Goal: Task Accomplishment & Management: Manage account settings

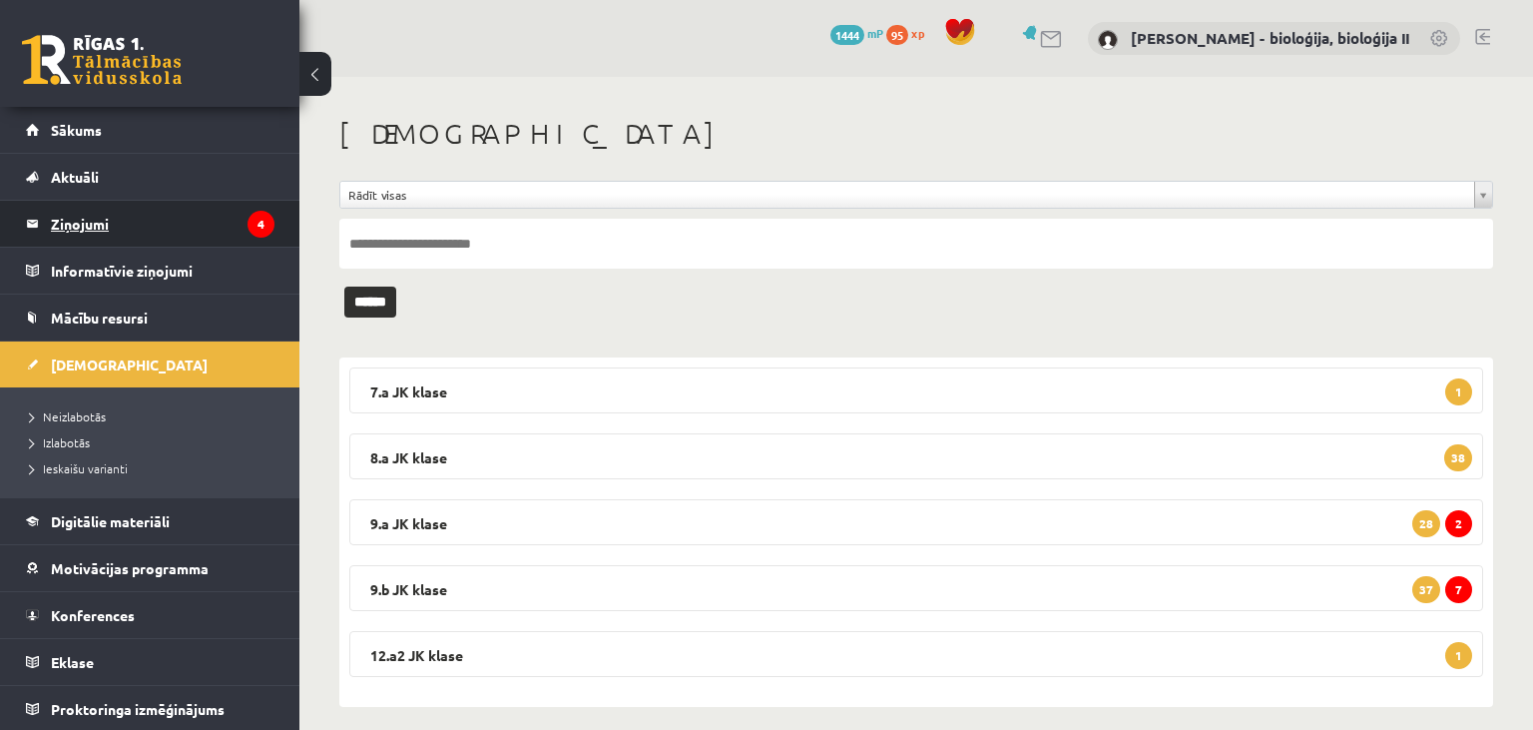
click at [197, 220] on legend "Ziņojumi 4" at bounding box center [163, 224] width 224 height 46
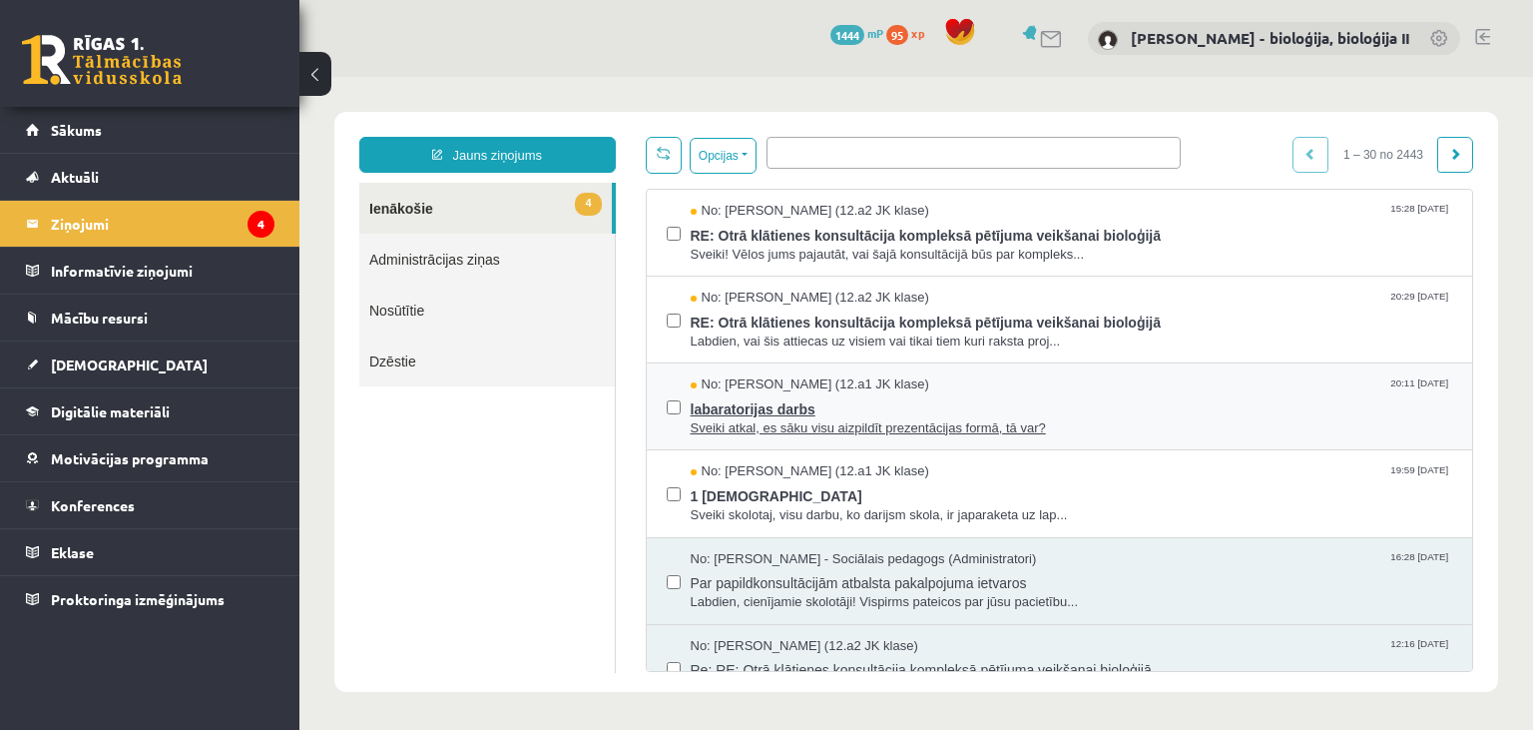
scroll to position [96, 0]
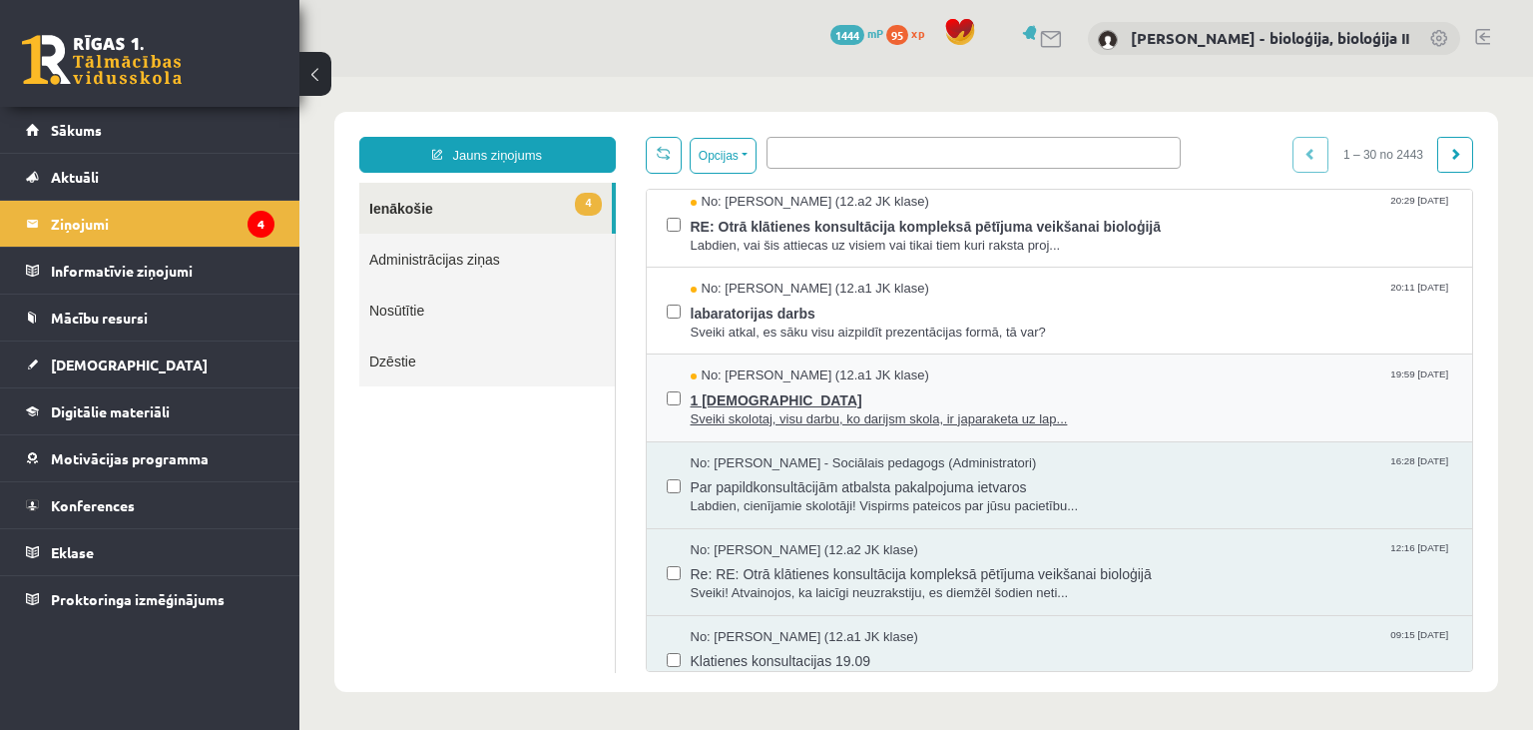
click at [1152, 405] on span "1 [DEMOGRAPHIC_DATA]" at bounding box center [1072, 397] width 763 height 25
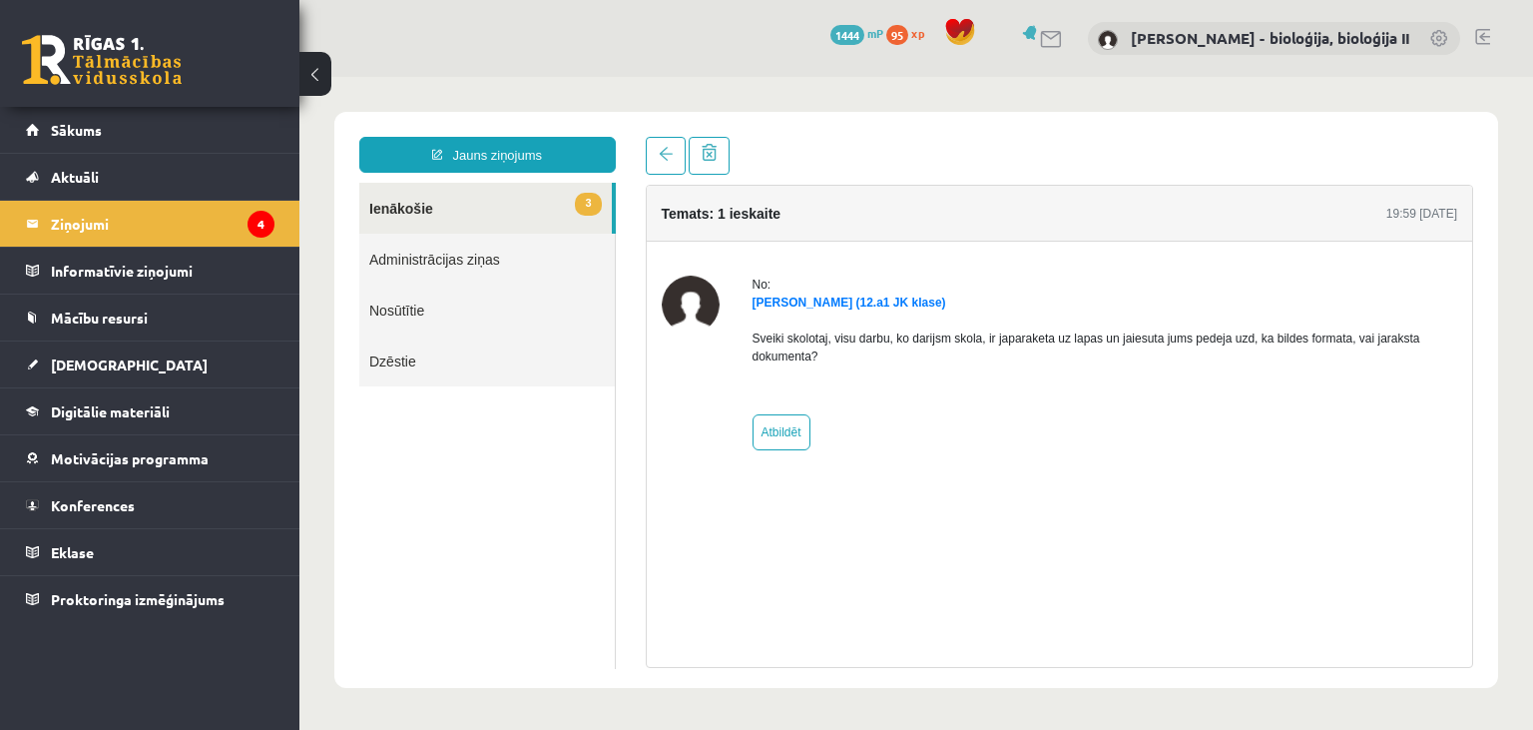
scroll to position [0, 0]
click at [805, 417] on link "Atbildēt" at bounding box center [782, 432] width 58 height 36
type input "**********"
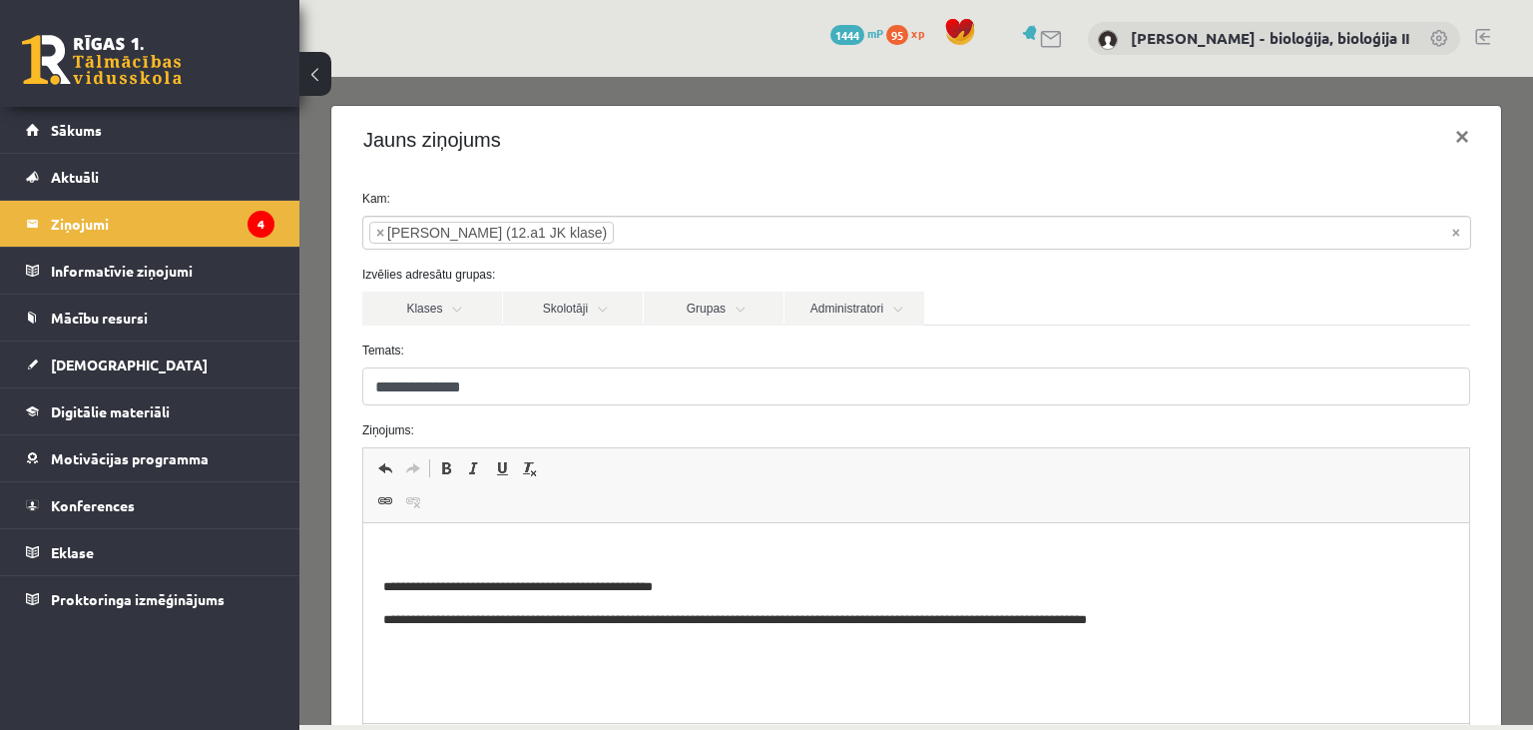
click at [652, 542] on html "**********" at bounding box center [915, 623] width 1106 height 200
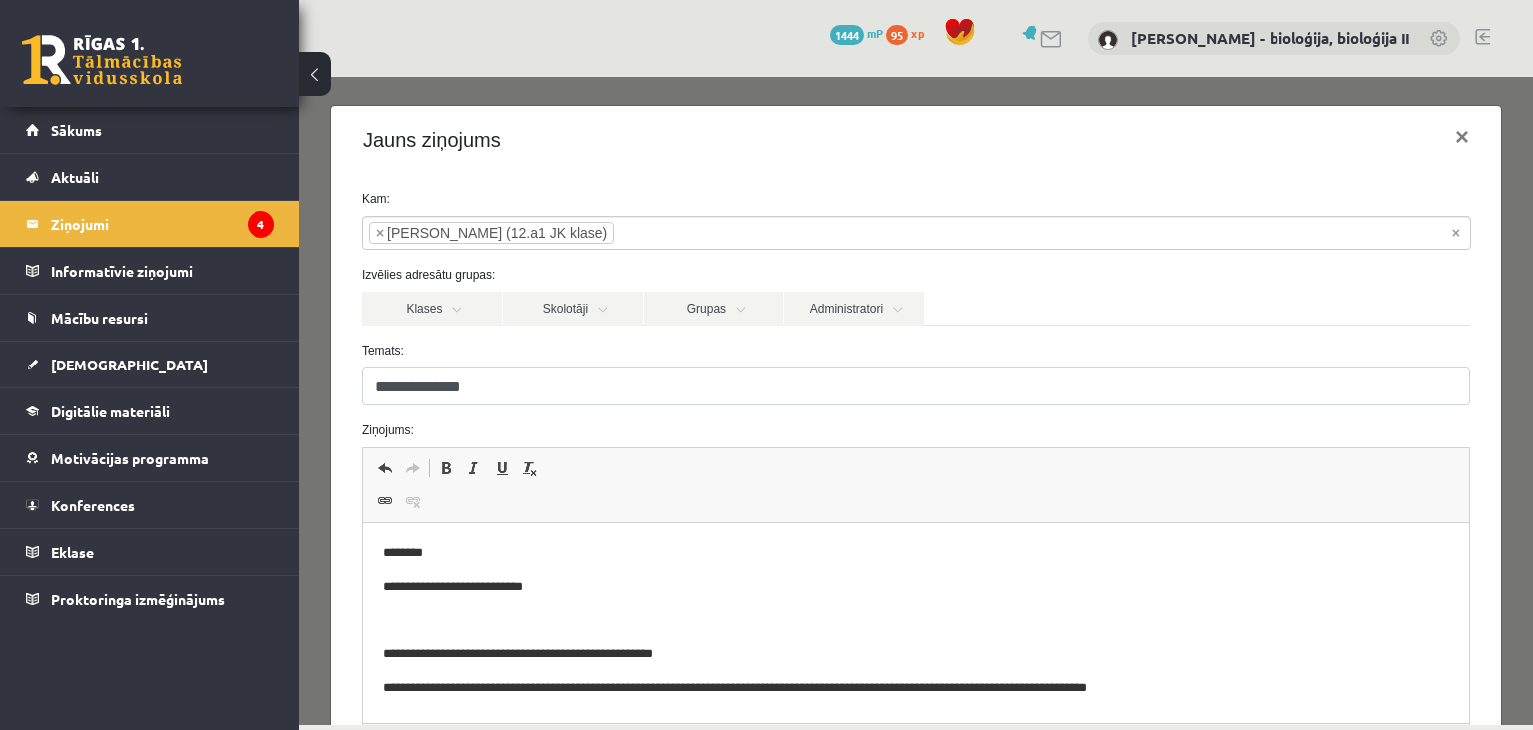
click at [546, 607] on body "**********" at bounding box center [915, 621] width 1066 height 156
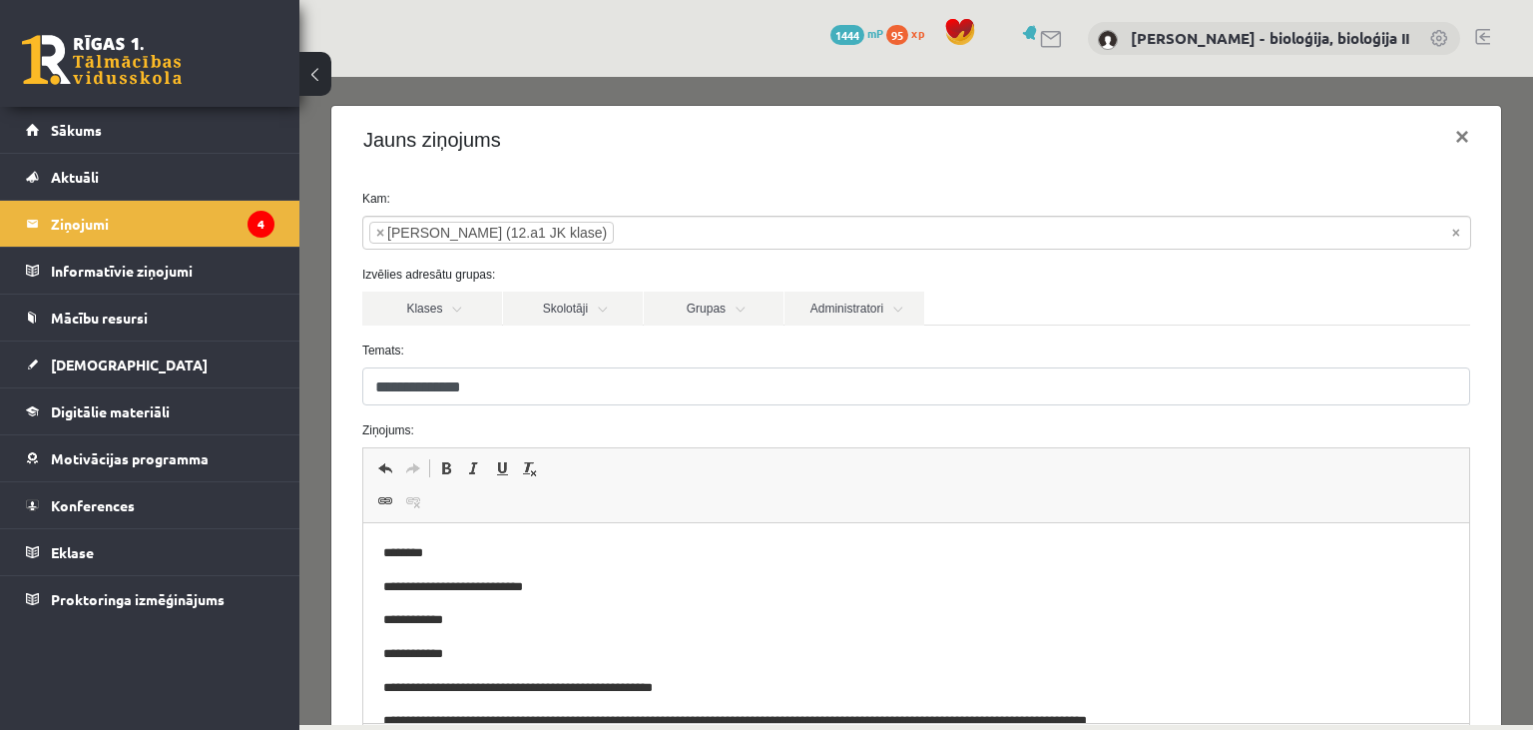
click at [415, 621] on p "**********" at bounding box center [915, 620] width 1067 height 21
click at [429, 624] on p "**********" at bounding box center [915, 620] width 1067 height 21
click at [432, 626] on p "**********" at bounding box center [915, 620] width 1067 height 21
click at [487, 587] on p "**********" at bounding box center [915, 587] width 1067 height 21
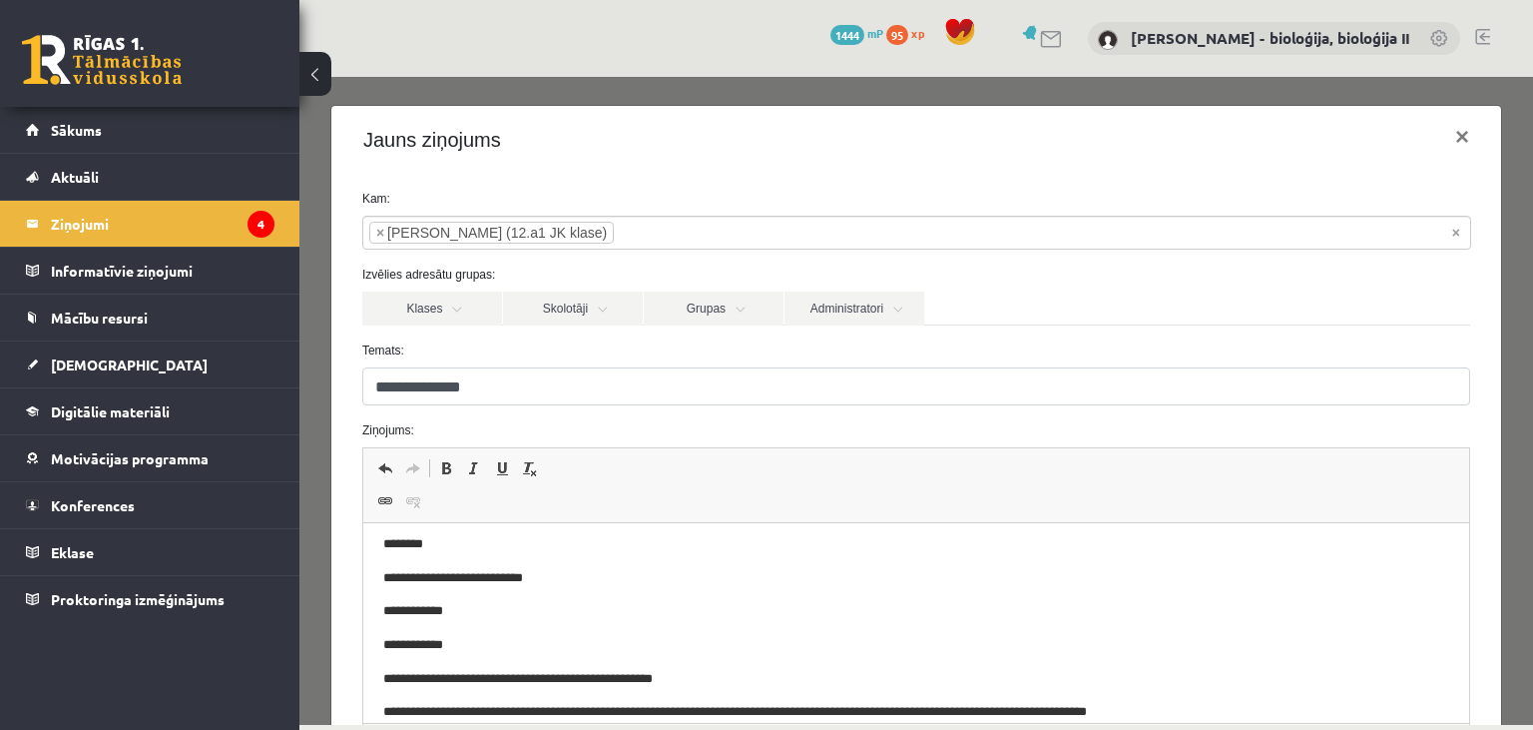
scroll to position [231, 0]
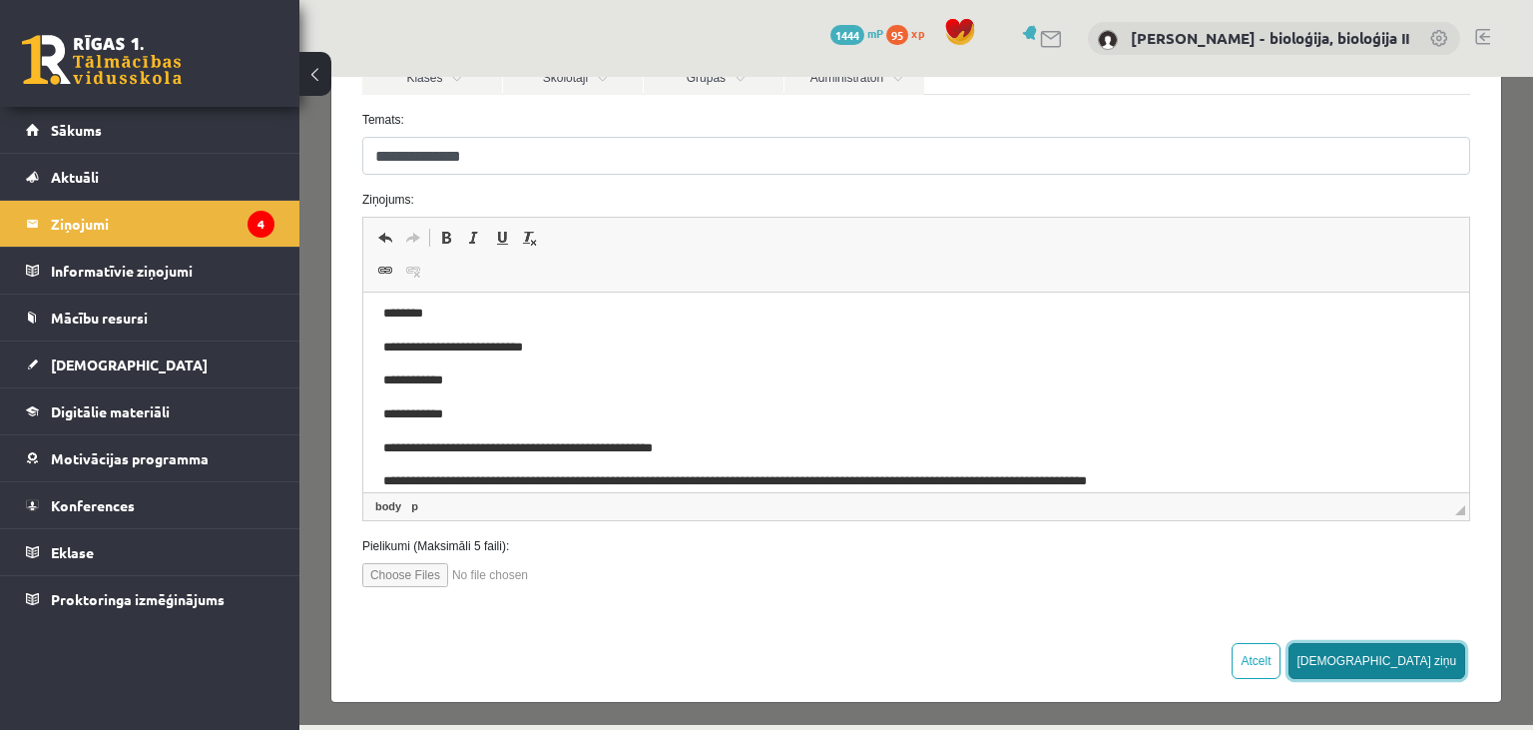
drag, startPoint x: 1421, startPoint y: 651, endPoint x: 1397, endPoint y: 649, distance: 24.0
click at [1421, 652] on button "[DEMOGRAPHIC_DATA] ziņu" at bounding box center [1378, 661] width 178 height 36
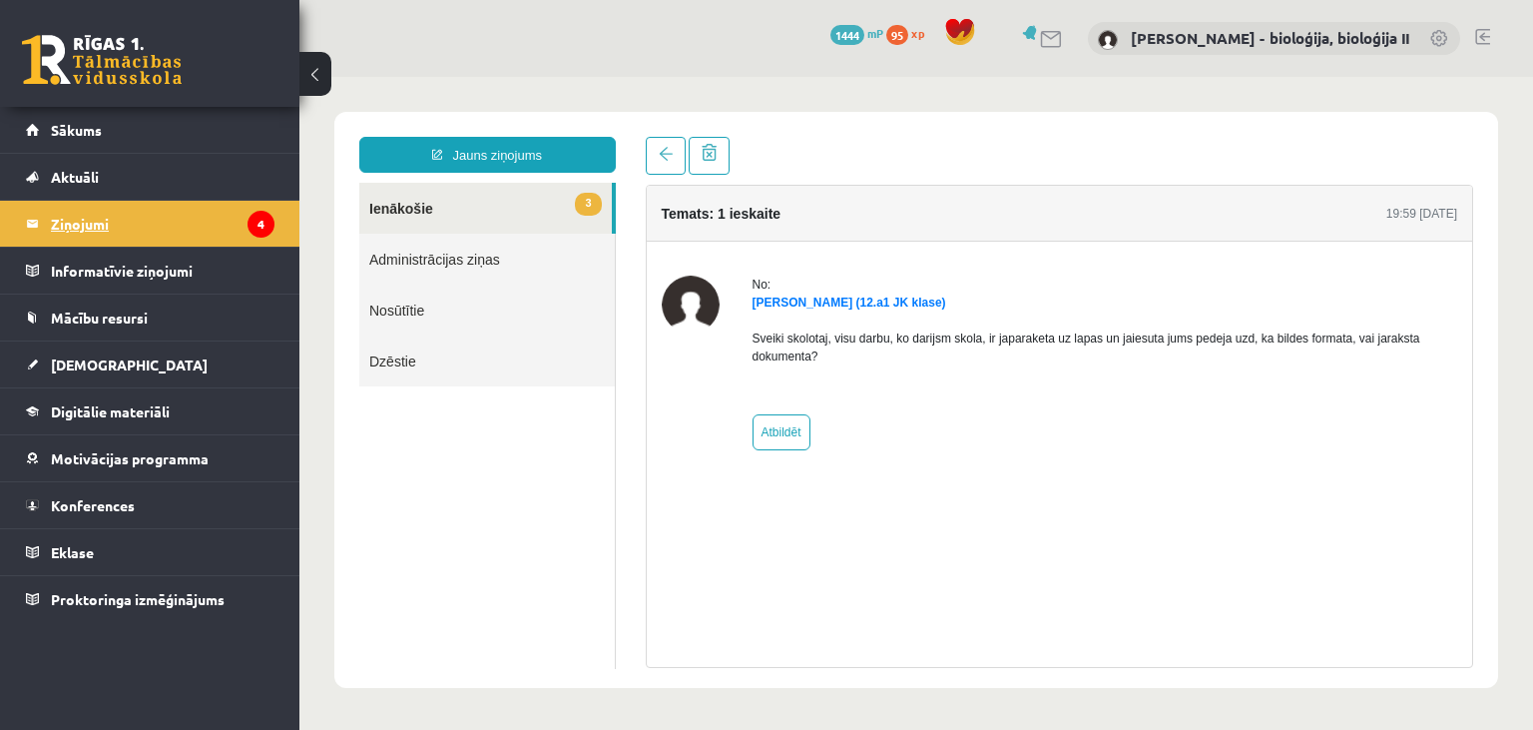
scroll to position [0, 0]
click at [189, 227] on legend "Ziņojumi 4" at bounding box center [163, 224] width 224 height 46
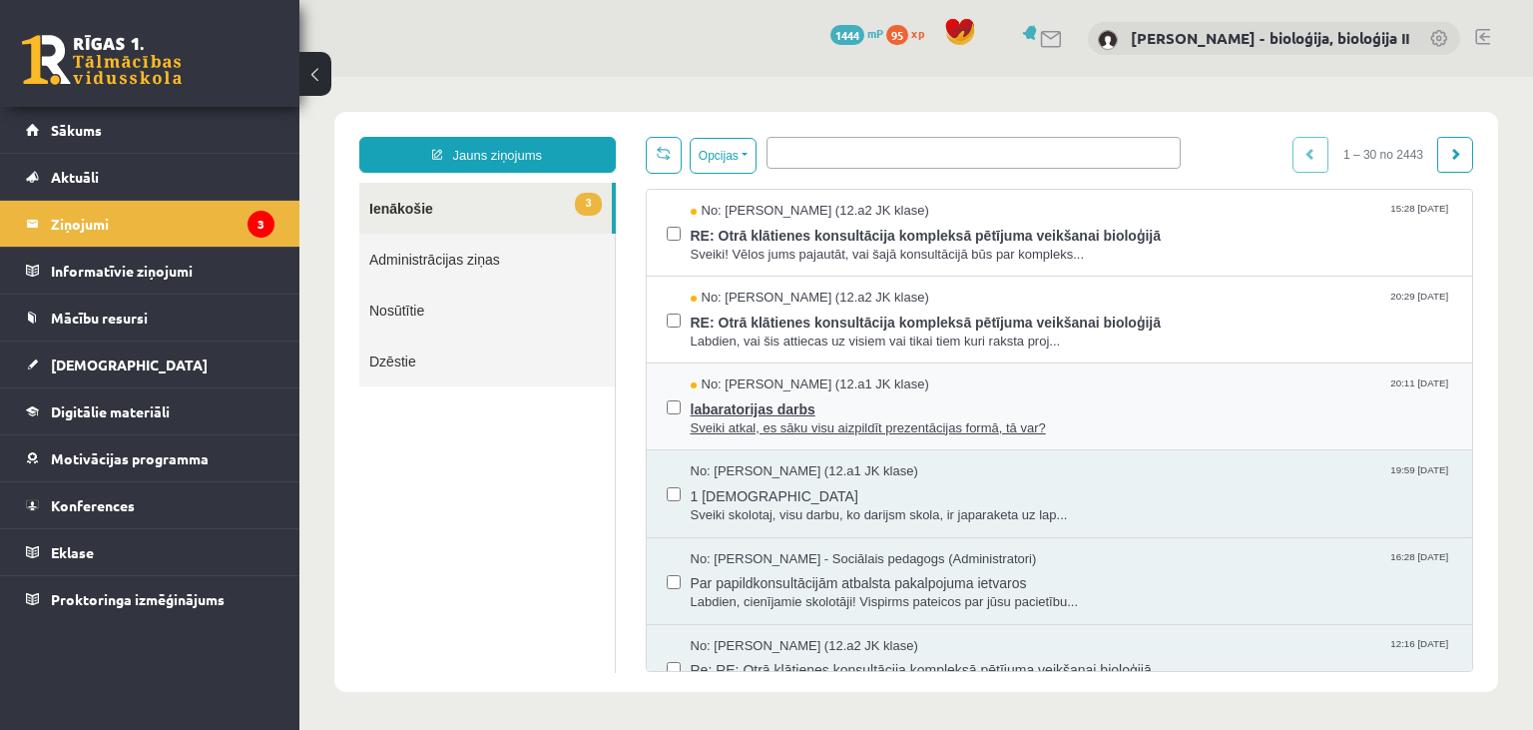
click at [1228, 401] on span "labaratorijas darbs" at bounding box center [1072, 406] width 763 height 25
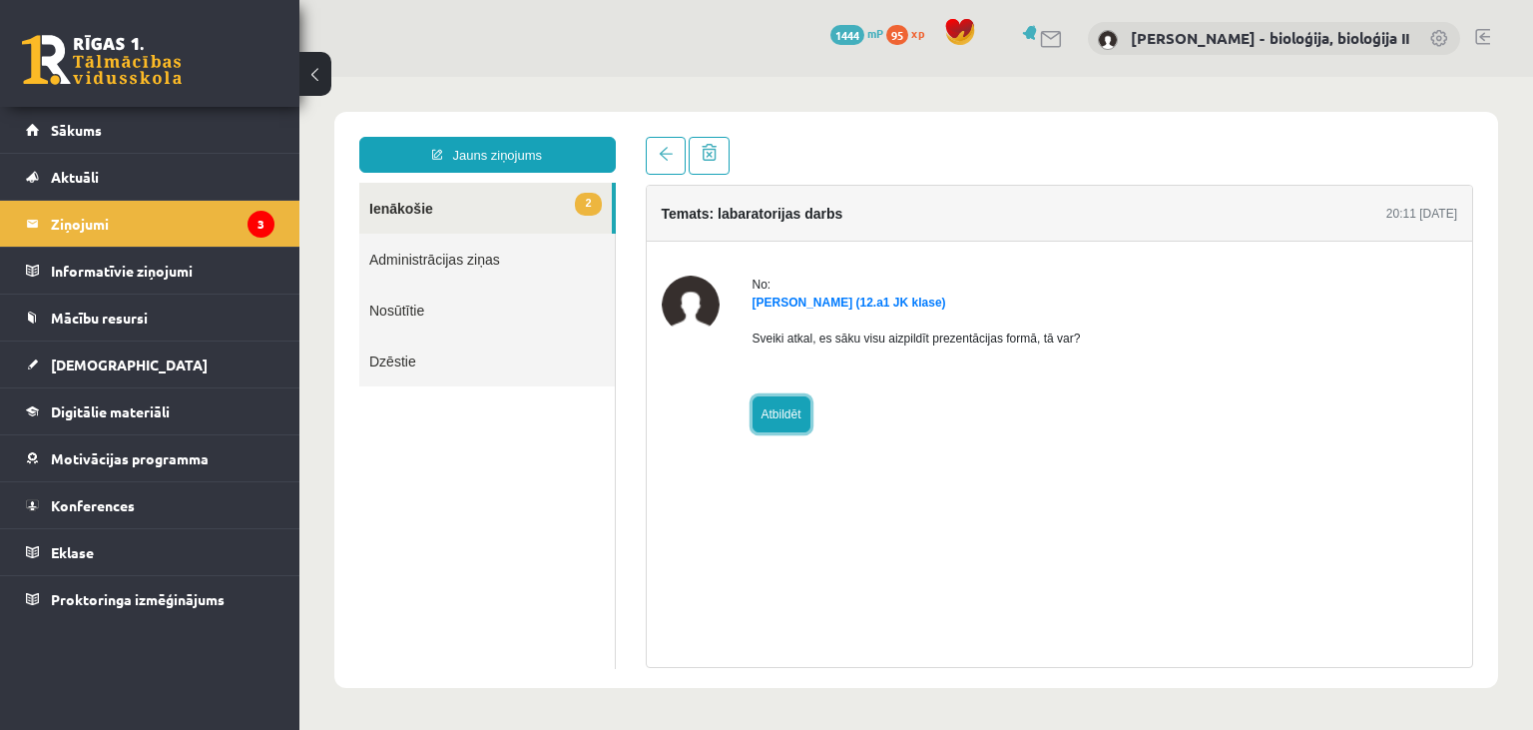
click at [801, 420] on link "Atbildēt" at bounding box center [782, 414] width 58 height 36
type input "**********"
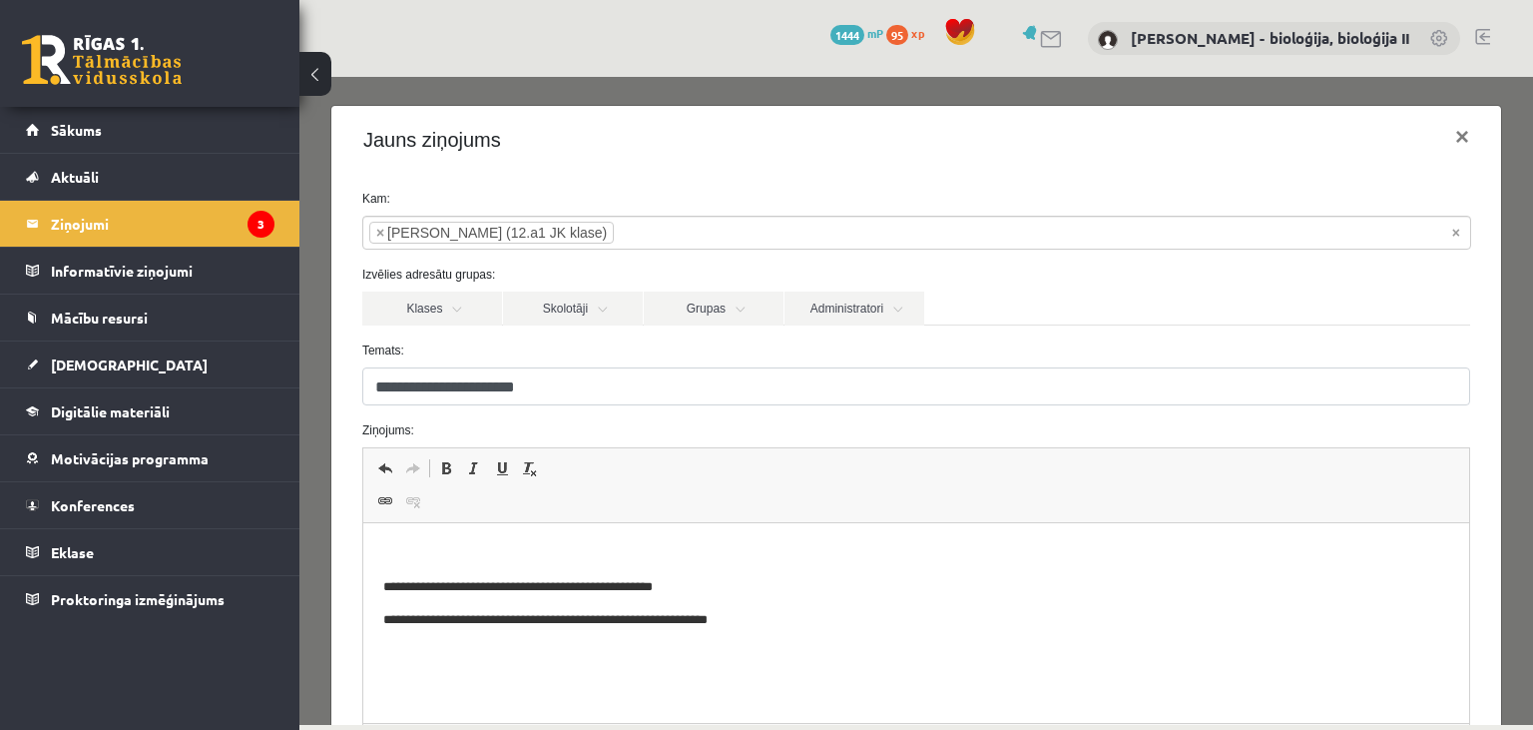
click at [615, 530] on html "**********" at bounding box center [915, 623] width 1106 height 200
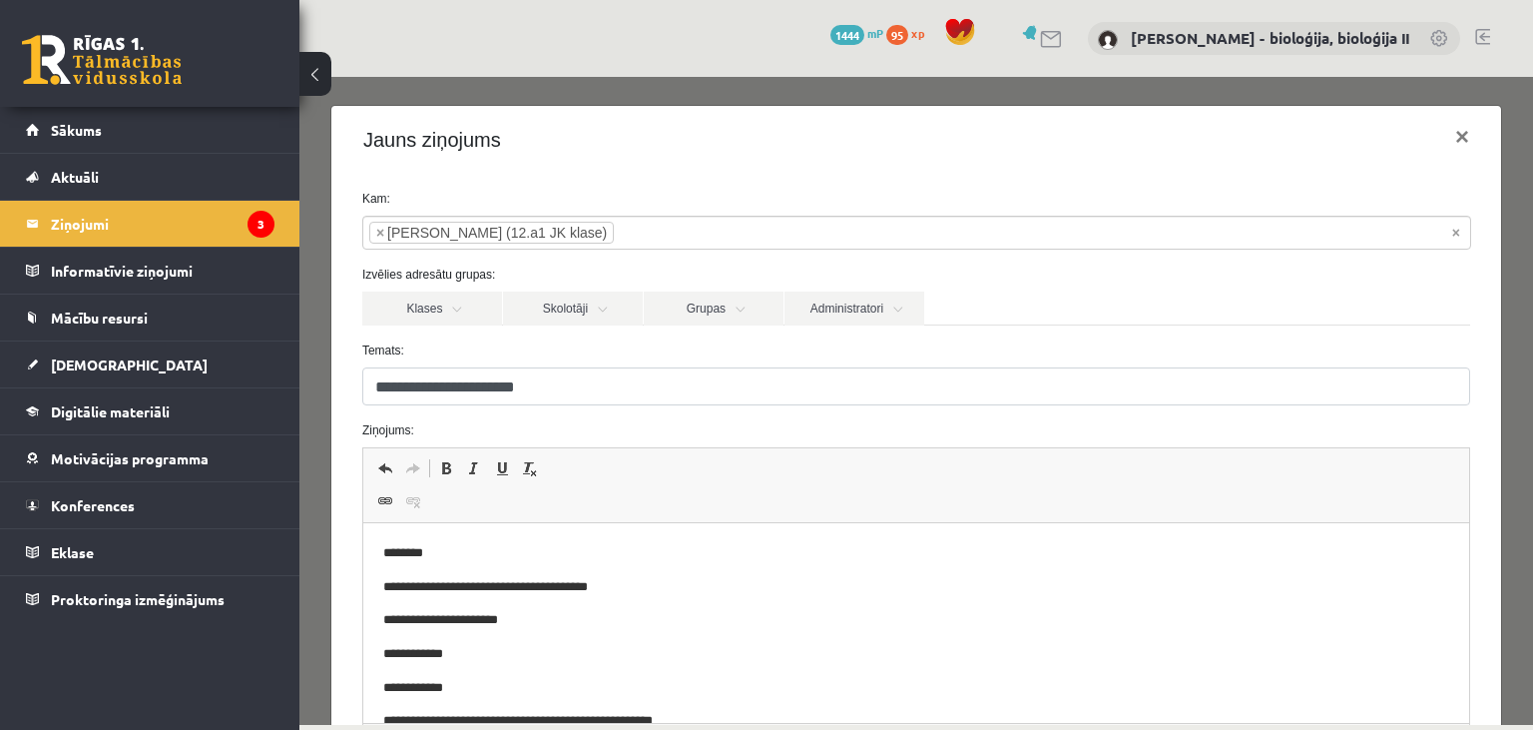
drag, startPoint x: 643, startPoint y: 623, endPoint x: 652, endPoint y: 628, distance: 10.3
click at [642, 623] on p "**********" at bounding box center [915, 620] width 1067 height 21
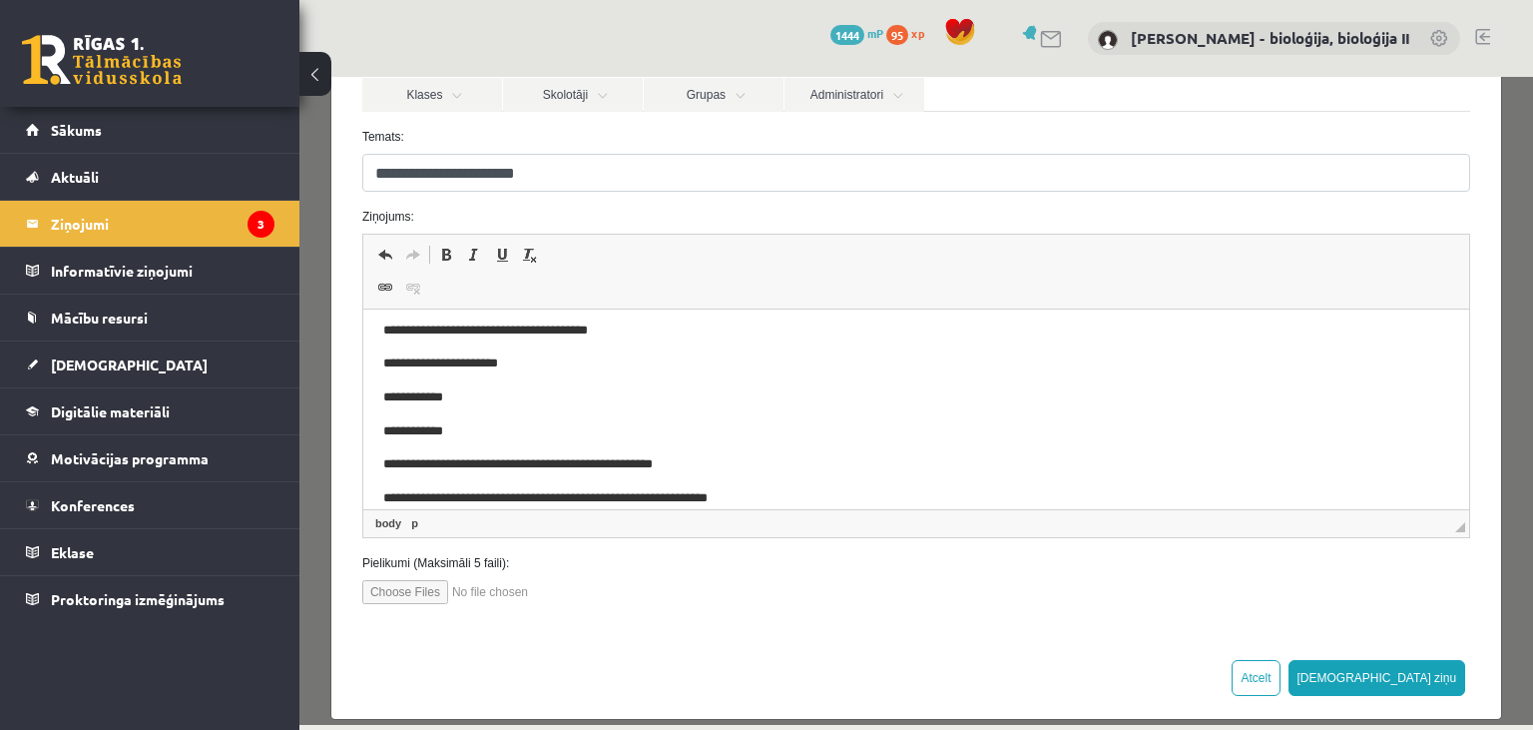
scroll to position [231, 0]
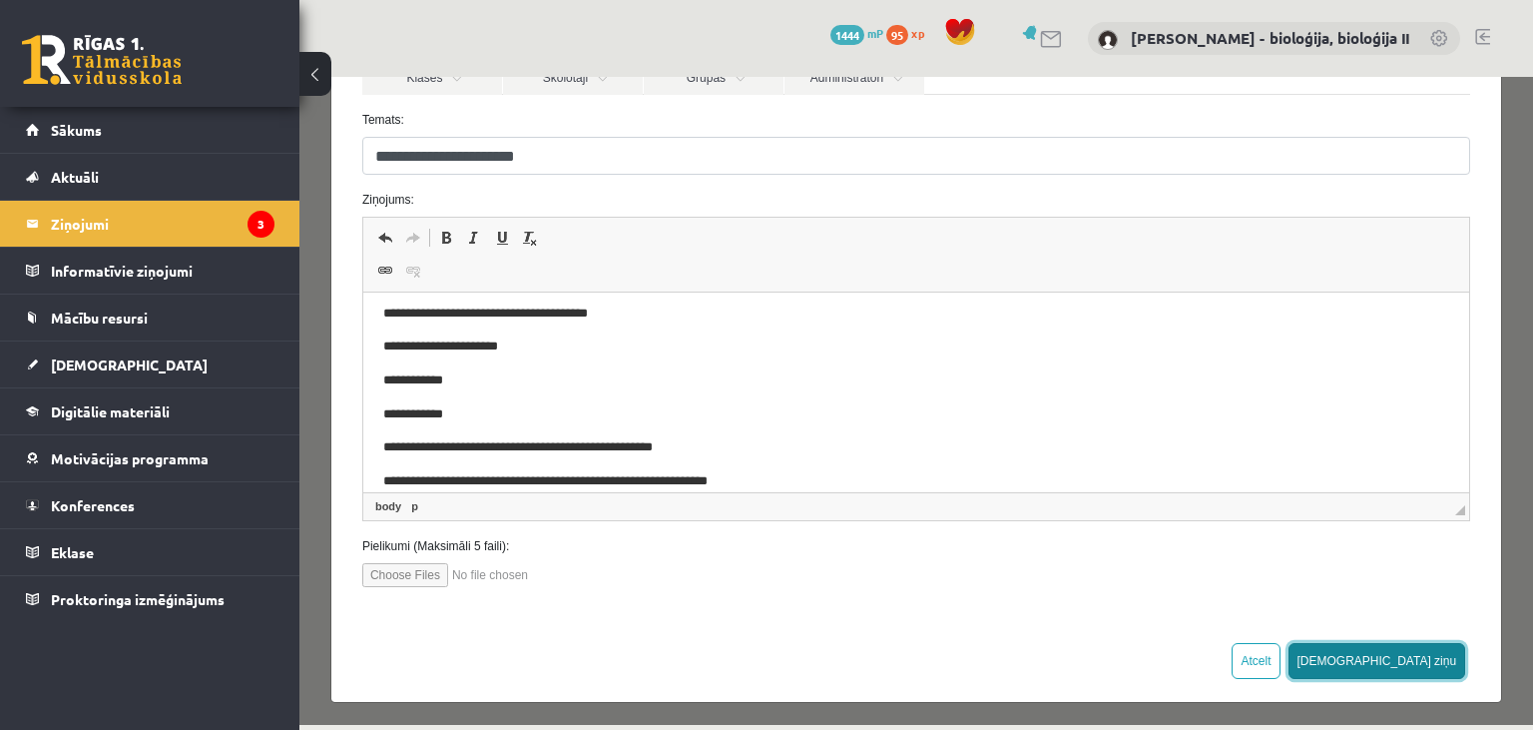
click at [1443, 648] on button "[DEMOGRAPHIC_DATA] ziņu" at bounding box center [1378, 661] width 178 height 36
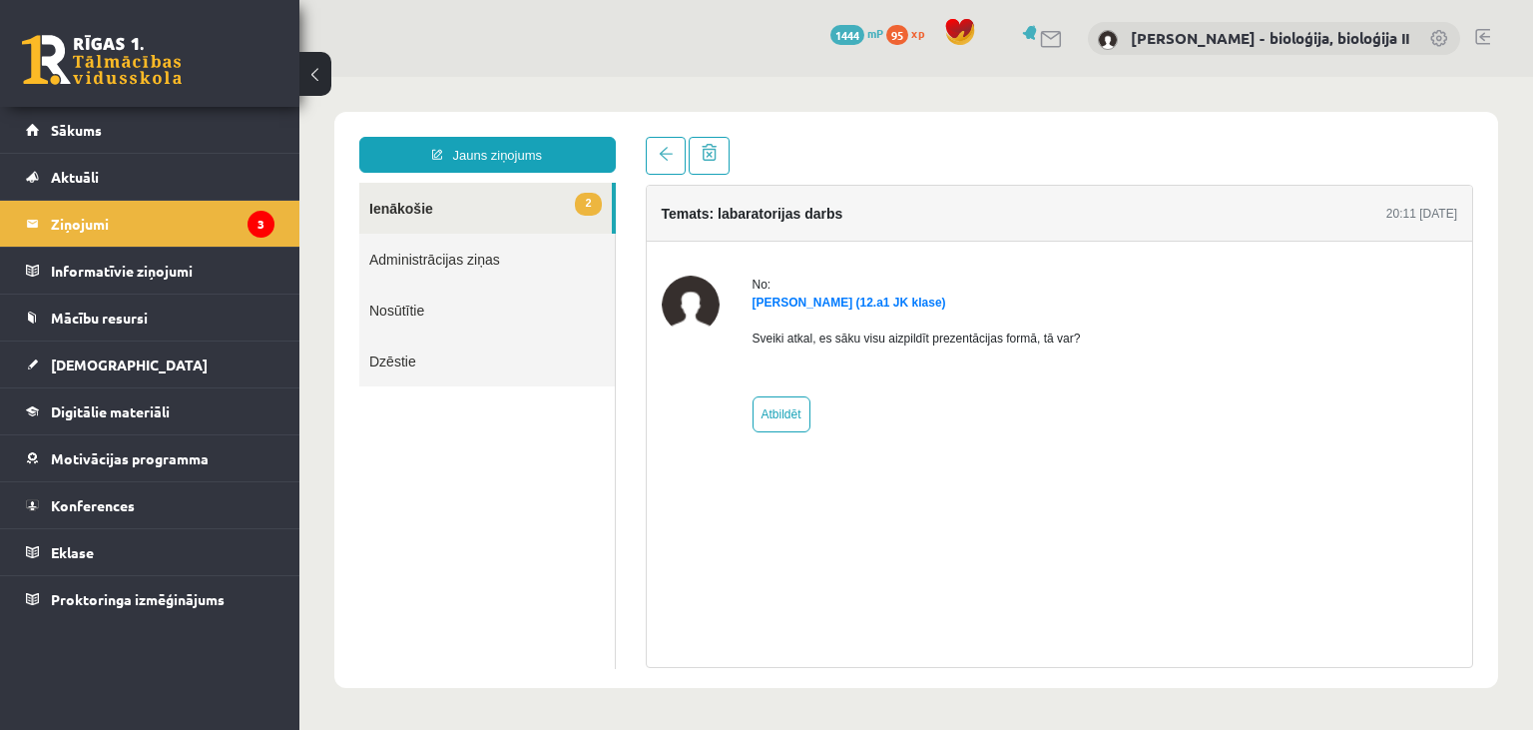
scroll to position [0, 0]
drag, startPoint x: 421, startPoint y: 214, endPoint x: 441, endPoint y: 220, distance: 20.8
click at [421, 214] on link "2 Ienākošie" at bounding box center [485, 208] width 253 height 51
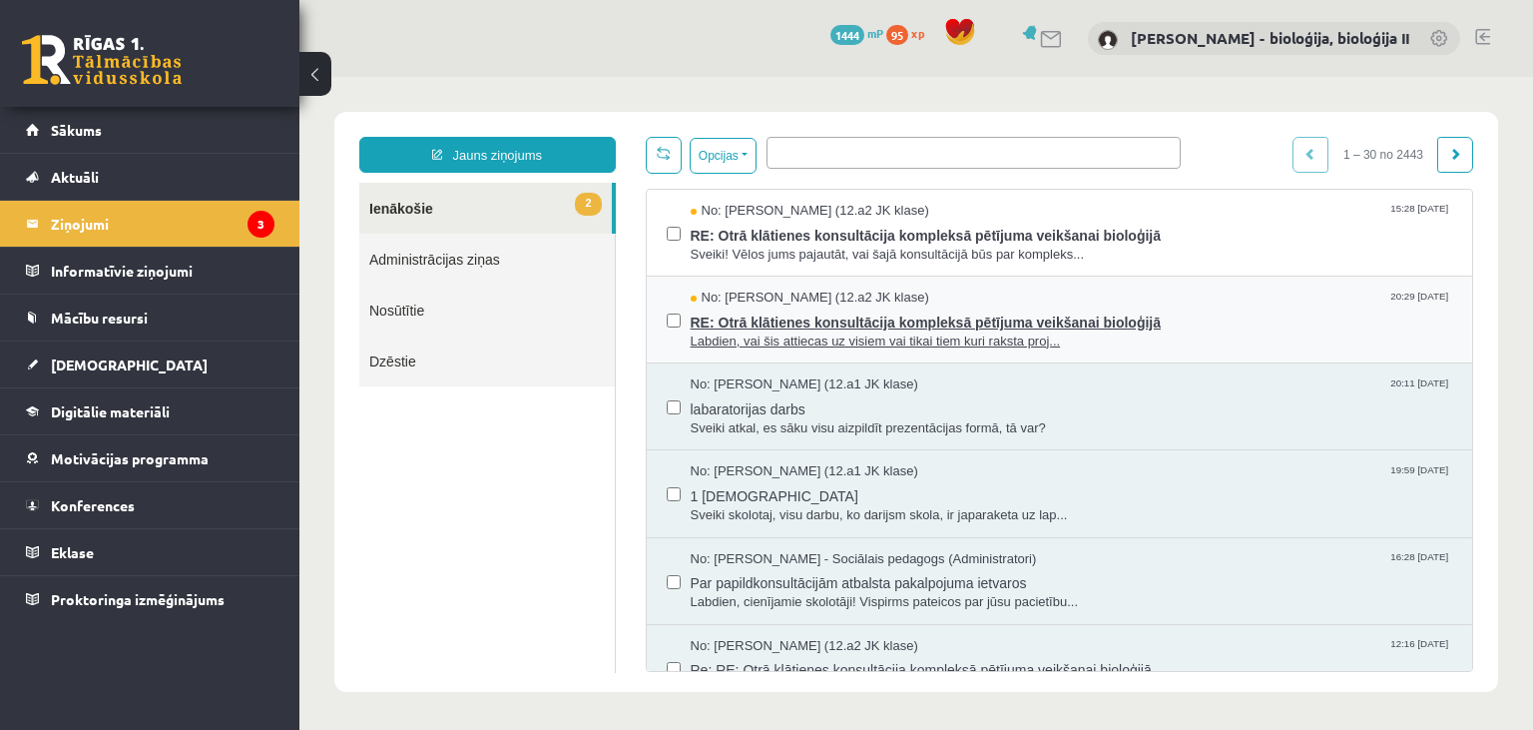
click at [1264, 323] on span "RE: Otrā klātienes konsultācija kompleksā pētījuma veikšanai bioloģijā" at bounding box center [1072, 319] width 763 height 25
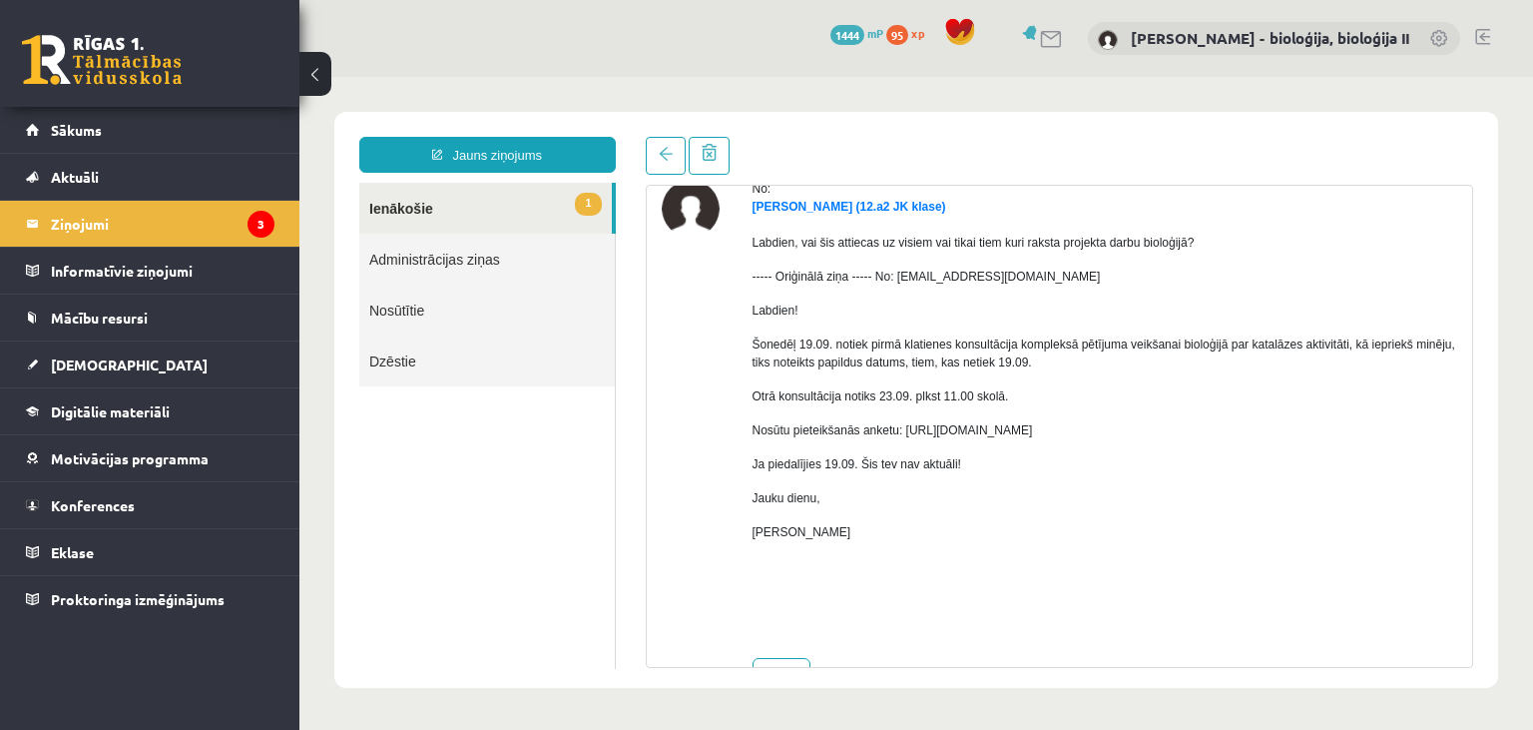
scroll to position [173, 0]
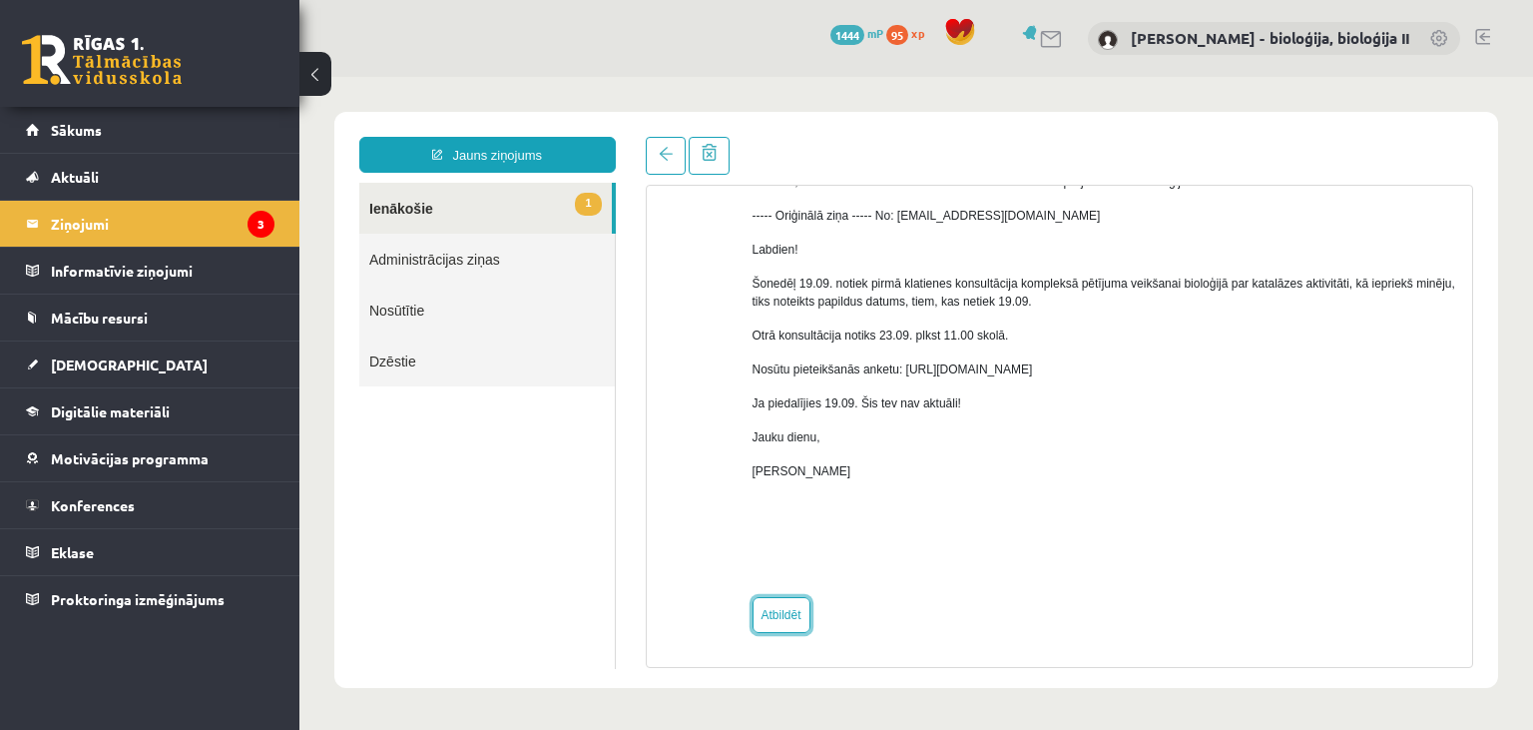
click at [797, 624] on link "Atbildēt" at bounding box center [782, 615] width 58 height 36
type input "**********"
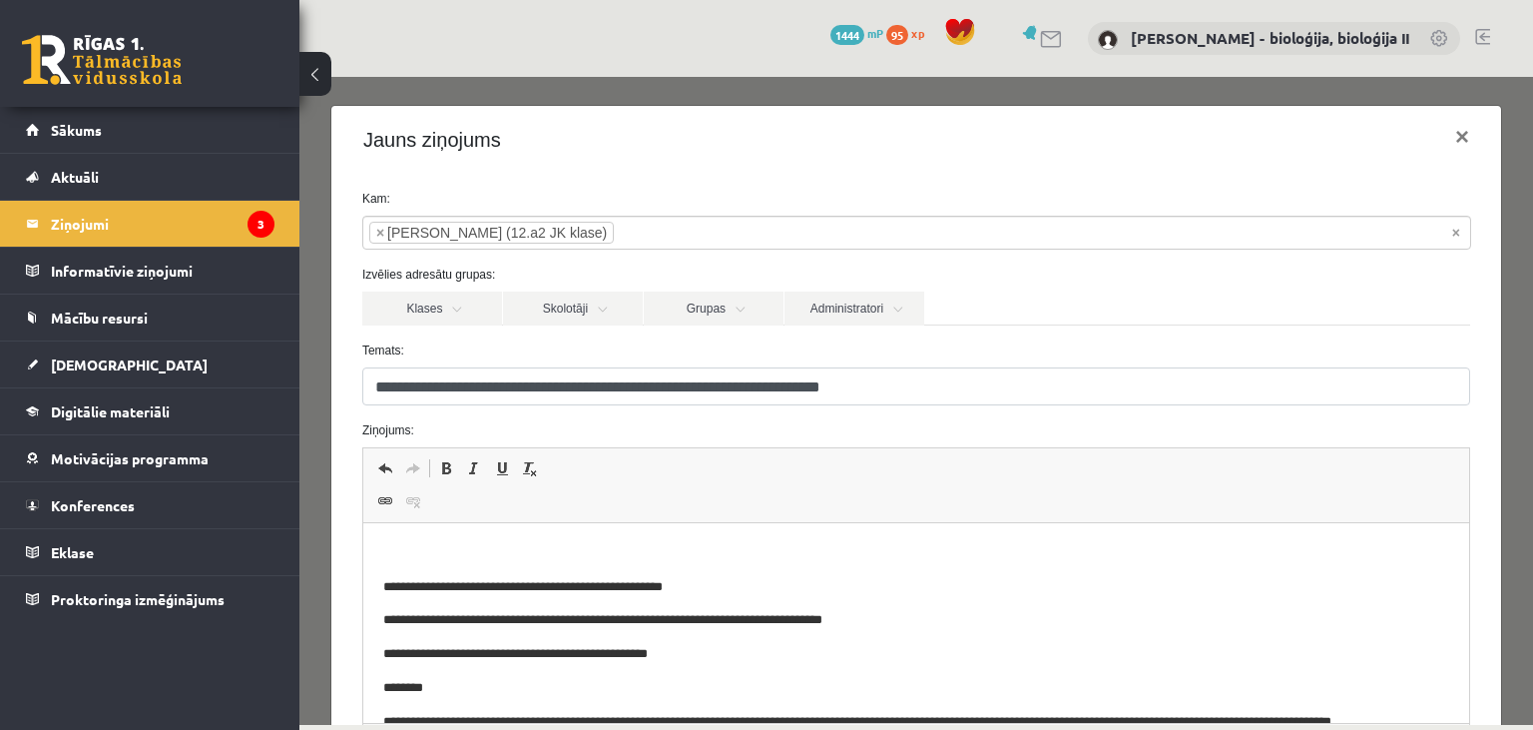
click at [587, 533] on html "**********" at bounding box center [915, 623] width 1106 height 200
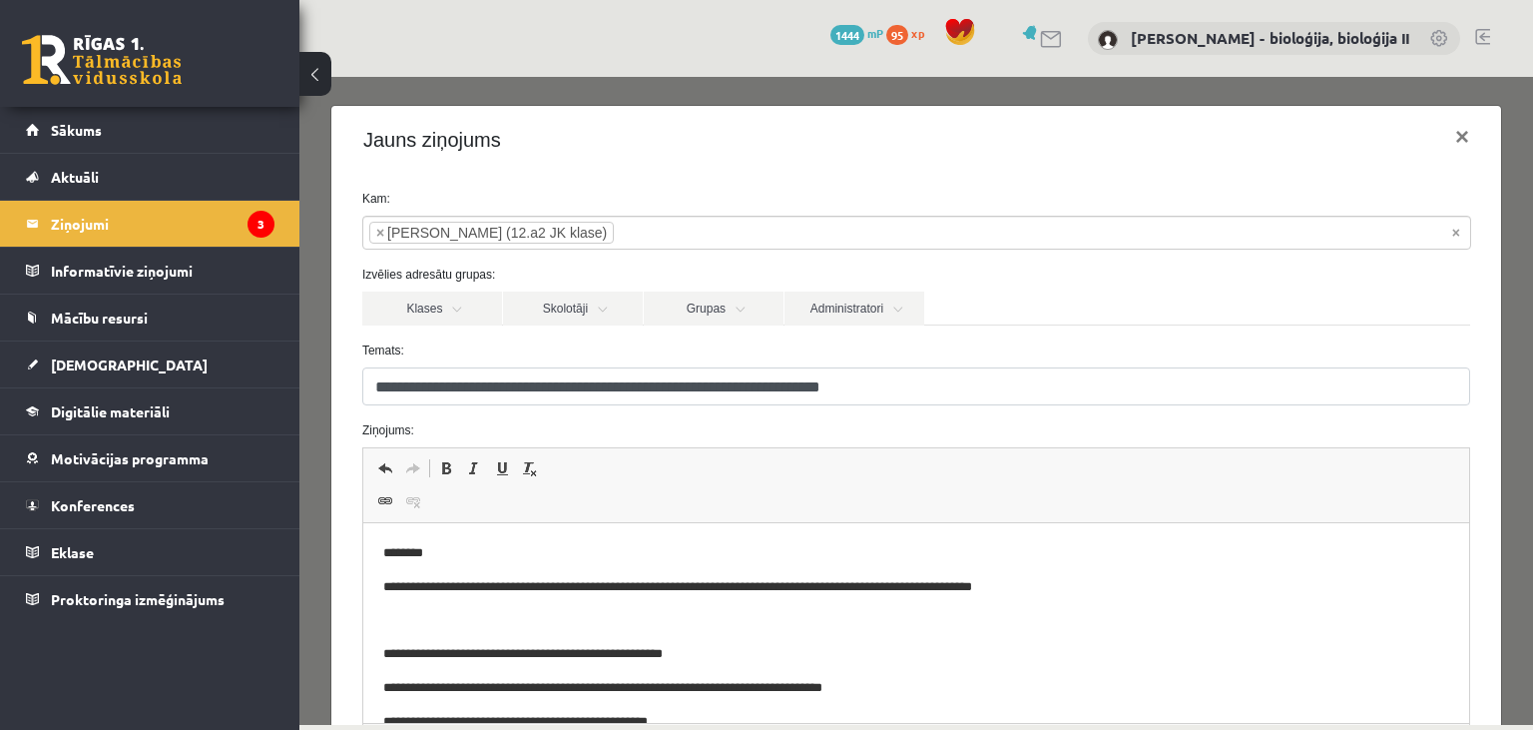
click at [495, 590] on p "**********" at bounding box center [915, 587] width 1067 height 21
click at [497, 590] on p "**********" at bounding box center [915, 587] width 1067 height 21
click at [500, 589] on p "**********" at bounding box center [915, 587] width 1067 height 21
click at [1130, 580] on p "**********" at bounding box center [915, 587] width 1067 height 21
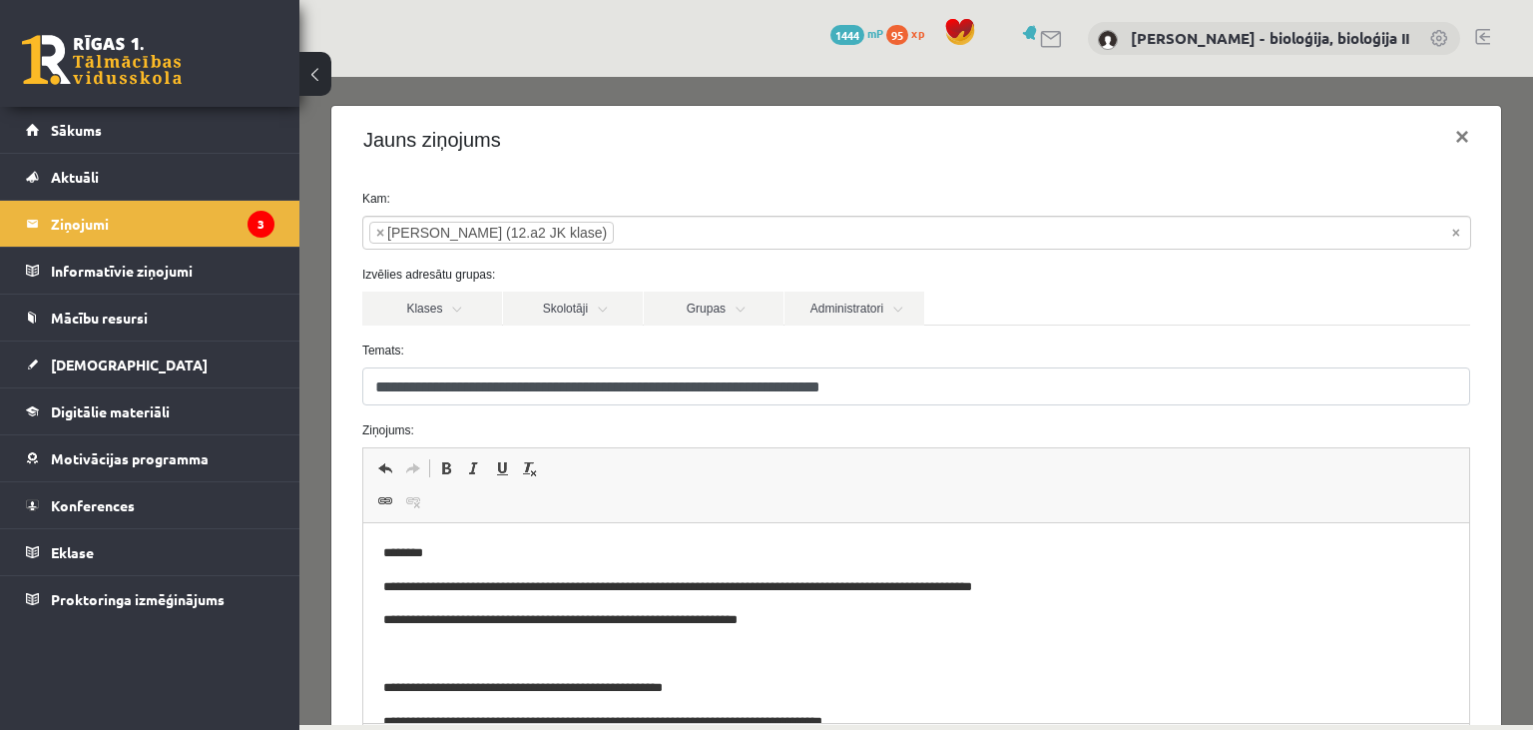
click at [998, 629] on p "**********" at bounding box center [915, 620] width 1067 height 21
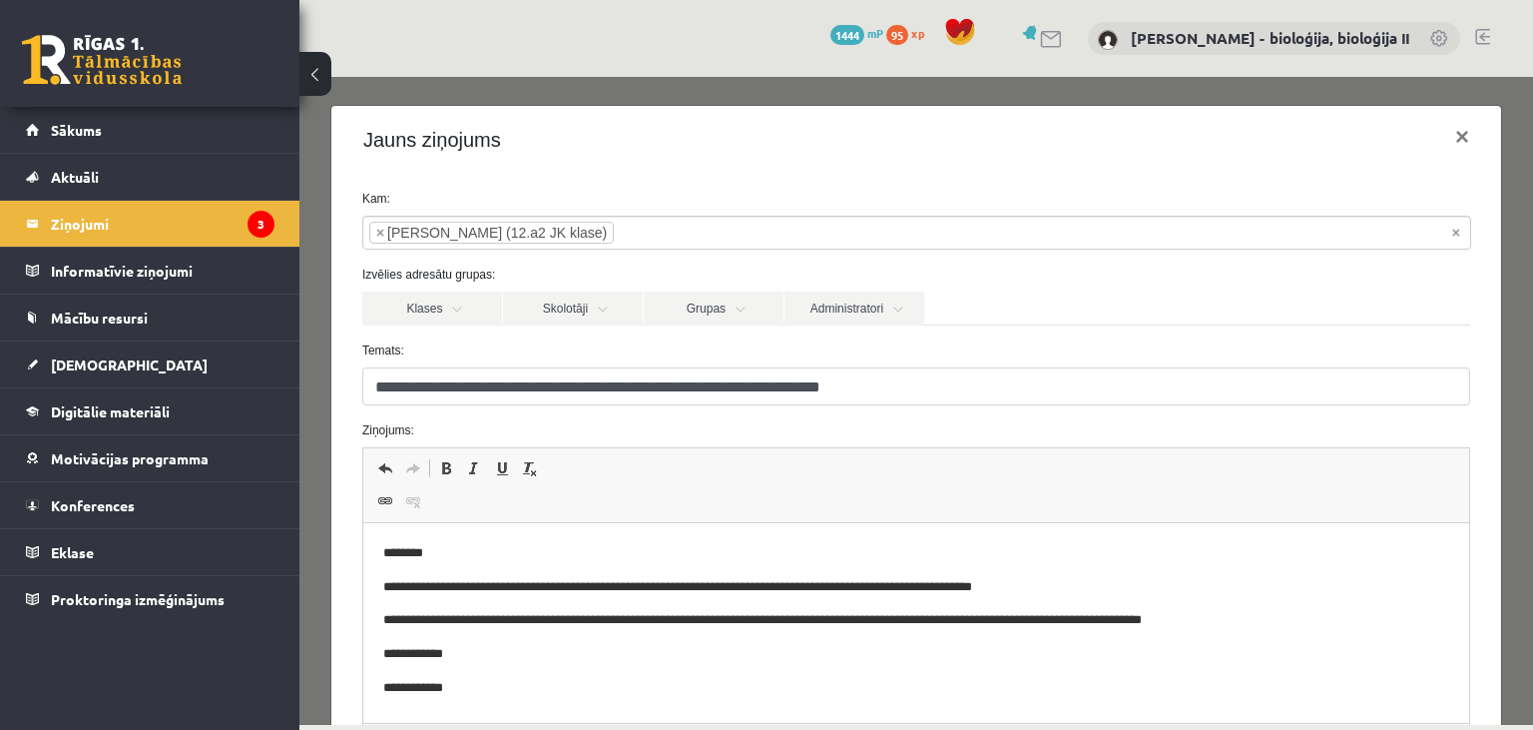
click at [588, 585] on p "**********" at bounding box center [915, 587] width 1067 height 21
click at [590, 585] on p "**********" at bounding box center [915, 587] width 1067 height 21
click at [427, 619] on p "**********" at bounding box center [915, 620] width 1067 height 21
click at [1119, 622] on p "**********" at bounding box center [915, 620] width 1067 height 21
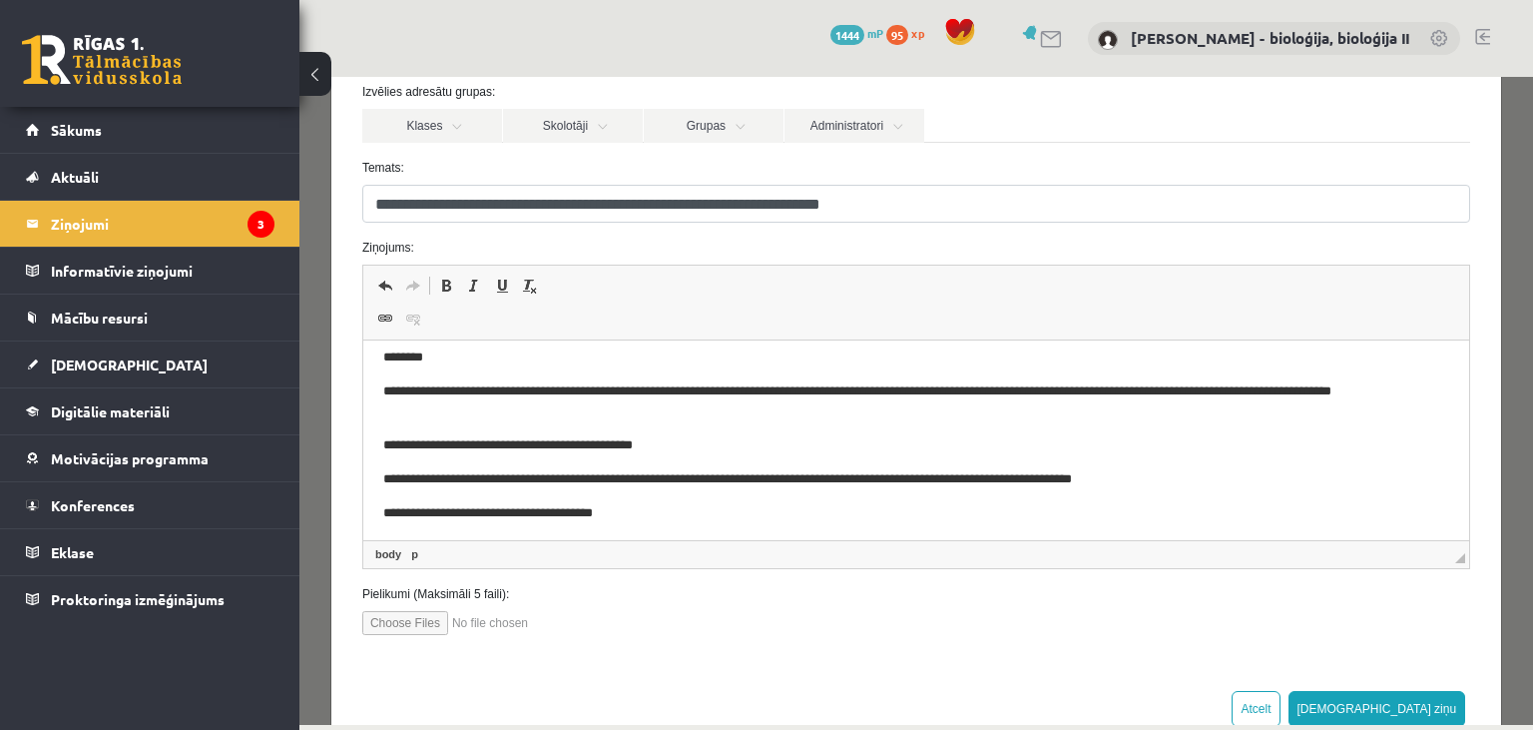
scroll to position [231, 0]
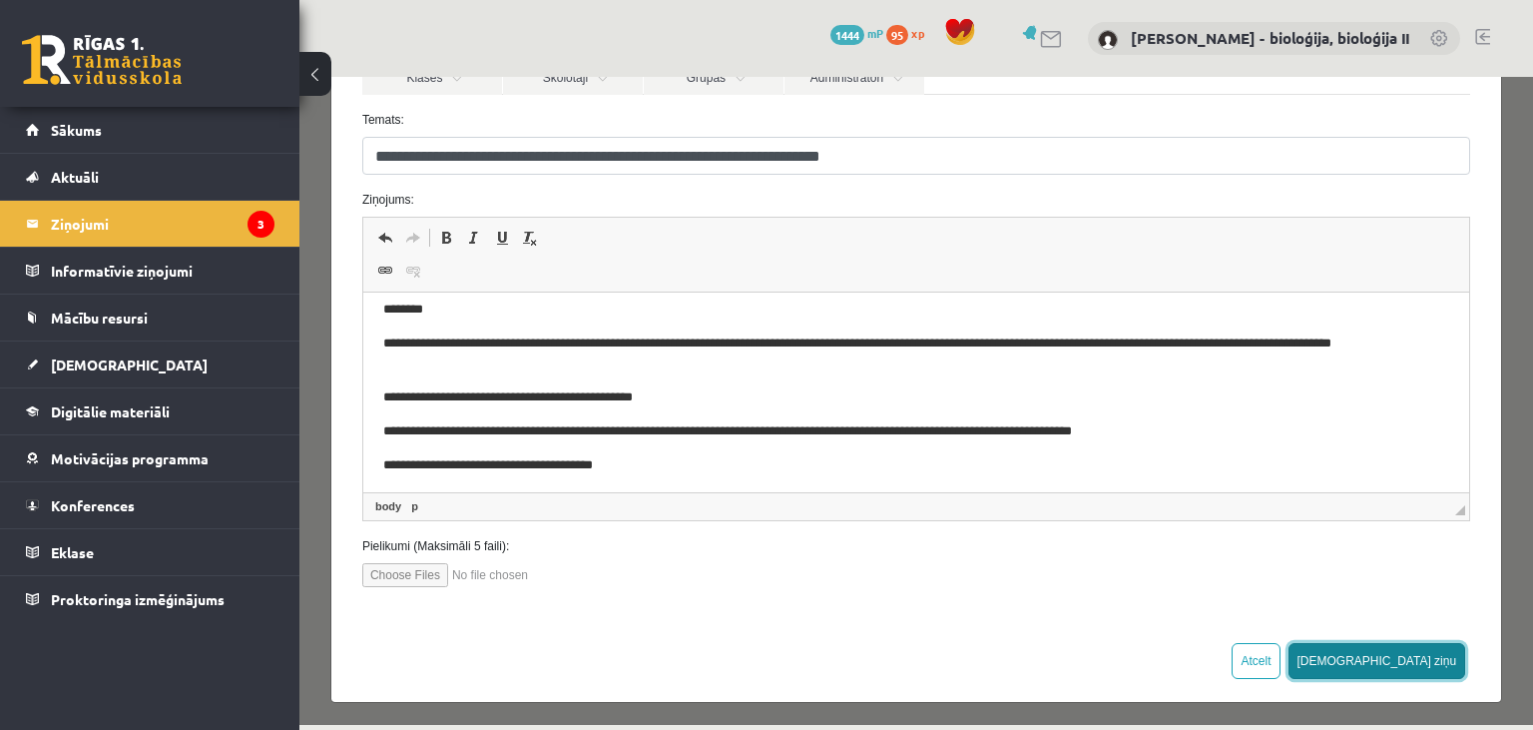
click at [1439, 661] on button "[DEMOGRAPHIC_DATA] ziņu" at bounding box center [1378, 661] width 178 height 36
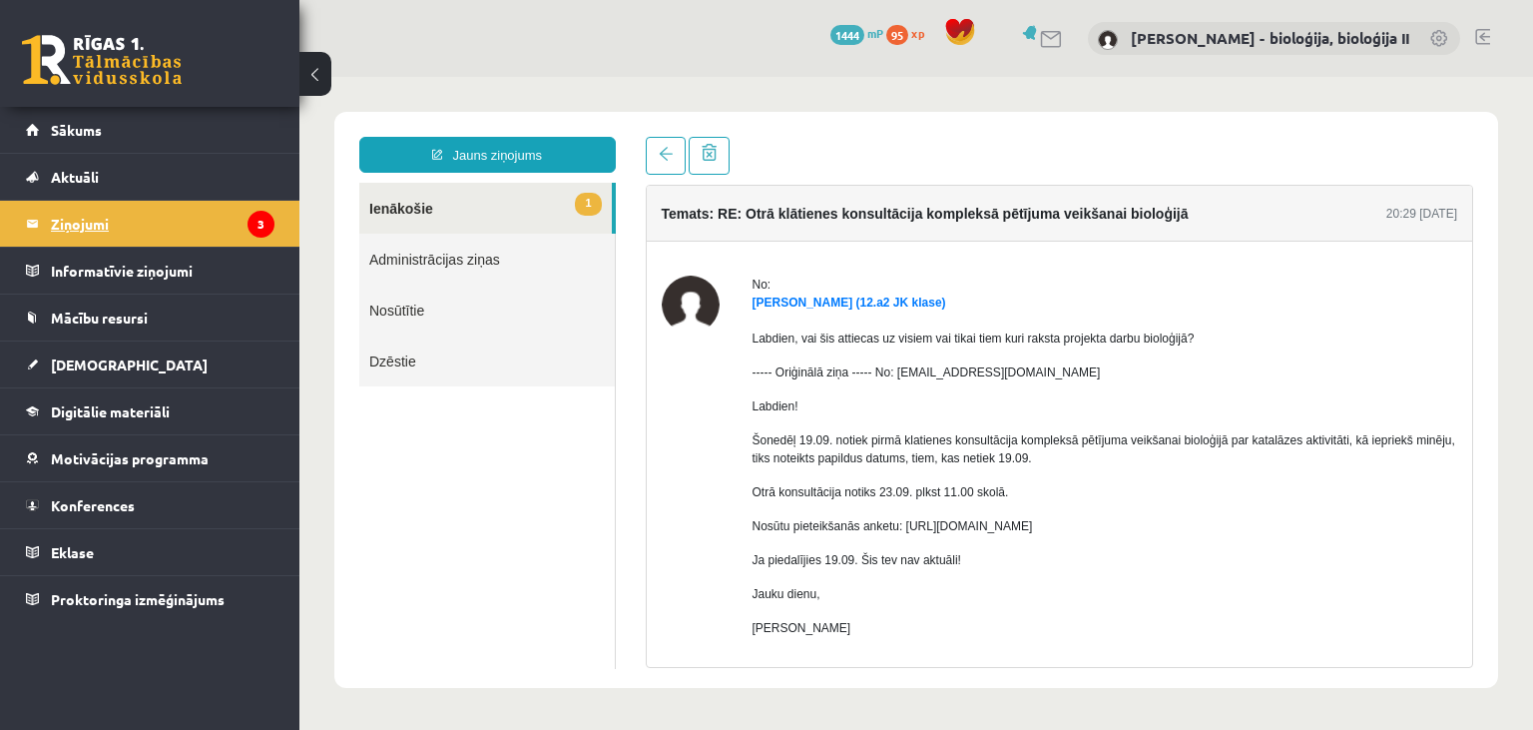
scroll to position [0, 0]
click at [96, 229] on legend "Ziņojumi 3" at bounding box center [163, 224] width 224 height 46
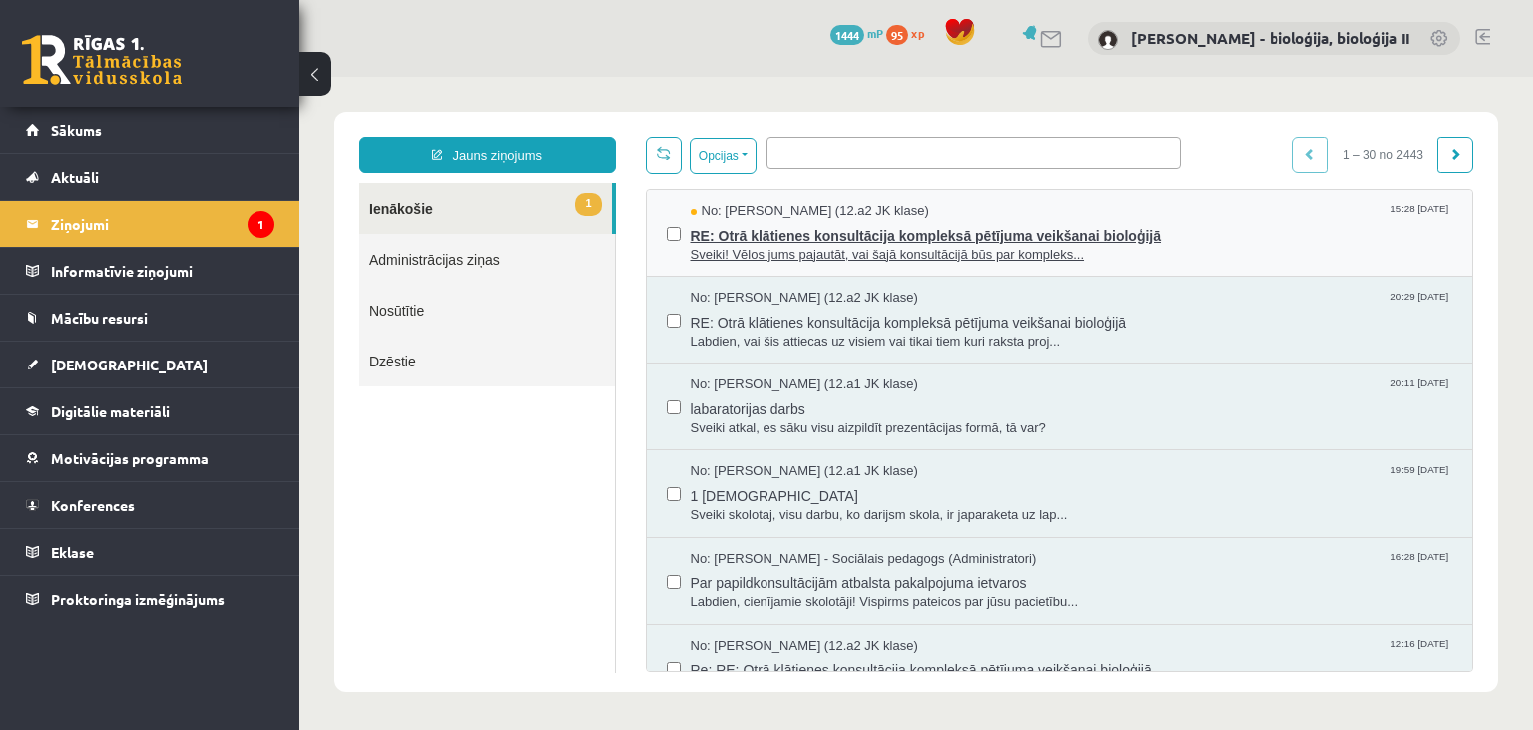
click at [1300, 237] on span "RE: Otrā klātienes konsultācija kompleksā pētījuma veikšanai bioloģijā" at bounding box center [1072, 233] width 763 height 25
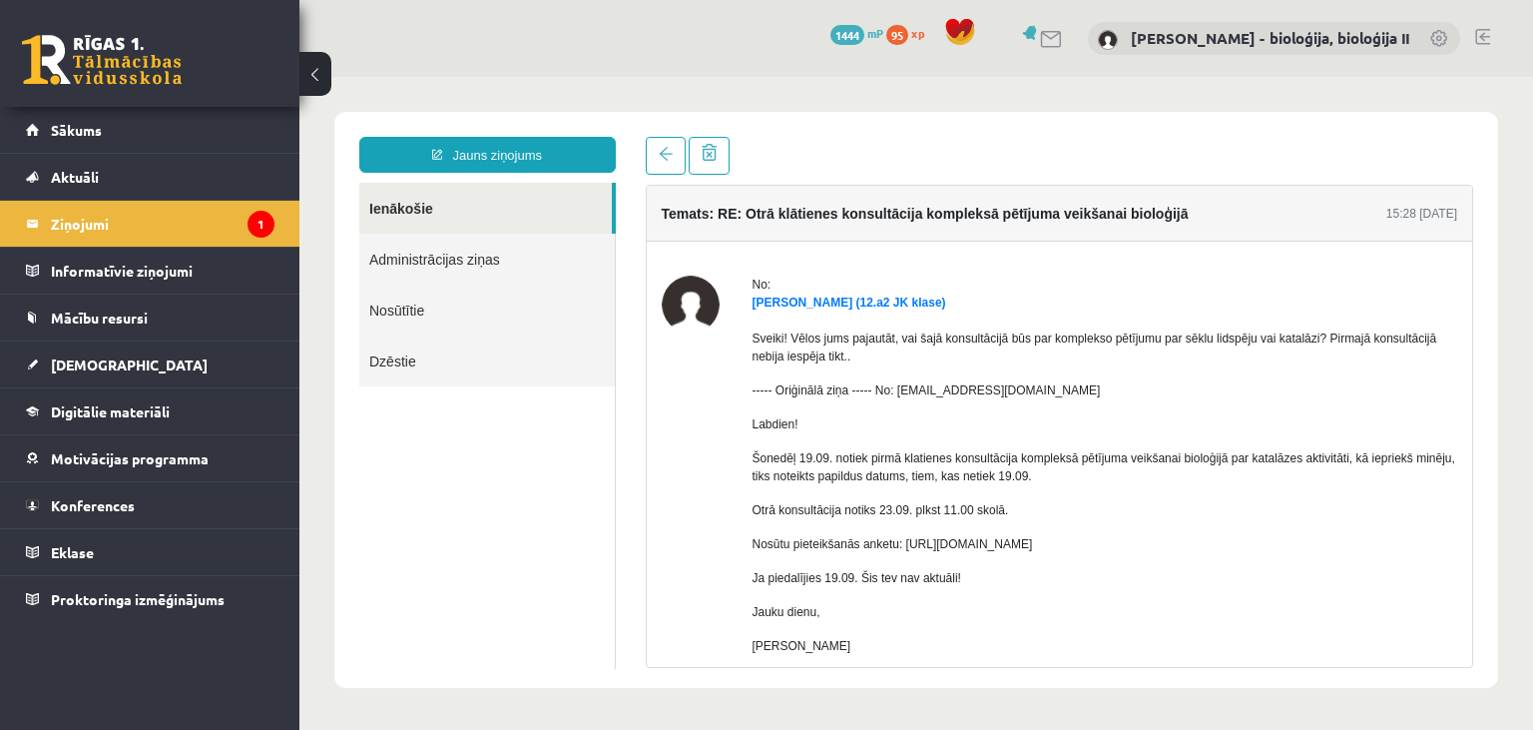
scroll to position [192, 0]
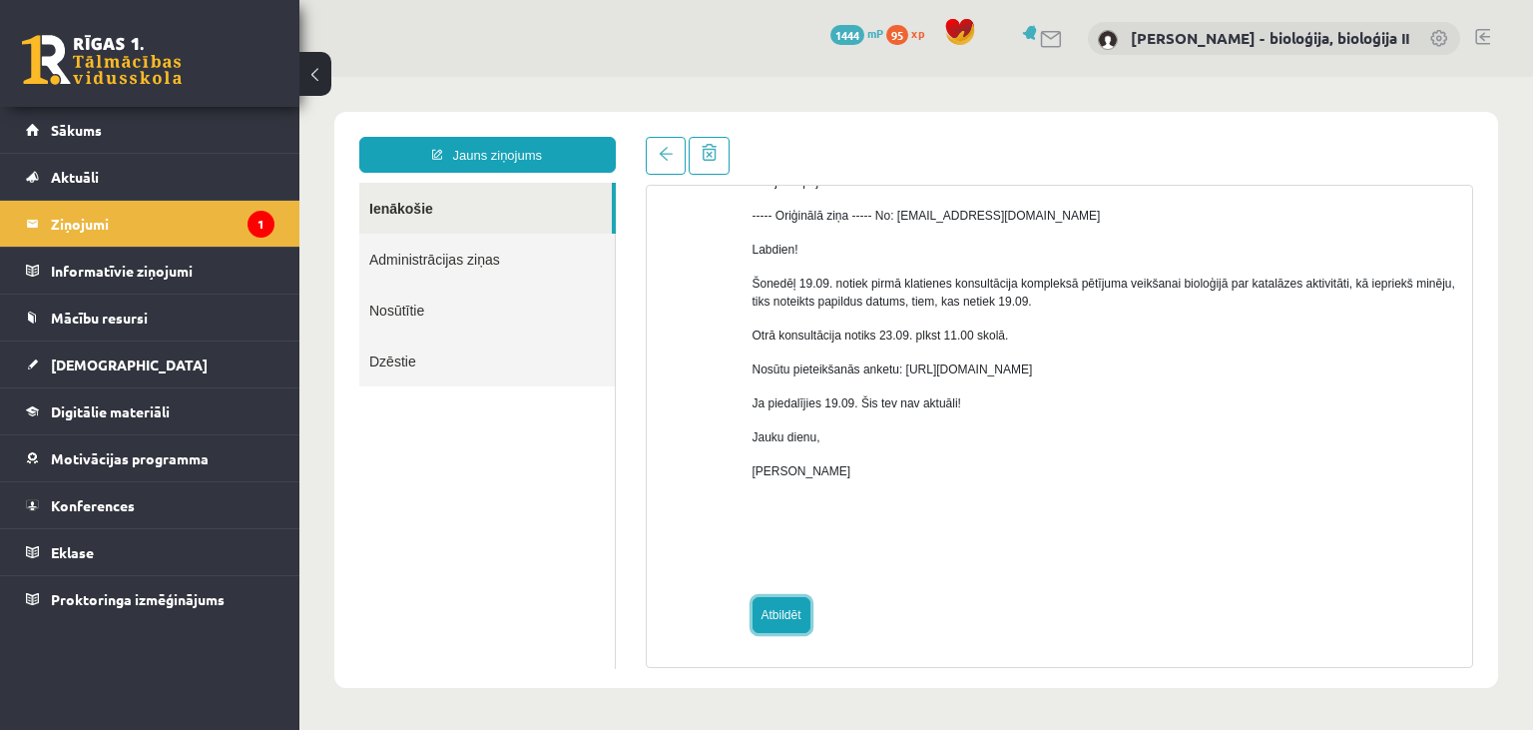
click at [778, 617] on link "Atbildēt" at bounding box center [782, 615] width 58 height 36
type input "**********"
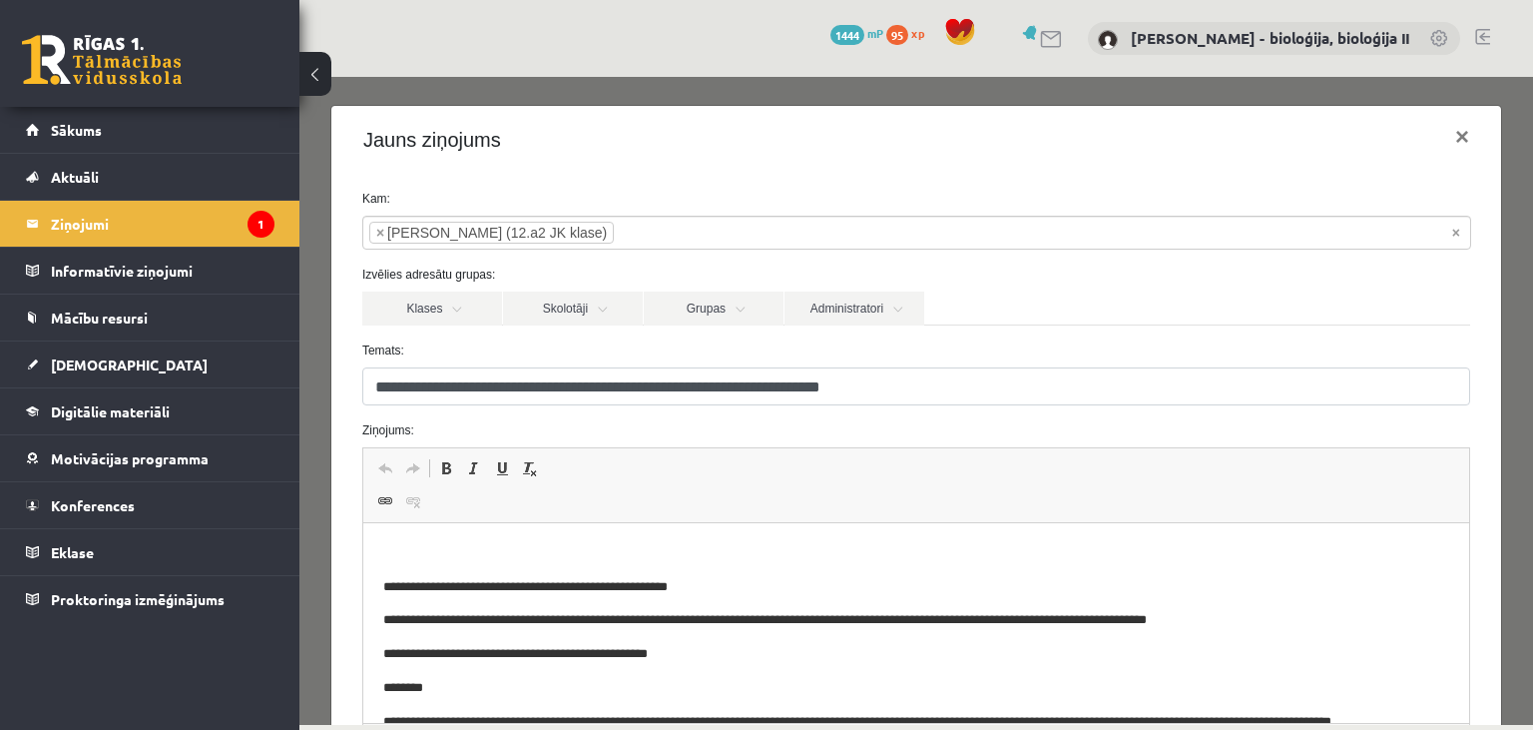
scroll to position [0, 0]
click at [544, 549] on p "Editor, wiswyg-editor-47433902469640-1758464641-307" at bounding box center [915, 553] width 1066 height 21
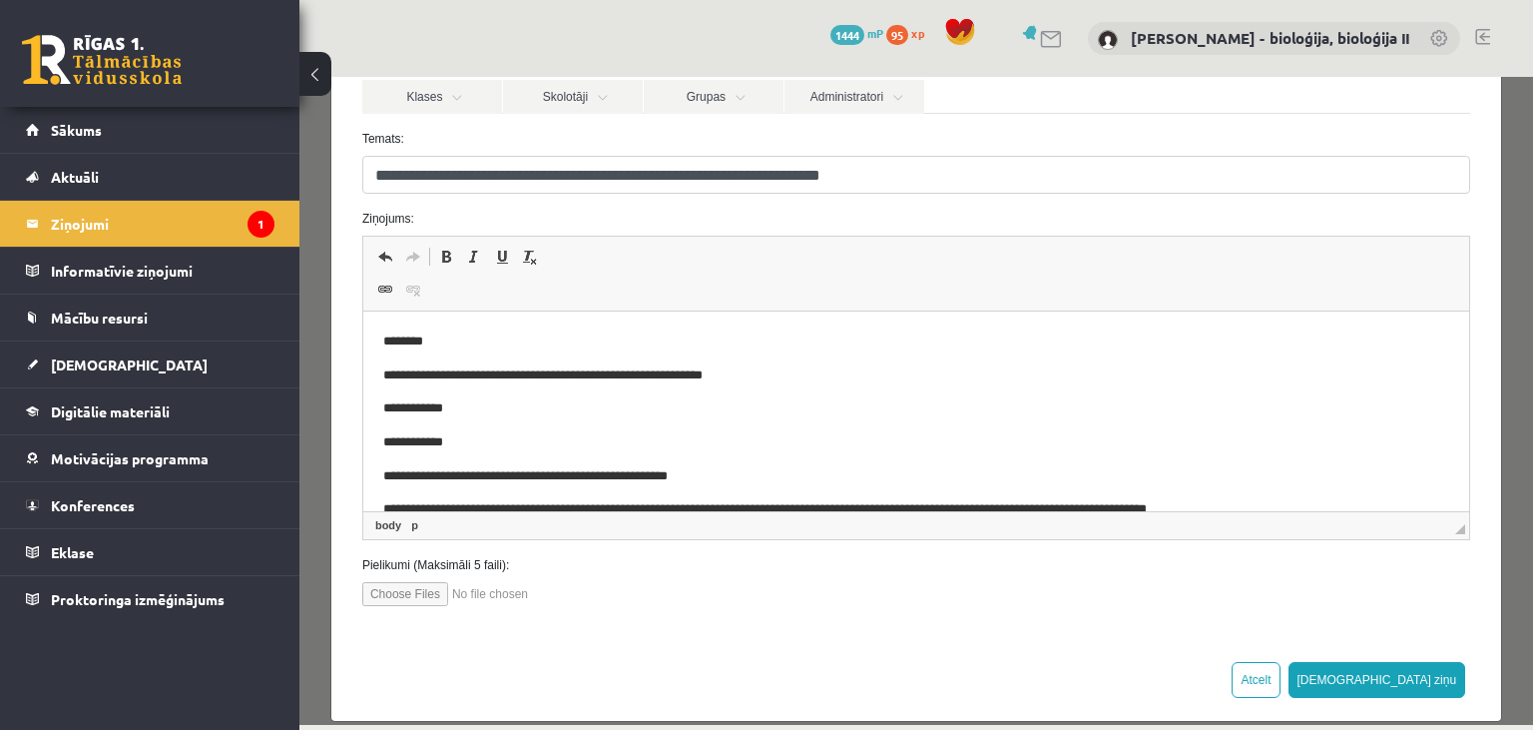
scroll to position [231, 0]
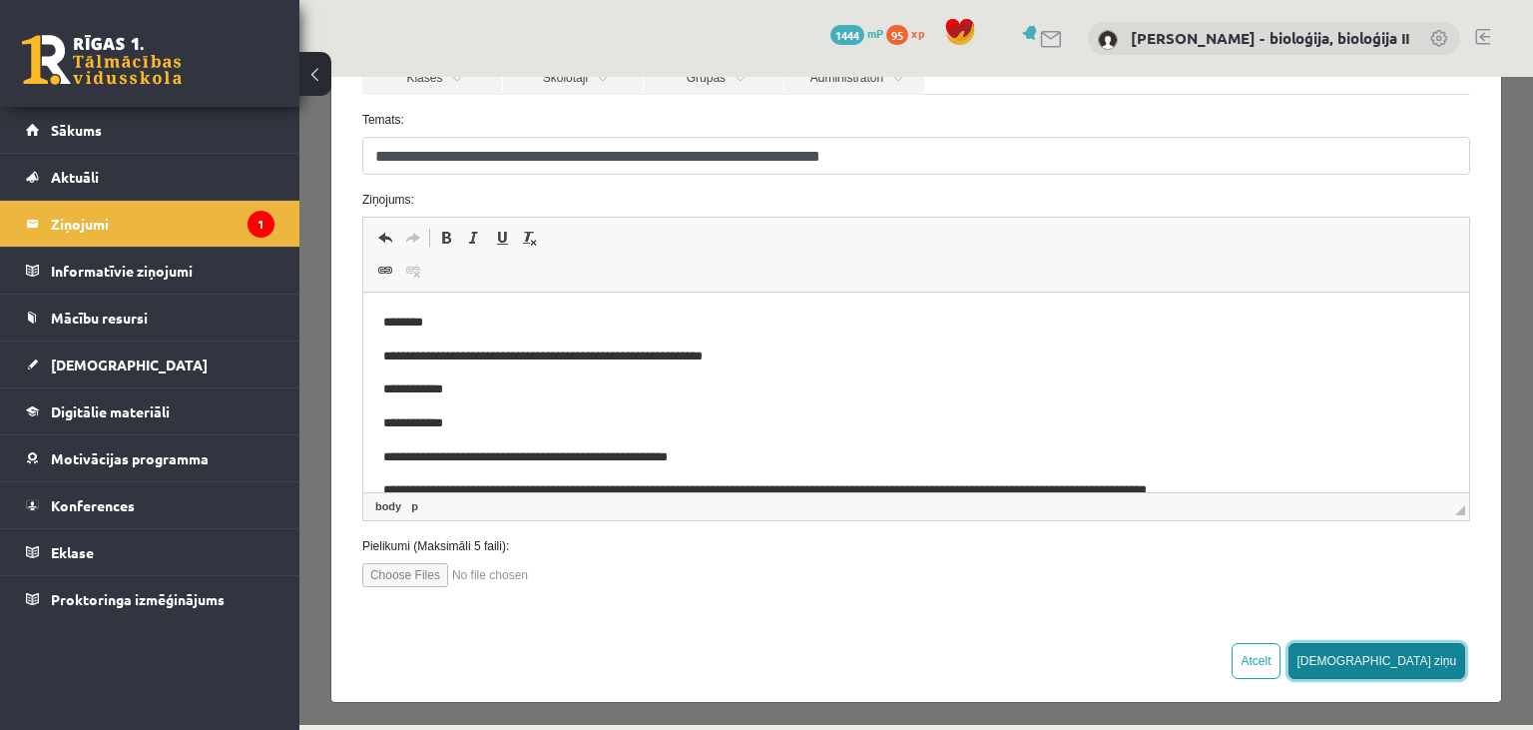
drag, startPoint x: 1447, startPoint y: 650, endPoint x: 1351, endPoint y: 588, distance: 114.9
click at [1447, 650] on button "[DEMOGRAPHIC_DATA] ziņu" at bounding box center [1378, 661] width 178 height 36
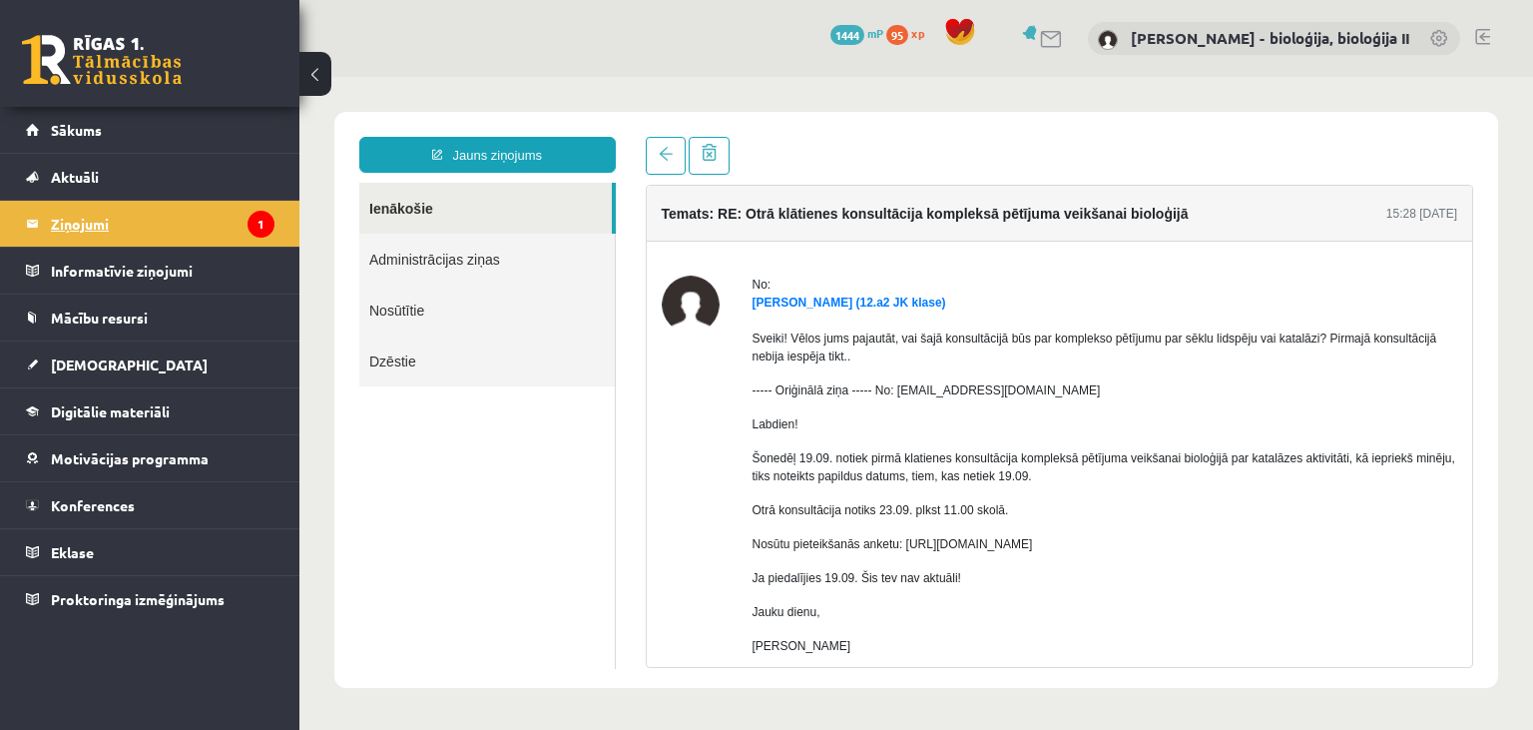
scroll to position [0, 0]
click at [138, 230] on legend "Ziņojumi 1" at bounding box center [163, 224] width 224 height 46
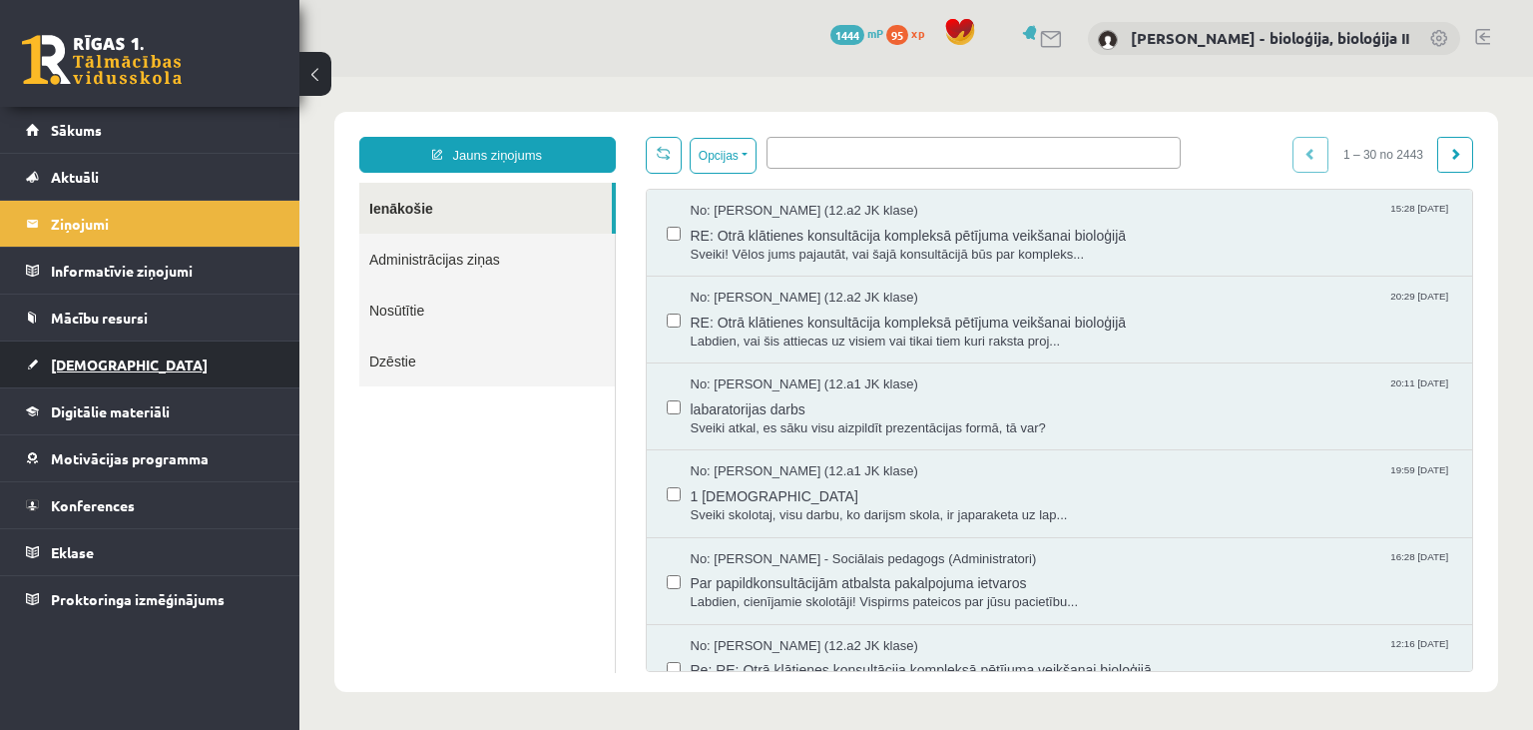
click at [126, 371] on link "[DEMOGRAPHIC_DATA]" at bounding box center [150, 364] width 249 height 46
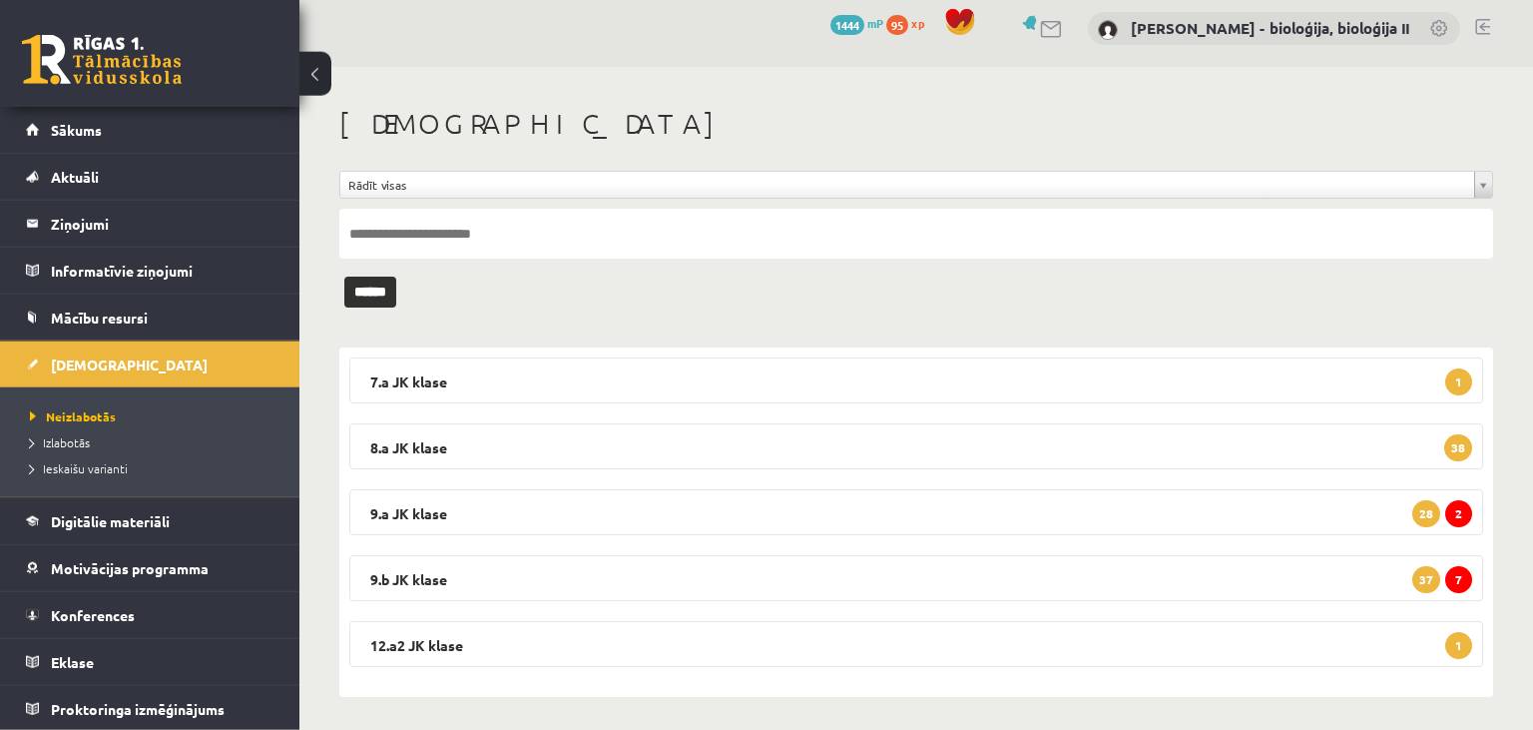
scroll to position [16, 0]
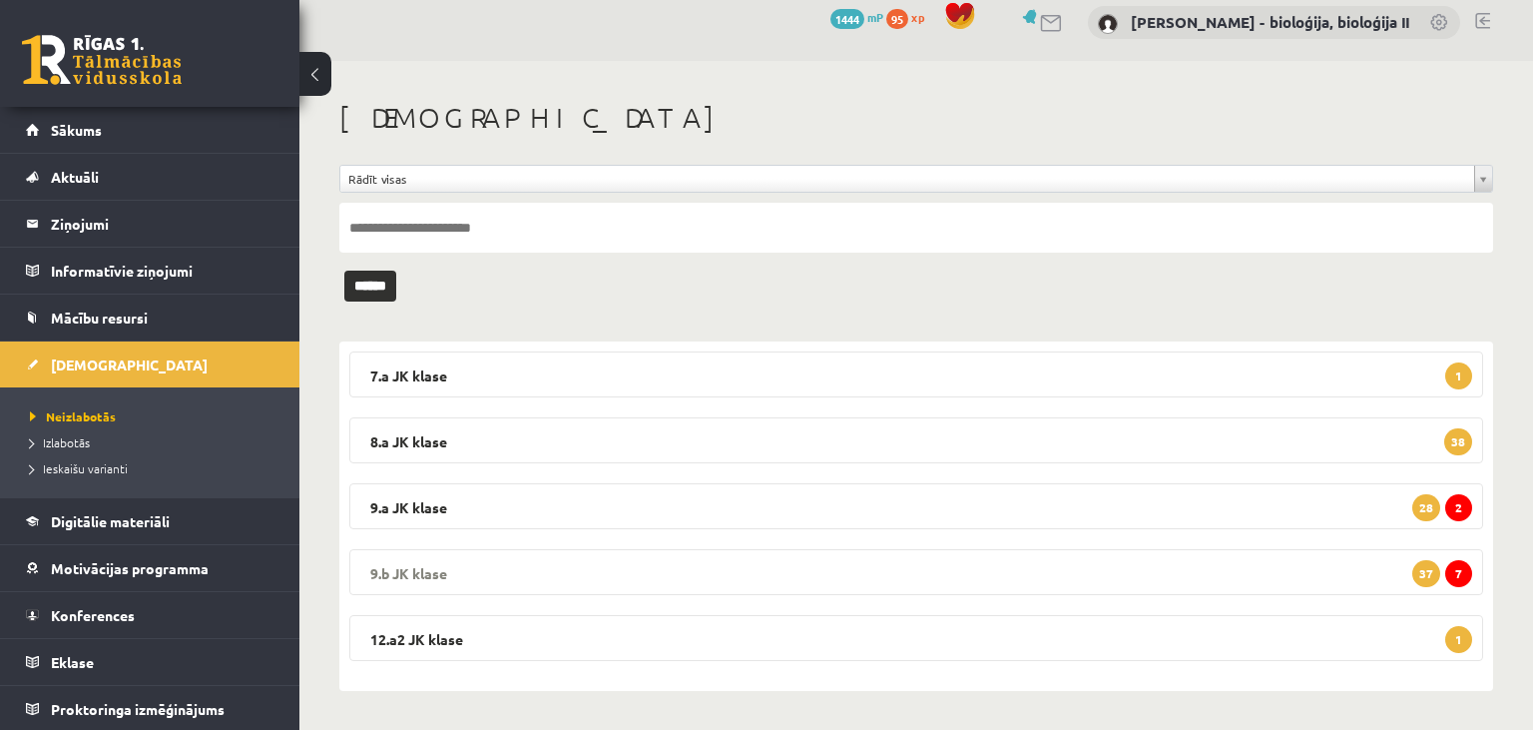
click at [926, 573] on legend "9.b JK klase 7 37" at bounding box center [916, 572] width 1134 height 46
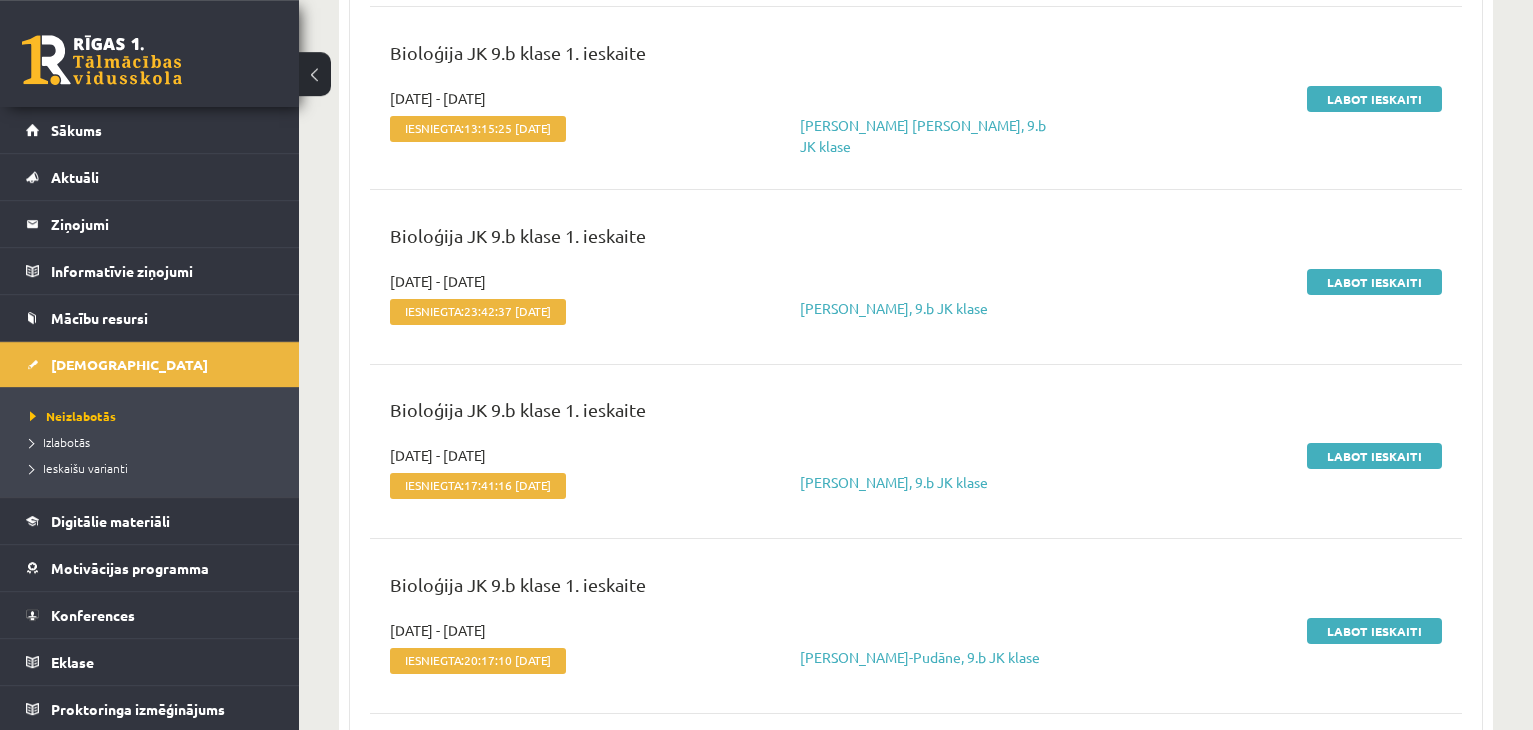
scroll to position [2124, 0]
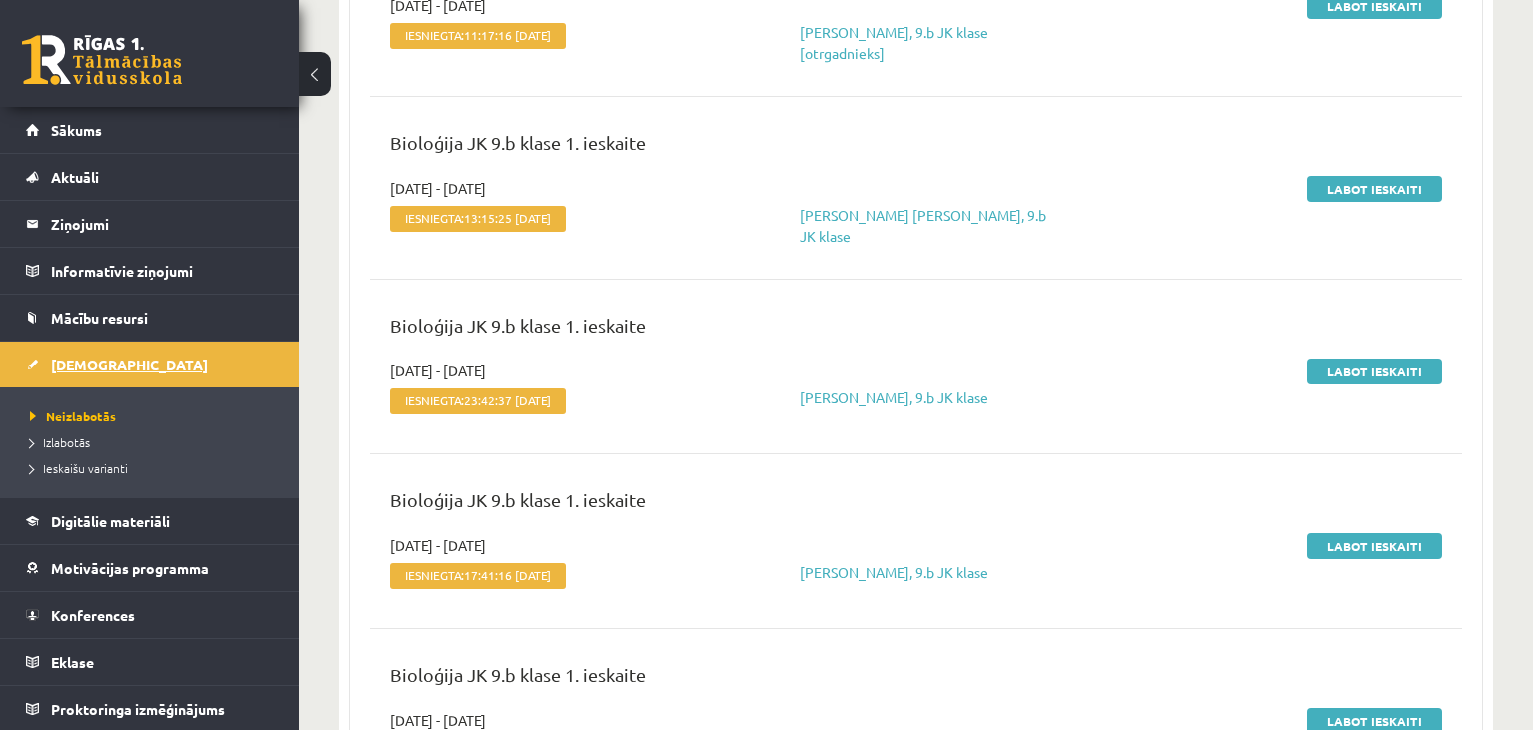
click at [112, 364] on link "[DEMOGRAPHIC_DATA]" at bounding box center [150, 364] width 249 height 46
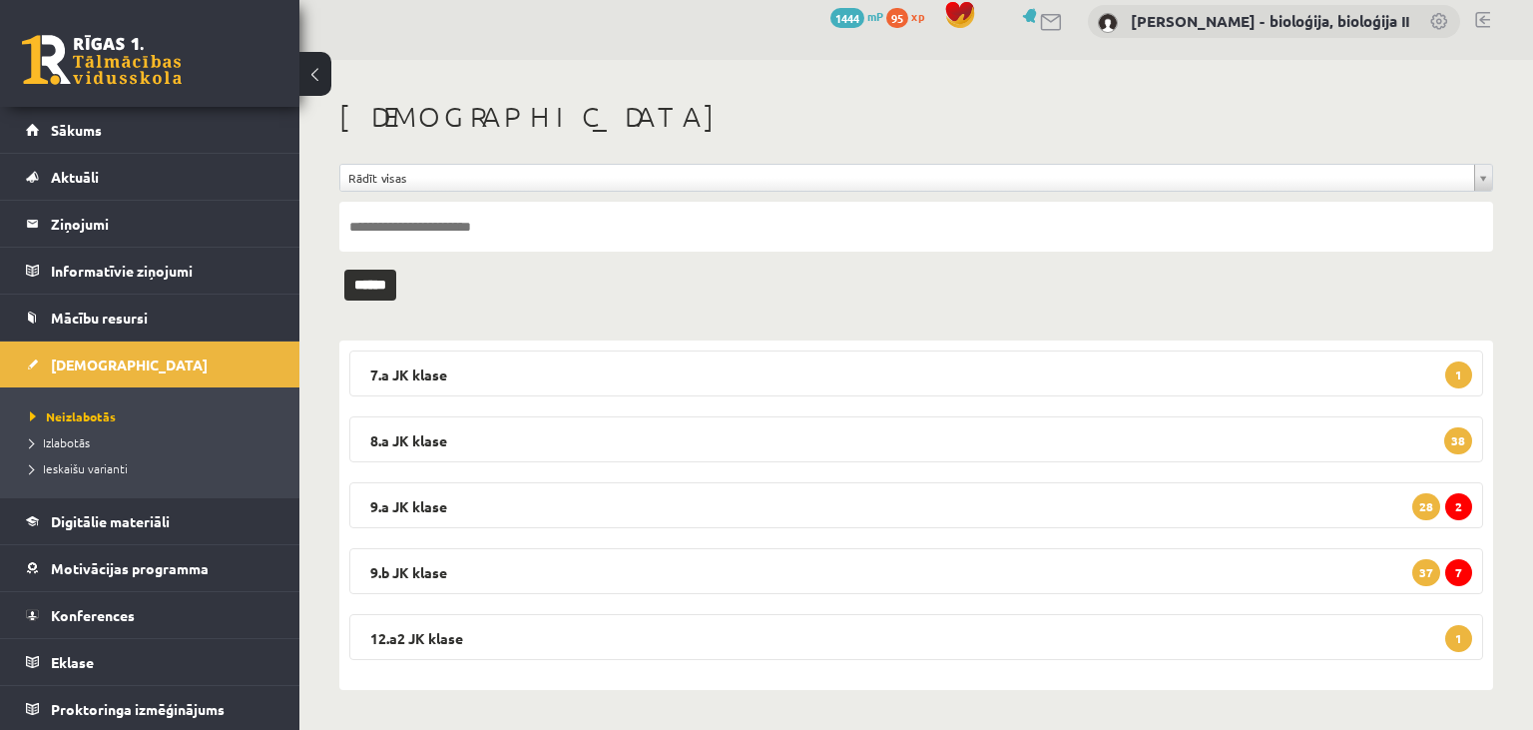
scroll to position [16, 0]
click at [972, 497] on legend "9.a JK klase 2 28" at bounding box center [916, 506] width 1134 height 46
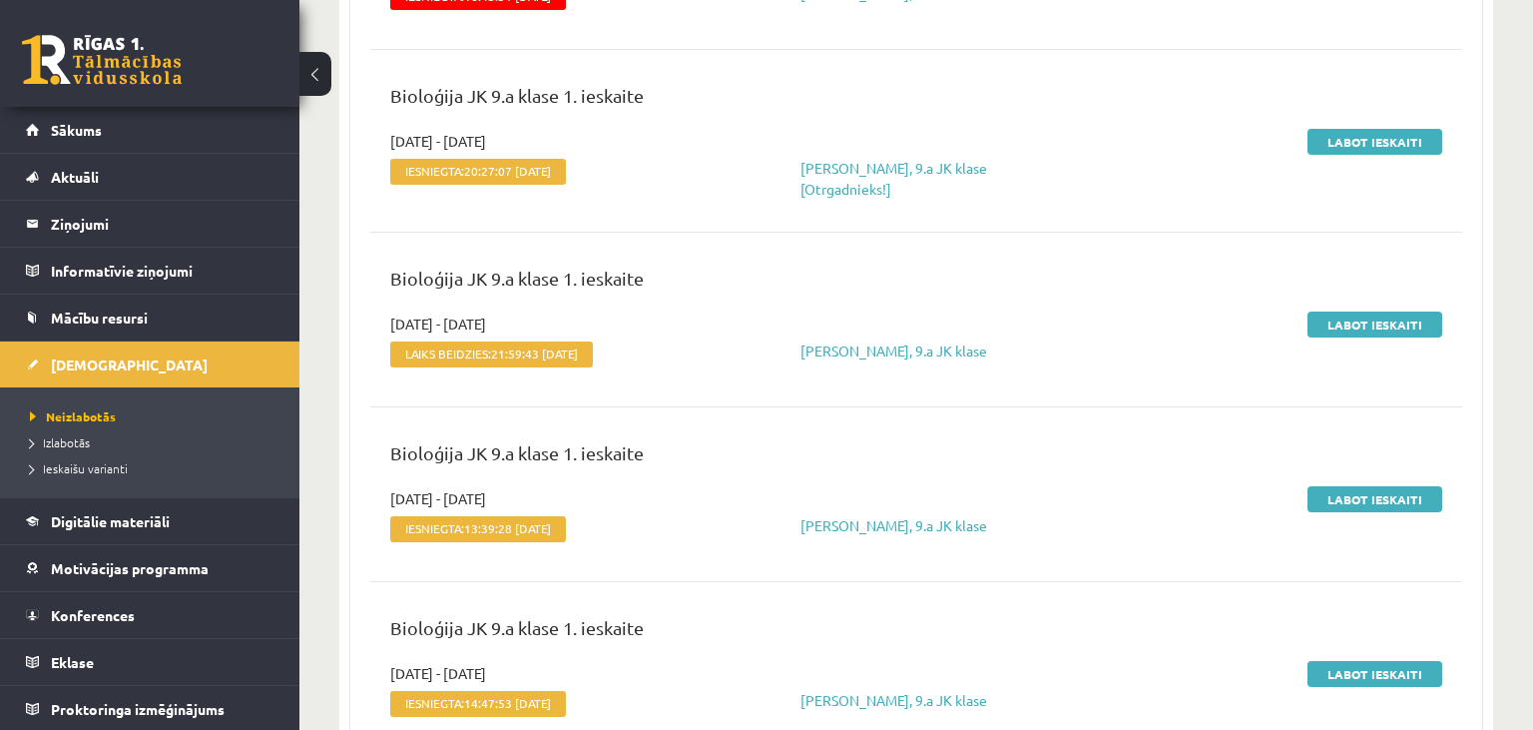
scroll to position [331, 0]
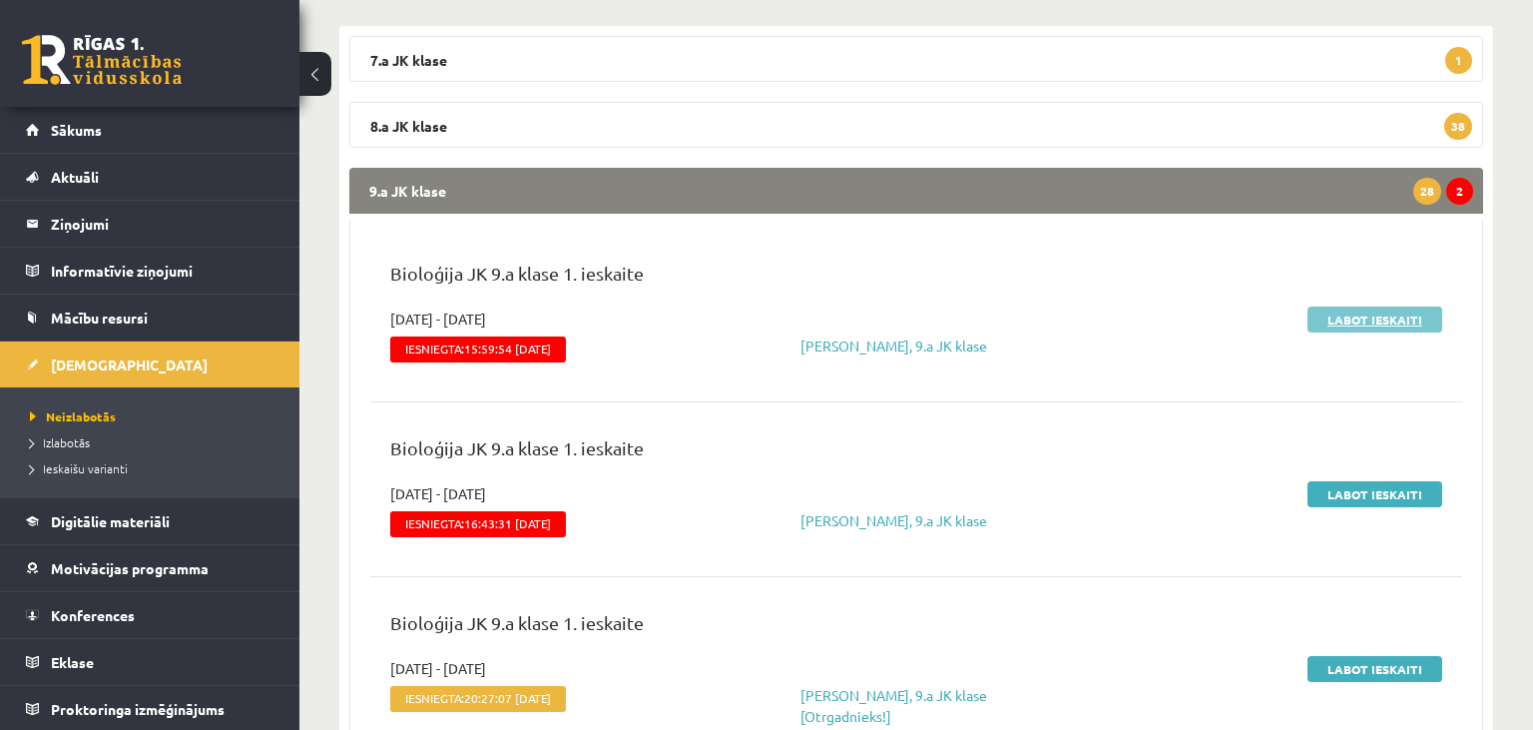
click at [1378, 317] on link "Labot ieskaiti" at bounding box center [1375, 319] width 135 height 26
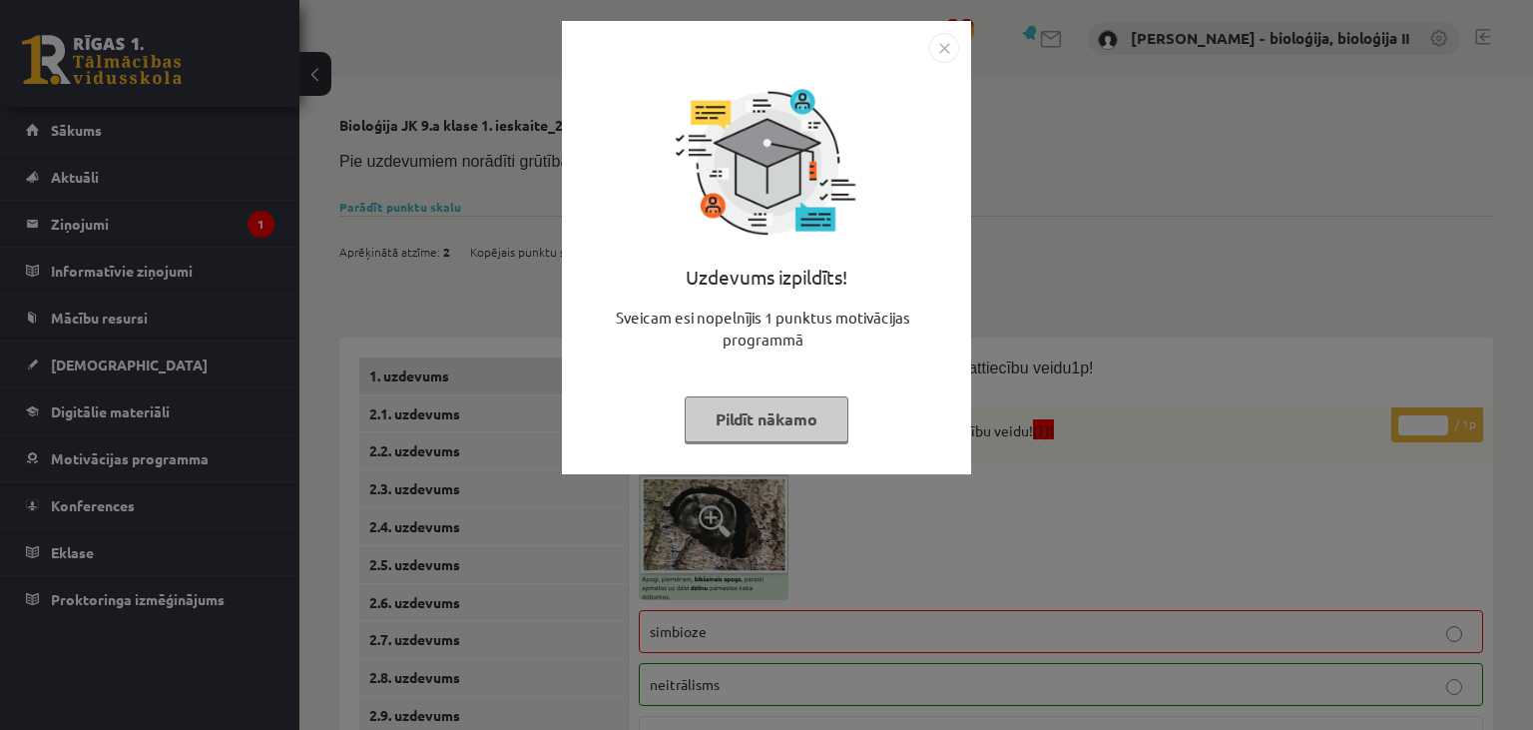
click at [797, 432] on button "Pildīt nākamo" at bounding box center [767, 419] width 164 height 46
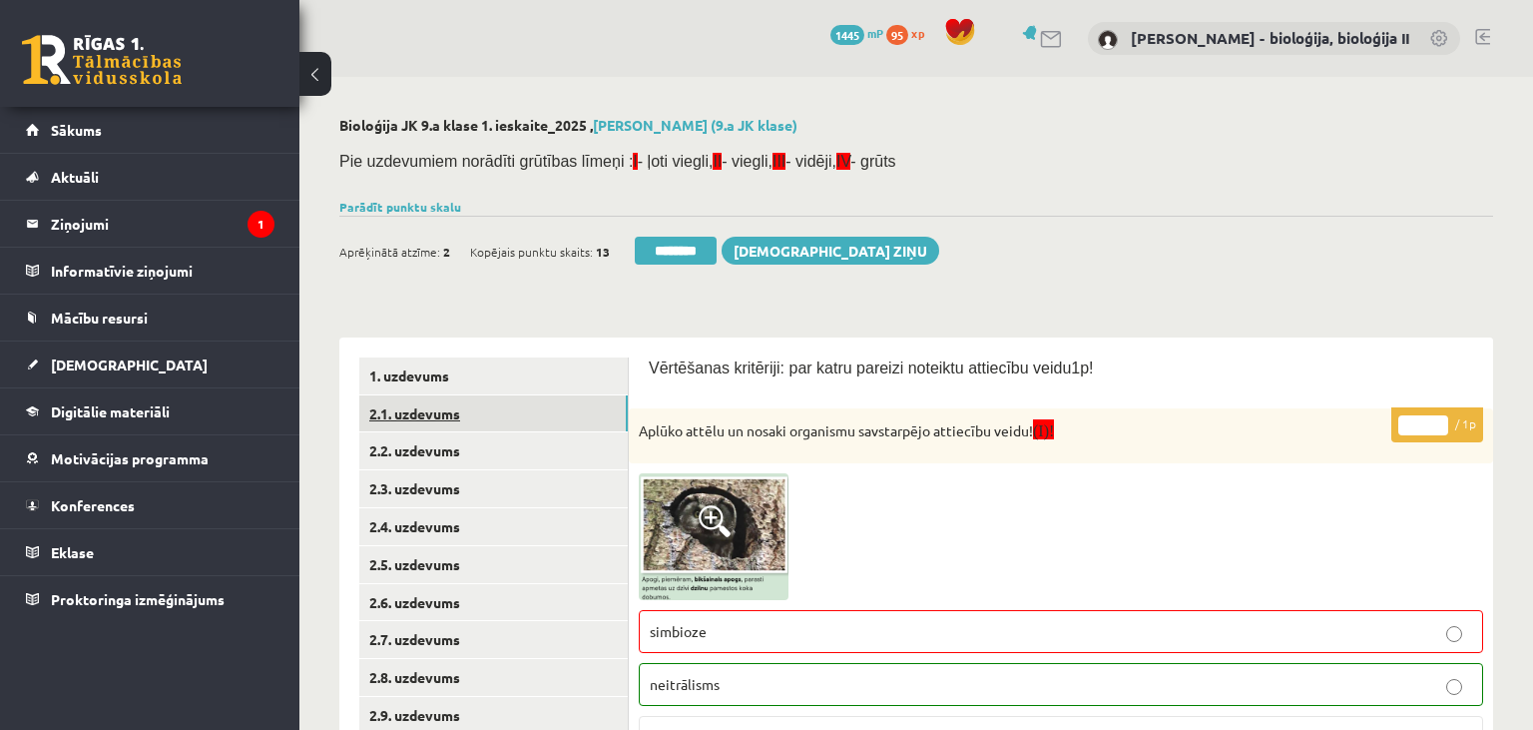
click at [537, 406] on link "2.1. uzdevums" at bounding box center [493, 413] width 269 height 37
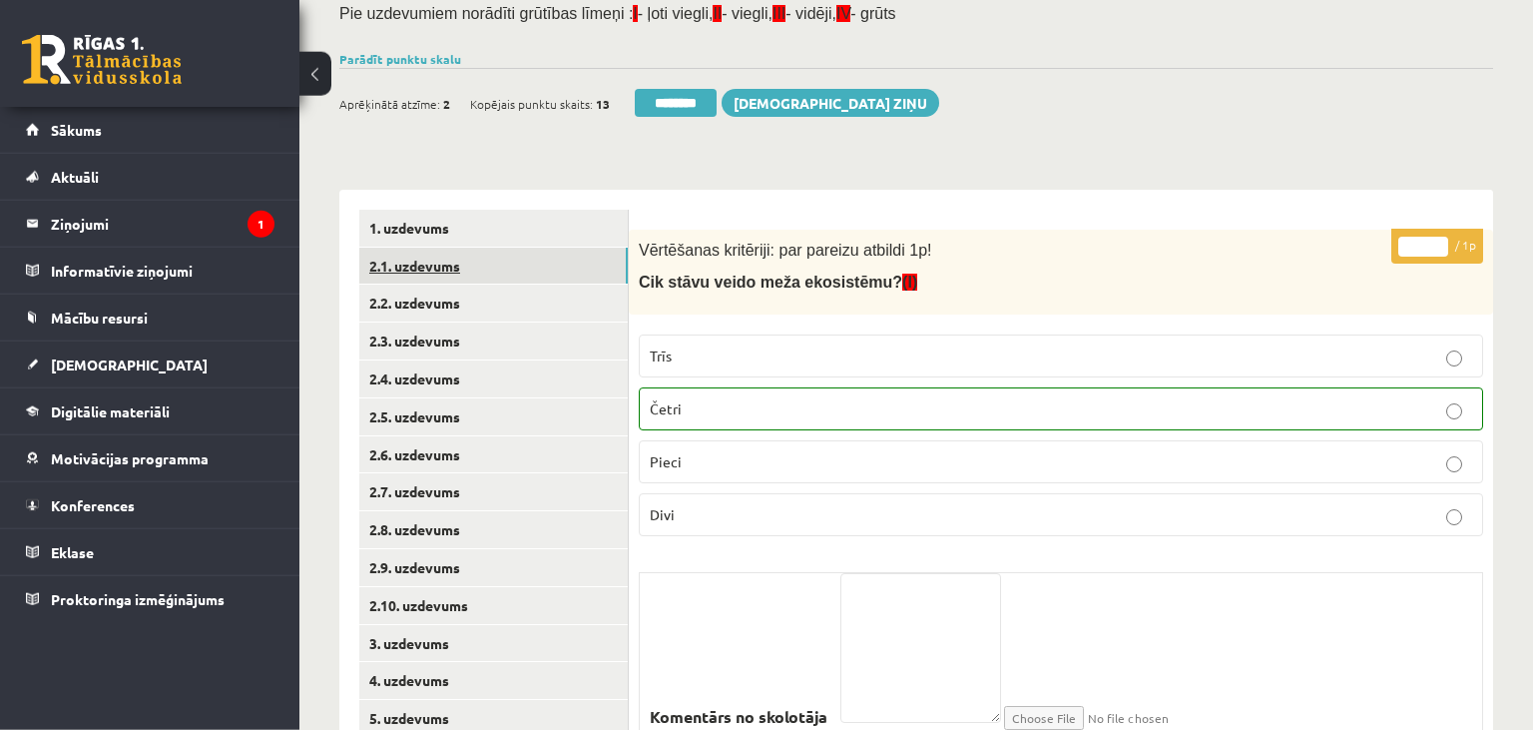
scroll to position [211, 0]
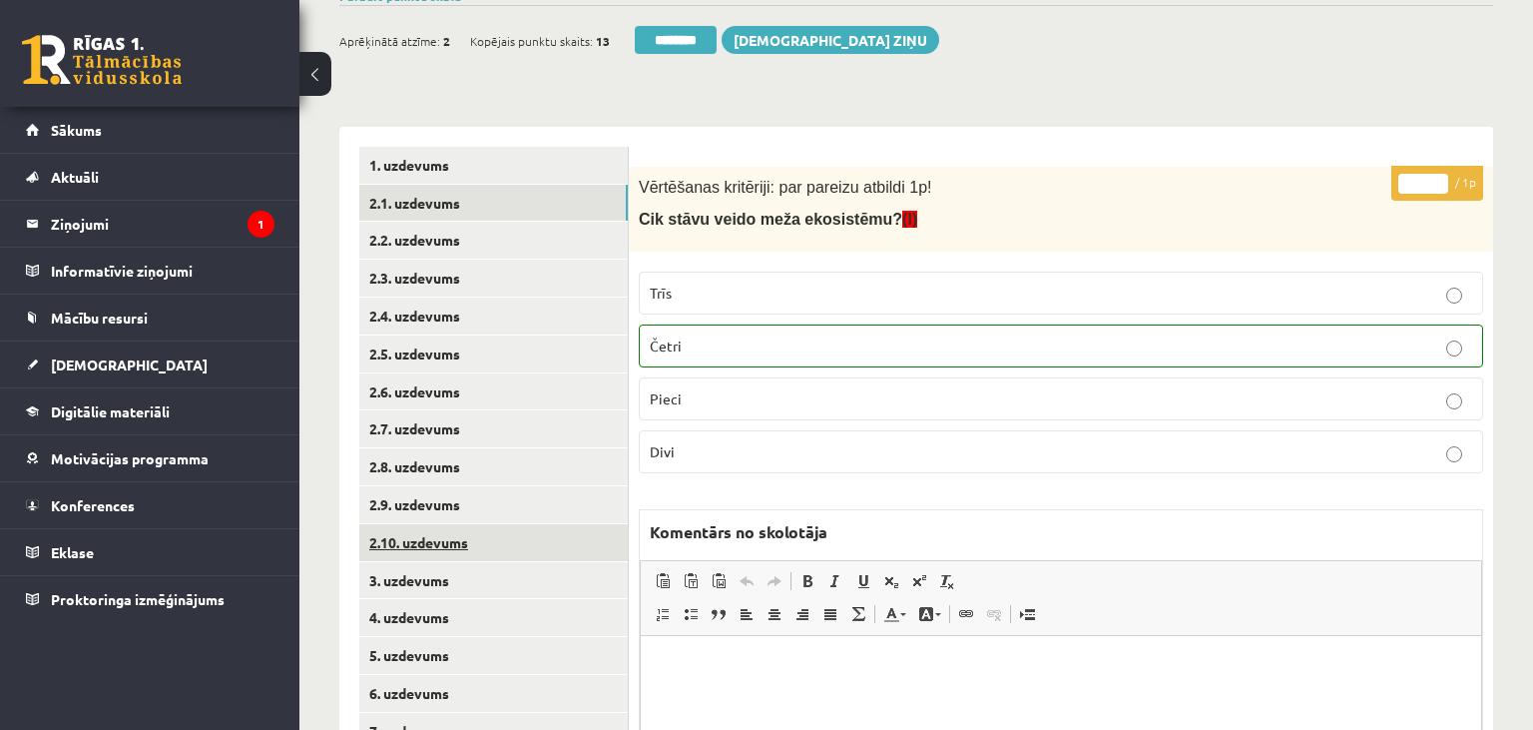
click at [509, 531] on link "2.10. uzdevums" at bounding box center [493, 542] width 269 height 37
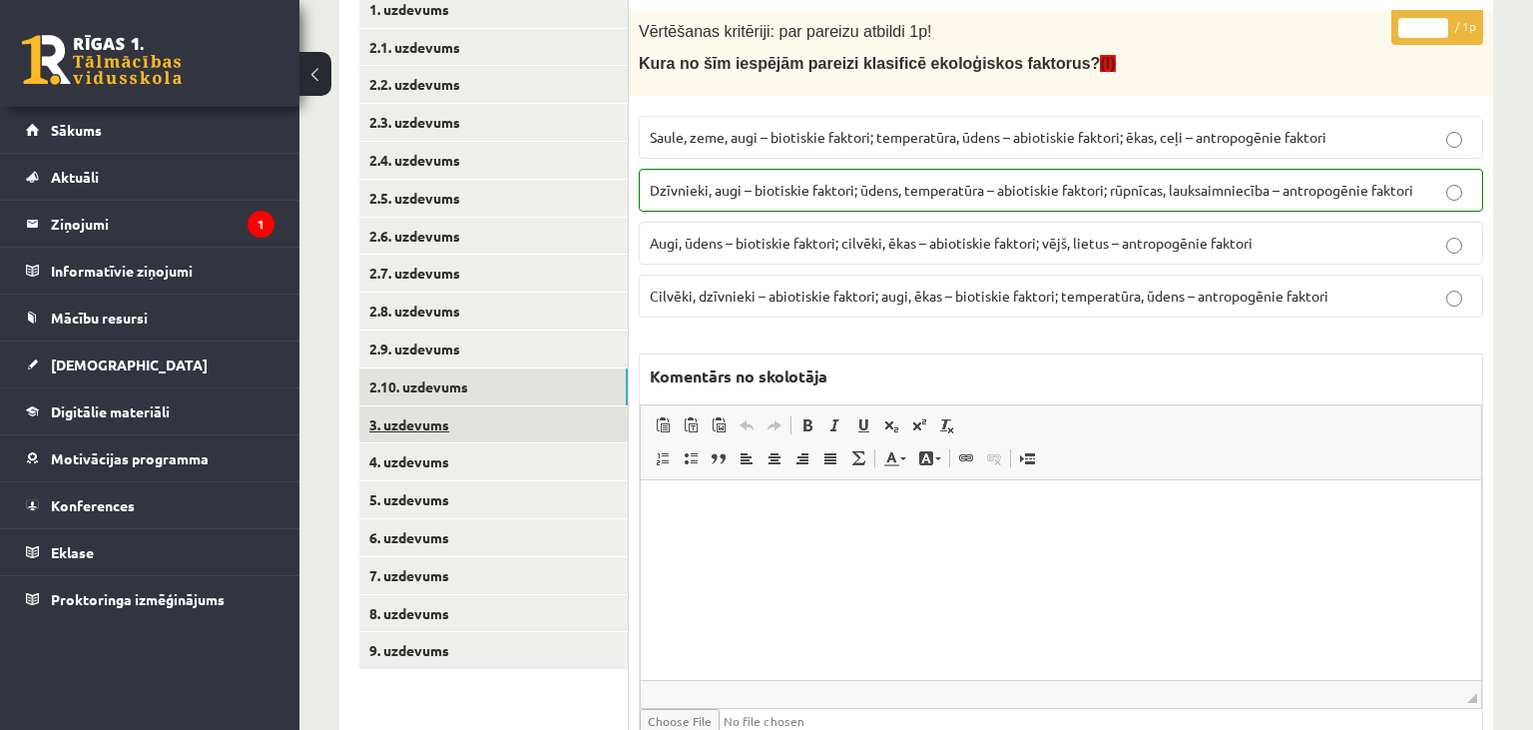
scroll to position [0, 0]
click at [495, 421] on link "3. uzdevums" at bounding box center [493, 424] width 269 height 37
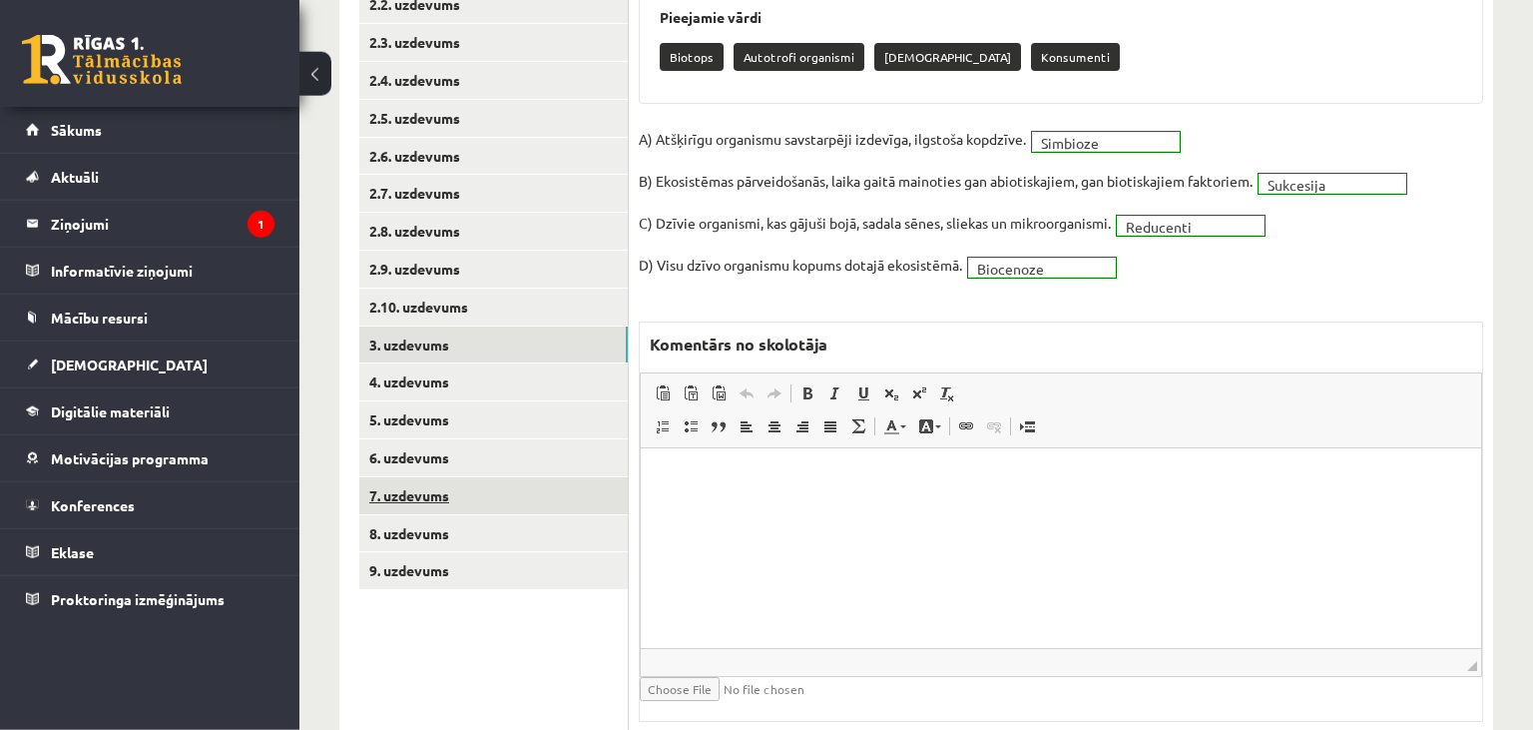
scroll to position [471, 0]
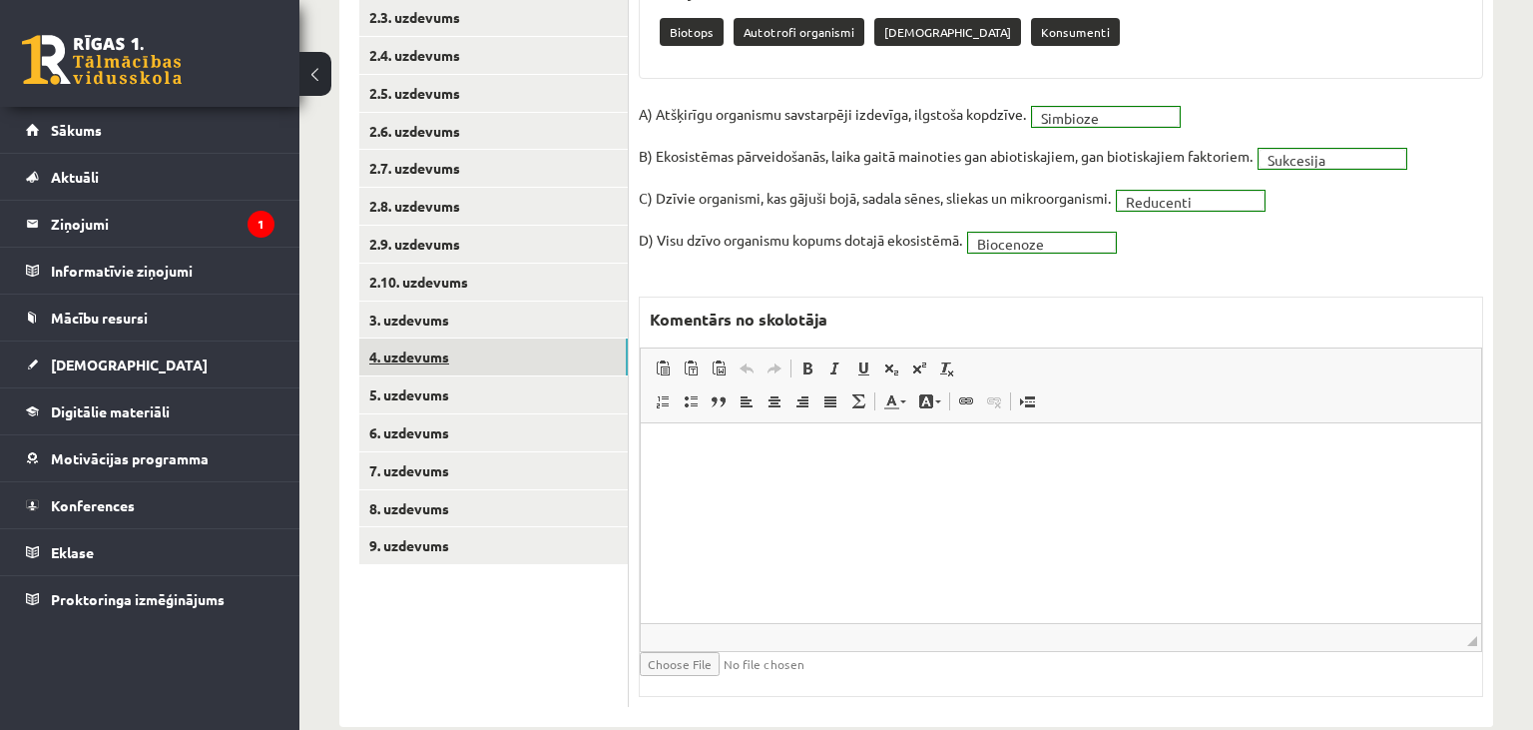
click at [462, 369] on link "4. uzdevums" at bounding box center [493, 356] width 269 height 37
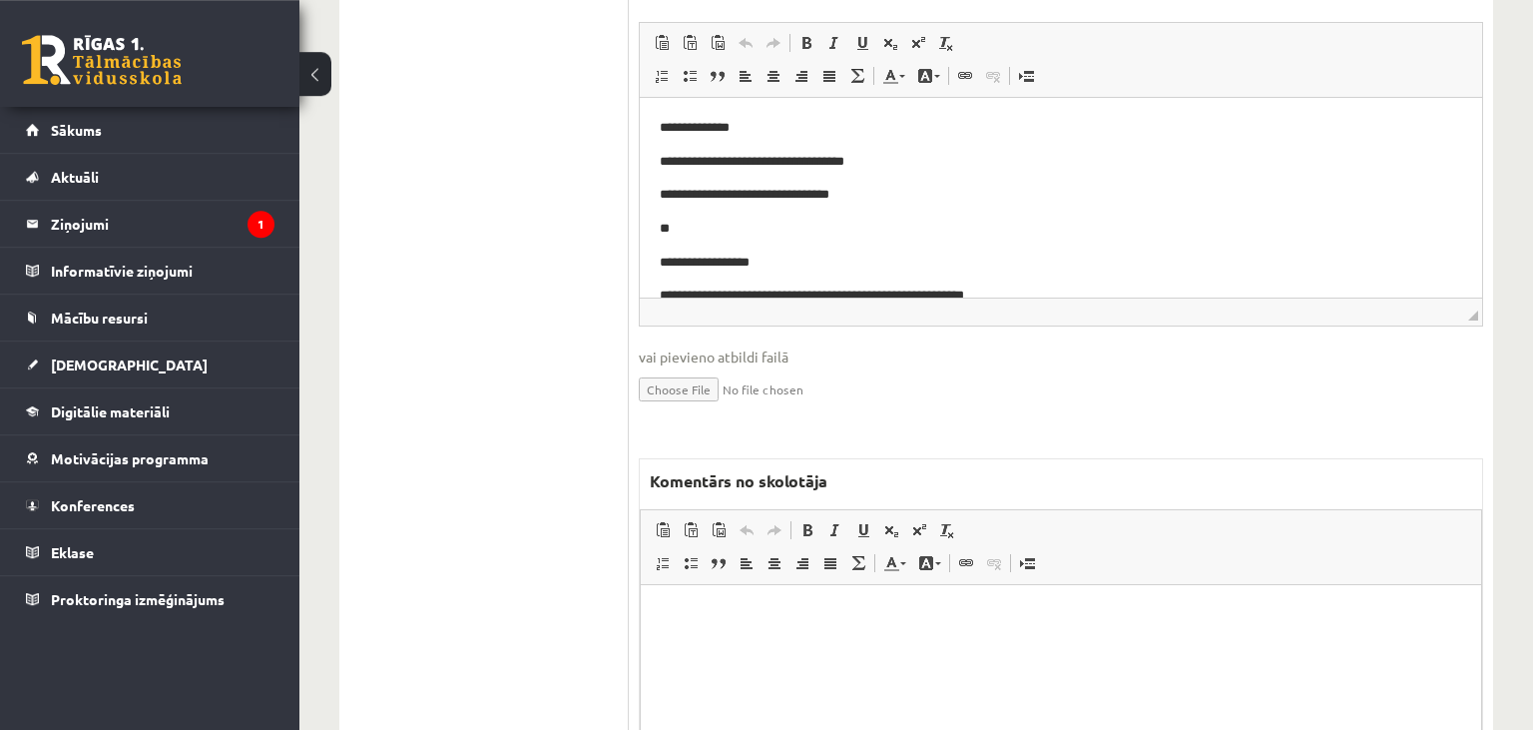
scroll to position [1168, 0]
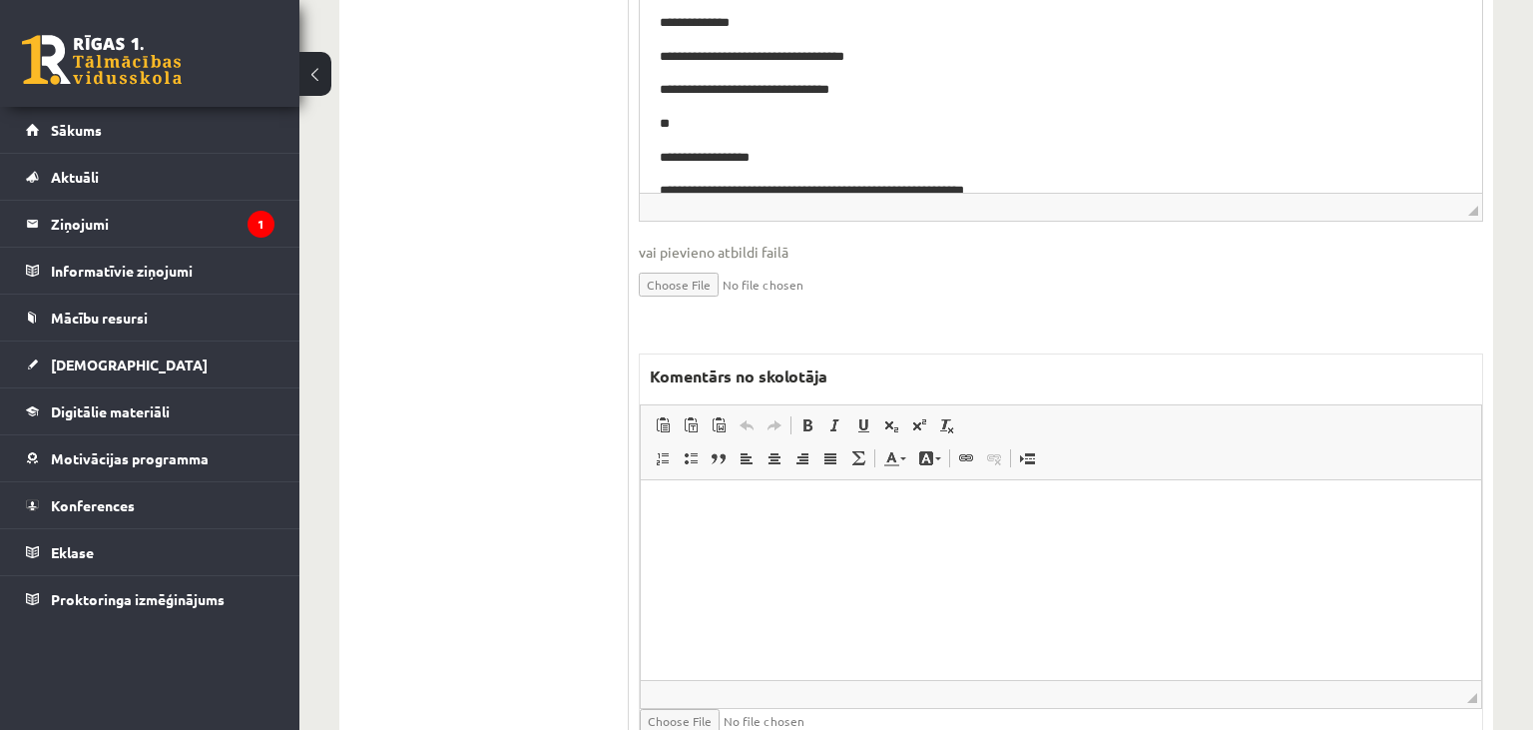
click at [693, 529] on html at bounding box center [1061, 579] width 840 height 200
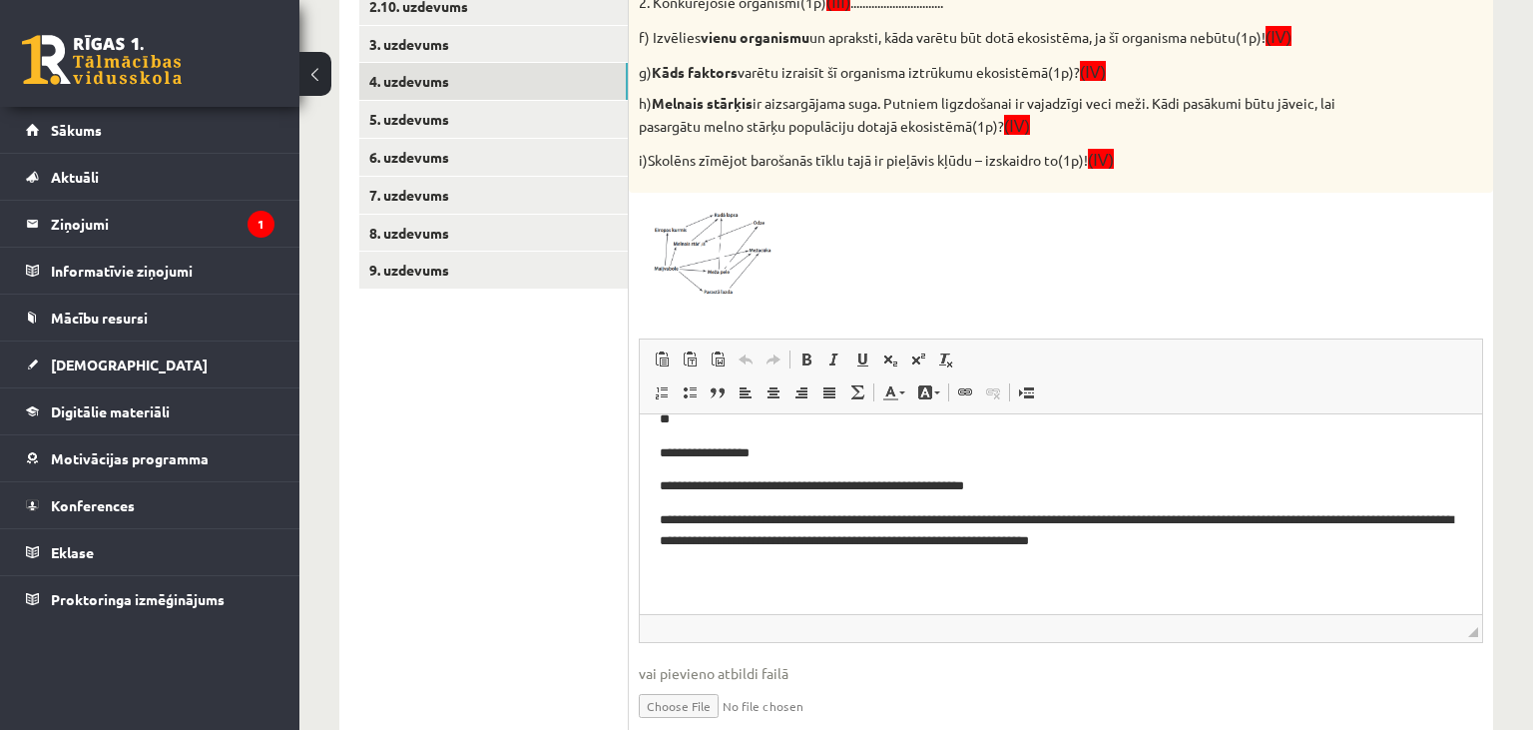
scroll to position [132, 0]
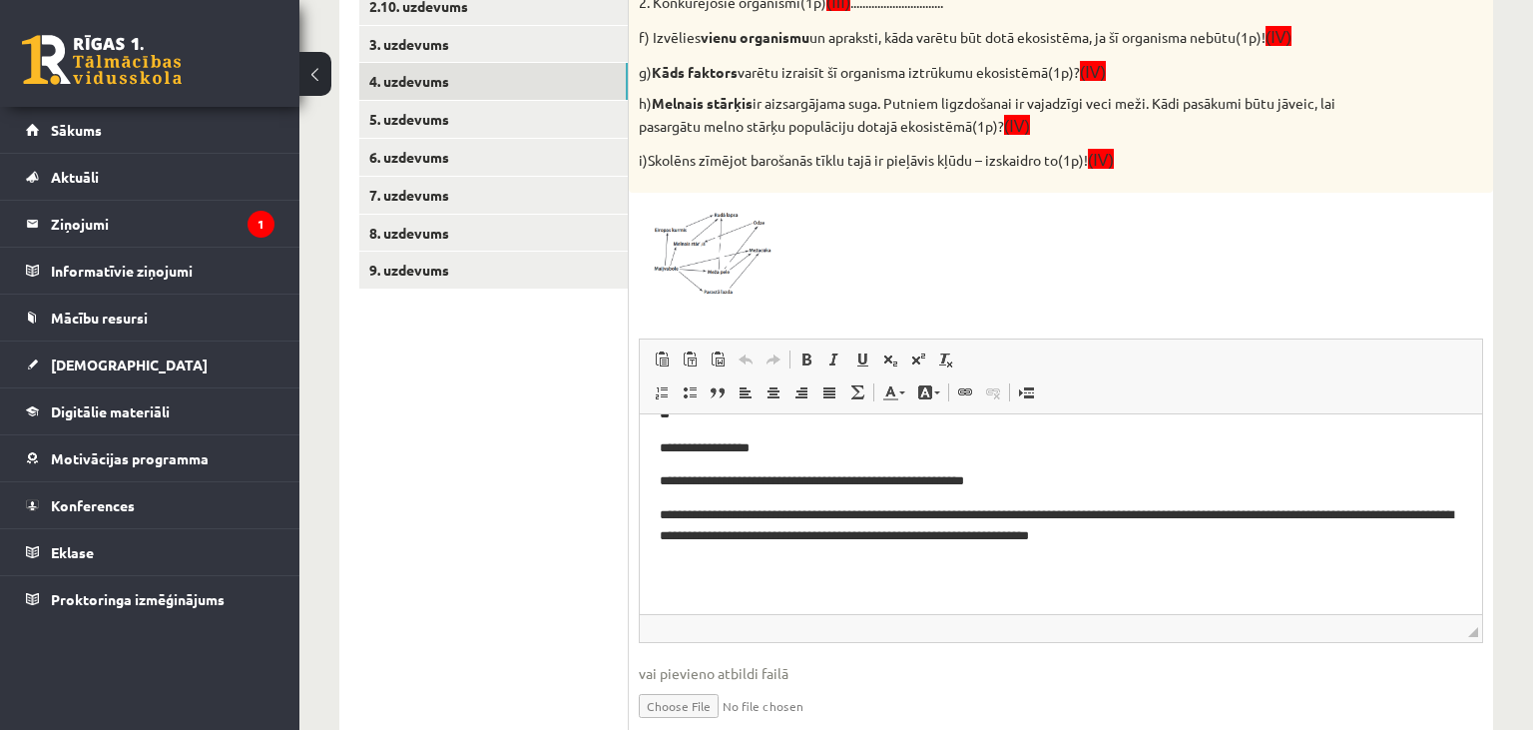
click at [714, 243] on span at bounding box center [715, 251] width 32 height 32
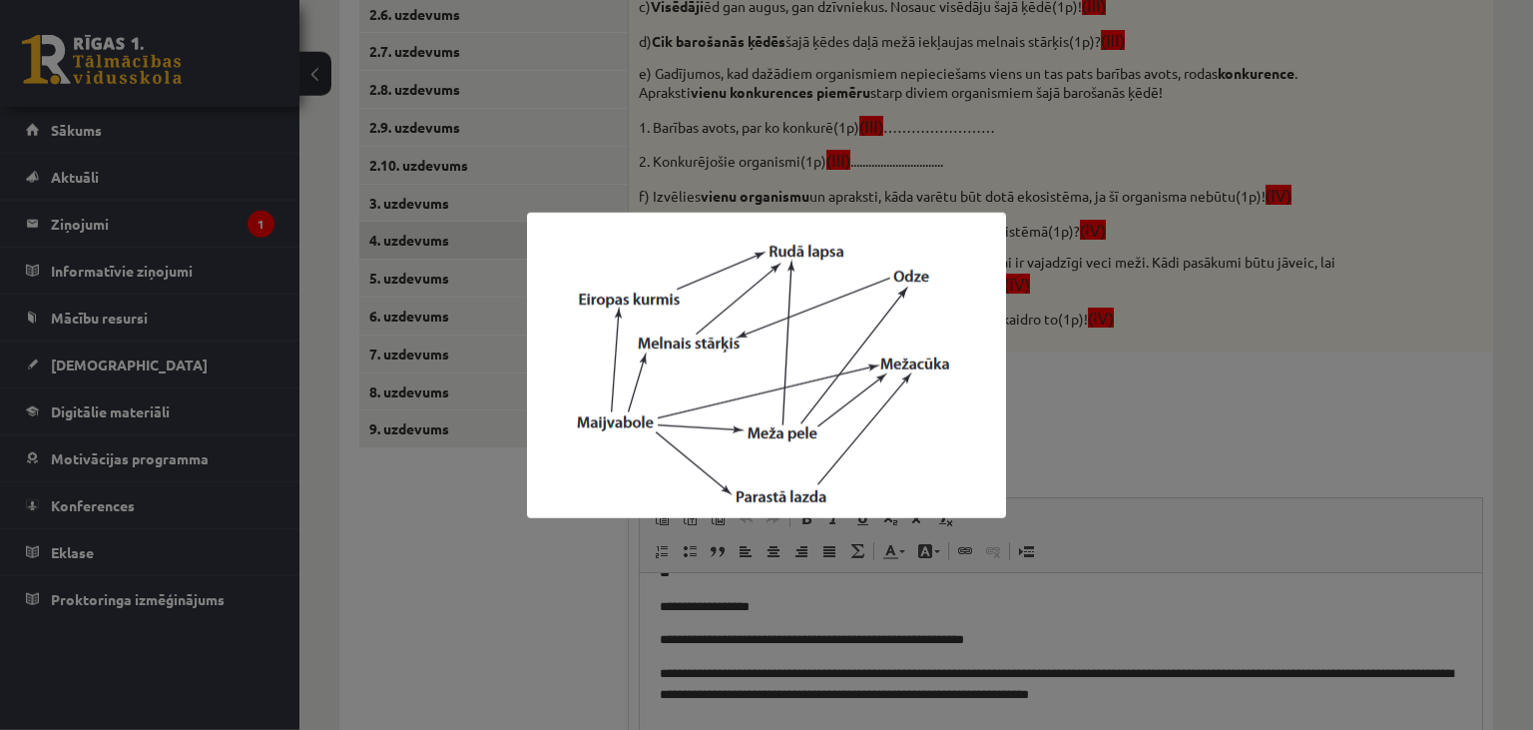
scroll to position [535, 0]
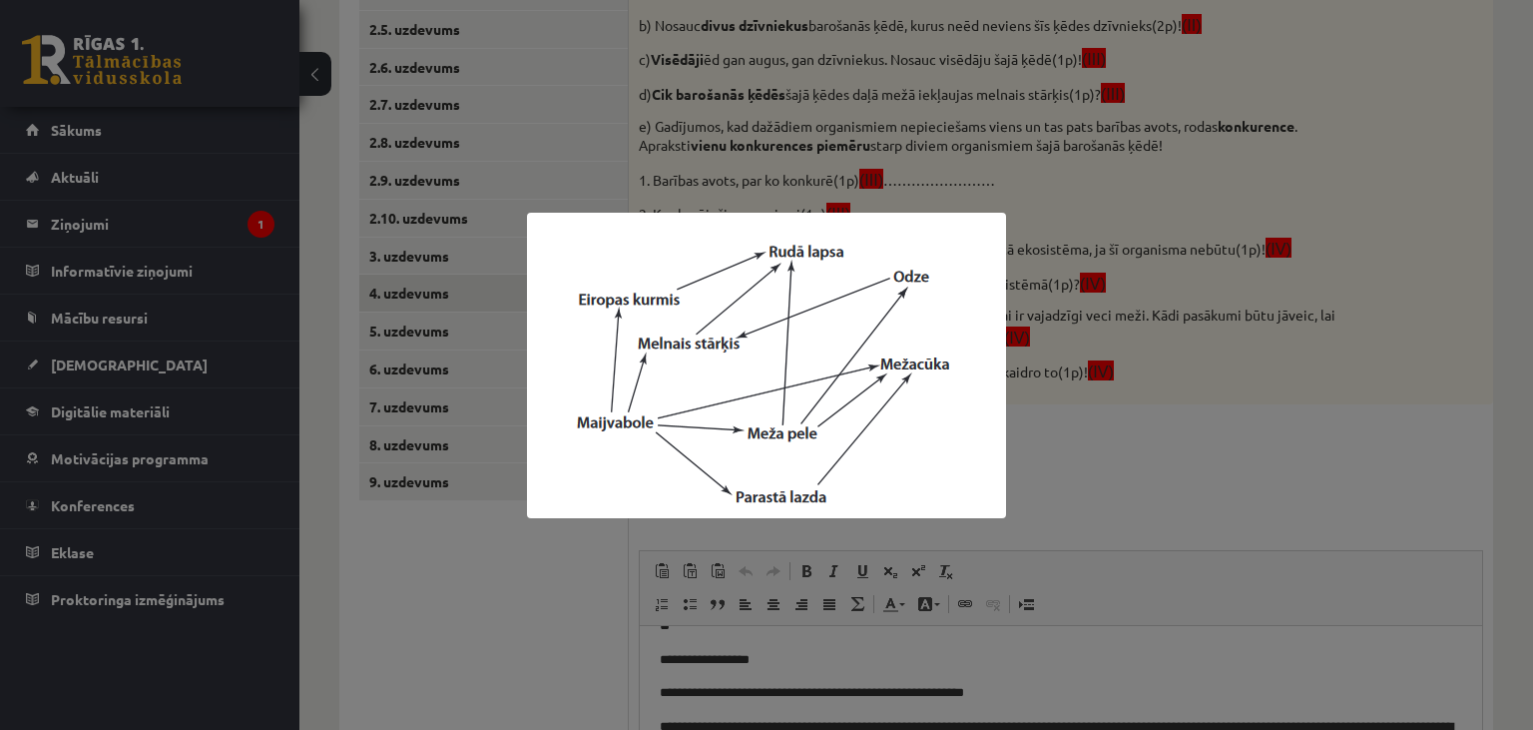
click at [529, 598] on div at bounding box center [766, 365] width 1533 height 730
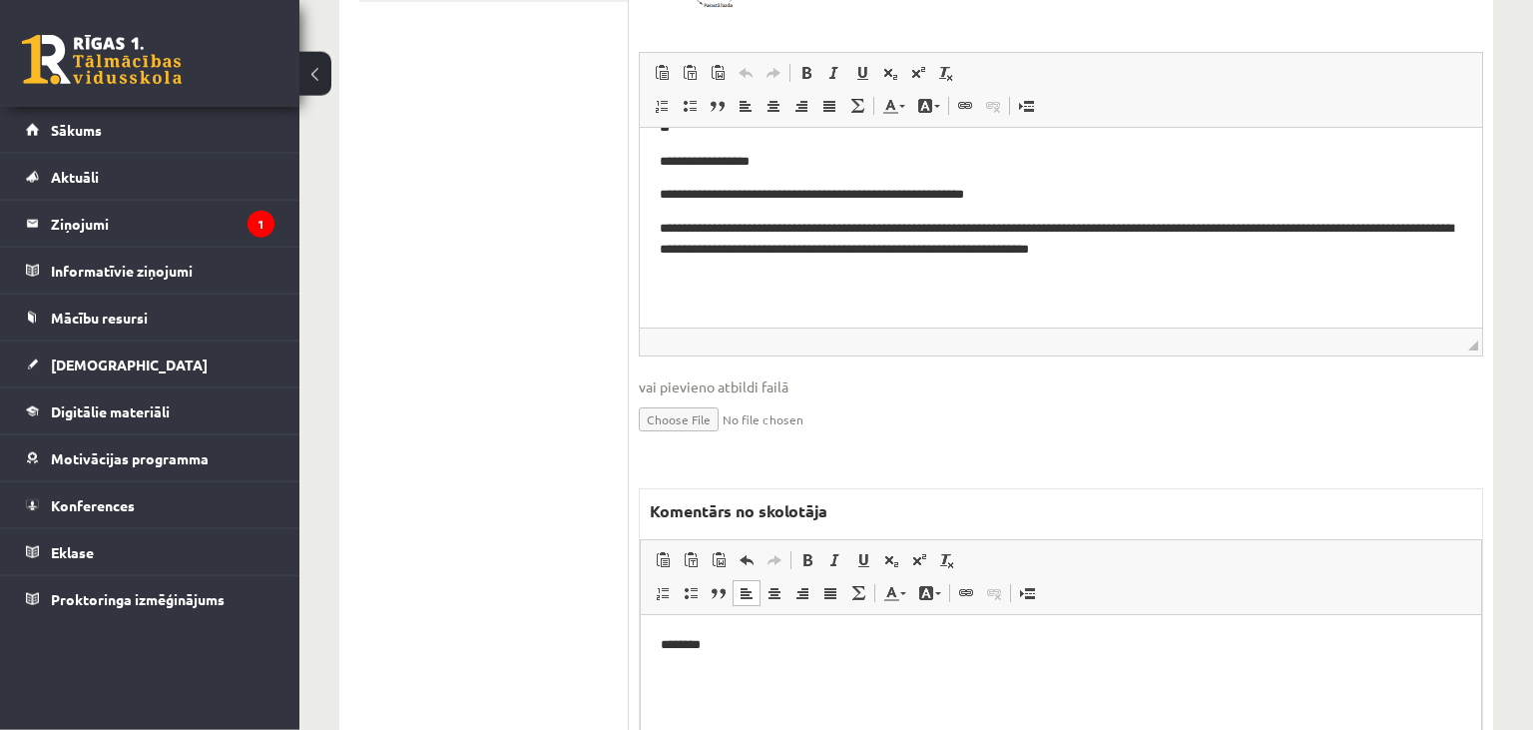
scroll to position [1168, 0]
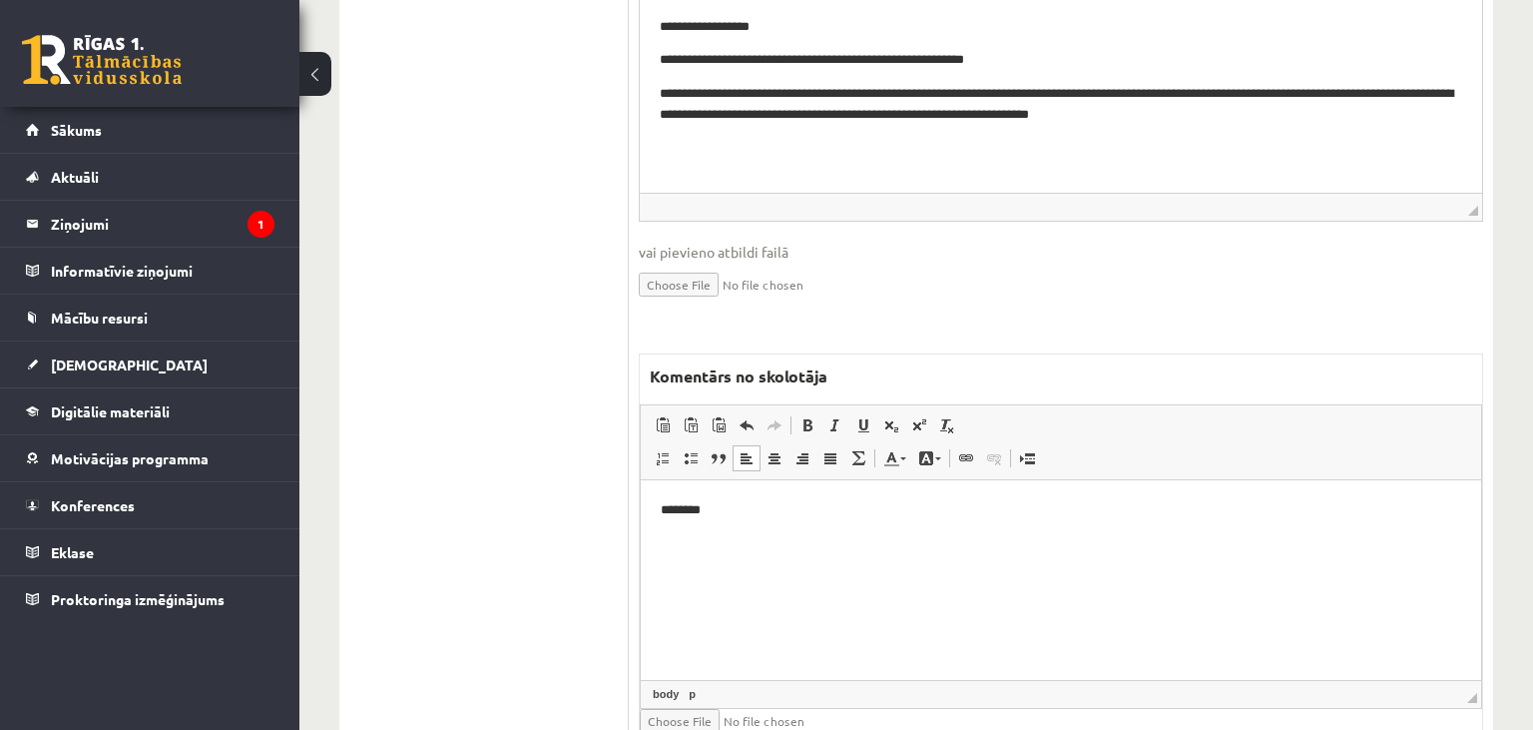
click at [799, 517] on p "********" at bounding box center [1062, 509] width 802 height 21
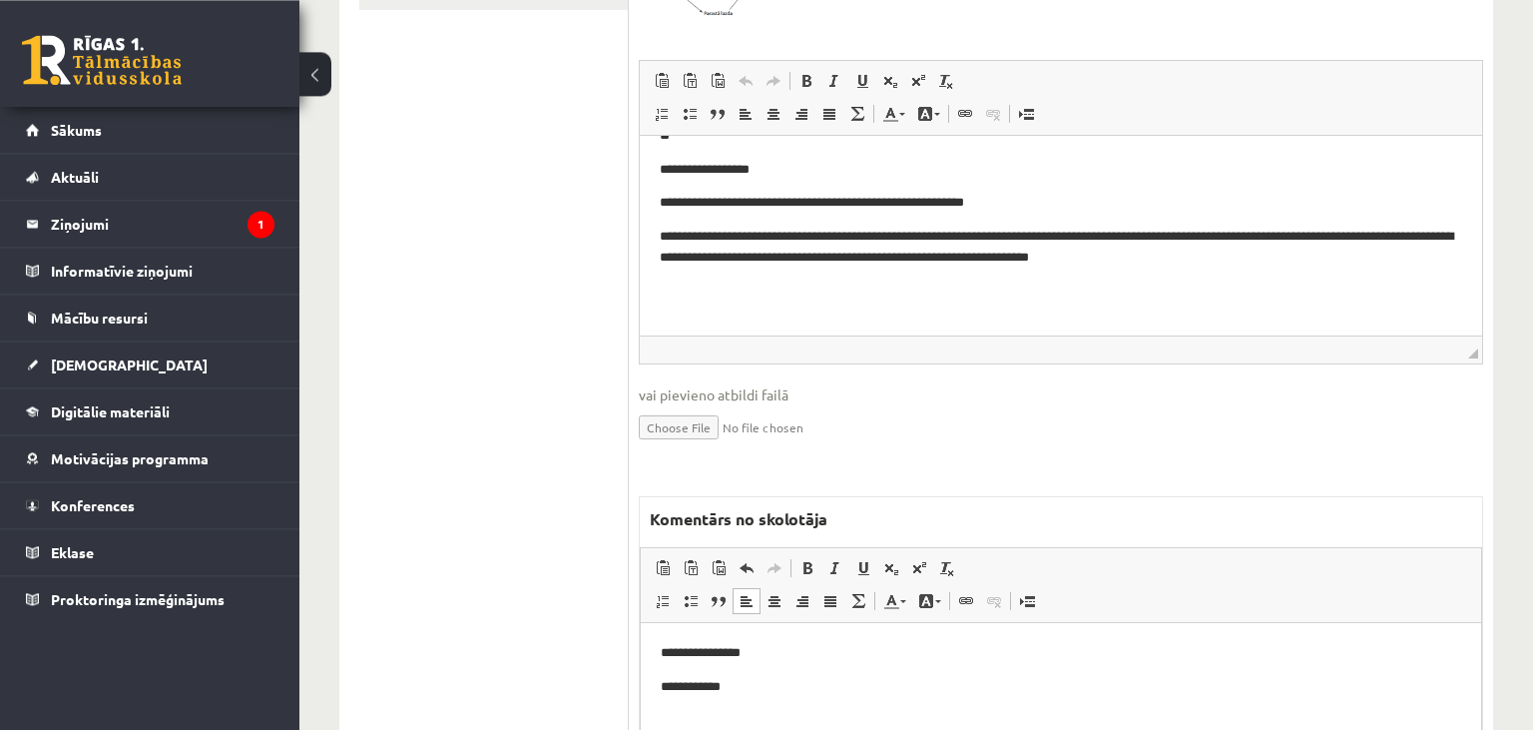
scroll to position [1250, 0]
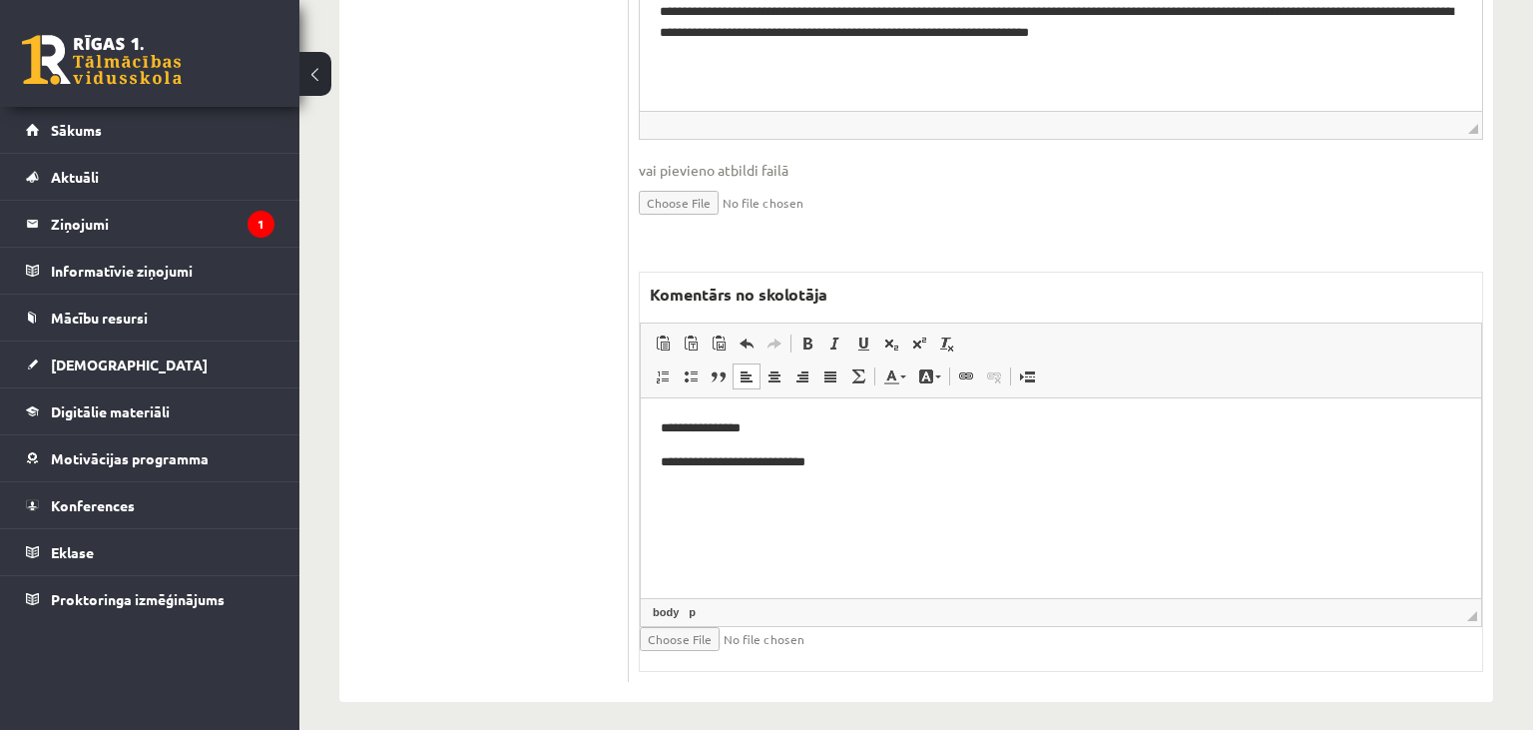
click at [747, 461] on p "**********" at bounding box center [1062, 461] width 802 height 21
click at [763, 464] on p "**********" at bounding box center [1062, 461] width 802 height 21
click at [765, 464] on p "**********" at bounding box center [1062, 461] width 802 height 21
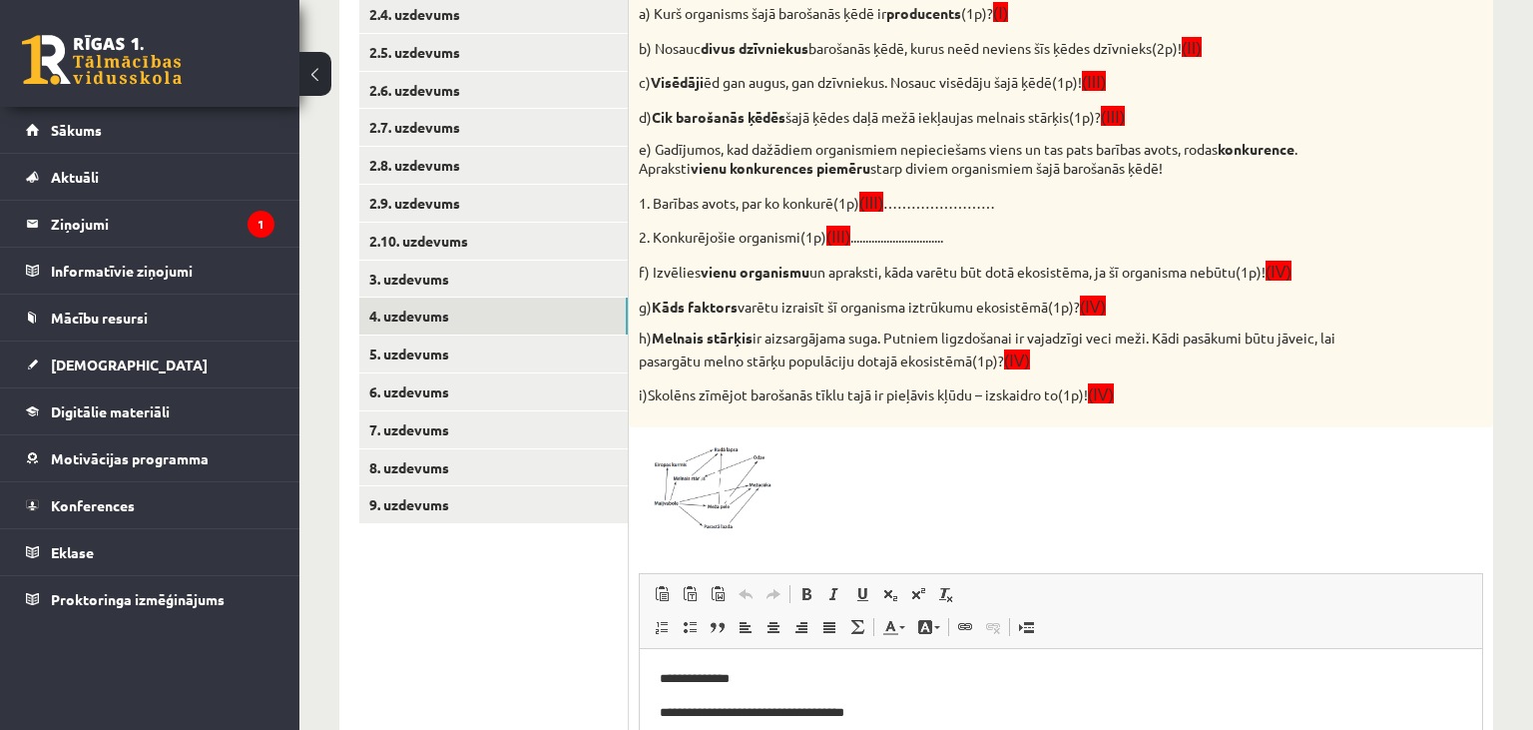
scroll to position [0, 0]
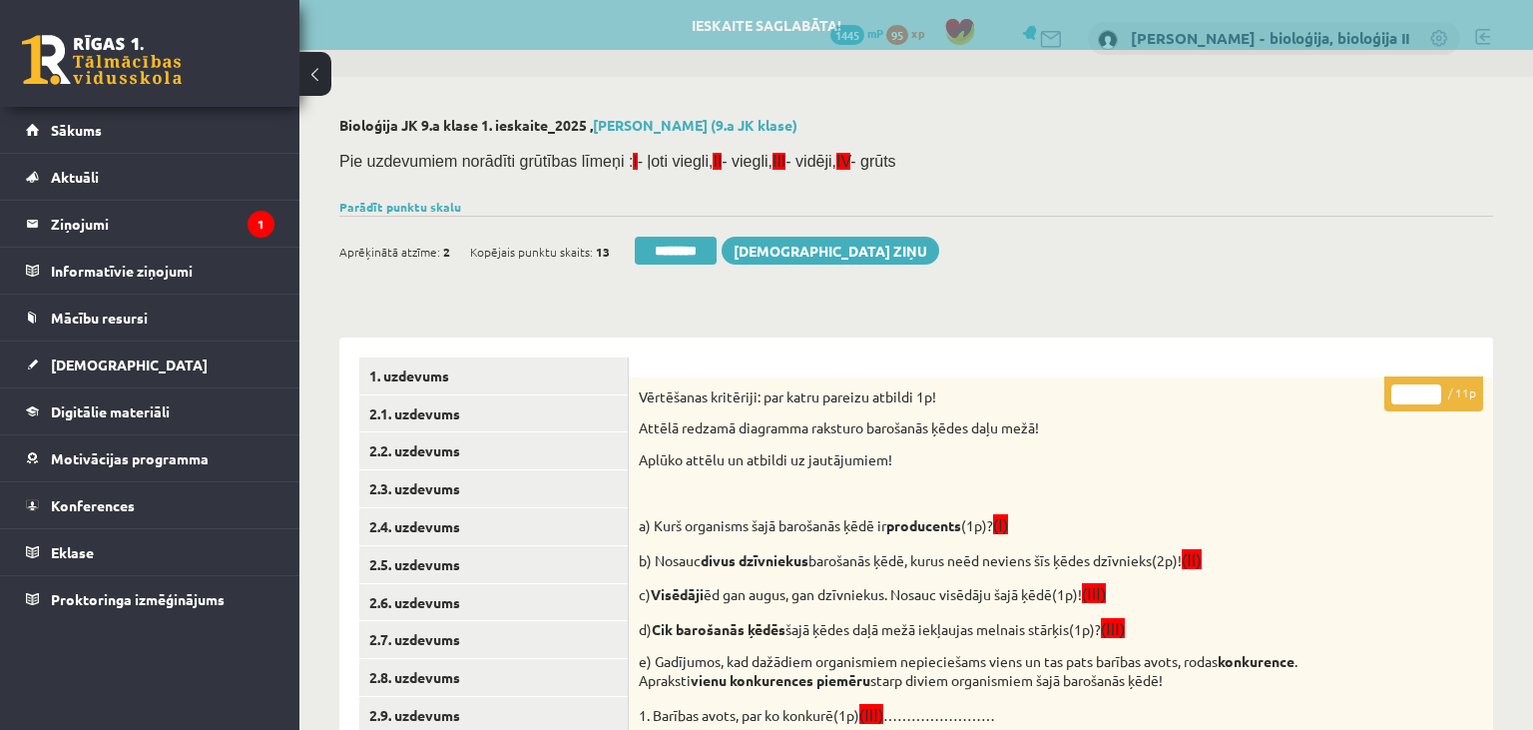
click at [1398, 402] on input "*" at bounding box center [1417, 394] width 50 height 20
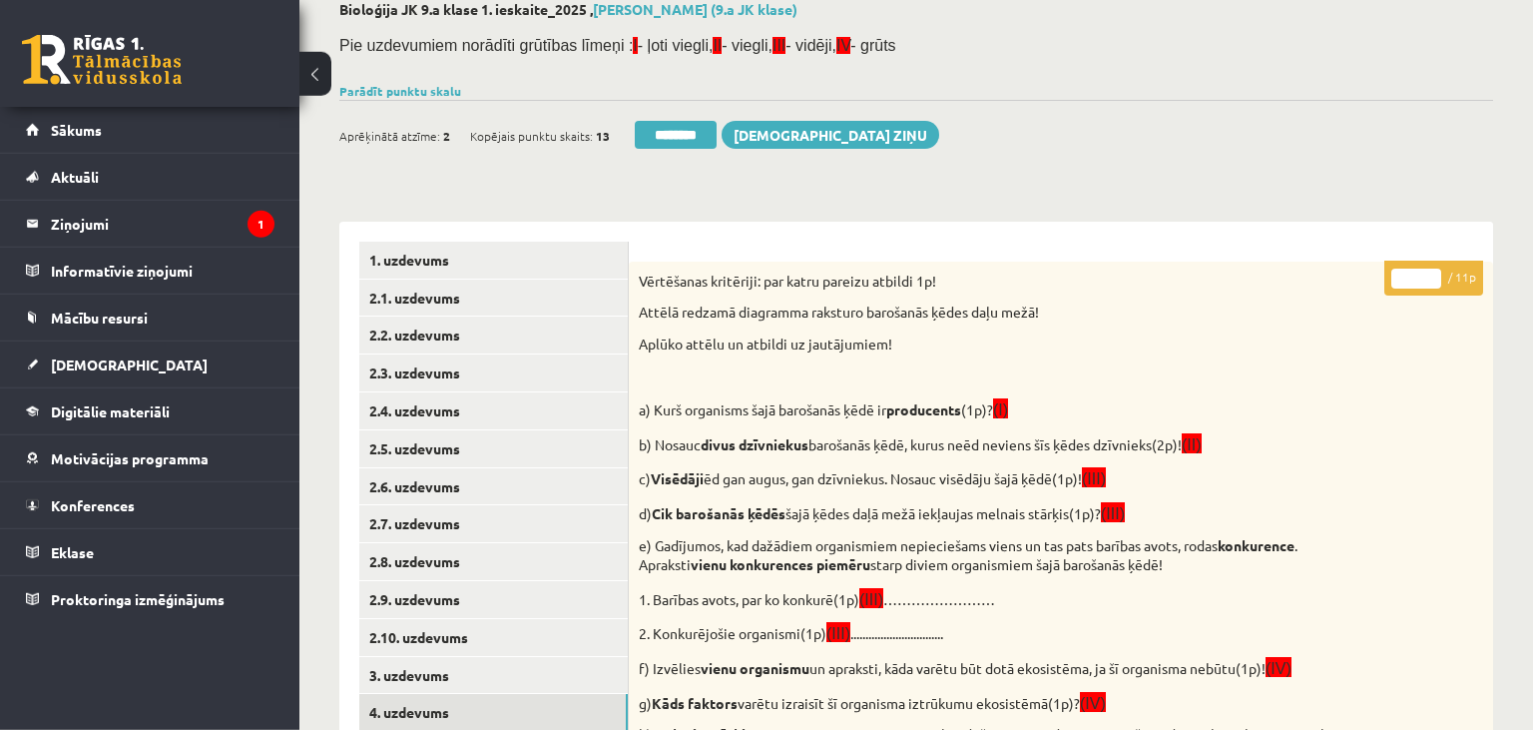
scroll to position [421, 0]
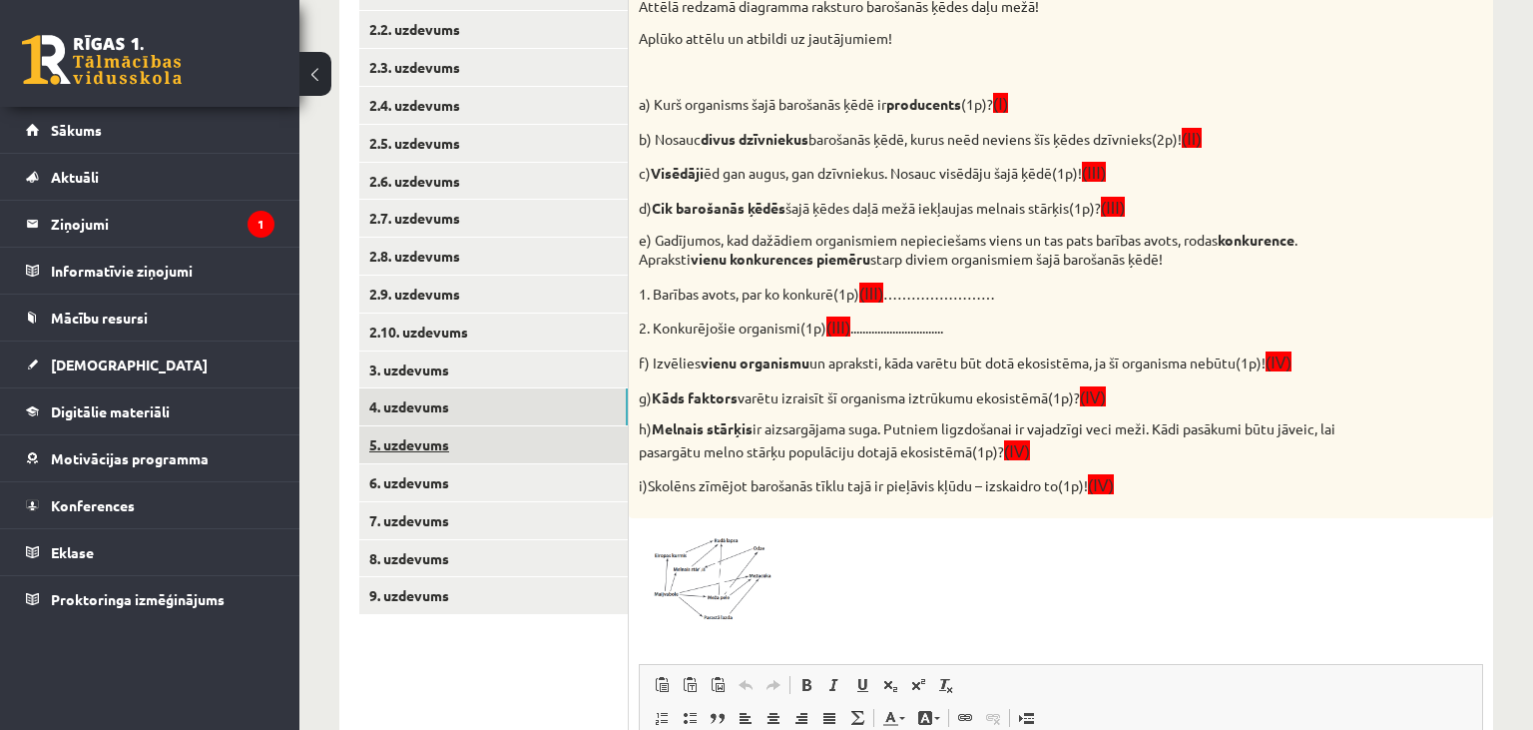
type input "*"
click at [497, 449] on link "5. uzdevums" at bounding box center [493, 444] width 269 height 37
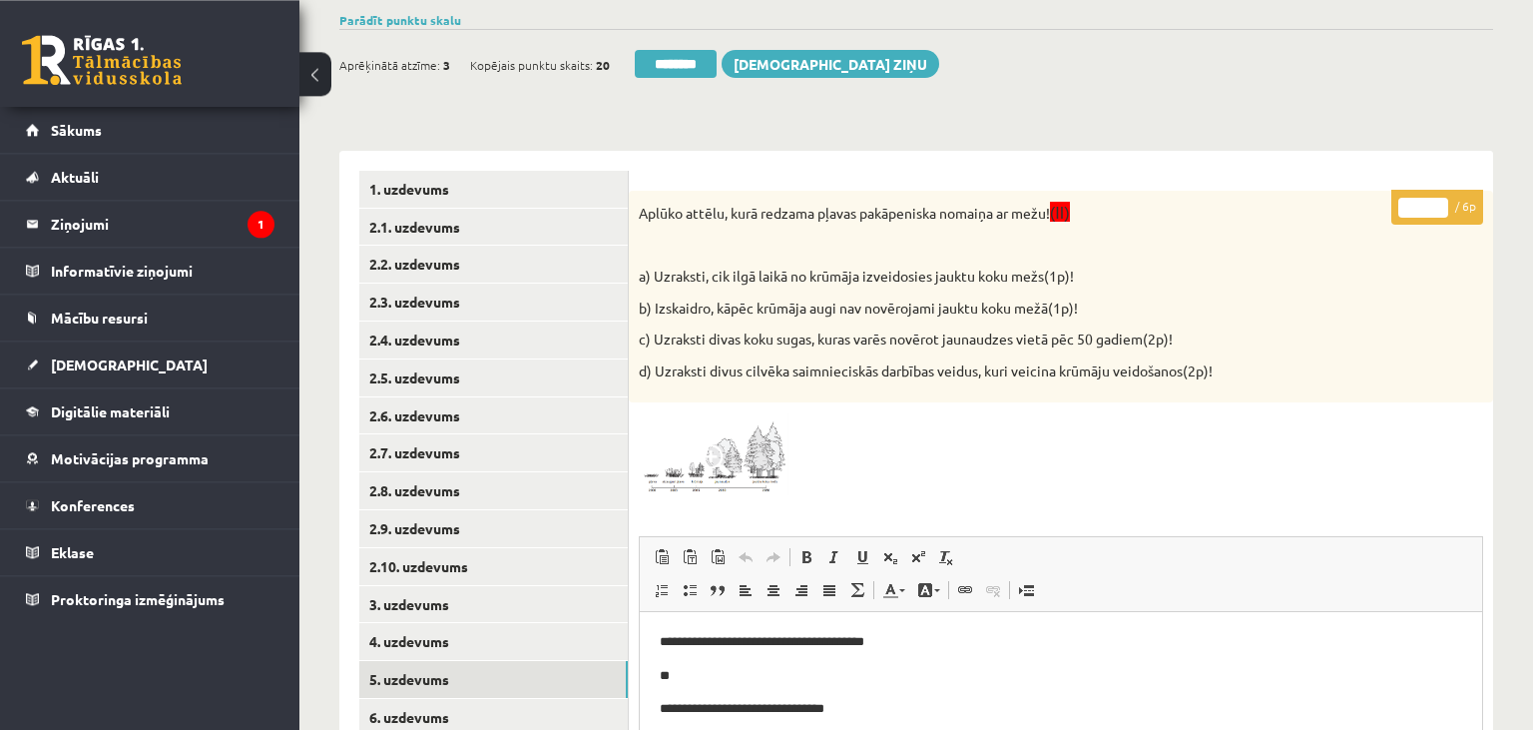
scroll to position [105, 0]
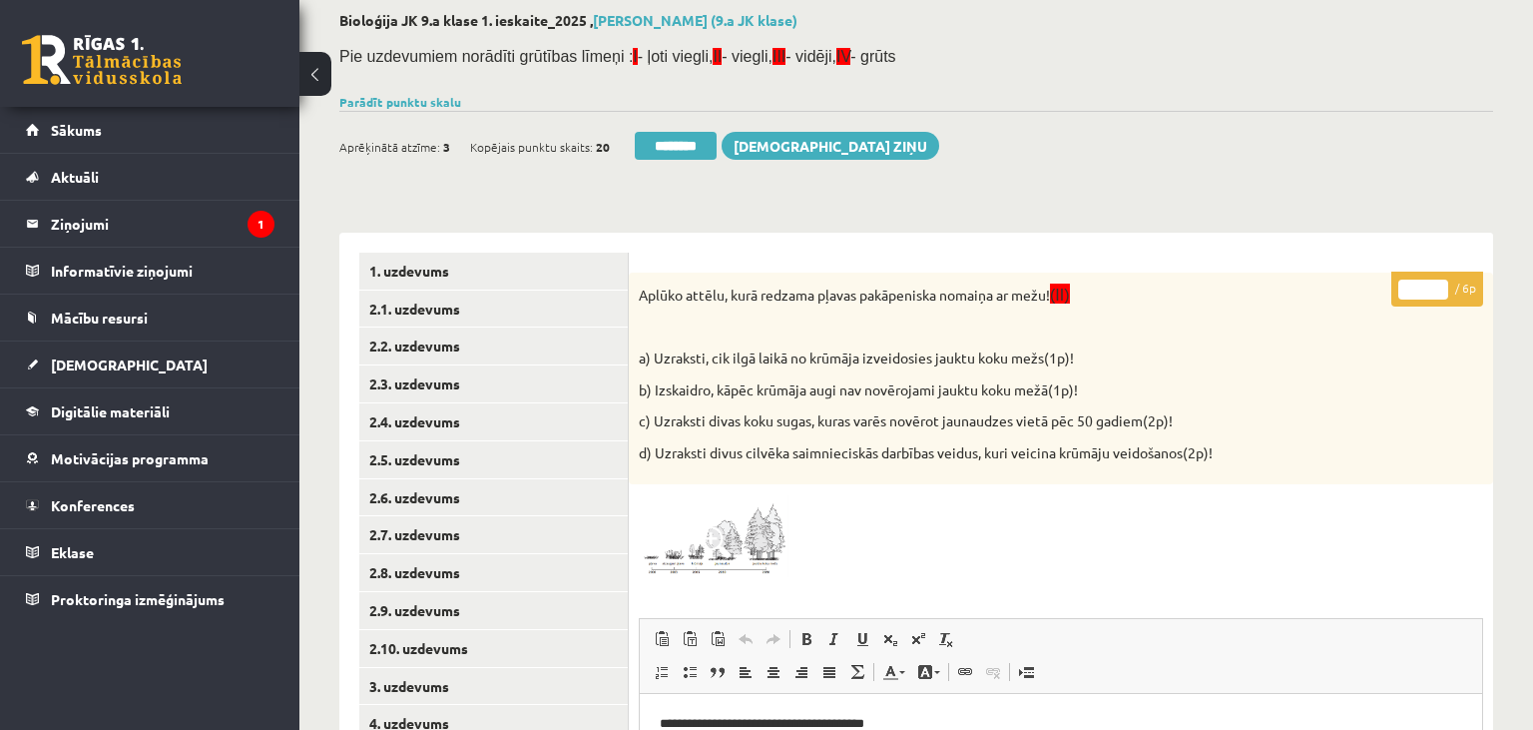
click at [1437, 284] on input "*" at bounding box center [1423, 289] width 50 height 20
type input "*"
click at [1437, 284] on input "*" at bounding box center [1423, 289] width 50 height 20
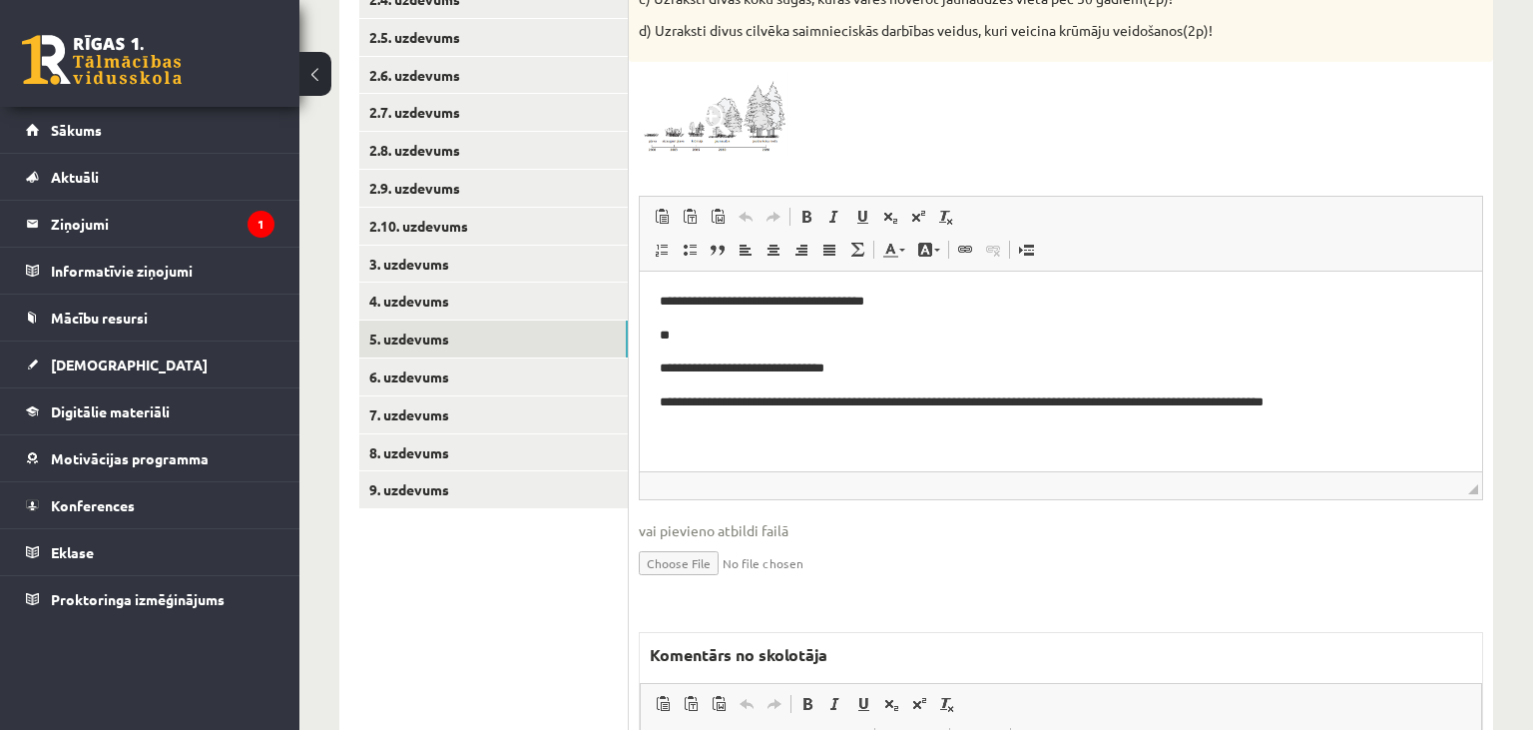
scroll to position [890, 0]
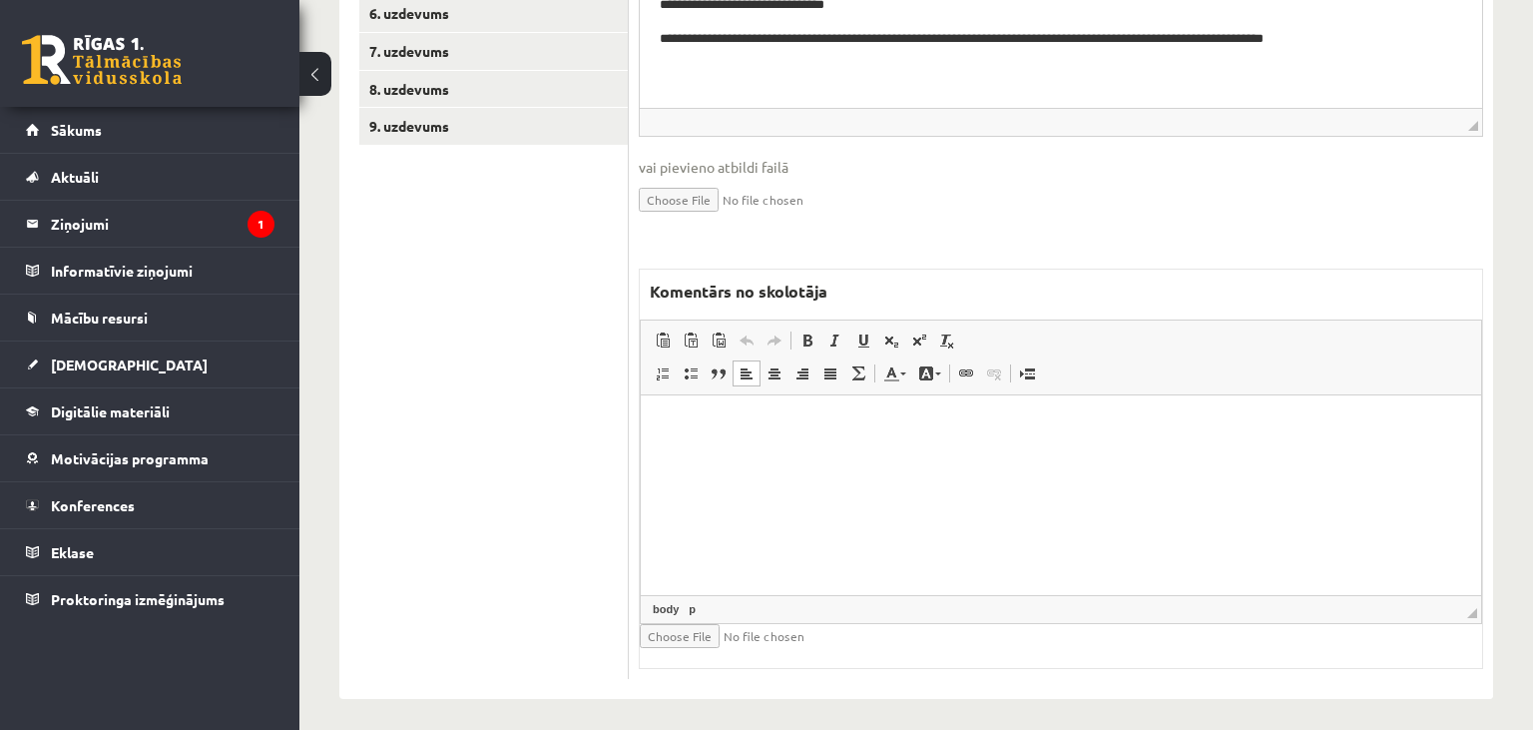
click at [1004, 495] on html at bounding box center [1061, 495] width 840 height 200
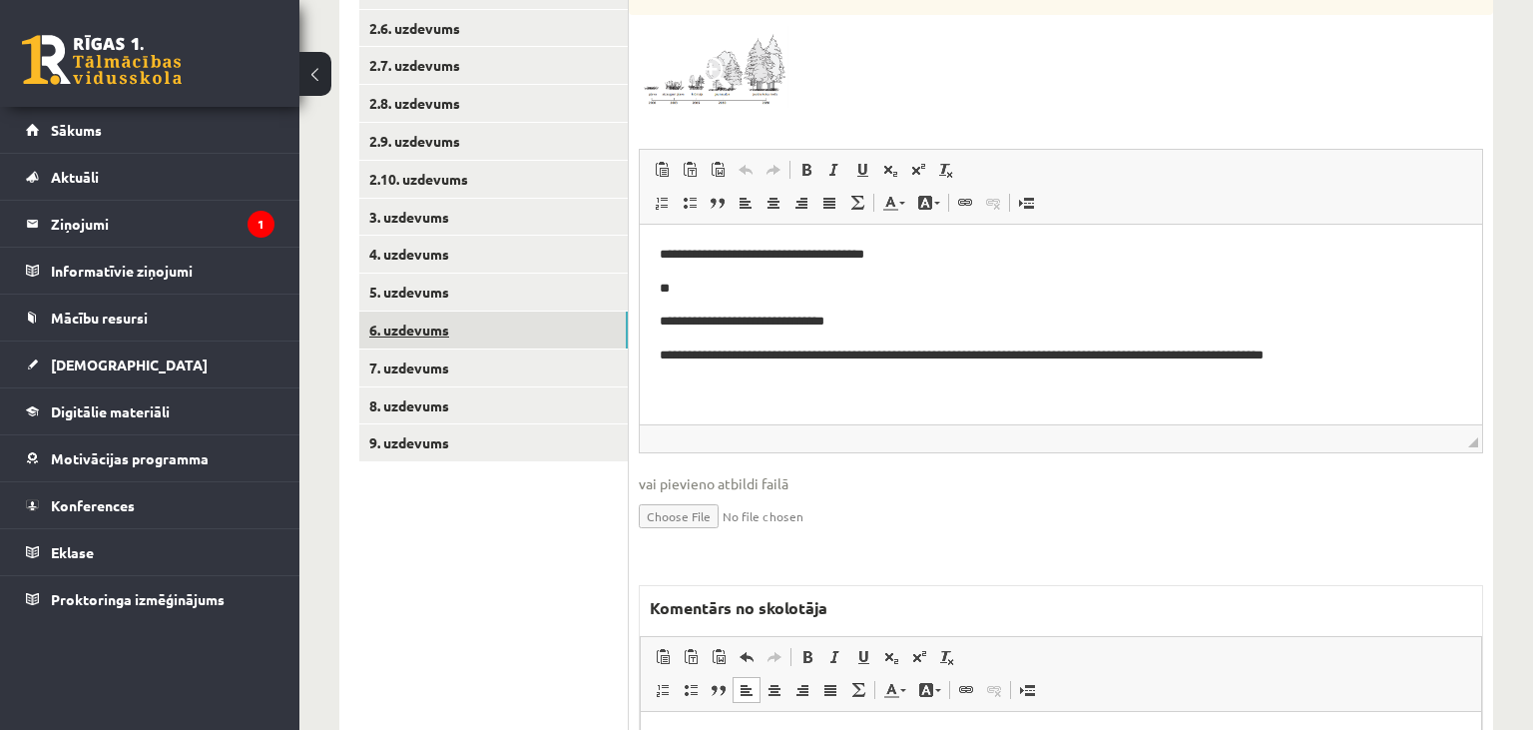
click at [501, 337] on link "6. uzdevums" at bounding box center [493, 329] width 269 height 37
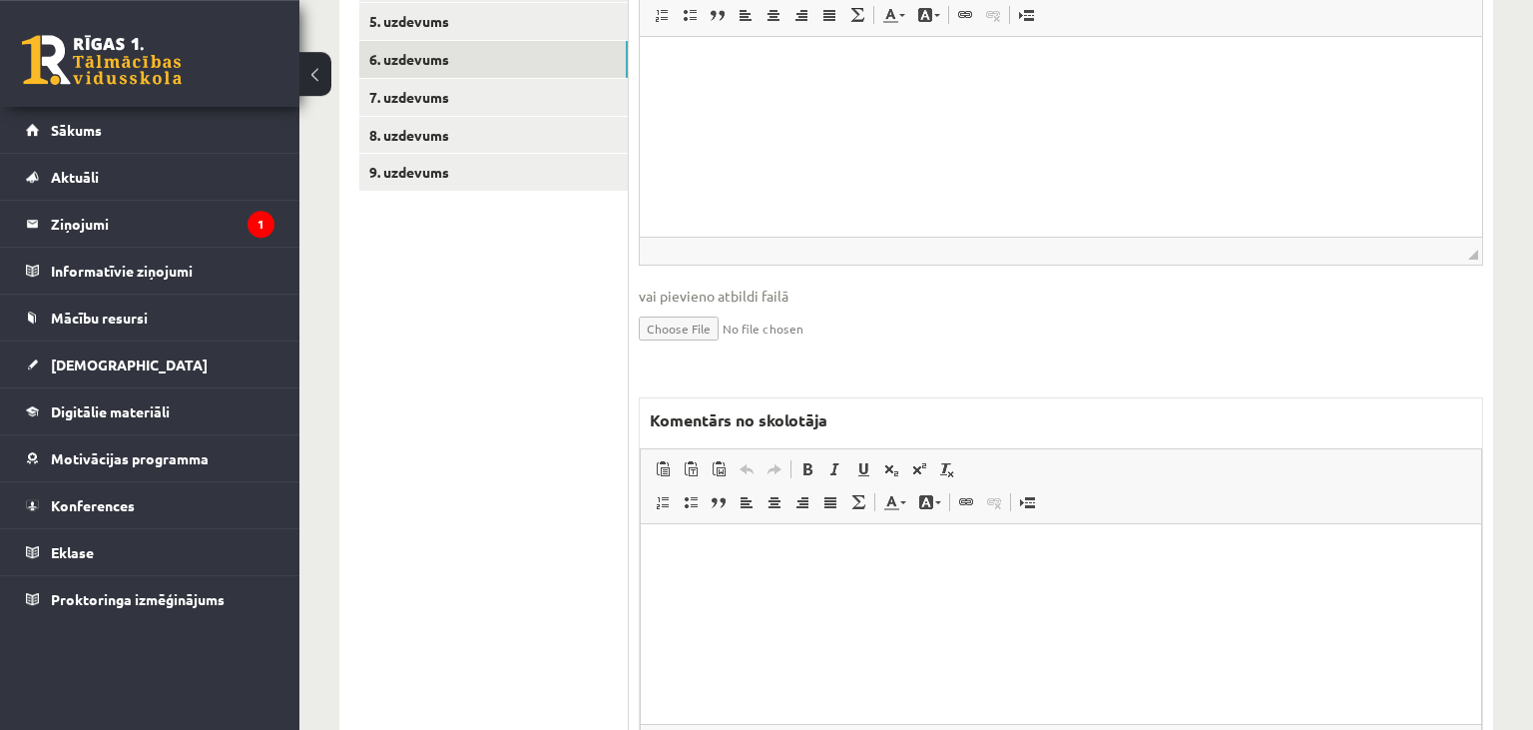
scroll to position [0, 0]
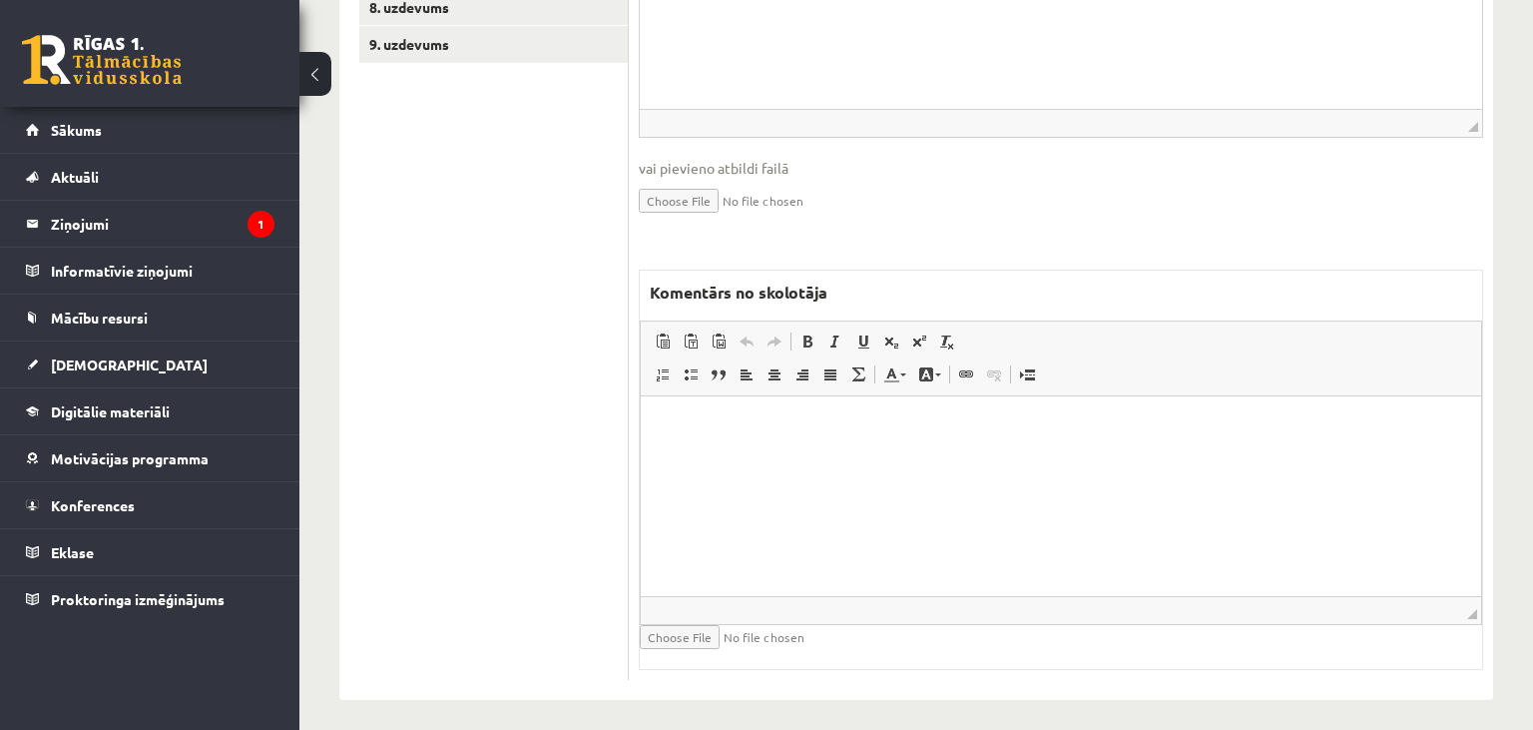
click at [932, 487] on html at bounding box center [1061, 496] width 840 height 200
drag, startPoint x: 806, startPoint y: 421, endPoint x: 659, endPoint y: 427, distance: 146.9
click at [659, 427] on html "**********" at bounding box center [1061, 496] width 840 height 200
click at [770, 459] on span "Copy" at bounding box center [771, 462] width 62 height 29
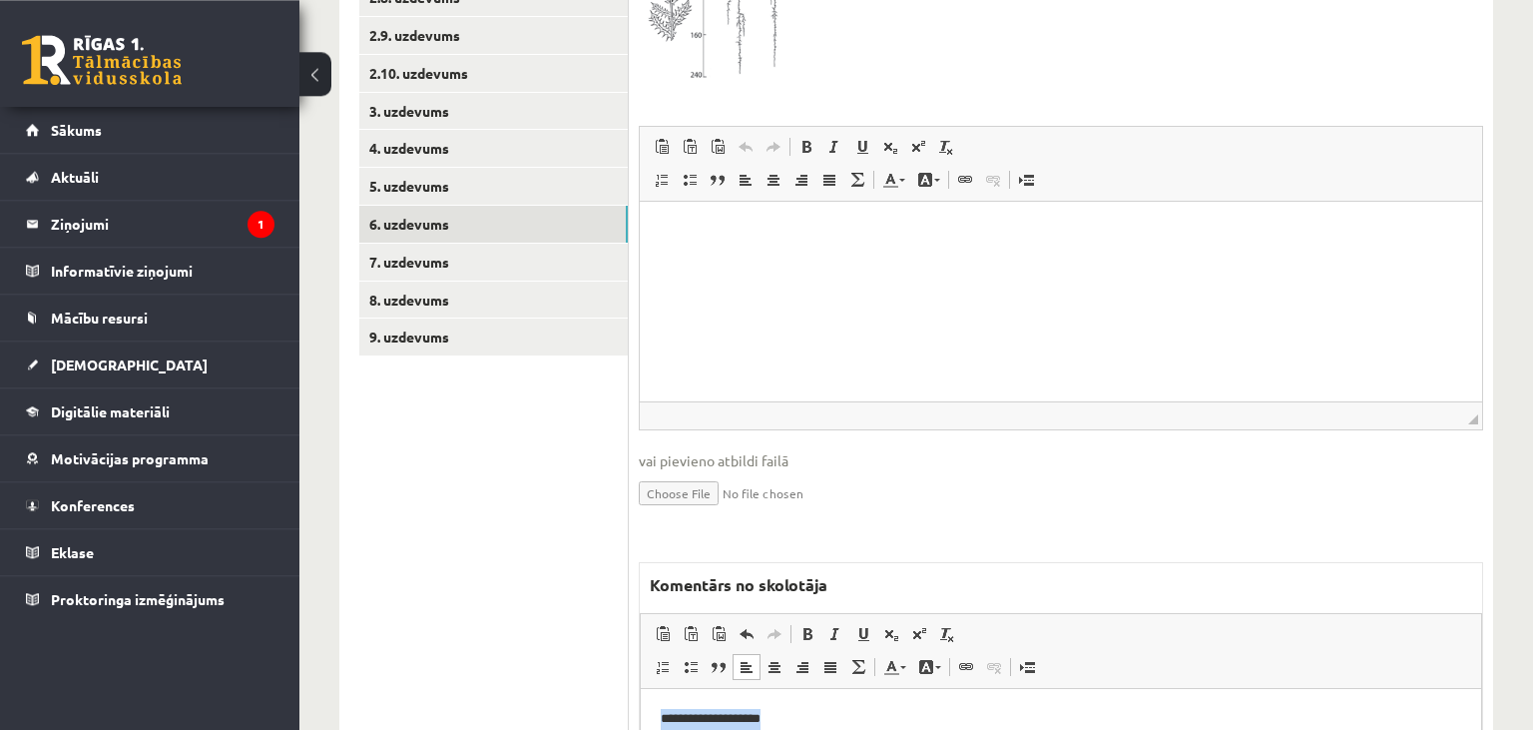
scroll to position [656, 0]
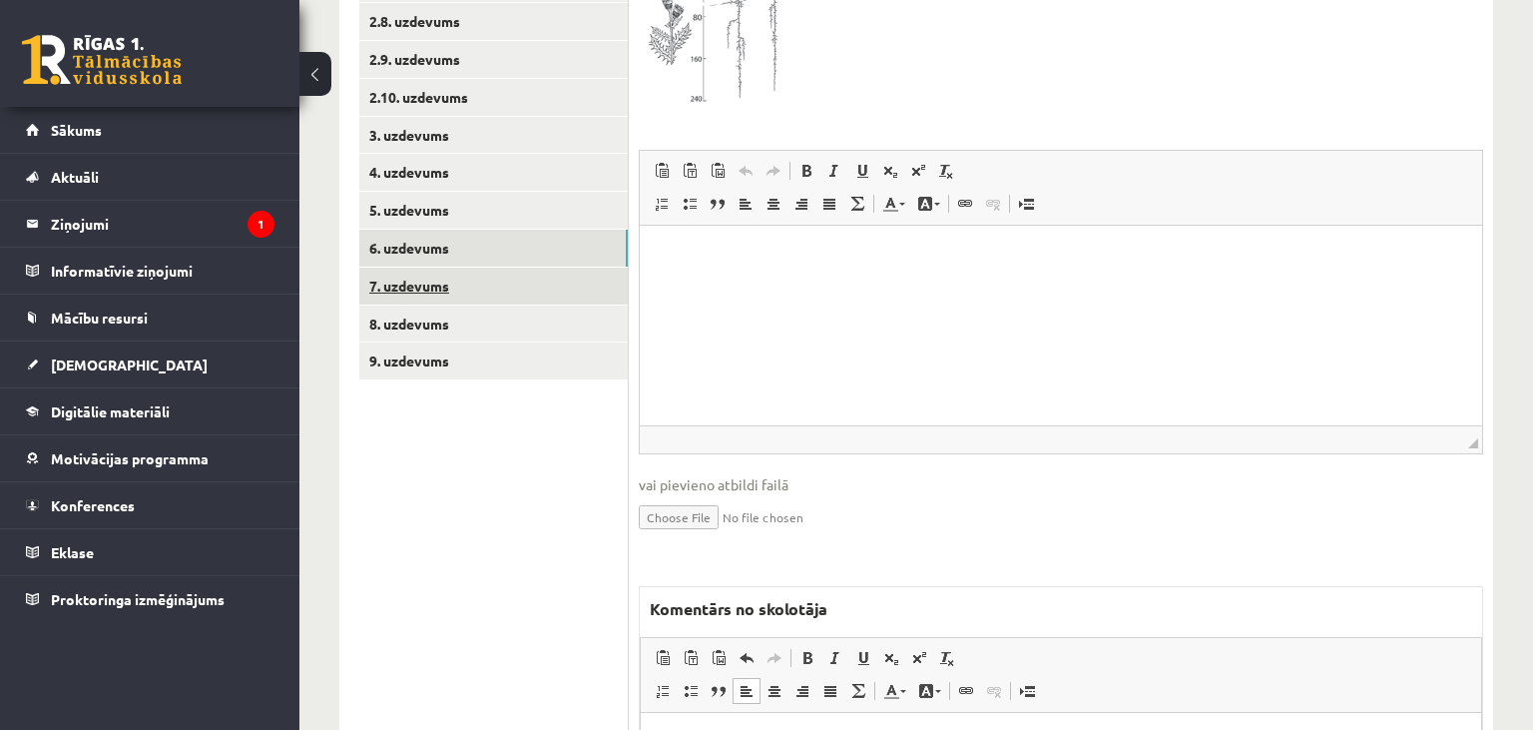
click at [508, 277] on link "7. uzdevums" at bounding box center [493, 286] width 269 height 37
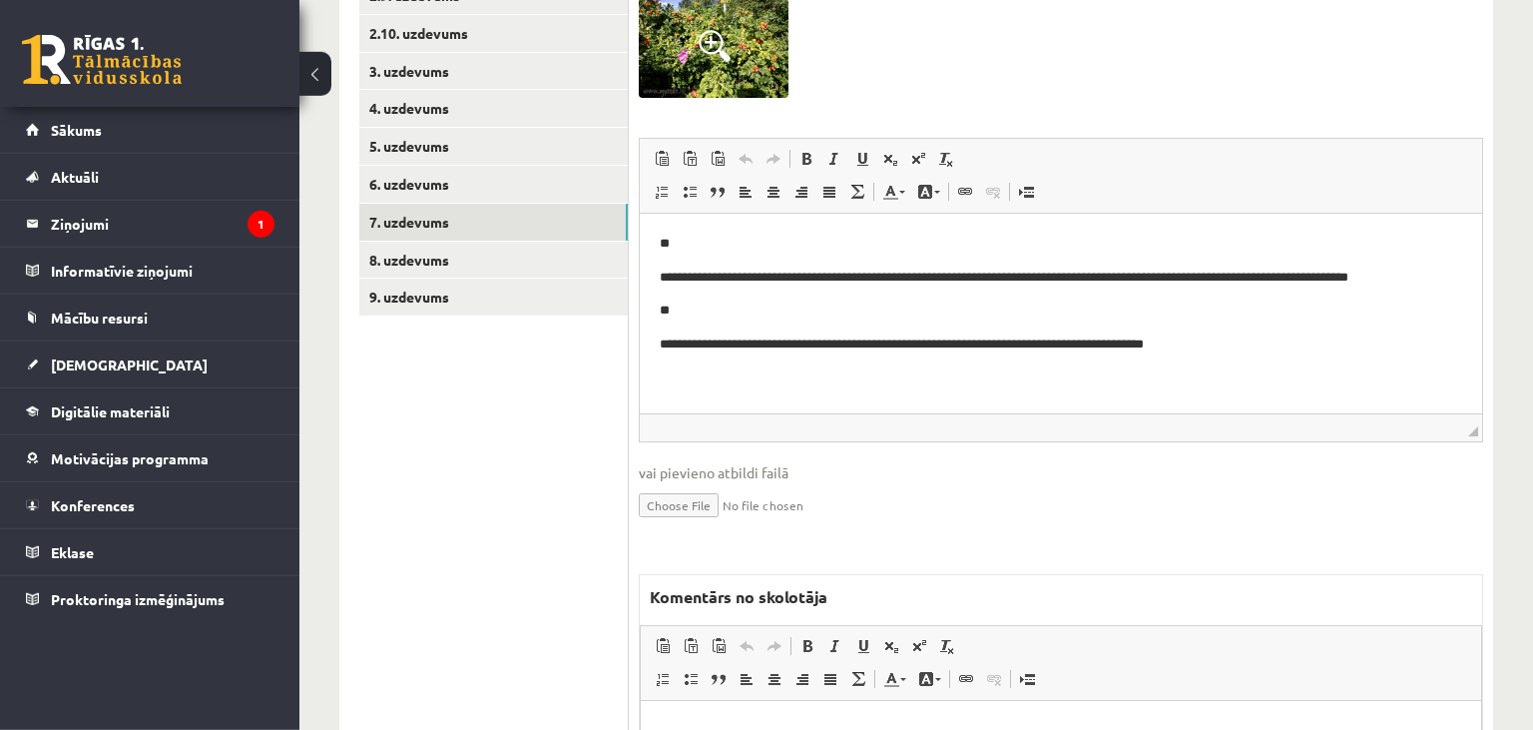
scroll to position [759, 0]
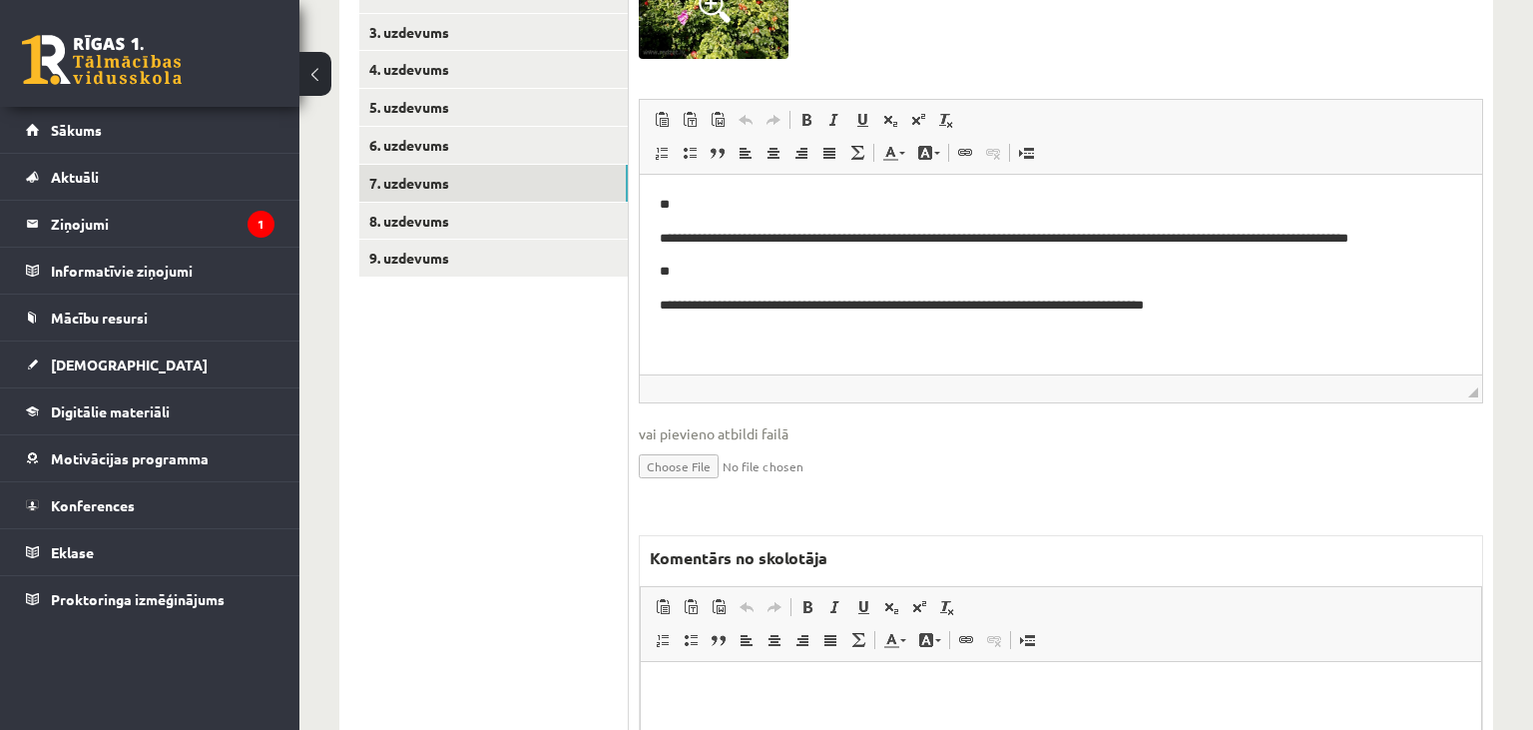
click at [1037, 699] on p "Editor, wiswyg-editor-47433755707800-1758464895-651" at bounding box center [1061, 692] width 801 height 21
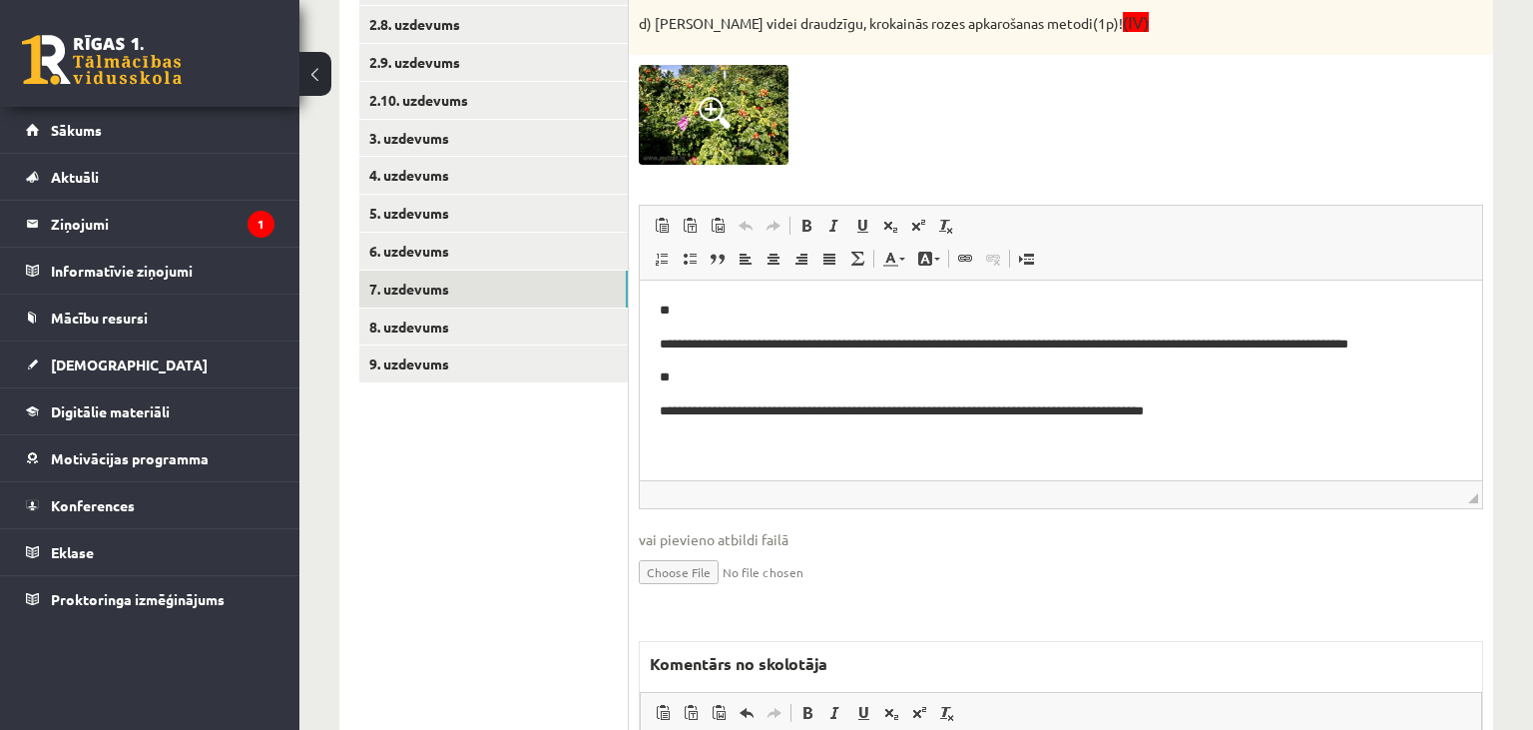
scroll to position [232, 0]
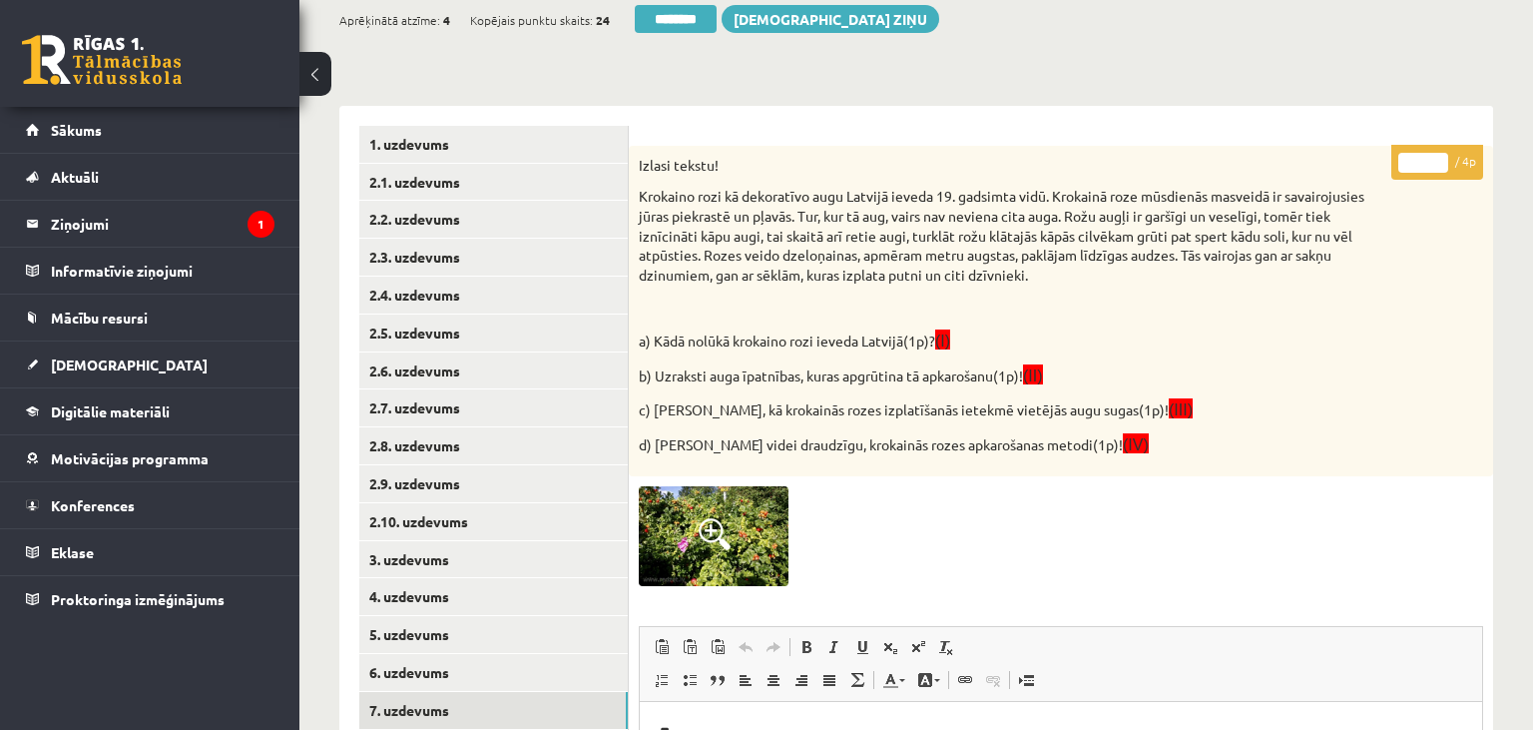
type input "*"
click at [1443, 160] on input "*" at bounding box center [1423, 163] width 50 height 20
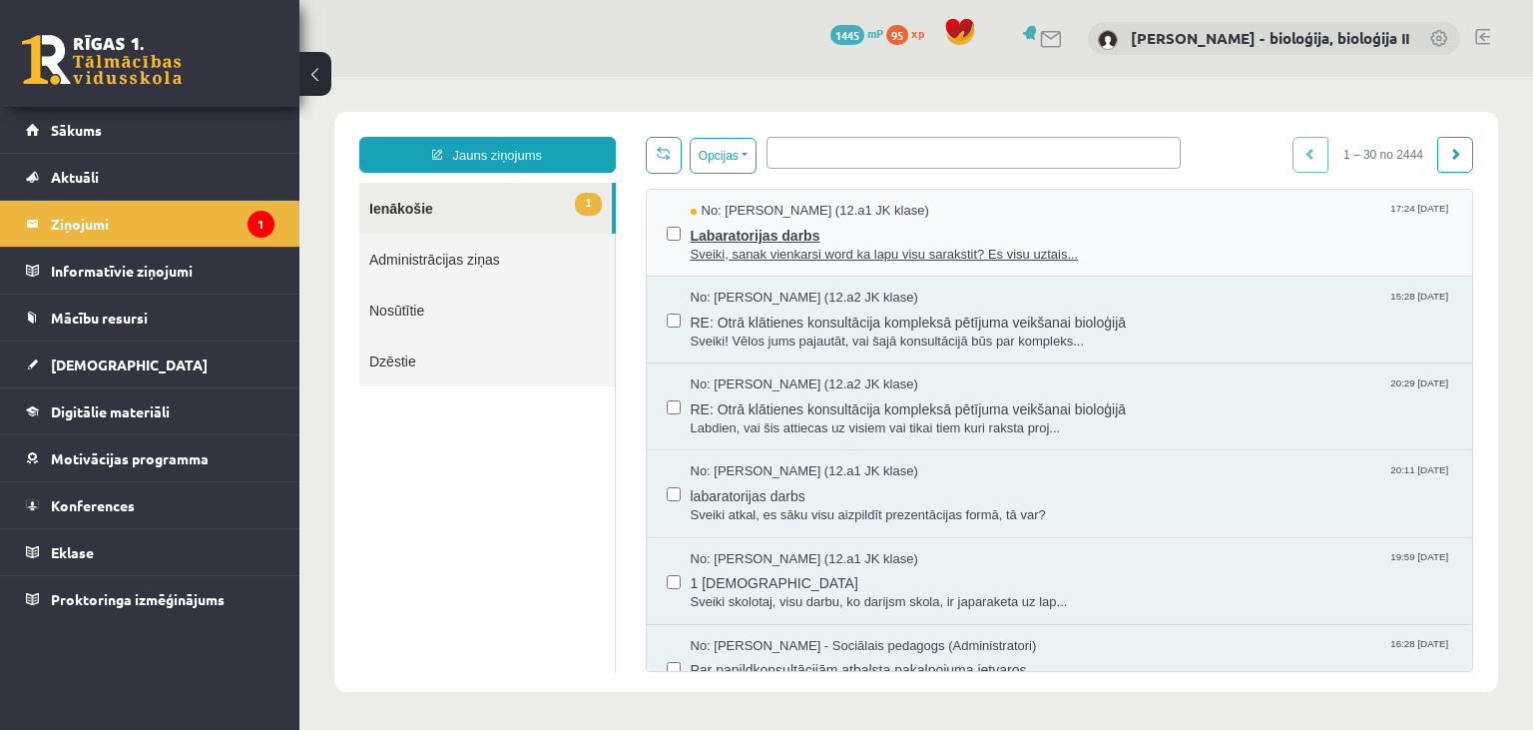
click at [1200, 230] on span "Labaratorijas darbs" at bounding box center [1072, 233] width 763 height 25
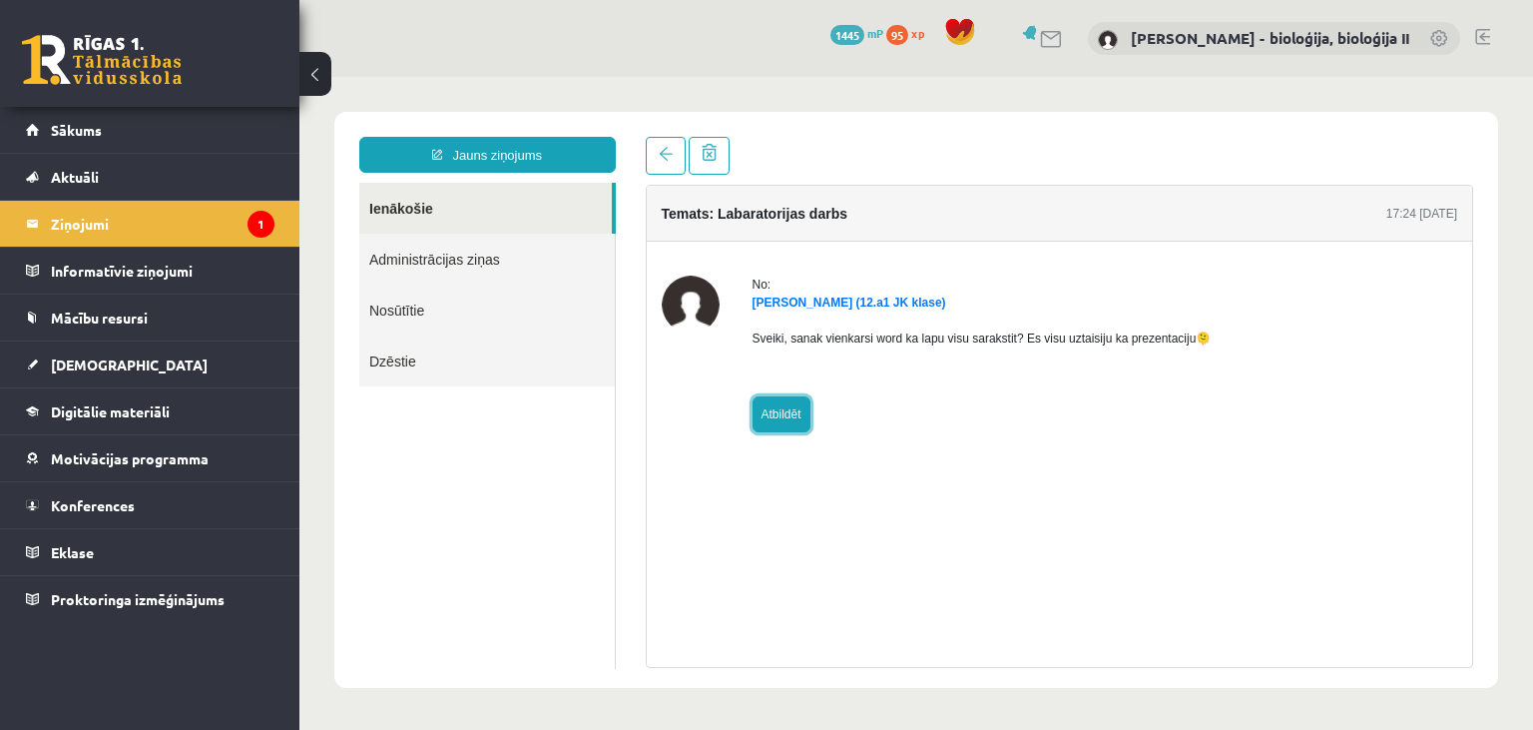
click at [777, 414] on link "Atbildēt" at bounding box center [782, 414] width 58 height 36
type input "**********"
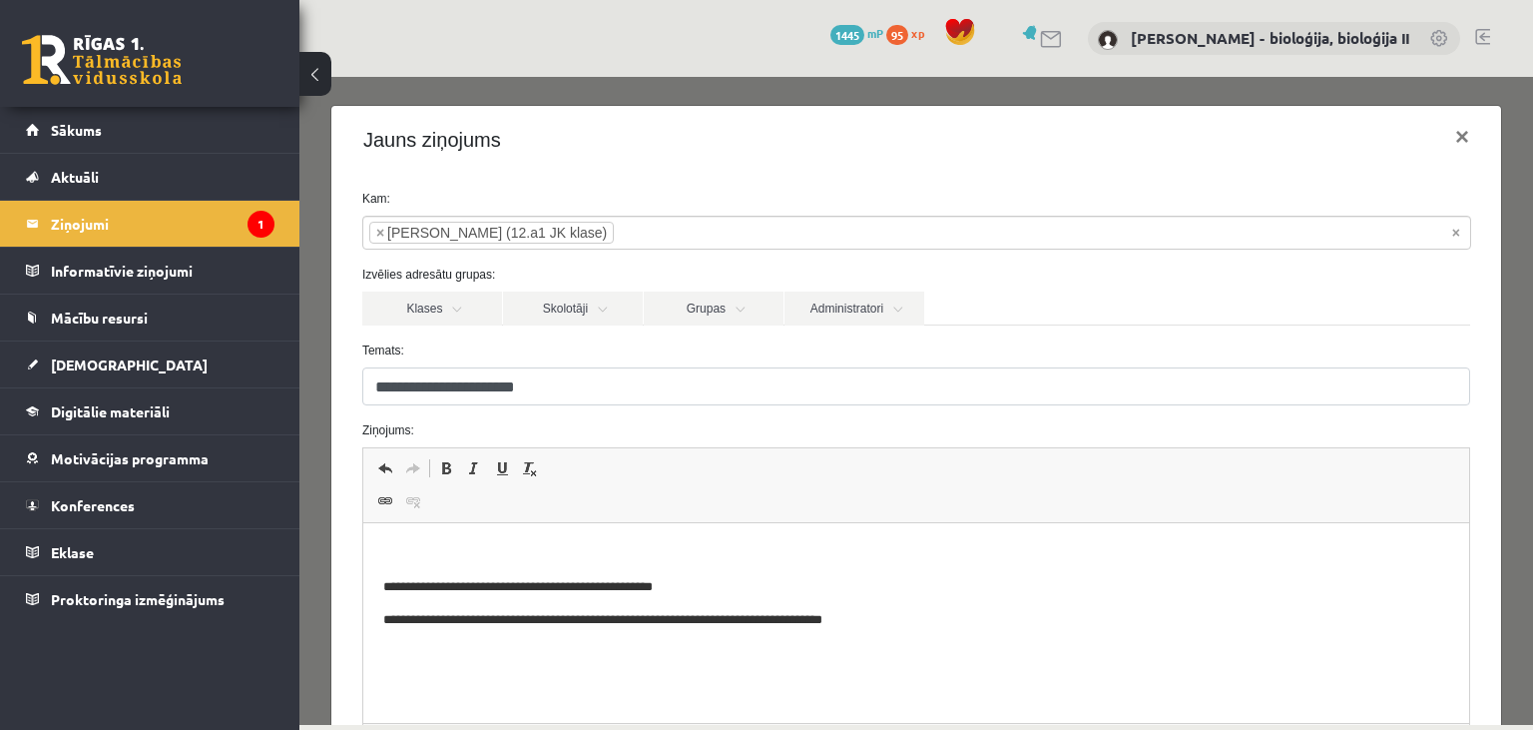
click at [701, 540] on html "**********" at bounding box center [915, 623] width 1106 height 200
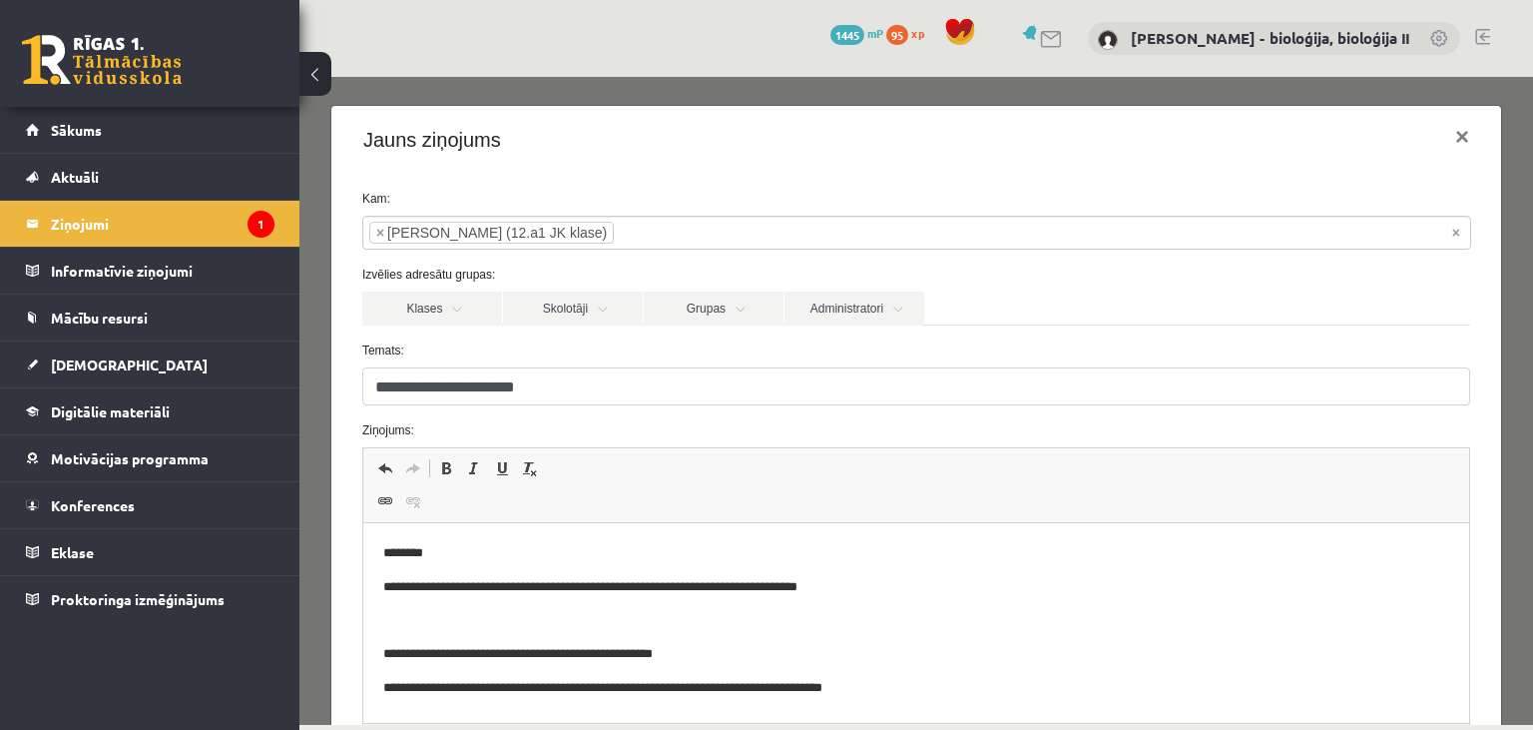
click at [603, 586] on p "**********" at bounding box center [915, 587] width 1067 height 21
click at [910, 593] on p "**********" at bounding box center [915, 587] width 1067 height 21
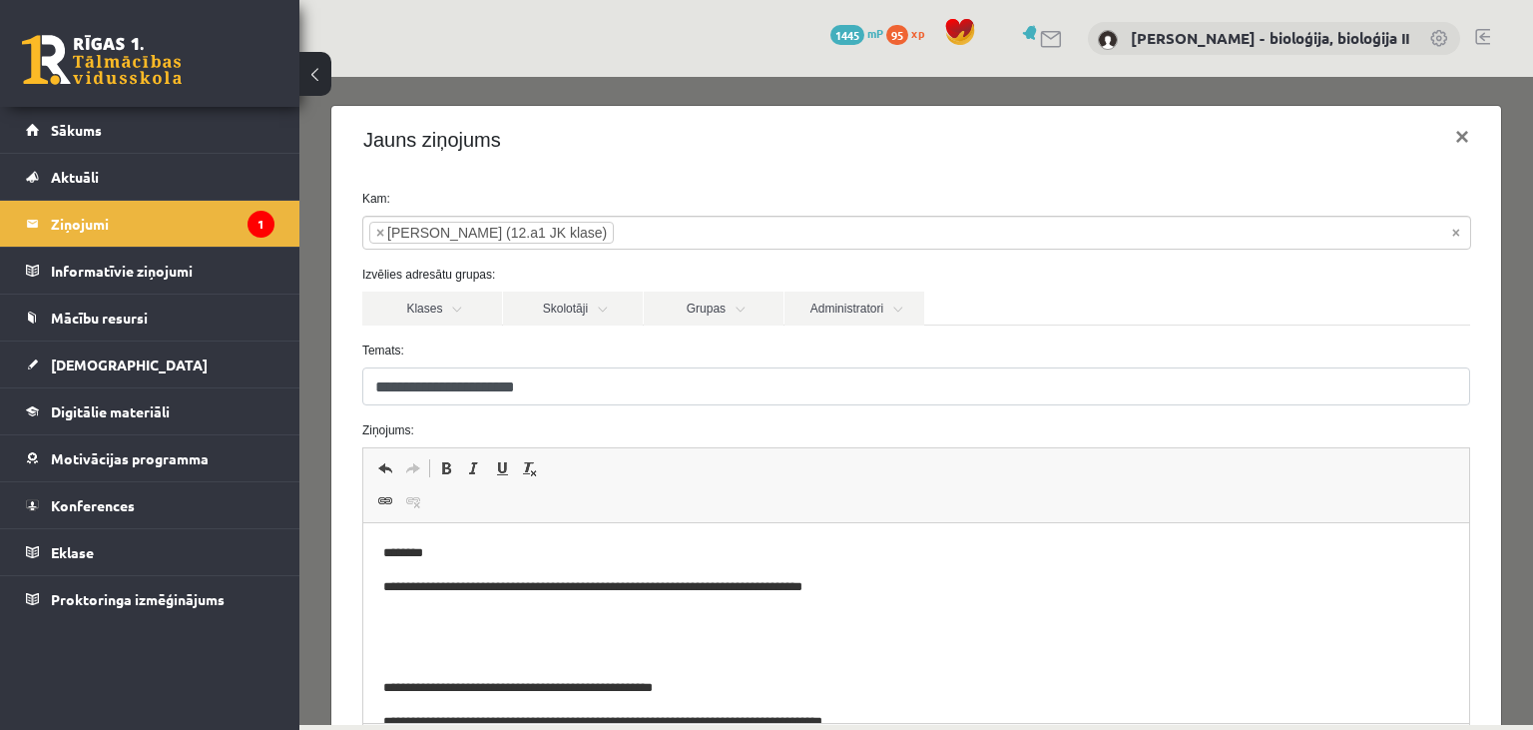
scroll to position [231, 0]
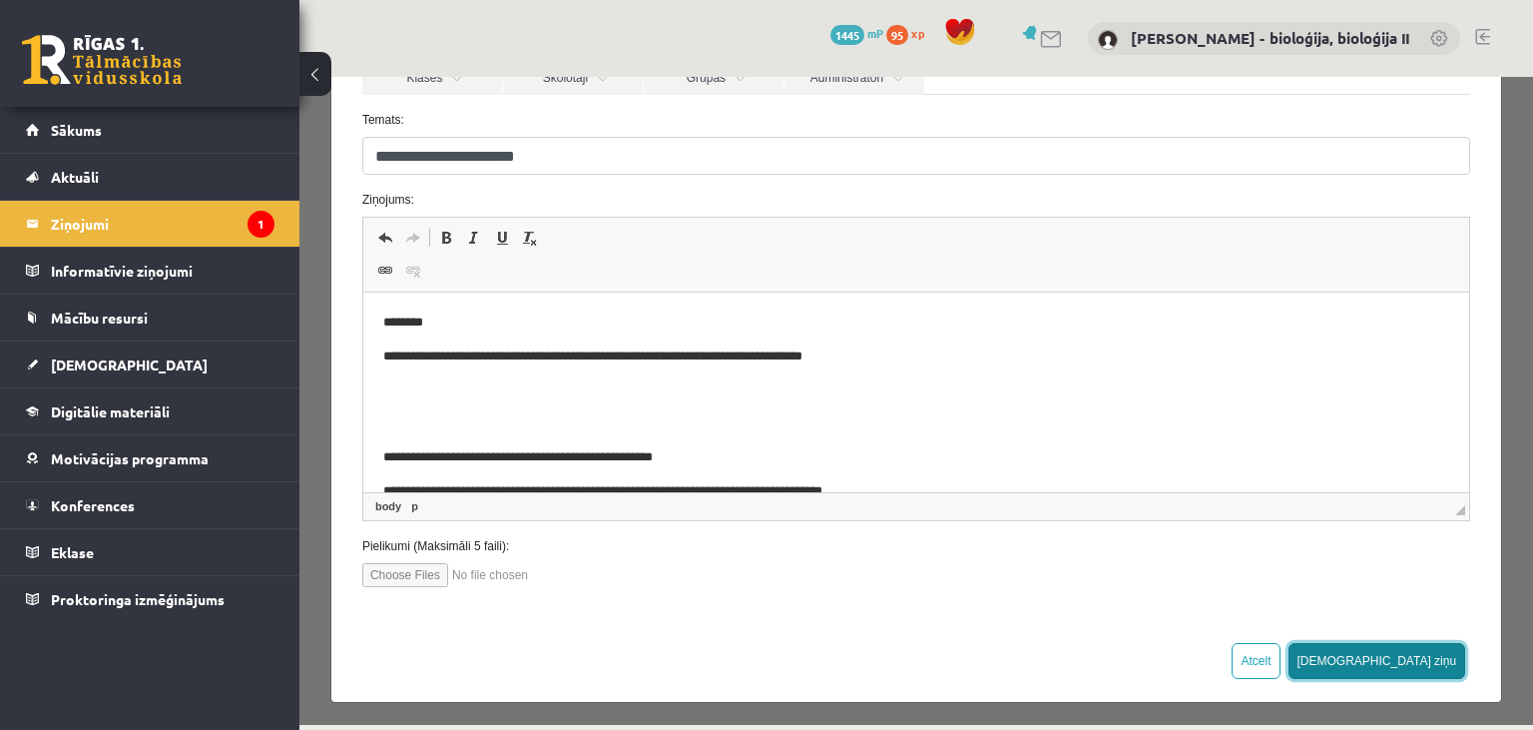
click at [1425, 653] on button "[DEMOGRAPHIC_DATA] ziņu" at bounding box center [1378, 661] width 178 height 36
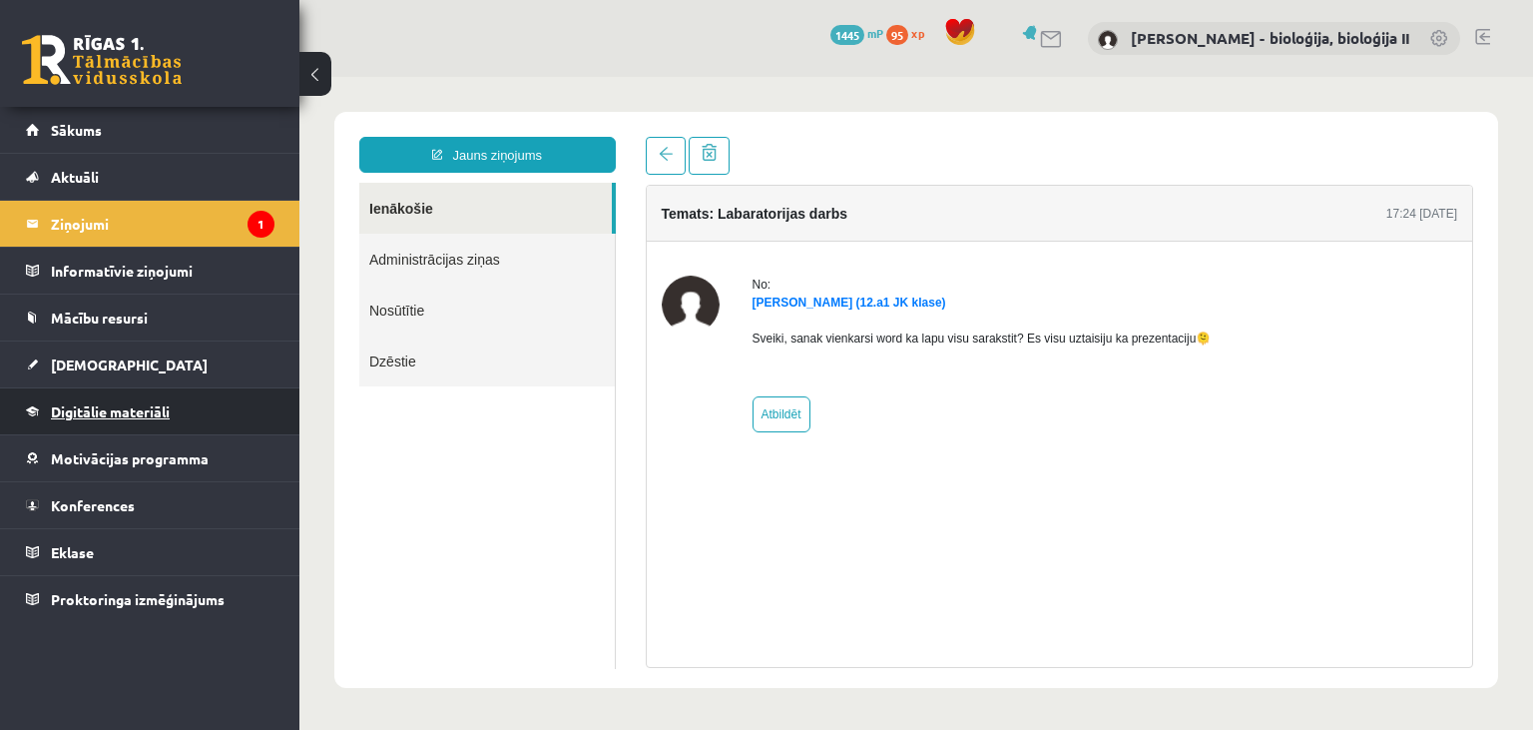
scroll to position [0, 0]
click at [86, 364] on span "[DEMOGRAPHIC_DATA]" at bounding box center [129, 364] width 157 height 18
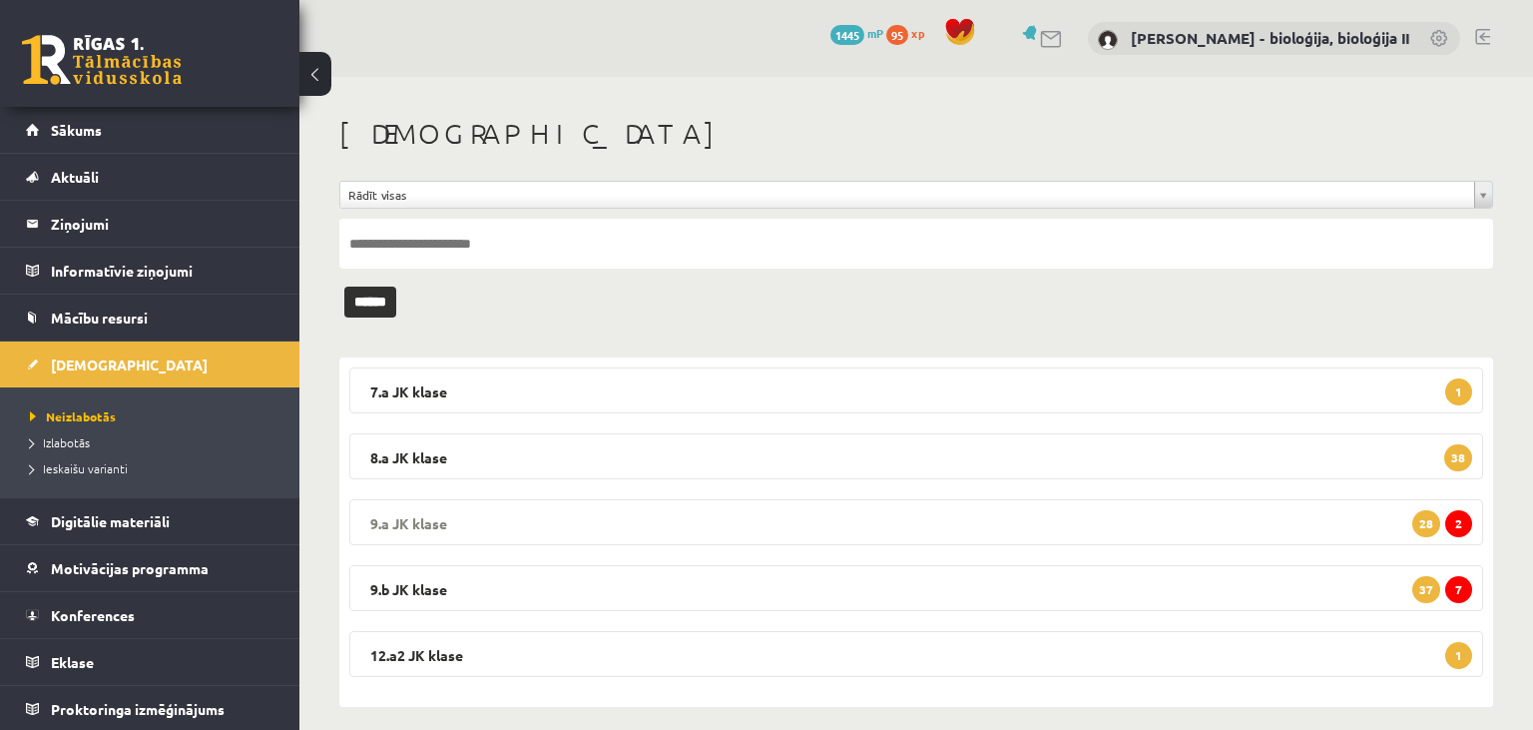
click at [702, 525] on legend "9.a JK klase 2 28" at bounding box center [916, 522] width 1134 height 46
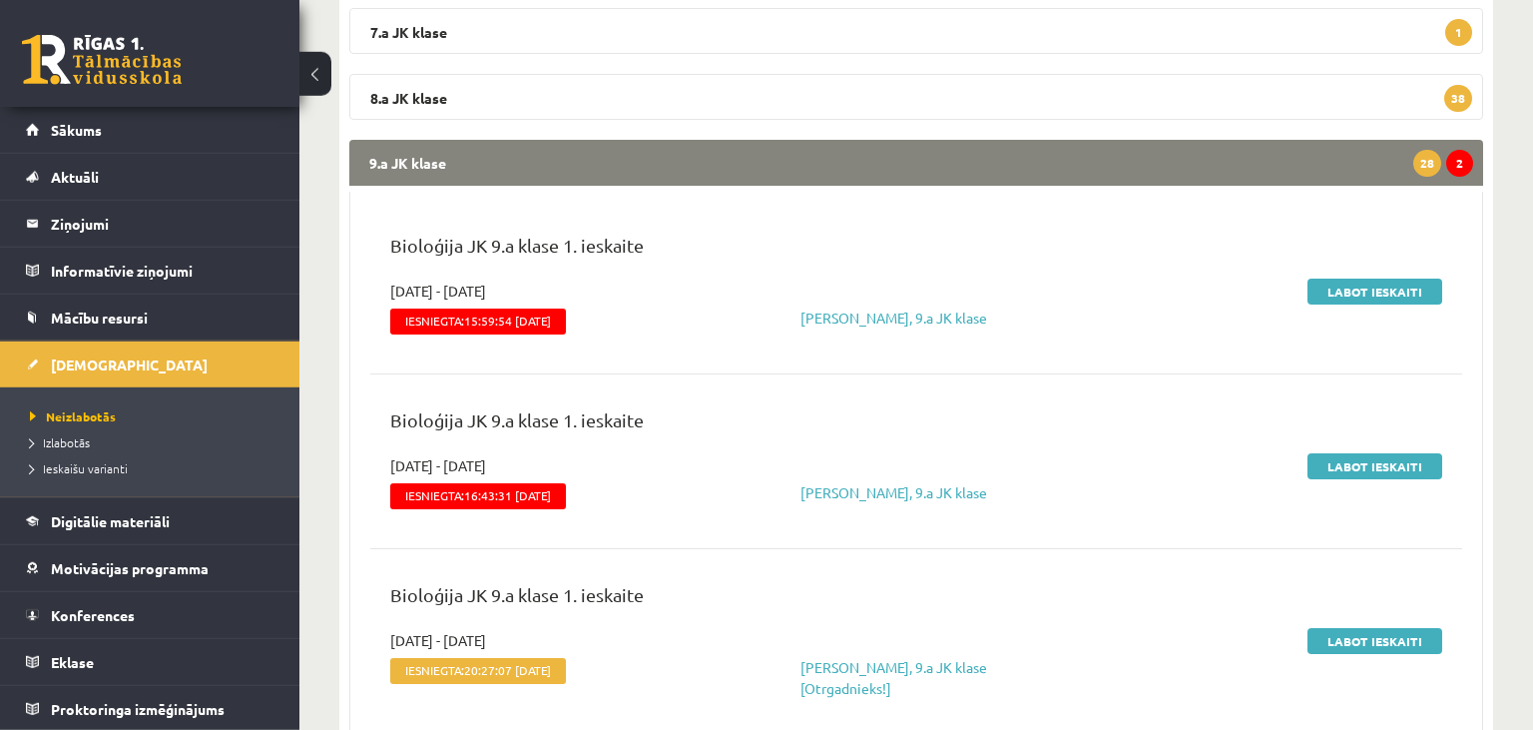
scroll to position [421, 0]
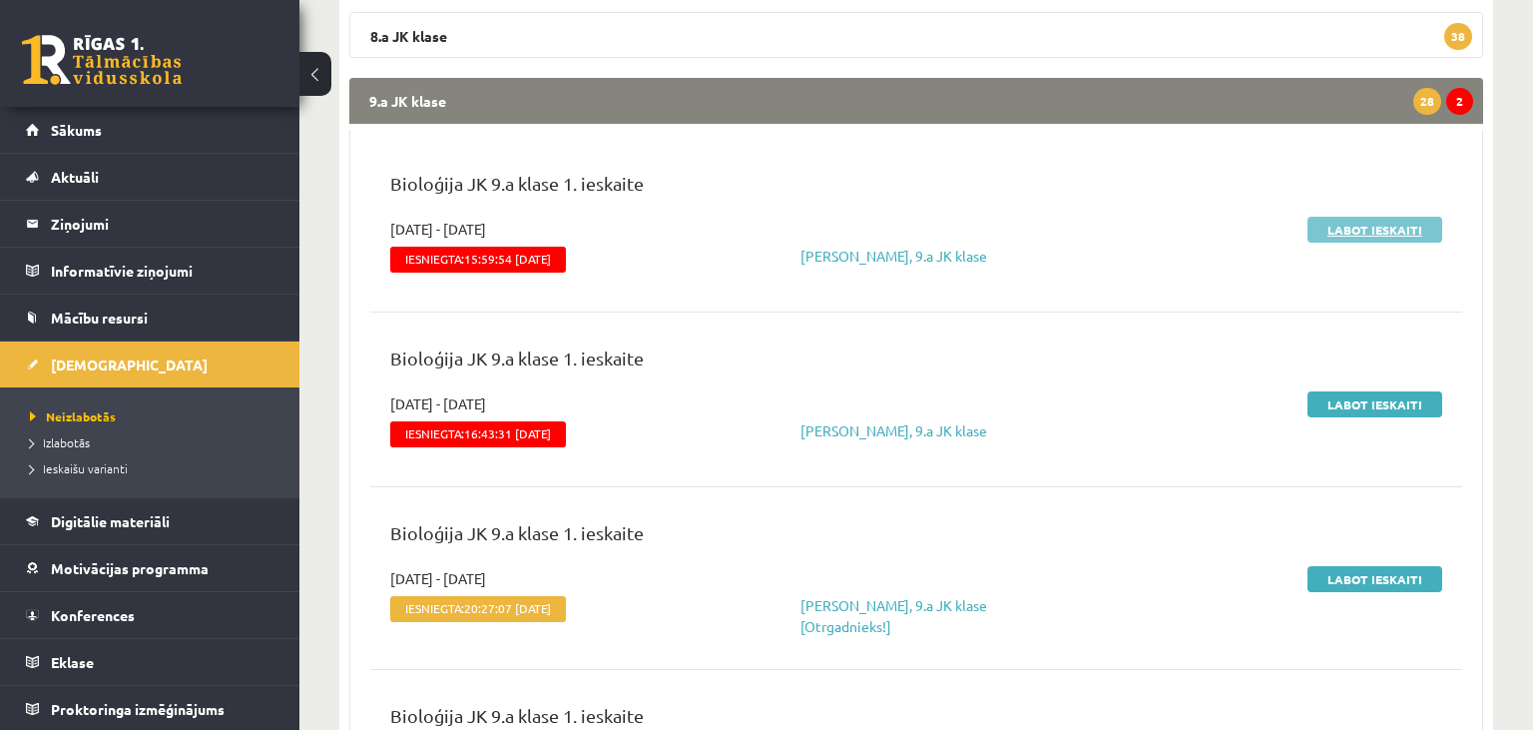
click at [1364, 231] on link "Labot ieskaiti" at bounding box center [1375, 230] width 135 height 26
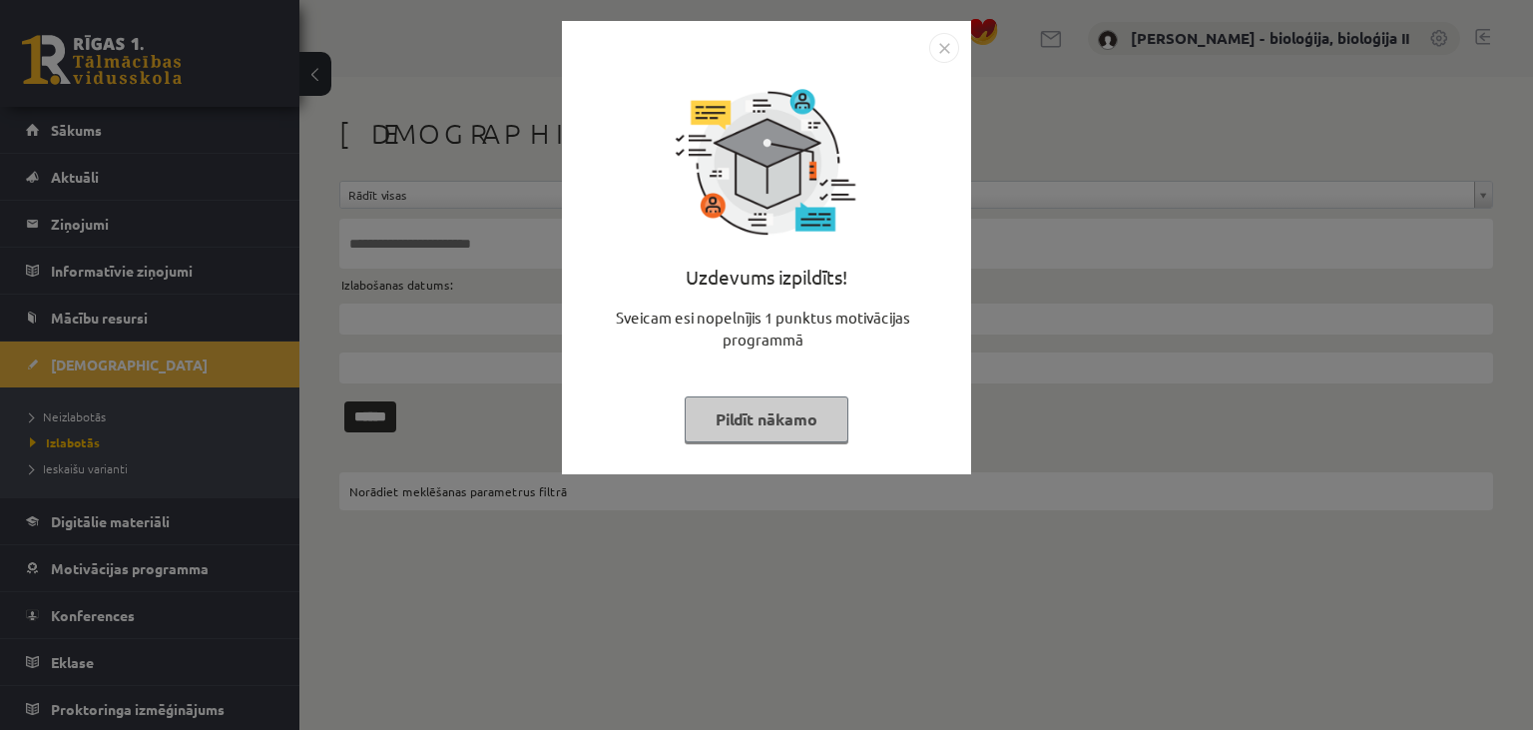
click at [781, 410] on button "Pildīt nākamo" at bounding box center [767, 419] width 164 height 46
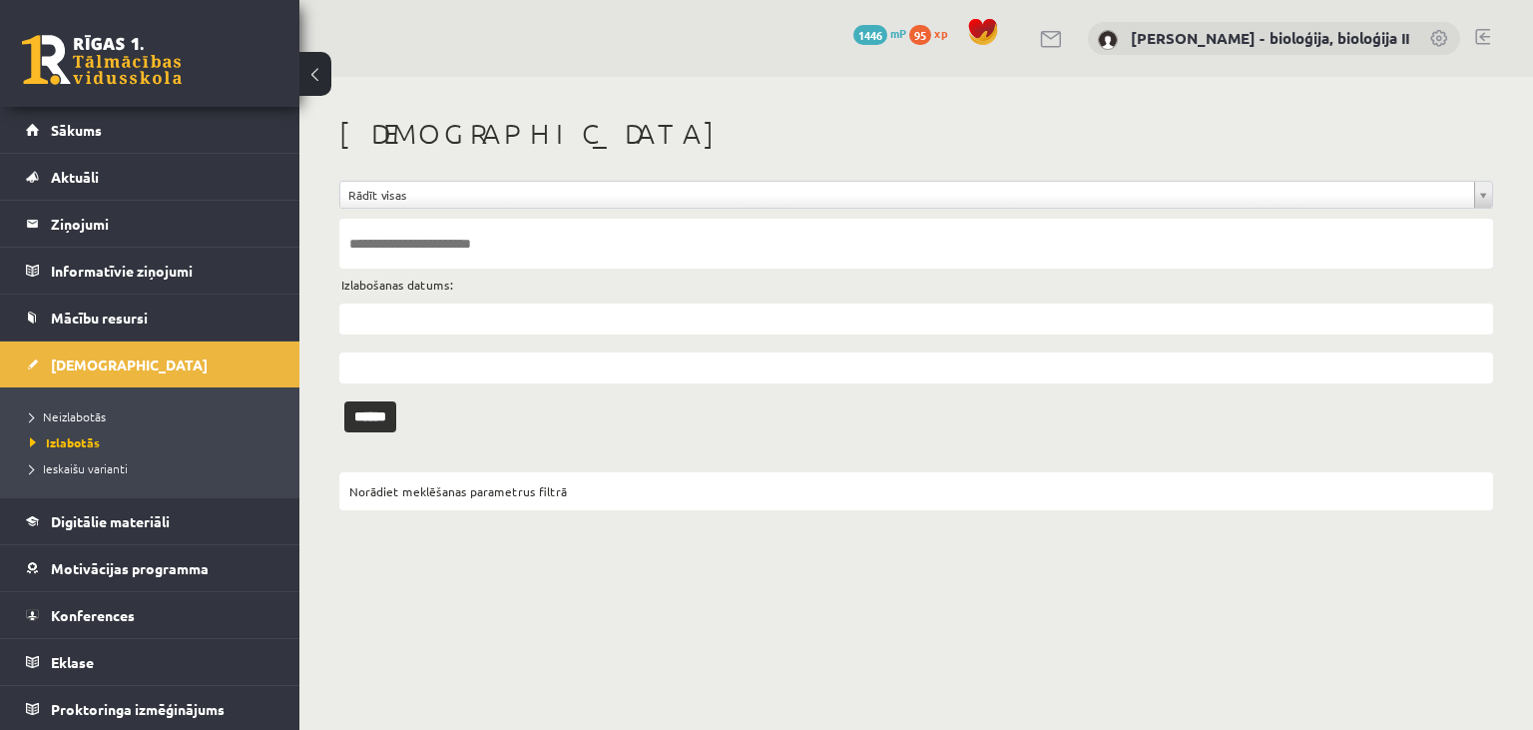
click at [493, 255] on input "text" at bounding box center [916, 244] width 1154 height 50
type input "*********"
click at [344, 401] on input "******" at bounding box center [370, 416] width 52 height 31
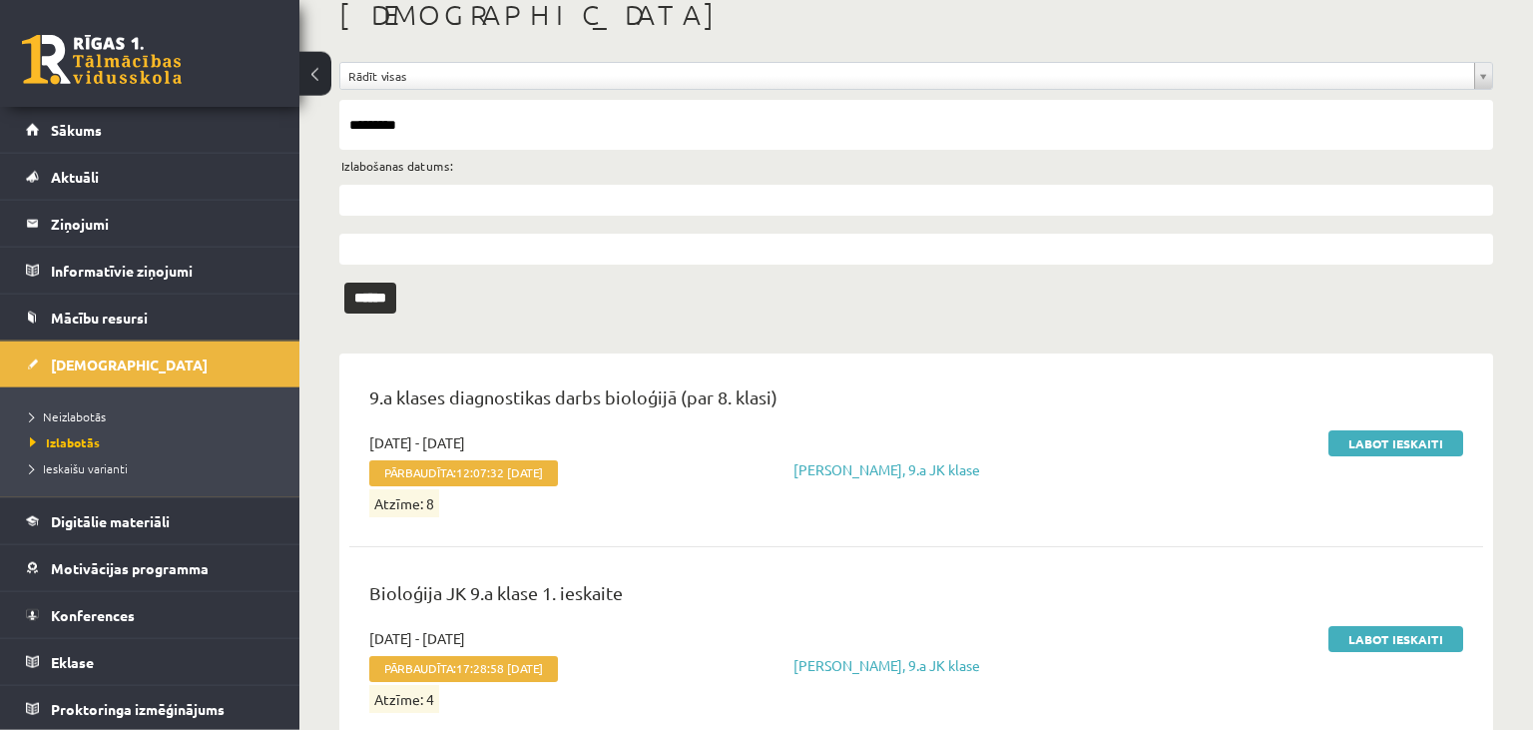
scroll to position [168, 0]
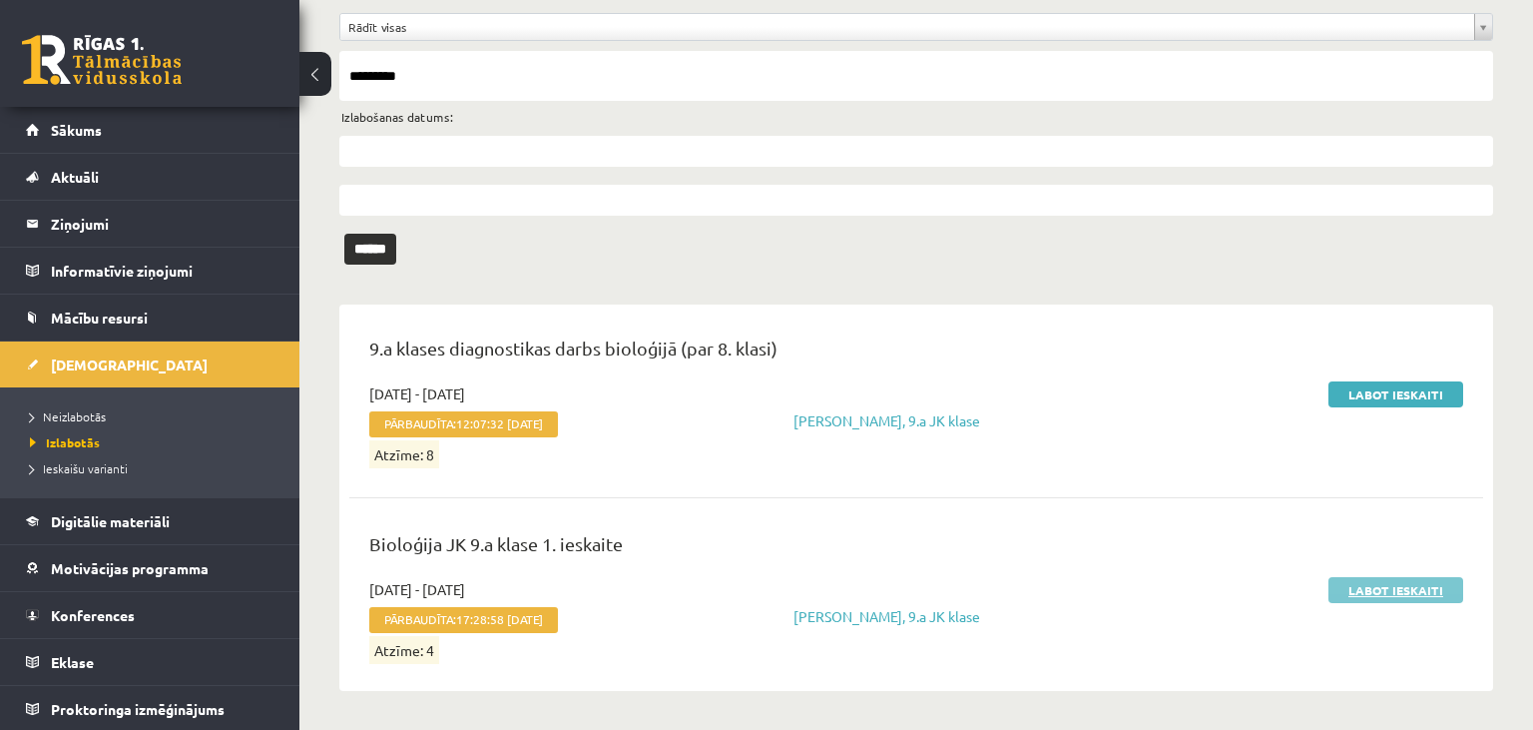
click at [1399, 591] on link "Labot ieskaiti" at bounding box center [1396, 590] width 135 height 26
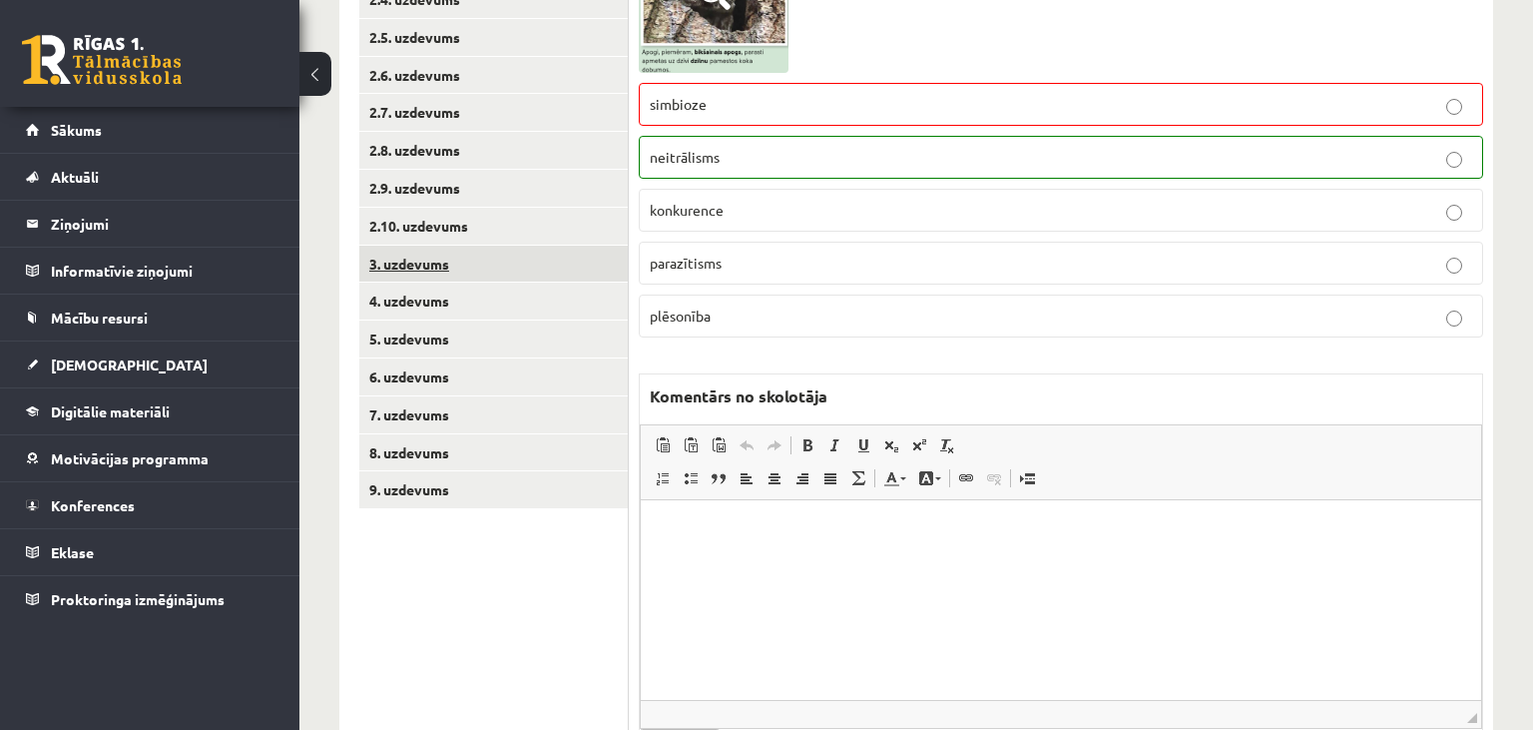
click at [461, 261] on link "3. uzdevums" at bounding box center [493, 264] width 269 height 37
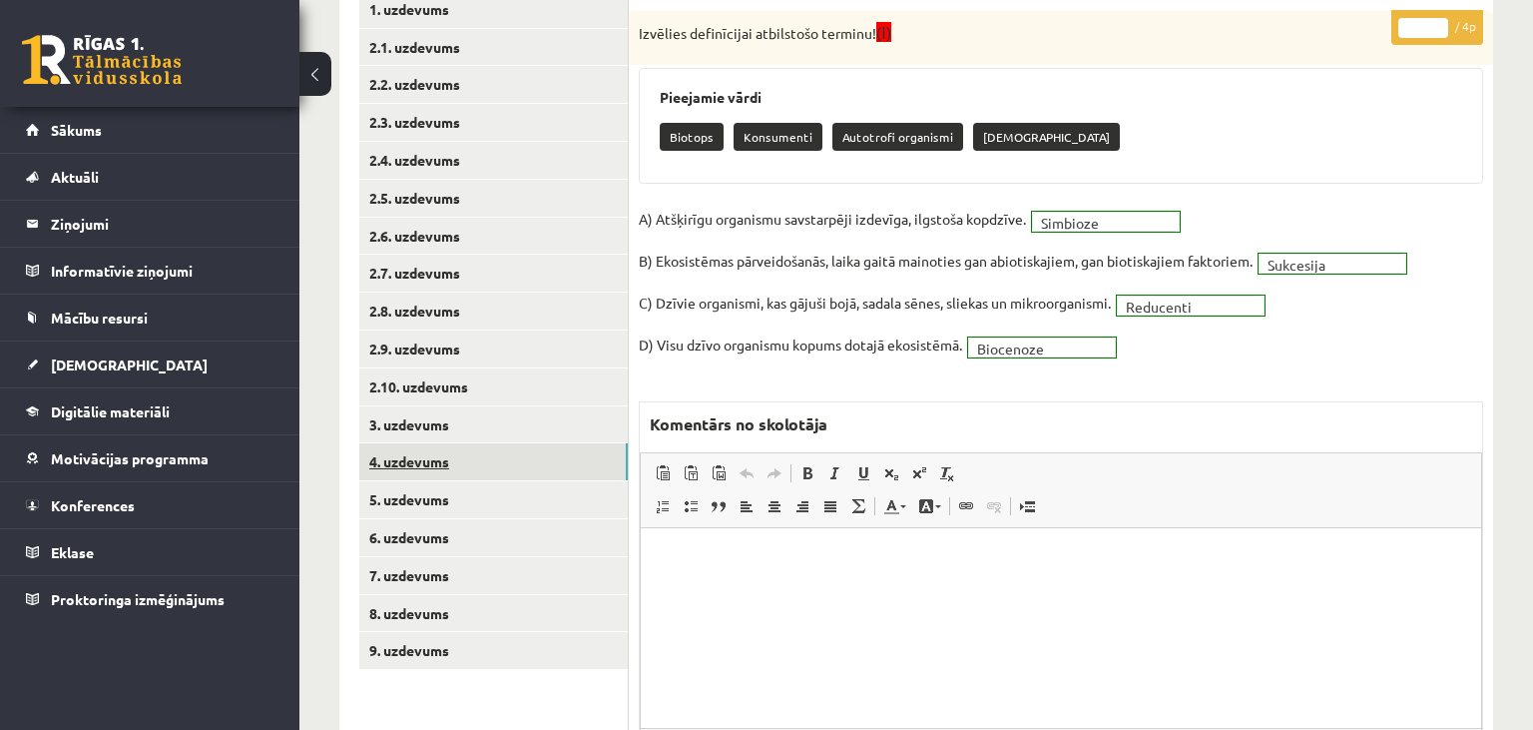
click at [461, 453] on link "4. uzdevums" at bounding box center [493, 461] width 269 height 37
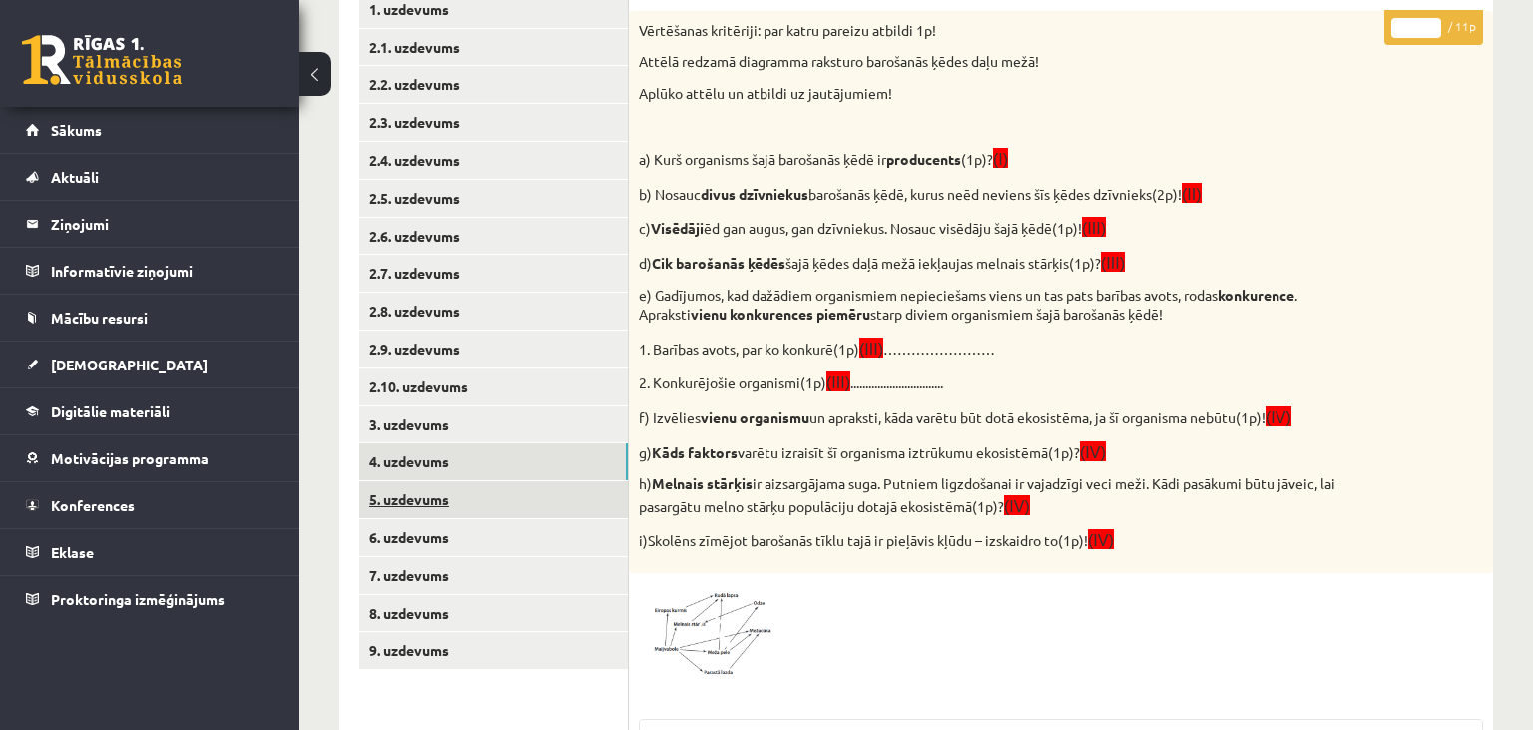
click at [449, 508] on link "5. uzdevums" at bounding box center [493, 499] width 269 height 37
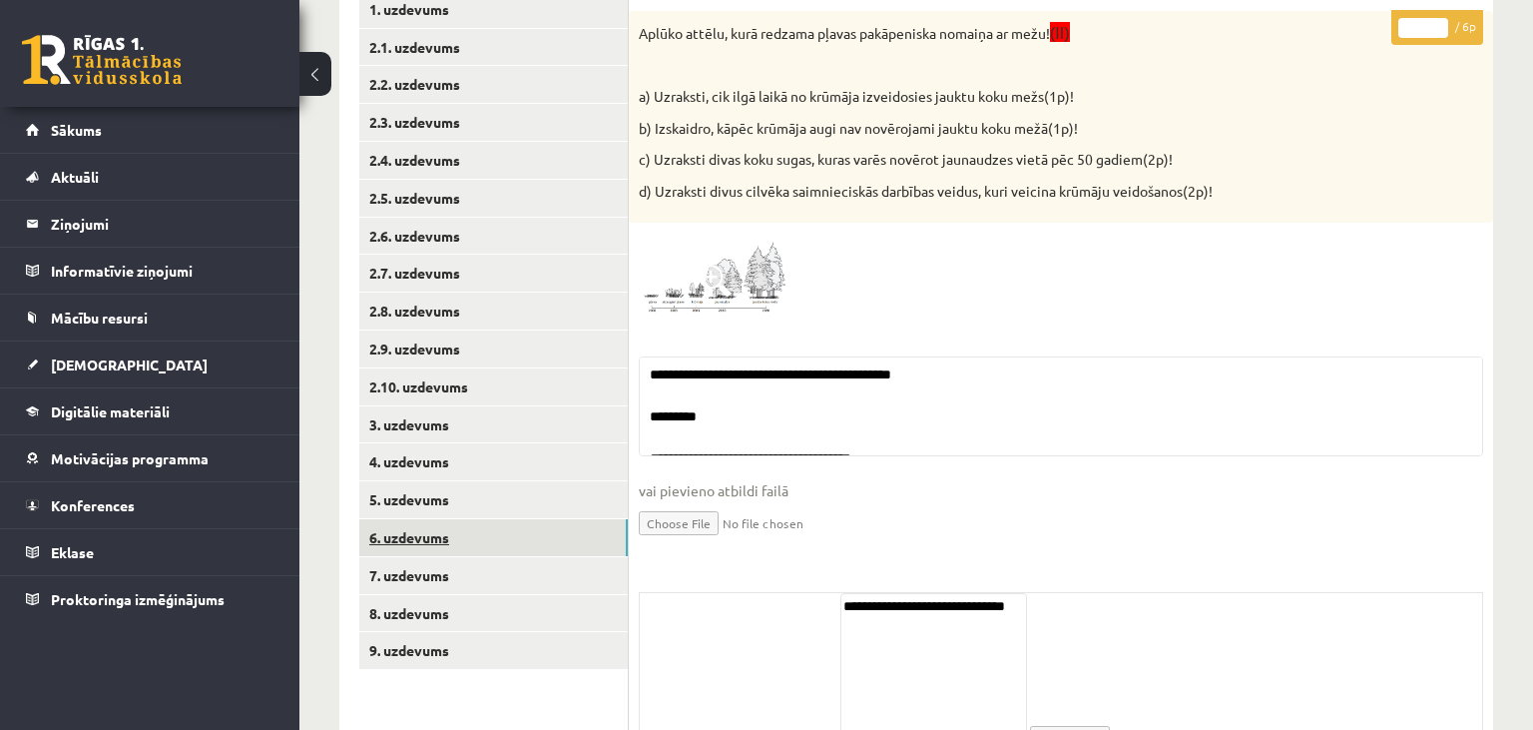
click at [453, 537] on link "6. uzdevums" at bounding box center [493, 537] width 269 height 37
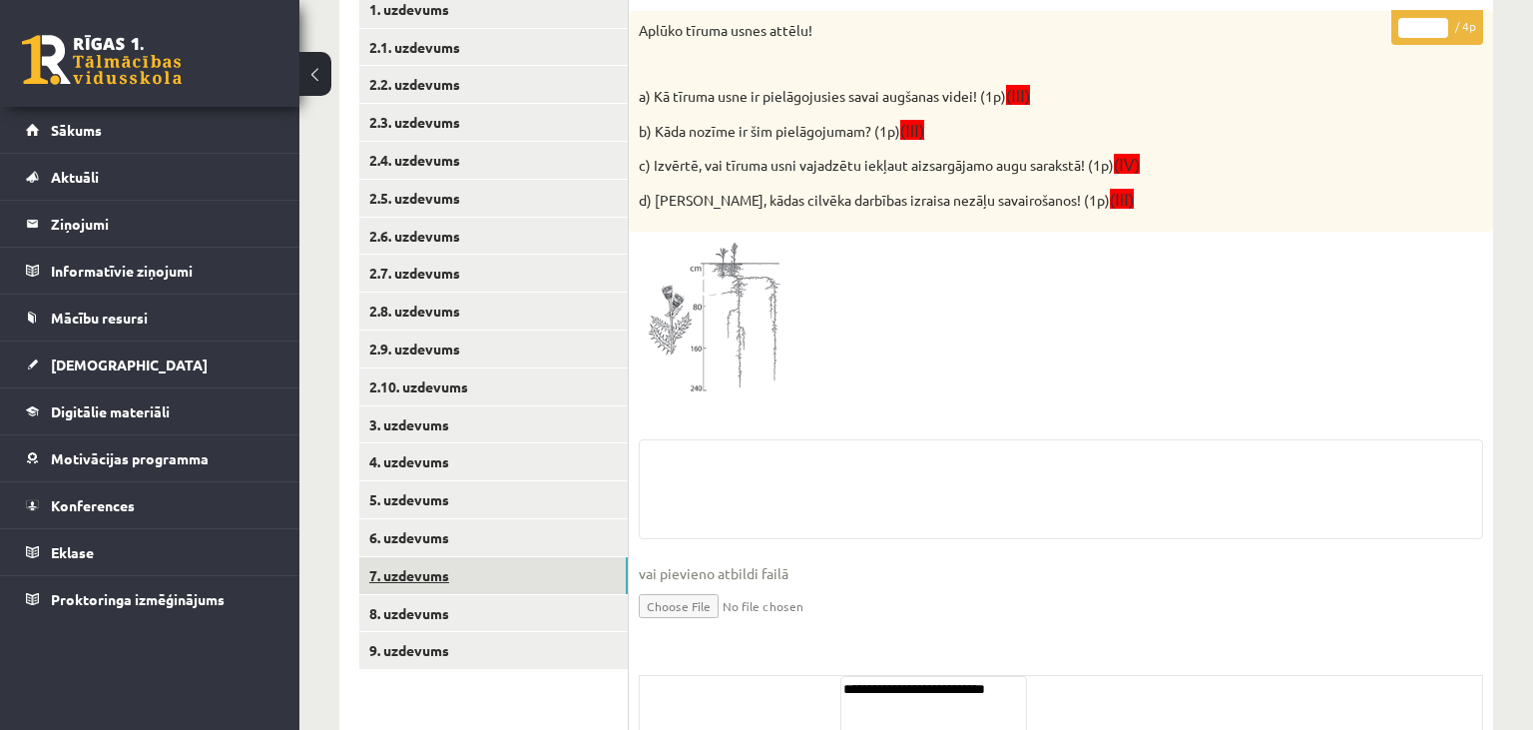
click at [452, 566] on link "7. uzdevums" at bounding box center [493, 575] width 269 height 37
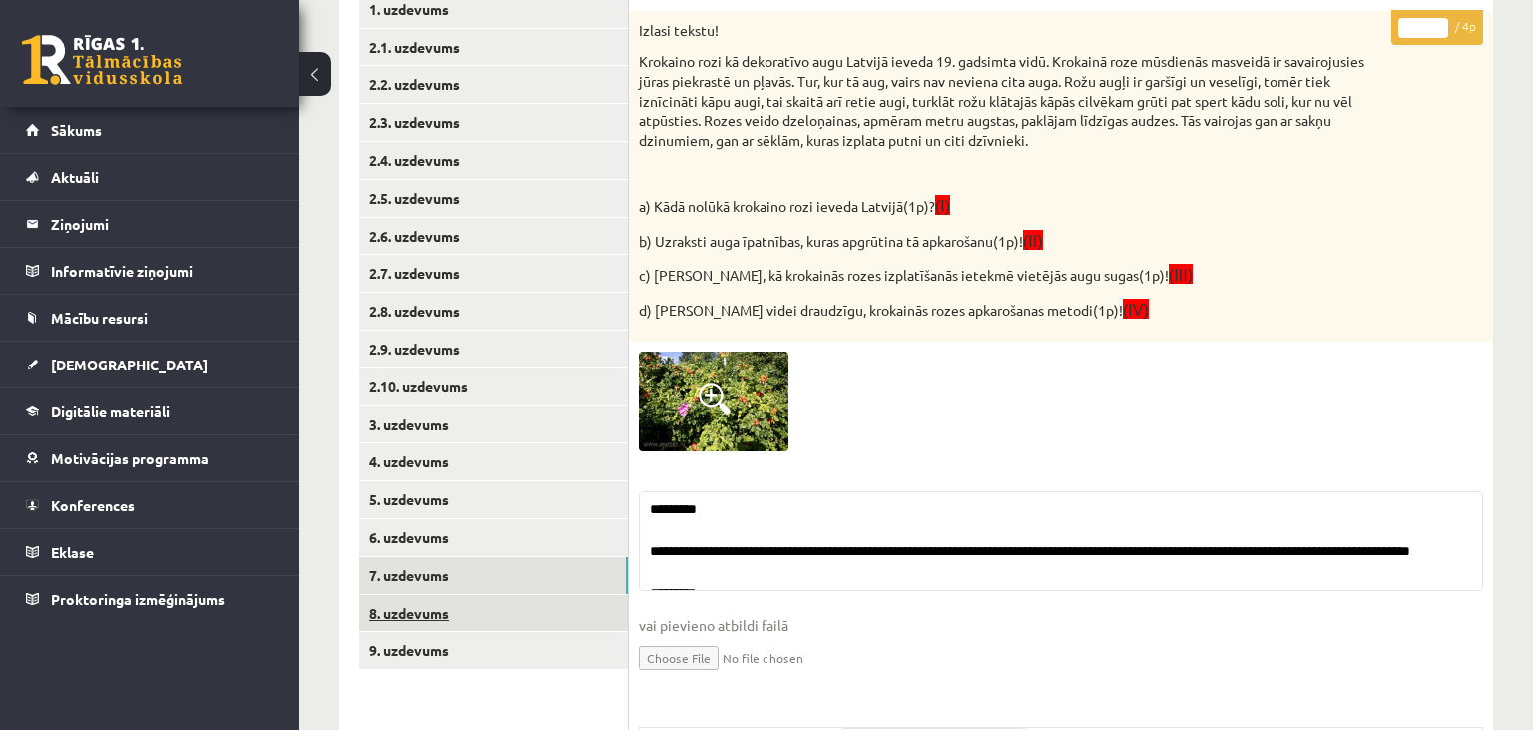
click at [452, 600] on link "8. uzdevums" at bounding box center [493, 613] width 269 height 37
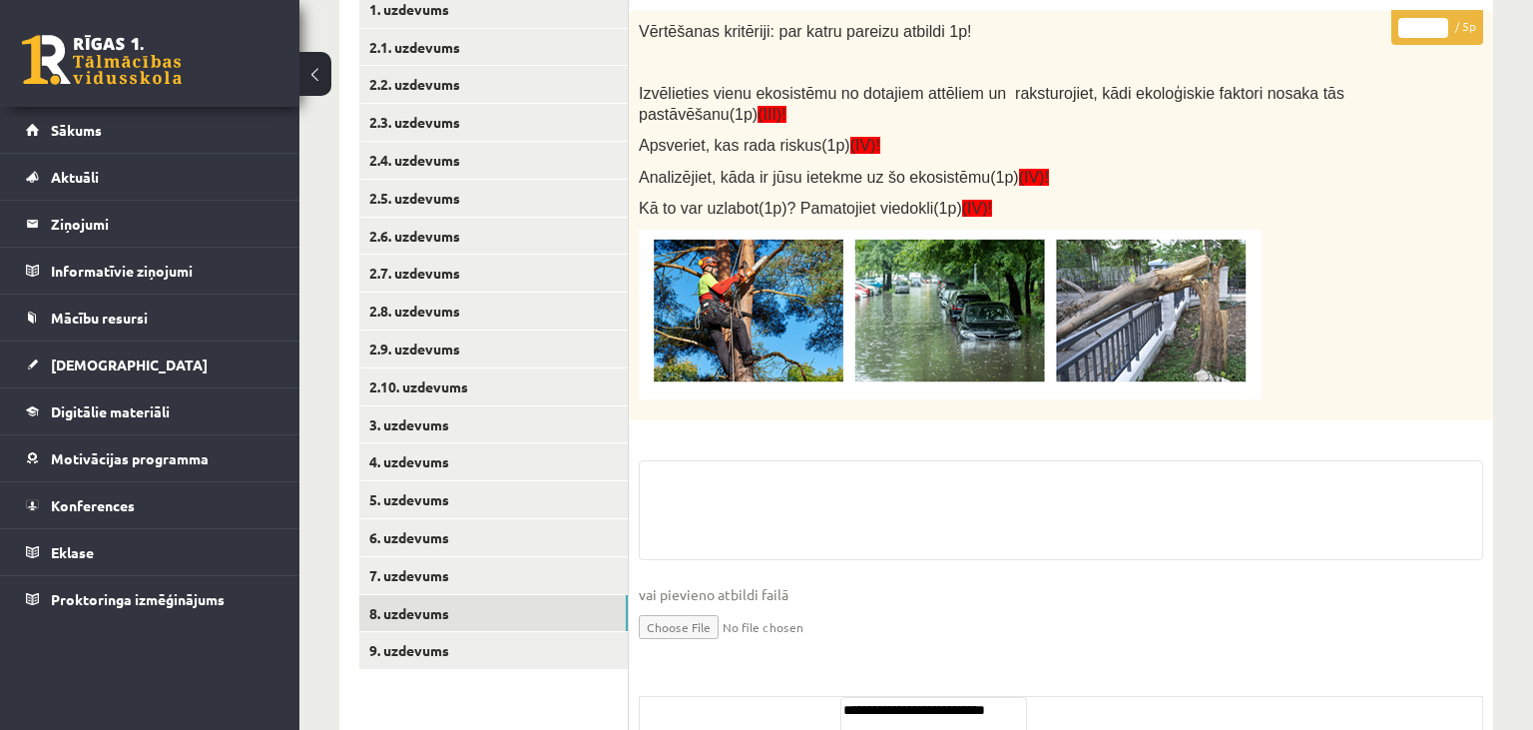
click at [452, 632] on ul "1. uzdevums 2.1. uzdevums 2.2. uzdevums 2.3. uzdevums 2.4. uzdevums 2.5. uzdevu…" at bounding box center [494, 448] width 270 height 914
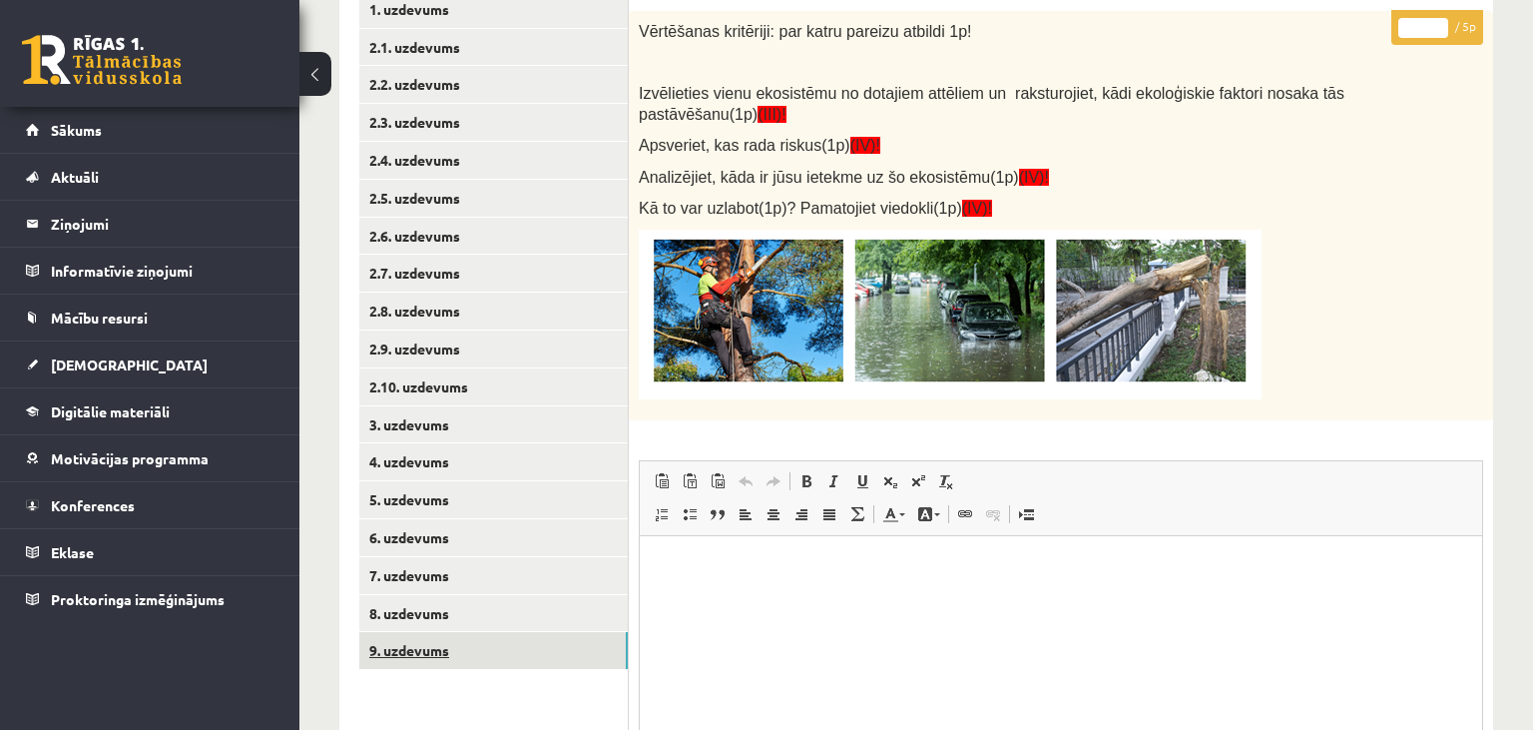
click at [444, 647] on link "9. uzdevums" at bounding box center [493, 650] width 269 height 37
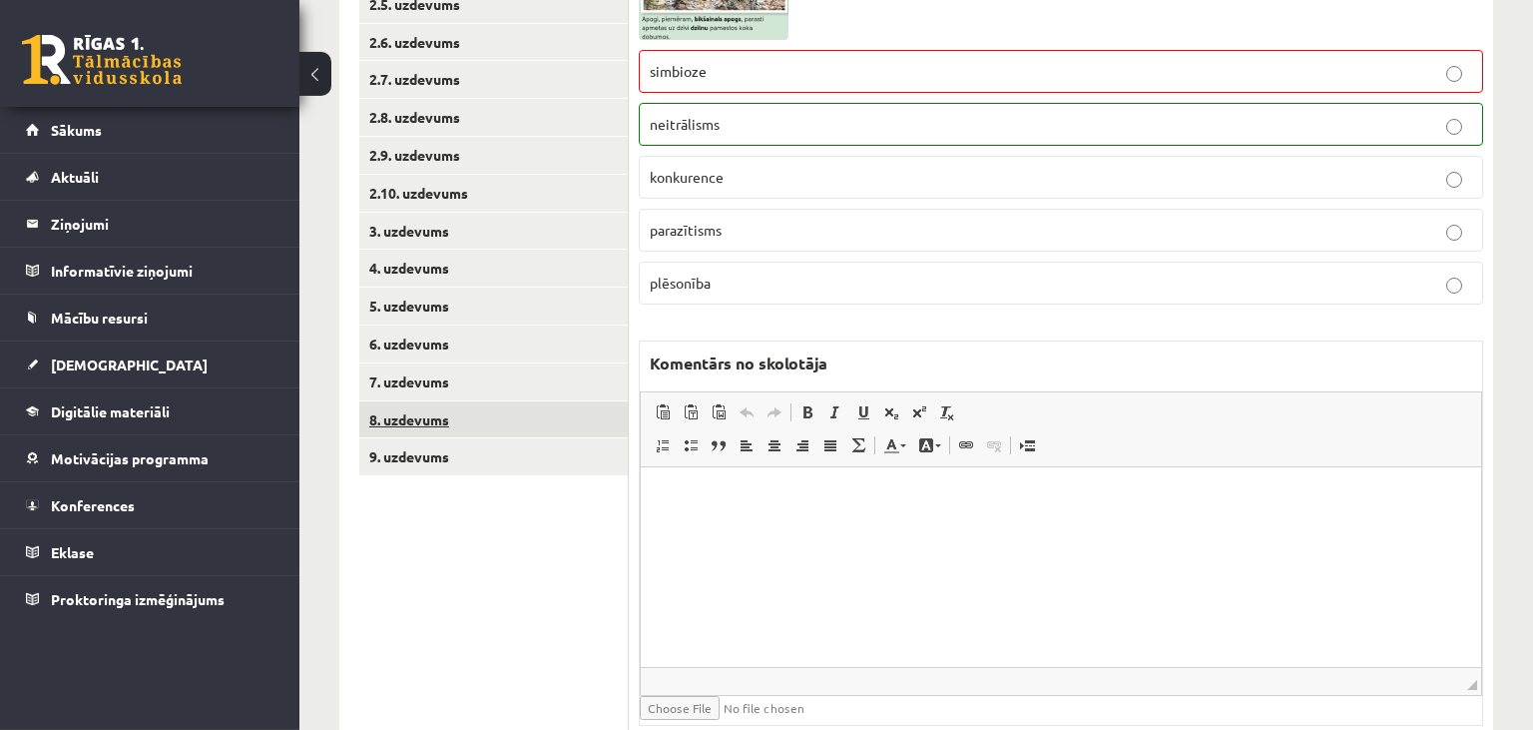
scroll to position [632, 0]
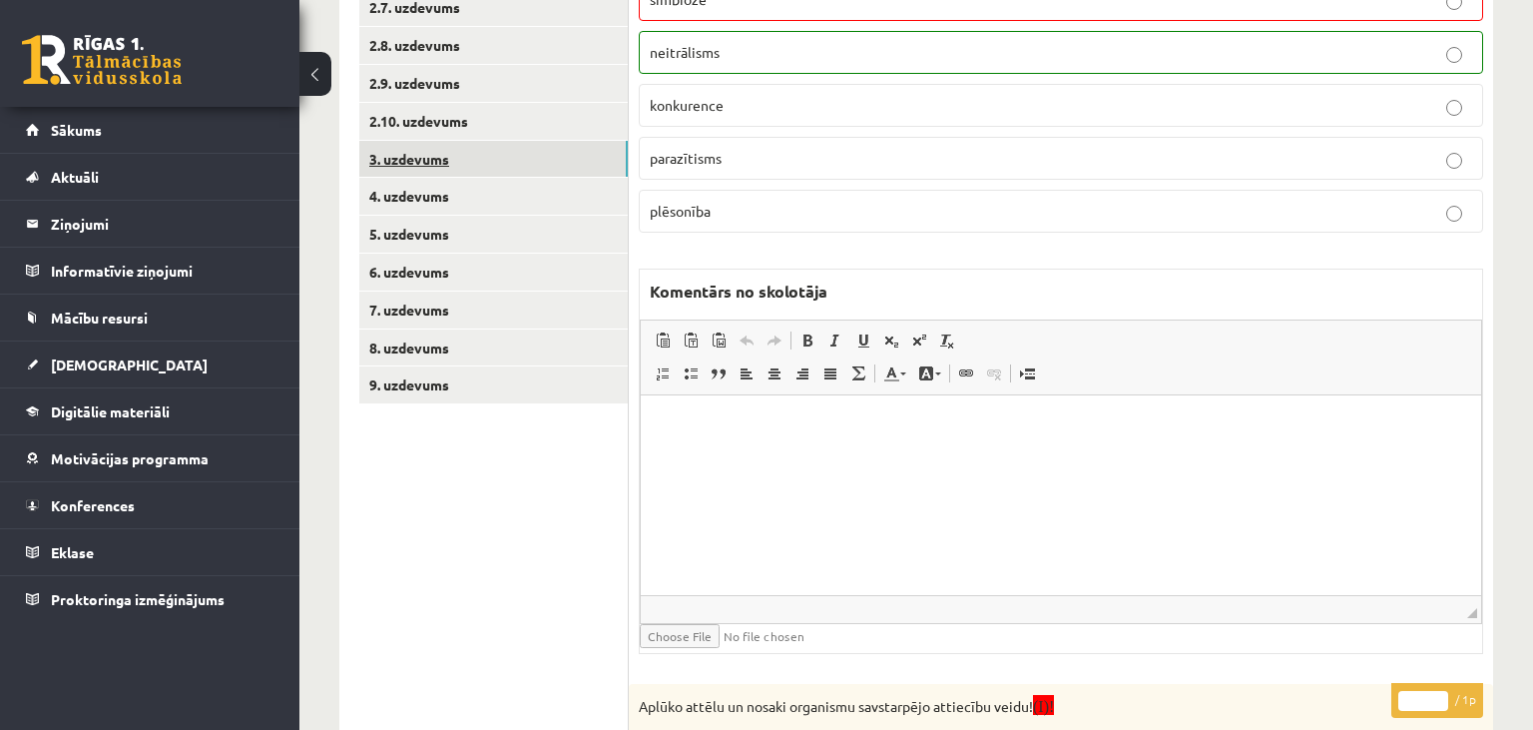
click at [471, 166] on link "3. uzdevums" at bounding box center [493, 159] width 269 height 37
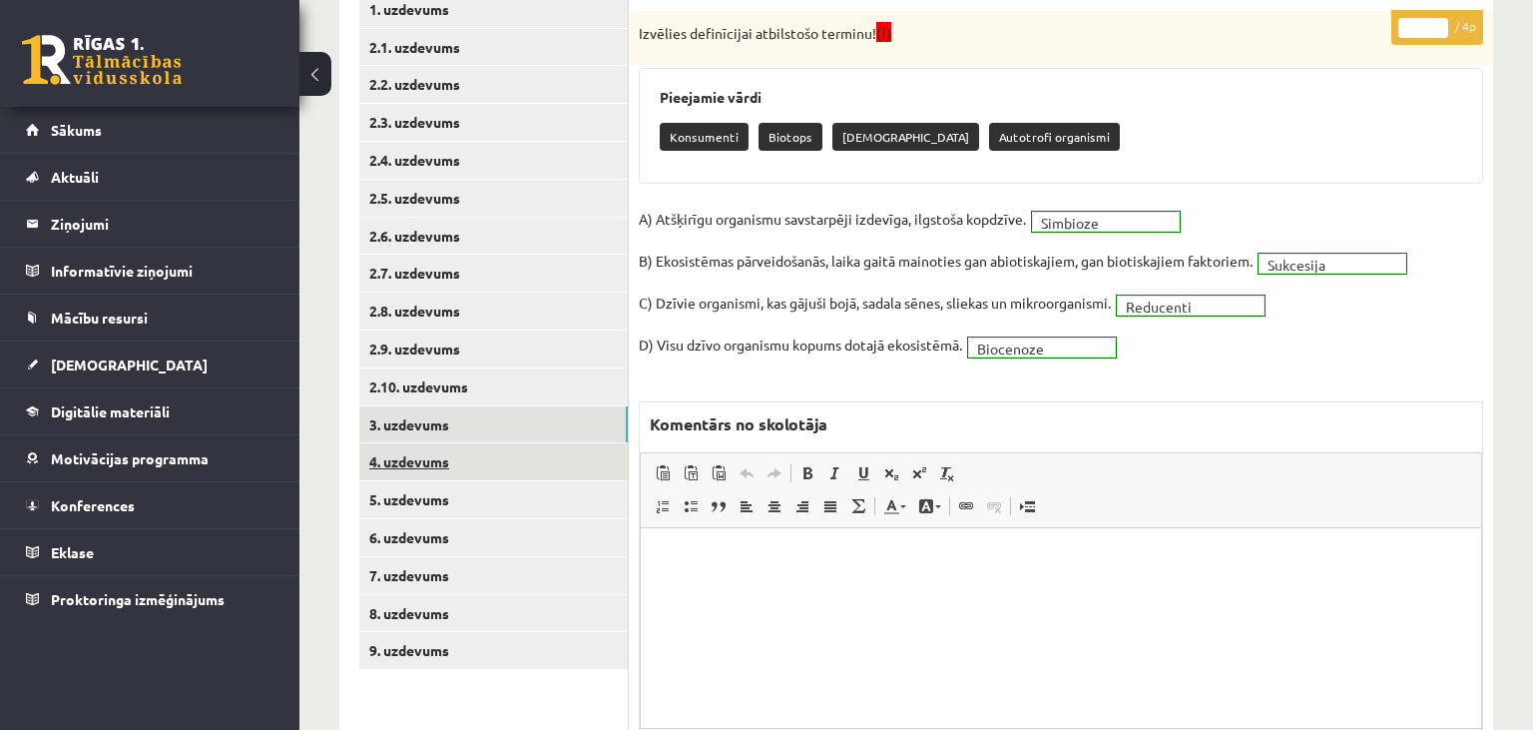
scroll to position [0, 0]
click at [457, 469] on link "4. uzdevums" at bounding box center [493, 461] width 269 height 37
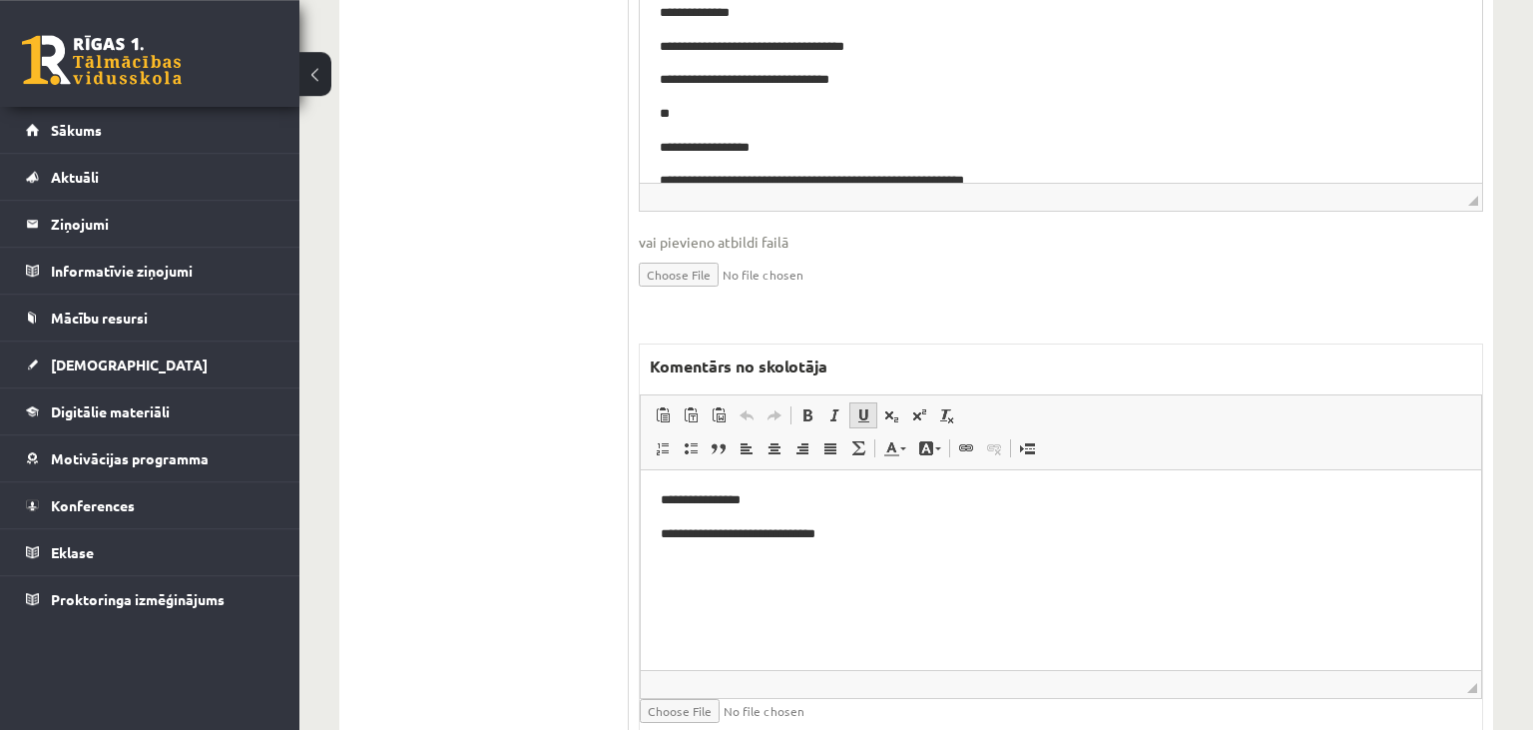
scroll to position [1210, 0]
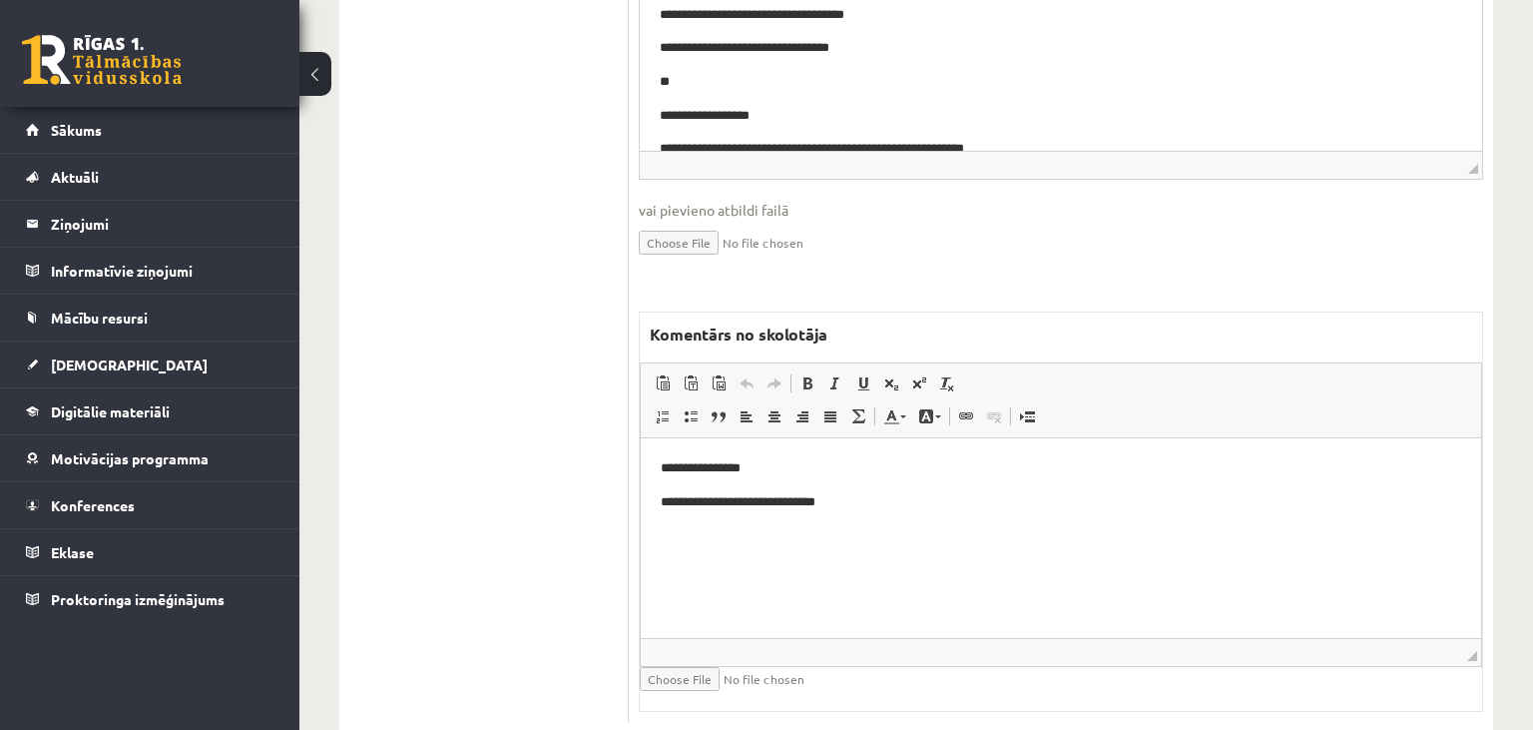
click at [862, 547] on html "**********" at bounding box center [1061, 537] width 840 height 200
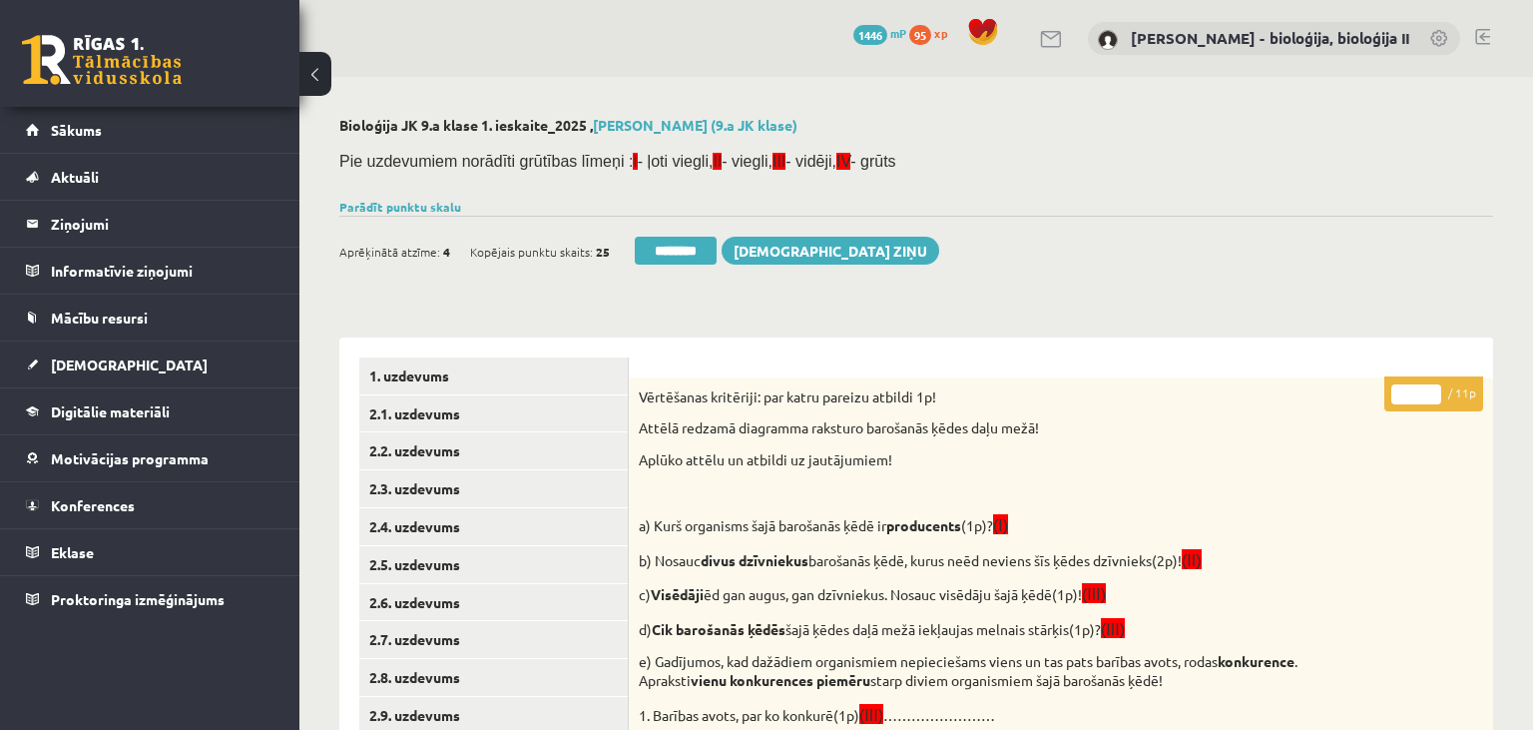
scroll to position [421, 0]
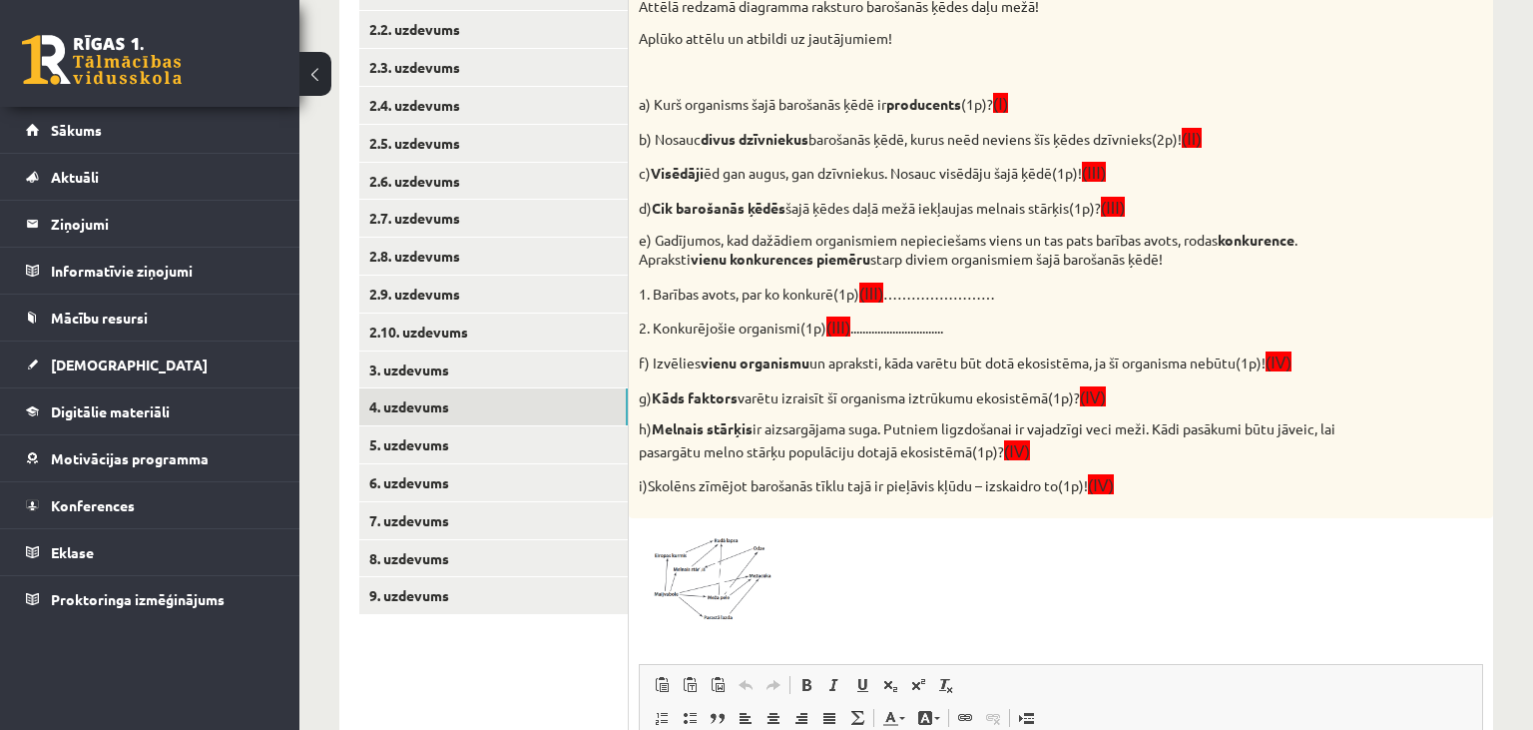
click at [502, 435] on link "5. uzdevums" at bounding box center [493, 444] width 269 height 37
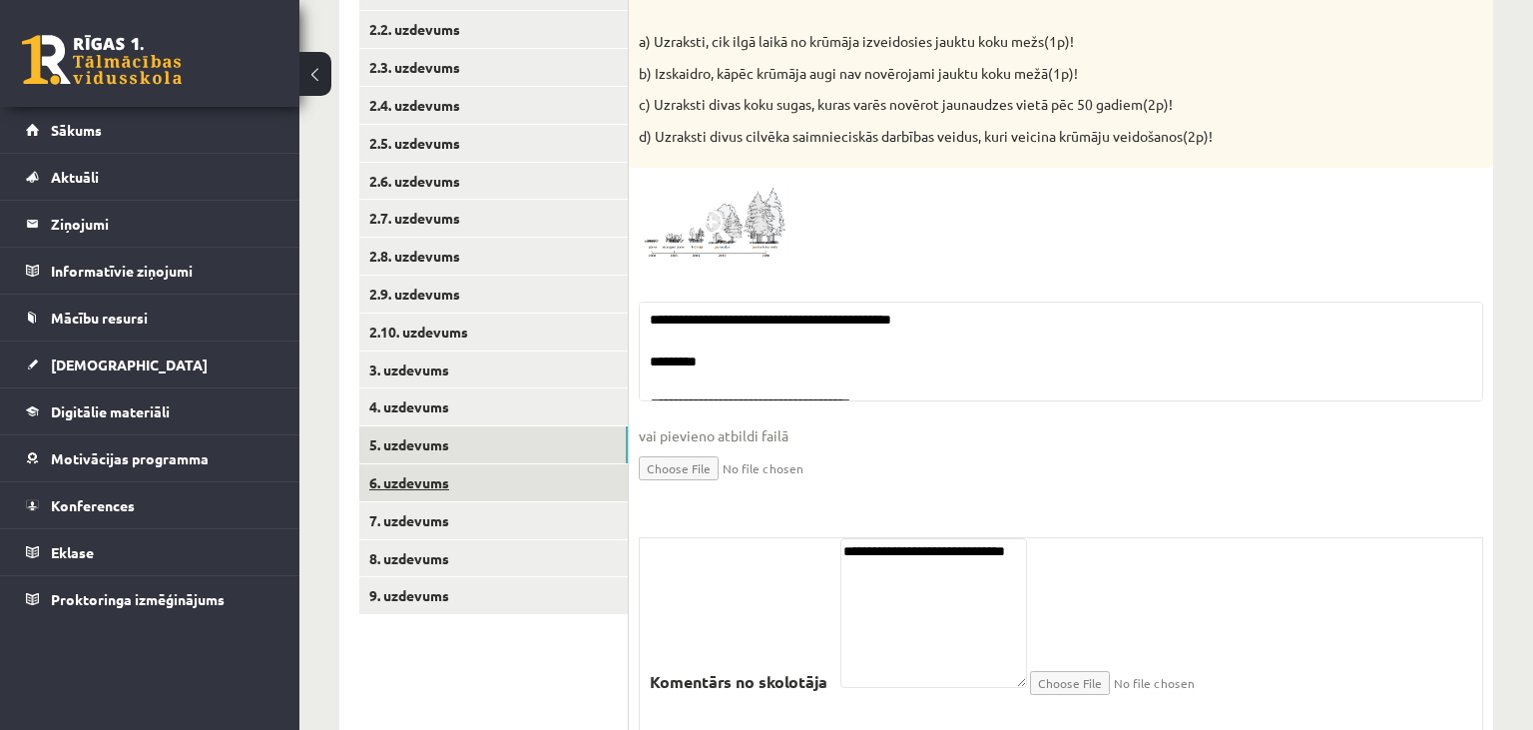
click at [504, 480] on link "6. uzdevums" at bounding box center [493, 482] width 269 height 37
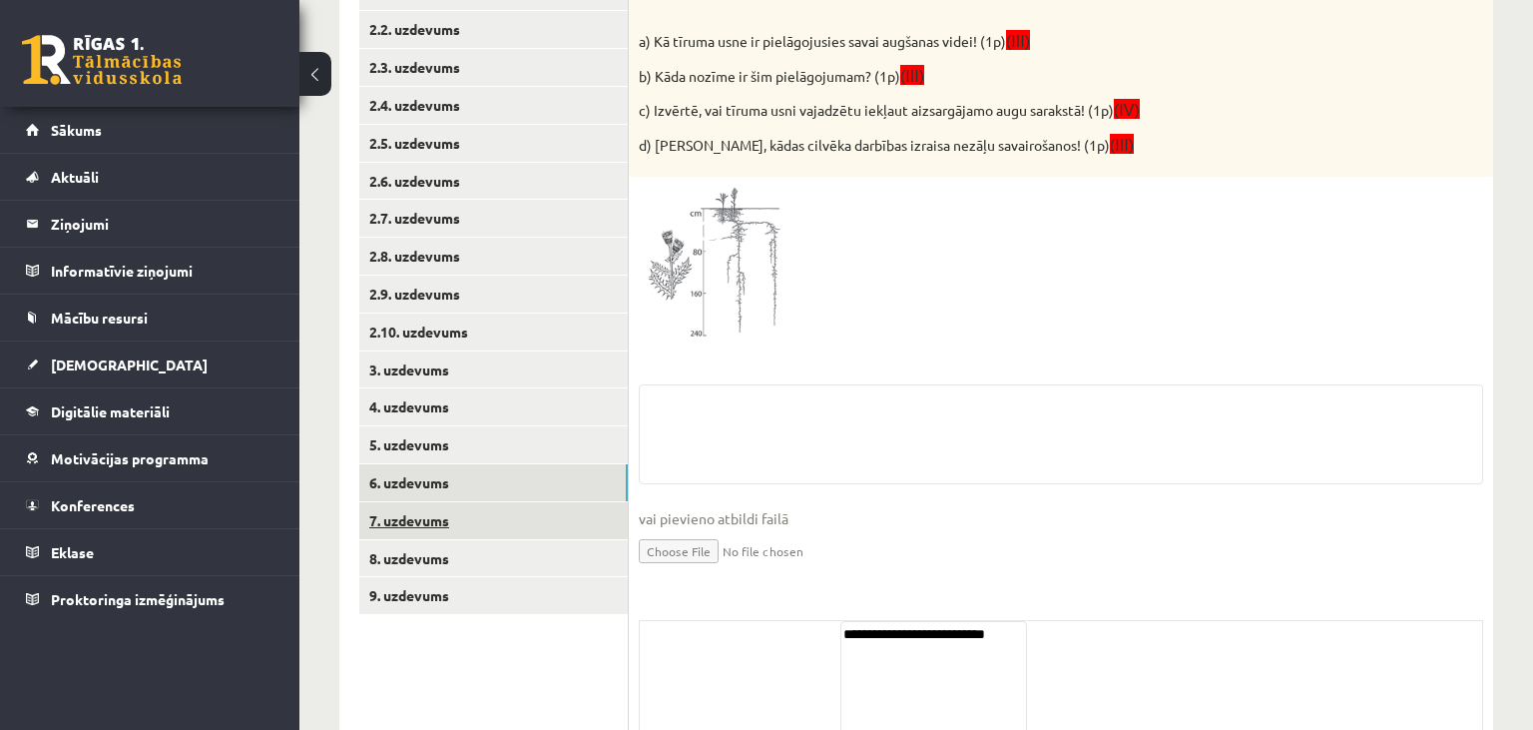
click at [503, 530] on link "7. uzdevums" at bounding box center [493, 520] width 269 height 37
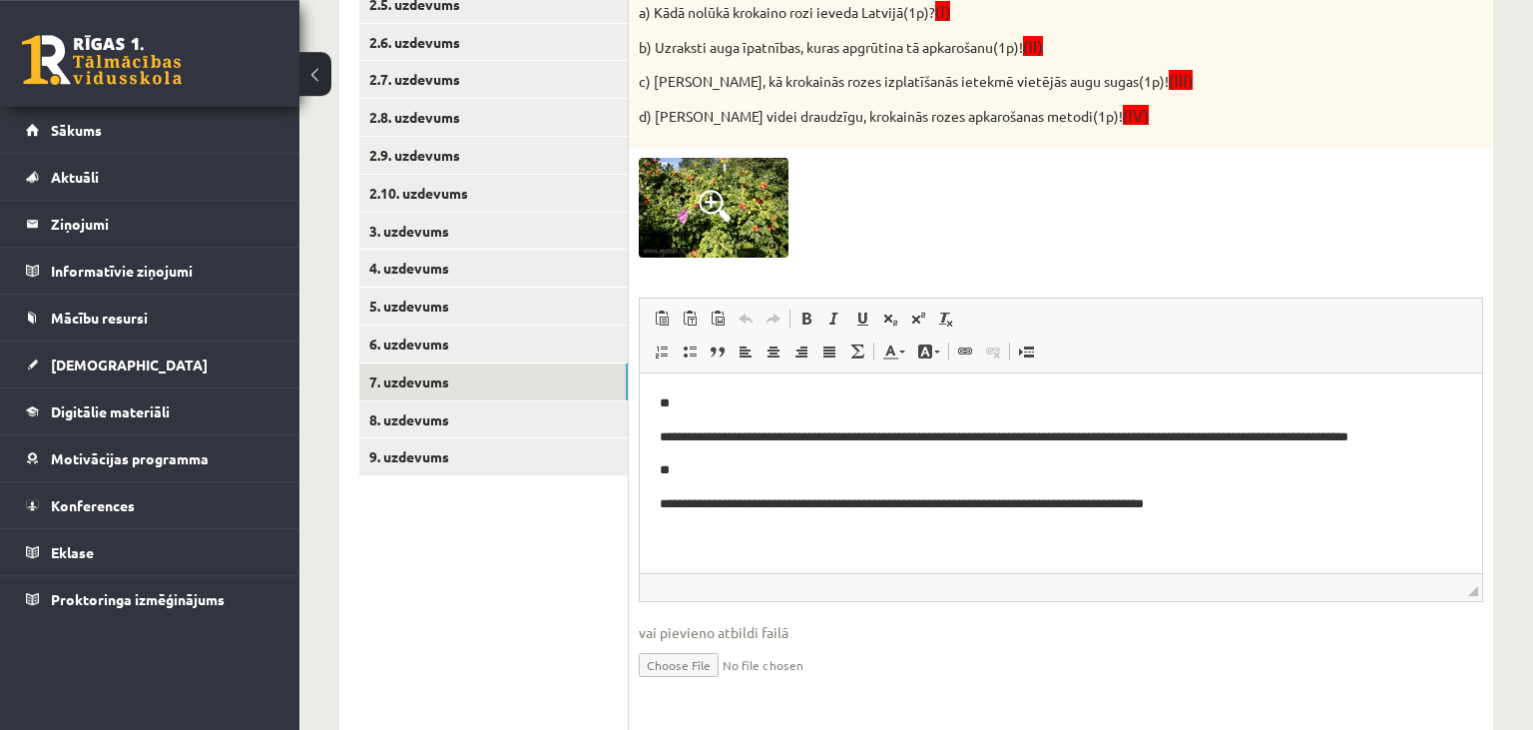
scroll to position [627, 0]
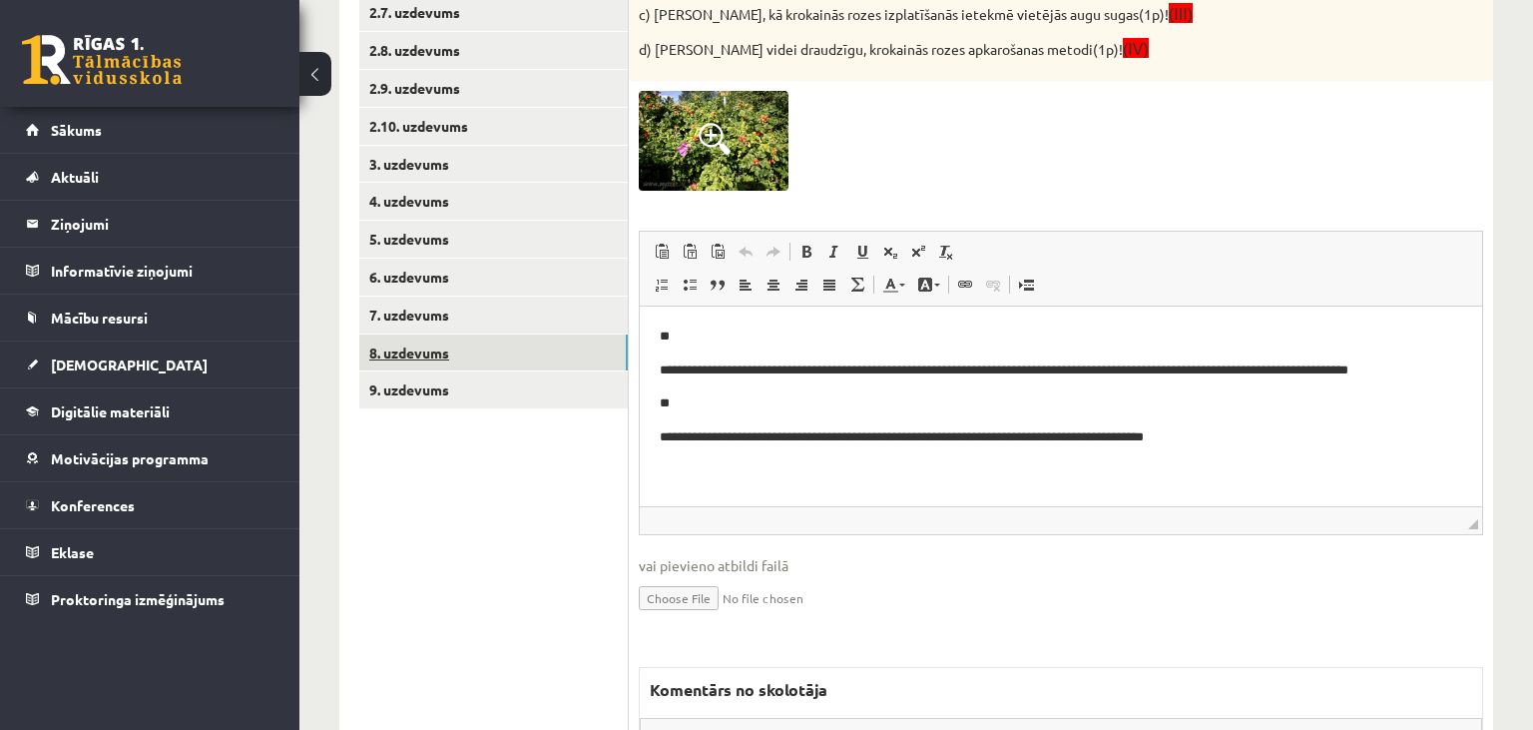
click at [471, 369] on link "8. uzdevums" at bounding box center [493, 352] width 269 height 37
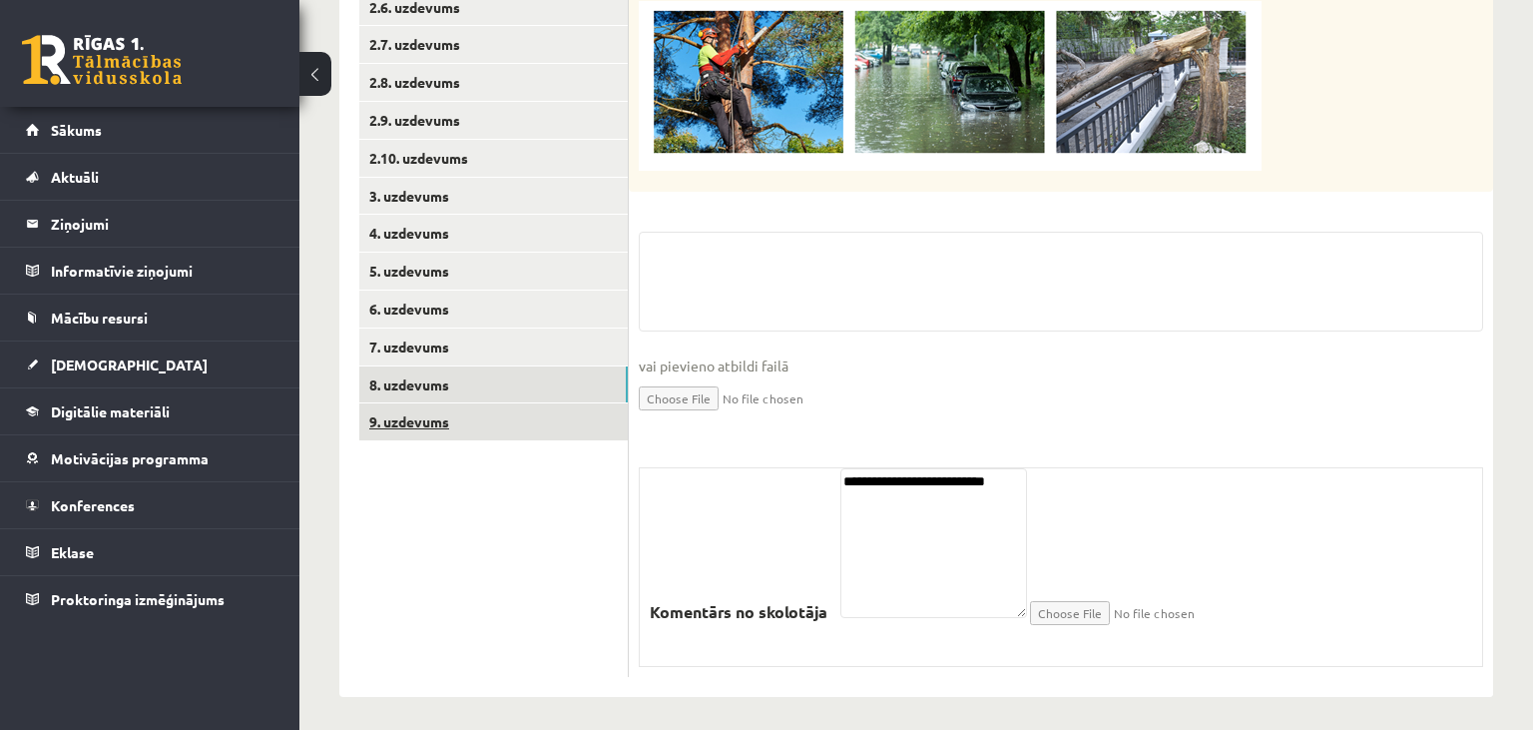
click at [468, 405] on link "9. uzdevums" at bounding box center [493, 421] width 269 height 37
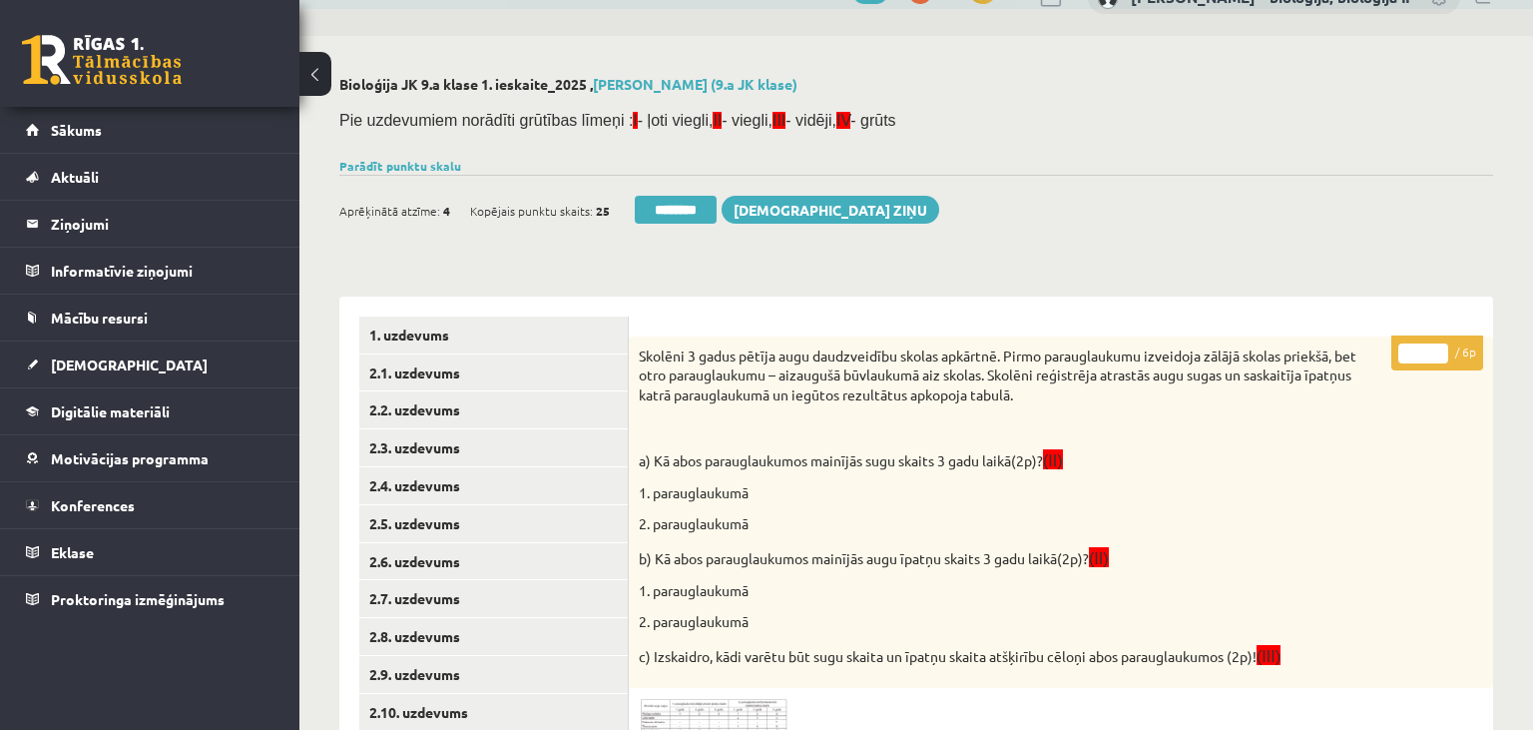
scroll to position [0, 0]
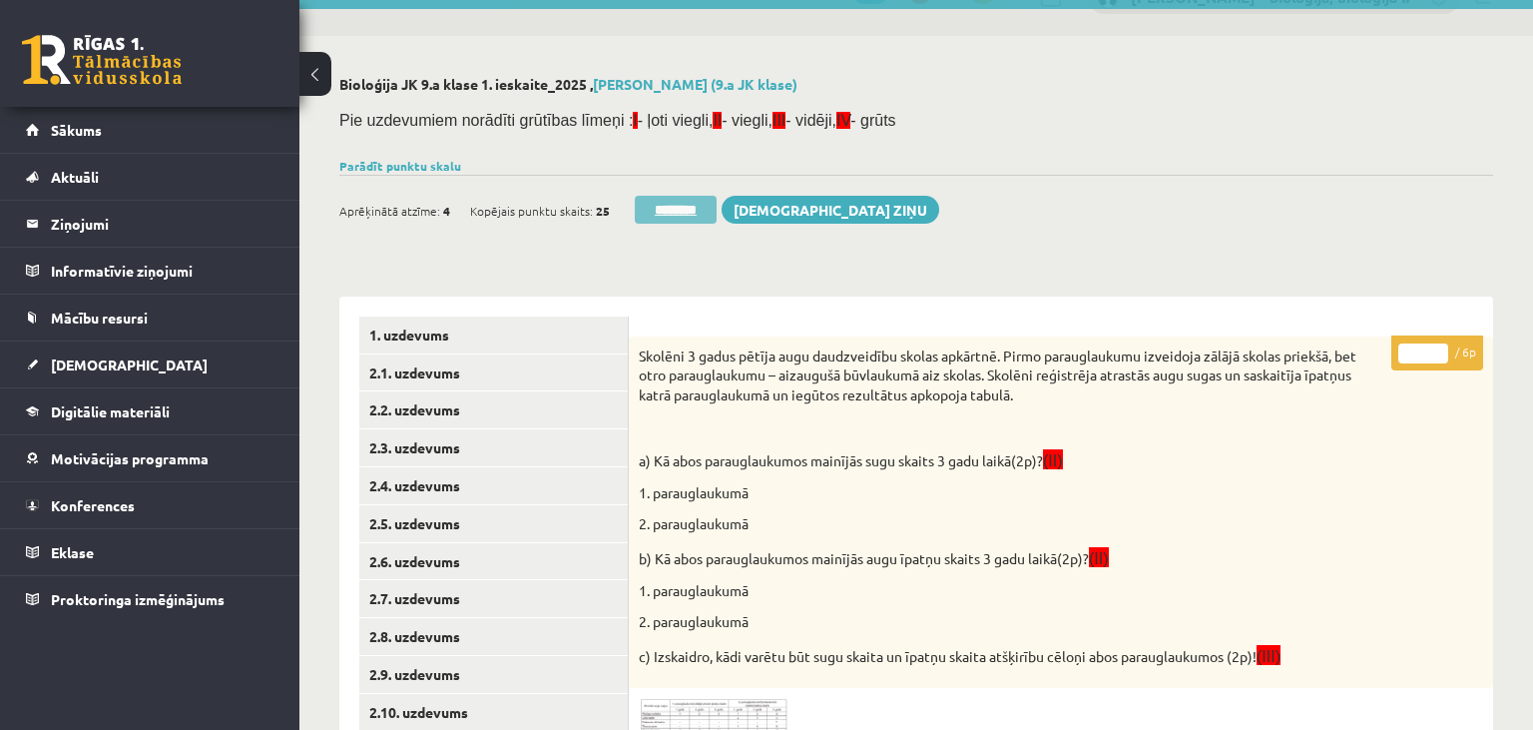
click at [683, 200] on input "********" at bounding box center [676, 210] width 82 height 28
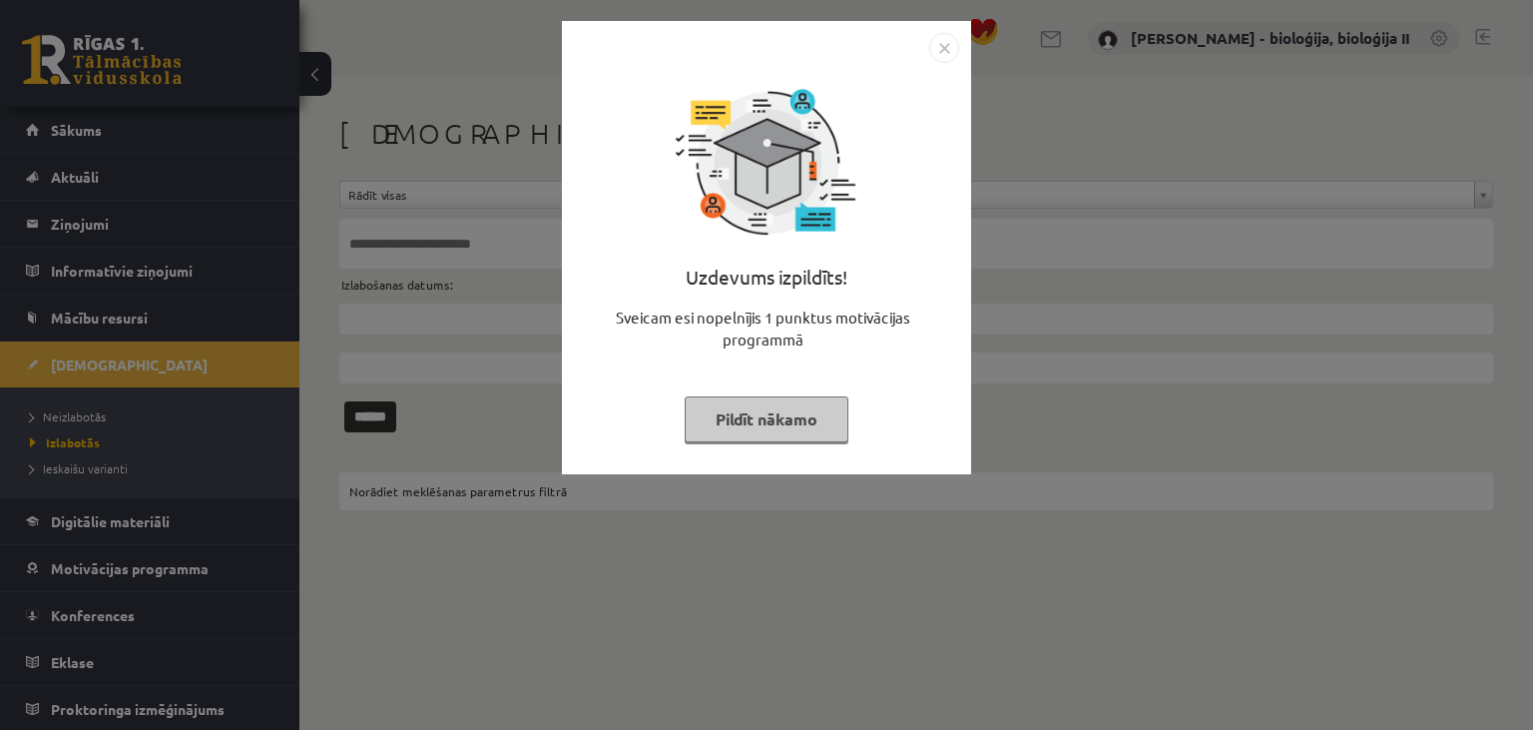
click at [776, 419] on button "Pildīt nākamo" at bounding box center [767, 419] width 164 height 46
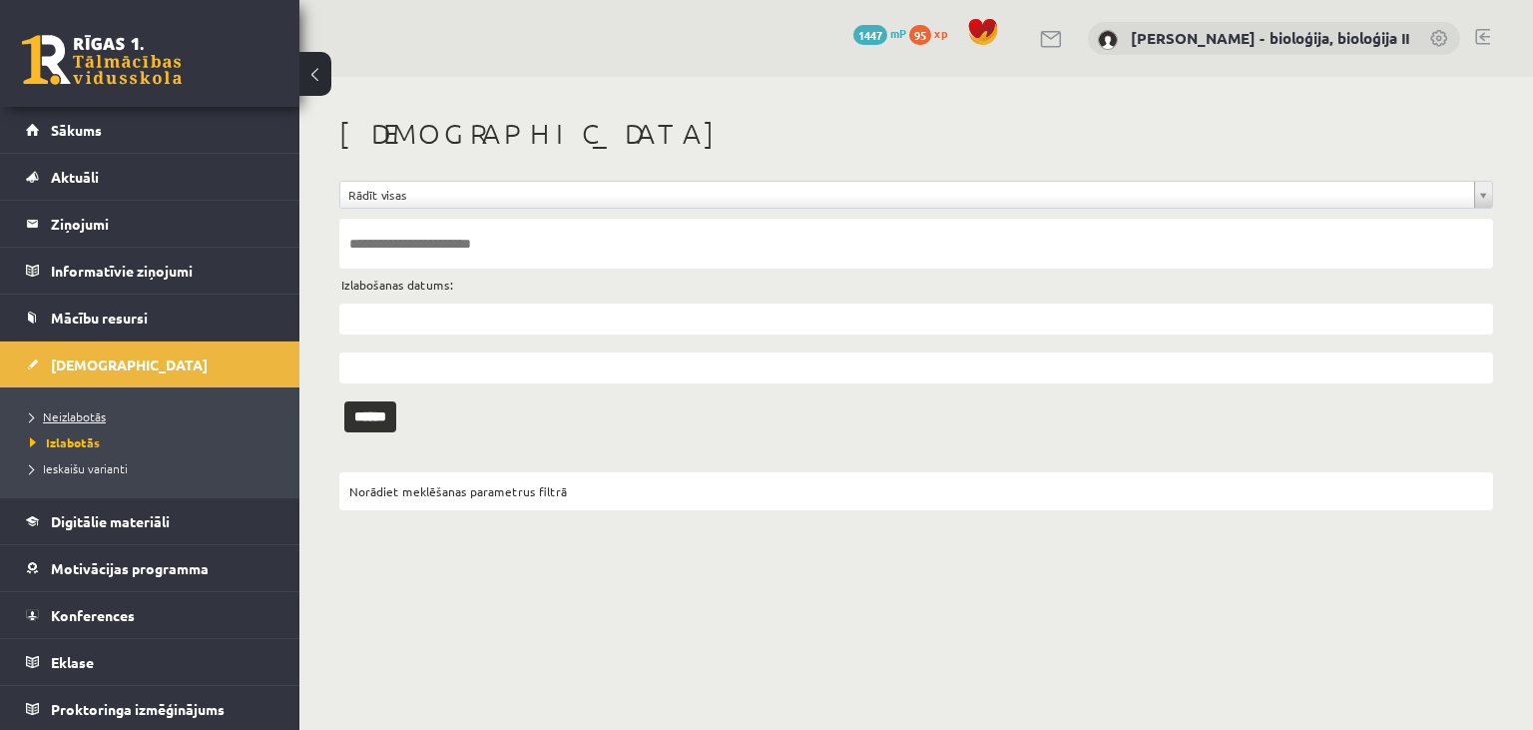
click at [70, 410] on span "Neizlabotās" at bounding box center [68, 416] width 76 height 16
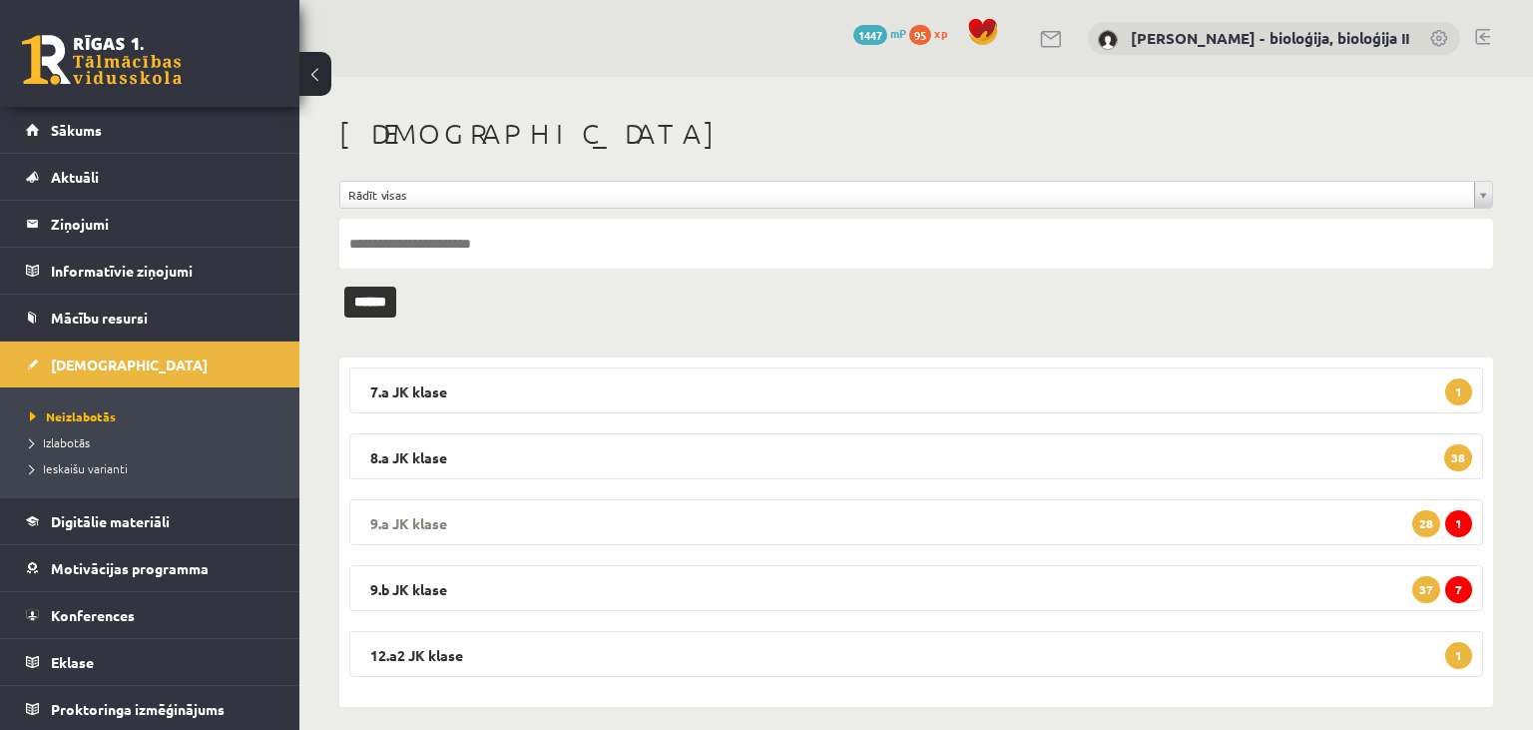
click at [979, 524] on legend "9.a JK klase 1 28" at bounding box center [916, 522] width 1134 height 46
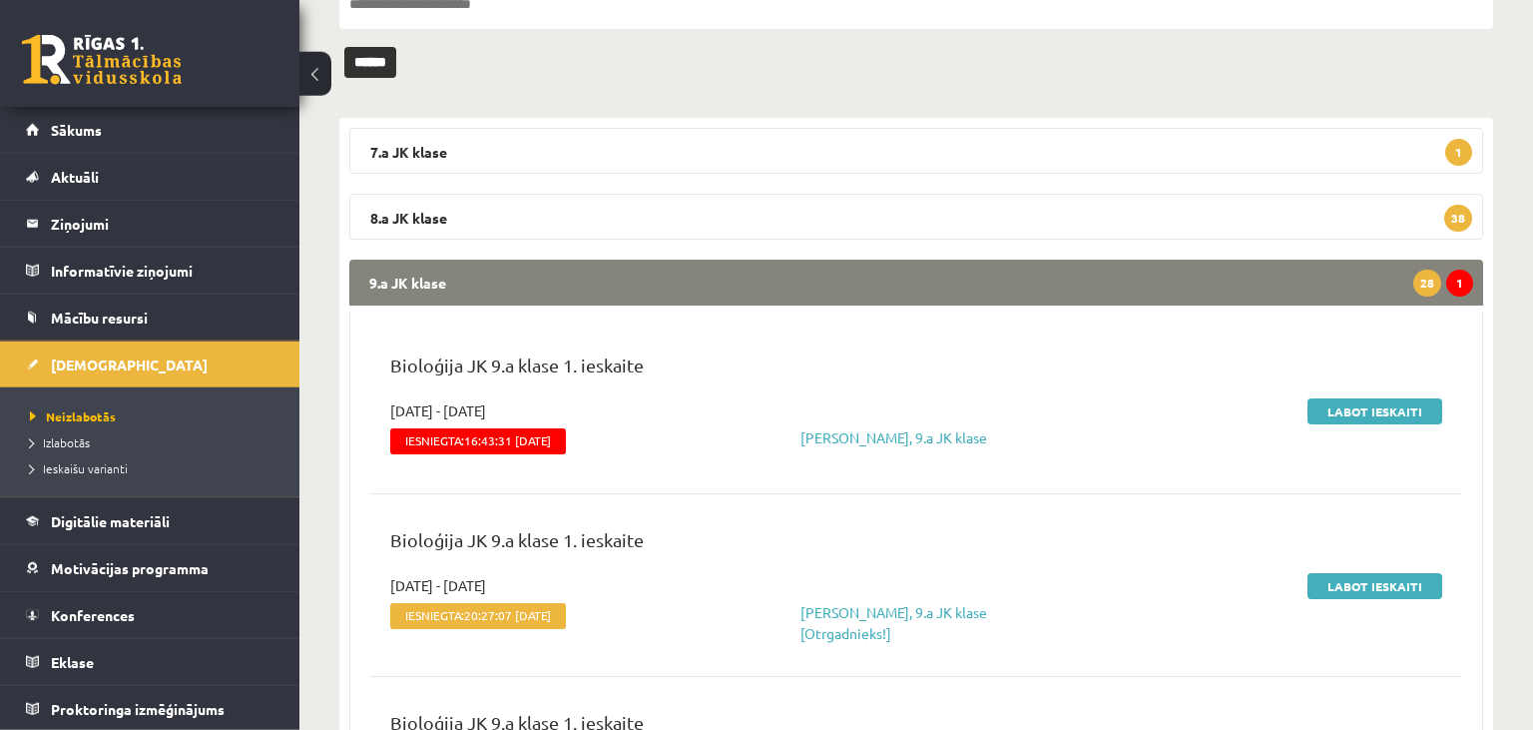
scroll to position [315, 0]
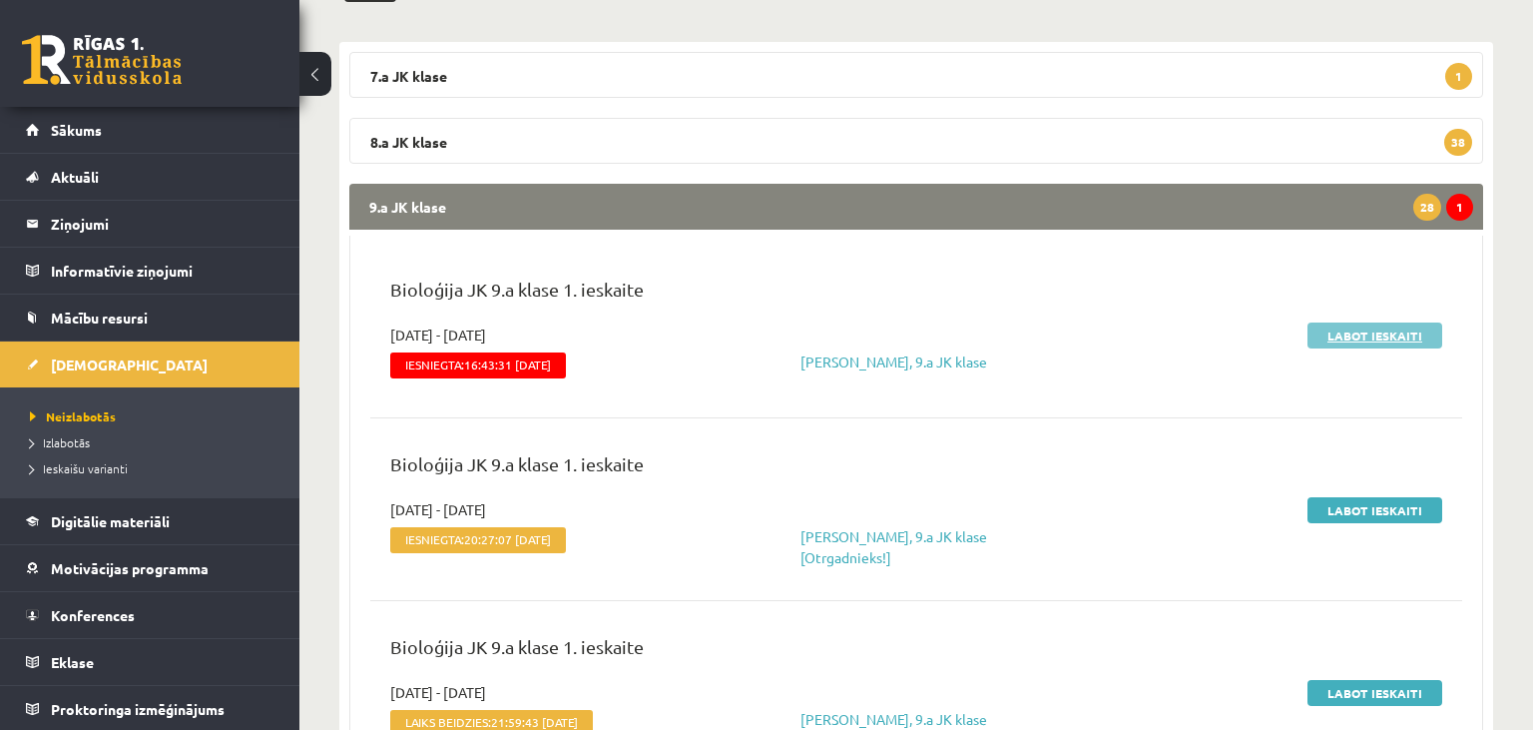
click at [1339, 333] on link "Labot ieskaiti" at bounding box center [1375, 335] width 135 height 26
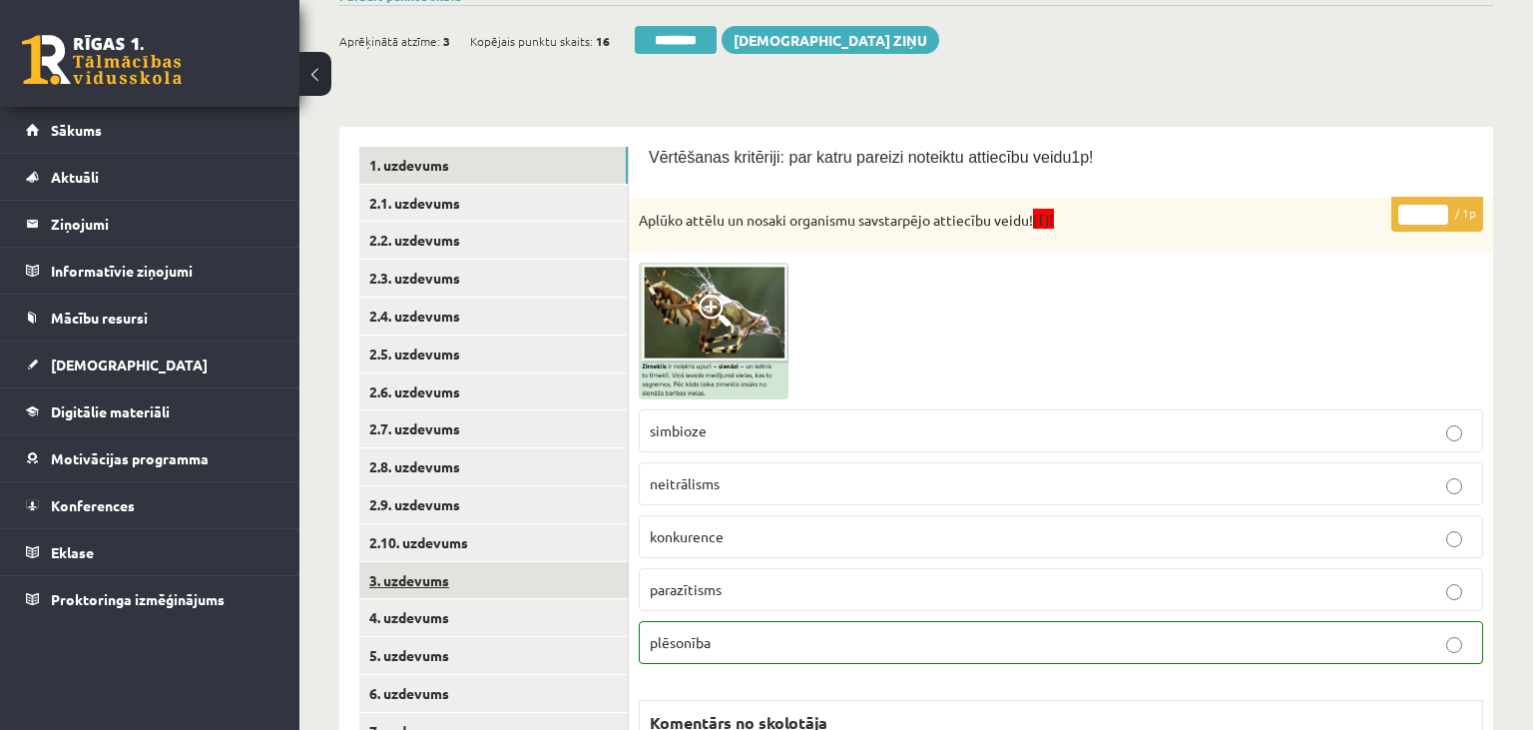
click at [490, 584] on link "3. uzdevums" at bounding box center [493, 580] width 269 height 37
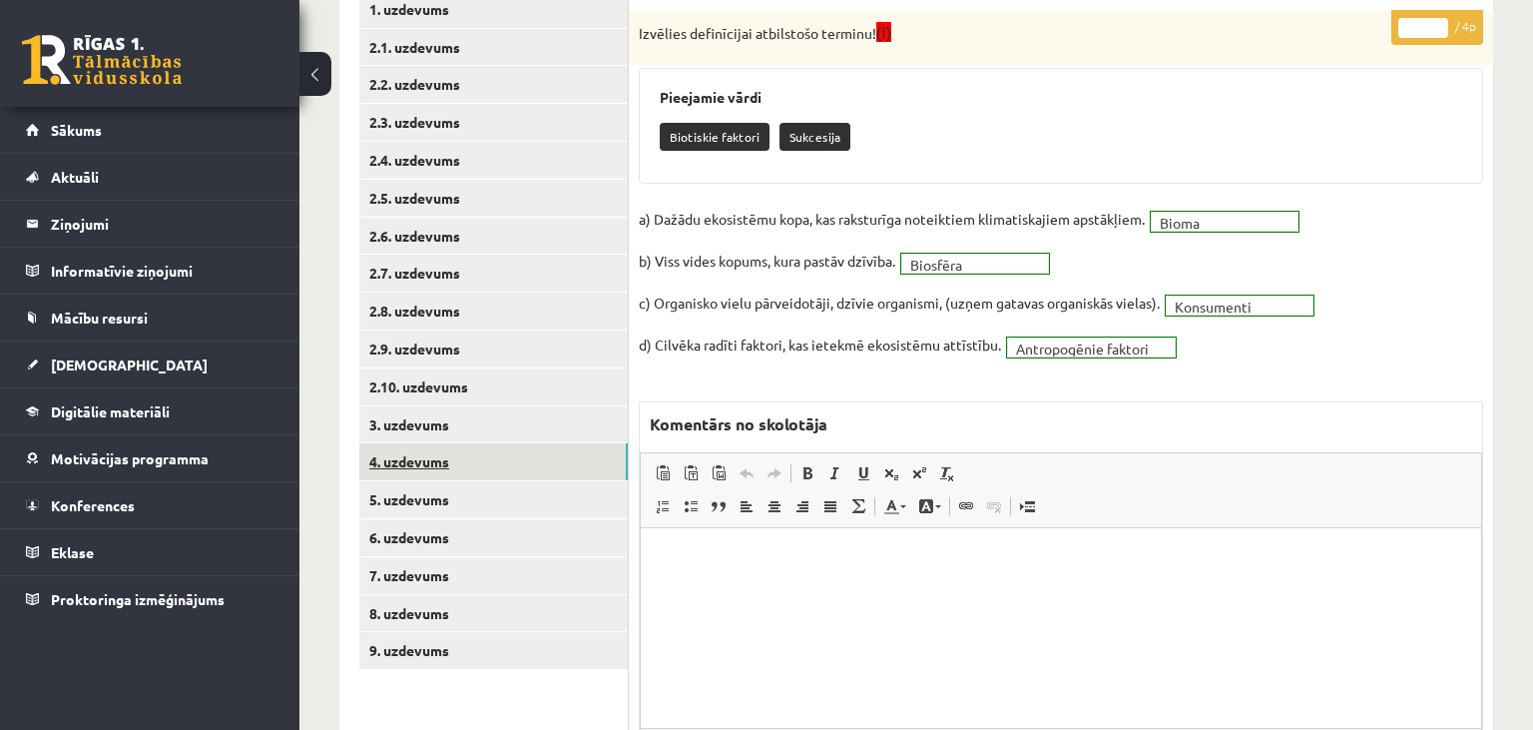
click at [483, 469] on link "4. uzdevums" at bounding box center [493, 461] width 269 height 37
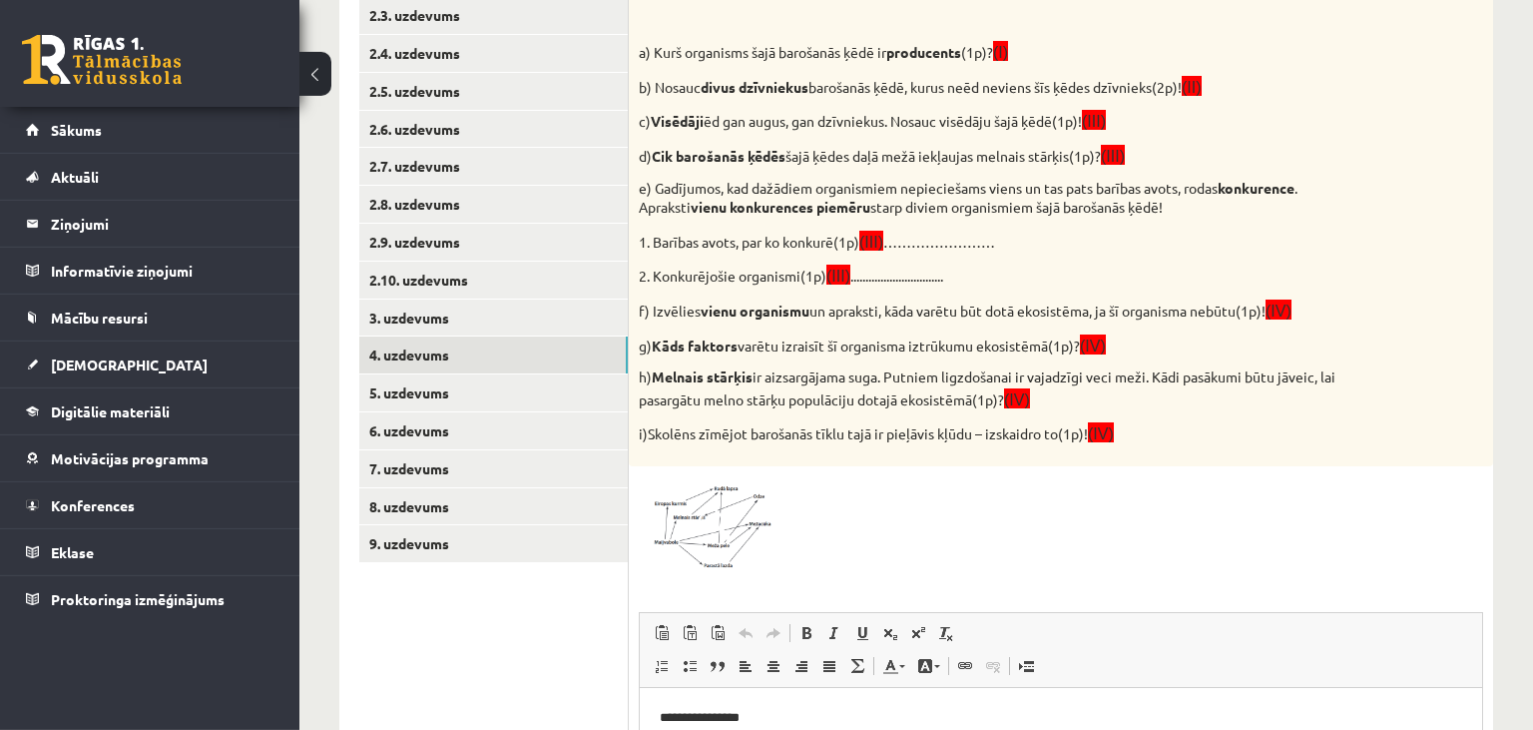
scroll to position [747, 0]
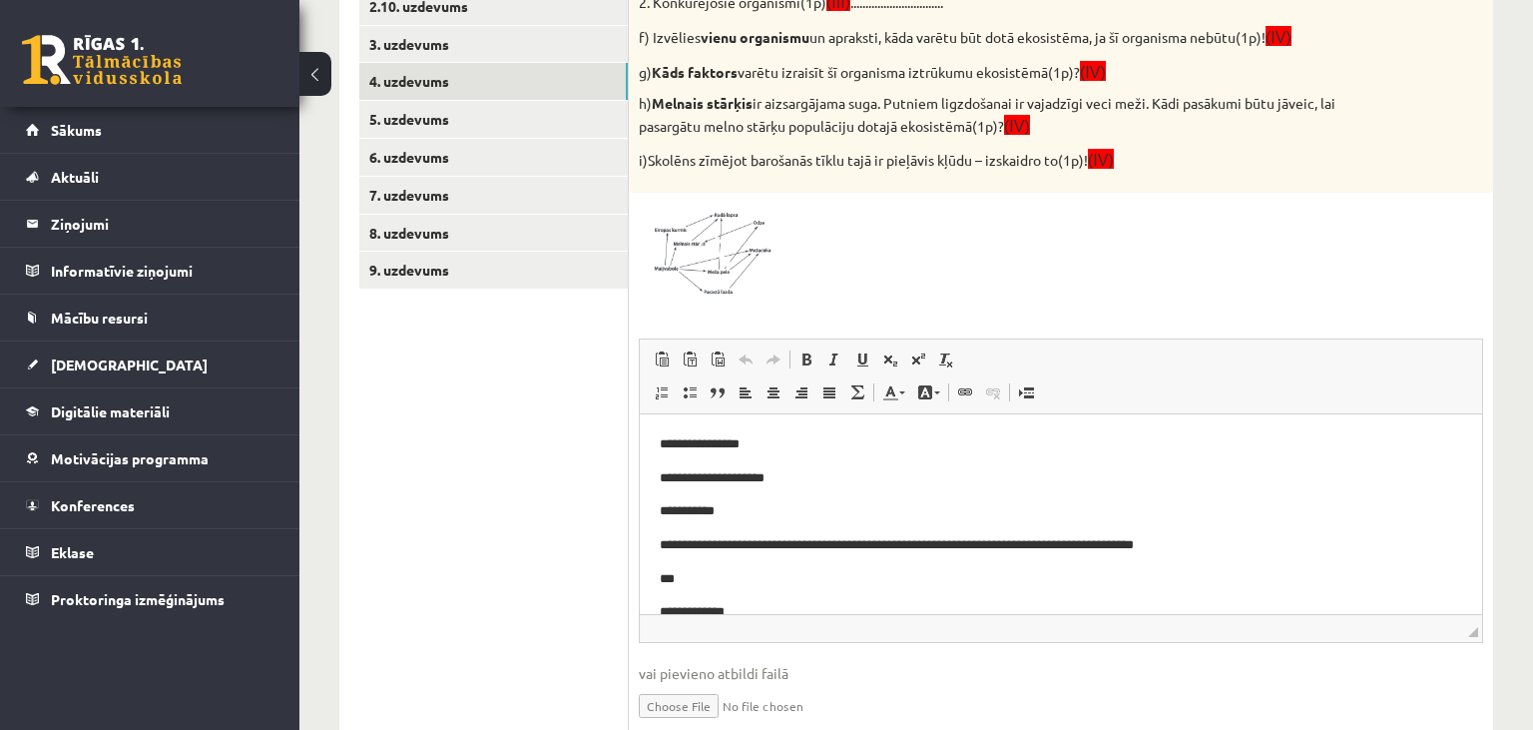
click at [739, 269] on img at bounding box center [714, 251] width 150 height 96
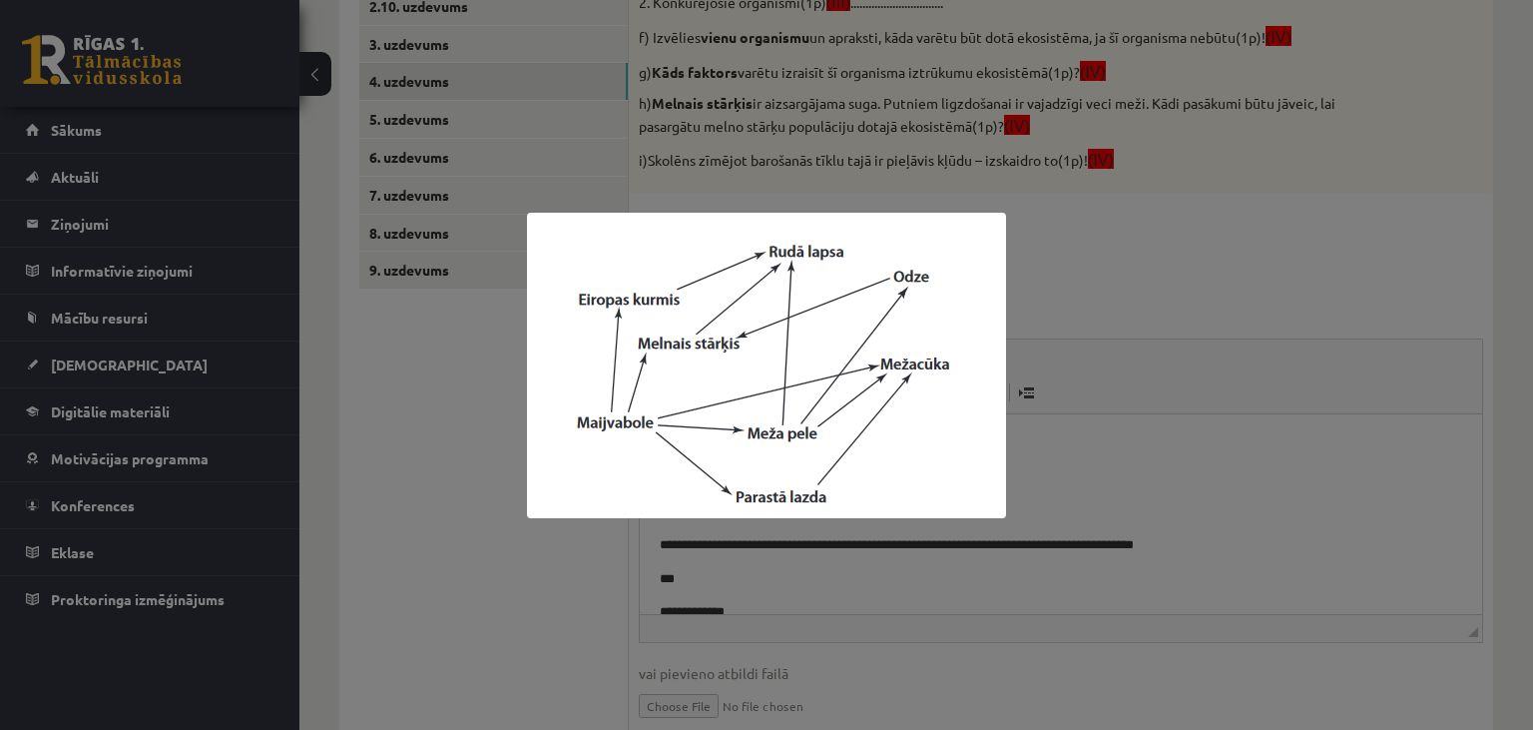
click at [525, 524] on div at bounding box center [766, 365] width 1533 height 730
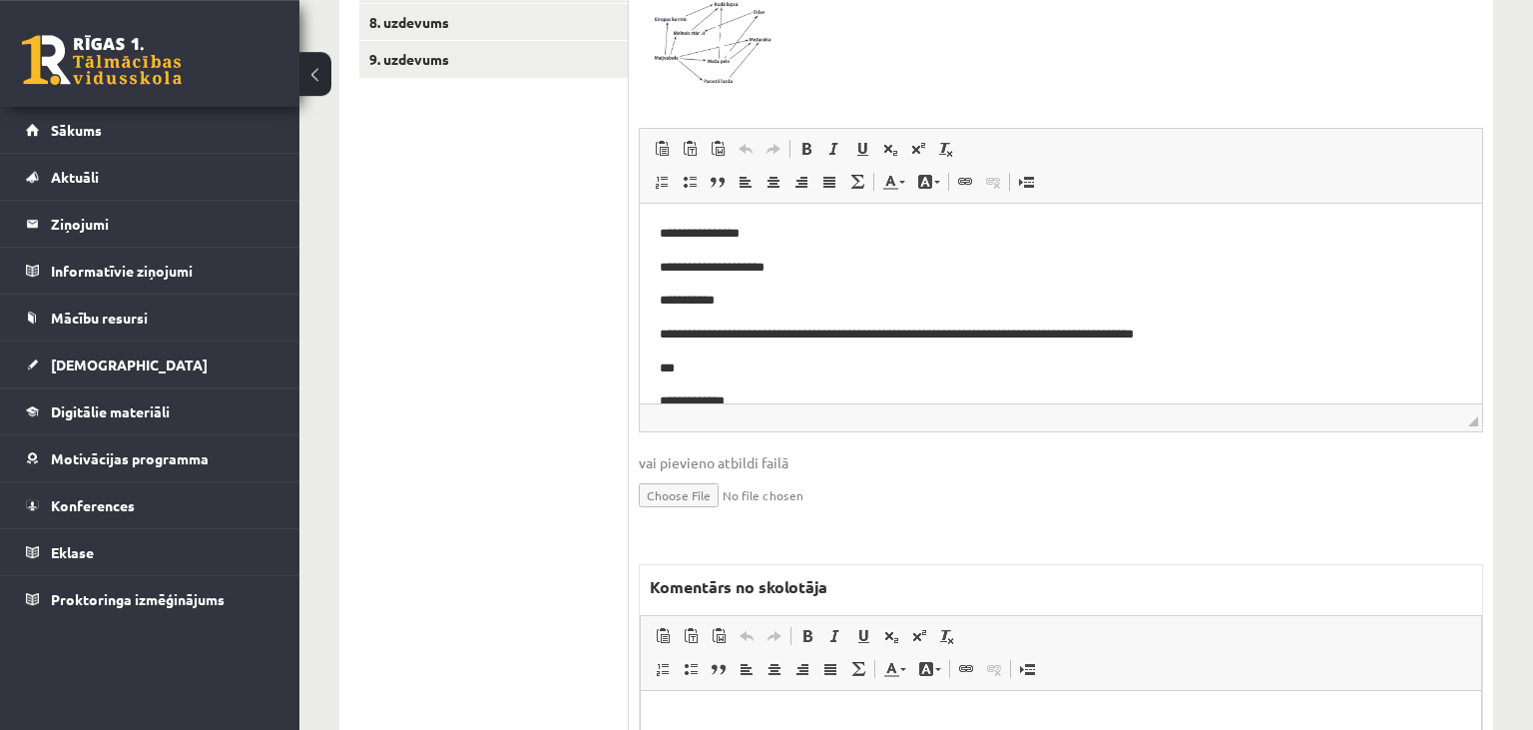
scroll to position [1168, 0]
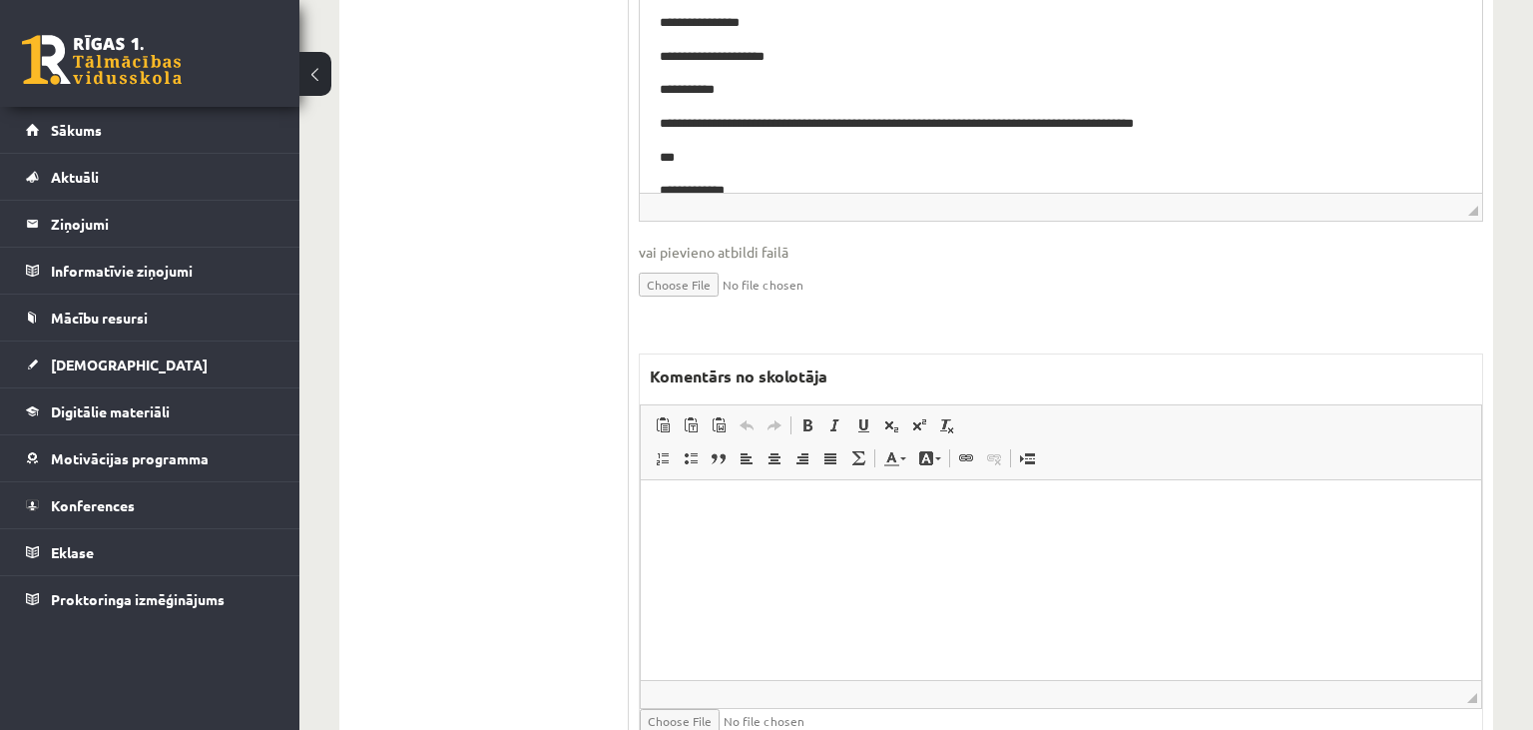
click at [819, 597] on html at bounding box center [1061, 579] width 840 height 200
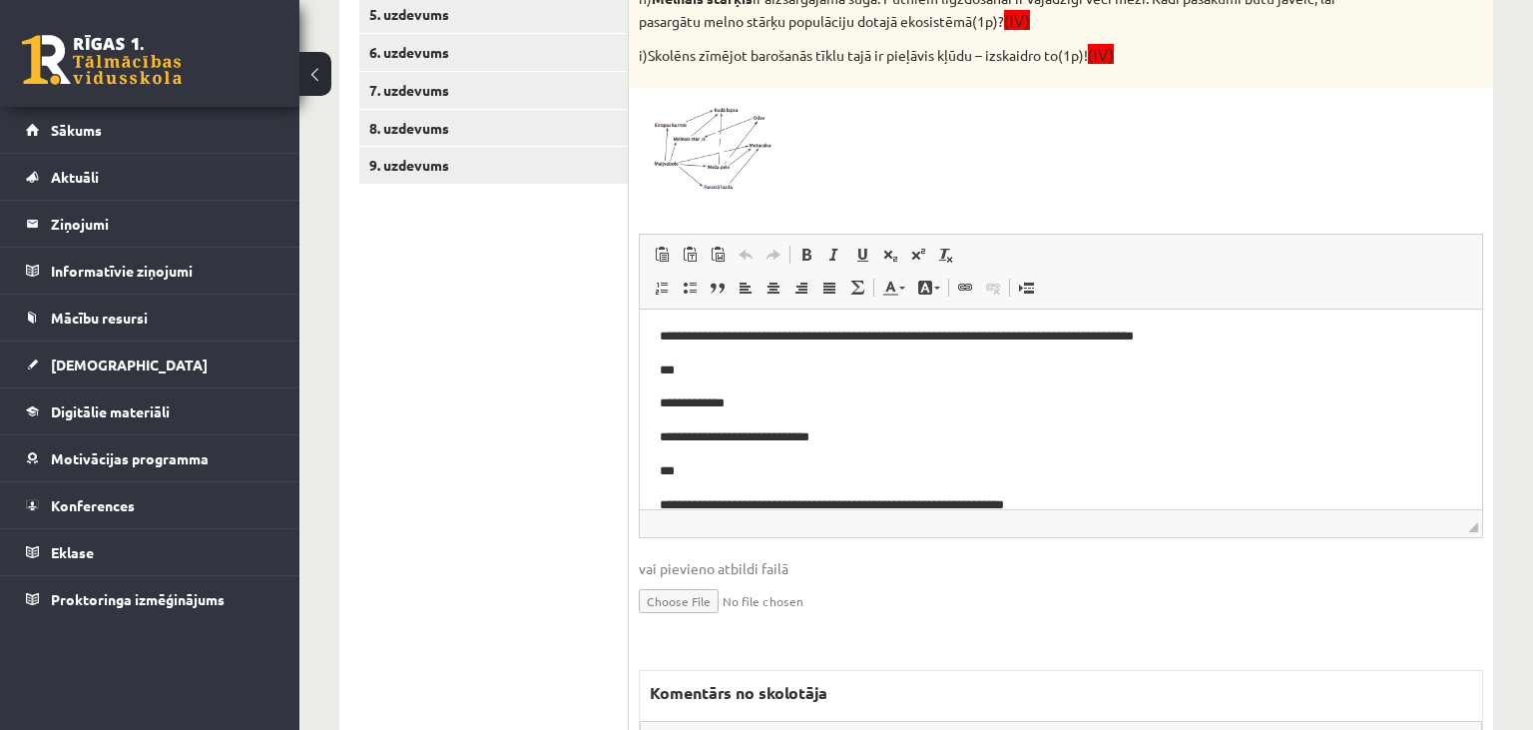
scroll to position [105, 0]
click at [728, 146] on span at bounding box center [715, 146] width 32 height 32
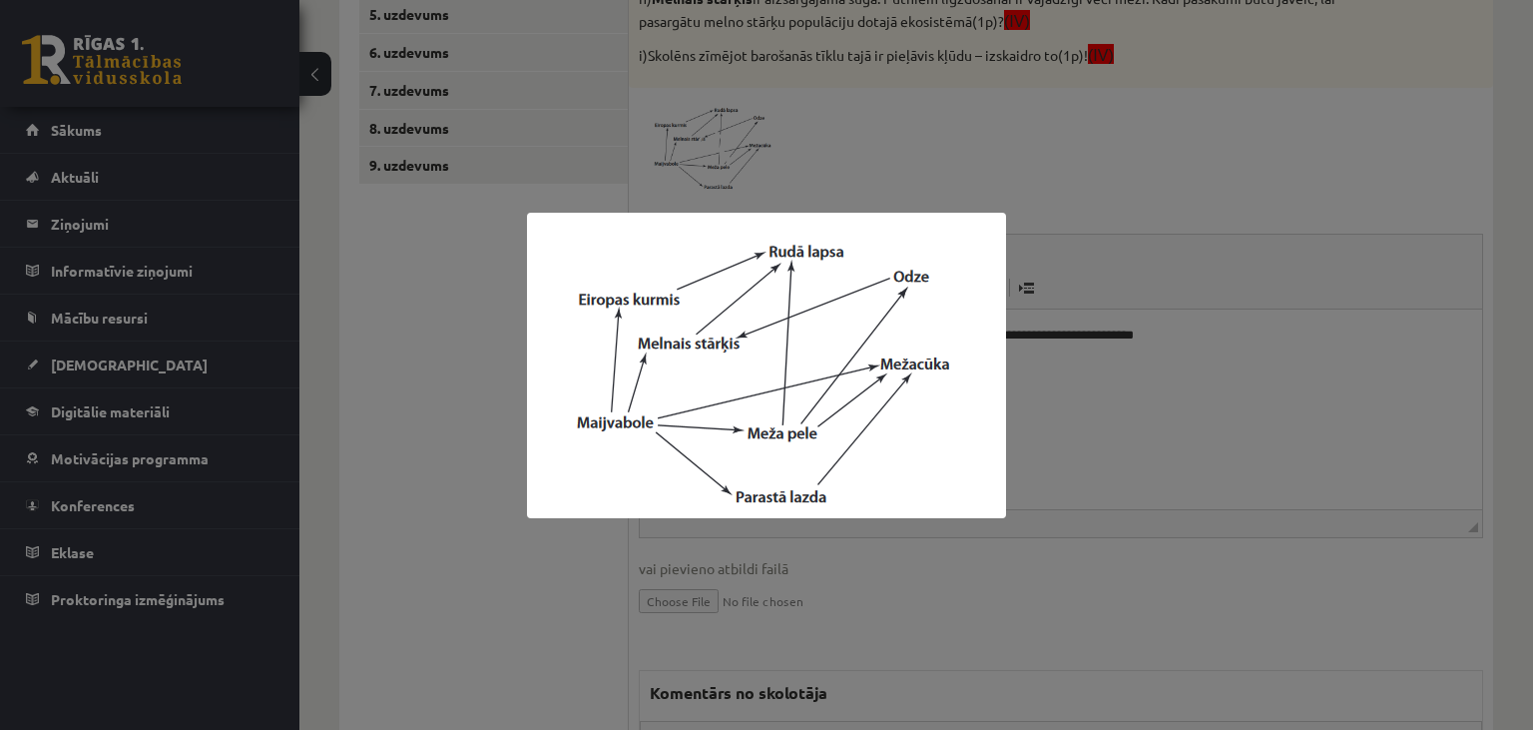
click at [537, 550] on div at bounding box center [766, 365] width 1533 height 730
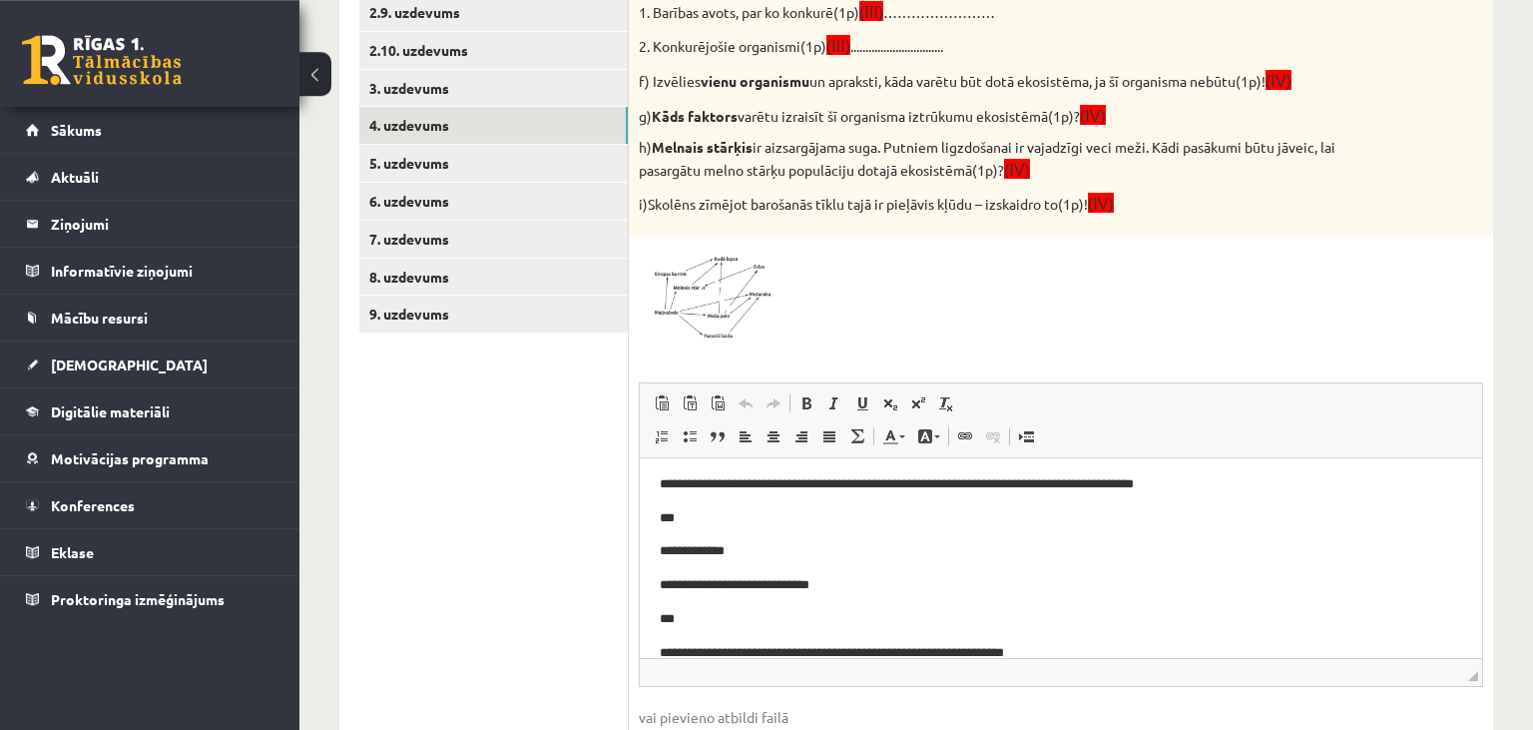
scroll to position [641, 0]
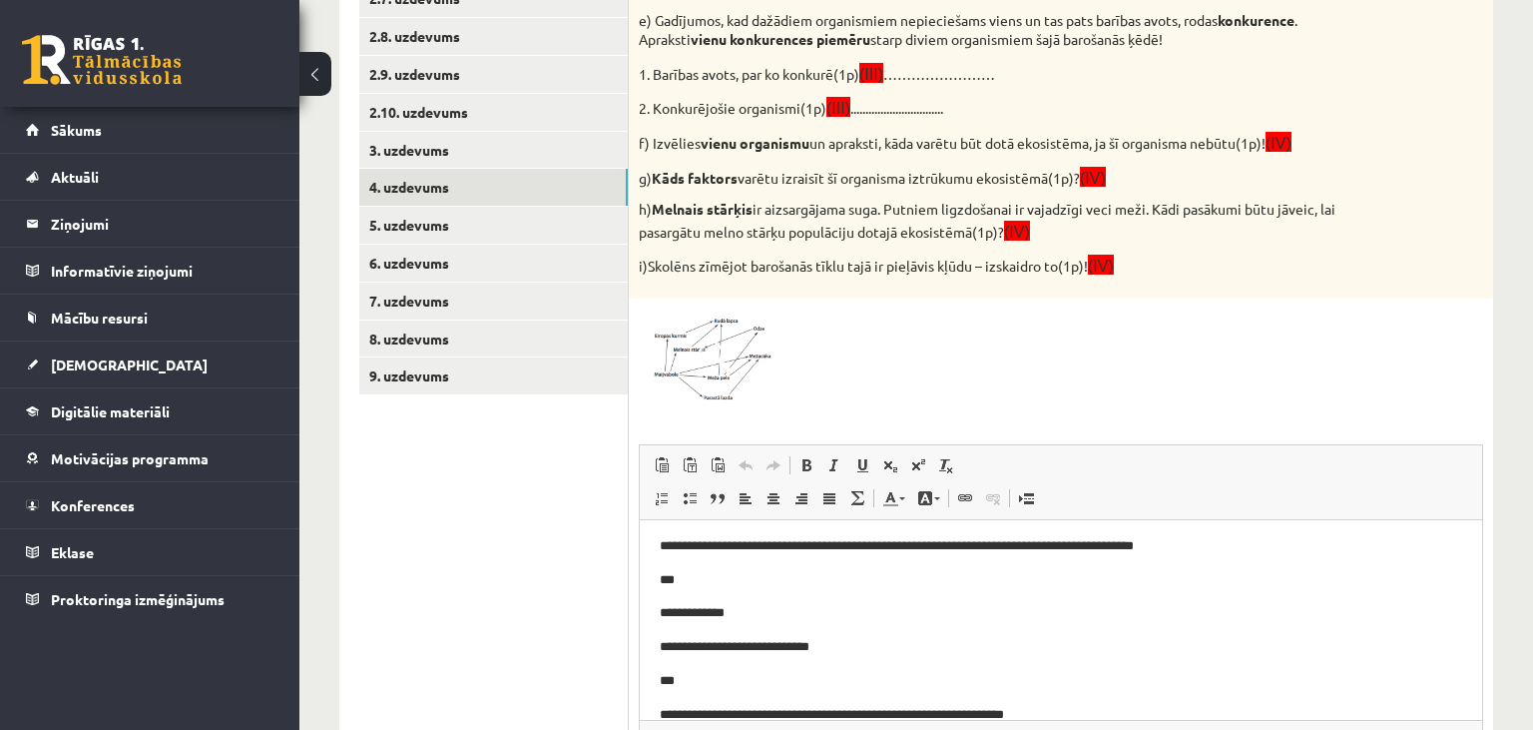
click at [719, 365] on span at bounding box center [715, 356] width 32 height 32
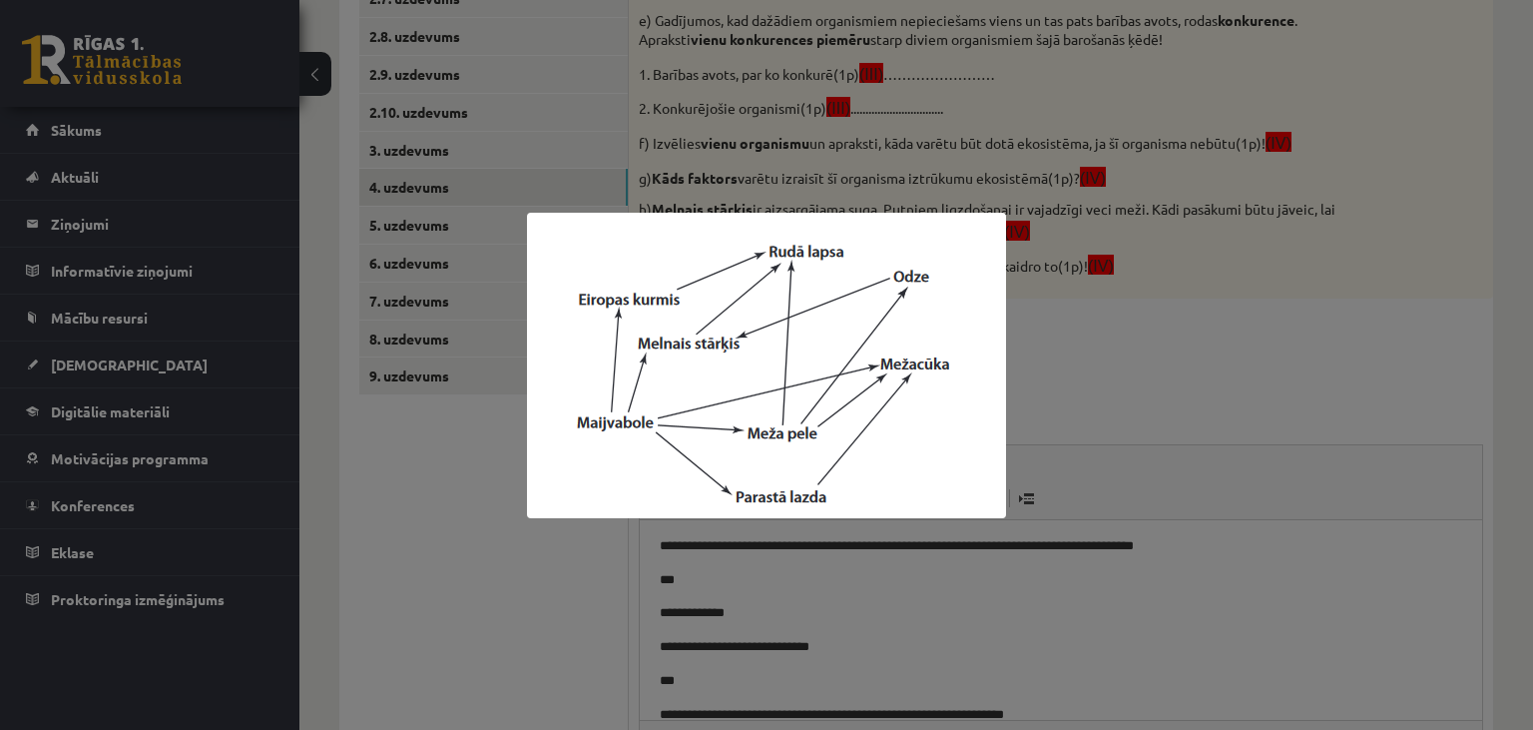
drag, startPoint x: 565, startPoint y: 533, endPoint x: 602, endPoint y: 565, distance: 48.8
click at [565, 533] on div at bounding box center [766, 365] width 1533 height 730
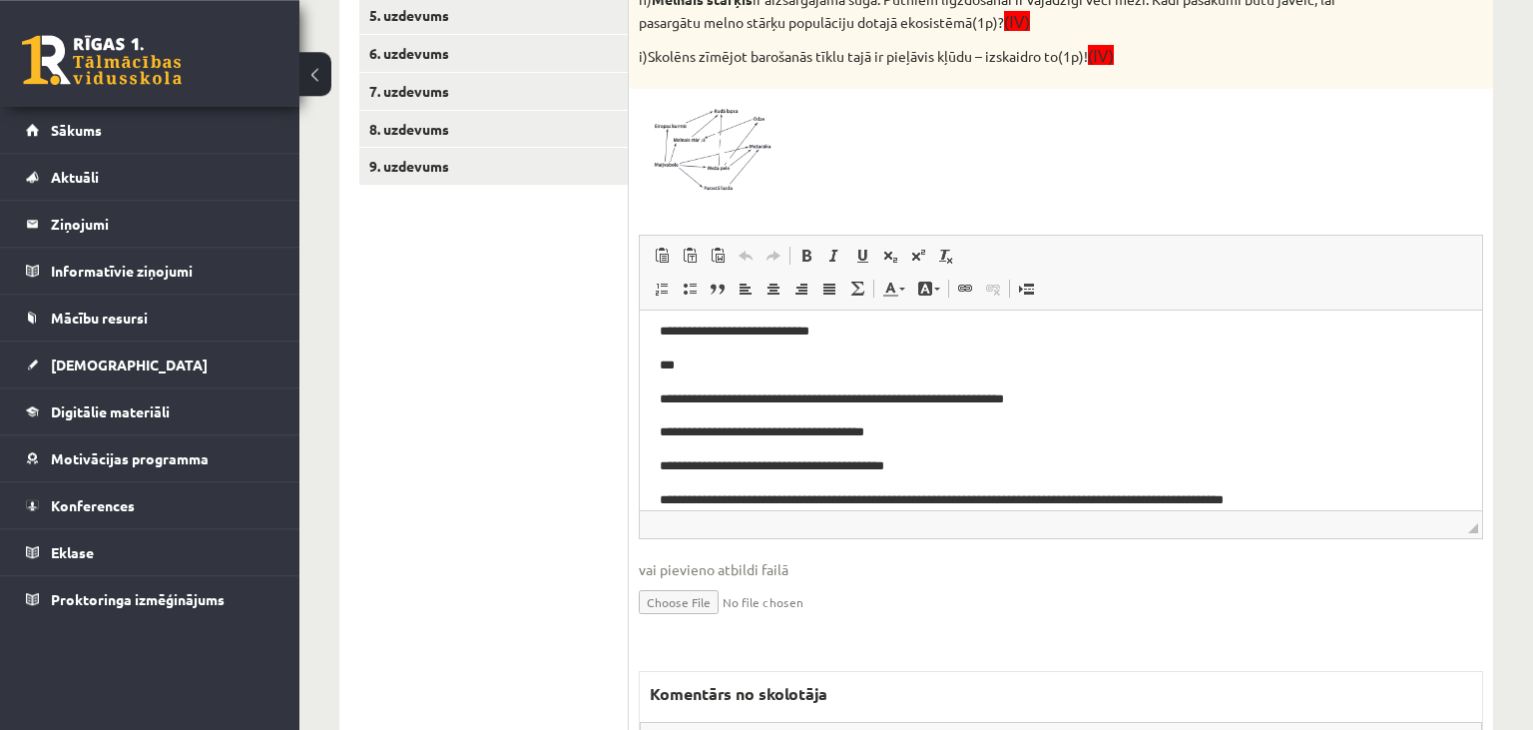
scroll to position [851, 0]
click at [725, 146] on span at bounding box center [715, 146] width 32 height 32
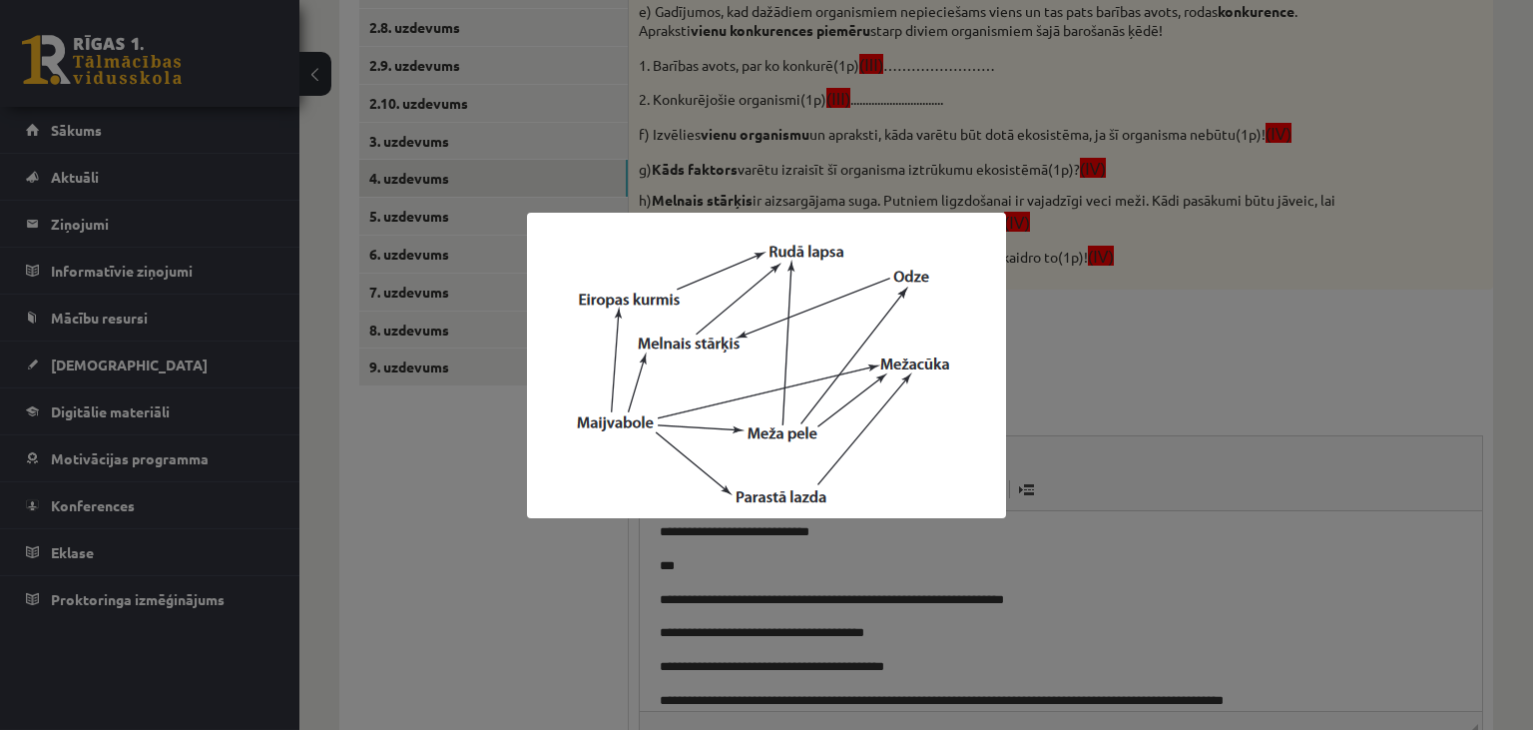
scroll to position [641, 0]
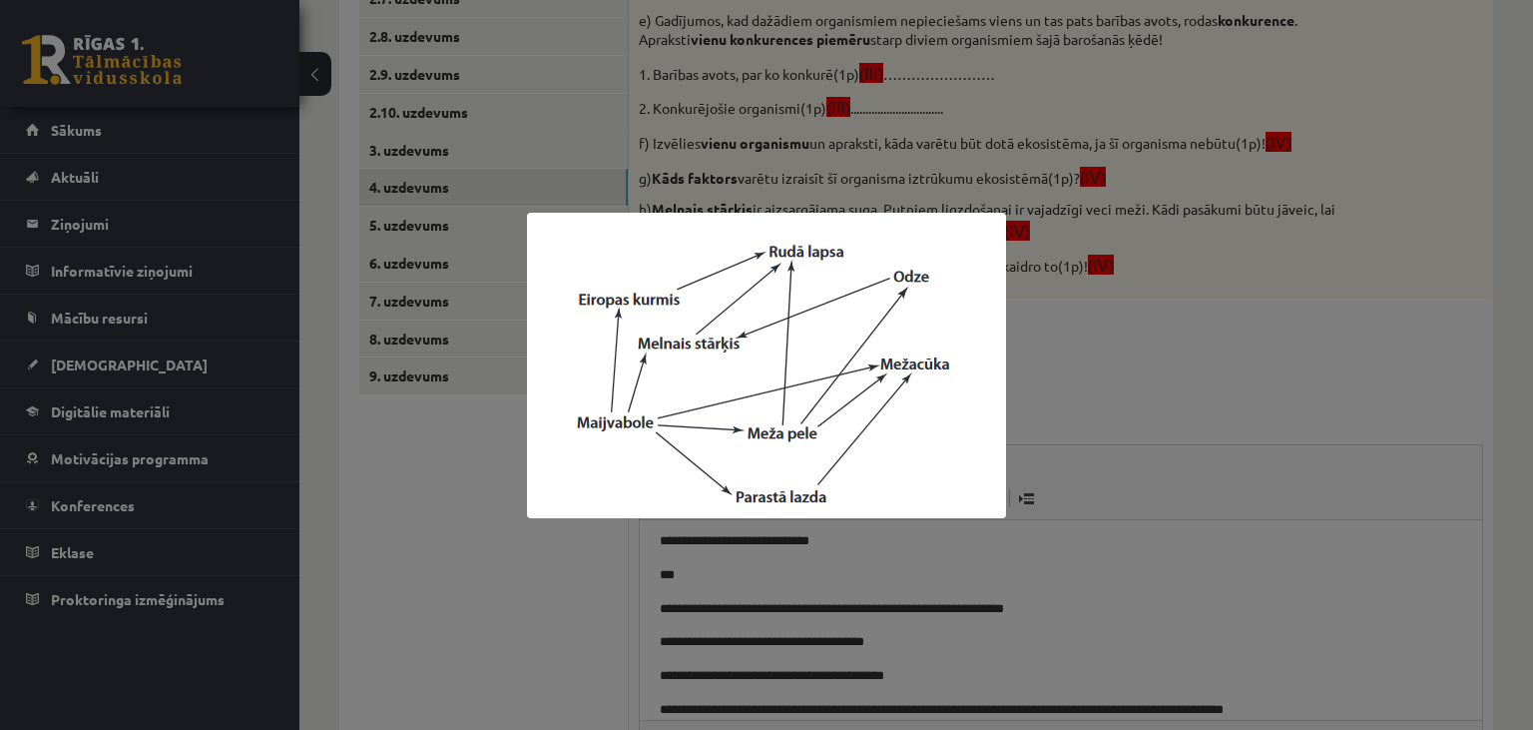
click at [462, 618] on div at bounding box center [766, 365] width 1533 height 730
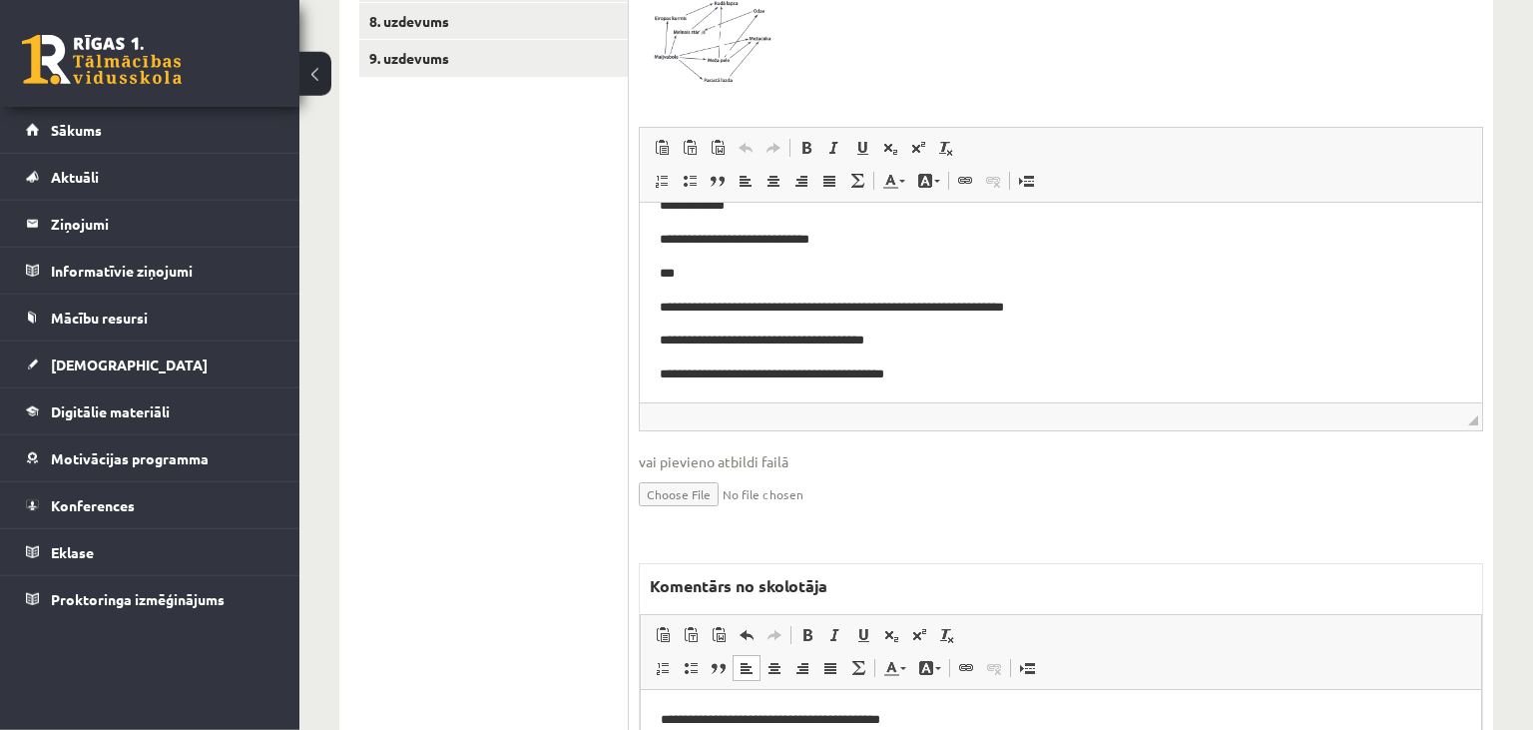
scroll to position [1062, 0]
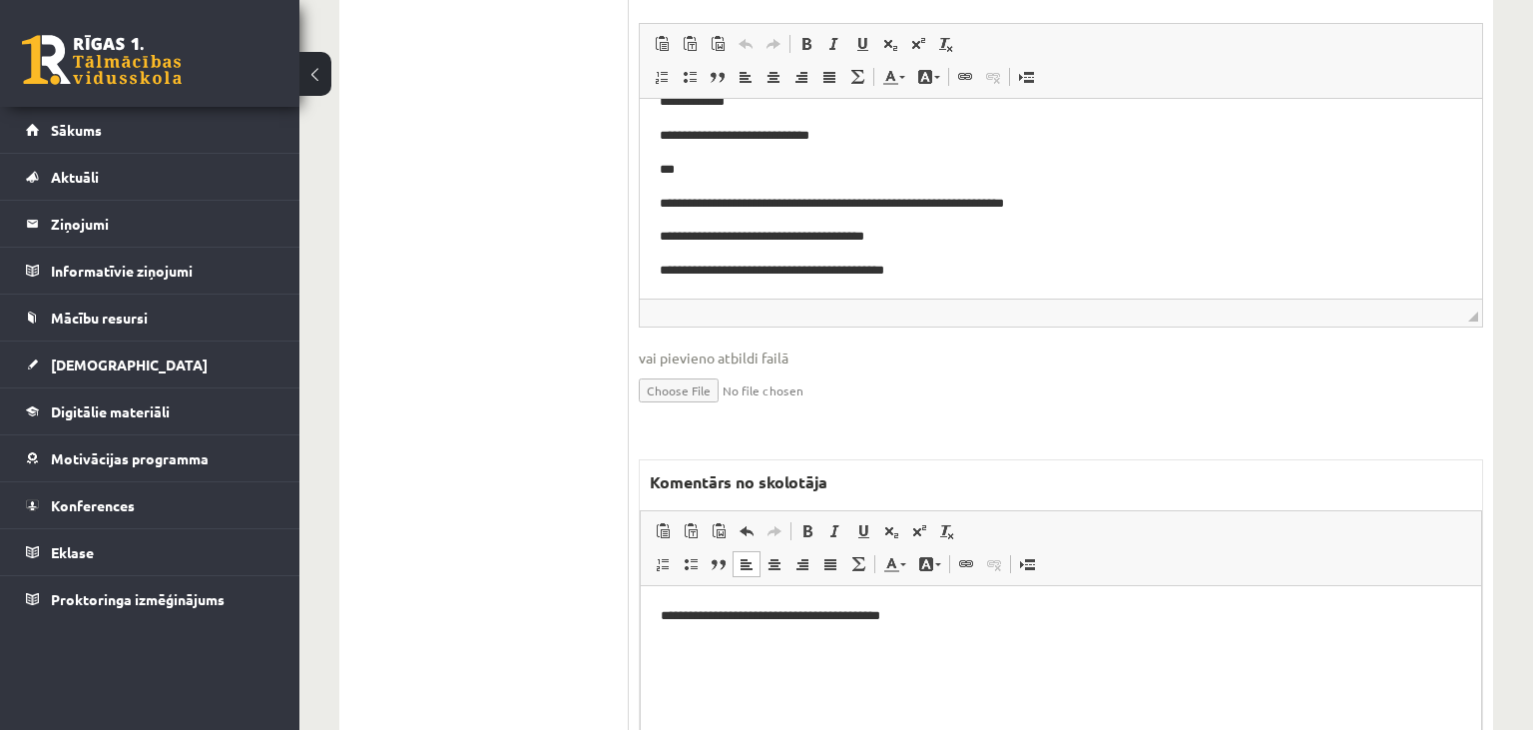
click at [987, 628] on html "**********" at bounding box center [1061, 685] width 840 height 200
click at [1037, 653] on p "**********" at bounding box center [1062, 649] width 802 height 21
click at [708, 649] on p "**********" at bounding box center [1062, 649] width 802 height 21
click at [870, 656] on p "**********" at bounding box center [1062, 649] width 802 height 21
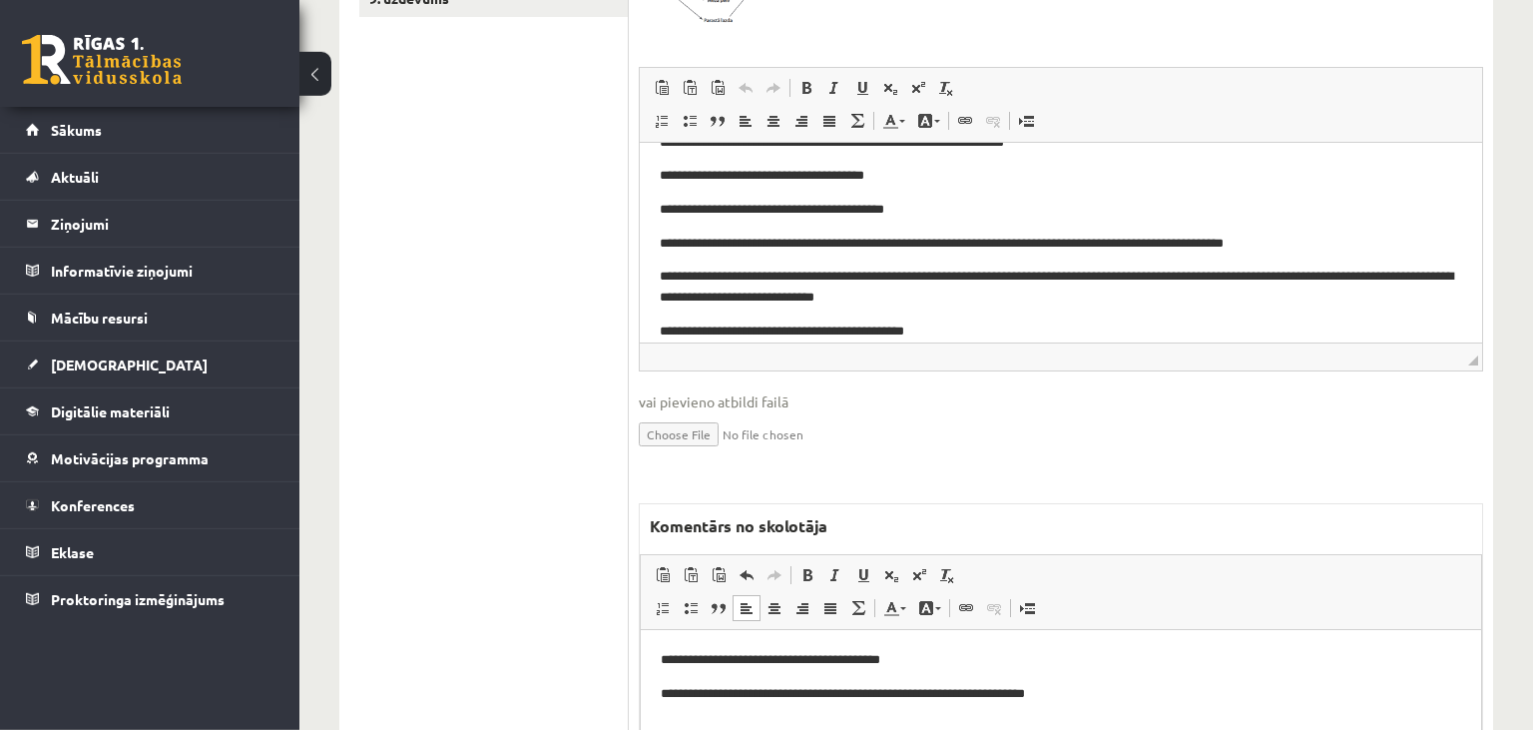
scroll to position [1168, 0]
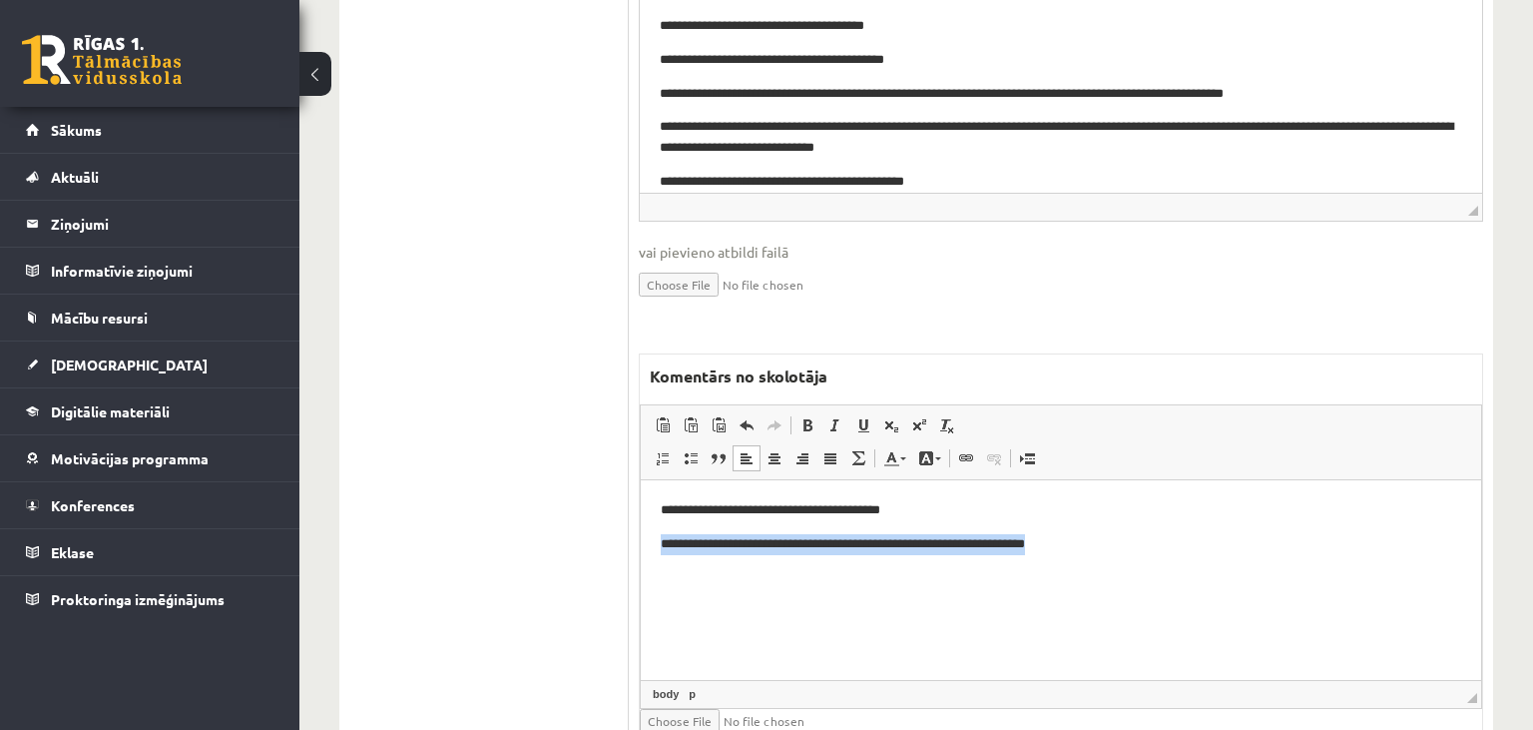
drag, startPoint x: 875, startPoint y: 562, endPoint x: 636, endPoint y: 579, distance: 240.2
click at [641, 579] on html "**********" at bounding box center [1061, 579] width 840 height 200
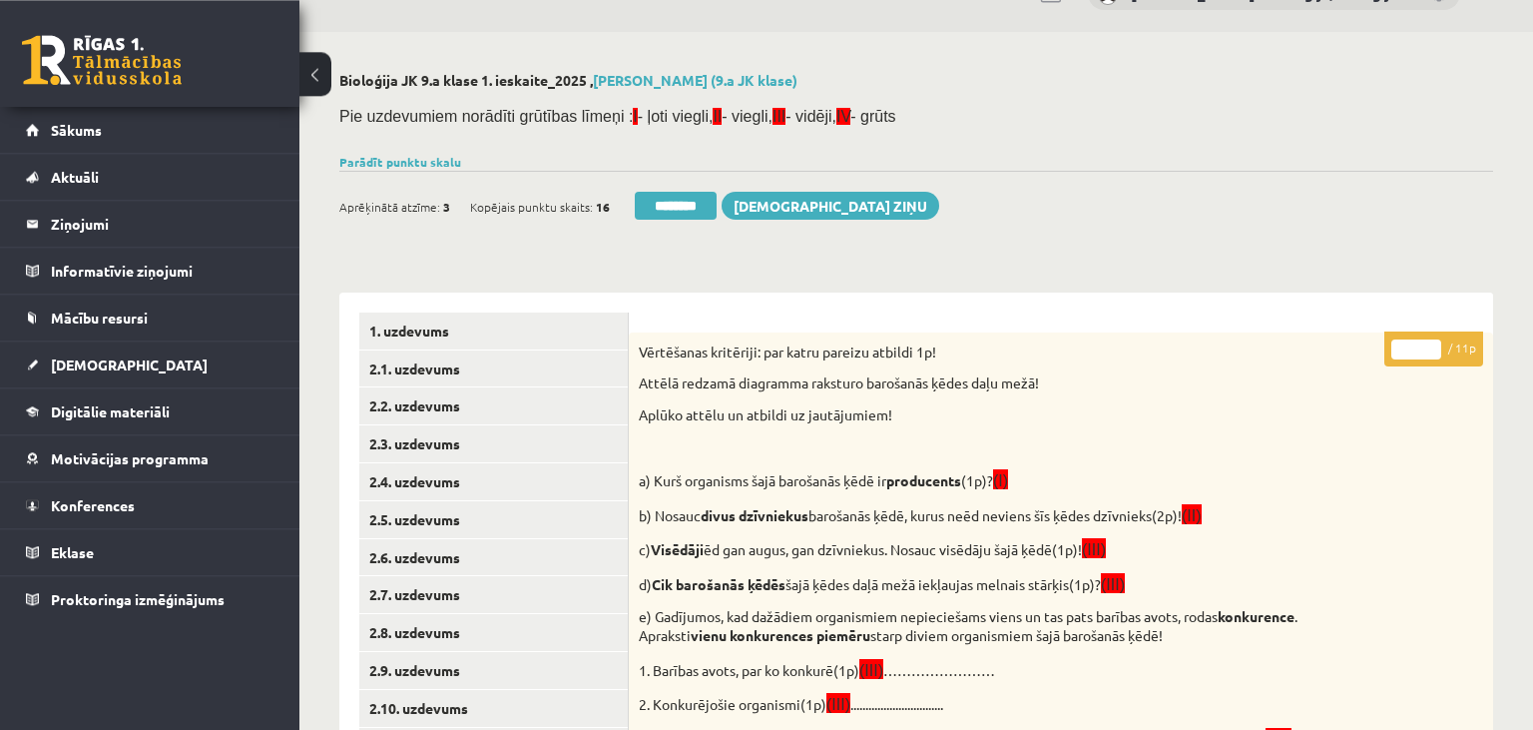
scroll to position [0, 0]
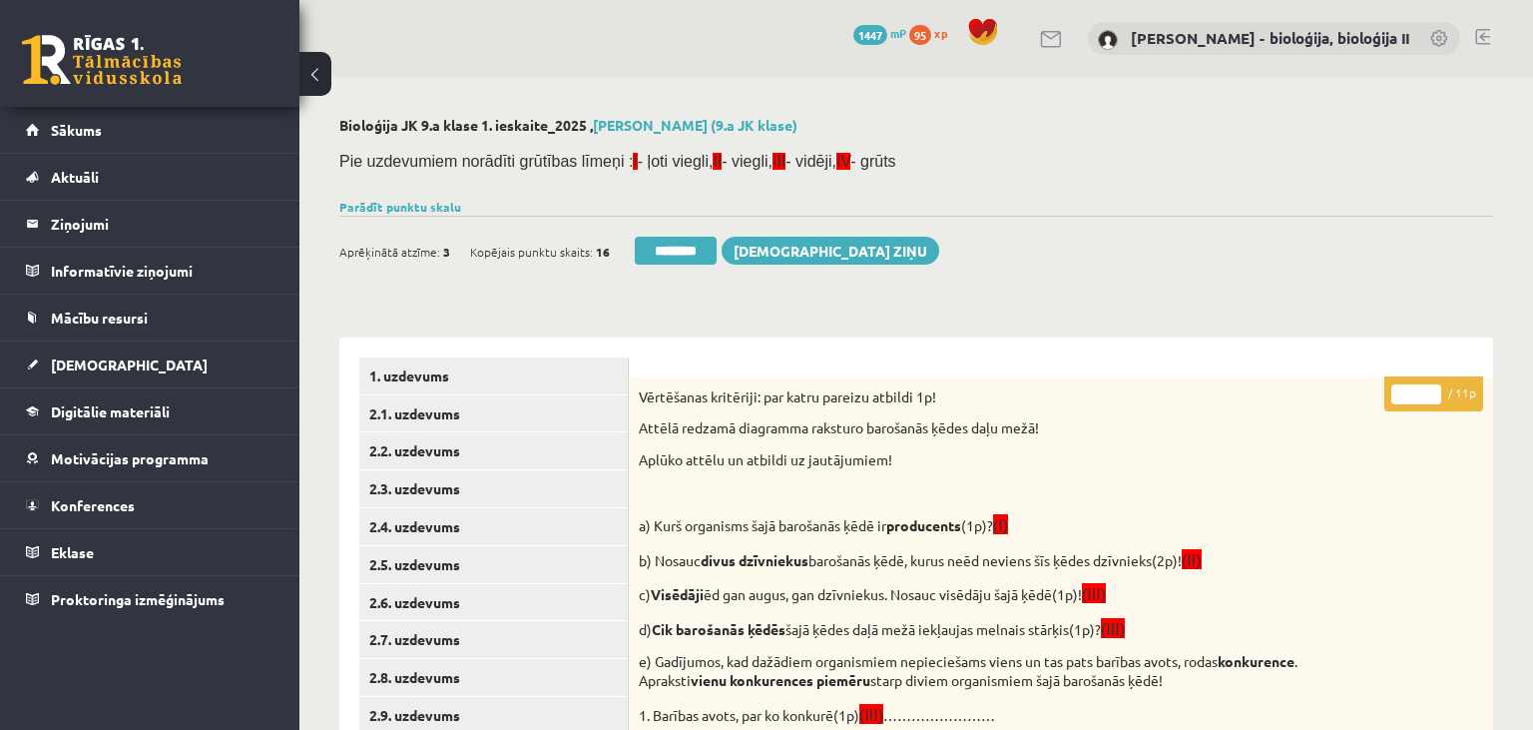
click at [1403, 395] on input "*" at bounding box center [1417, 394] width 50 height 20
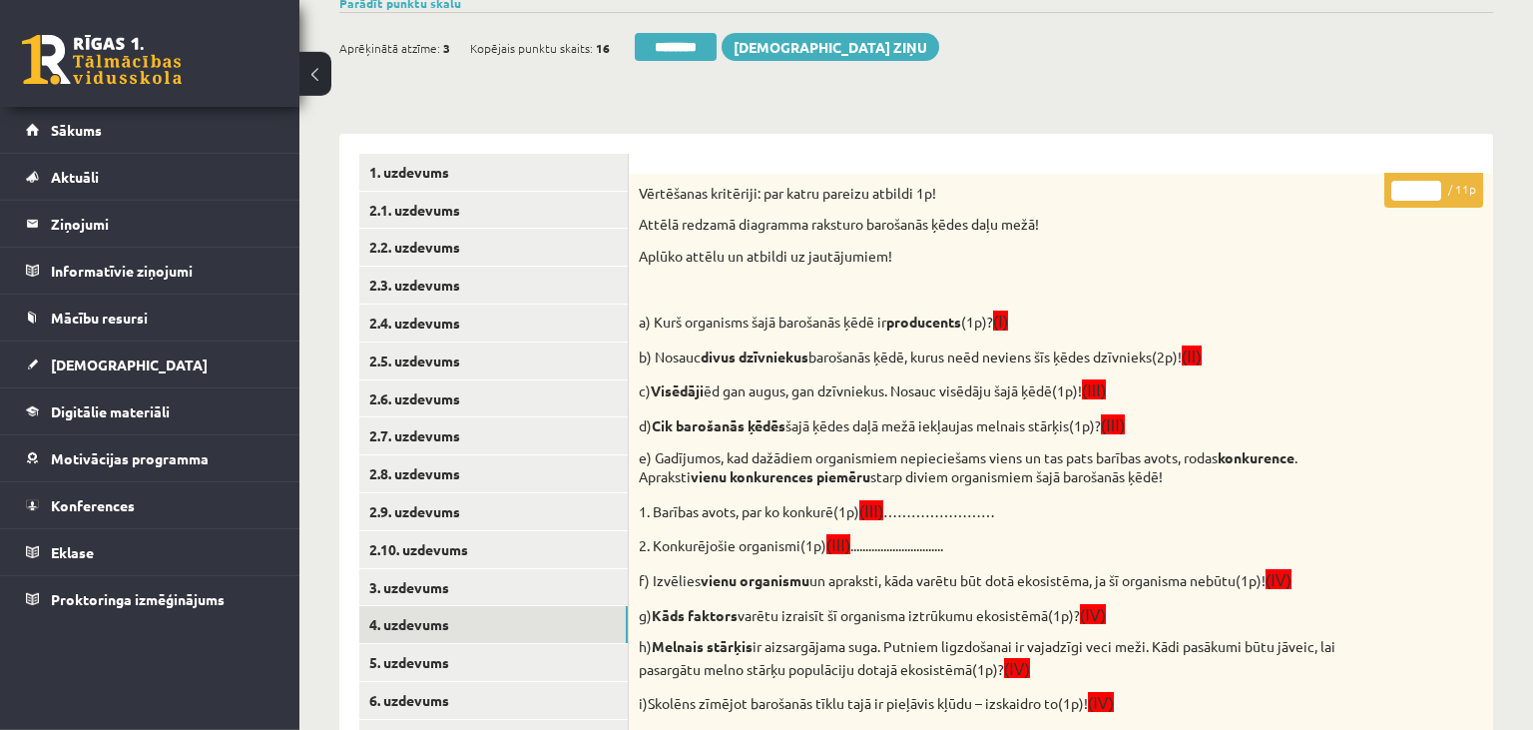
scroll to position [421, 0]
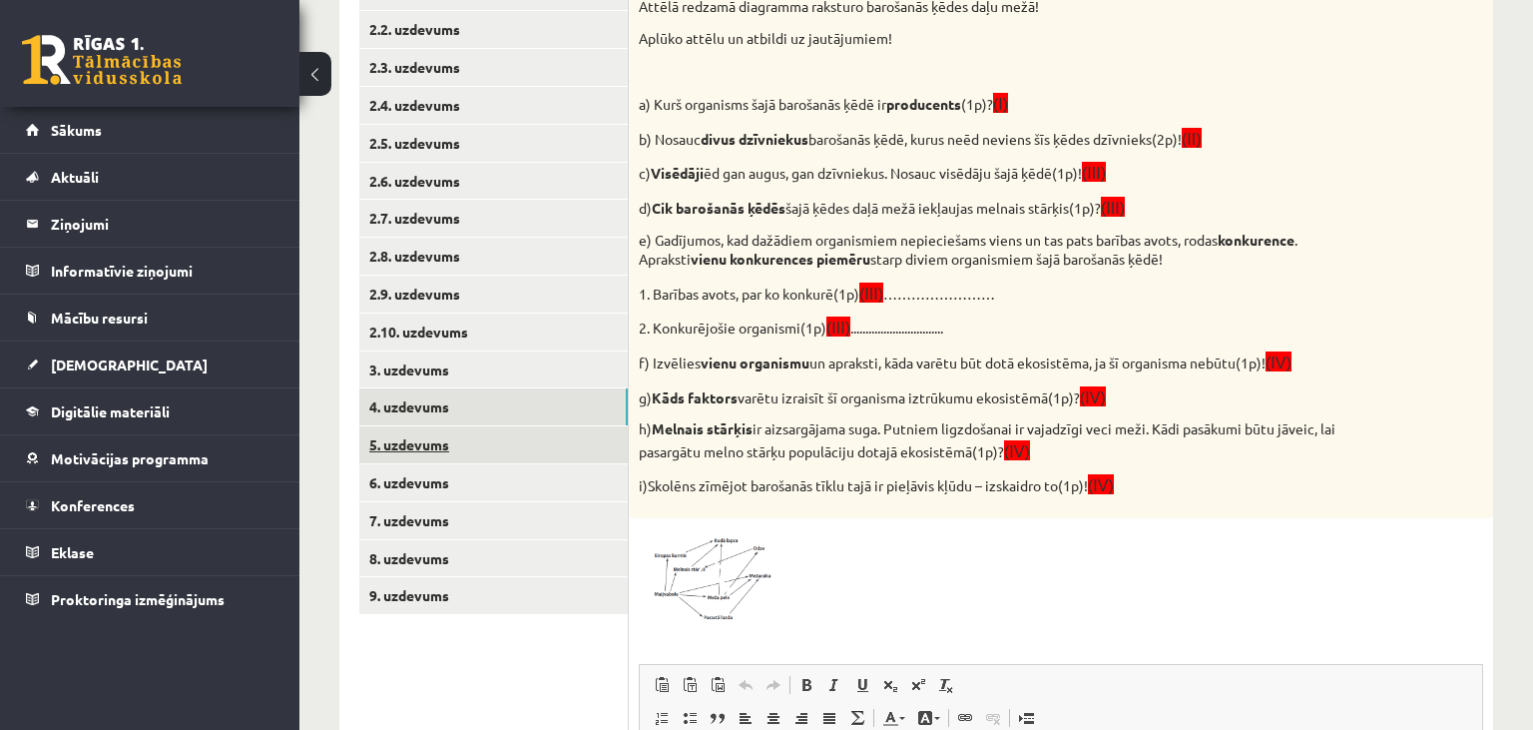
type input "*"
click at [530, 452] on link "5. uzdevums" at bounding box center [493, 444] width 269 height 37
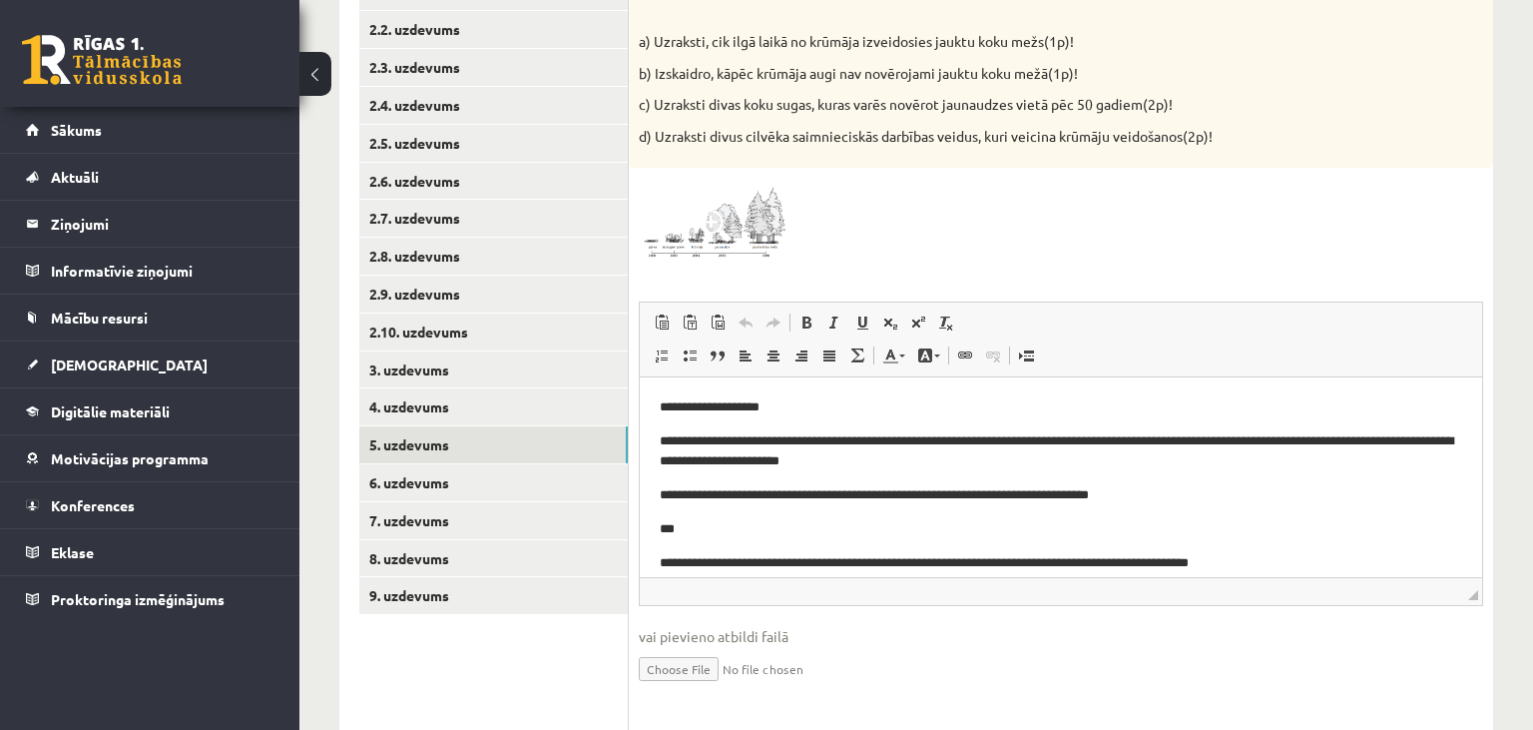
scroll to position [0, 0]
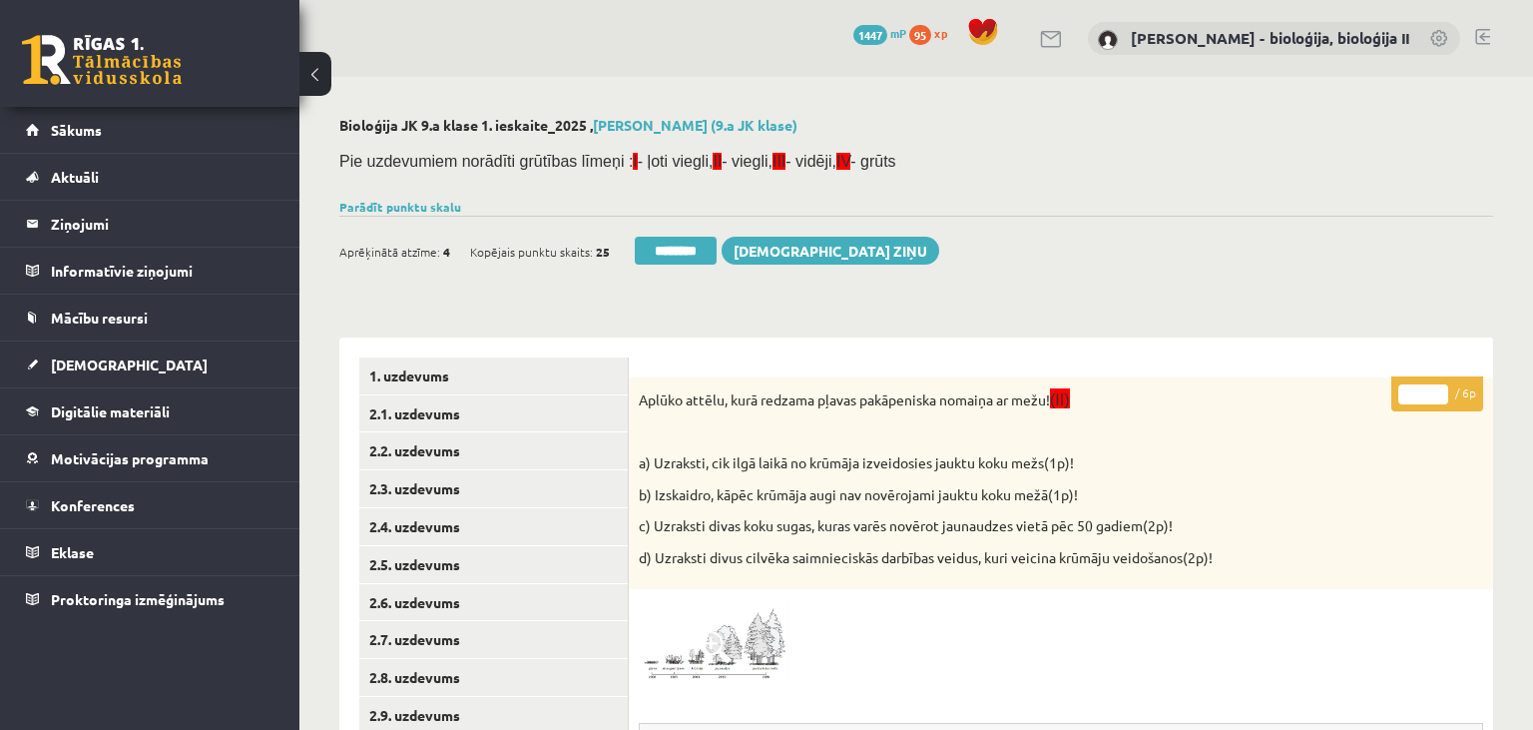
click at [1437, 385] on input "*" at bounding box center [1423, 394] width 50 height 20
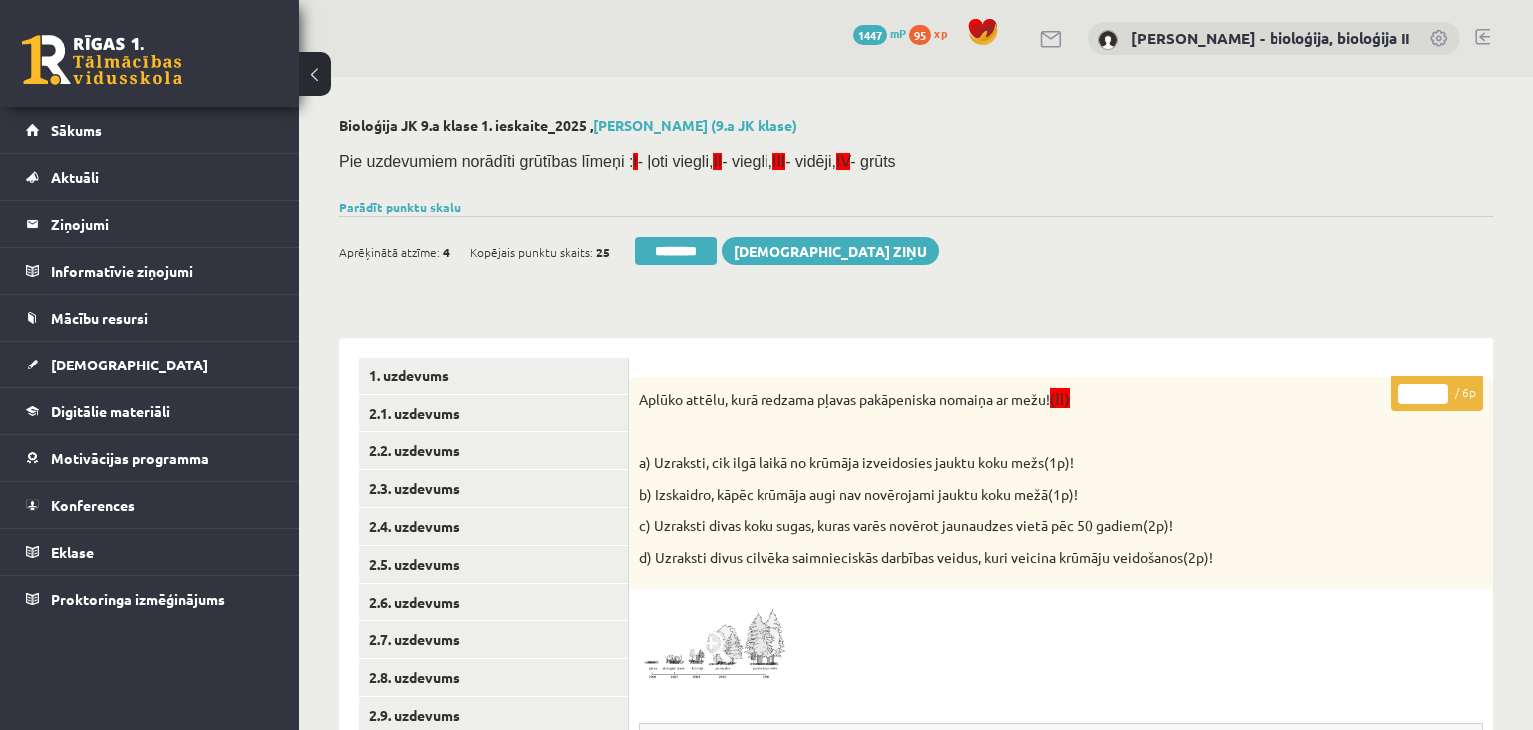
type input "*"
click at [1437, 385] on input "*" at bounding box center [1423, 394] width 50 height 20
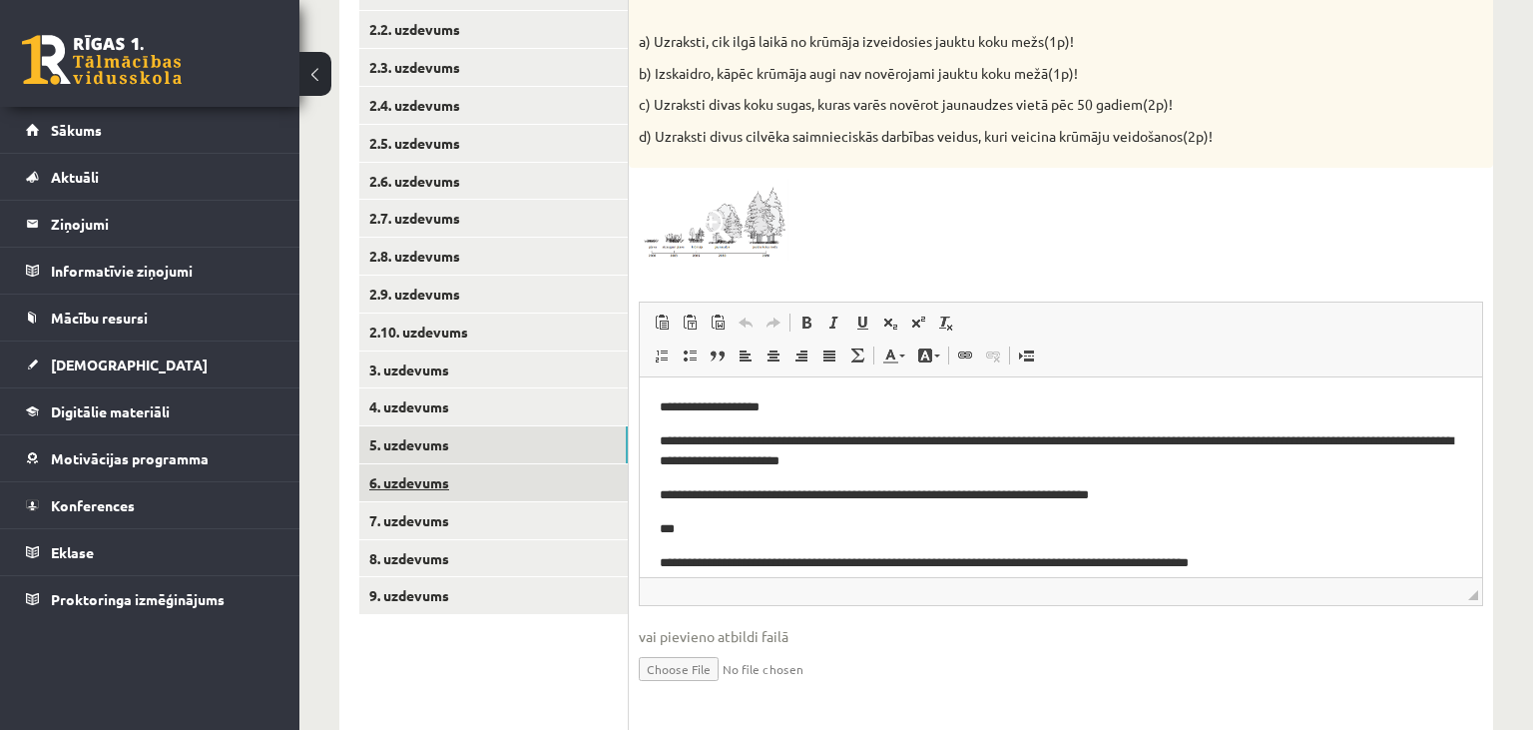
click at [515, 489] on link "6. uzdevums" at bounding box center [493, 482] width 269 height 37
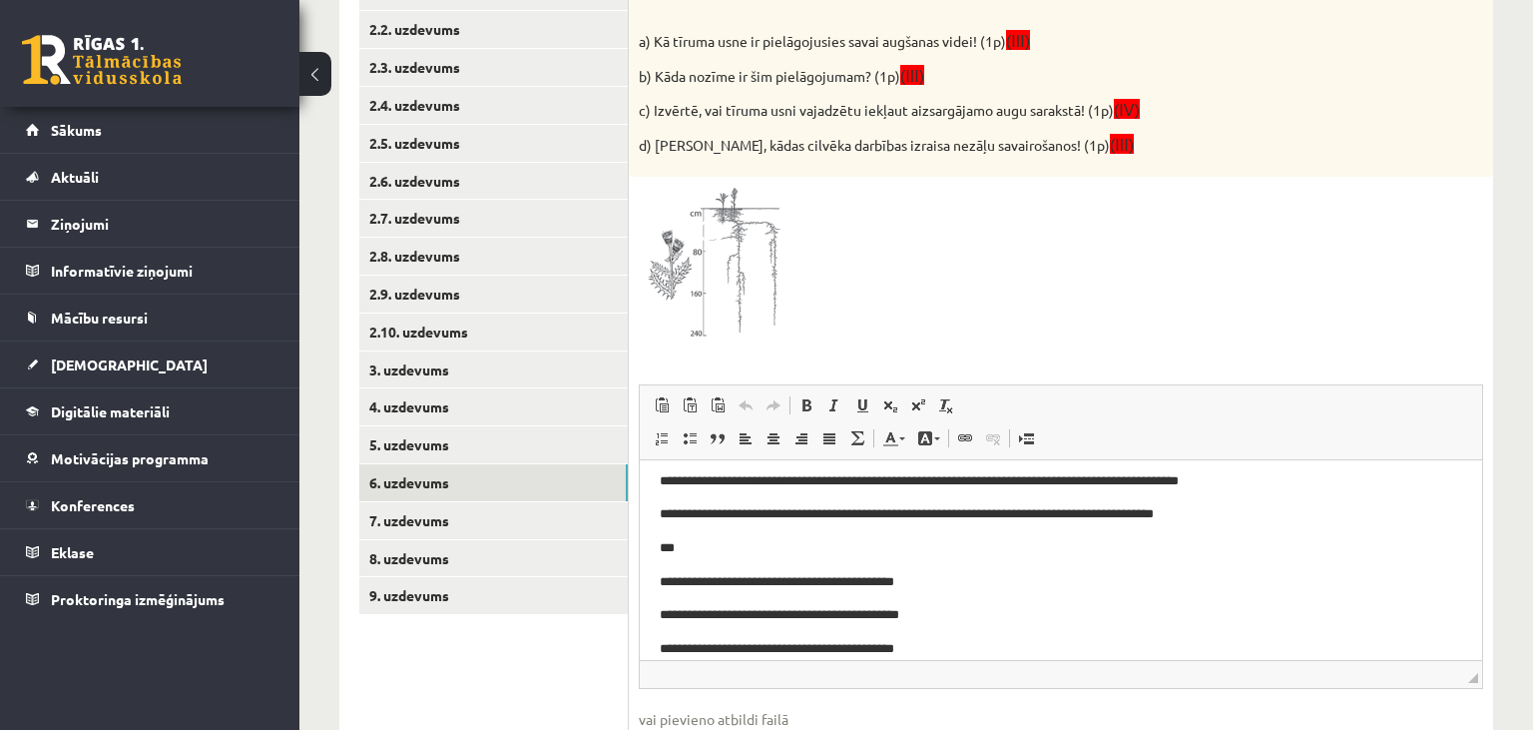
scroll to position [0, 0]
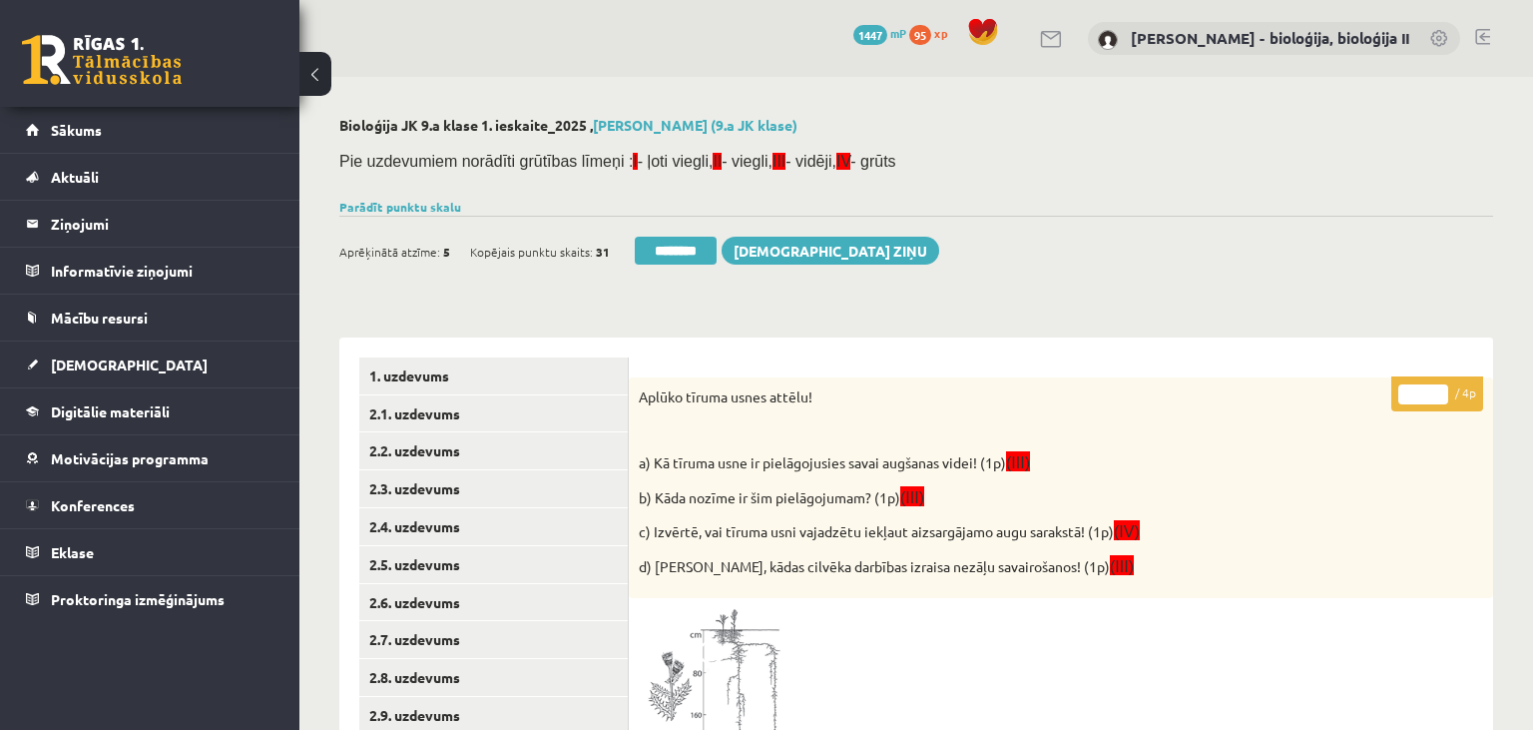
click at [1439, 389] on input "*" at bounding box center [1423, 394] width 50 height 20
type input "*"
click at [1439, 389] on input "*" at bounding box center [1423, 394] width 50 height 20
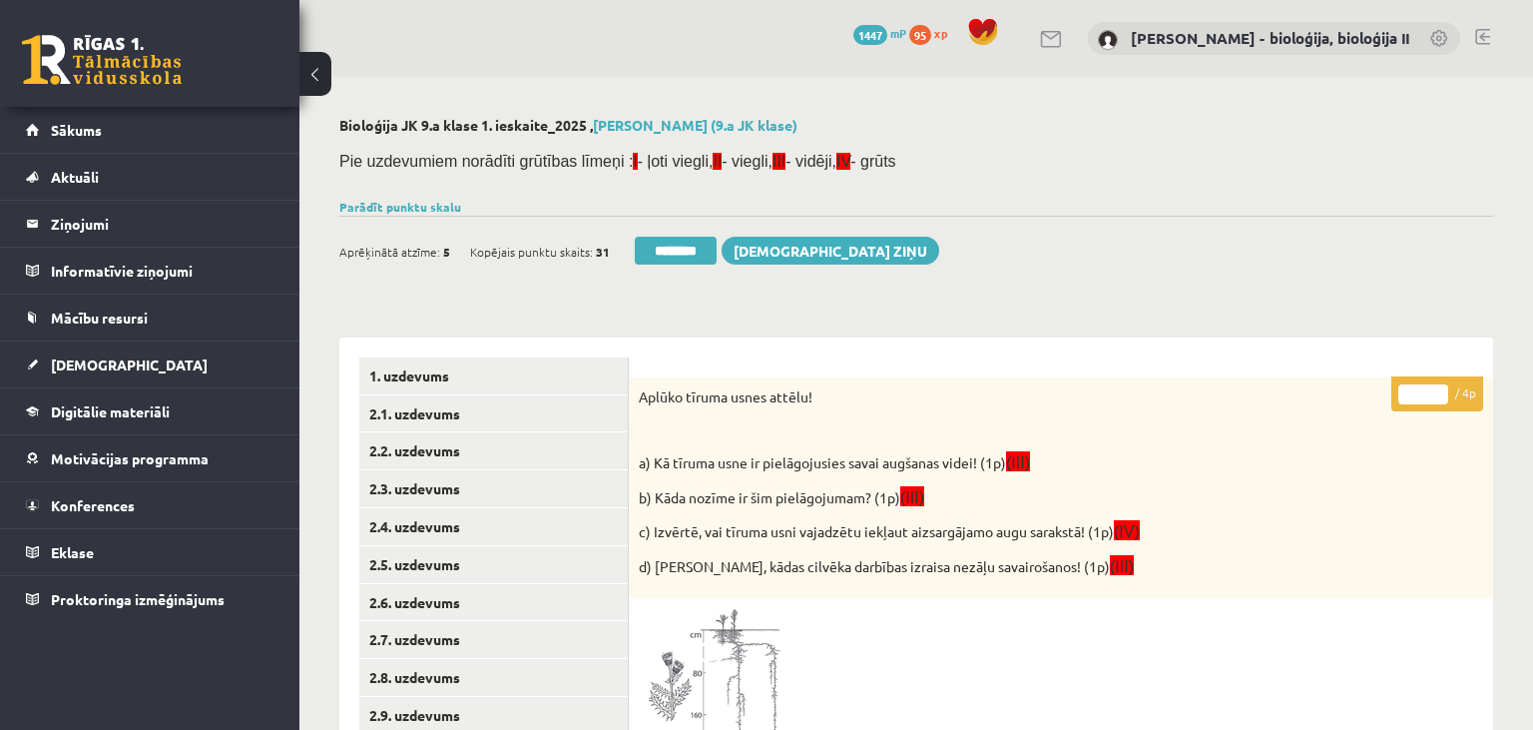
click at [1439, 389] on input "*" at bounding box center [1423, 394] width 50 height 20
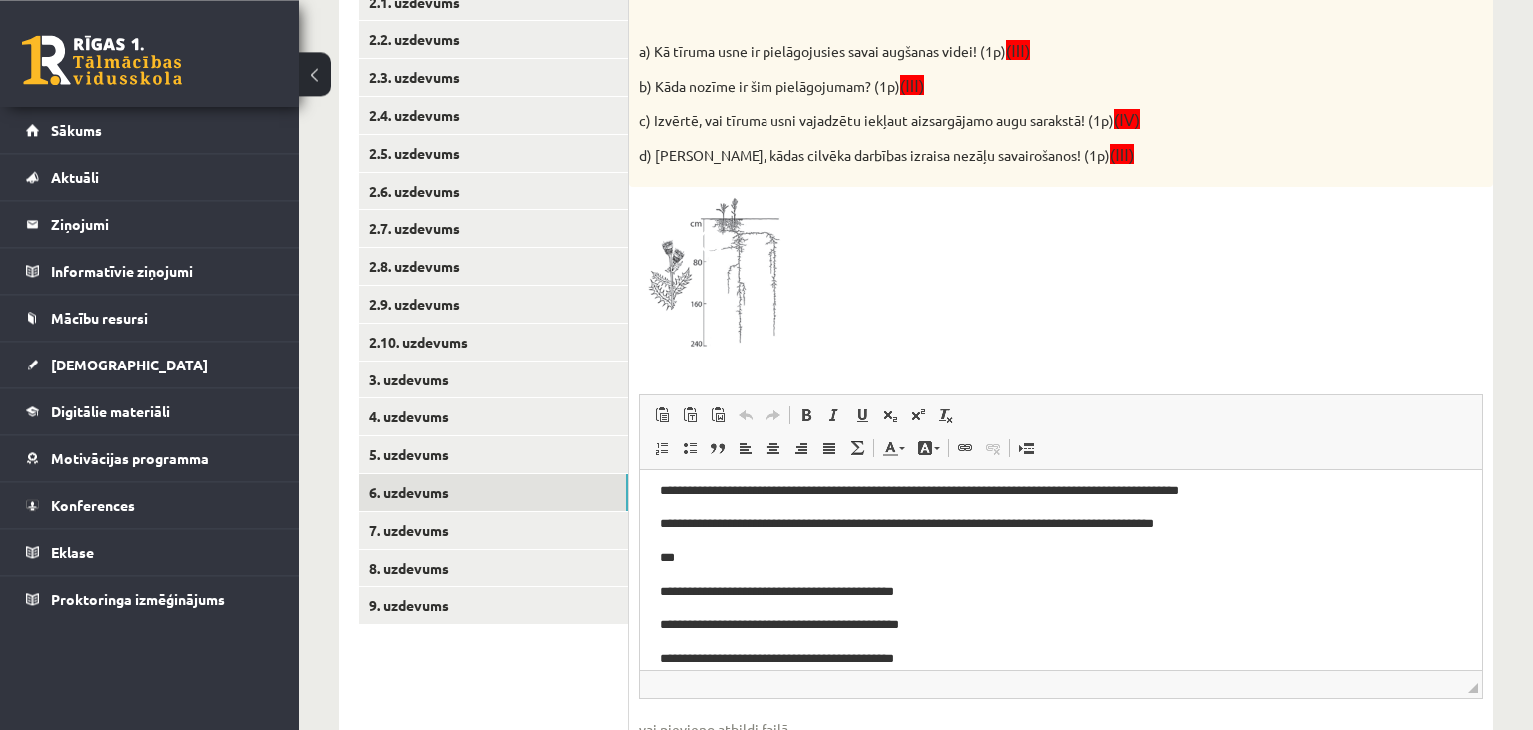
scroll to position [421, 0]
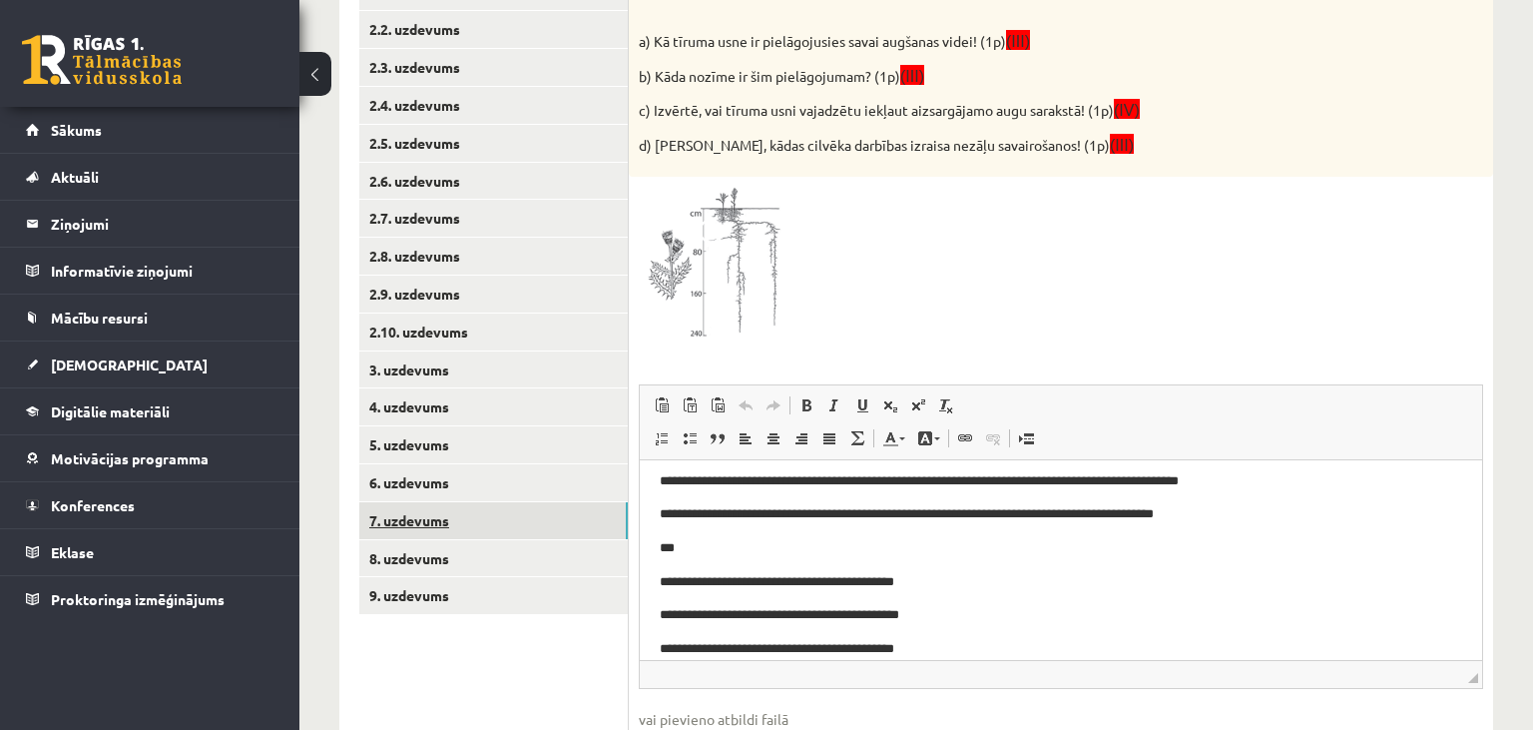
click at [457, 513] on link "7. uzdevums" at bounding box center [493, 520] width 269 height 37
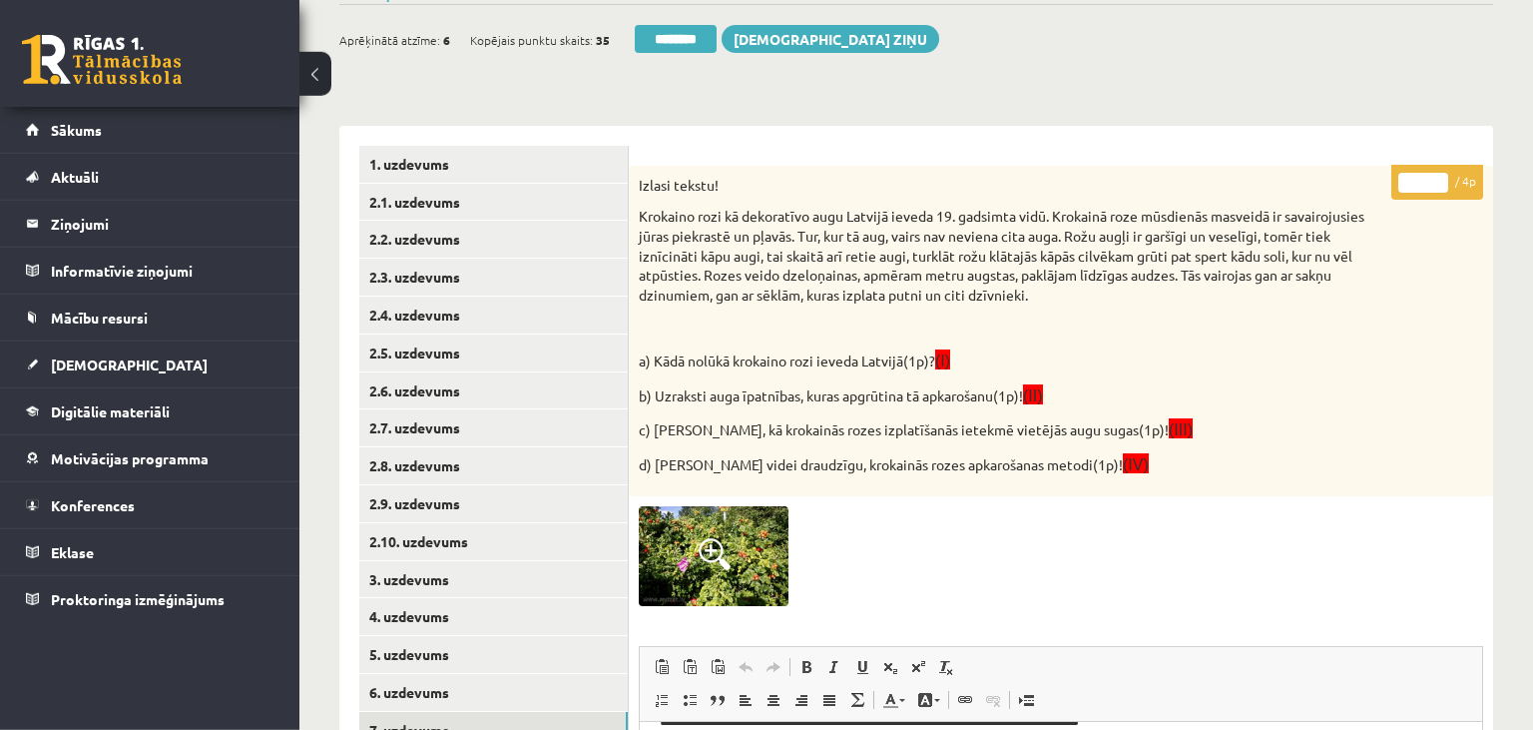
scroll to position [211, 0]
click at [1445, 182] on input "*" at bounding box center [1423, 184] width 50 height 20
type input "*"
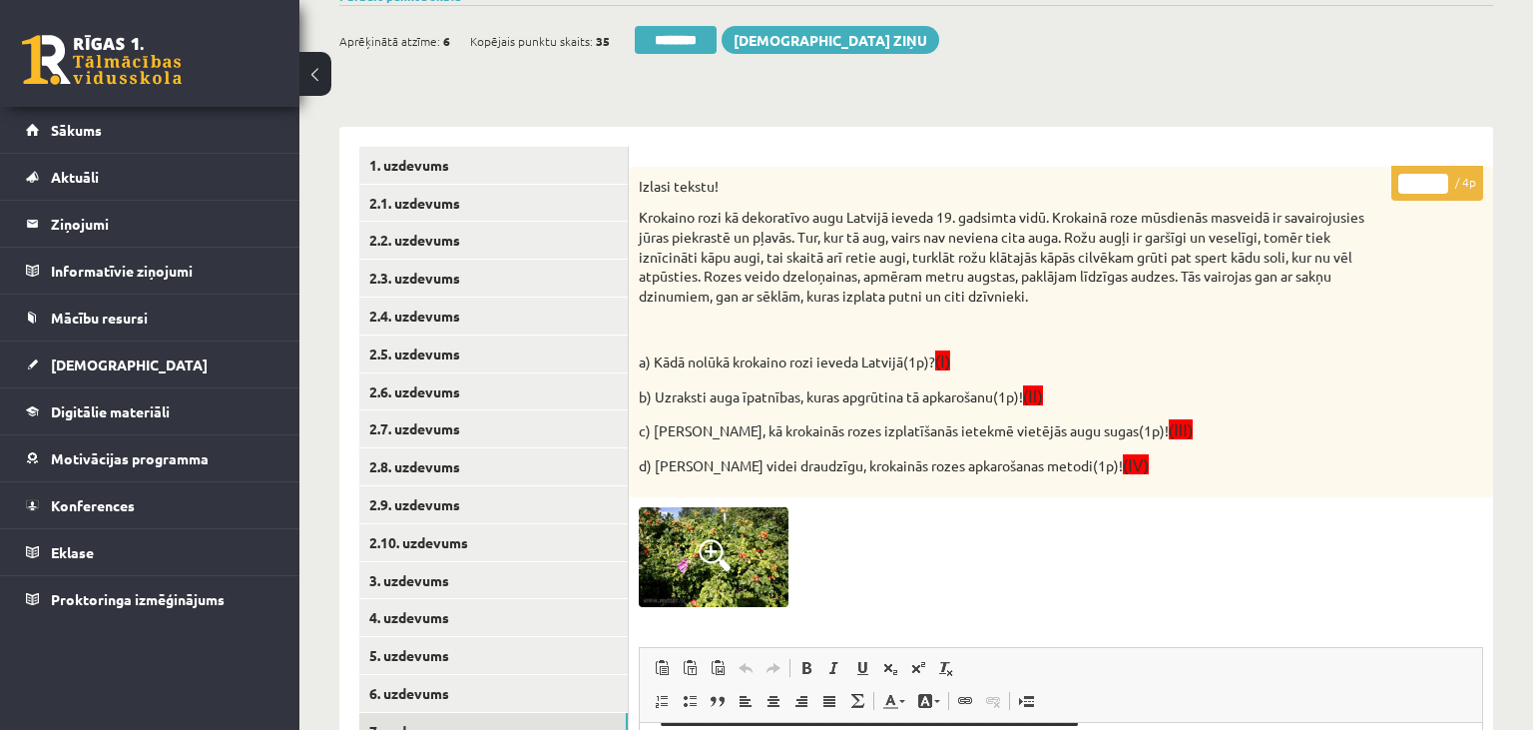
click at [1445, 182] on input "*" at bounding box center [1423, 184] width 50 height 20
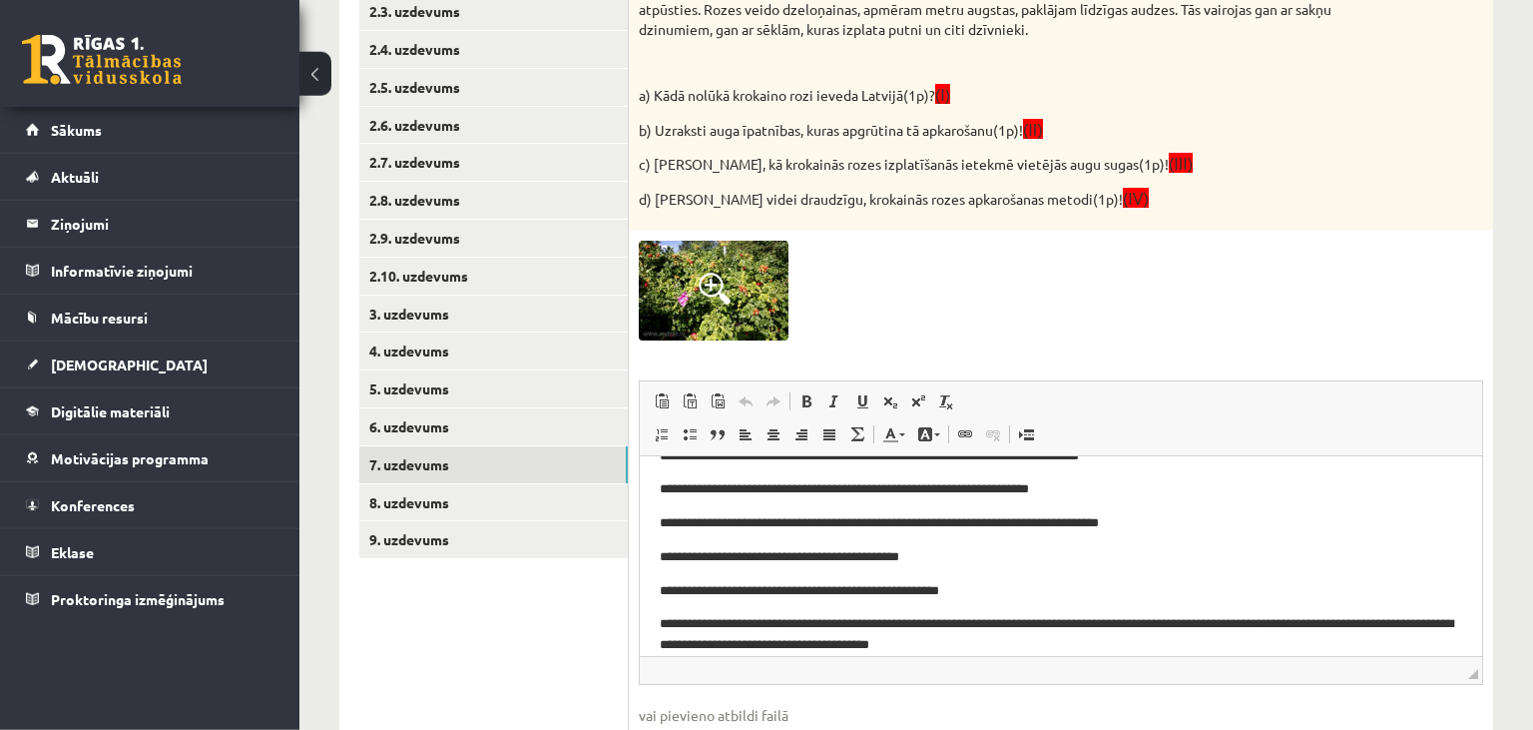
scroll to position [632, 0]
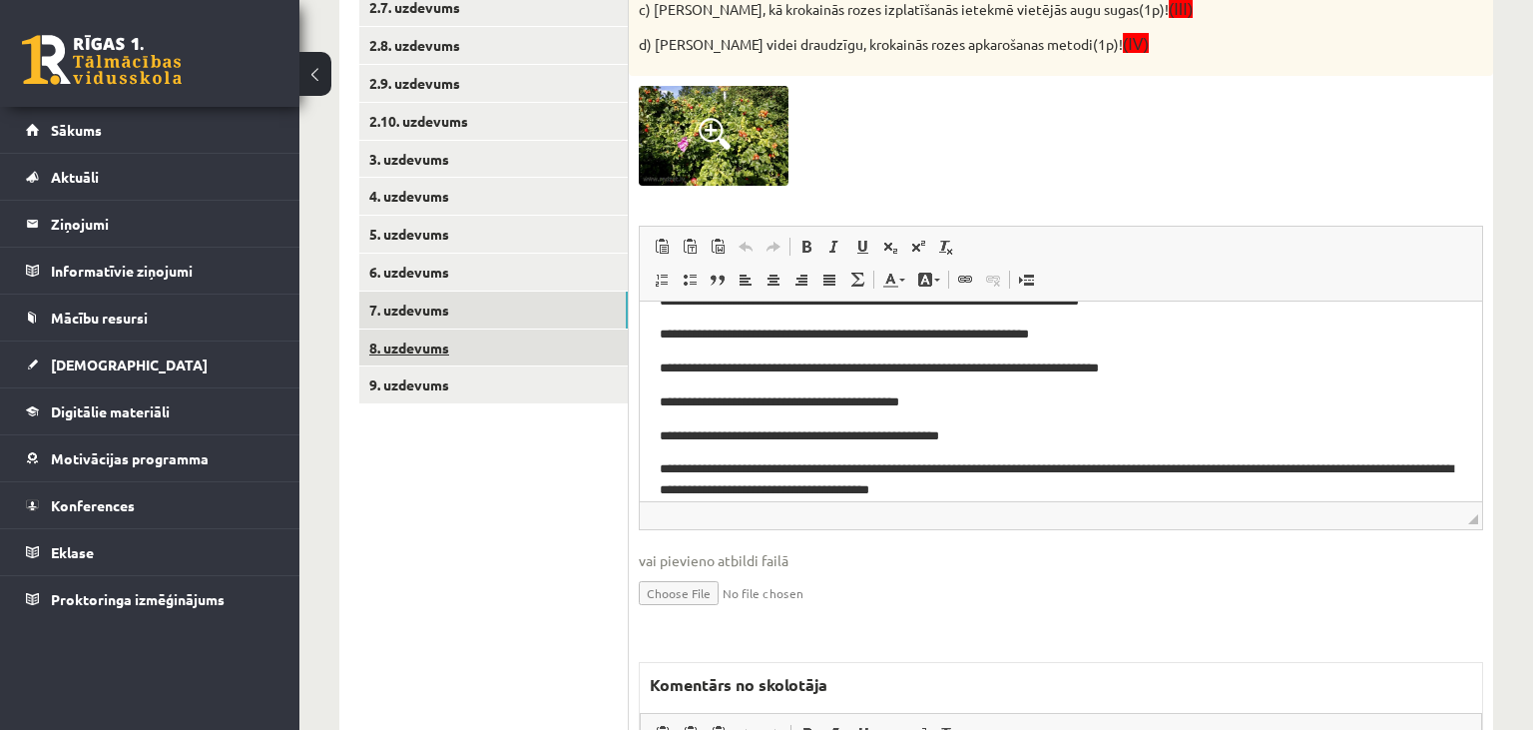
click at [435, 358] on link "8. uzdevums" at bounding box center [493, 347] width 269 height 37
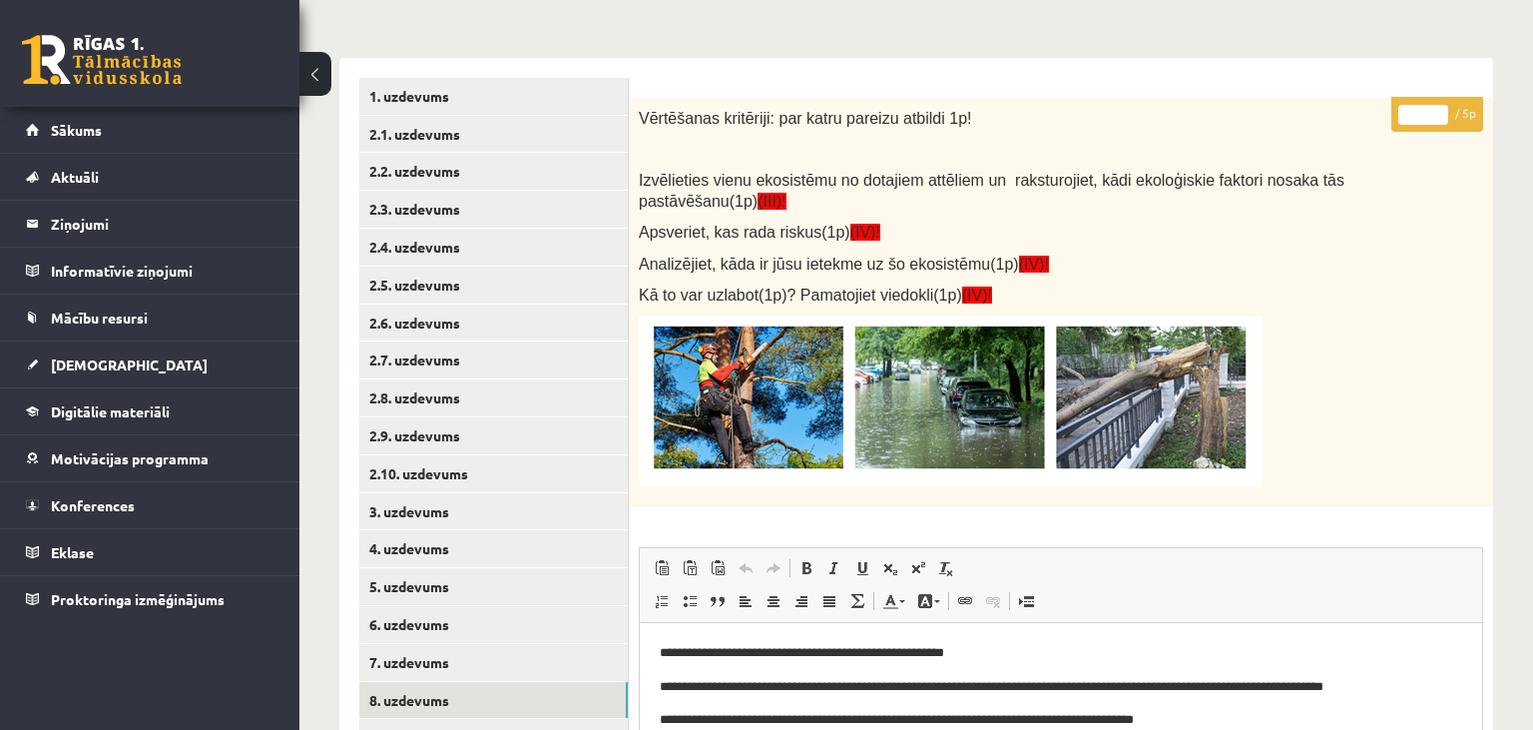
scroll to position [384, 0]
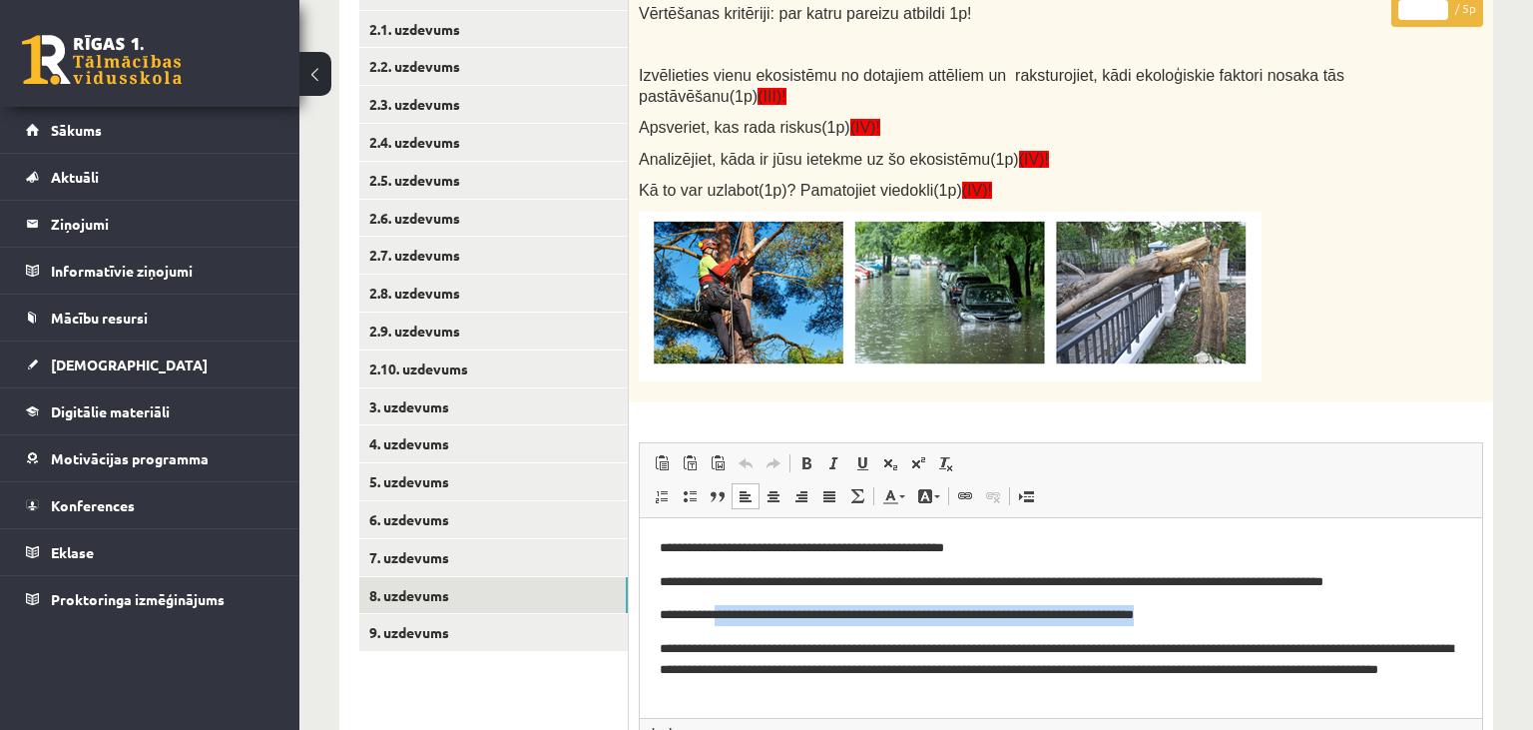
drag, startPoint x: 730, startPoint y: 614, endPoint x: 1226, endPoint y: 622, distance: 496.2
click at [1226, 622] on p "**********" at bounding box center [1062, 614] width 804 height 21
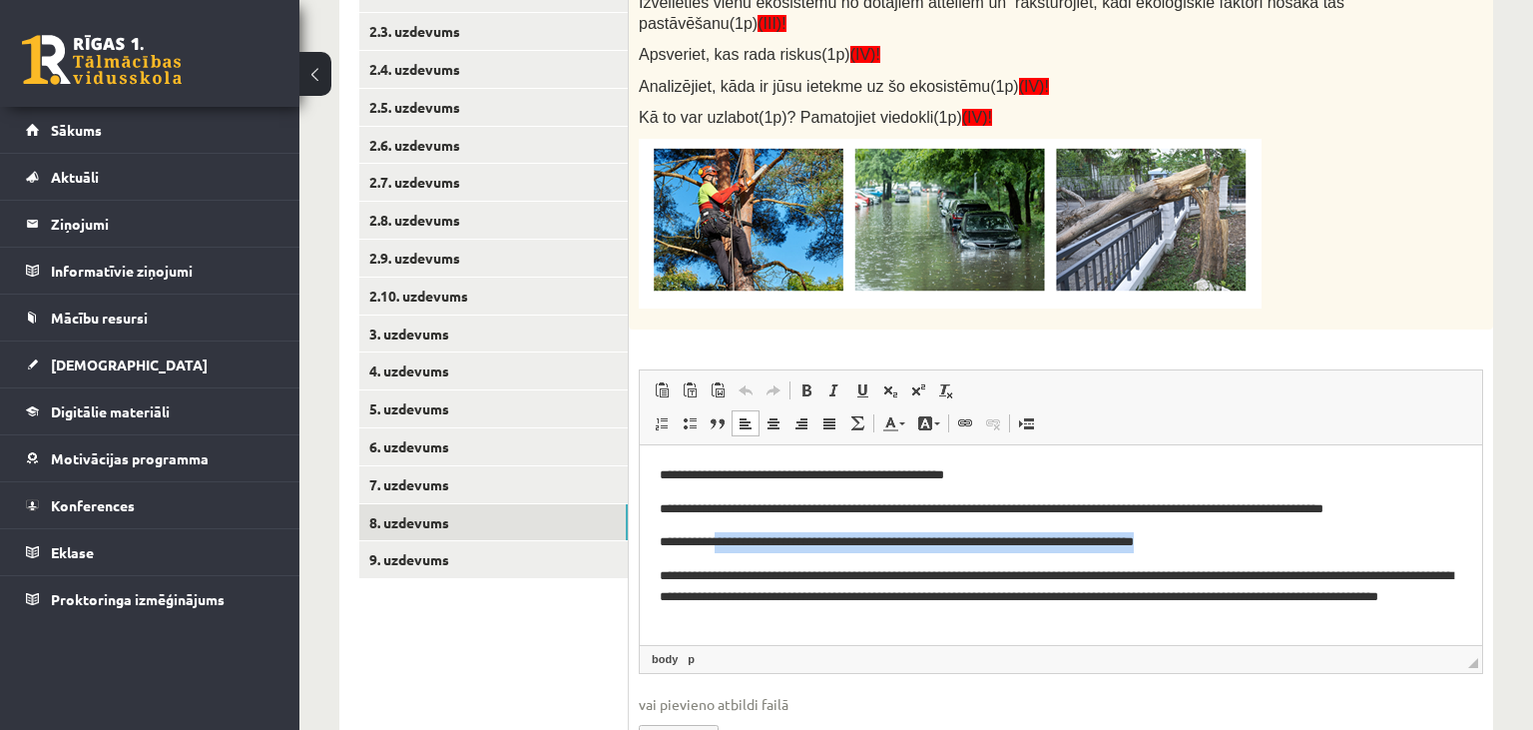
scroll to position [490, 0]
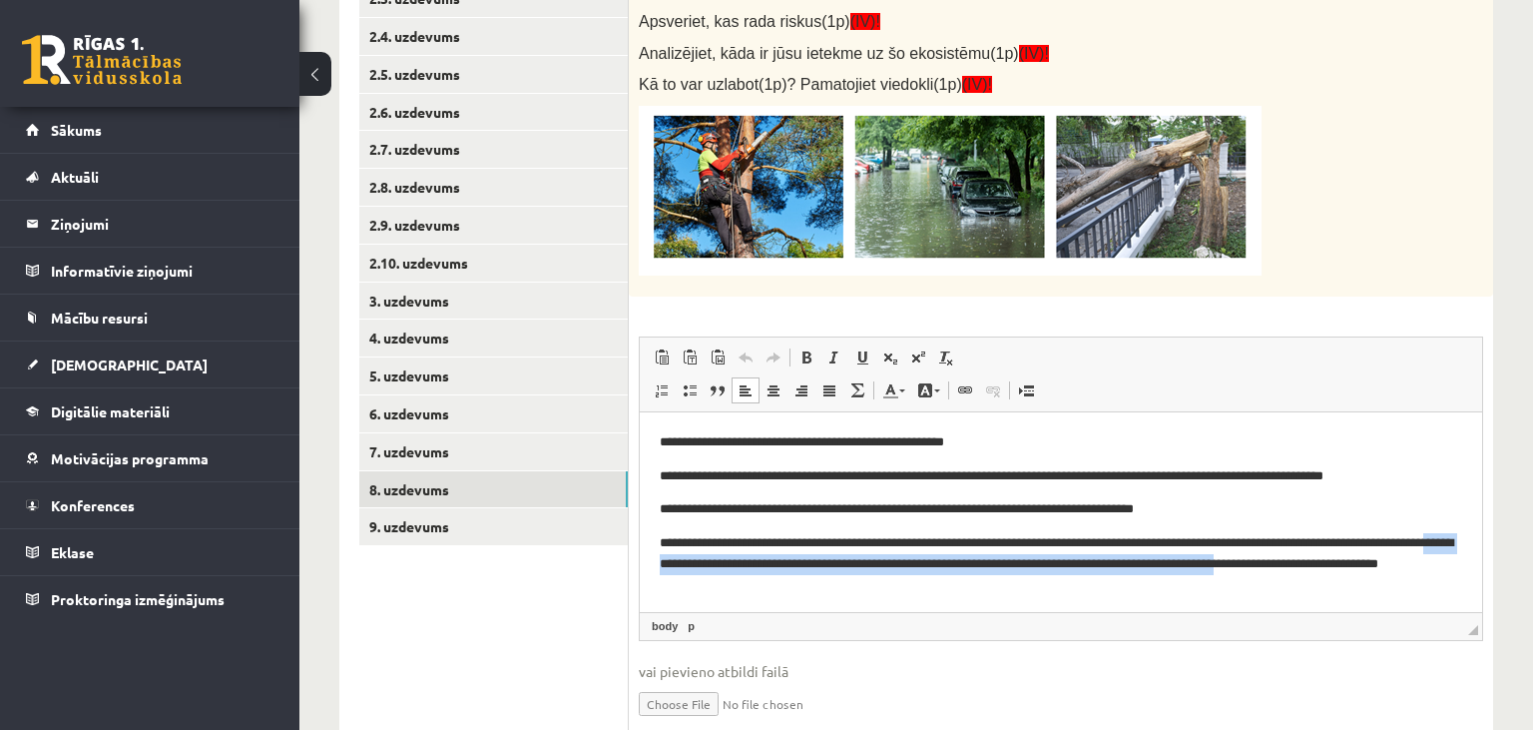
drag, startPoint x: 730, startPoint y: 555, endPoint x: 1392, endPoint y: 569, distance: 662.0
click at [1392, 569] on p "**********" at bounding box center [1062, 563] width 804 height 62
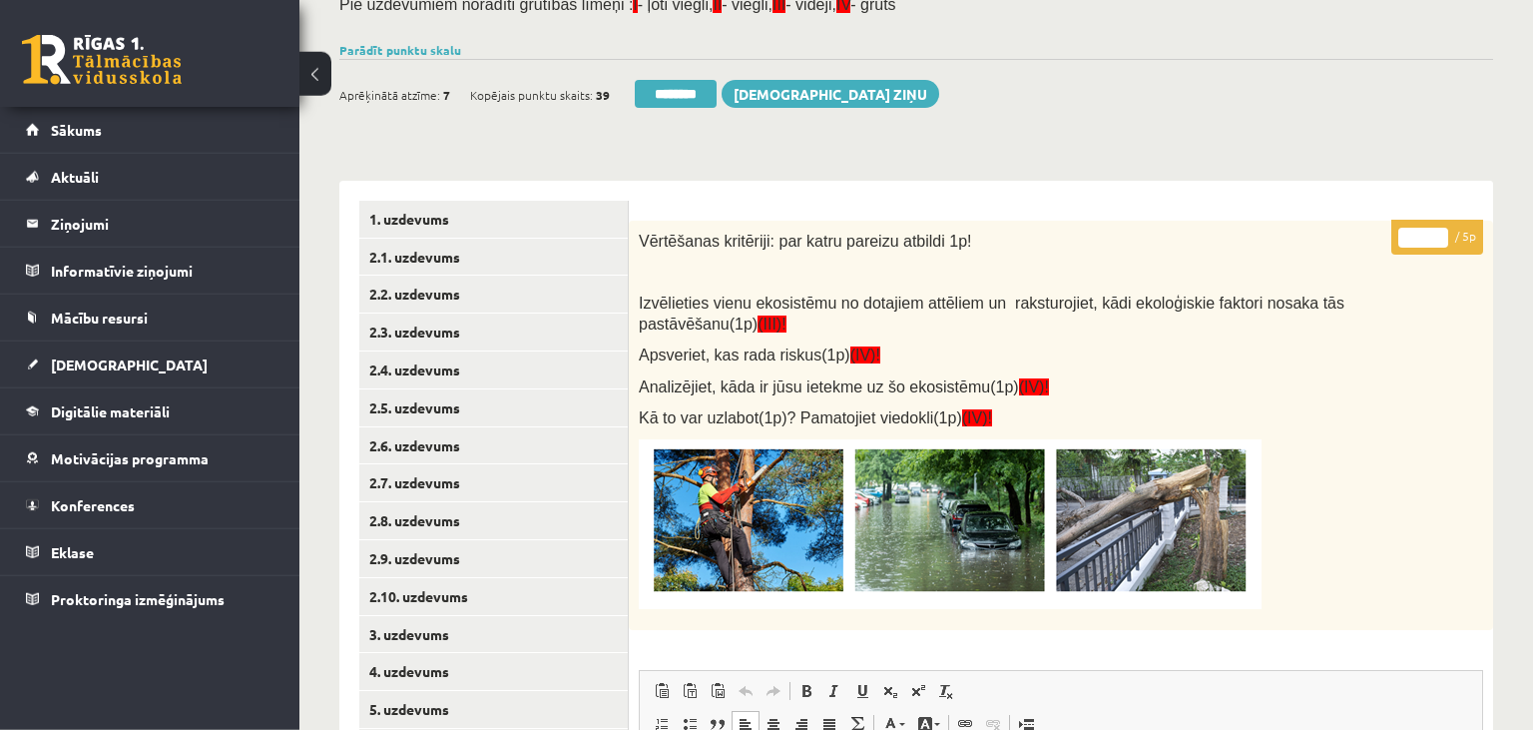
scroll to position [0, 0]
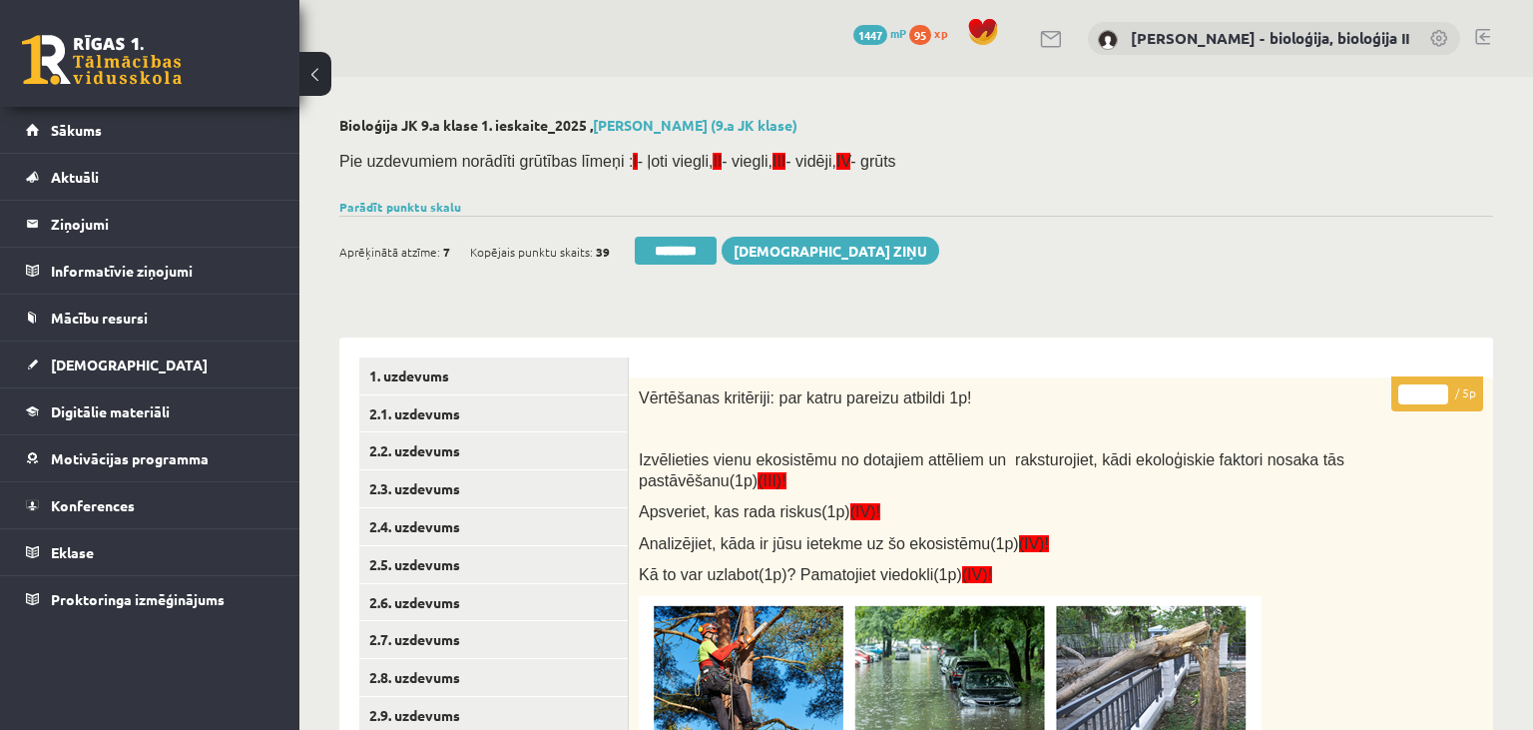
click at [1436, 386] on input "*" at bounding box center [1423, 394] width 50 height 20
type input "*"
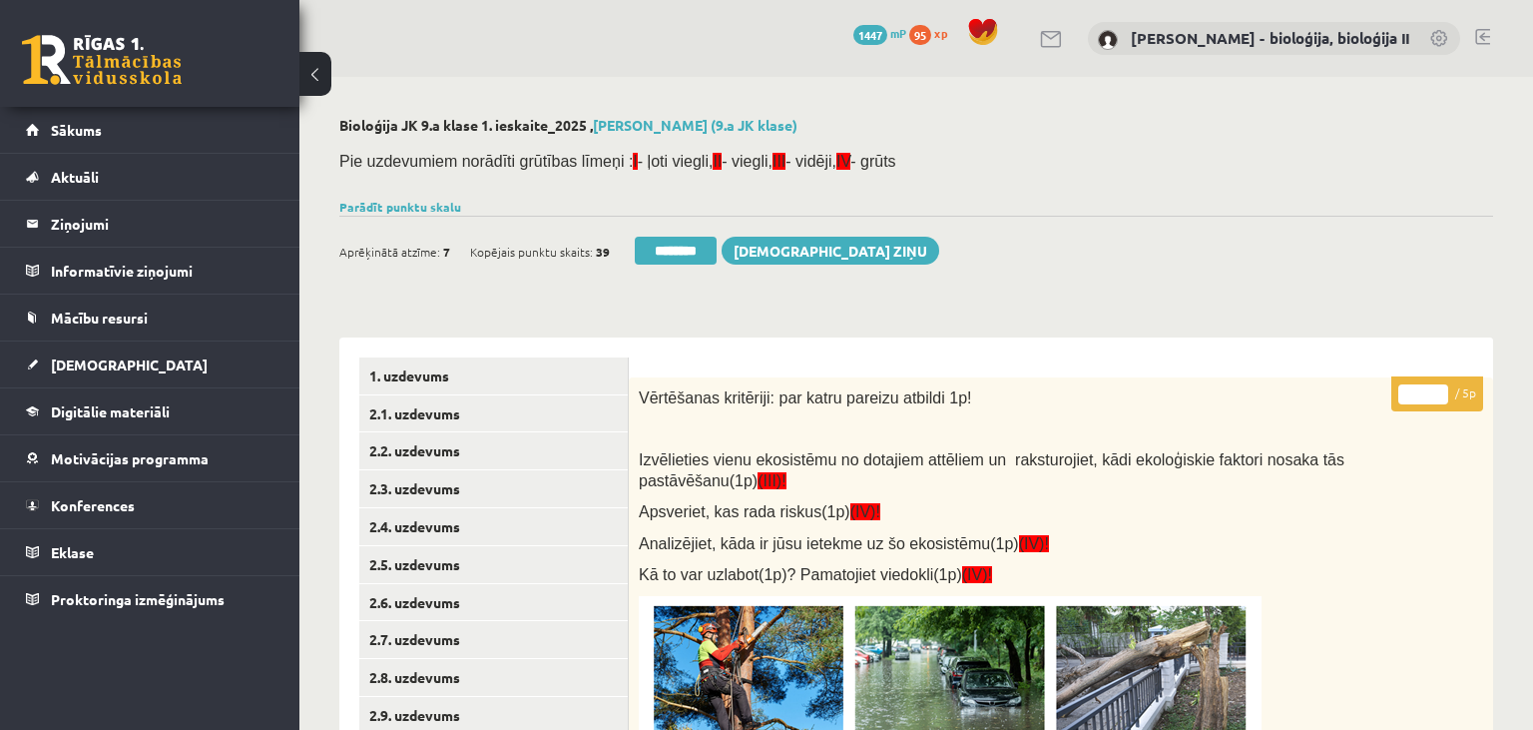
click at [1436, 386] on input "*" at bounding box center [1423, 394] width 50 height 20
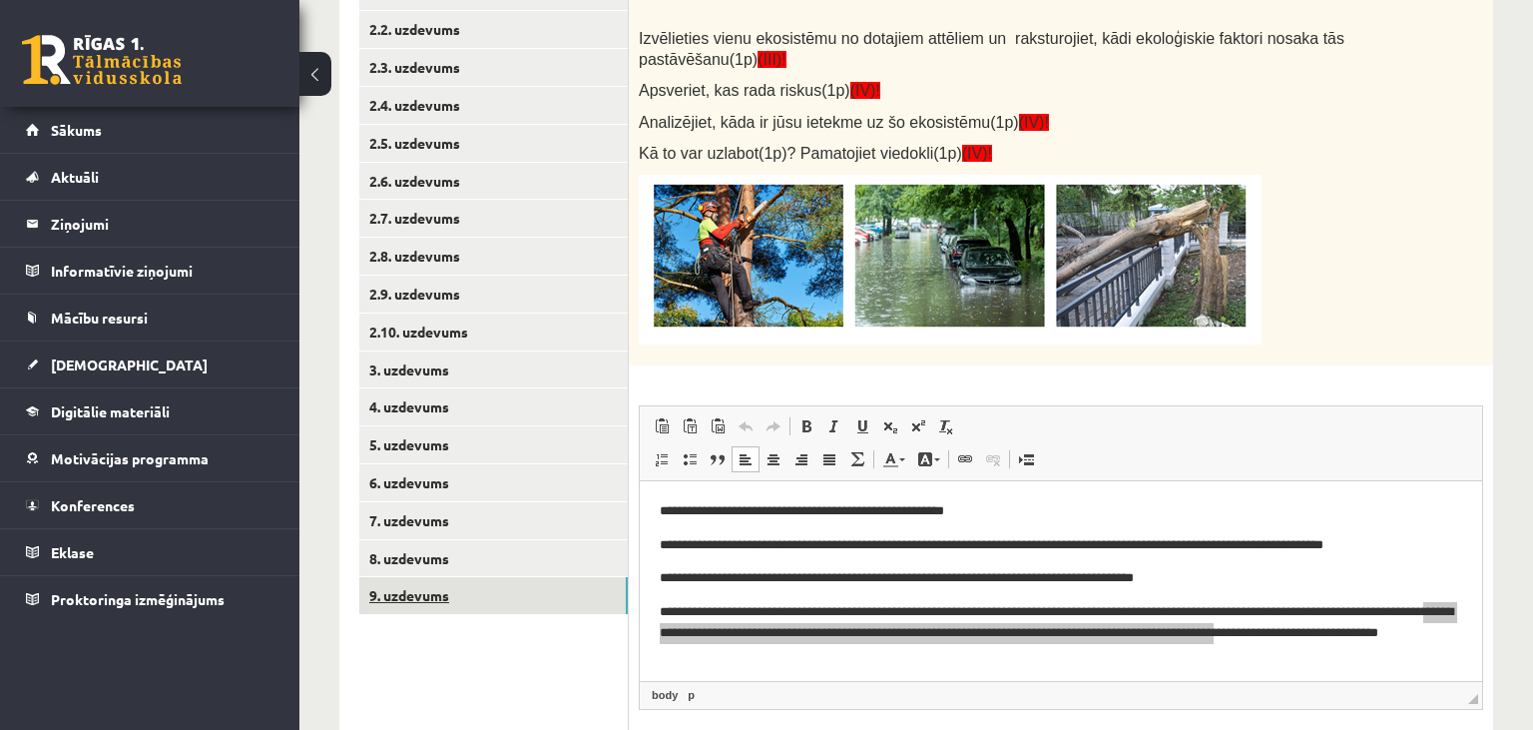
click at [533, 606] on link "9. uzdevums" at bounding box center [493, 595] width 269 height 37
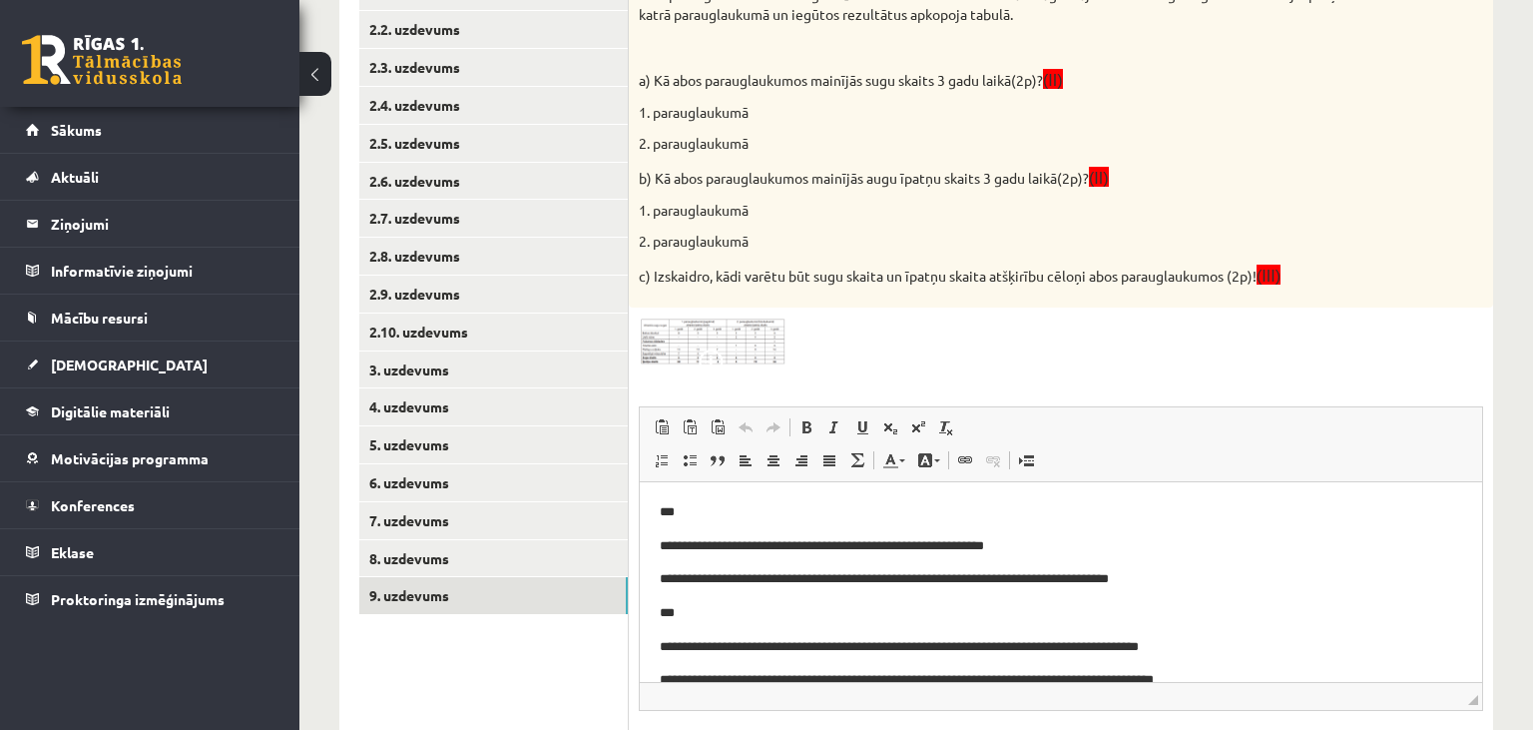
scroll to position [0, 0]
click at [749, 335] on img at bounding box center [714, 341] width 150 height 49
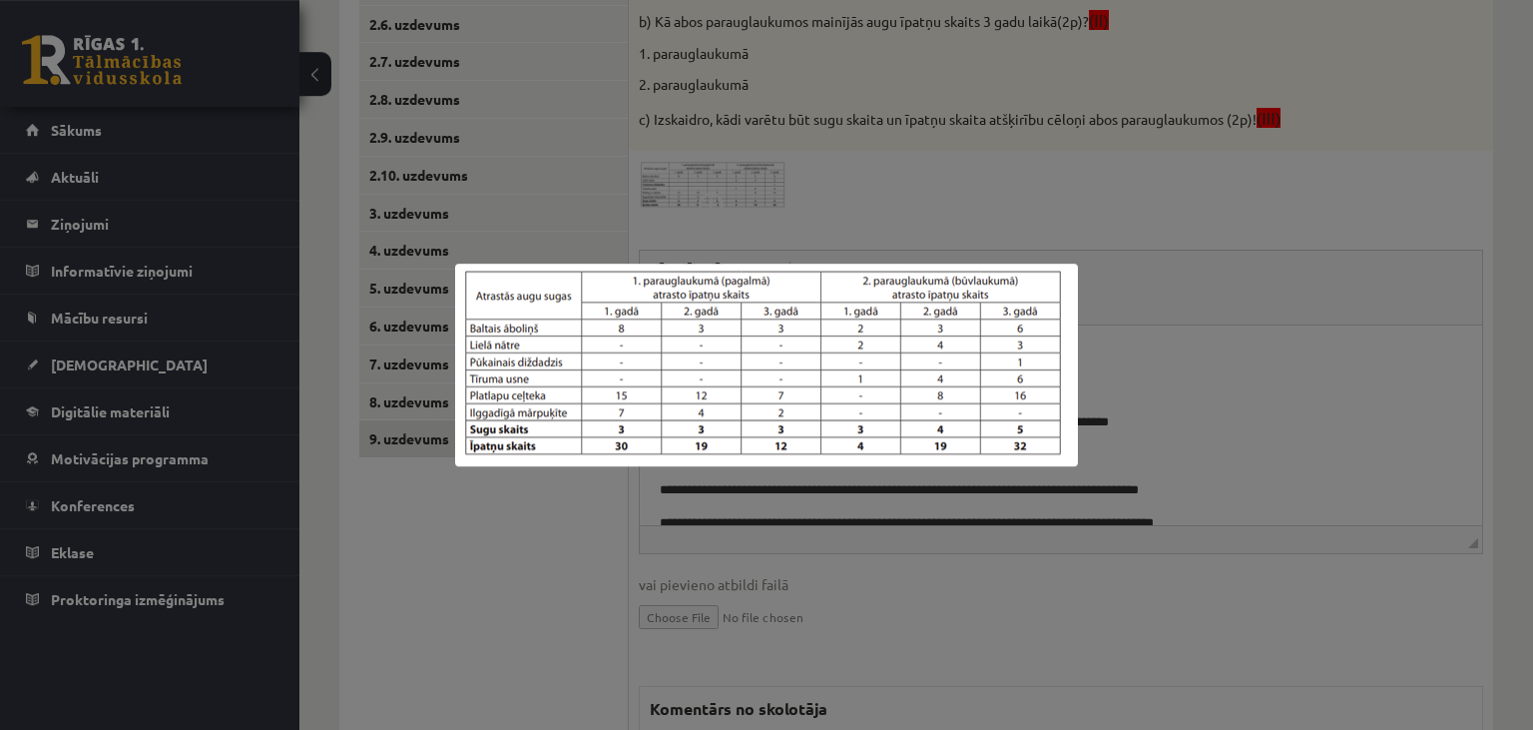
scroll to position [527, 0]
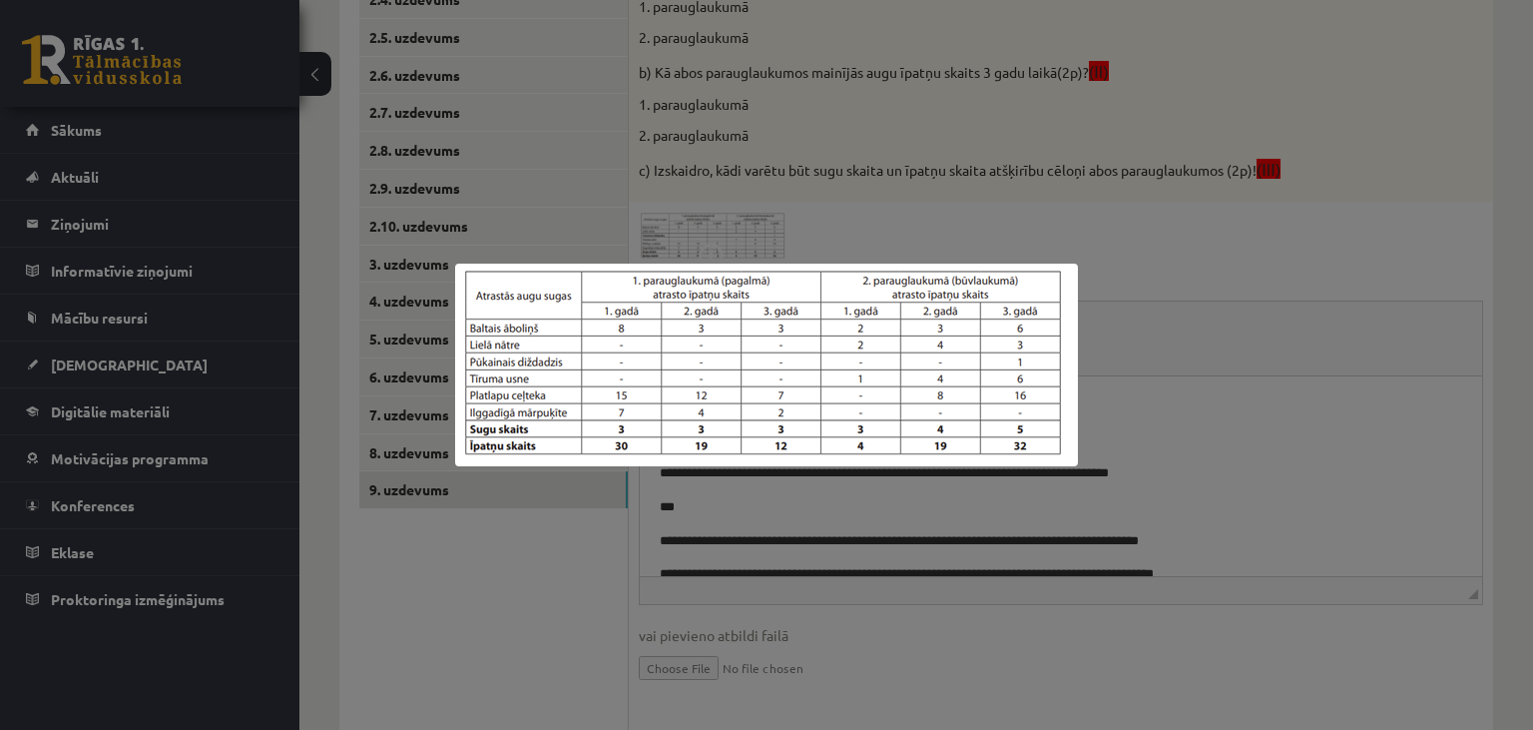
click at [1268, 533] on div at bounding box center [766, 365] width 1533 height 730
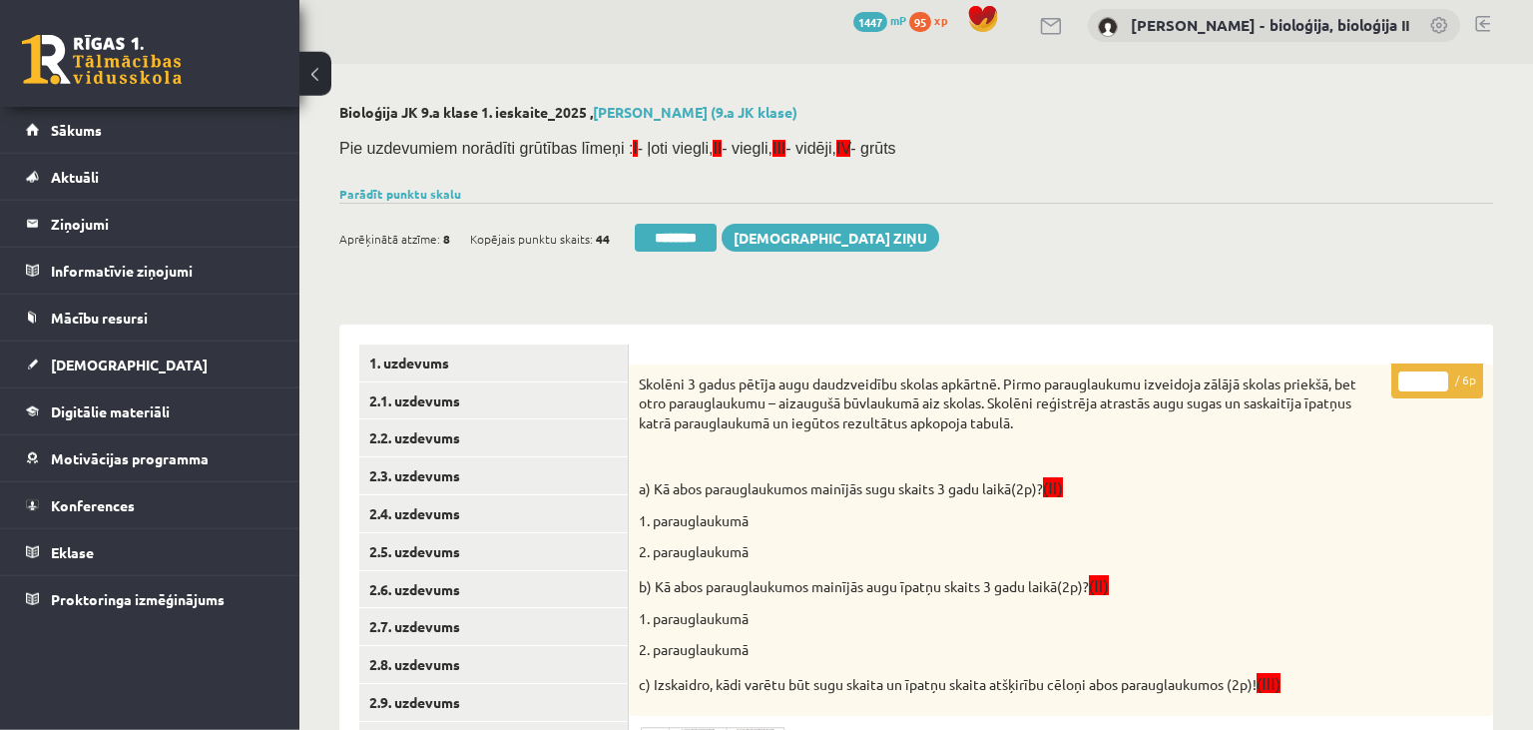
scroll to position [0, 0]
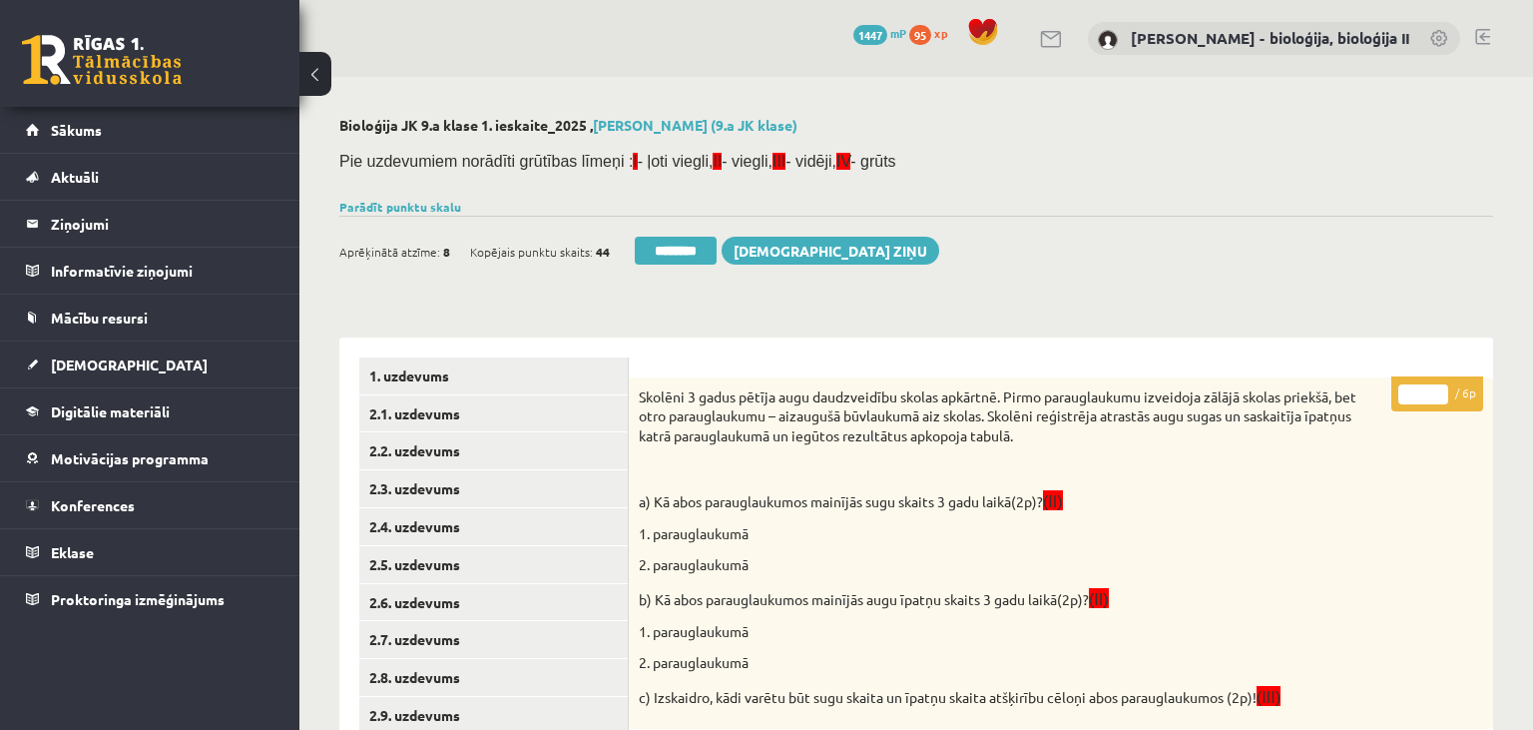
click at [1437, 390] on input "*" at bounding box center [1423, 394] width 50 height 20
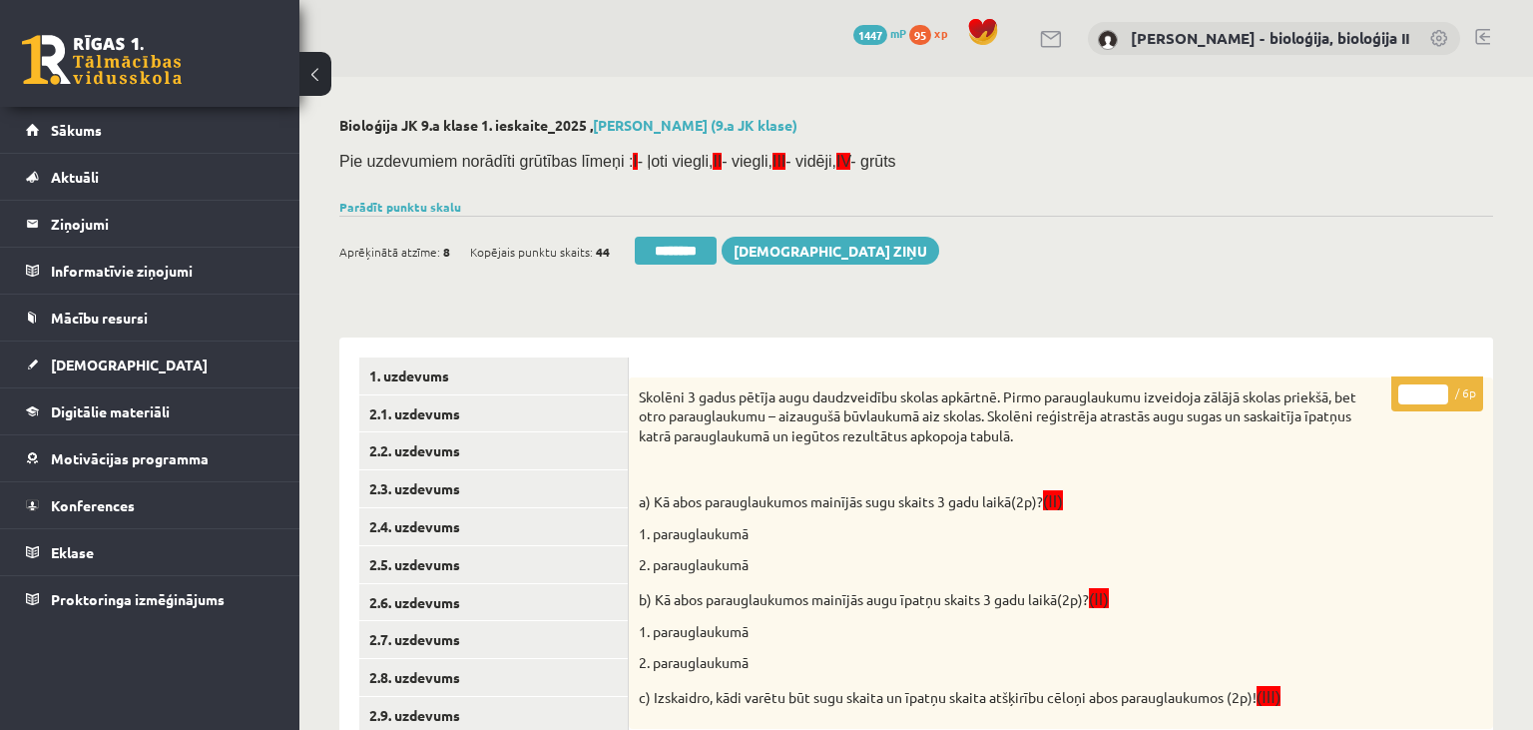
type input "*"
click at [1437, 390] on input "*" at bounding box center [1423, 394] width 50 height 20
click at [527, 596] on link "2.6. uzdevums" at bounding box center [493, 602] width 269 height 37
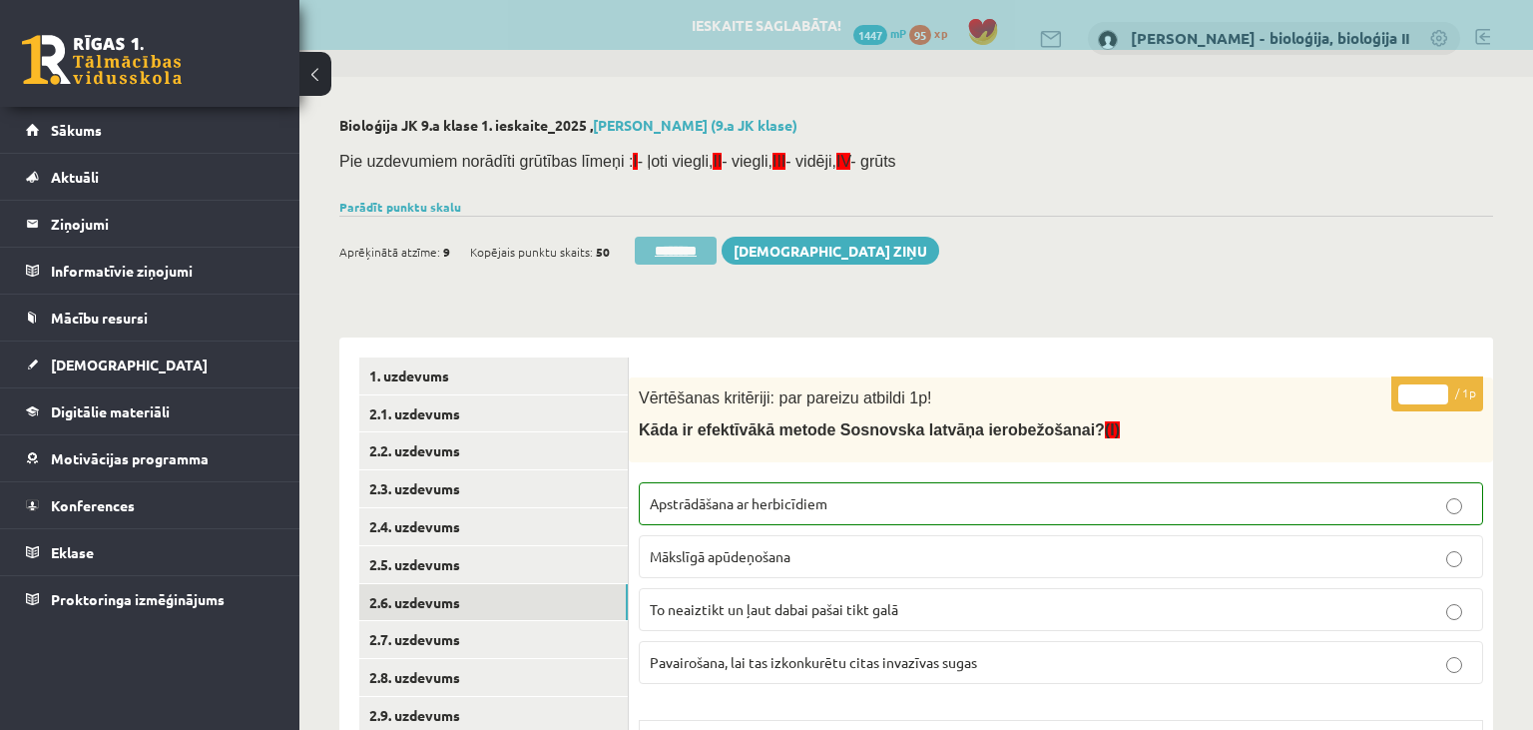
click at [653, 254] on input "********" at bounding box center [676, 251] width 82 height 28
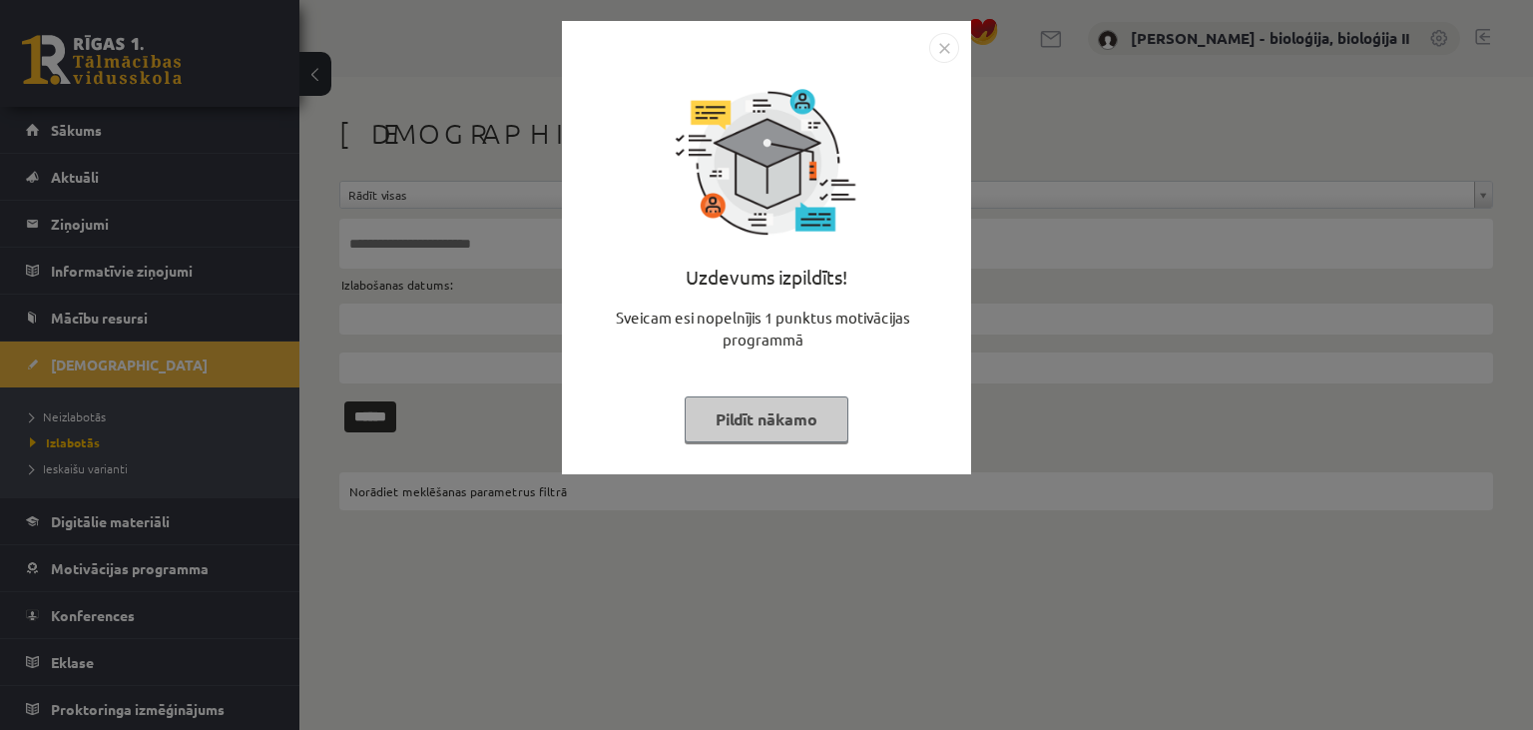
click at [812, 423] on button "Pildīt nākamo" at bounding box center [767, 419] width 164 height 46
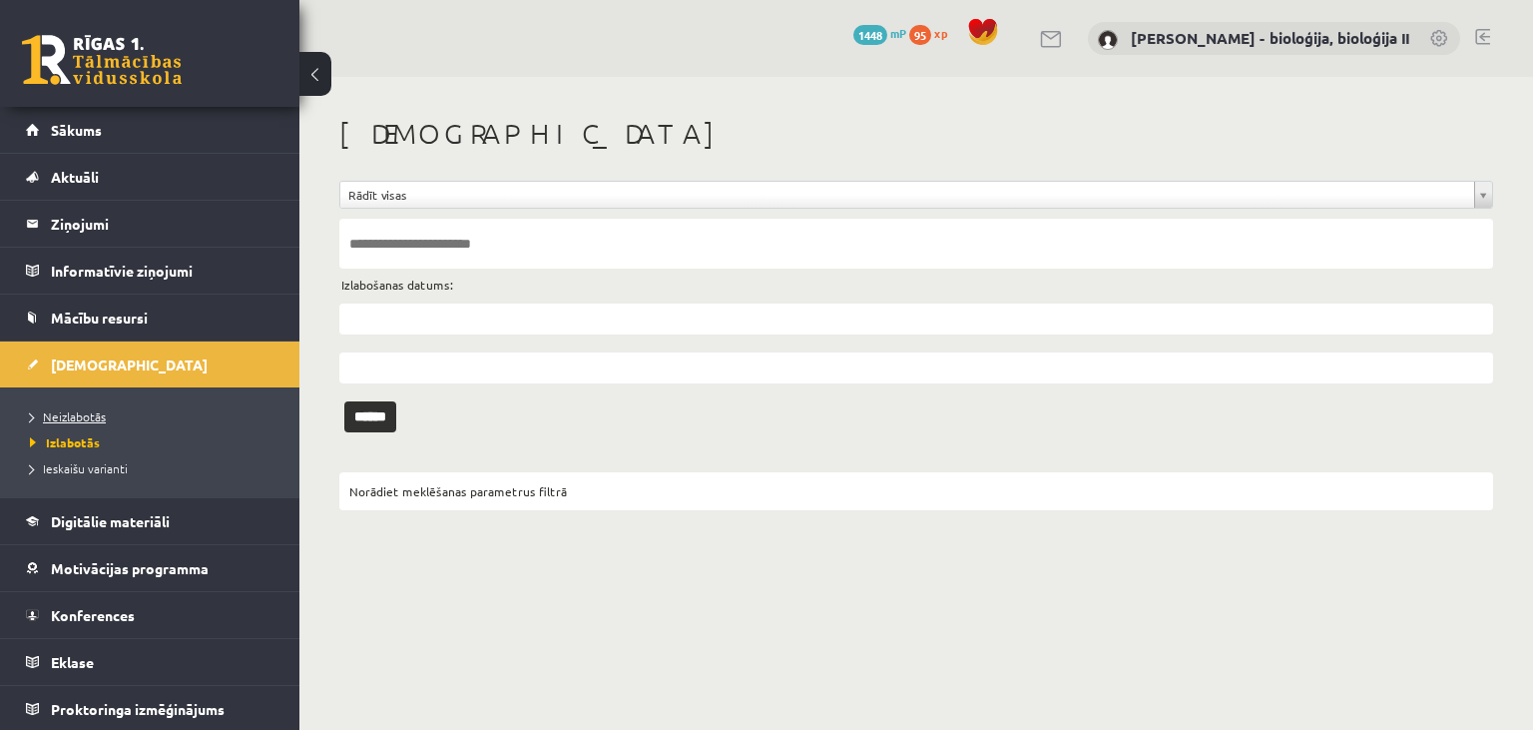
click at [115, 412] on link "Neizlabotās" at bounding box center [155, 416] width 250 height 18
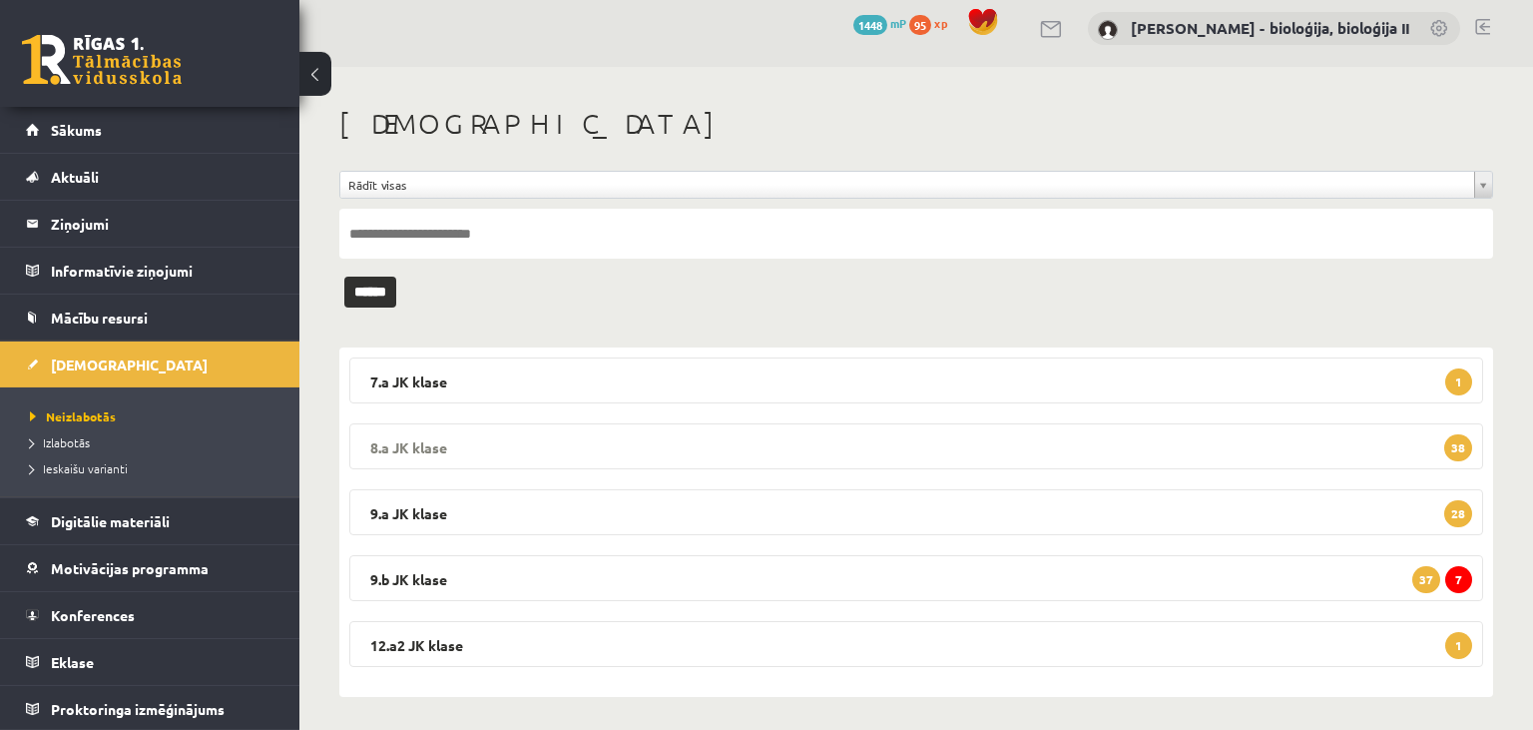
scroll to position [16, 0]
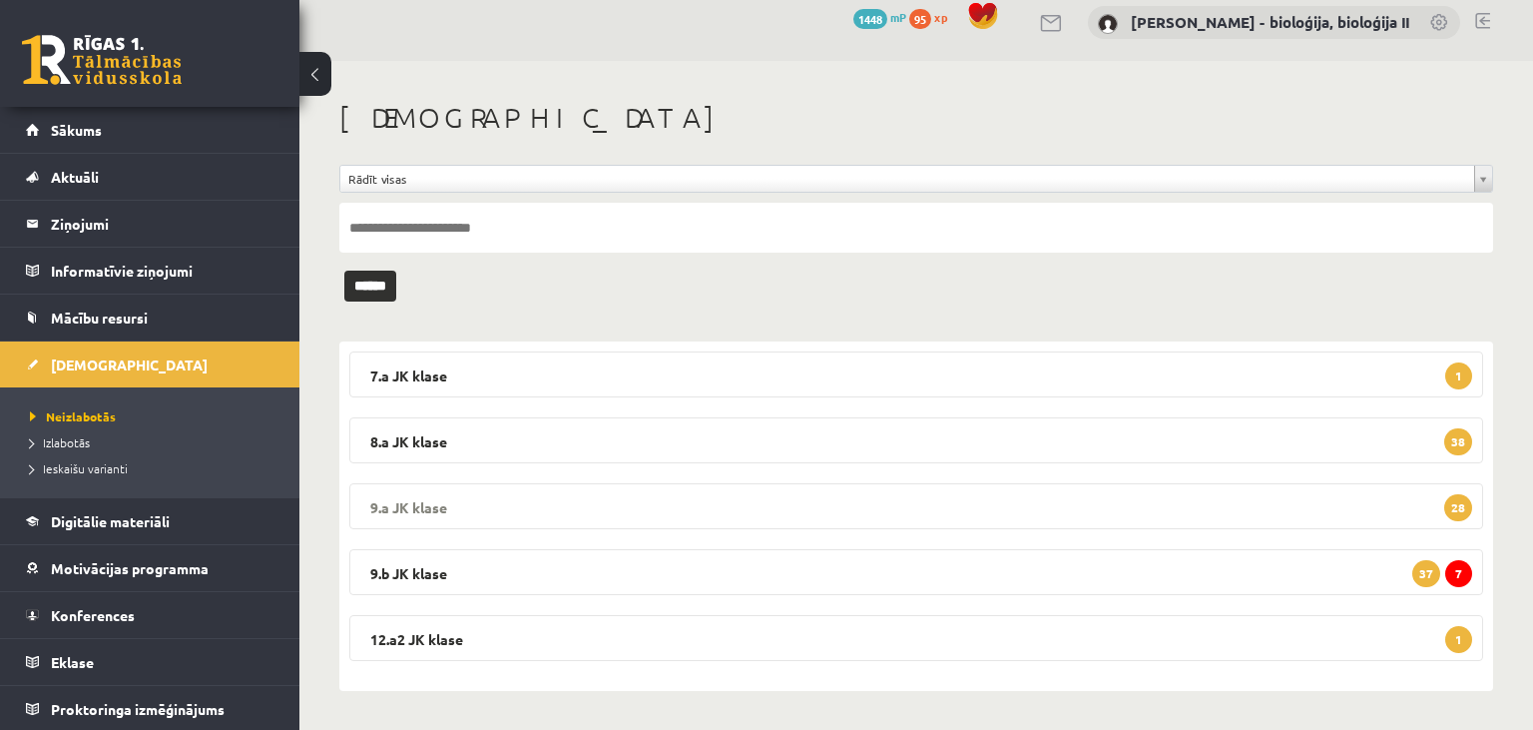
click at [691, 511] on legend "9.a JK klase 28" at bounding box center [916, 506] width 1134 height 46
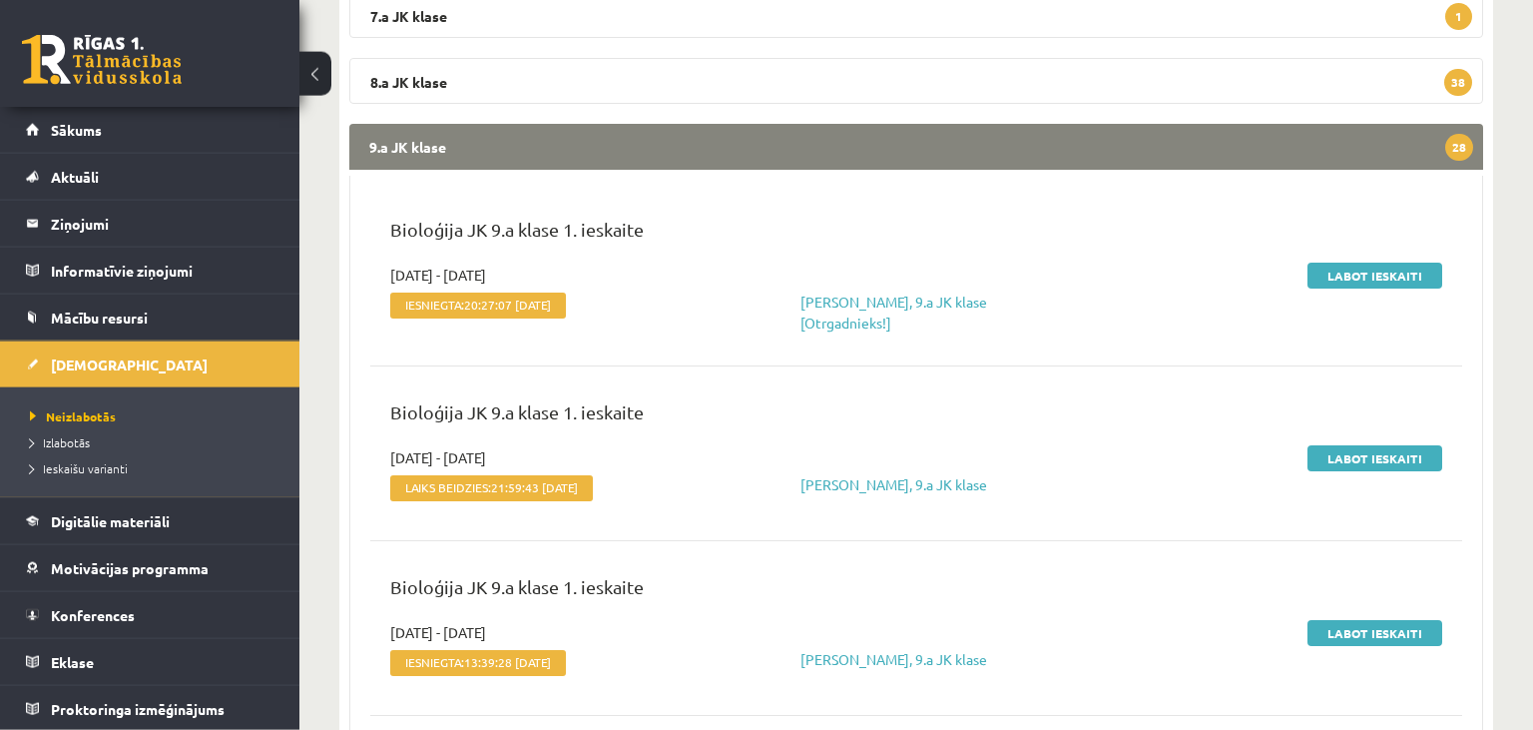
scroll to position [331, 0]
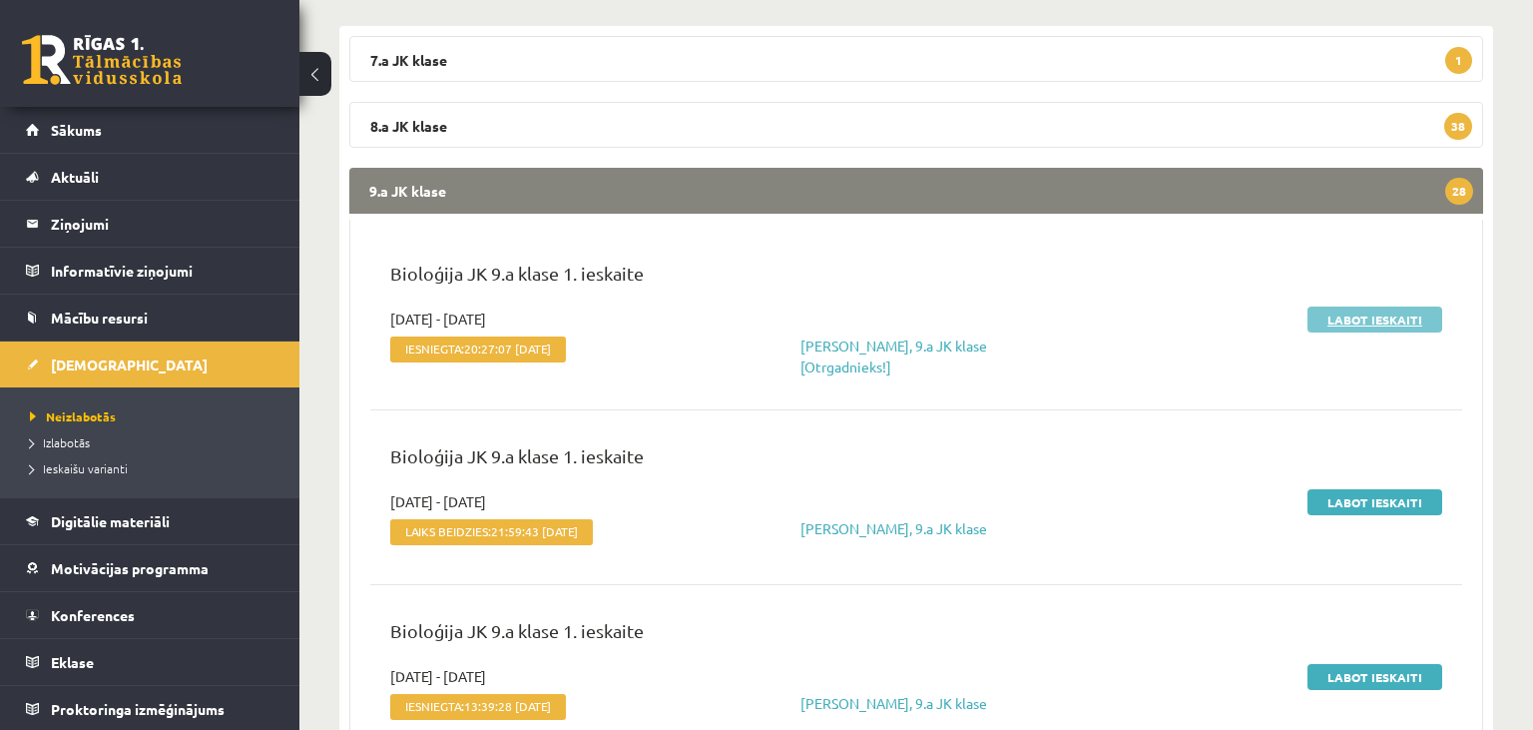
click at [1389, 318] on link "Labot ieskaiti" at bounding box center [1375, 319] width 135 height 26
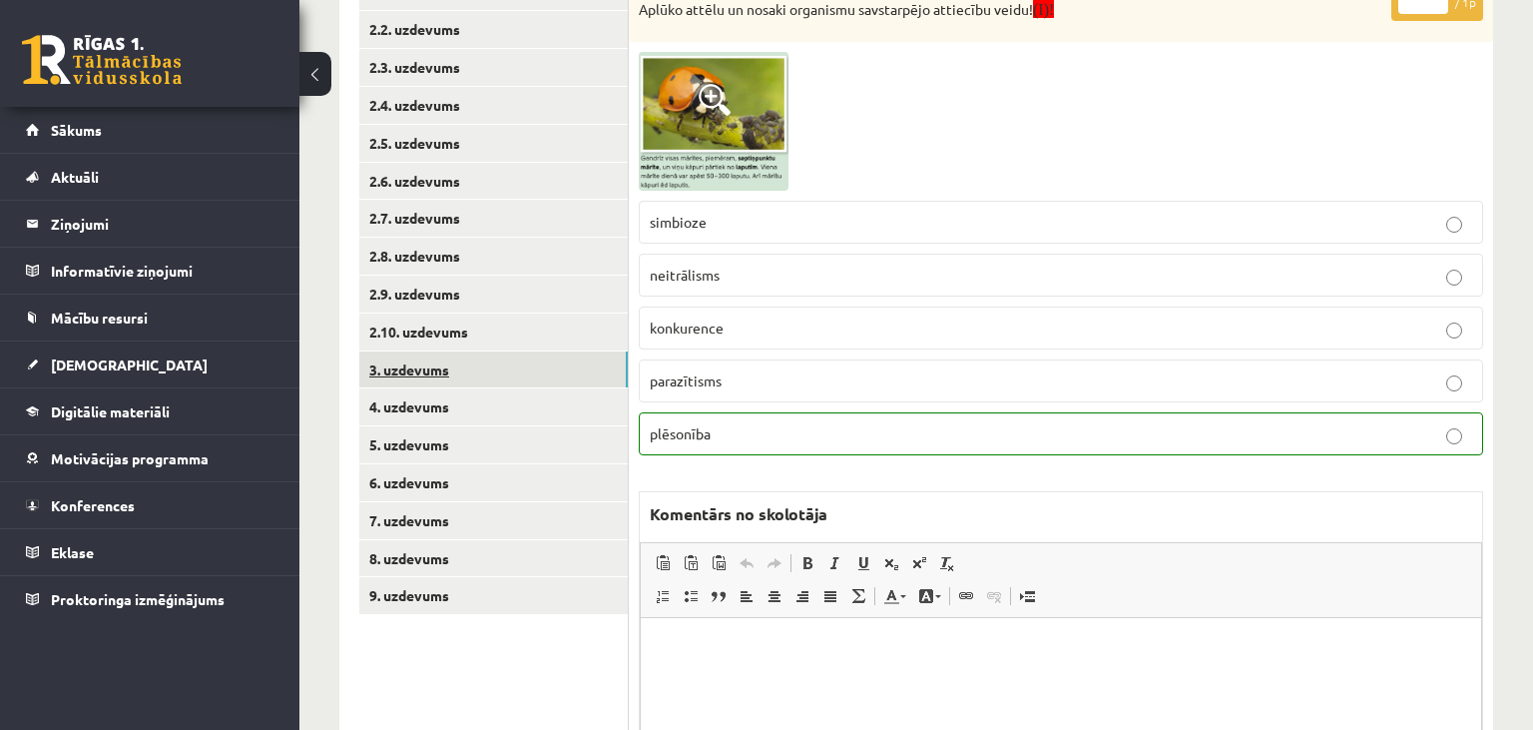
click at [461, 369] on link "3. uzdevums" at bounding box center [493, 369] width 269 height 37
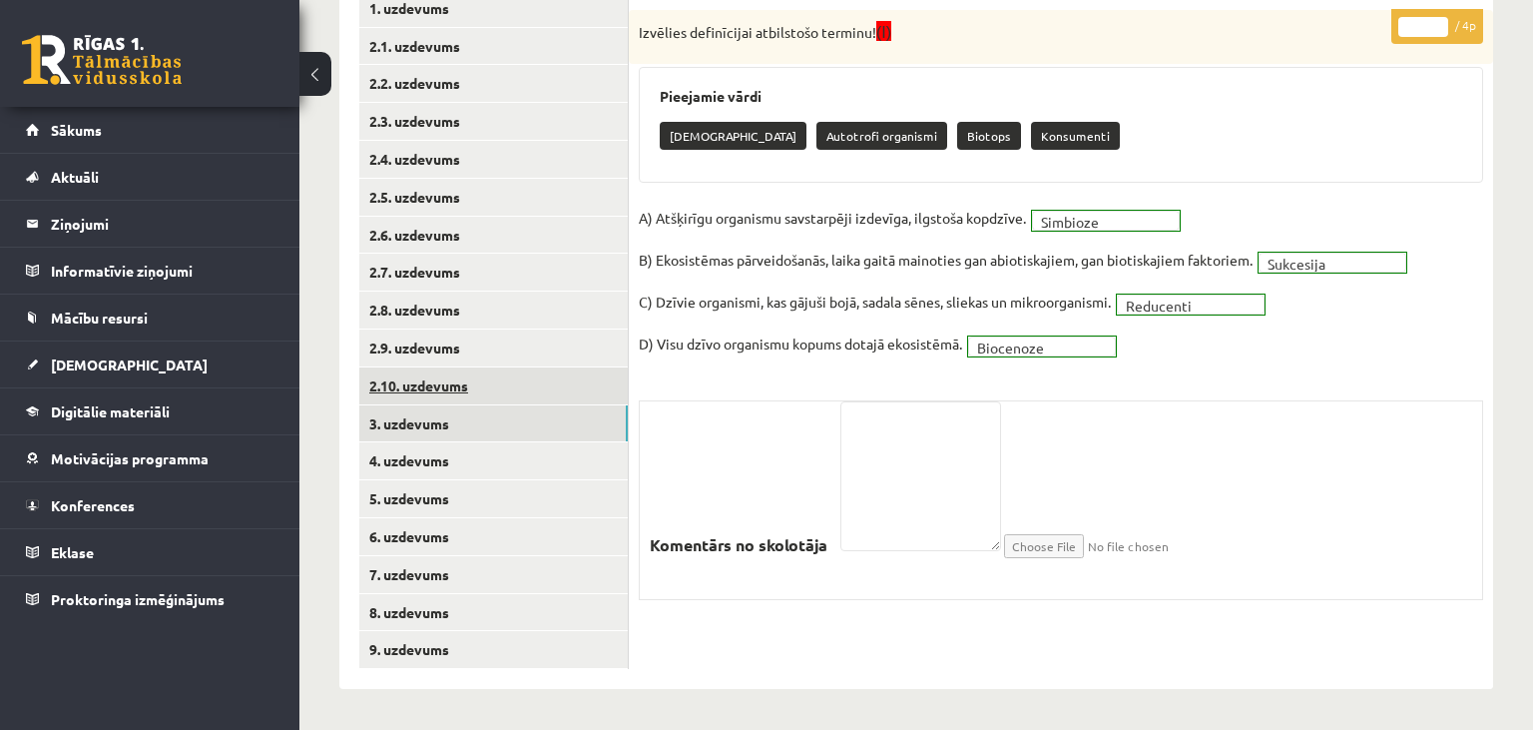
scroll to position [366, 0]
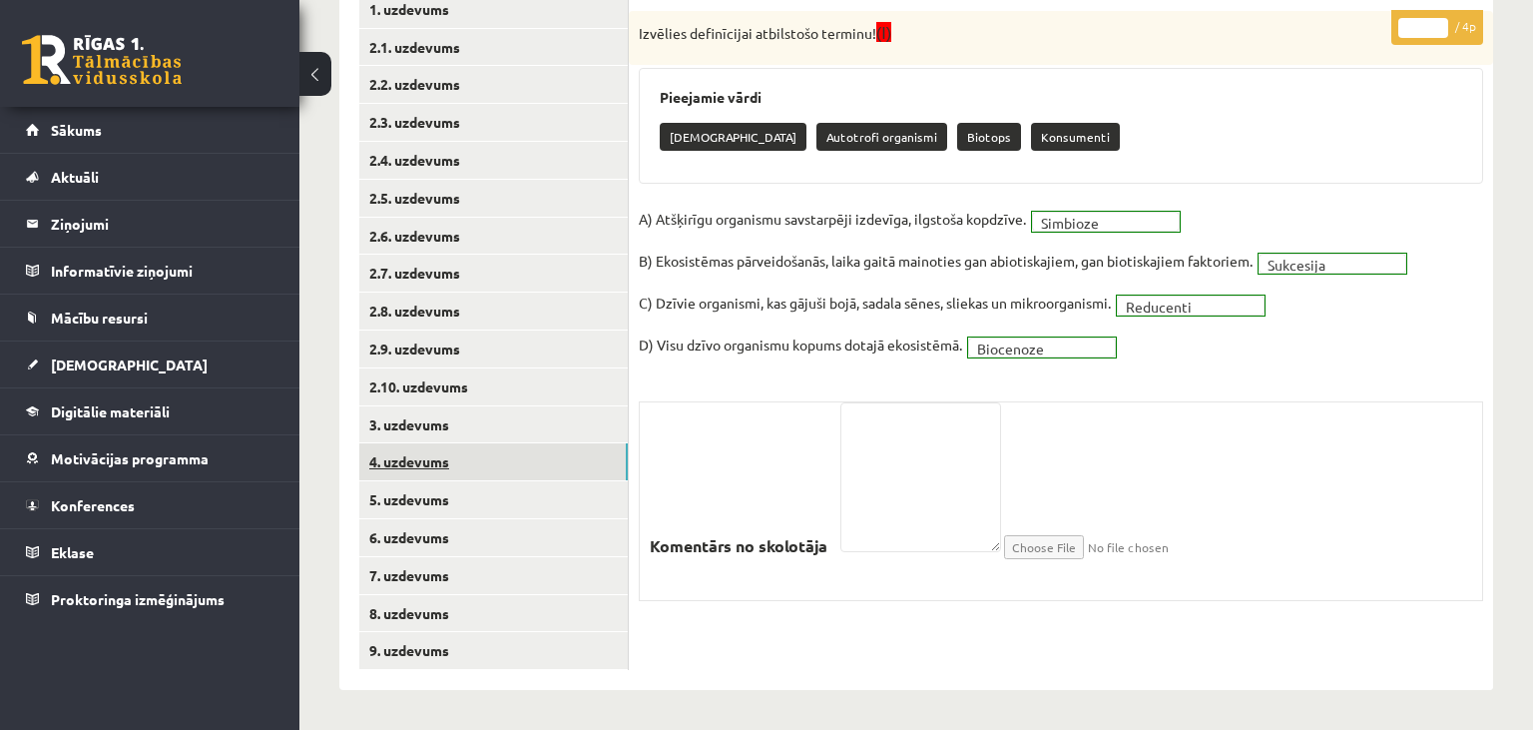
click at [466, 460] on link "4. uzdevums" at bounding box center [493, 461] width 269 height 37
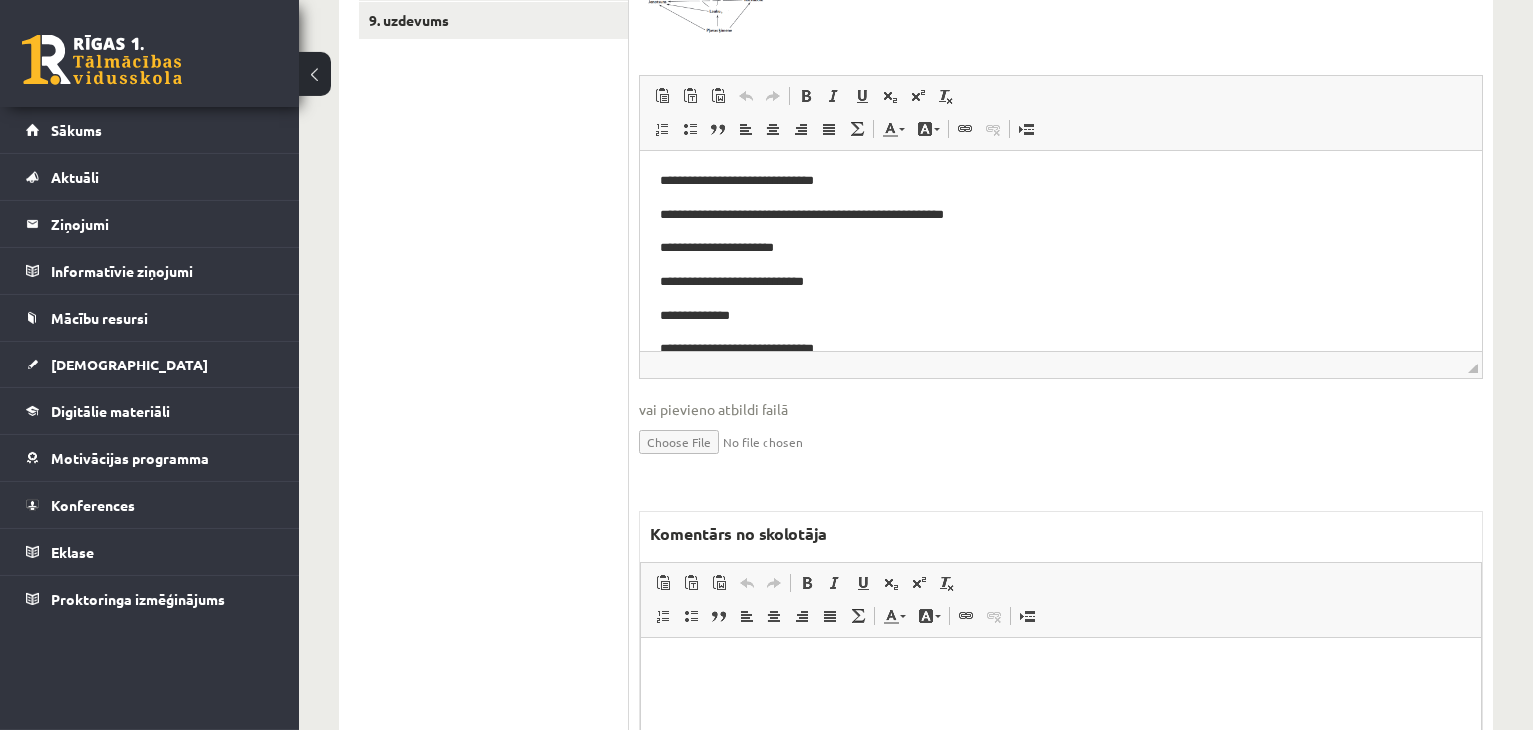
scroll to position [1210, 0]
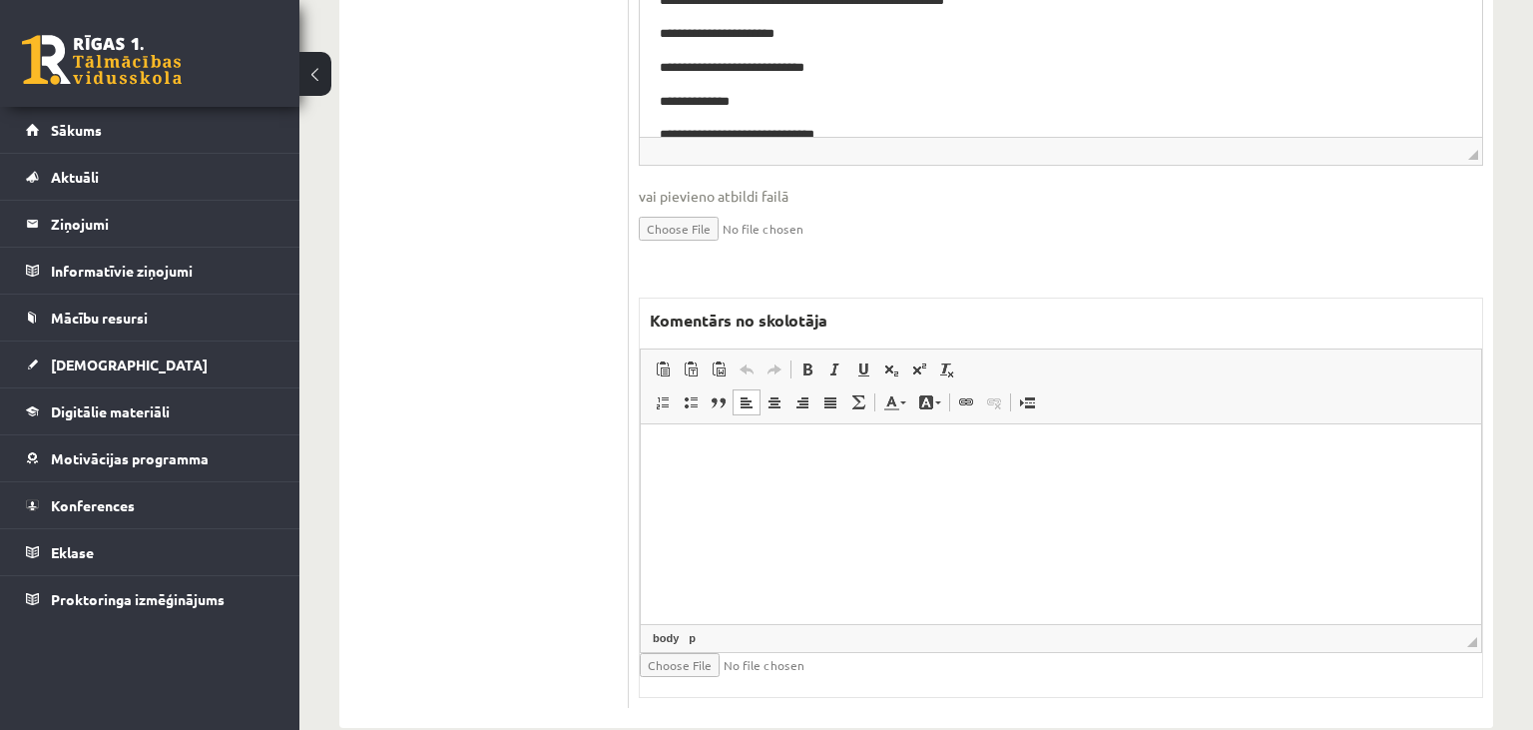
click at [731, 521] on html at bounding box center [1061, 523] width 840 height 200
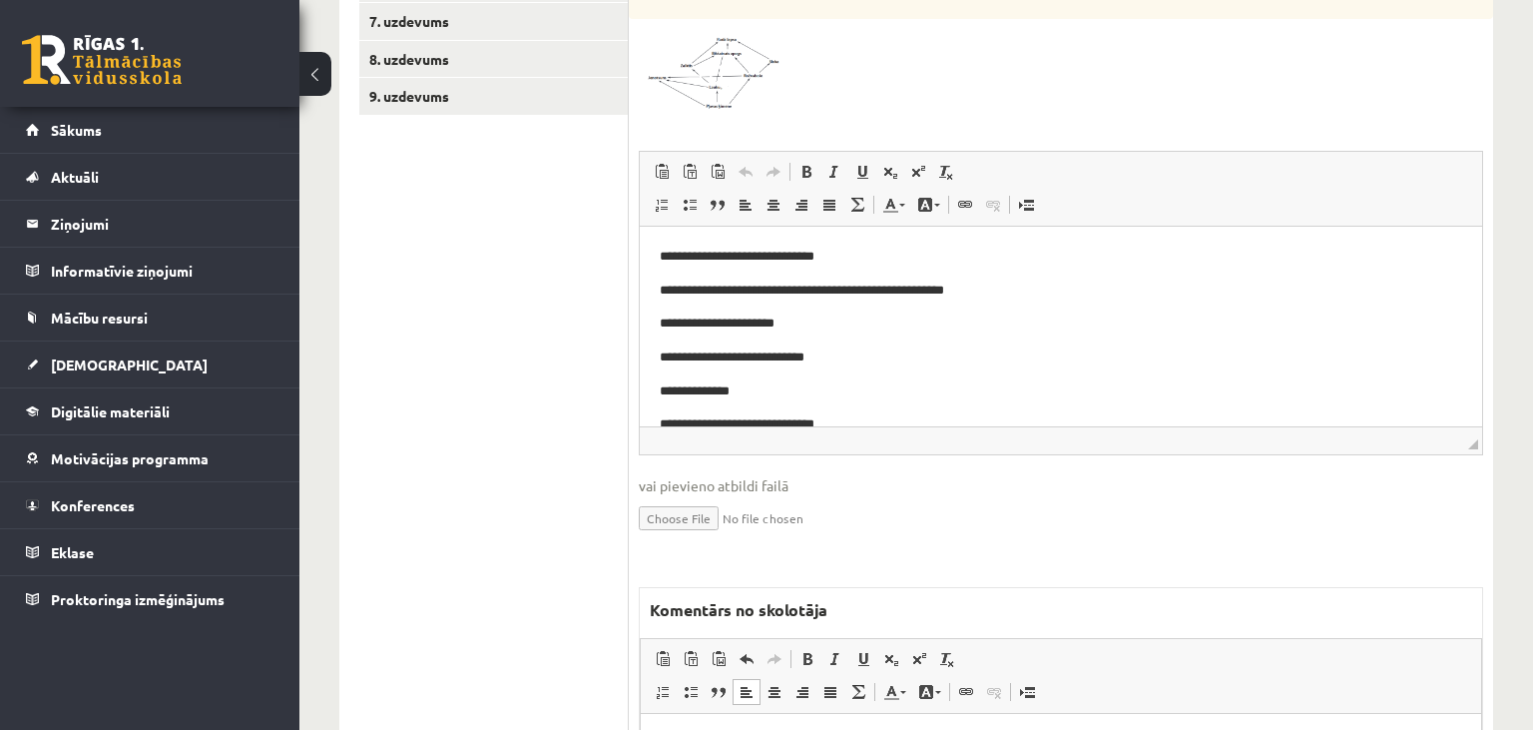
scroll to position [105, 0]
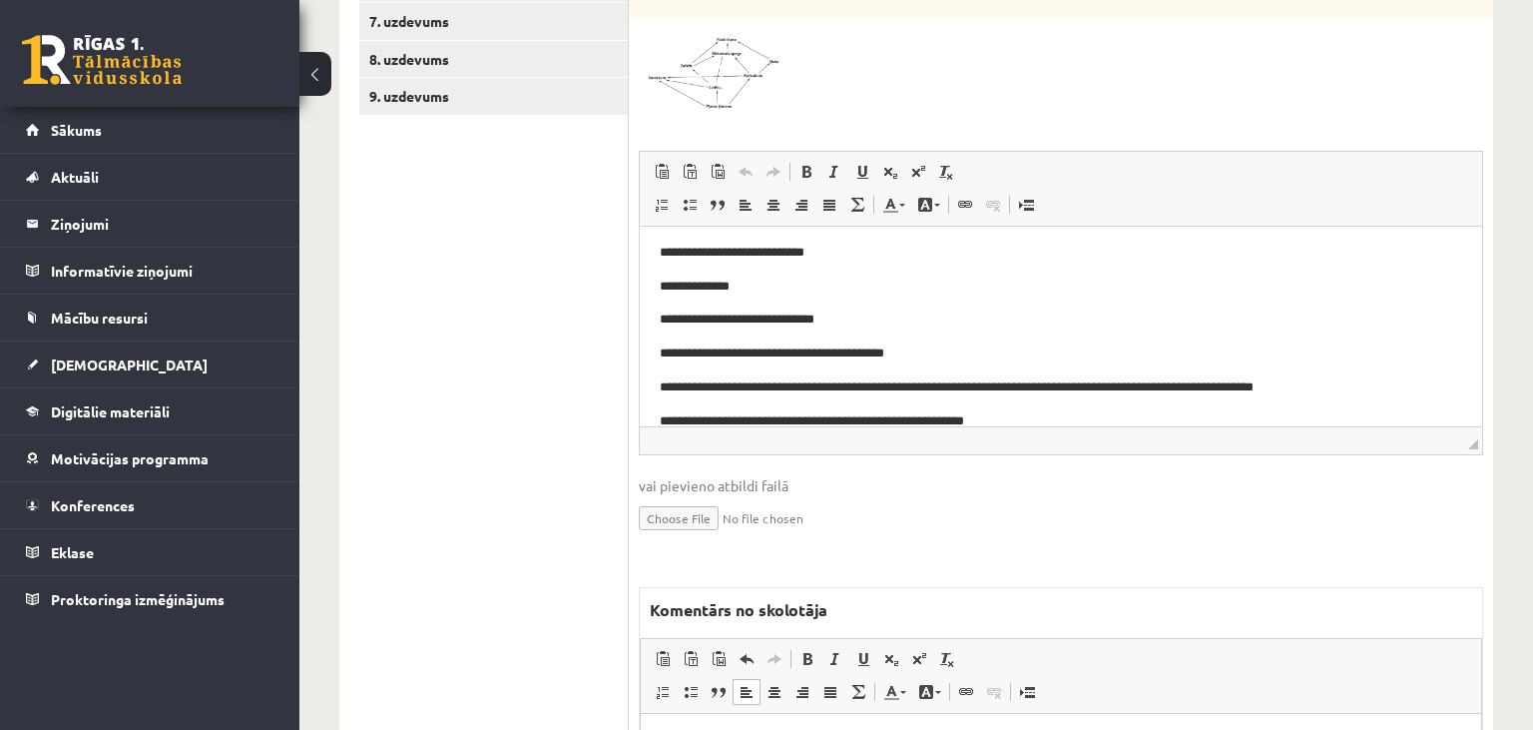
click at [694, 59] on img at bounding box center [714, 70] width 150 height 82
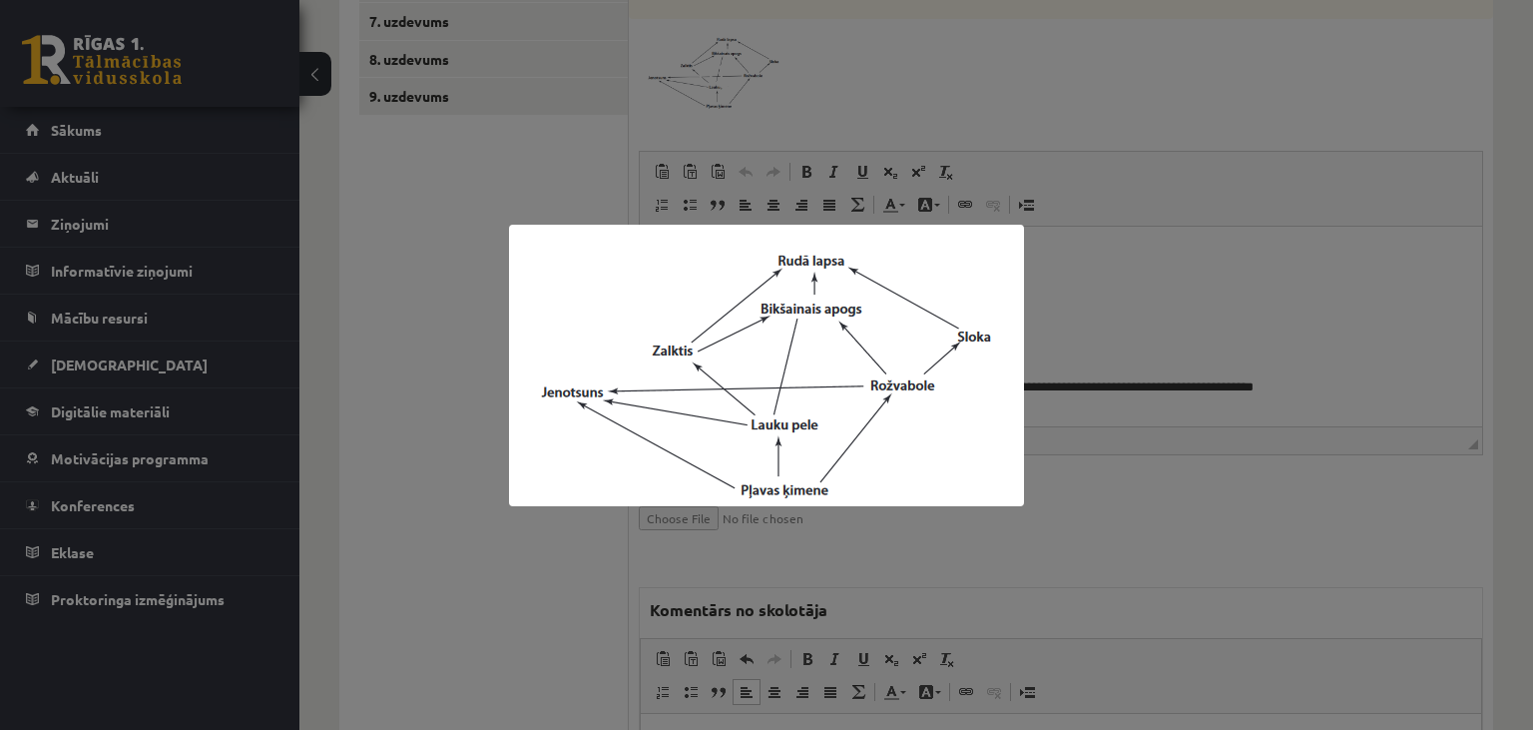
click at [405, 424] on div at bounding box center [766, 365] width 1533 height 730
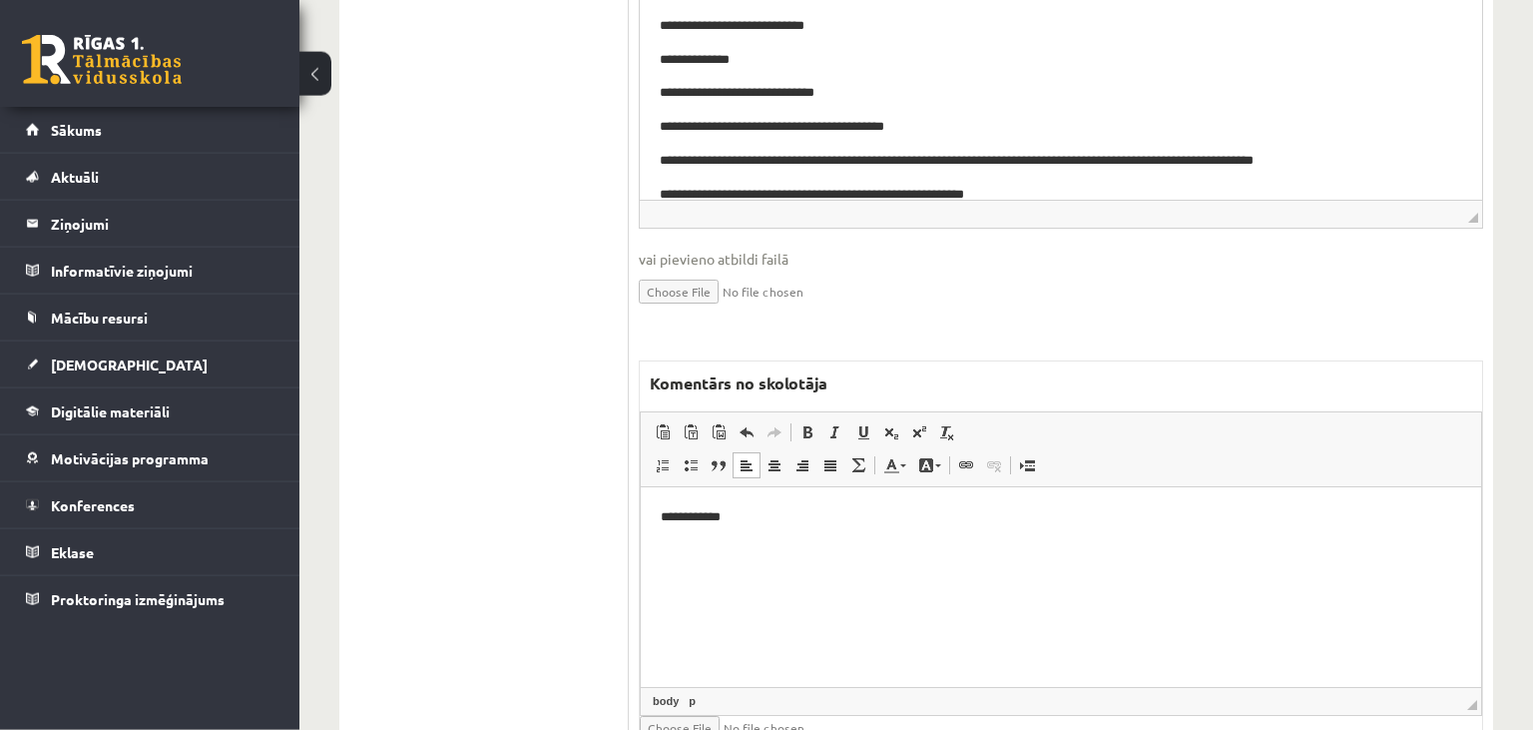
scroll to position [1237, 0]
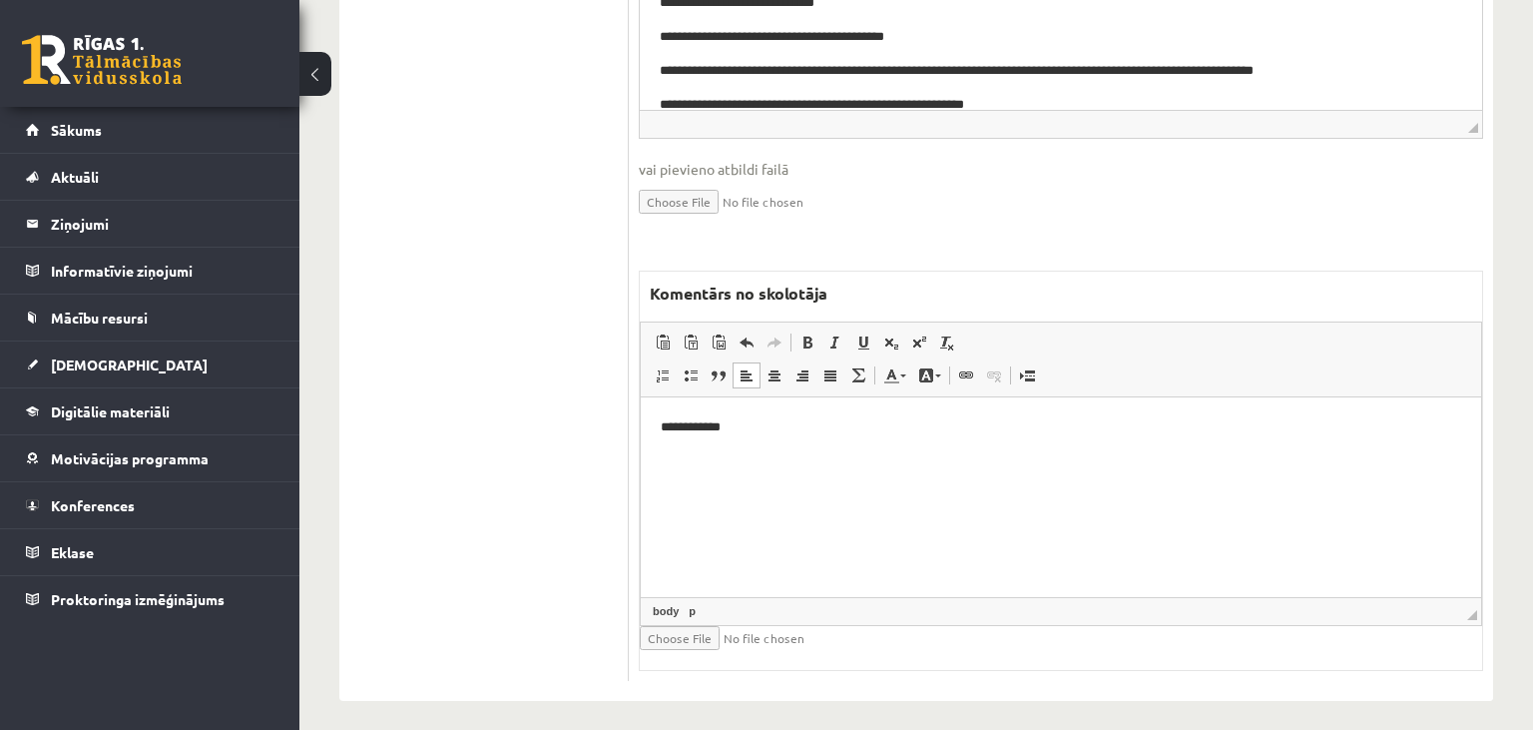
click at [862, 448] on html "**********" at bounding box center [1061, 496] width 840 height 200
click at [792, 426] on p "**********" at bounding box center [1062, 426] width 802 height 21
click at [1048, 428] on p "**********" at bounding box center [1062, 426] width 802 height 21
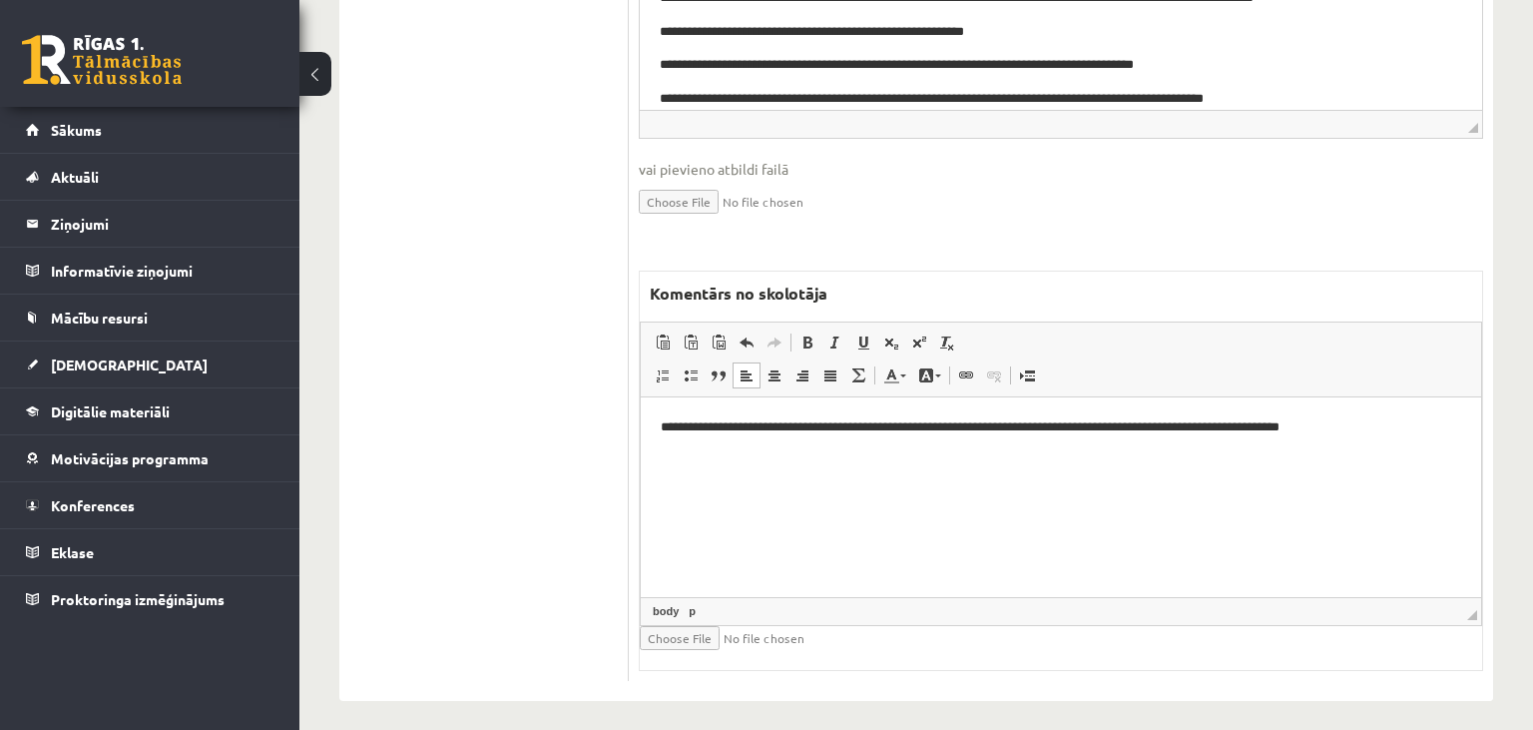
click at [1117, 428] on p "**********" at bounding box center [1062, 426] width 802 height 21
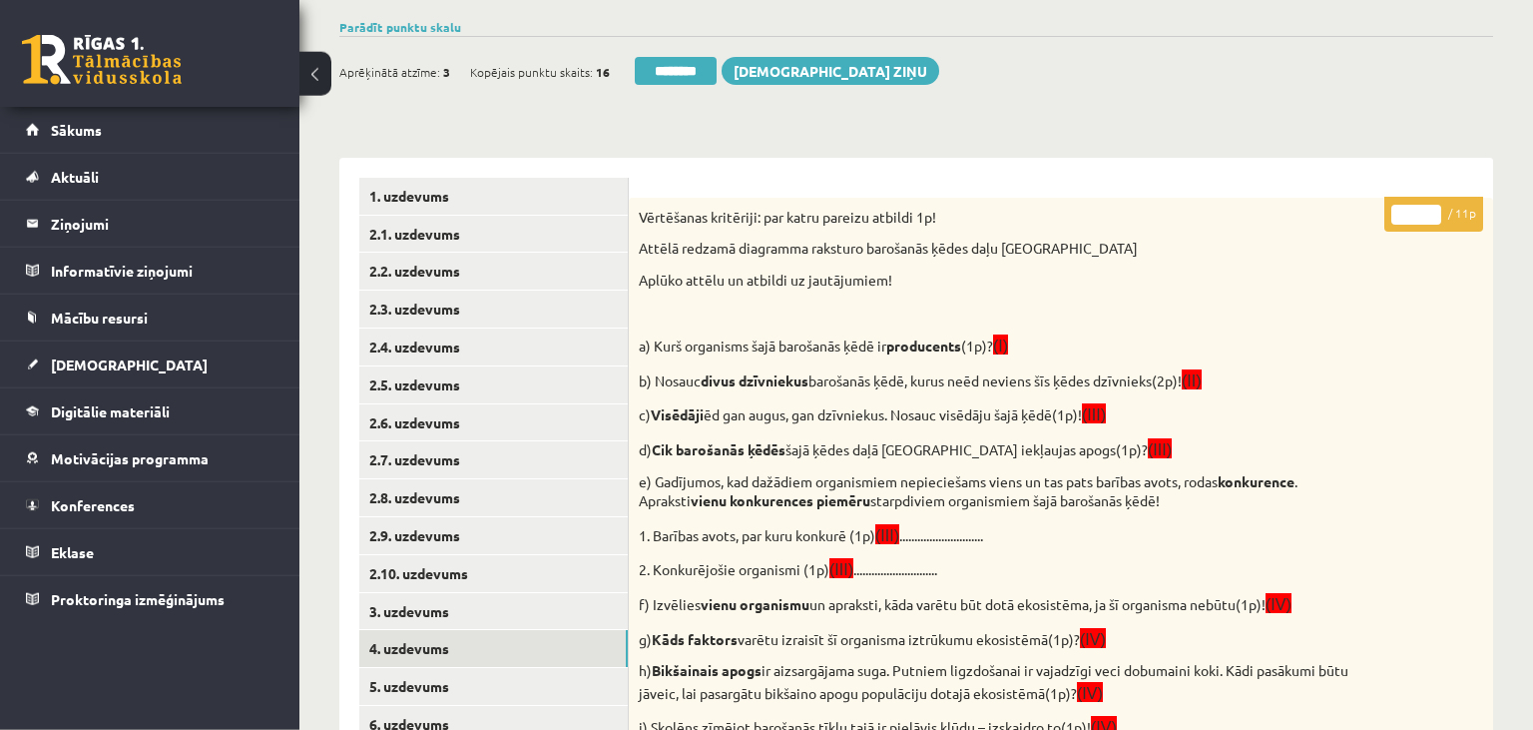
scroll to position [0, 0]
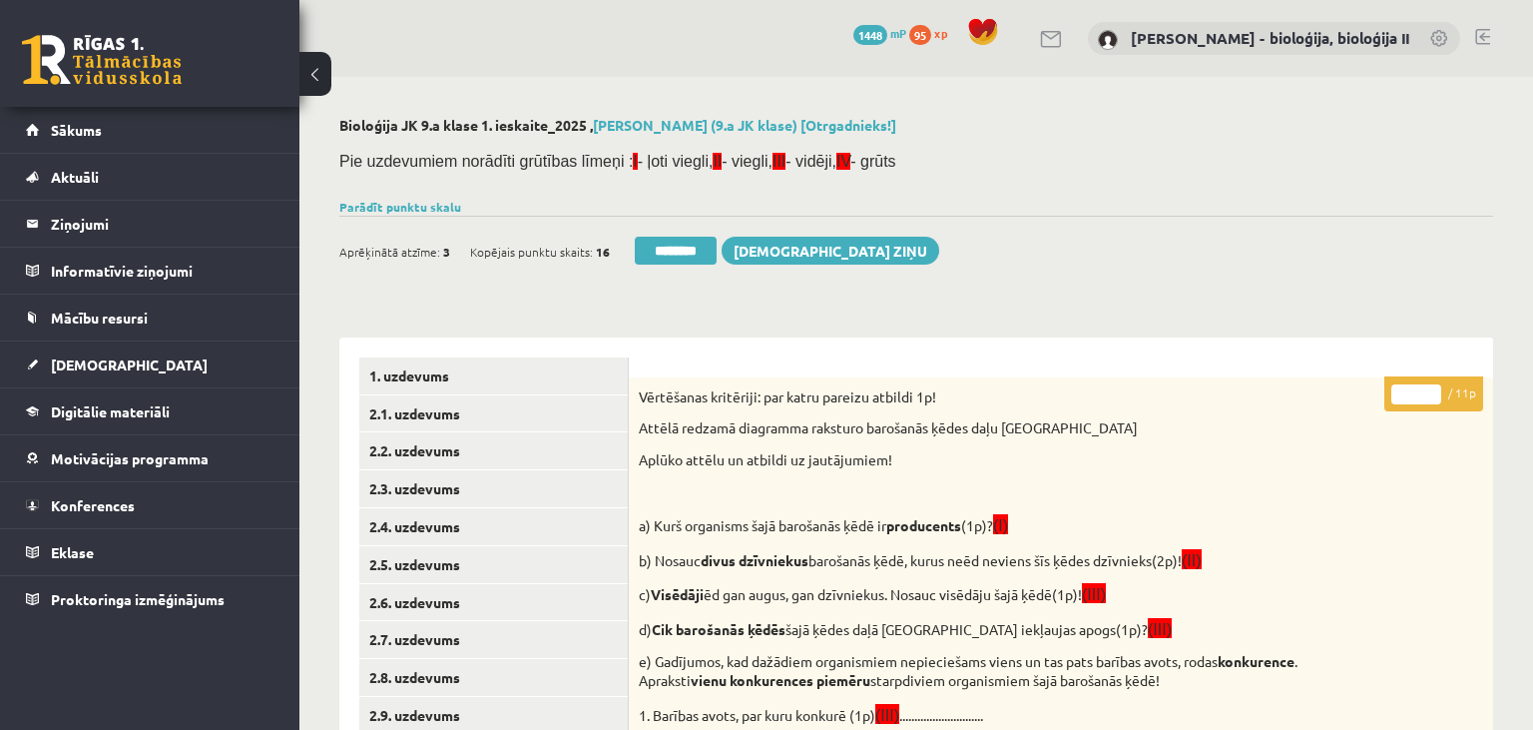
click at [1395, 392] on input "*" at bounding box center [1417, 394] width 50 height 20
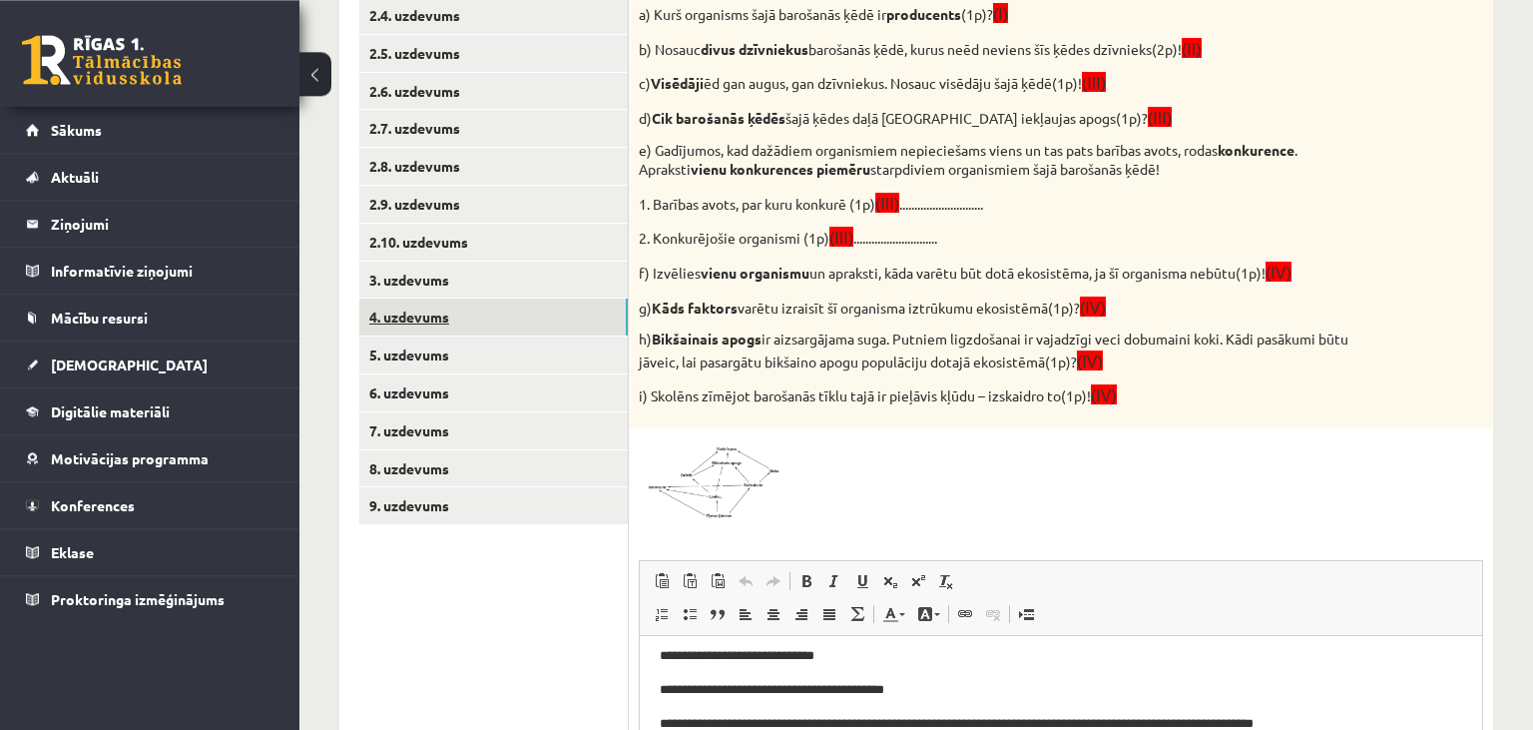
scroll to position [527, 0]
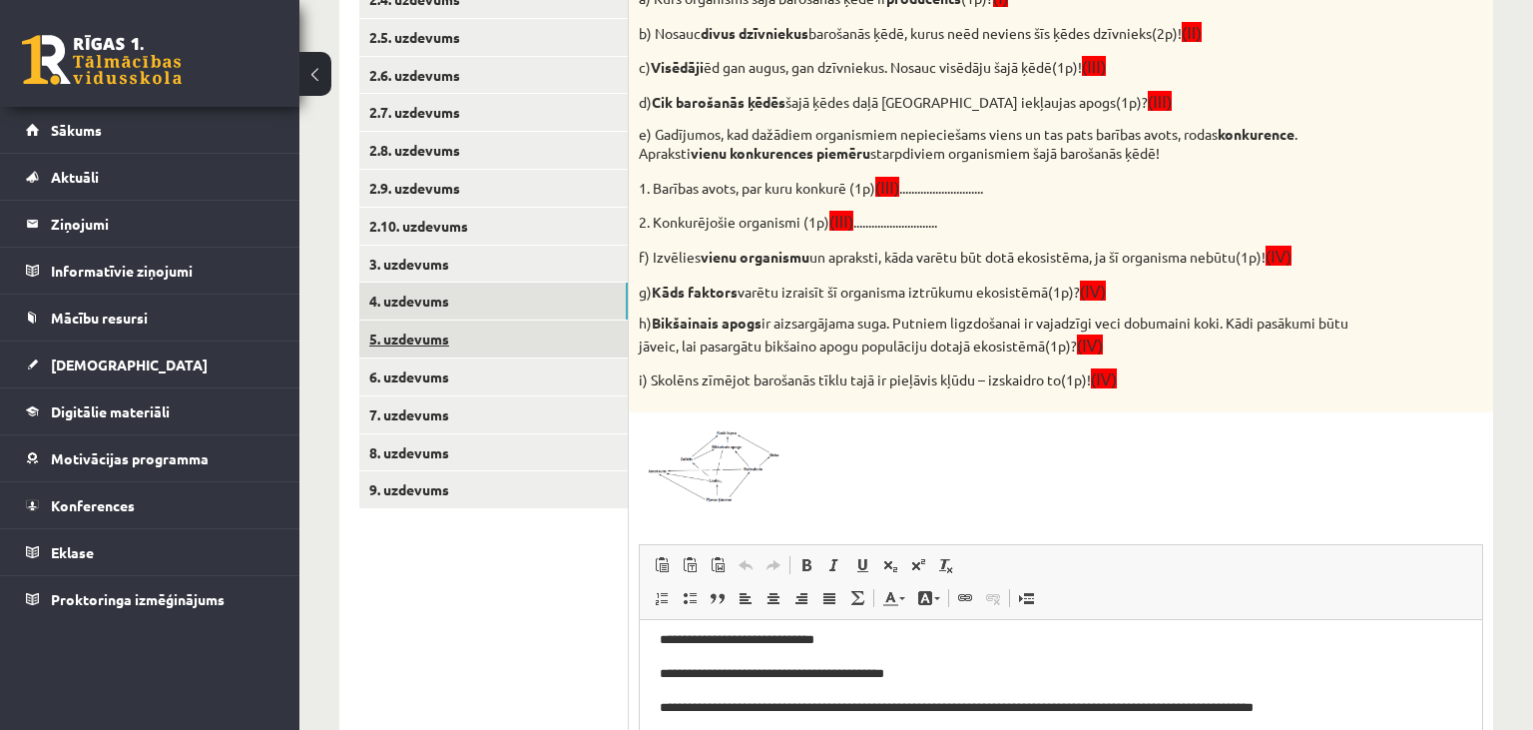
type input "*"
click at [509, 349] on link "5. uzdevums" at bounding box center [493, 338] width 269 height 37
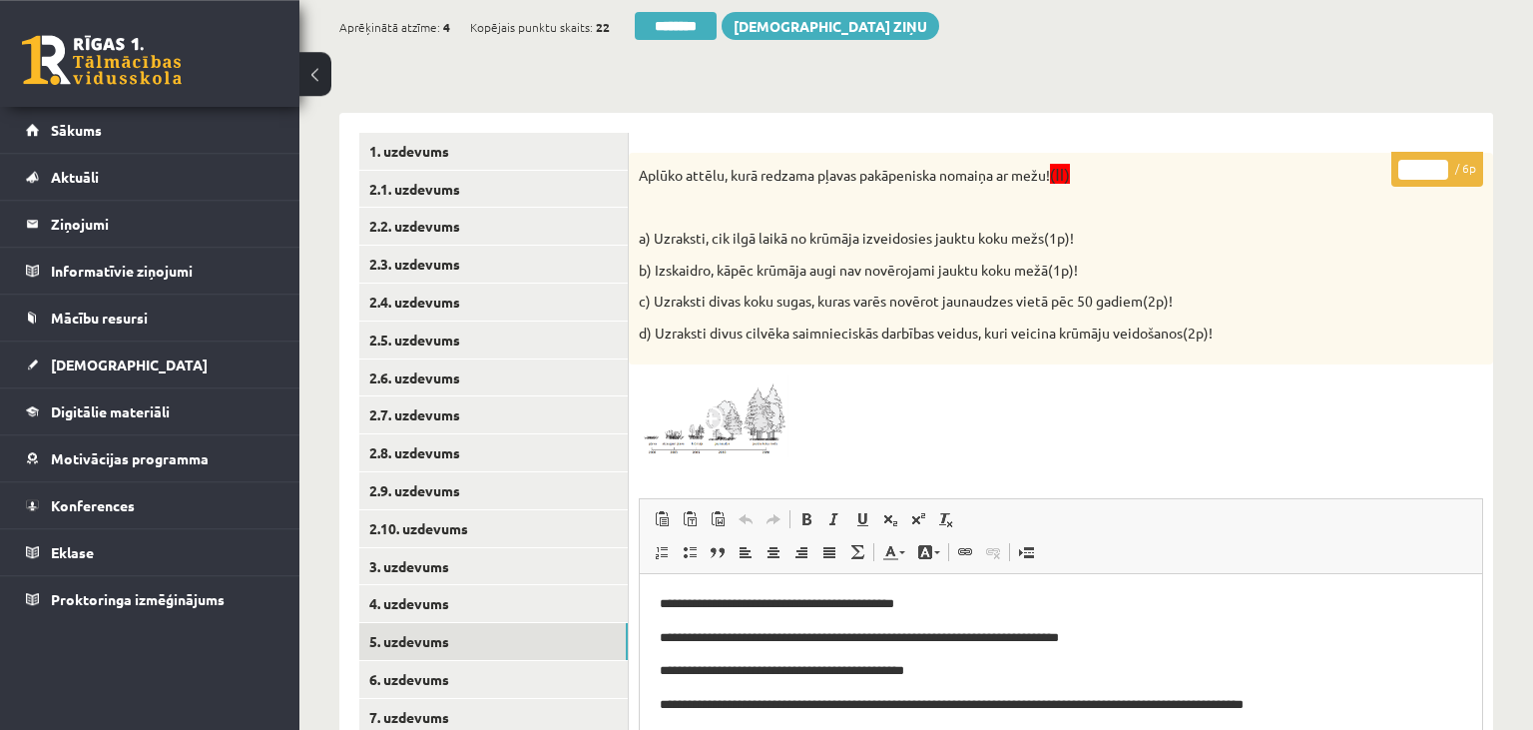
scroll to position [176, 0]
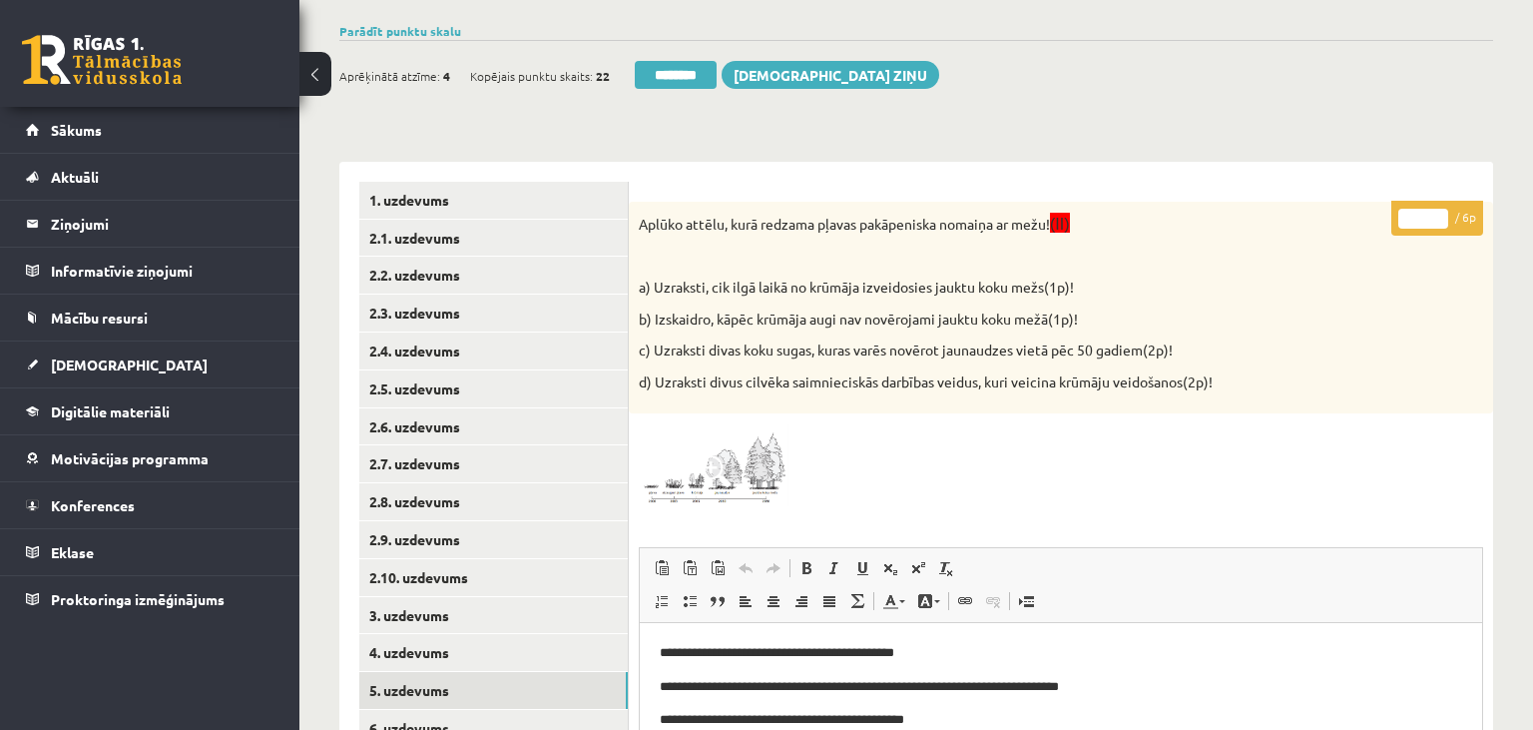
click at [1434, 214] on input "*" at bounding box center [1423, 219] width 50 height 20
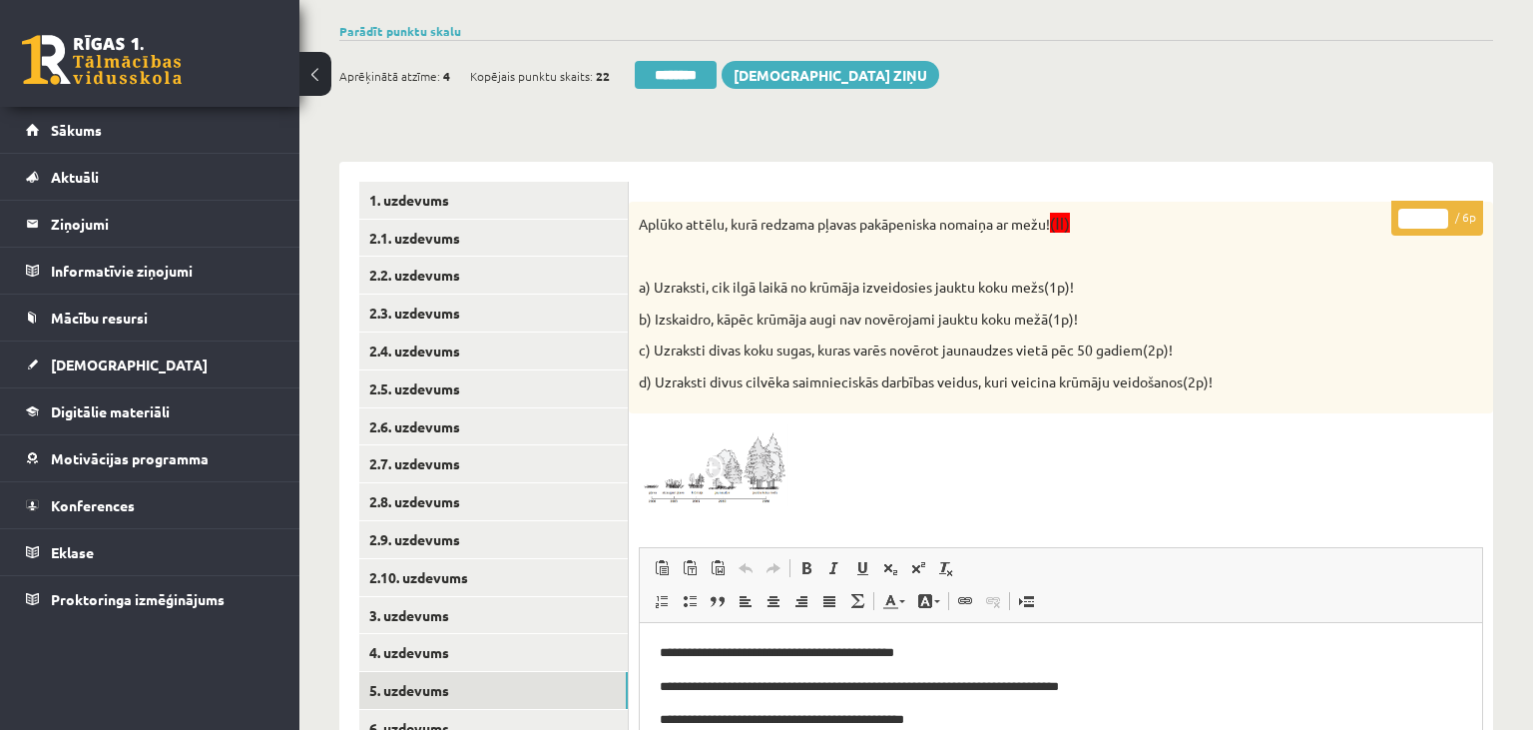
type input "*"
click at [1434, 214] on input "*" at bounding box center [1423, 219] width 50 height 20
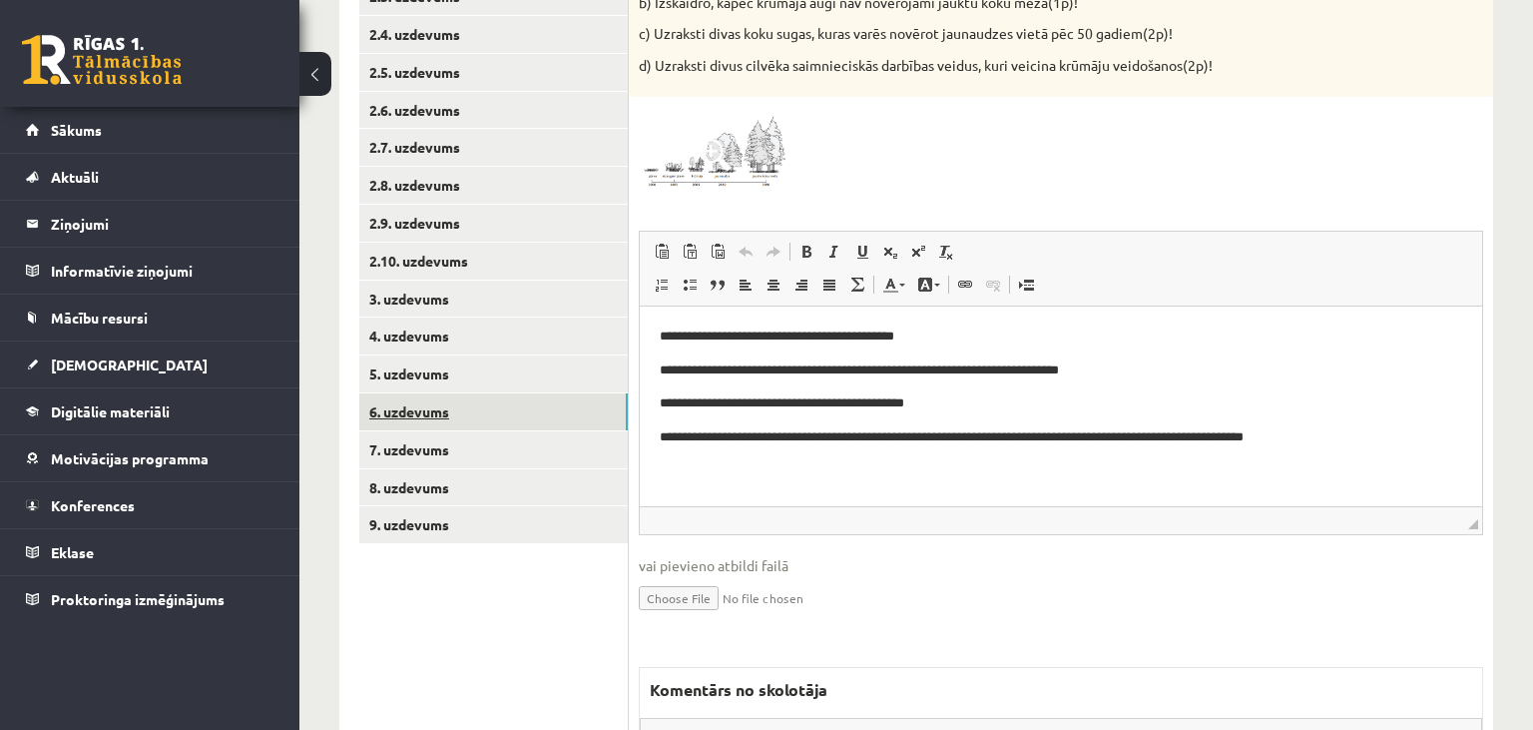
click at [545, 399] on link "6. uzdevums" at bounding box center [493, 411] width 269 height 37
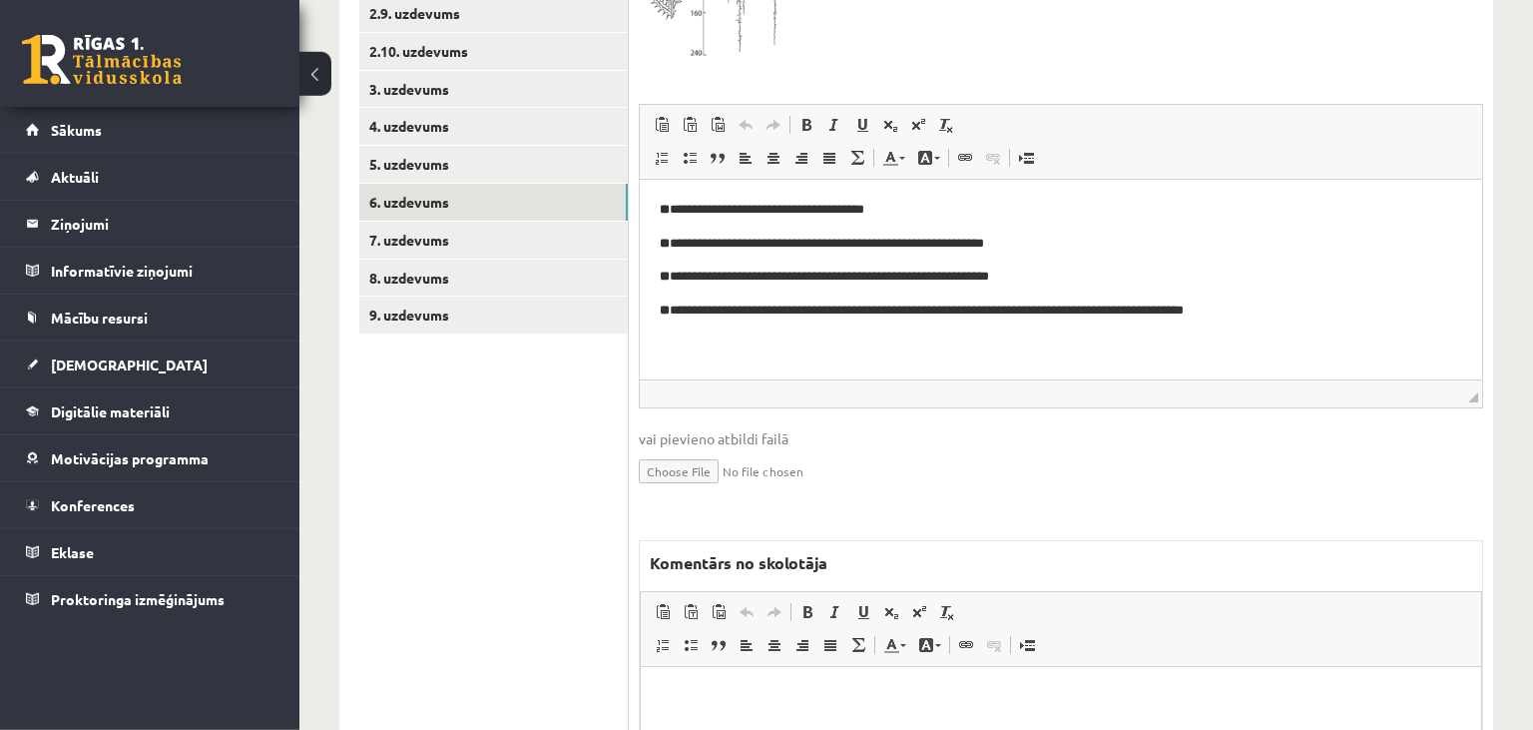
scroll to position [754, 0]
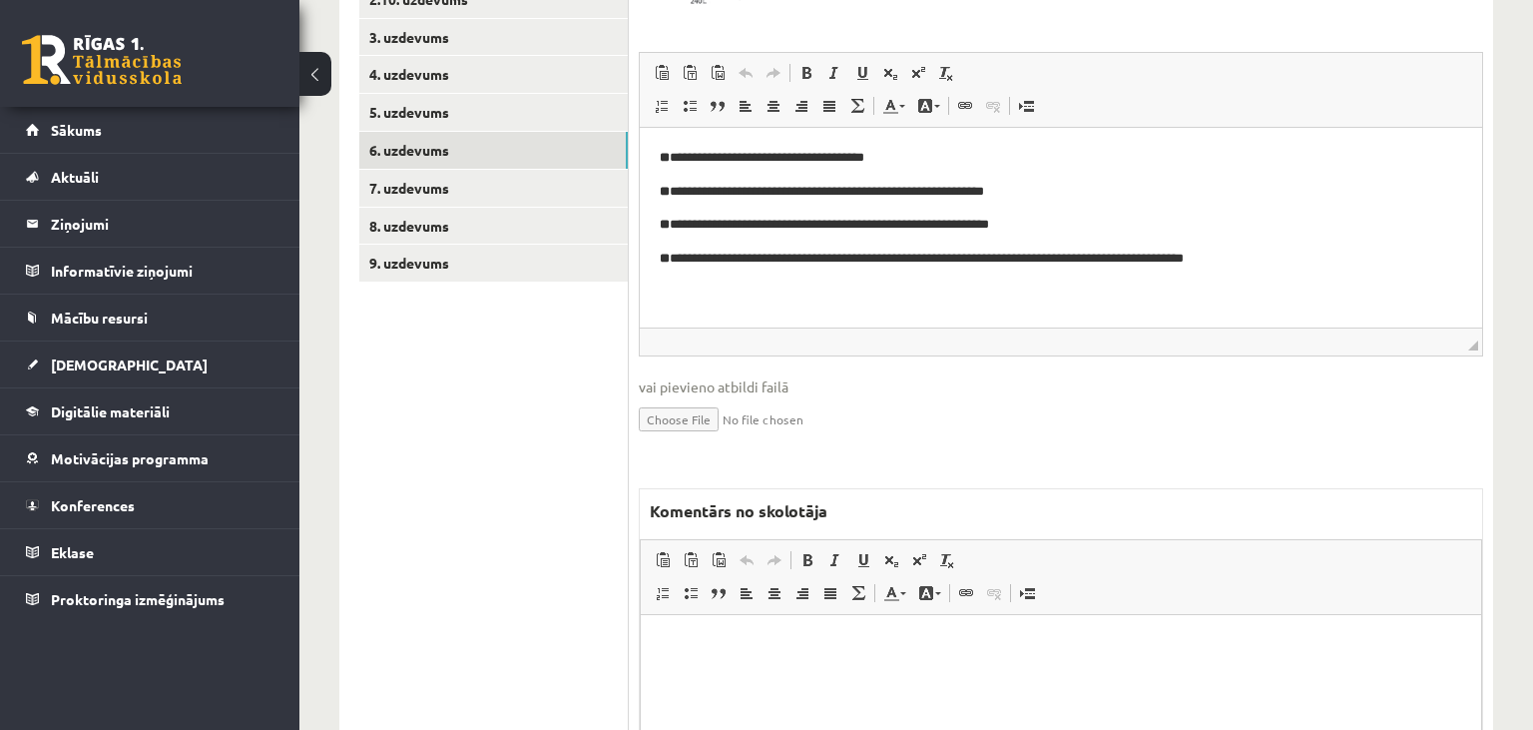
click at [930, 657] on html at bounding box center [1061, 715] width 840 height 200
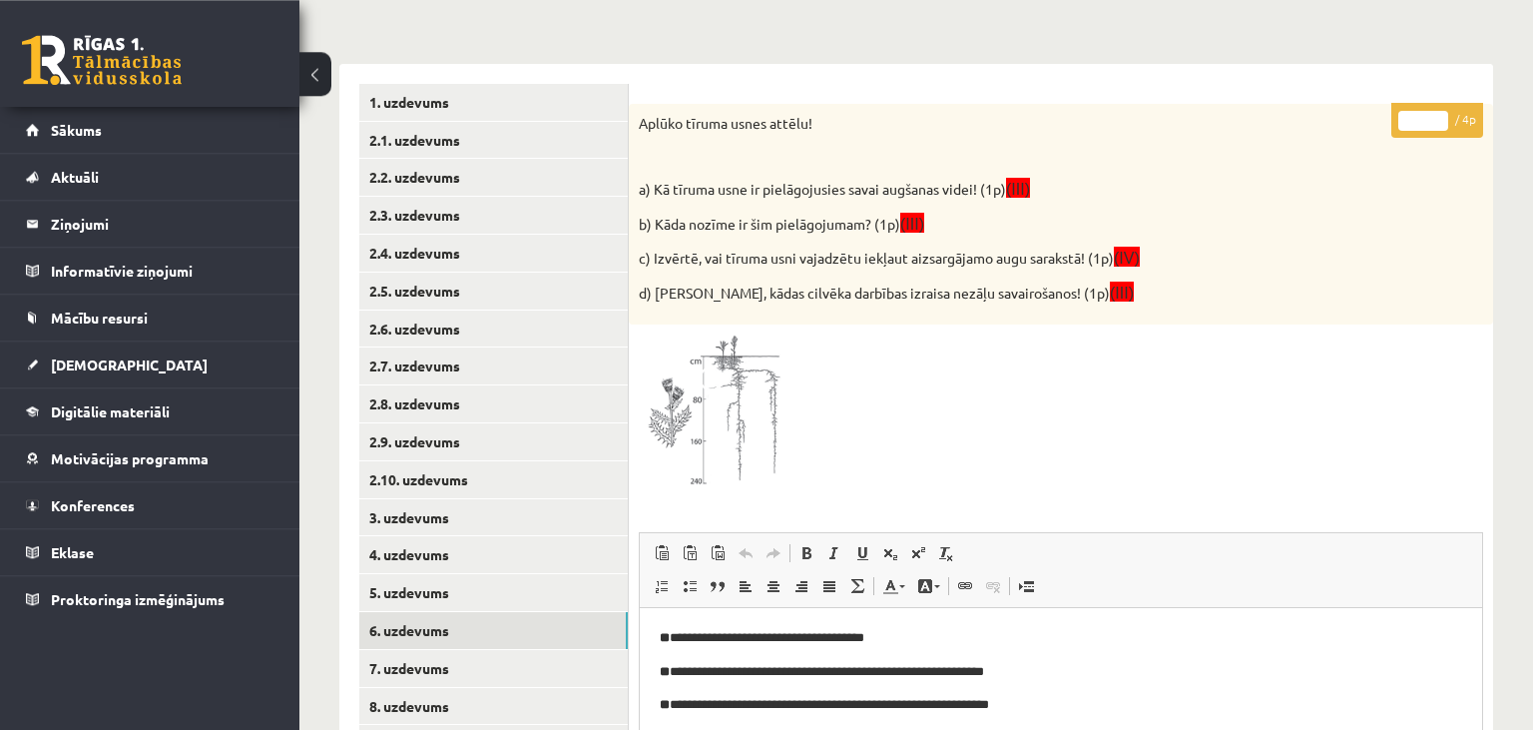
scroll to position [227, 0]
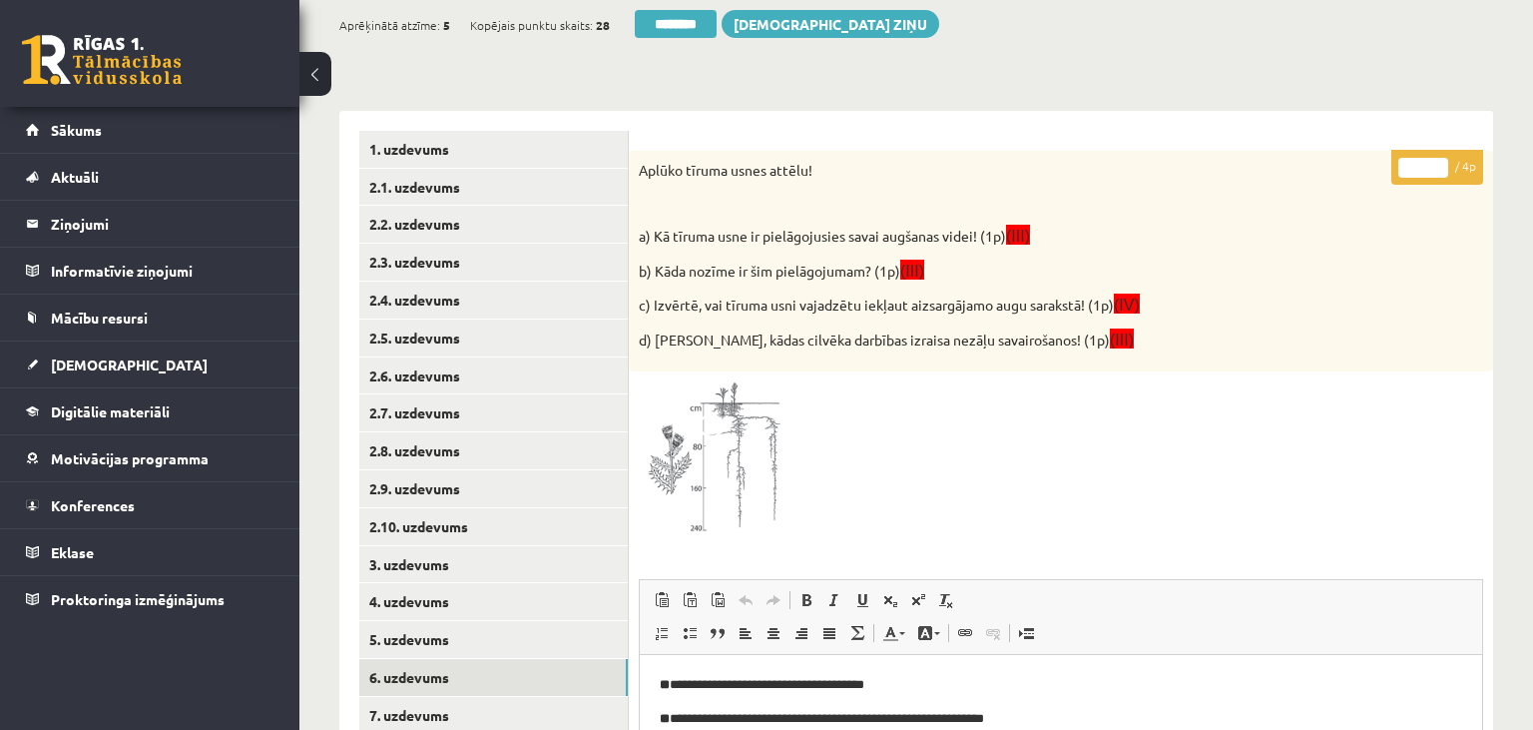
click at [1434, 164] on input "*" at bounding box center [1423, 168] width 50 height 20
type input "*"
click at [1434, 164] on input "*" at bounding box center [1423, 168] width 50 height 20
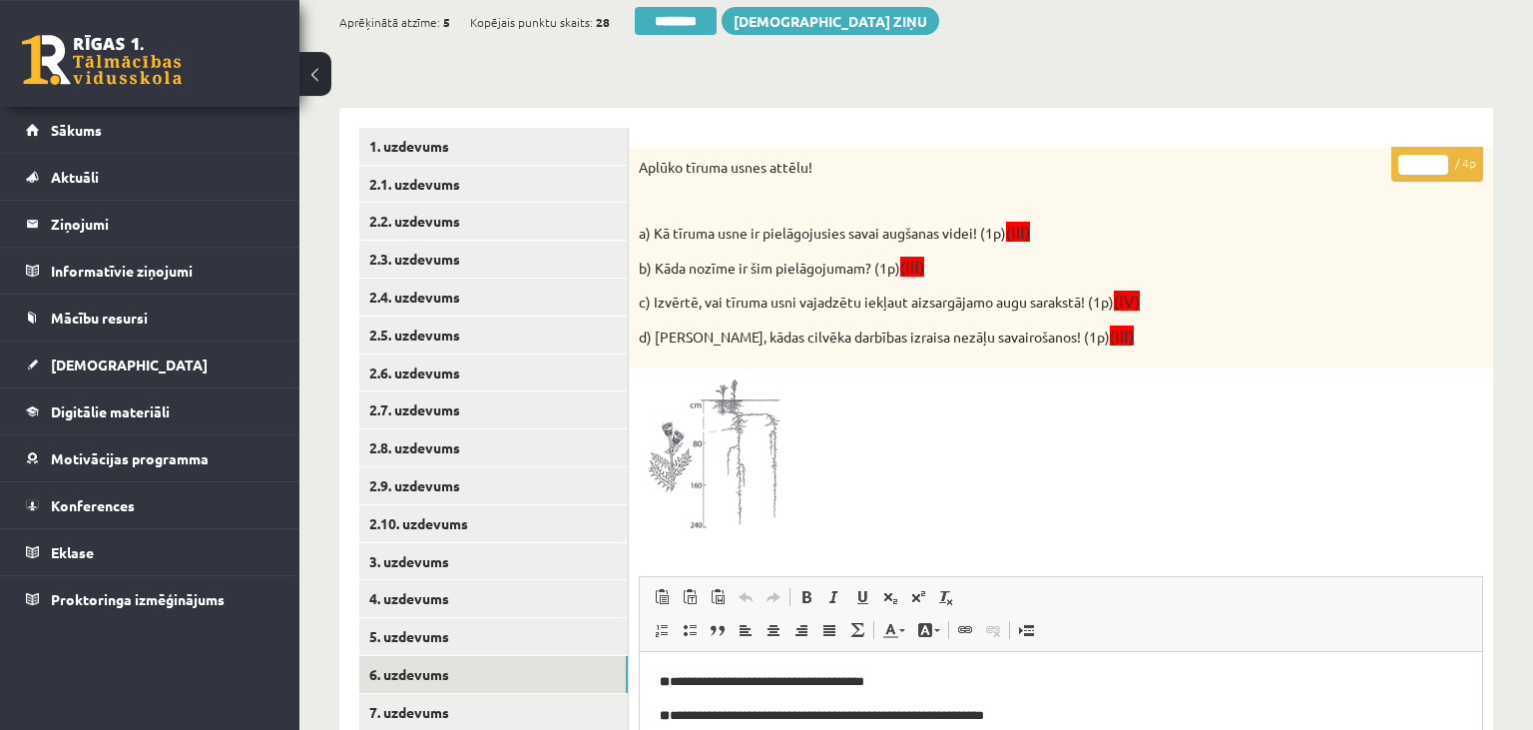
scroll to position [648, 0]
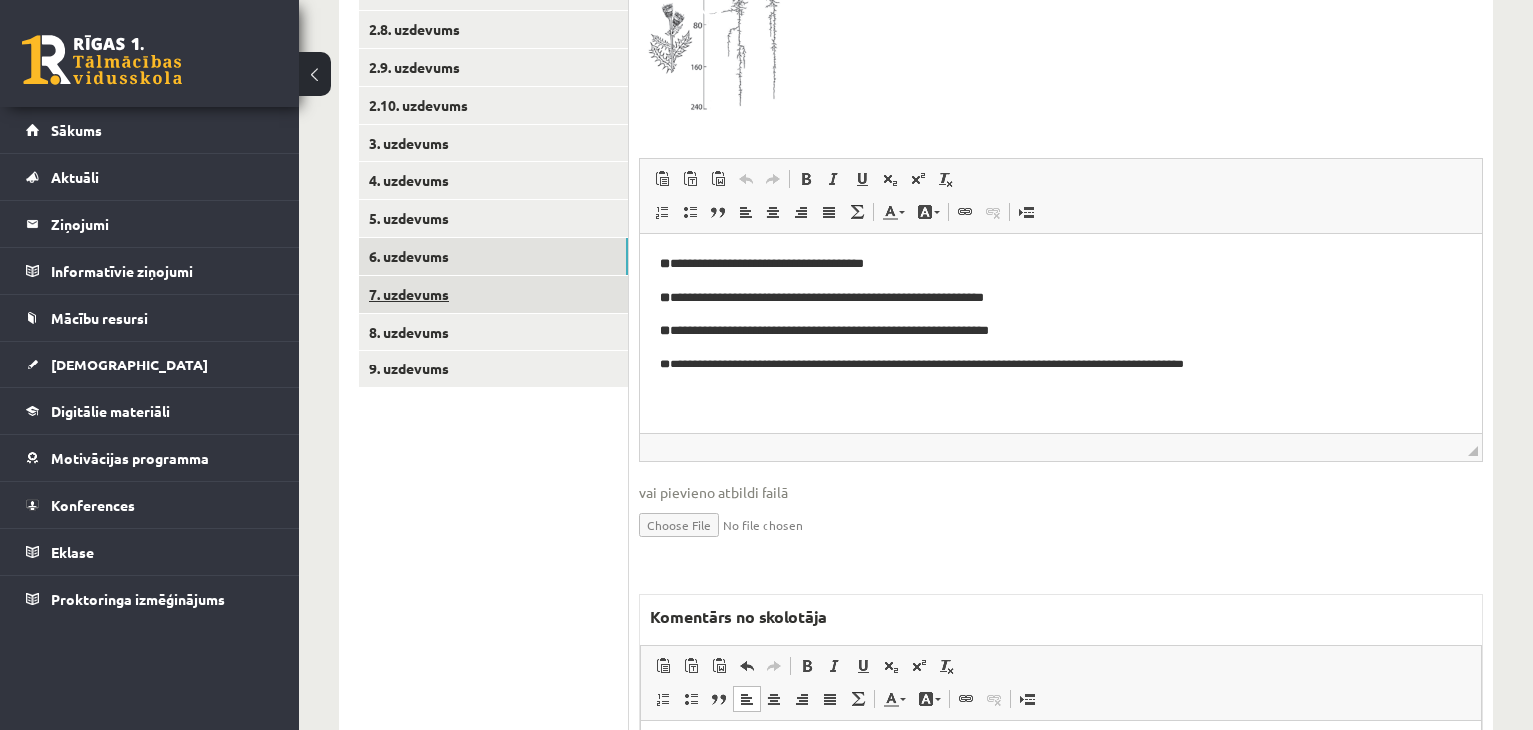
click at [433, 298] on link "7. uzdevums" at bounding box center [493, 294] width 269 height 37
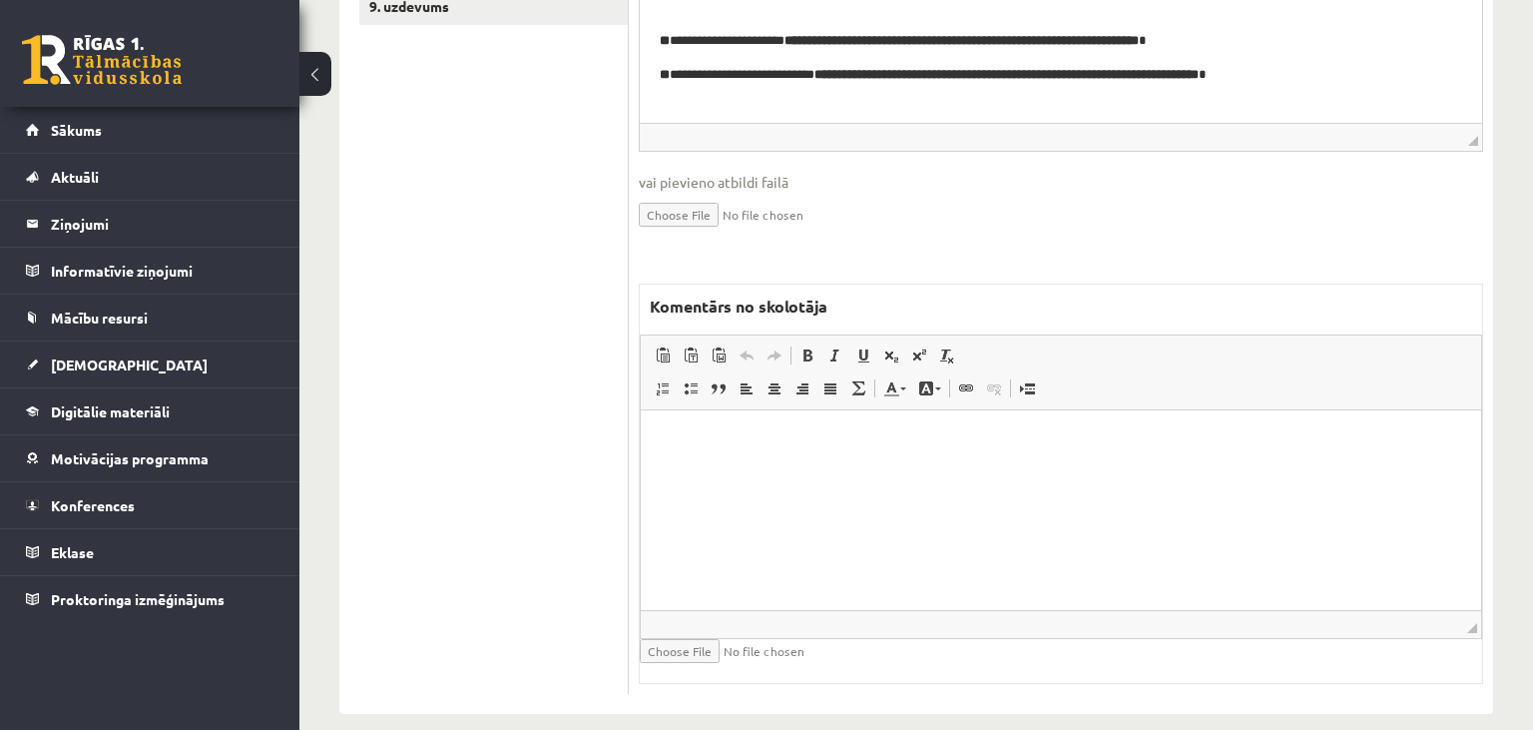
scroll to position [1024, 0]
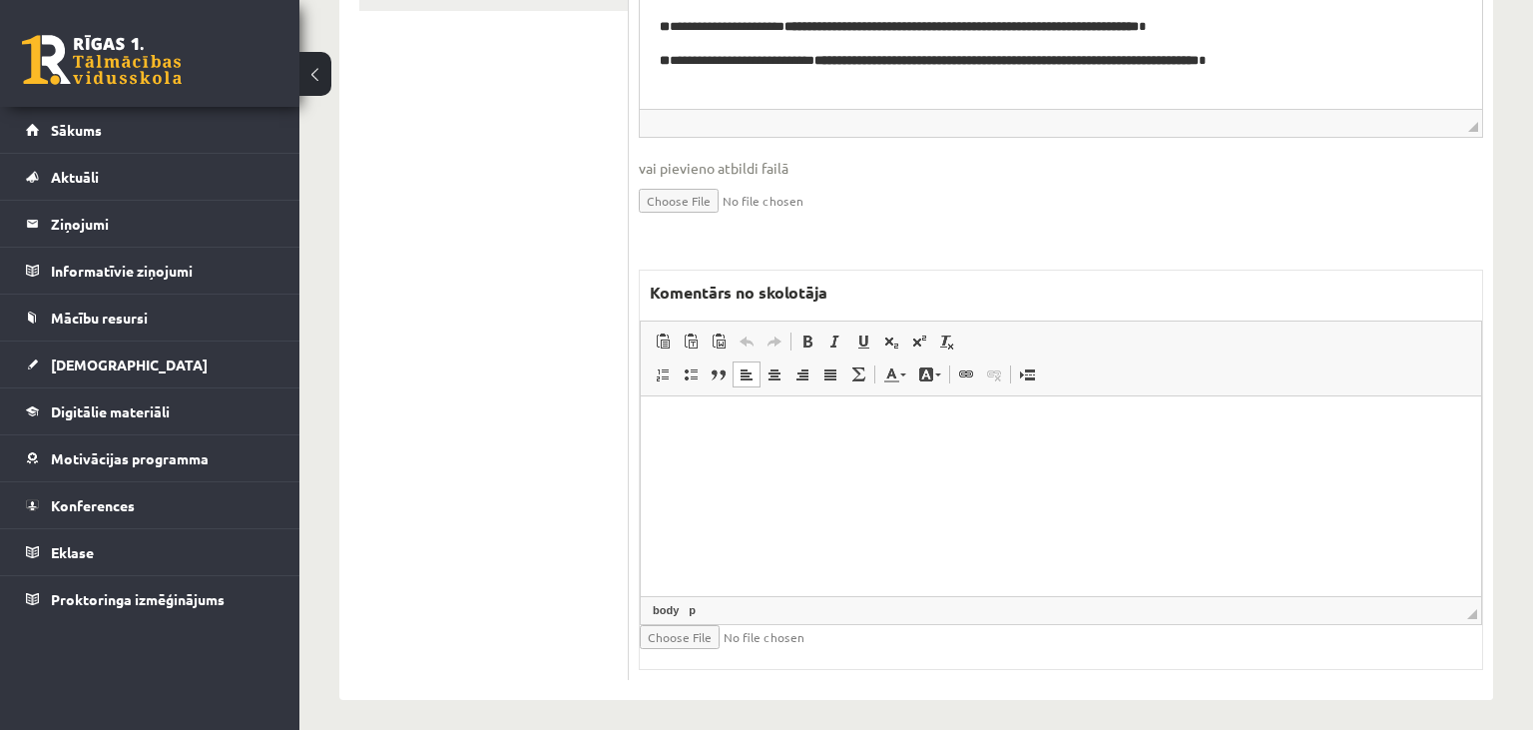
click at [835, 495] on html at bounding box center [1061, 496] width 840 height 200
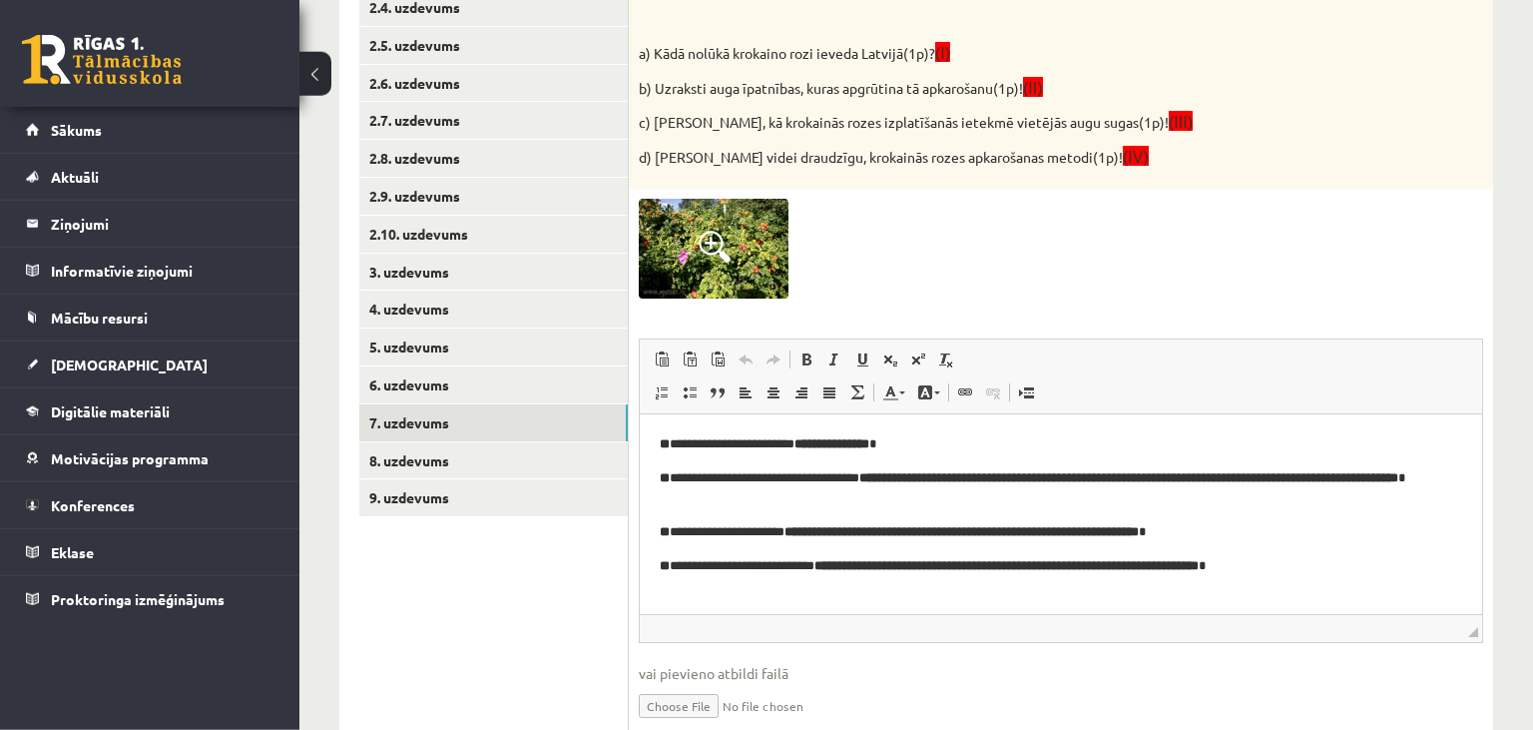
scroll to position [497, 0]
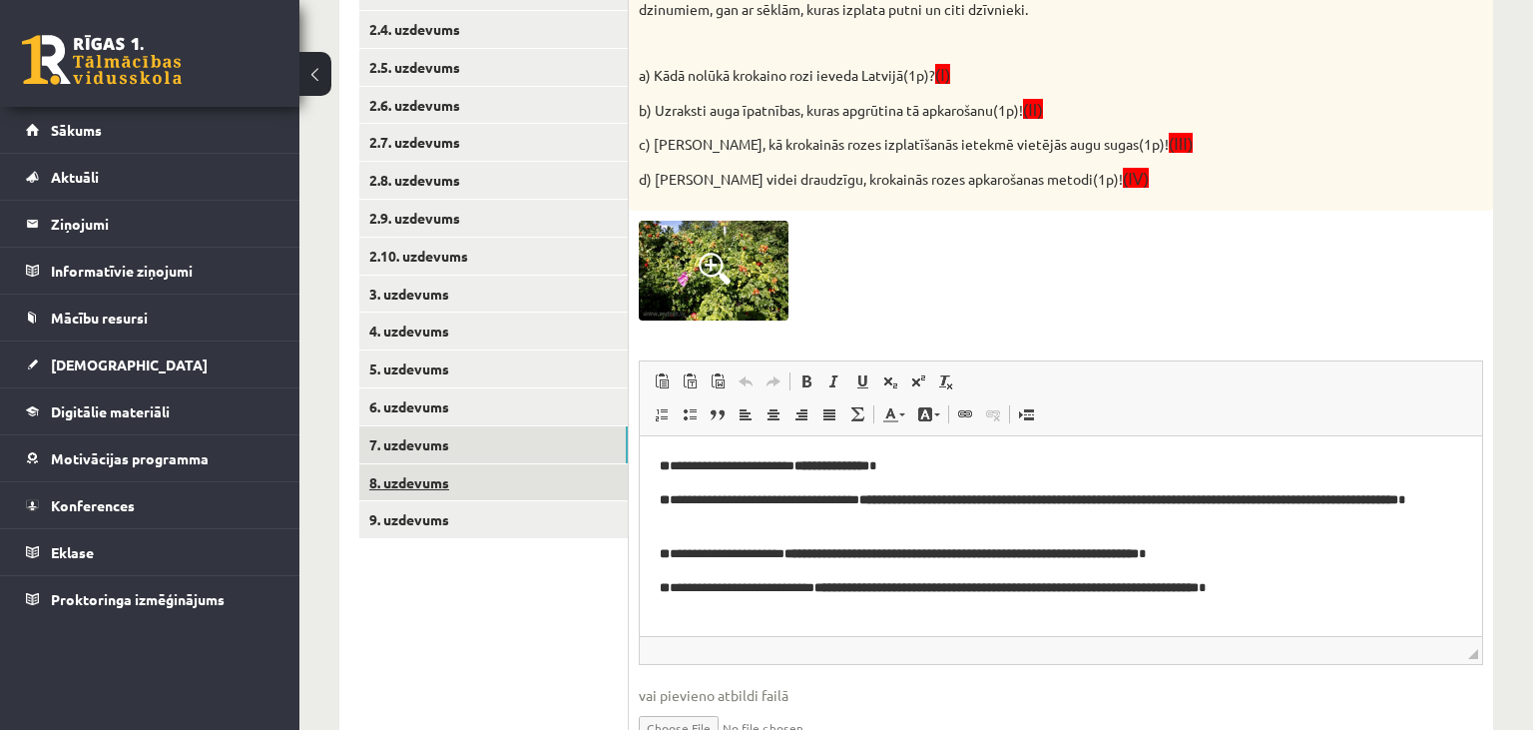
click at [472, 490] on link "8. uzdevums" at bounding box center [493, 482] width 269 height 37
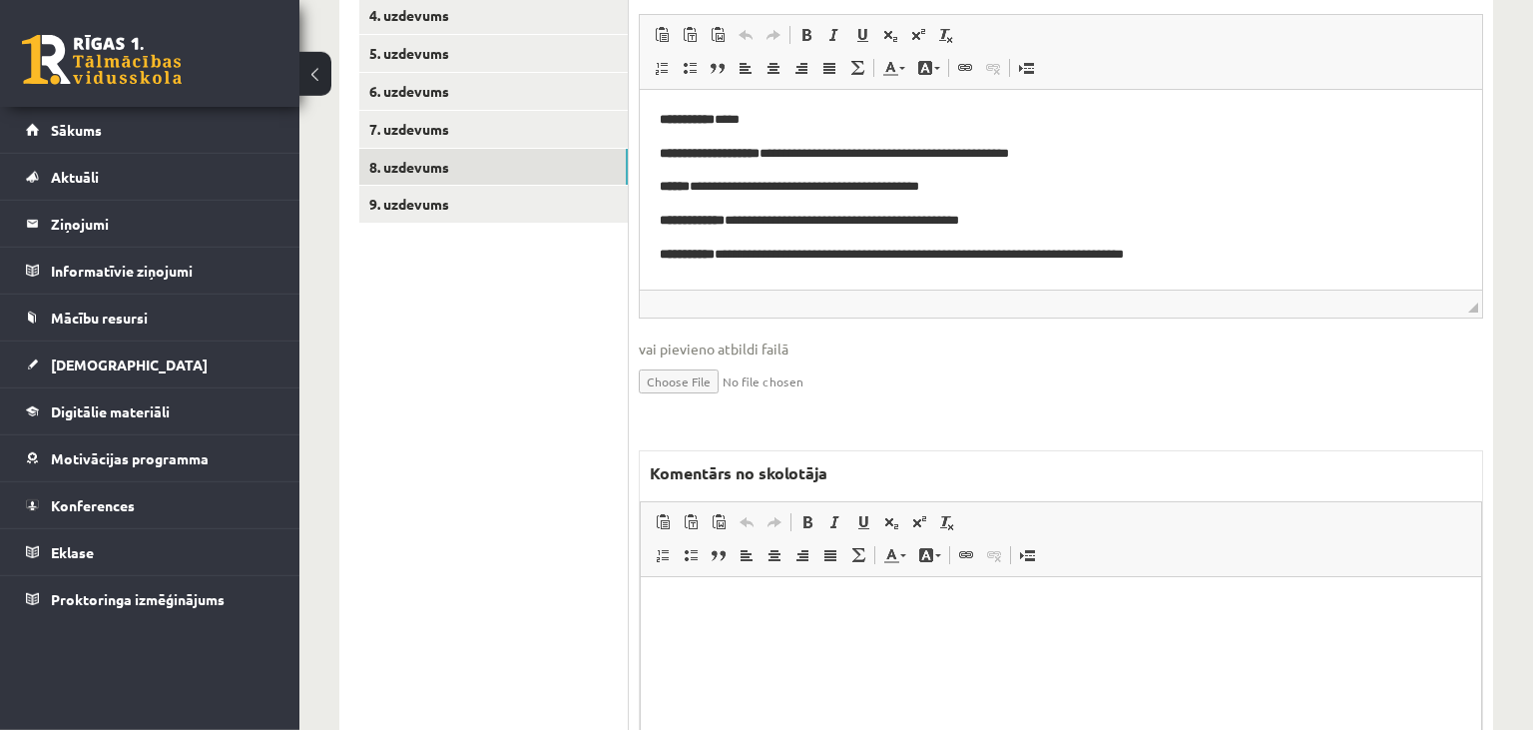
scroll to position [814, 0]
click at [1038, 654] on html at bounding box center [1061, 675] width 840 height 200
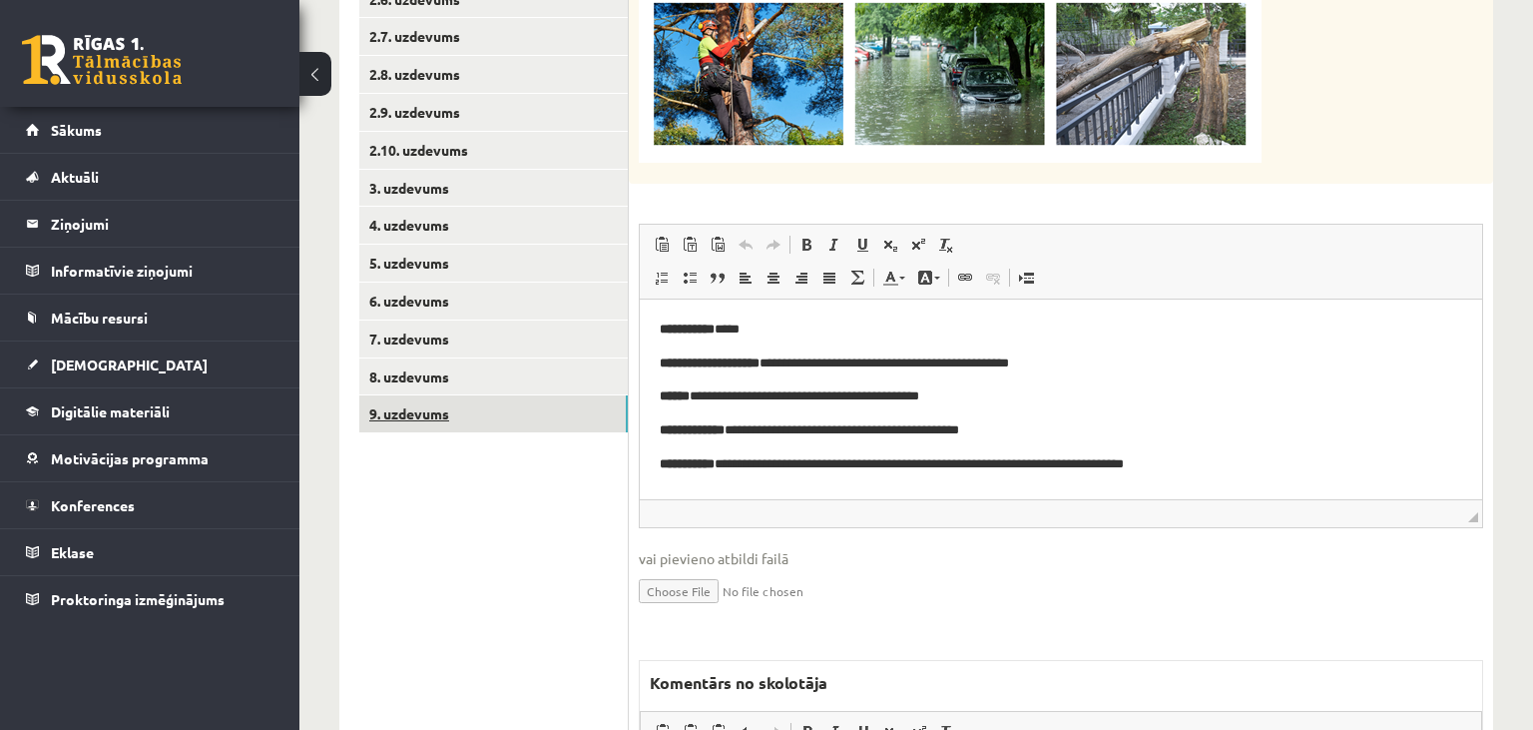
click at [477, 413] on link "9. uzdevums" at bounding box center [493, 413] width 269 height 37
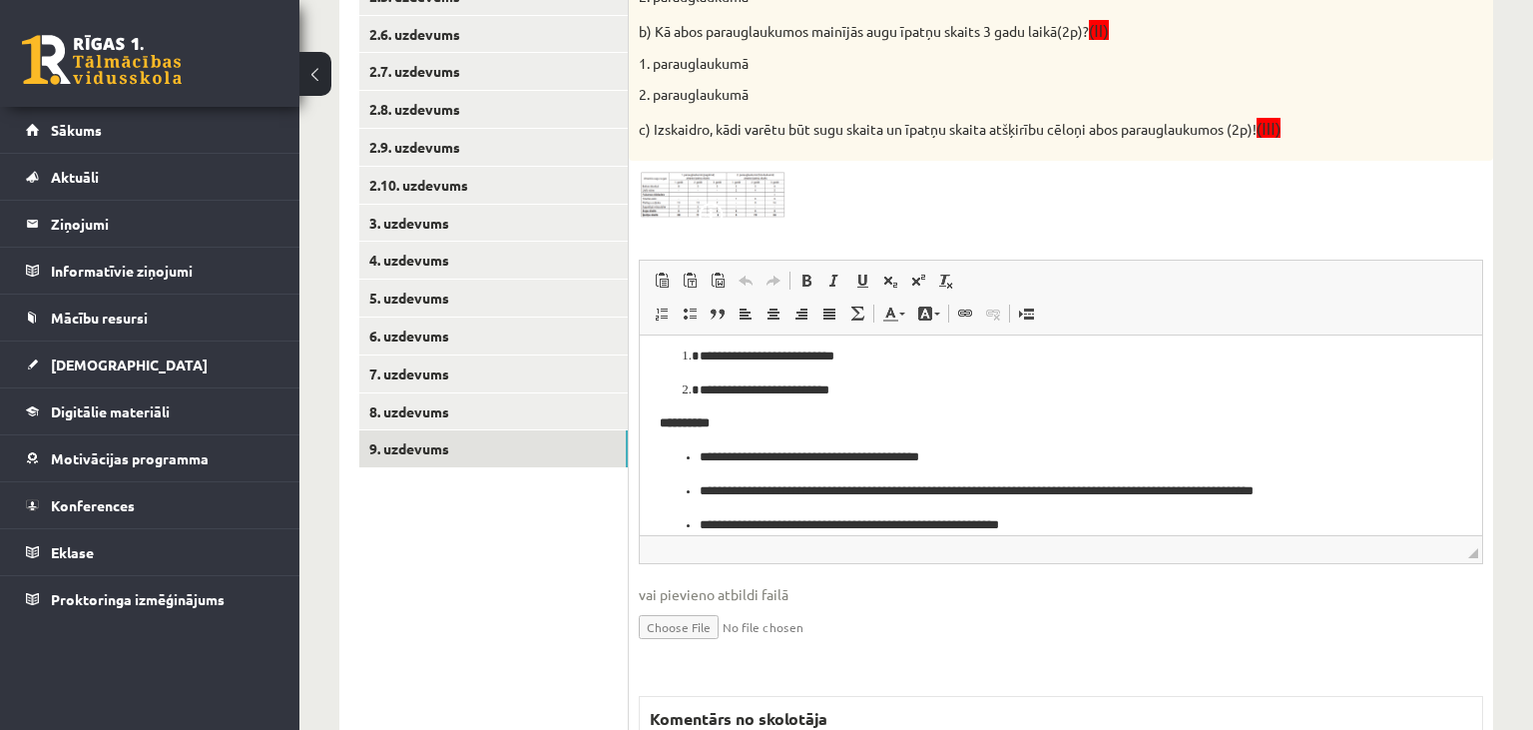
scroll to position [990, 0]
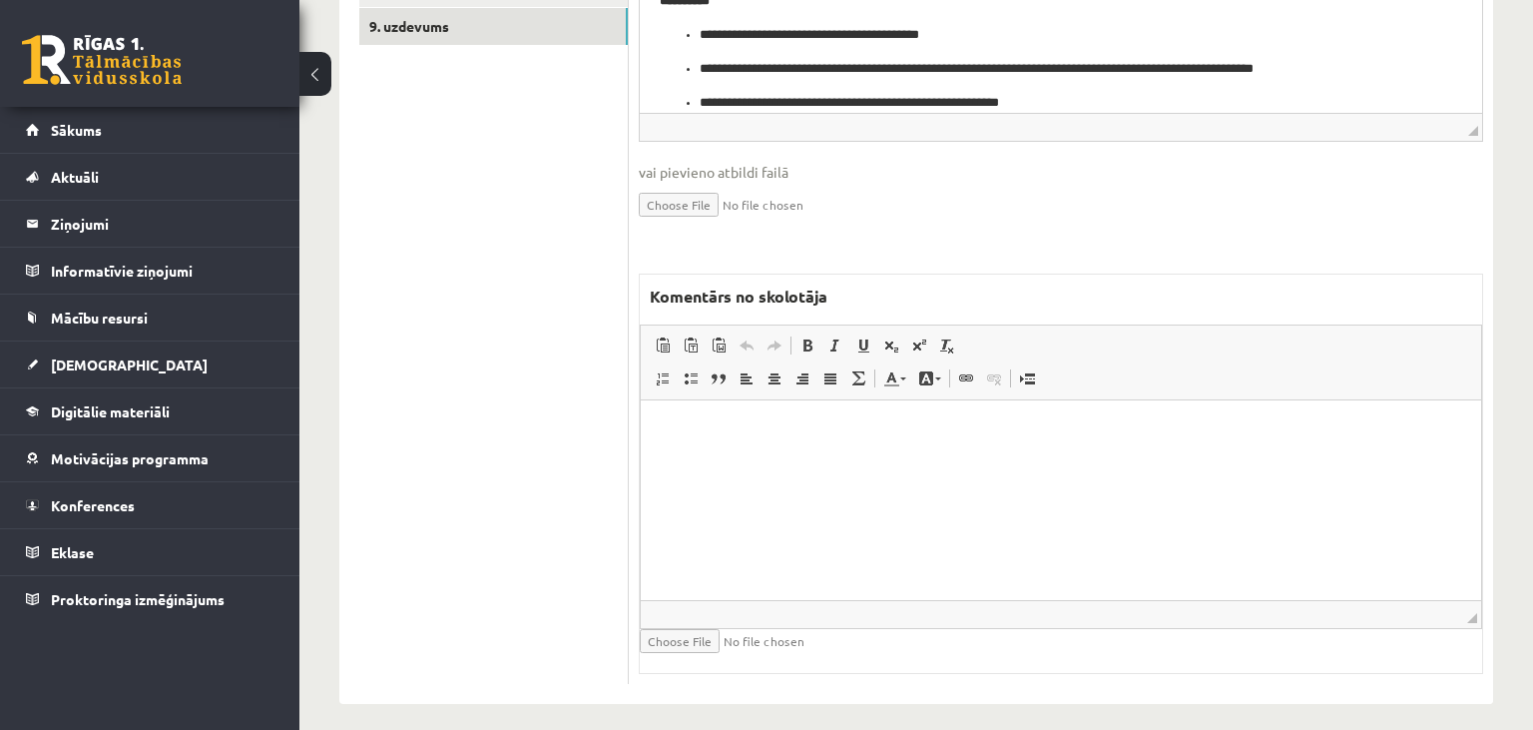
click at [1050, 528] on html at bounding box center [1061, 500] width 840 height 200
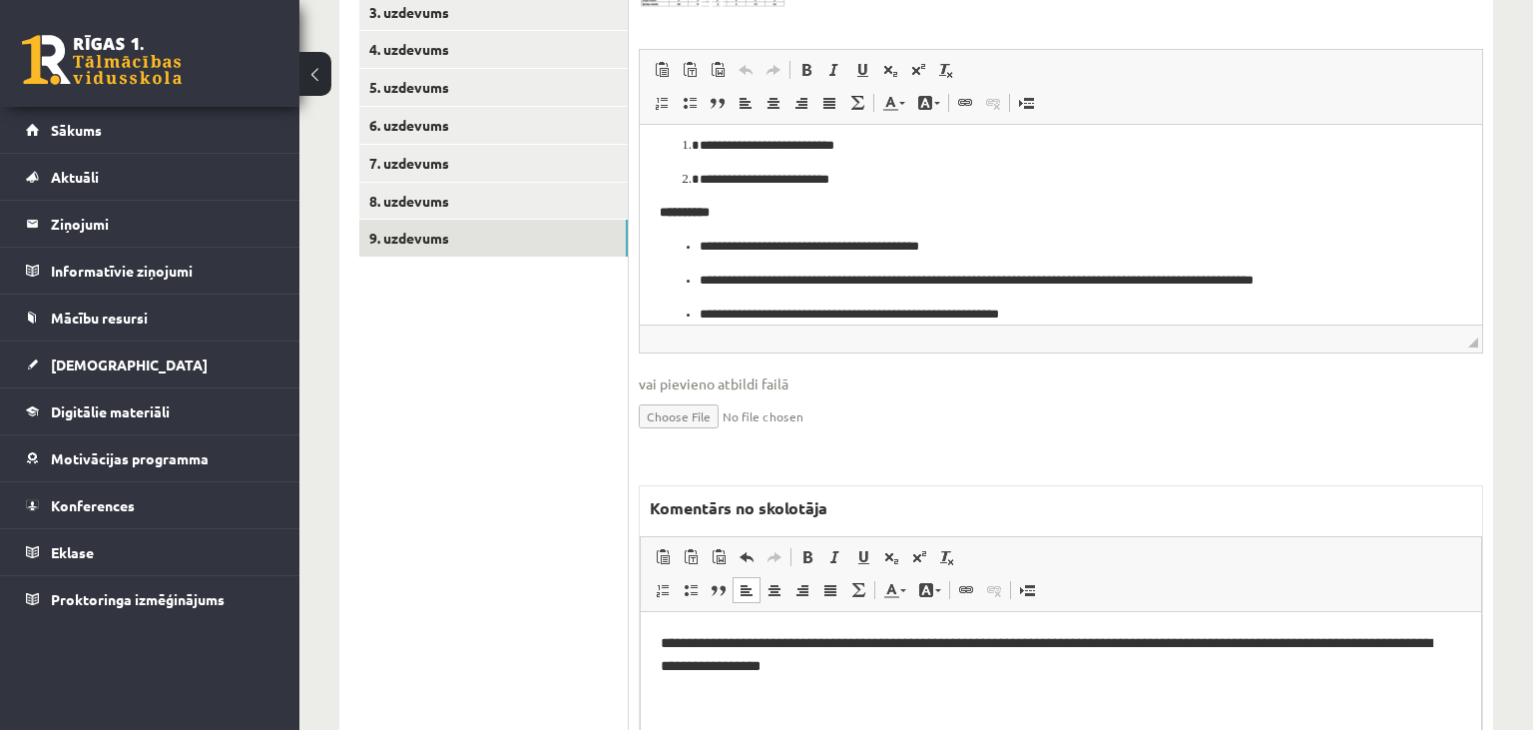
scroll to position [252, 0]
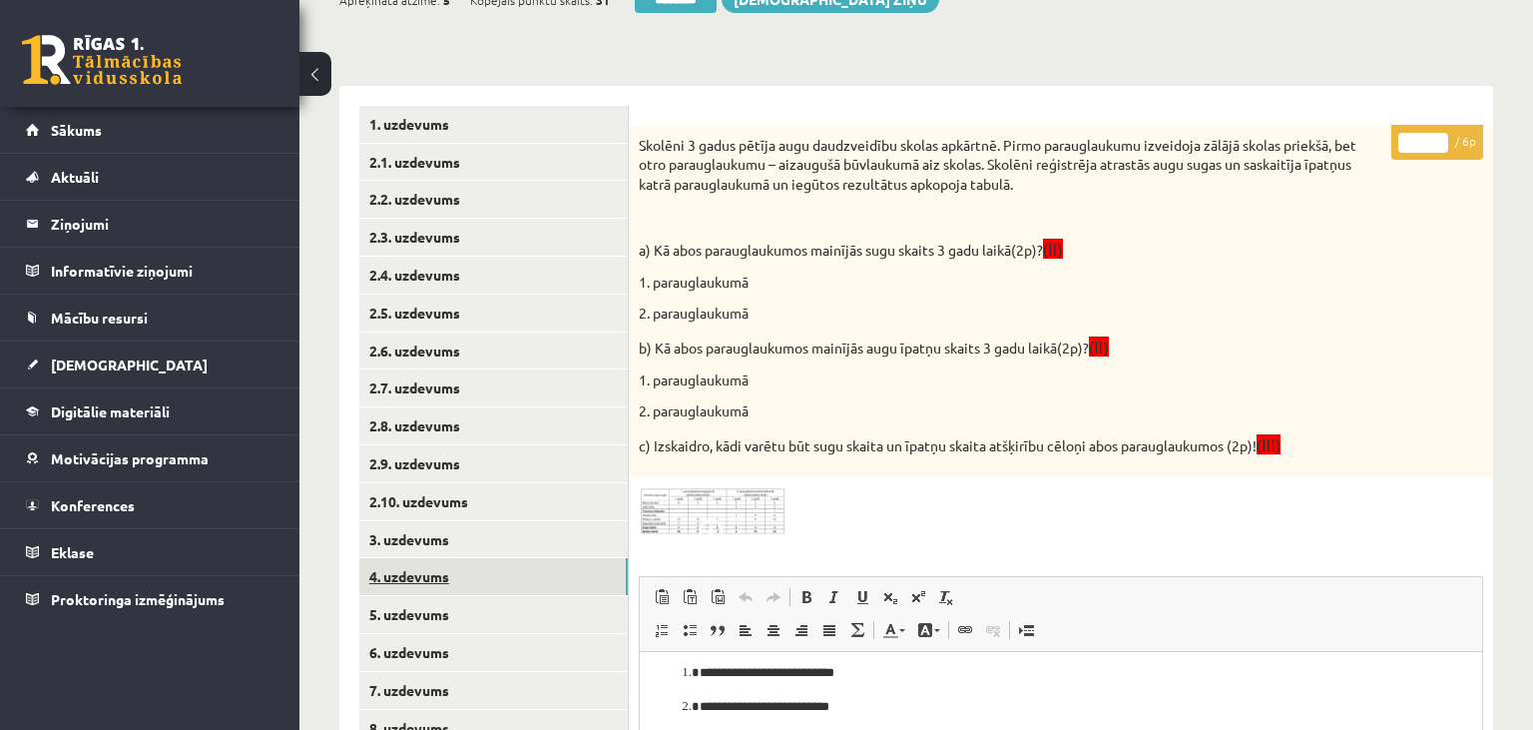
click at [481, 594] on link "4. uzdevums" at bounding box center [493, 576] width 269 height 37
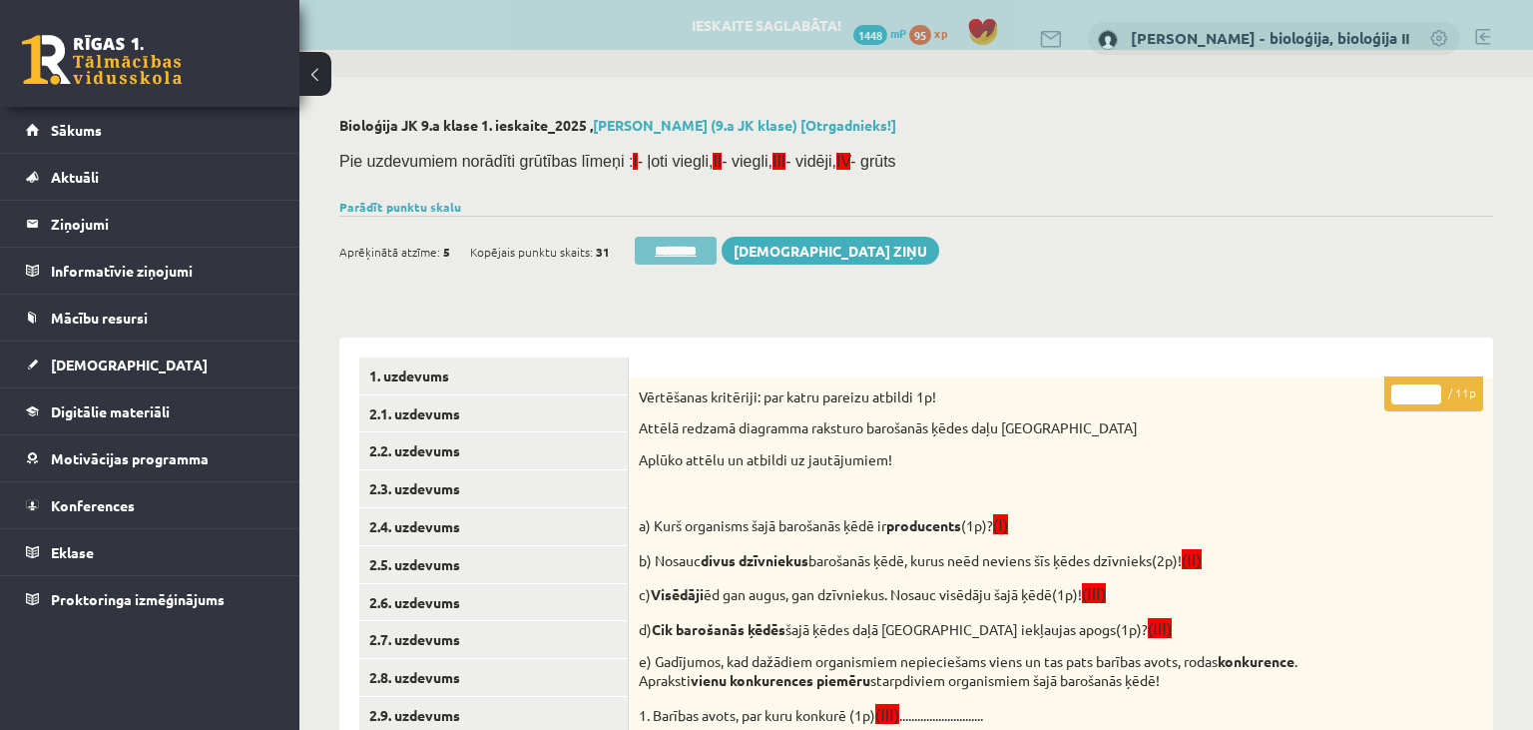
scroll to position [0, 0]
click at [683, 263] on input "********" at bounding box center [676, 251] width 82 height 28
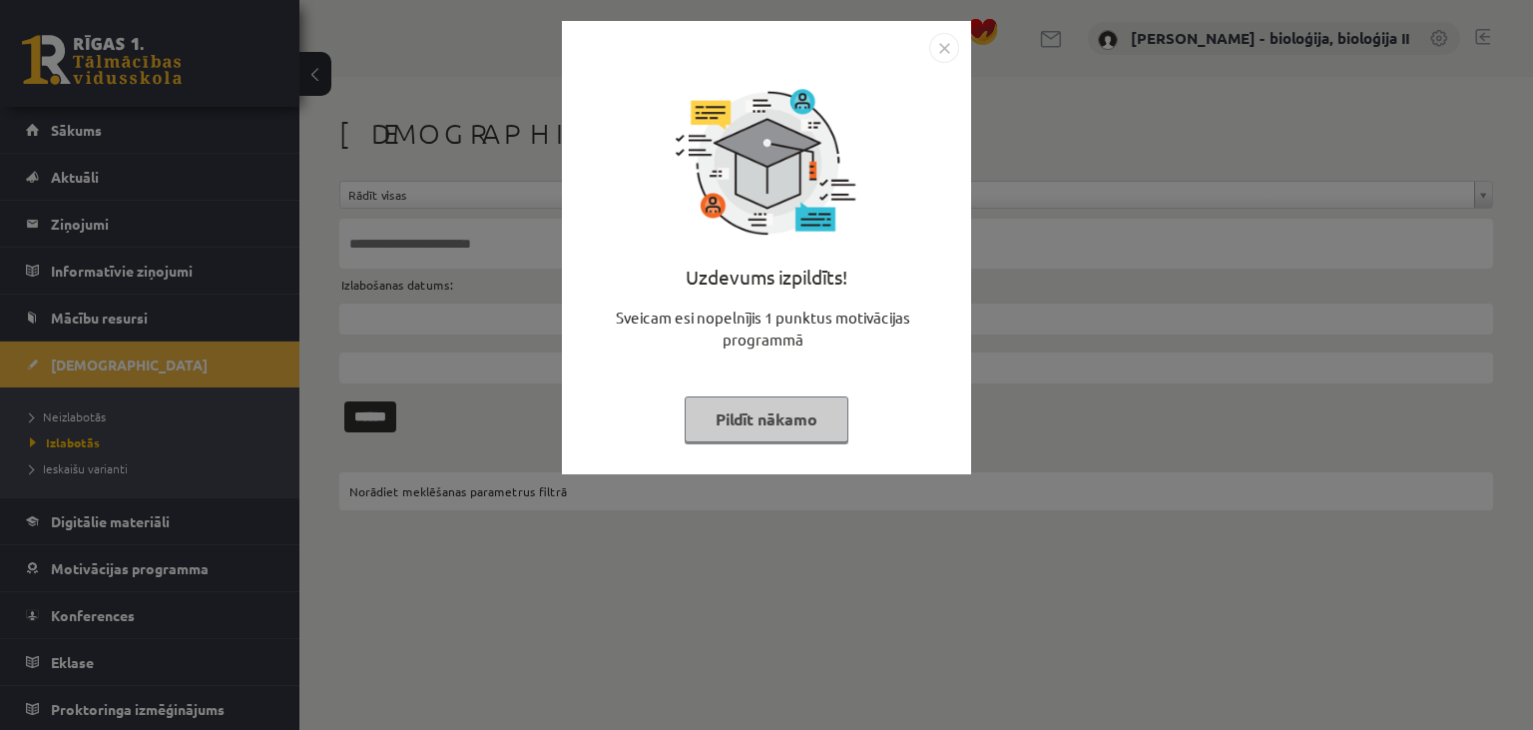
click at [796, 417] on button "Pildīt nākamo" at bounding box center [767, 419] width 164 height 46
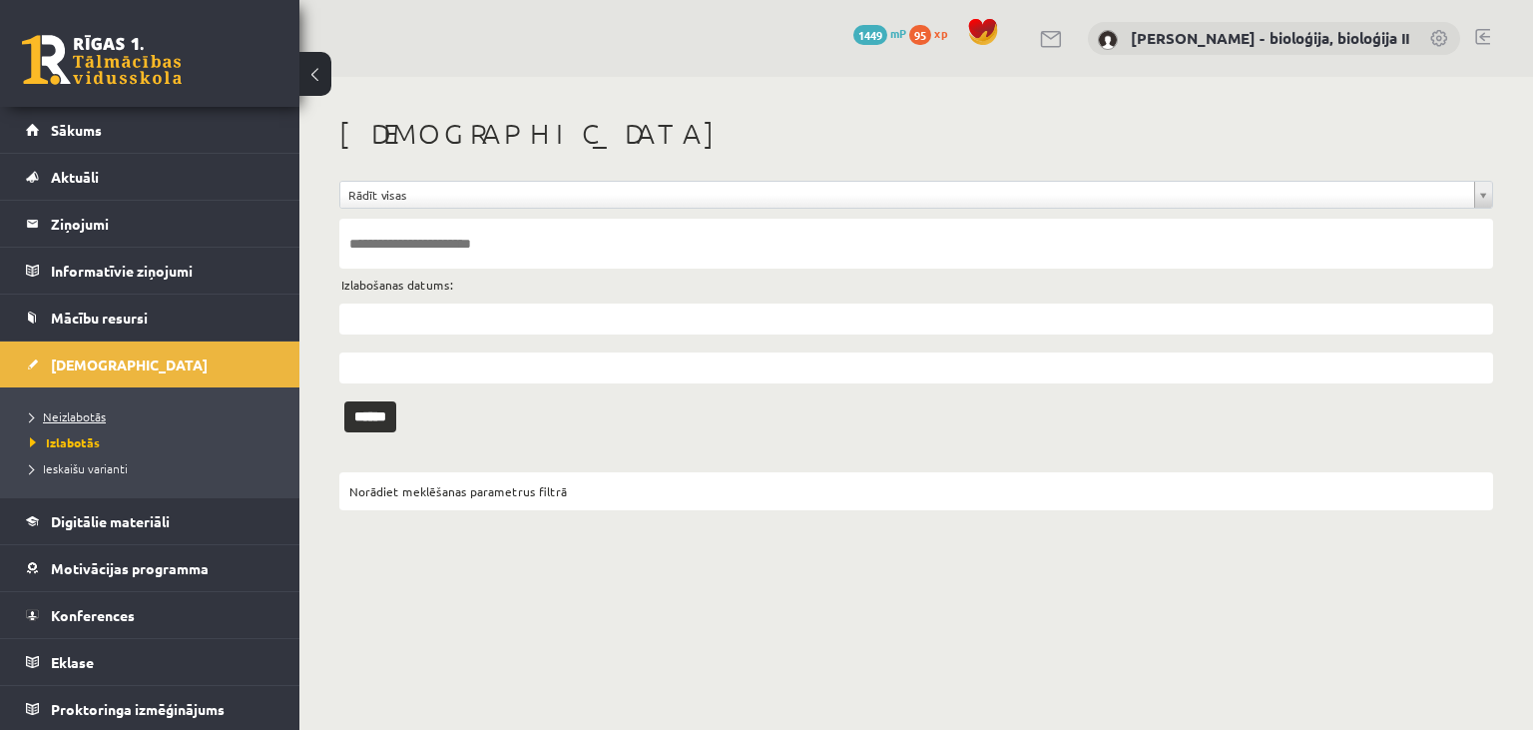
click at [75, 417] on span "Neizlabotās" at bounding box center [68, 416] width 76 height 16
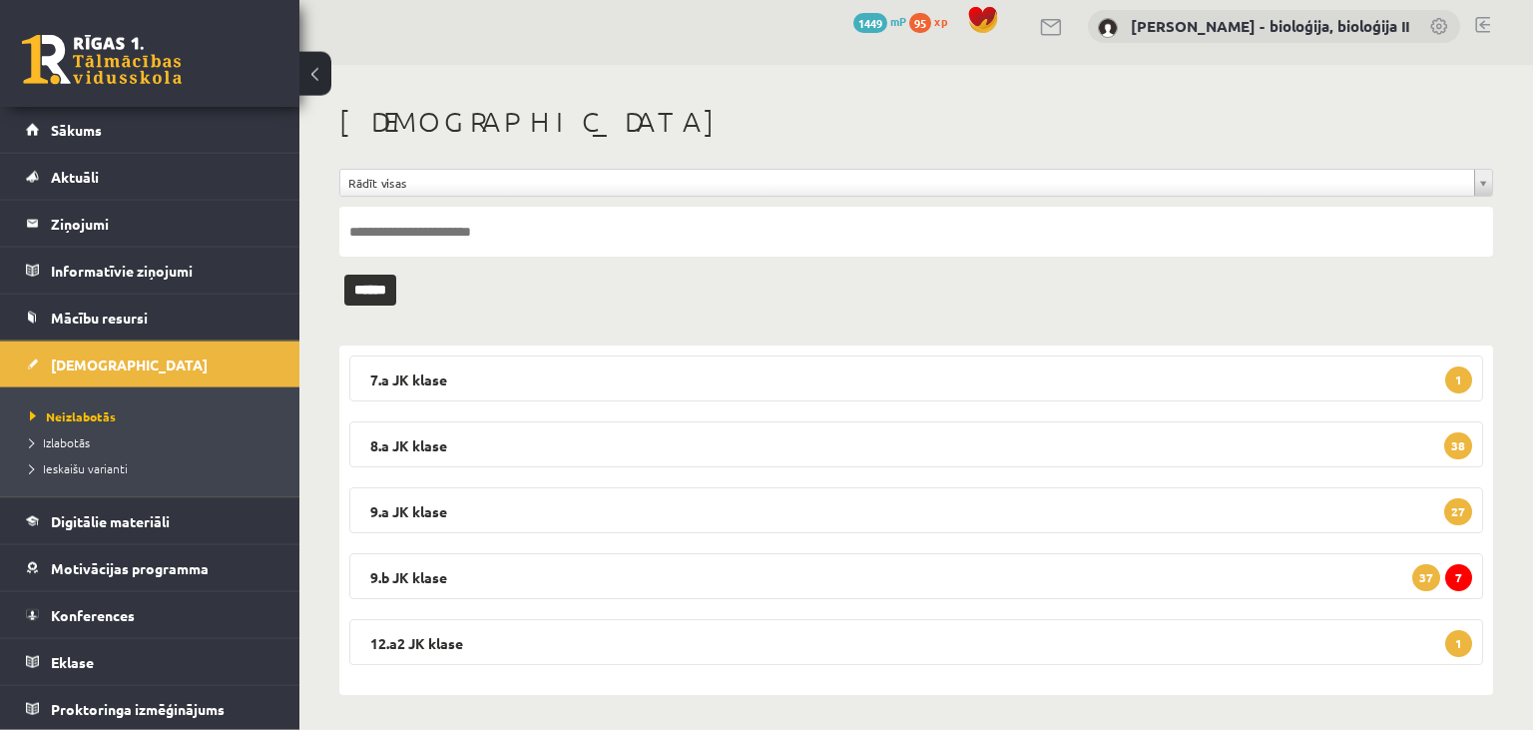
scroll to position [16, 0]
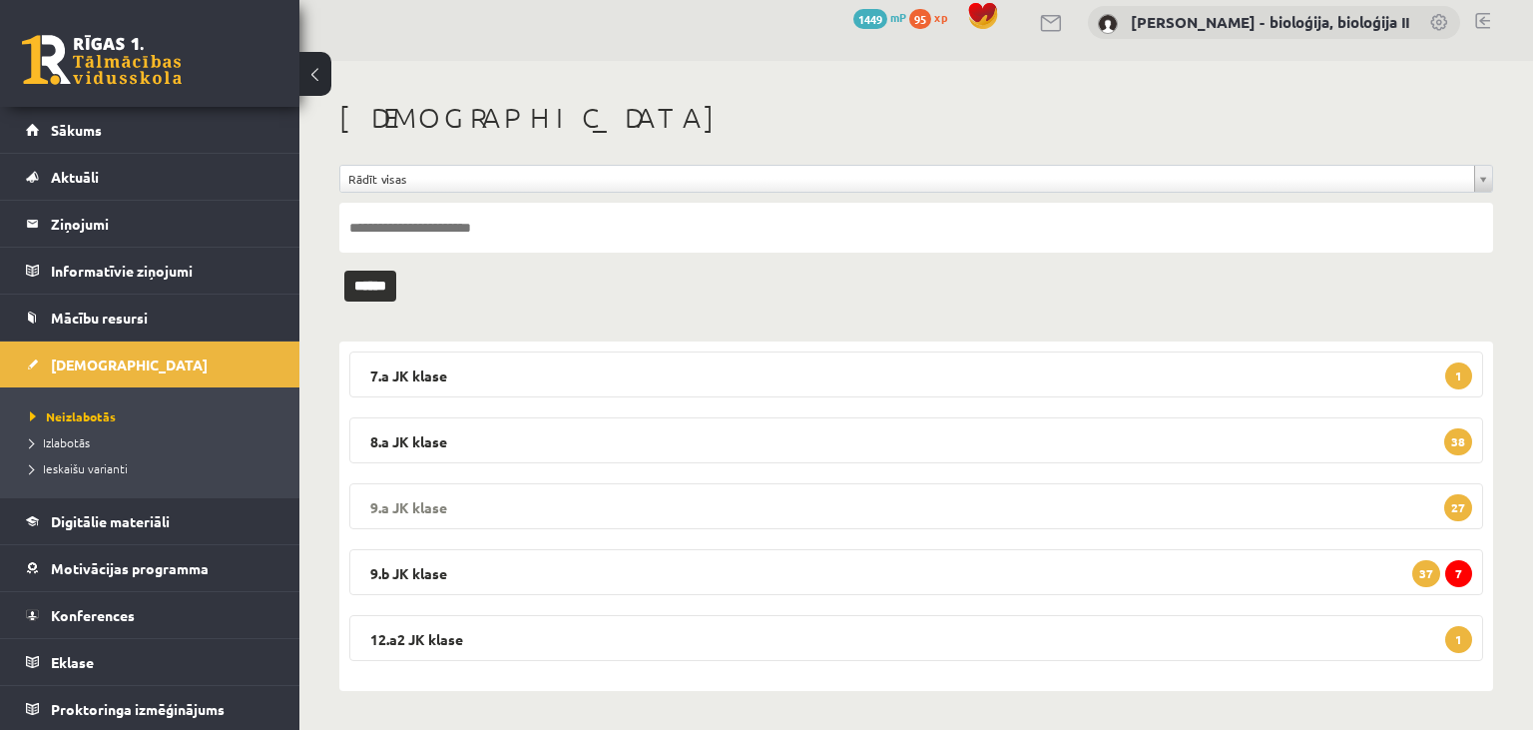
click at [508, 503] on legend "9.a JK klase 27" at bounding box center [916, 506] width 1134 height 46
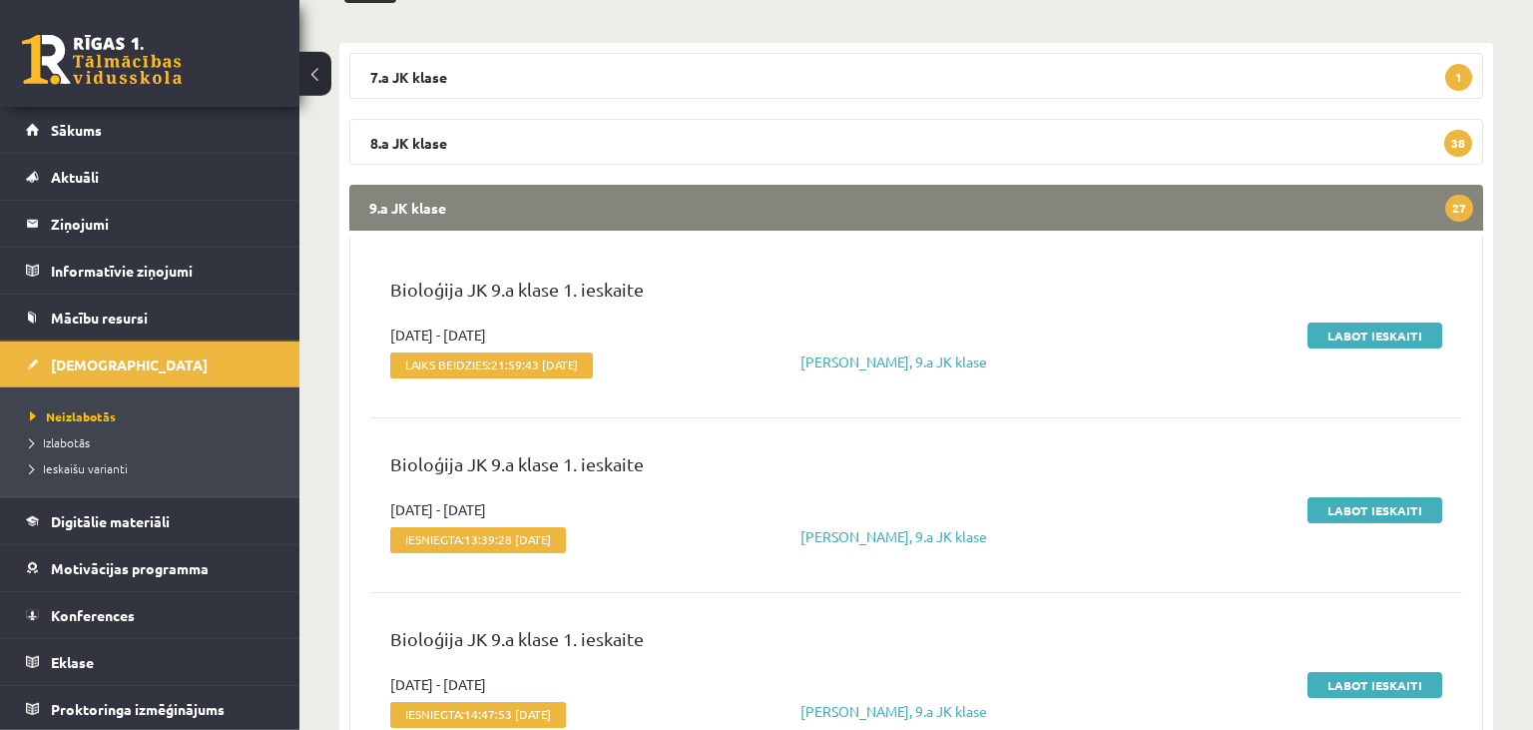
scroll to position [331, 0]
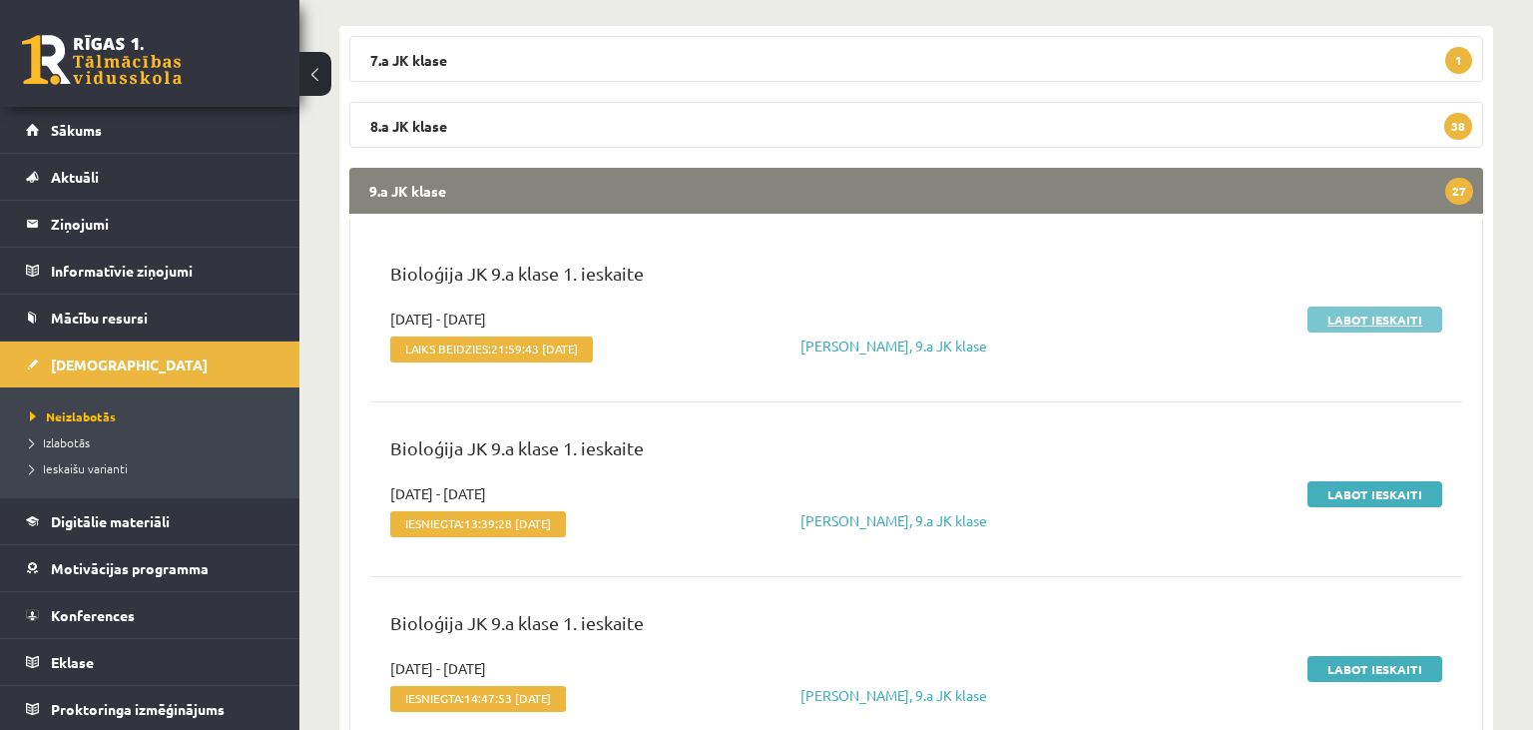
click at [1355, 309] on link "Labot ieskaiti" at bounding box center [1375, 319] width 135 height 26
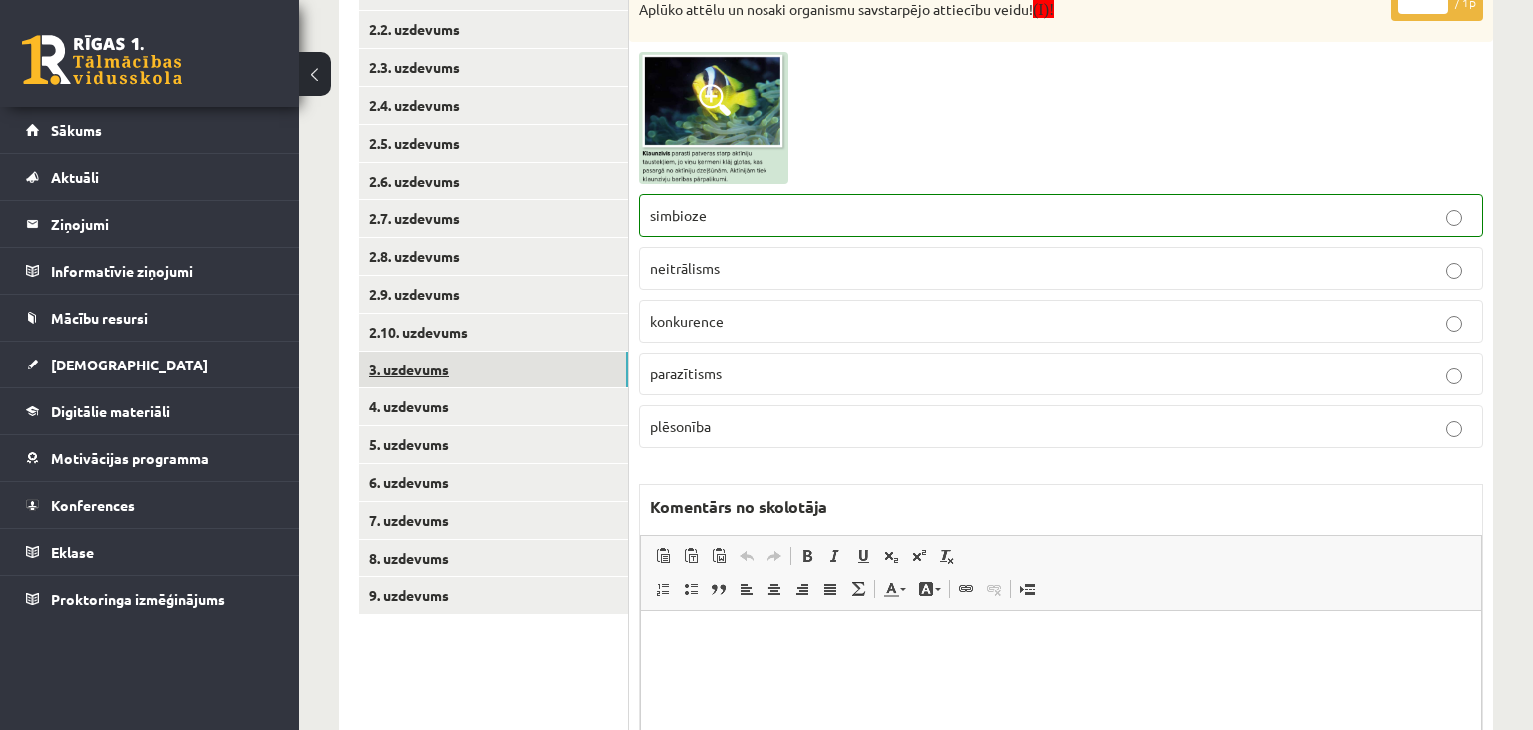
click at [469, 375] on link "3. uzdevums" at bounding box center [493, 369] width 269 height 37
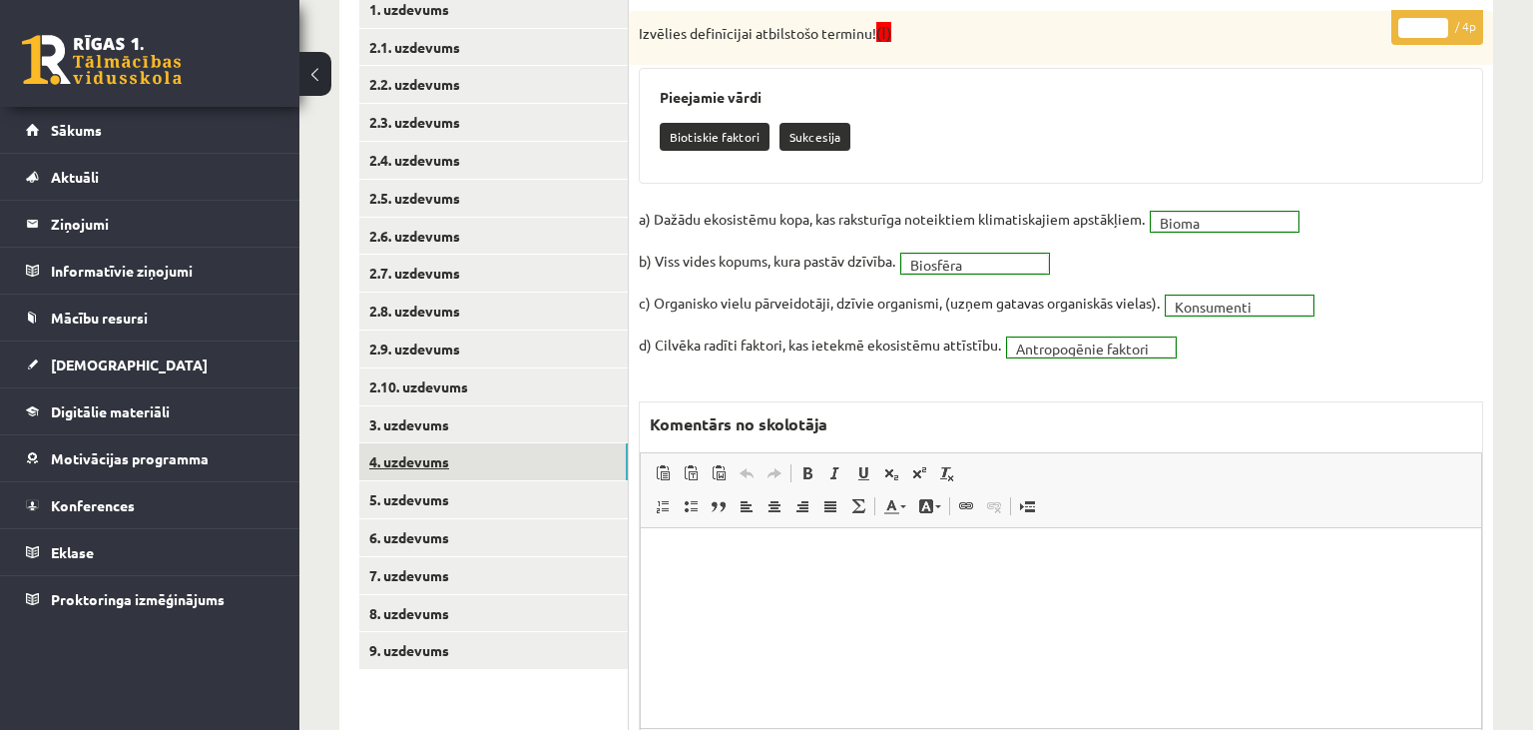
click at [457, 468] on link "4. uzdevums" at bounding box center [493, 461] width 269 height 37
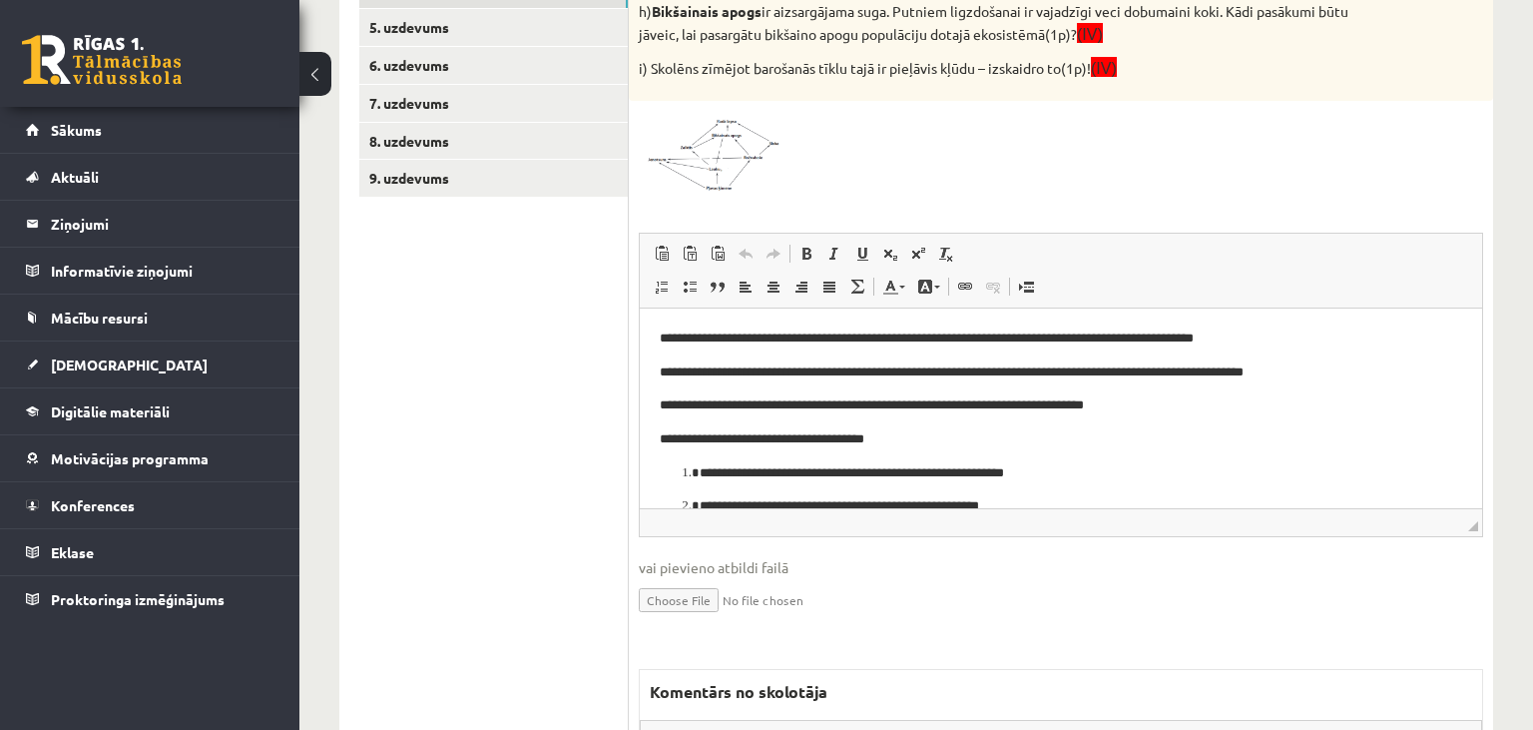
click at [756, 144] on img at bounding box center [714, 152] width 150 height 82
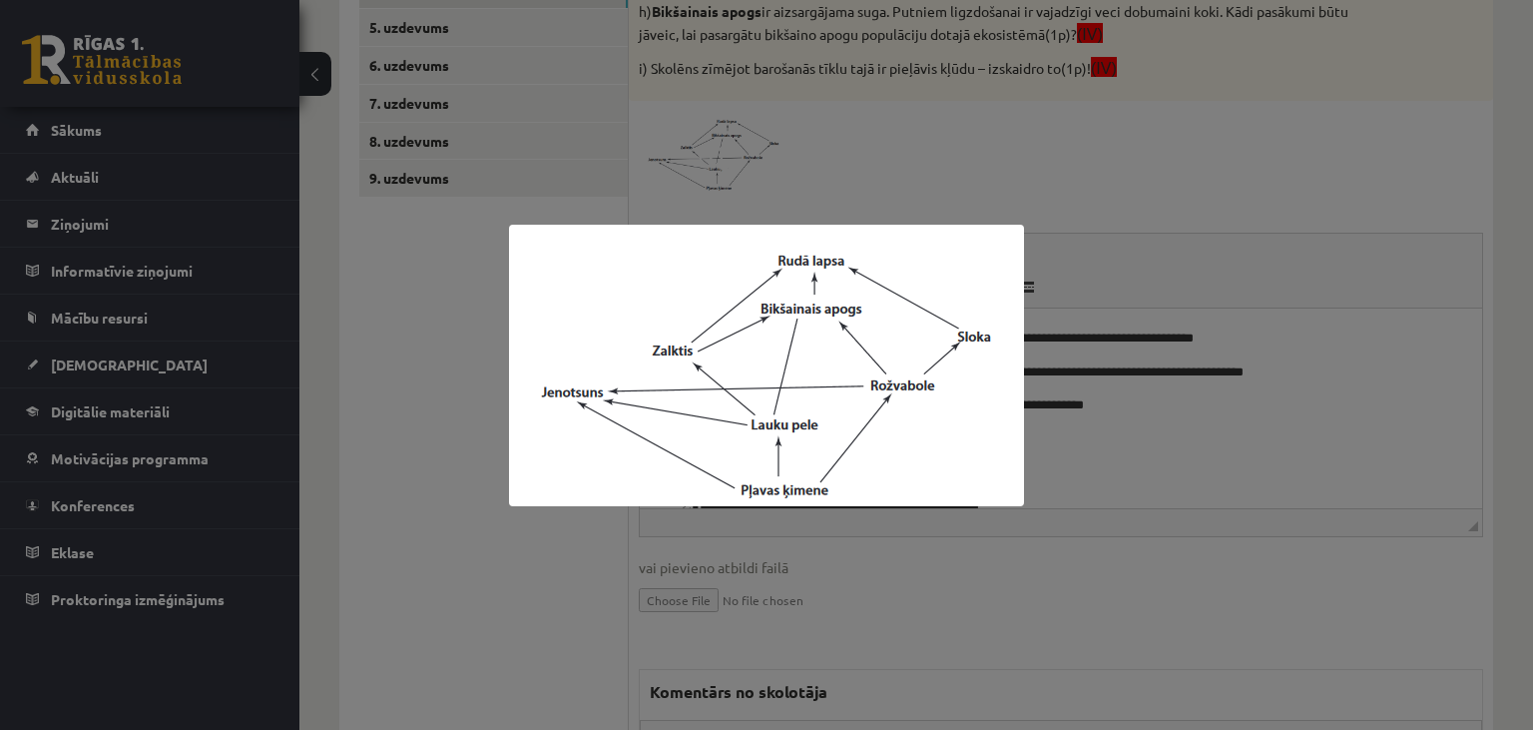
click at [476, 509] on div at bounding box center [766, 365] width 1533 height 730
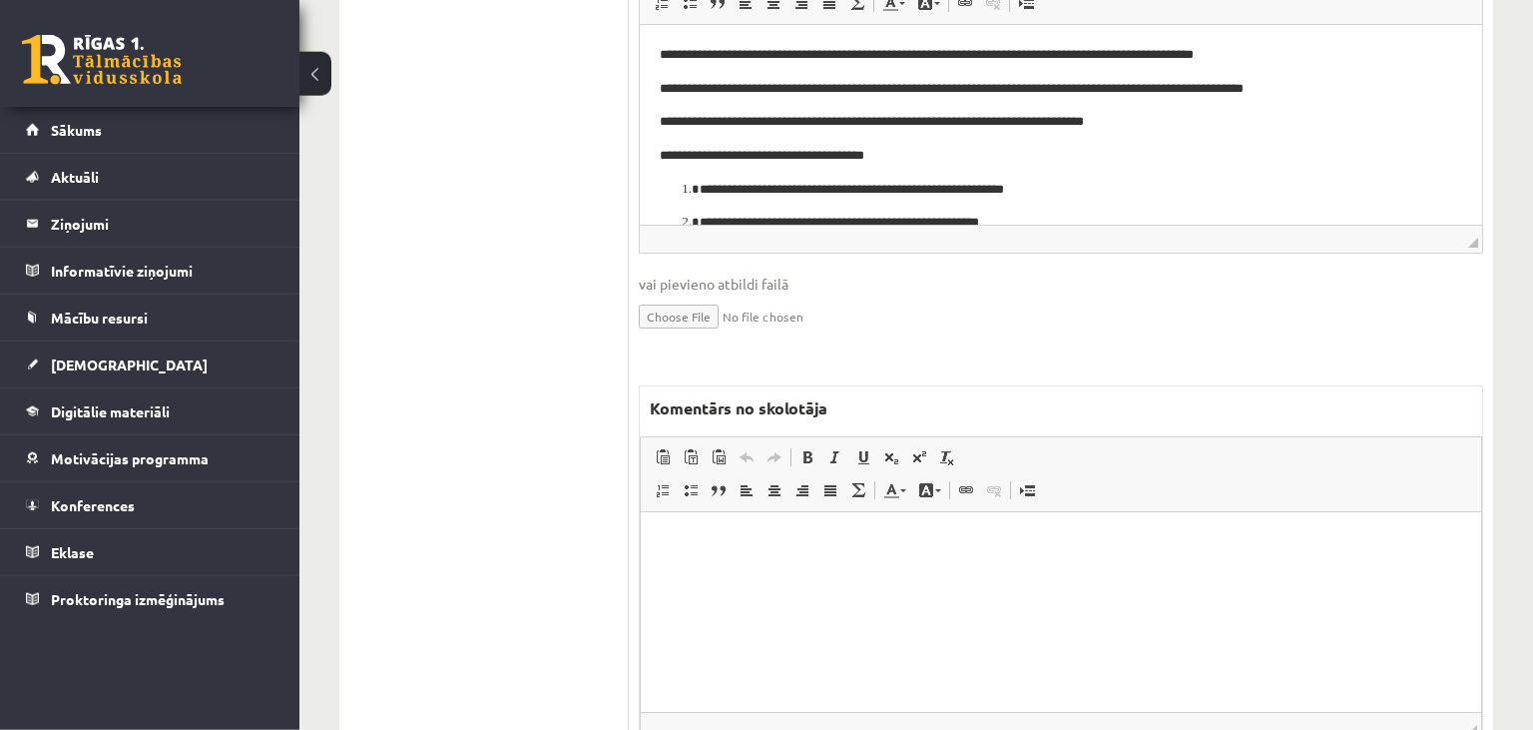
scroll to position [1154, 0]
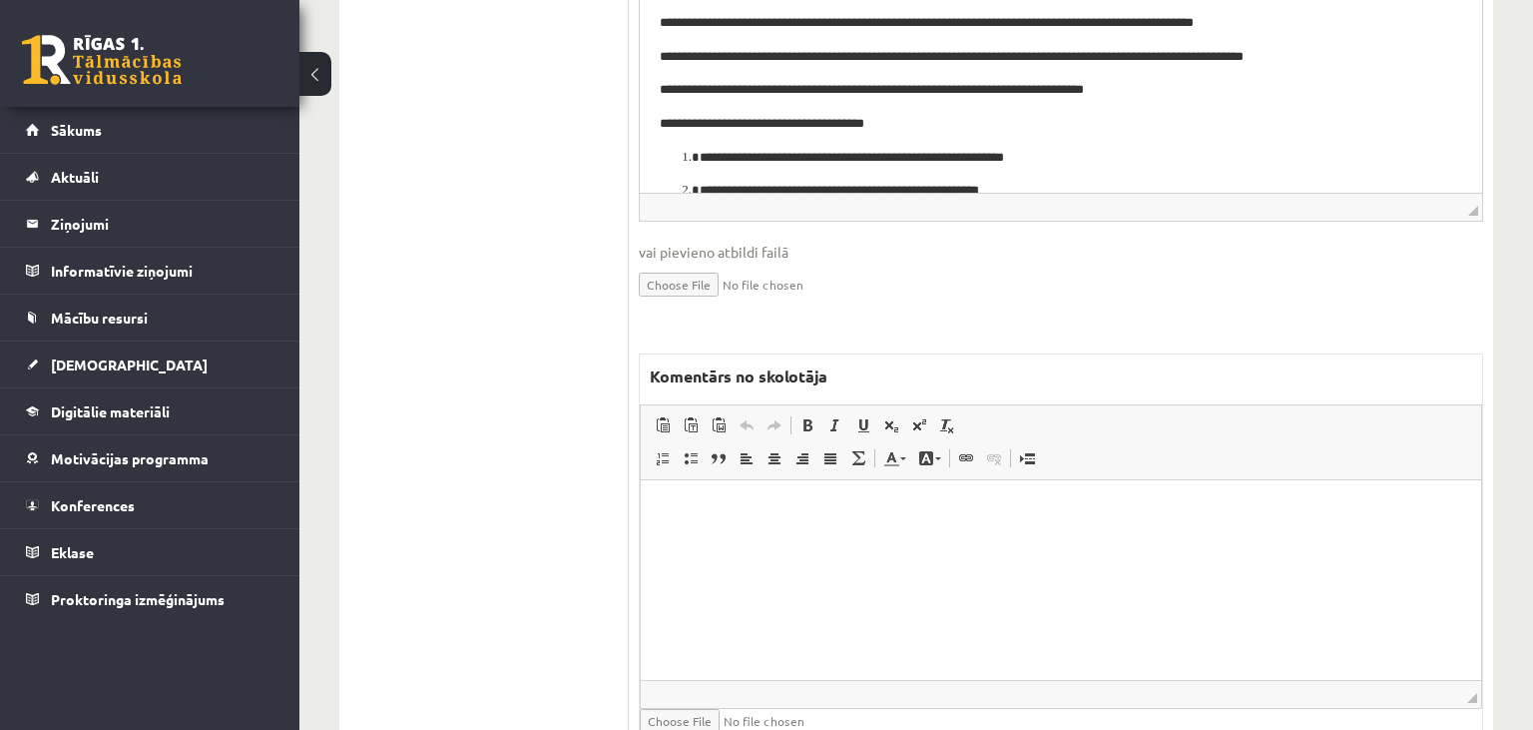
click at [831, 576] on html at bounding box center [1061, 579] width 840 height 200
click at [715, 509] on p "**********" at bounding box center [1062, 509] width 802 height 21
click at [913, 517] on p "**********" at bounding box center [1062, 509] width 802 height 21
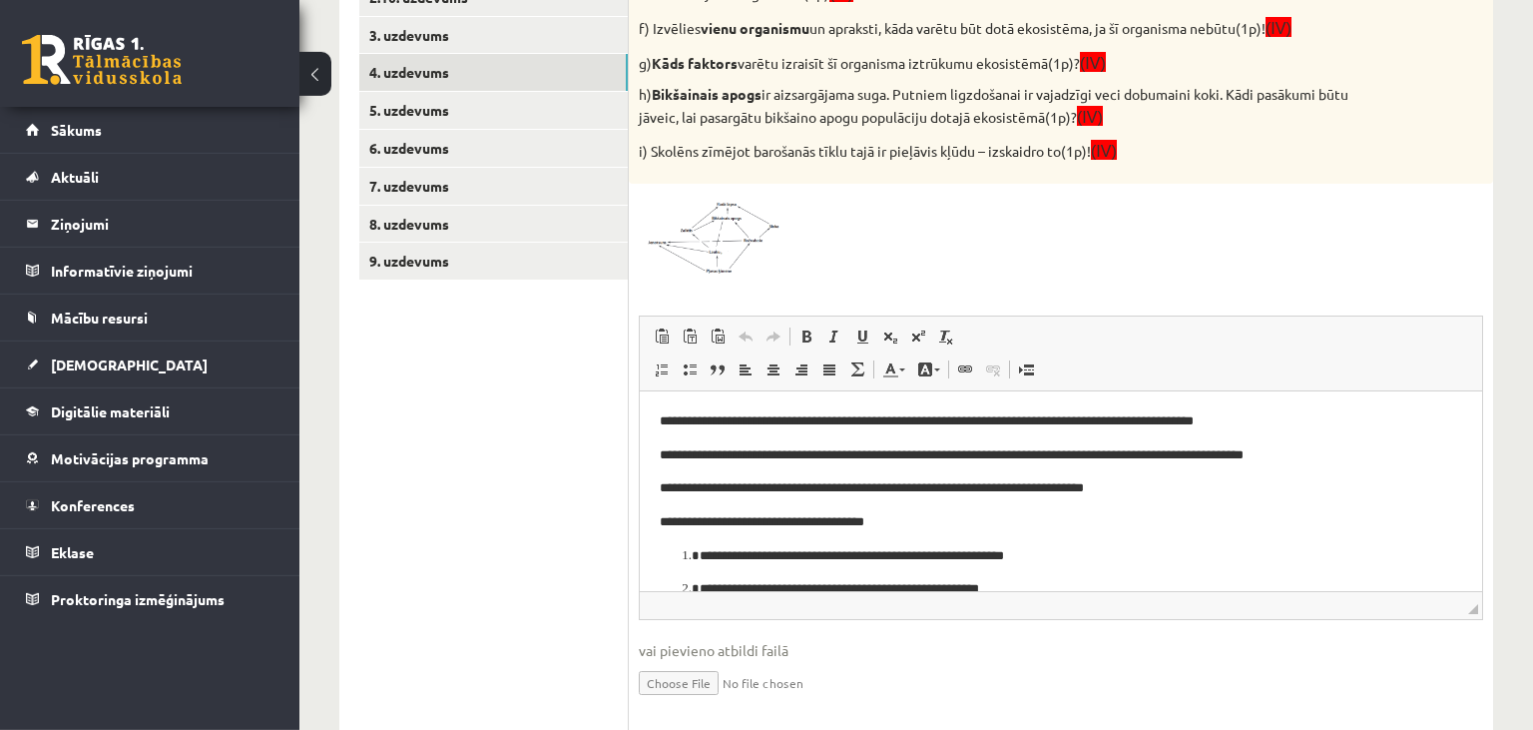
scroll to position [733, 0]
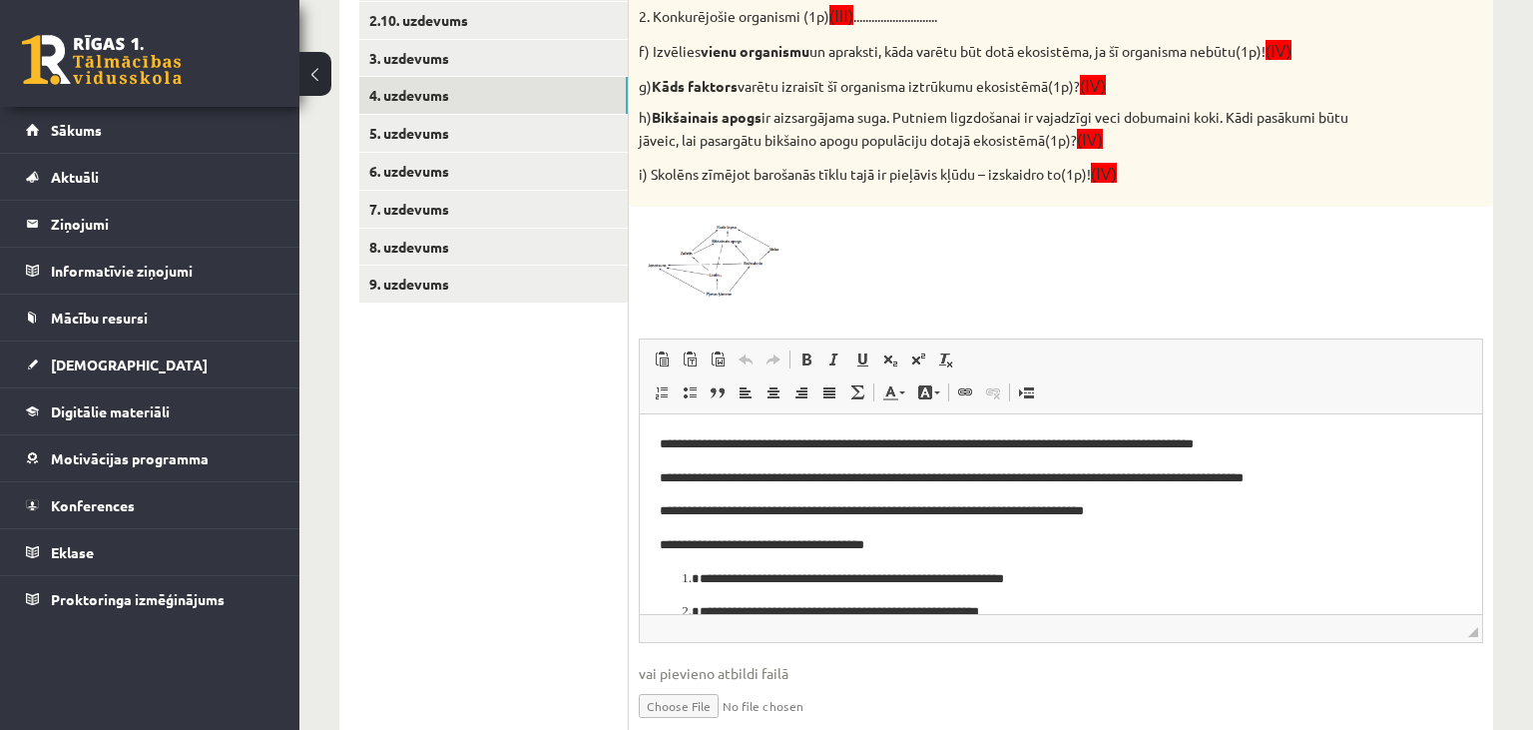
click at [746, 271] on img at bounding box center [714, 258] width 150 height 82
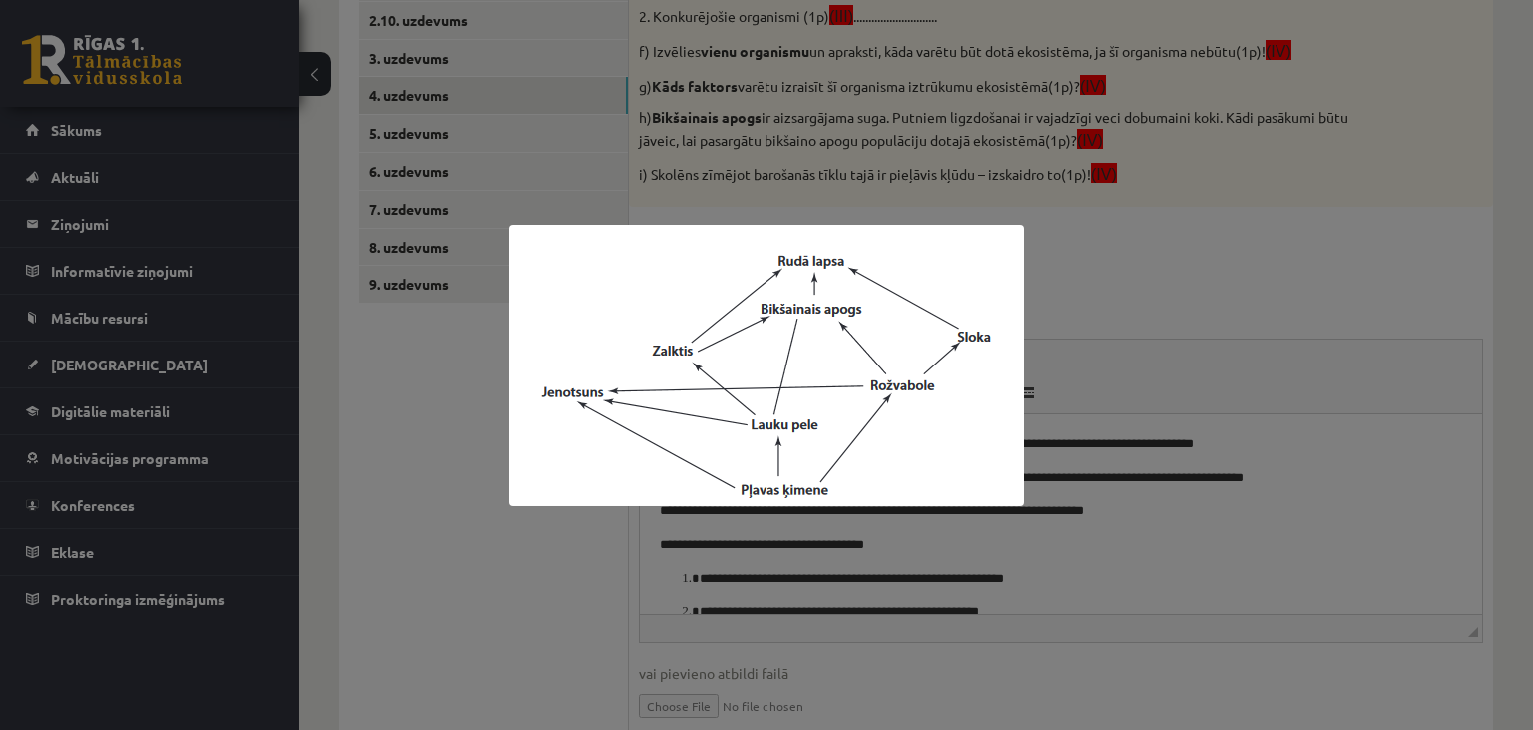
click at [1072, 283] on div at bounding box center [766, 365] width 1533 height 730
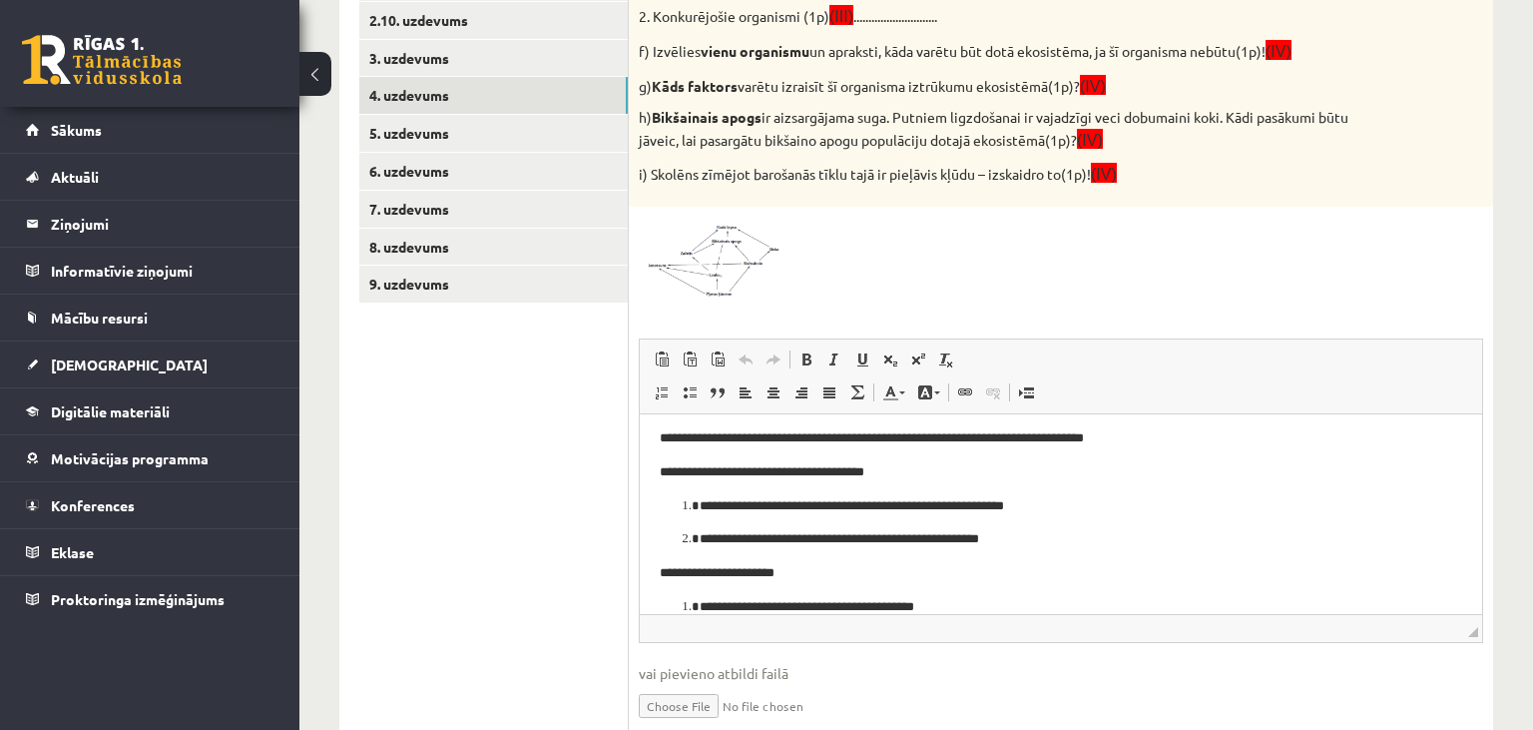
scroll to position [0, 0]
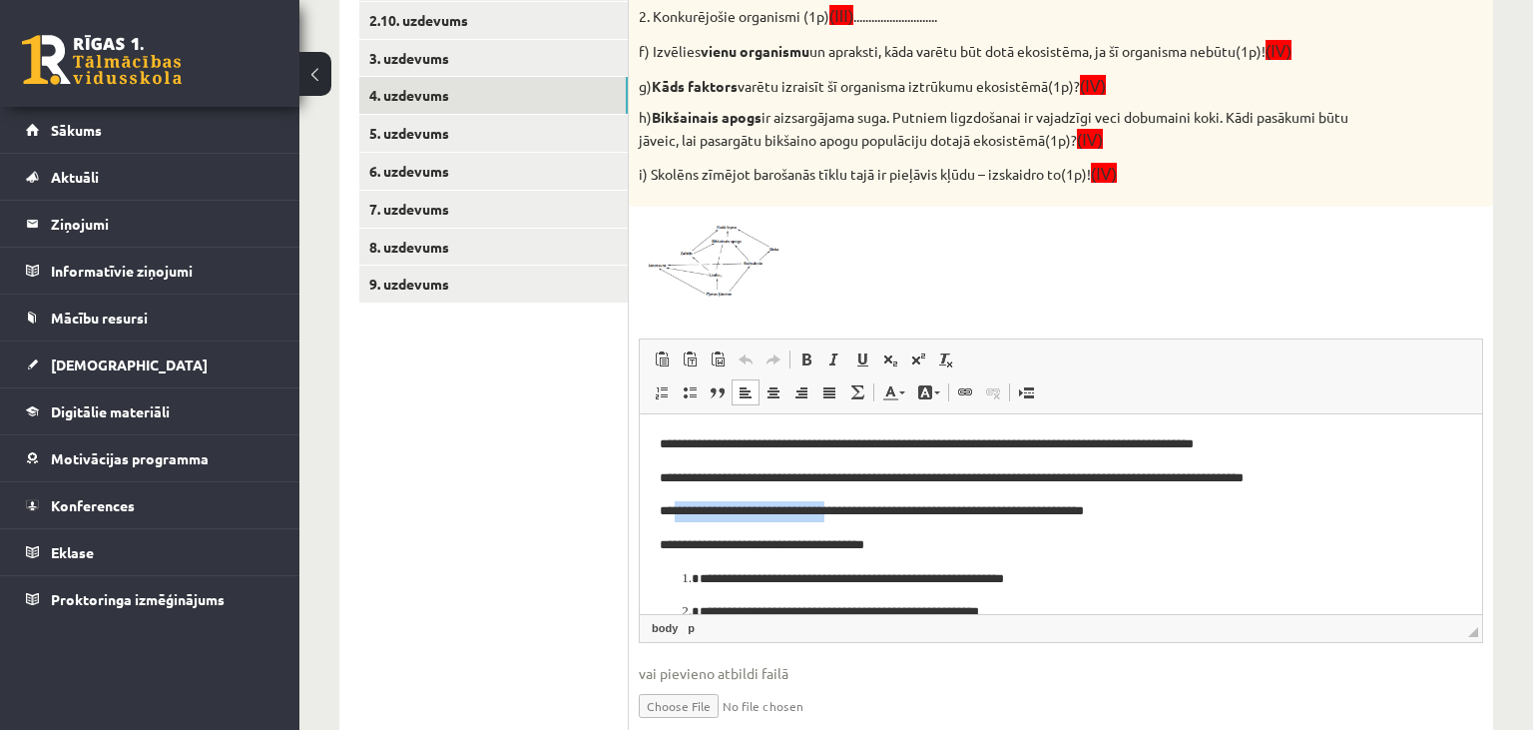
drag, startPoint x: 810, startPoint y: 511, endPoint x: 848, endPoint y: 510, distance: 38.9
click at [848, 510] on p "**********" at bounding box center [1062, 510] width 804 height 21
click at [716, 234] on img at bounding box center [714, 258] width 150 height 82
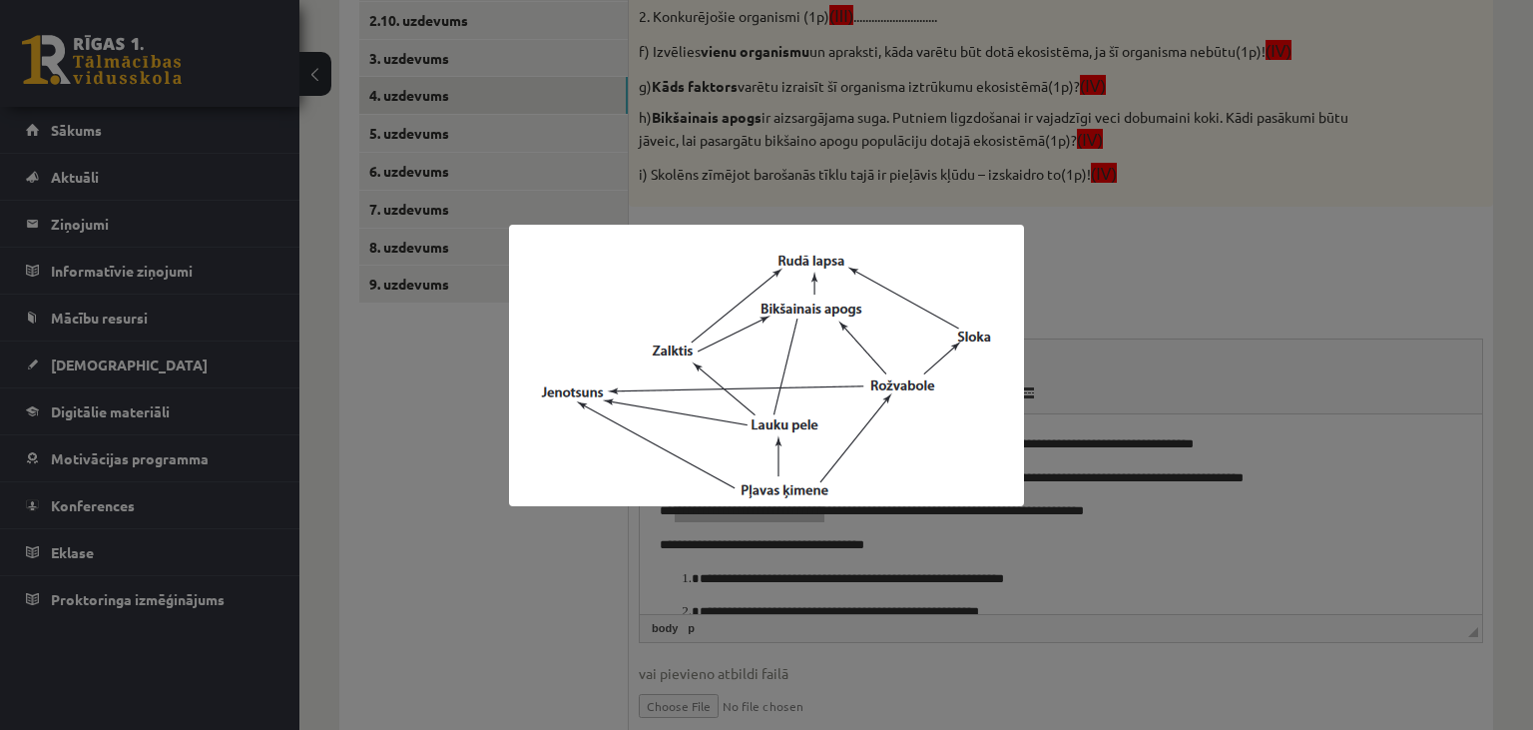
click at [1196, 355] on div at bounding box center [766, 365] width 1533 height 730
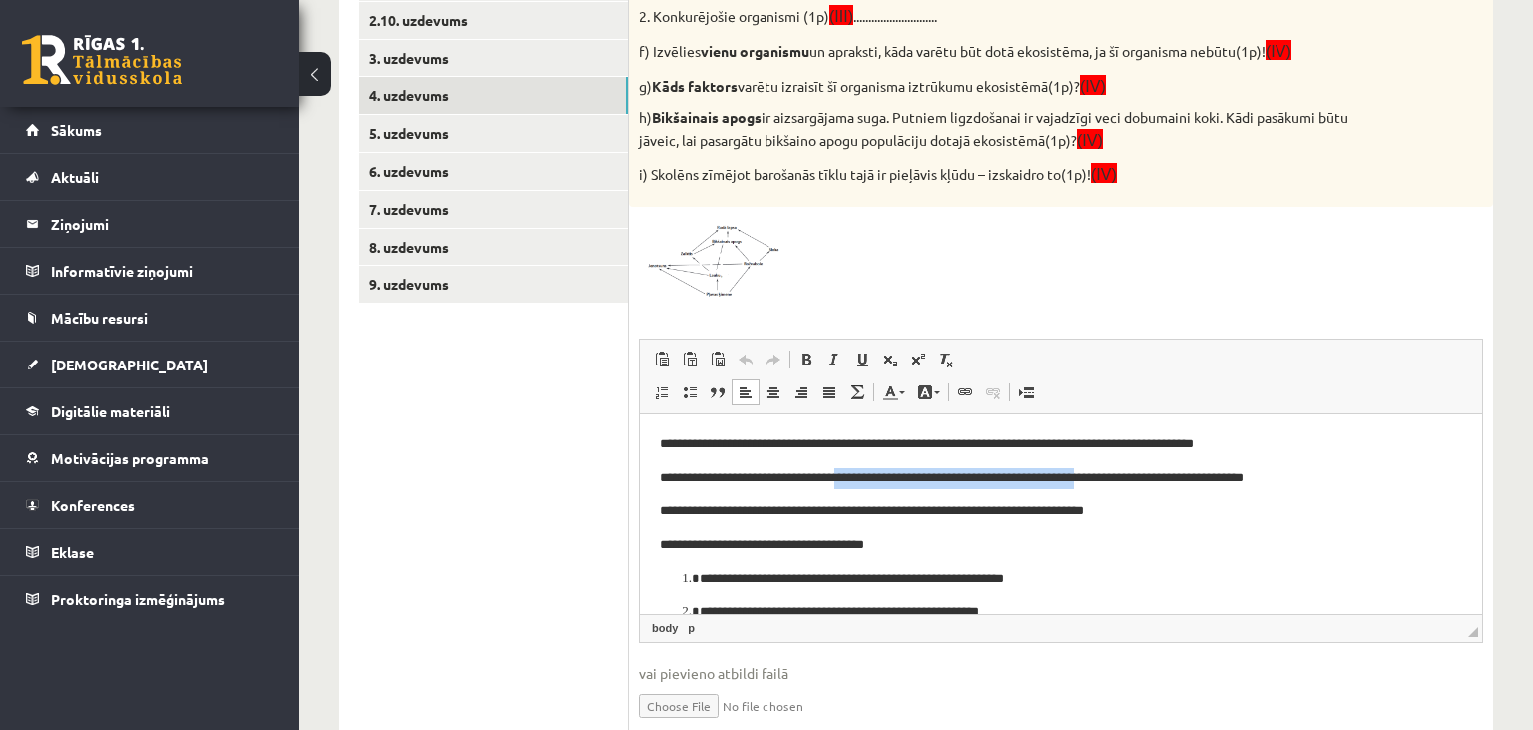
drag, startPoint x: 960, startPoint y: 475, endPoint x: 1129, endPoint y: 478, distance: 168.7
click at [1129, 478] on p "**********" at bounding box center [1062, 477] width 804 height 21
click at [1089, 508] on p "**********" at bounding box center [1062, 510] width 804 height 21
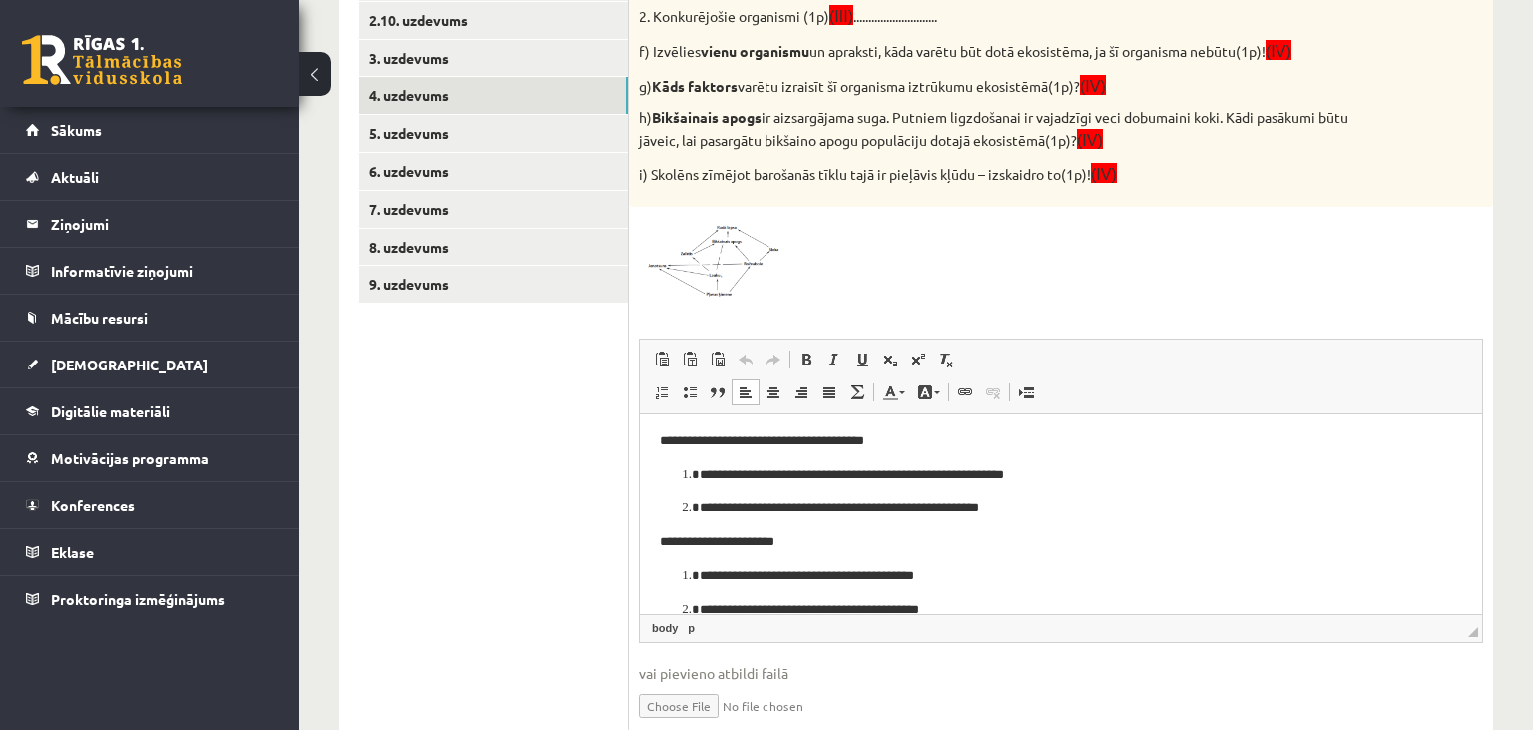
scroll to position [105, 0]
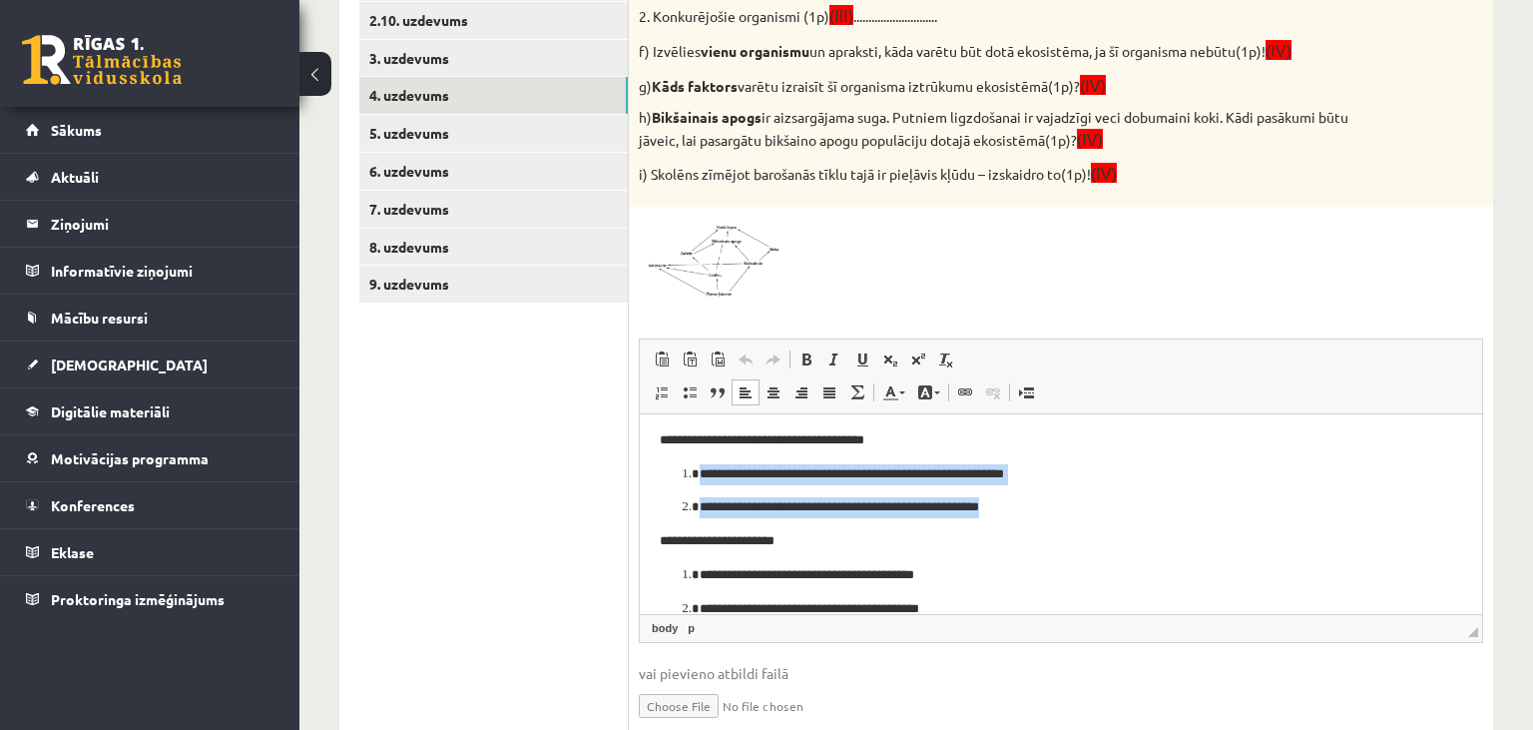
drag, startPoint x: 683, startPoint y: 468, endPoint x: 1061, endPoint y: 505, distance: 380.1
click at [1061, 505] on ol "**********" at bounding box center [1061, 490] width 803 height 54
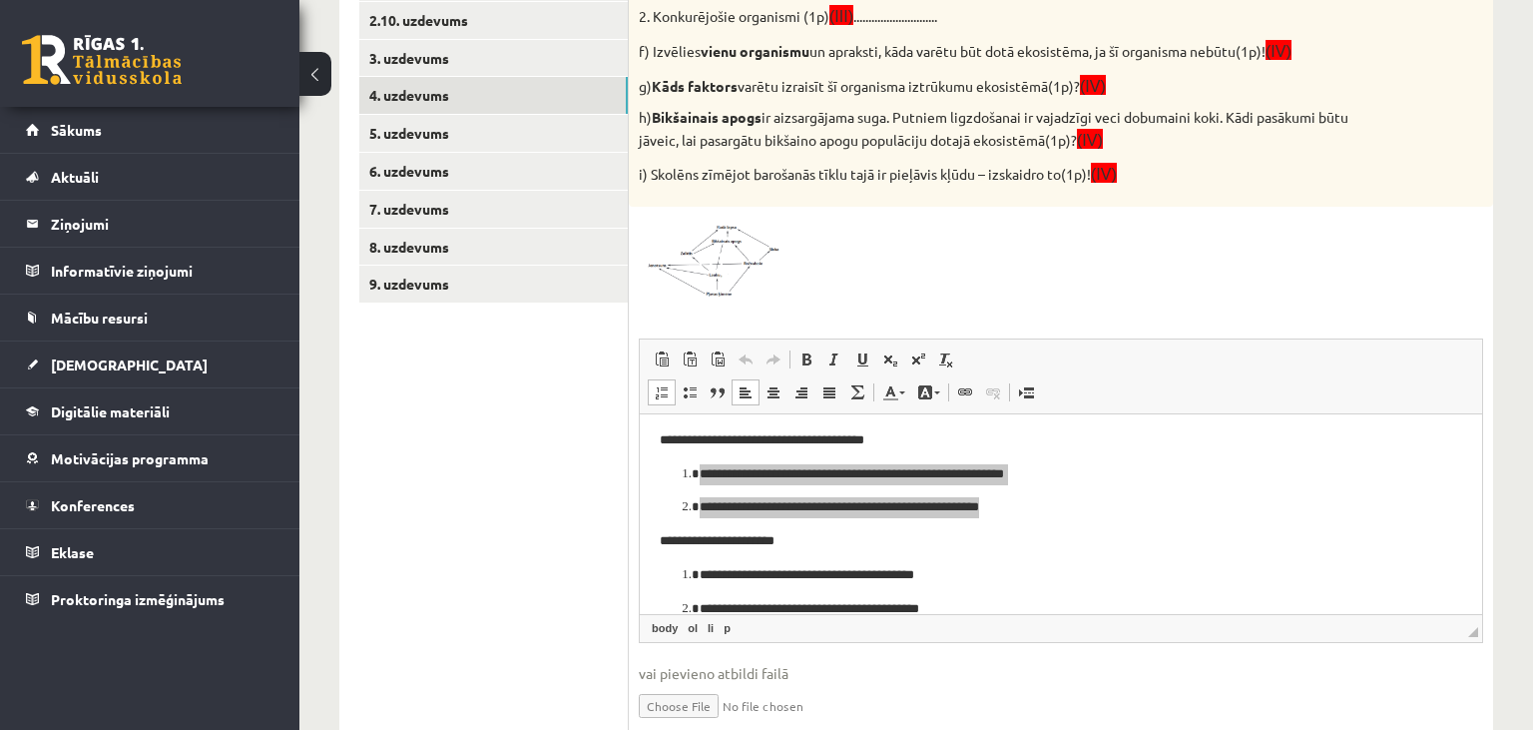
click at [736, 248] on img at bounding box center [714, 258] width 150 height 82
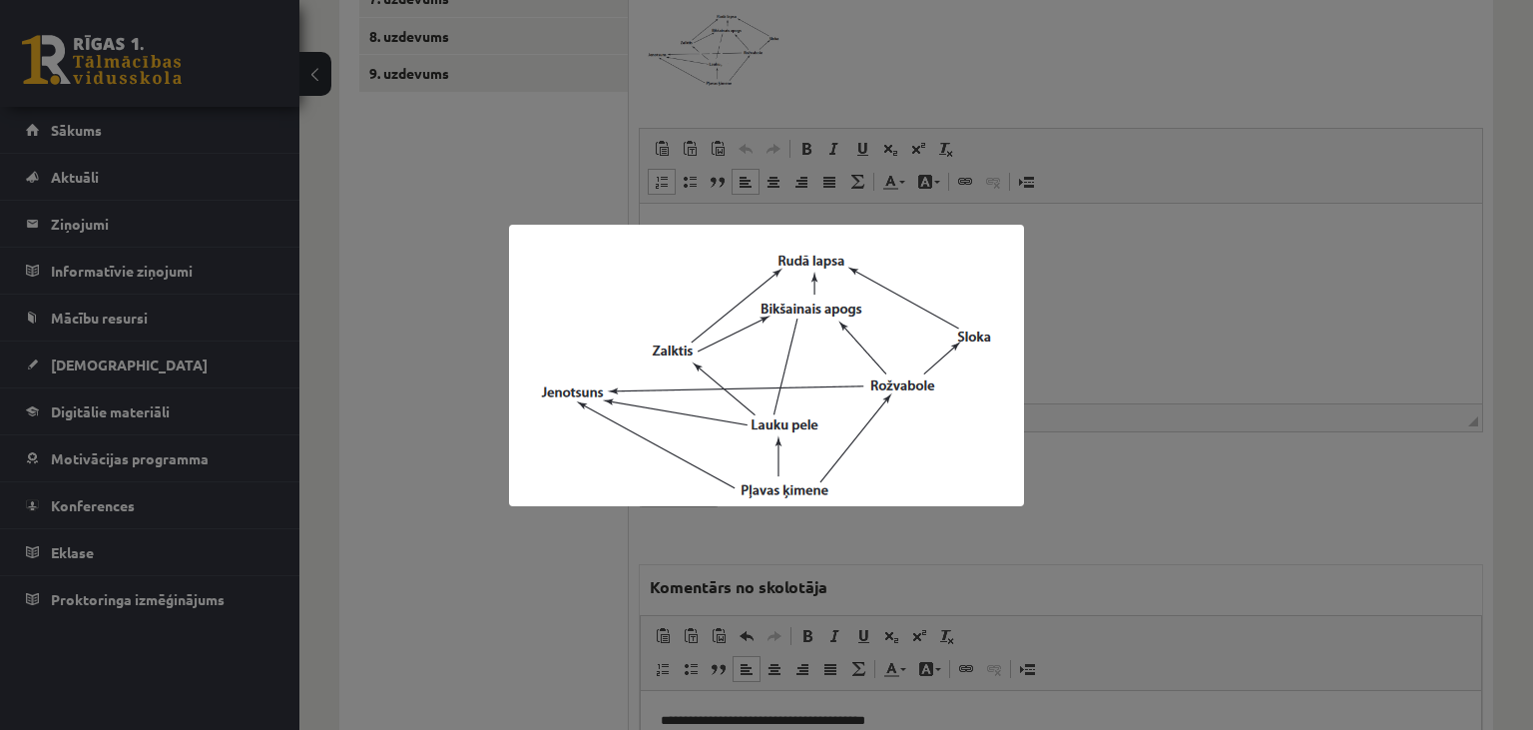
click at [531, 527] on div at bounding box center [766, 365] width 1533 height 730
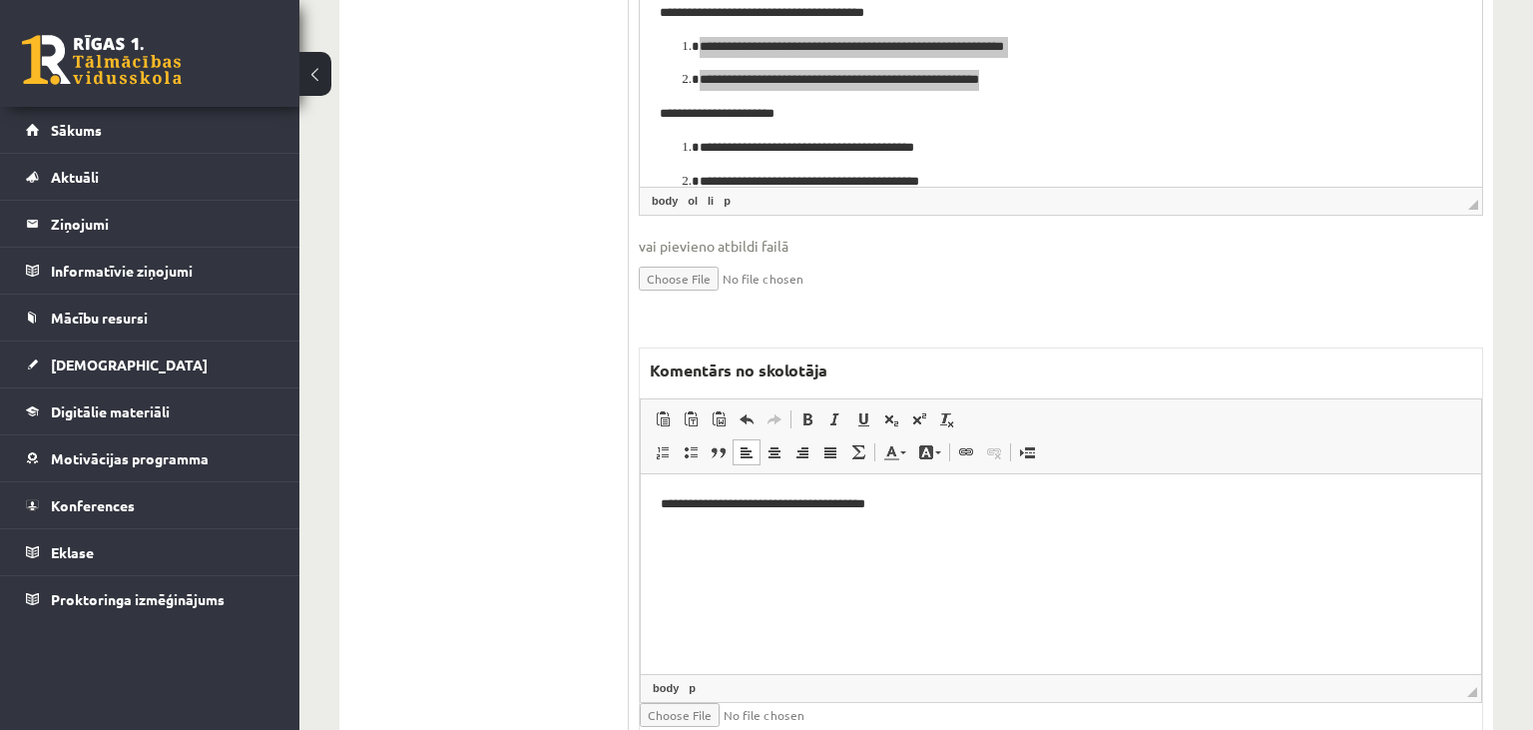
scroll to position [1237, 0]
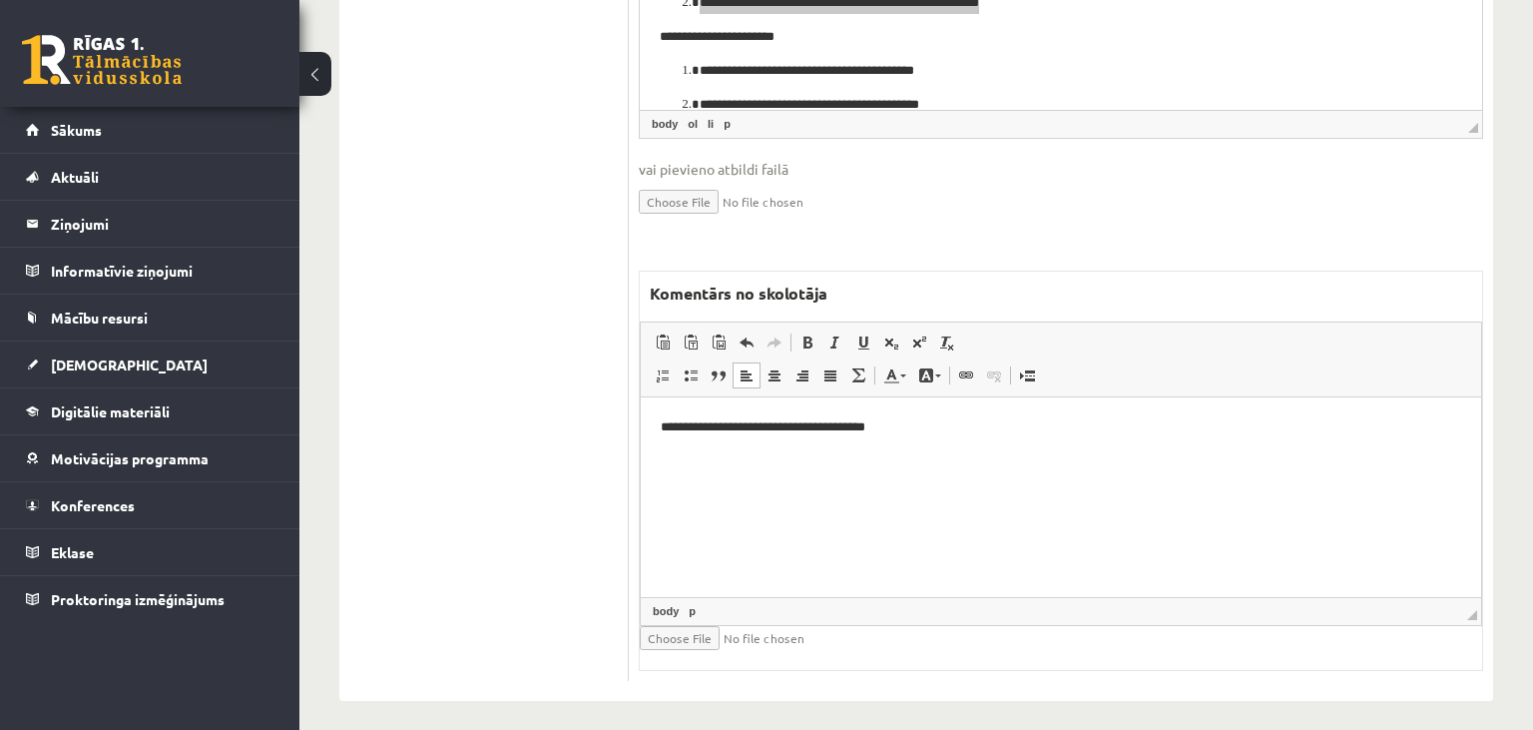
click at [923, 430] on p "**********" at bounding box center [1062, 426] width 802 height 21
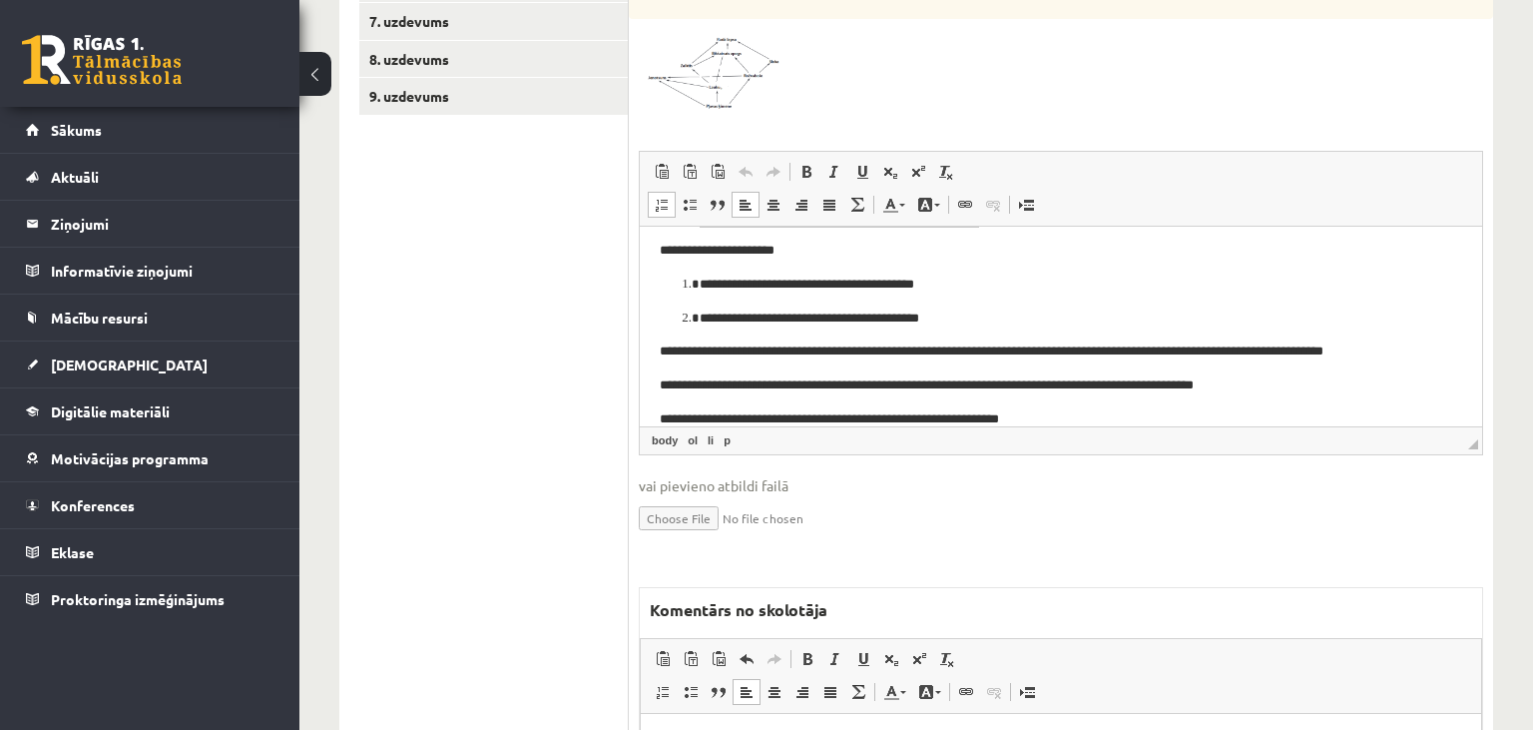
scroll to position [211, 0]
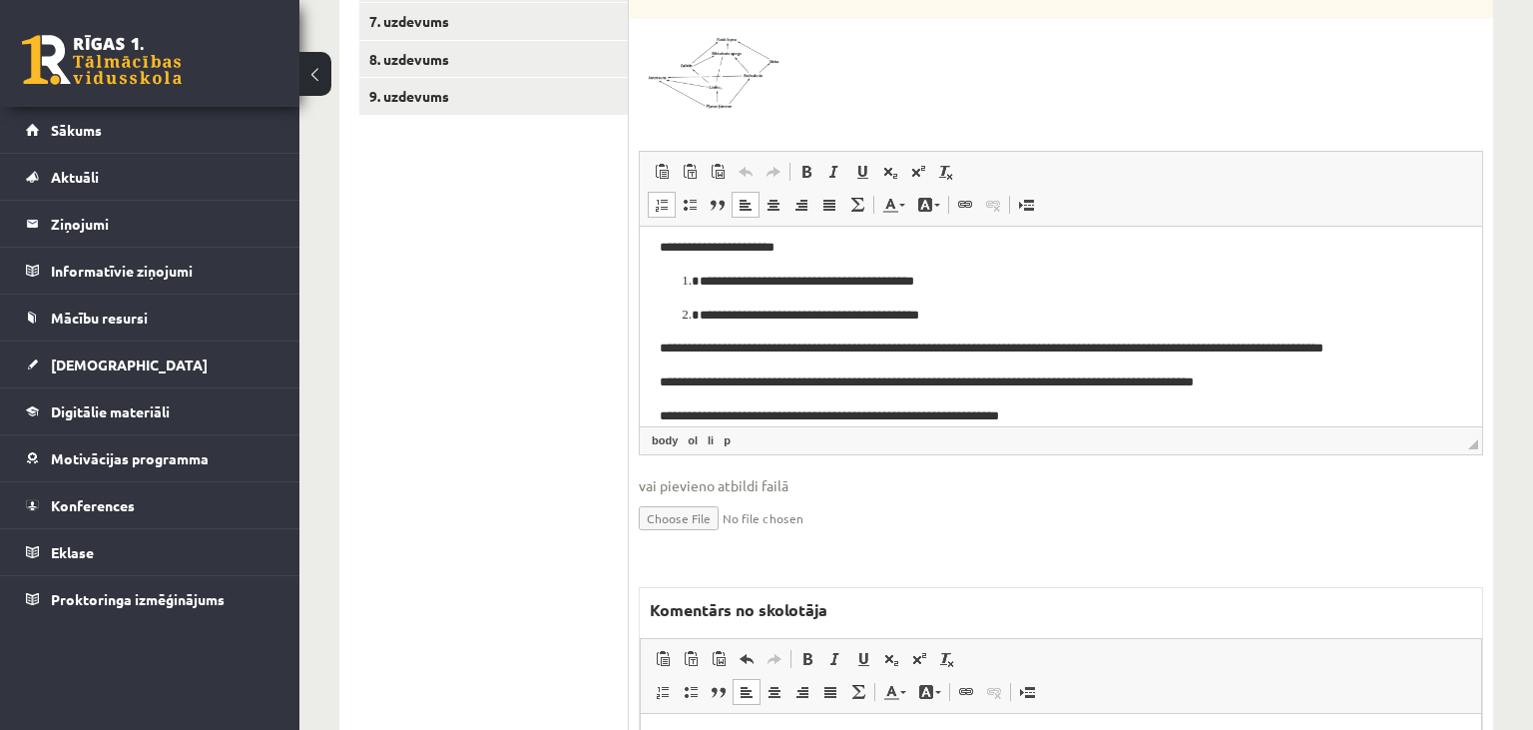
click at [716, 86] on span at bounding box center [715, 77] width 32 height 32
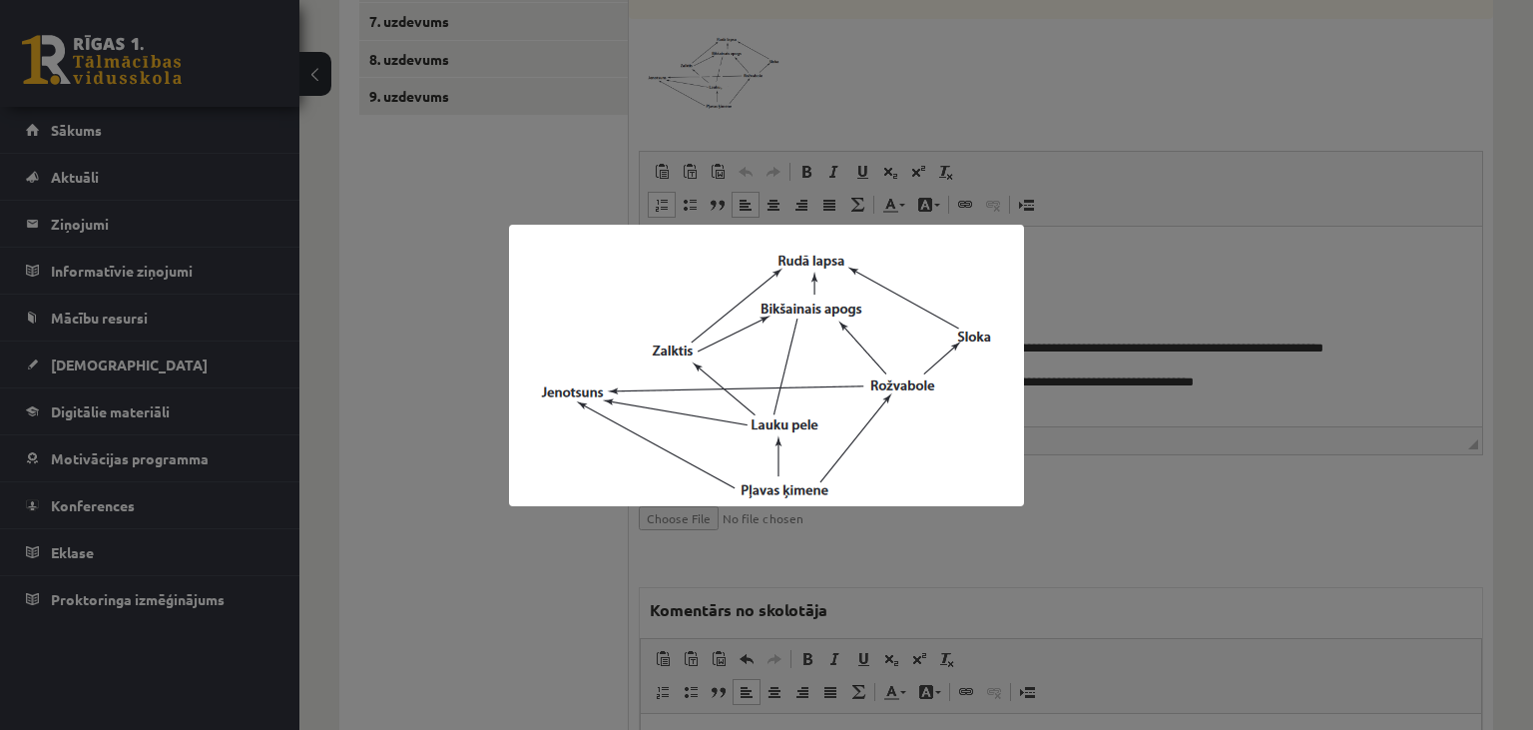
click at [508, 545] on div at bounding box center [766, 365] width 1533 height 730
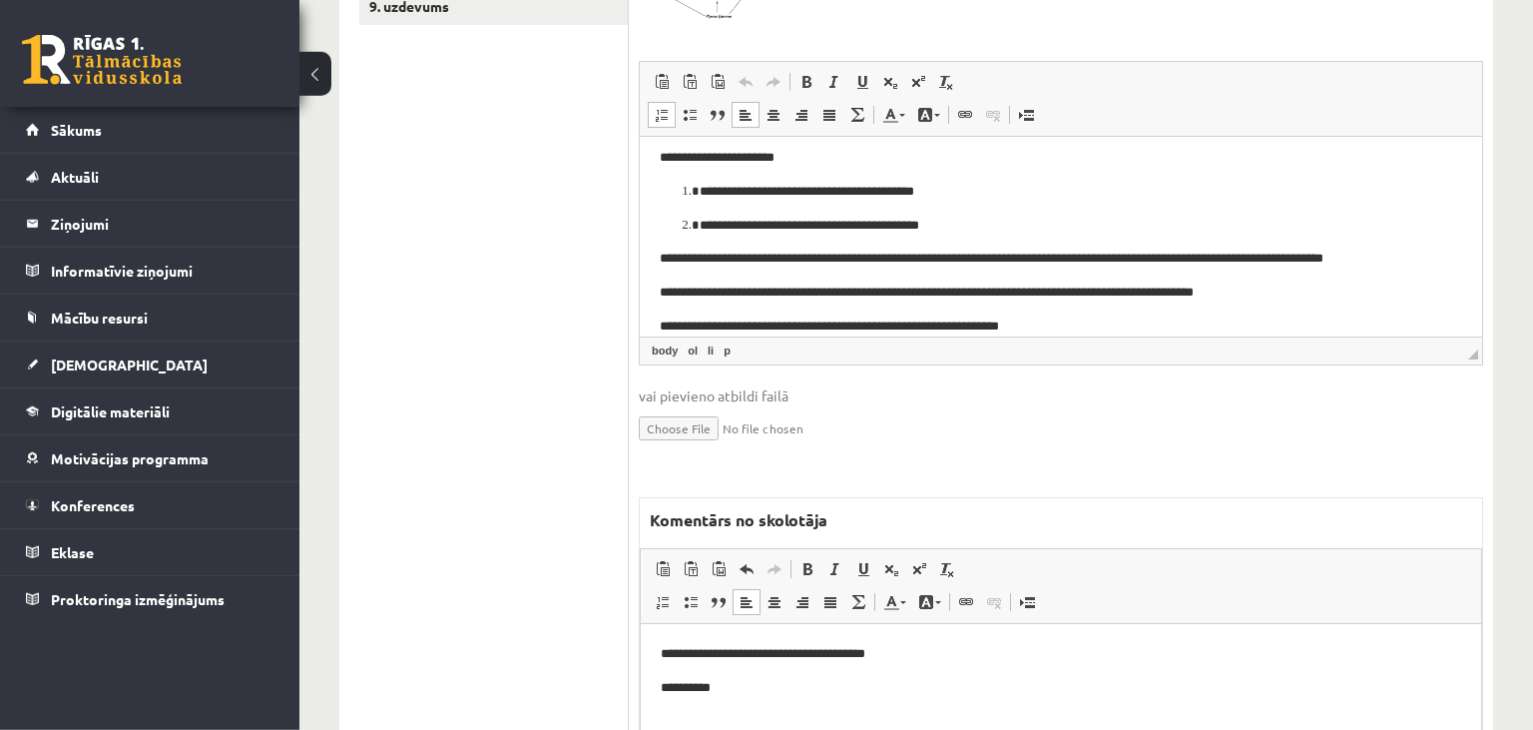
scroll to position [1237, 0]
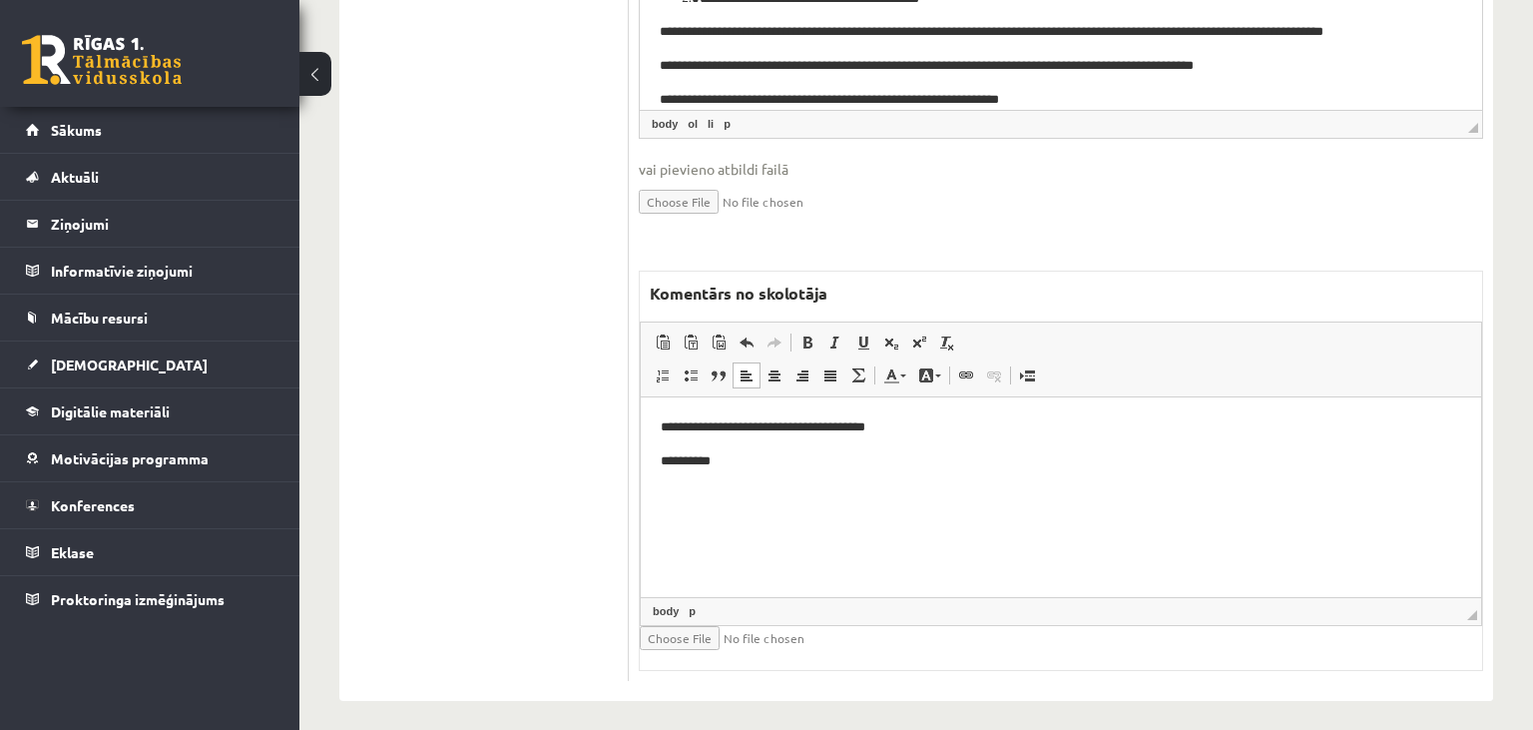
click at [882, 461] on p "**********" at bounding box center [1062, 460] width 802 height 21
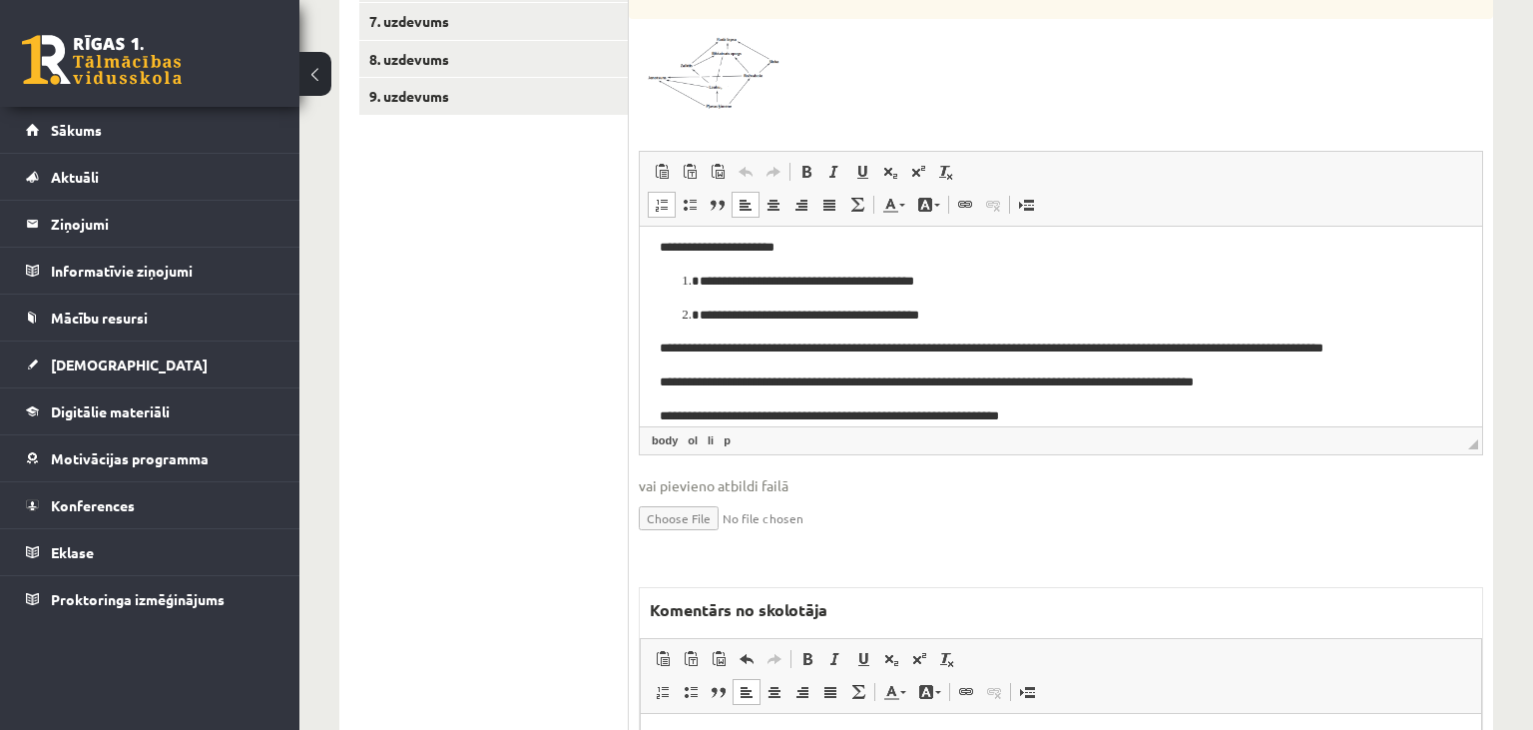
click at [726, 61] on span at bounding box center [715, 77] width 32 height 32
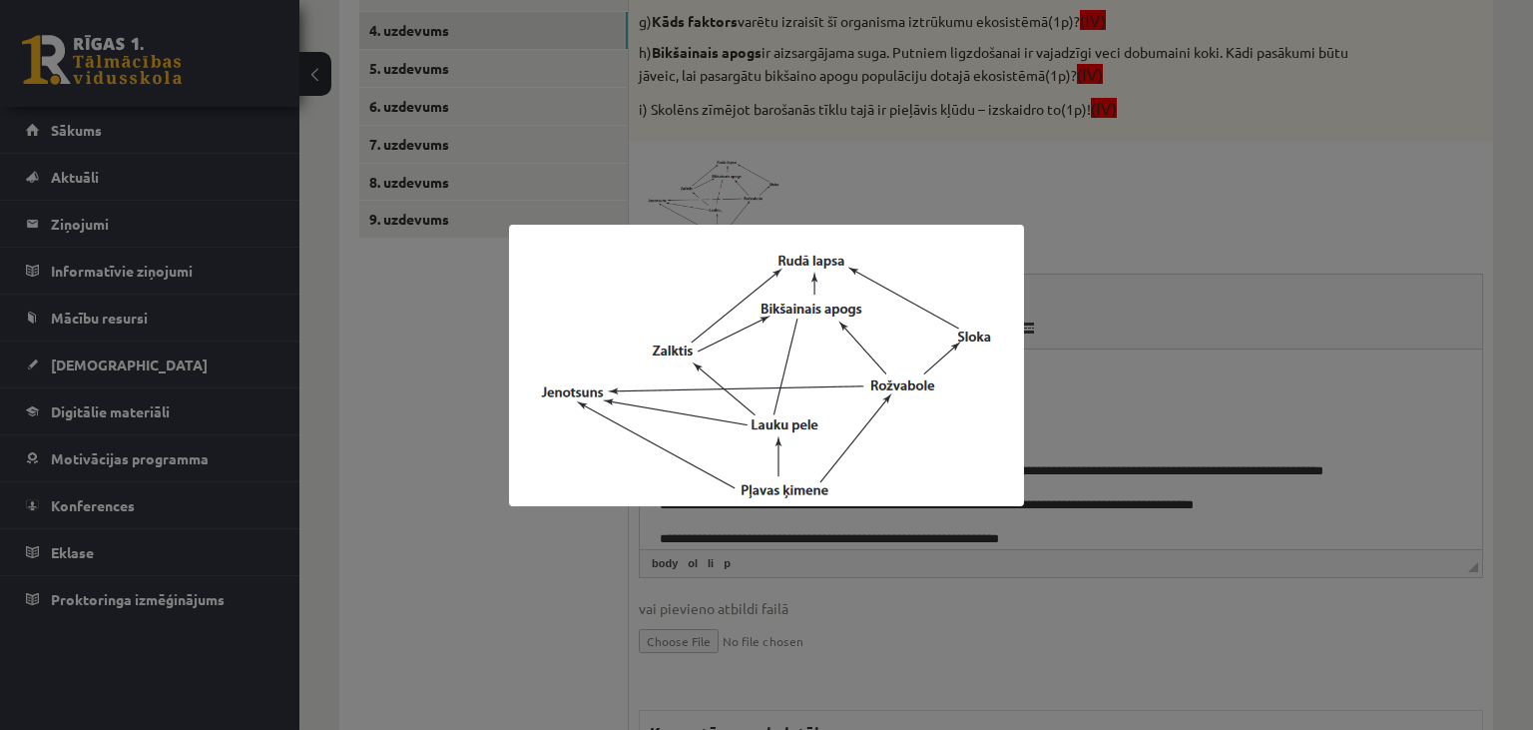
scroll to position [710, 0]
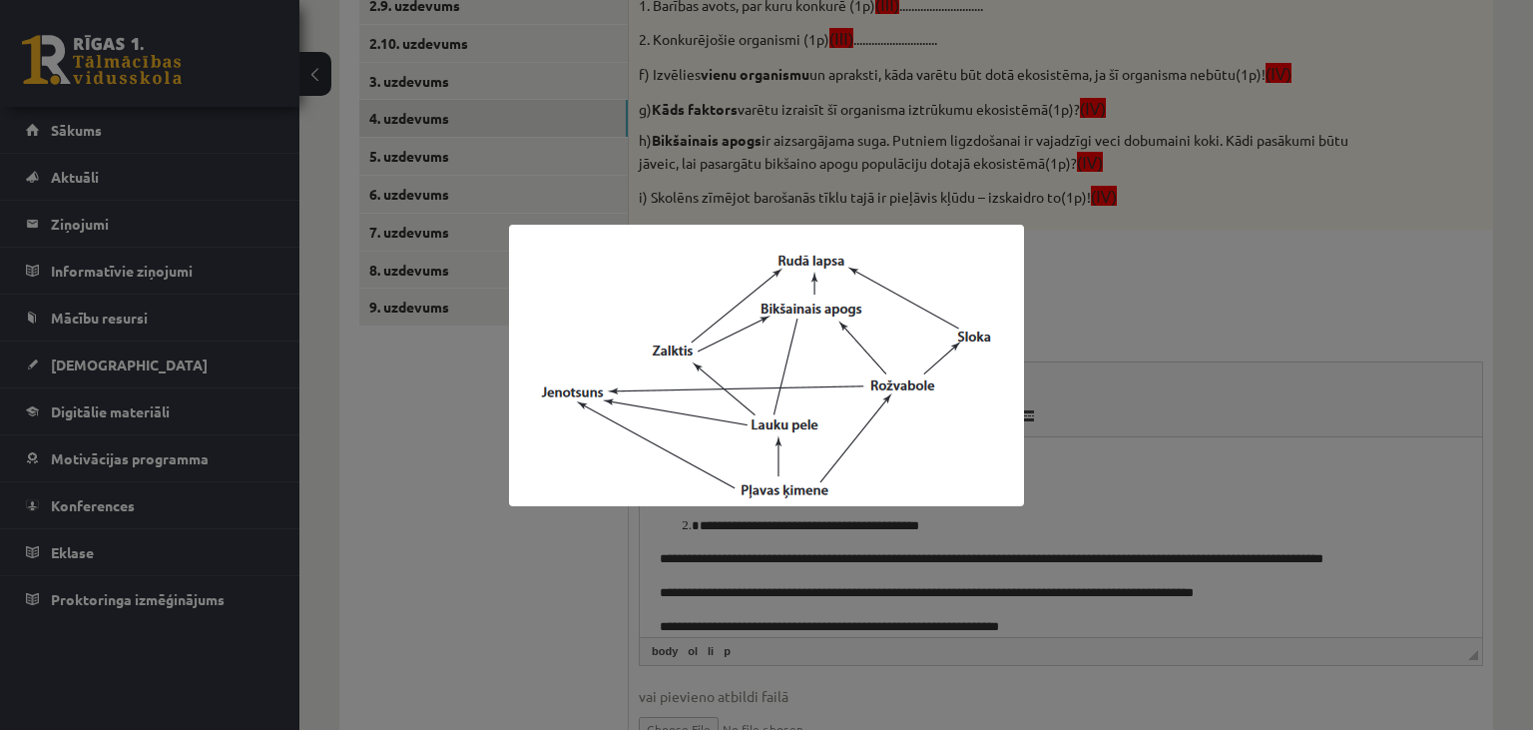
click at [1037, 568] on div at bounding box center [766, 365] width 1533 height 730
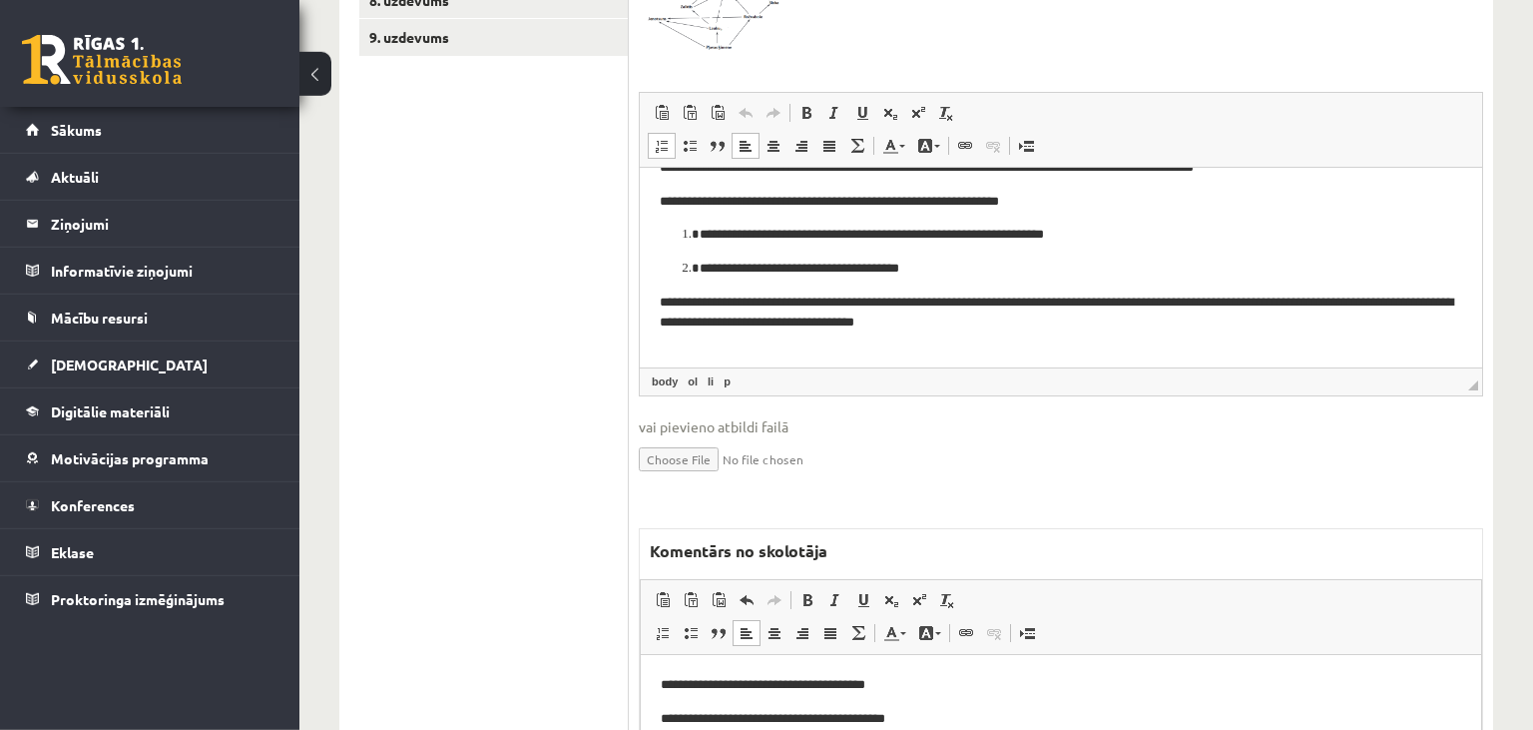
scroll to position [1026, 0]
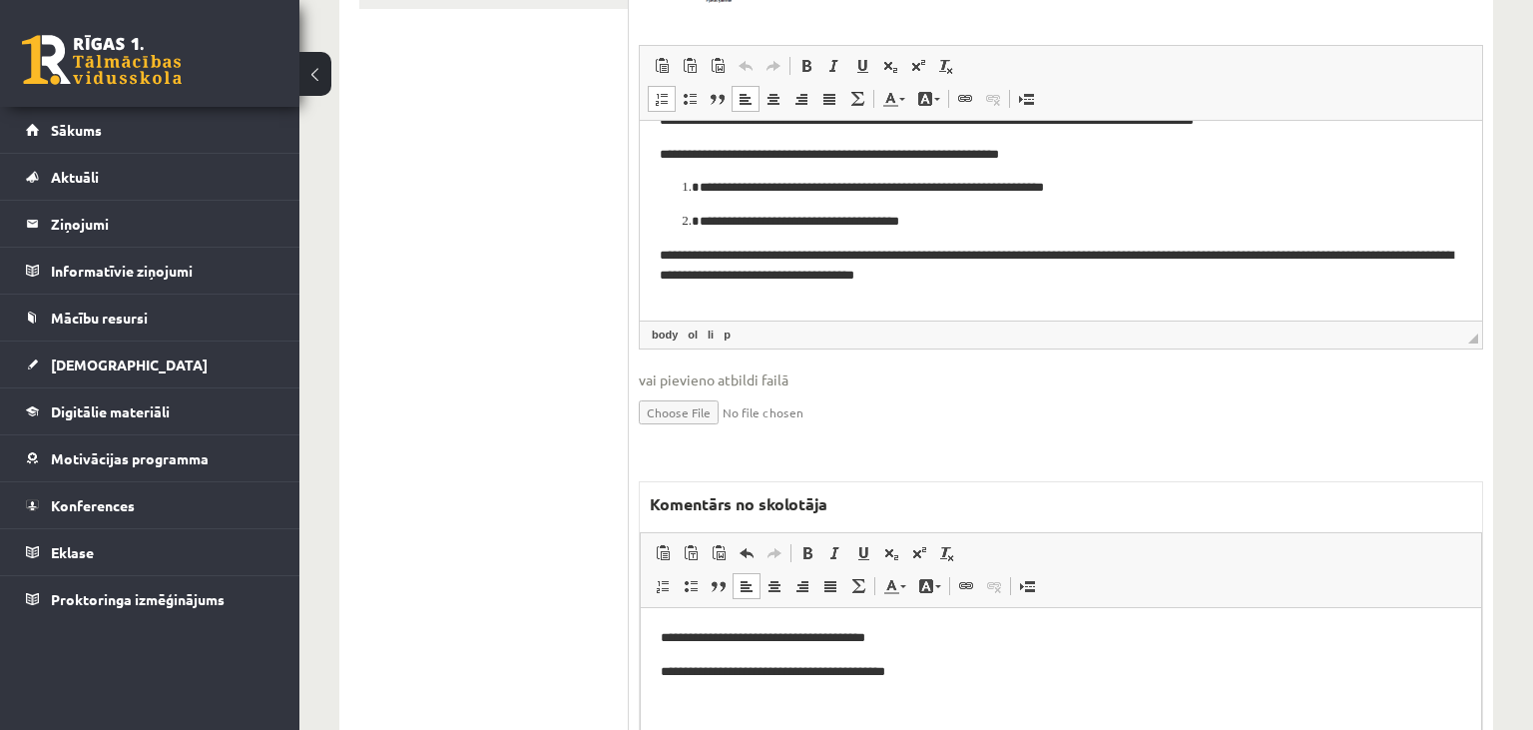
click at [978, 670] on p "**********" at bounding box center [1062, 671] width 802 height 21
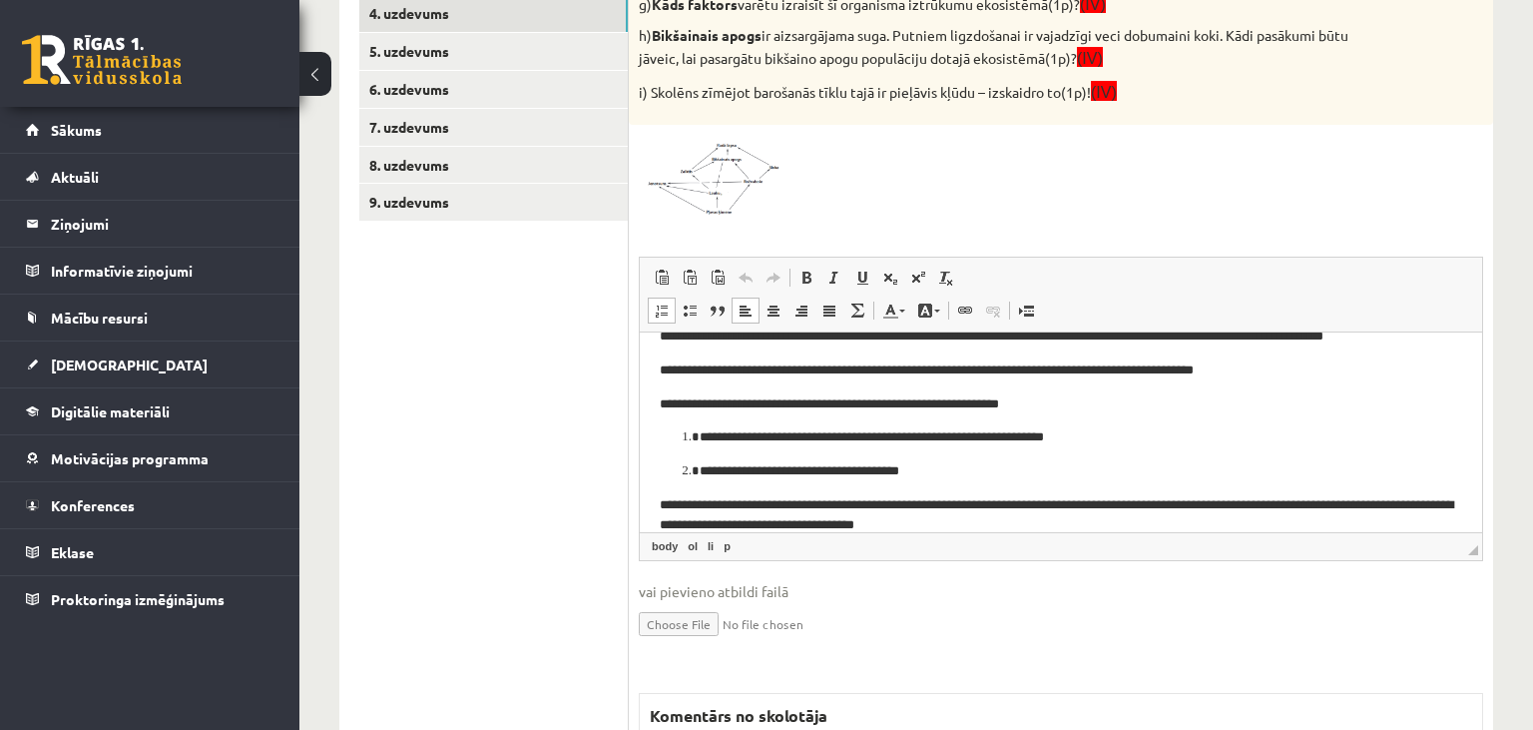
scroll to position [367, 0]
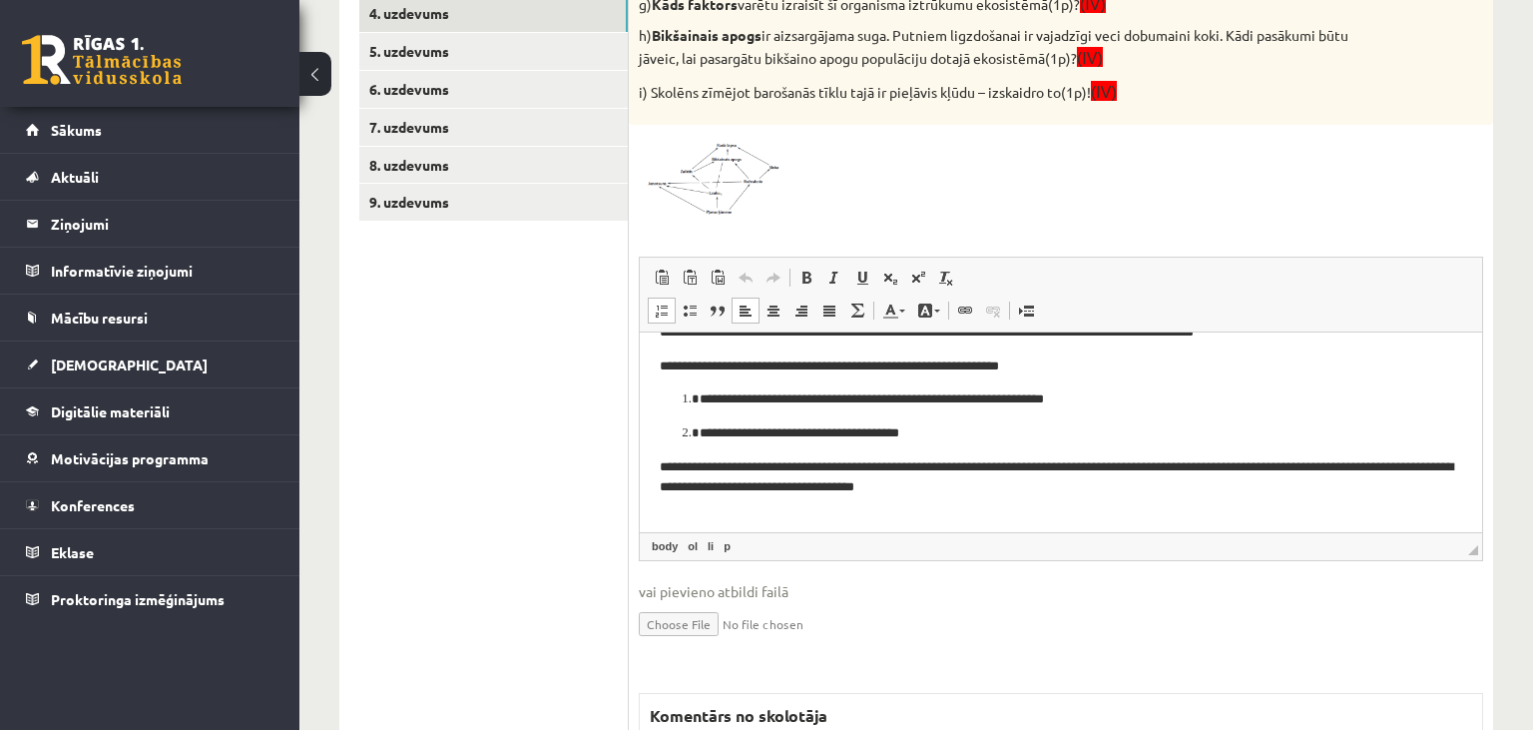
click at [720, 187] on span at bounding box center [715, 183] width 32 height 32
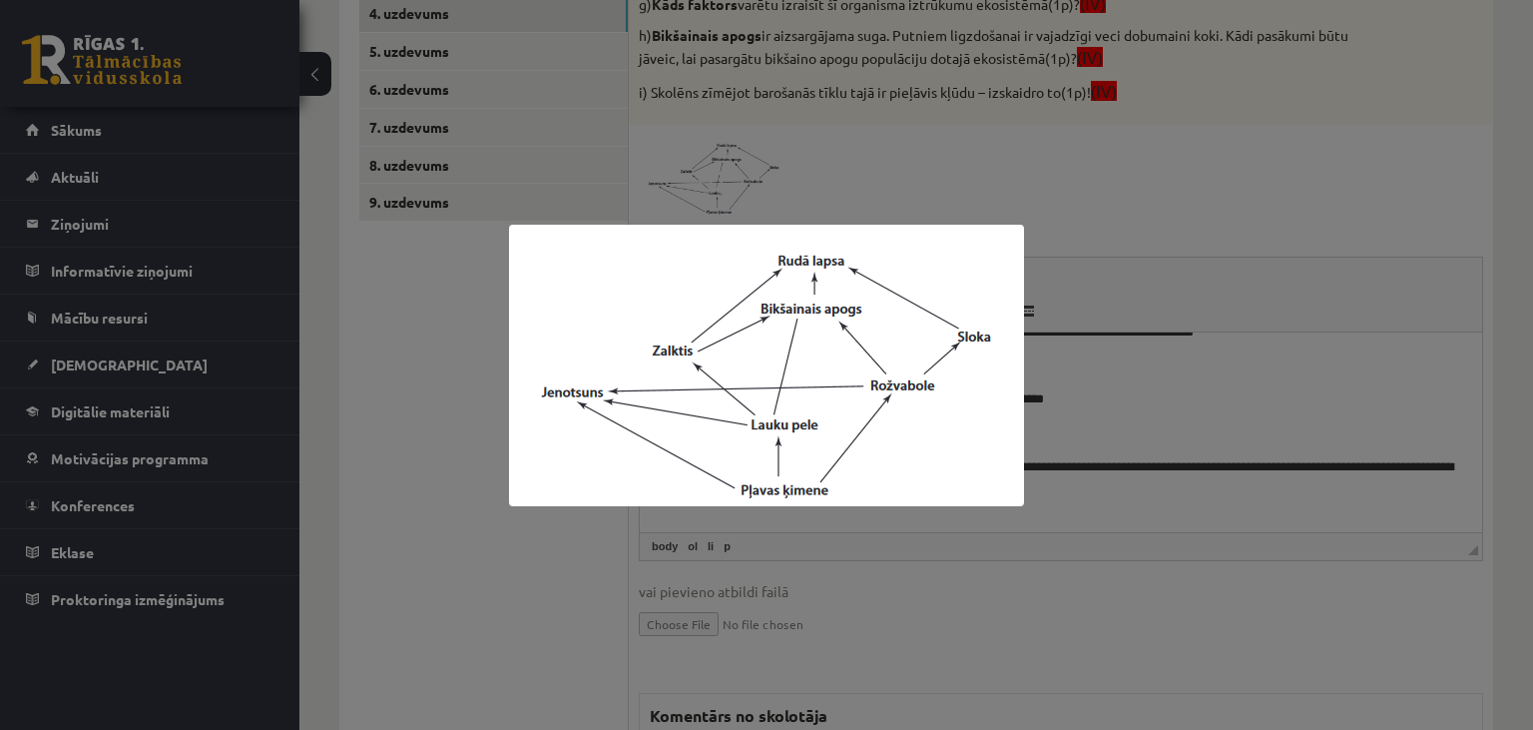
click at [581, 528] on div at bounding box center [766, 365] width 1533 height 730
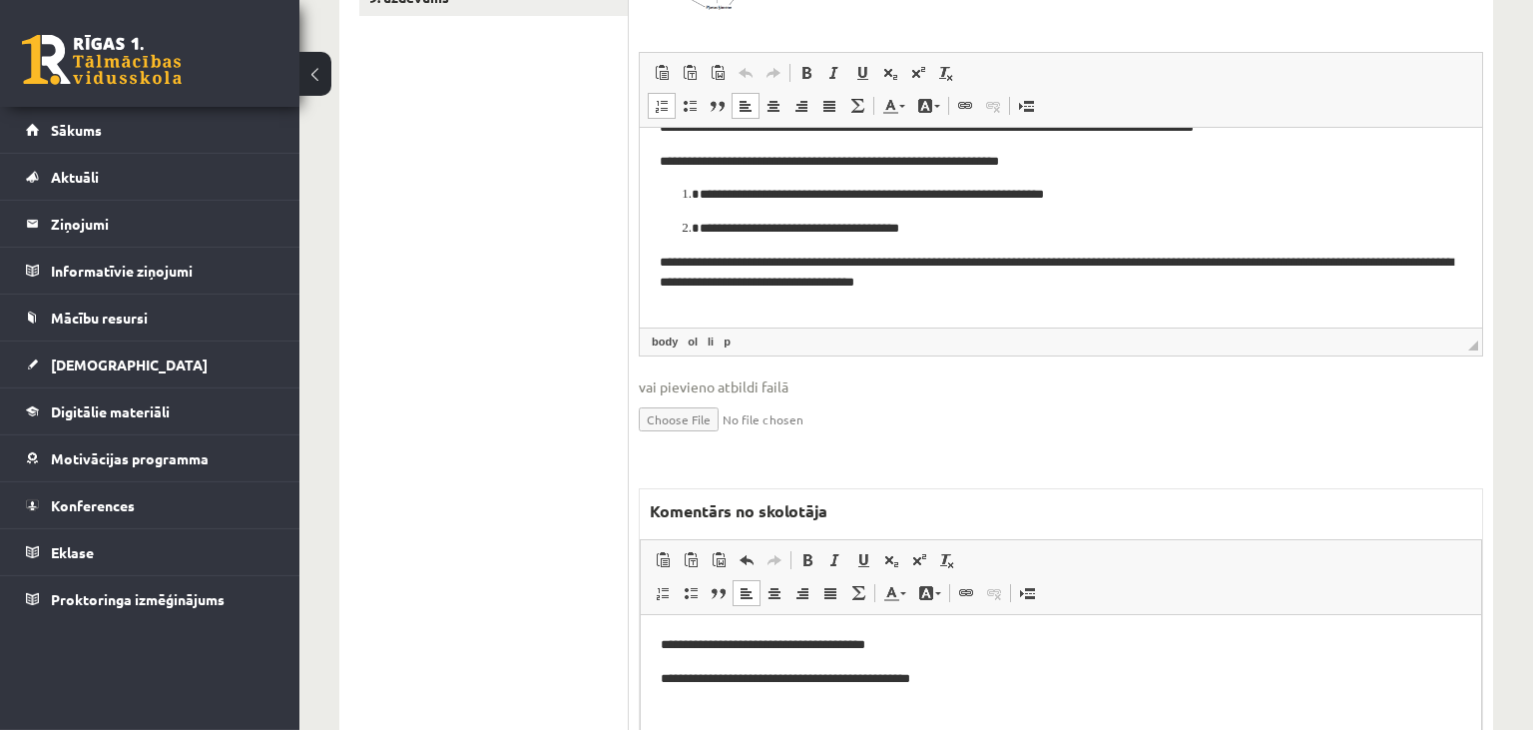
scroll to position [1131, 0]
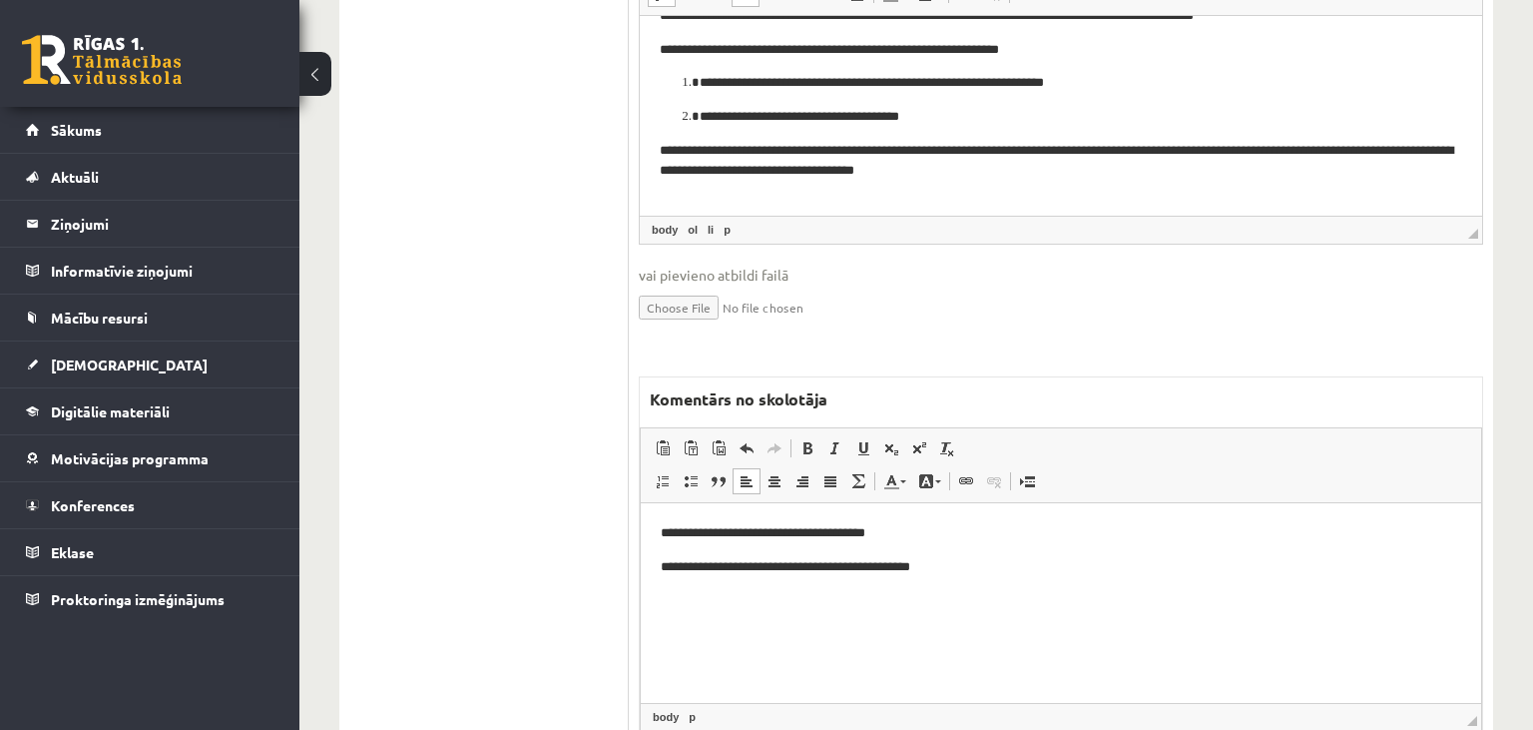
click at [999, 555] on body "**********" at bounding box center [1061, 566] width 801 height 88
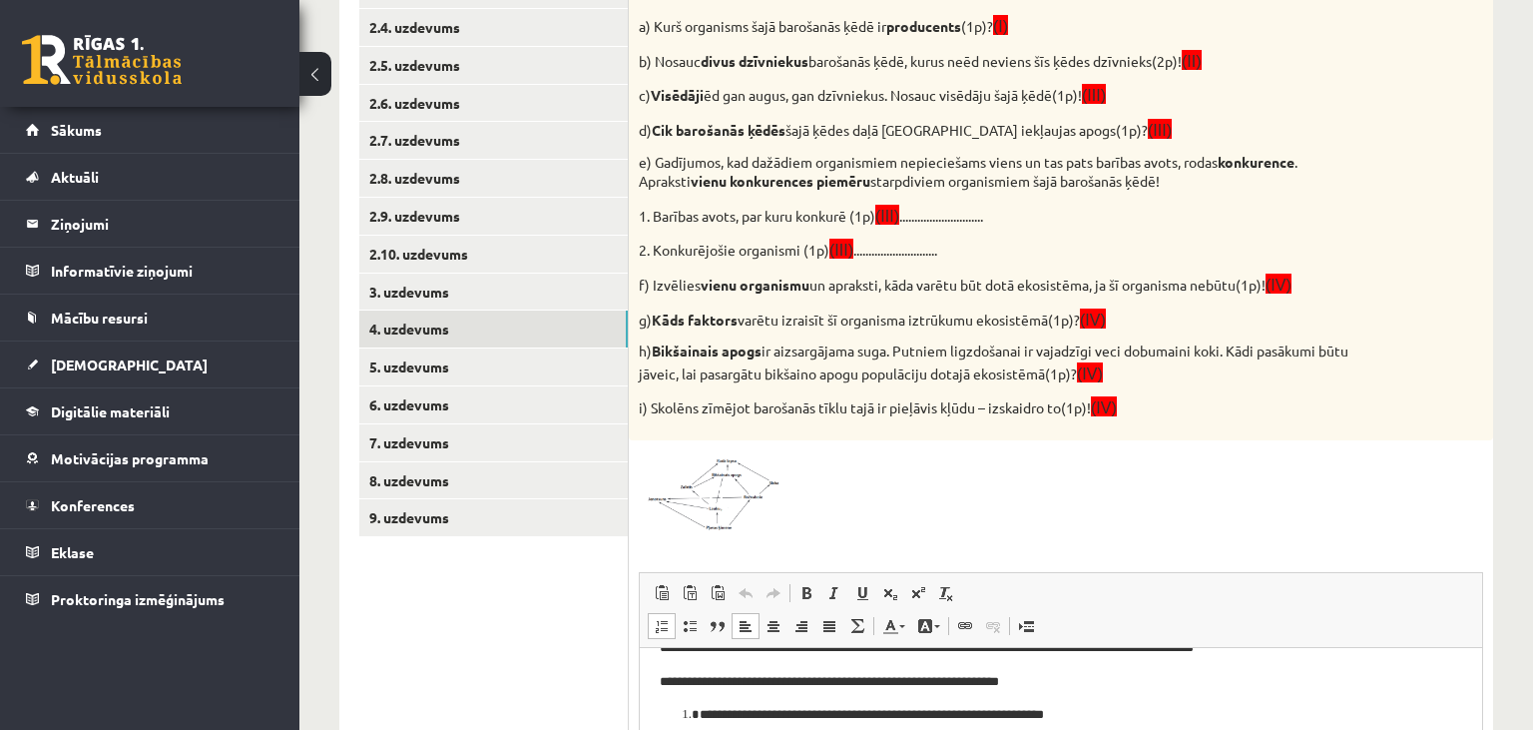
scroll to position [0, 0]
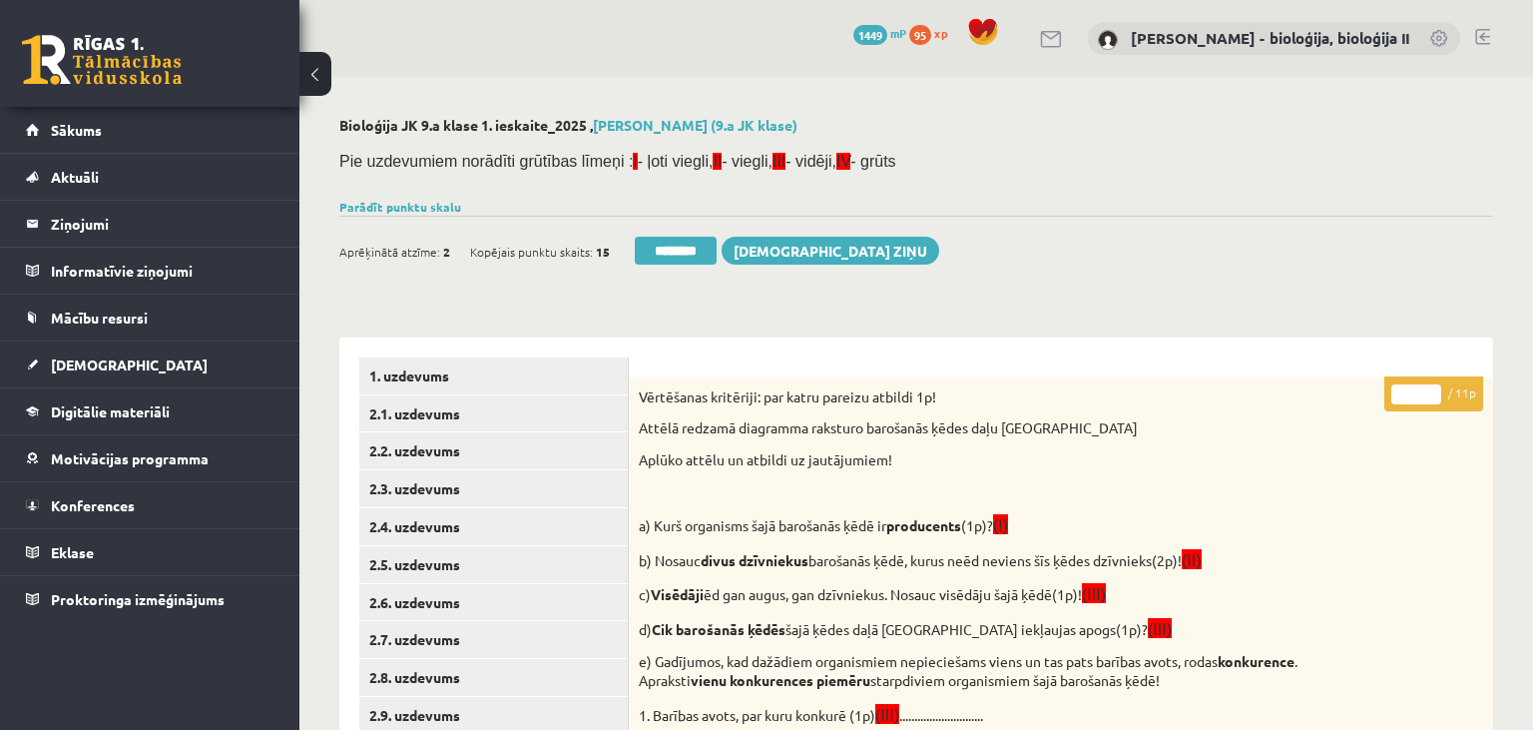
click at [1417, 393] on input "*" at bounding box center [1417, 394] width 50 height 20
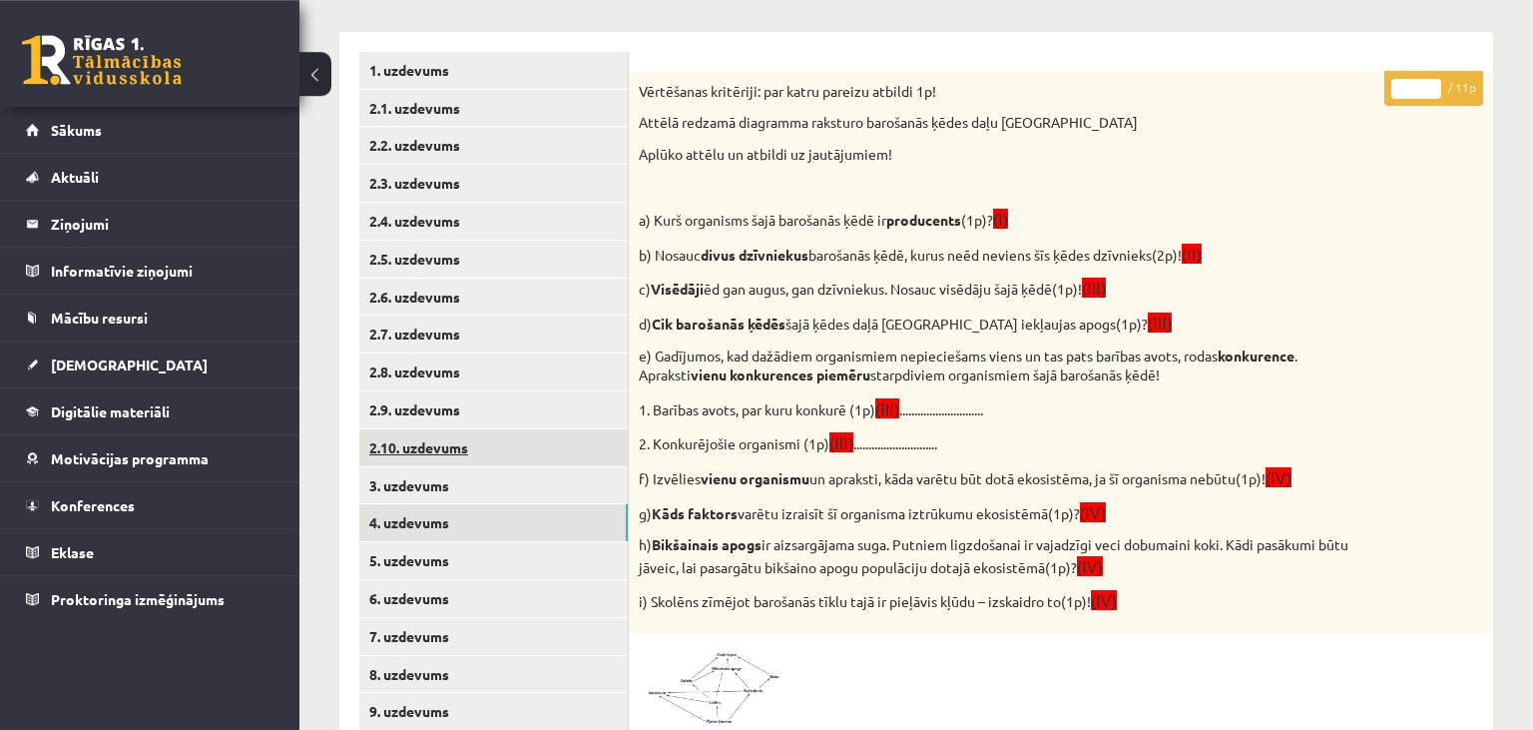
scroll to position [315, 0]
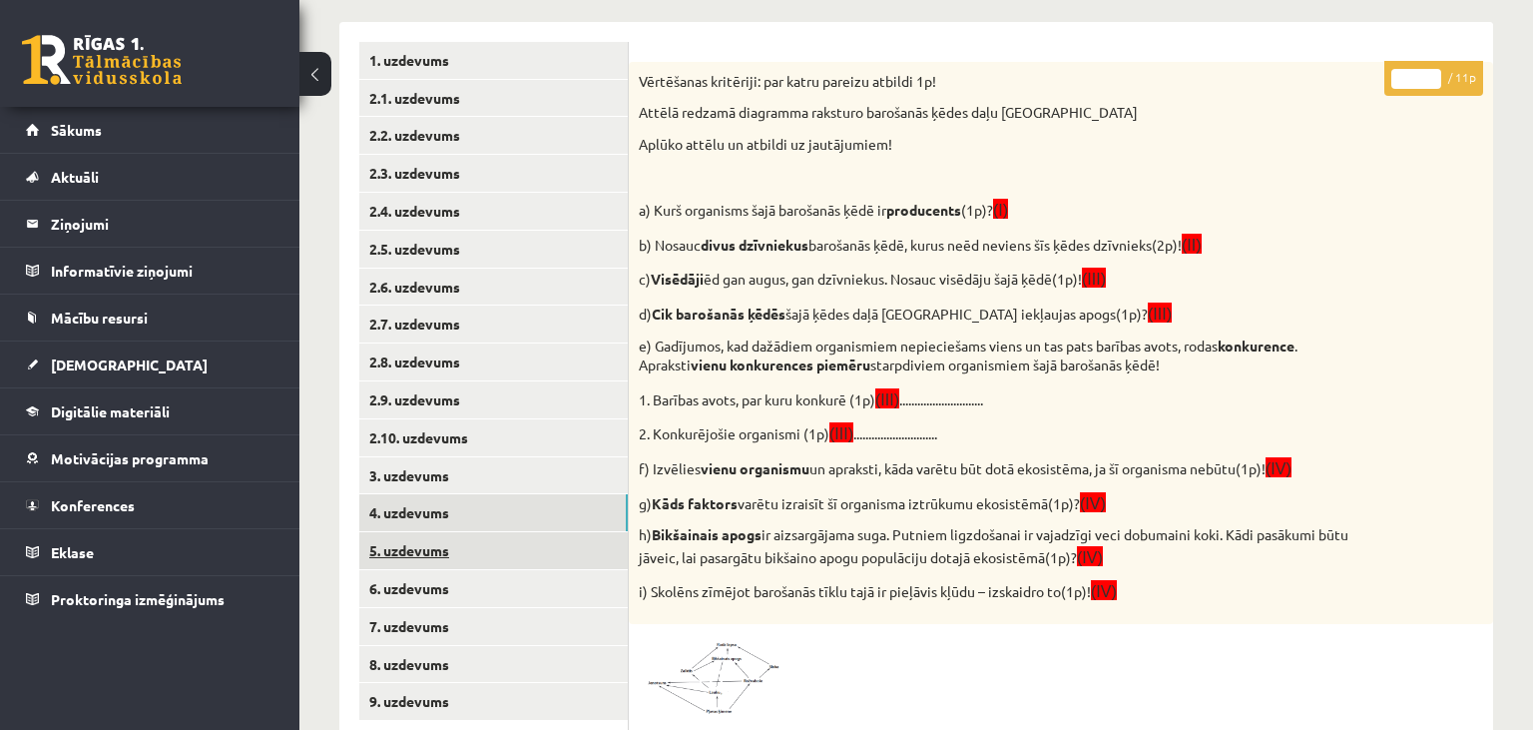
type input "*"
click at [505, 556] on link "5. uzdevums" at bounding box center [493, 550] width 269 height 37
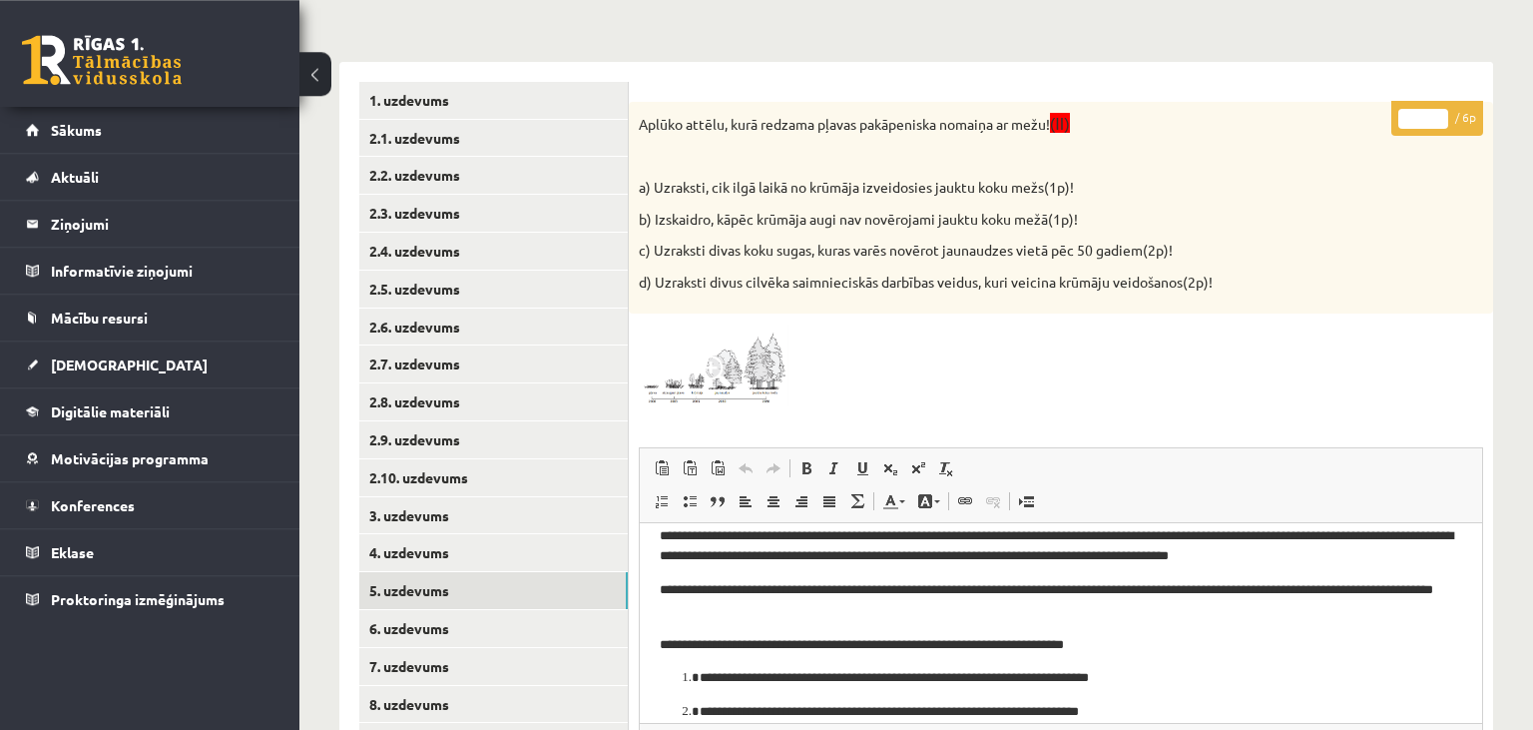
scroll to position [211, 0]
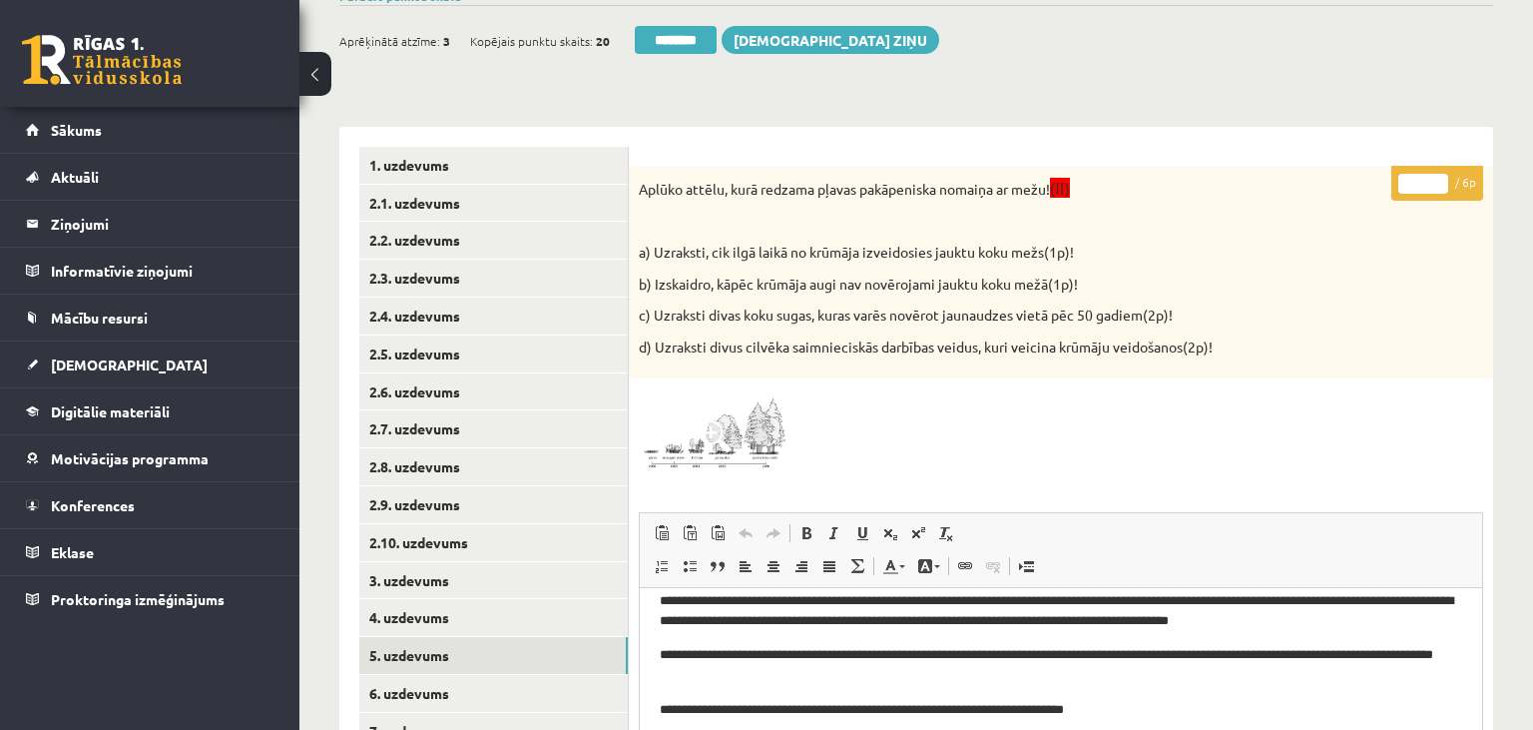
click at [1442, 181] on input "*" at bounding box center [1423, 184] width 50 height 20
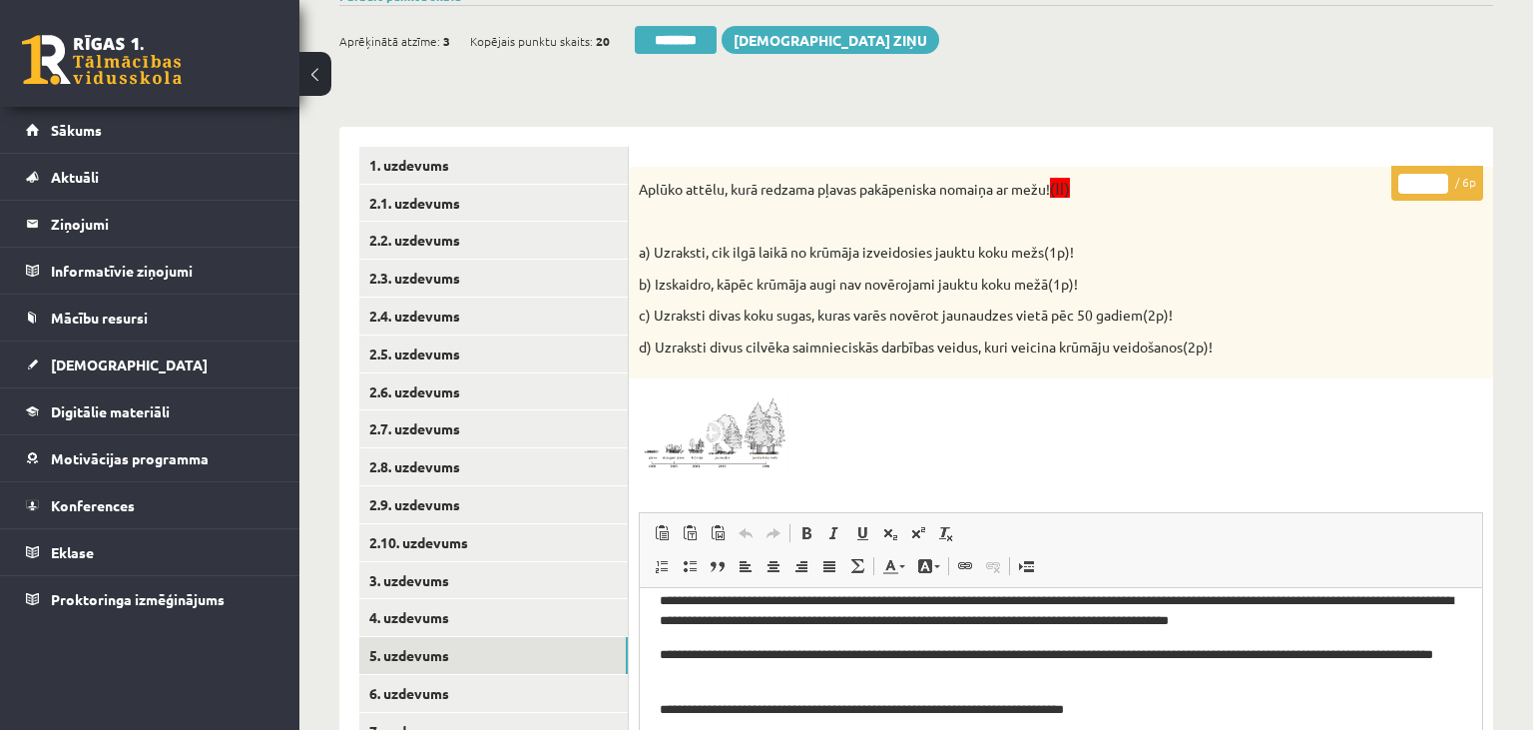
type input "*"
click at [1442, 181] on input "*" at bounding box center [1423, 184] width 50 height 20
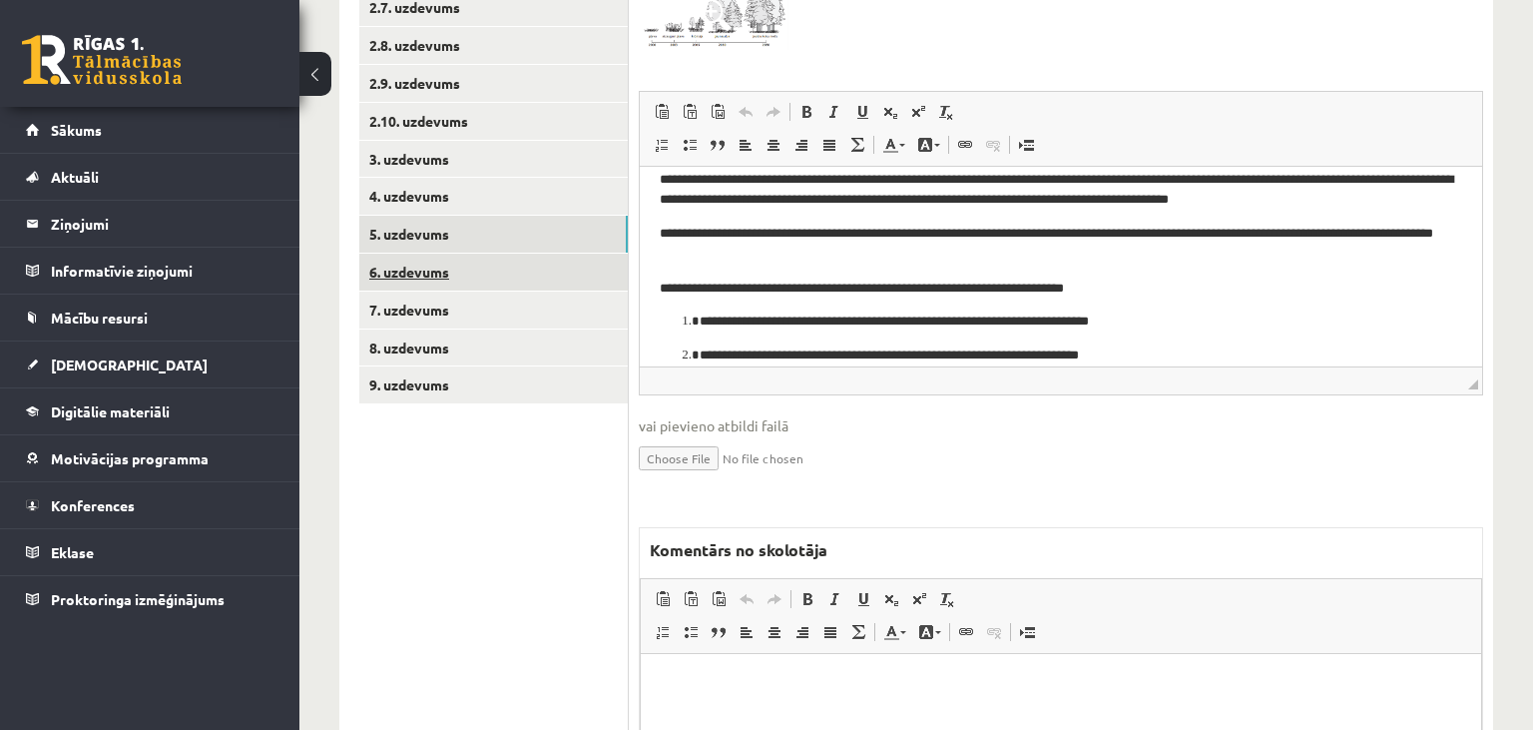
click at [545, 271] on link "6. uzdevums" at bounding box center [493, 272] width 269 height 37
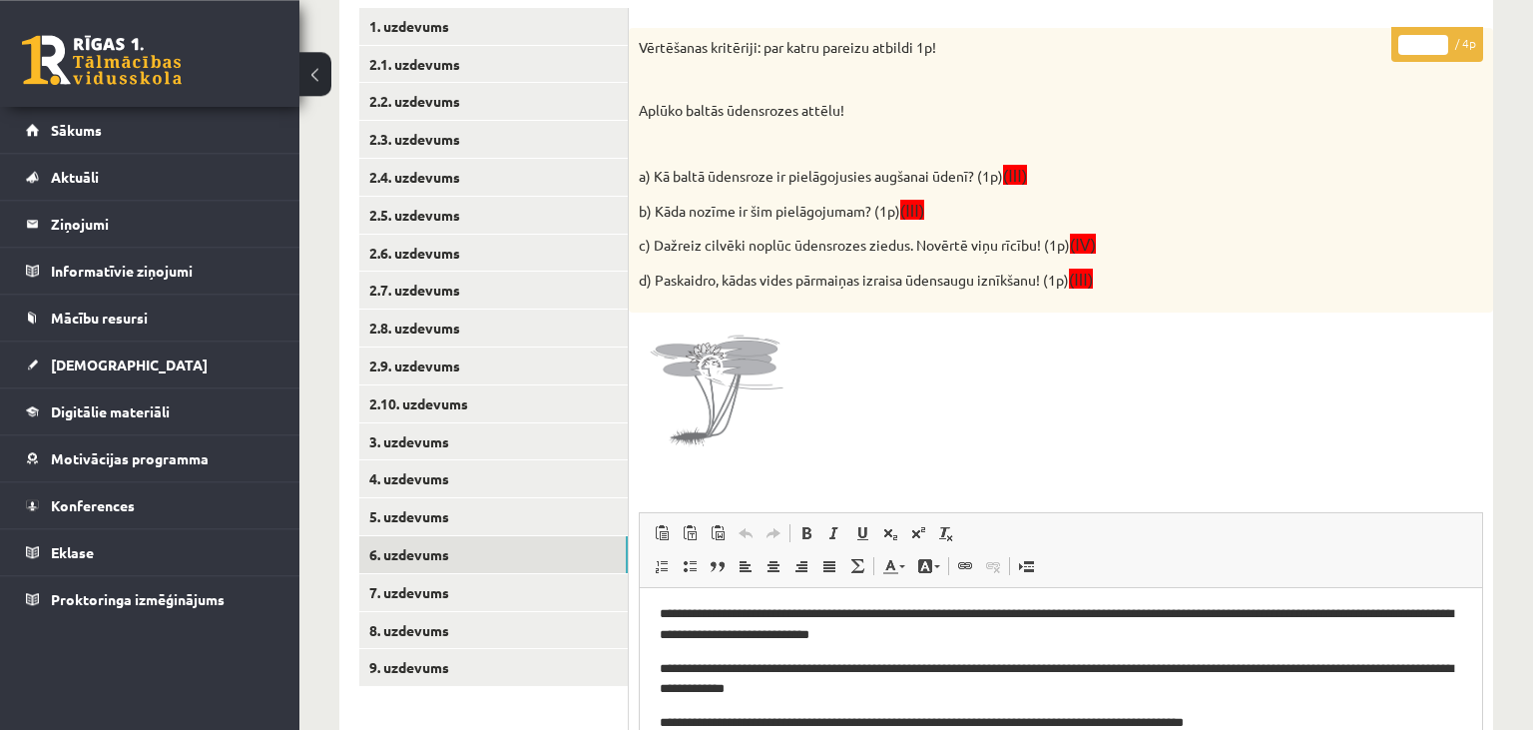
scroll to position [184, 0]
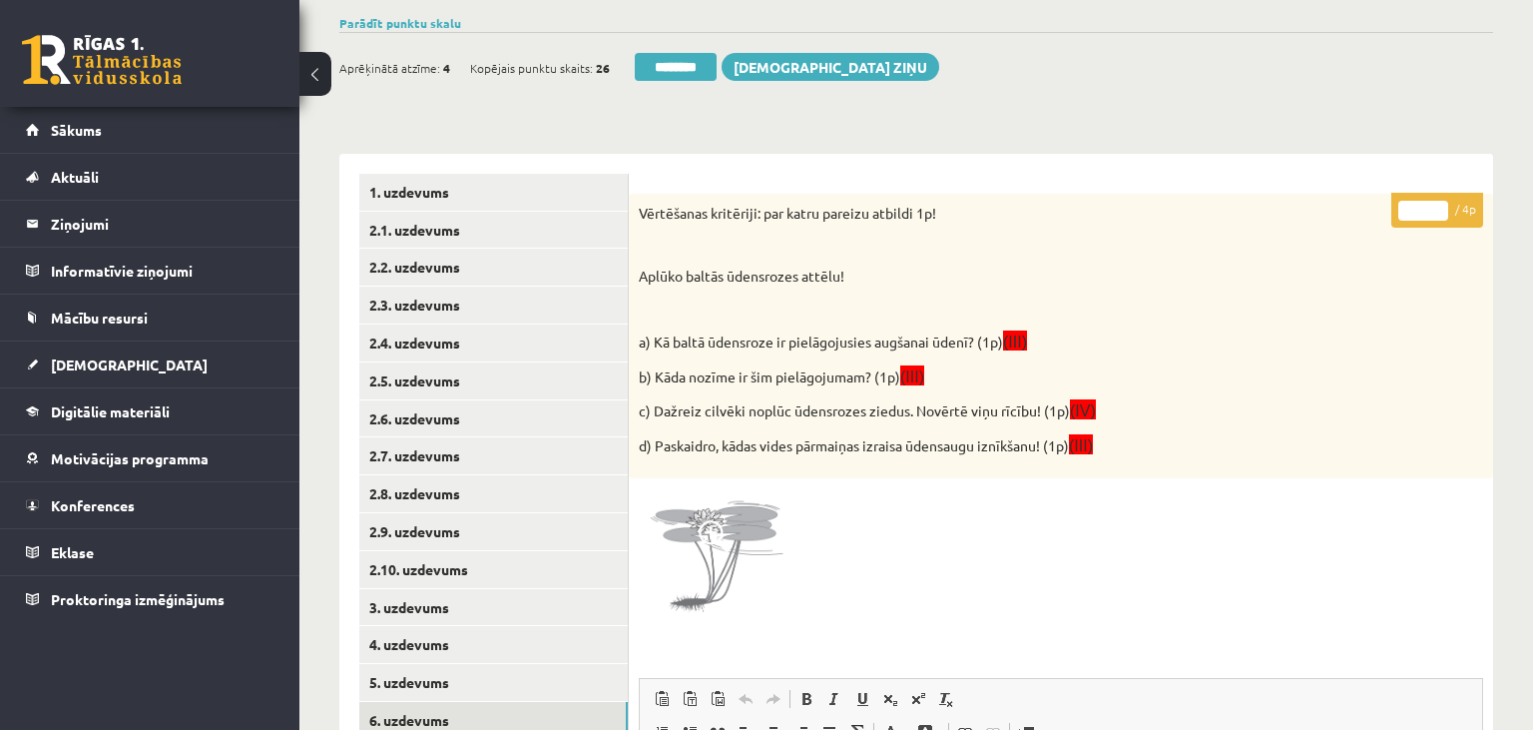
click at [1431, 202] on input "*" at bounding box center [1423, 211] width 50 height 20
type input "*"
click at [1431, 202] on input "*" at bounding box center [1423, 211] width 50 height 20
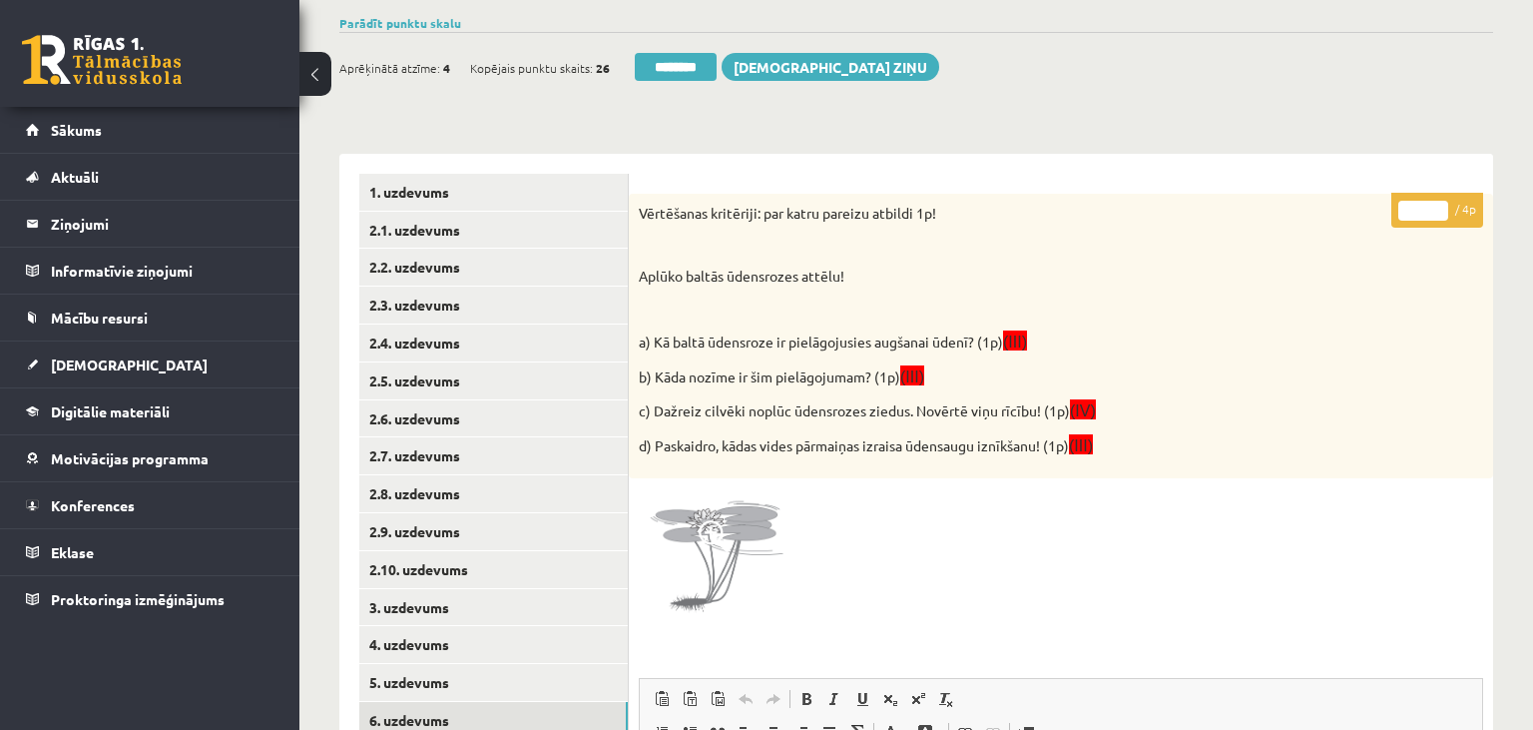
click at [1431, 202] on input "*" at bounding box center [1423, 211] width 50 height 20
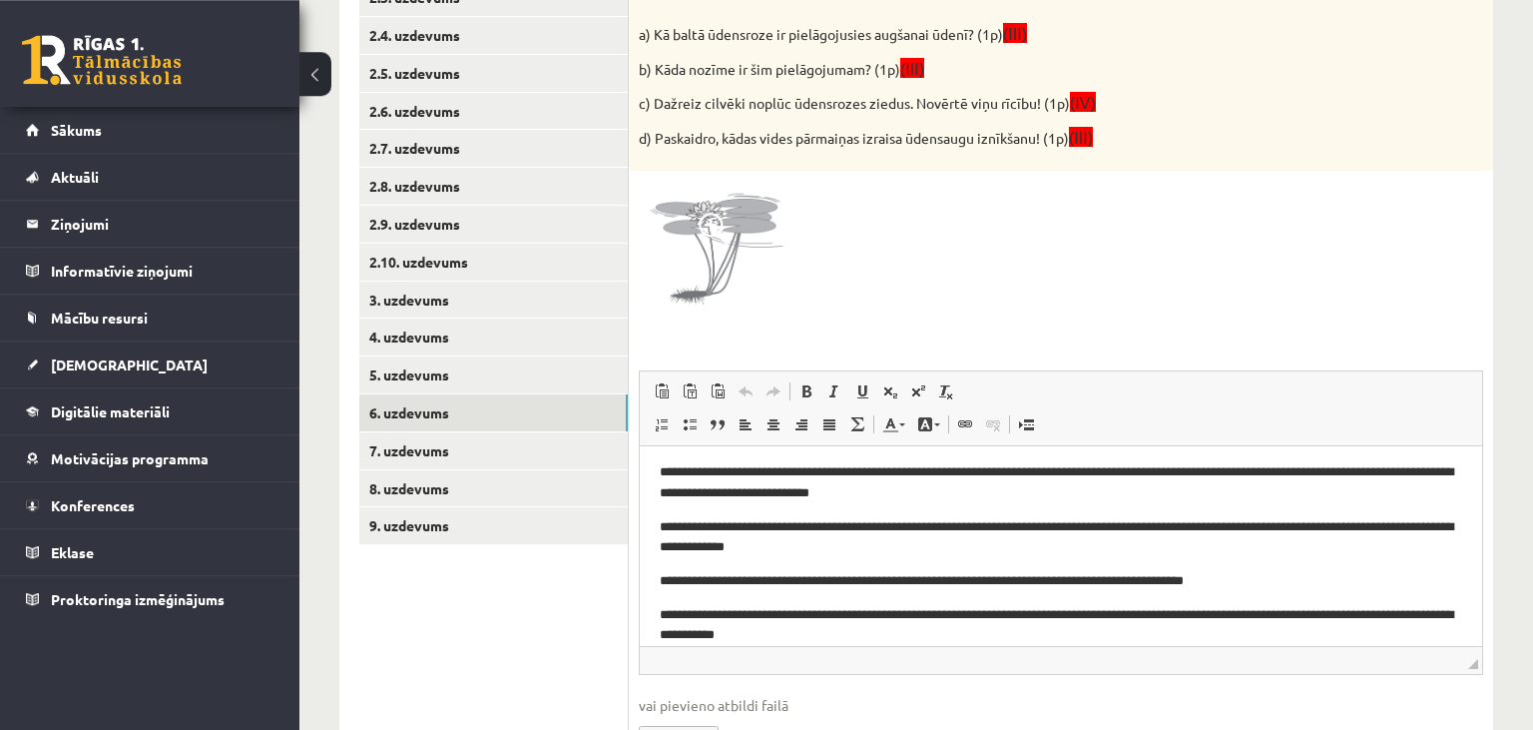
scroll to position [606, 0]
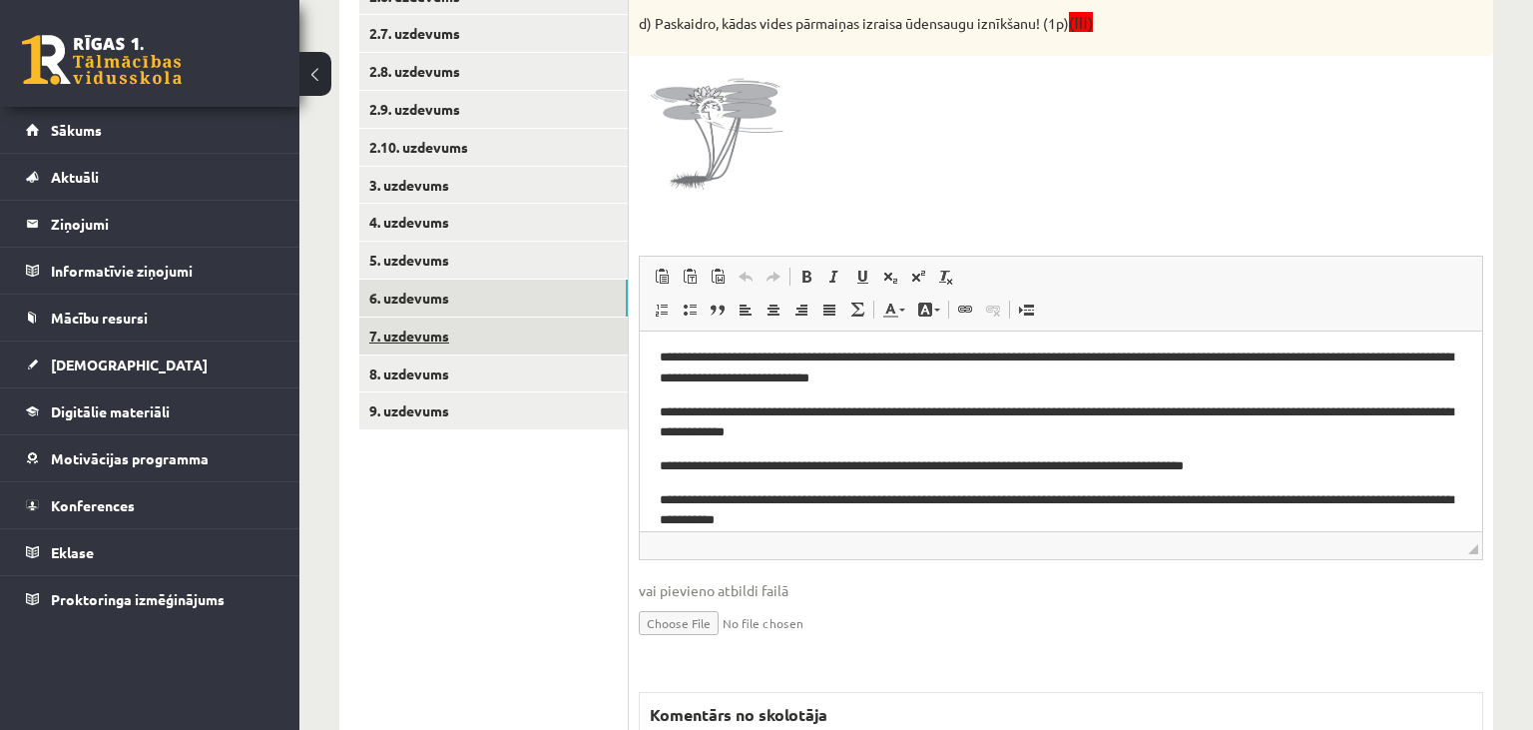
click at [469, 336] on link "7. uzdevums" at bounding box center [493, 335] width 269 height 37
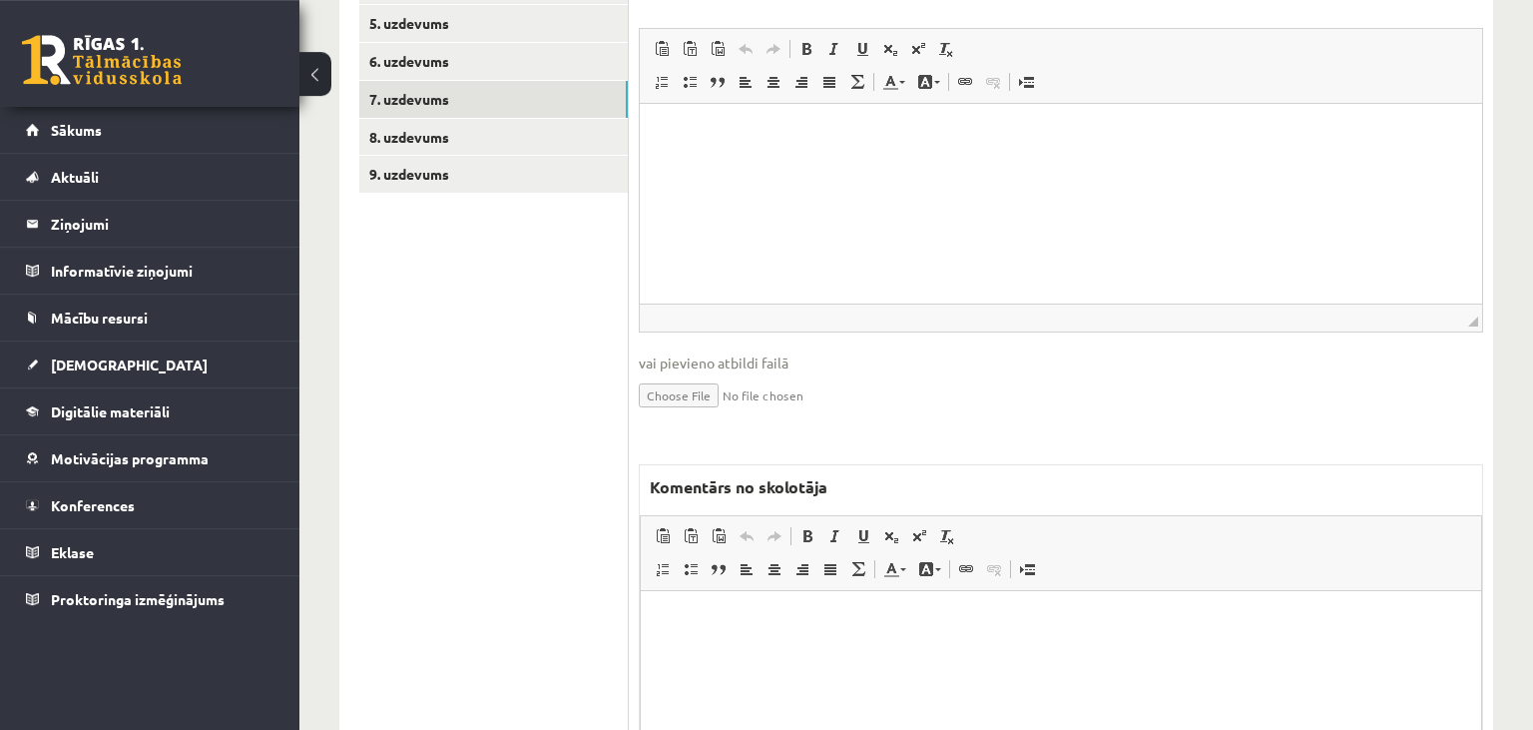
scroll to position [1037, 0]
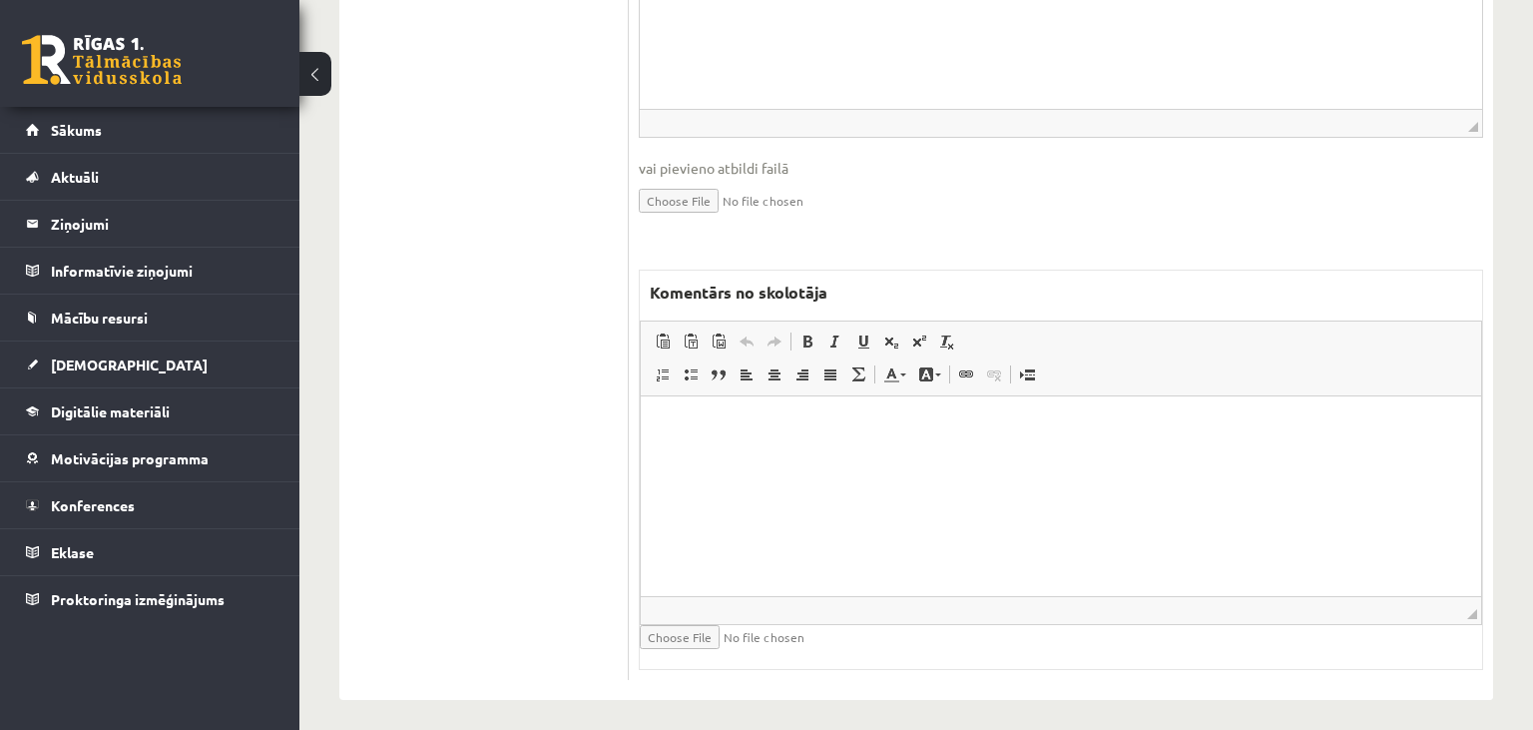
click at [970, 511] on html at bounding box center [1061, 495] width 840 height 200
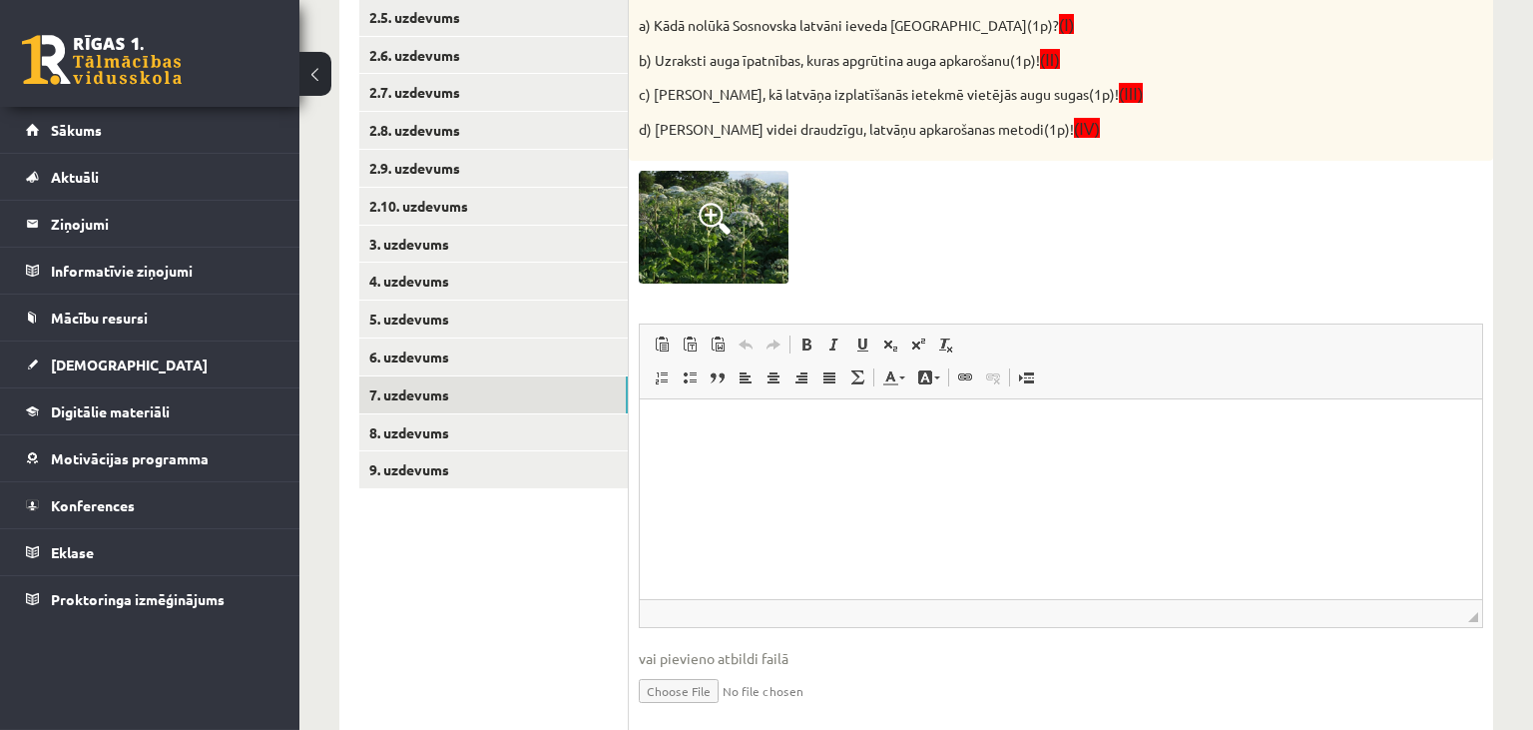
scroll to position [510, 0]
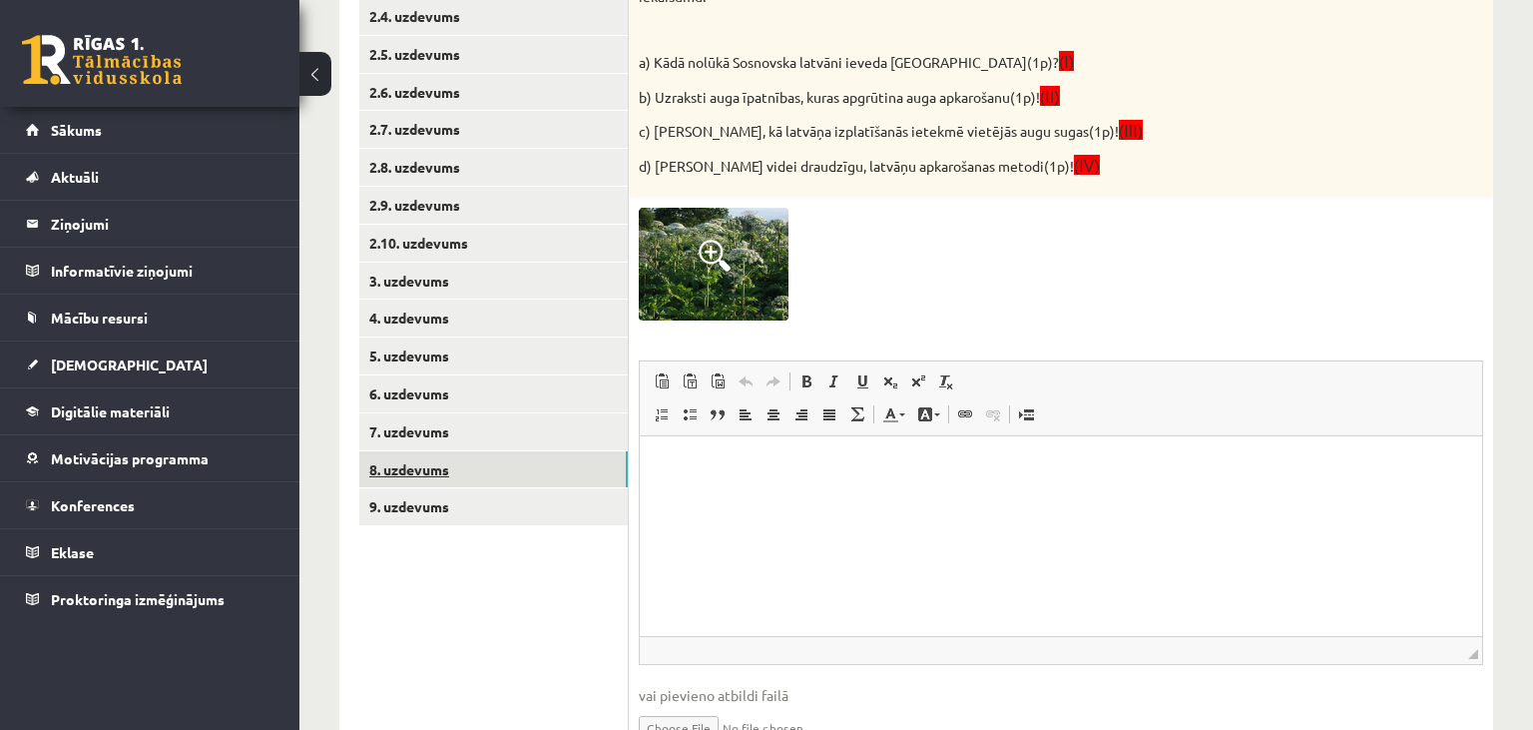
click at [537, 461] on link "8. uzdevums" at bounding box center [493, 469] width 269 height 37
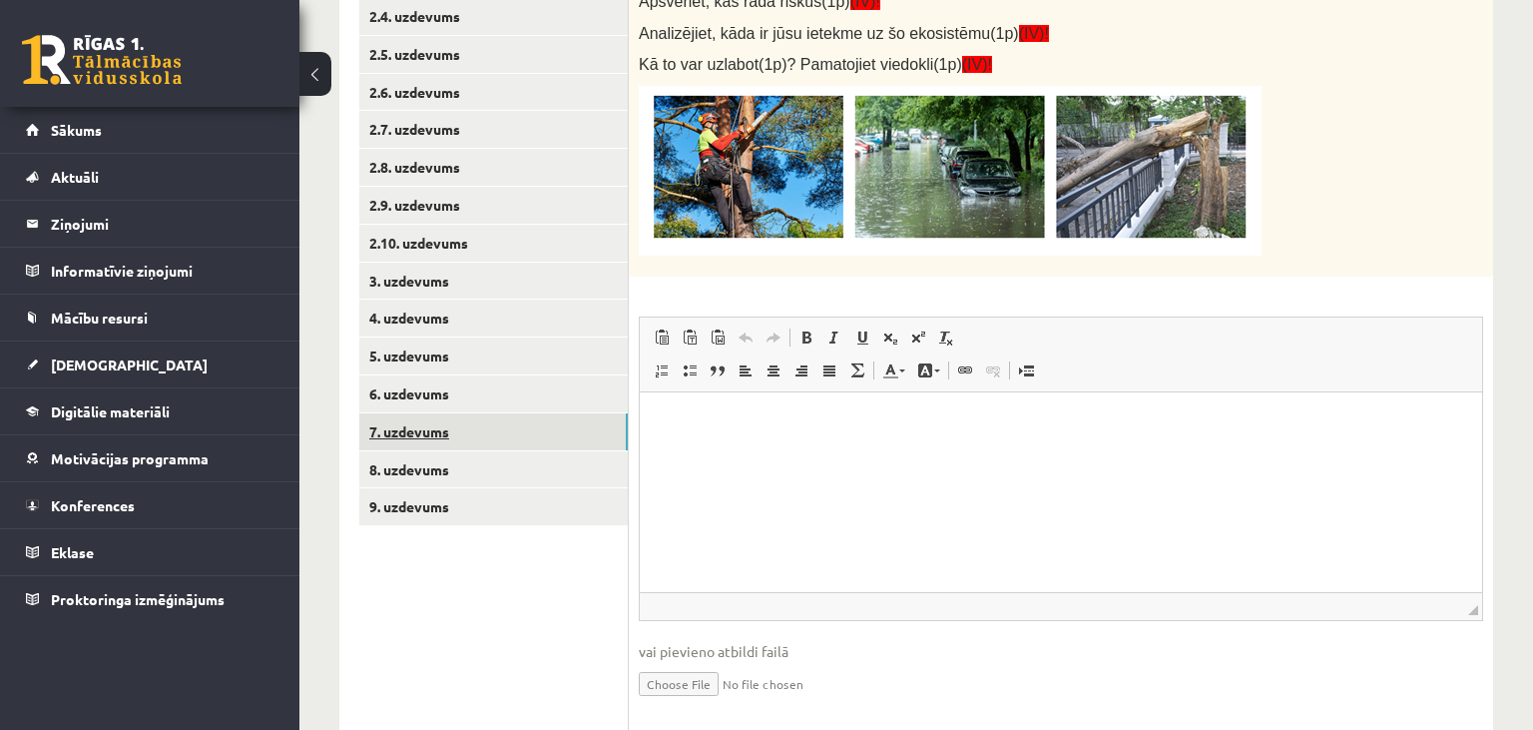
click at [489, 431] on link "7. uzdevums" at bounding box center [493, 431] width 269 height 37
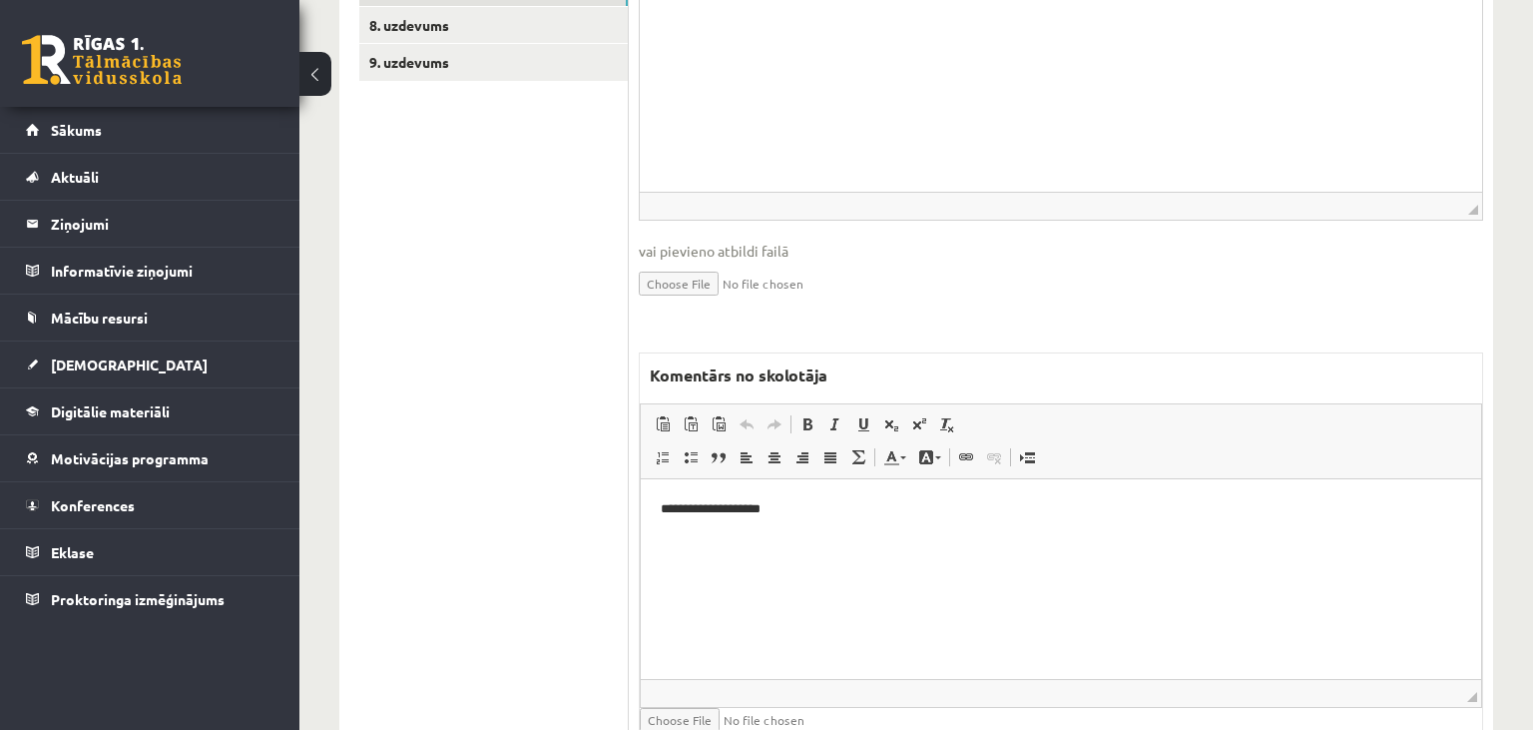
scroll to position [0, 0]
drag, startPoint x: 833, startPoint y: 511, endPoint x: 1278, endPoint y: 985, distance: 650.4
click at [641, 512] on html "**********" at bounding box center [1061, 578] width 840 height 200
drag, startPoint x: 740, startPoint y: 543, endPoint x: 1222, endPoint y: 927, distance: 616.6
click at [740, 543] on span "Copy" at bounding box center [751, 548] width 62 height 29
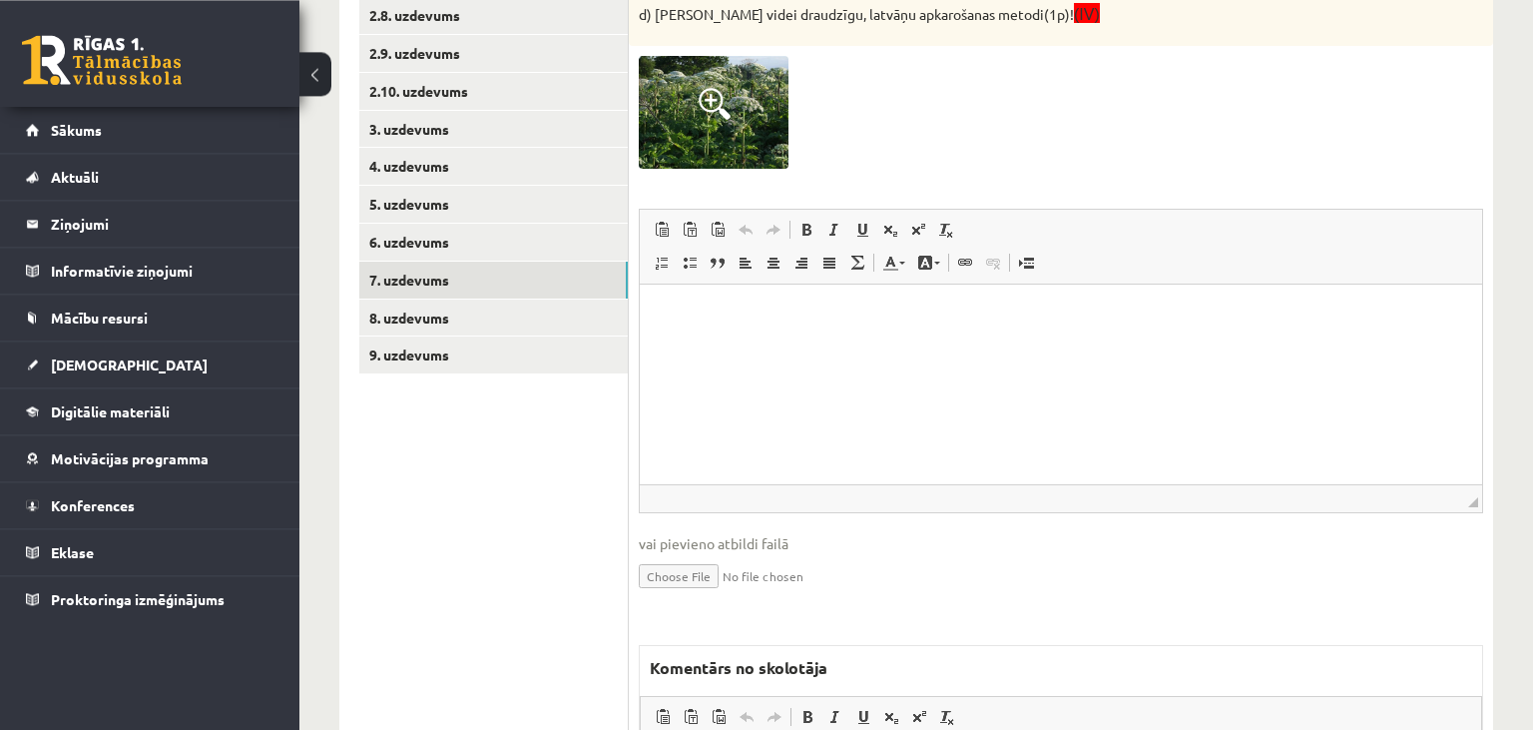
scroll to position [639, 0]
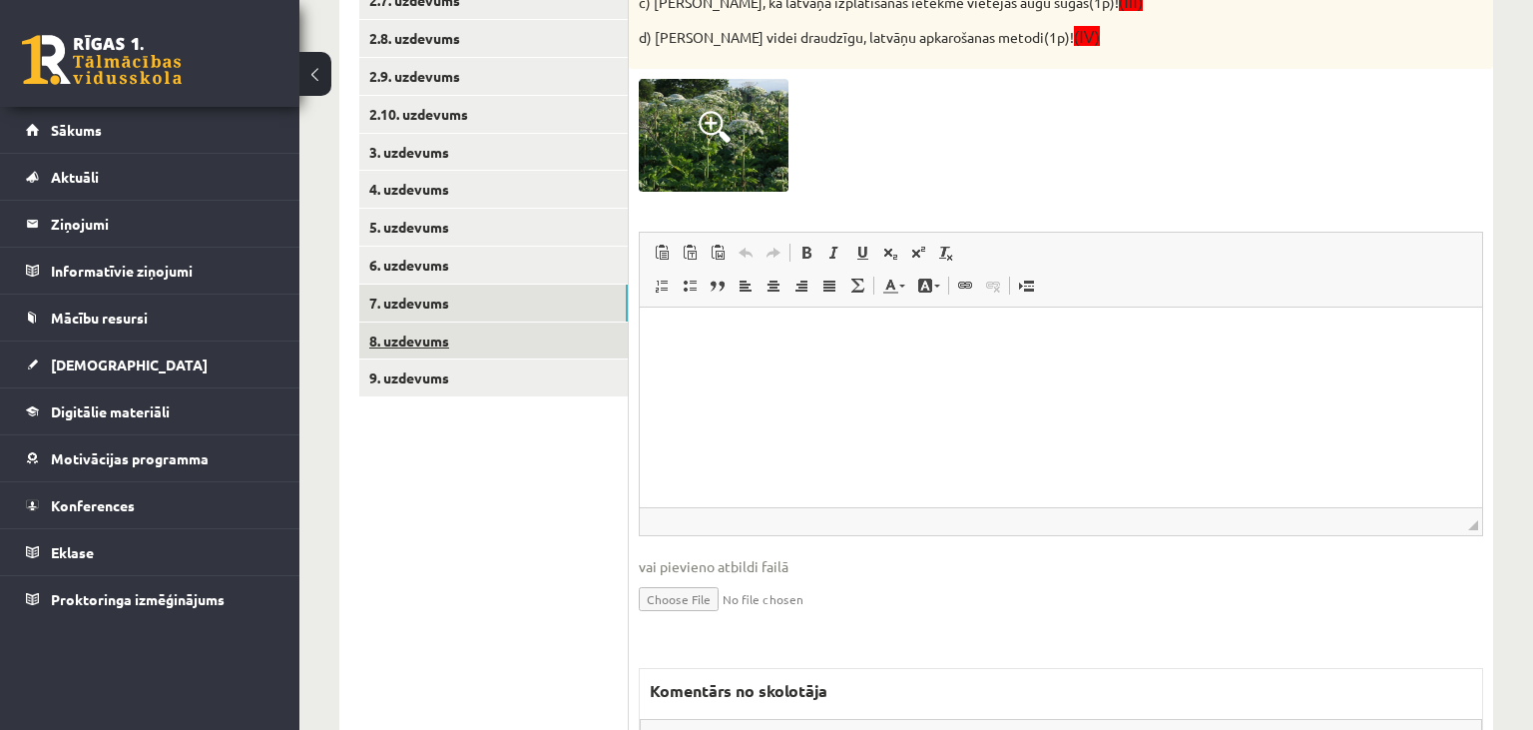
click at [486, 343] on link "8. uzdevums" at bounding box center [493, 340] width 269 height 37
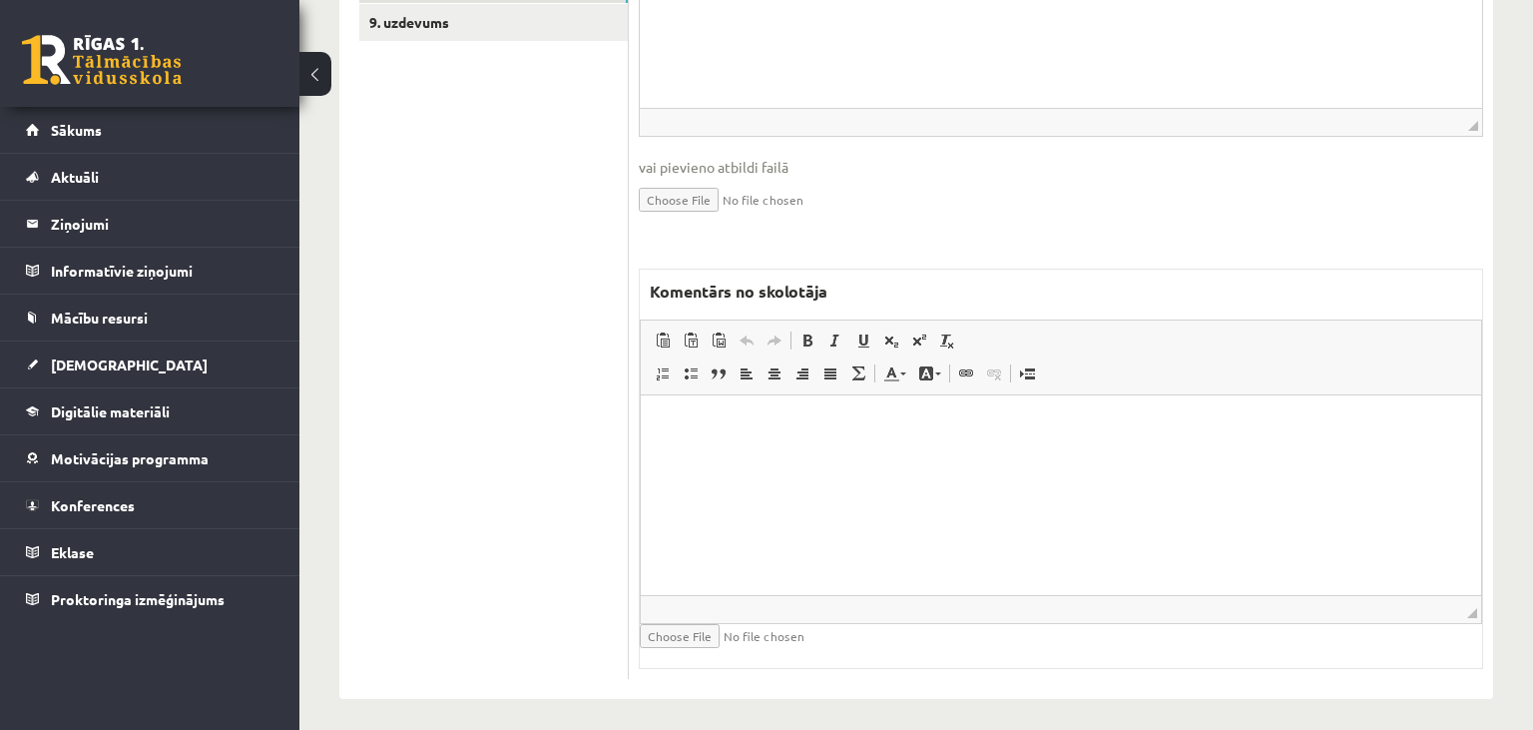
scroll to position [0, 0]
click at [779, 456] on html at bounding box center [1061, 494] width 840 height 200
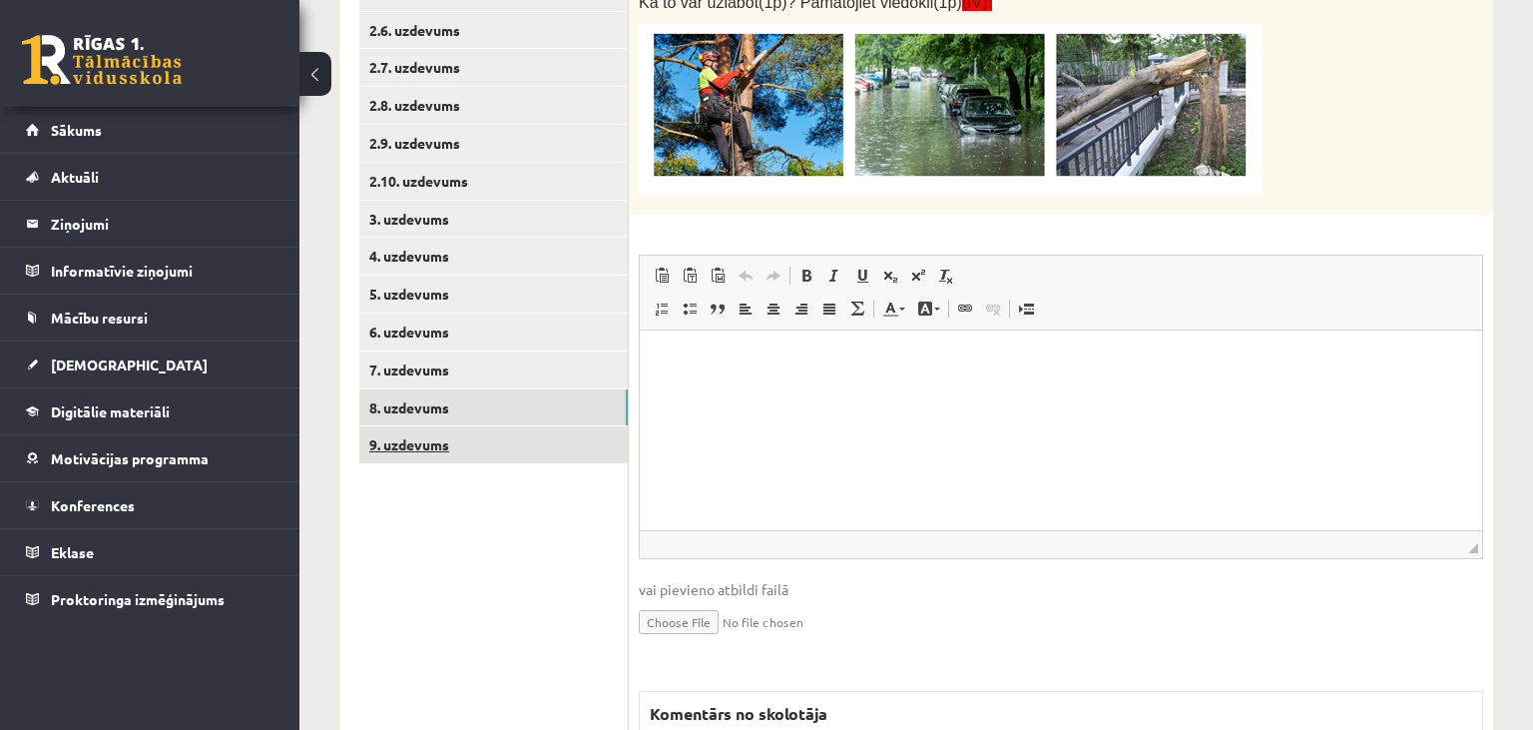
click at [552, 460] on link "9. uzdevums" at bounding box center [493, 444] width 269 height 37
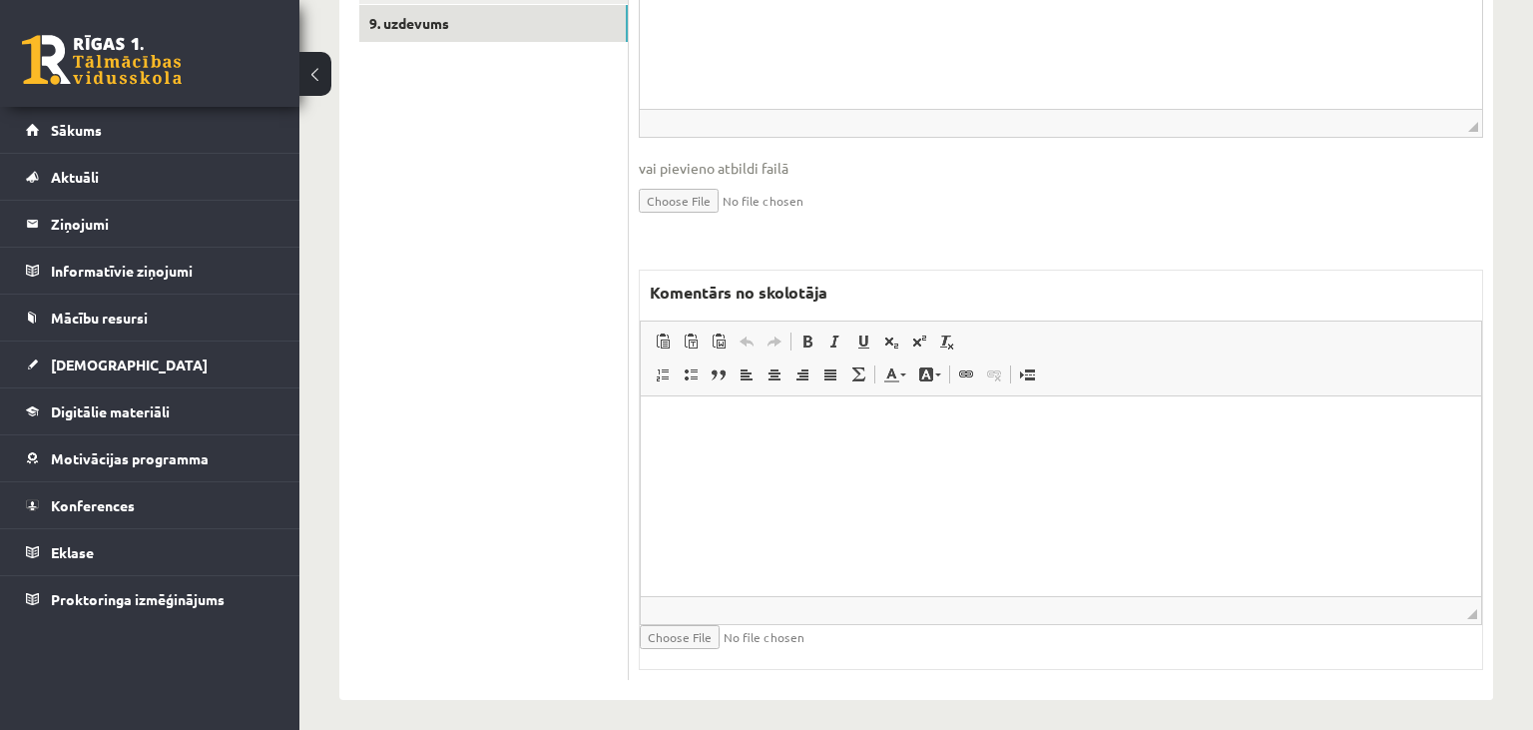
click at [898, 495] on html at bounding box center [1061, 495] width 840 height 200
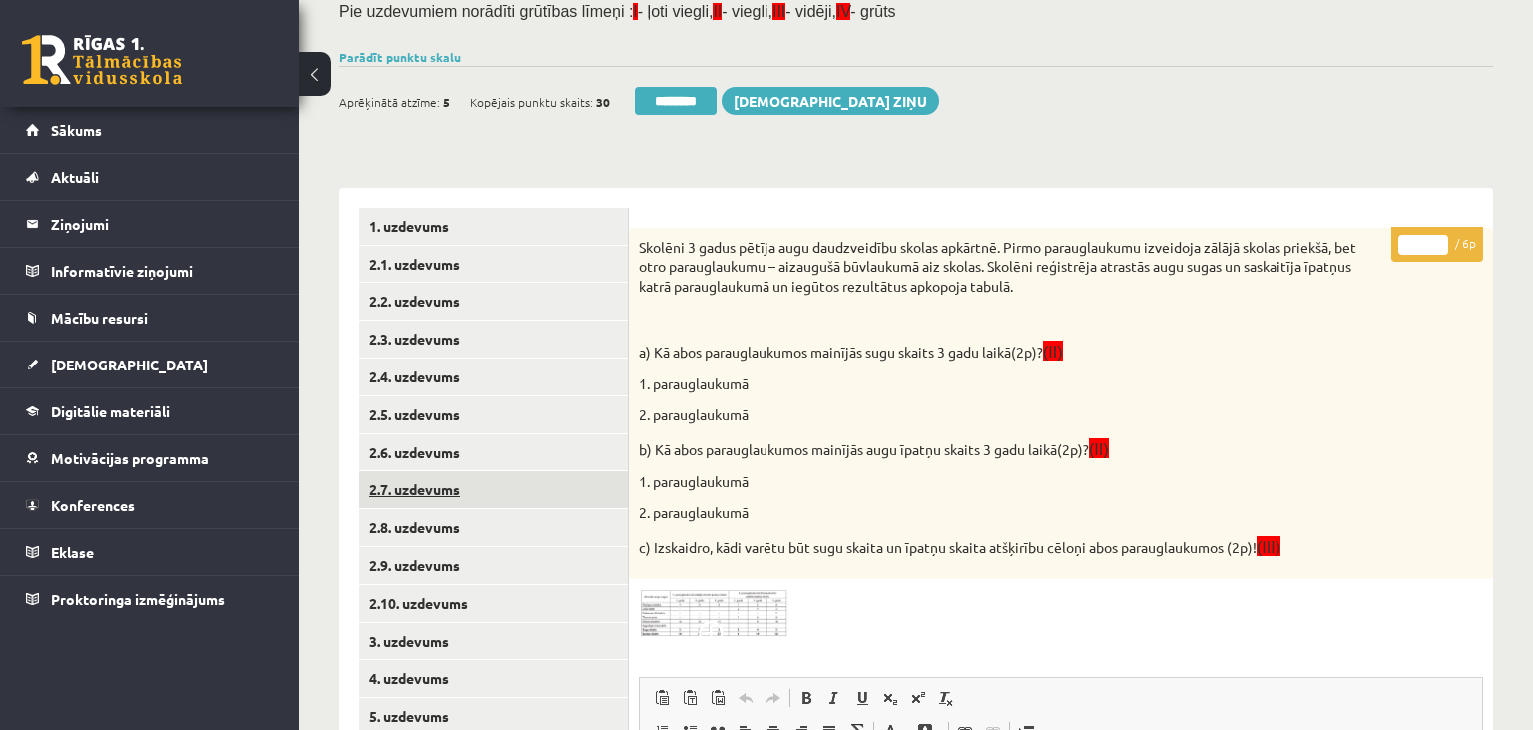
click at [549, 505] on link "2.7. uzdevums" at bounding box center [493, 489] width 269 height 37
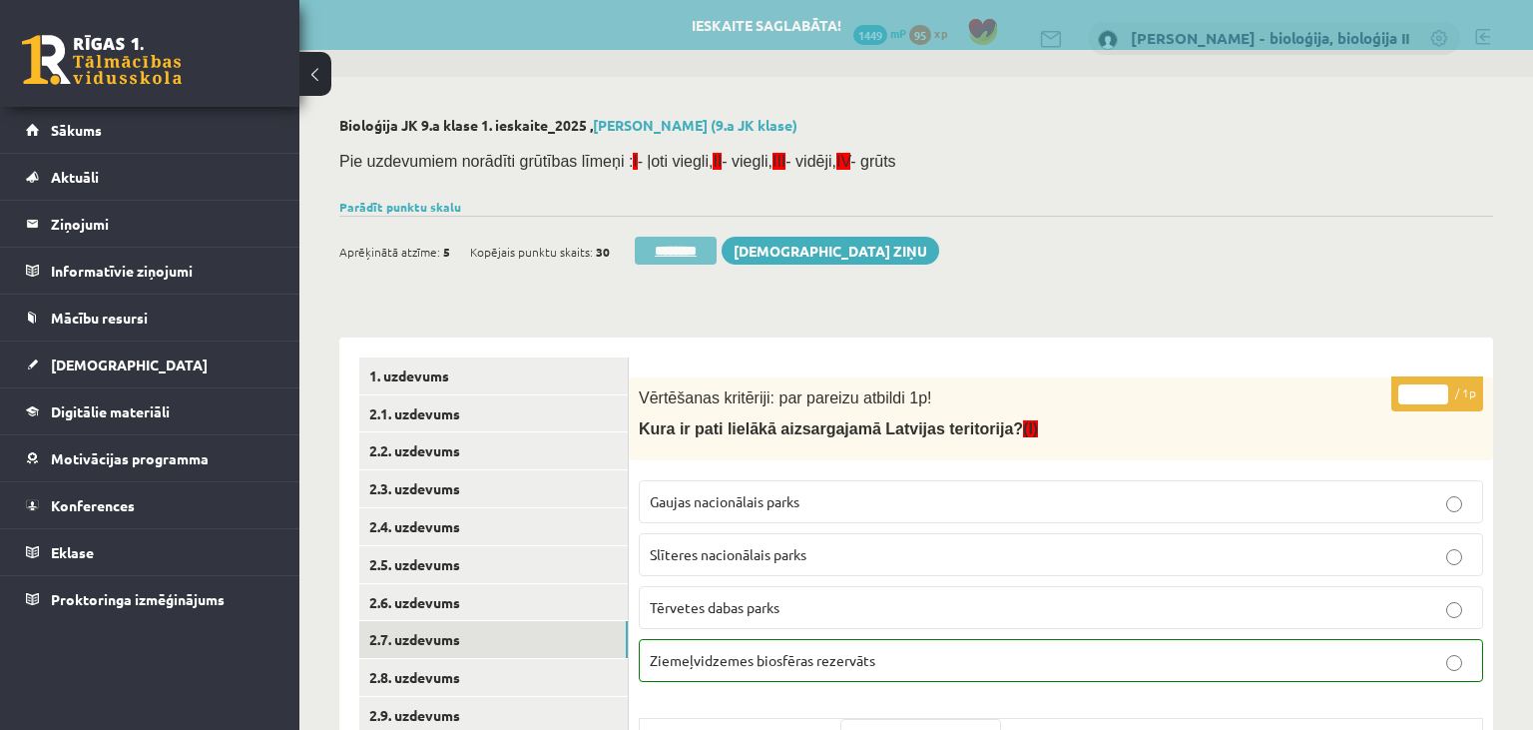
click at [696, 256] on input "********" at bounding box center [676, 251] width 82 height 28
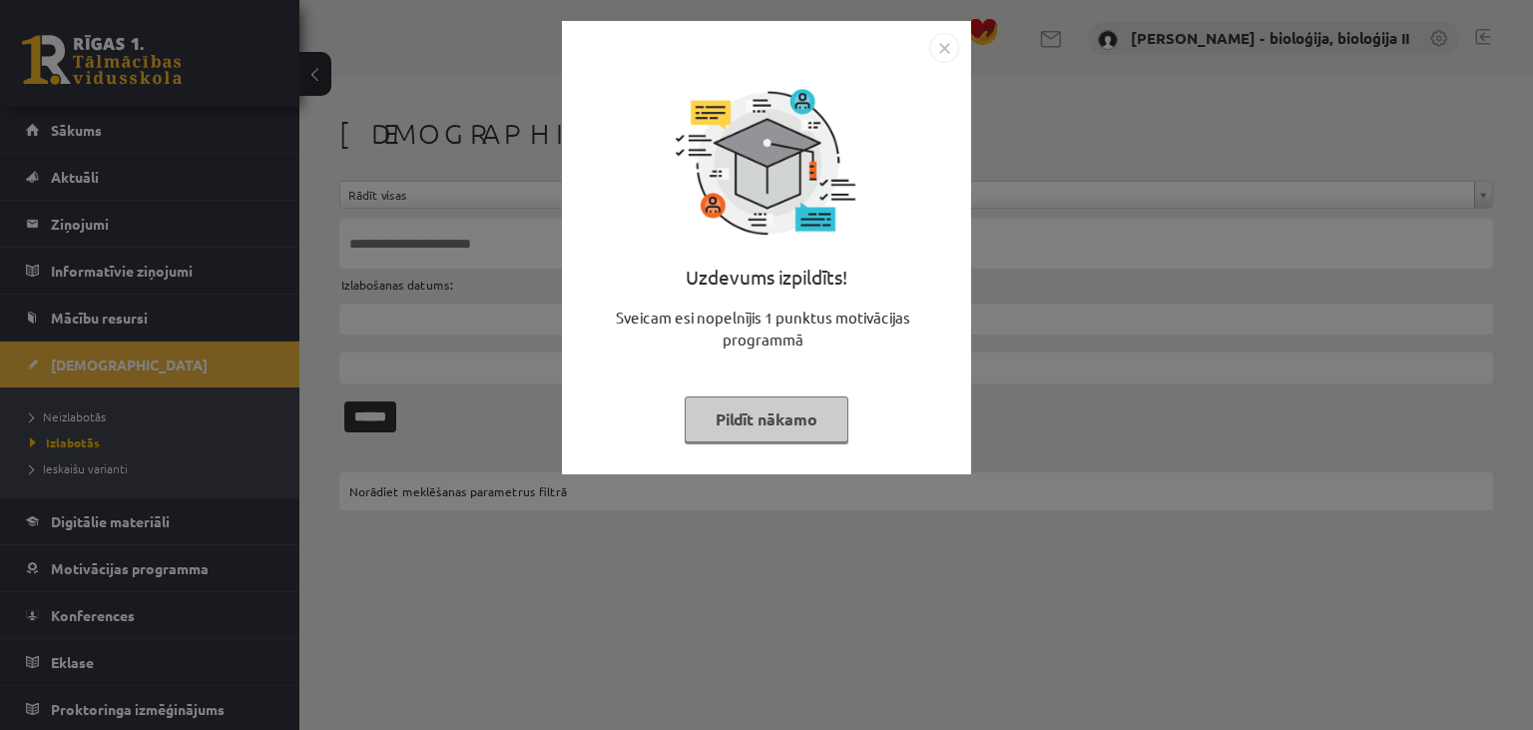
click at [792, 421] on button "Pildīt nākamo" at bounding box center [767, 419] width 164 height 46
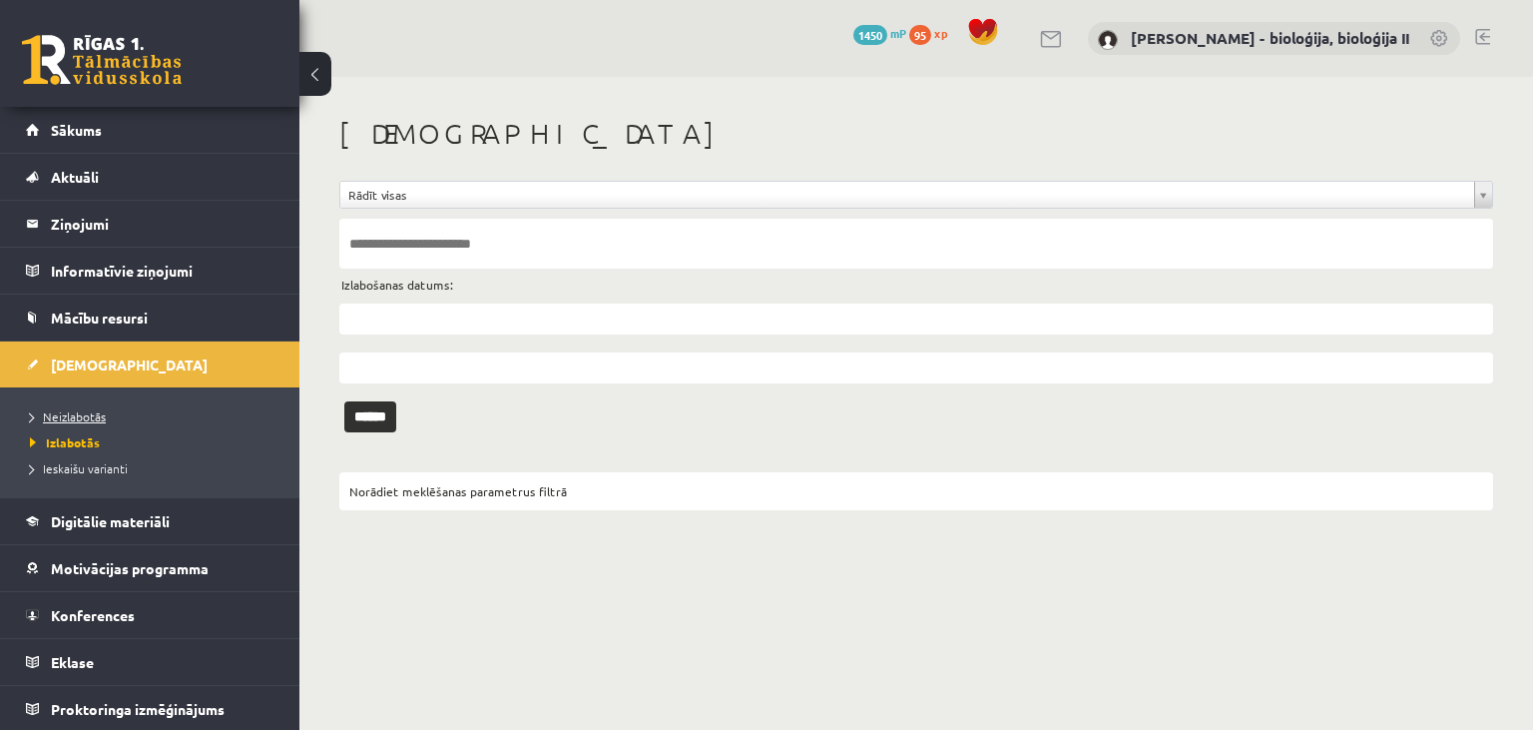
click at [58, 412] on span "Neizlabotās" at bounding box center [68, 416] width 76 height 16
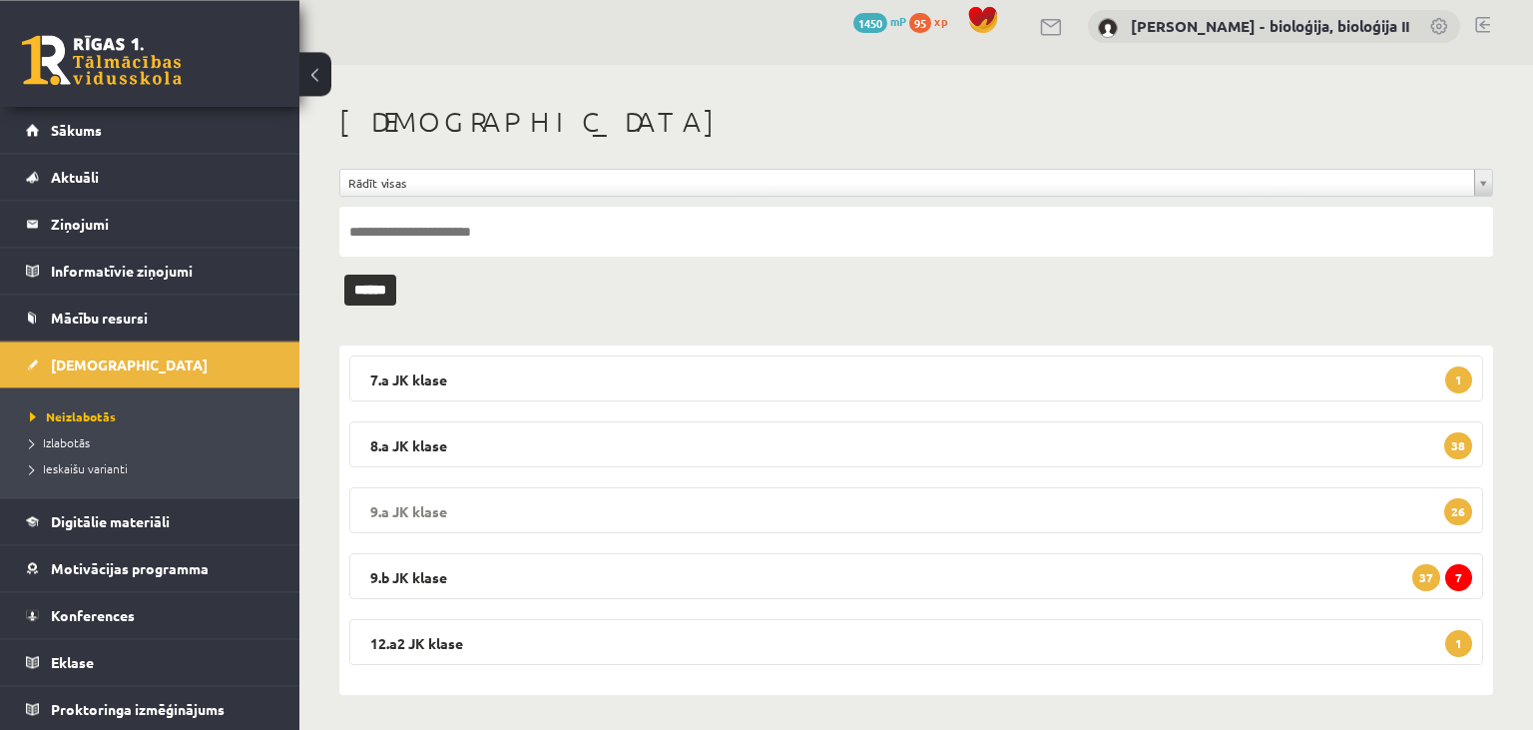
scroll to position [16, 0]
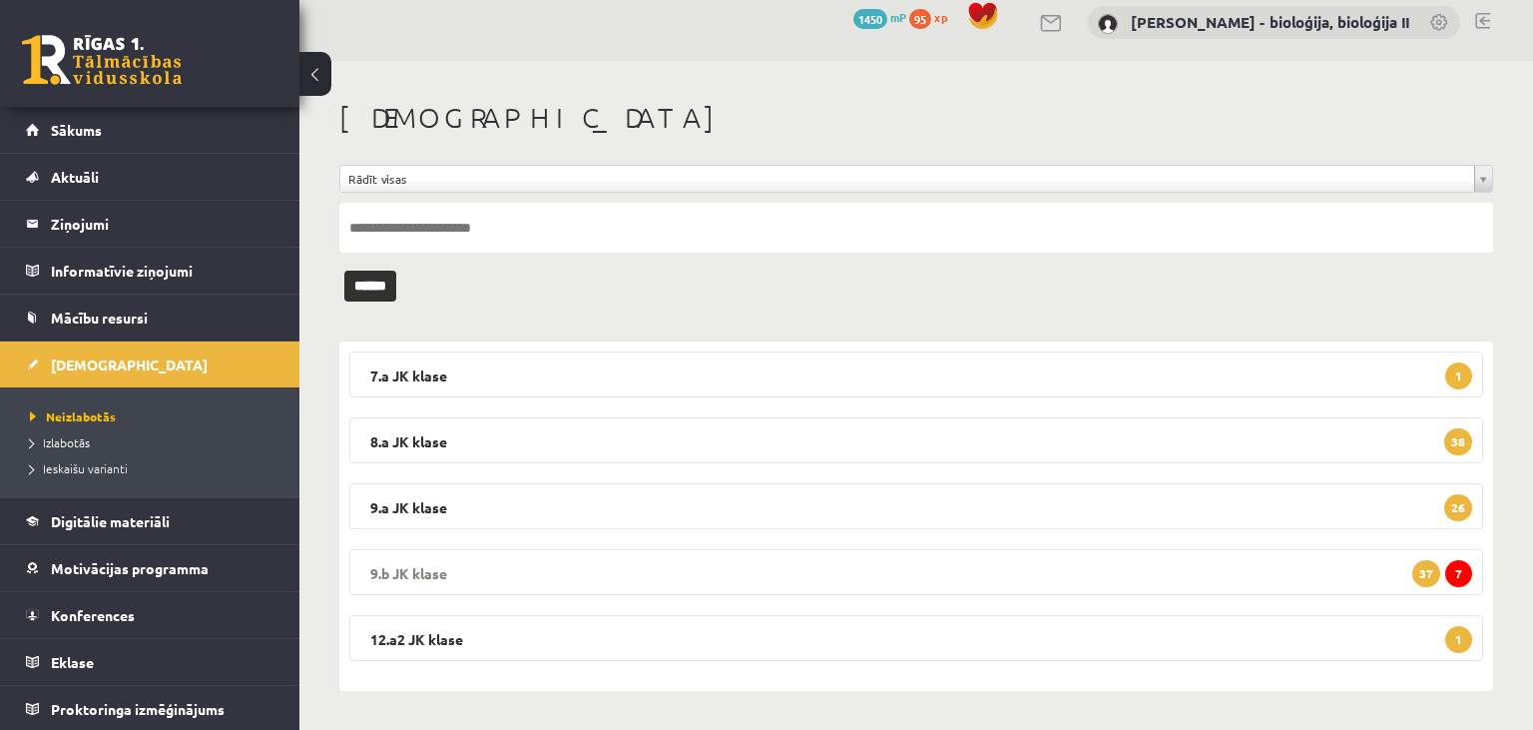
click at [660, 569] on legend "9.b JK klase 7 37" at bounding box center [916, 572] width 1134 height 46
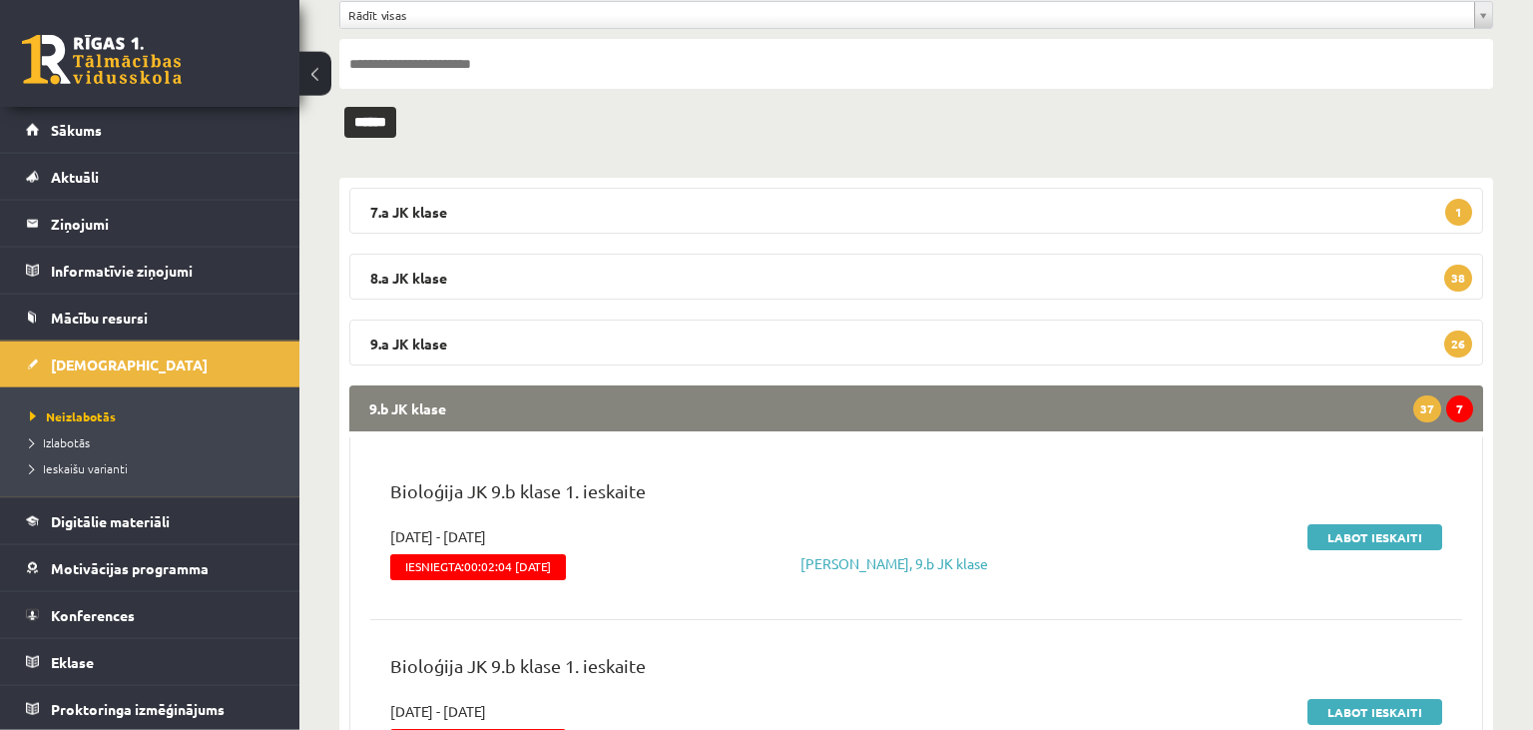
scroll to position [331, 0]
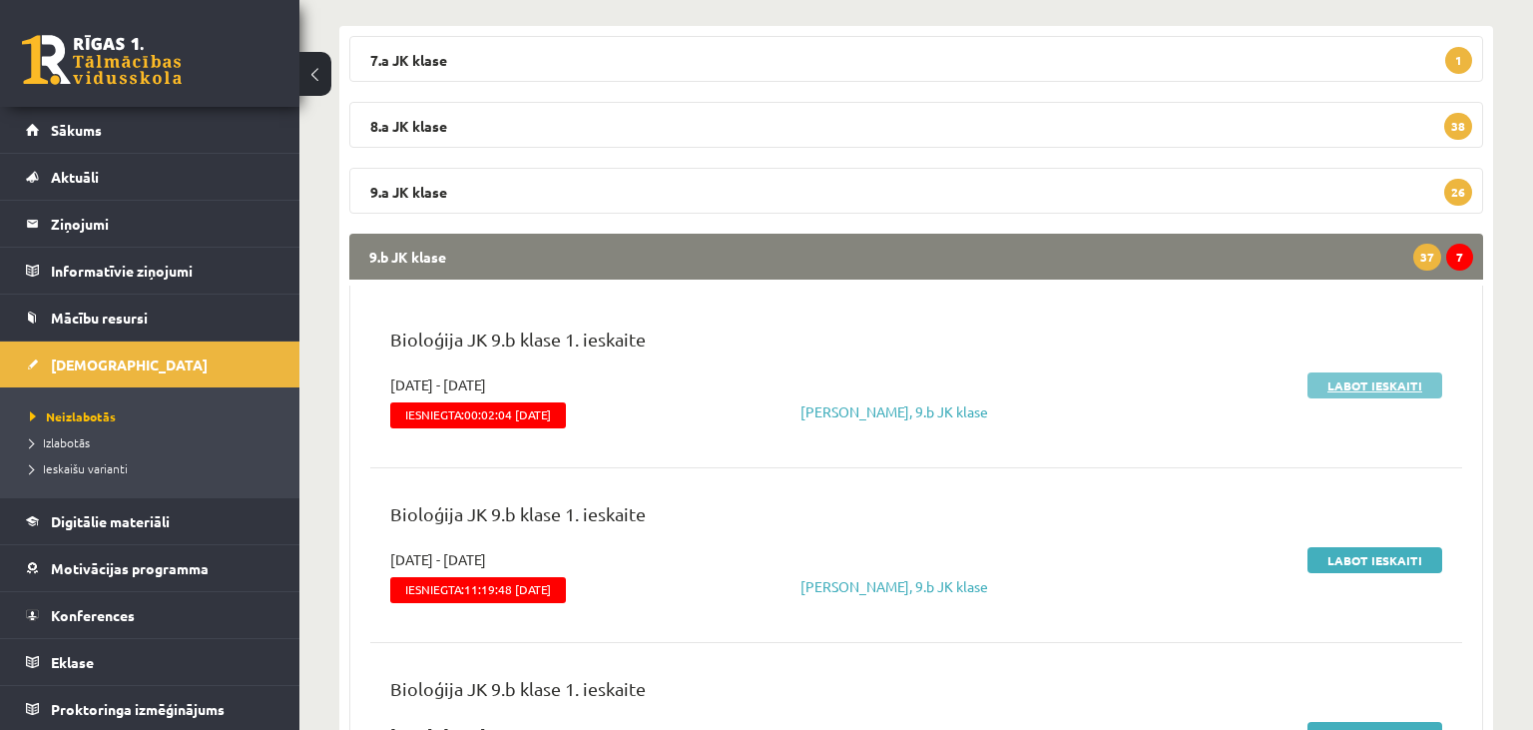
click at [1359, 382] on link "Labot ieskaiti" at bounding box center [1375, 385] width 135 height 26
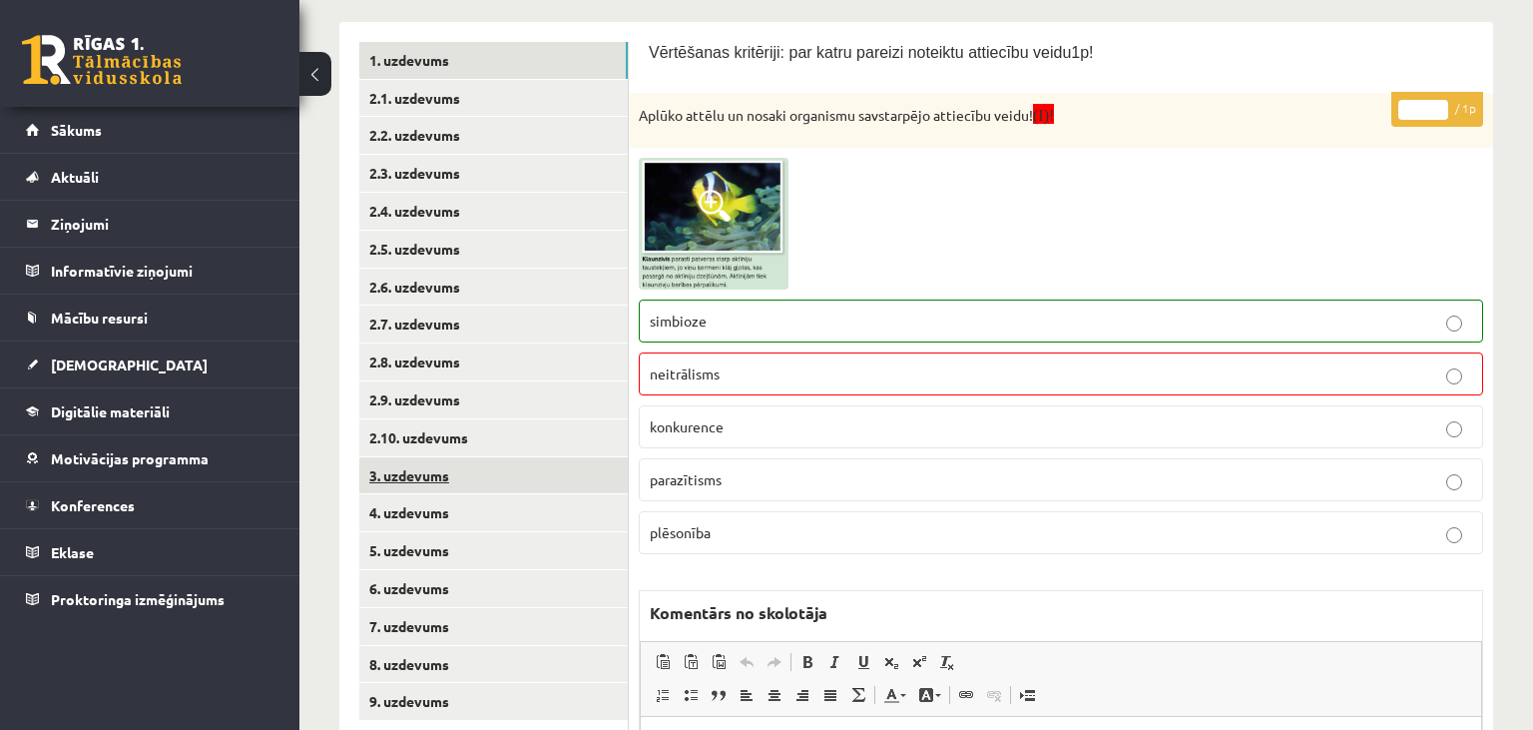
click at [533, 473] on link "3. uzdevums" at bounding box center [493, 475] width 269 height 37
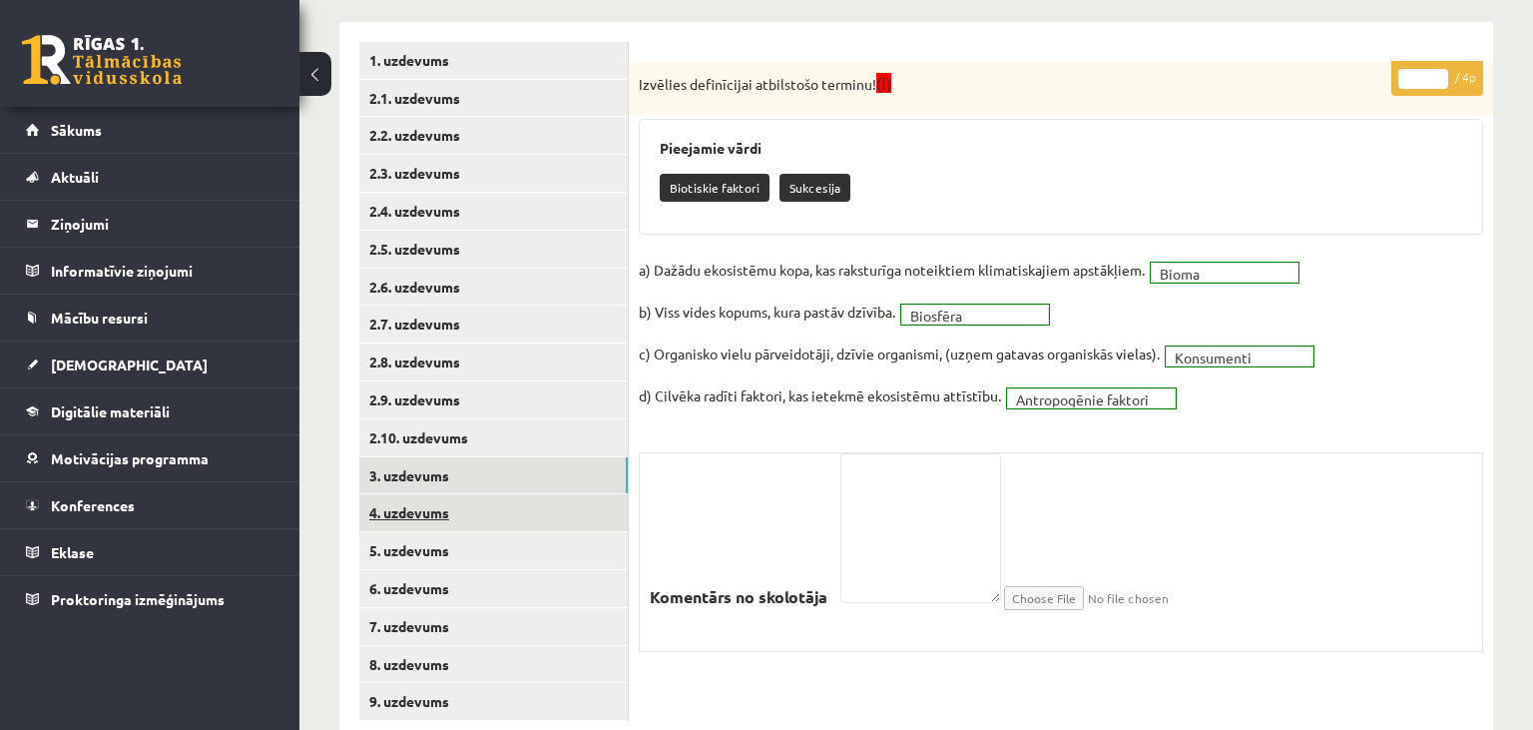
click at [534, 504] on link "4. uzdevums" at bounding box center [493, 512] width 269 height 37
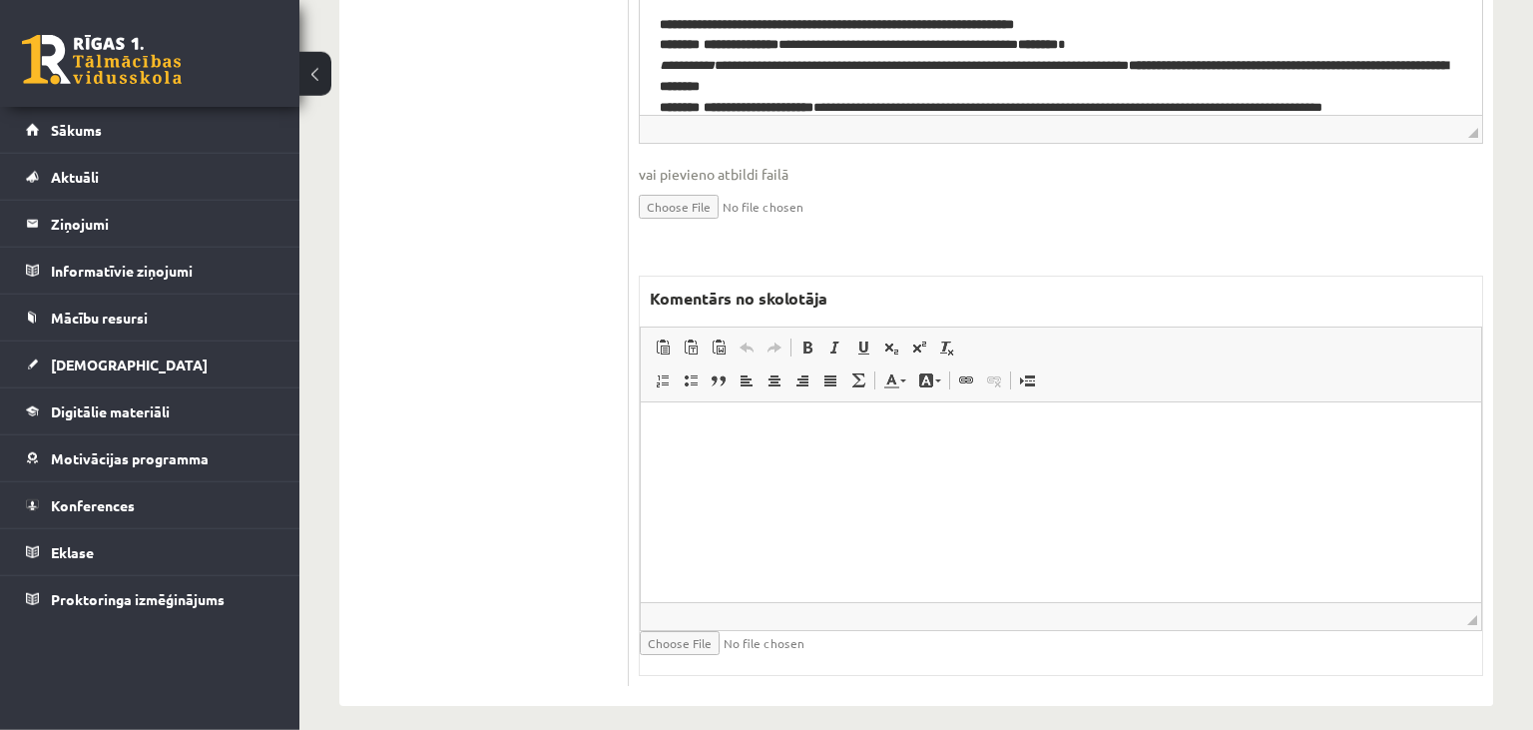
scroll to position [1250, 0]
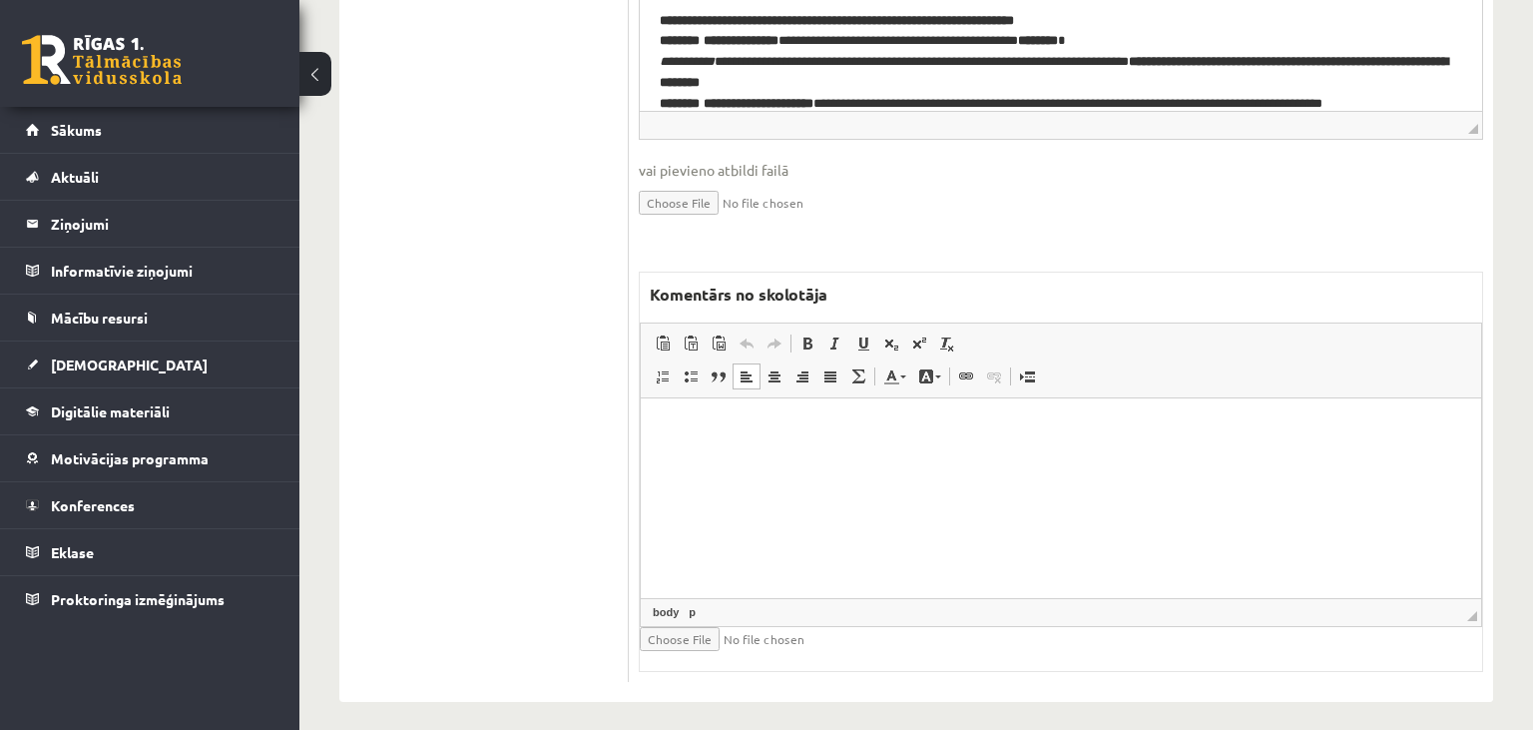
click at [797, 481] on html at bounding box center [1061, 497] width 840 height 200
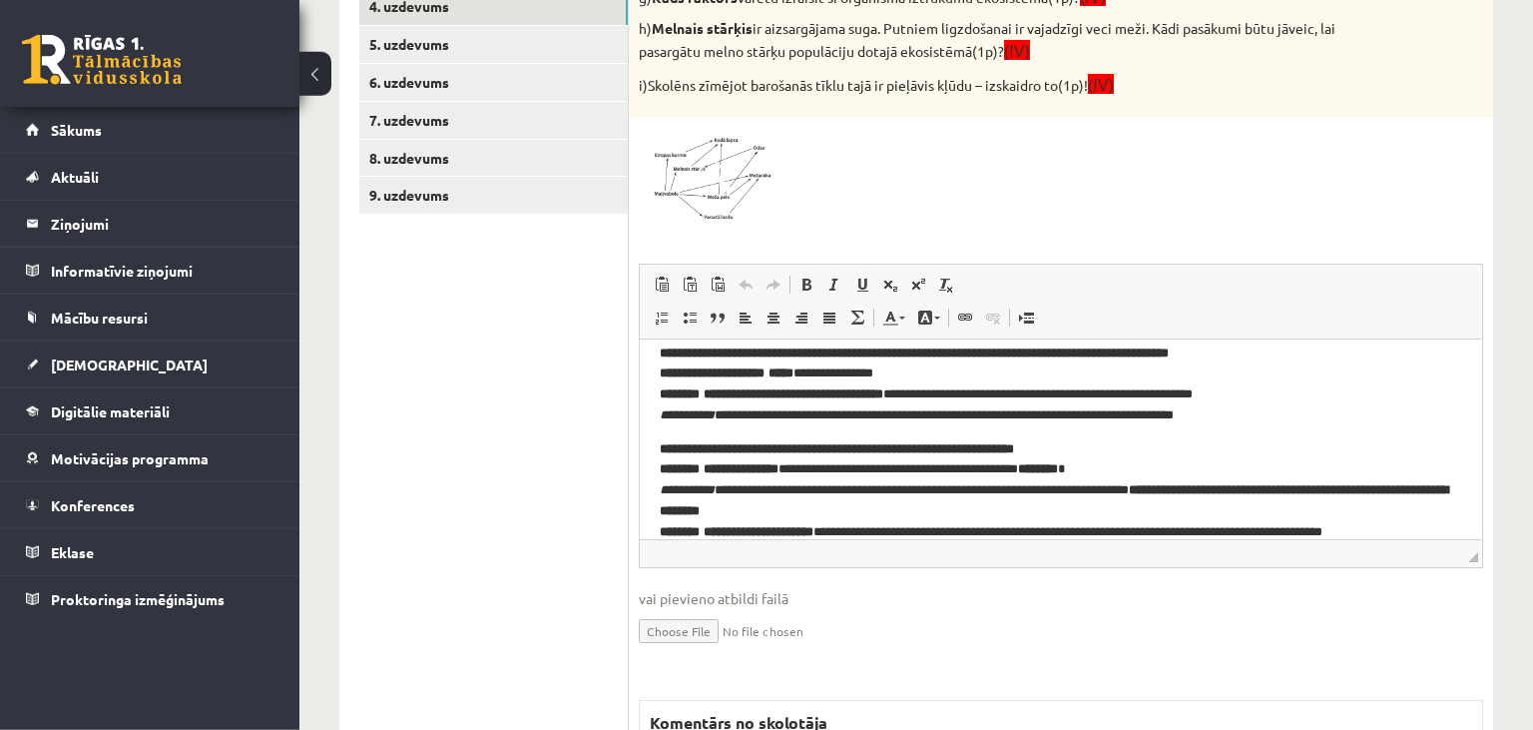
scroll to position [407, 0]
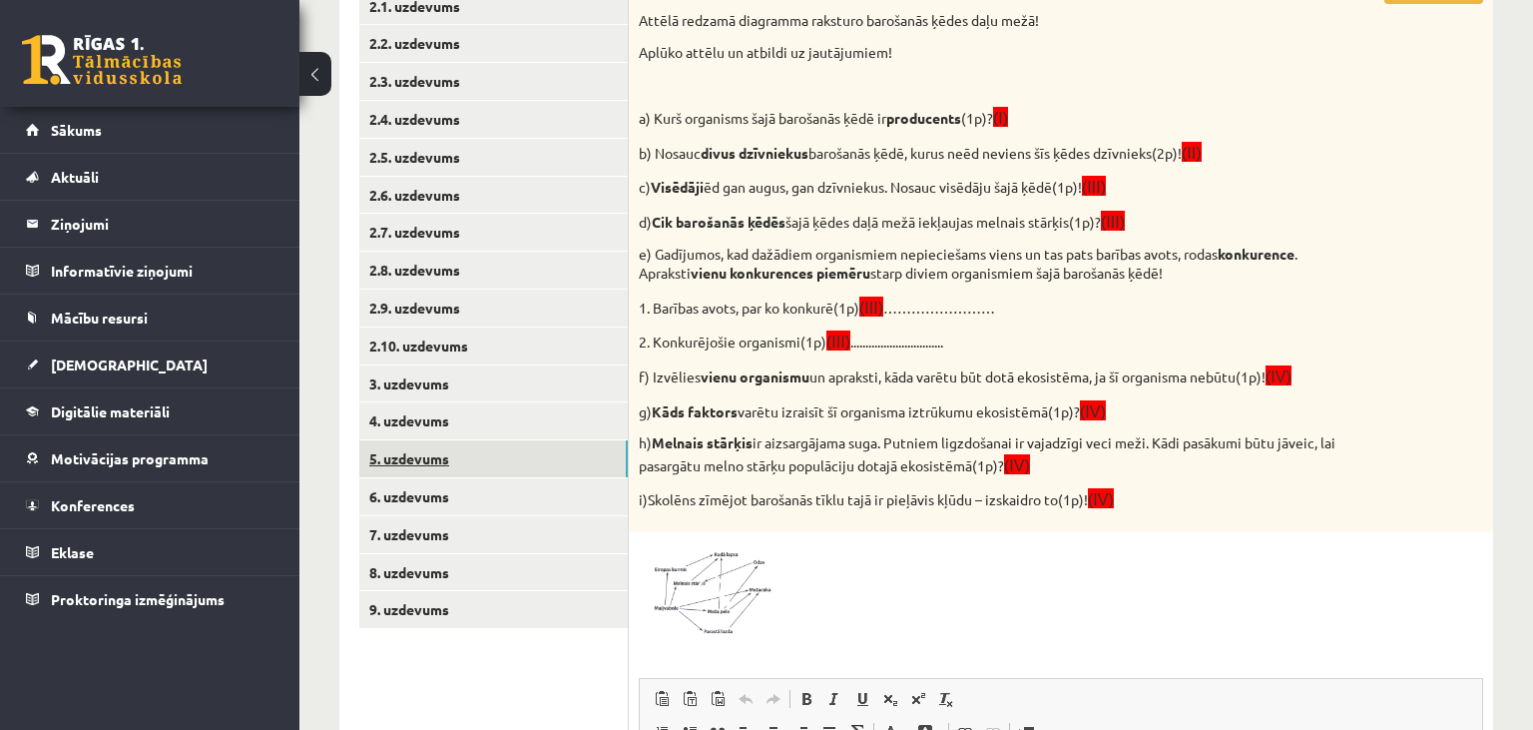
click at [504, 461] on link "5. uzdevums" at bounding box center [493, 458] width 269 height 37
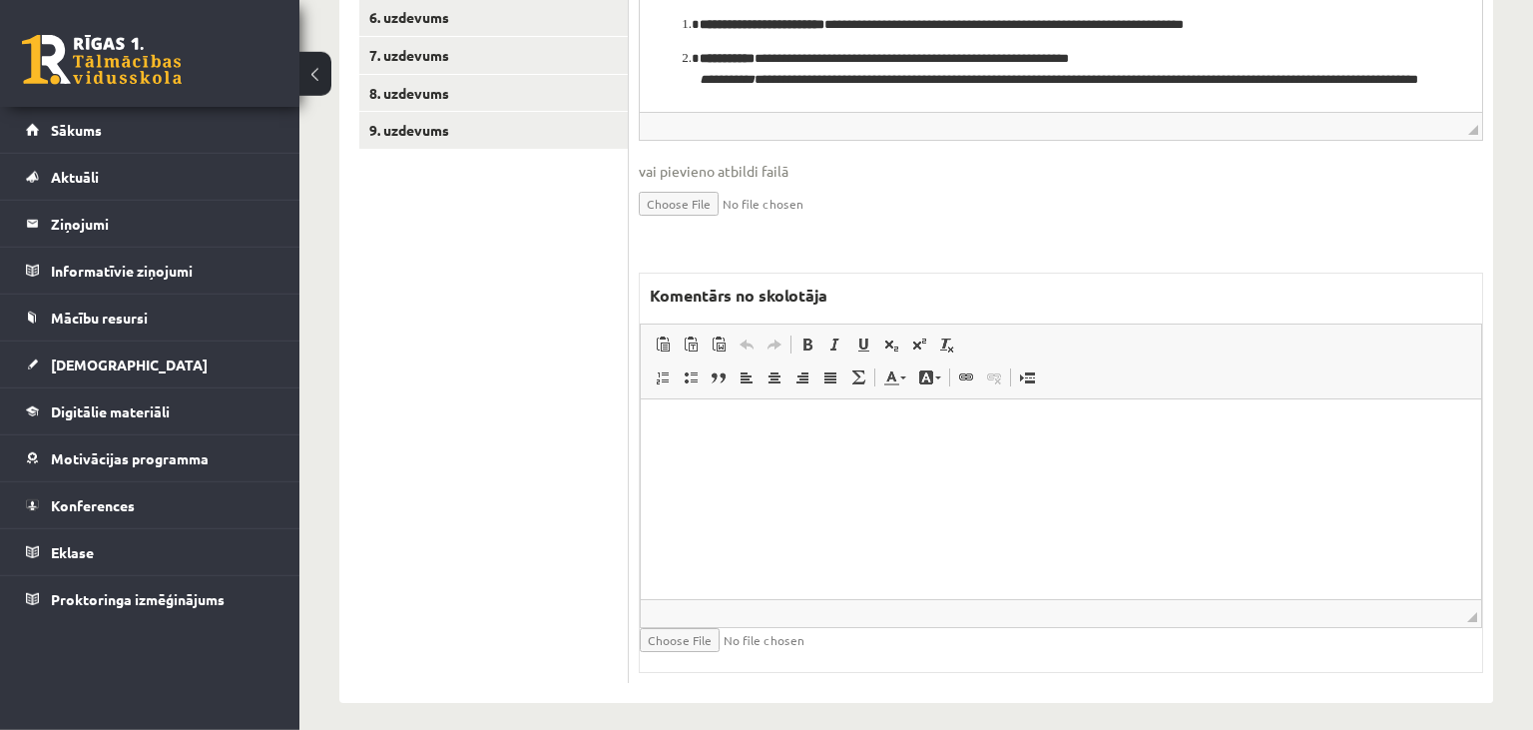
scroll to position [890, 0]
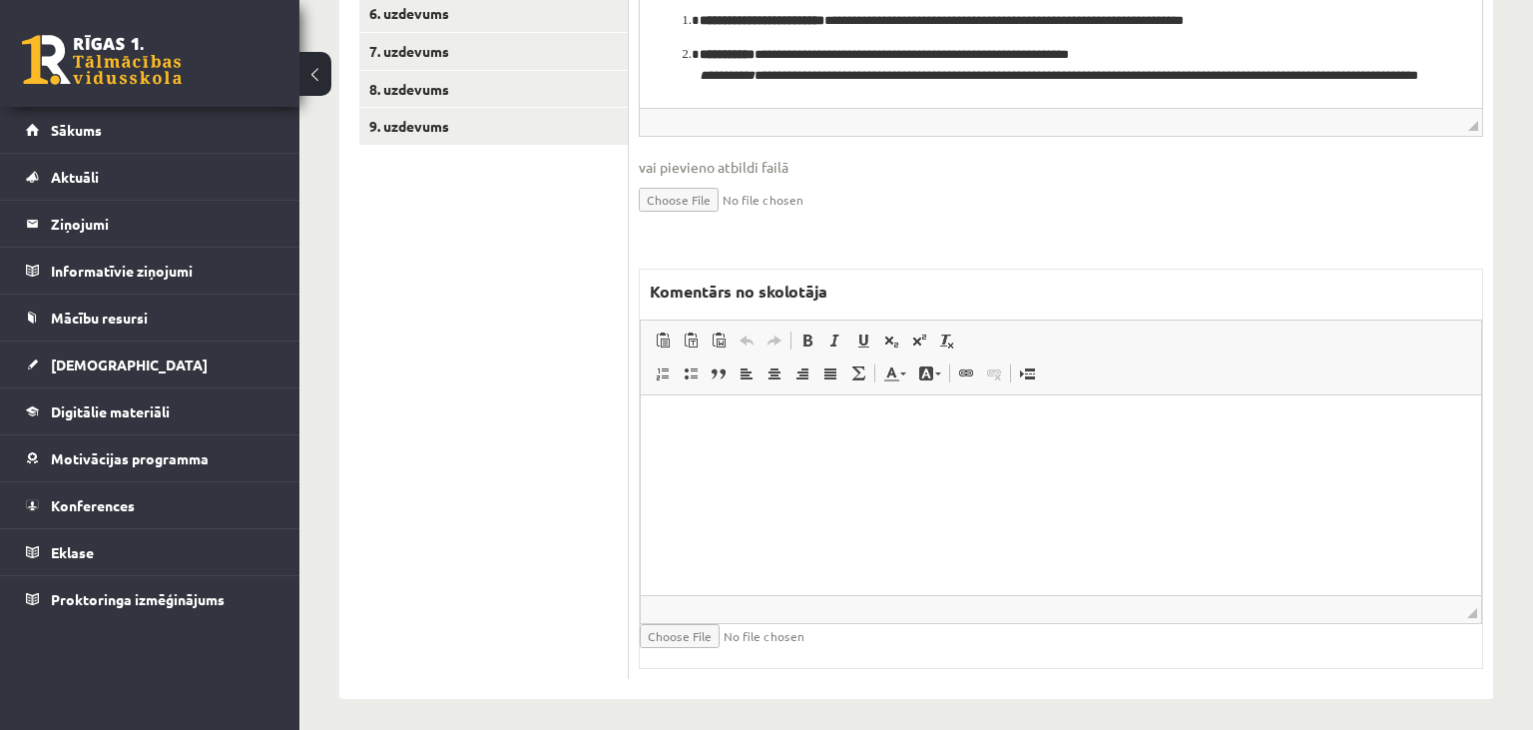
click at [1036, 507] on html at bounding box center [1061, 495] width 840 height 200
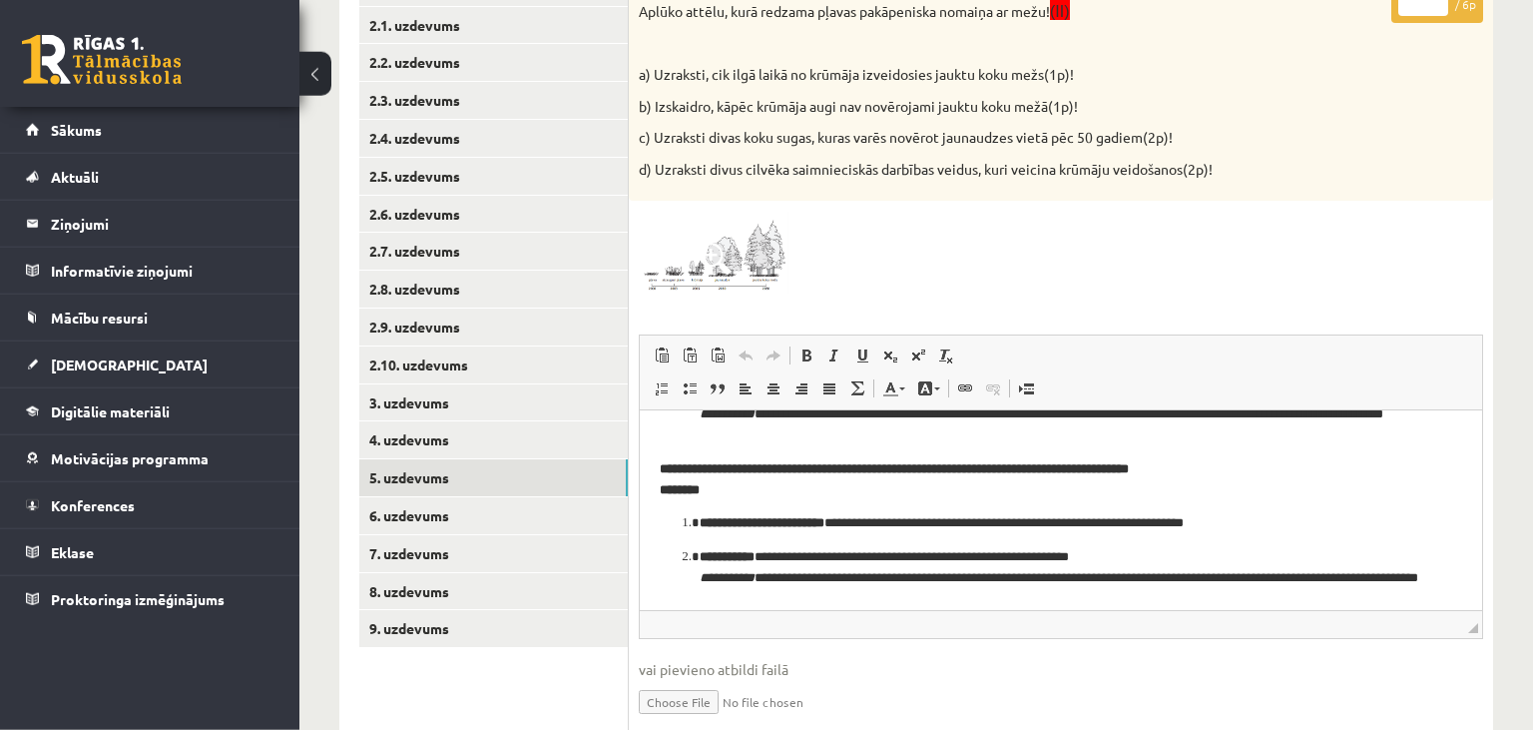
scroll to position [363, 0]
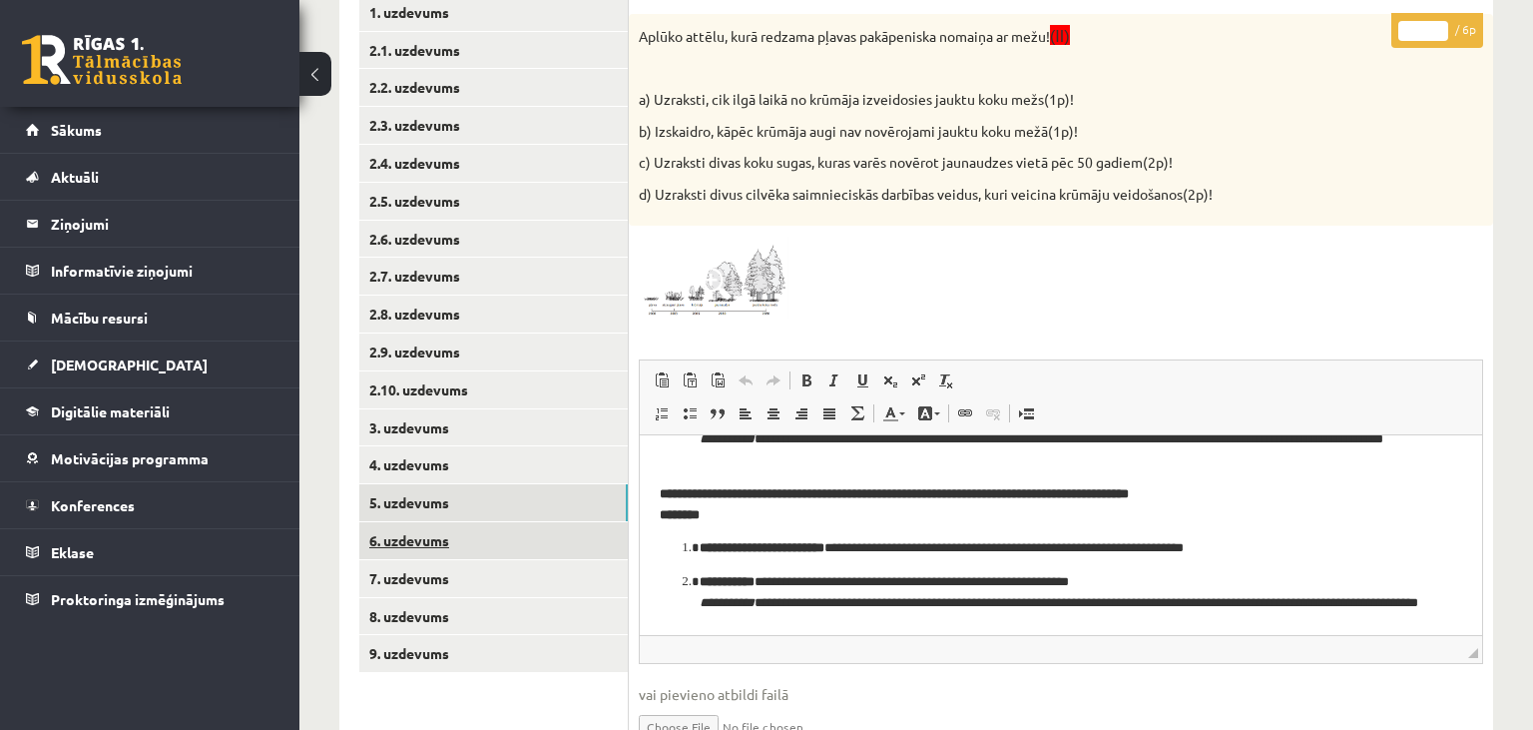
click at [560, 553] on link "6. uzdevums" at bounding box center [493, 540] width 269 height 37
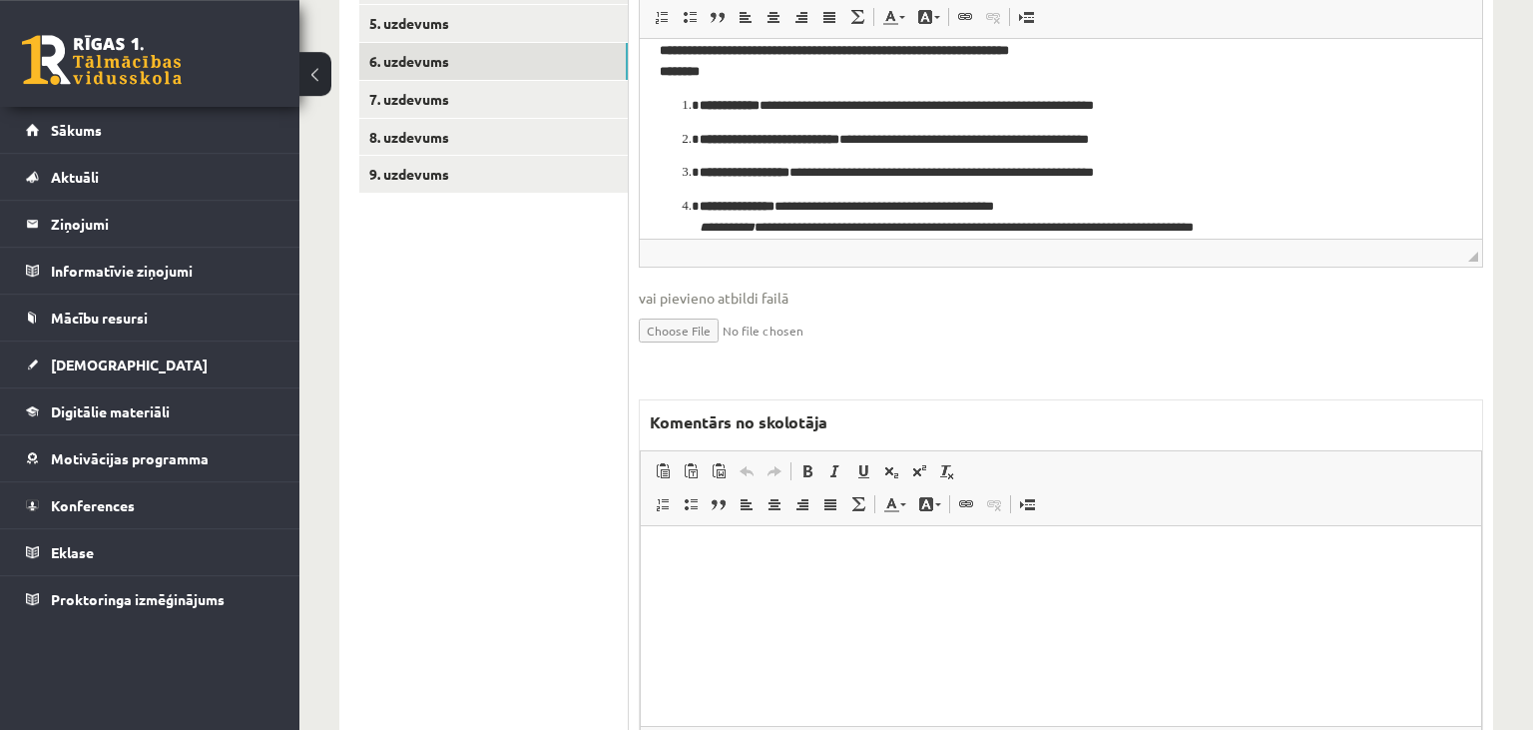
scroll to position [890, 0]
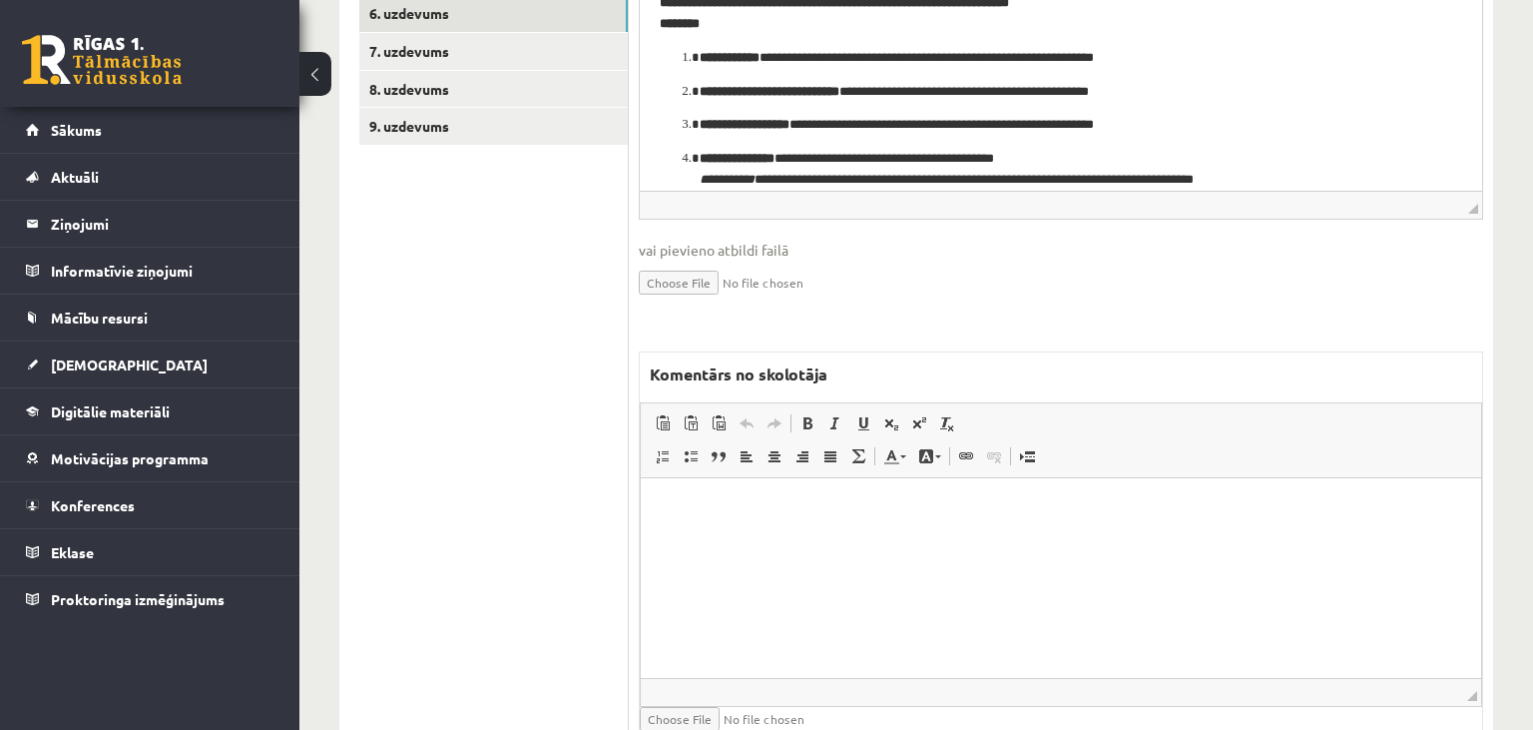
click at [1136, 567] on html at bounding box center [1061, 578] width 840 height 200
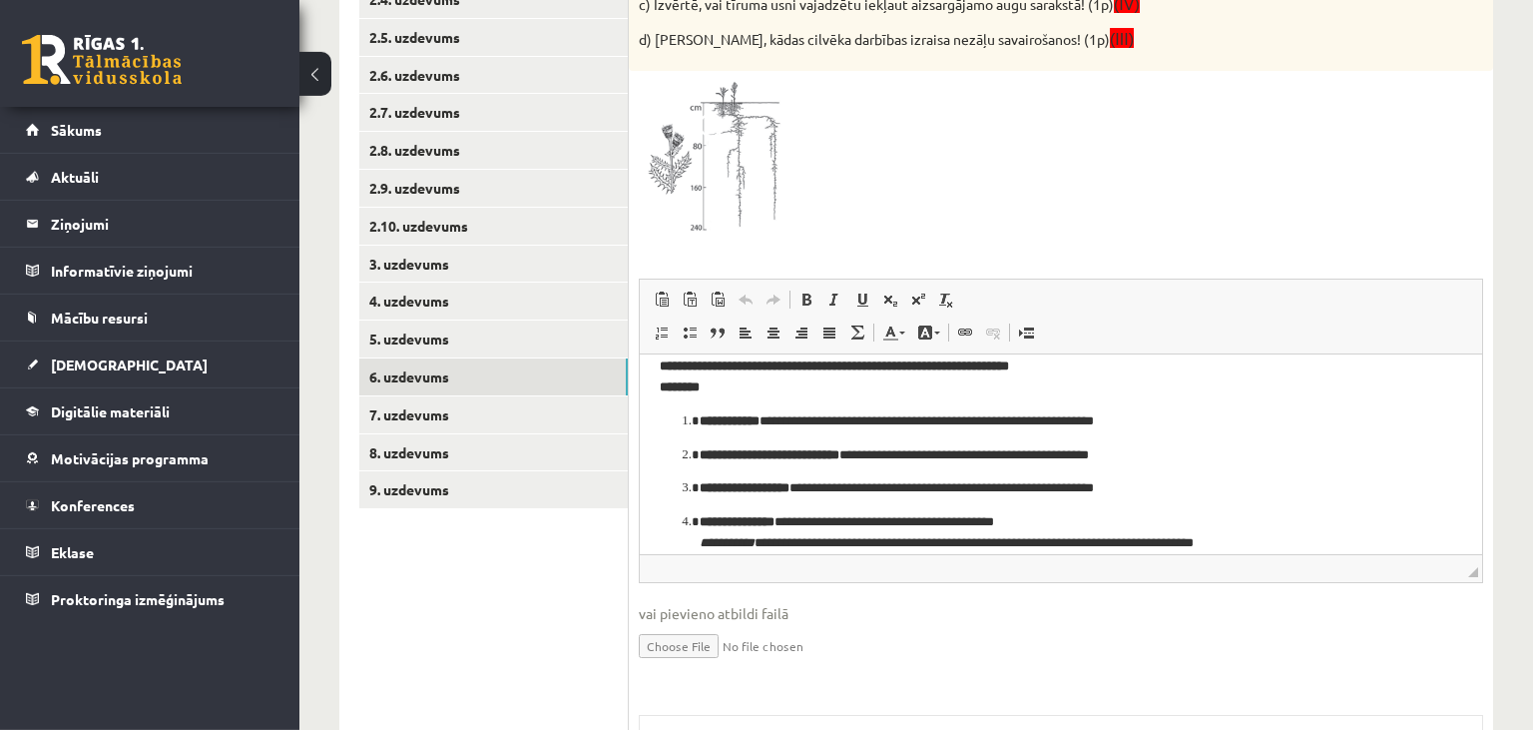
scroll to position [468, 0]
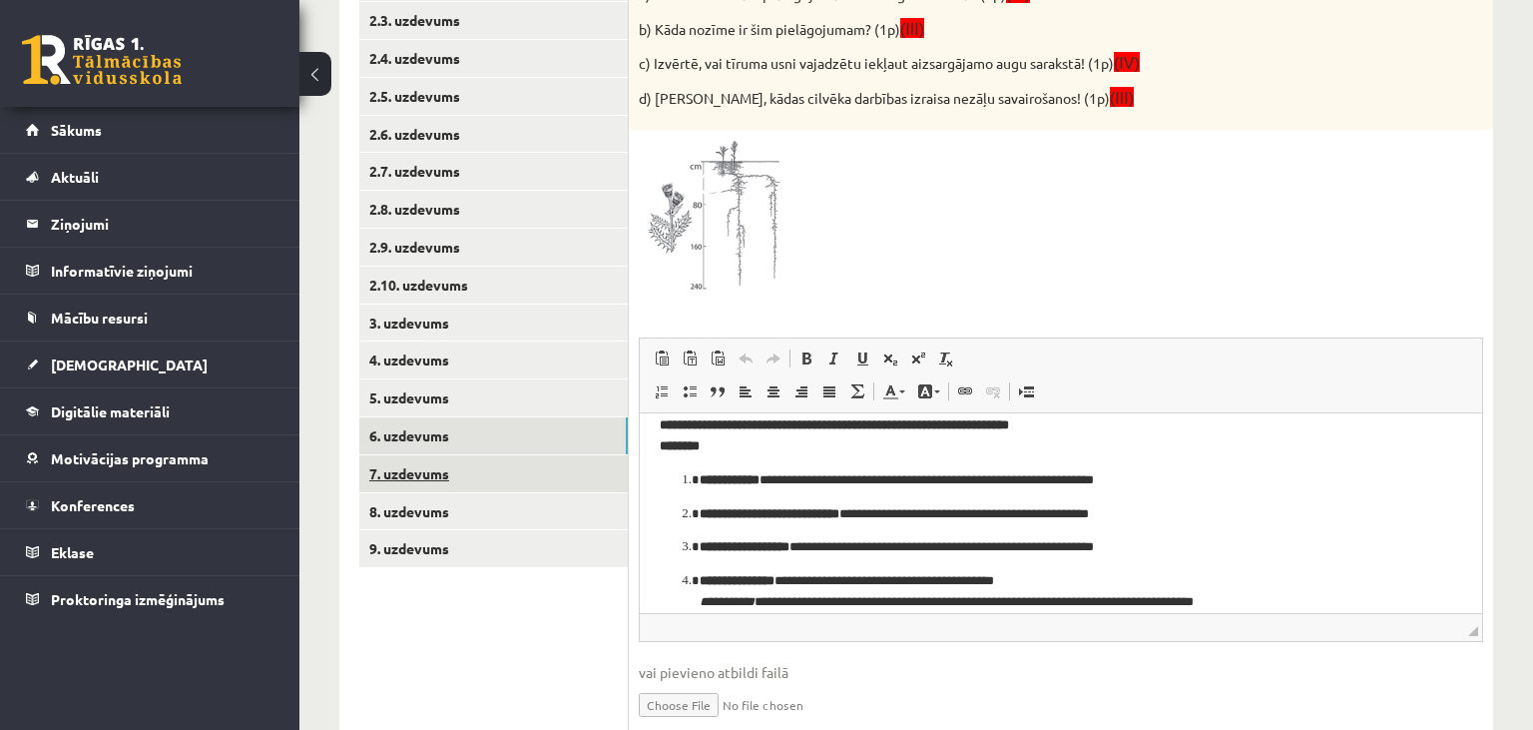
click at [572, 477] on link "7. uzdevums" at bounding box center [493, 473] width 269 height 37
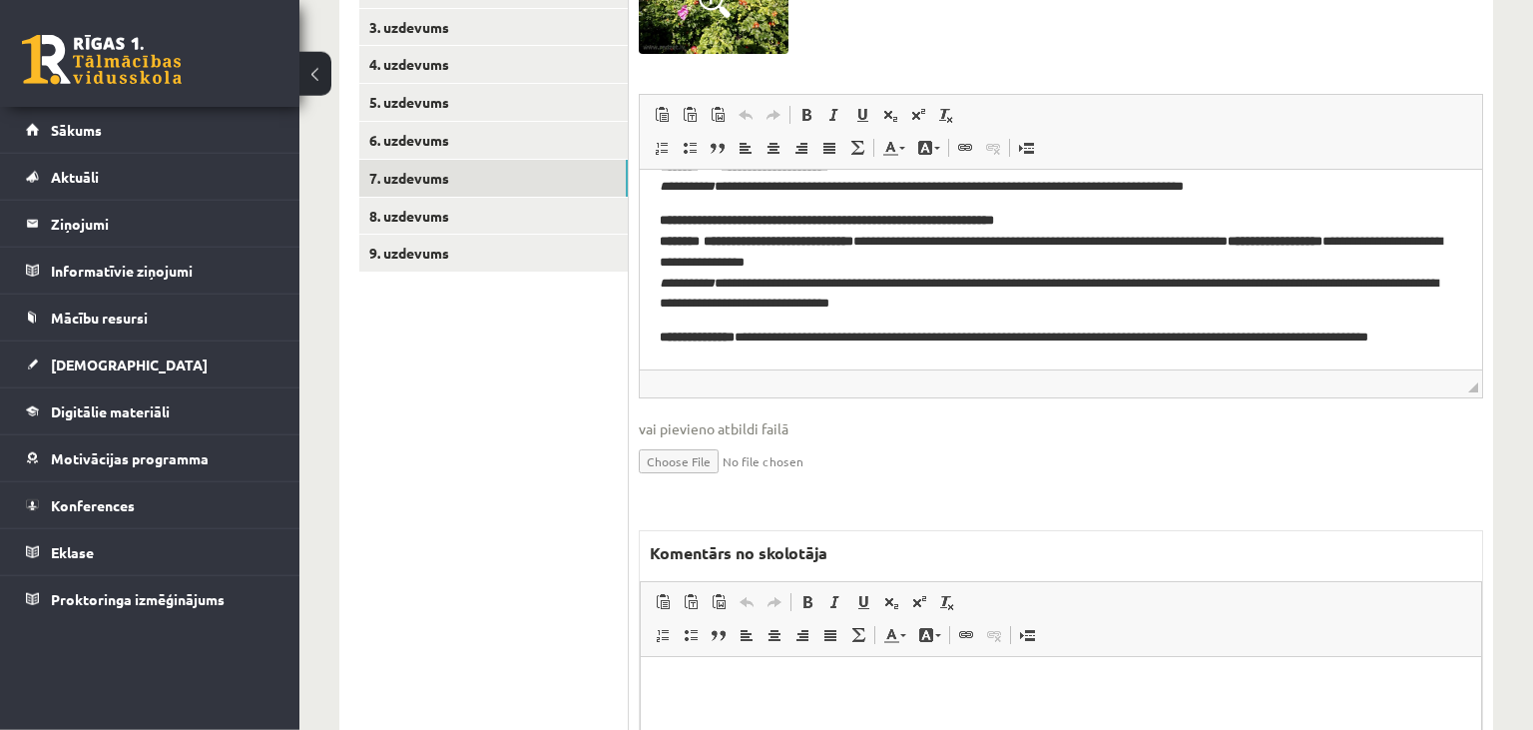
scroll to position [785, 0]
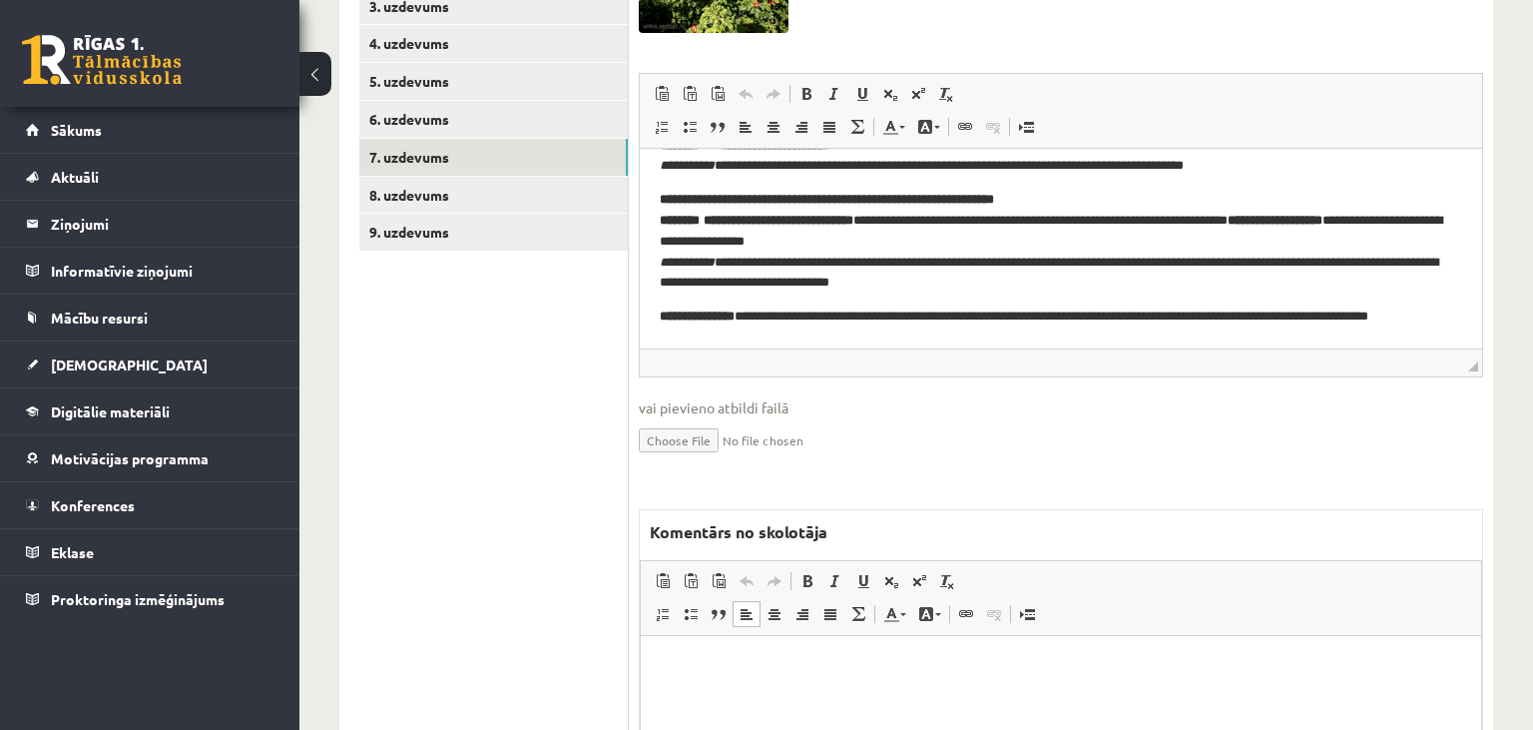
click at [1150, 645] on html at bounding box center [1061, 736] width 840 height 200
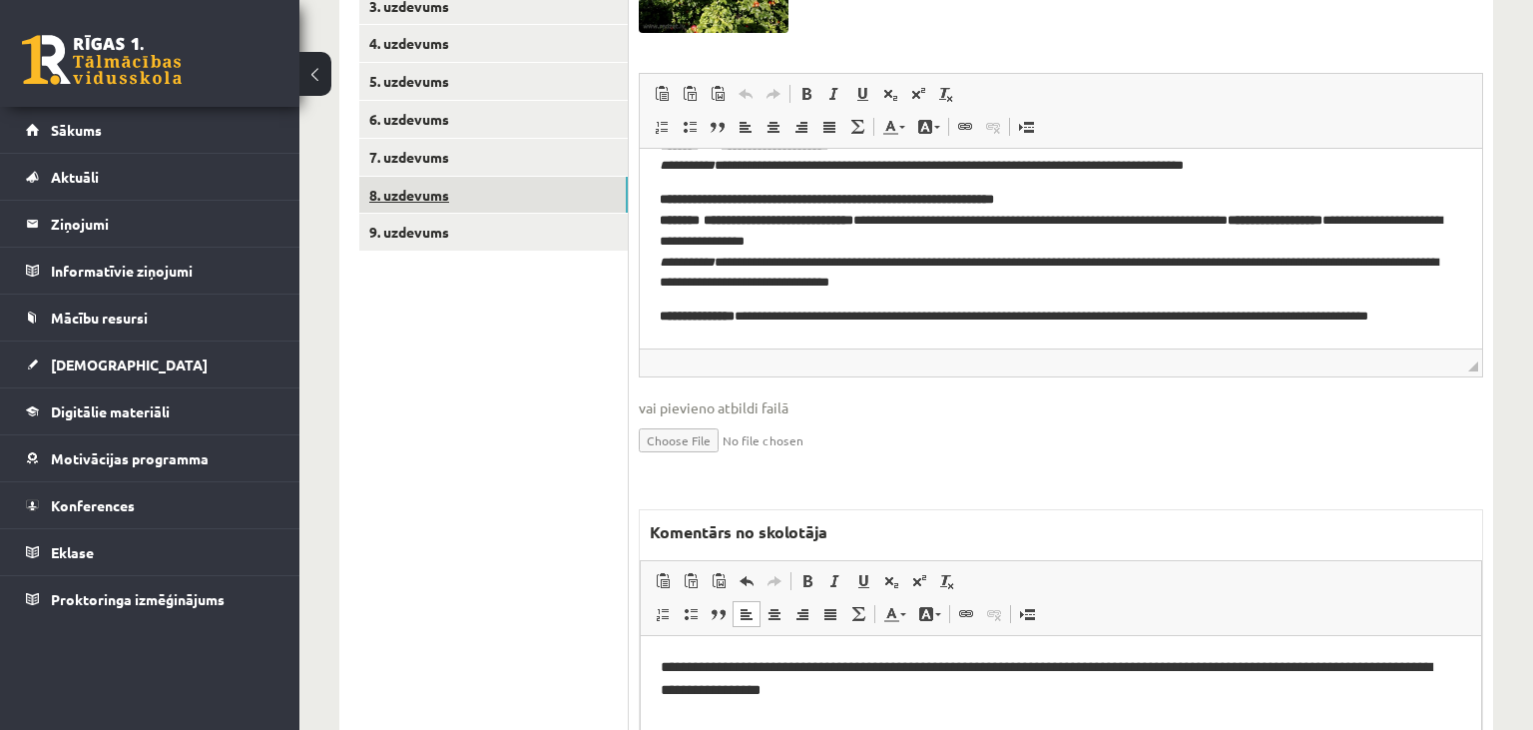
click at [523, 204] on link "8. uzdevums" at bounding box center [493, 195] width 269 height 37
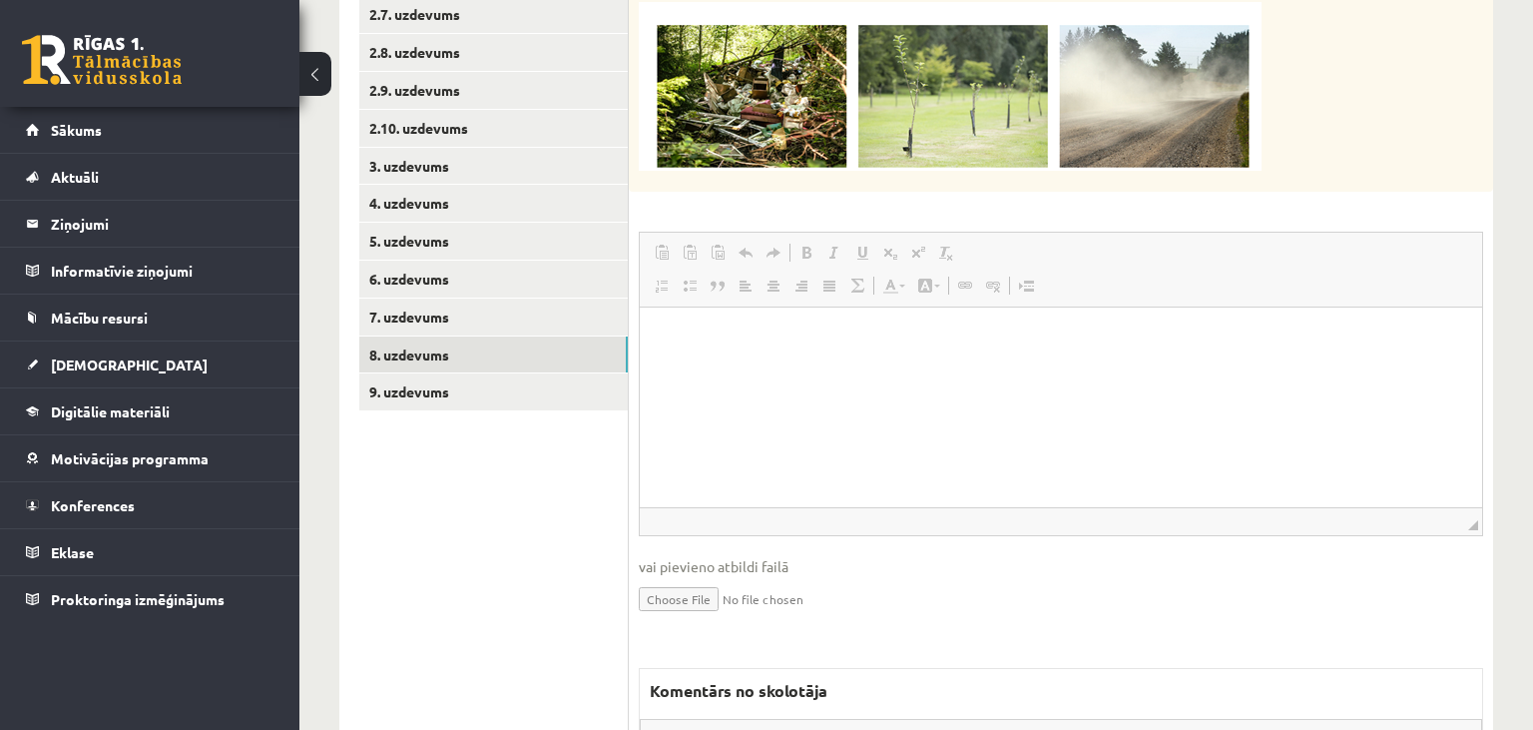
scroll to position [1023, 0]
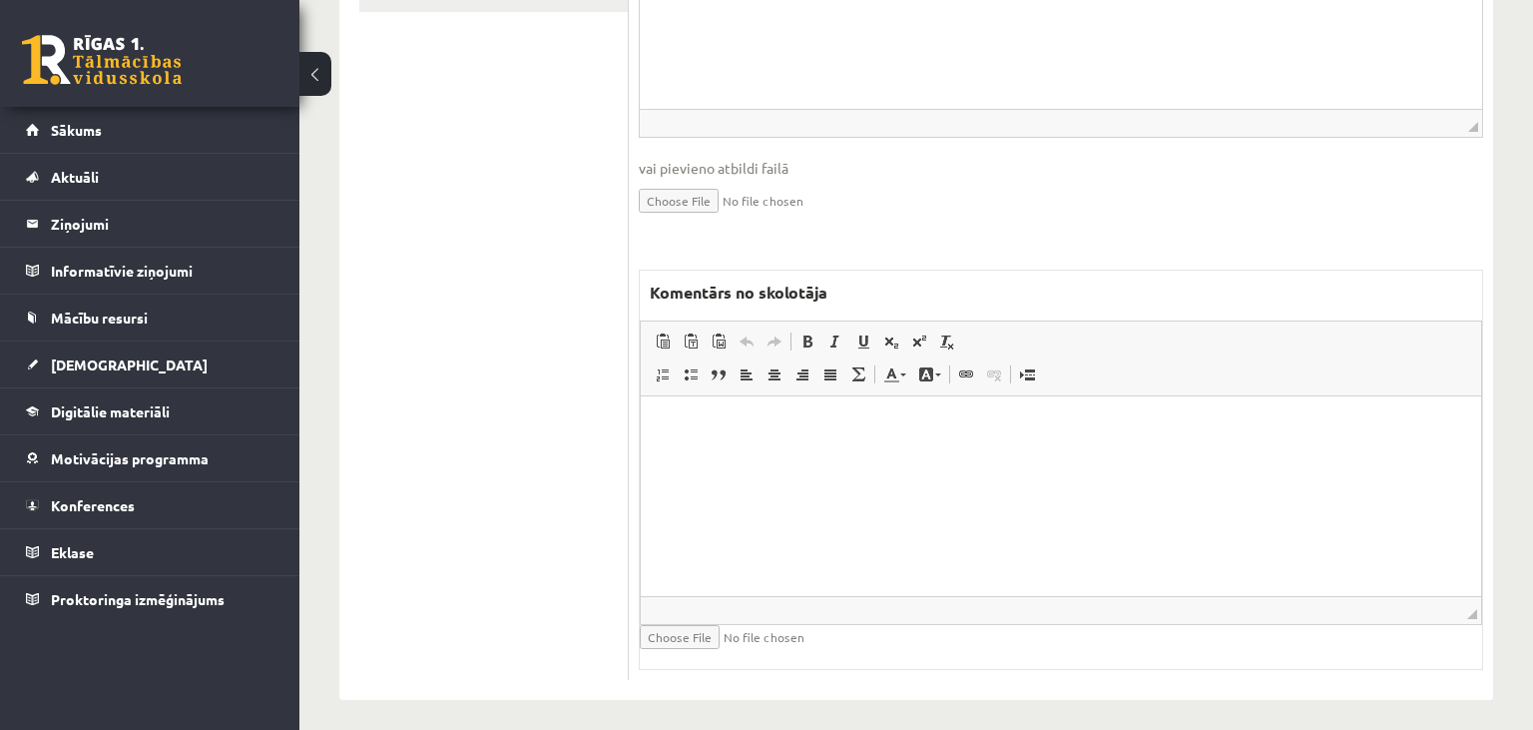
click at [785, 498] on html at bounding box center [1061, 495] width 840 height 200
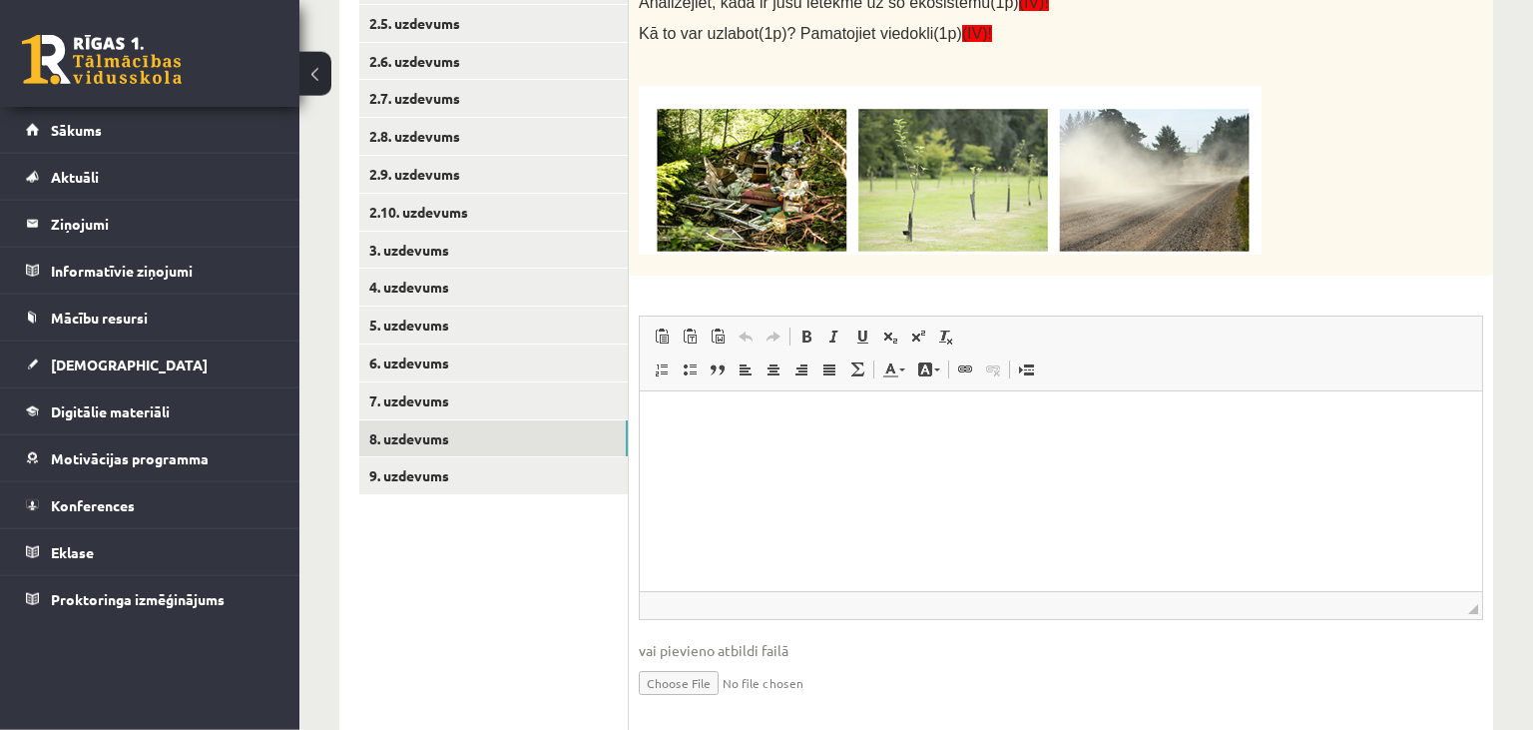
scroll to position [496, 0]
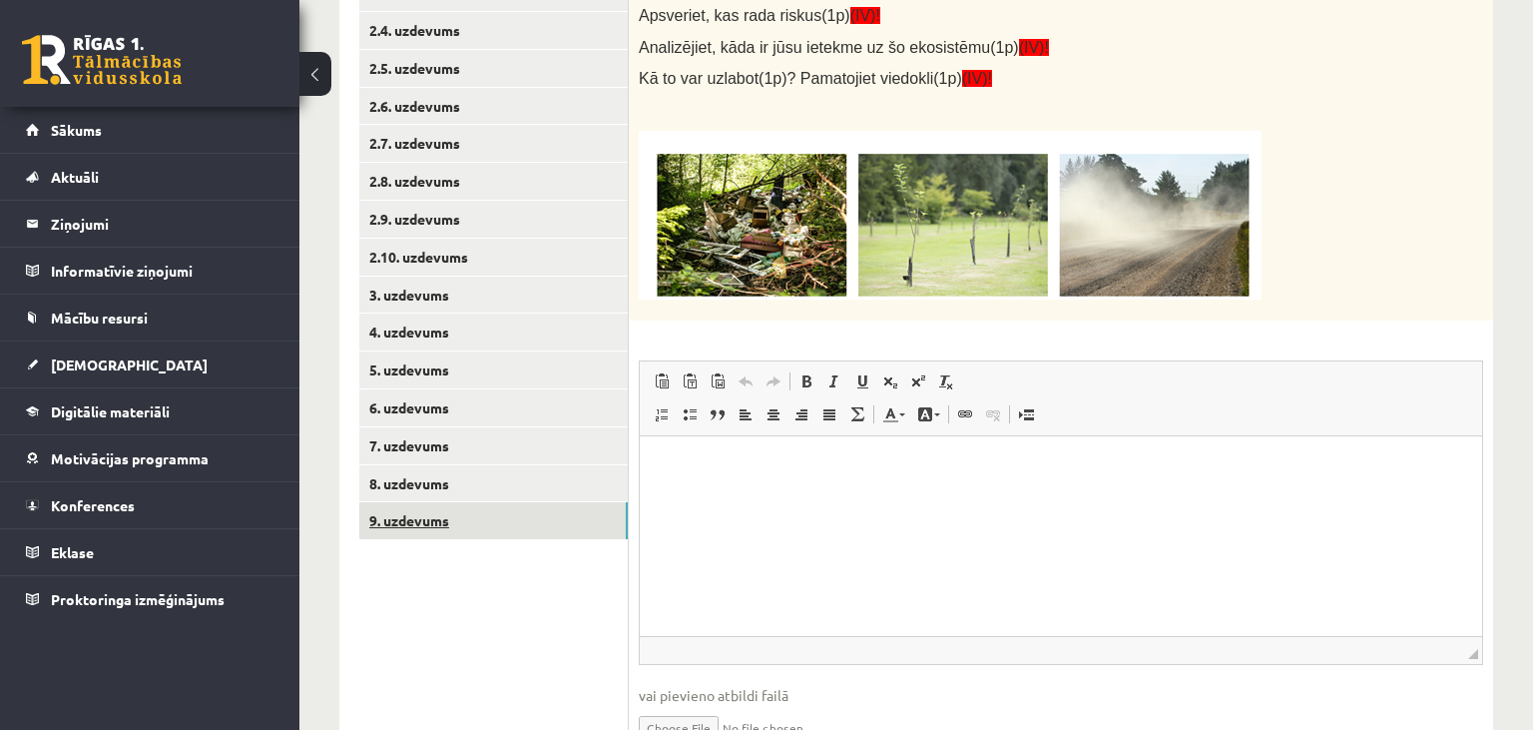
click at [502, 511] on link "9. uzdevums" at bounding box center [493, 520] width 269 height 37
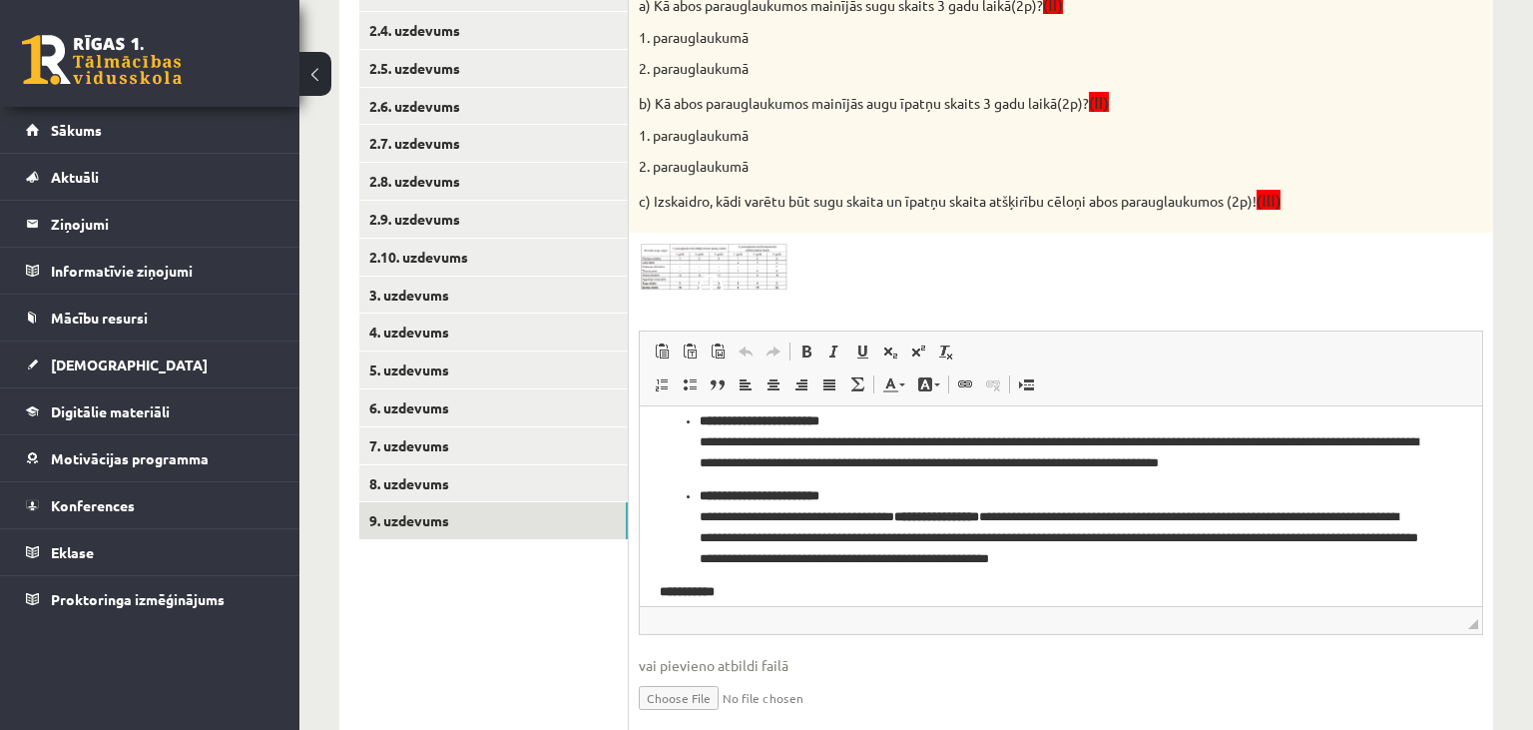
scroll to position [0, 0]
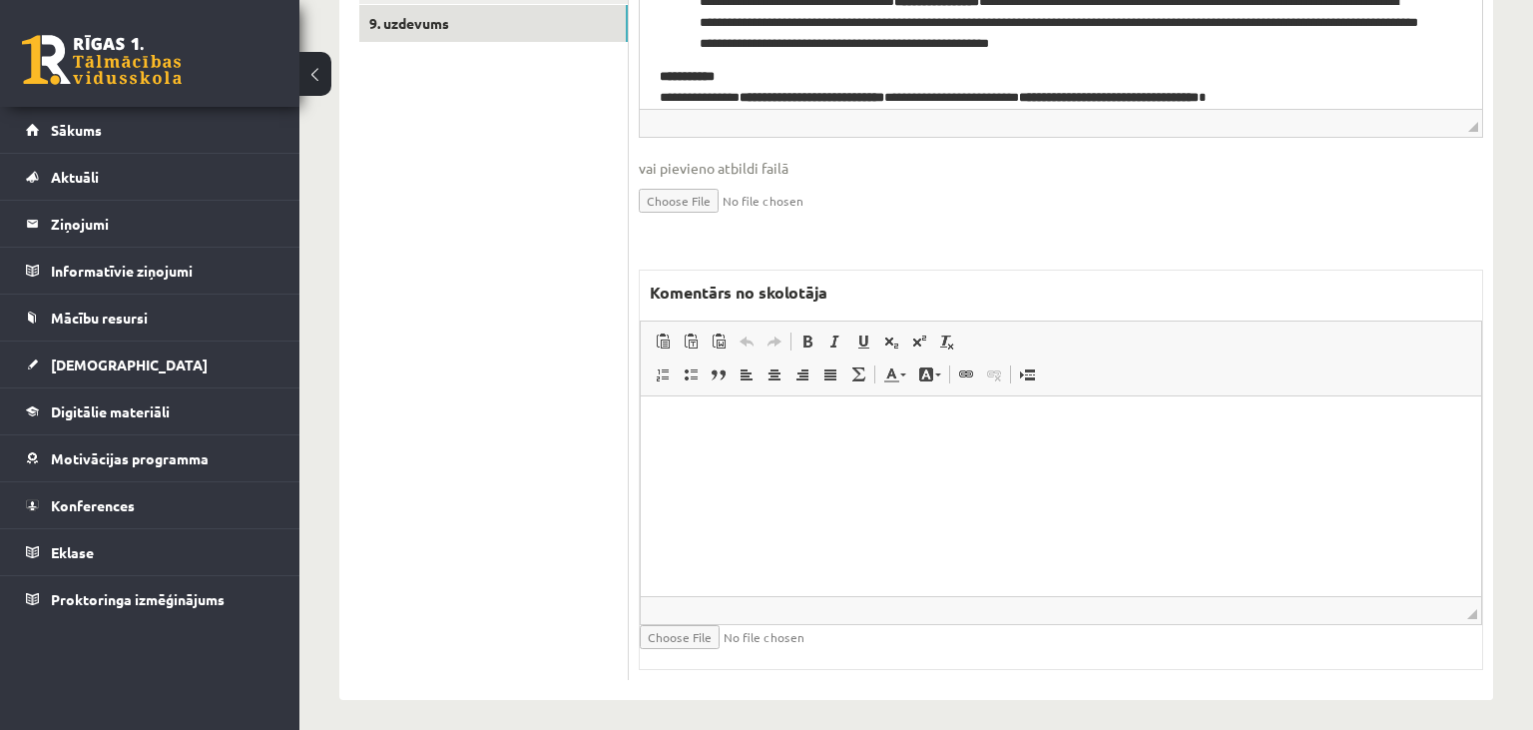
drag, startPoint x: 849, startPoint y: 548, endPoint x: 830, endPoint y: 540, distance: 21.5
click at [849, 547] on html at bounding box center [1061, 495] width 840 height 200
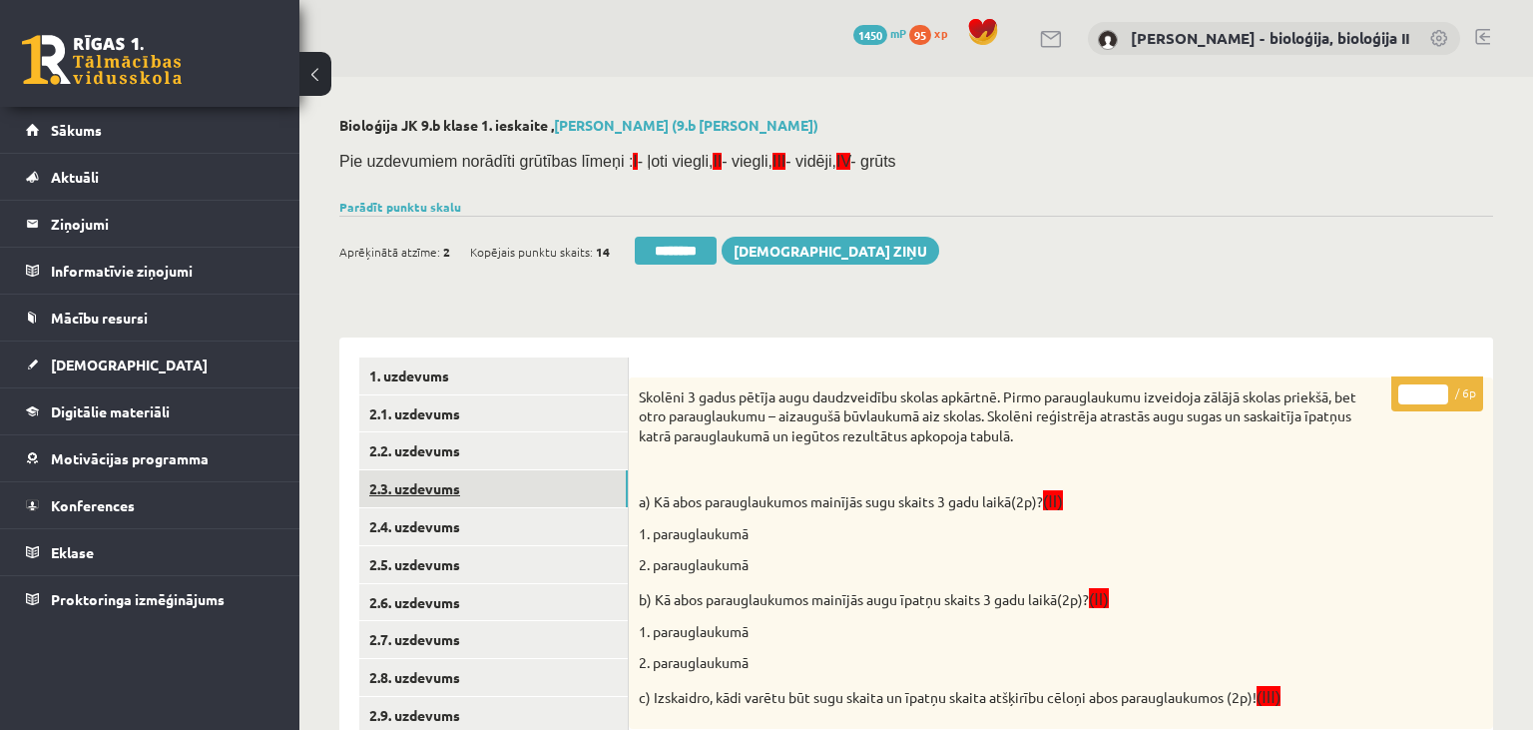
click at [522, 485] on link "2.3. uzdevums" at bounding box center [493, 488] width 269 height 37
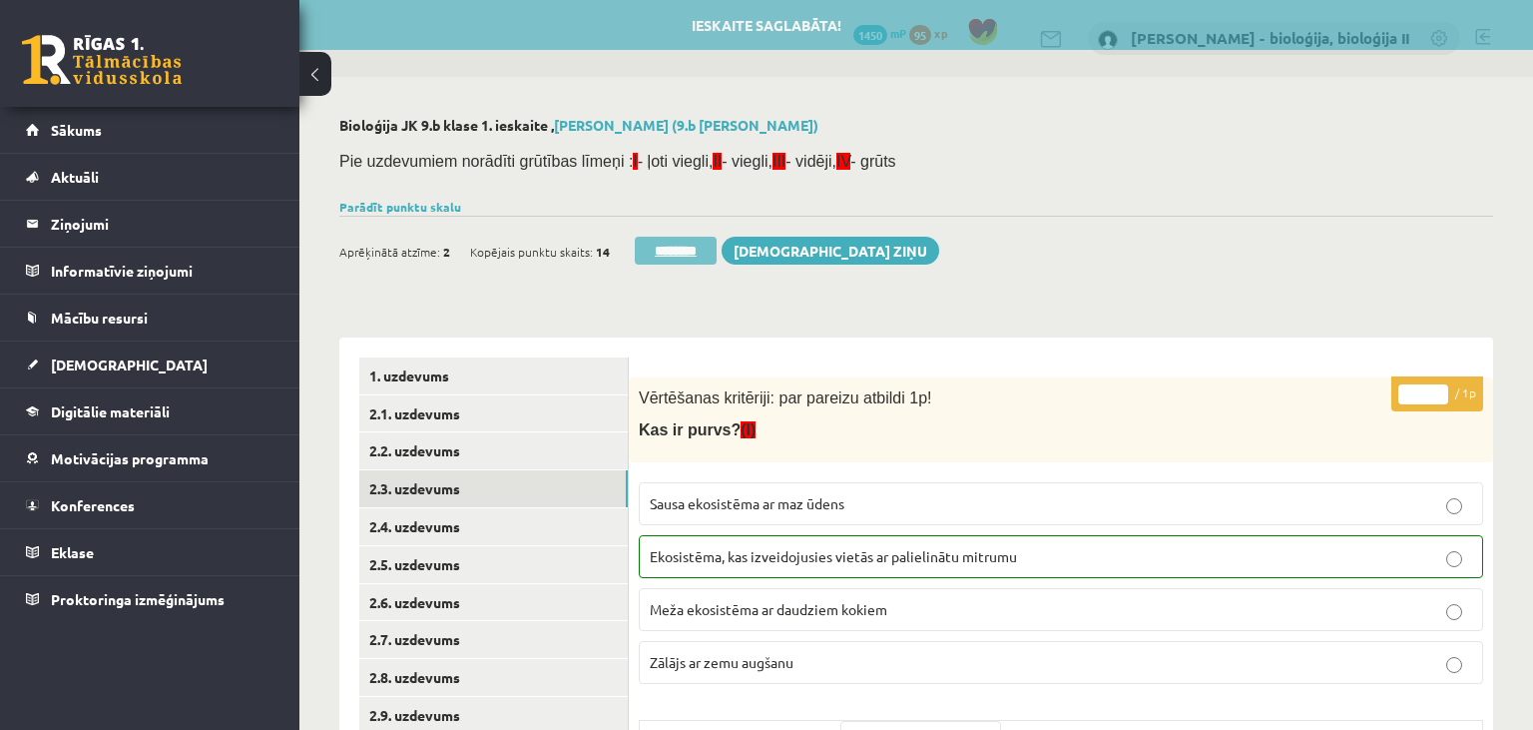
click at [694, 250] on input "********" at bounding box center [676, 251] width 82 height 28
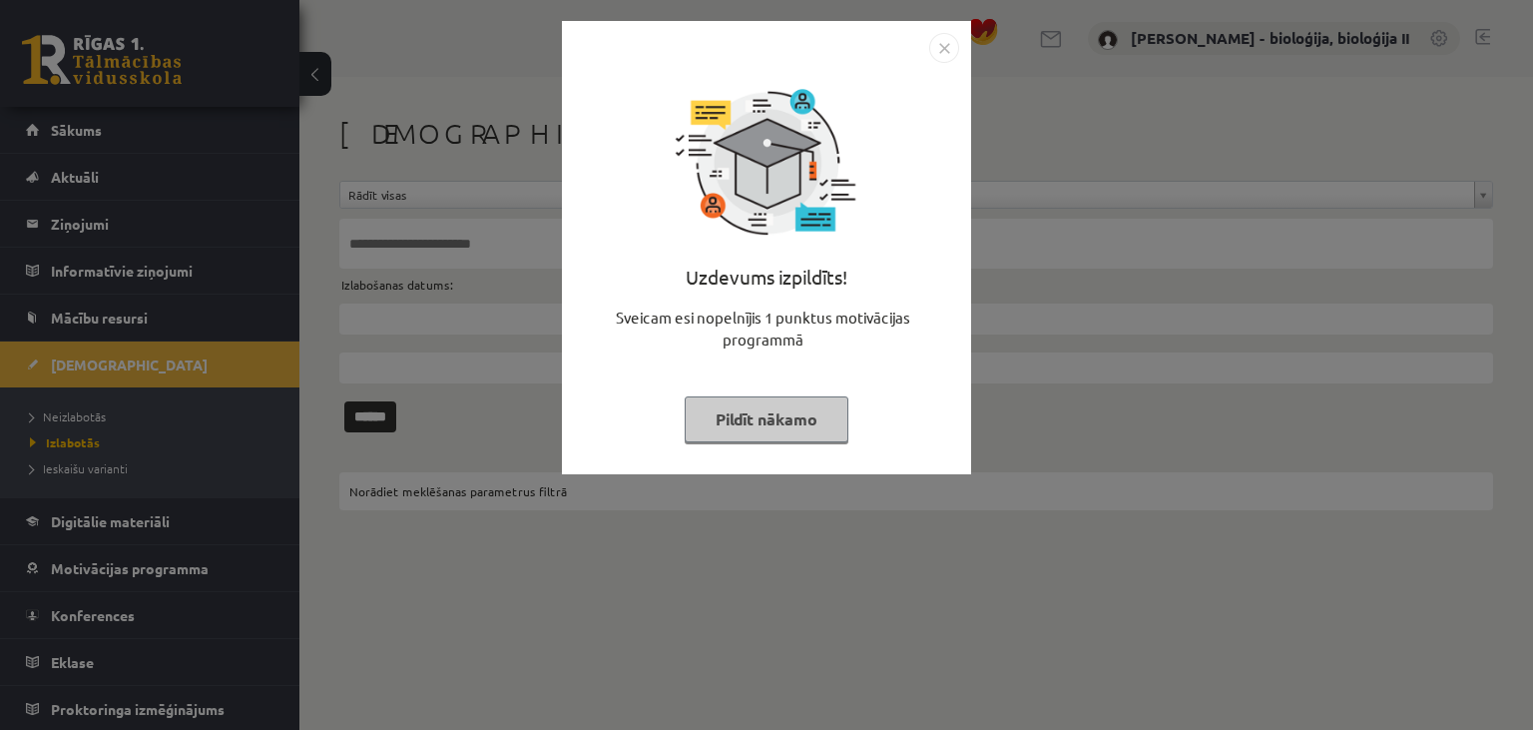
drag, startPoint x: 764, startPoint y: 427, endPoint x: 496, endPoint y: 409, distance: 268.1
click at [764, 426] on button "Pildīt nākamo" at bounding box center [767, 419] width 164 height 46
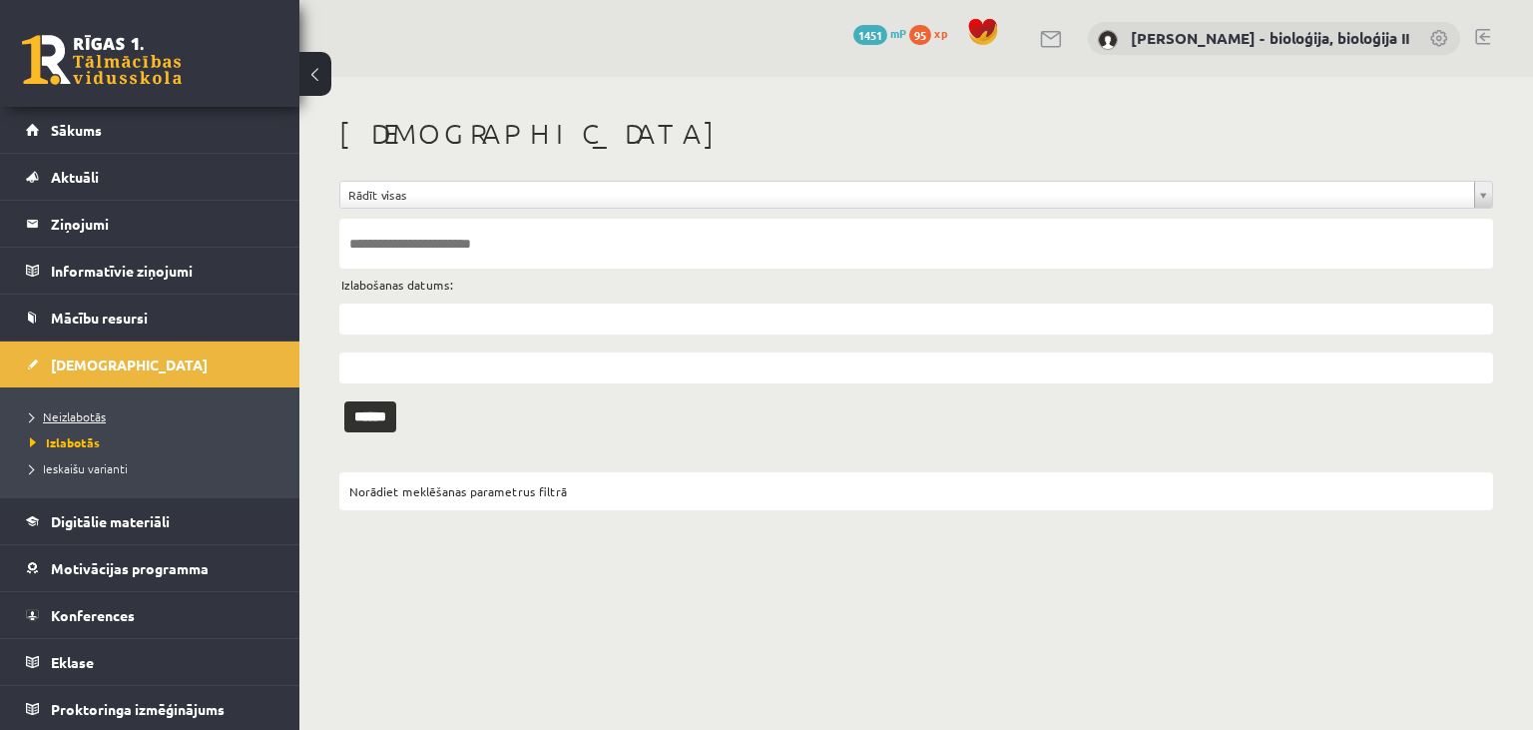
click at [82, 414] on span "Neizlabotās" at bounding box center [68, 416] width 76 height 16
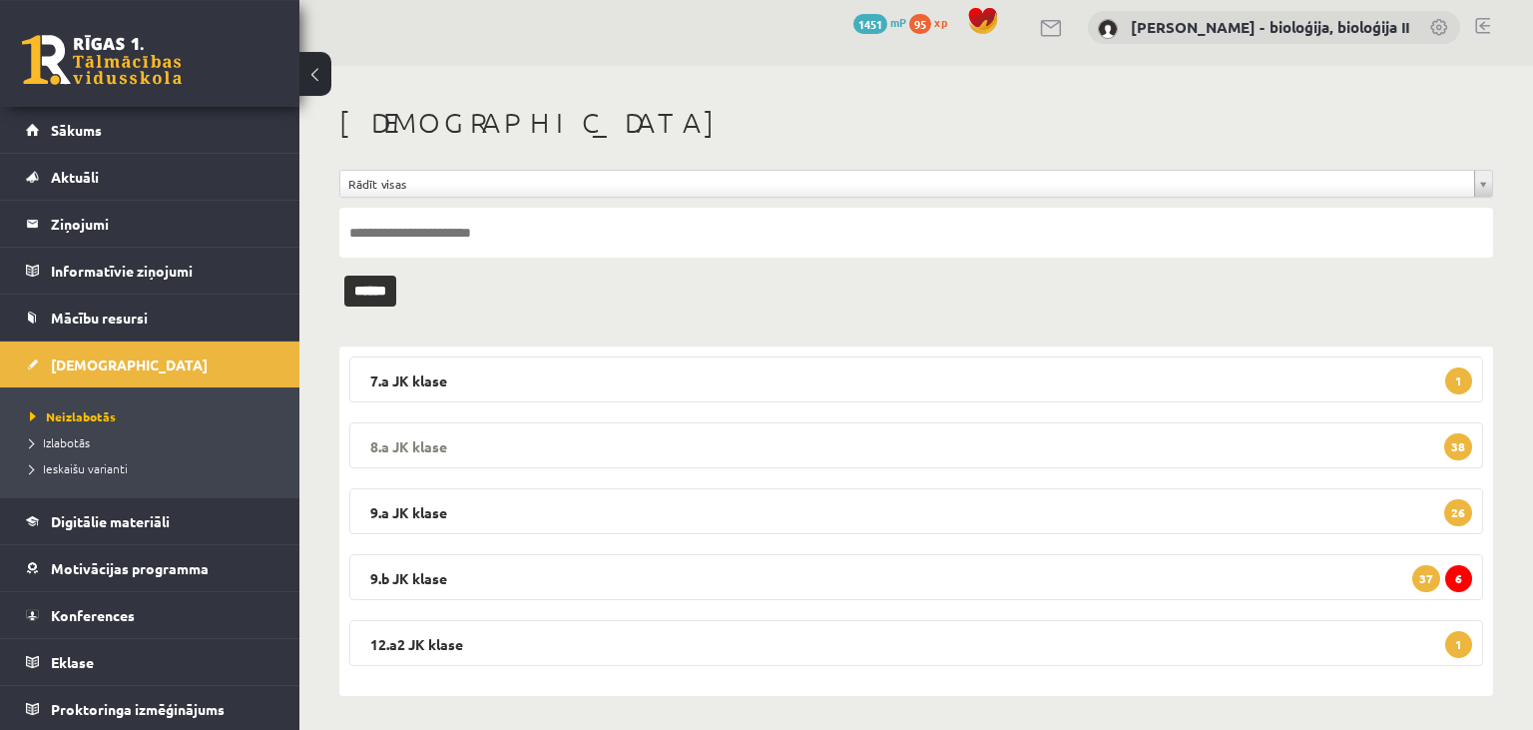
scroll to position [16, 0]
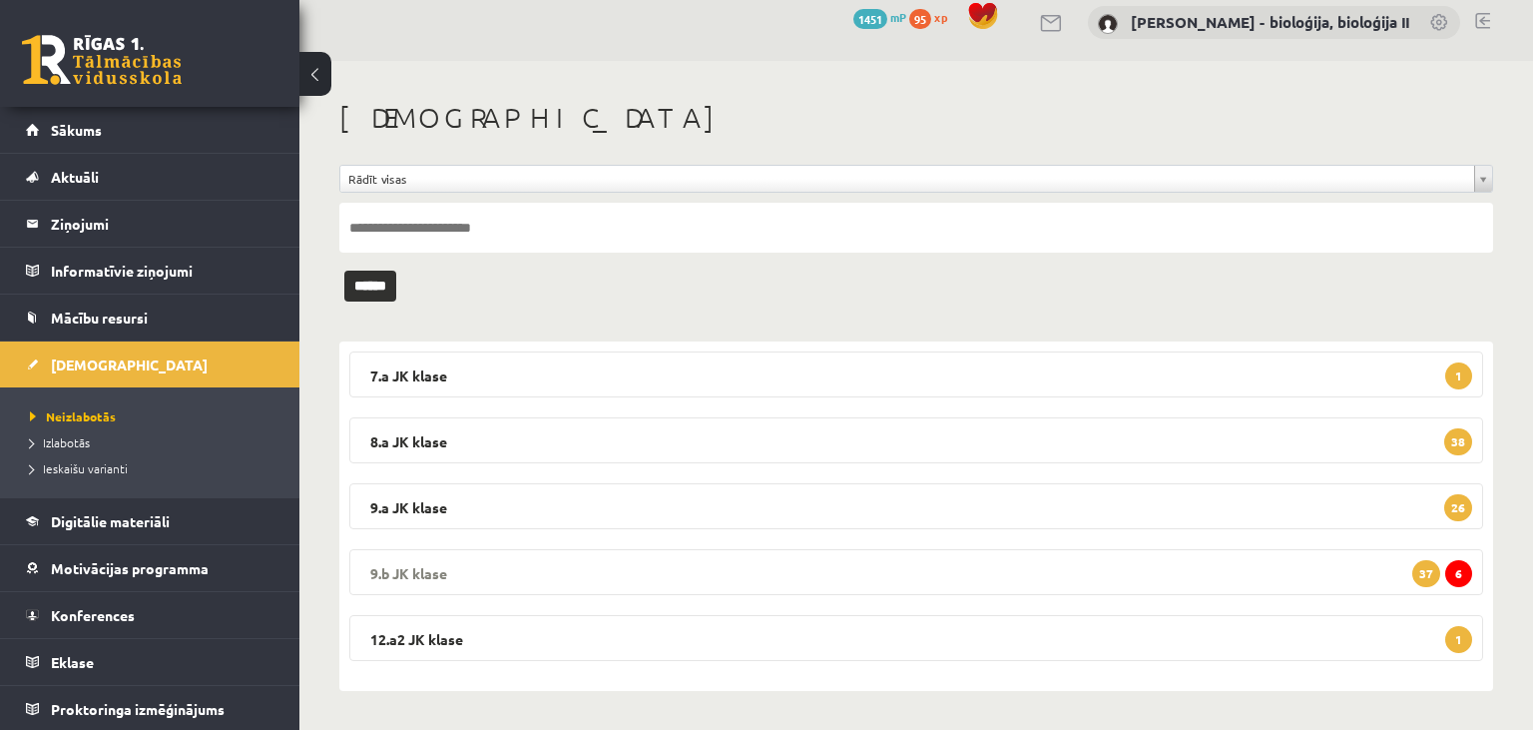
click at [760, 568] on legend "9.b JK klase 6 37" at bounding box center [916, 572] width 1134 height 46
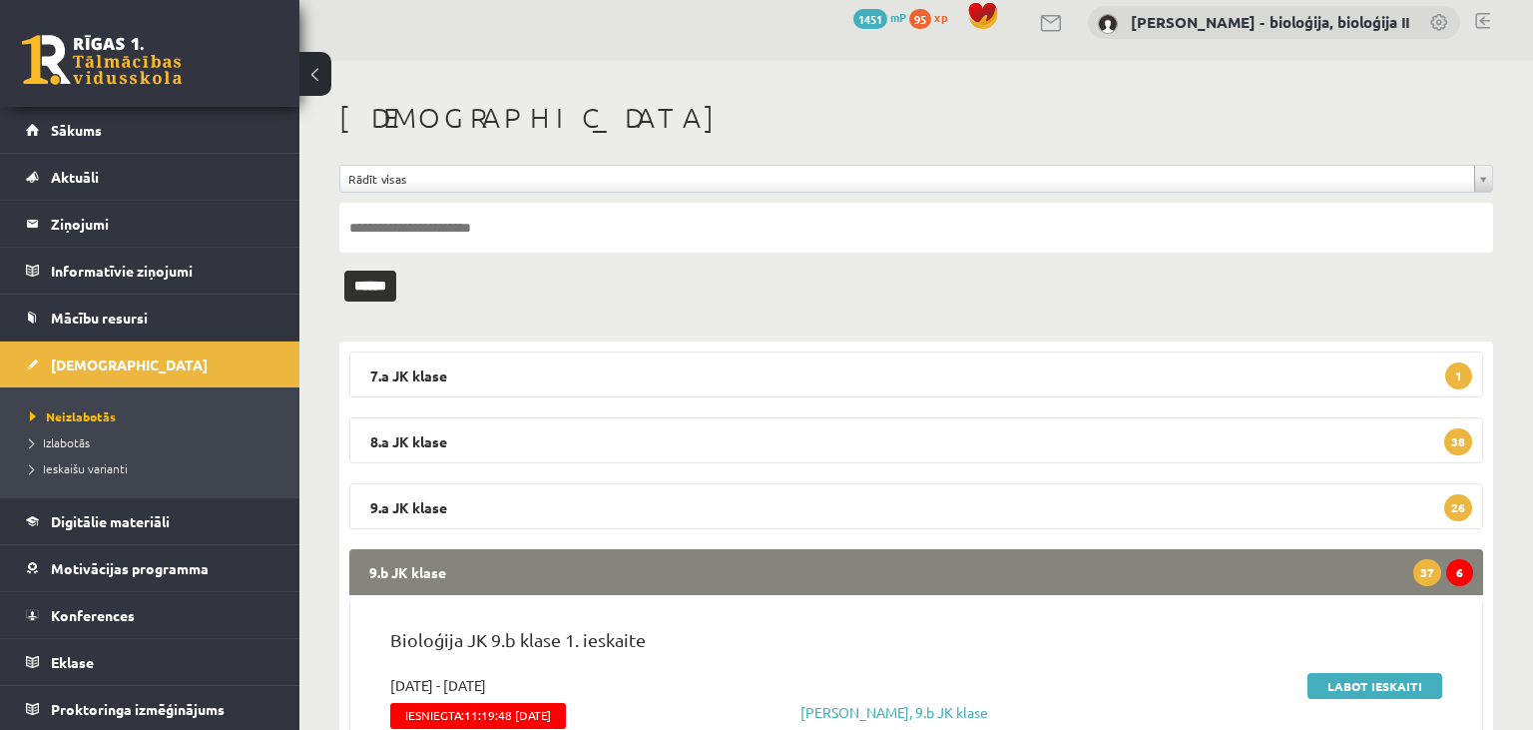
scroll to position [437, 0]
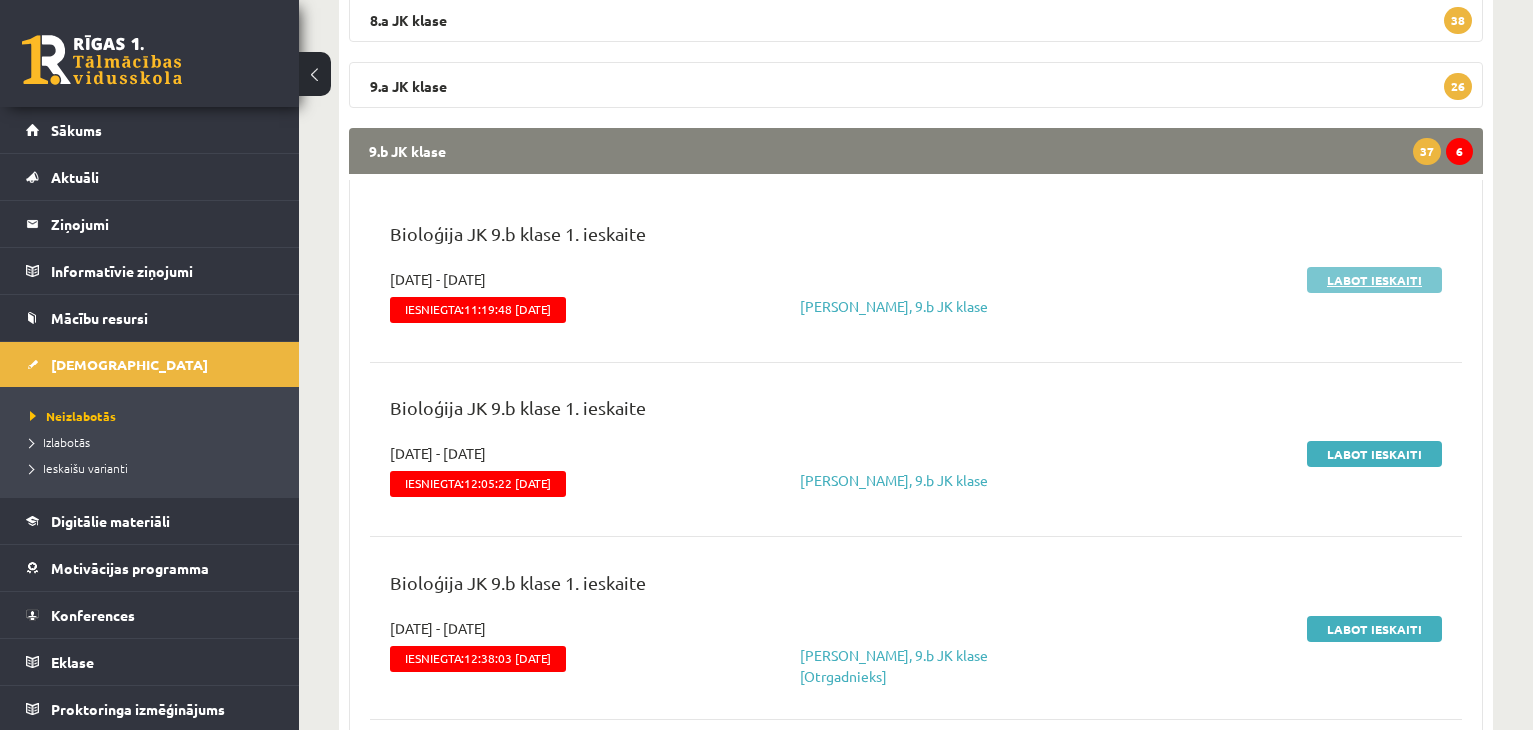
click at [1360, 277] on link "Labot ieskaiti" at bounding box center [1375, 280] width 135 height 26
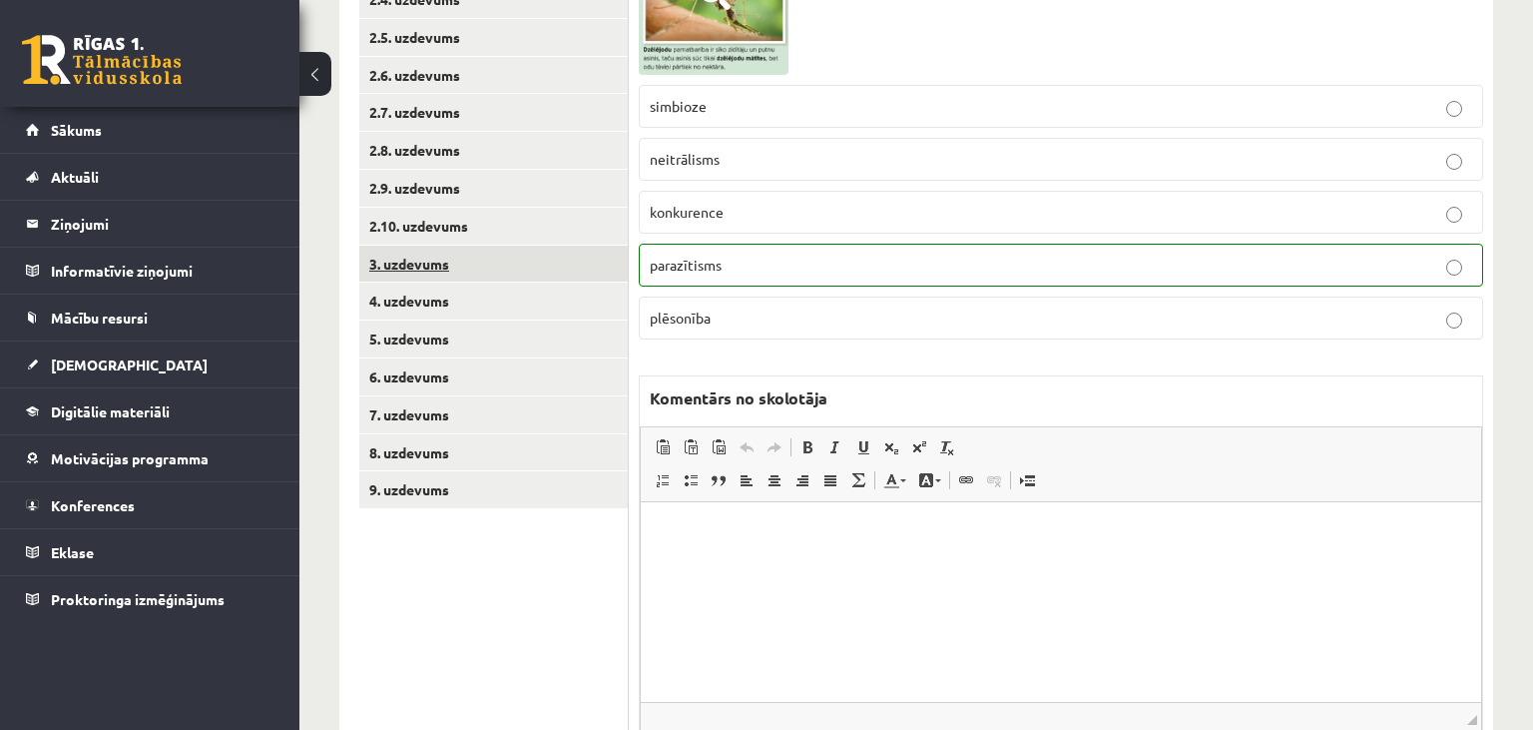
click at [457, 271] on link "3. uzdevums" at bounding box center [493, 264] width 269 height 37
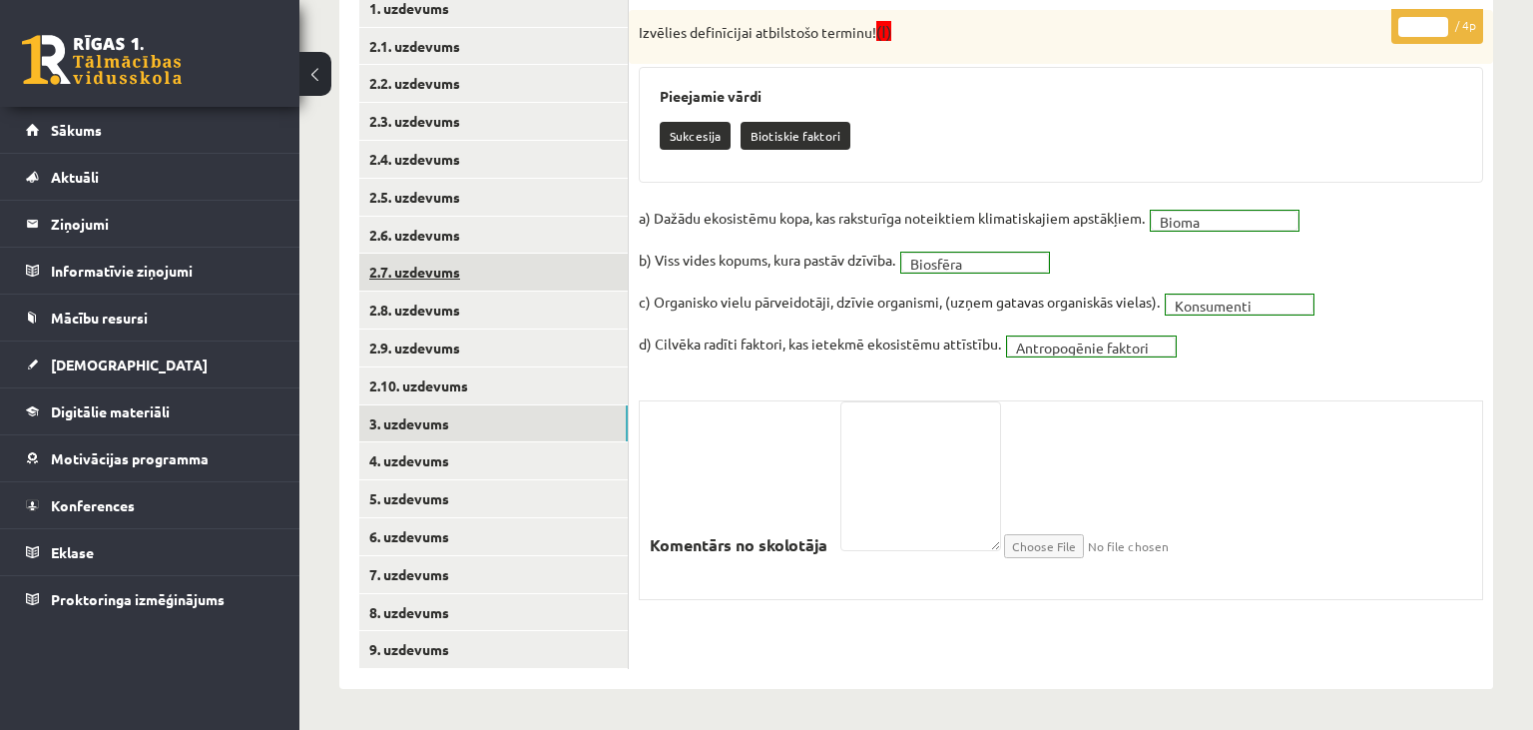
scroll to position [366, 0]
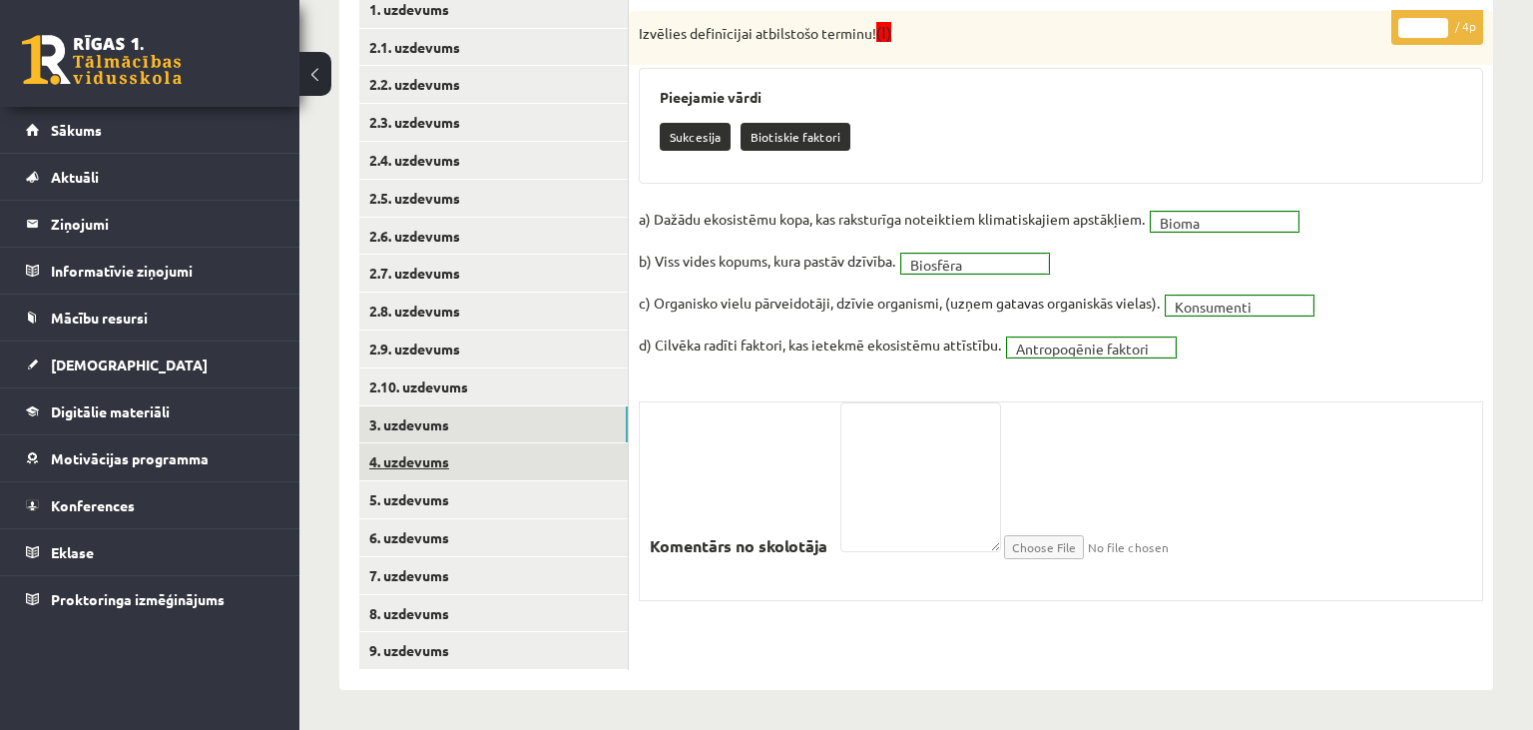
click at [448, 453] on link "4. uzdevums" at bounding box center [493, 461] width 269 height 37
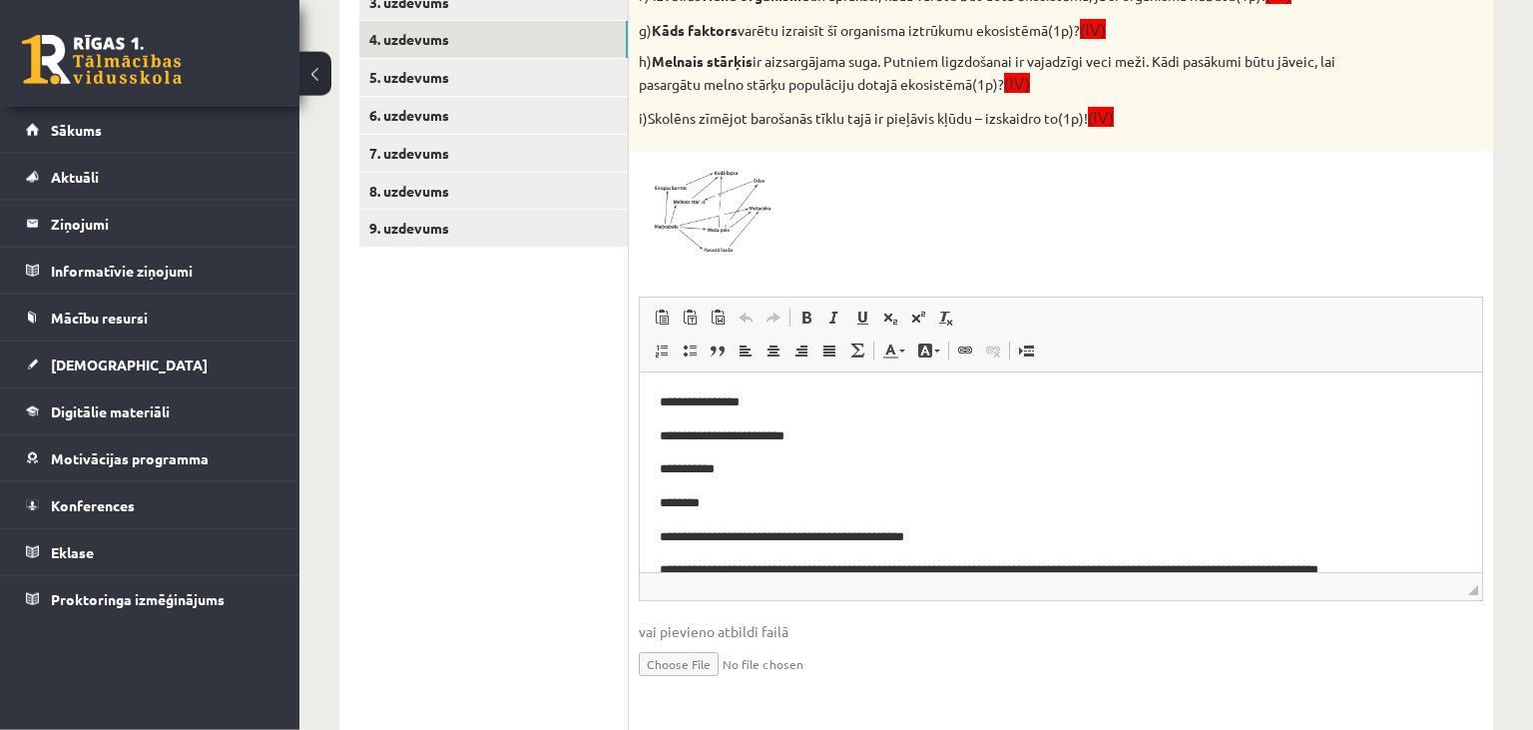
scroll to position [747, 0]
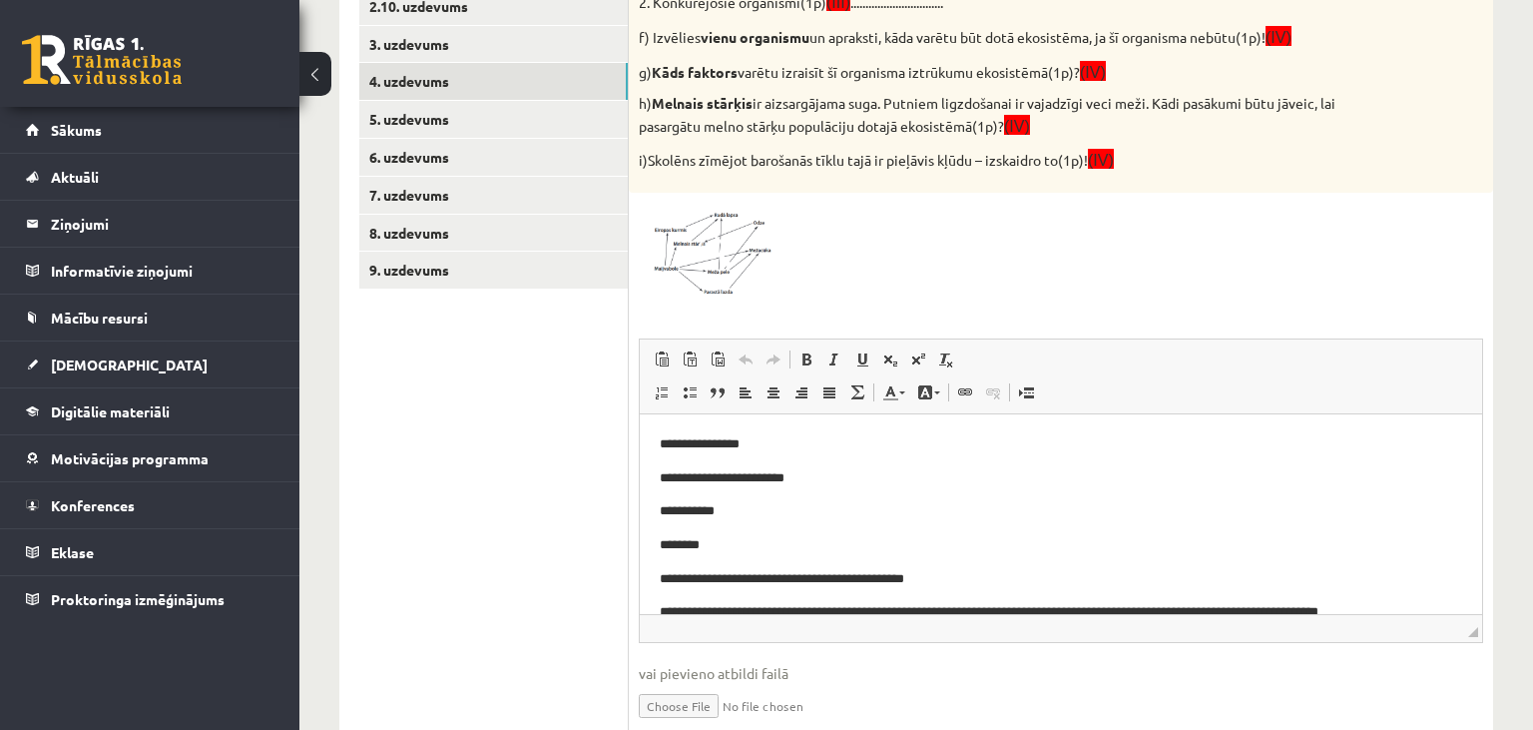
click at [695, 258] on img at bounding box center [714, 251] width 150 height 96
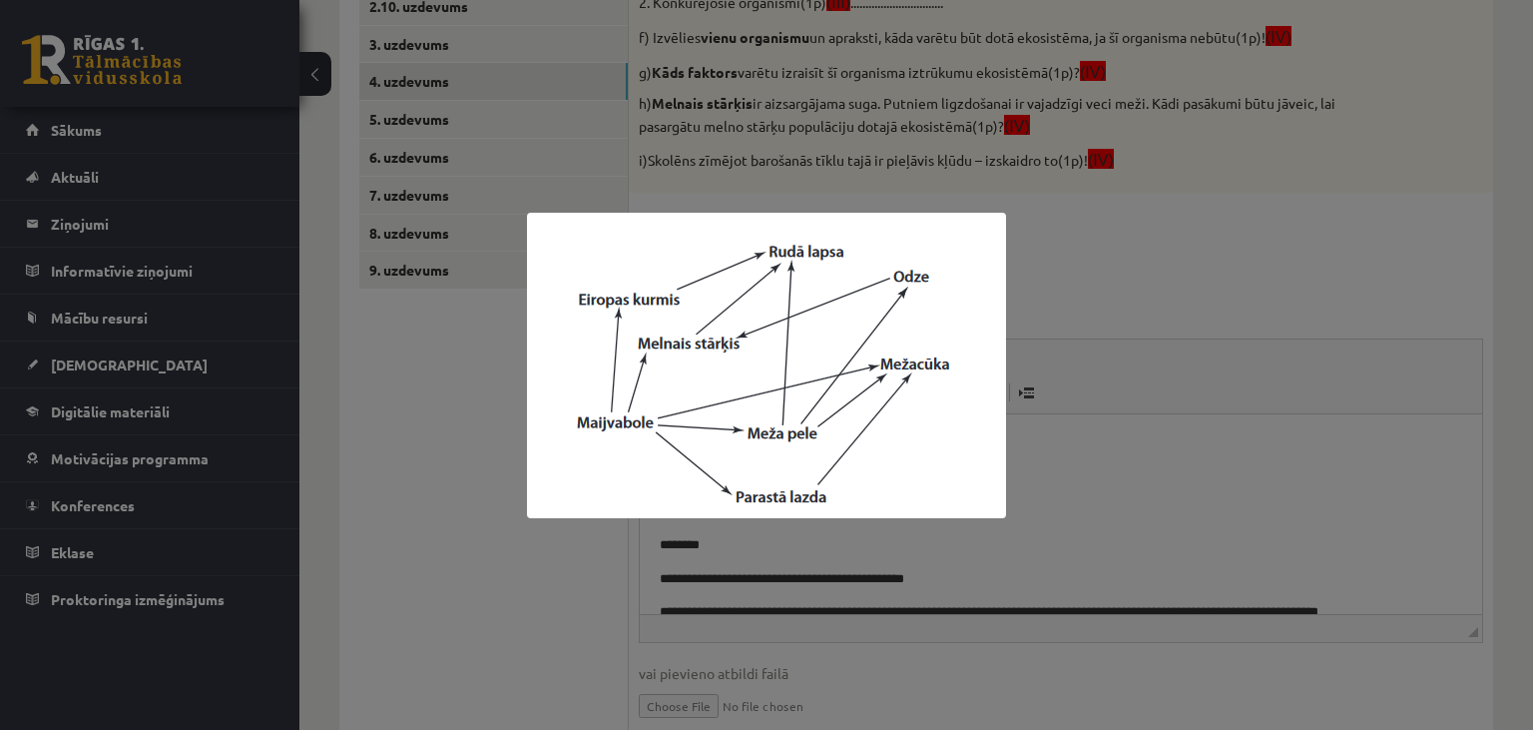
click at [532, 497] on img at bounding box center [766, 365] width 479 height 305
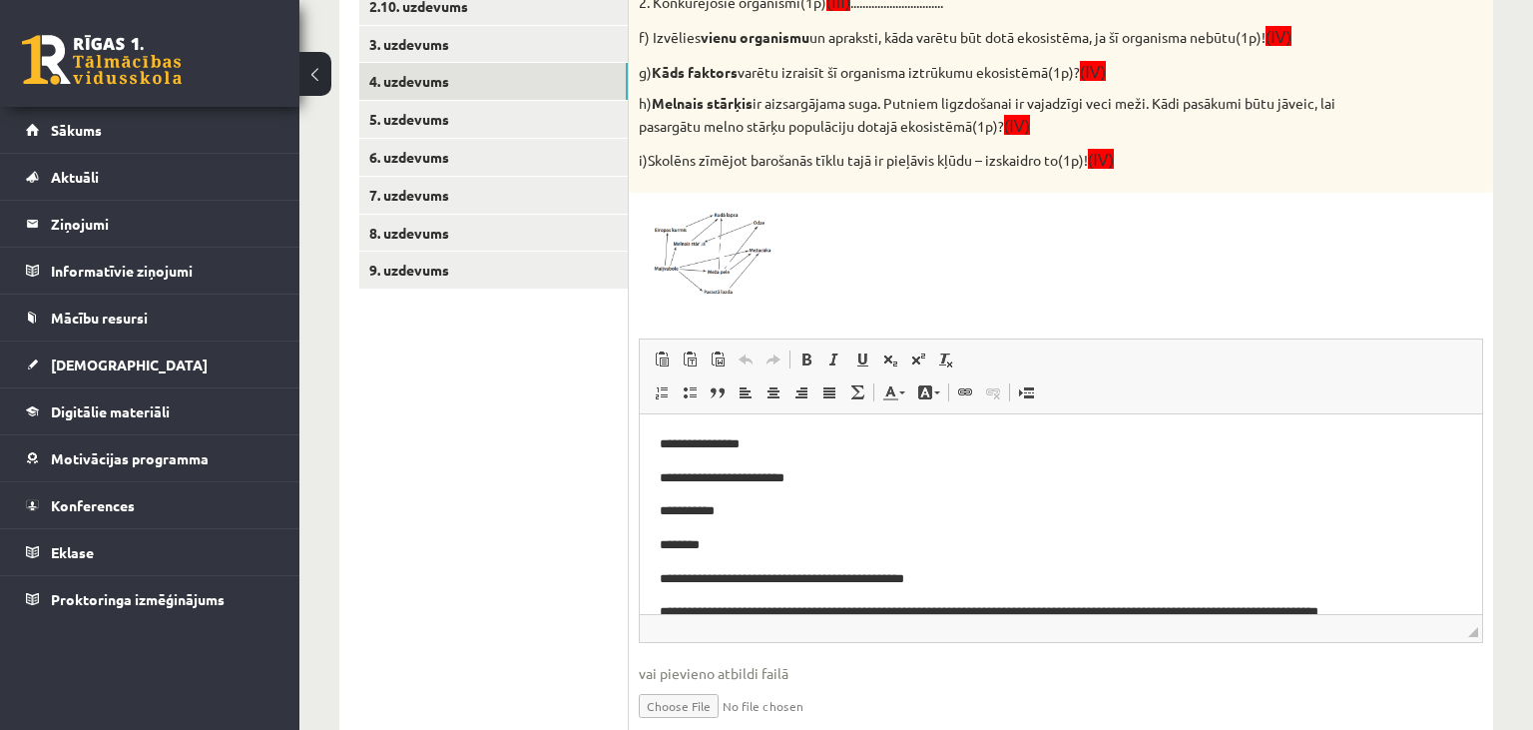
click at [709, 256] on span at bounding box center [715, 251] width 32 height 32
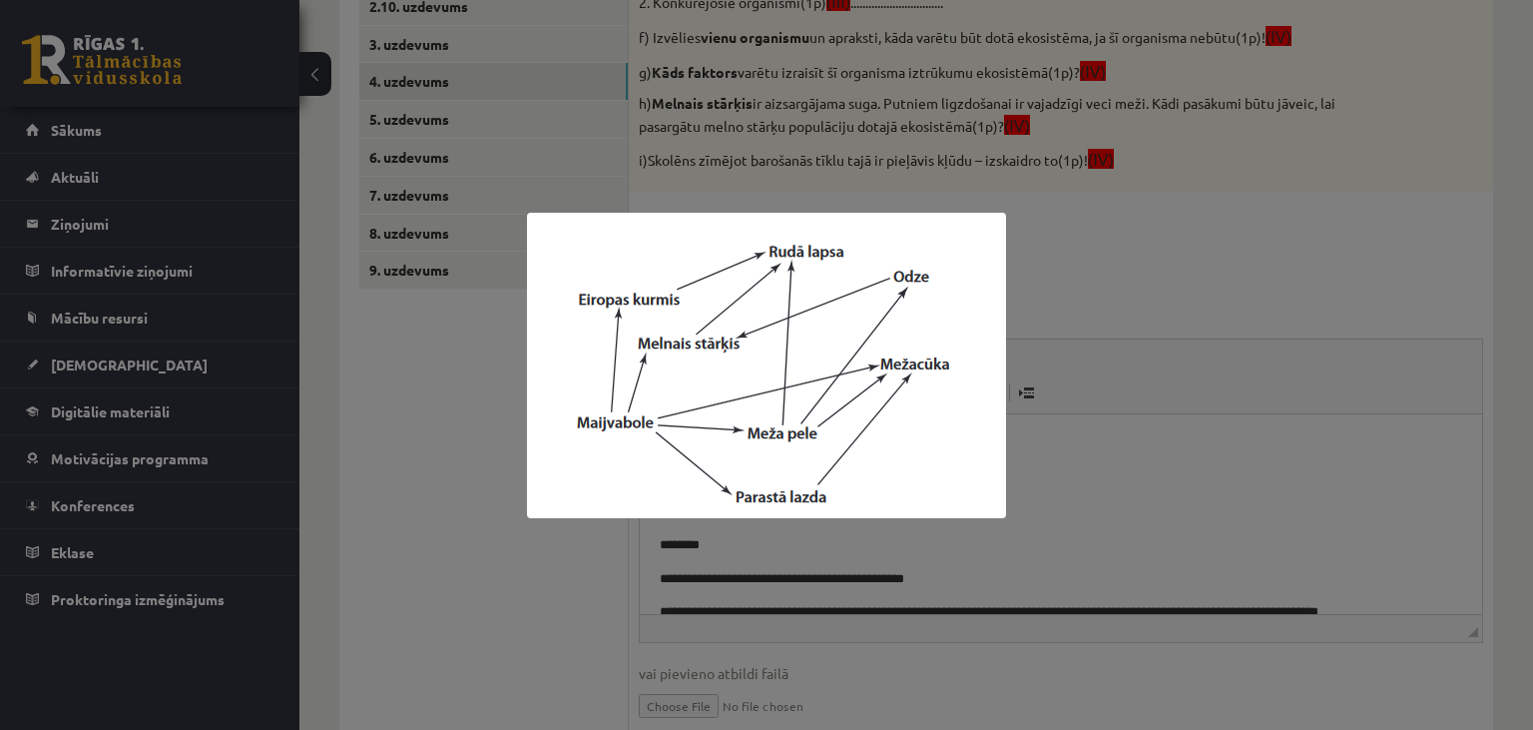
click at [481, 586] on div at bounding box center [766, 365] width 1533 height 730
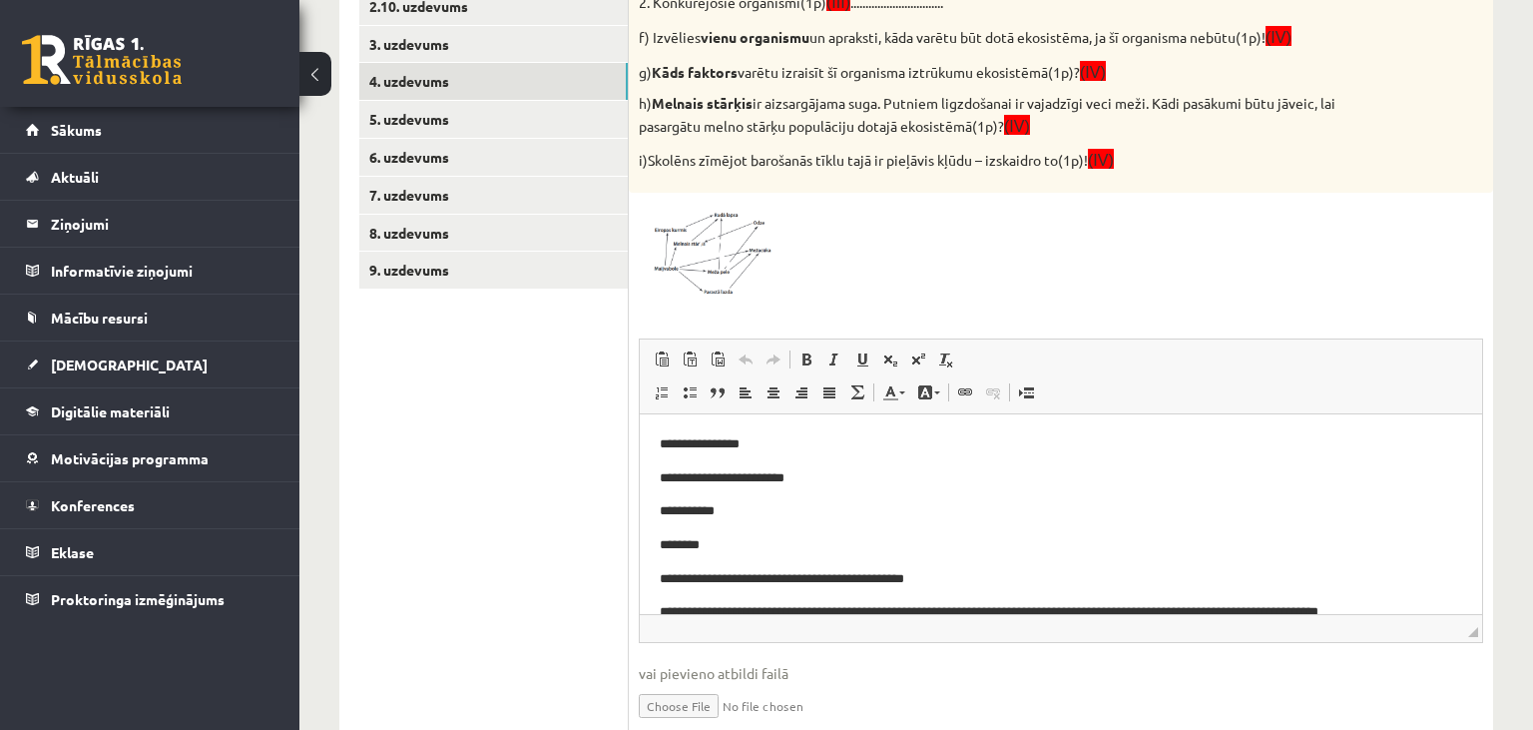
scroll to position [105, 0]
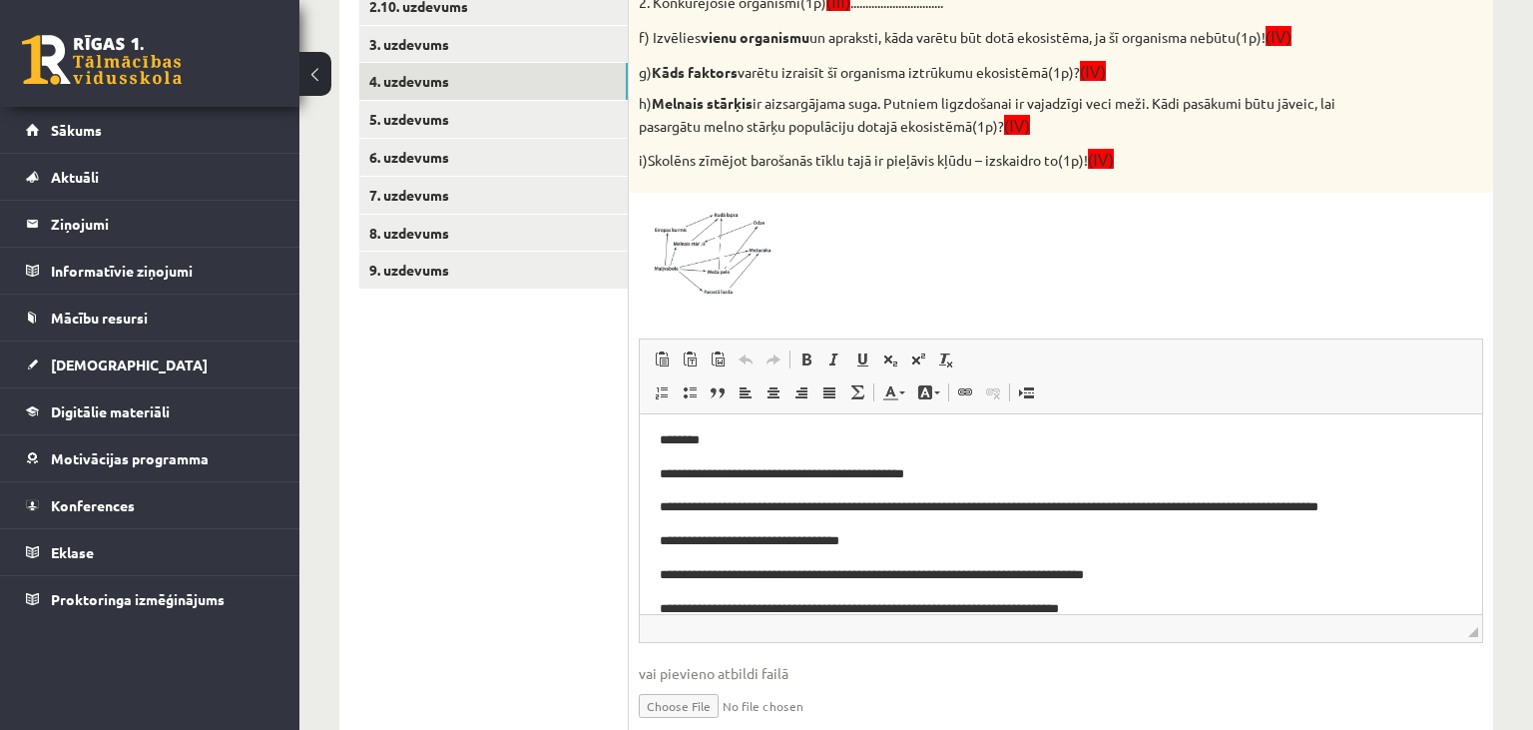
click at [725, 279] on img at bounding box center [714, 251] width 150 height 96
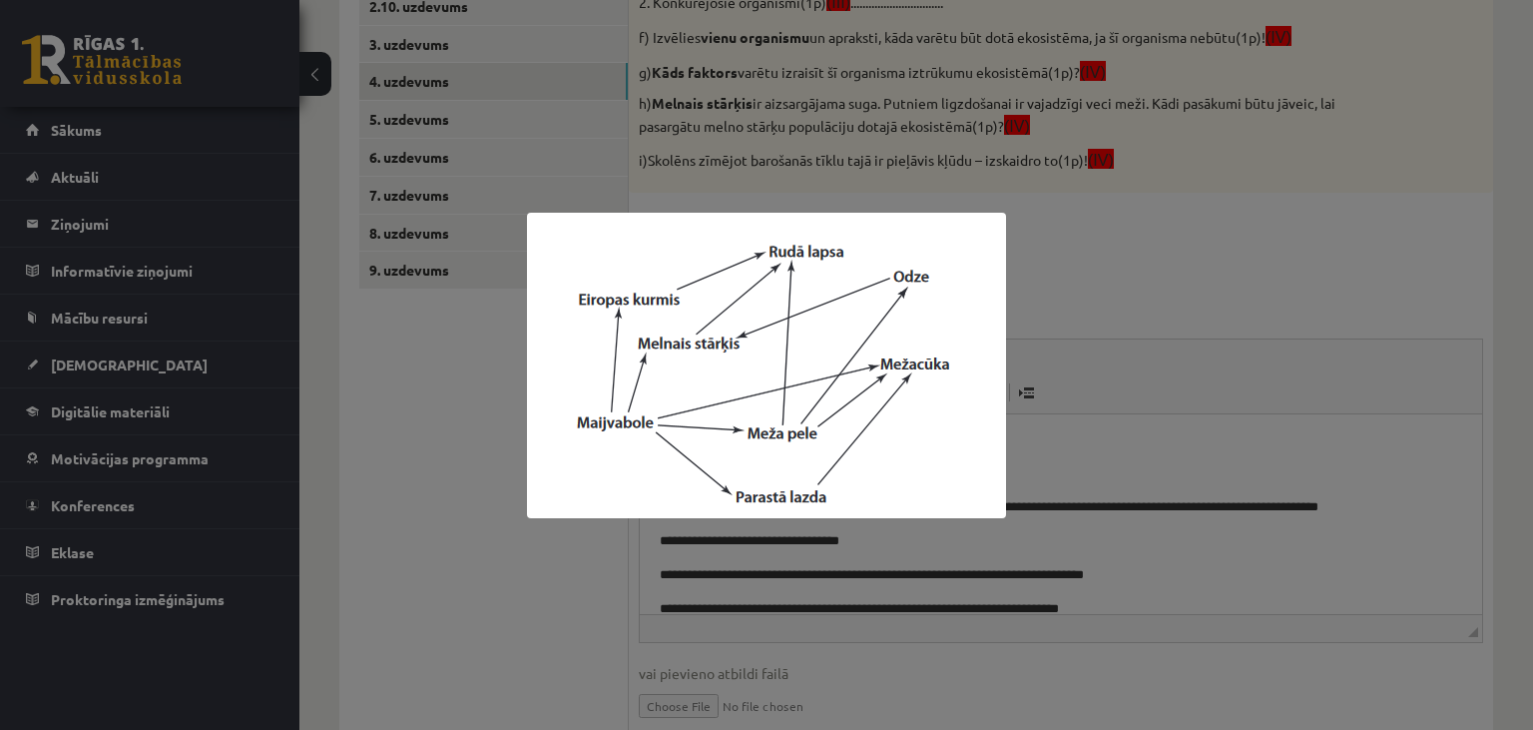
scroll to position [641, 0]
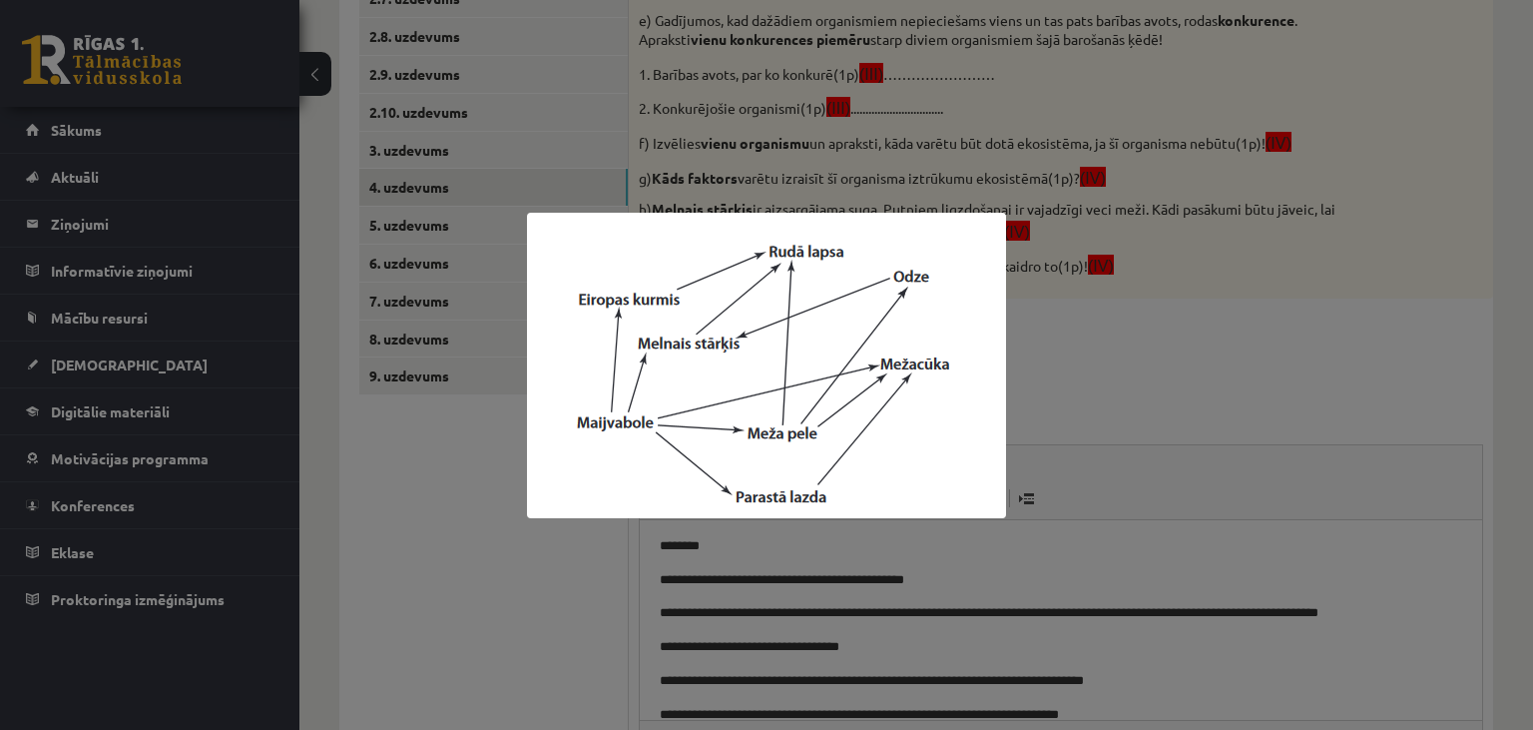
drag, startPoint x: 497, startPoint y: 629, endPoint x: 794, endPoint y: 629, distance: 296.5
click at [497, 628] on div at bounding box center [766, 365] width 1533 height 730
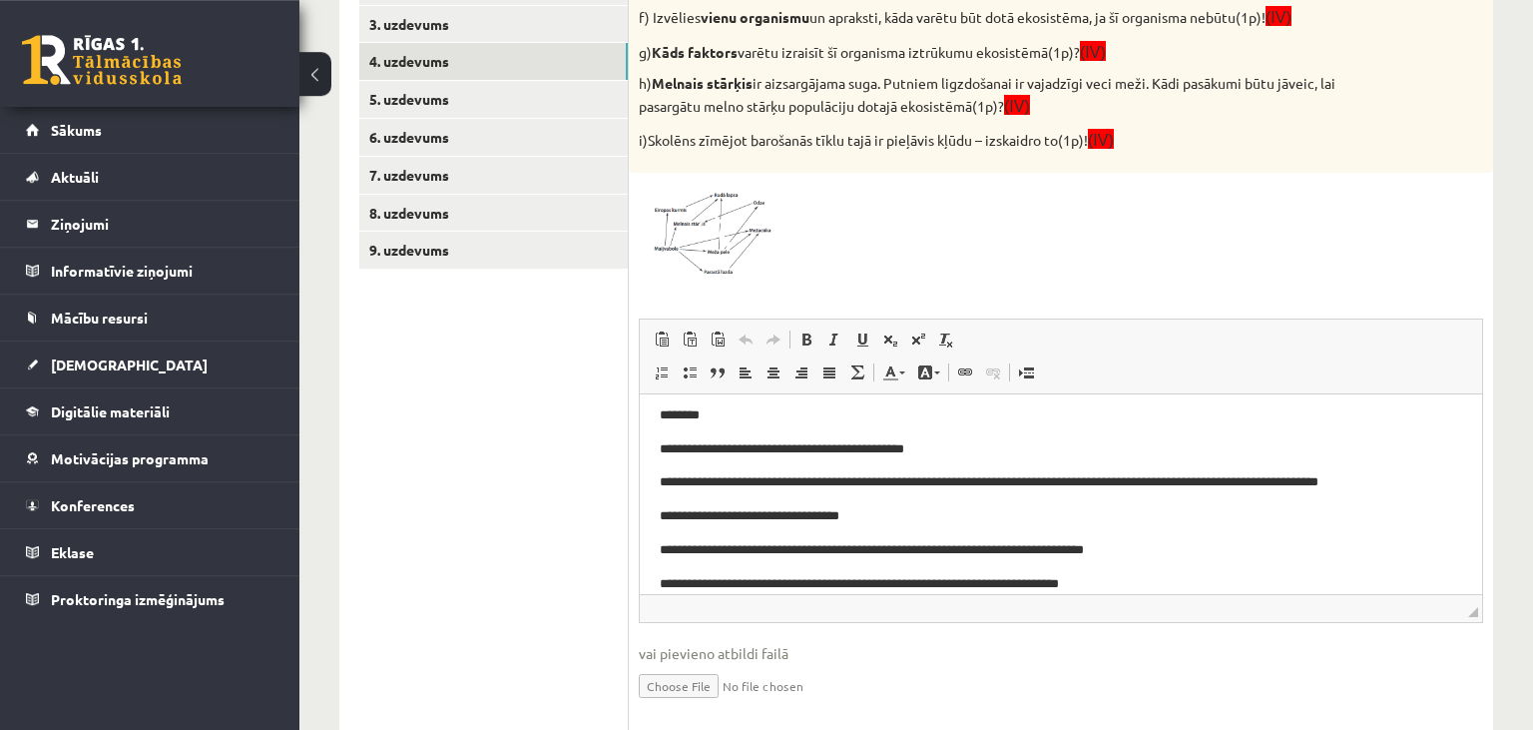
scroll to position [851, 0]
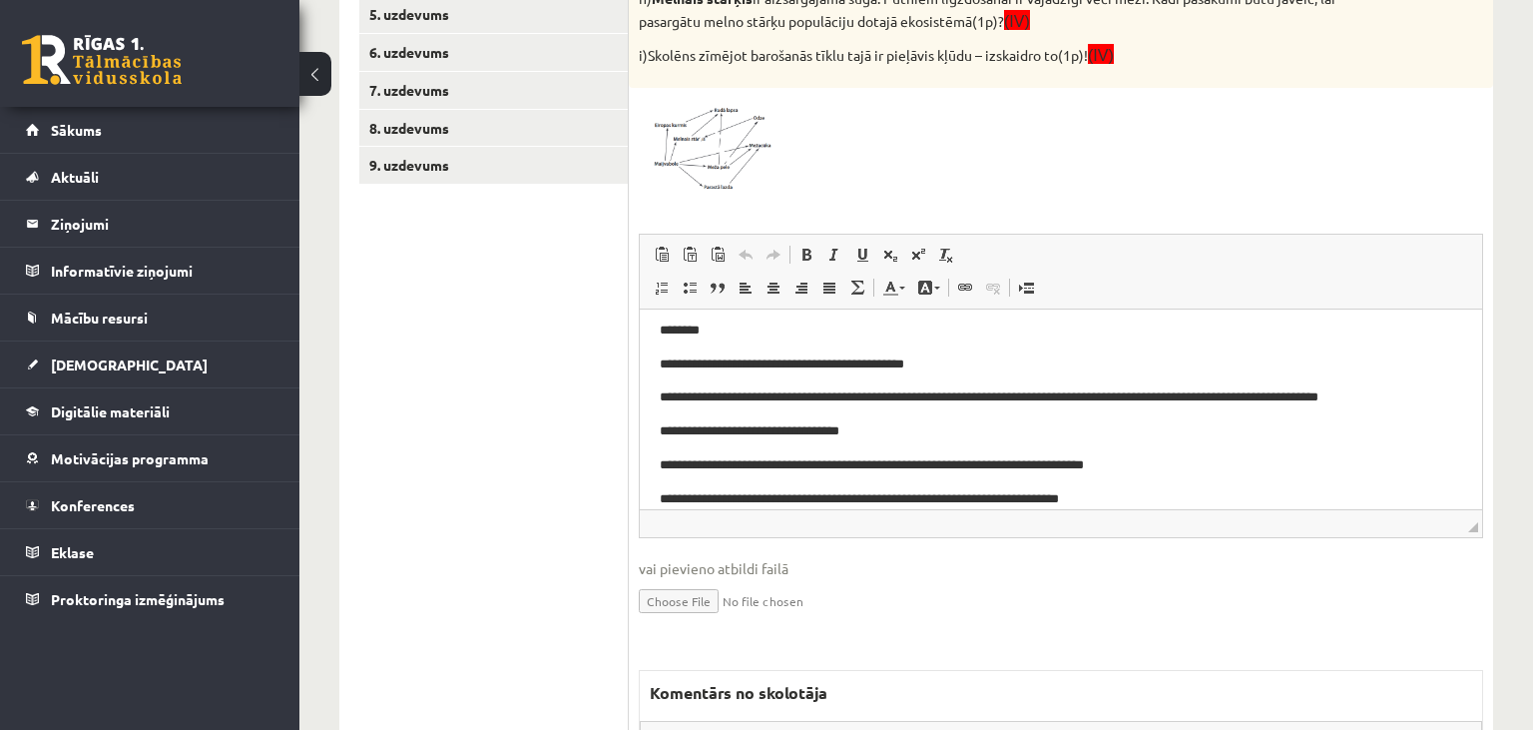
click at [725, 145] on span at bounding box center [715, 146] width 32 height 32
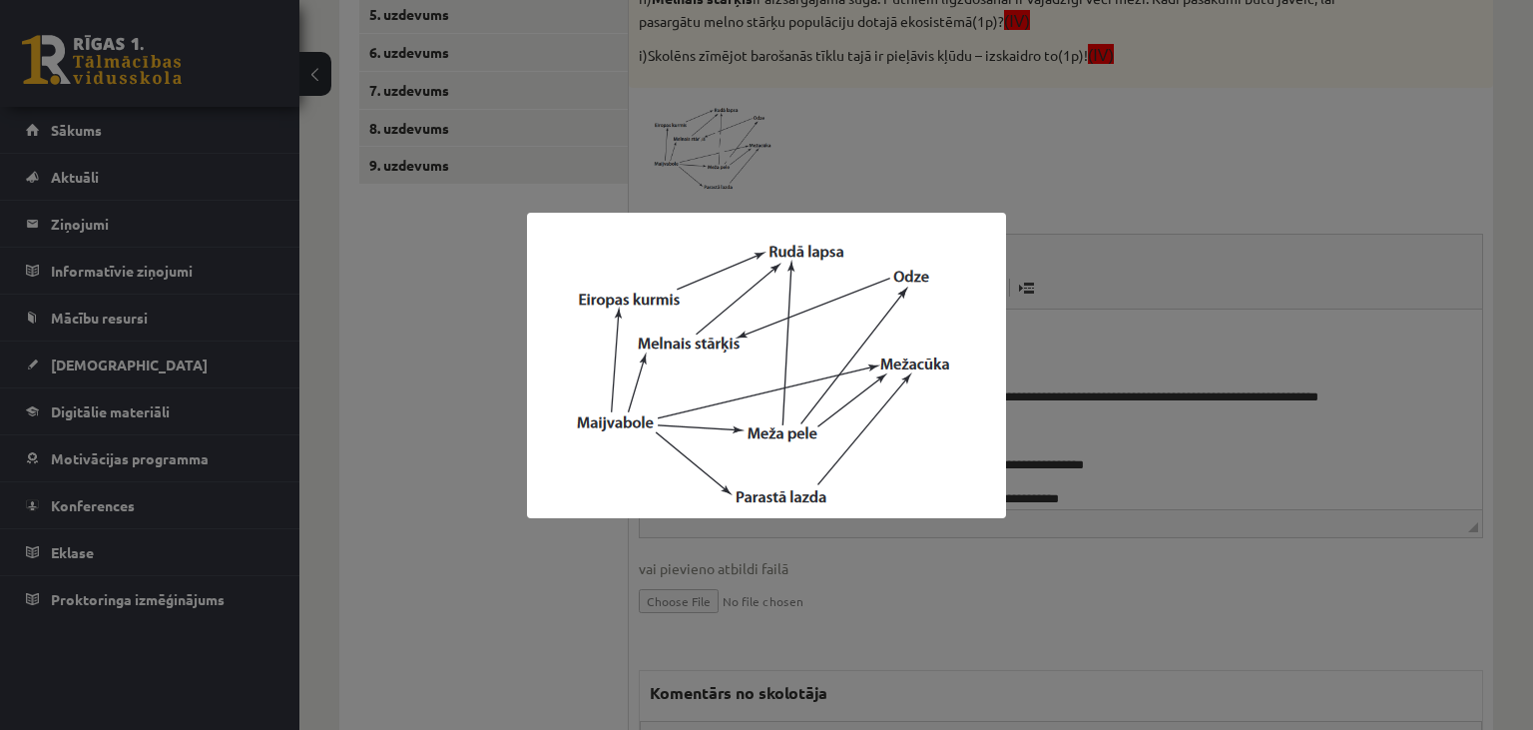
click at [1213, 553] on div at bounding box center [766, 365] width 1533 height 730
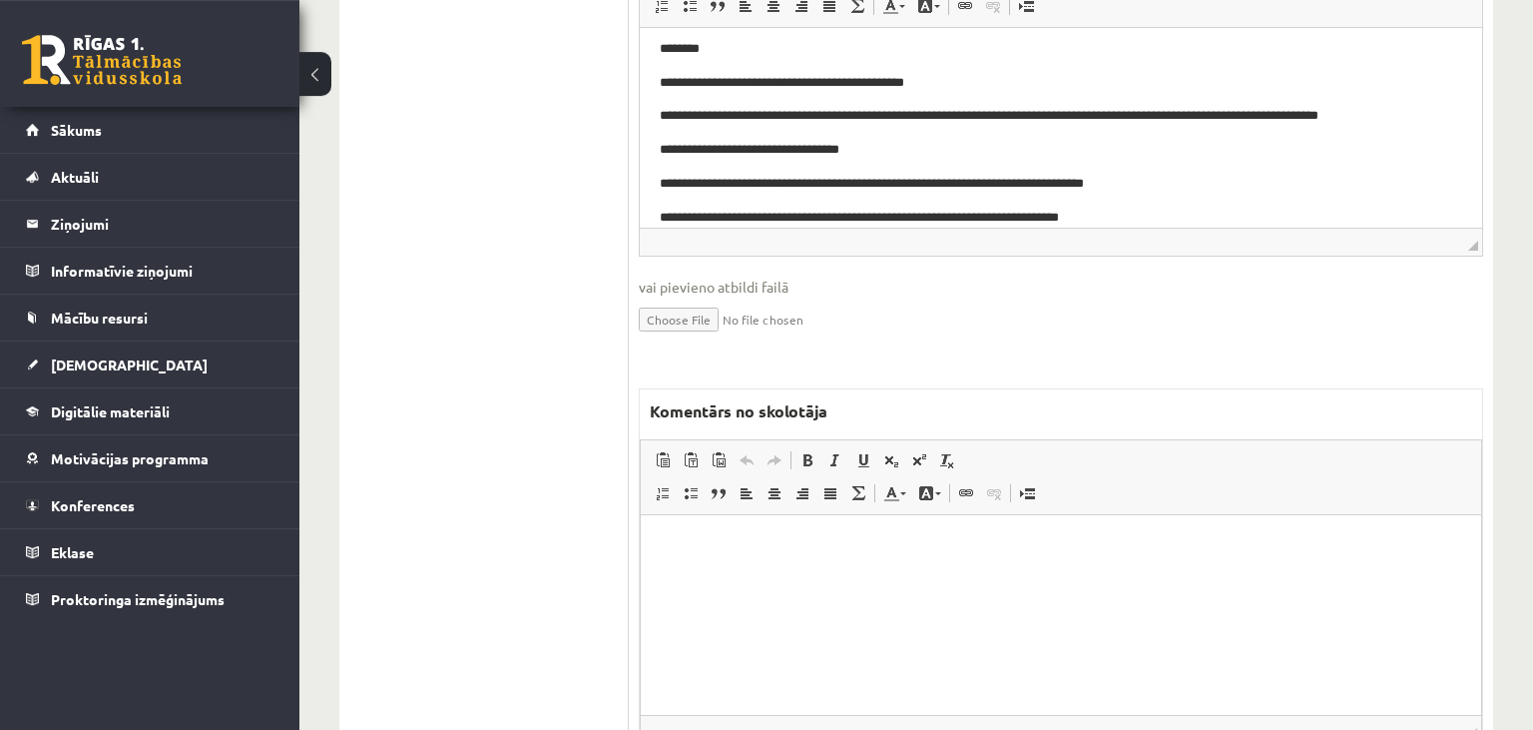
scroll to position [1168, 0]
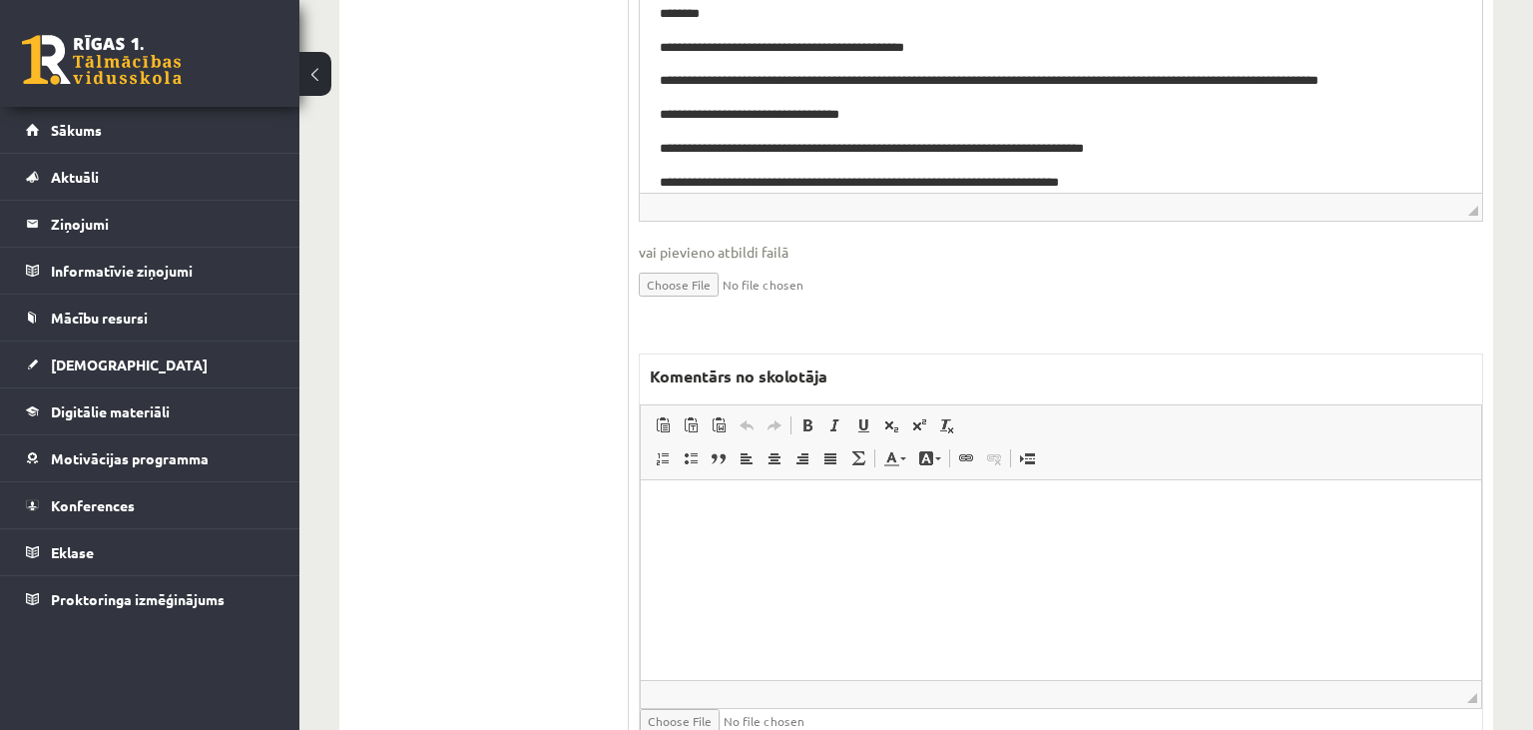
click at [927, 567] on html at bounding box center [1061, 579] width 840 height 200
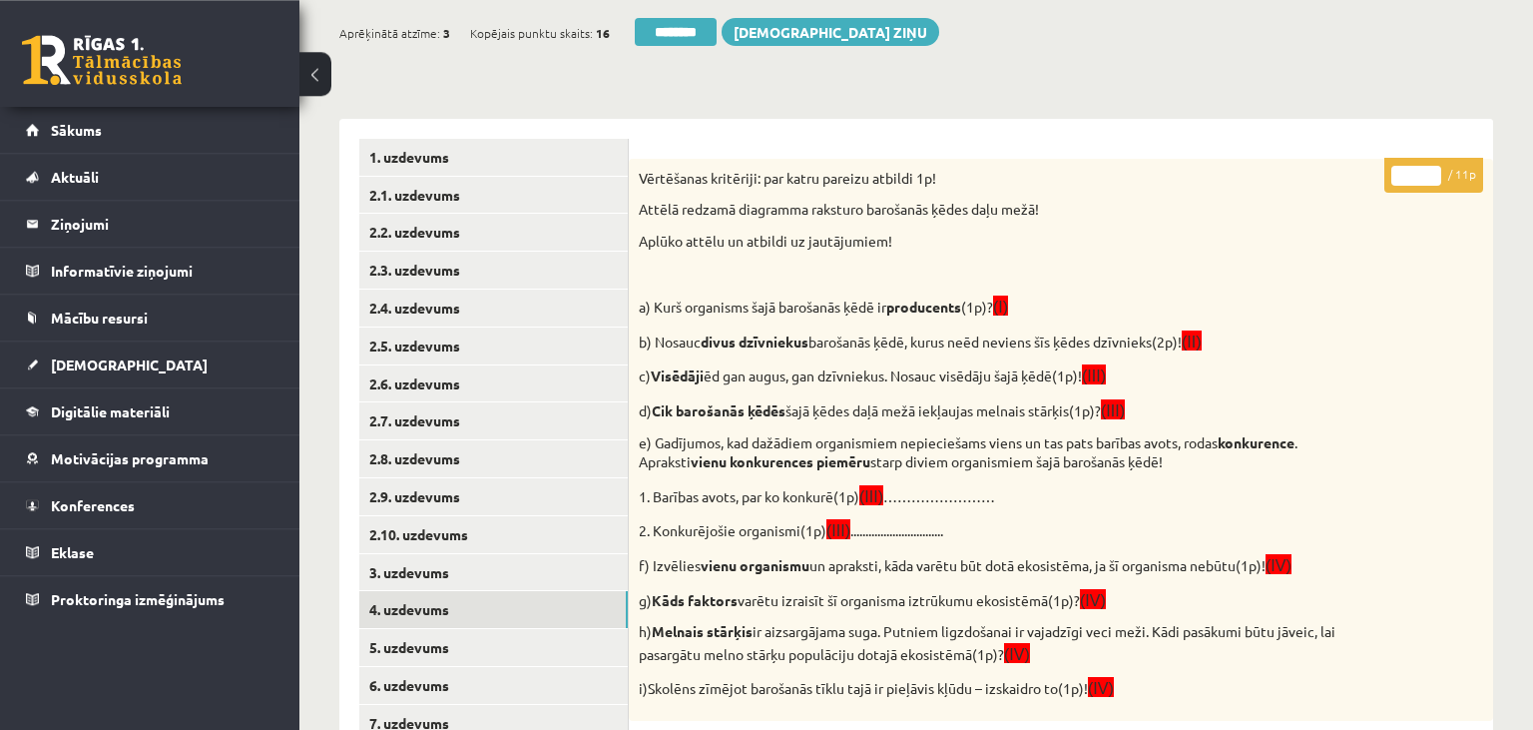
scroll to position [114, 0]
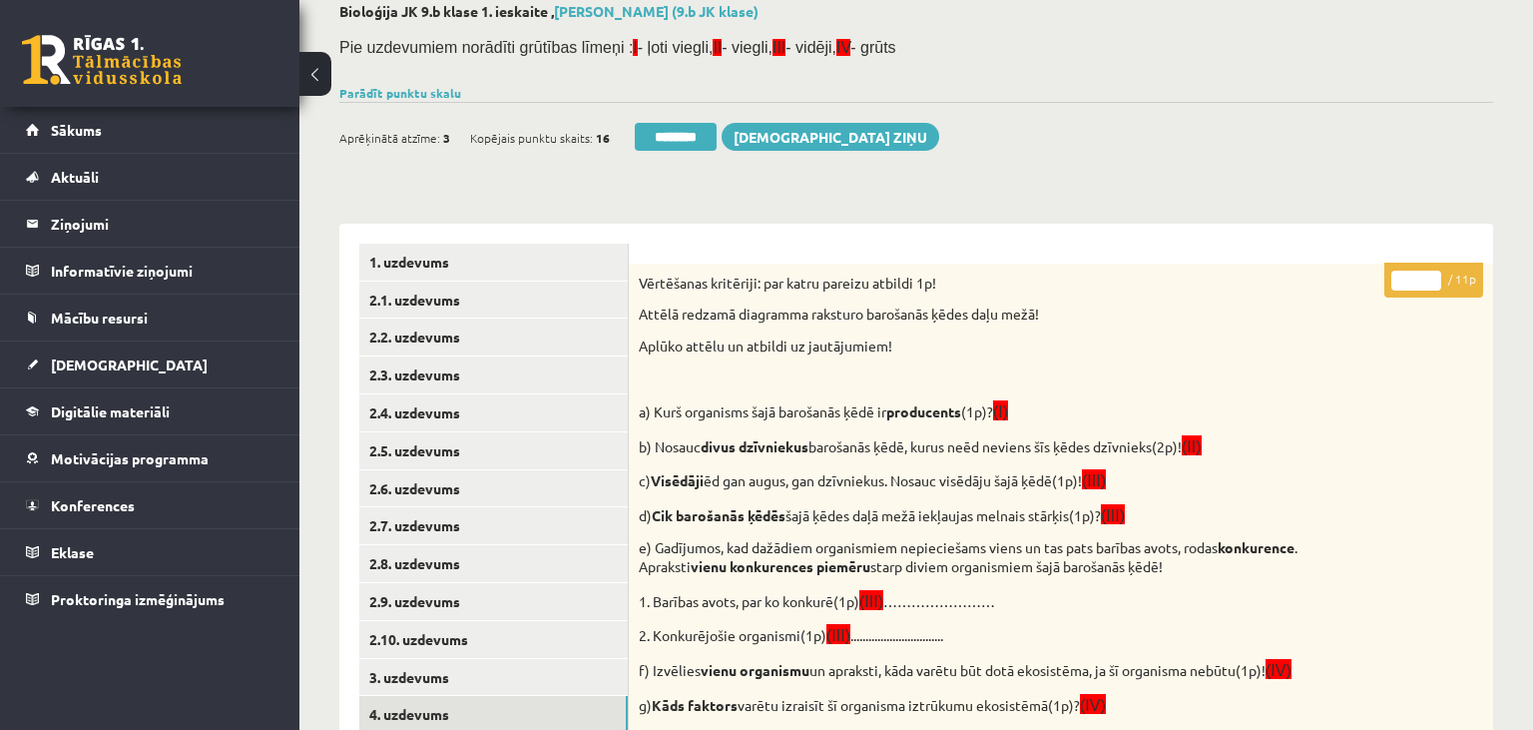
click at [1401, 271] on input "*" at bounding box center [1417, 281] width 50 height 20
click at [1401, 273] on input "*" at bounding box center [1417, 281] width 50 height 20
click at [1401, 274] on input "*" at bounding box center [1417, 281] width 50 height 20
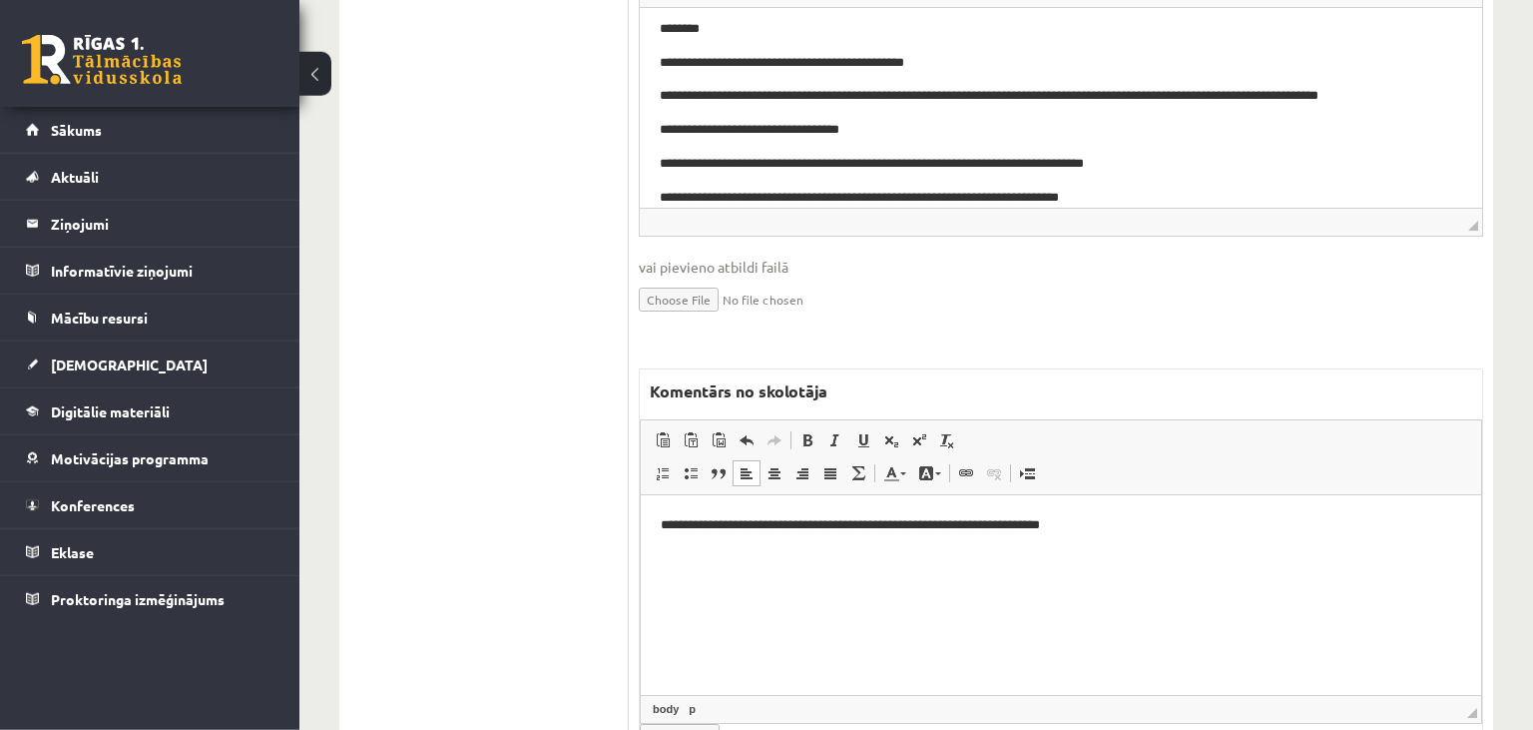
scroll to position [1250, 0]
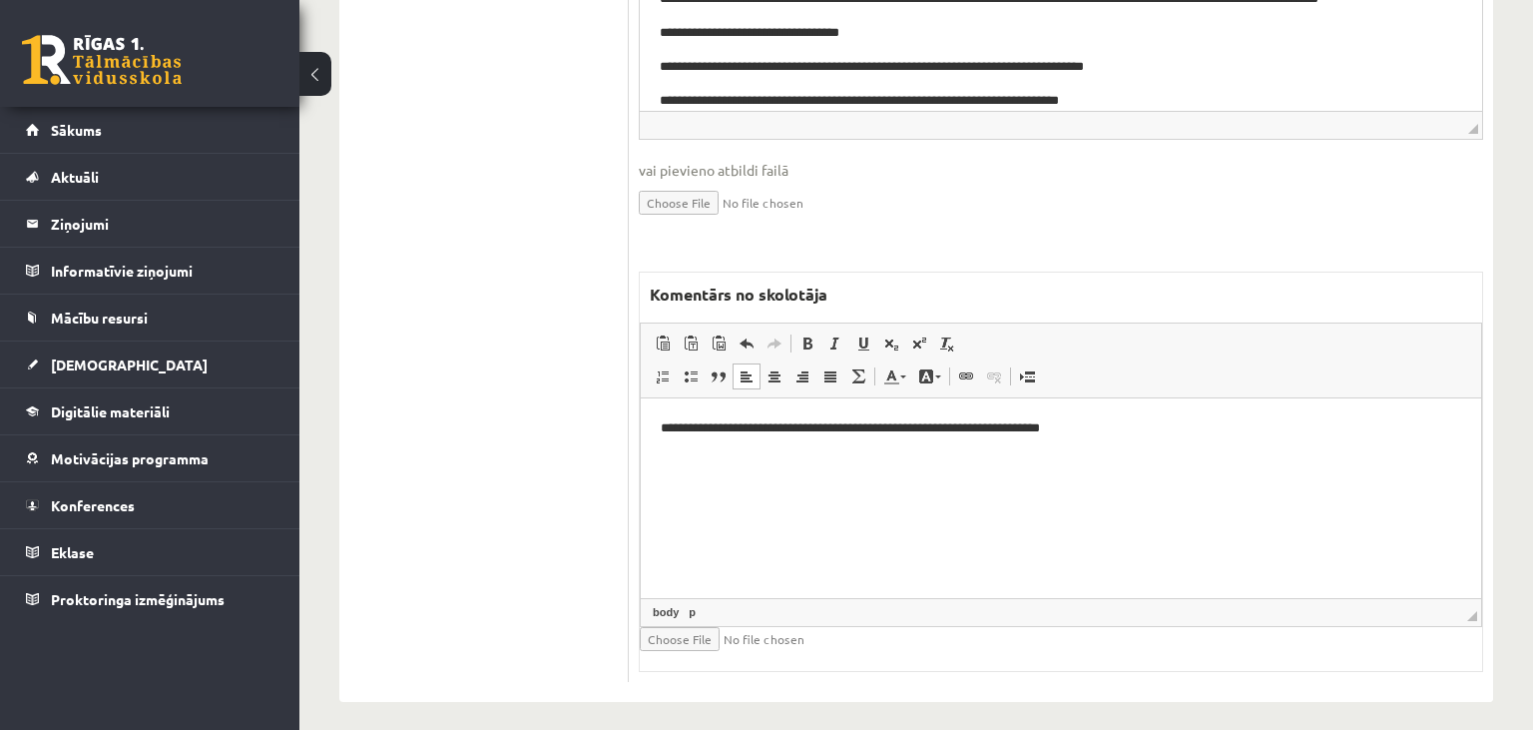
type input "**"
click at [1210, 439] on html "**********" at bounding box center [1061, 497] width 840 height 200
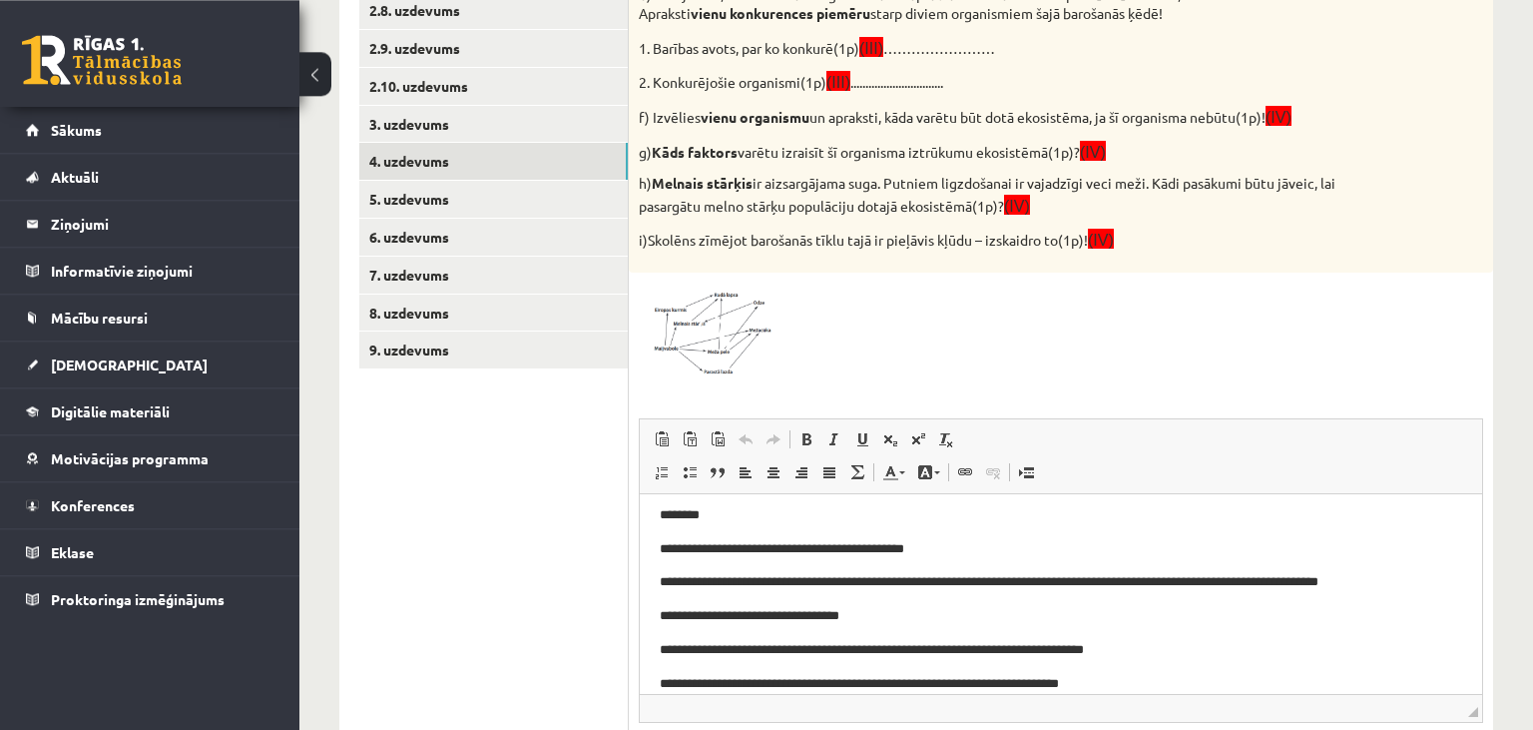
scroll to position [618, 0]
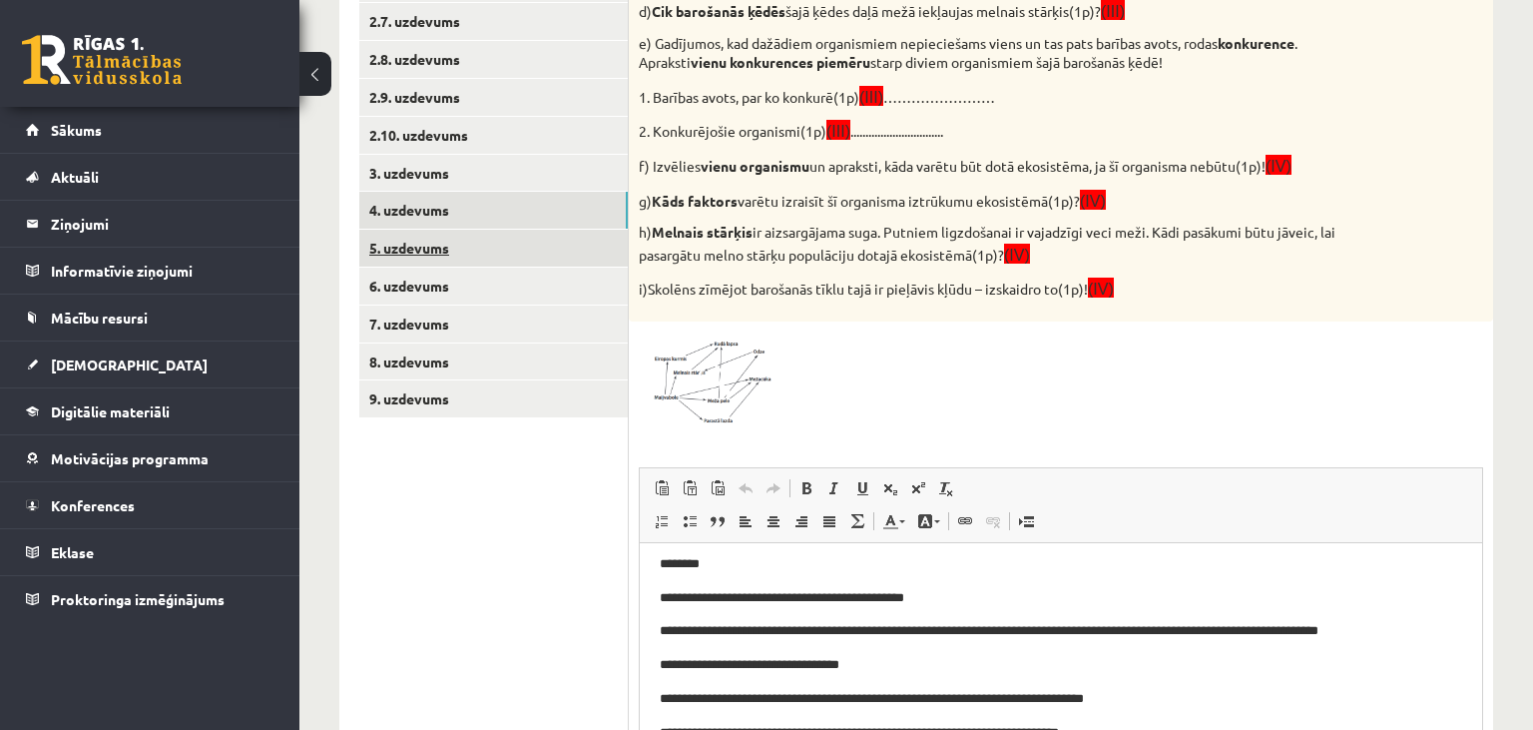
click at [509, 237] on link "5. uzdevums" at bounding box center [493, 248] width 269 height 37
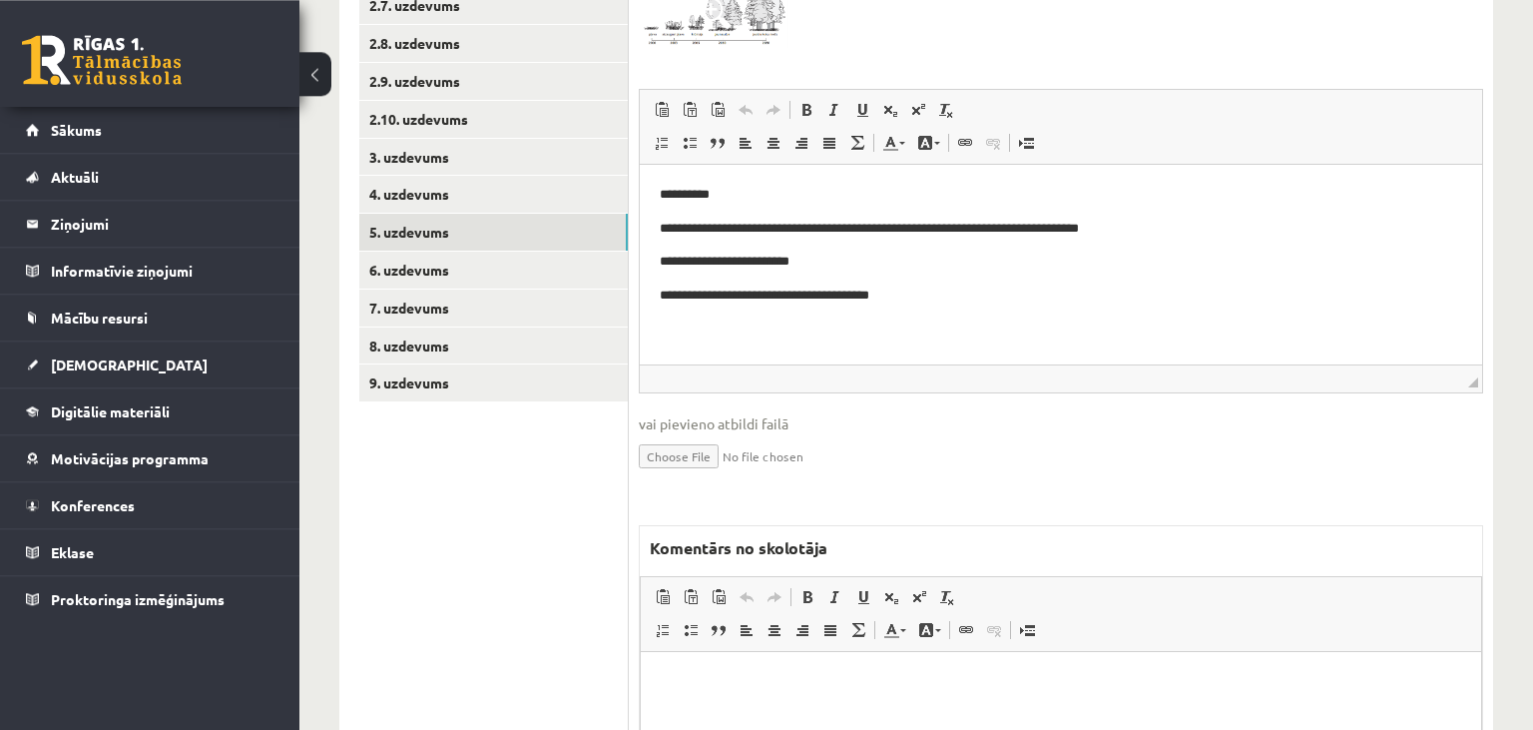
scroll to position [746, 0]
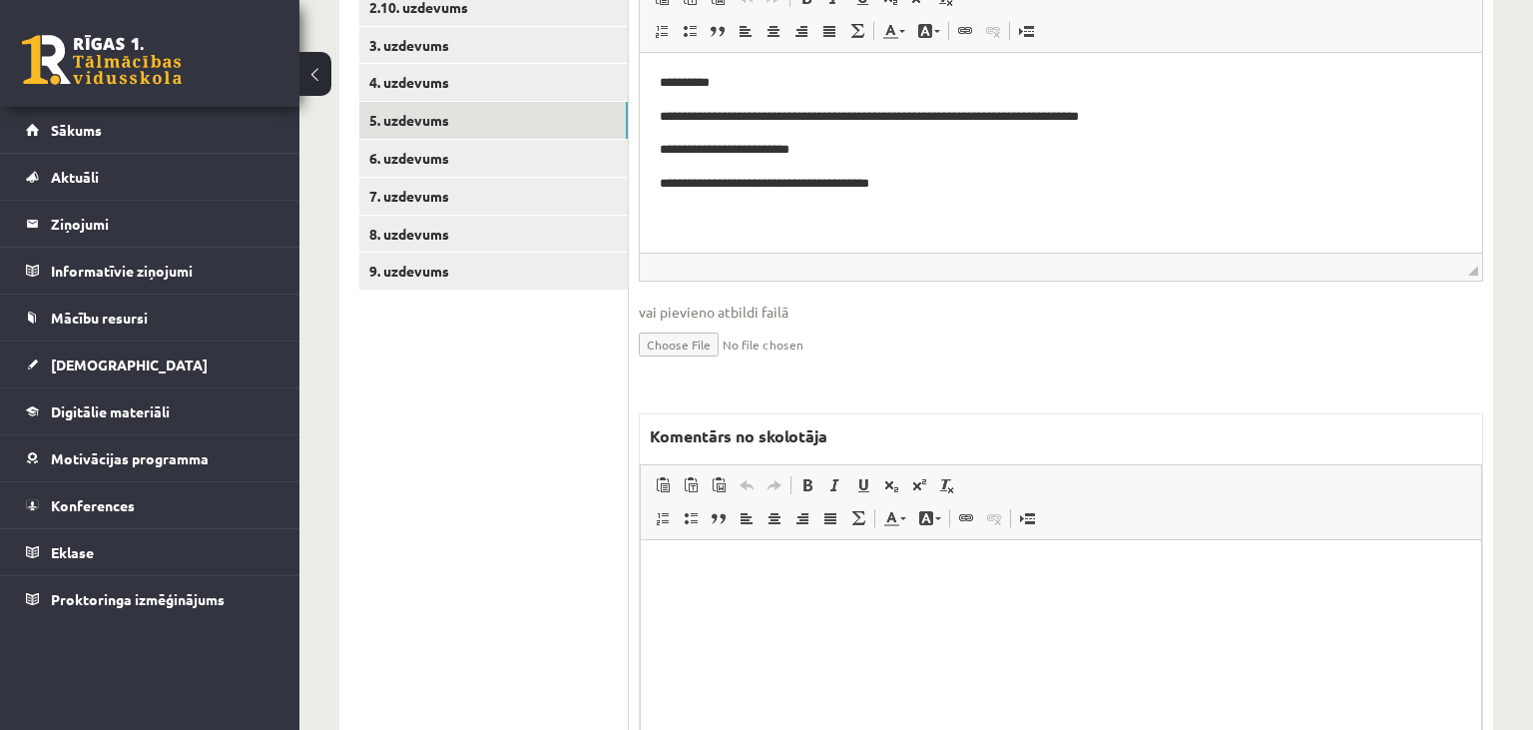
click at [917, 607] on html at bounding box center [1061, 640] width 840 height 200
click at [751, 575] on p "**********" at bounding box center [1062, 570] width 802 height 21
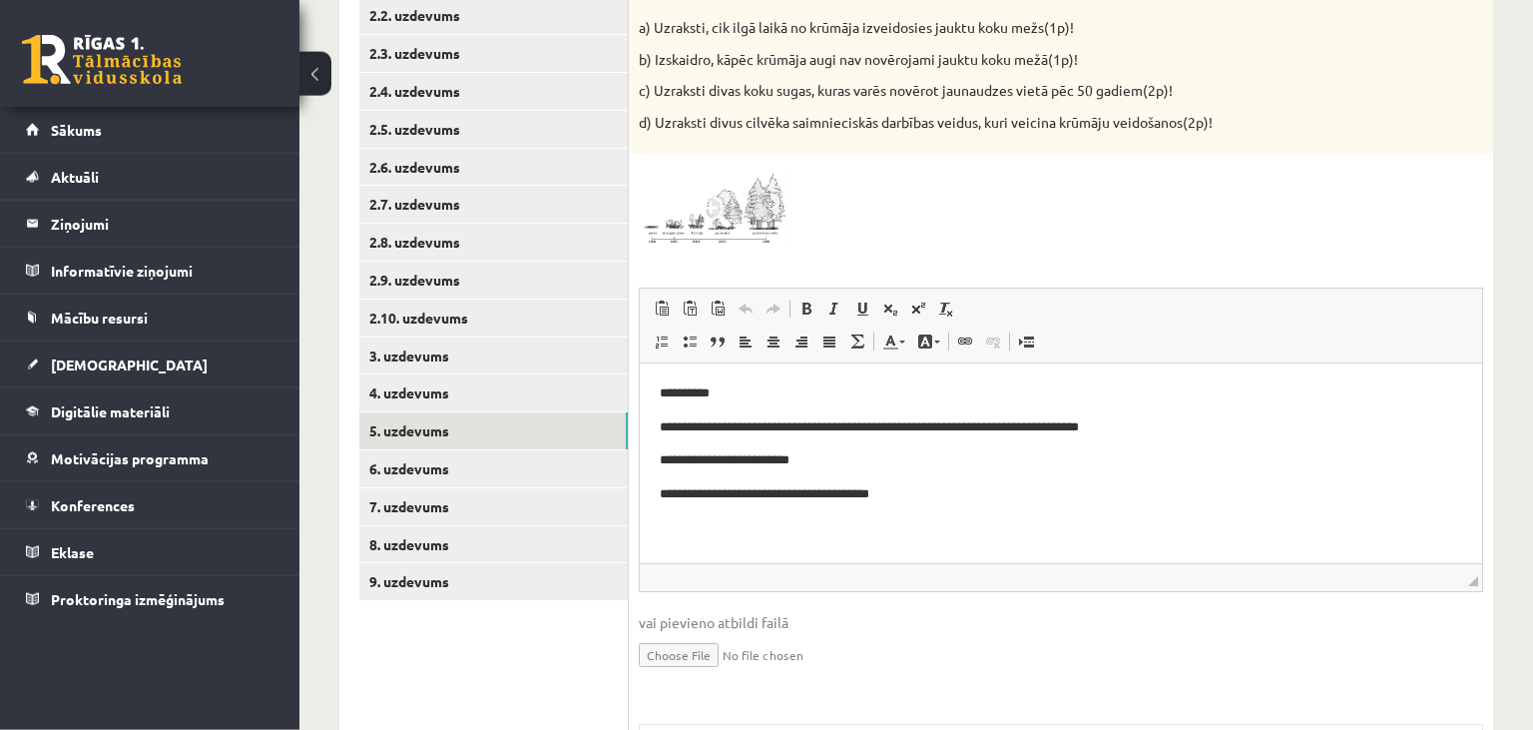
scroll to position [219, 0]
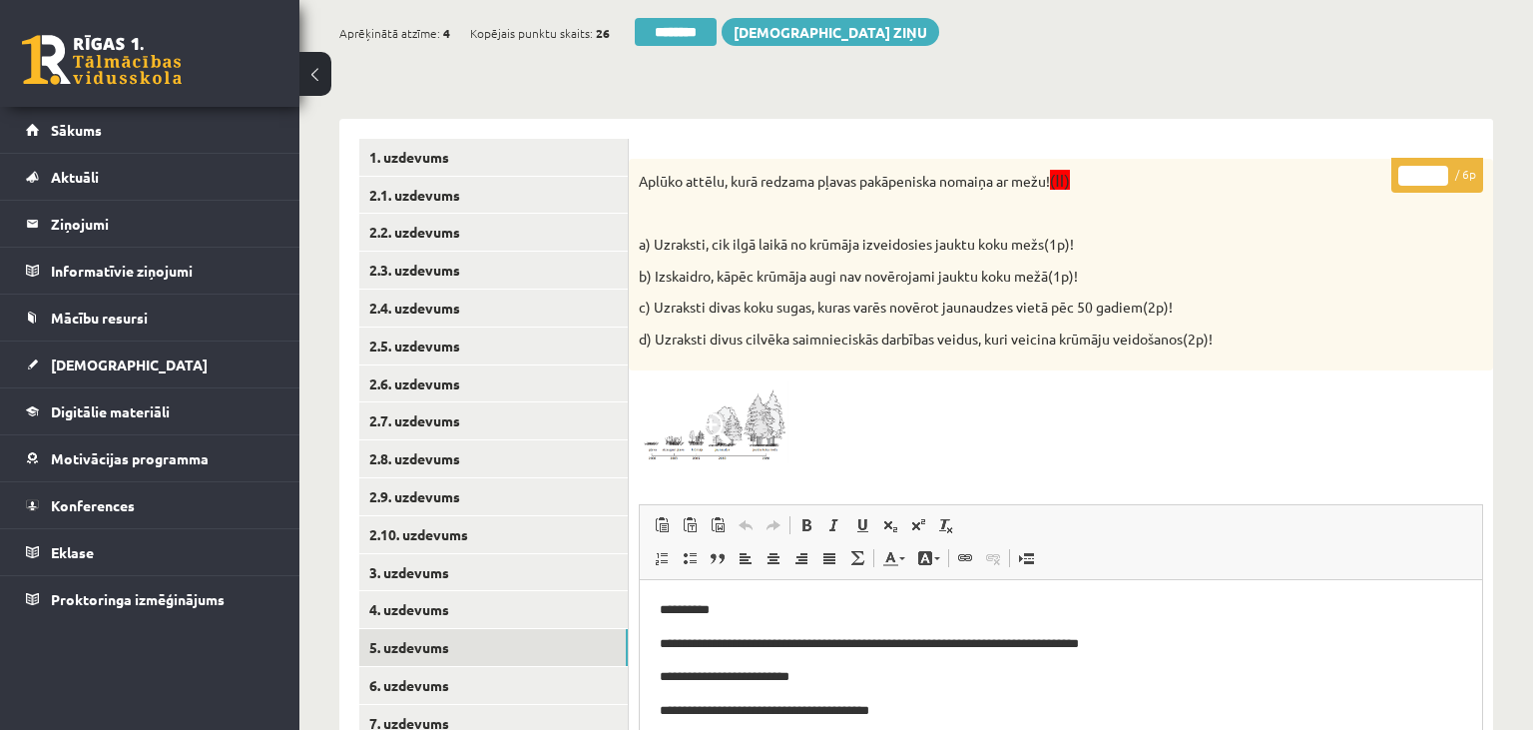
click at [1431, 167] on input "*" at bounding box center [1423, 176] width 50 height 20
type input "*"
click at [1431, 167] on input "*" at bounding box center [1423, 176] width 50 height 20
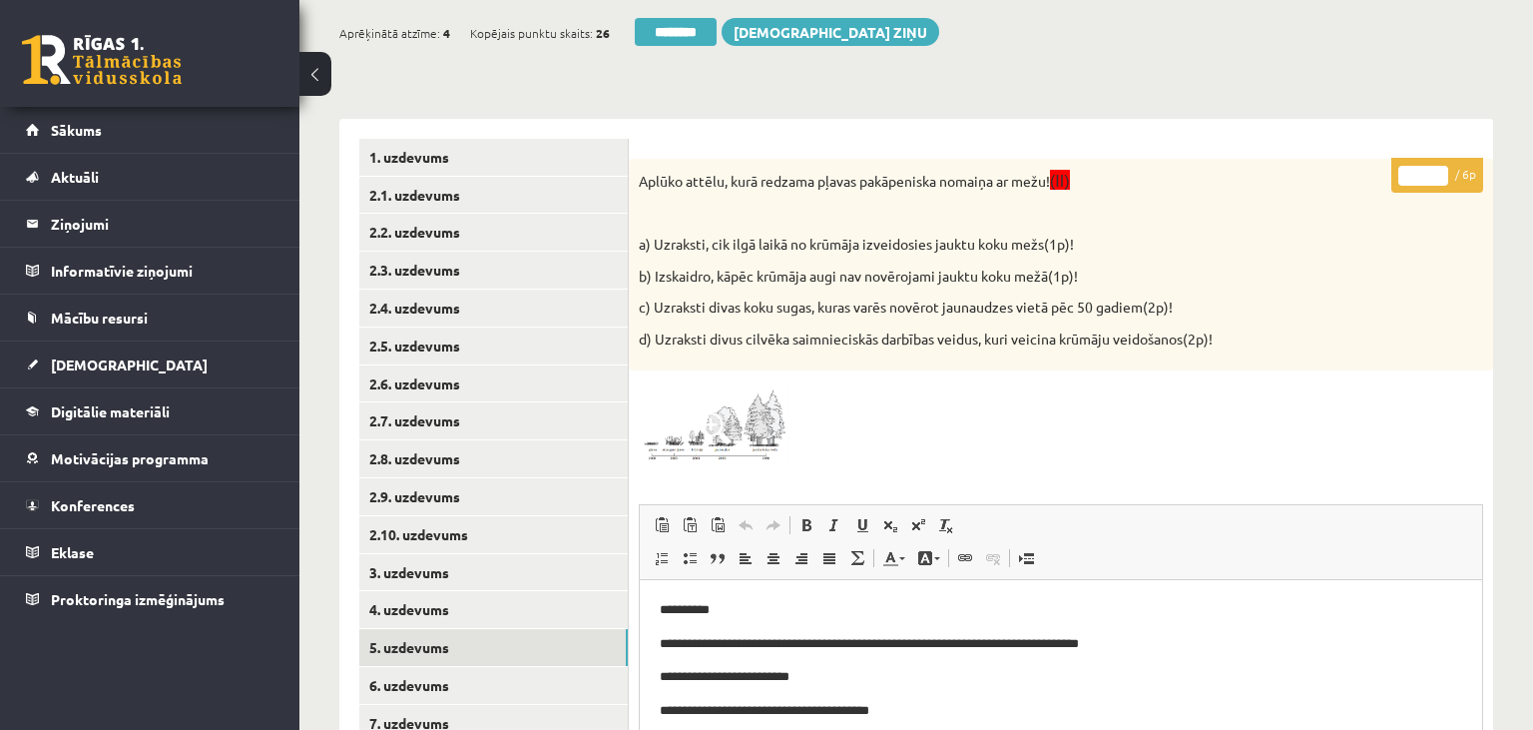
scroll to position [535, 0]
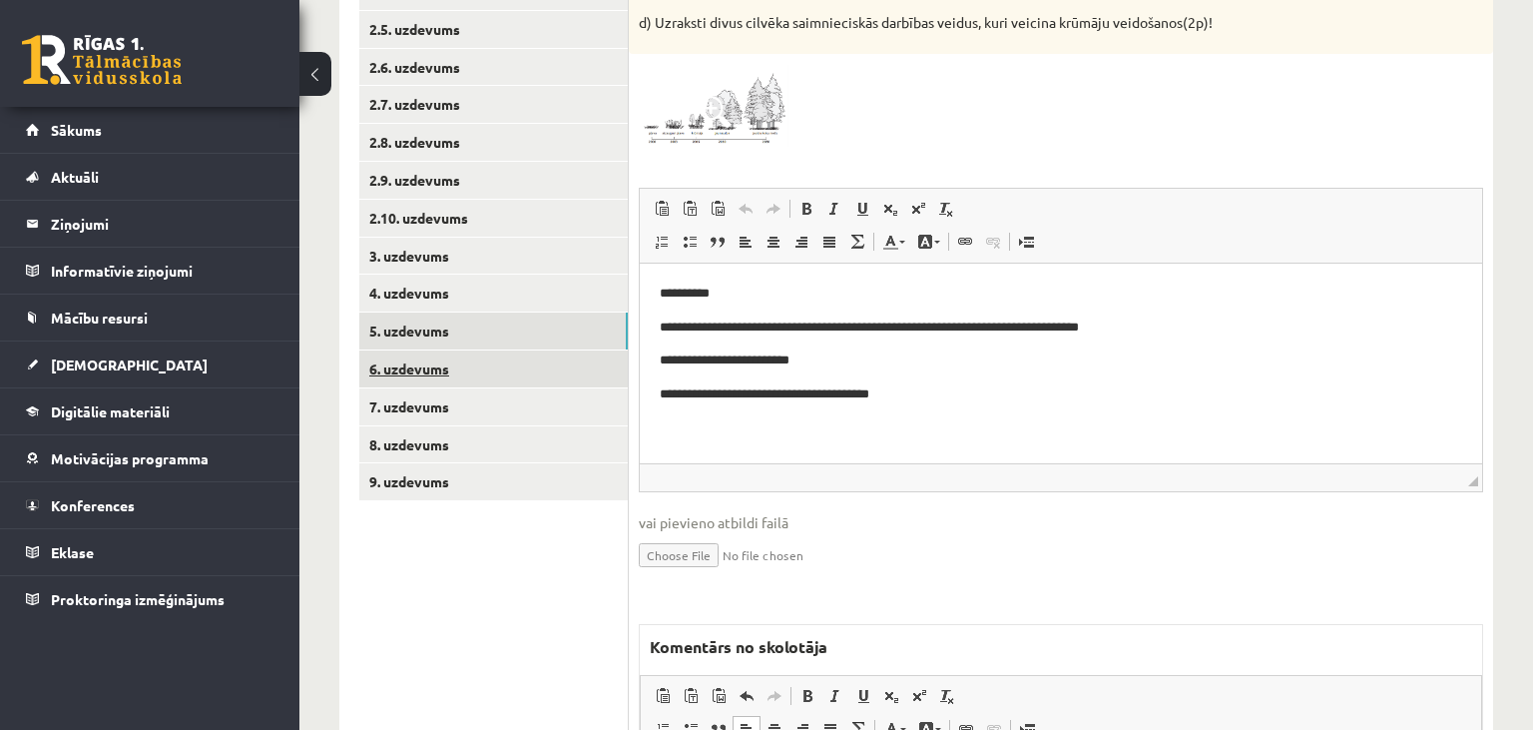
click at [466, 377] on link "6. uzdevums" at bounding box center [493, 368] width 269 height 37
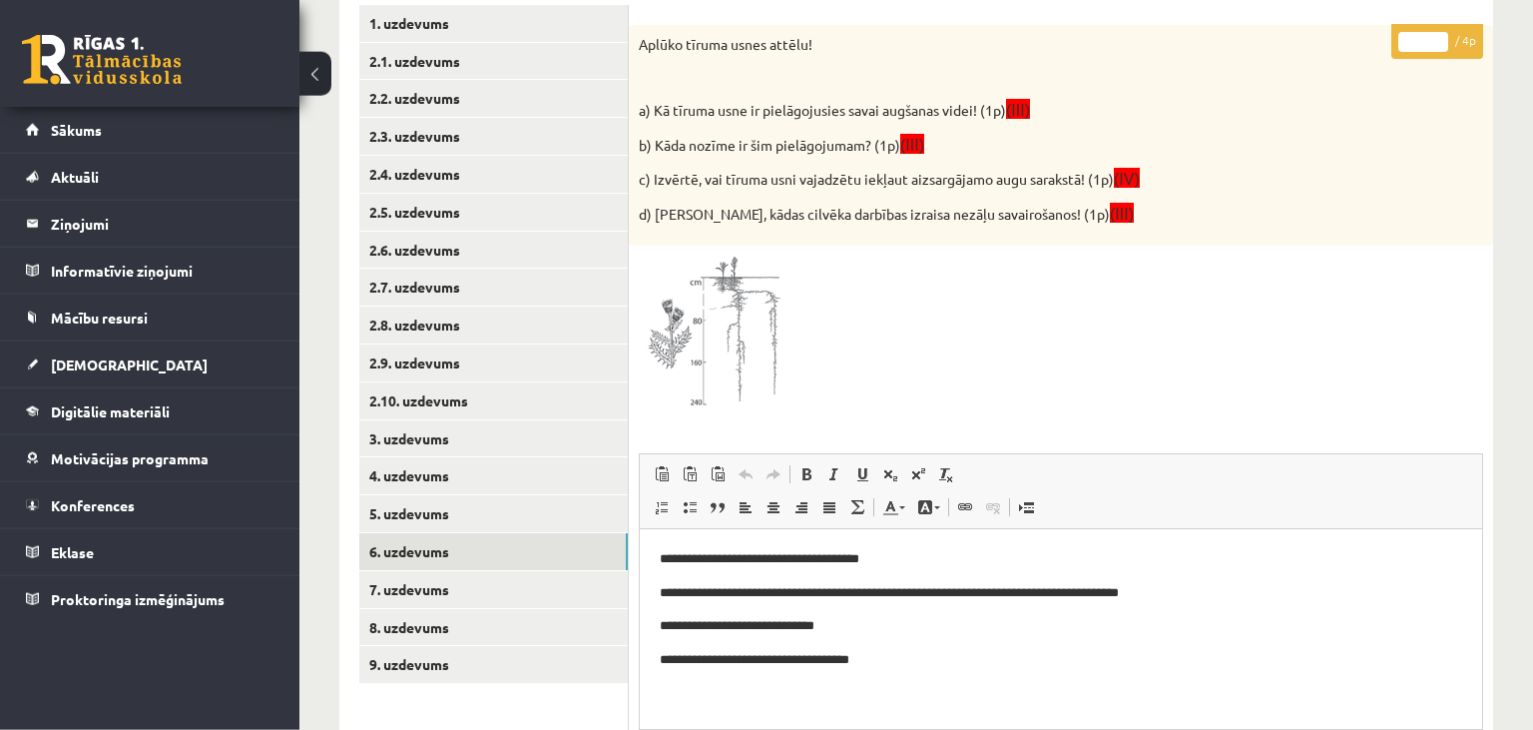
scroll to position [227, 0]
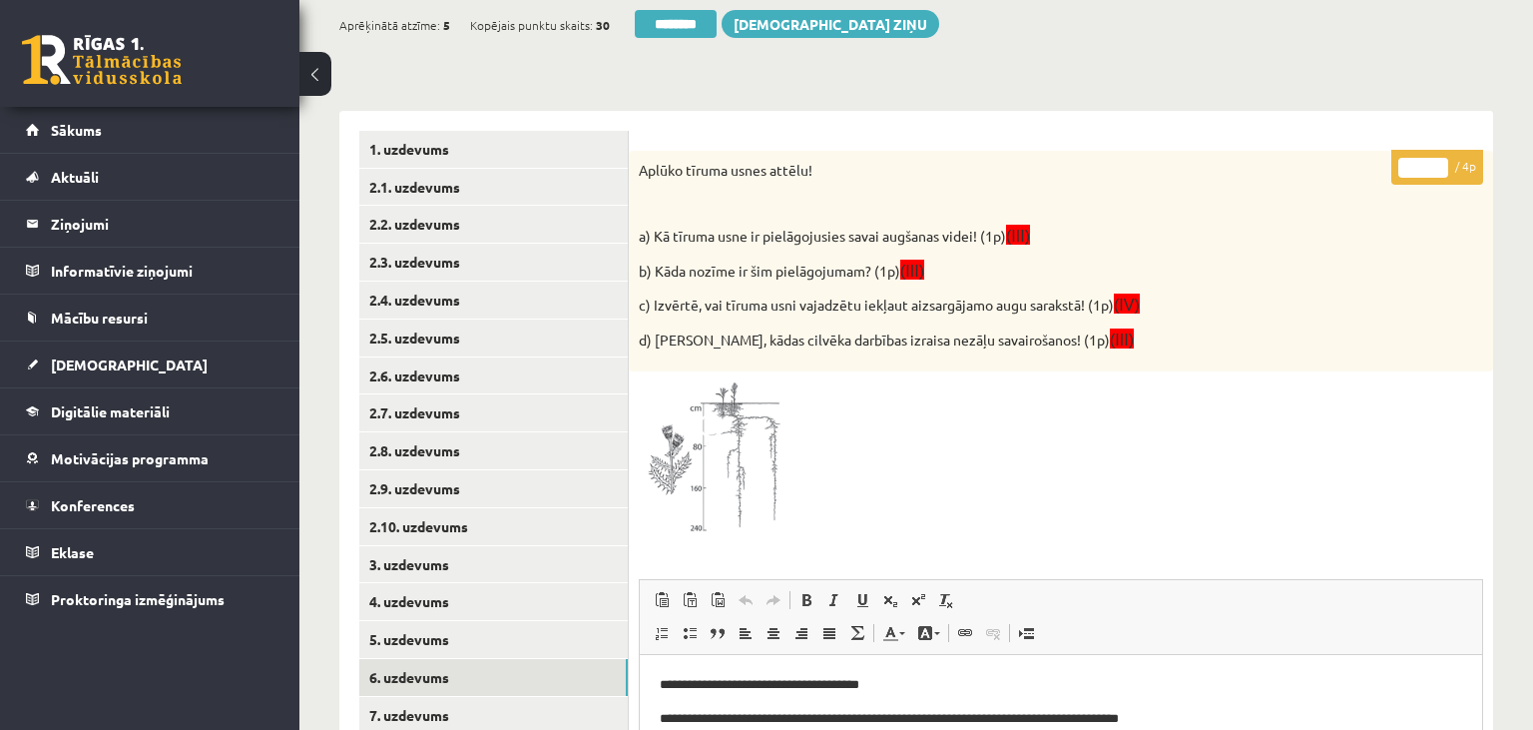
click at [1439, 162] on input "*" at bounding box center [1423, 168] width 50 height 20
type input "*"
click at [1439, 162] on input "*" at bounding box center [1423, 168] width 50 height 20
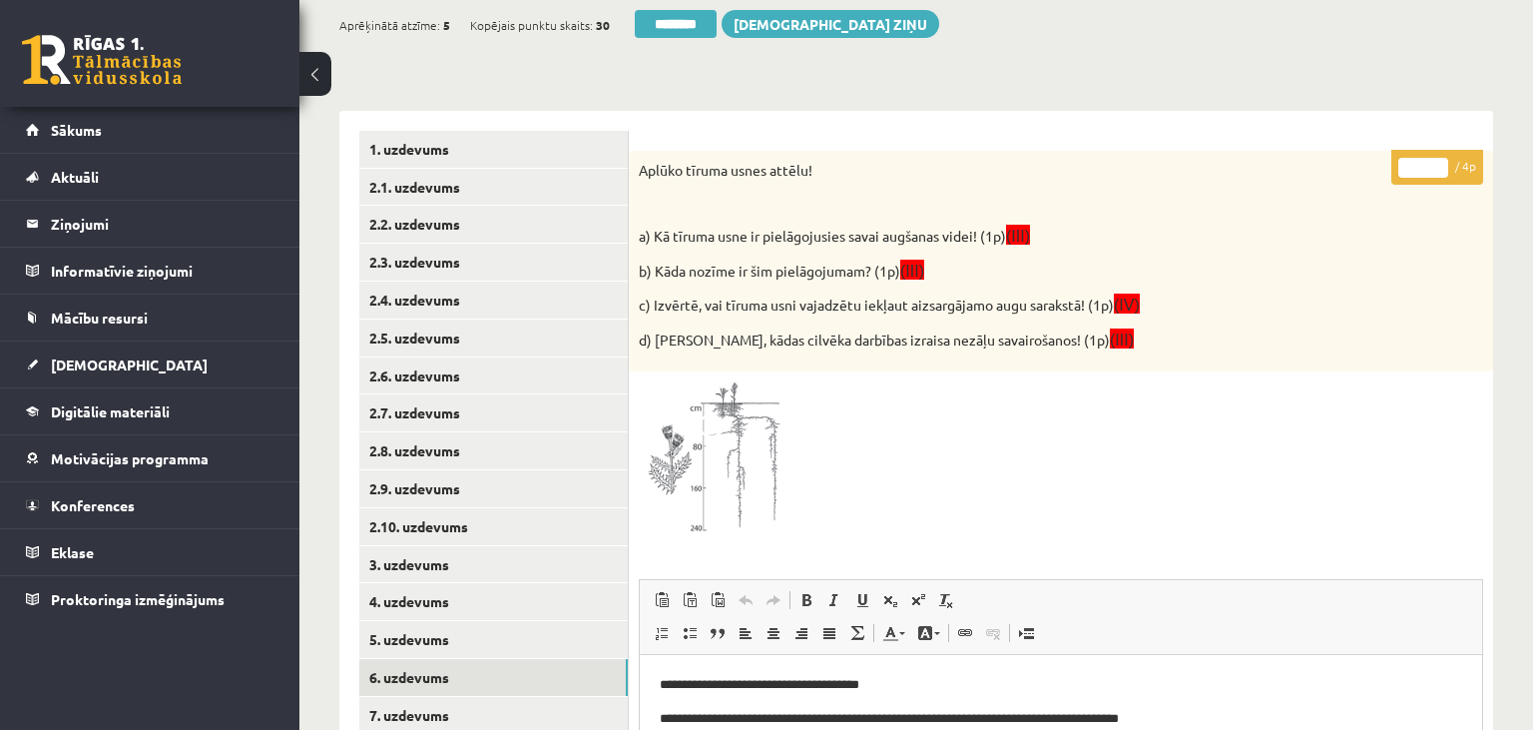
click at [1439, 162] on input "*" at bounding box center [1423, 168] width 50 height 20
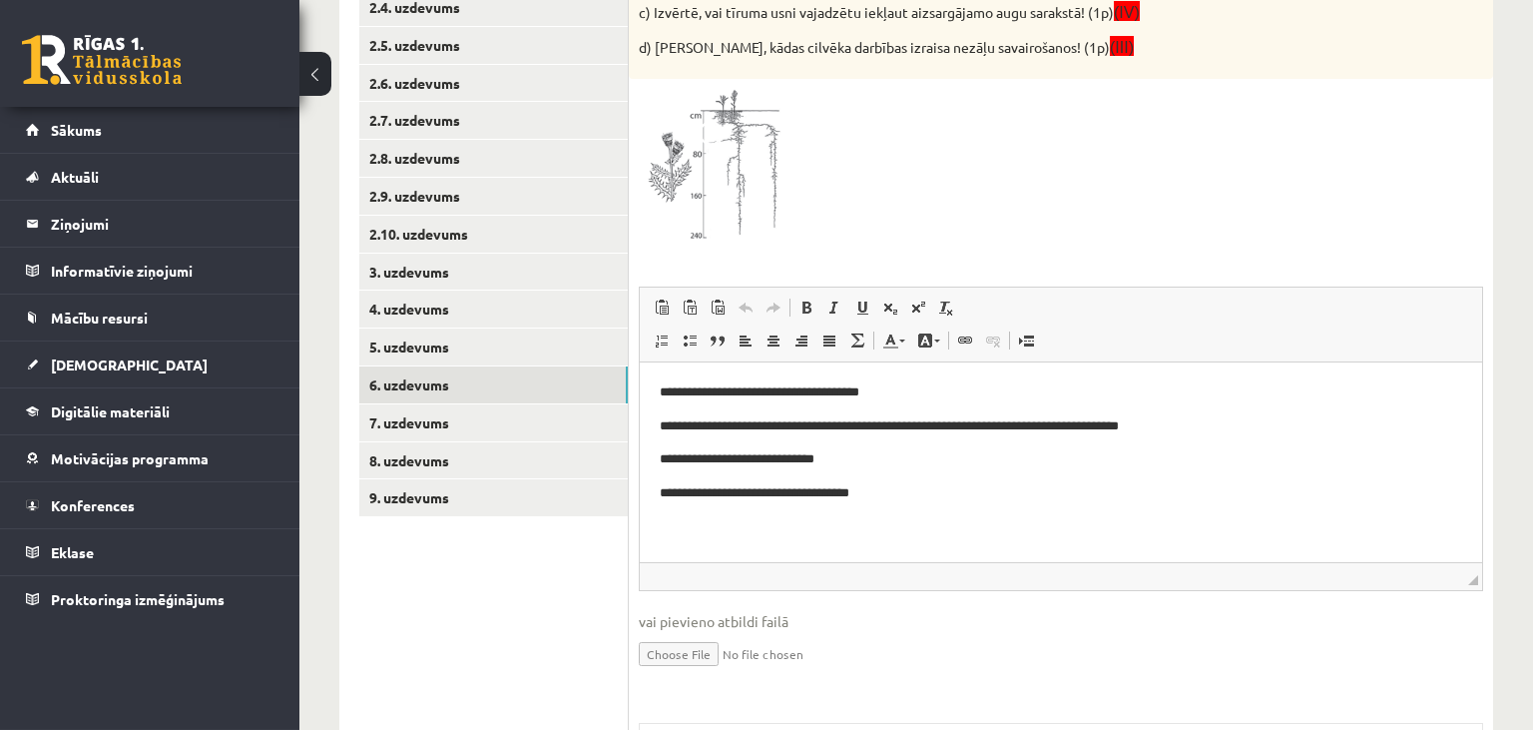
scroll to position [543, 0]
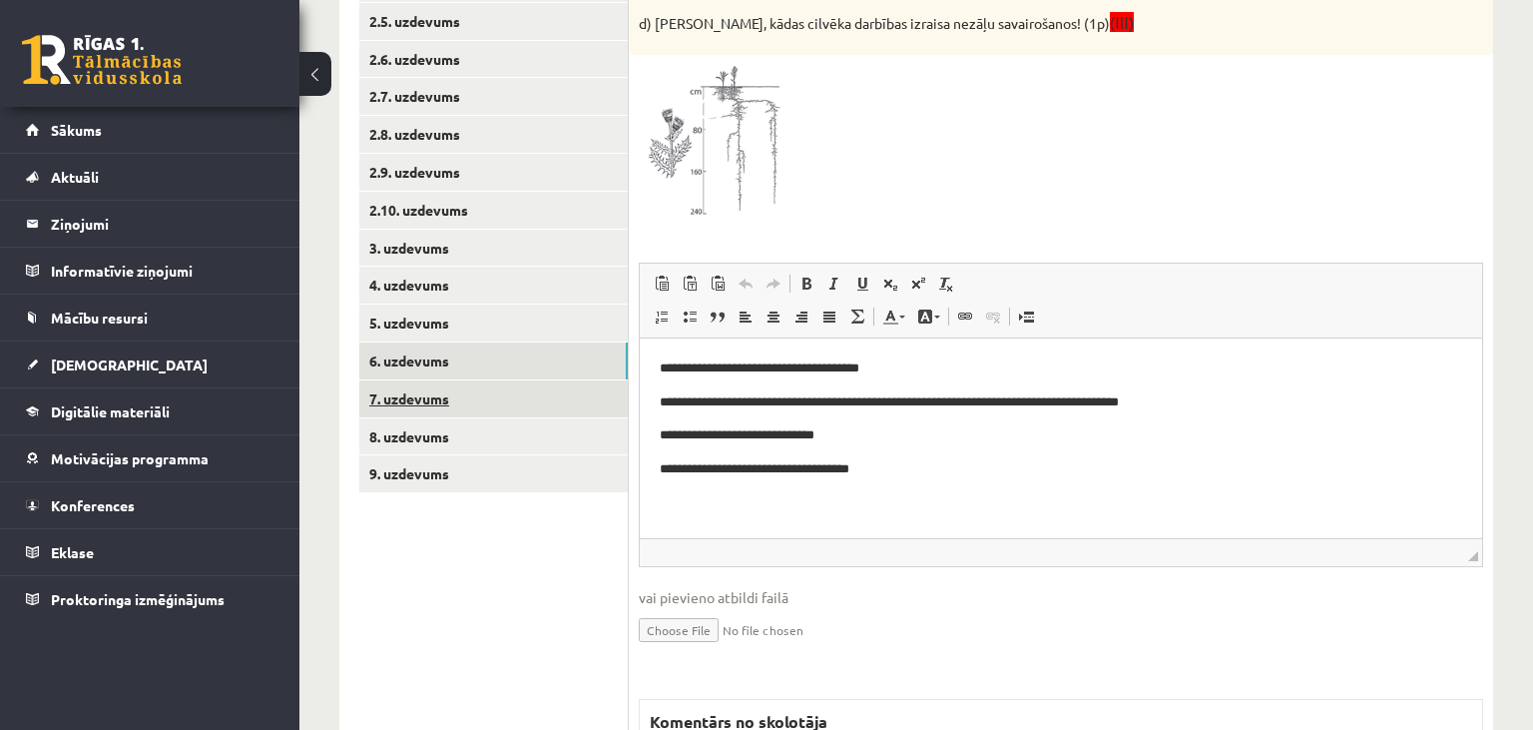
click at [491, 401] on link "7. uzdevums" at bounding box center [493, 398] width 269 height 37
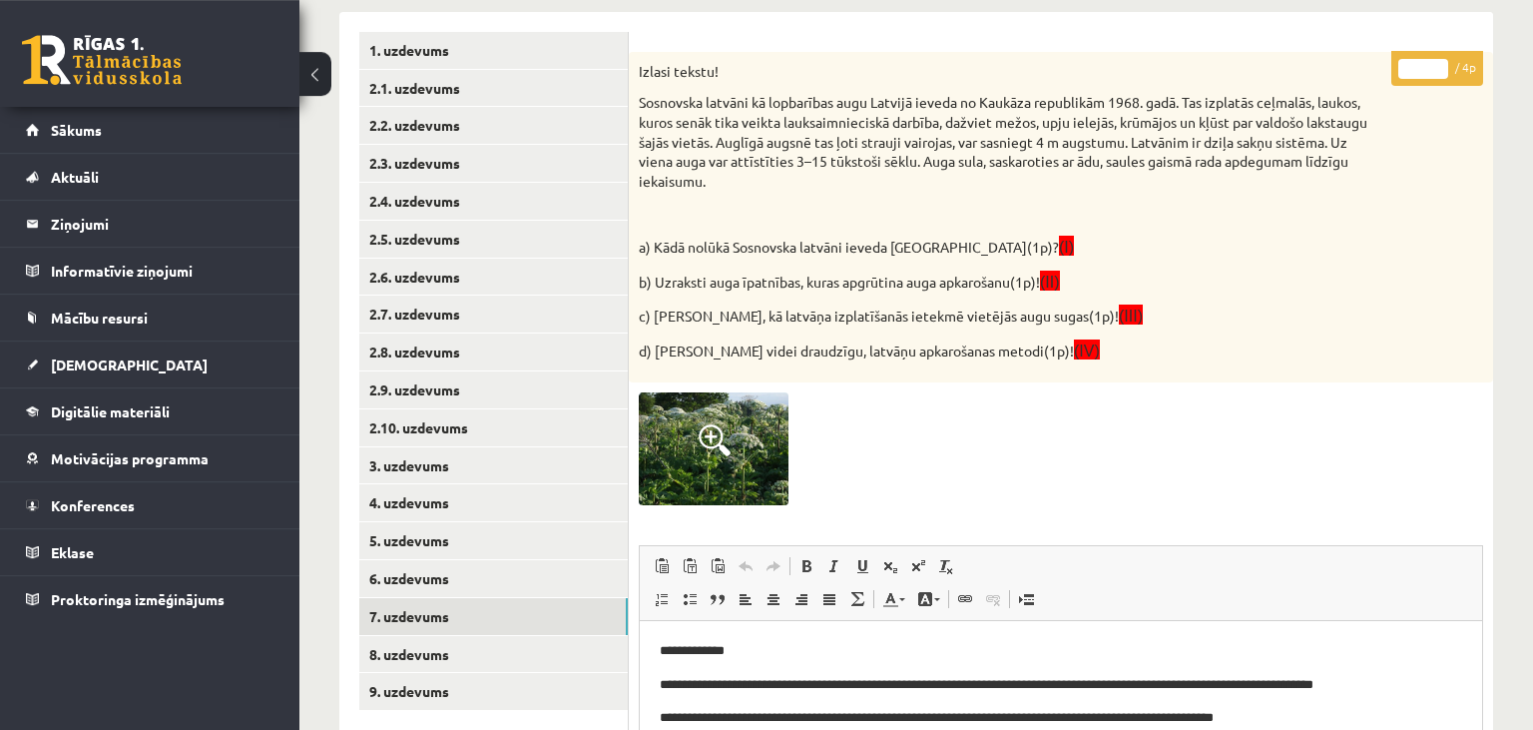
scroll to position [227, 0]
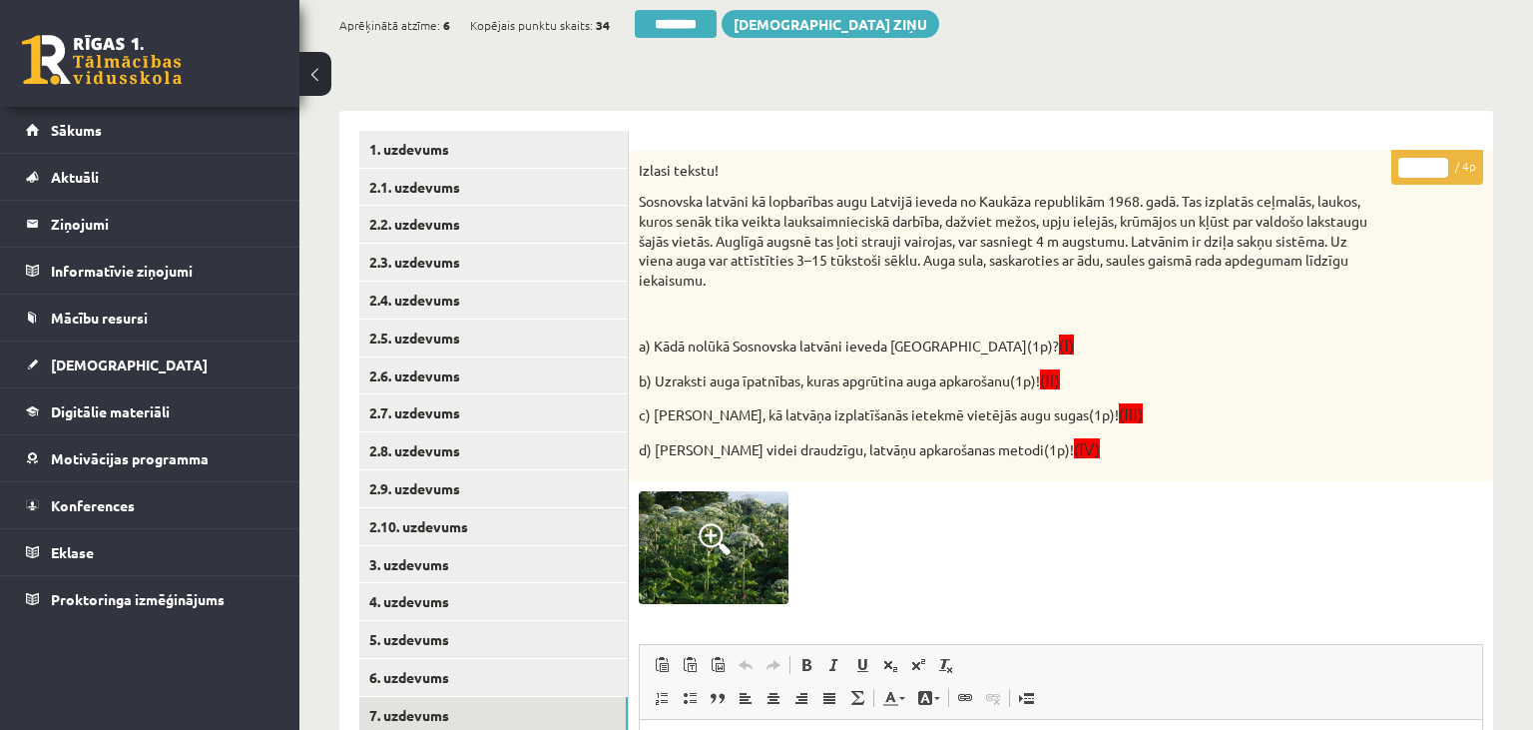
click at [1435, 161] on input "*" at bounding box center [1423, 168] width 50 height 20
type input "*"
click at [1435, 161] on input "*" at bounding box center [1423, 168] width 50 height 20
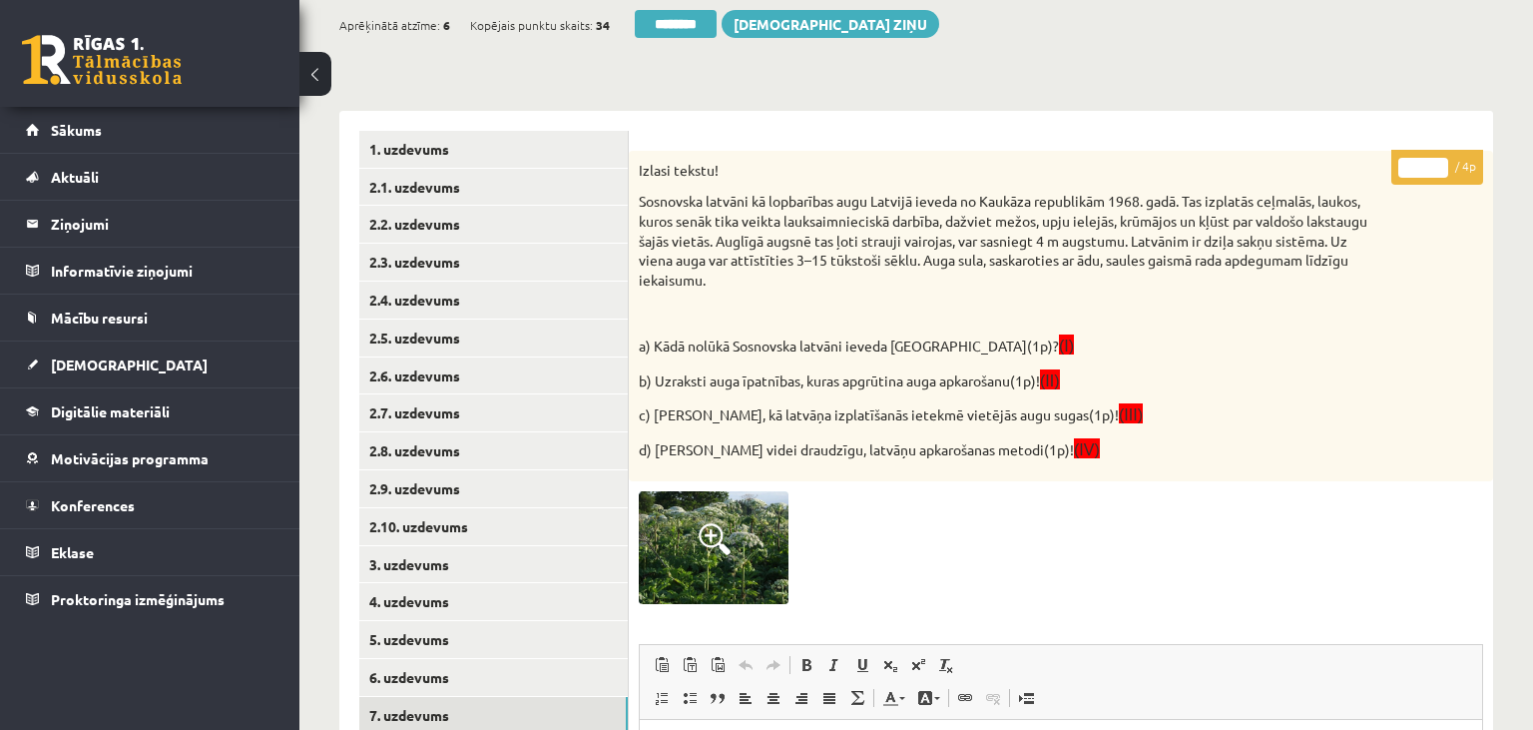
click at [1435, 161] on input "*" at bounding box center [1423, 168] width 50 height 20
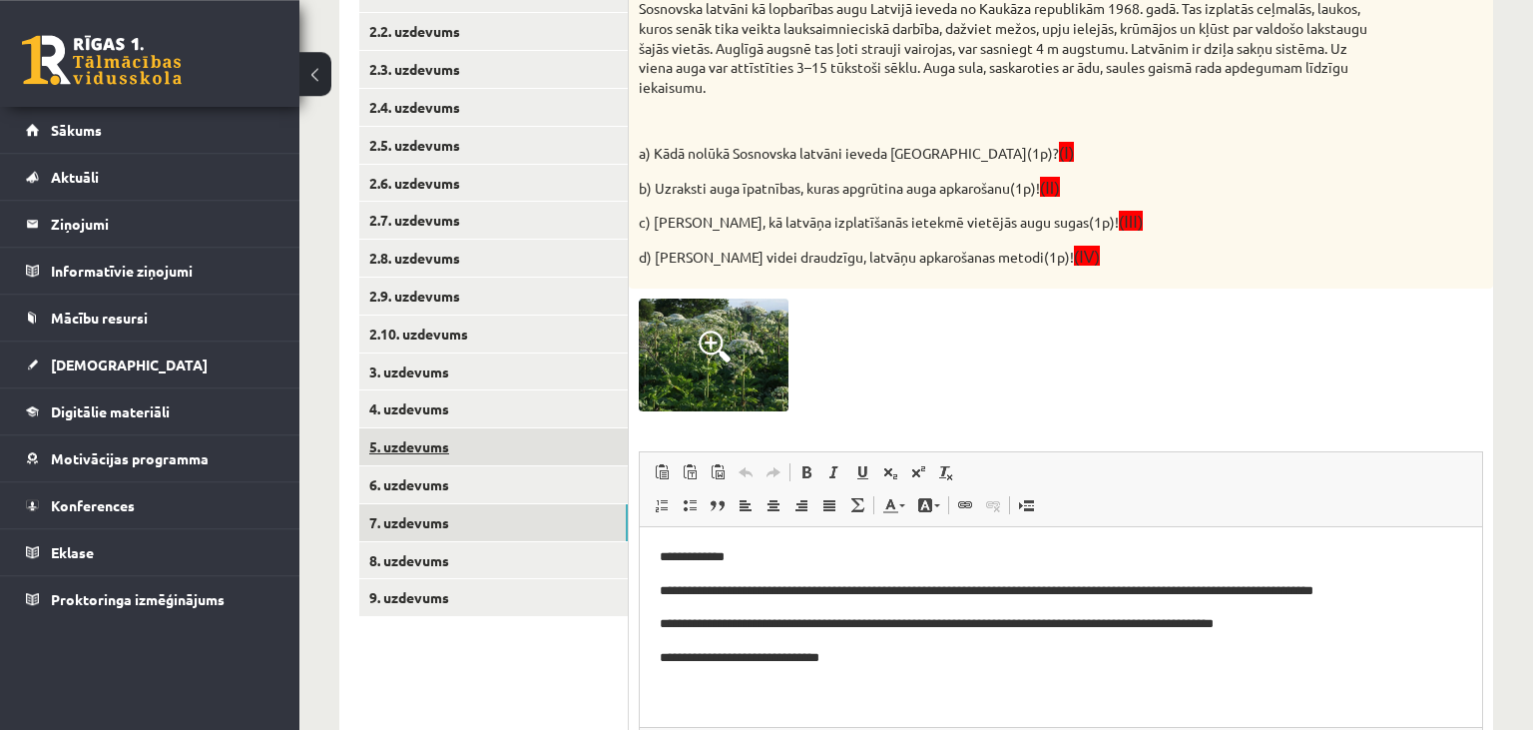
scroll to position [543, 0]
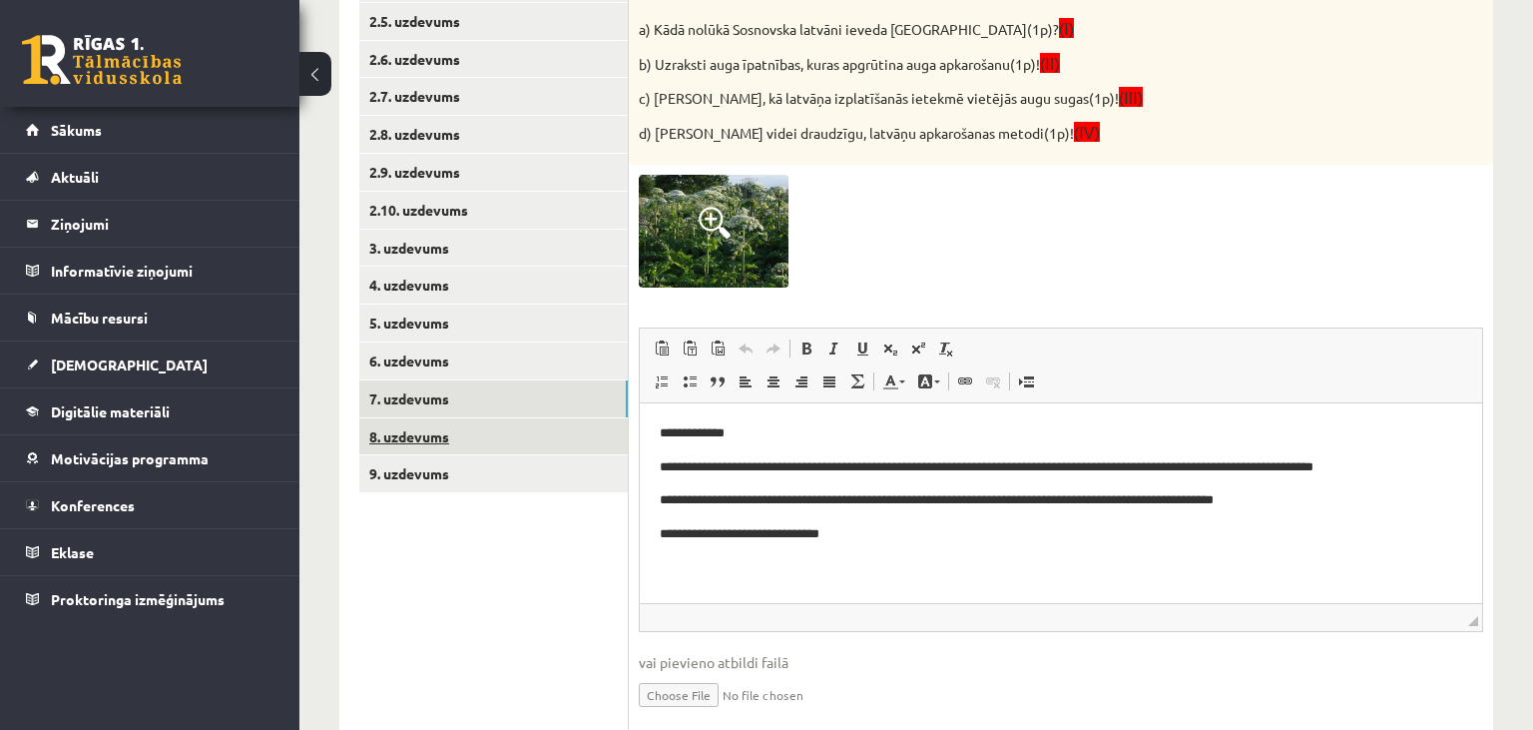
click at [477, 444] on link "8. uzdevums" at bounding box center [493, 436] width 269 height 37
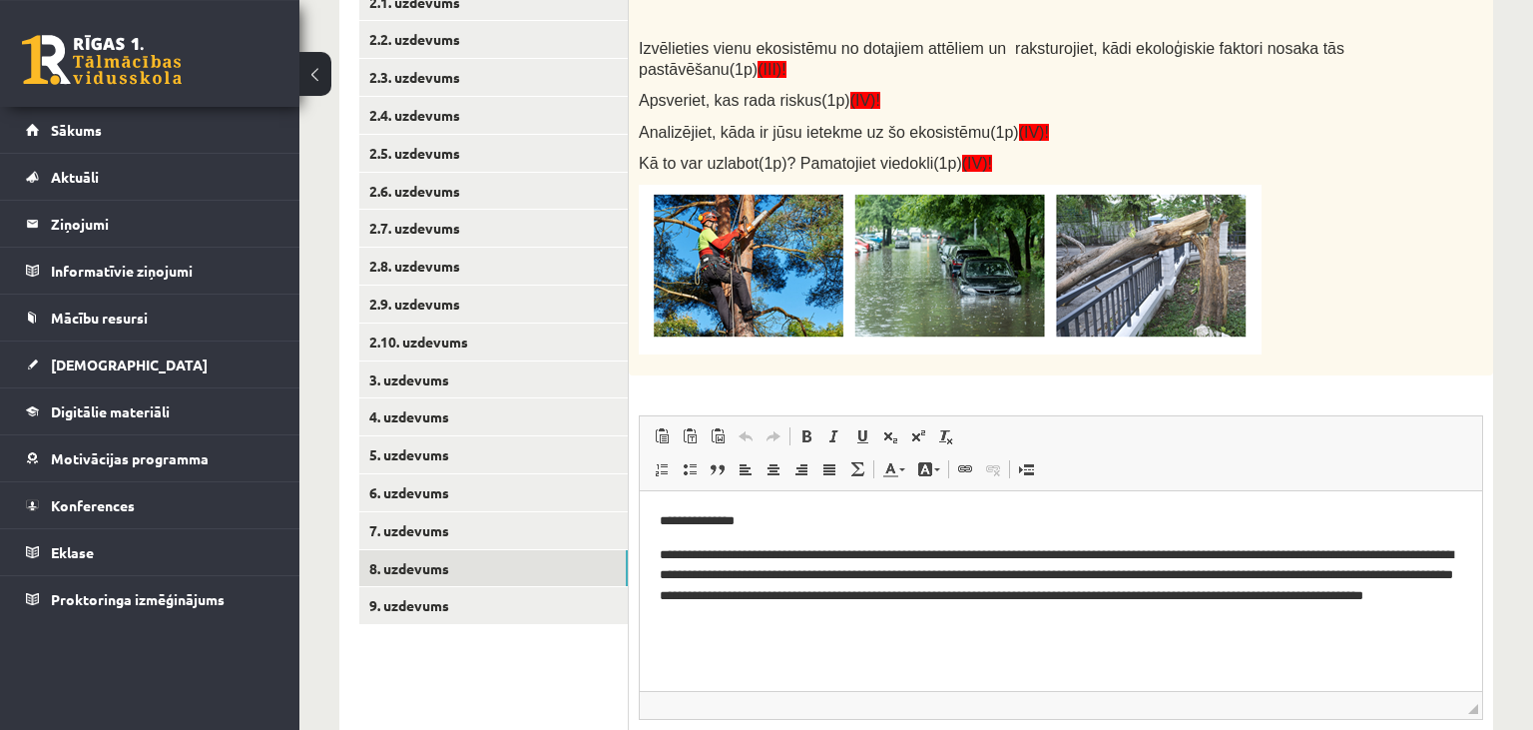
scroll to position [227, 0]
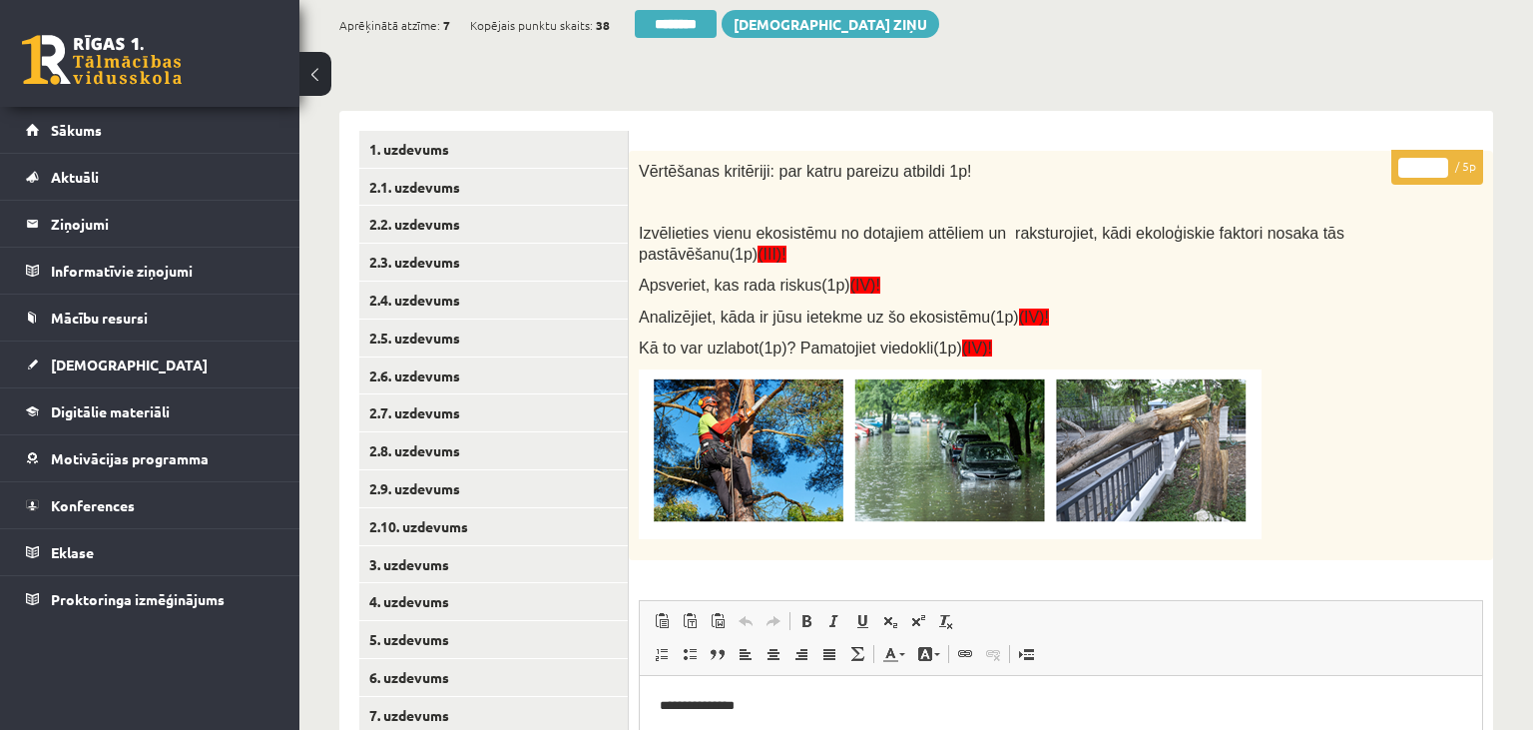
click at [1435, 166] on input "*" at bounding box center [1423, 168] width 50 height 20
type input "*"
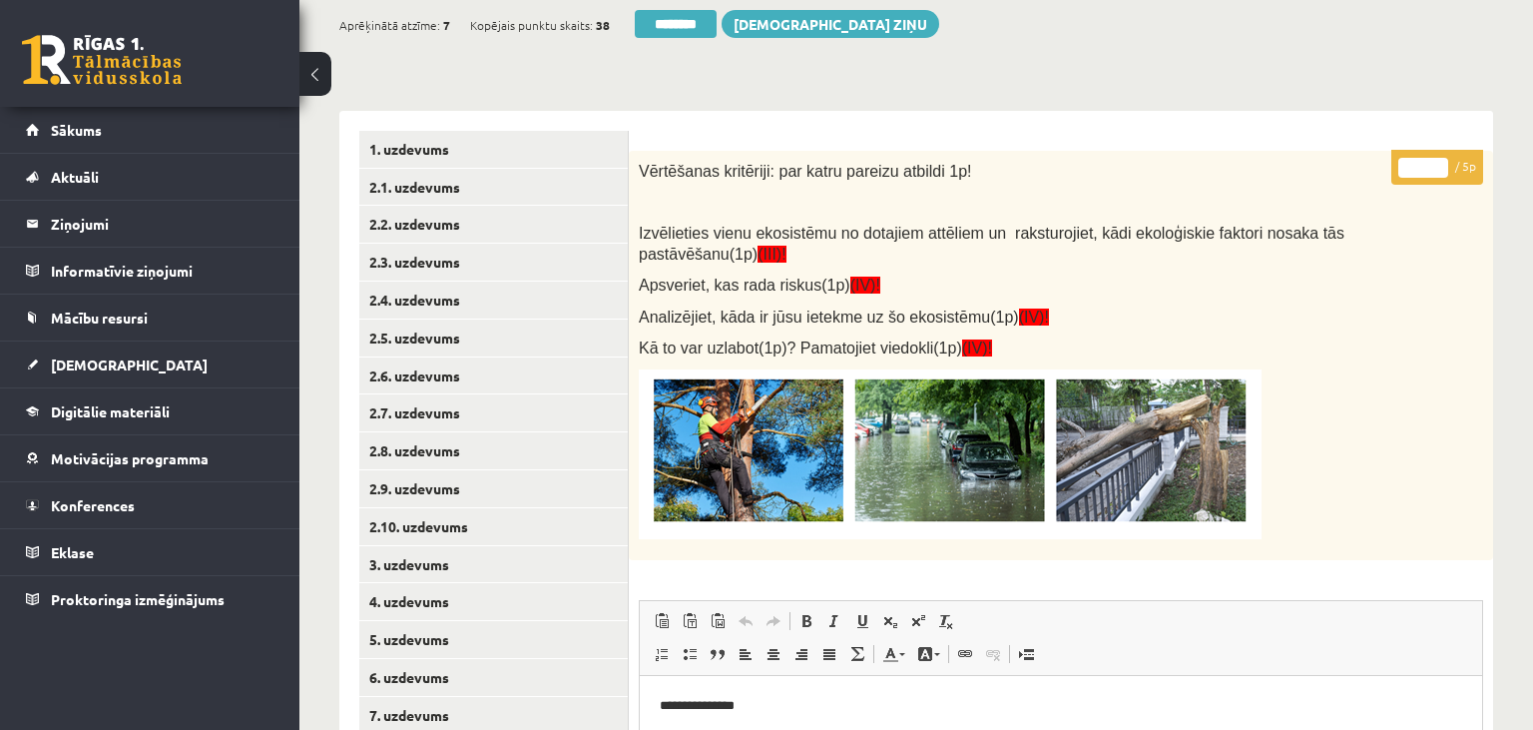
click at [1435, 166] on input "*" at bounding box center [1423, 168] width 50 height 20
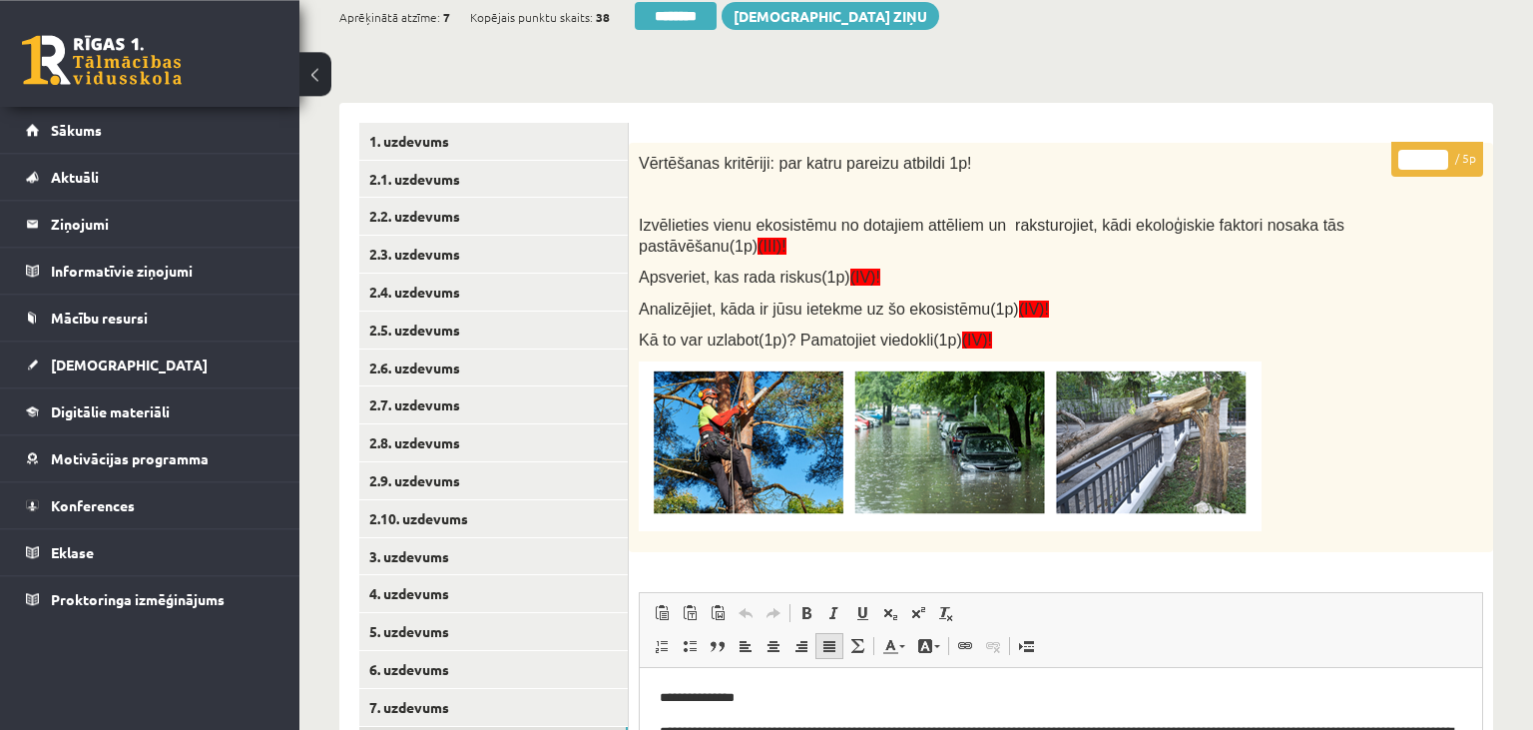
scroll to position [543, 0]
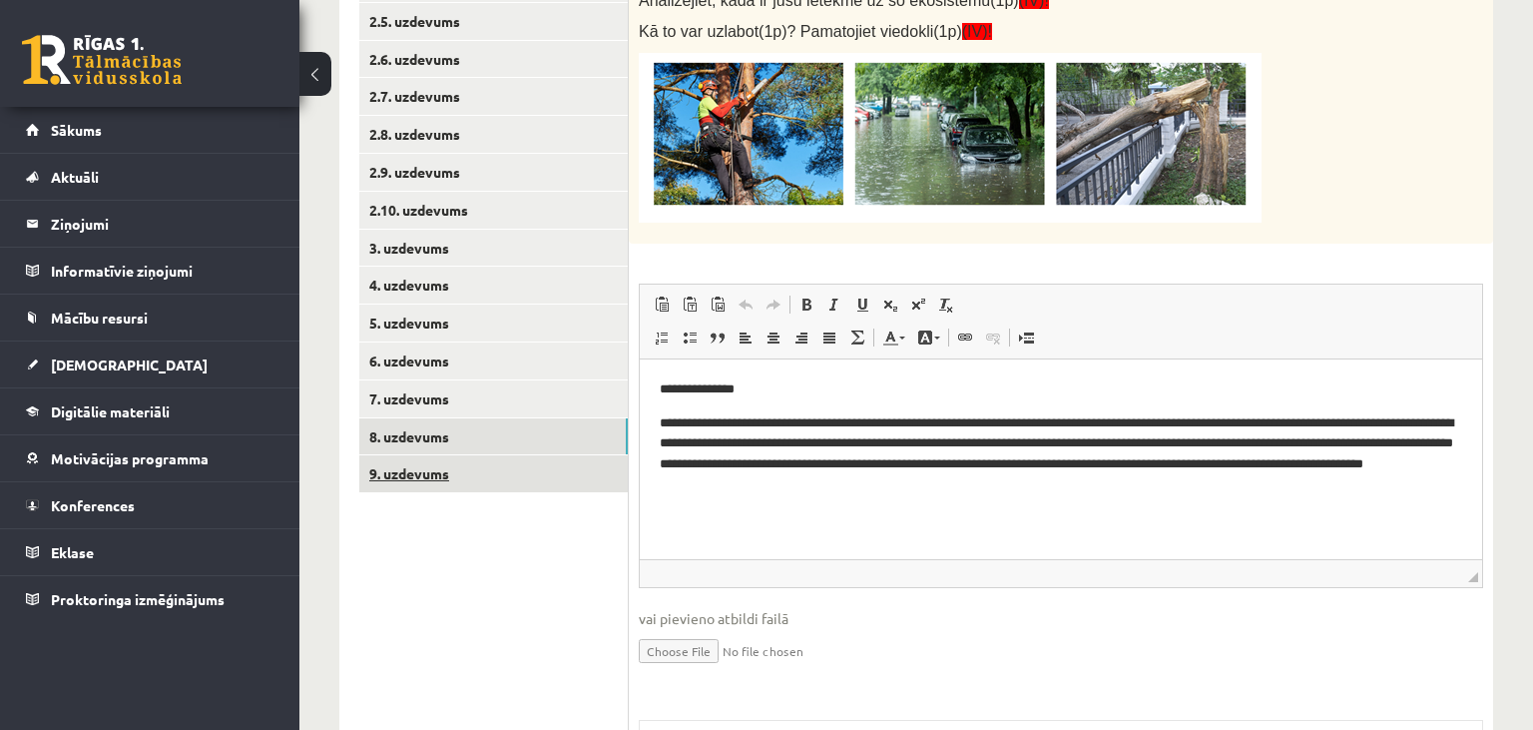
click at [428, 487] on link "9. uzdevums" at bounding box center [493, 473] width 269 height 37
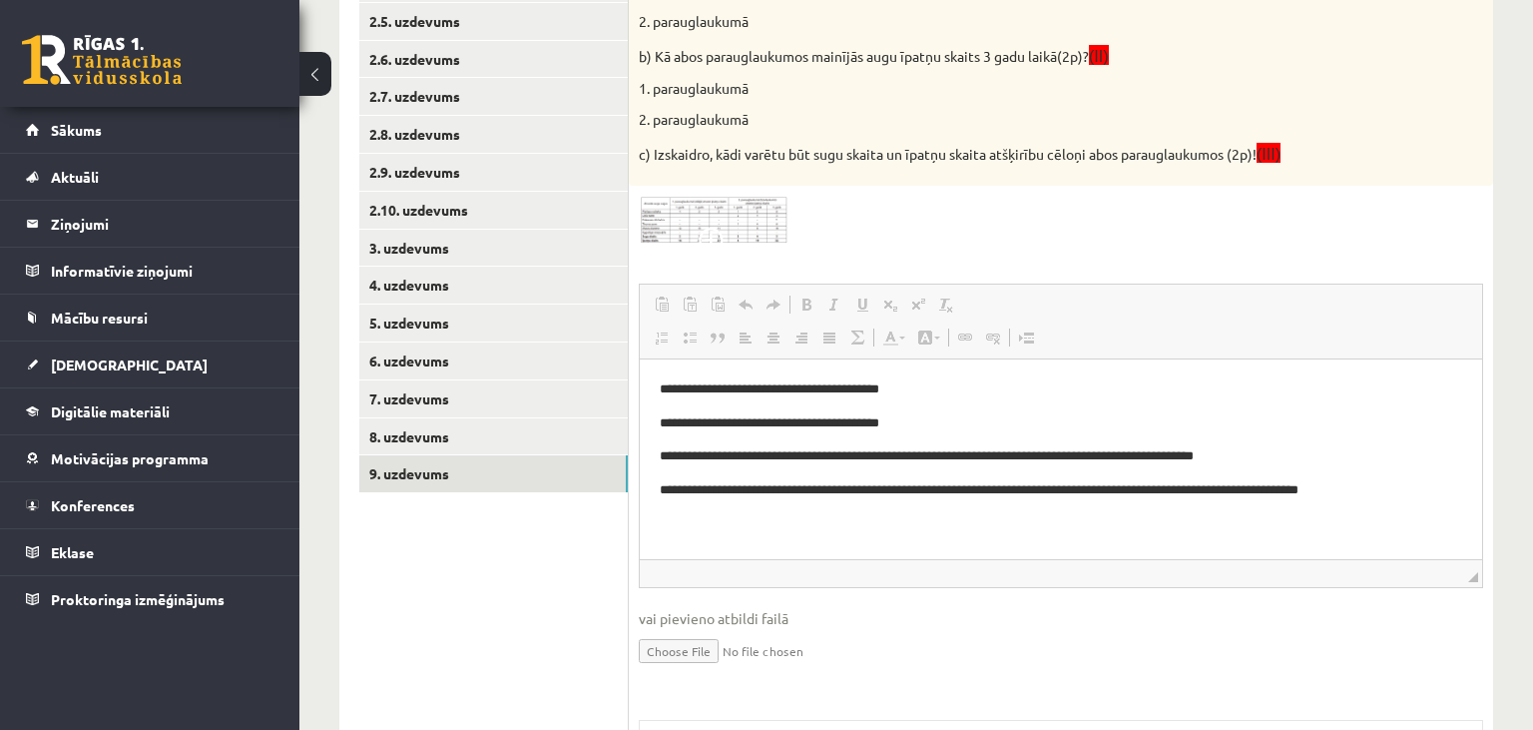
scroll to position [0, 0]
click at [721, 227] on img at bounding box center [714, 220] width 150 height 48
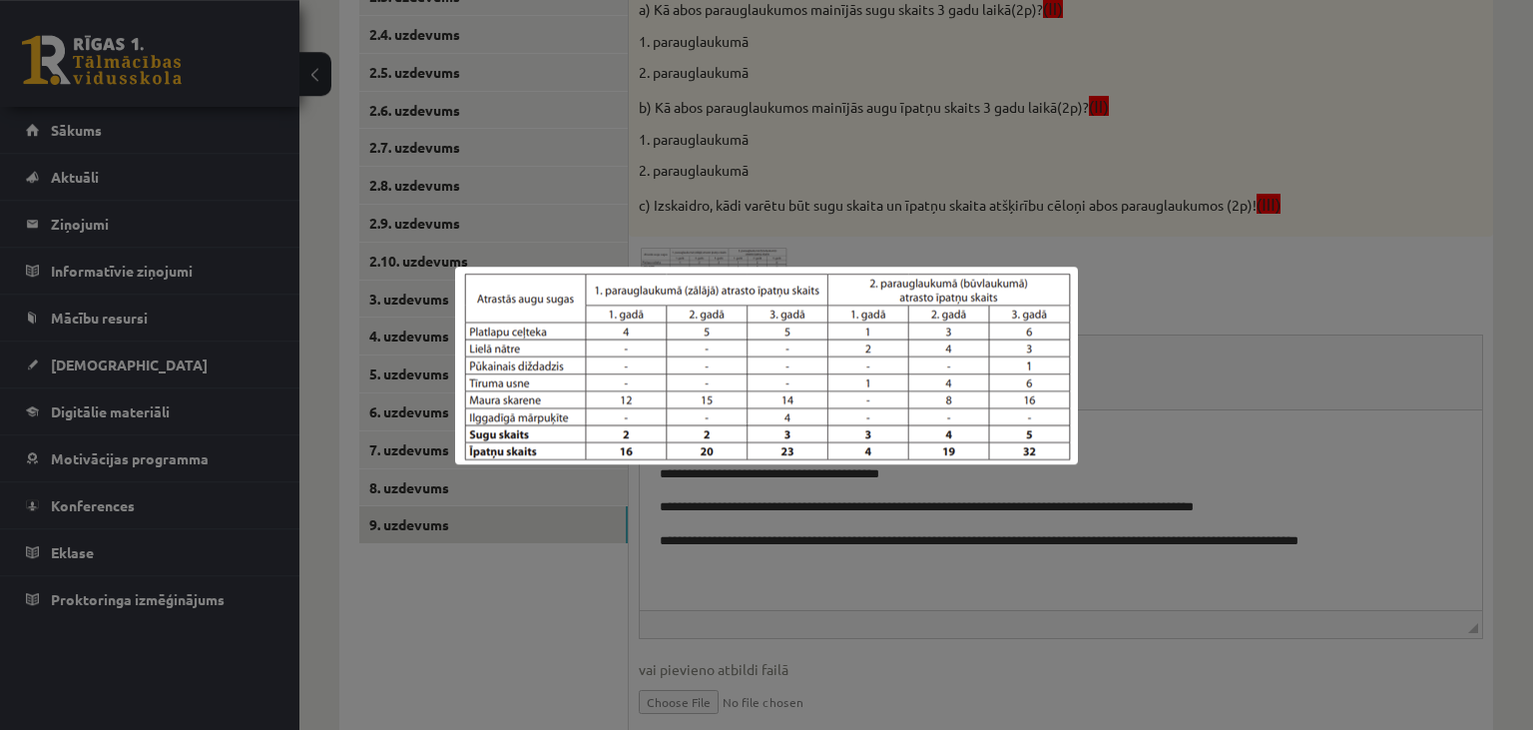
scroll to position [437, 0]
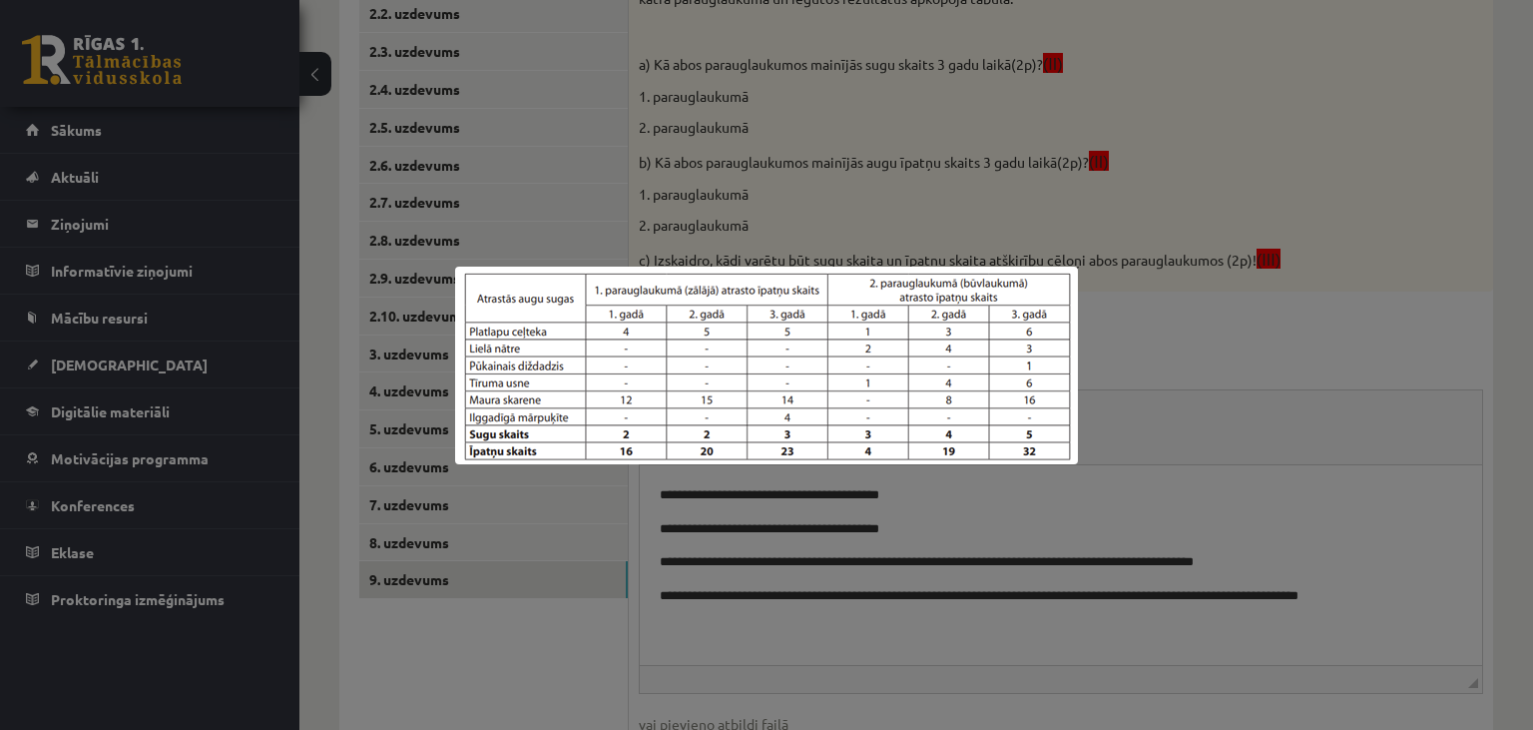
click at [1302, 398] on div at bounding box center [766, 365] width 1533 height 730
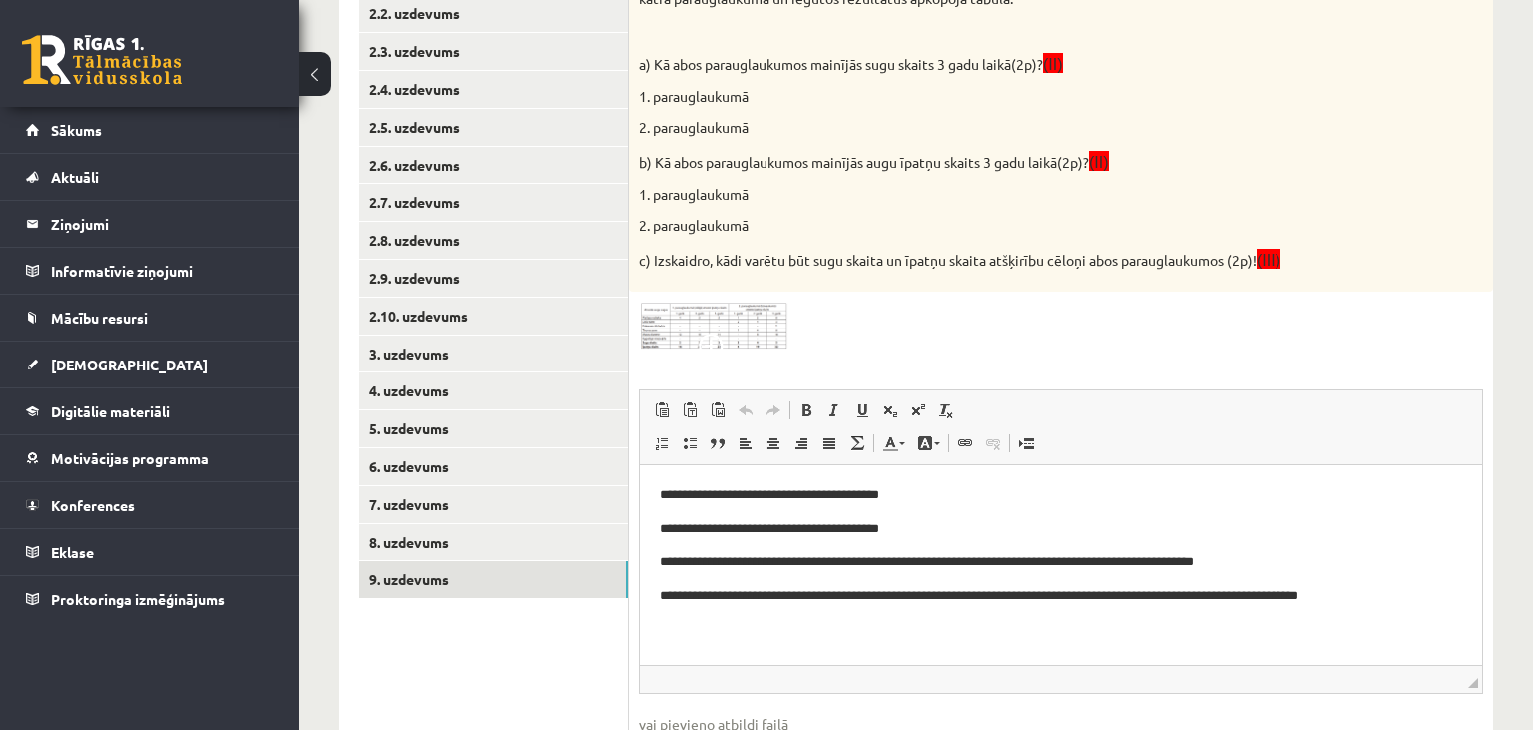
scroll to position [16, 0]
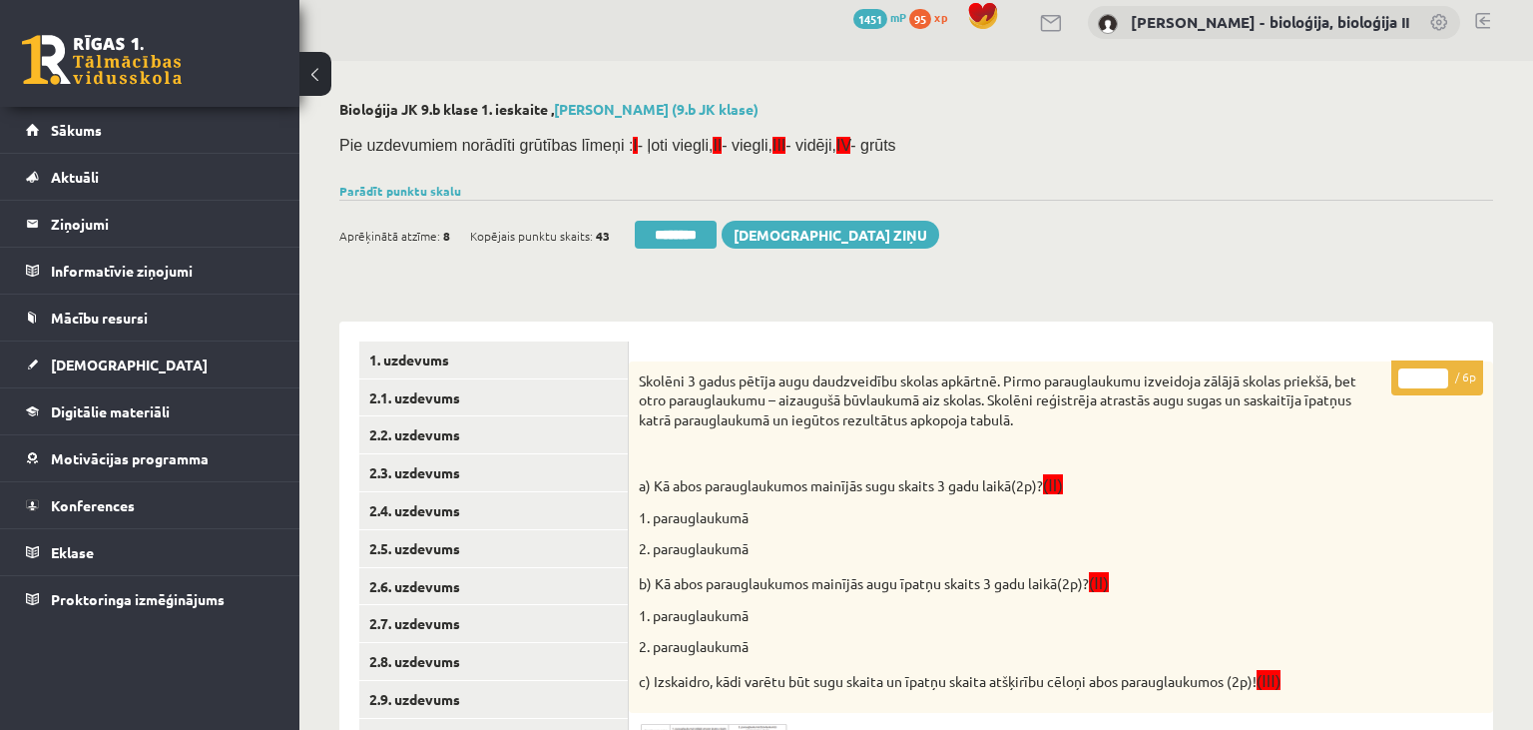
click at [1437, 373] on input "*" at bounding box center [1423, 378] width 50 height 20
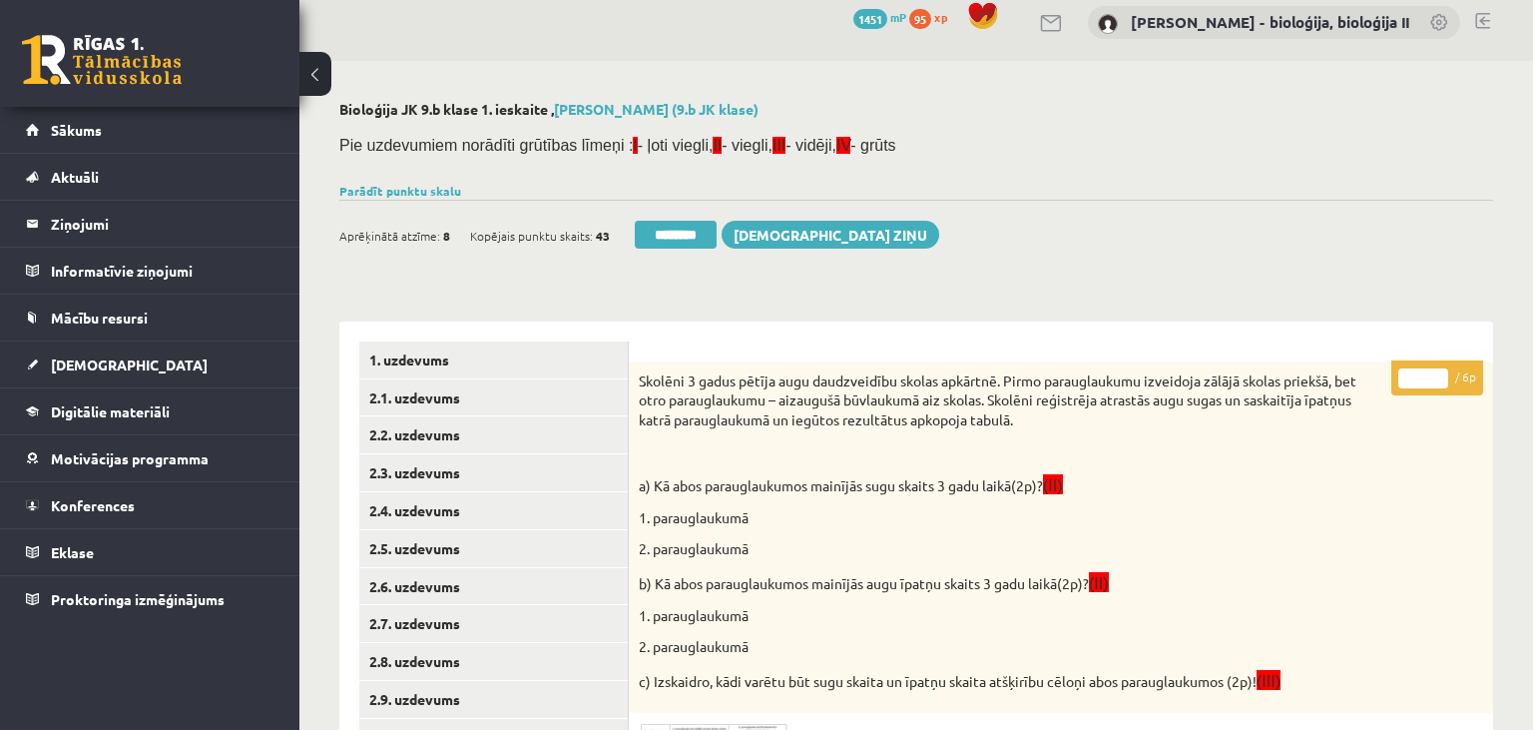
type input "*"
click at [1437, 373] on input "*" at bounding box center [1423, 378] width 50 height 20
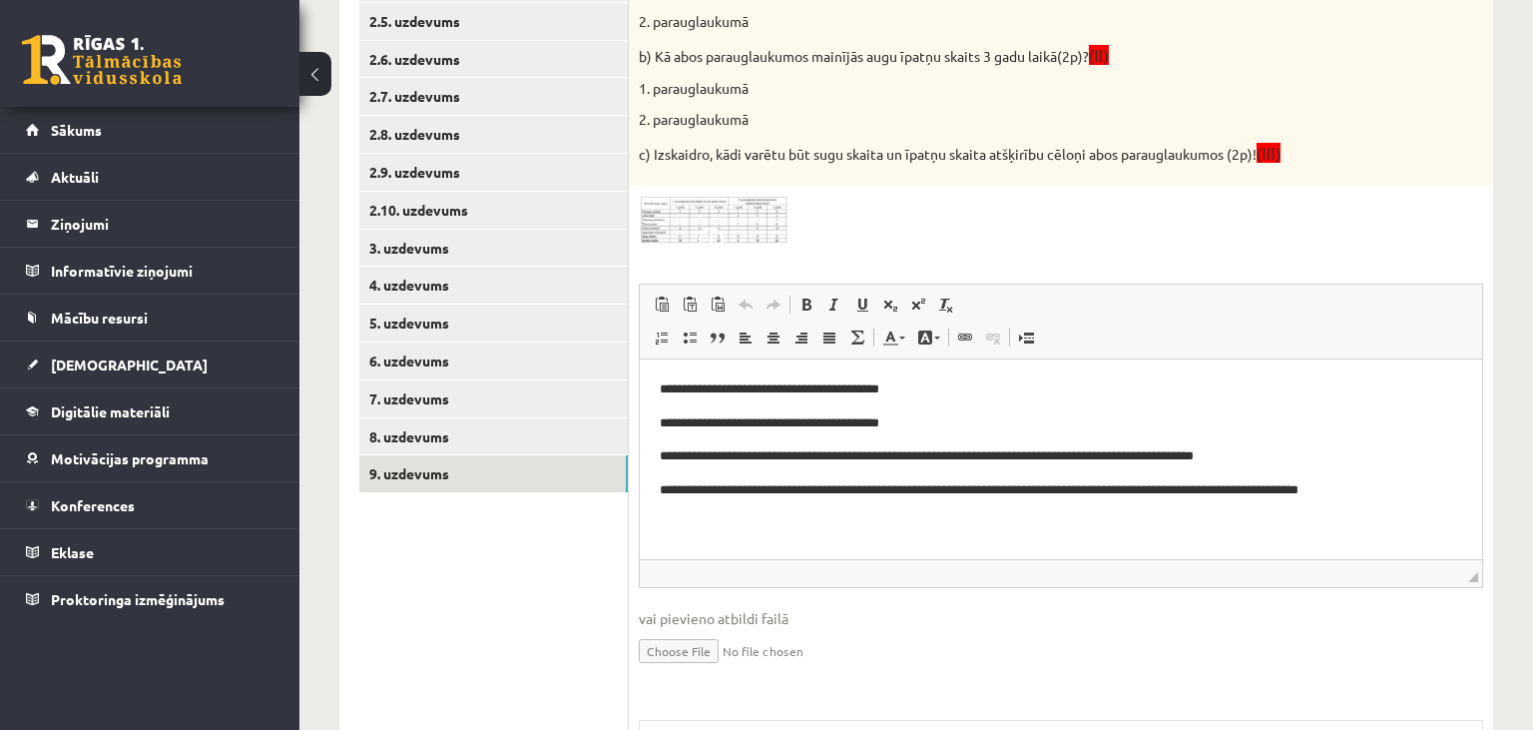
scroll to position [648, 0]
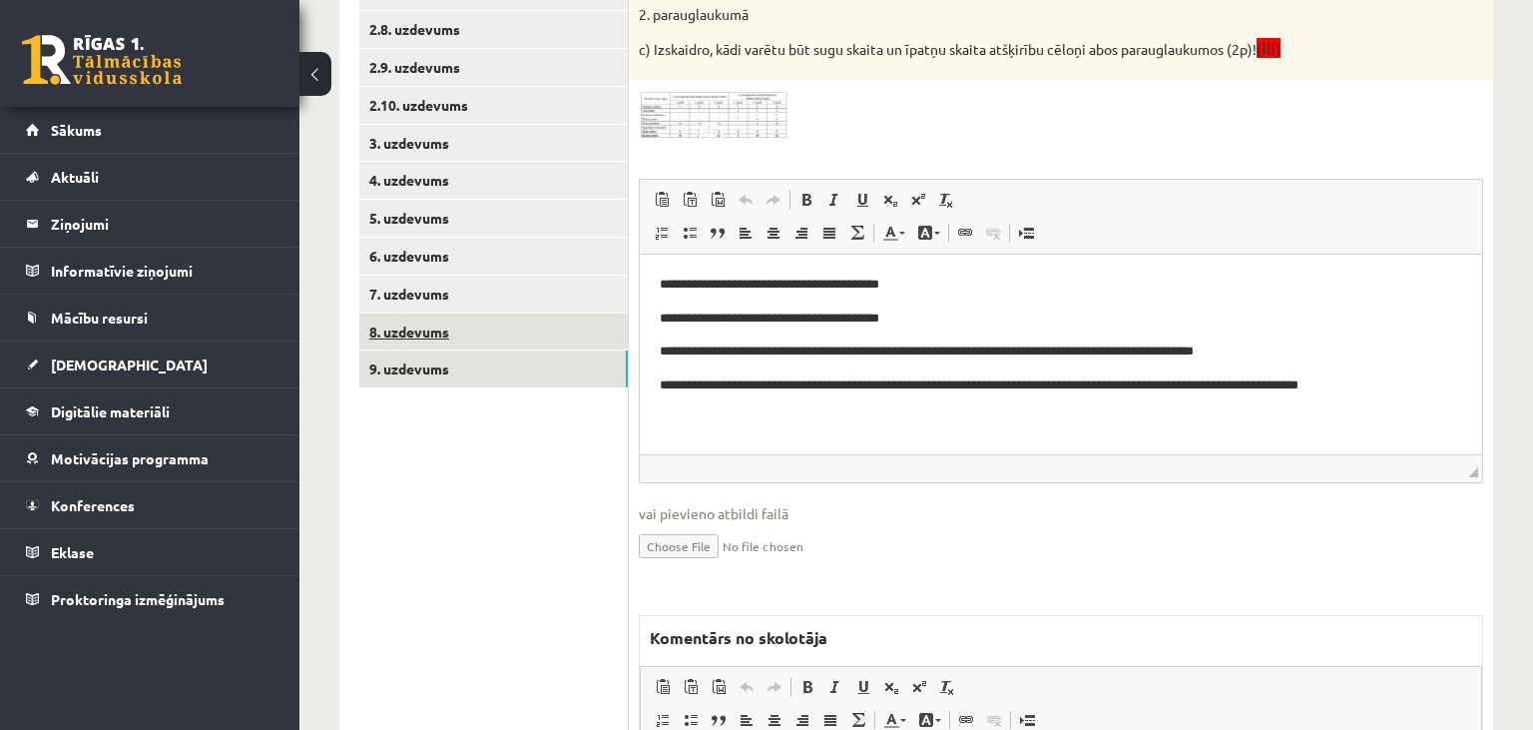
click at [461, 328] on link "8. uzdevums" at bounding box center [493, 331] width 269 height 37
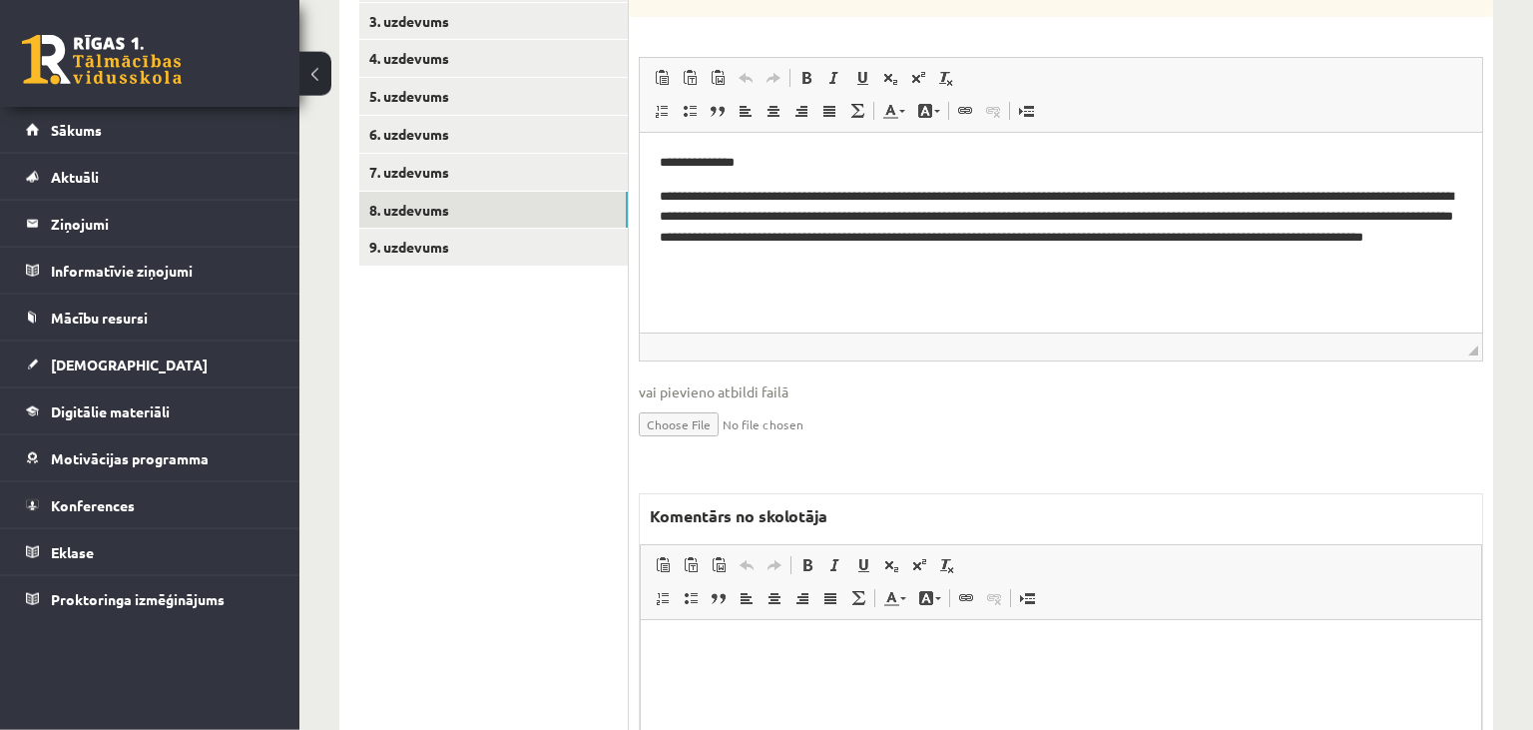
scroll to position [807, 0]
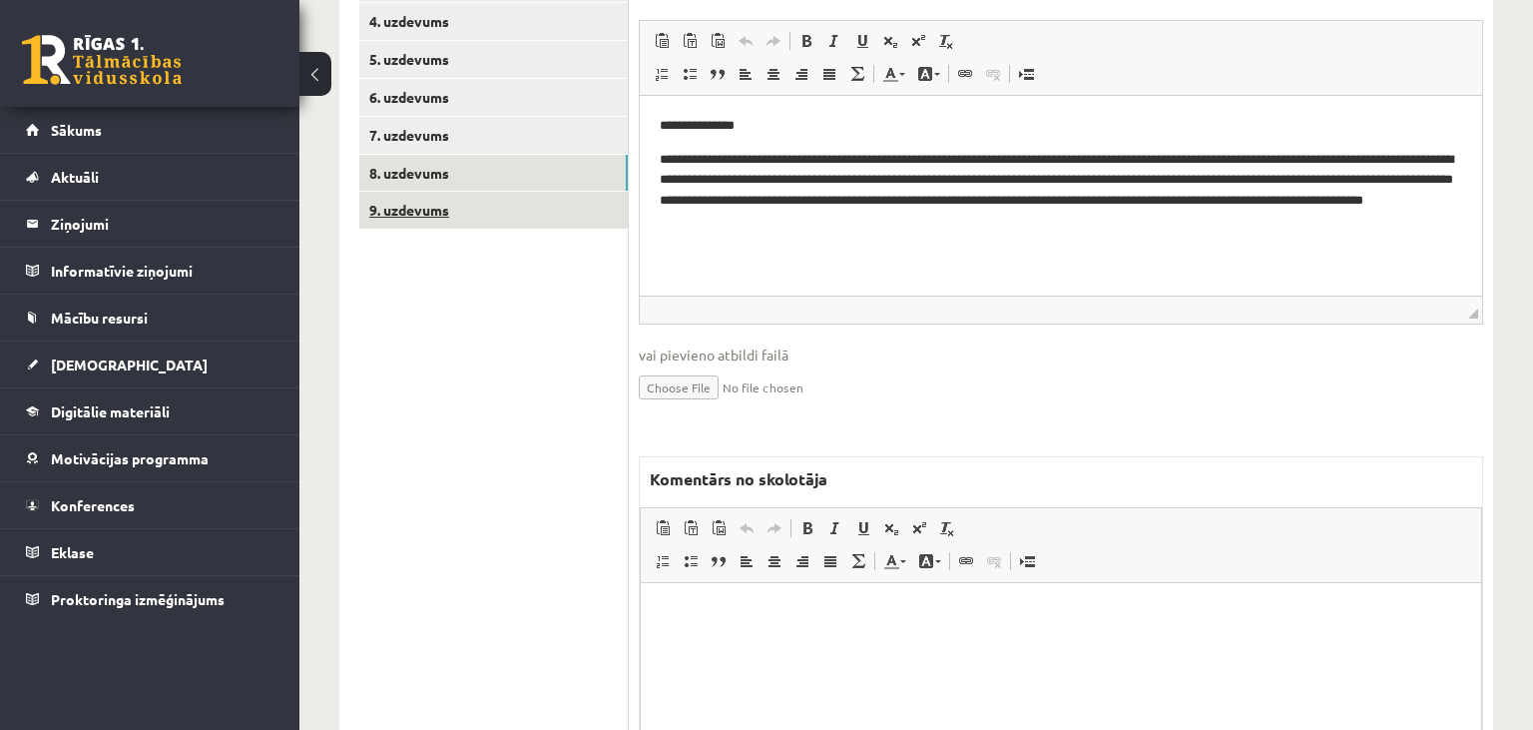
click at [469, 213] on link "9. uzdevums" at bounding box center [493, 210] width 269 height 37
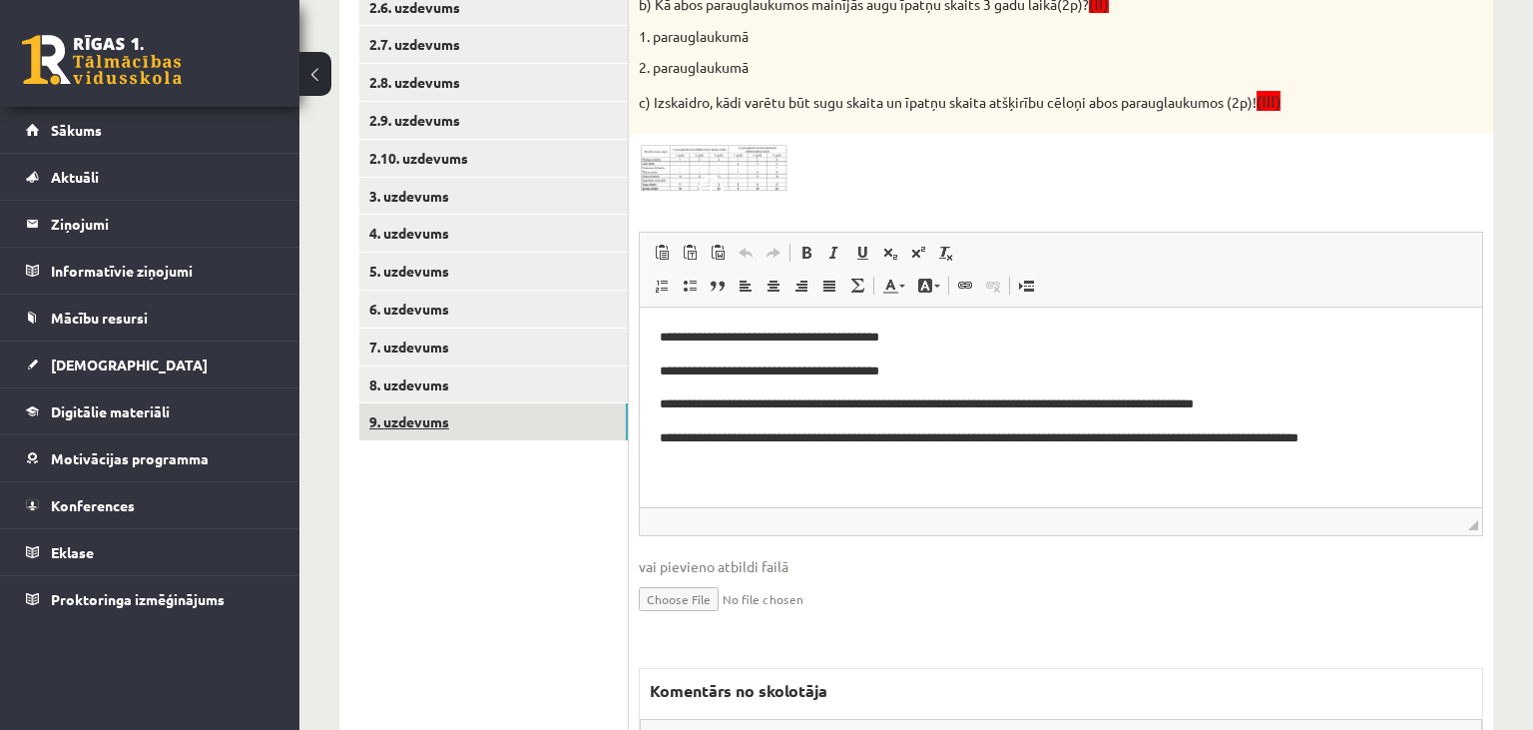
scroll to position [910, 0]
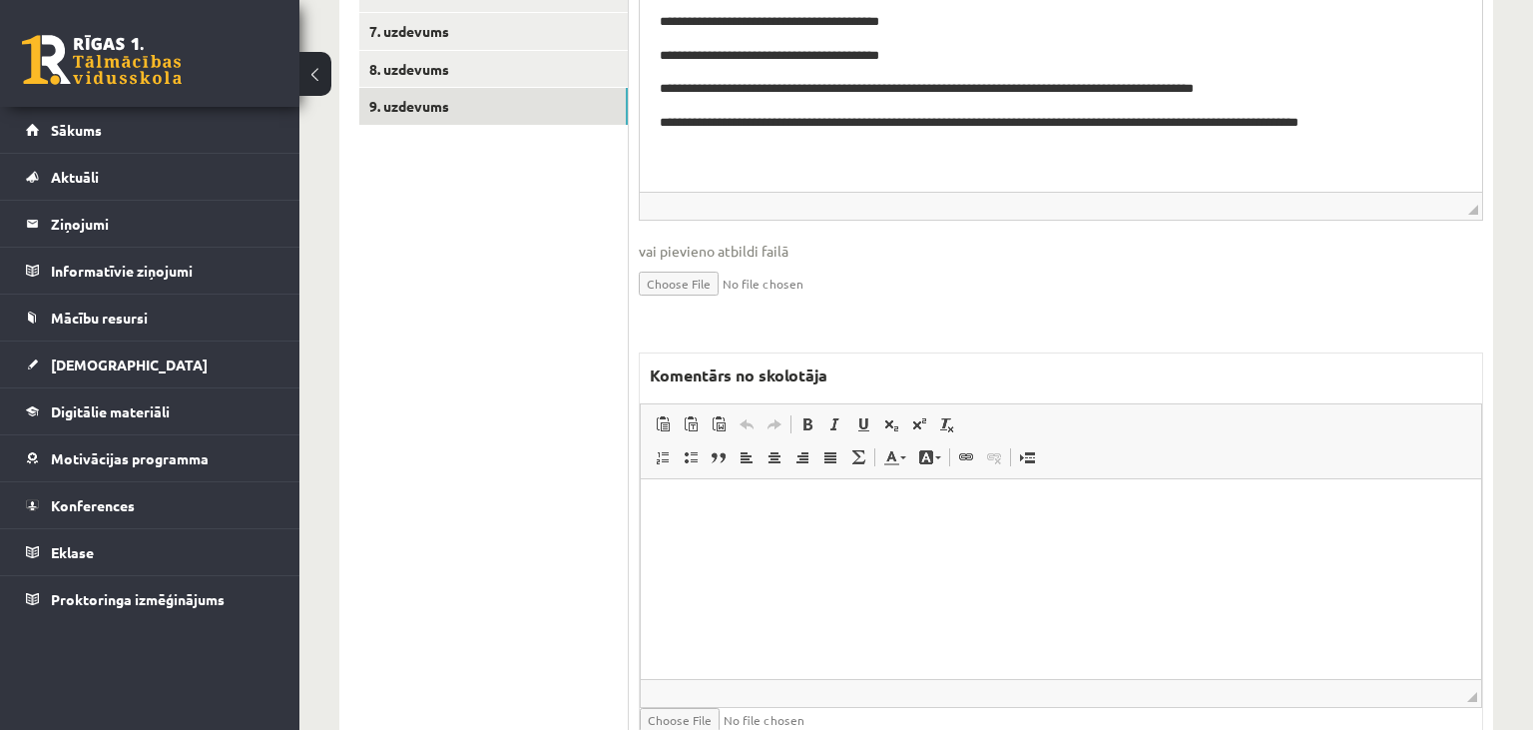
drag, startPoint x: 816, startPoint y: 592, endPoint x: 832, endPoint y: 597, distance: 16.7
click at [817, 591] on html at bounding box center [1061, 578] width 840 height 200
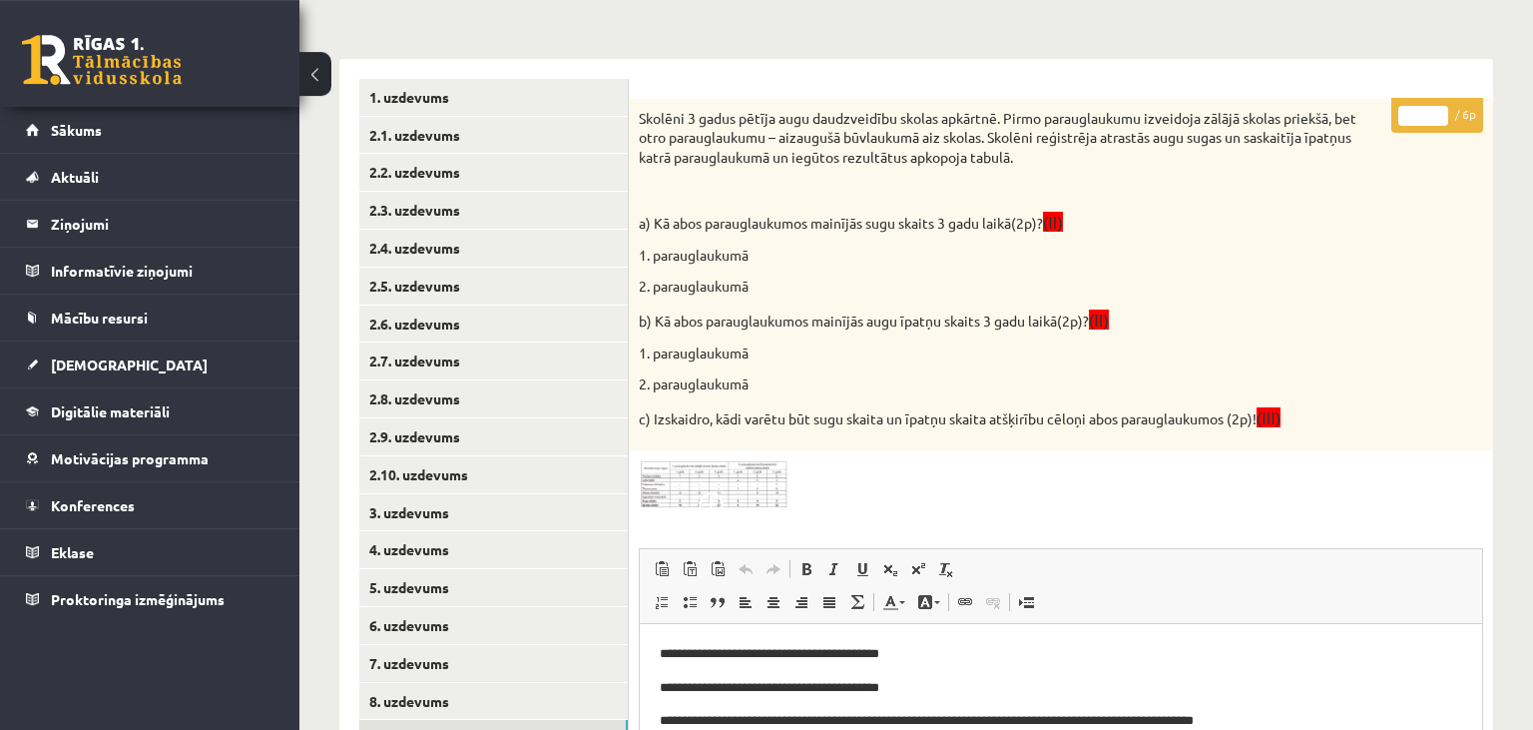
scroll to position [0, 0]
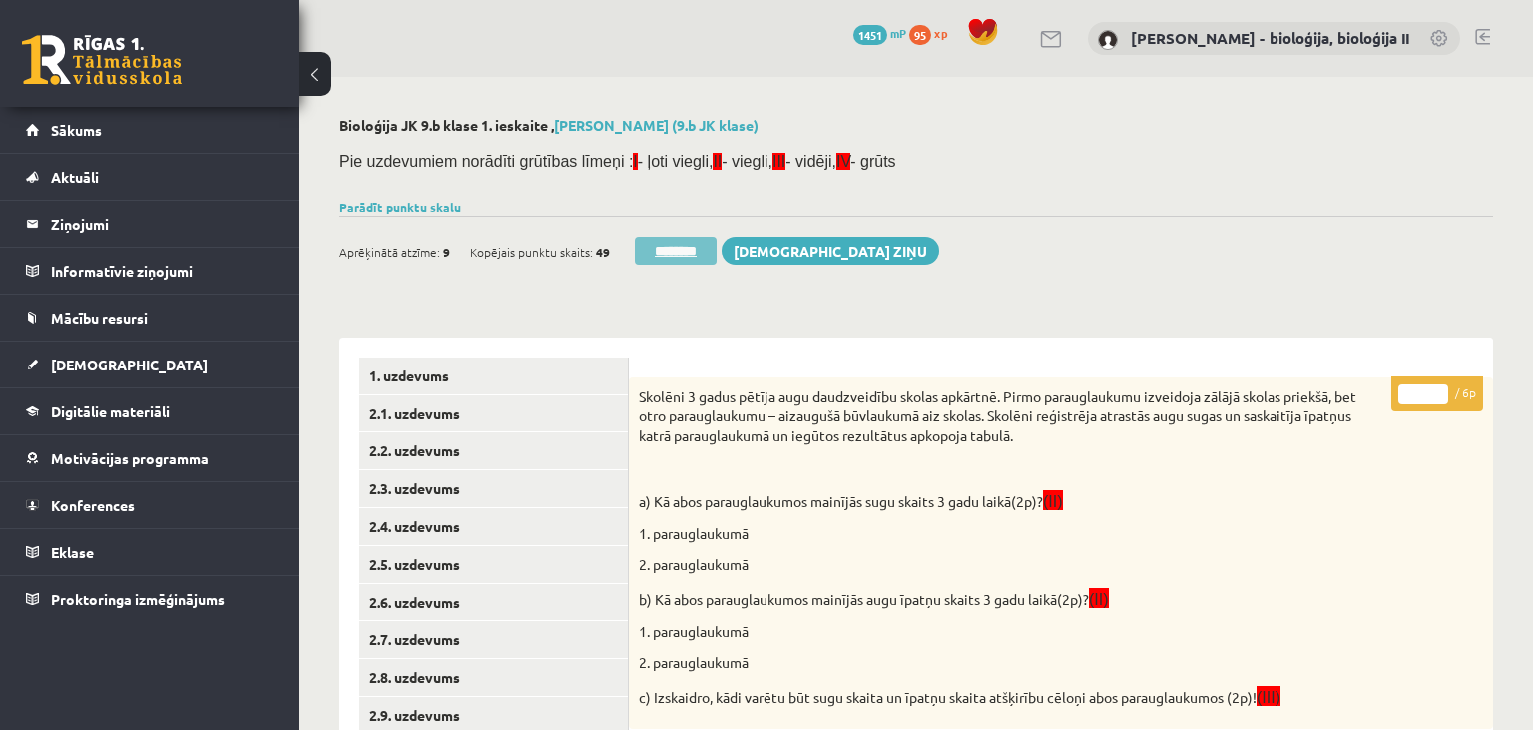
click at [687, 250] on input "********" at bounding box center [676, 251] width 82 height 28
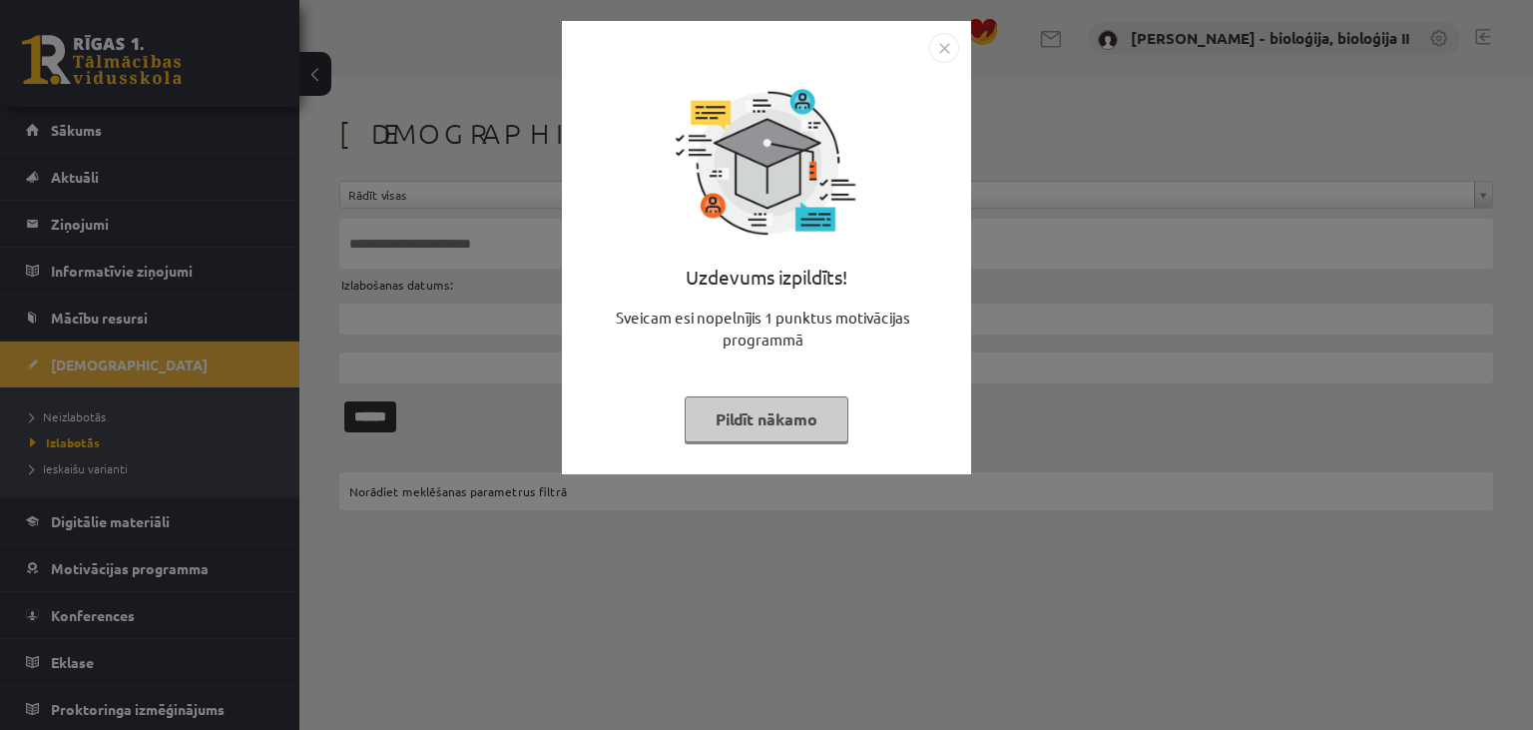
click at [809, 425] on button "Pildīt nākamo" at bounding box center [767, 419] width 164 height 46
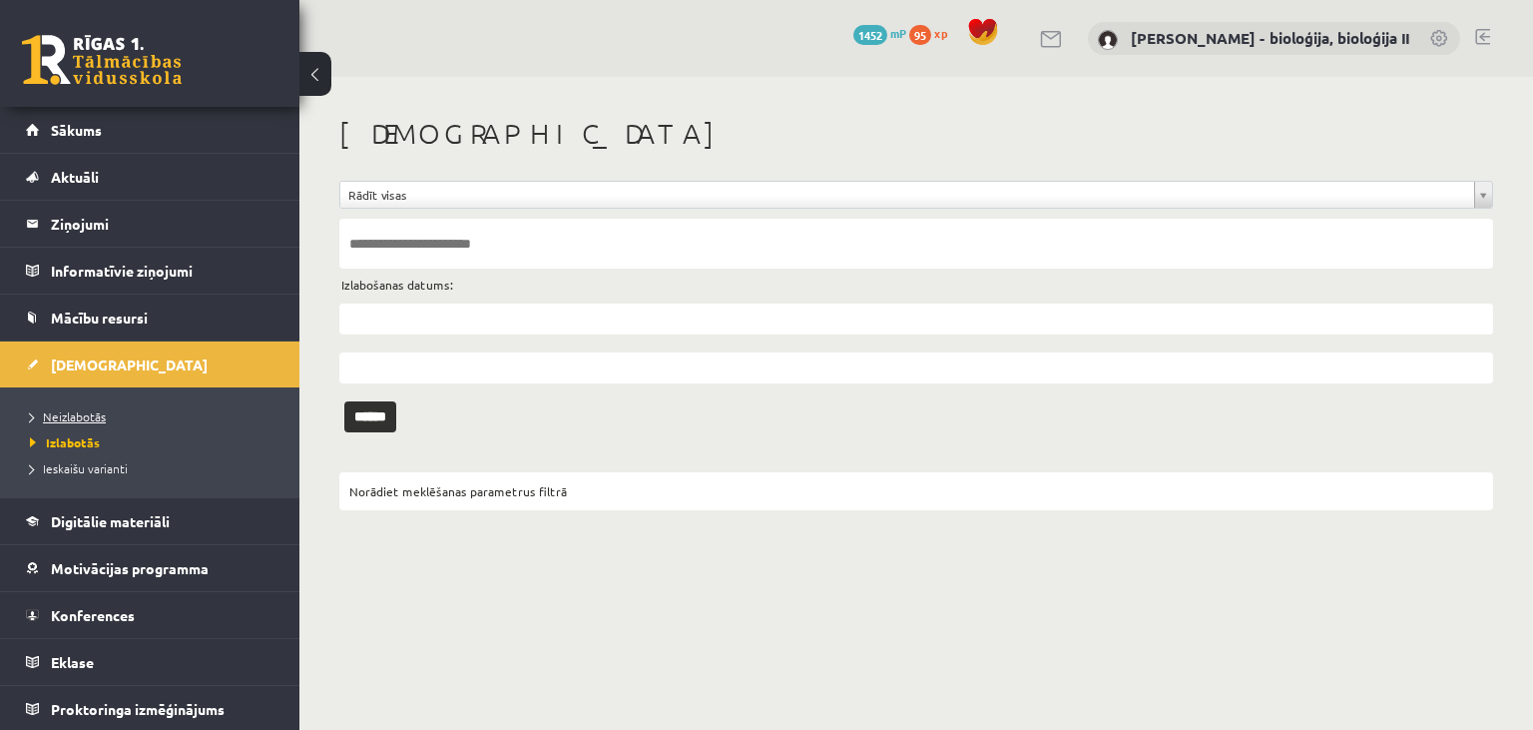
click at [68, 410] on span "Neizlabotās" at bounding box center [68, 416] width 76 height 16
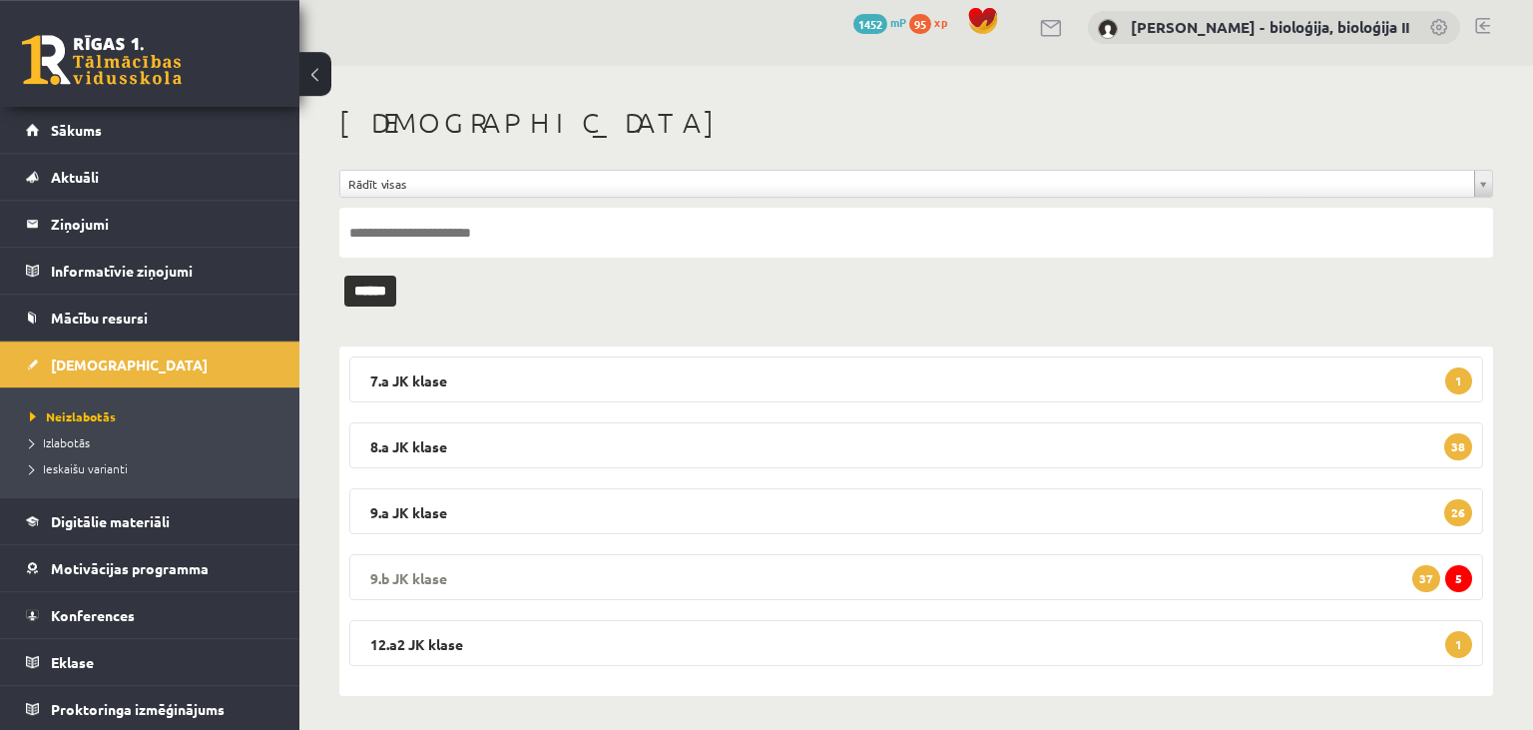
scroll to position [16, 0]
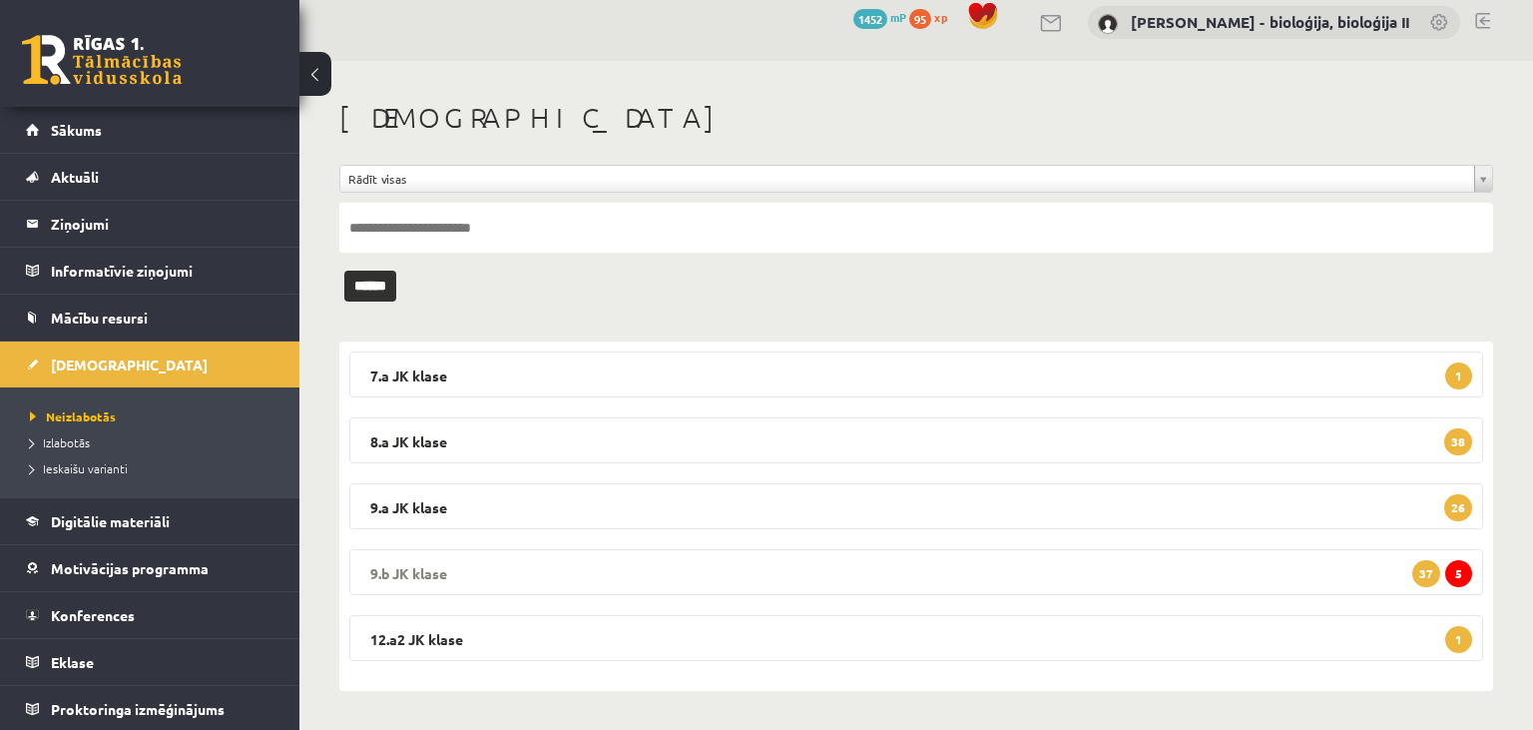
click at [686, 573] on legend "9.b [PERSON_NAME] 5 37" at bounding box center [916, 572] width 1134 height 46
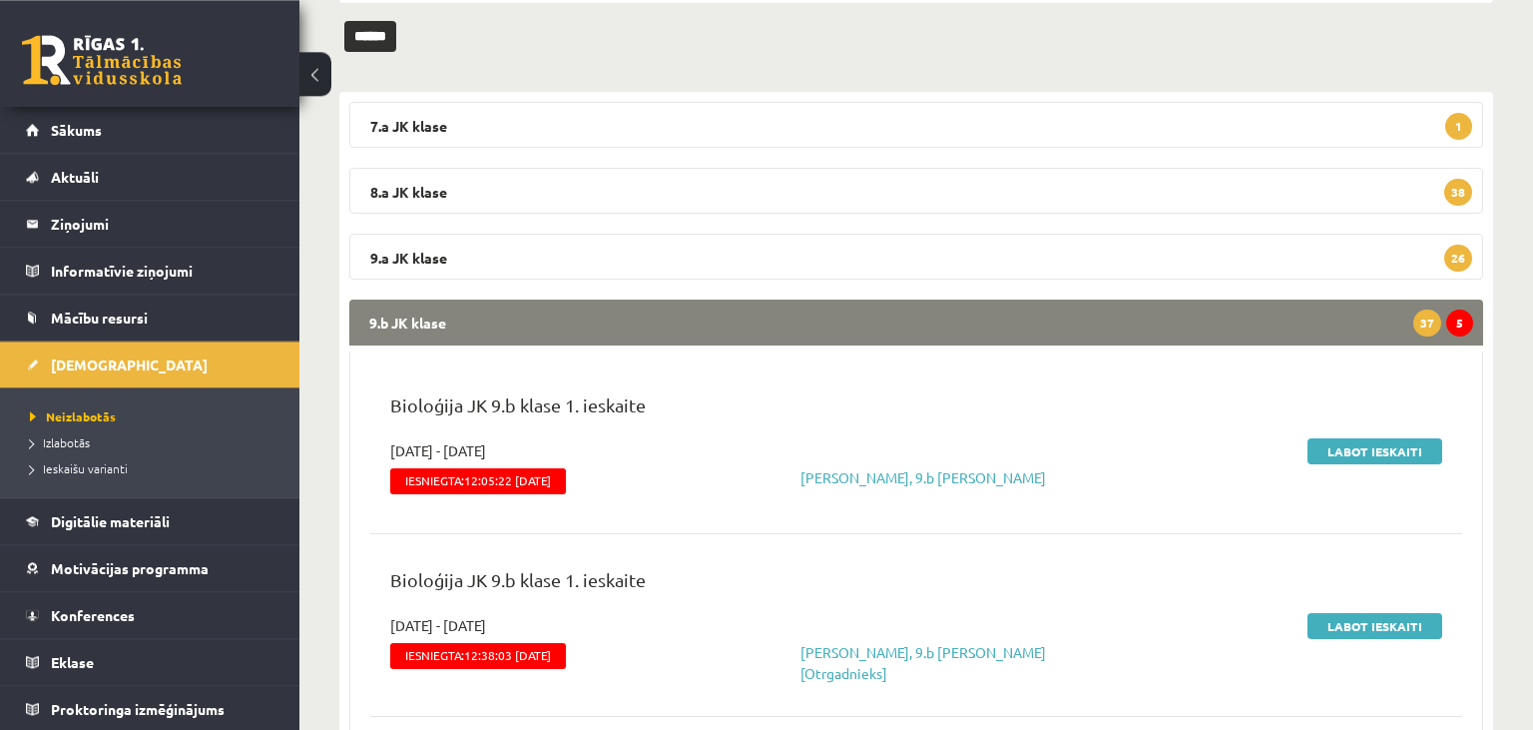
scroll to position [437, 0]
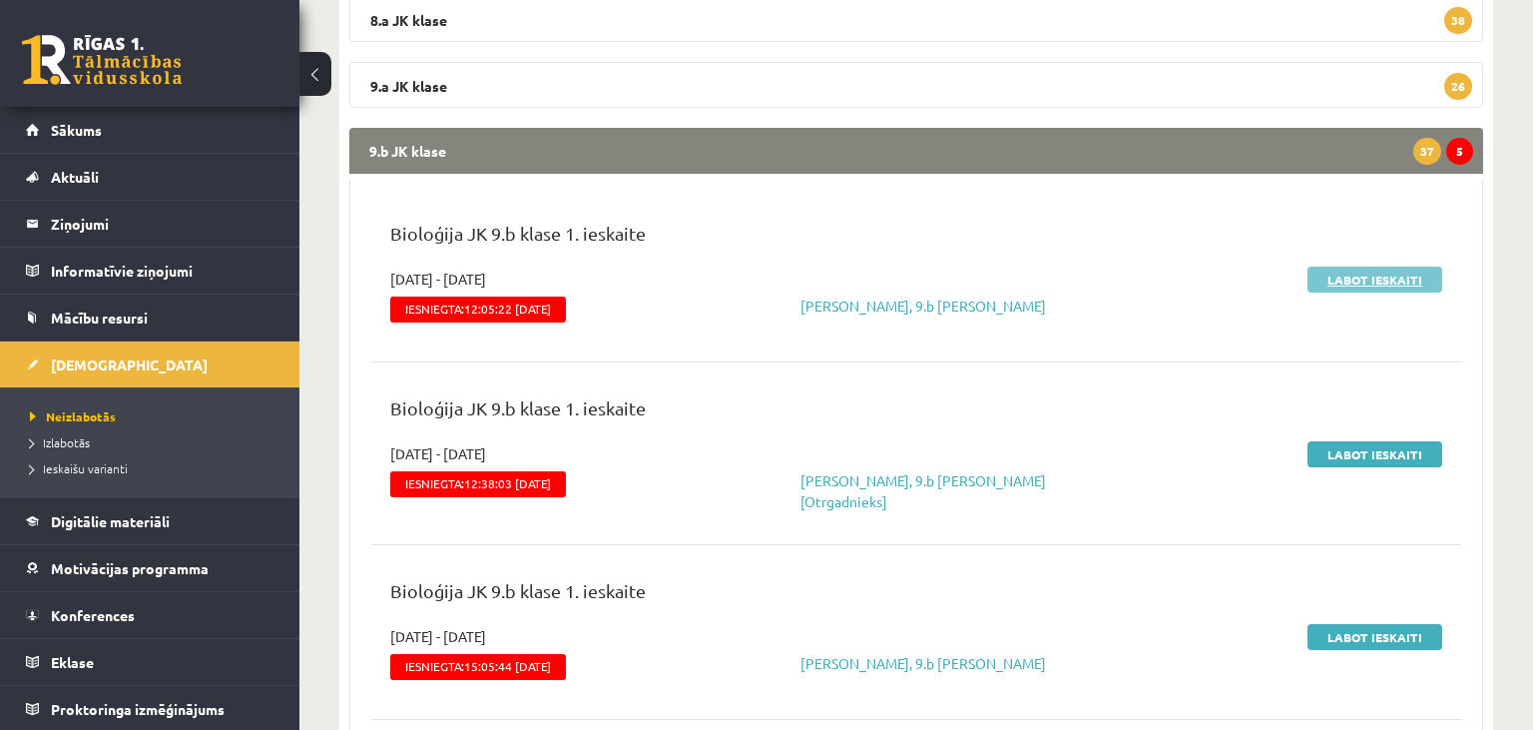
click at [1353, 277] on link "Labot ieskaiti" at bounding box center [1375, 280] width 135 height 26
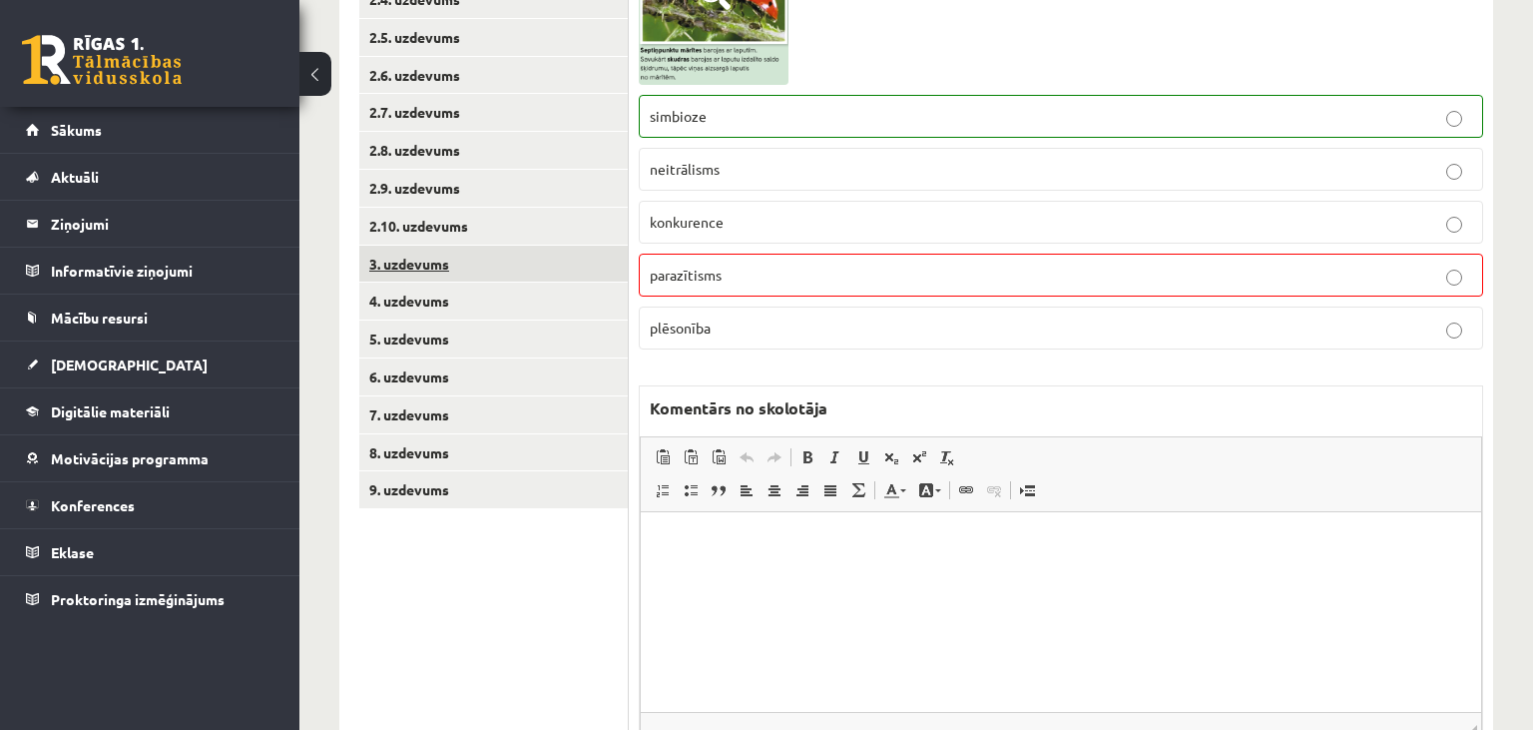
click at [488, 266] on link "3. uzdevums" at bounding box center [493, 264] width 269 height 37
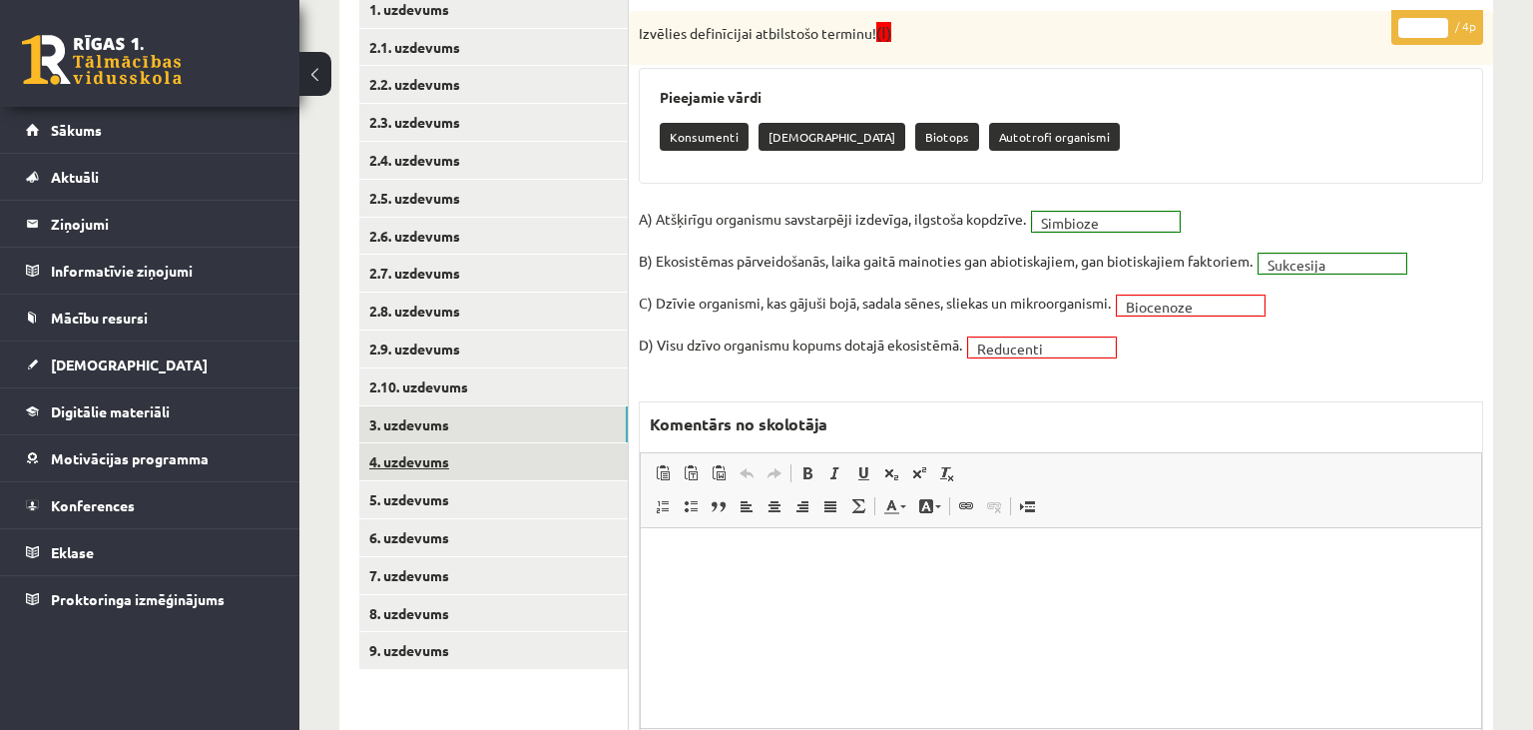
click at [481, 463] on link "4. uzdevums" at bounding box center [493, 461] width 269 height 37
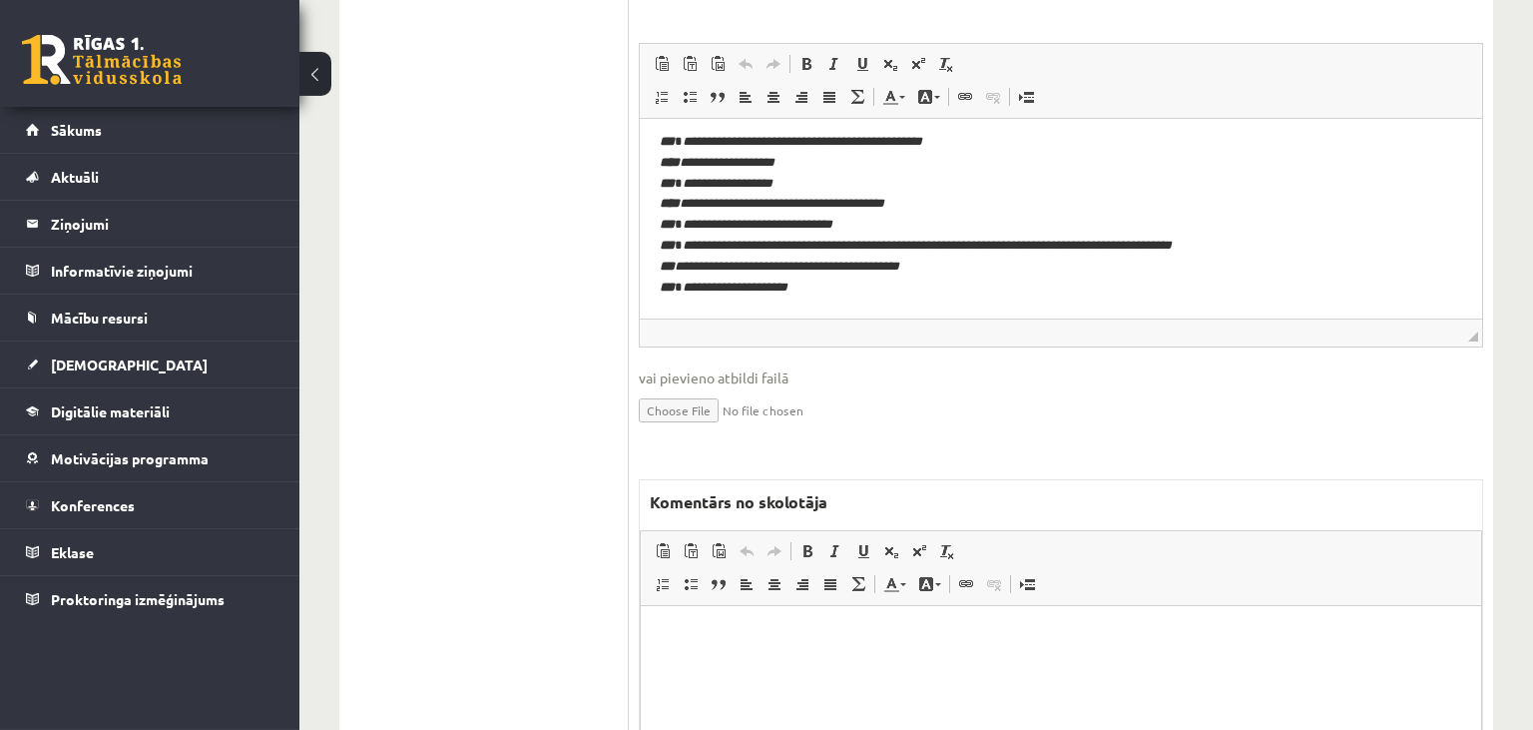
scroll to position [1168, 0]
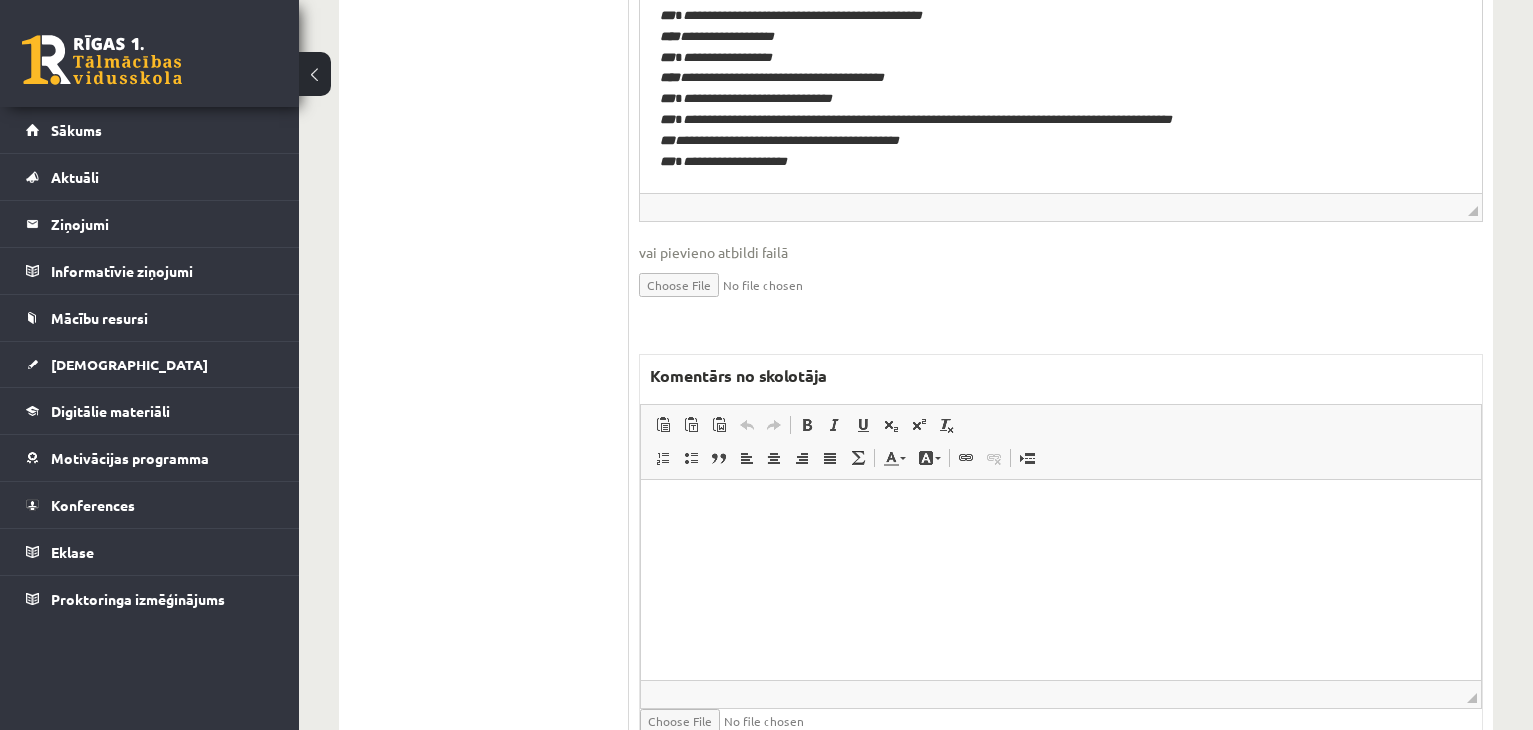
click at [735, 547] on html at bounding box center [1061, 579] width 840 height 200
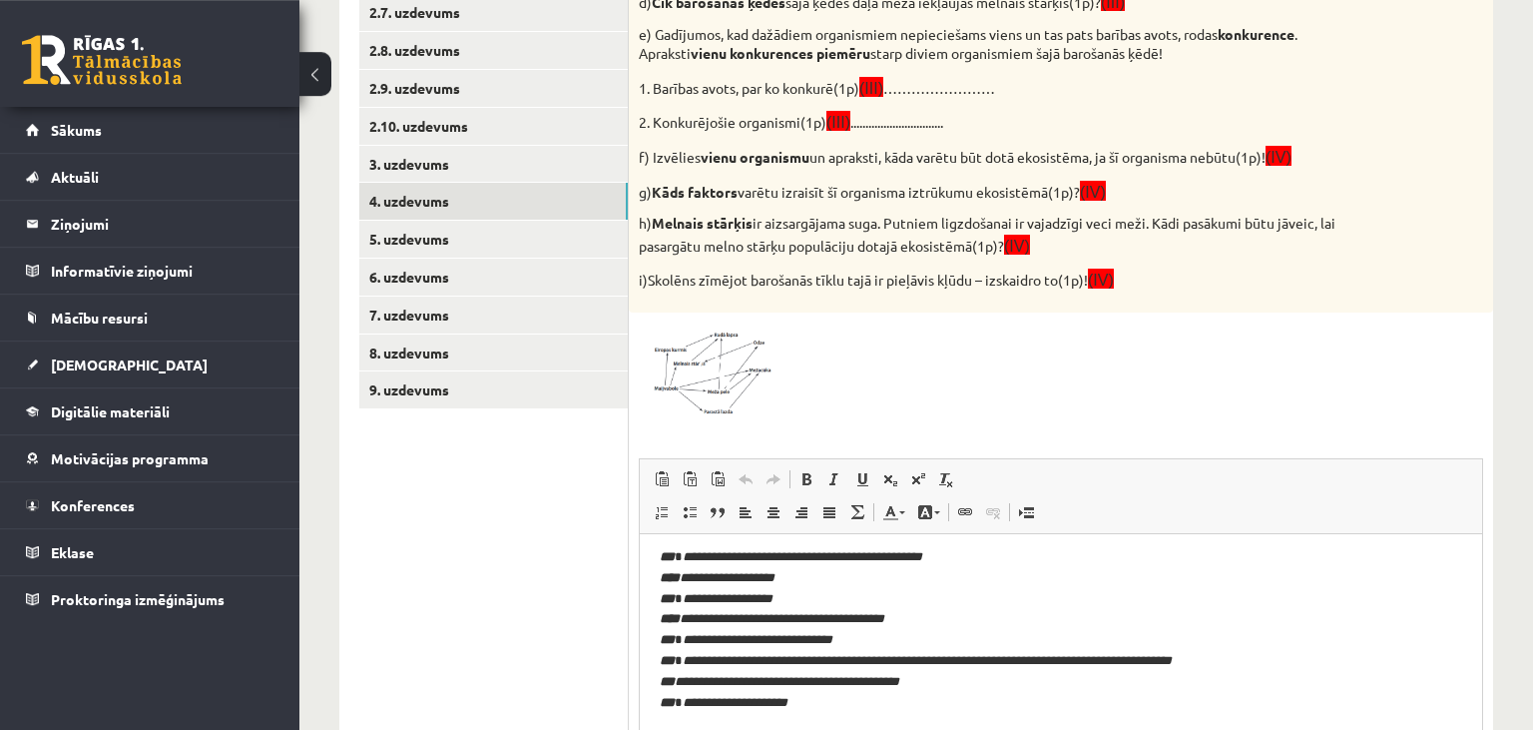
scroll to position [535, 0]
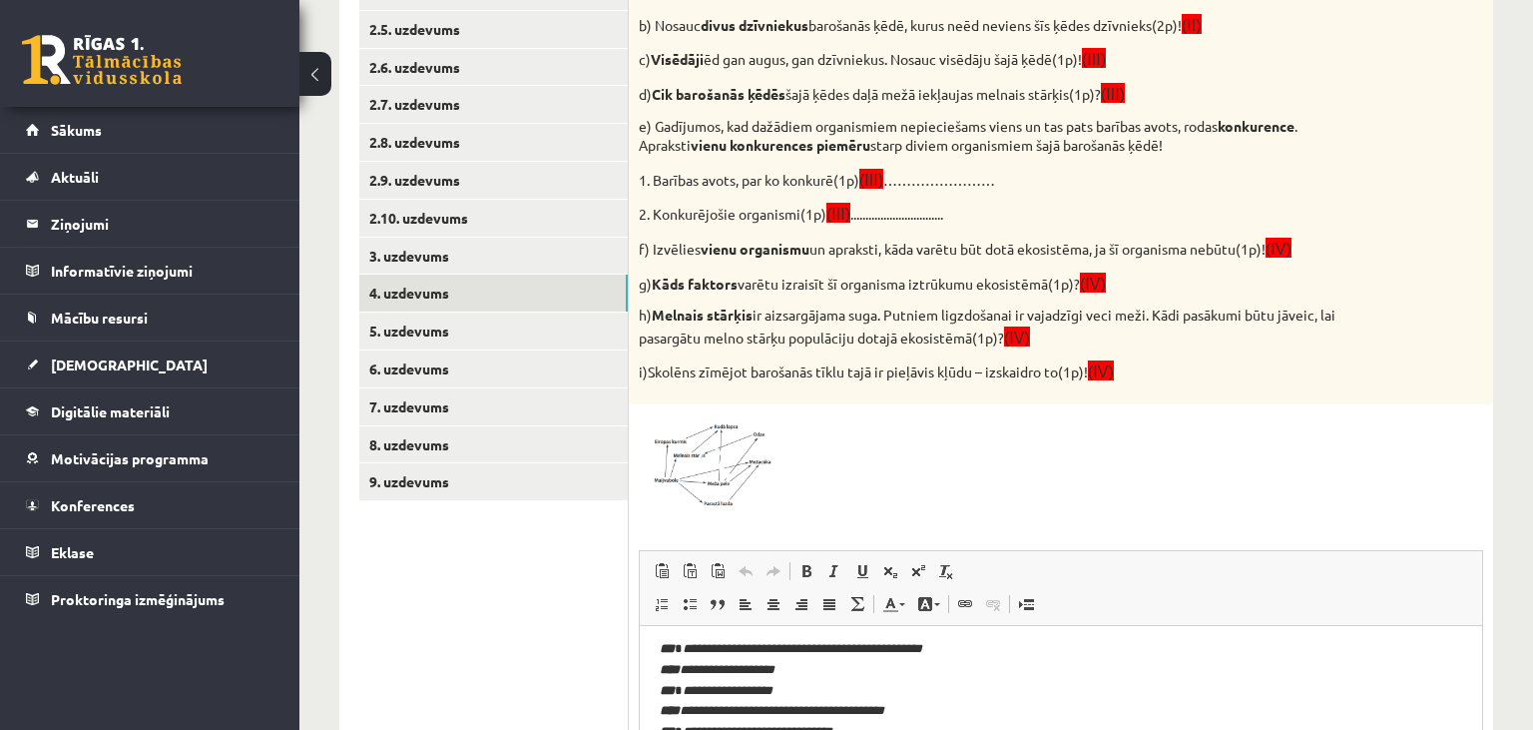
click at [737, 467] on img at bounding box center [714, 462] width 150 height 96
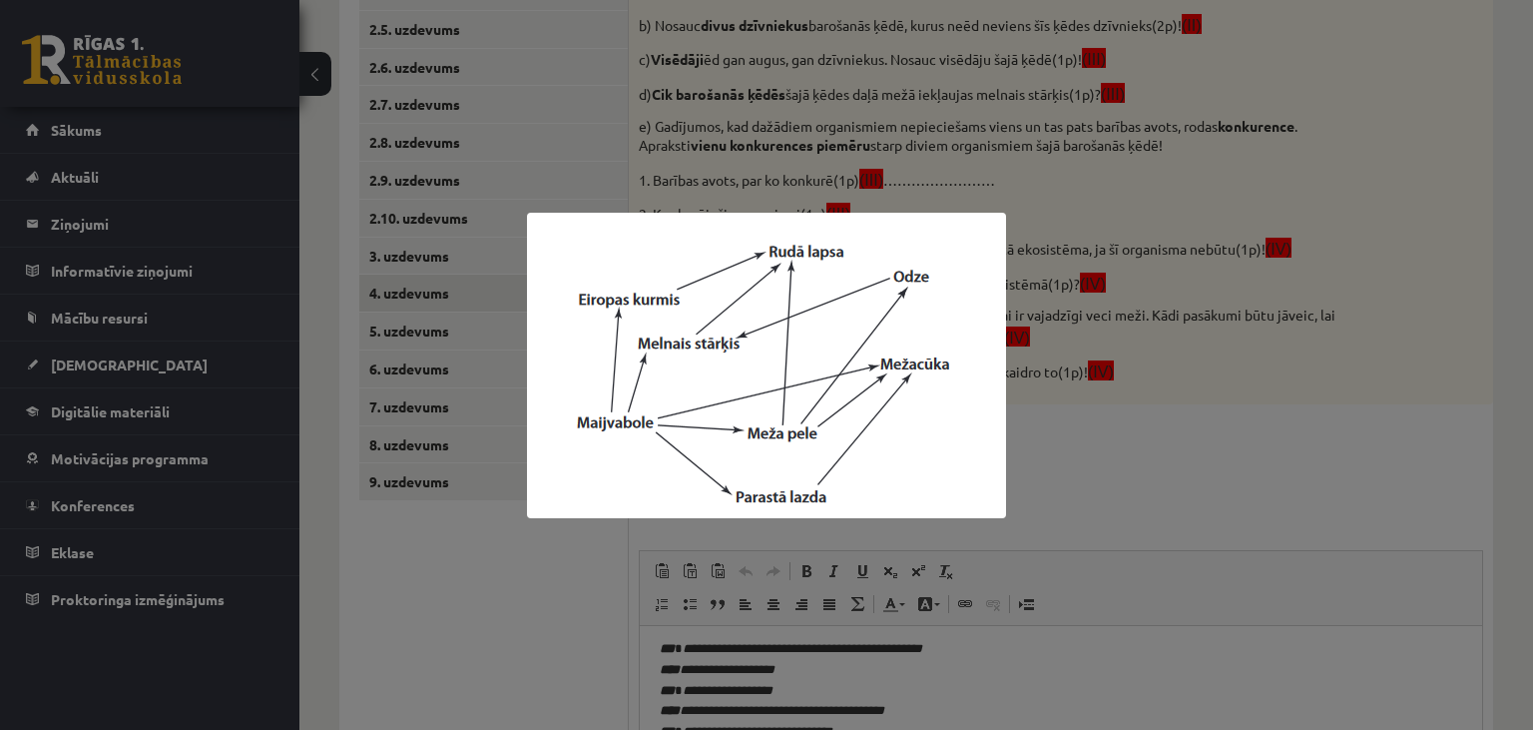
click at [482, 485] on div at bounding box center [766, 365] width 1533 height 730
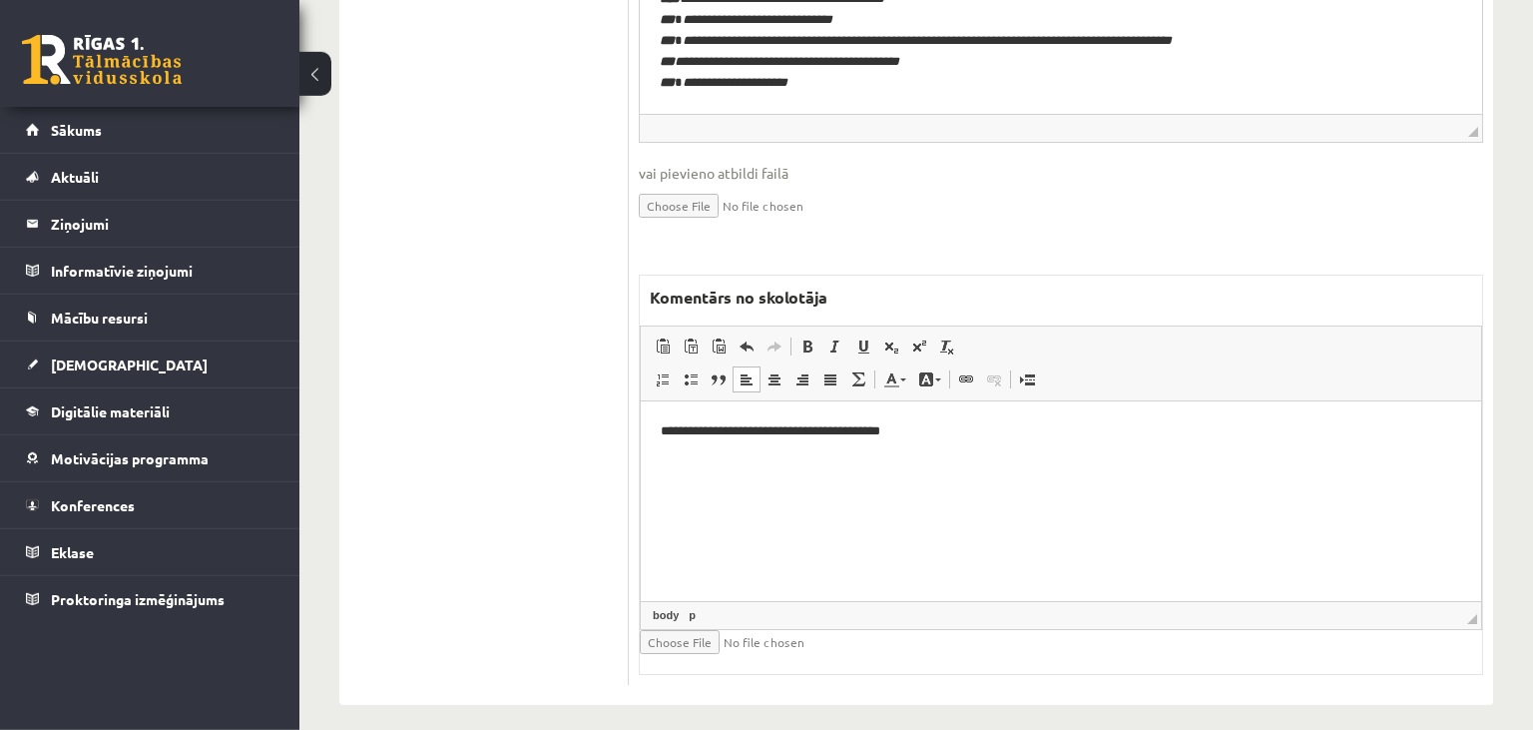
scroll to position [1250, 0]
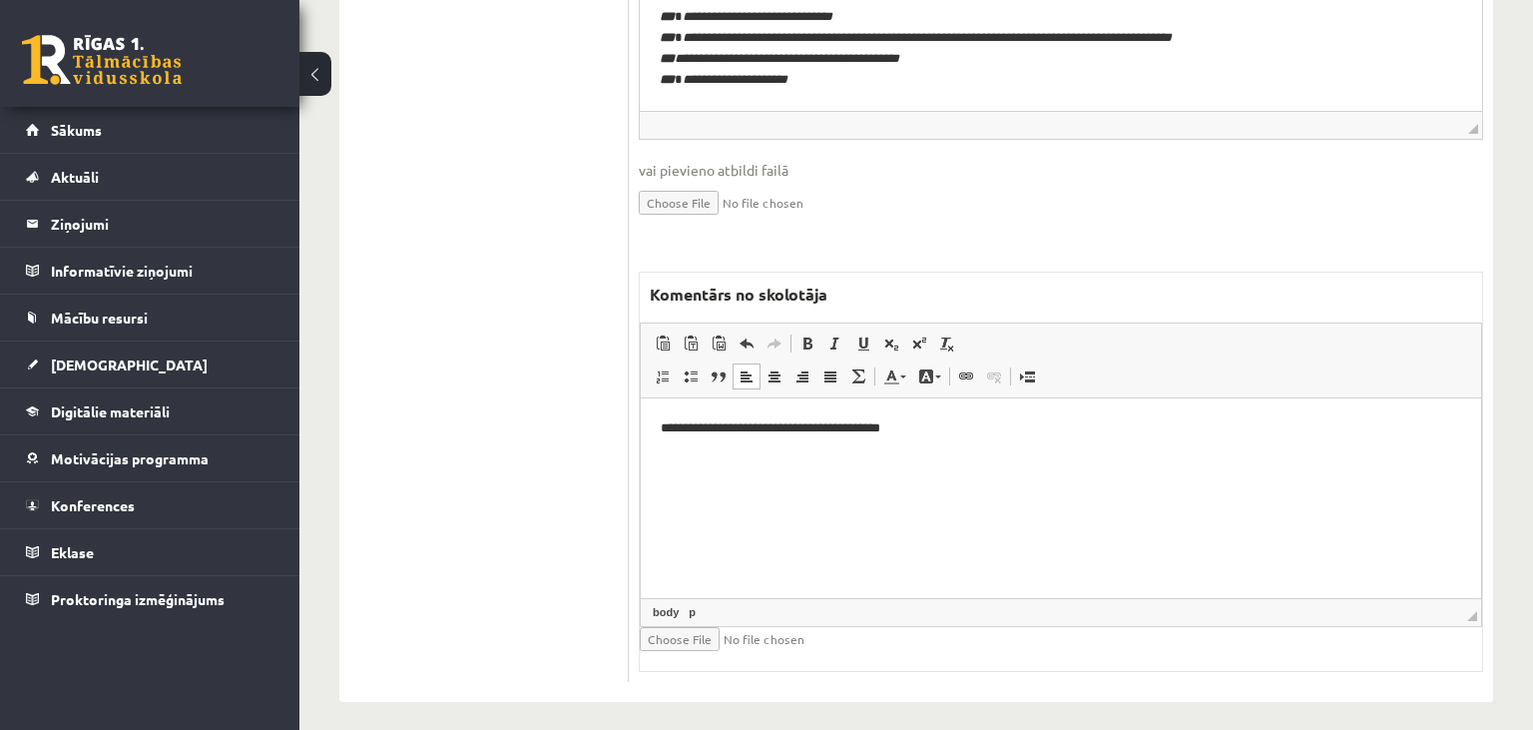
click at [993, 426] on p "**********" at bounding box center [1062, 427] width 802 height 21
click at [702, 463] on p "********" at bounding box center [1062, 461] width 802 height 21
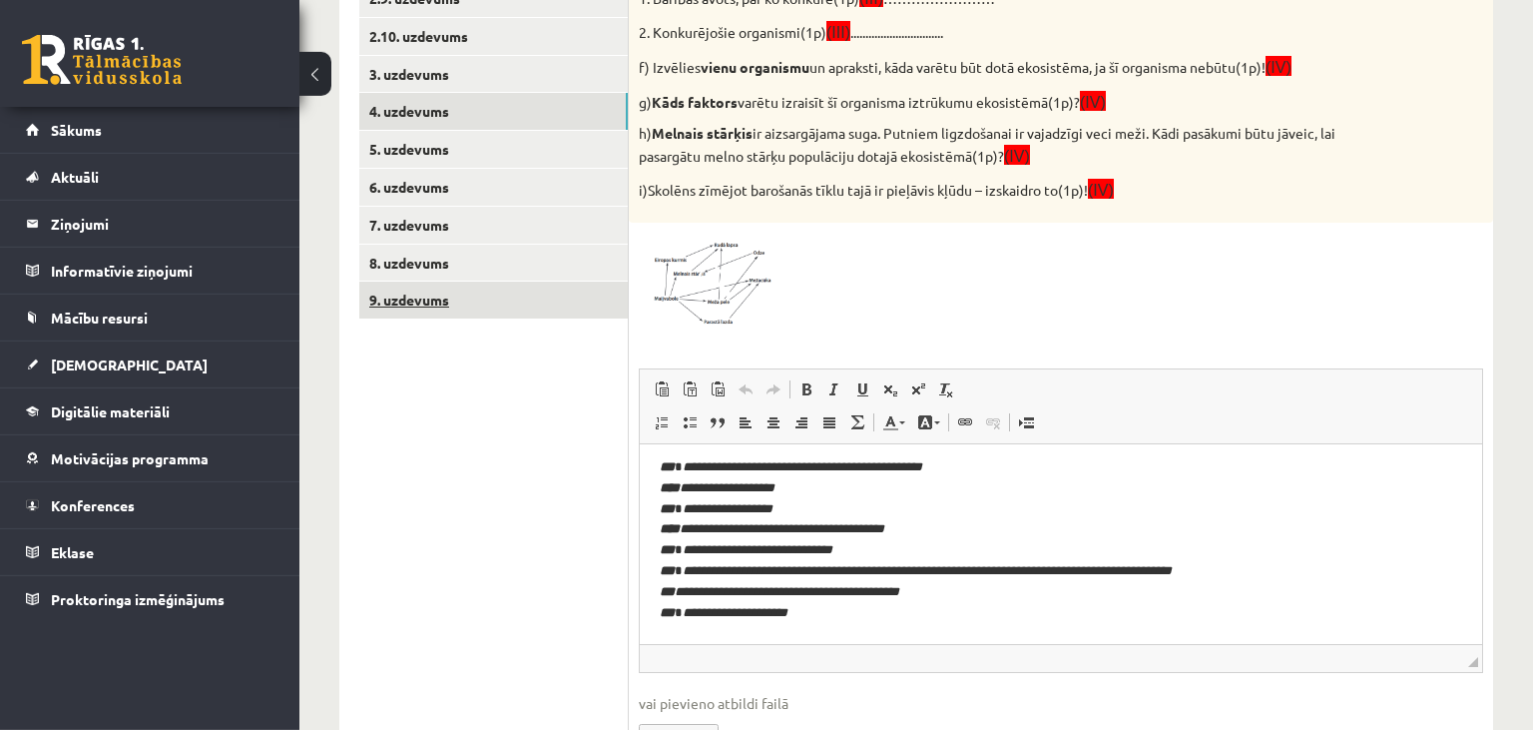
scroll to position [723, 0]
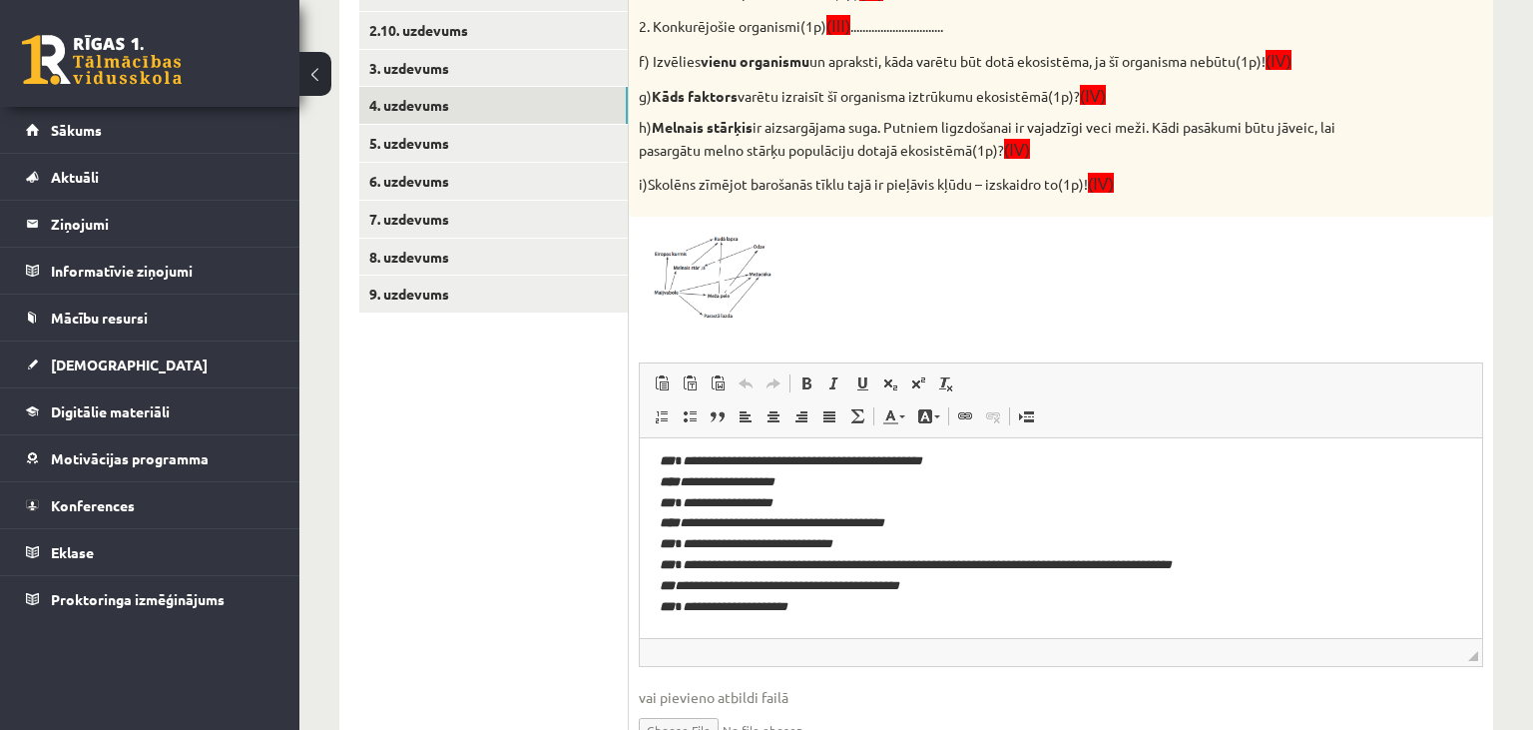
click at [709, 307] on img at bounding box center [714, 275] width 150 height 96
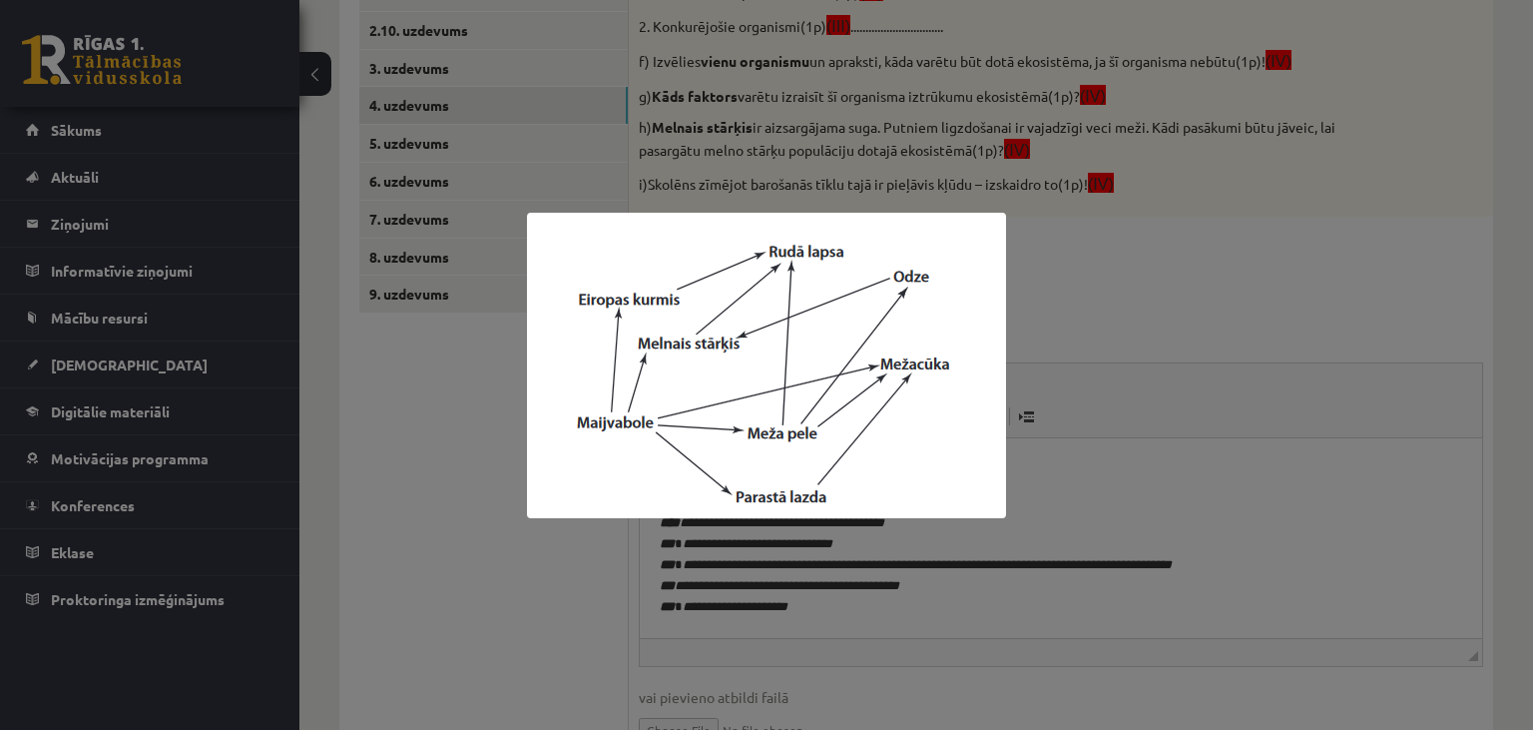
click at [557, 561] on div at bounding box center [766, 365] width 1533 height 730
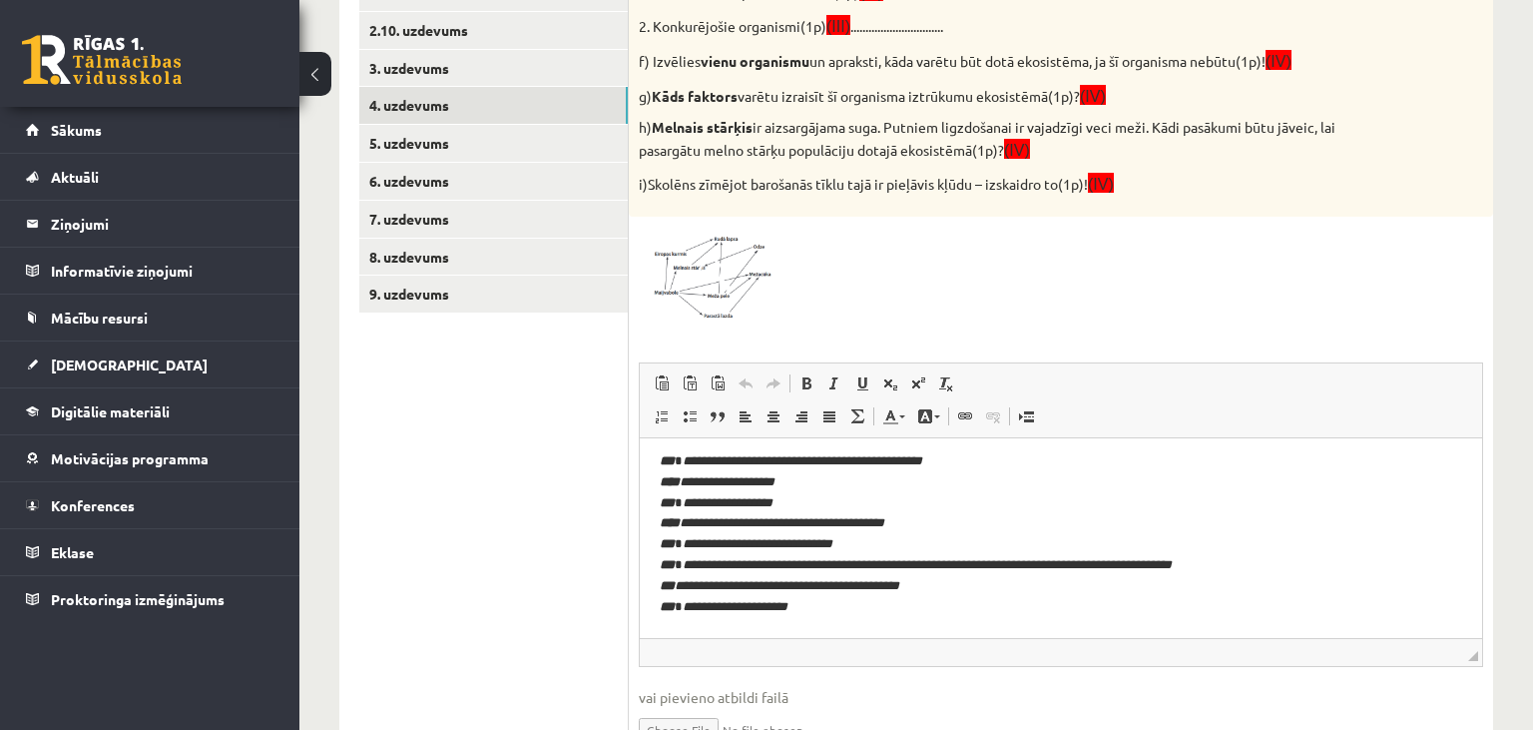
scroll to position [1145, 0]
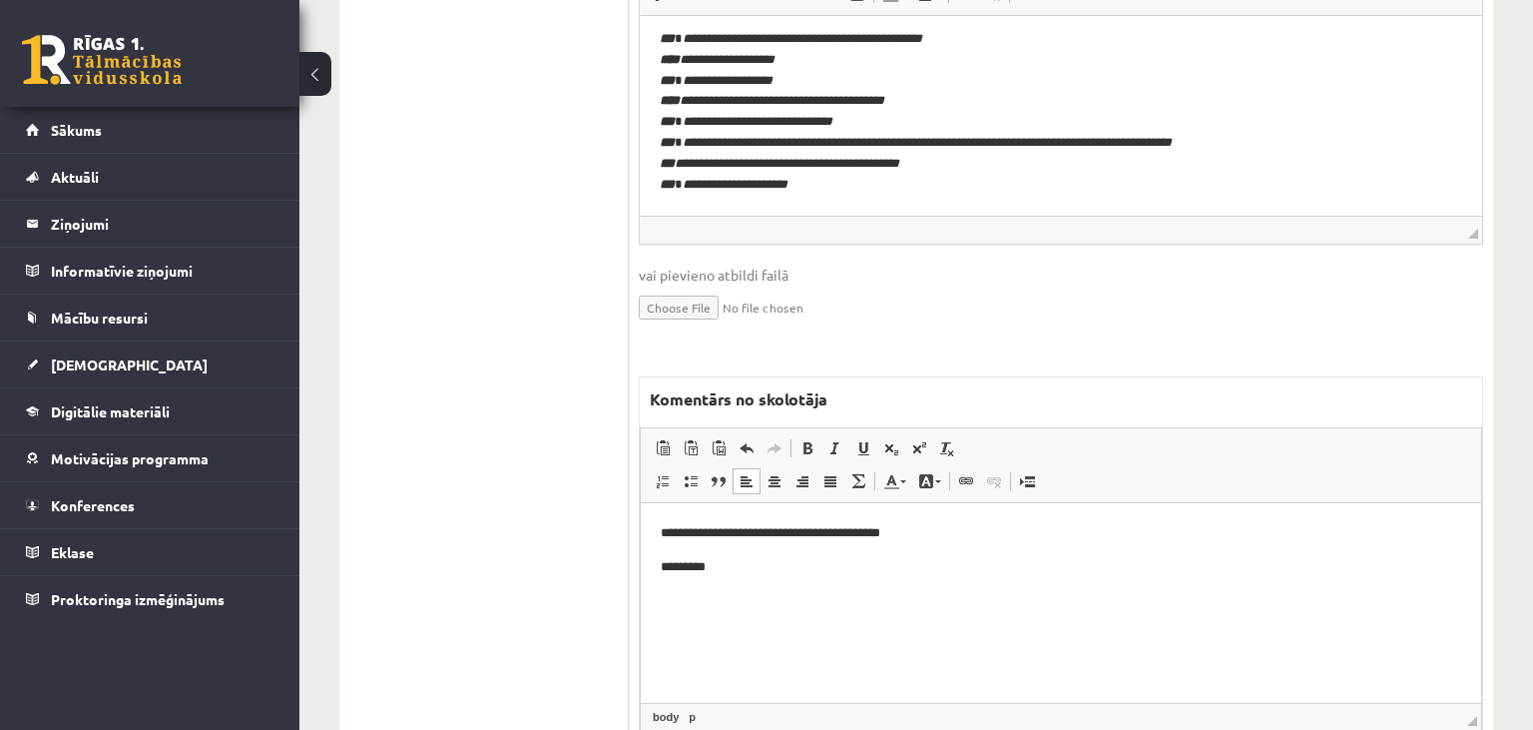
click at [766, 569] on p "*********" at bounding box center [1062, 566] width 802 height 21
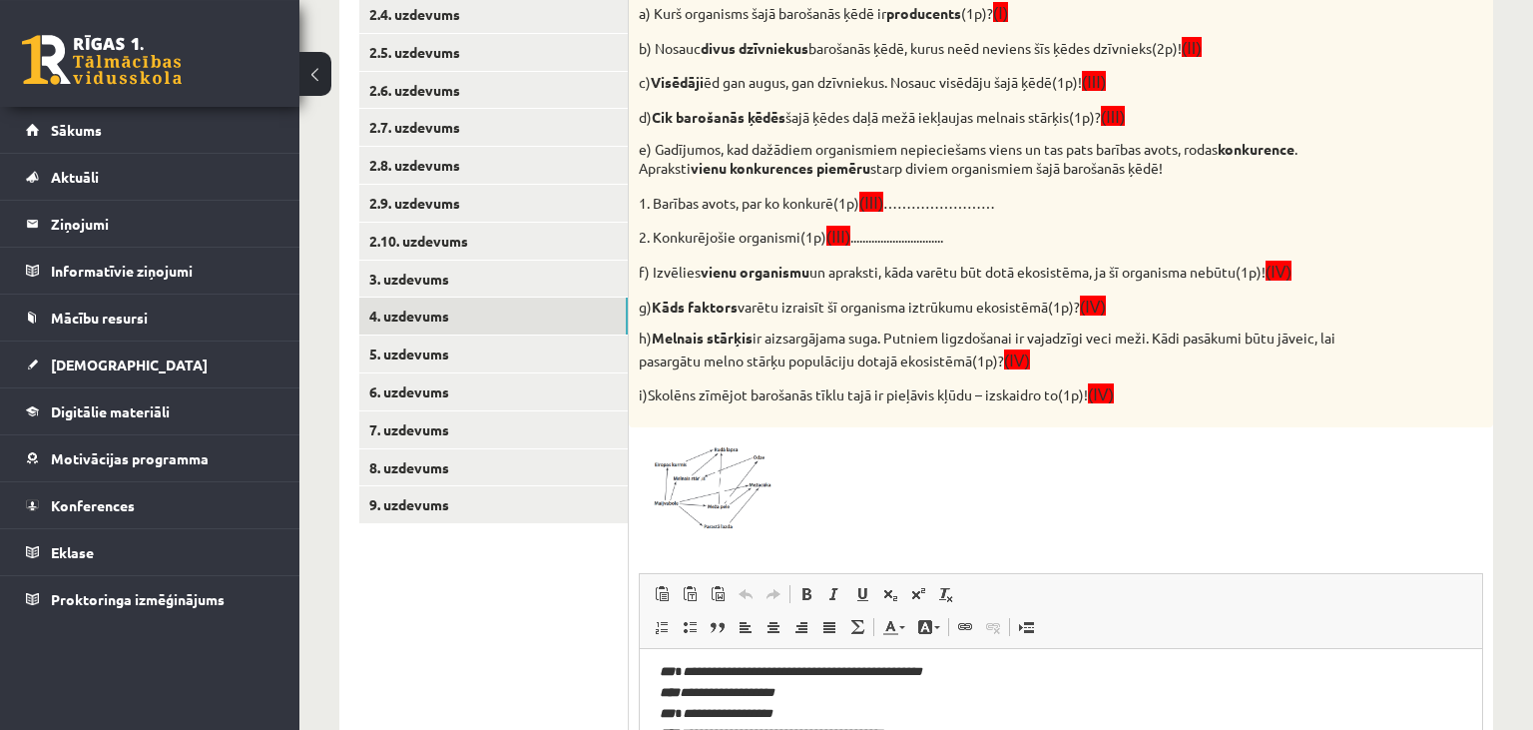
scroll to position [0, 0]
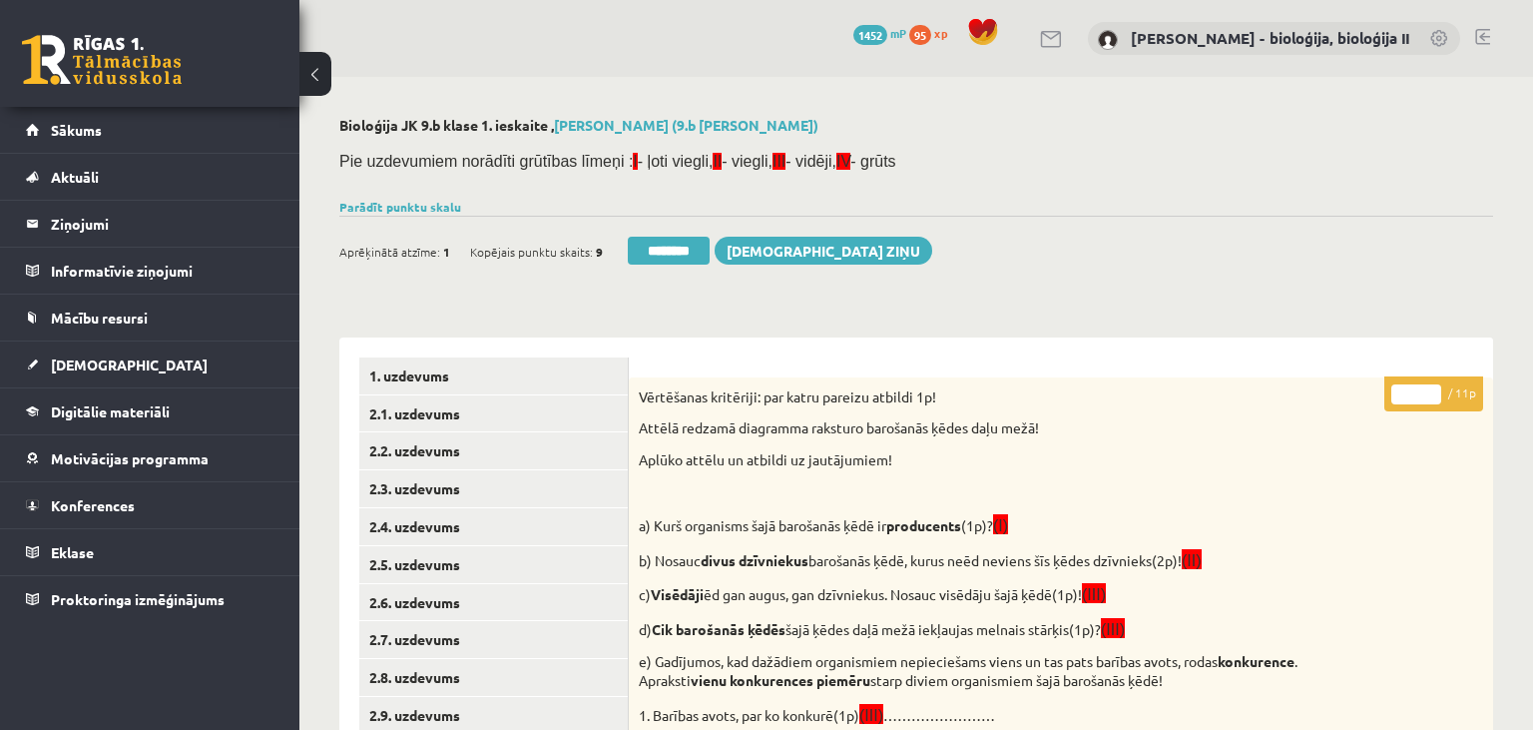
click at [1408, 389] on input "*" at bounding box center [1417, 394] width 50 height 20
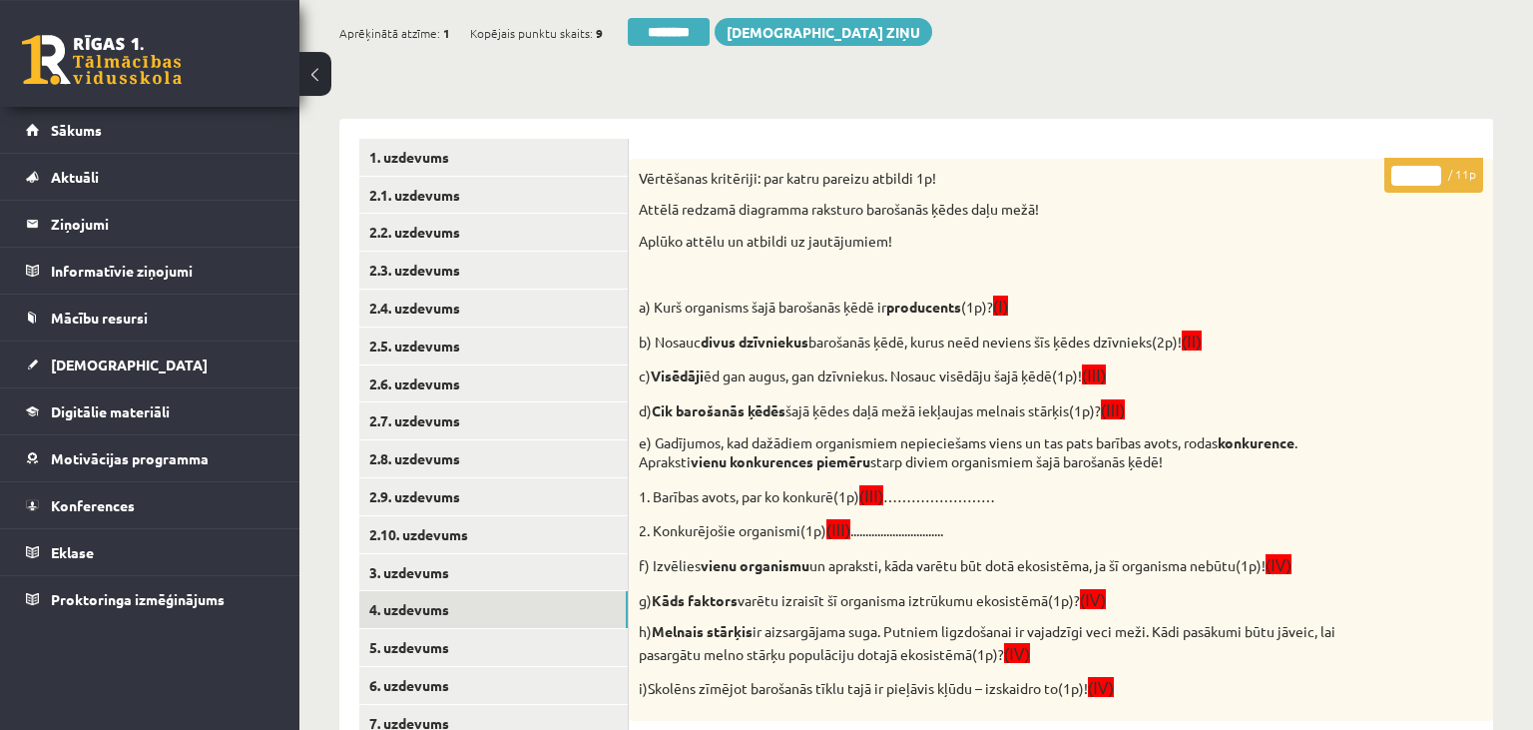
scroll to position [315, 0]
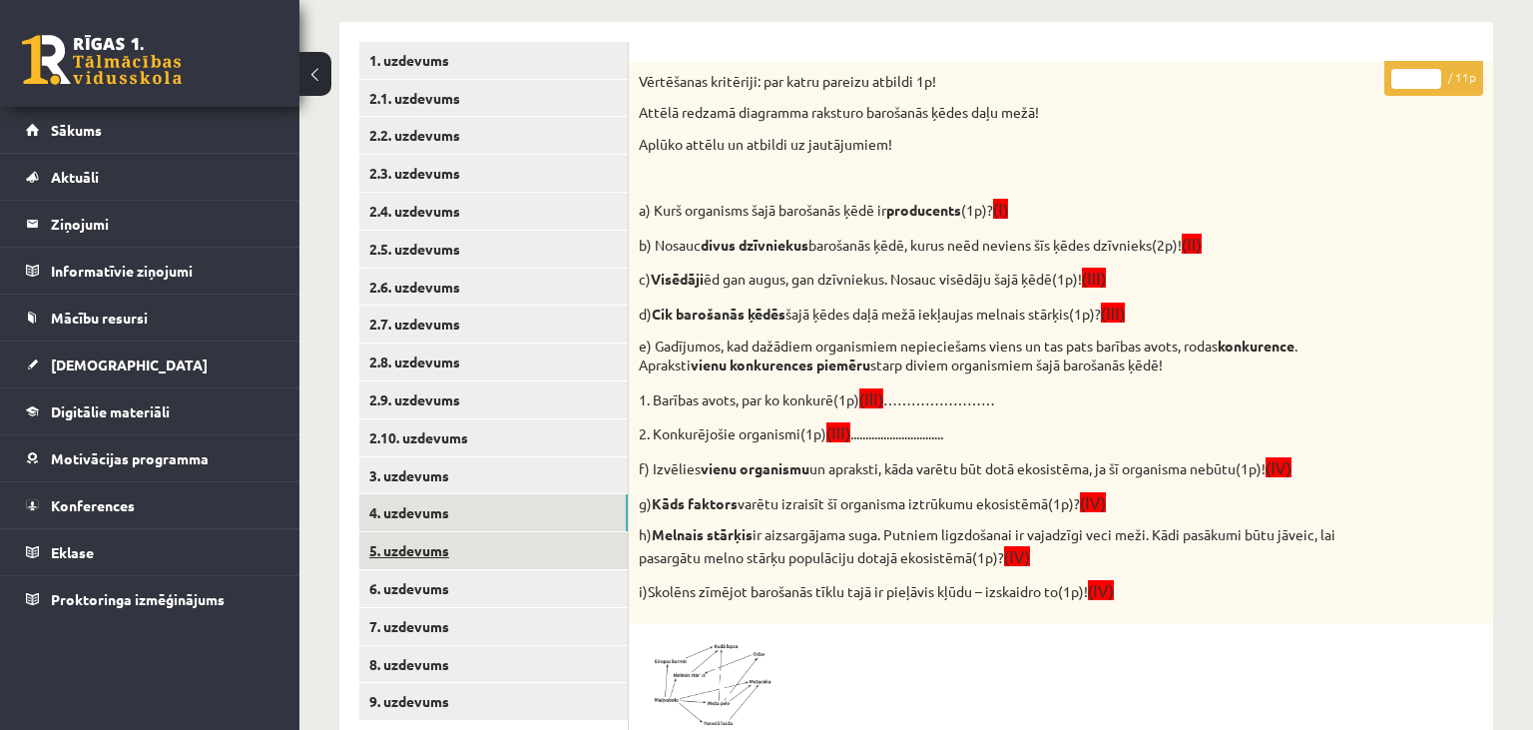
type input "*"
click at [575, 547] on link "5. uzdevums" at bounding box center [493, 550] width 269 height 37
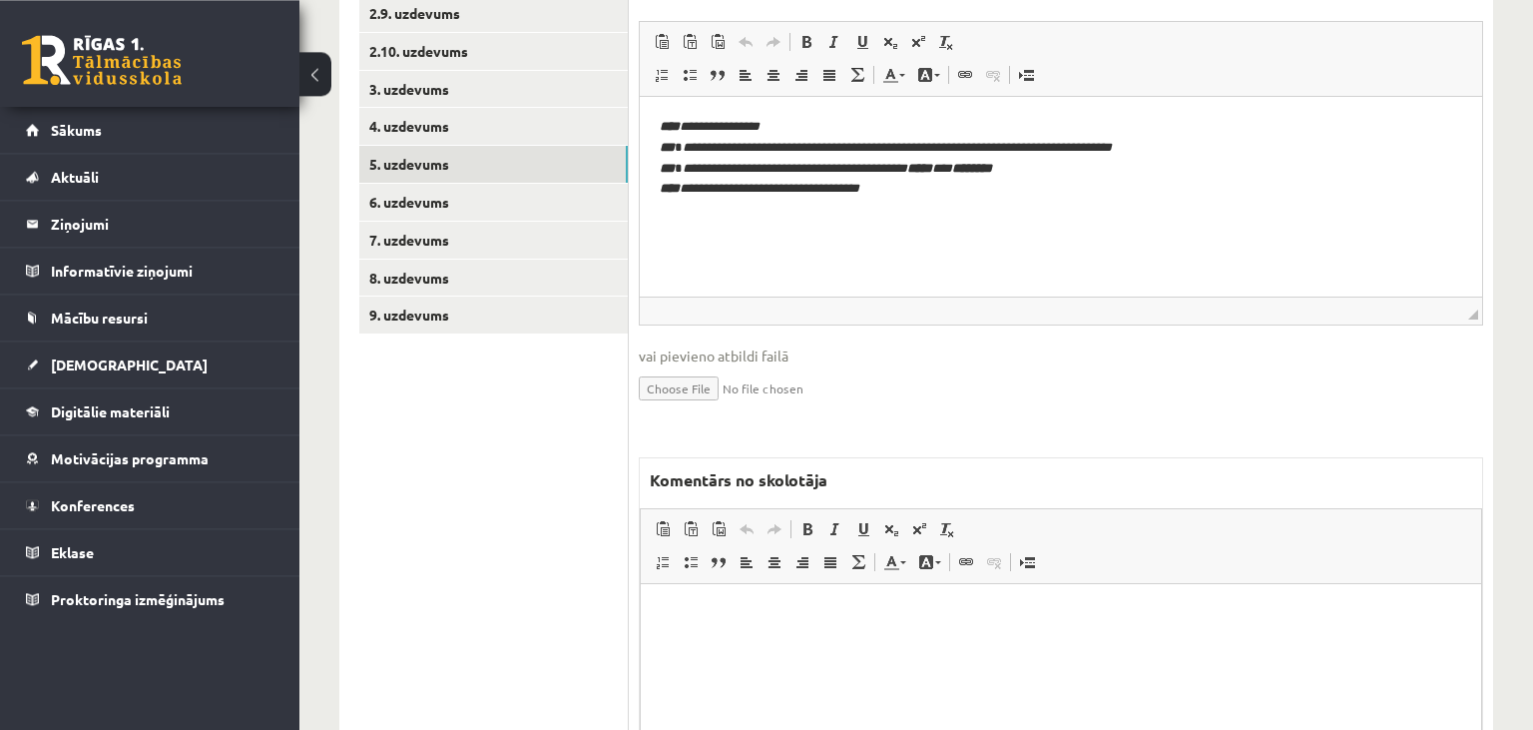
scroll to position [703, 0]
click at [996, 673] on html at bounding box center [1061, 683] width 840 height 200
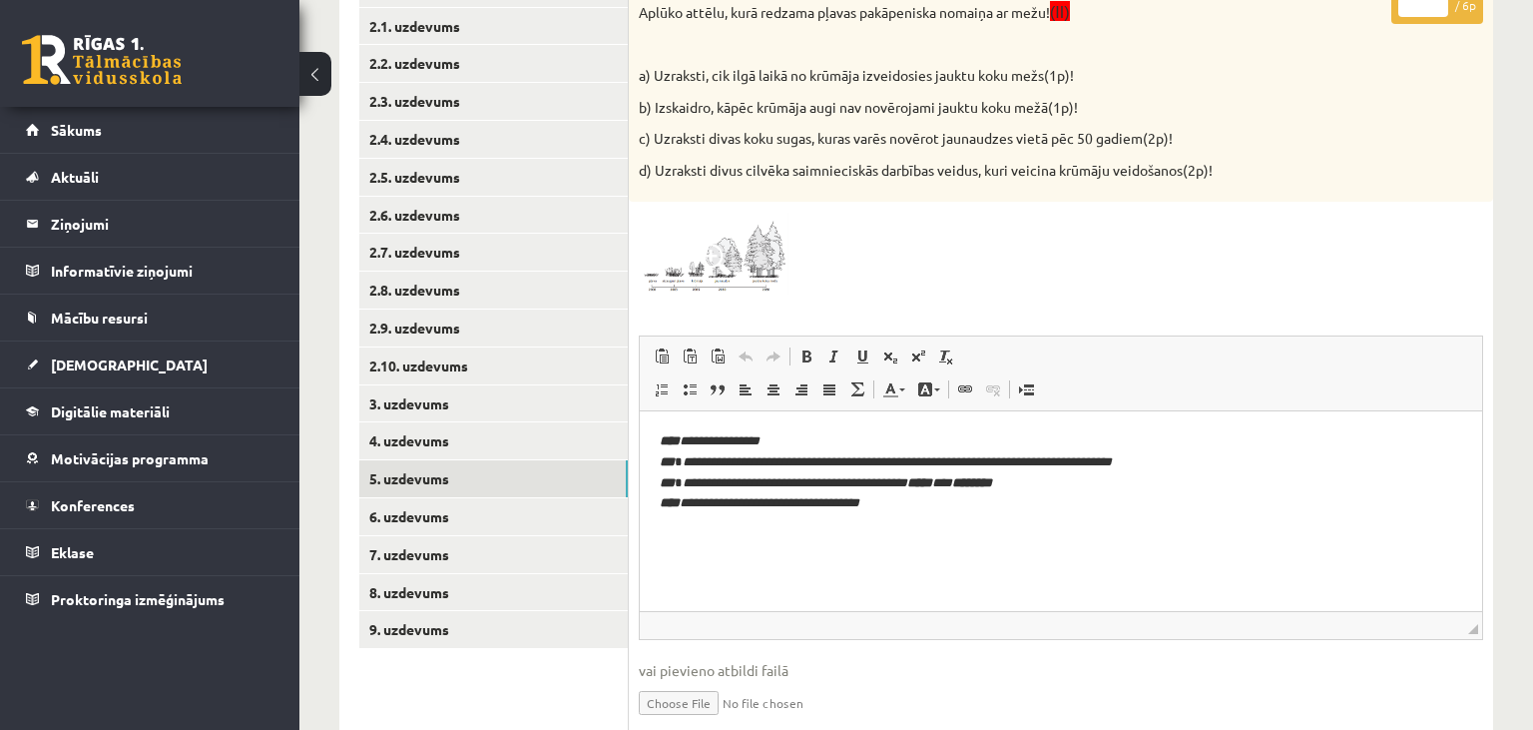
click at [725, 257] on span at bounding box center [715, 260] width 32 height 32
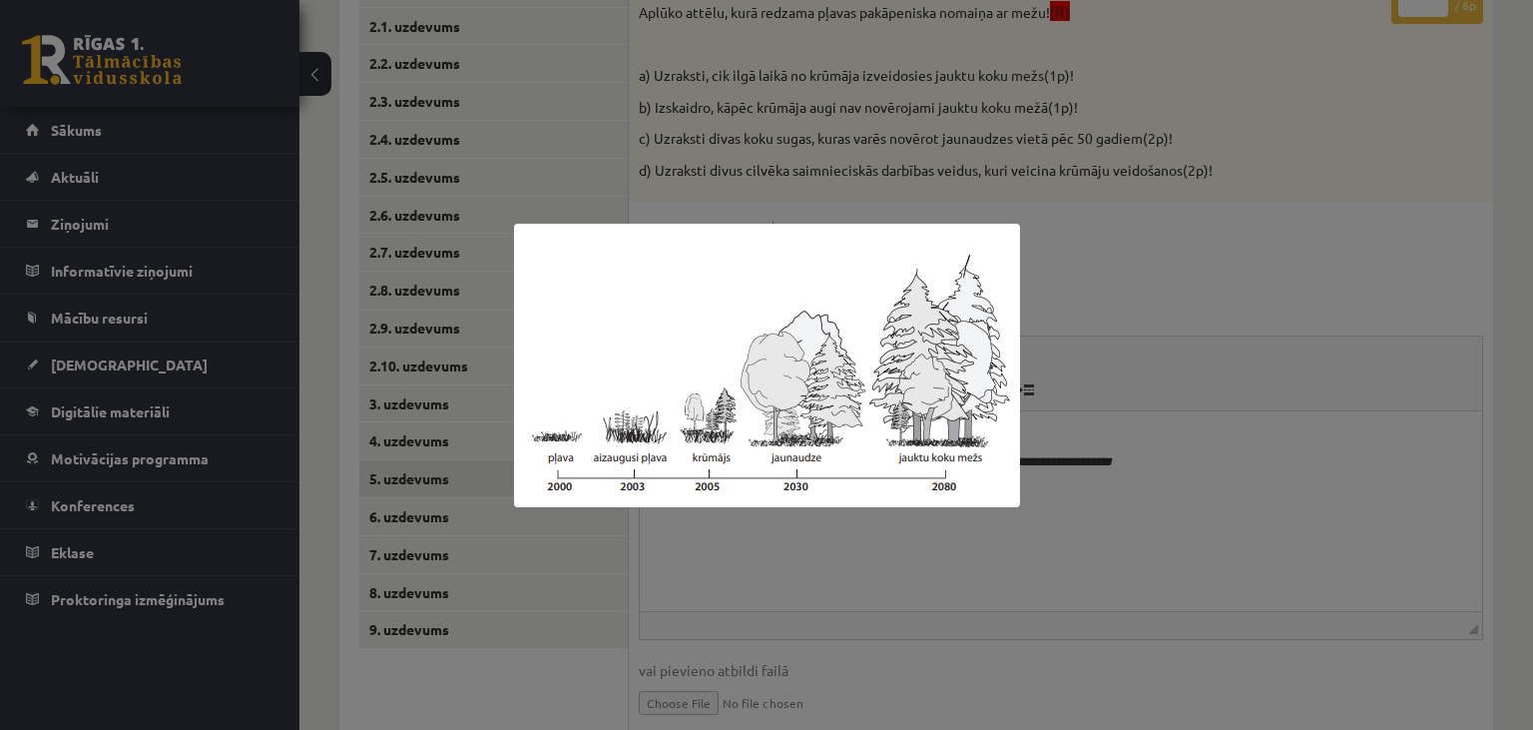
click at [1182, 508] on div at bounding box center [766, 365] width 1533 height 730
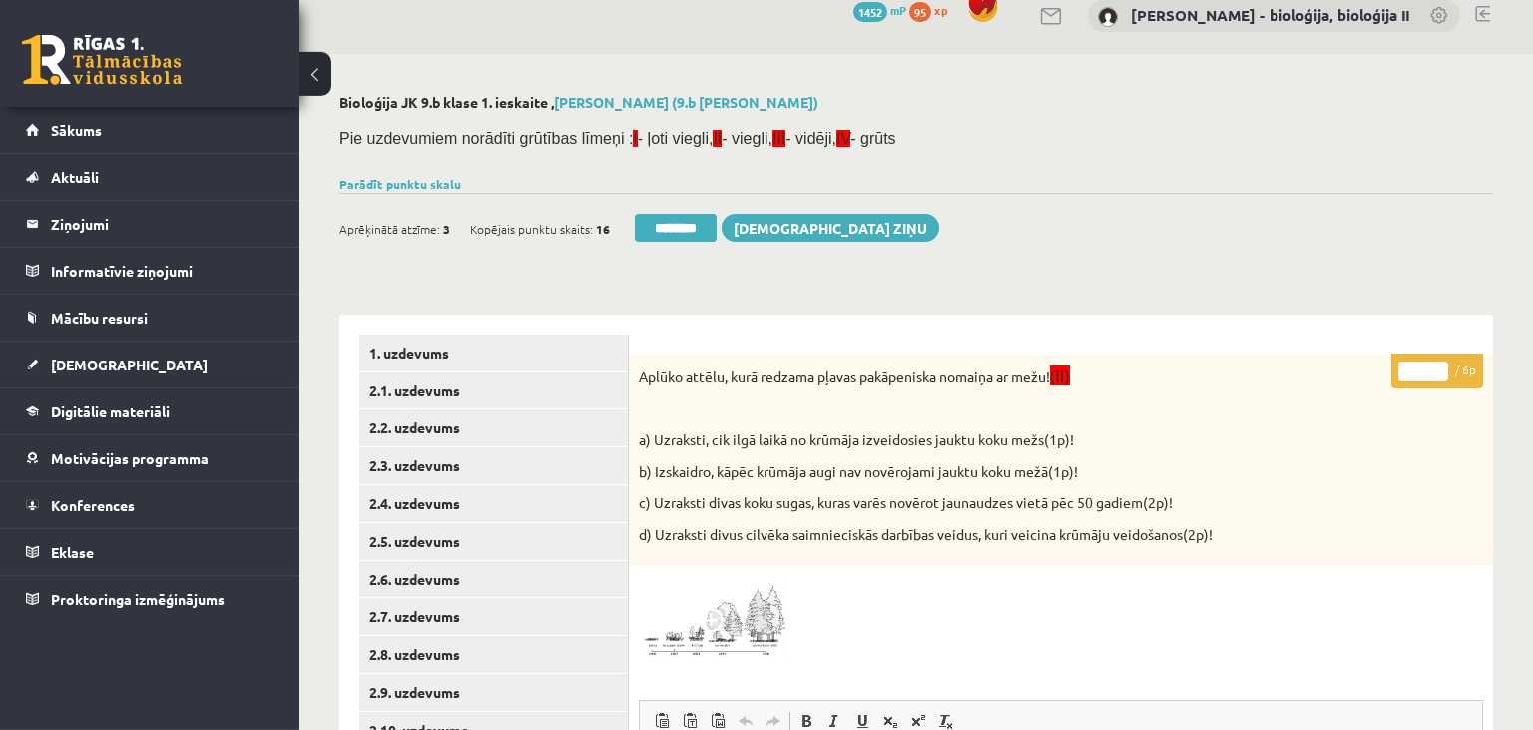
scroll to position [0, 0]
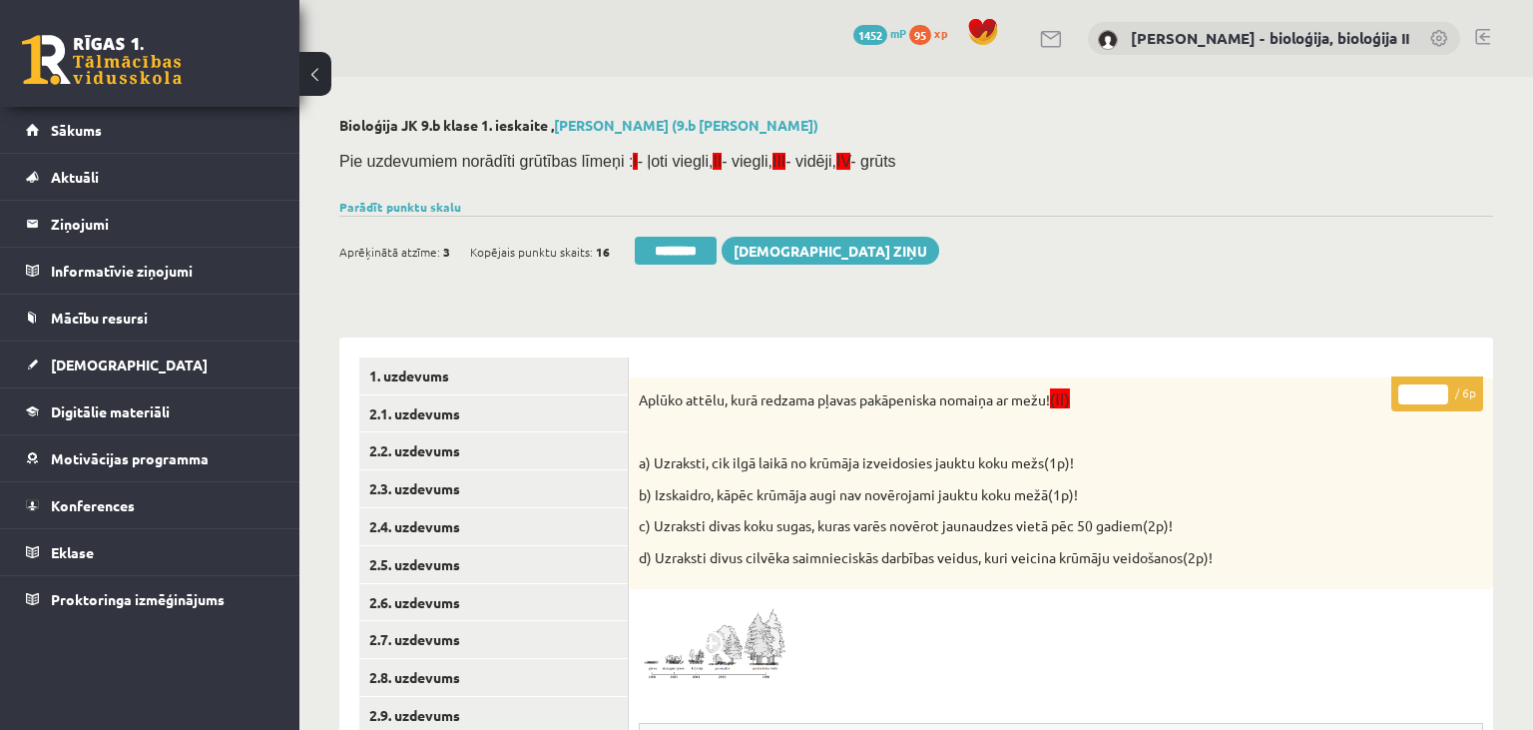
click at [1429, 382] on p "* / 6p" at bounding box center [1438, 393] width 92 height 35
click at [1435, 388] on input "*" at bounding box center [1423, 394] width 50 height 20
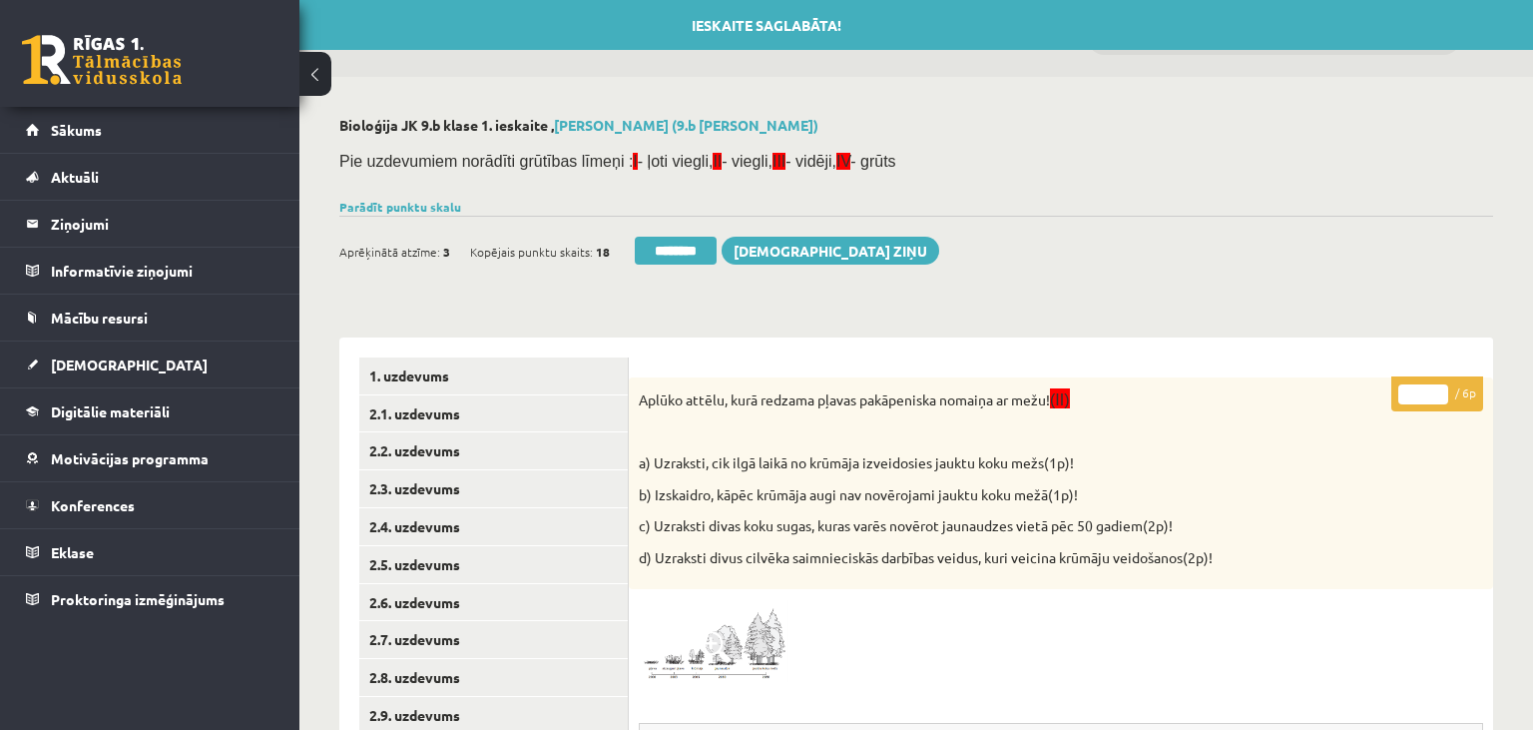
click at [1435, 388] on input "*" at bounding box center [1423, 394] width 50 height 20
type input "*"
click at [1435, 388] on input "*" at bounding box center [1423, 394] width 50 height 20
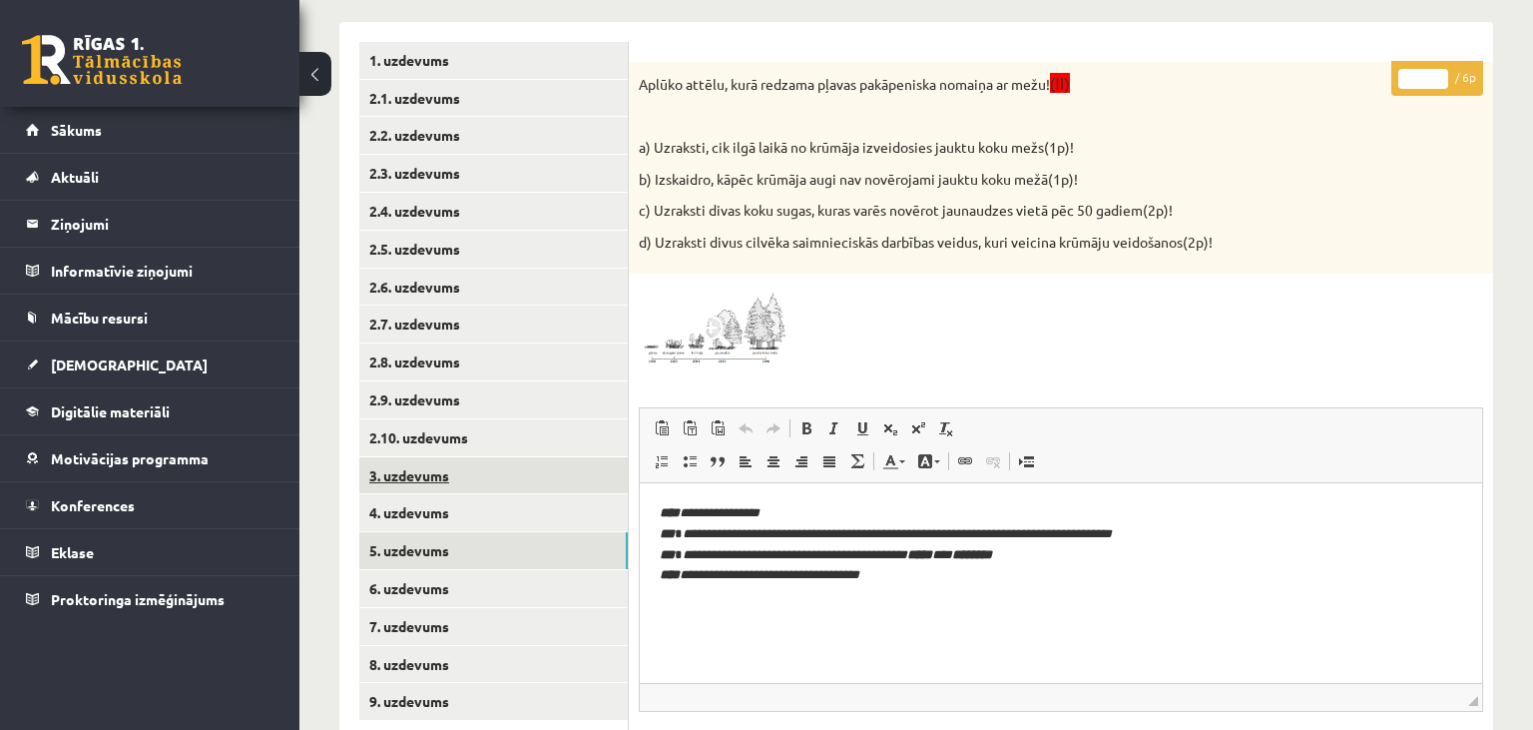
scroll to position [527, 0]
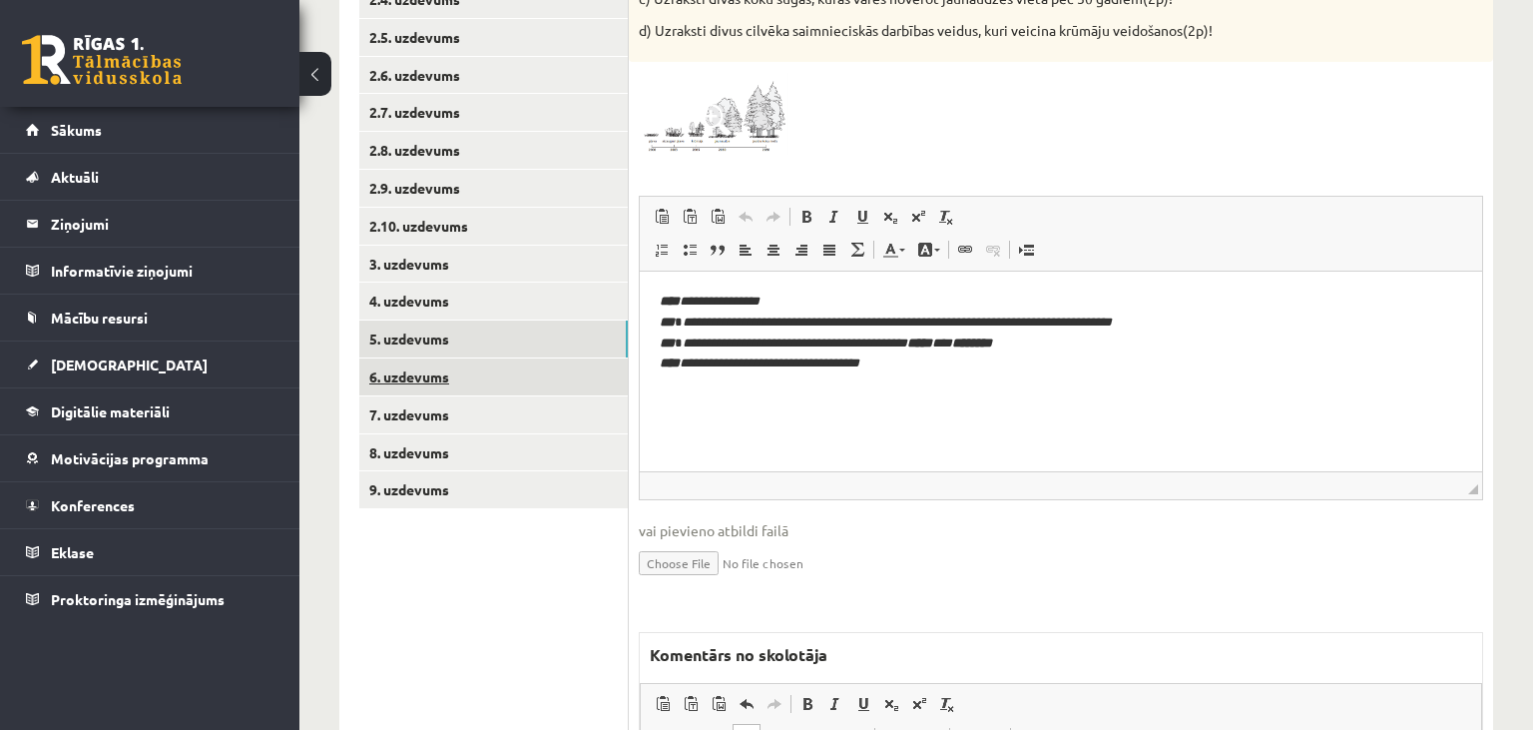
click at [492, 376] on link "6. uzdevums" at bounding box center [493, 376] width 269 height 37
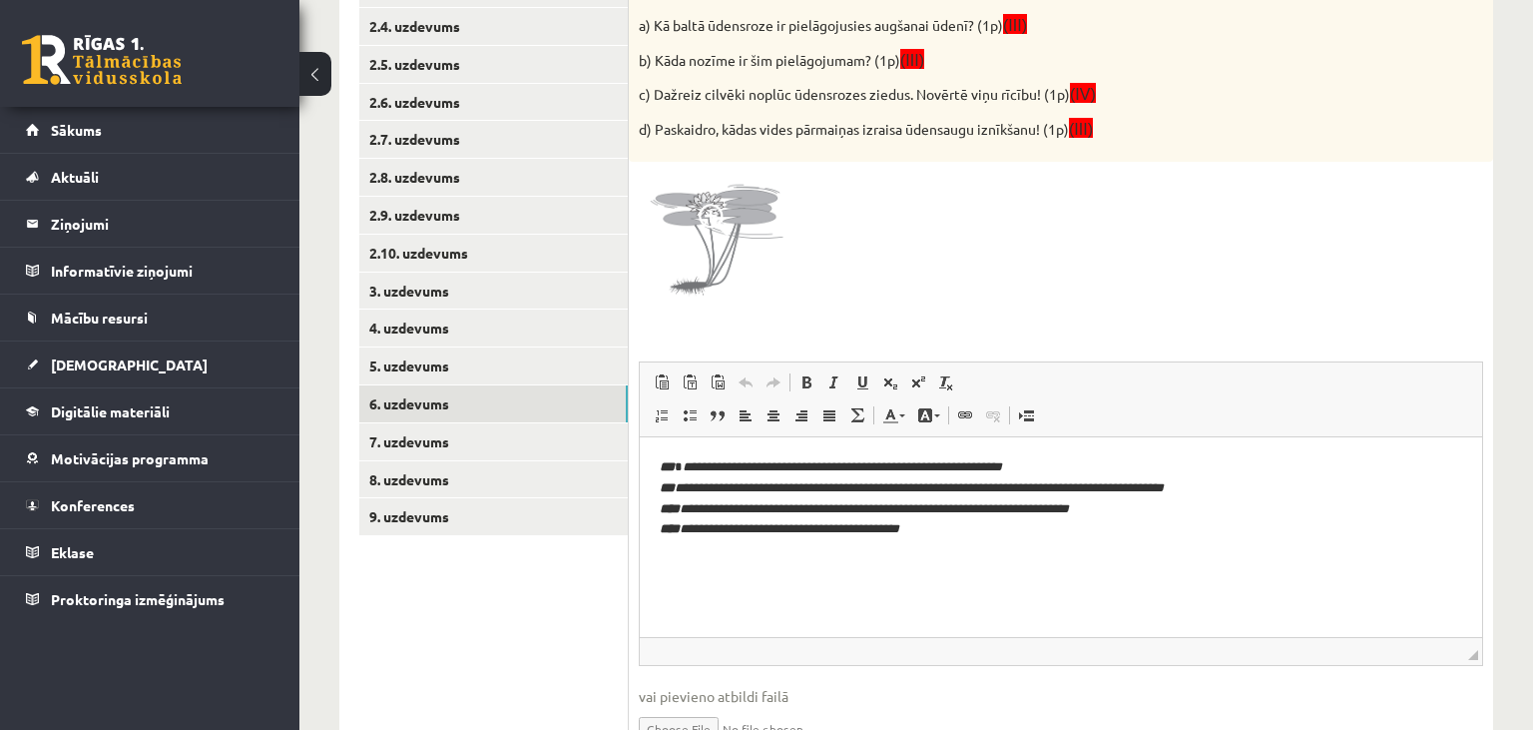
scroll to position [79, 0]
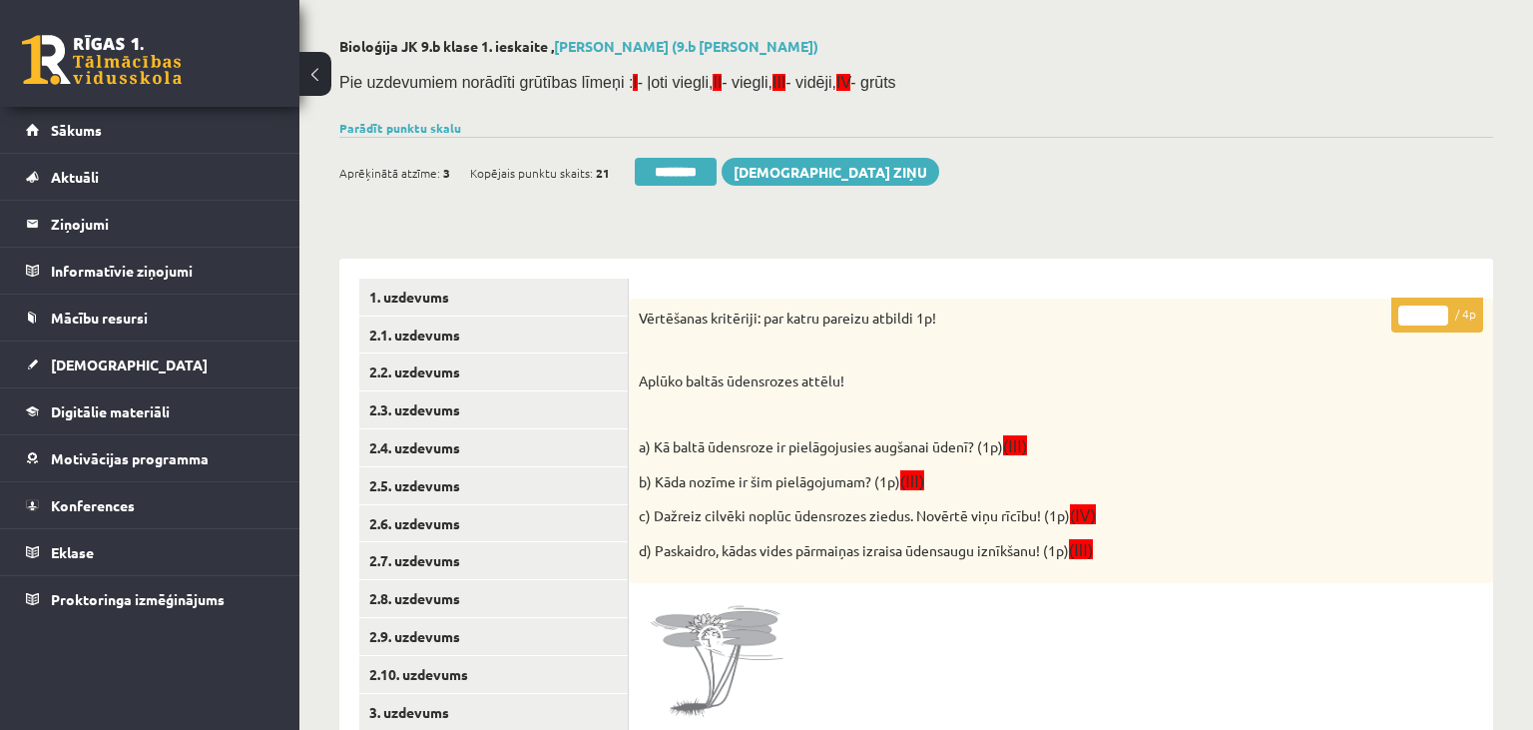
click at [1434, 309] on input "*" at bounding box center [1423, 315] width 50 height 20
type input "*"
click at [1434, 309] on input "*" at bounding box center [1423, 315] width 50 height 20
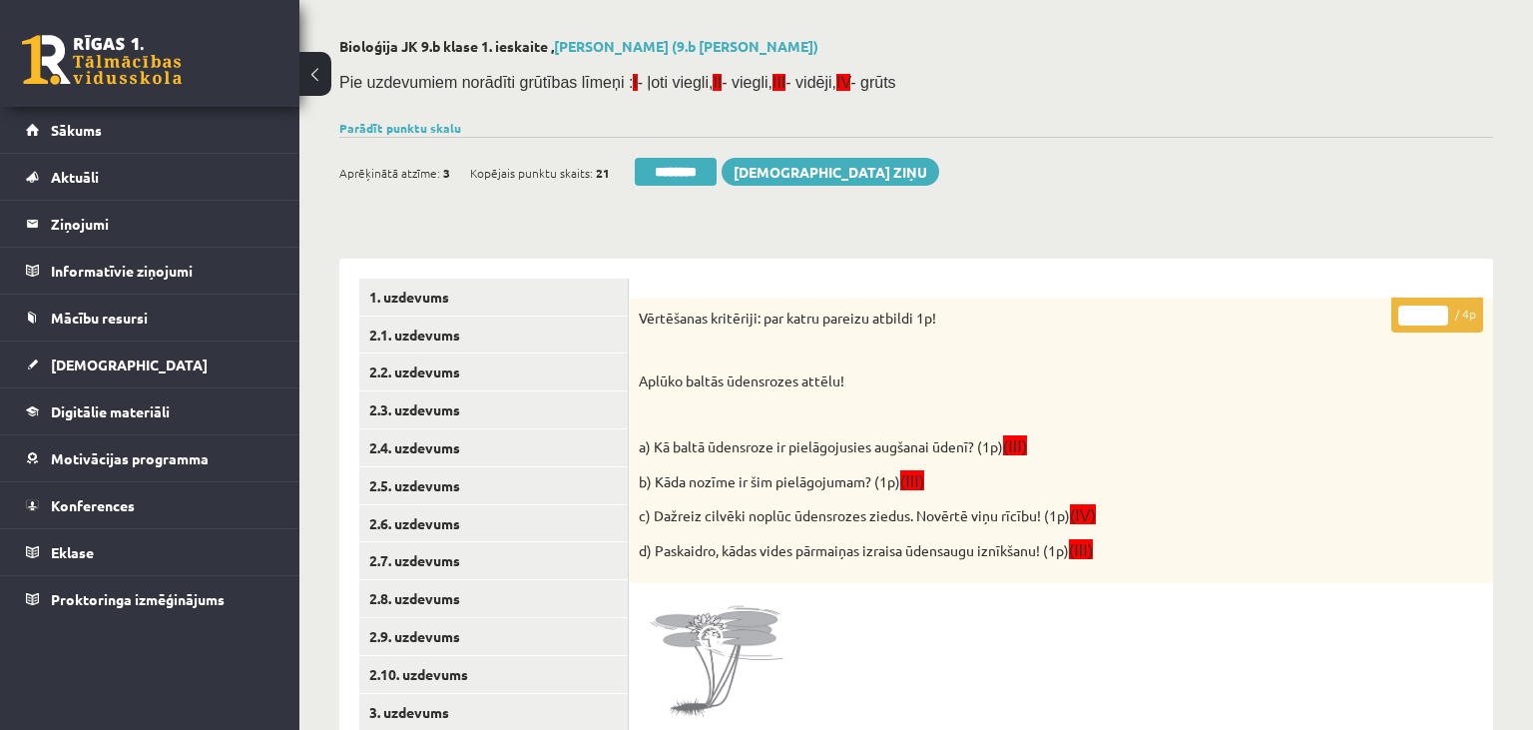
click at [1434, 309] on input "*" at bounding box center [1423, 315] width 50 height 20
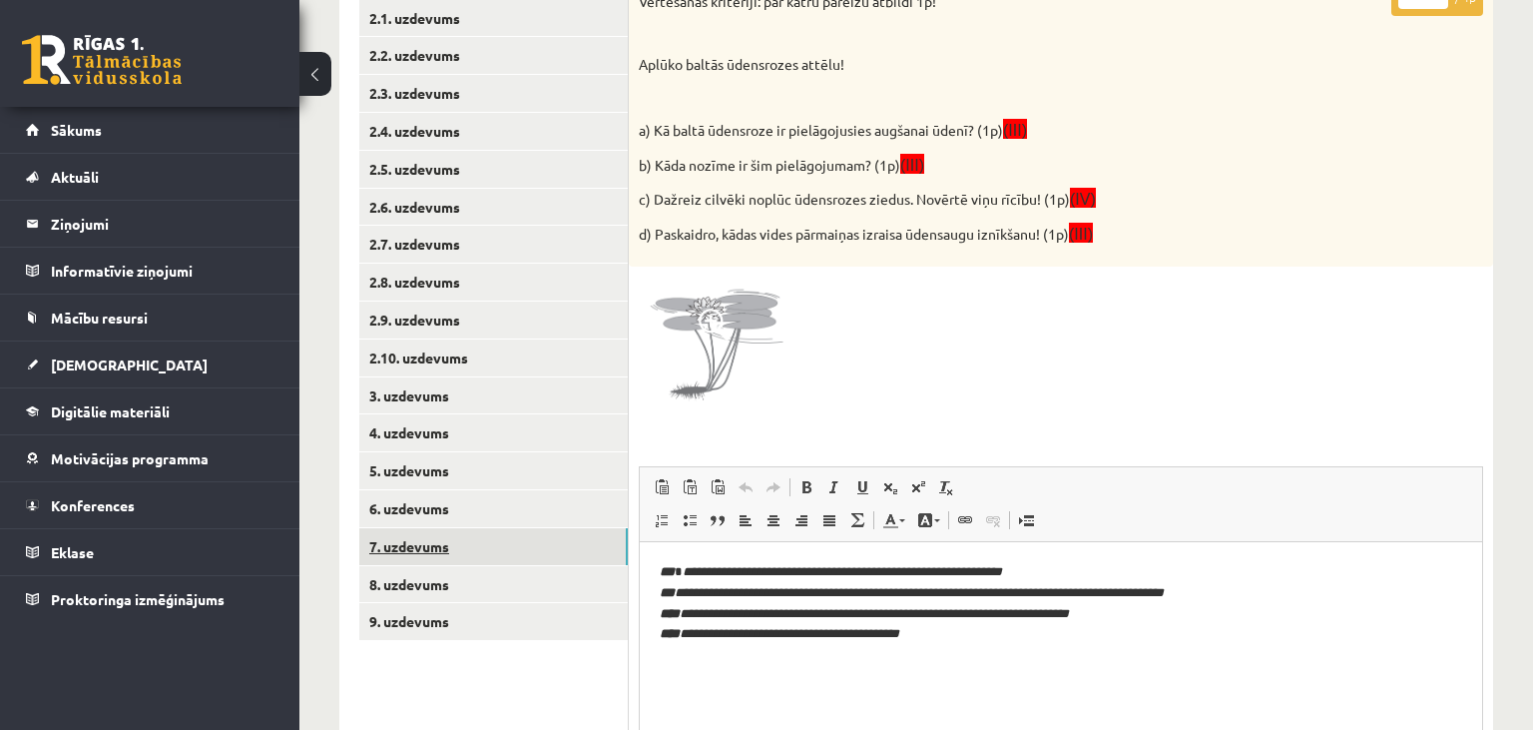
click at [497, 550] on link "7. uzdevums" at bounding box center [493, 546] width 269 height 37
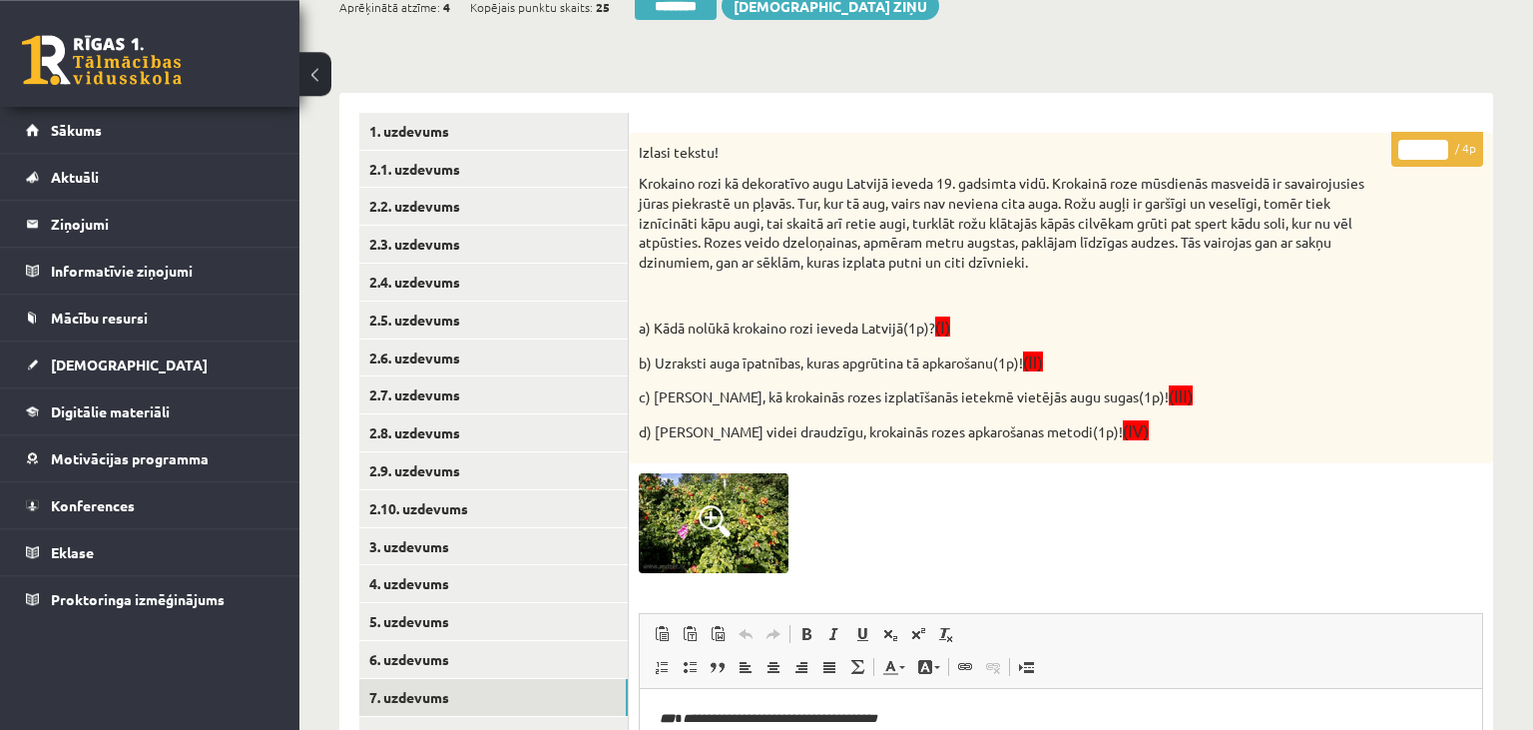
scroll to position [184, 0]
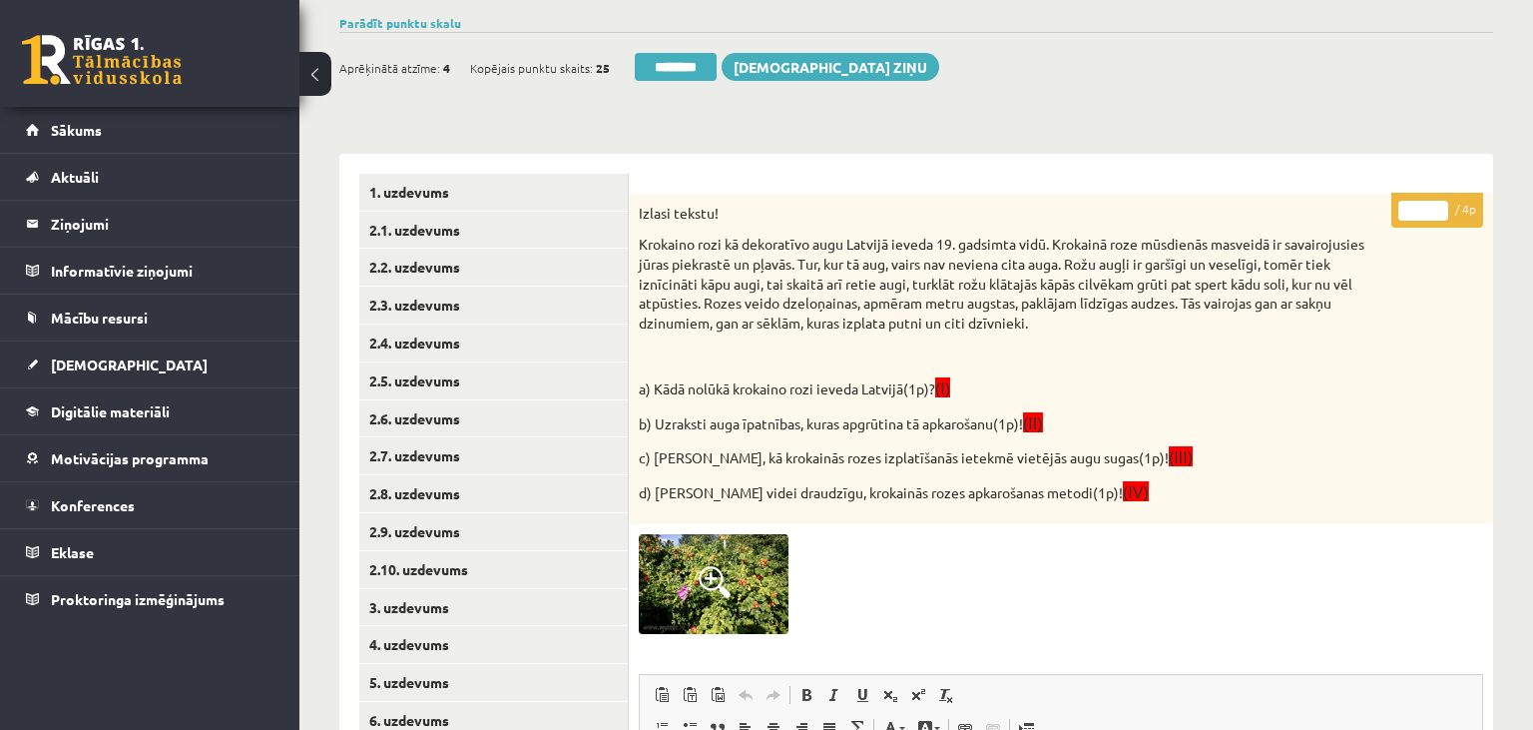
click at [1443, 206] on input "*" at bounding box center [1423, 211] width 50 height 20
type input "*"
click at [1443, 206] on input "*" at bounding box center [1423, 211] width 50 height 20
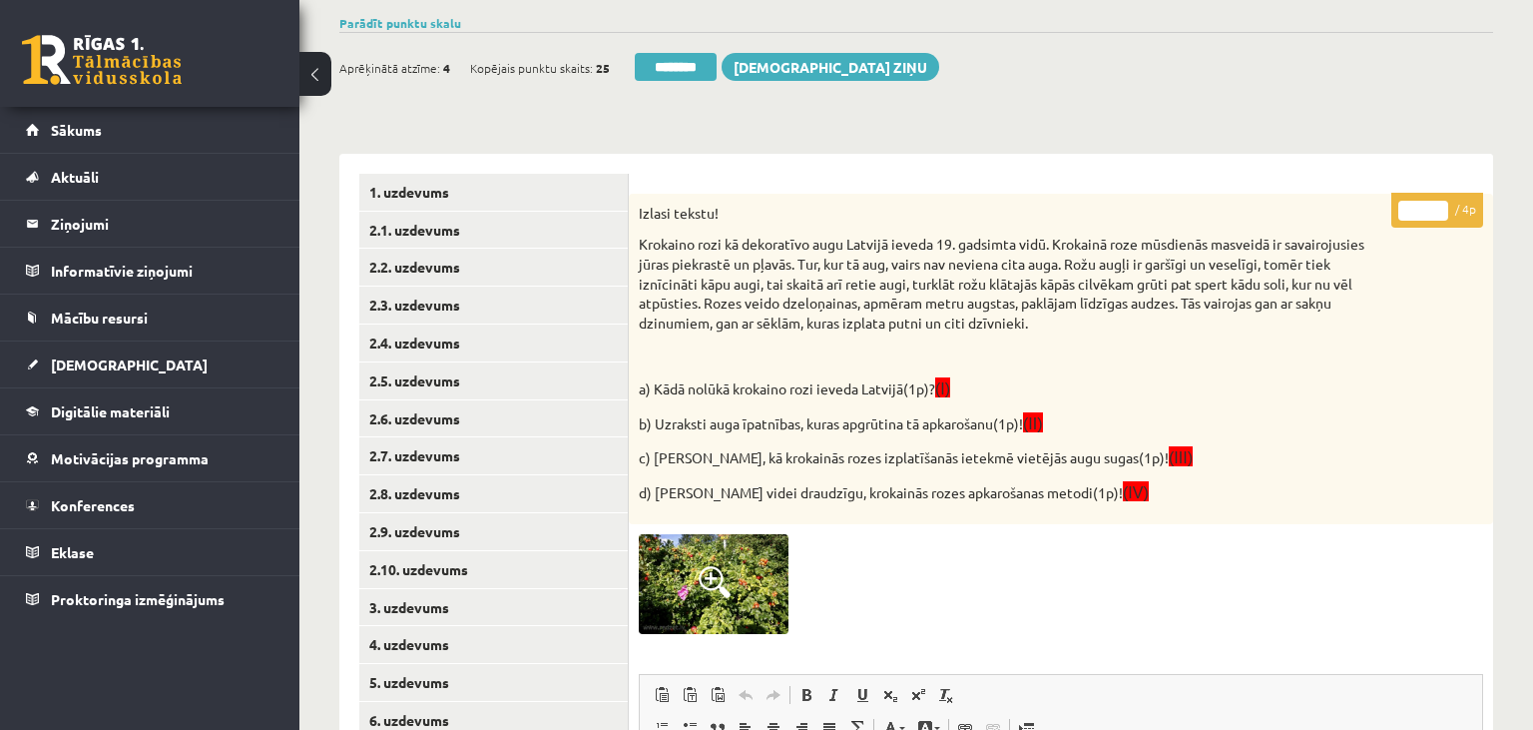
click at [1443, 206] on input "*" at bounding box center [1423, 211] width 50 height 20
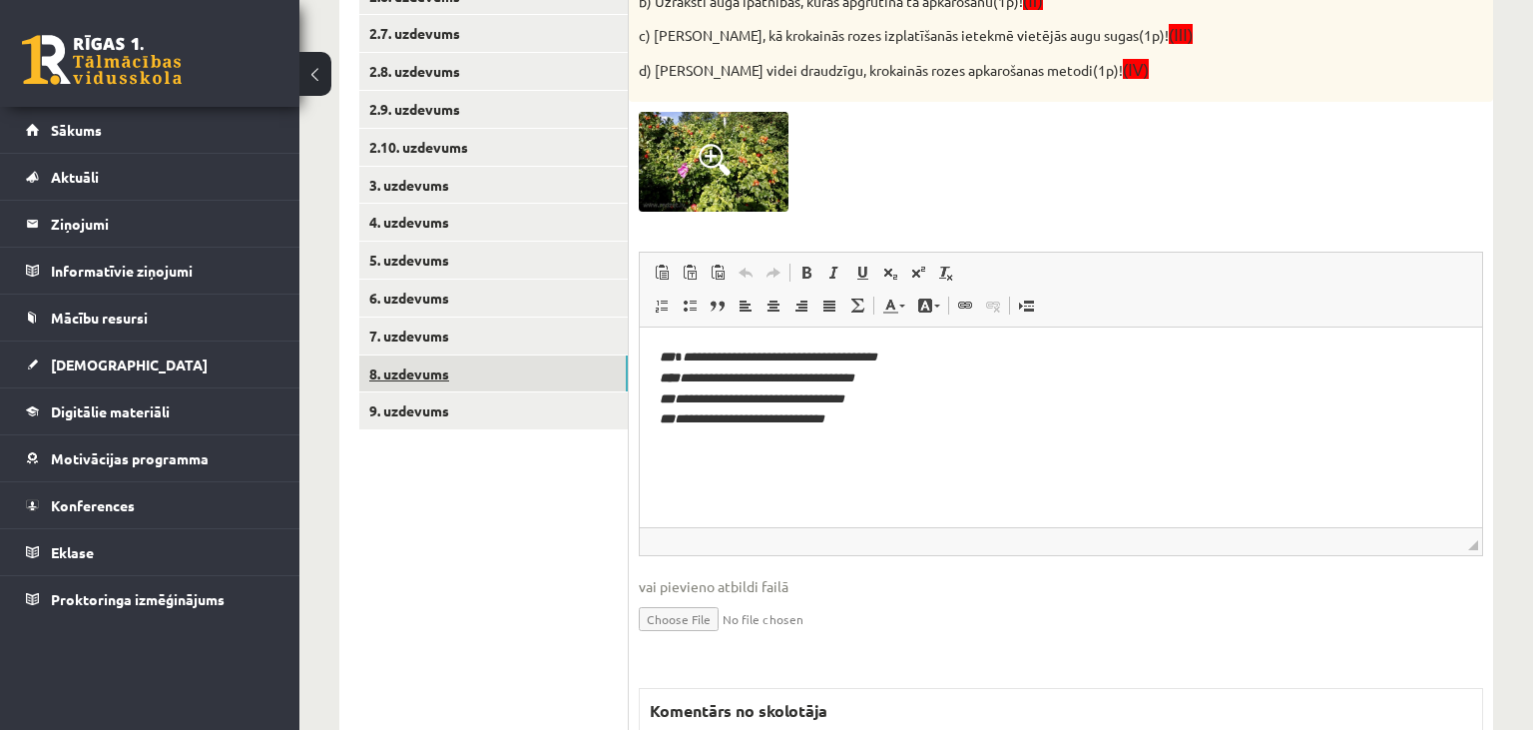
click at [497, 373] on link "8. uzdevums" at bounding box center [493, 373] width 269 height 37
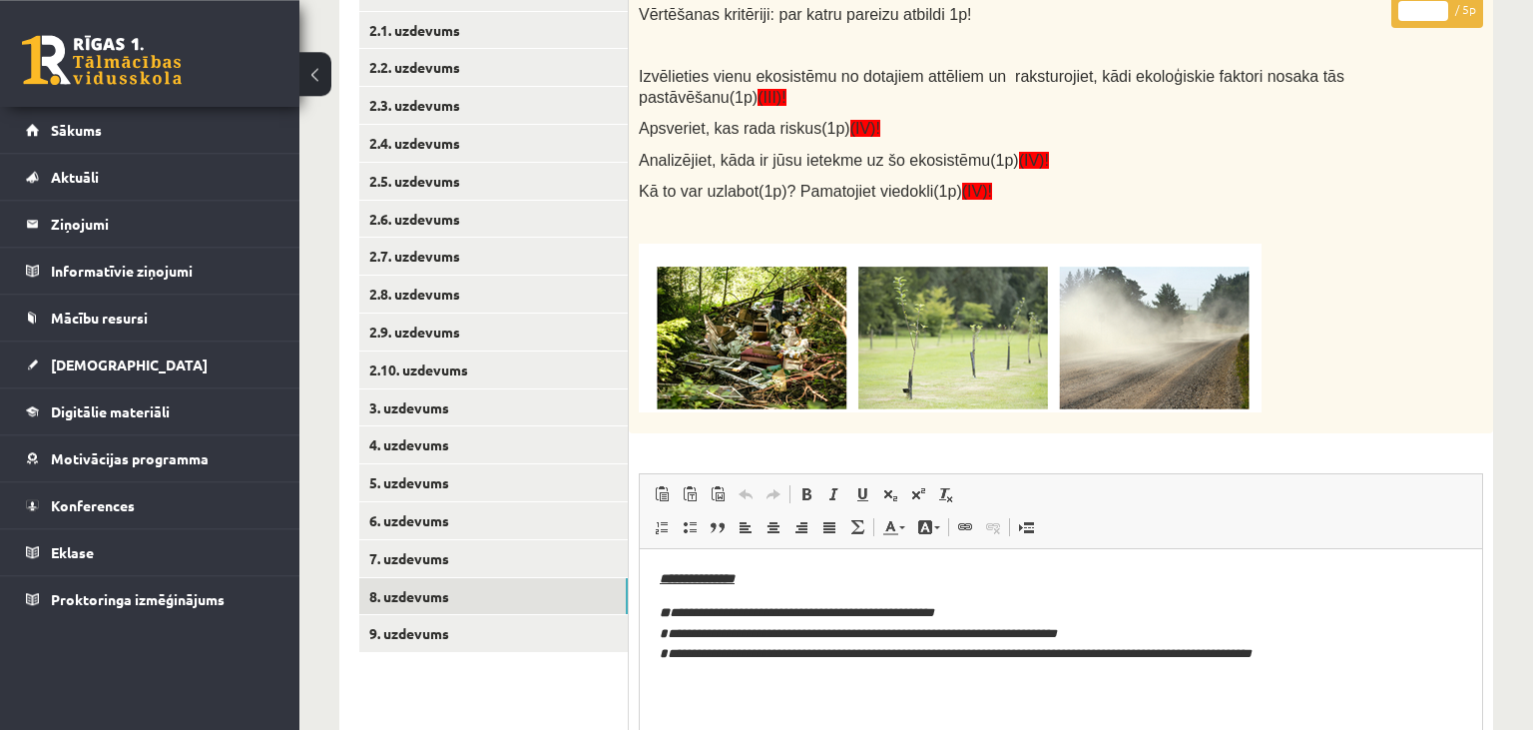
scroll to position [289, 0]
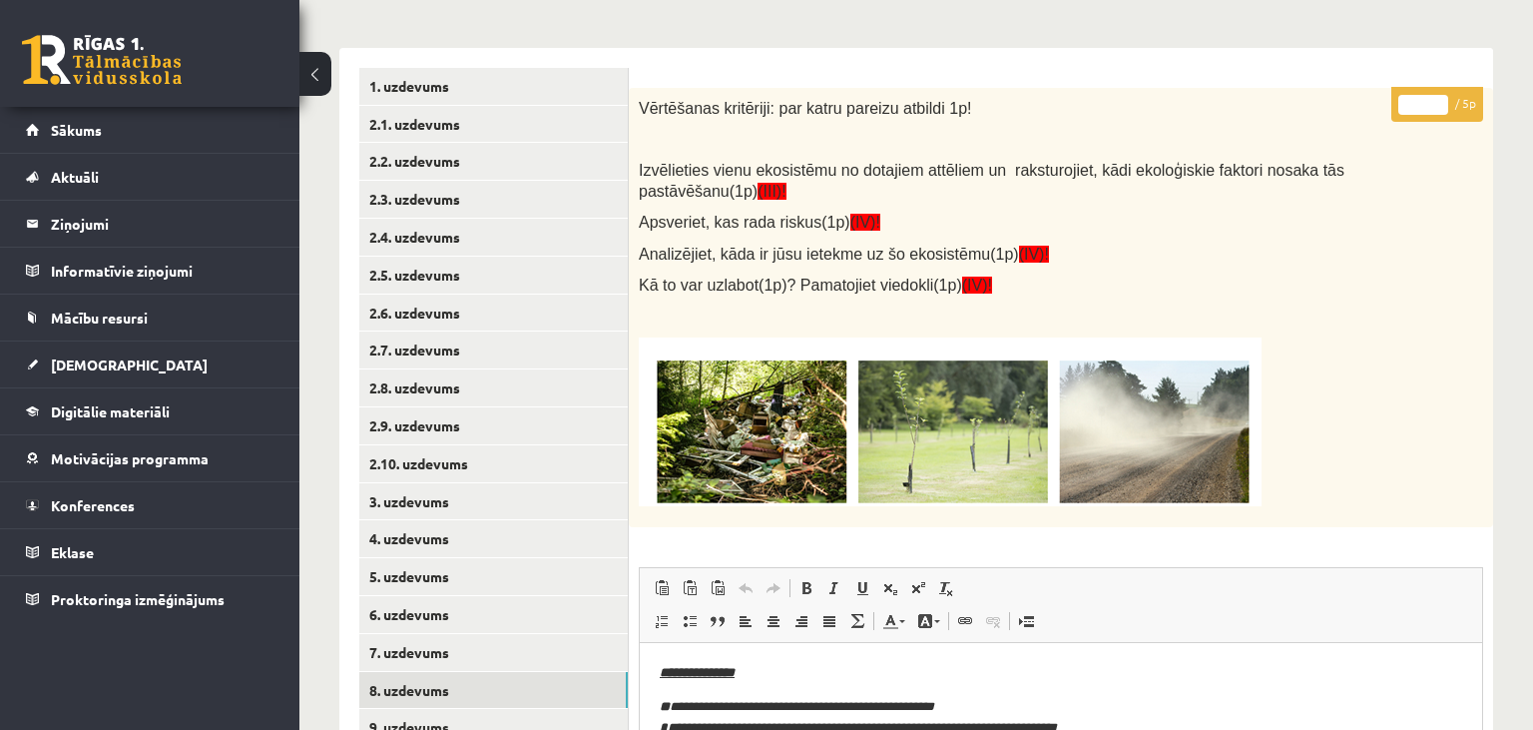
click at [1436, 101] on input "*" at bounding box center [1423, 105] width 50 height 20
type input "*"
click at [1436, 101] on input "*" at bounding box center [1423, 105] width 50 height 20
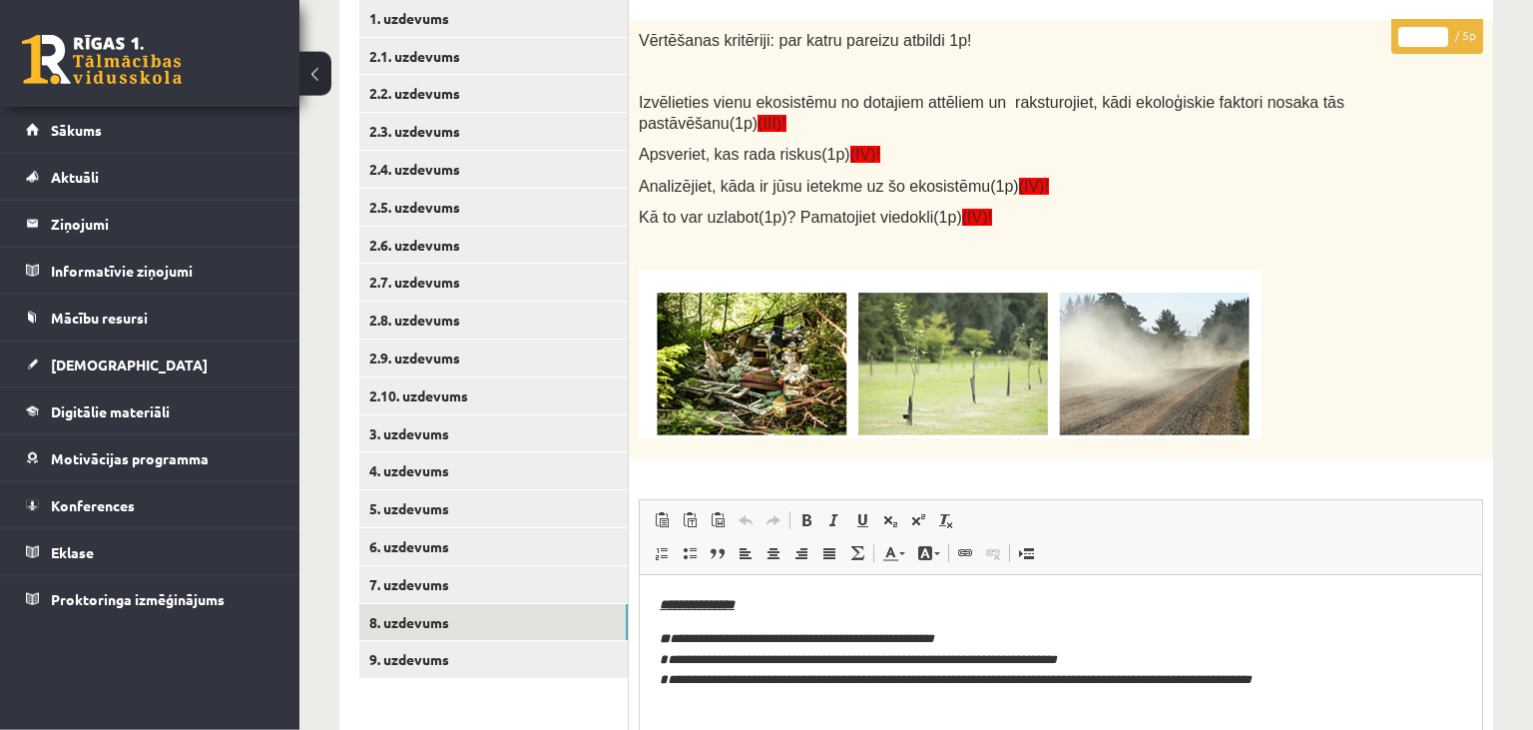
scroll to position [817, 0]
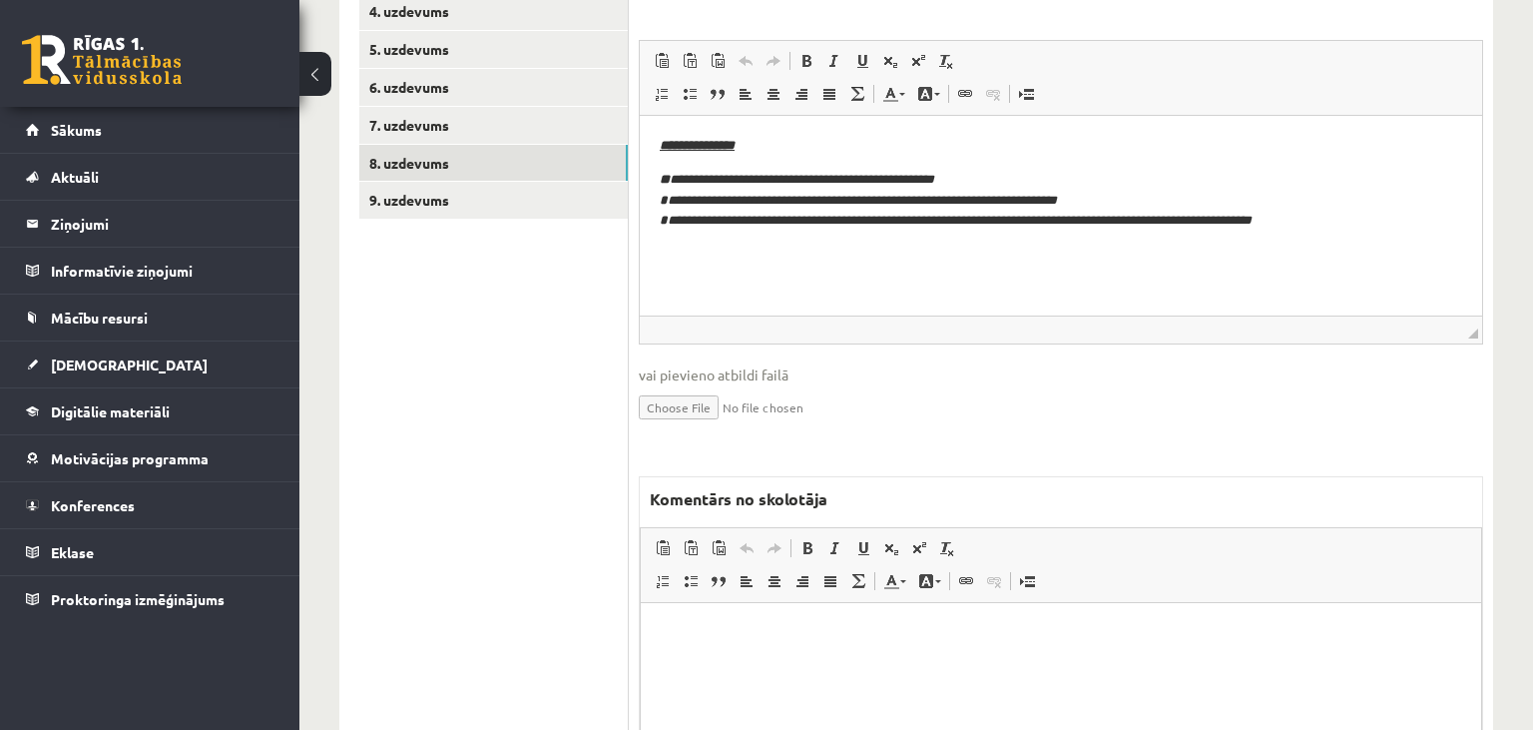
click at [819, 663] on html at bounding box center [1061, 702] width 840 height 200
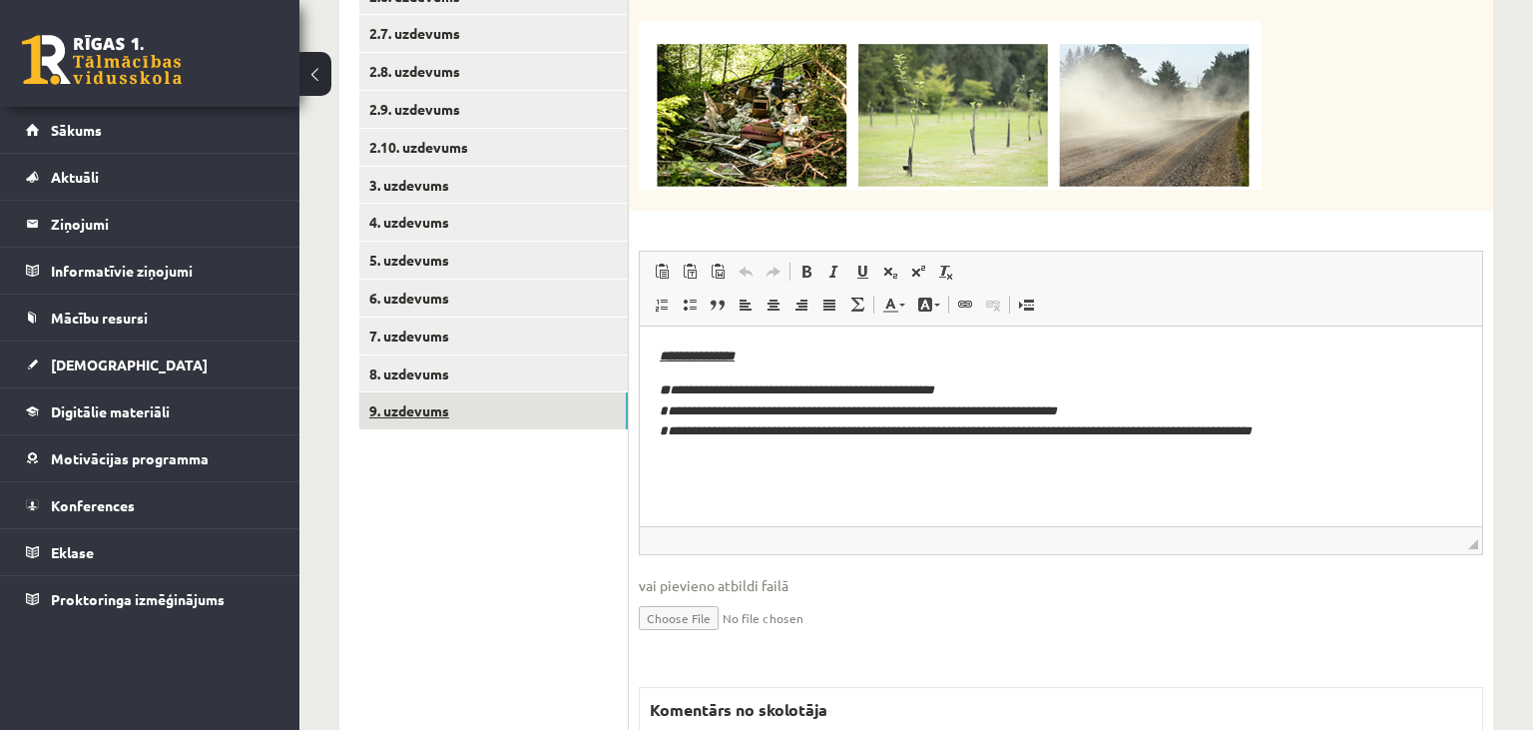
click at [513, 421] on link "9. uzdevums" at bounding box center [493, 410] width 269 height 37
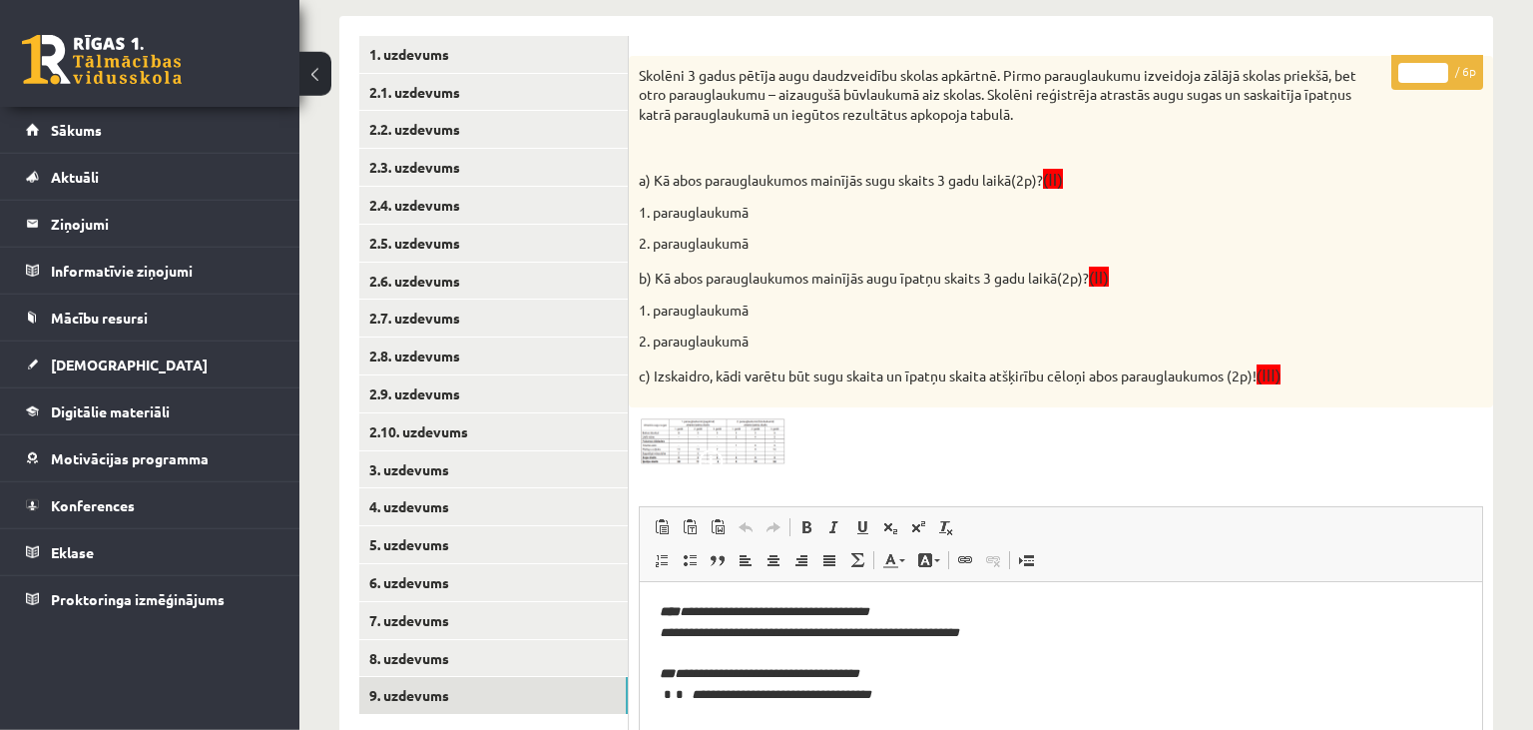
scroll to position [357, 0]
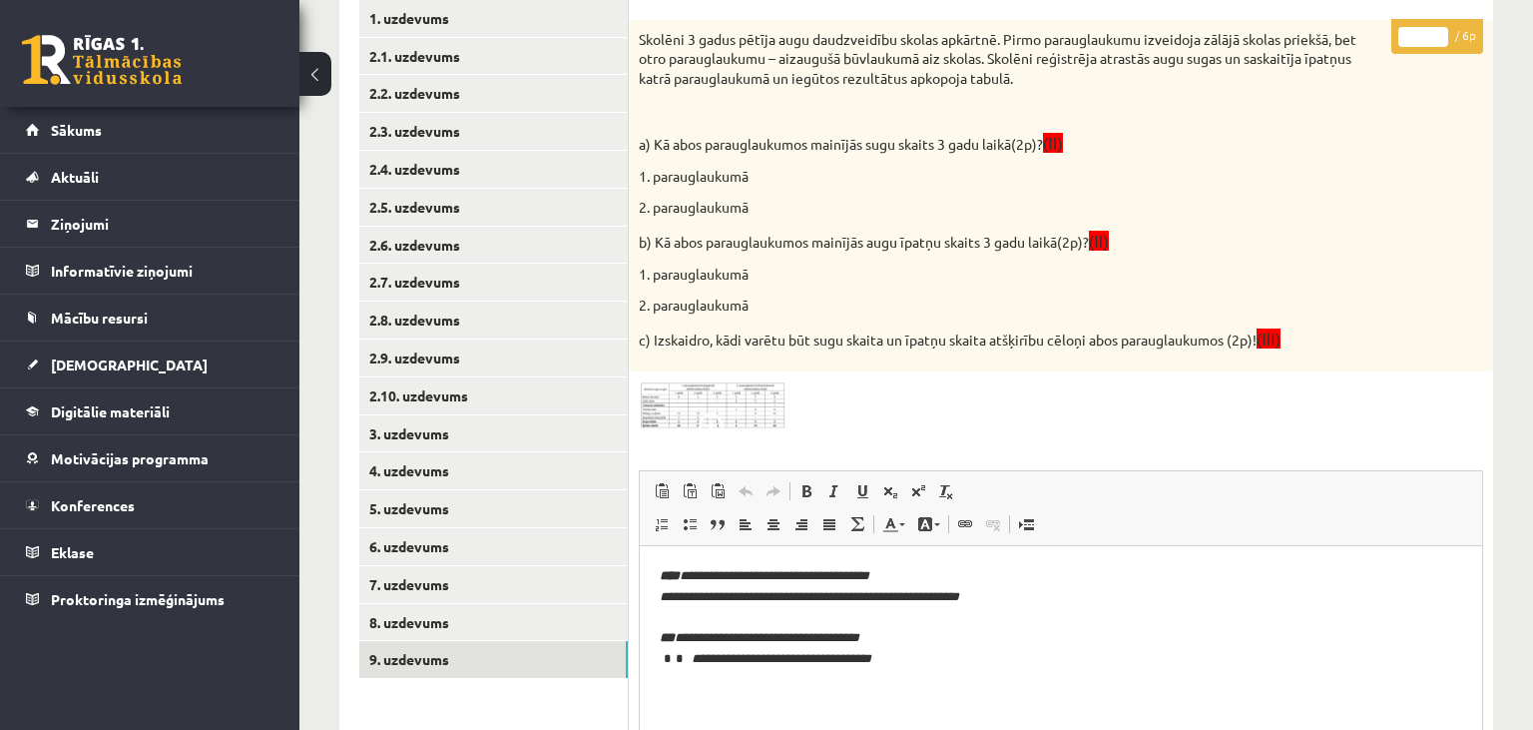
click at [772, 433] on div "* / 6p Skolēni 3 gadus pētīja augu daudzveidību skolas apkārtnē. Pirmo paraugla…" at bounding box center [1061, 668] width 864 height 1297
click at [705, 401] on img at bounding box center [714, 405] width 150 height 49
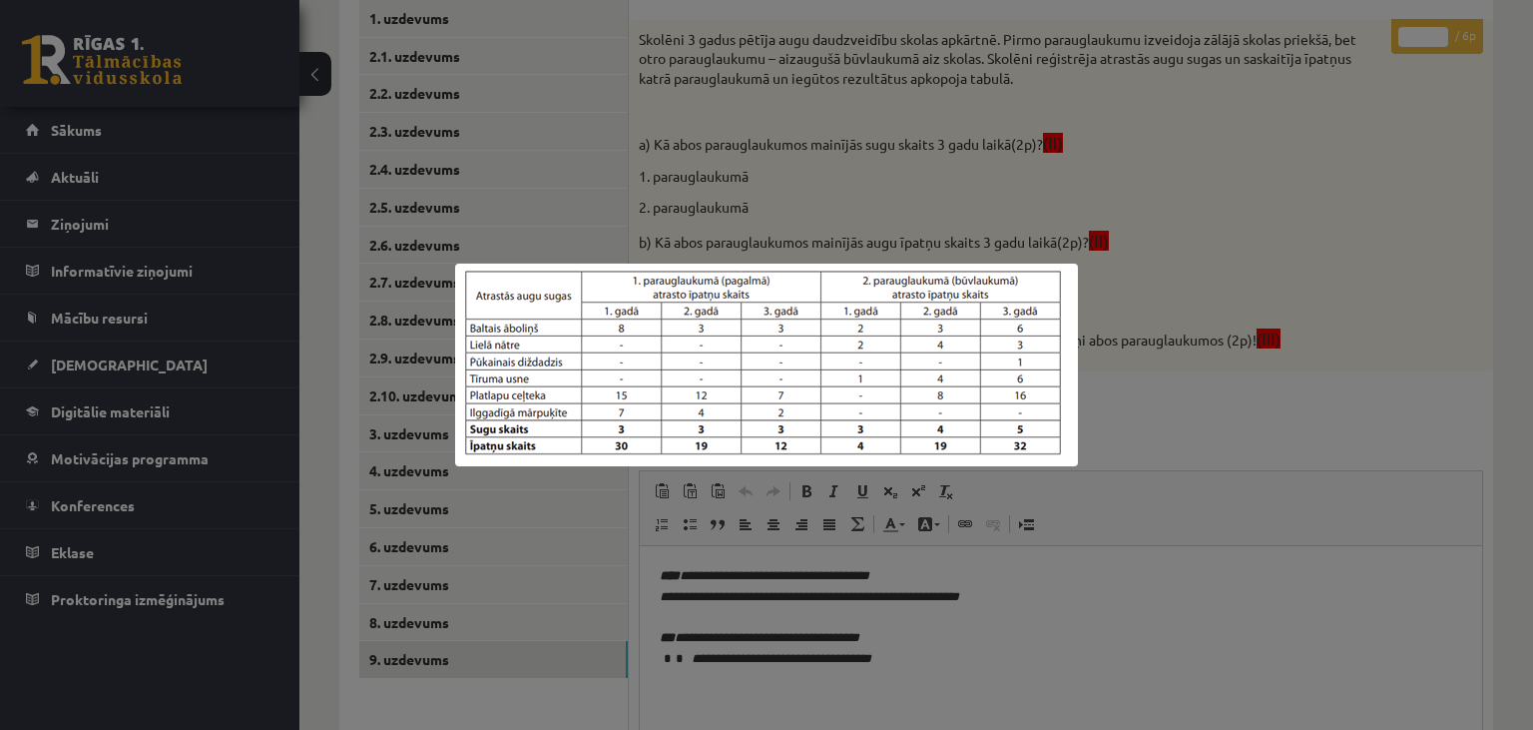
click at [1058, 629] on div at bounding box center [766, 365] width 1533 height 730
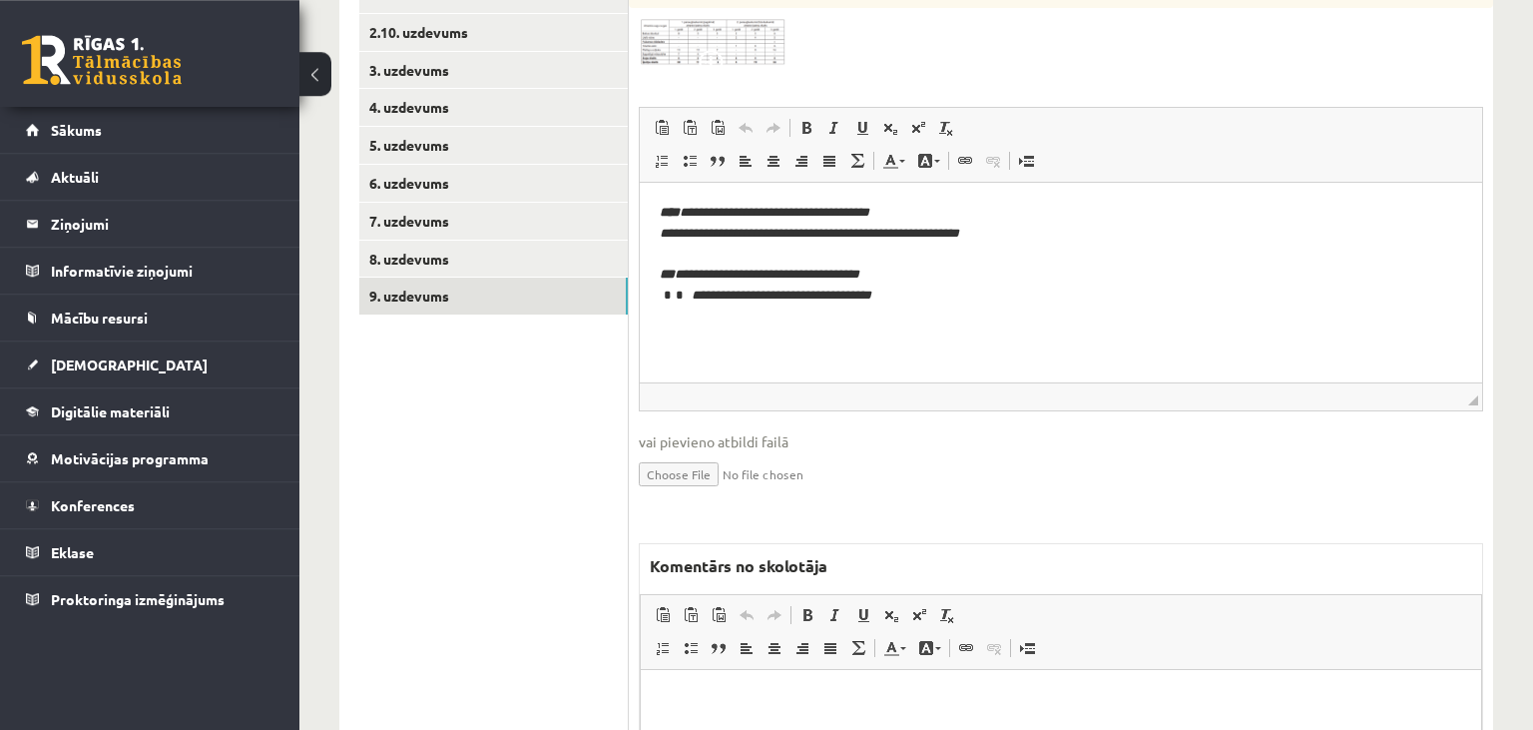
scroll to position [779, 0]
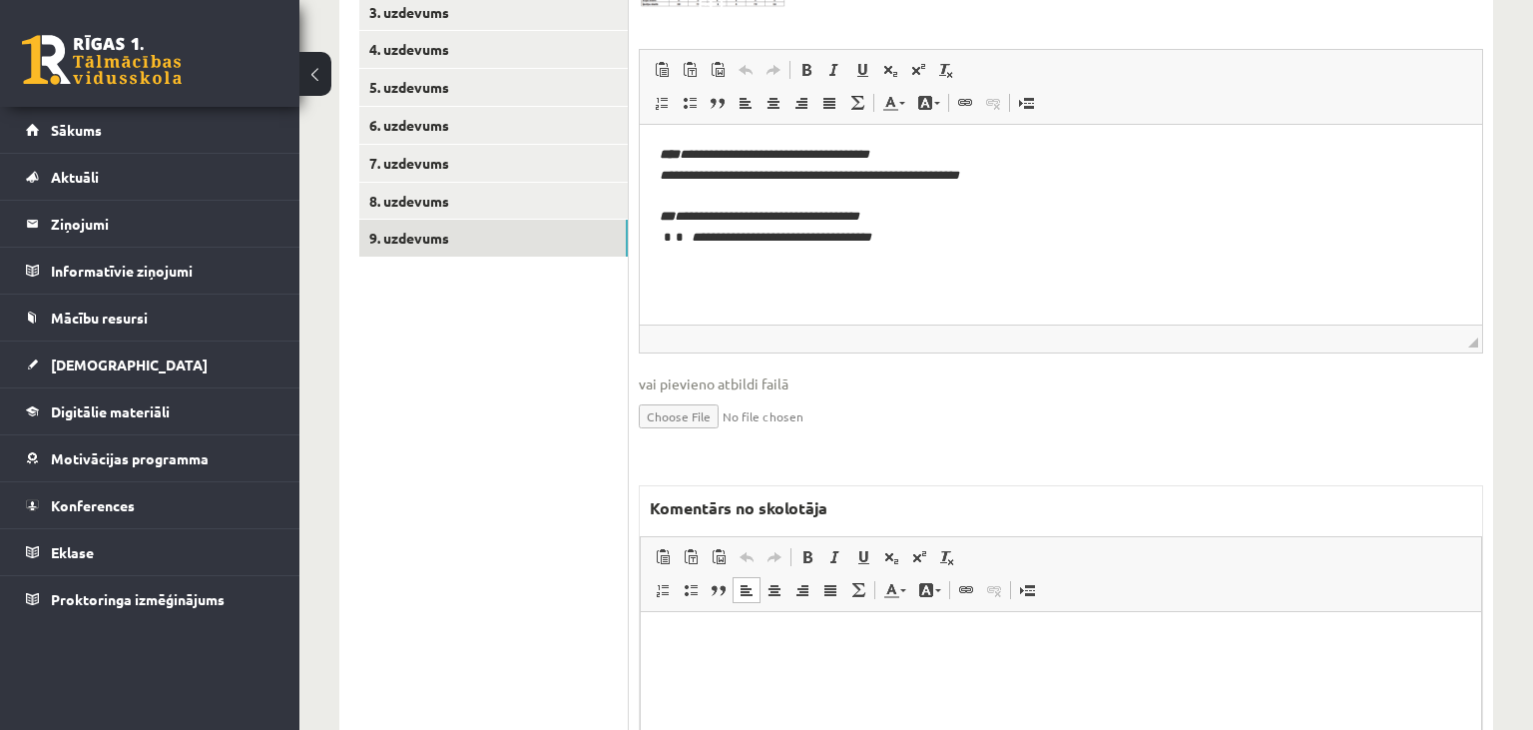
click at [898, 705] on html at bounding box center [1061, 712] width 840 height 200
click at [671, 645] on p "**********" at bounding box center [1062, 642] width 802 height 21
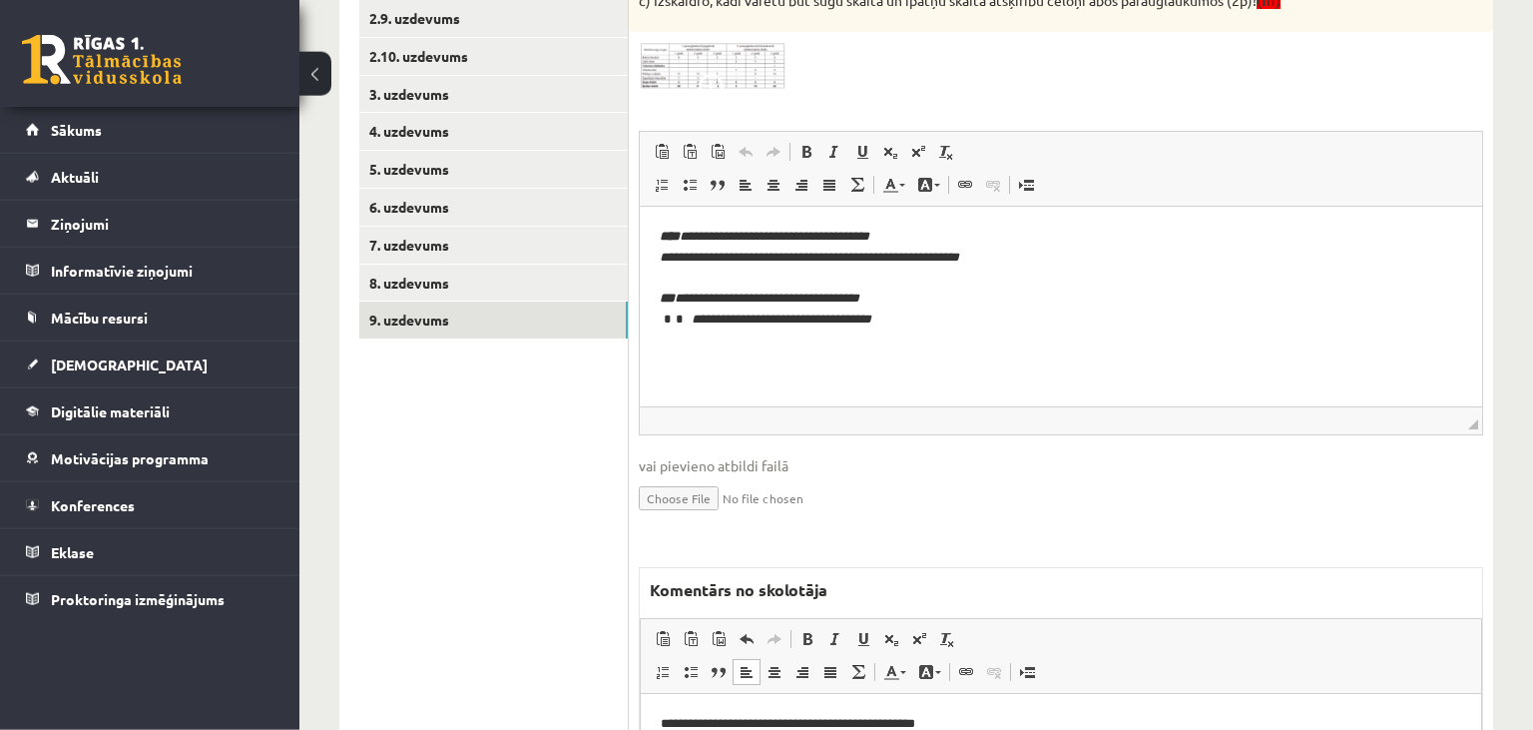
scroll to position [252, 0]
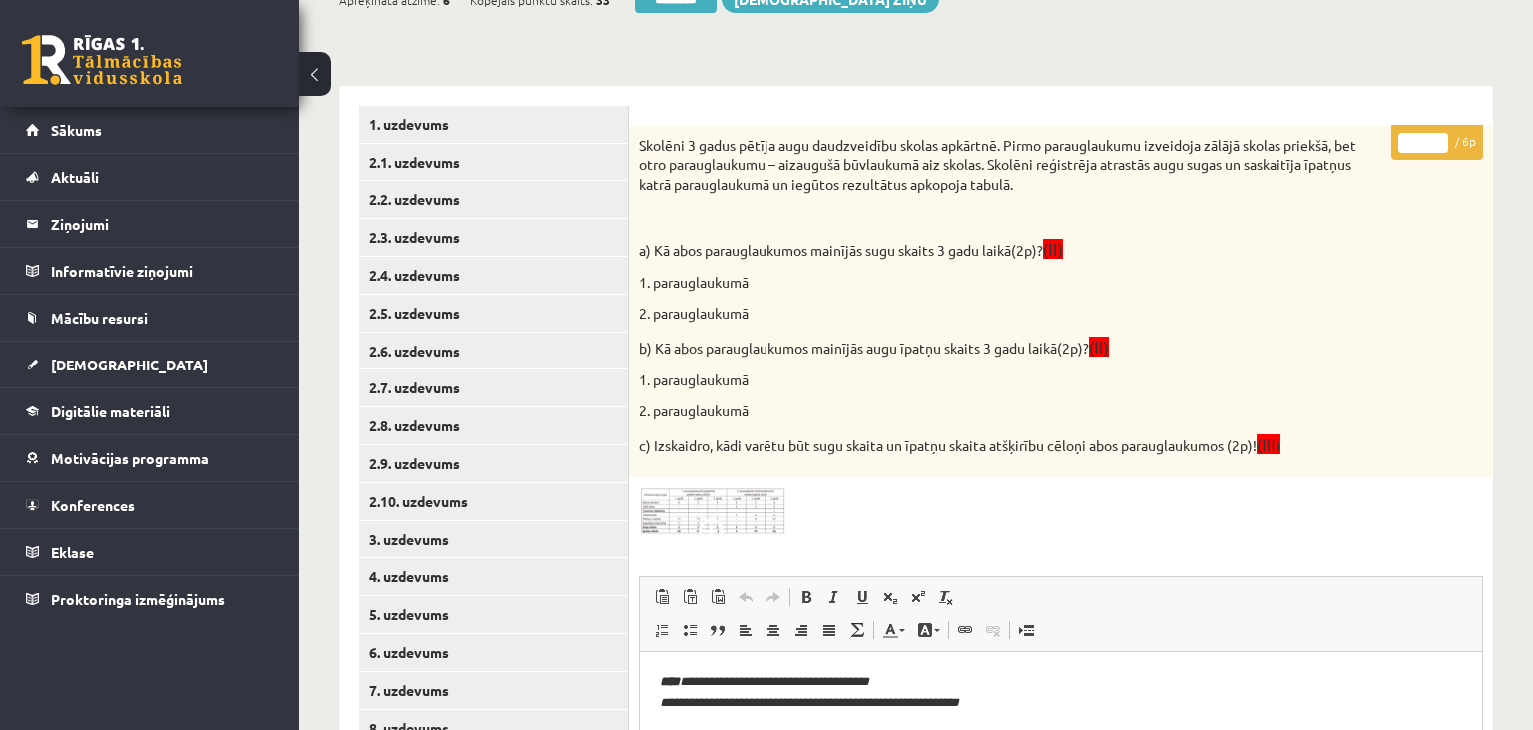
click at [1430, 139] on input "*" at bounding box center [1423, 143] width 50 height 20
type input "*"
click at [1430, 139] on input "*" at bounding box center [1423, 143] width 50 height 20
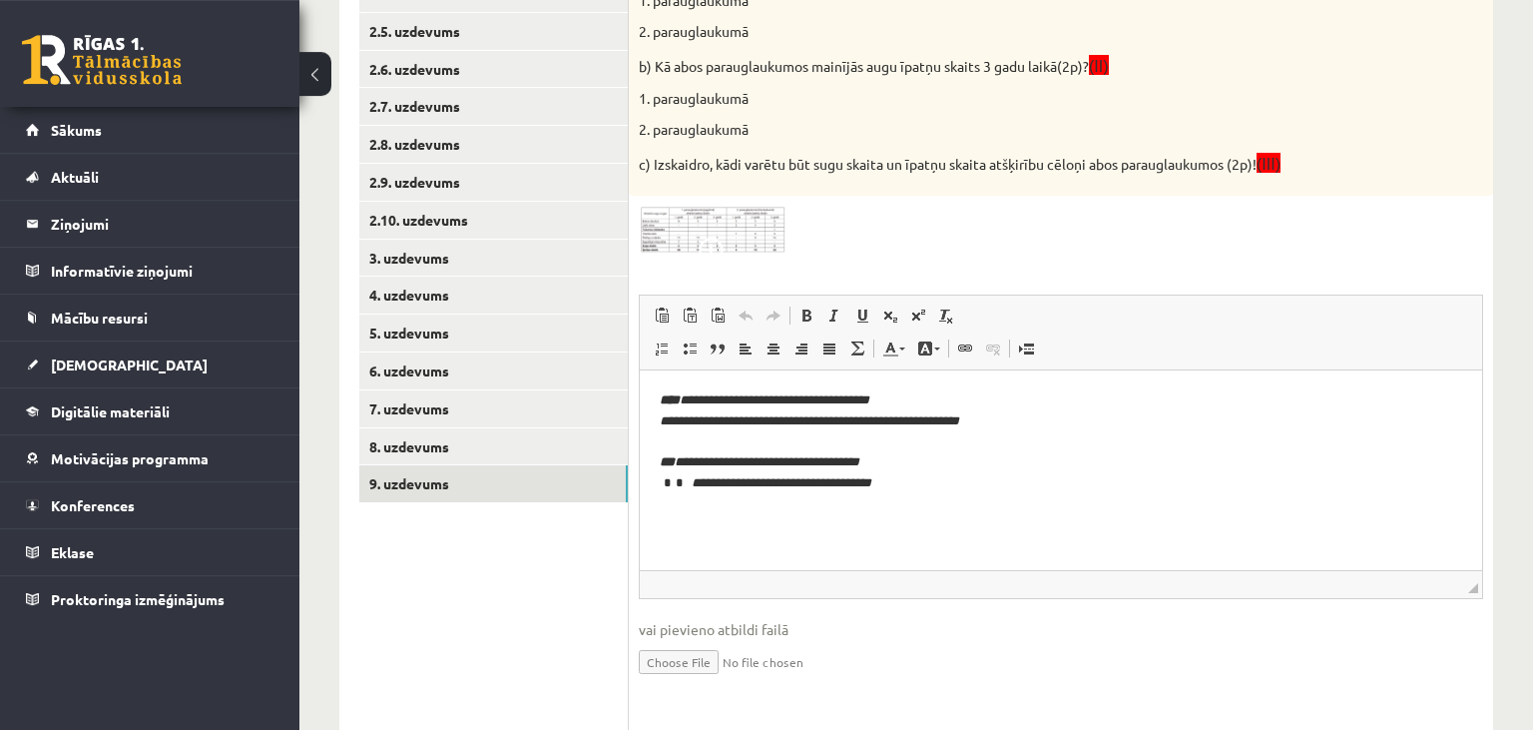
scroll to position [568, 0]
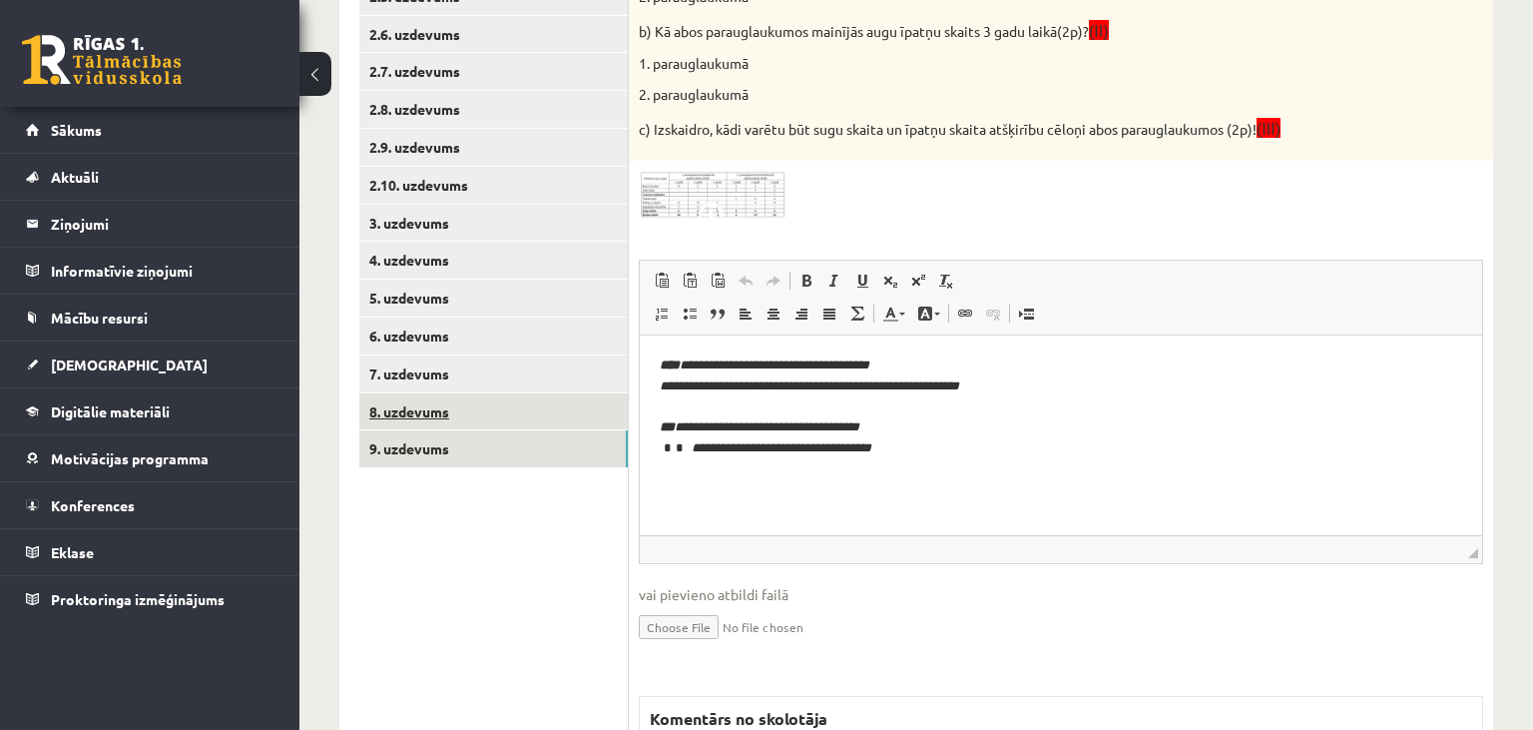
click at [404, 402] on link "8. uzdevums" at bounding box center [493, 411] width 269 height 37
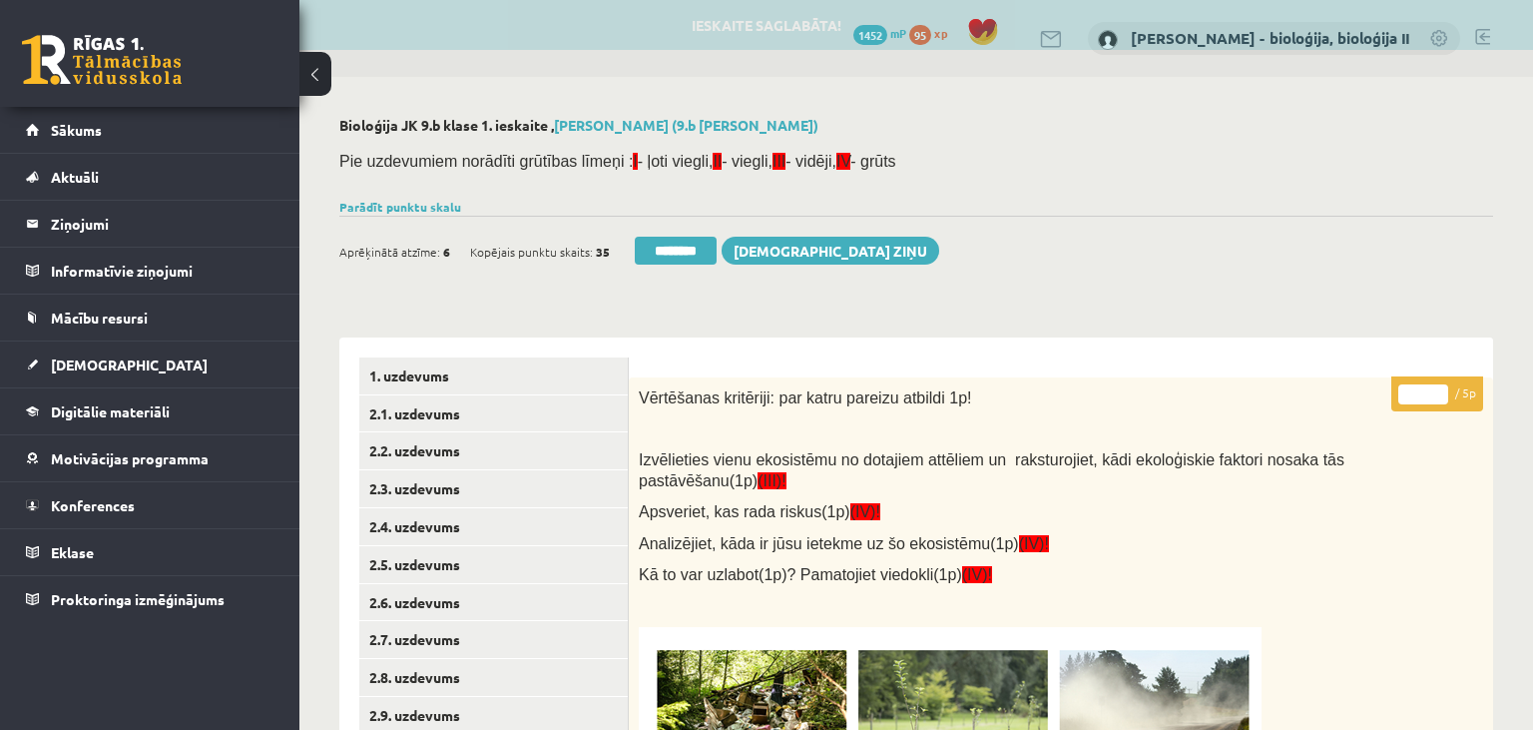
scroll to position [0, 0]
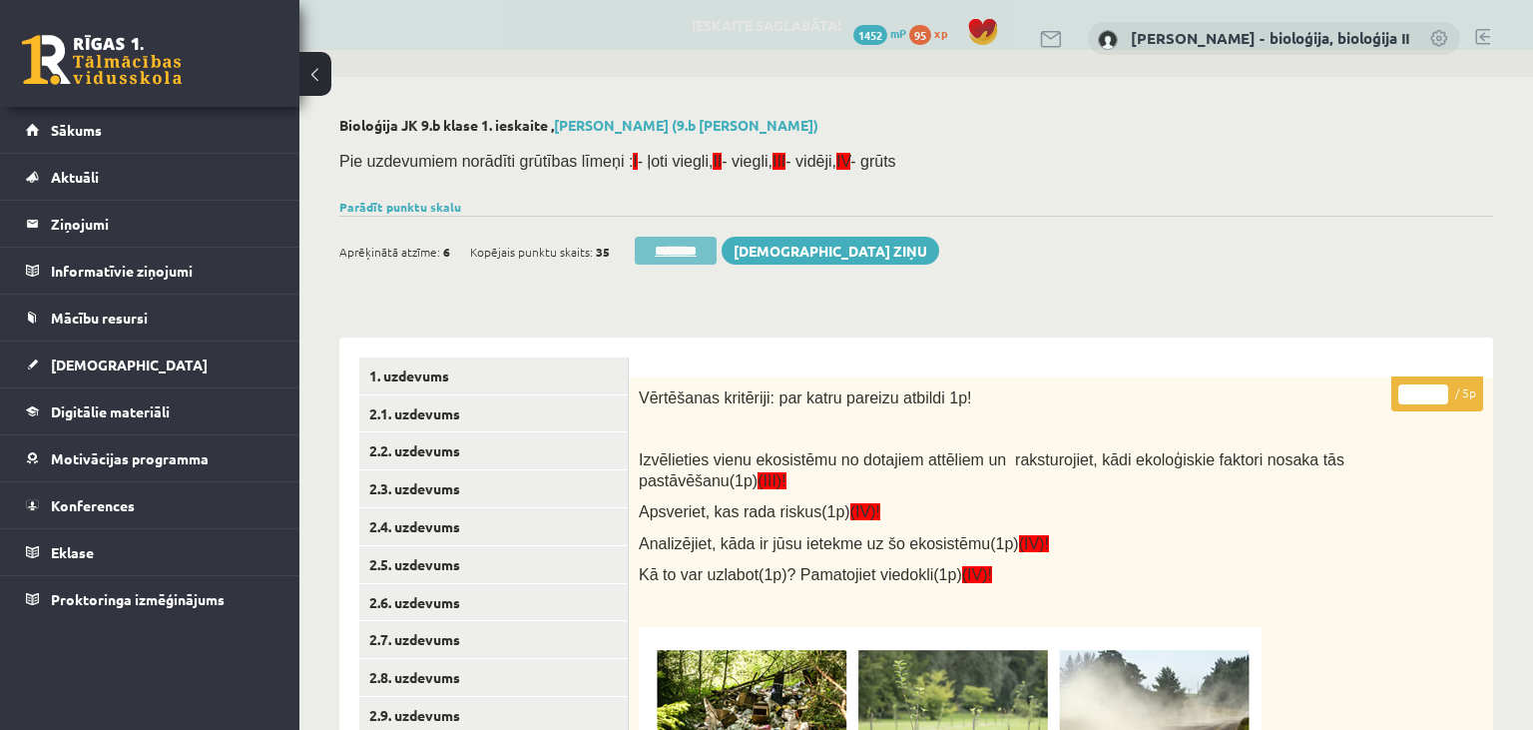
click at [669, 260] on input "********" at bounding box center [676, 251] width 82 height 28
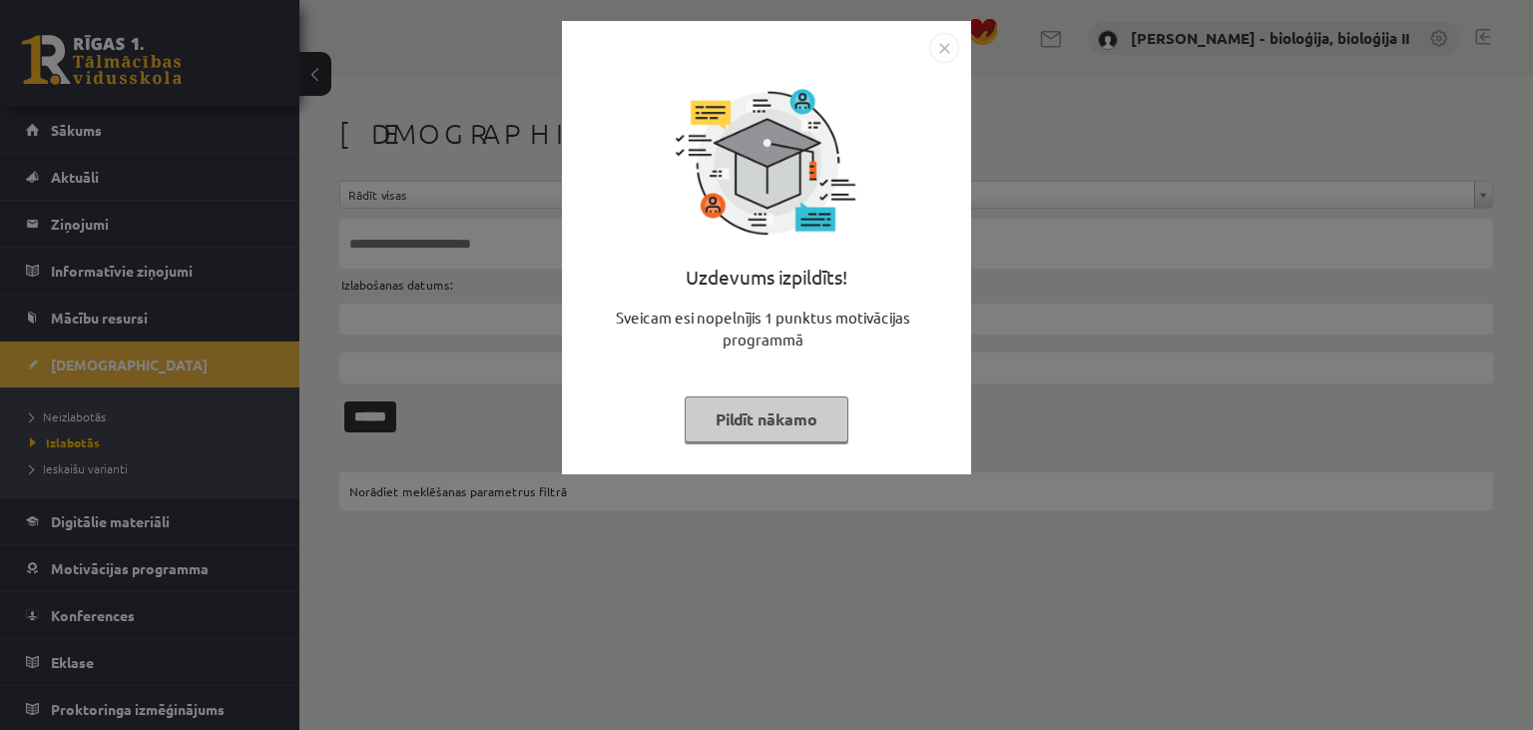
click at [792, 422] on button "Pildīt nākamo" at bounding box center [767, 419] width 164 height 46
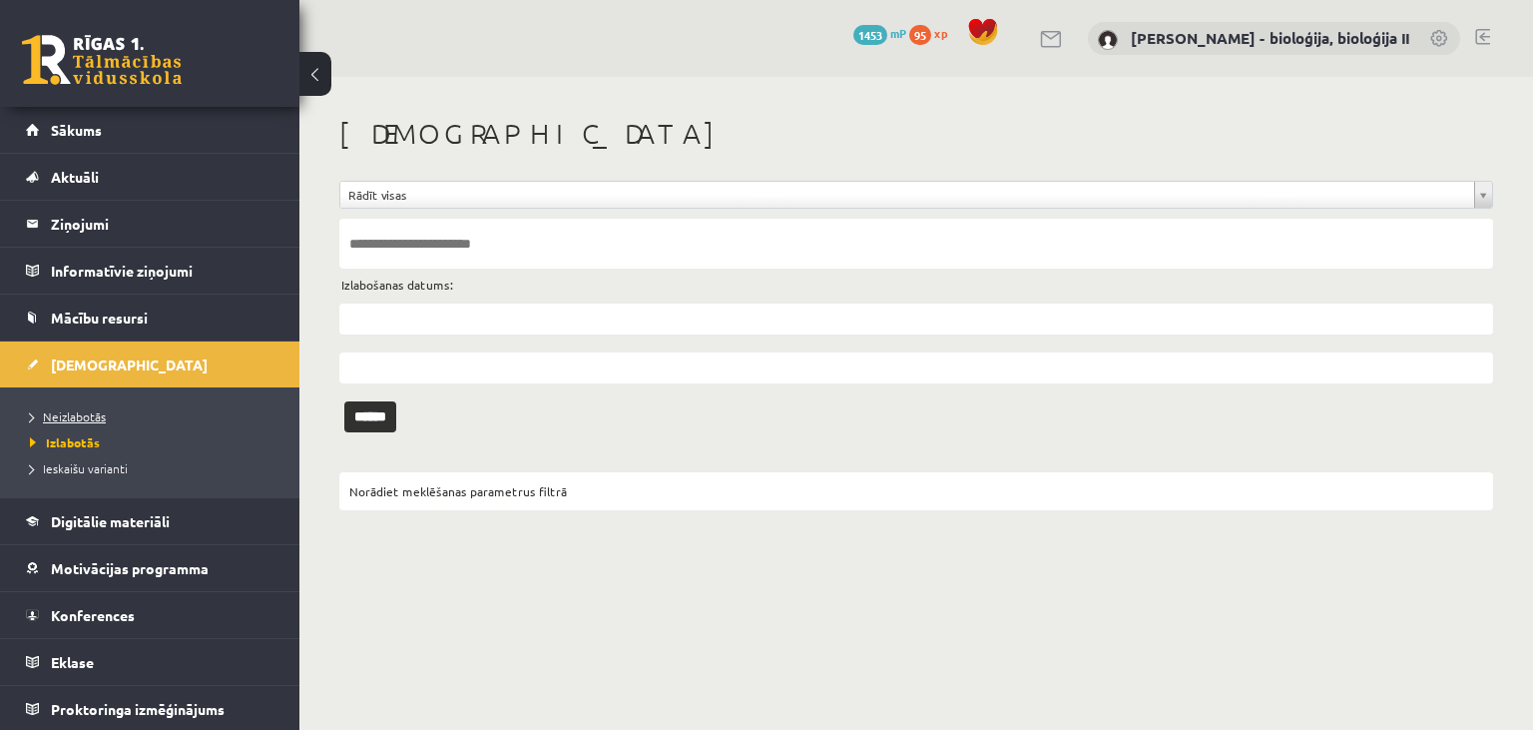
click at [66, 414] on span "Neizlabotās" at bounding box center [68, 416] width 76 height 16
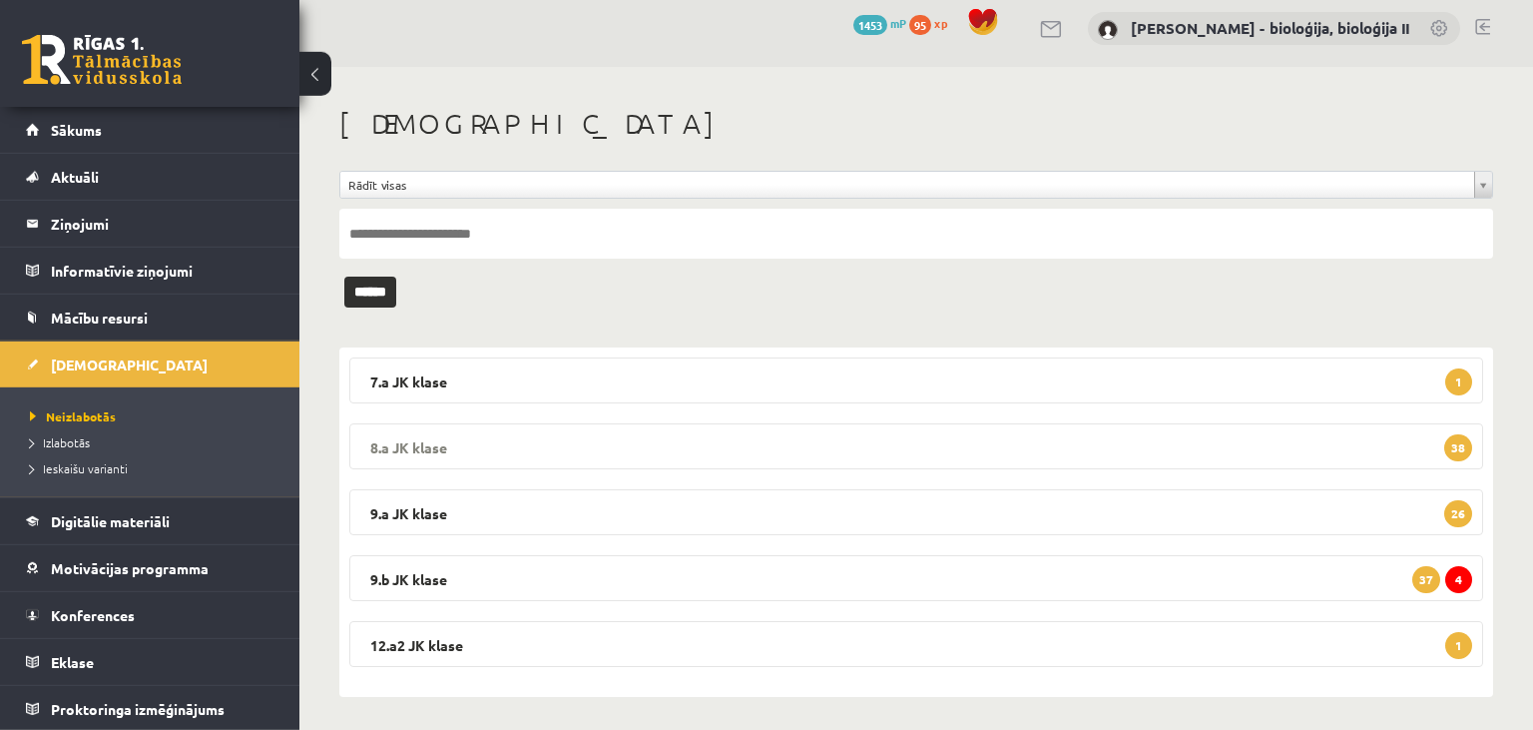
scroll to position [16, 0]
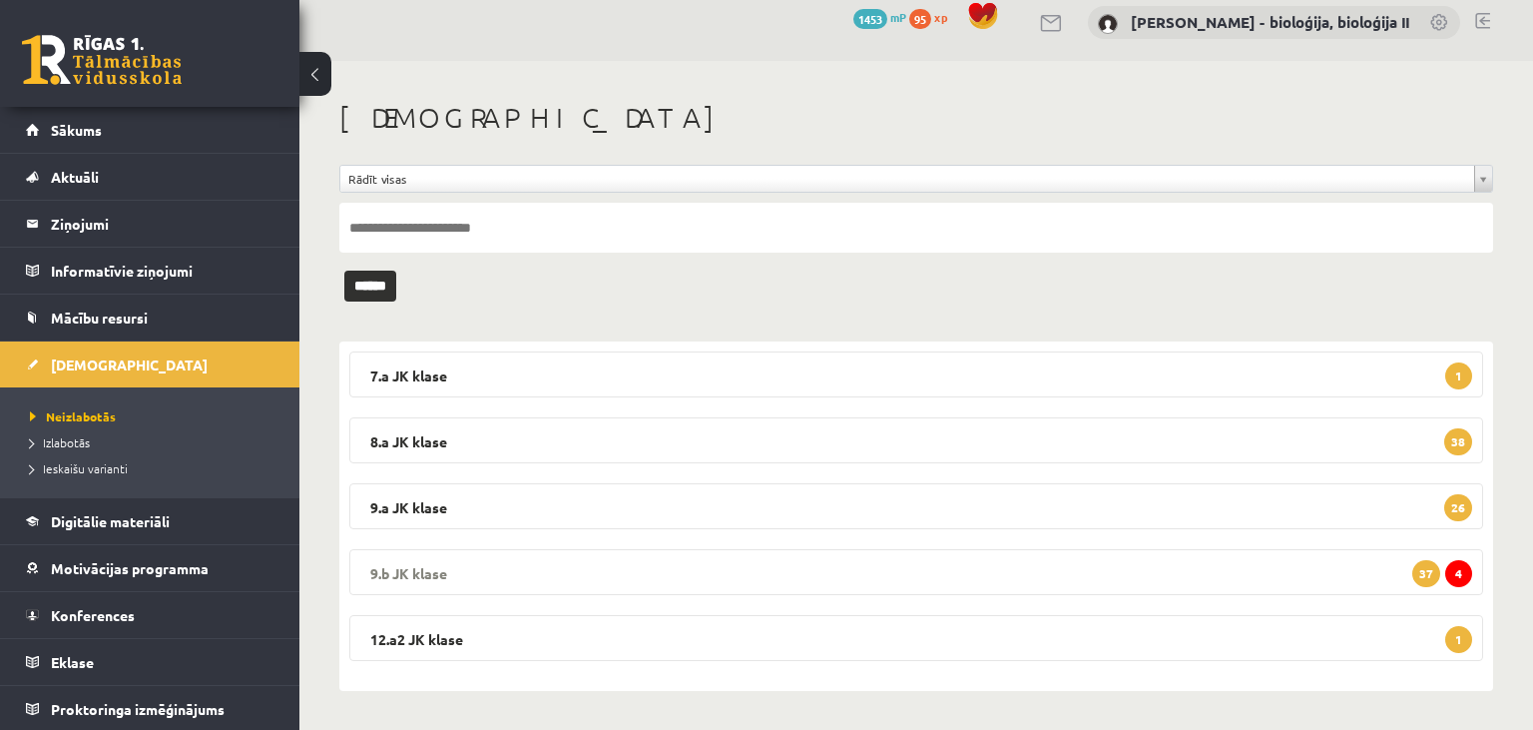
click at [975, 558] on legend "9.b JK klase 4 37" at bounding box center [916, 572] width 1134 height 46
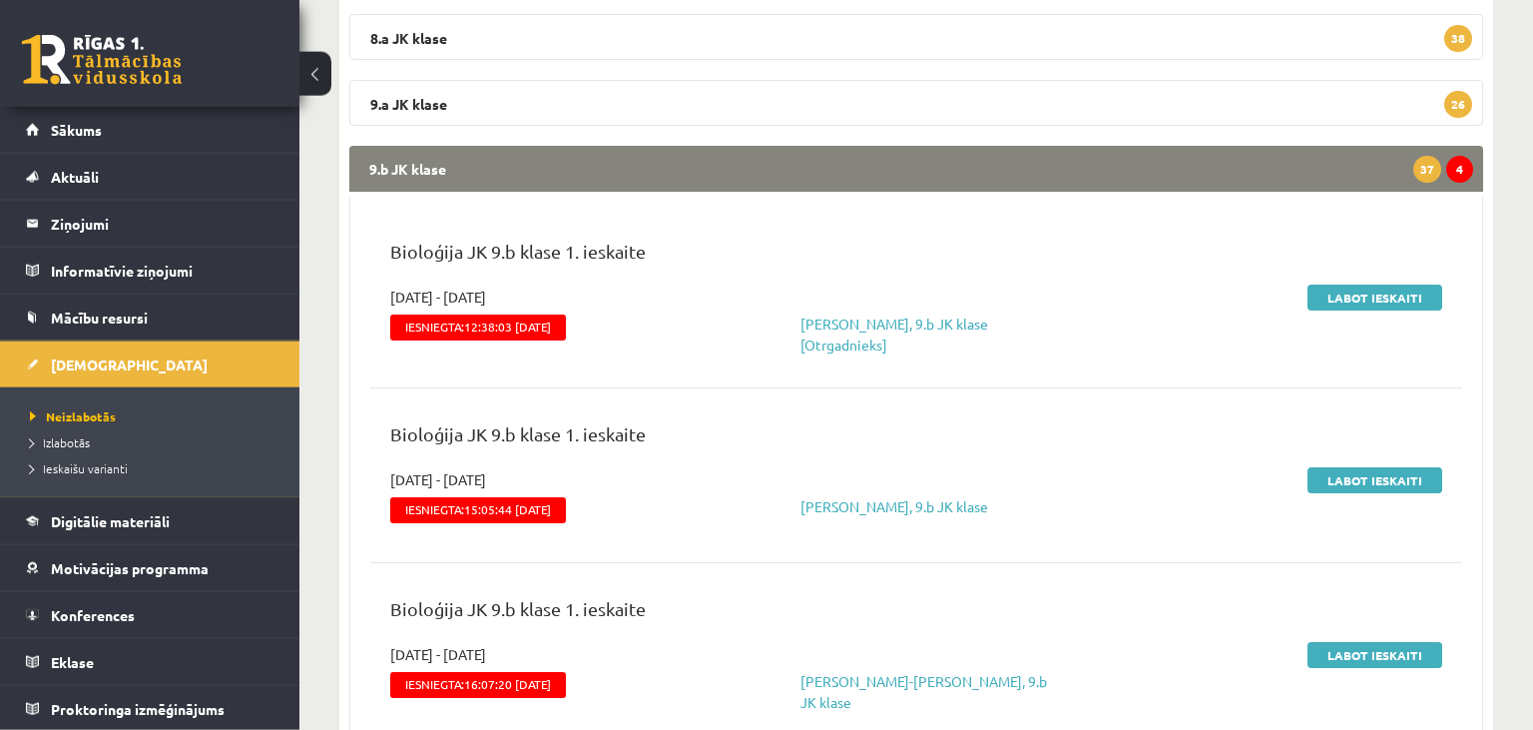
scroll to position [437, 0]
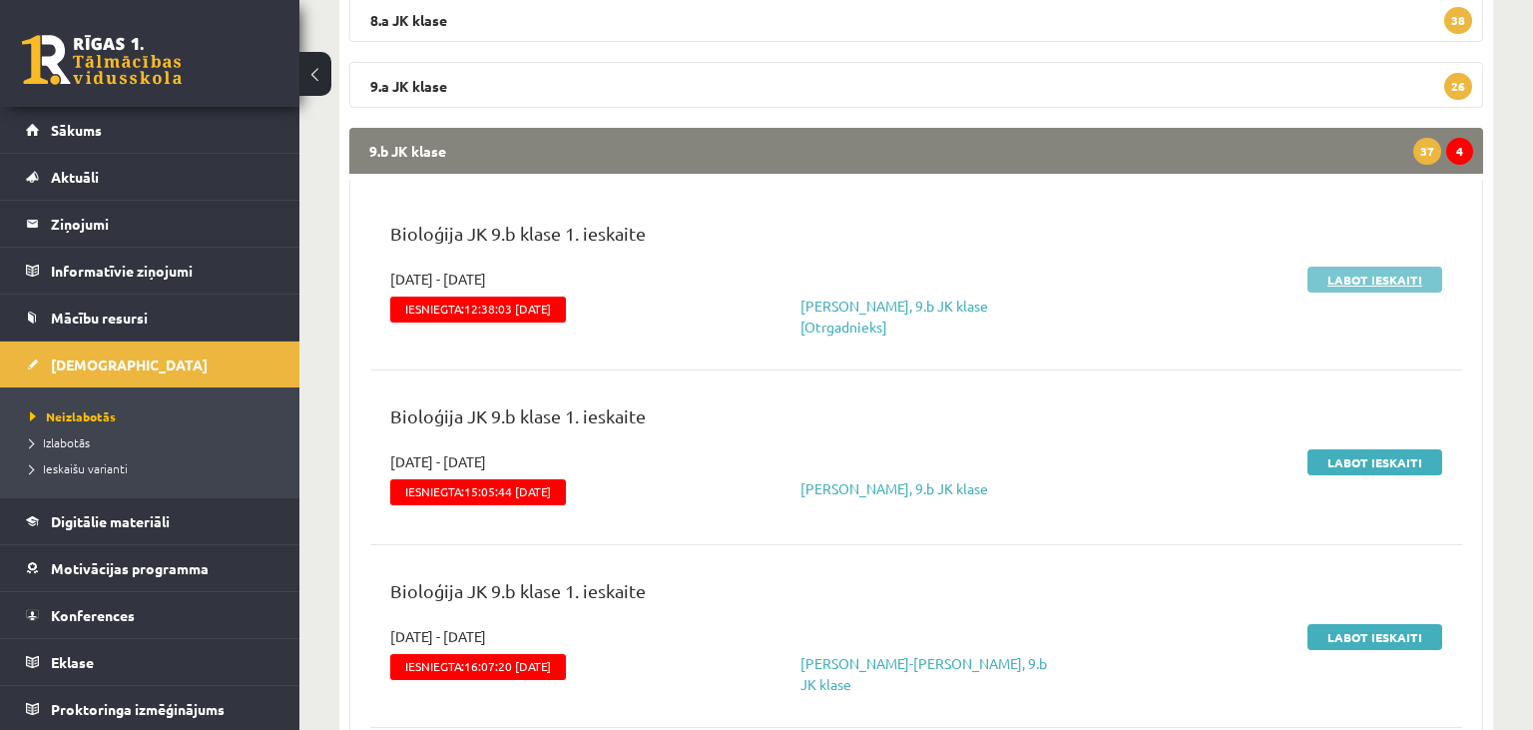
click at [1364, 277] on link "Labot ieskaiti" at bounding box center [1375, 280] width 135 height 26
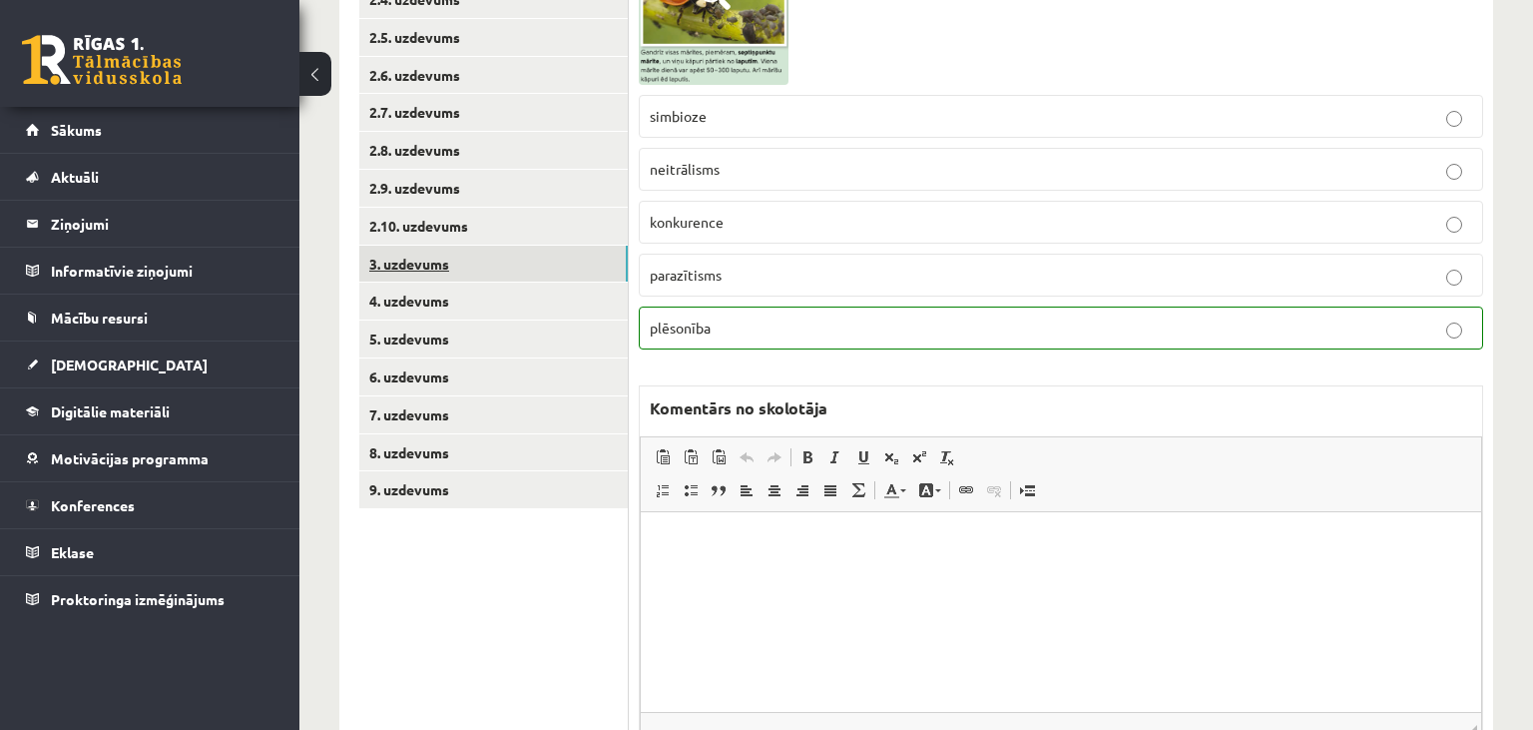
click at [482, 281] on link "3. uzdevums" at bounding box center [493, 264] width 269 height 37
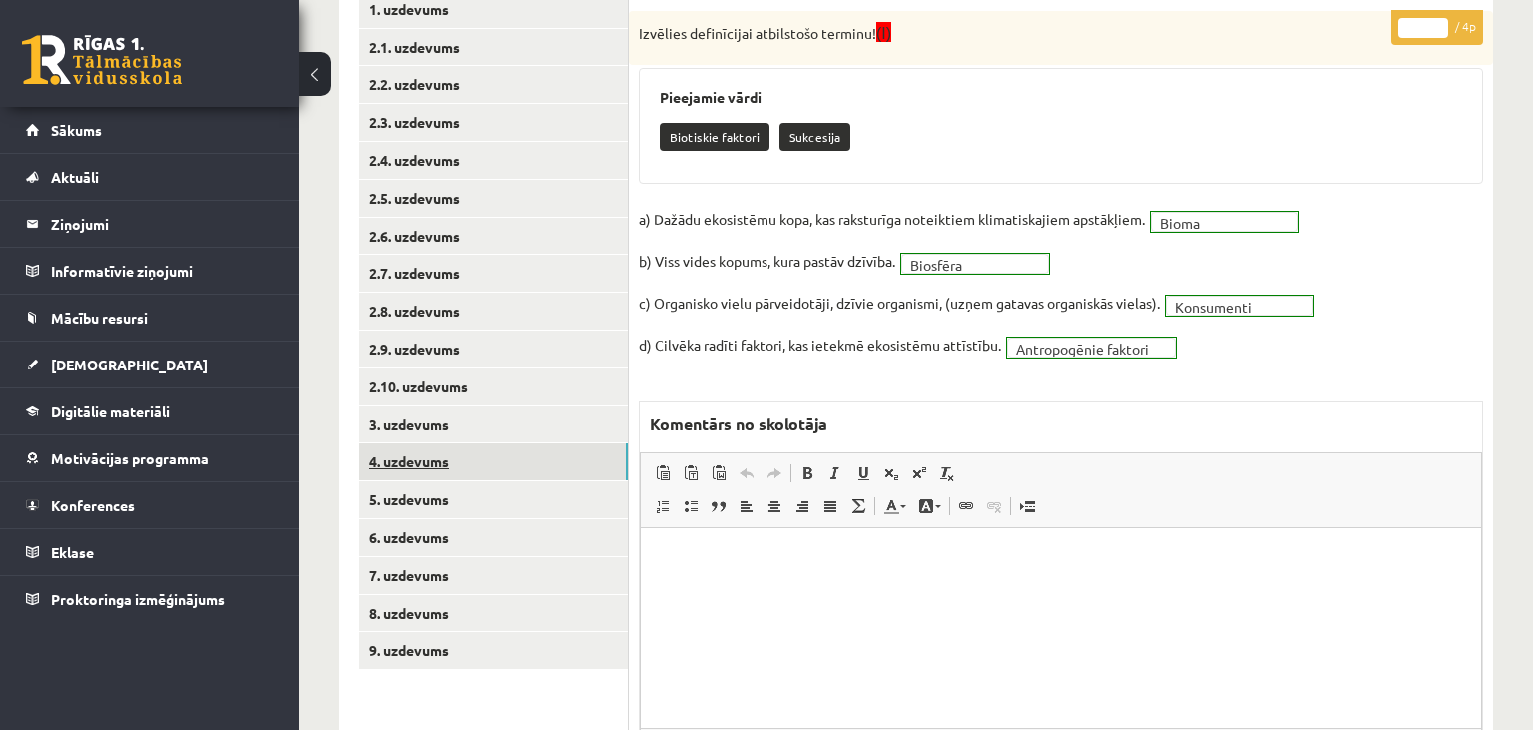
click at [457, 456] on link "4. uzdevums" at bounding box center [493, 461] width 269 height 37
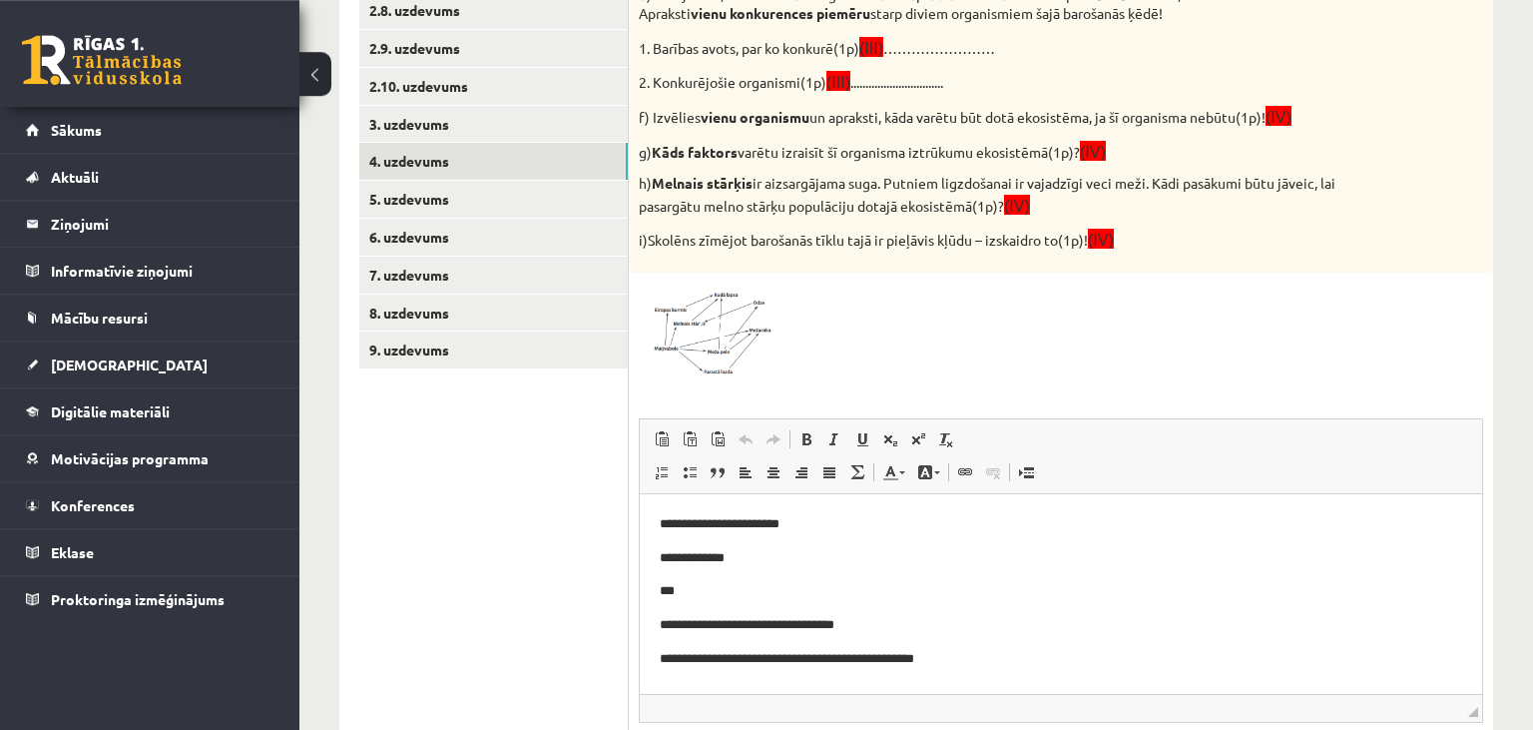
scroll to position [747, 0]
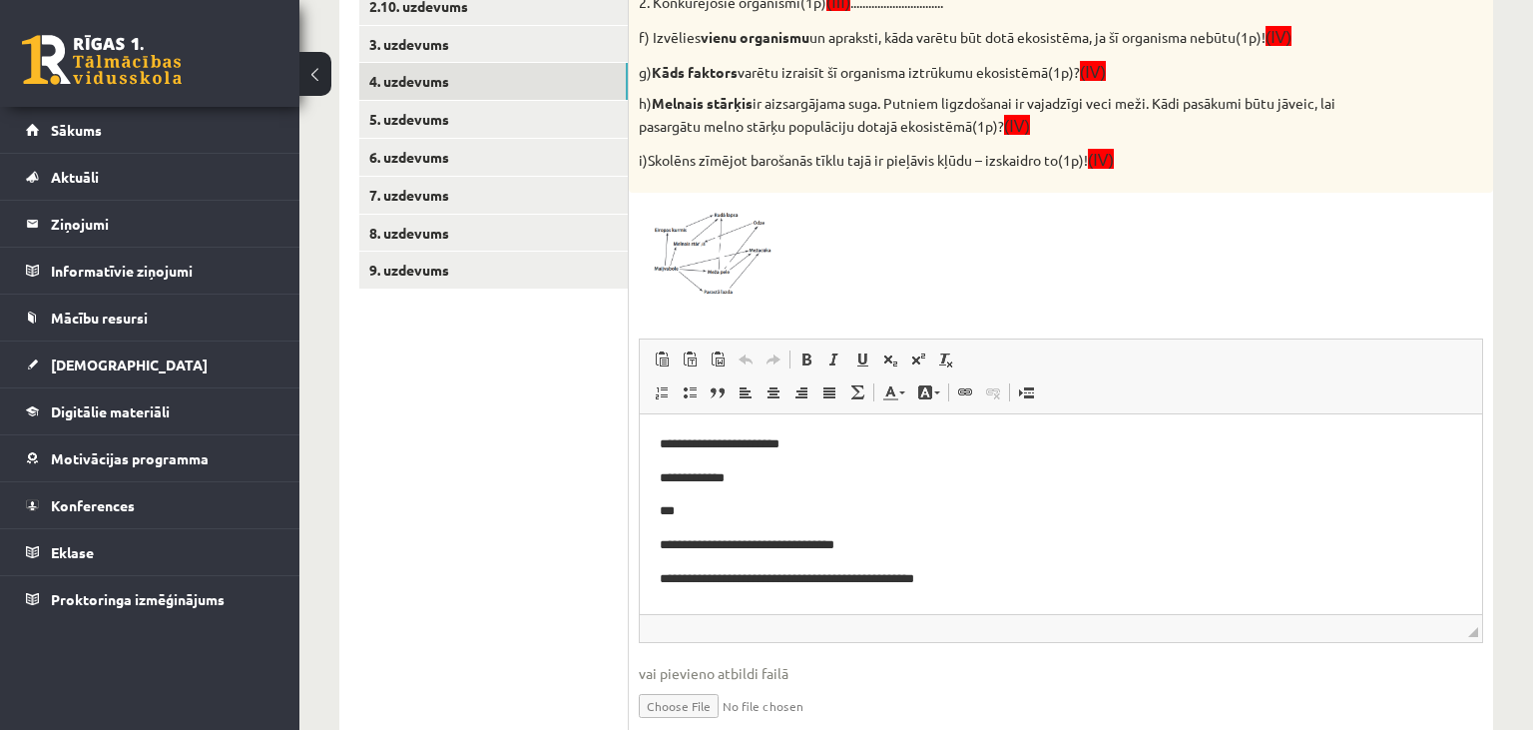
click at [724, 241] on span at bounding box center [715, 251] width 32 height 32
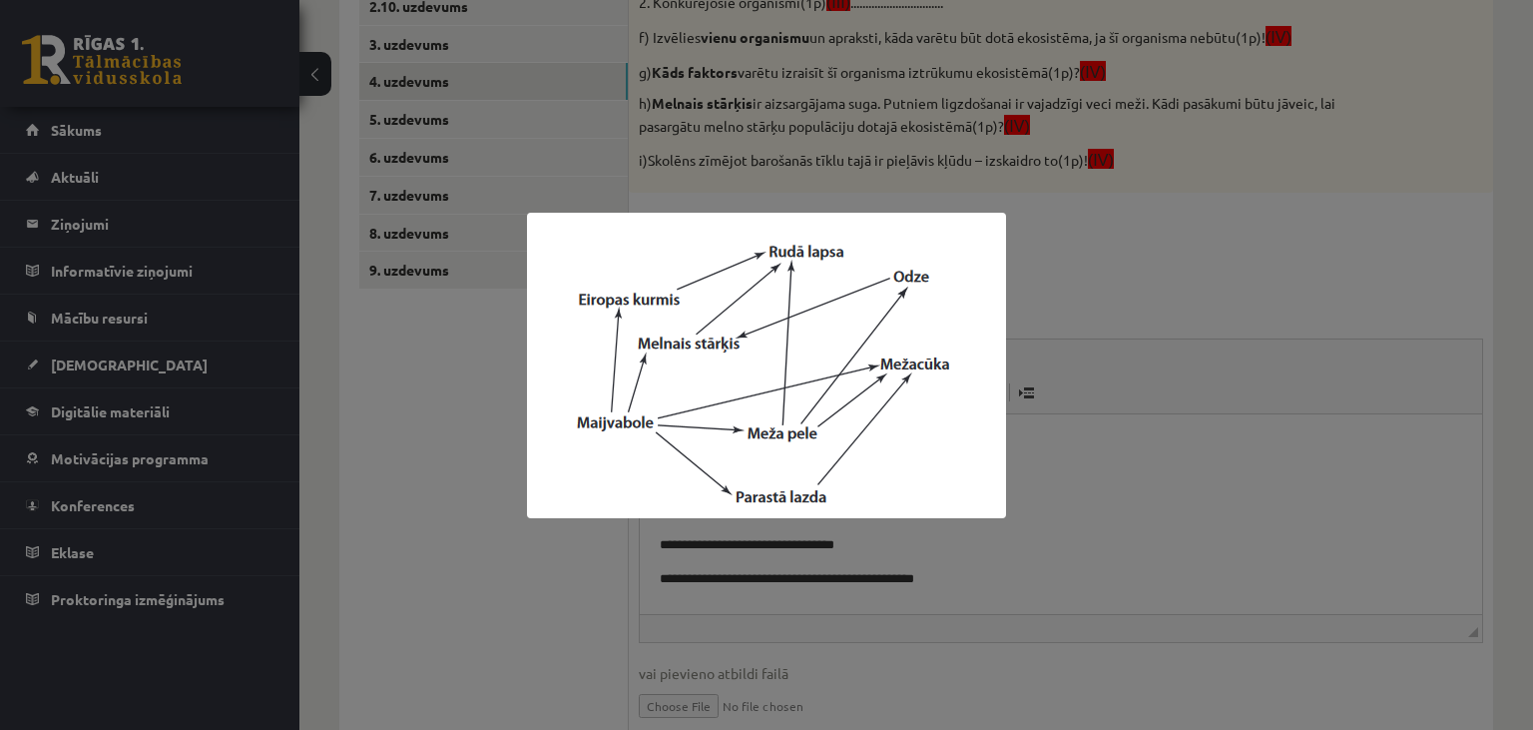
click at [509, 559] on div at bounding box center [766, 365] width 1533 height 730
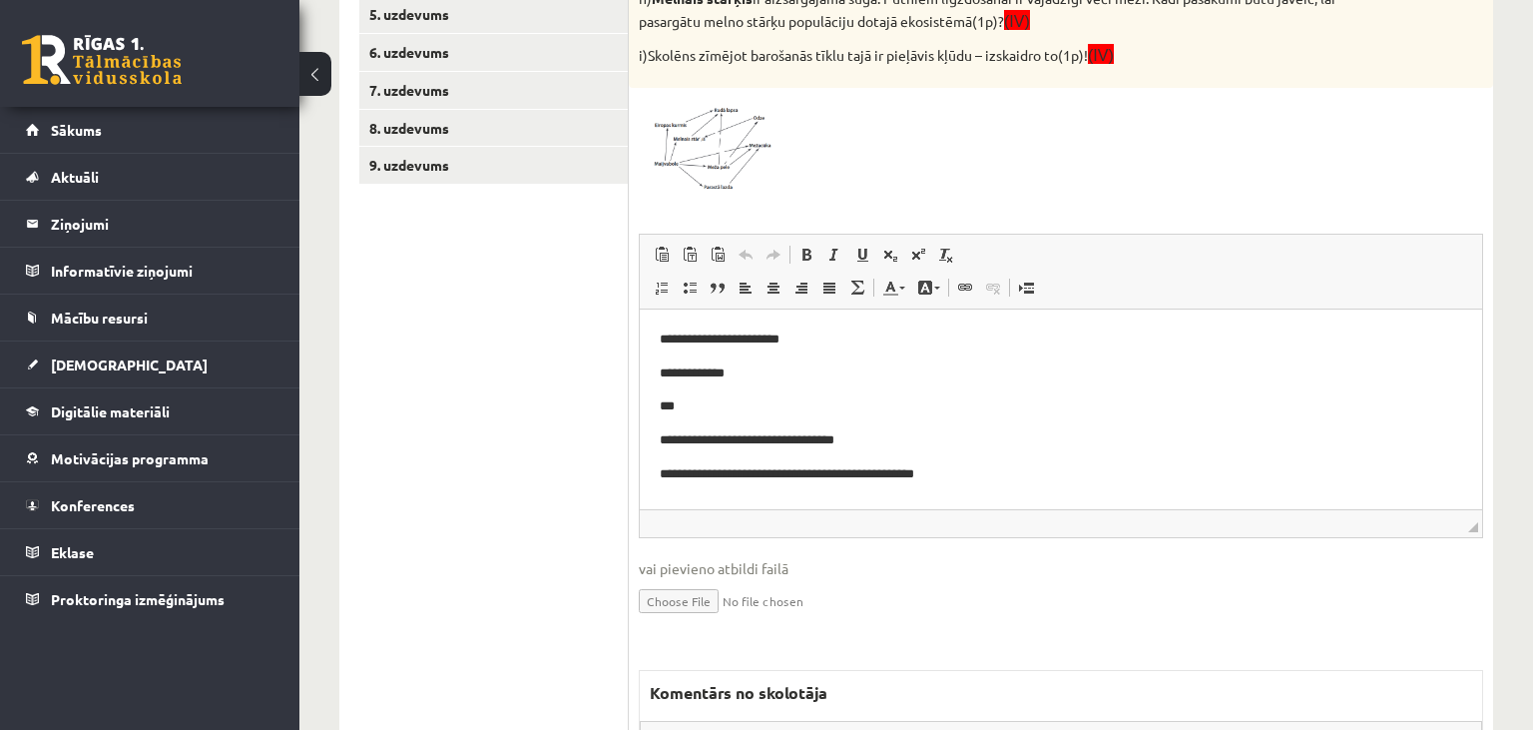
scroll to position [1062, 0]
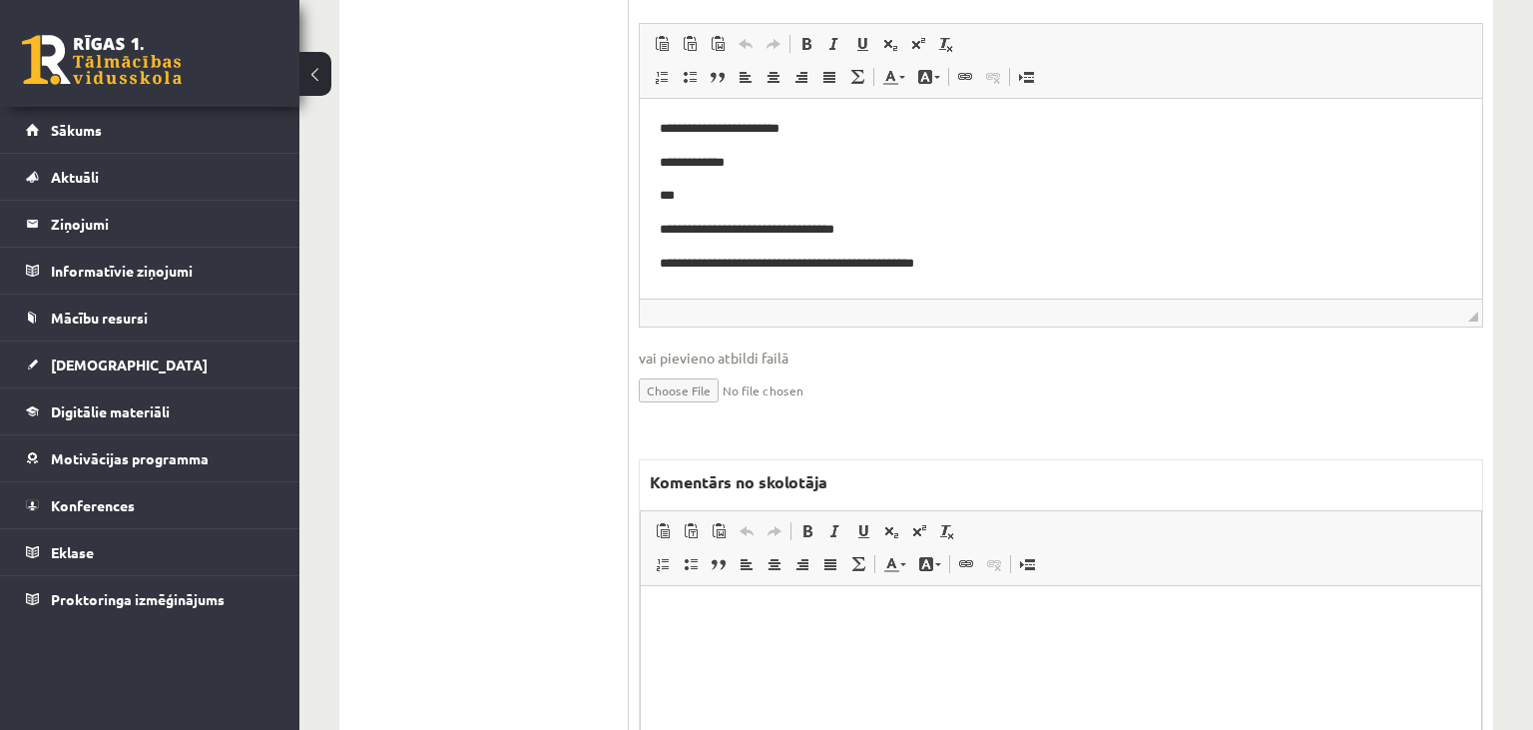
click at [733, 643] on html at bounding box center [1061, 685] width 840 height 200
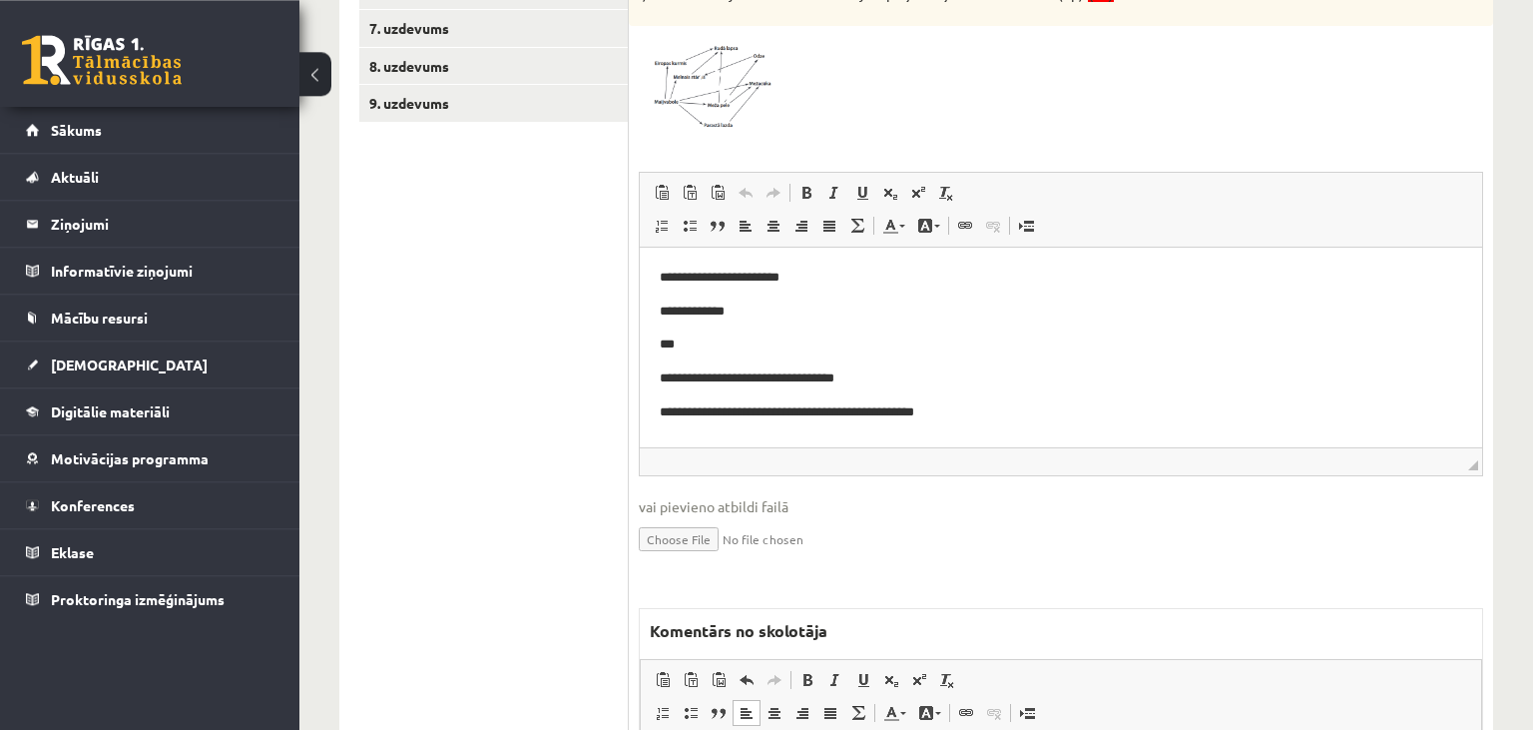
scroll to position [641, 0]
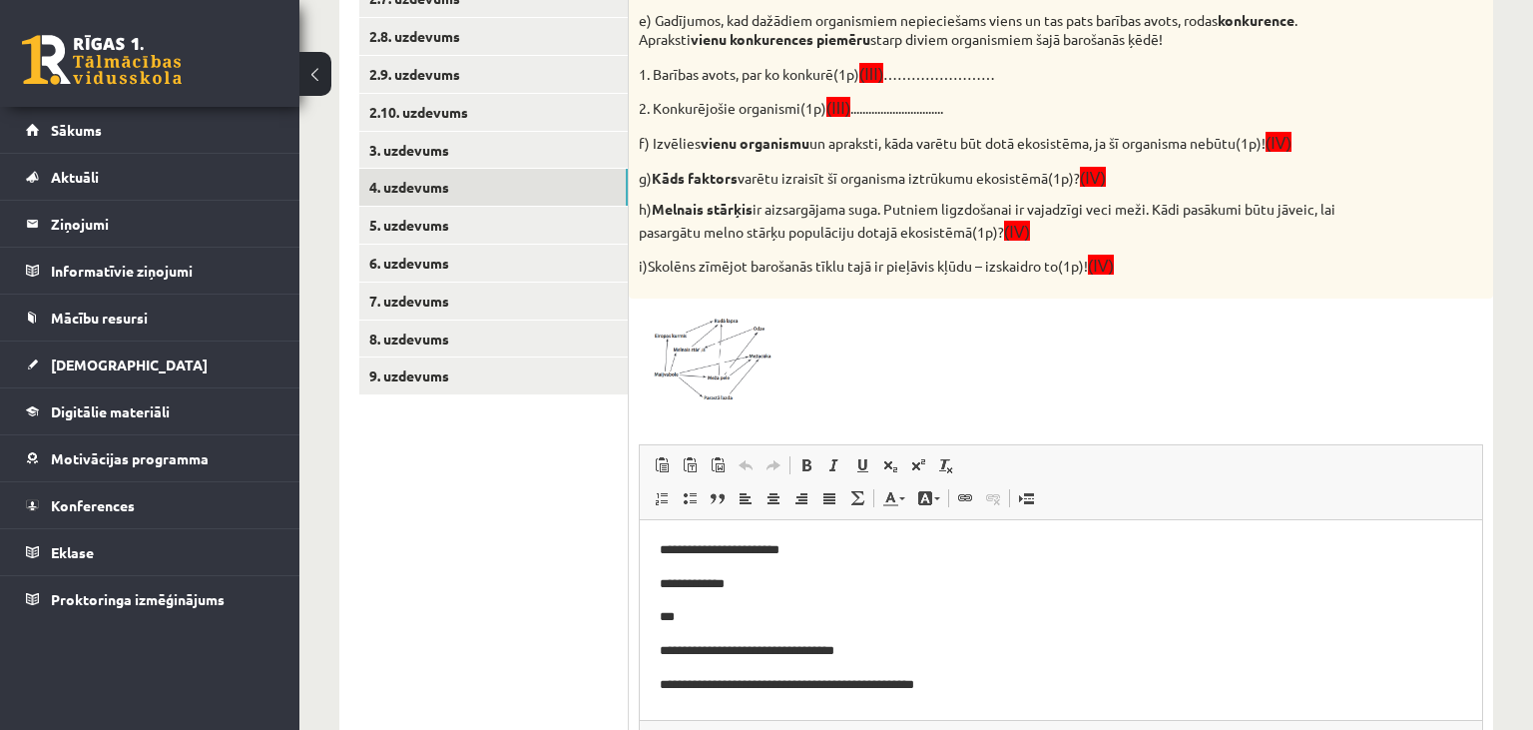
click at [726, 351] on span at bounding box center [715, 356] width 32 height 32
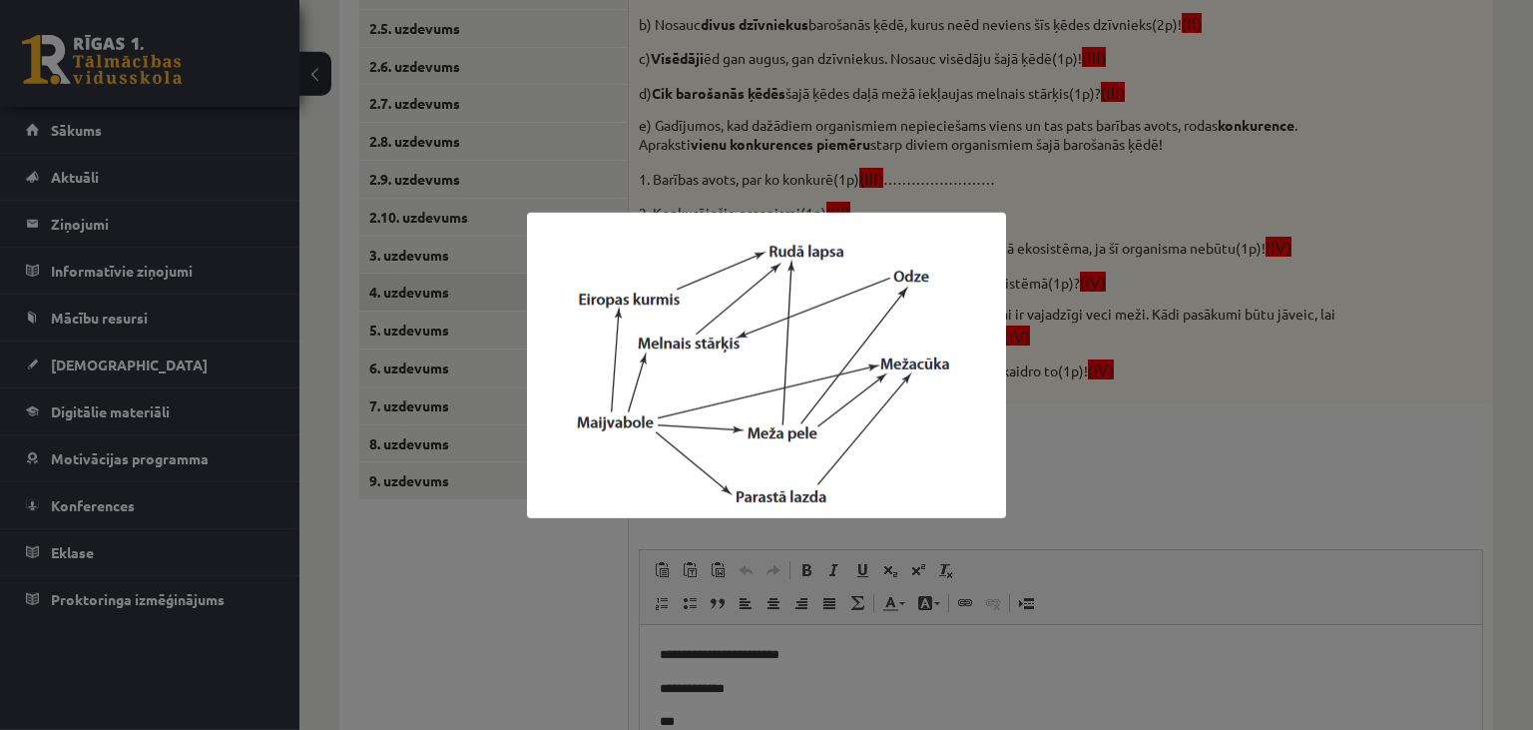
scroll to position [535, 0]
click at [461, 642] on div at bounding box center [766, 365] width 1533 height 730
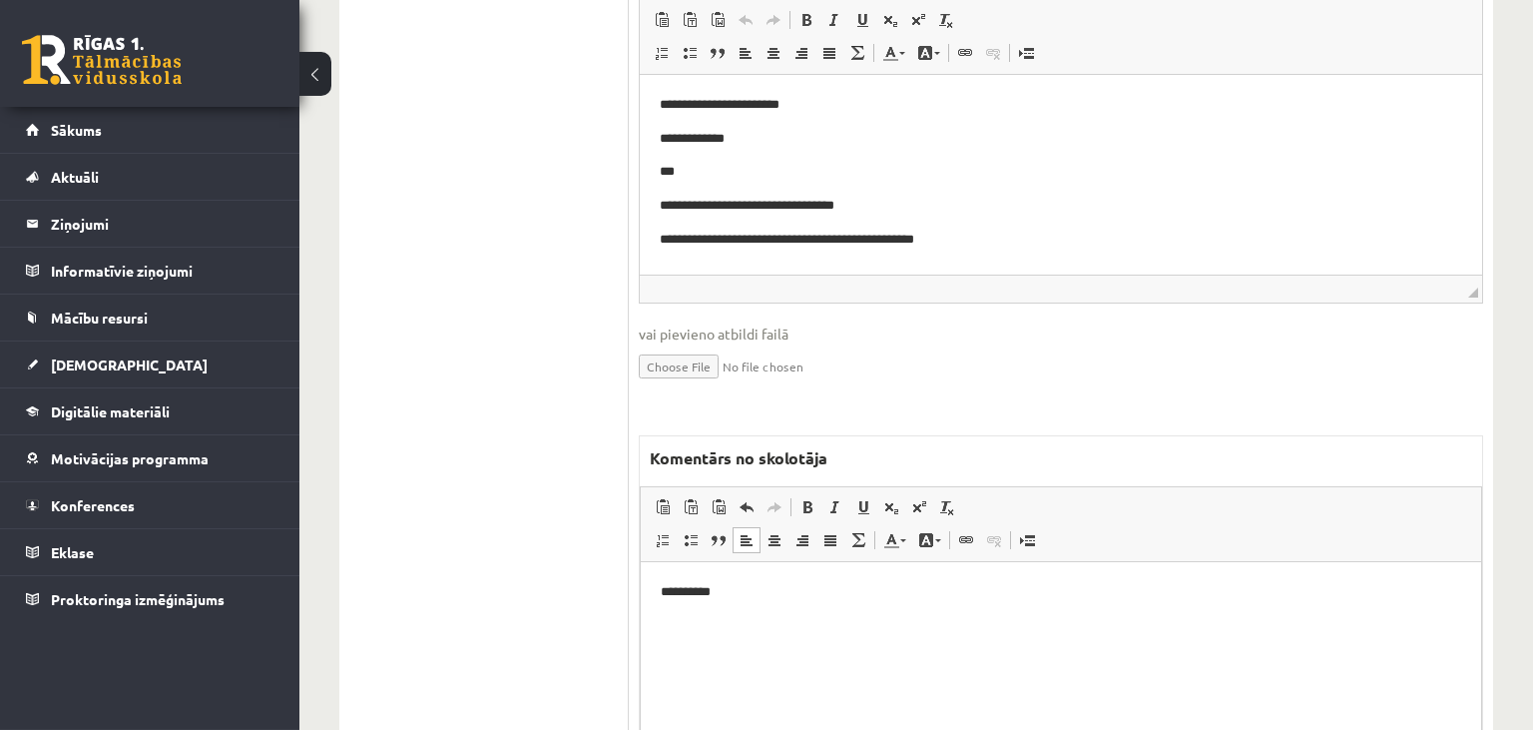
scroll to position [1168, 0]
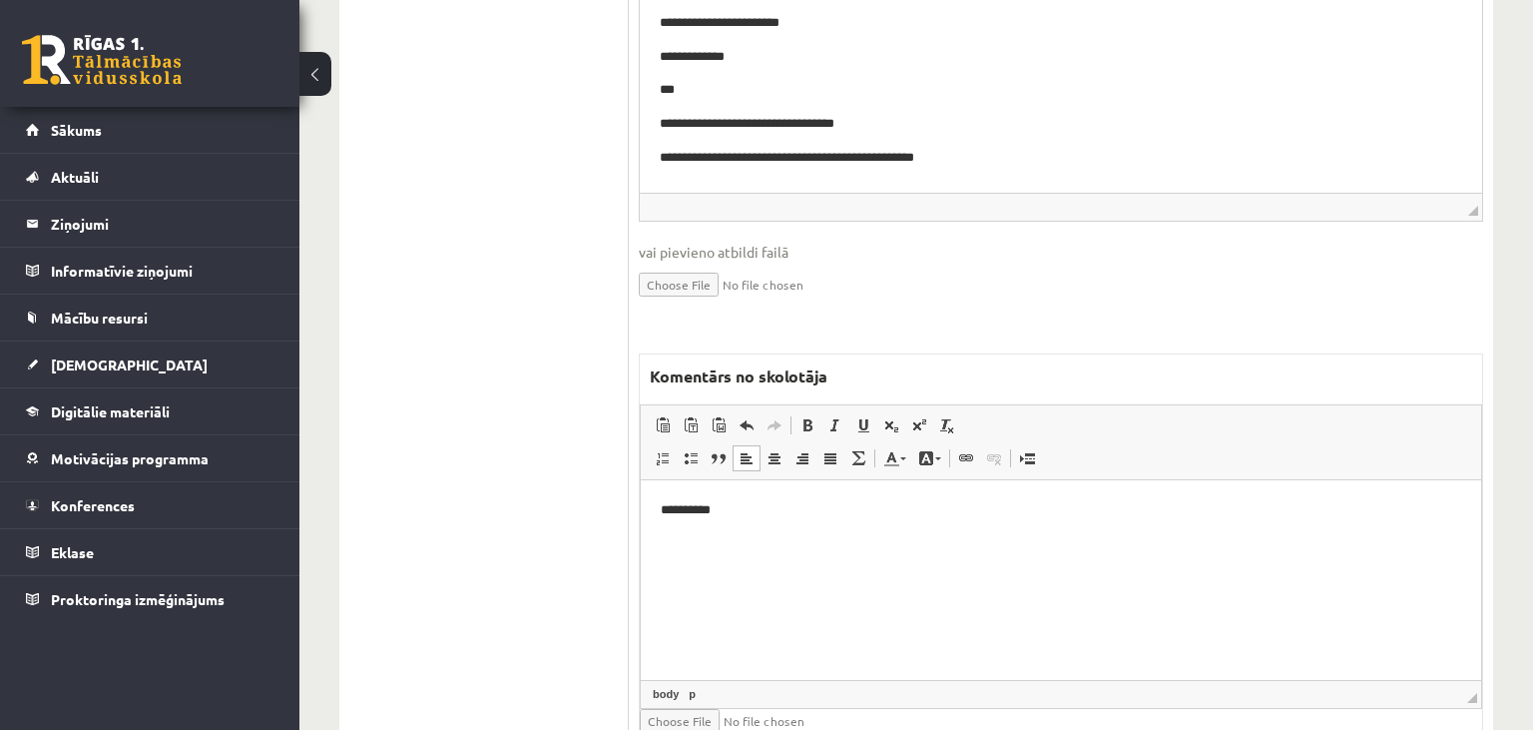
click at [820, 522] on html "**********" at bounding box center [1061, 579] width 840 height 200
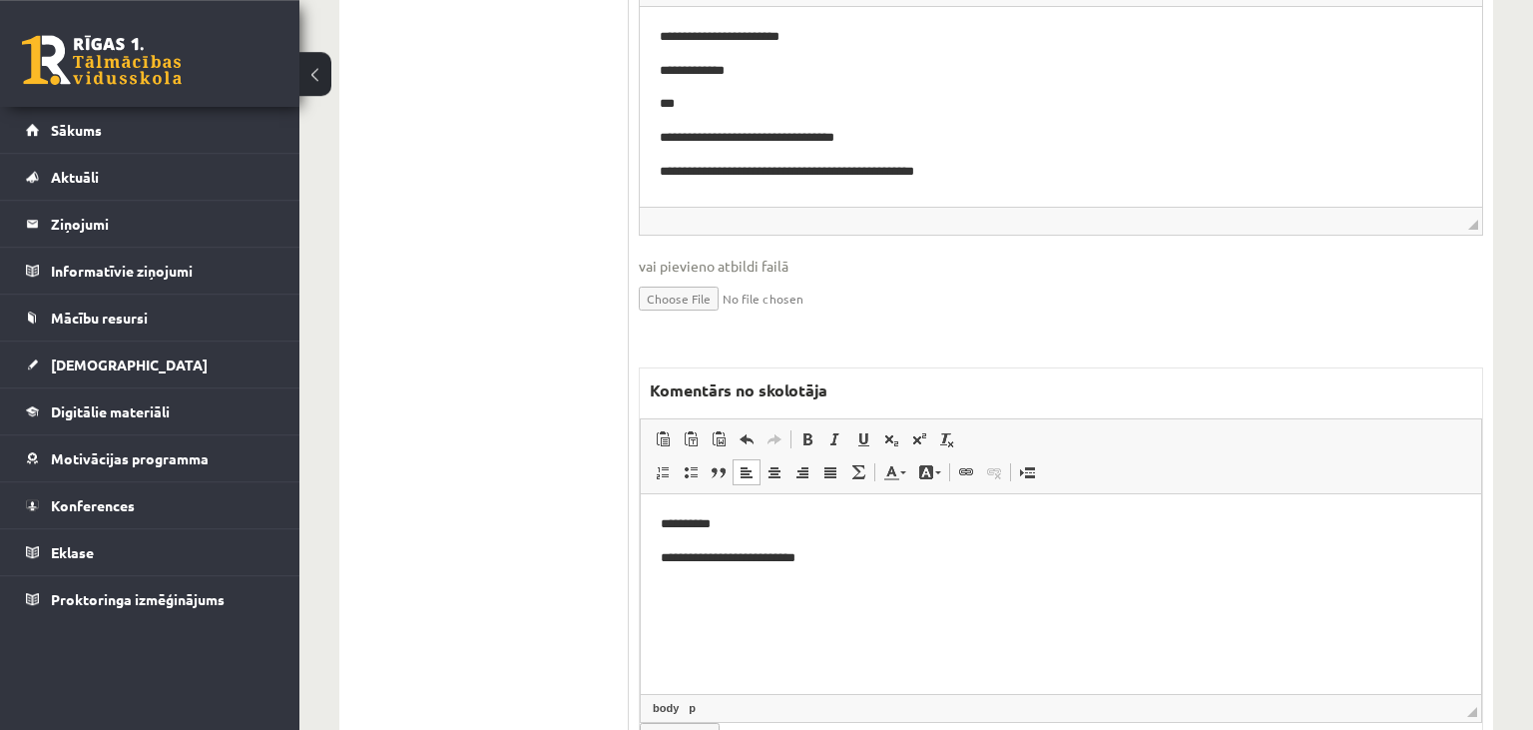
scroll to position [1250, 0]
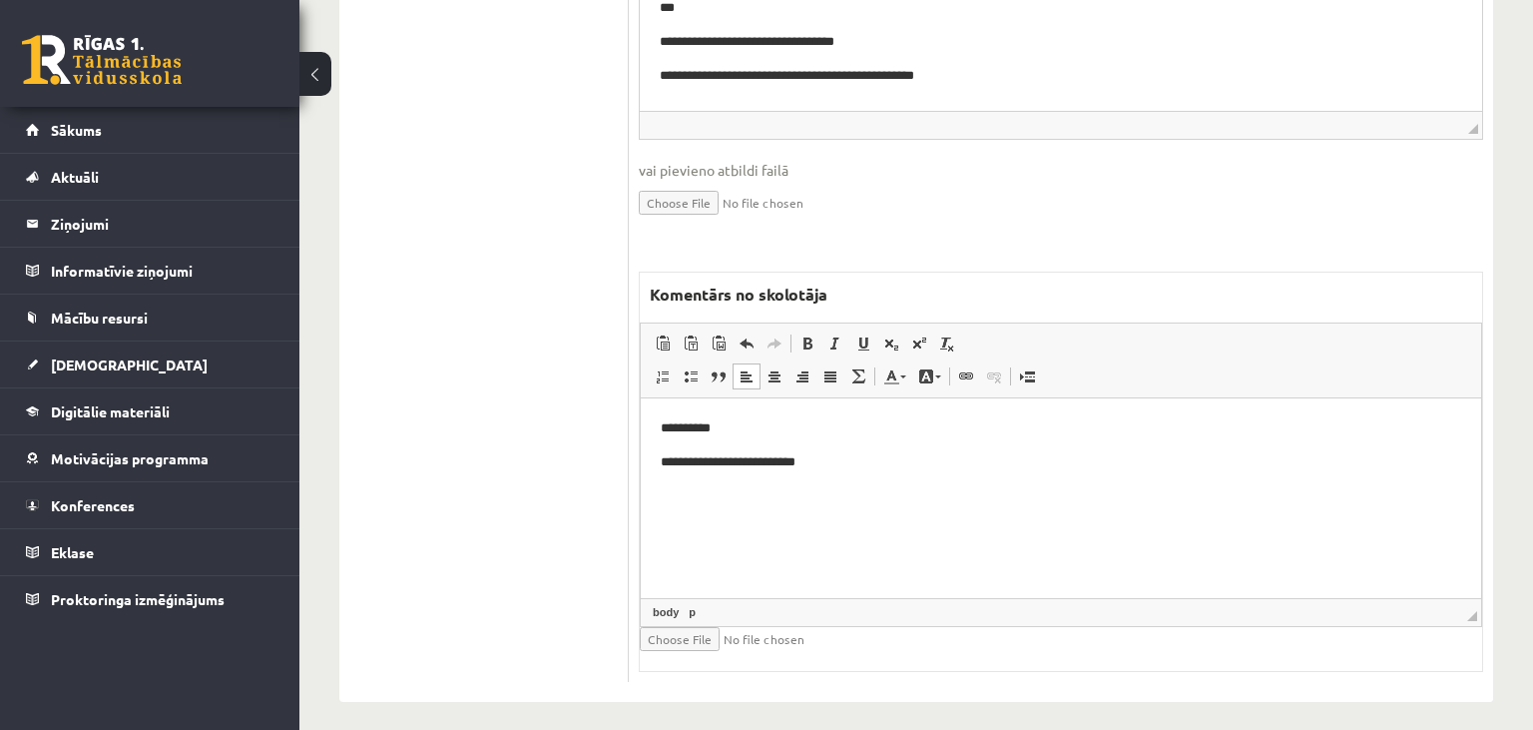
click at [759, 460] on p "**********" at bounding box center [1062, 461] width 802 height 21
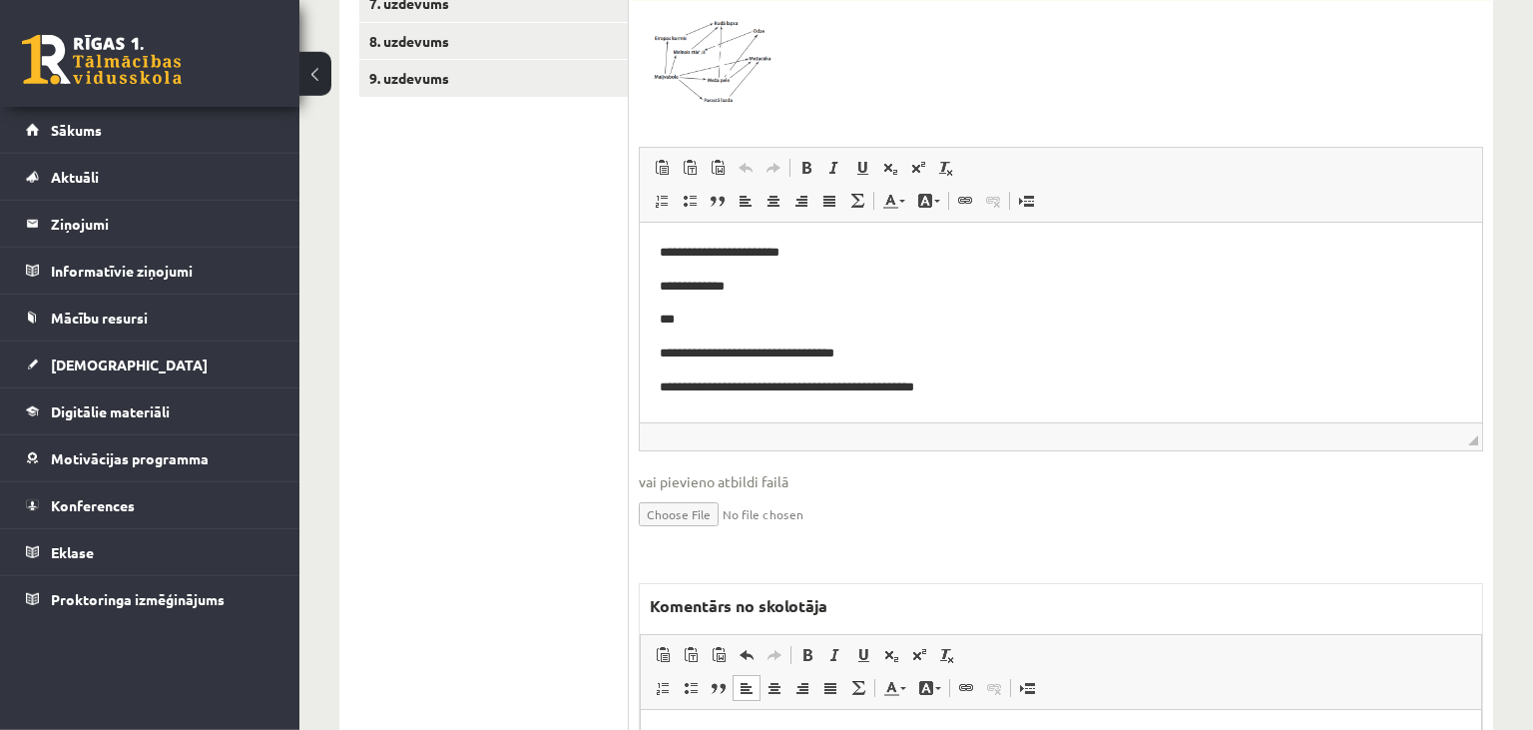
scroll to position [1145, 0]
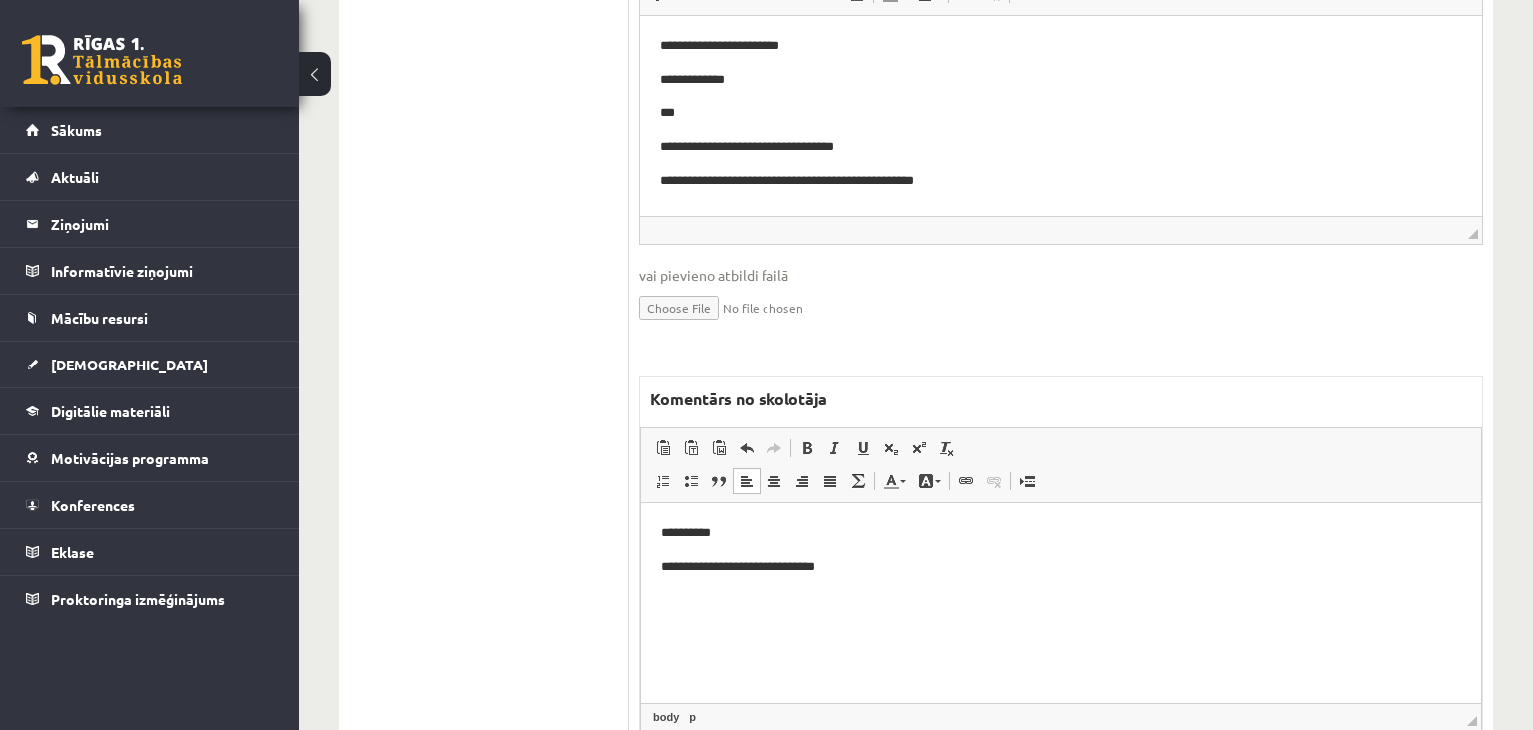
click at [757, 533] on p "**********" at bounding box center [1062, 532] width 802 height 21
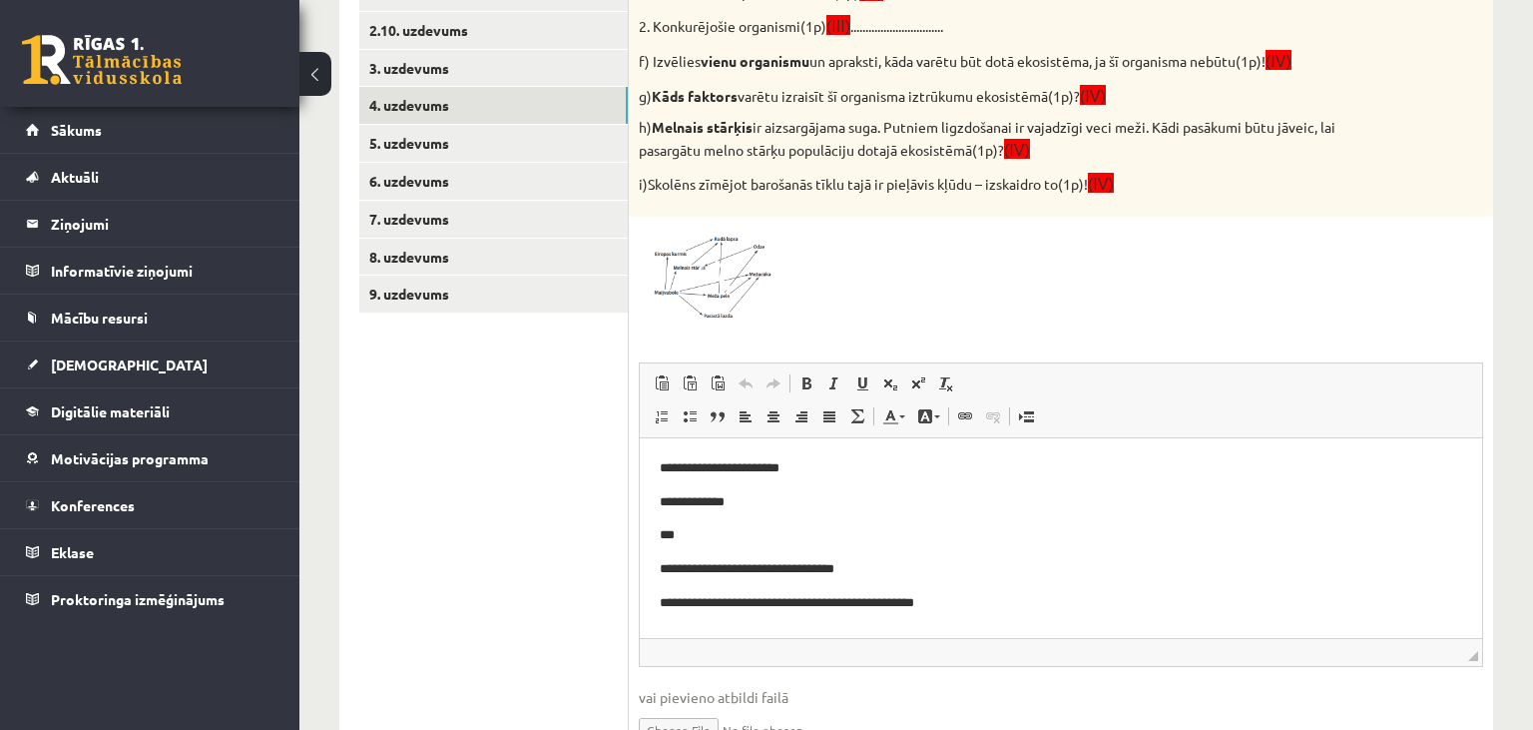
scroll to position [1250, 0]
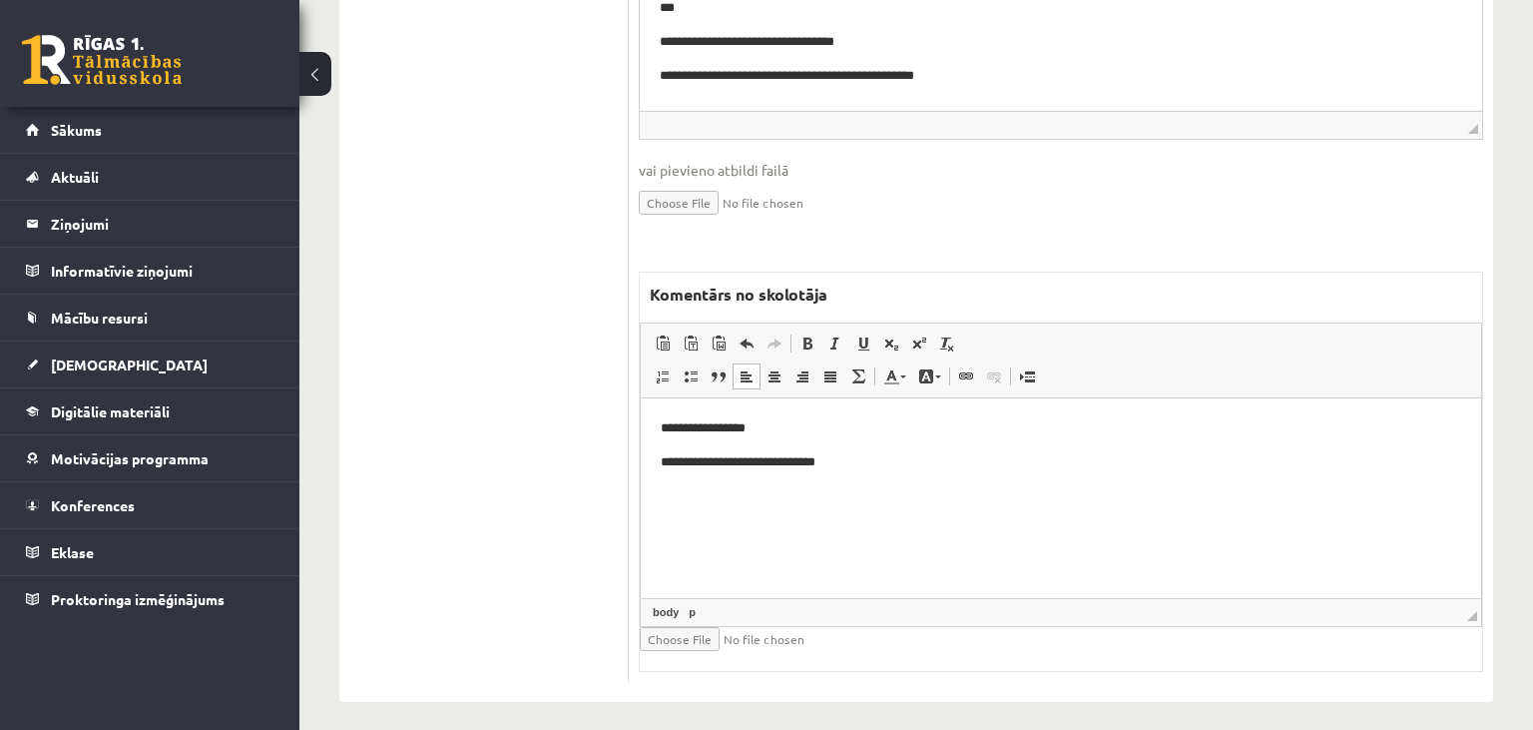
click at [734, 458] on p "**********" at bounding box center [1062, 461] width 802 height 21
click at [732, 460] on p "**********" at bounding box center [1062, 461] width 802 height 21
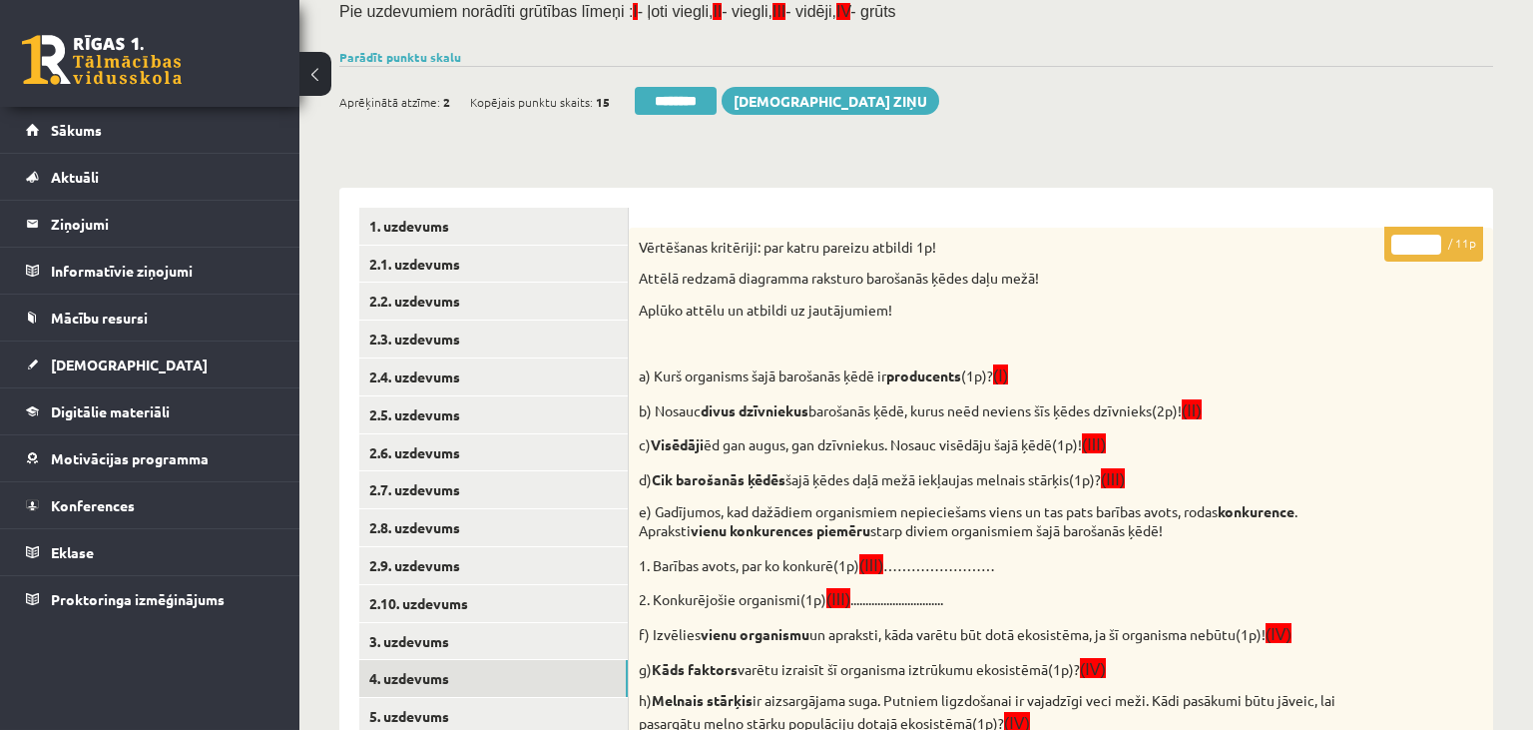
scroll to position [91, 0]
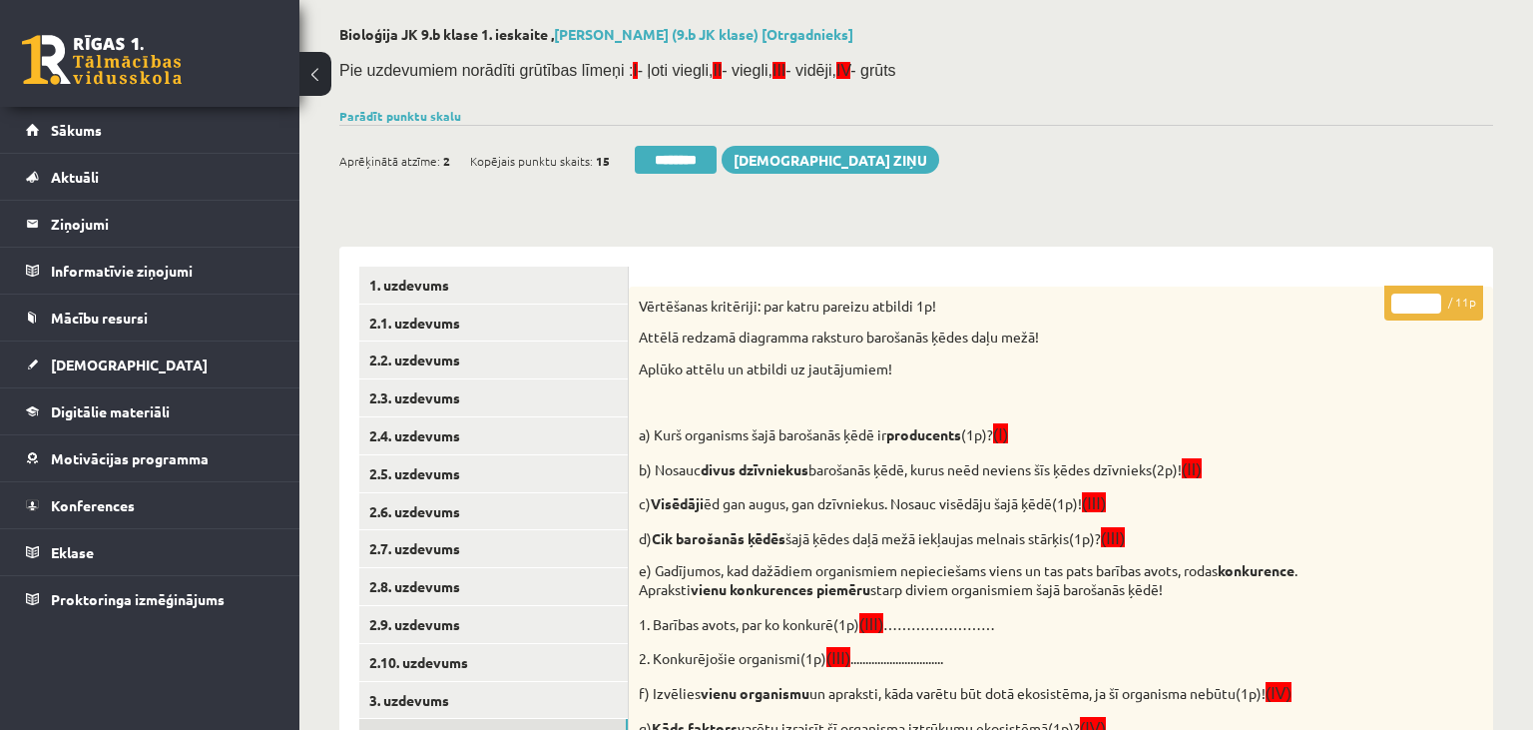
click at [1419, 304] on input "*" at bounding box center [1417, 303] width 50 height 20
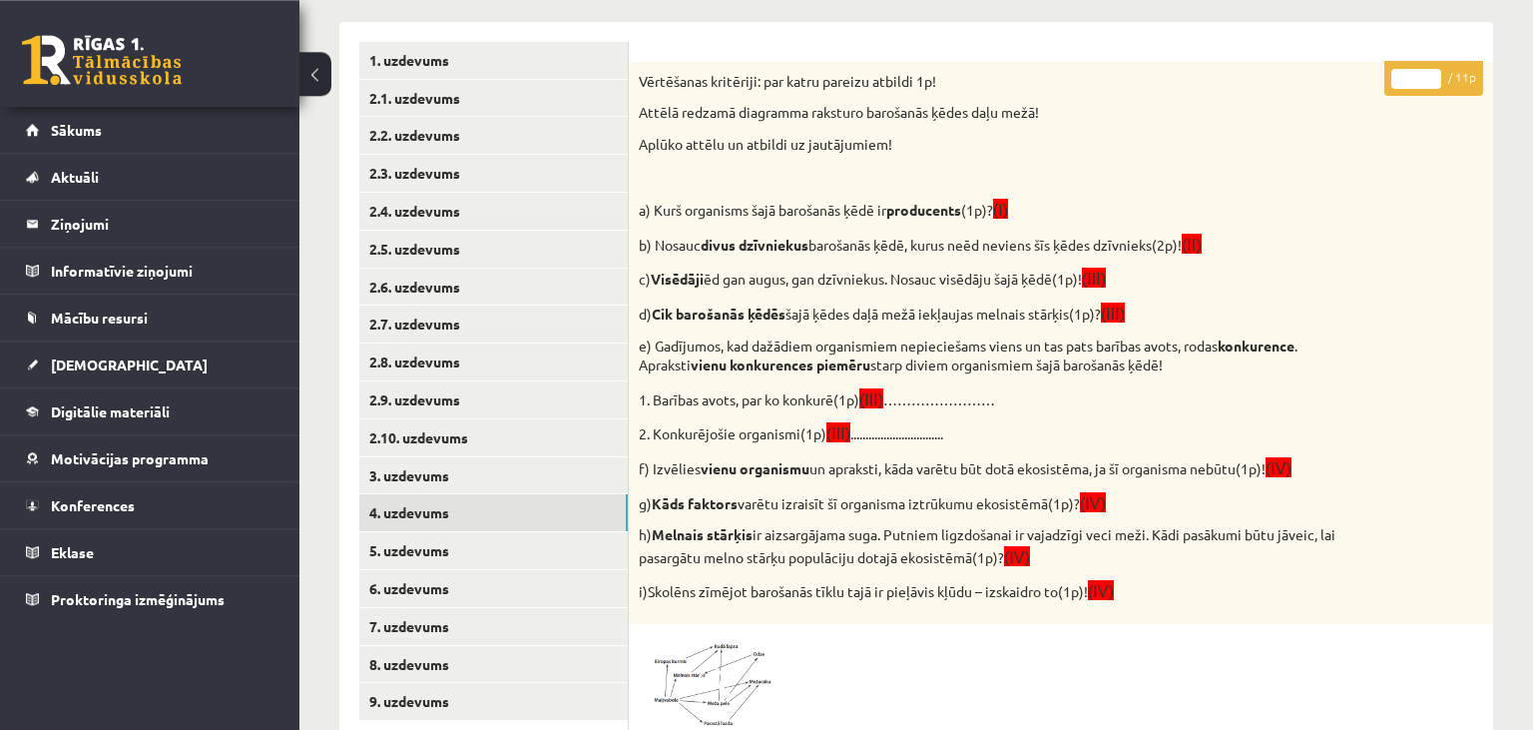
scroll to position [407, 0]
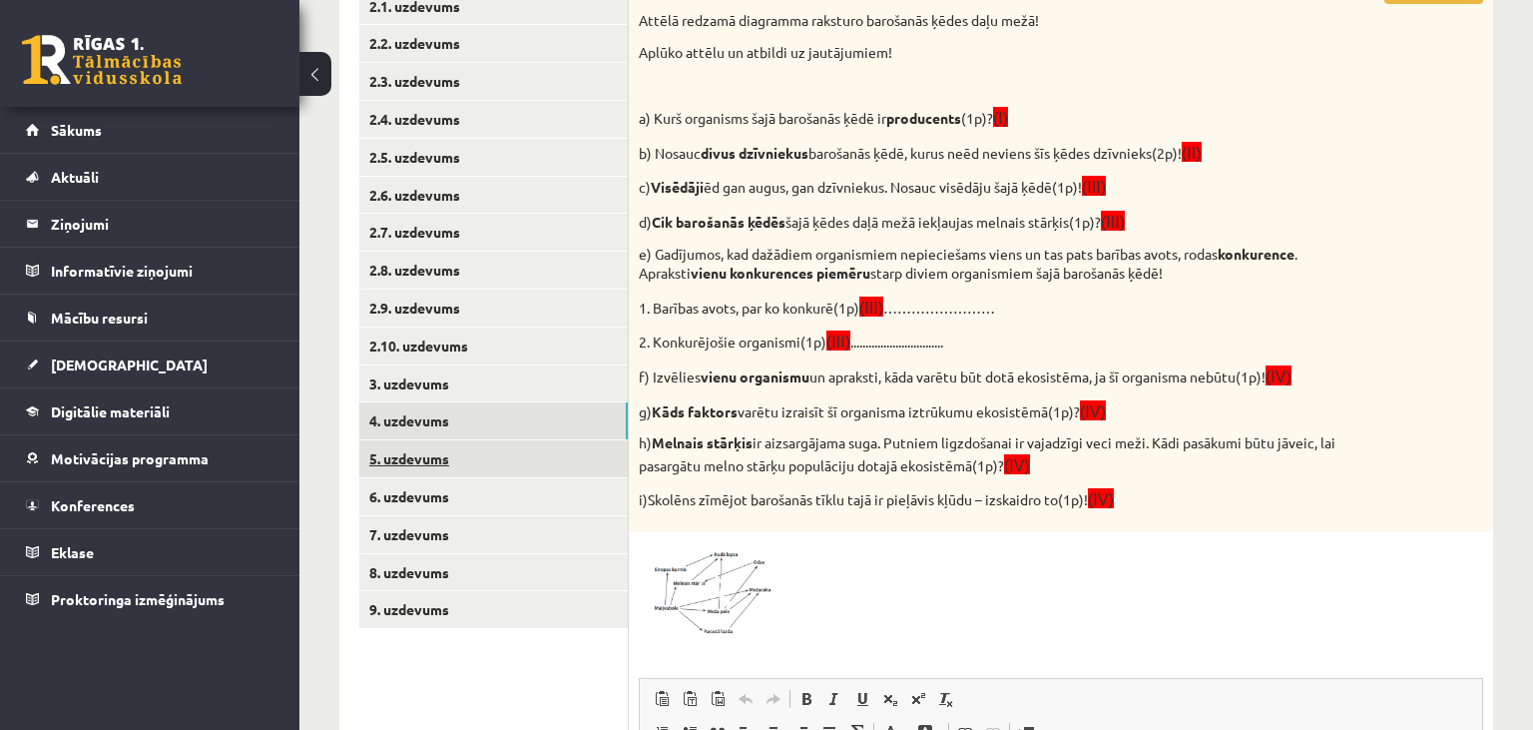
type input "*"
click at [484, 454] on link "5. uzdevums" at bounding box center [493, 458] width 269 height 37
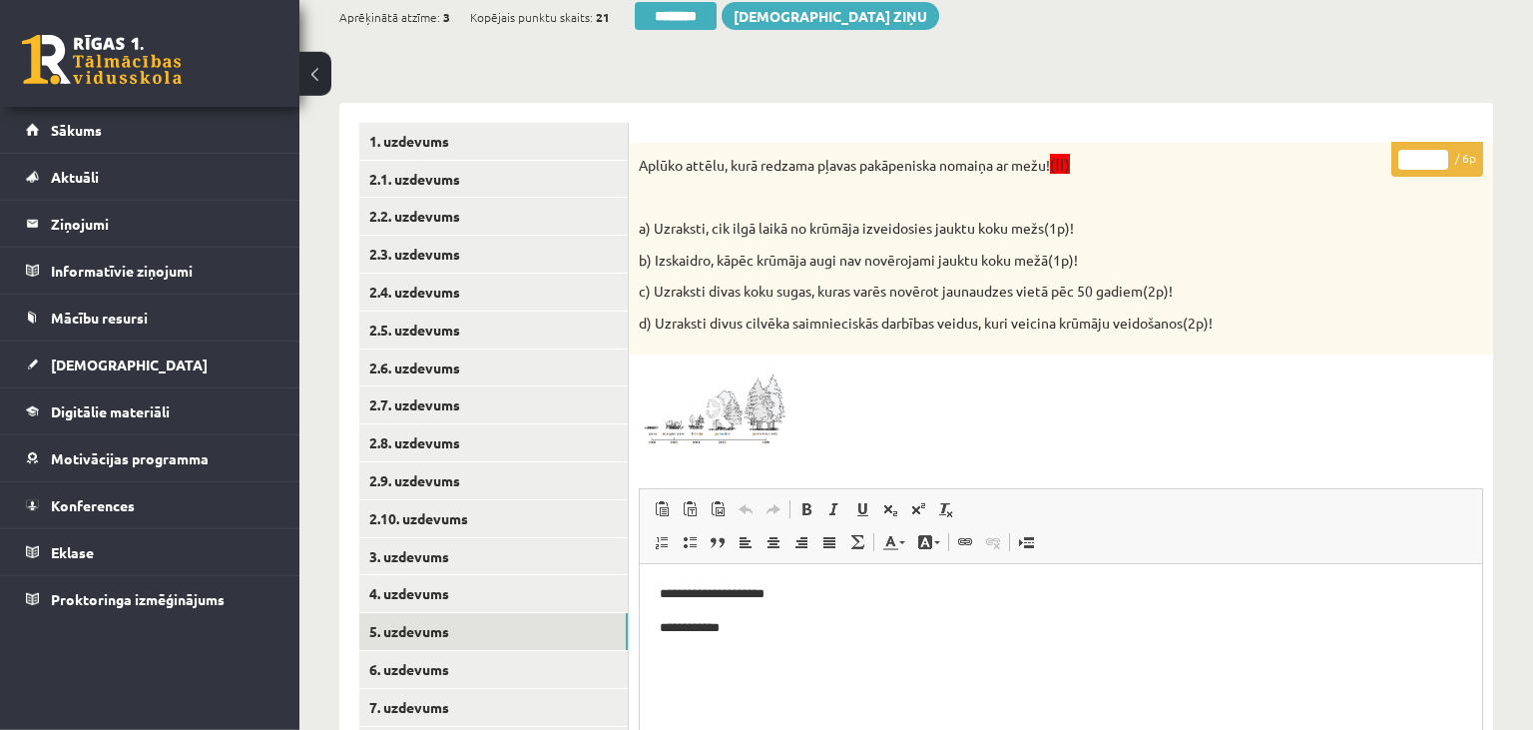
scroll to position [91, 0]
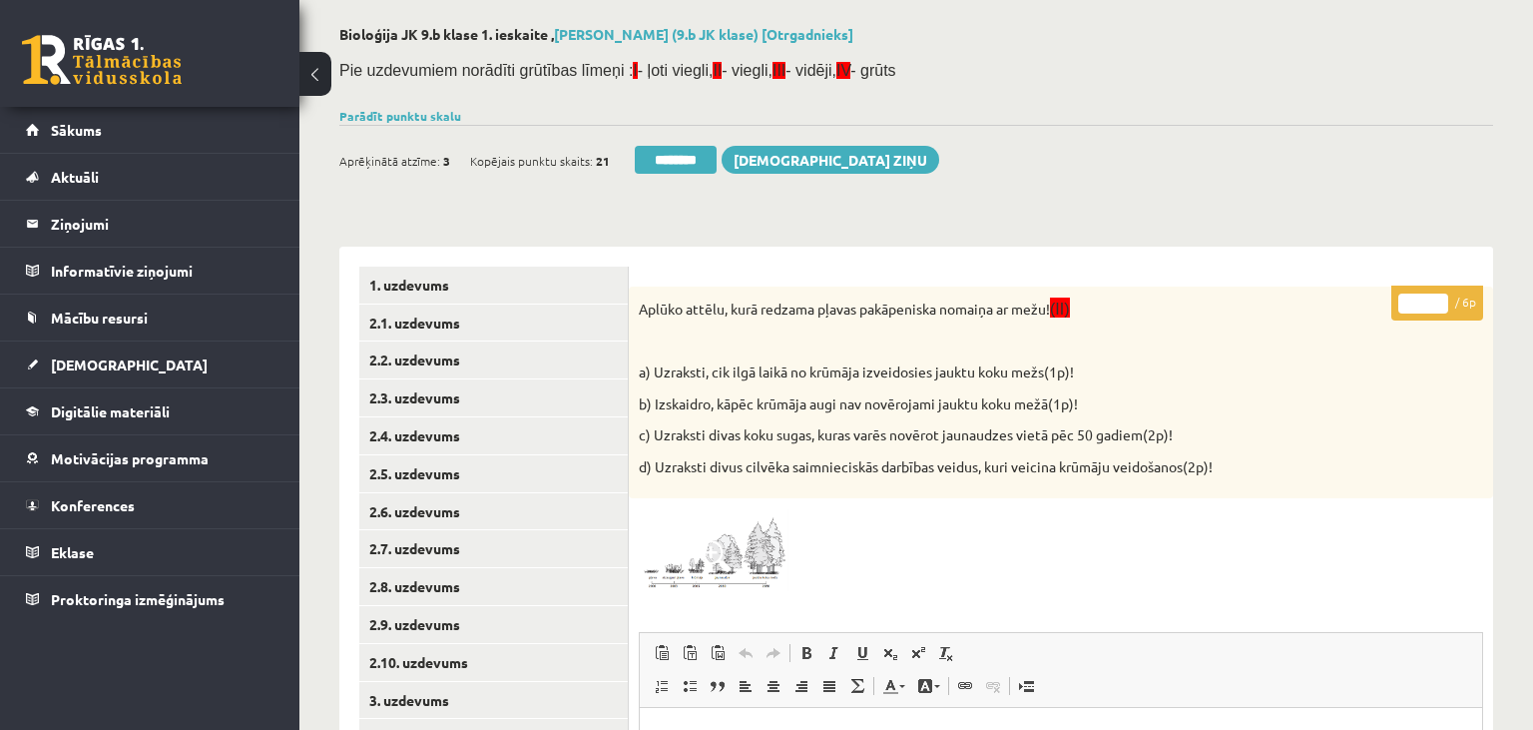
click at [1438, 299] on input "*" at bounding box center [1423, 303] width 50 height 20
type input "*"
click at [1438, 301] on input "*" at bounding box center [1423, 303] width 50 height 20
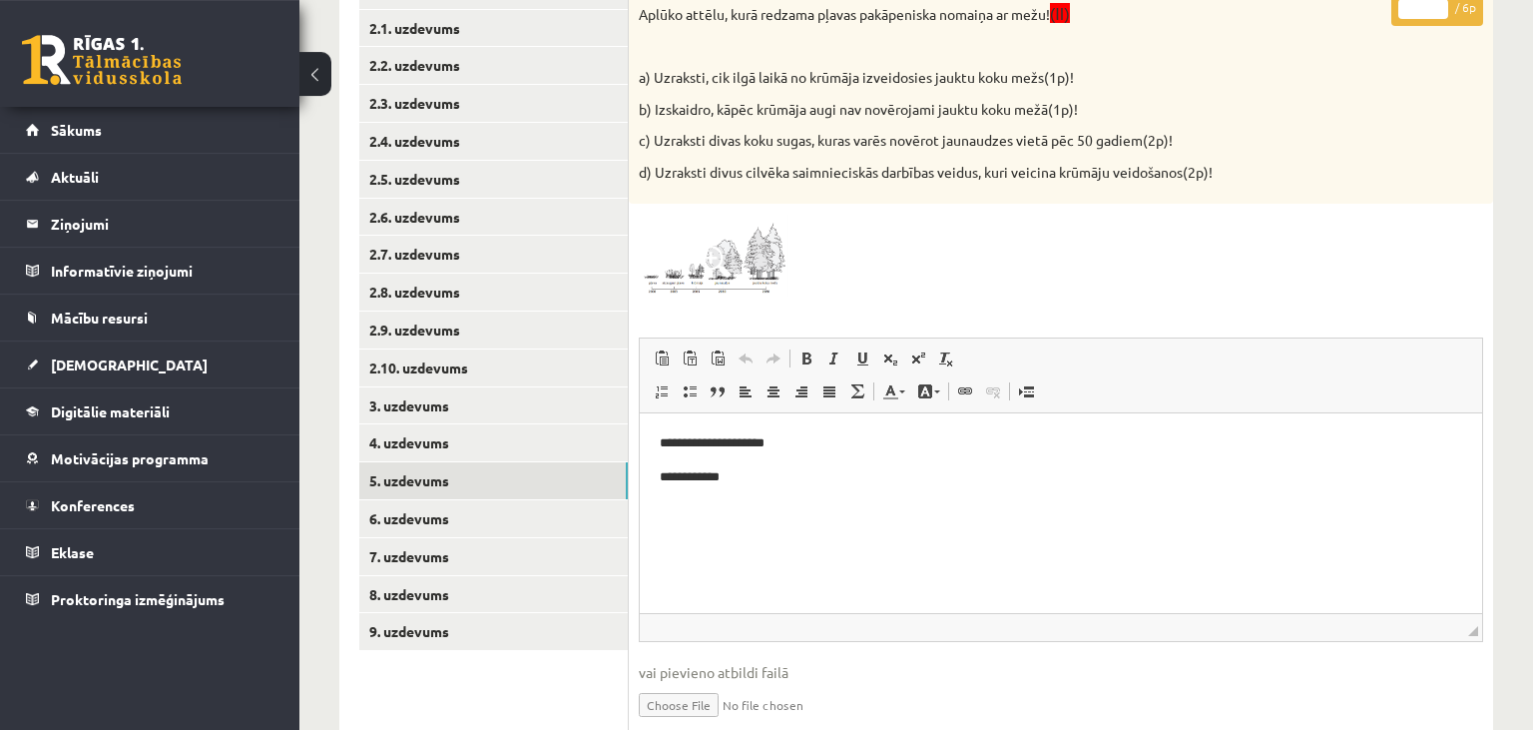
scroll to position [407, 0]
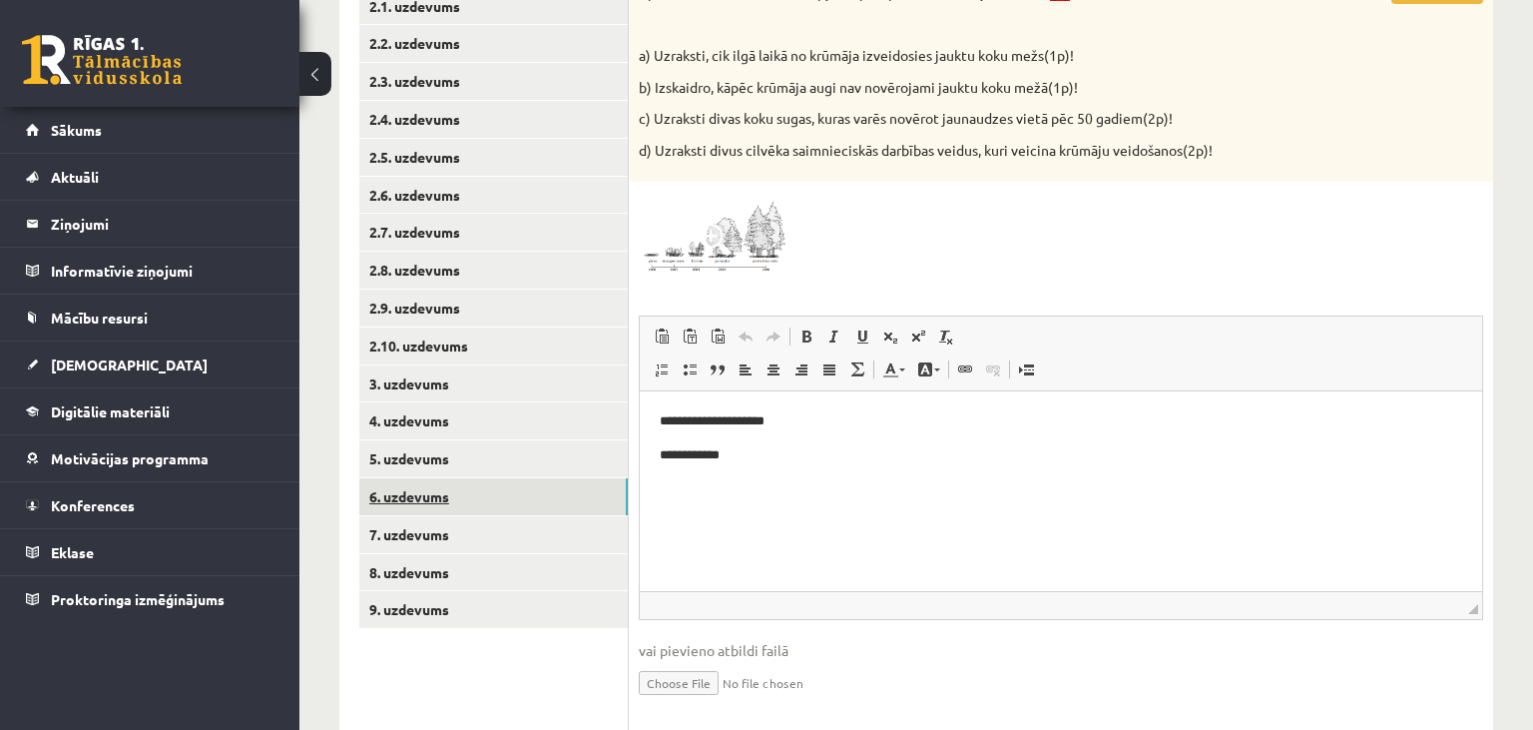
click at [525, 509] on link "6. uzdevums" at bounding box center [493, 496] width 269 height 37
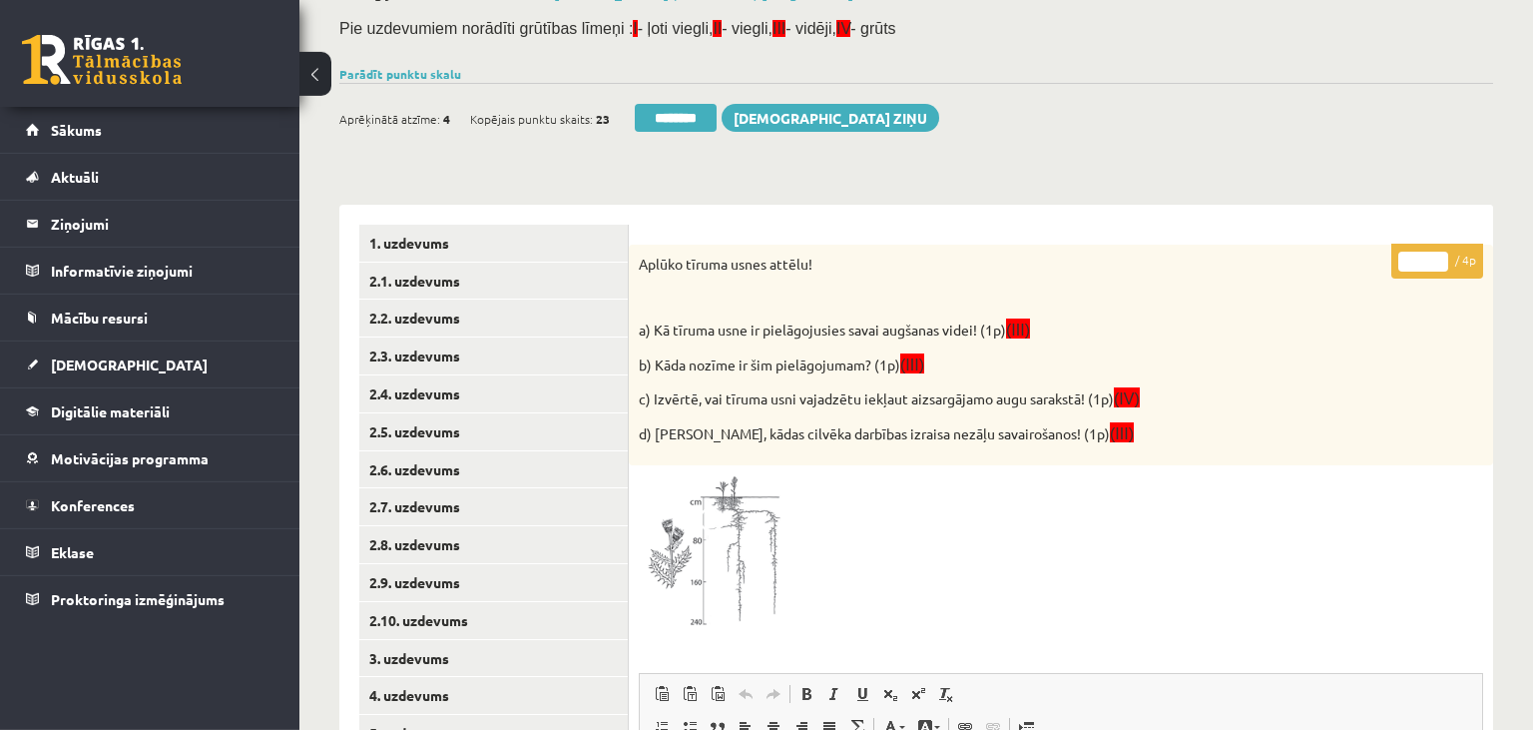
scroll to position [91, 0]
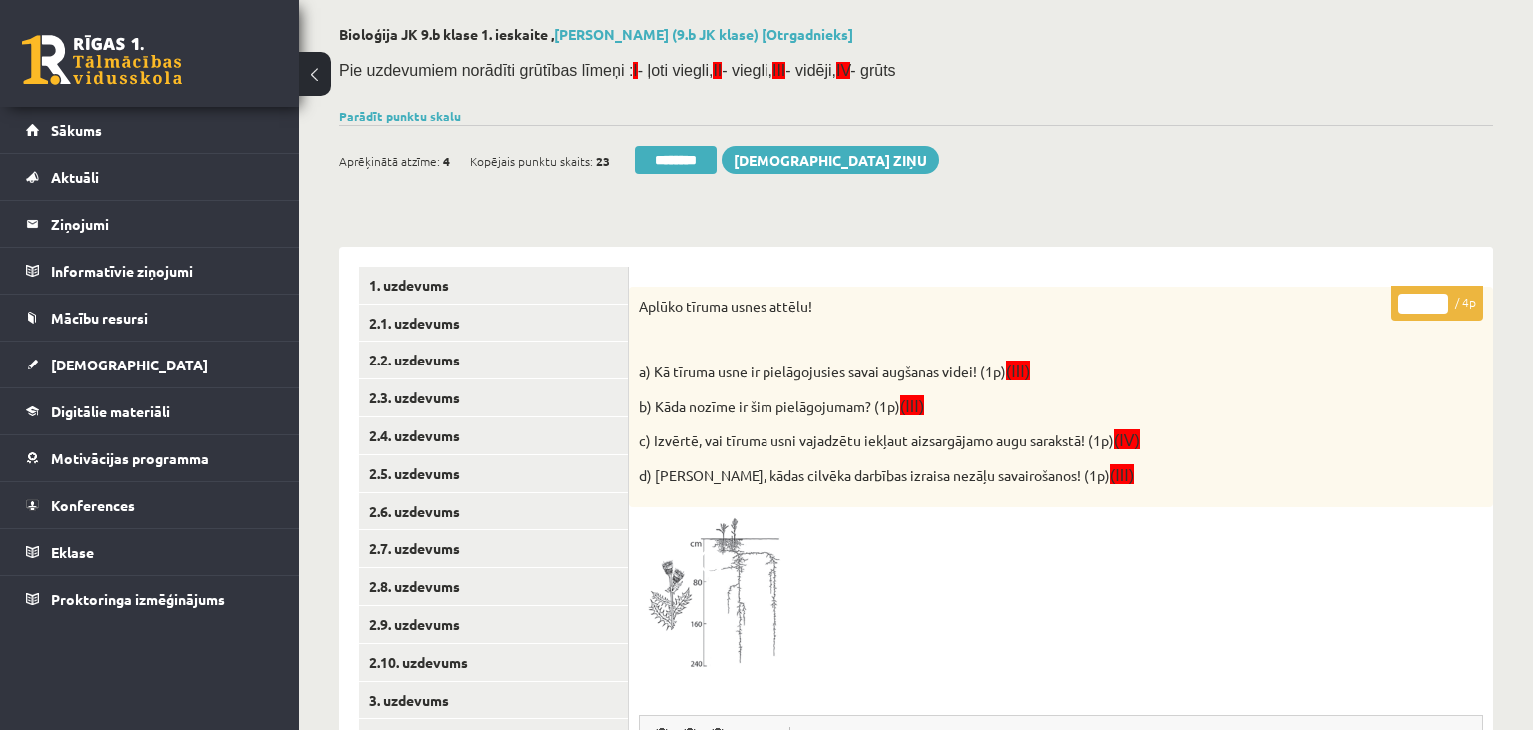
click at [1433, 297] on input "*" at bounding box center [1423, 303] width 50 height 20
type input "*"
click at [1433, 297] on input "*" at bounding box center [1423, 303] width 50 height 20
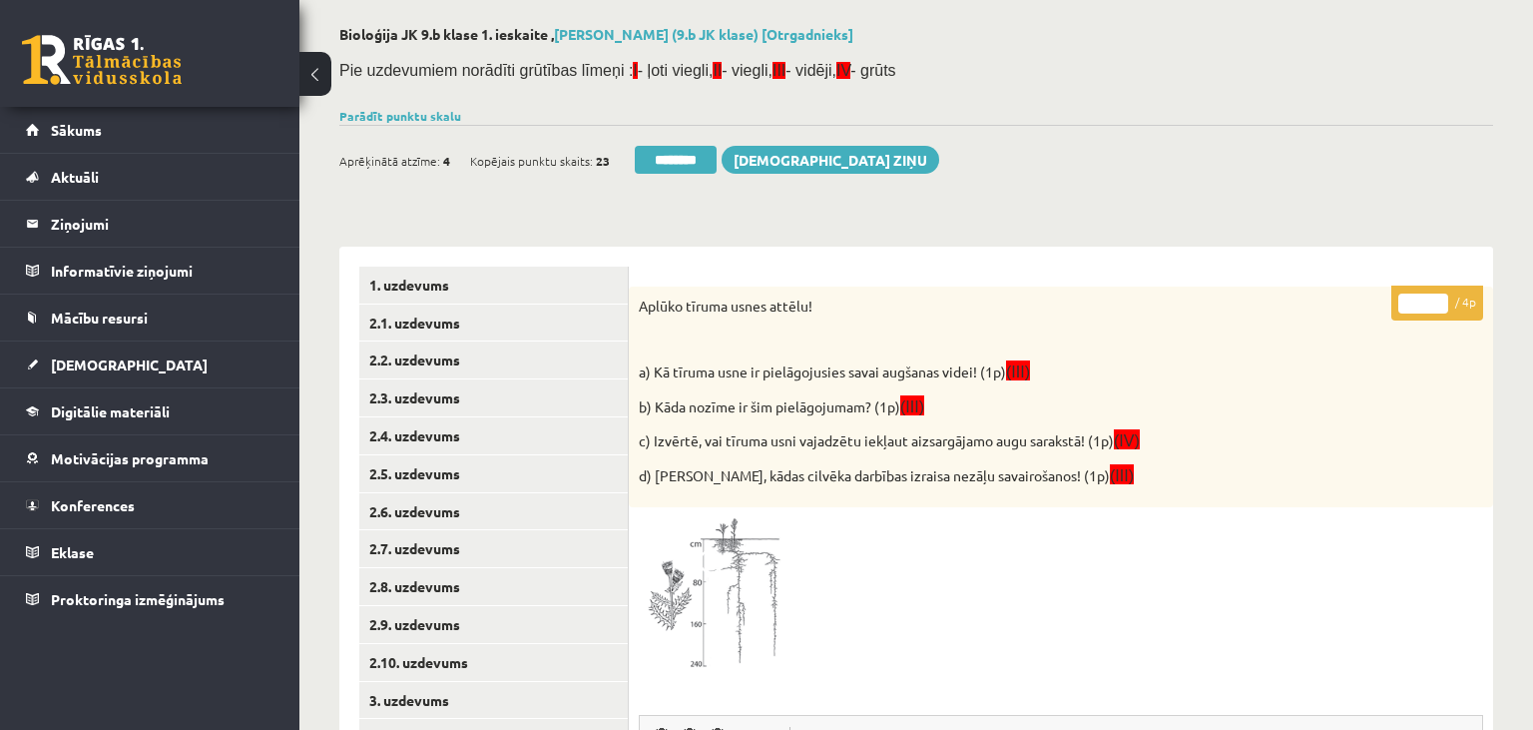
click at [1433, 297] on input "*" at bounding box center [1423, 303] width 50 height 20
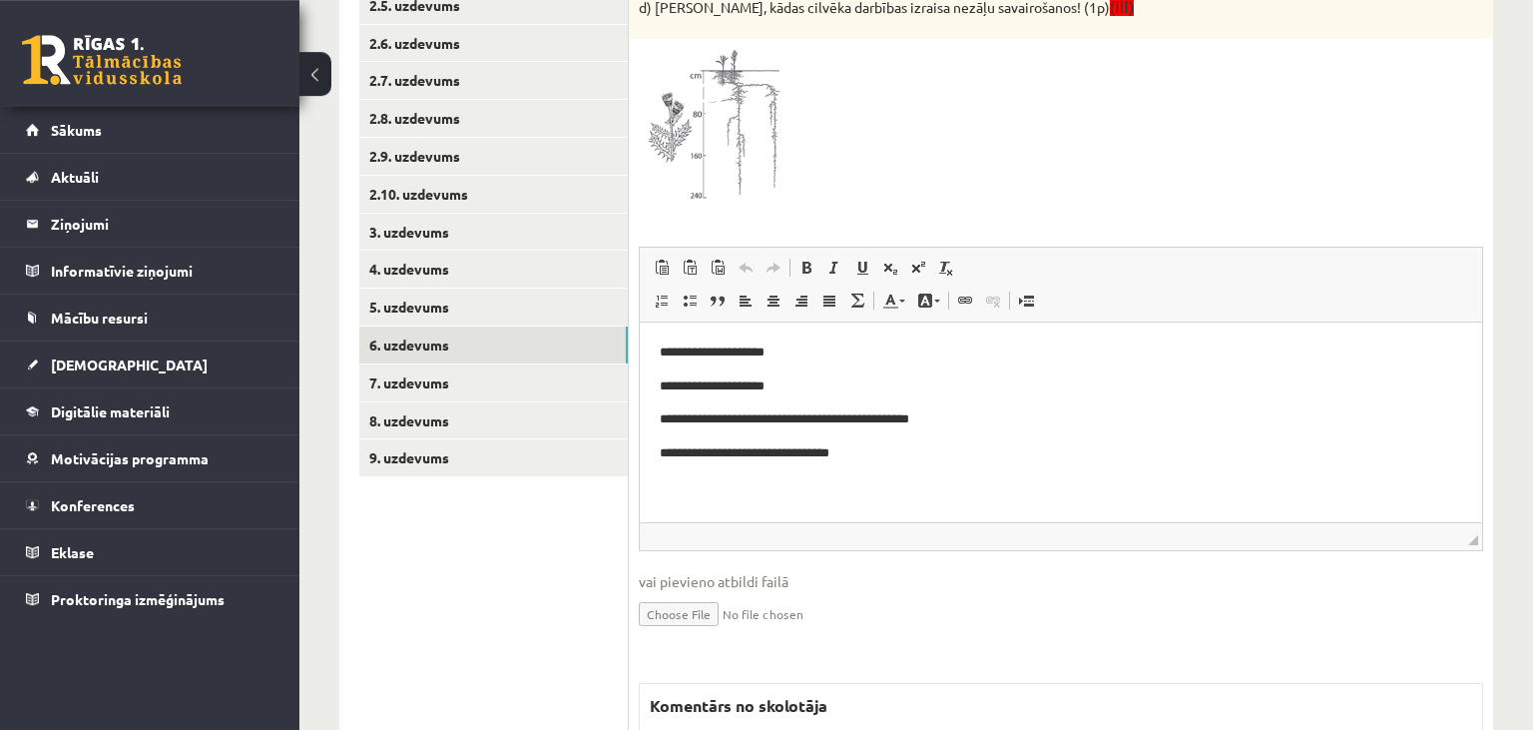
scroll to position [618, 0]
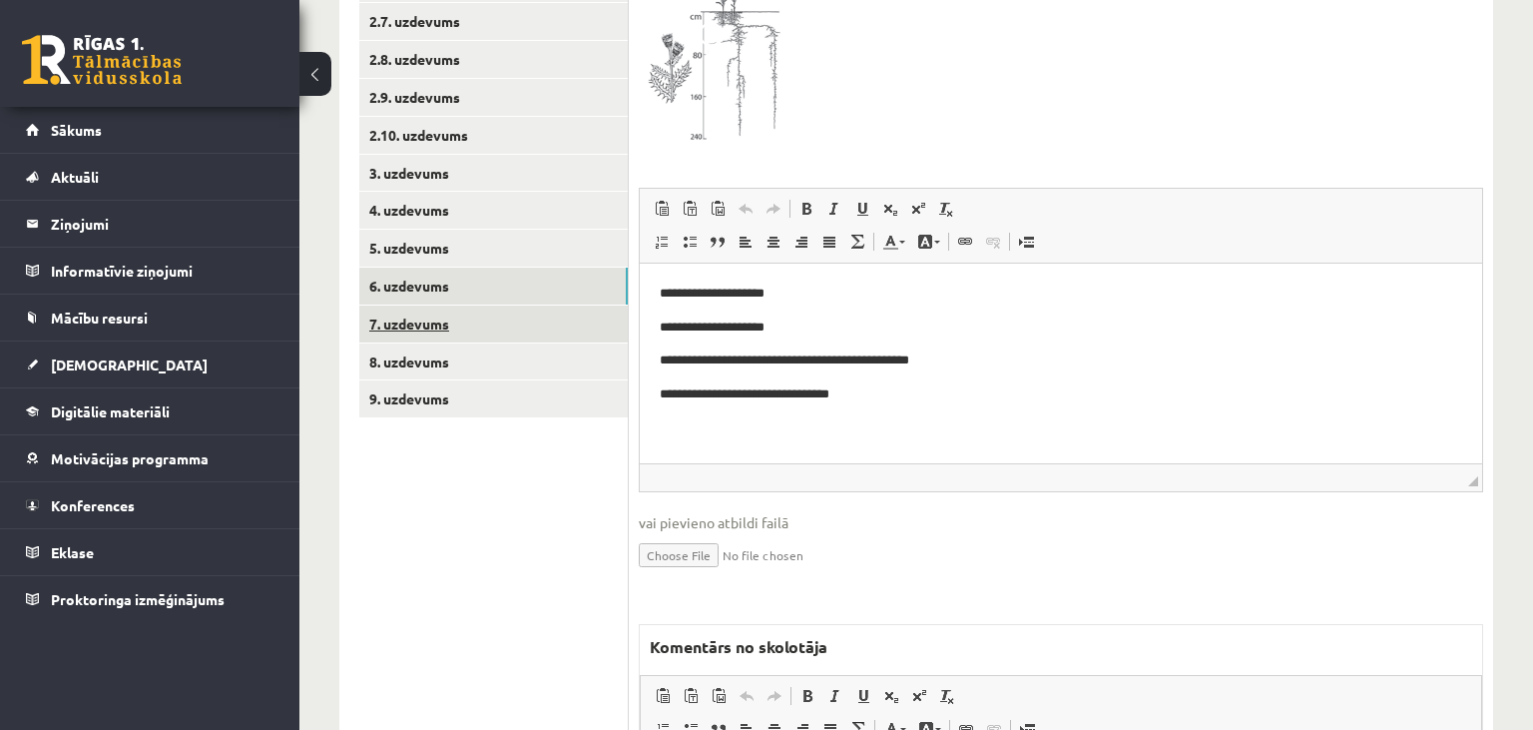
click at [447, 325] on link "7. uzdevums" at bounding box center [493, 323] width 269 height 37
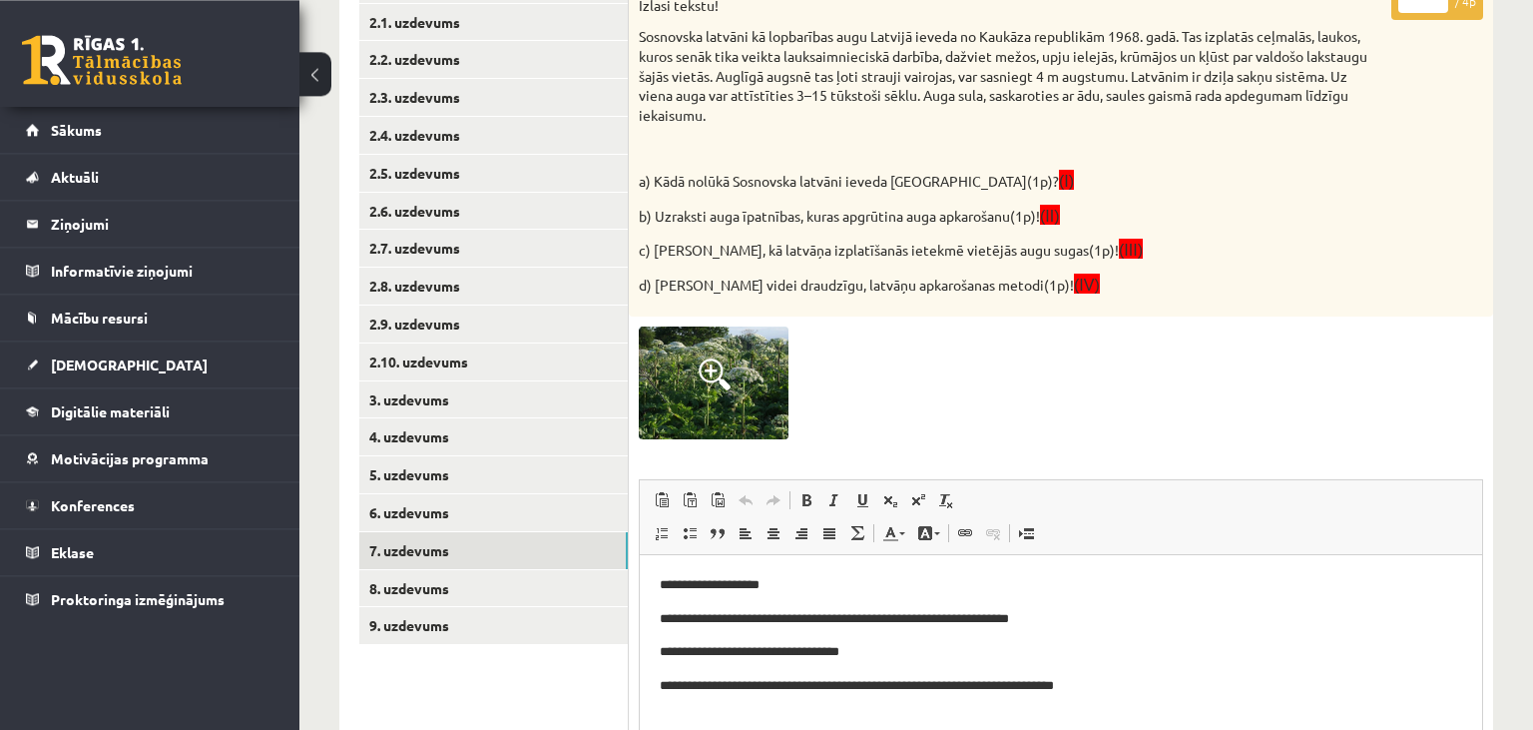
scroll to position [126, 0]
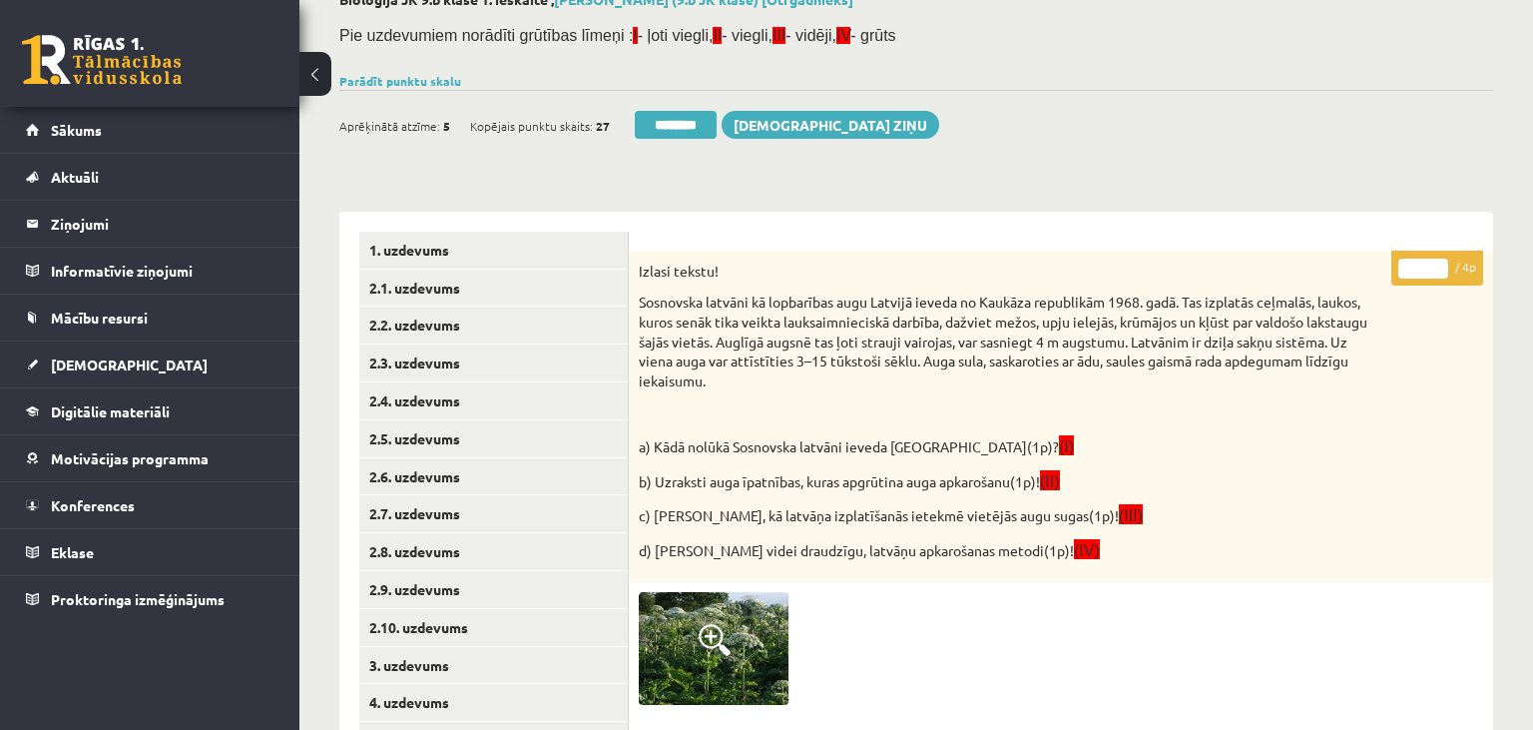
click at [1432, 262] on input "*" at bounding box center [1423, 269] width 50 height 20
type input "*"
click at [1432, 262] on input "*" at bounding box center [1423, 269] width 50 height 20
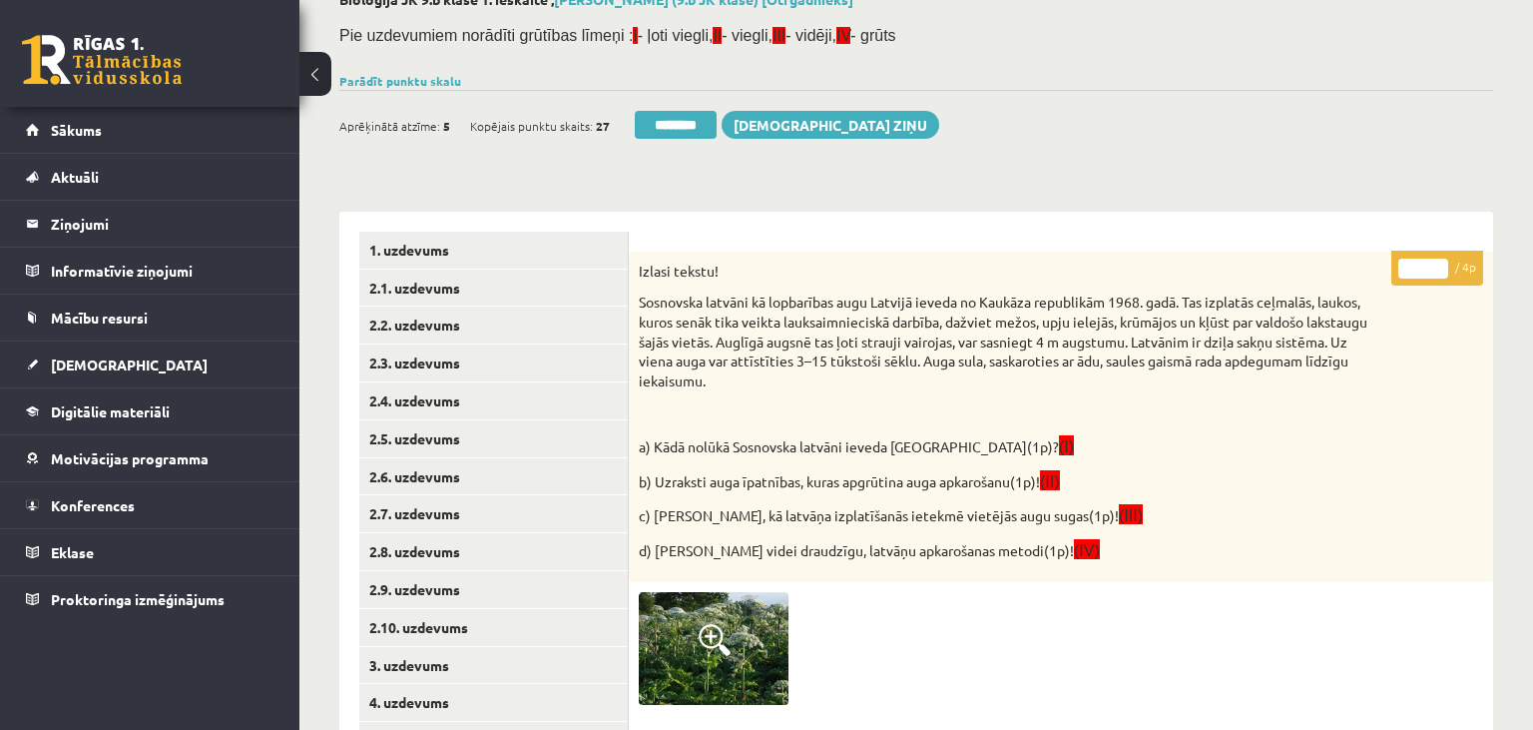
click at [1432, 262] on input "*" at bounding box center [1423, 269] width 50 height 20
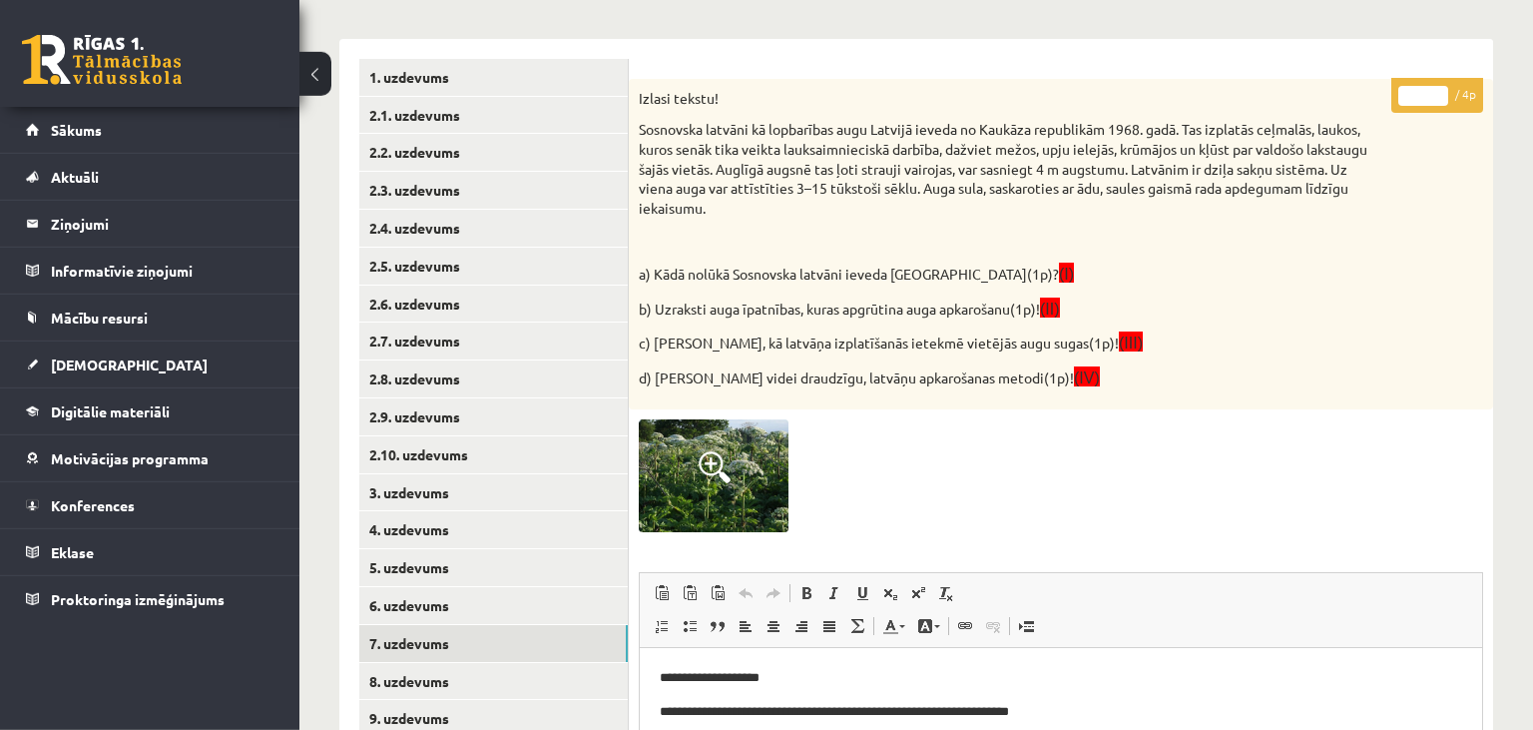
scroll to position [336, 0]
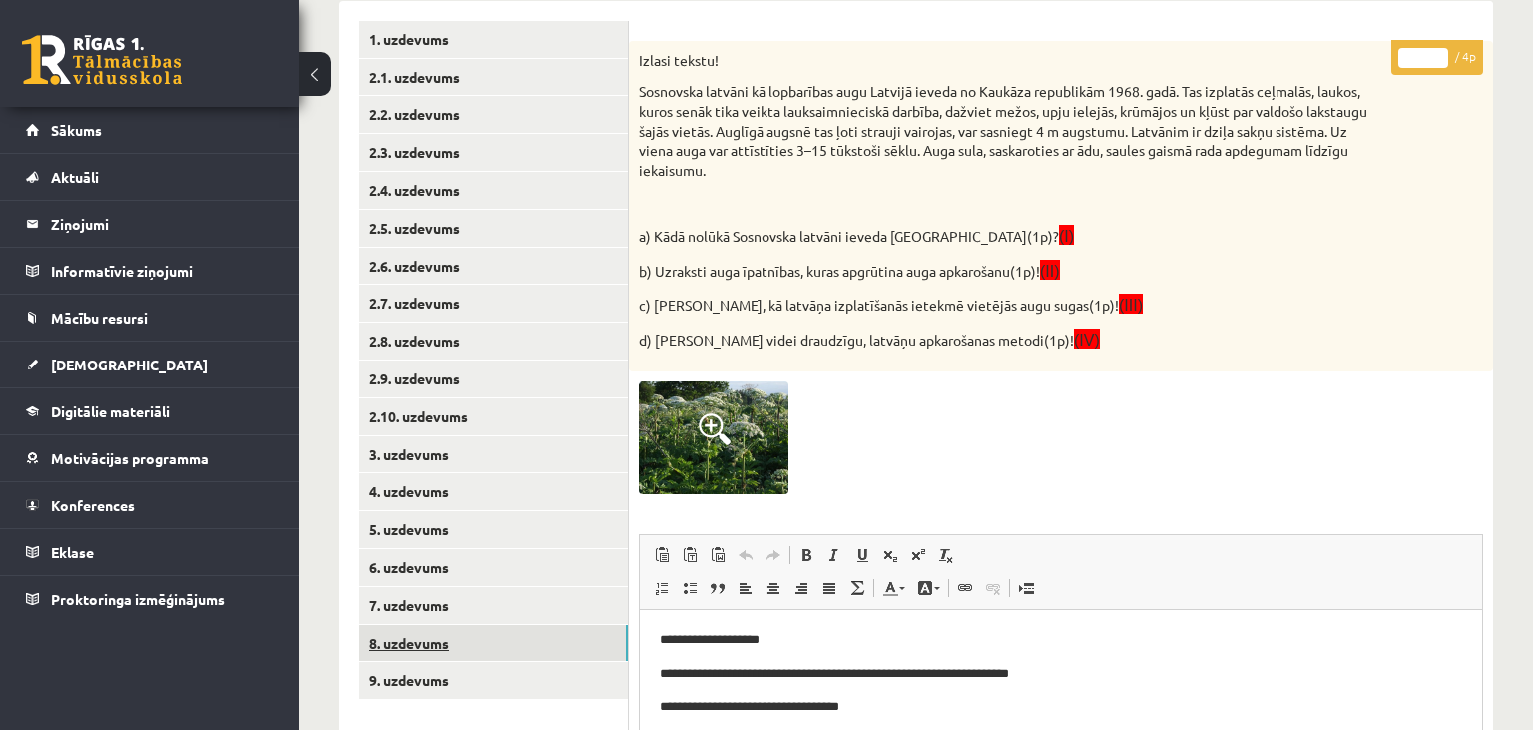
click at [475, 651] on link "8. uzdevums" at bounding box center [493, 643] width 269 height 37
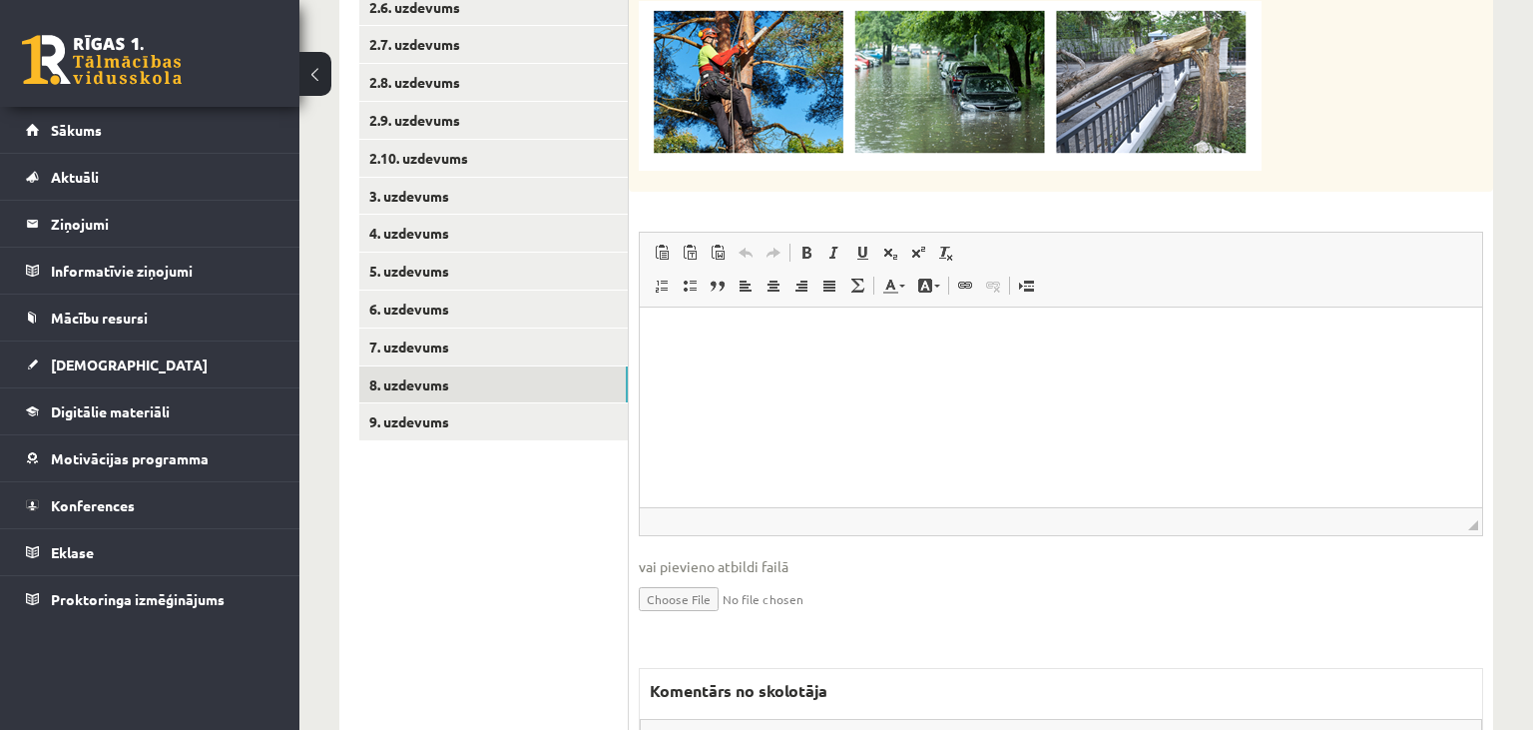
scroll to position [994, 0]
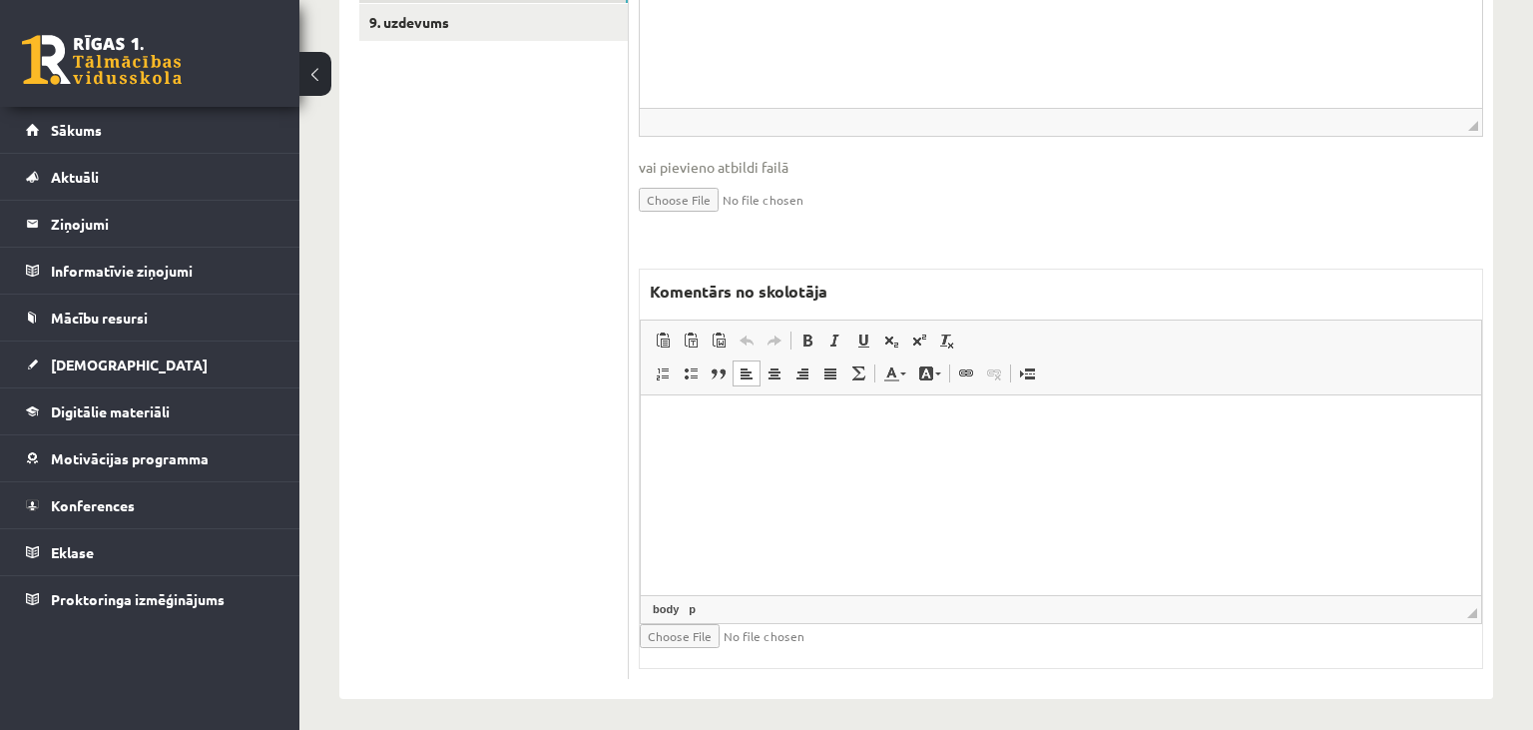
click at [982, 521] on html at bounding box center [1061, 494] width 840 height 200
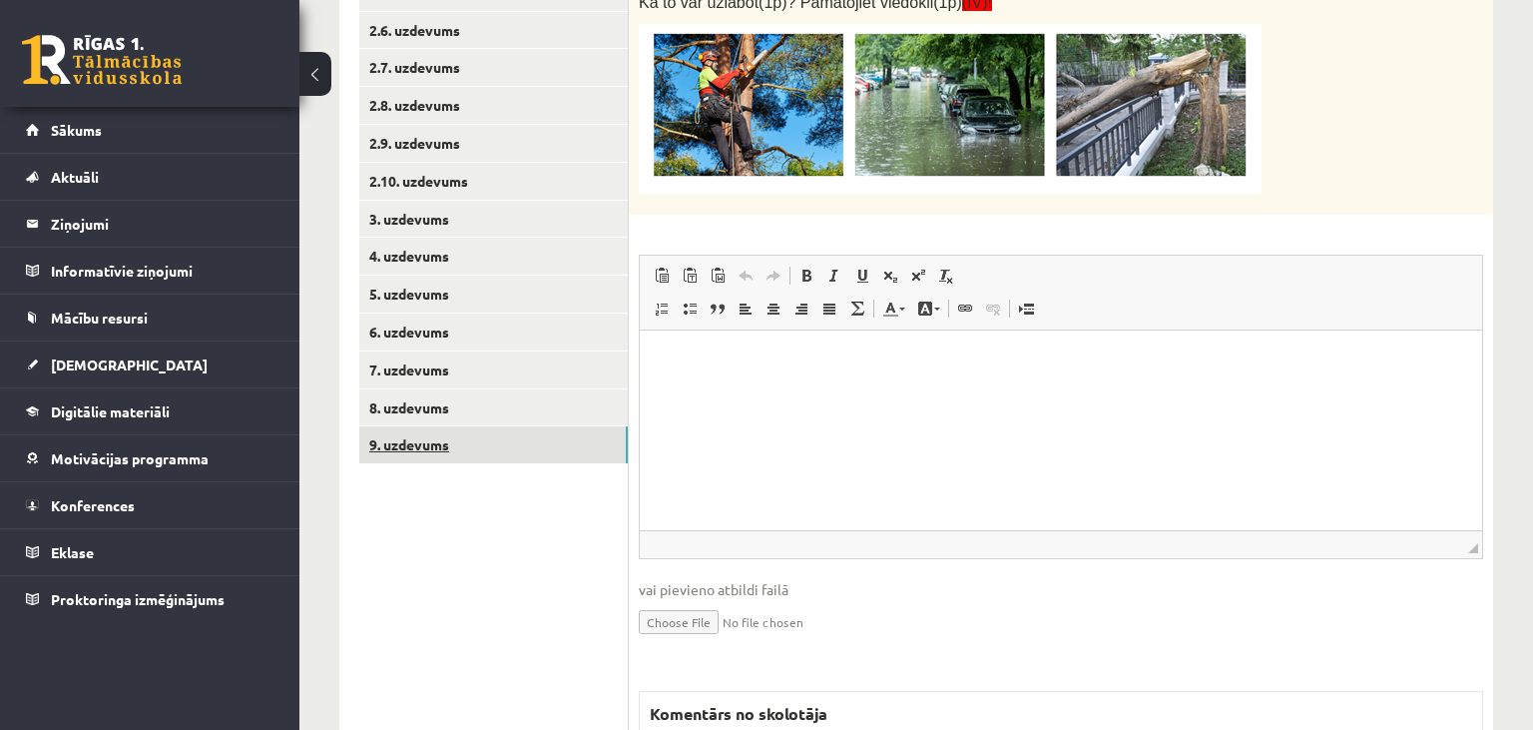
click at [446, 448] on link "9. uzdevums" at bounding box center [493, 444] width 269 height 37
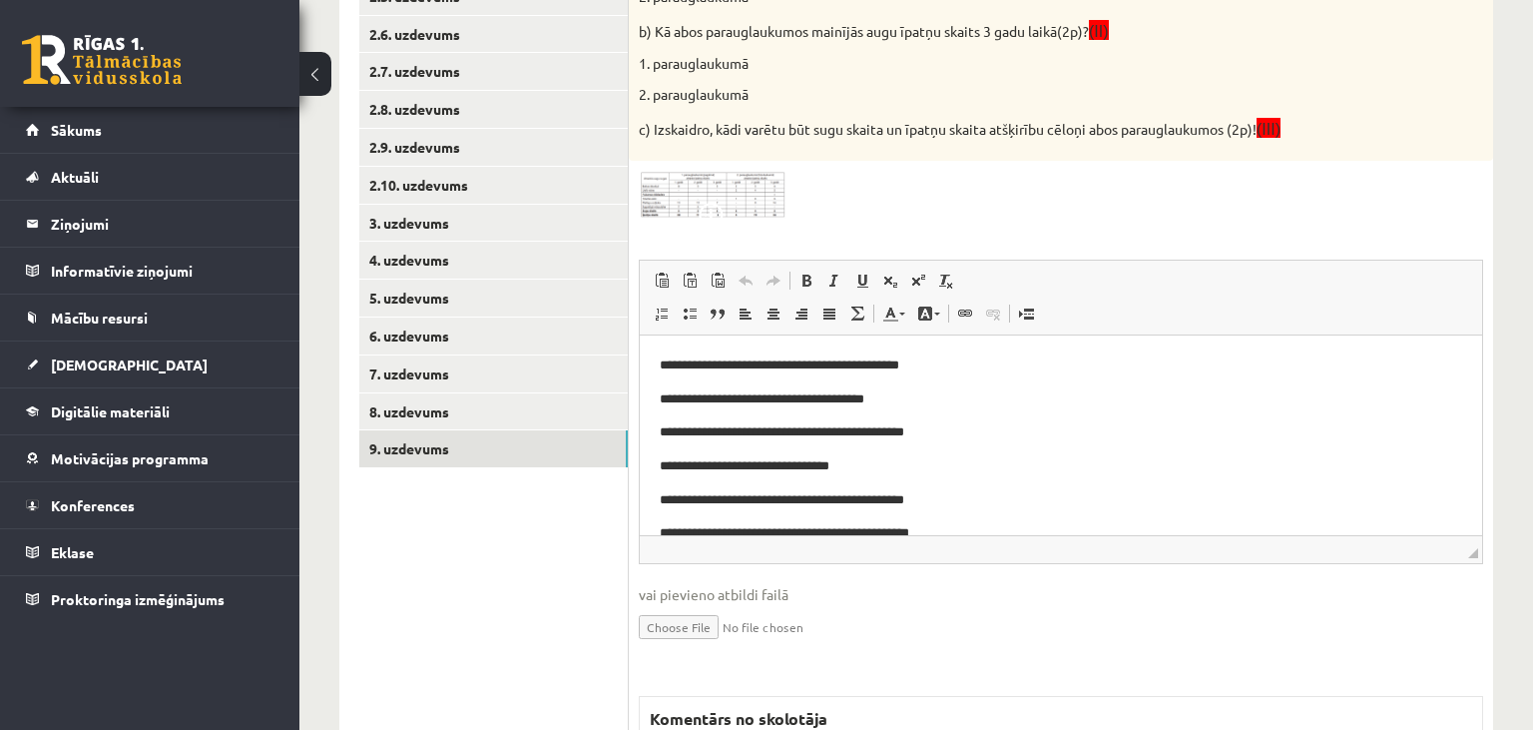
scroll to position [9, 0]
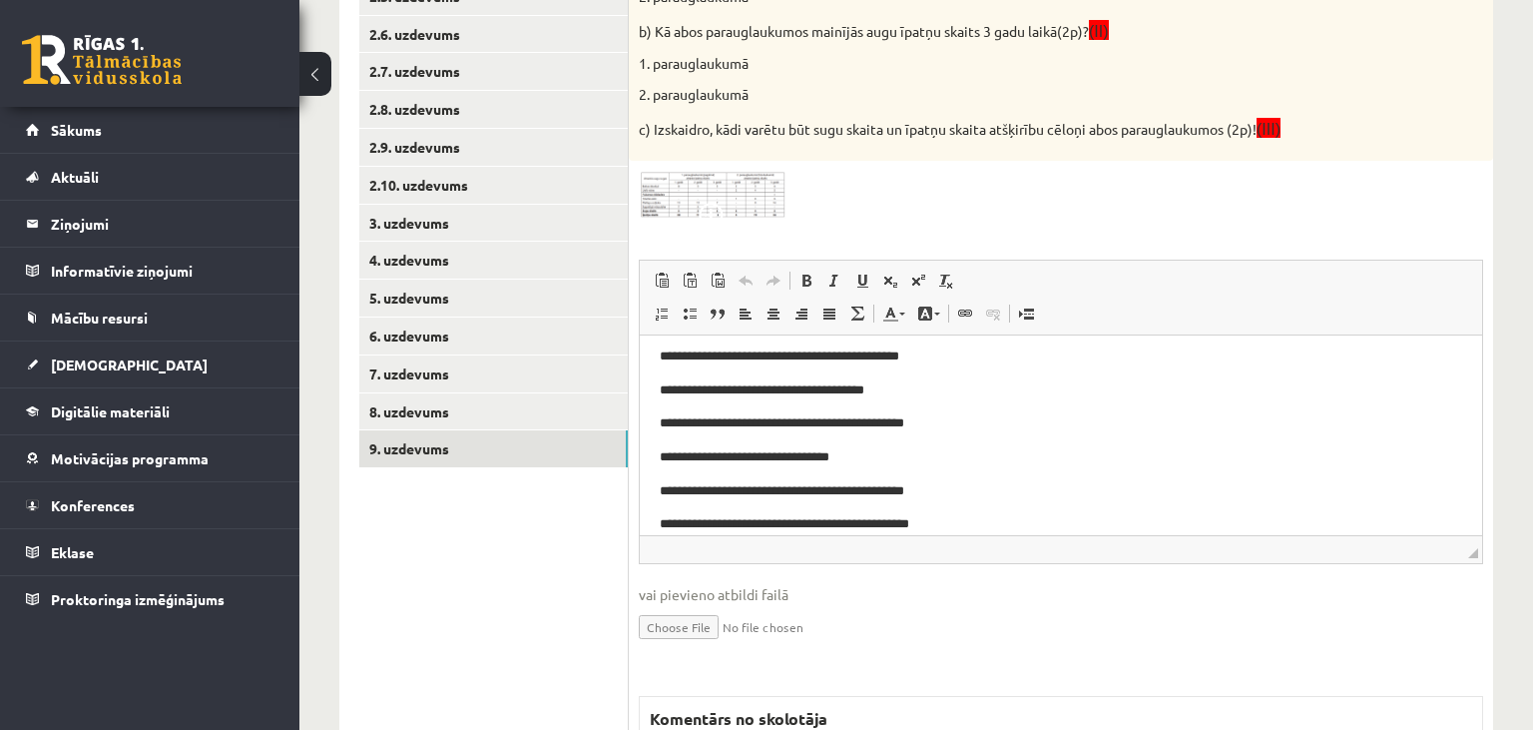
click at [751, 188] on img at bounding box center [714, 195] width 150 height 49
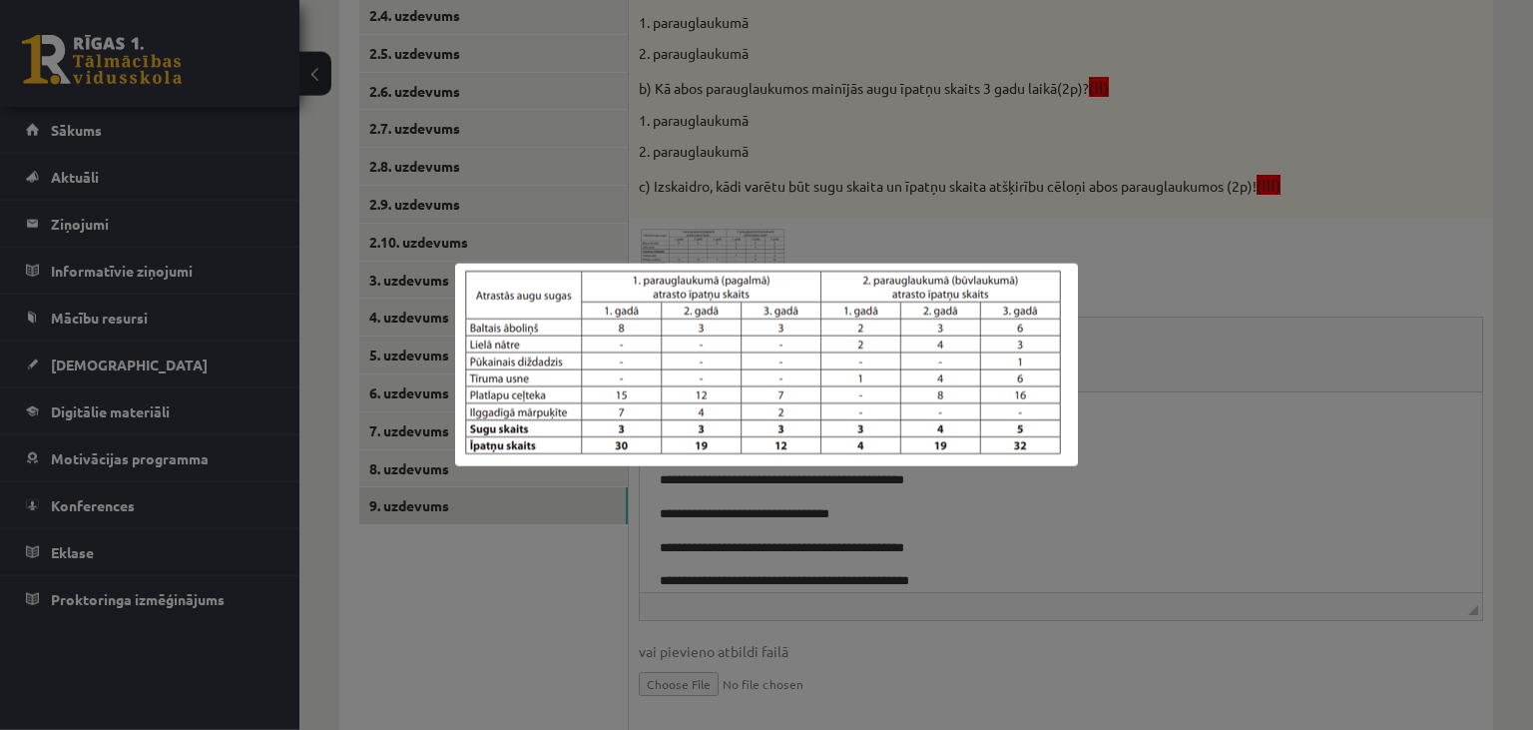
scroll to position [463, 0]
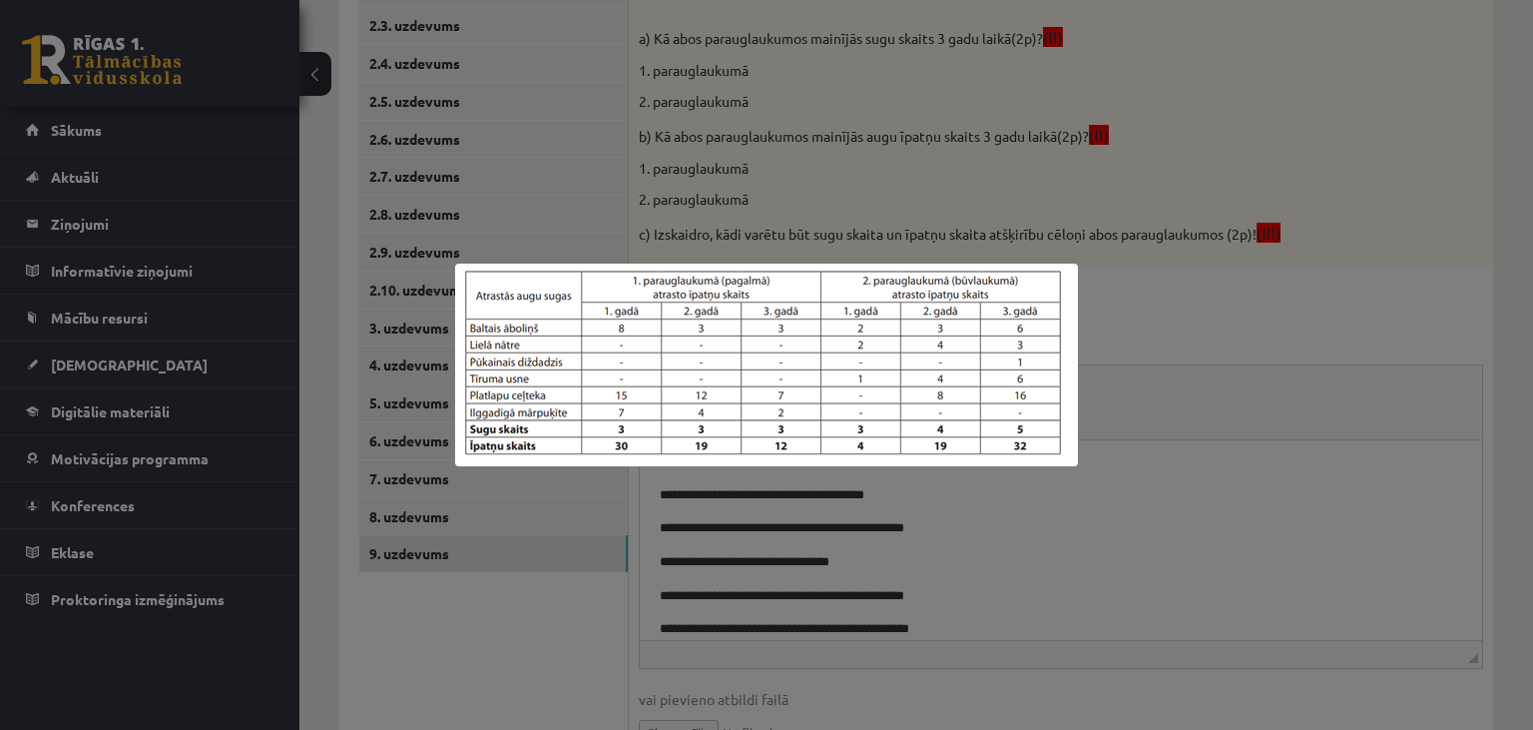
click at [1076, 581] on div at bounding box center [766, 365] width 1533 height 730
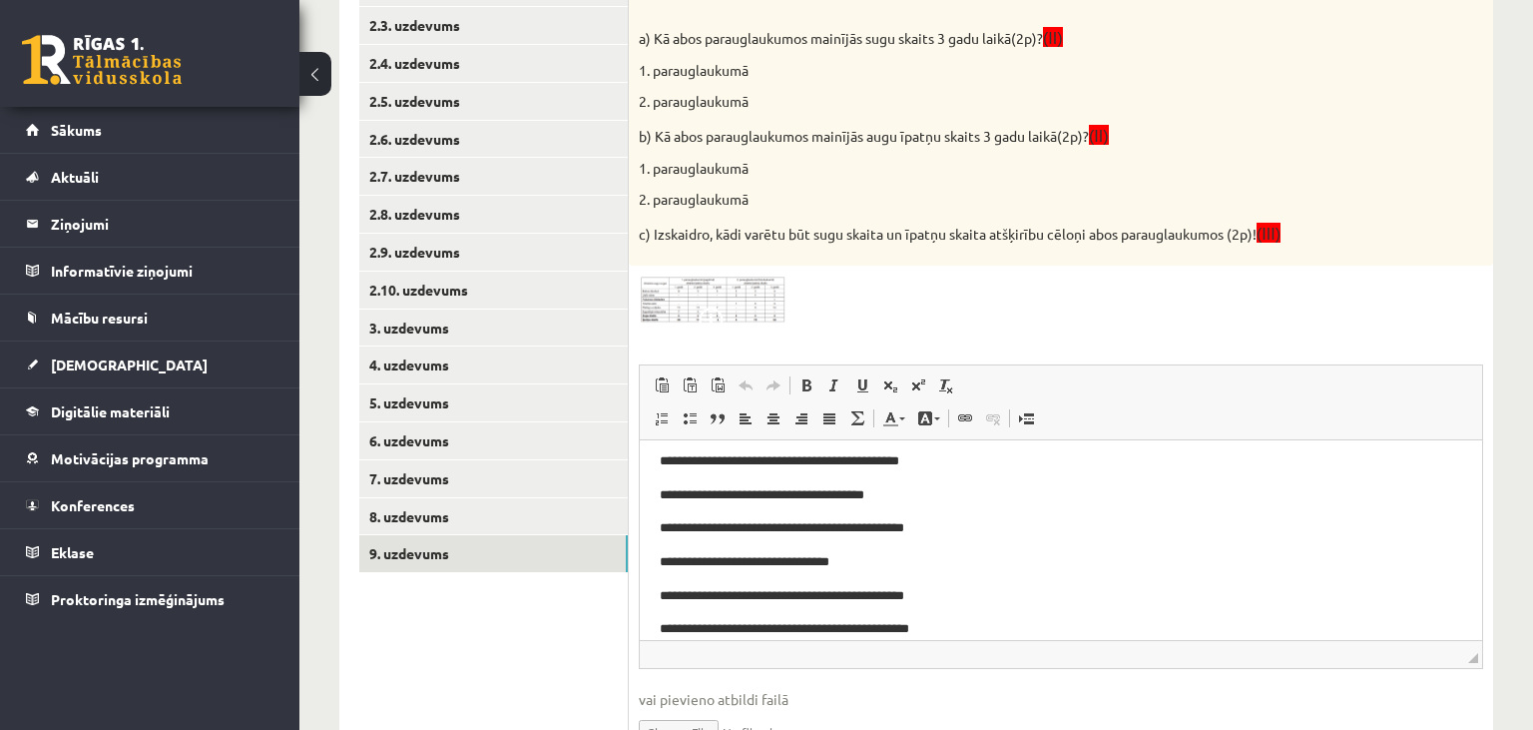
scroll to position [0, 0]
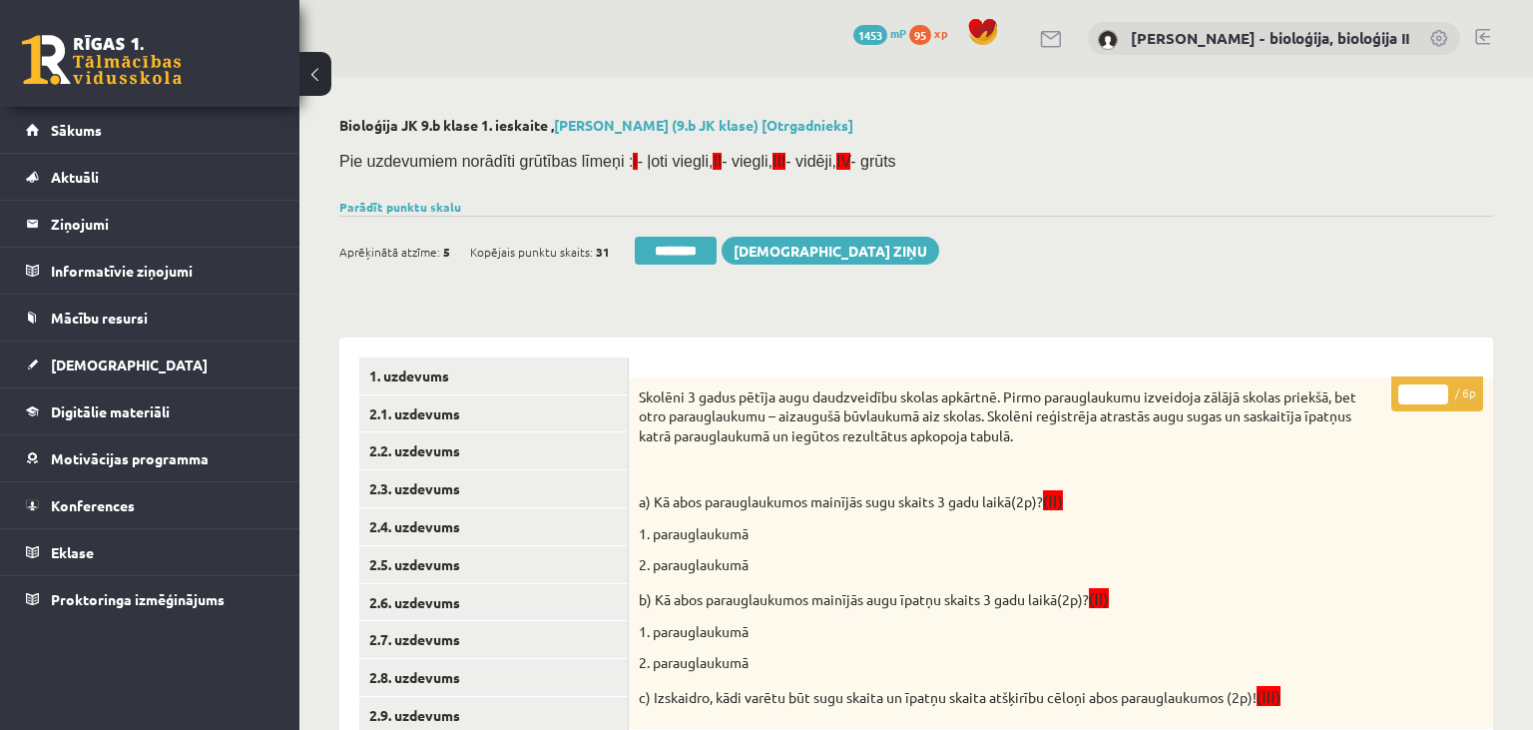
click at [1434, 395] on input "*" at bounding box center [1423, 394] width 50 height 20
click at [1435, 389] on input "*" at bounding box center [1423, 394] width 50 height 20
type input "*"
click at [1435, 389] on input "*" at bounding box center [1423, 394] width 50 height 20
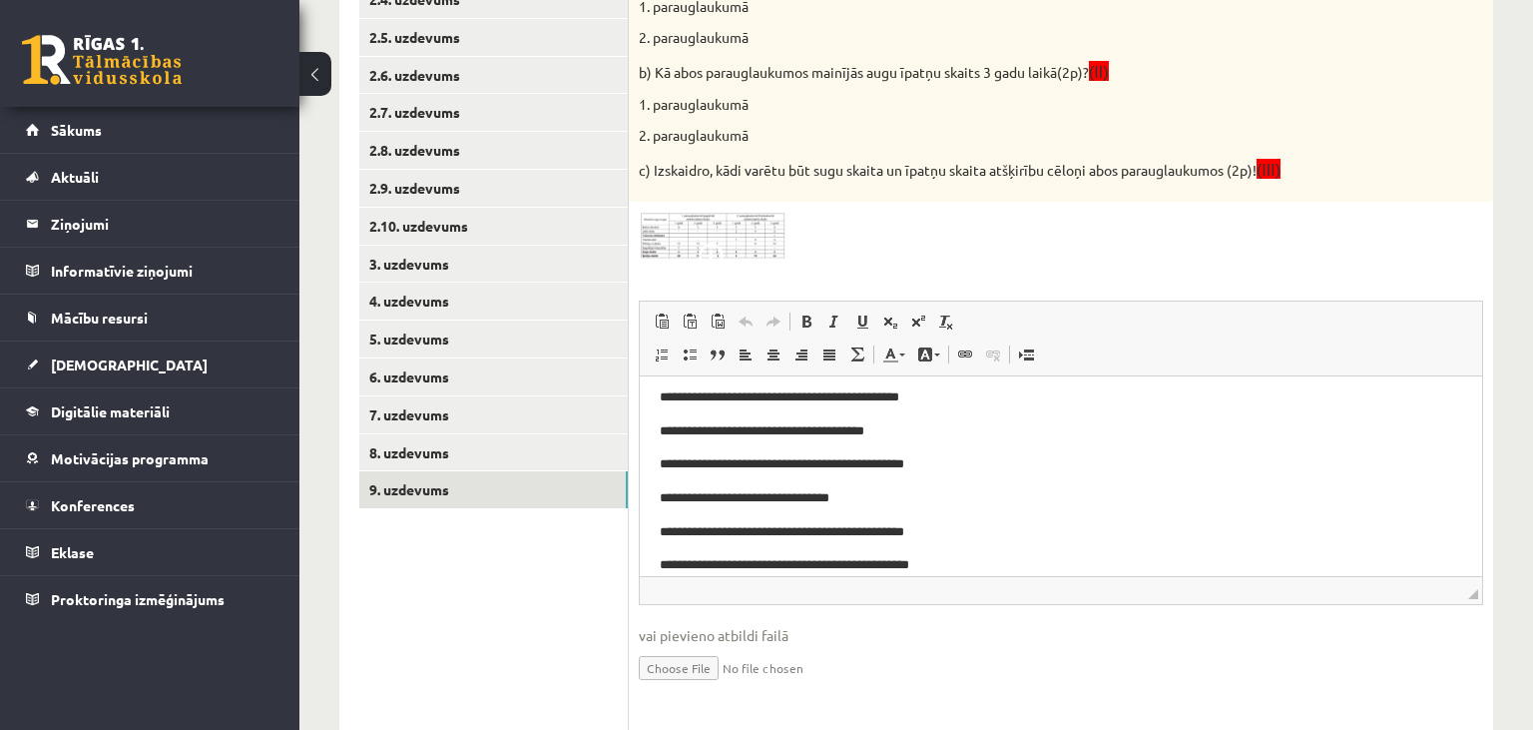
scroll to position [948, 0]
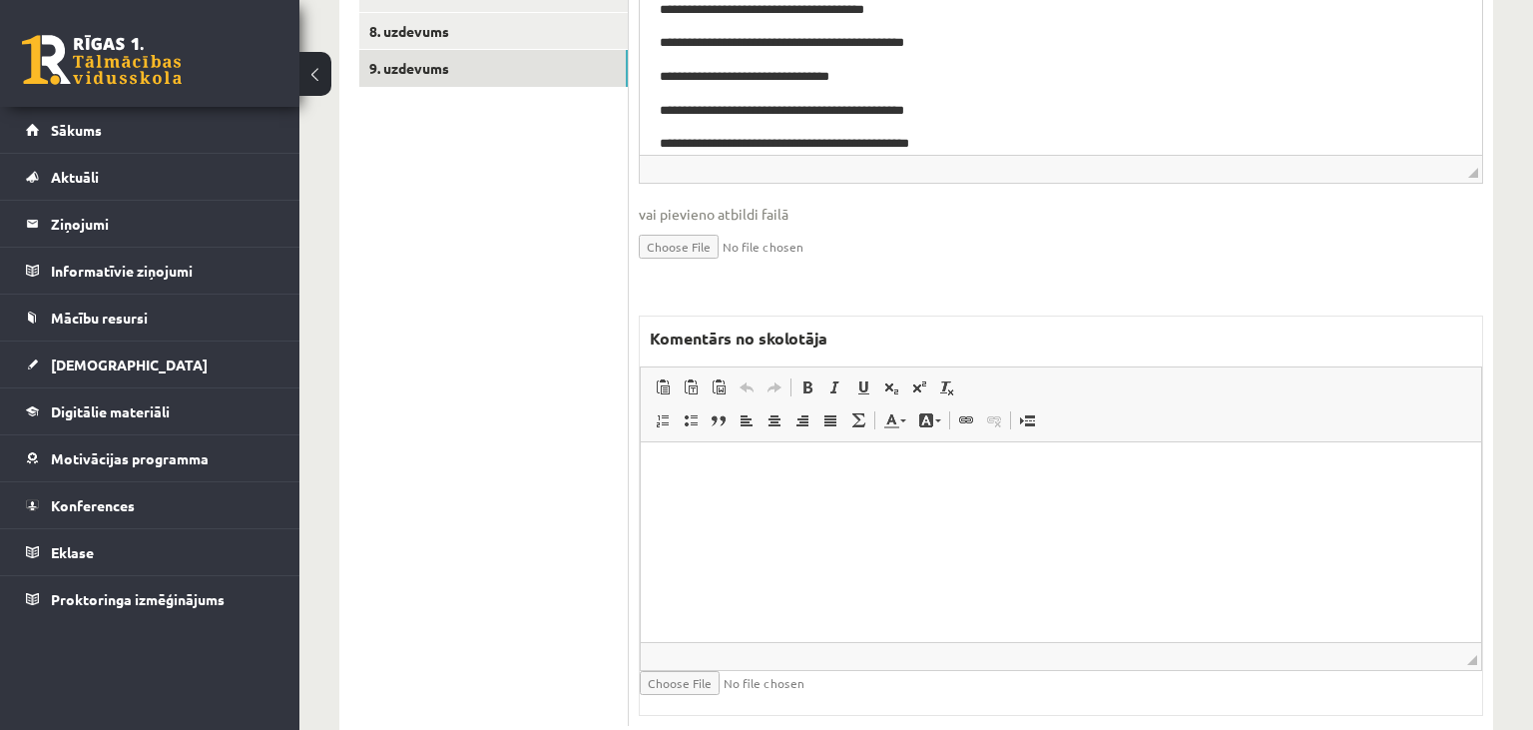
click at [958, 560] on html at bounding box center [1061, 542] width 840 height 200
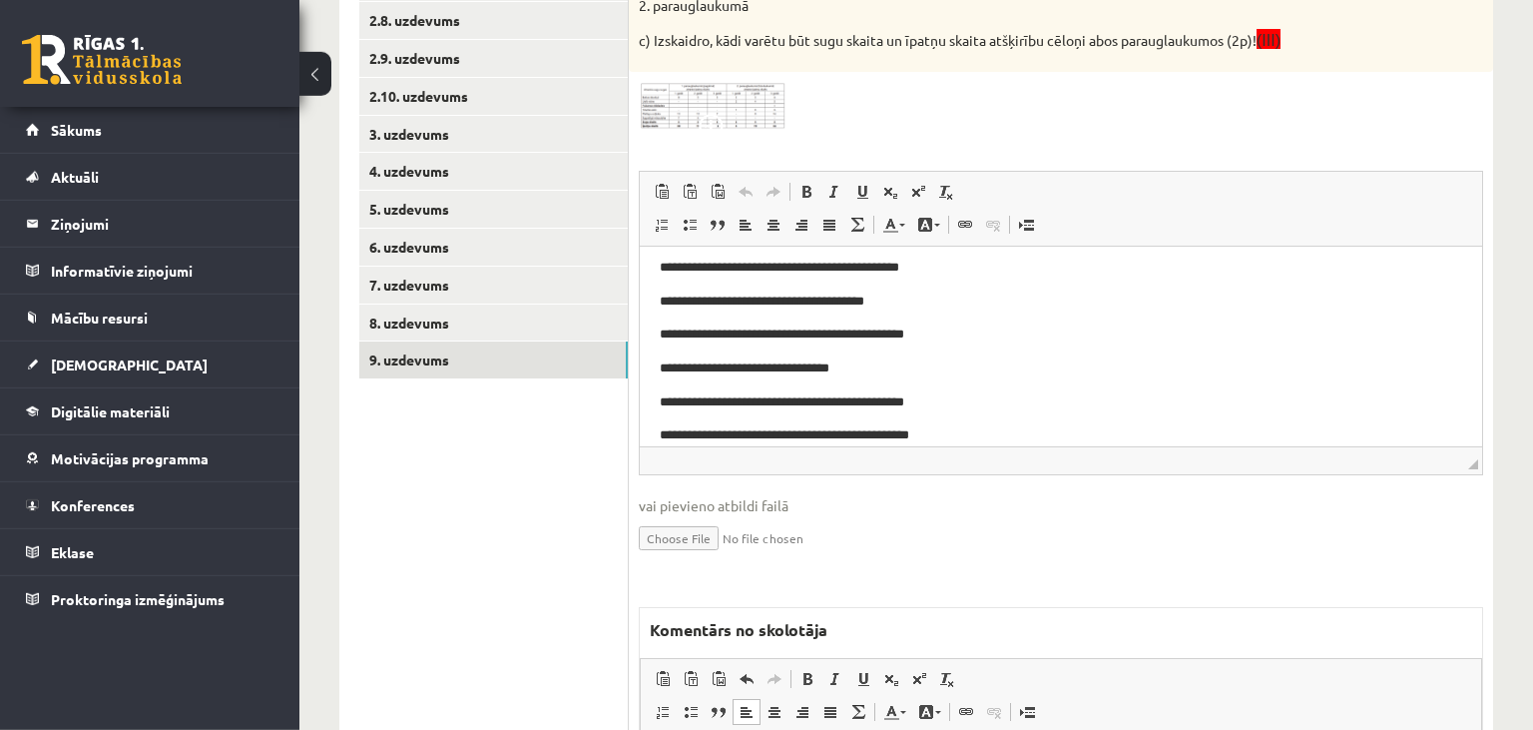
scroll to position [632, 0]
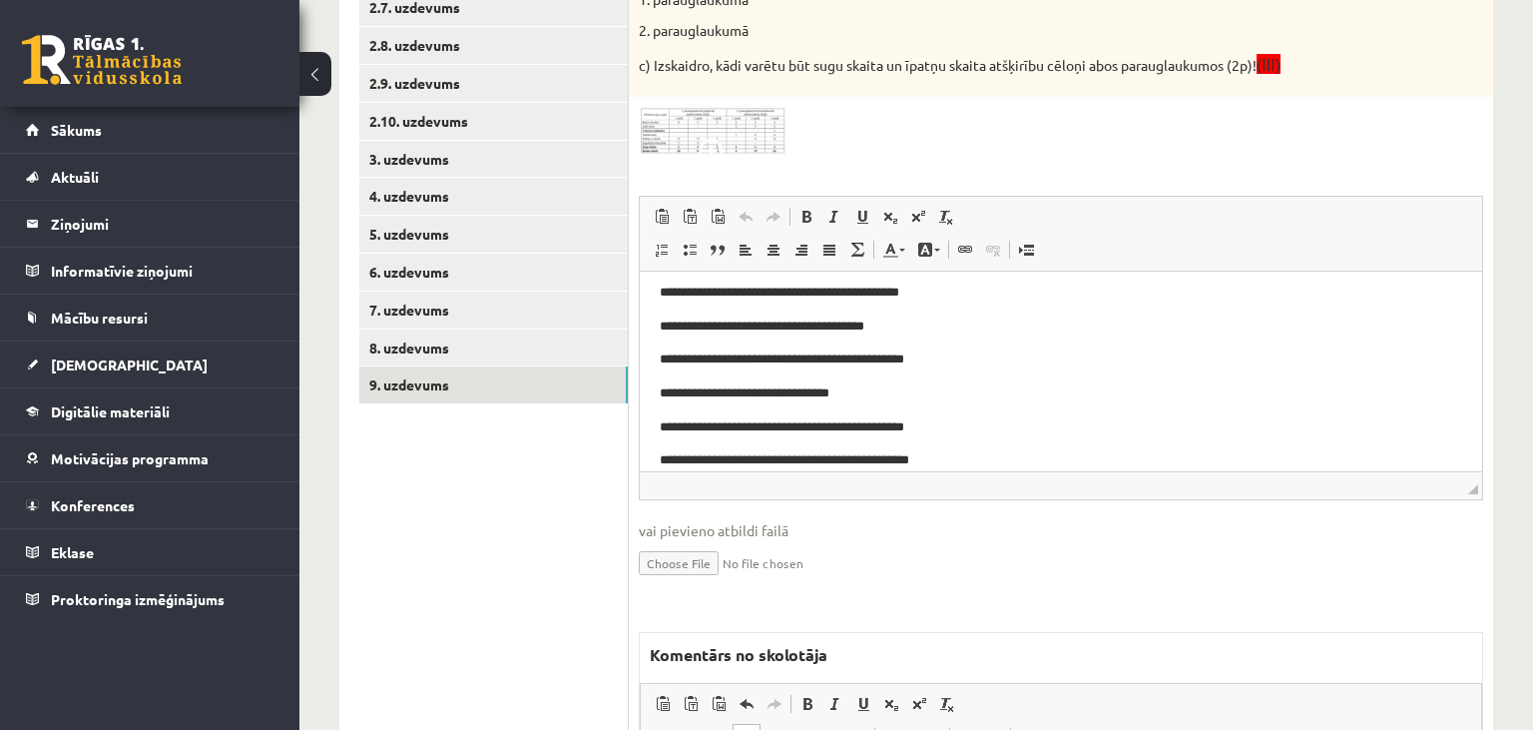
click at [706, 134] on img at bounding box center [714, 131] width 150 height 49
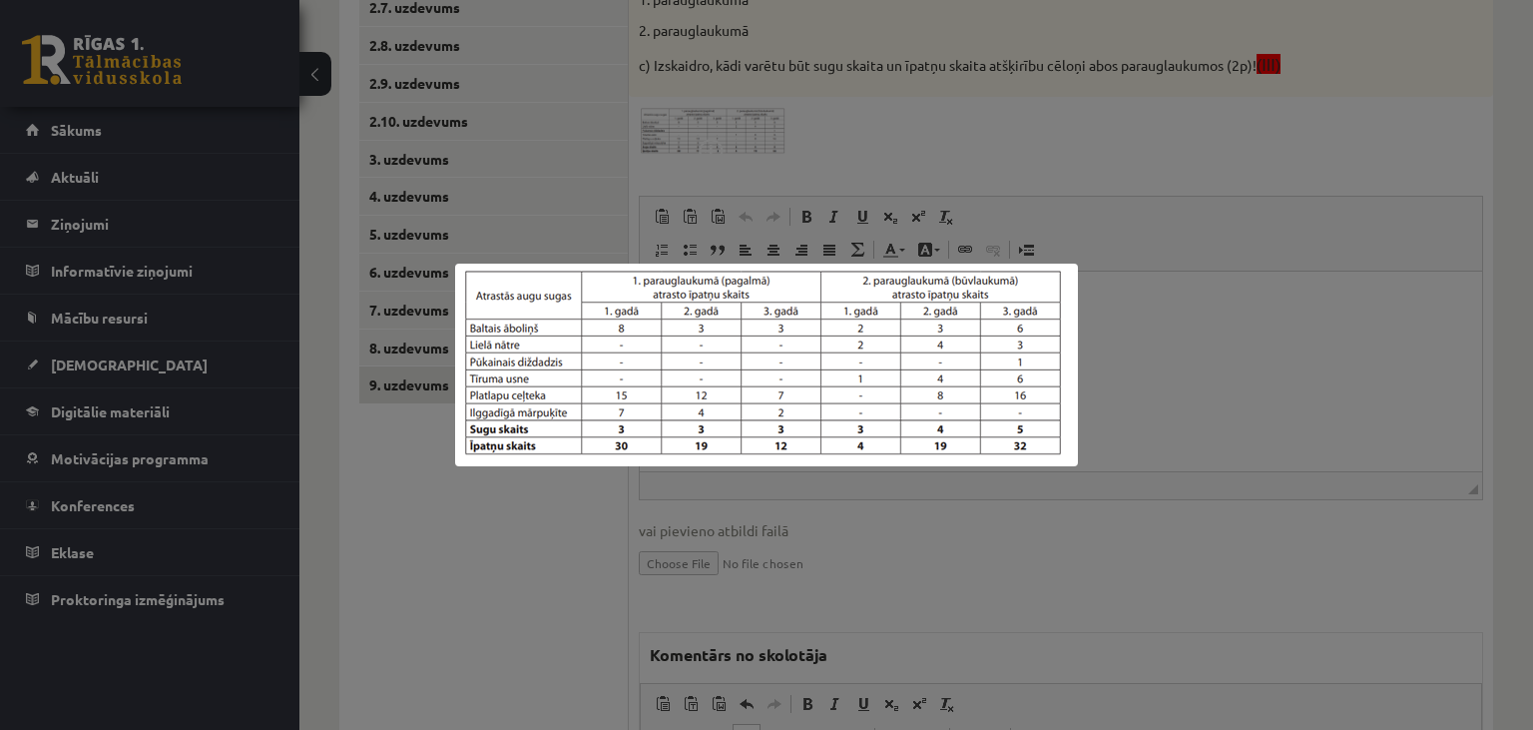
click at [1195, 577] on div at bounding box center [766, 365] width 1533 height 730
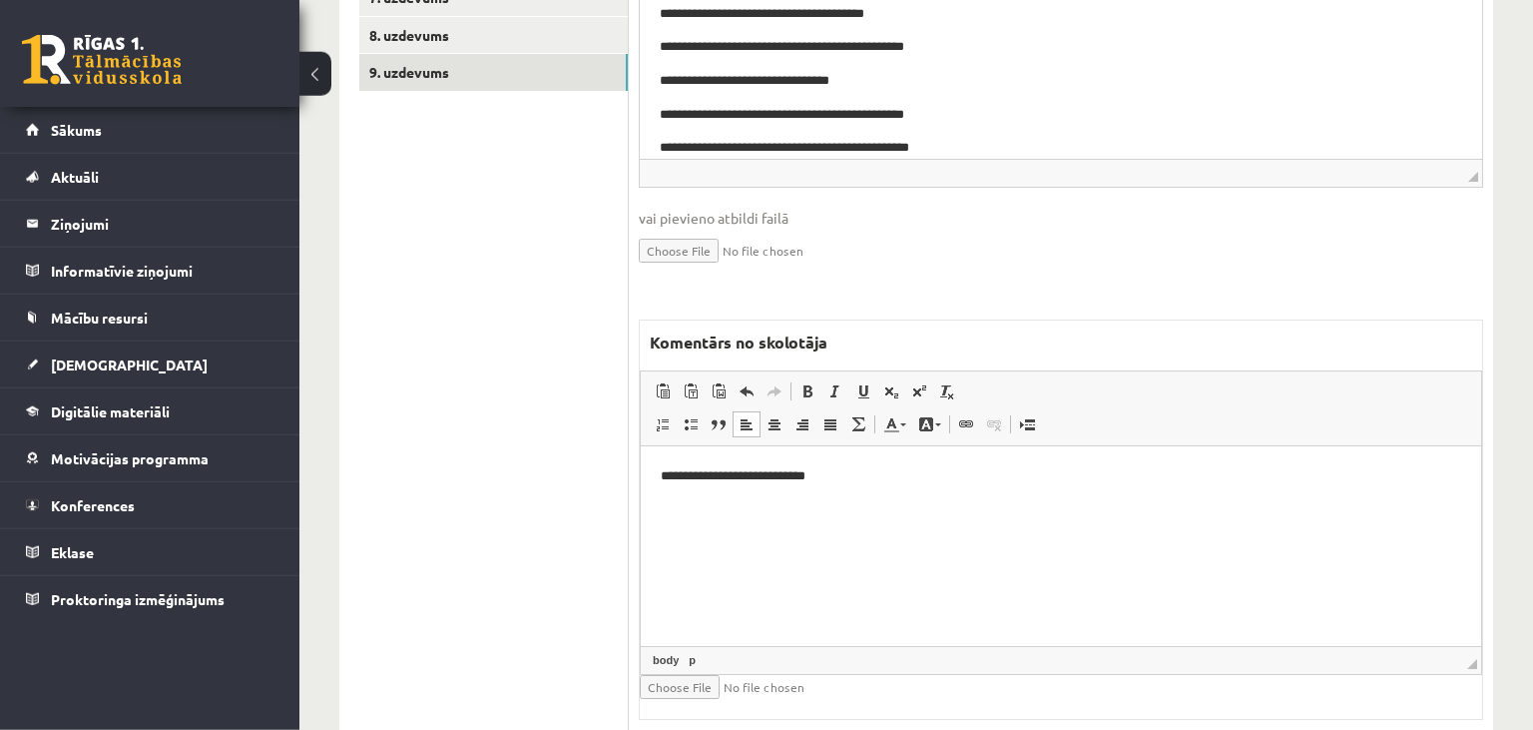
scroll to position [948, 0]
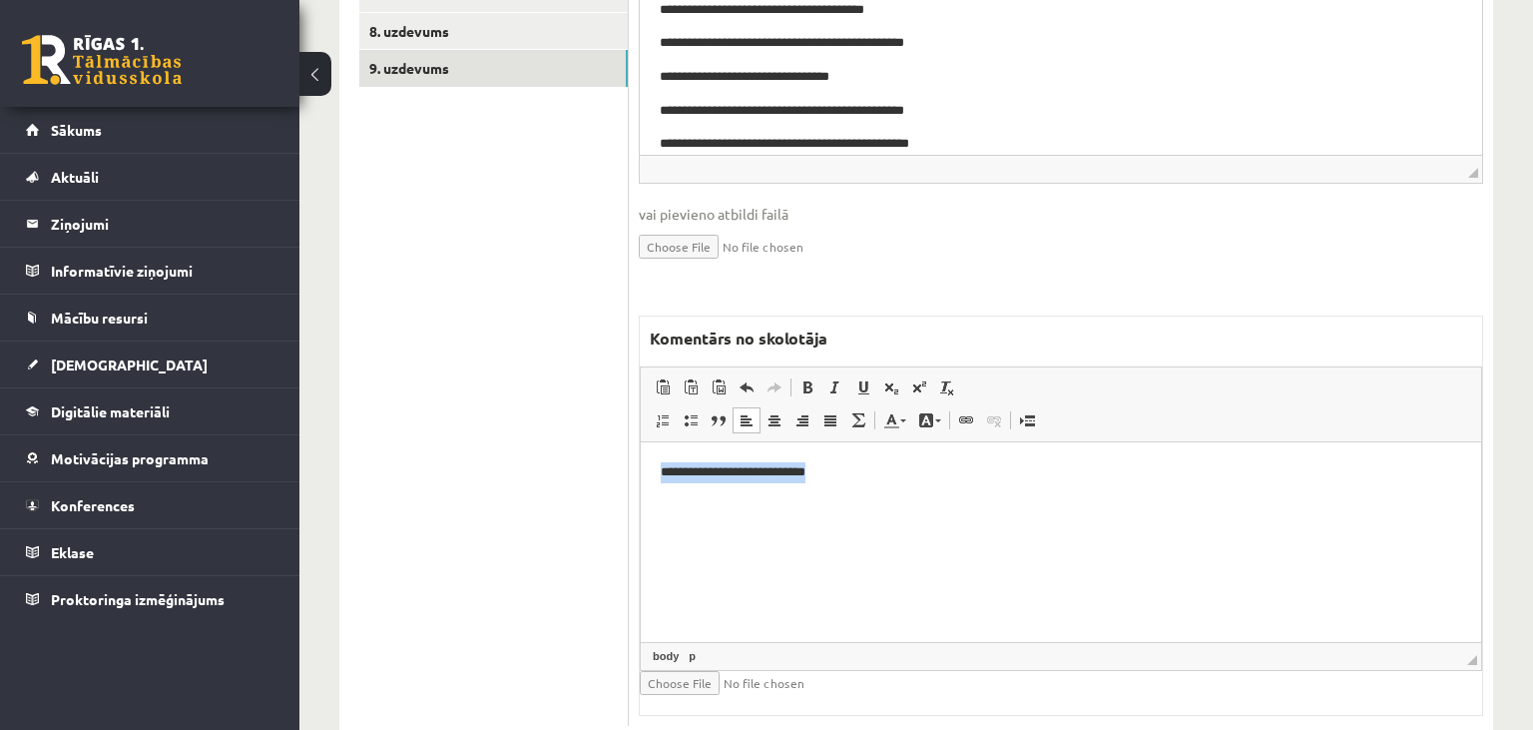
drag, startPoint x: 928, startPoint y: 485, endPoint x: 896, endPoint y: 535, distance: 59.3
click at [641, 478] on html "**********" at bounding box center [1061, 542] width 840 height 200
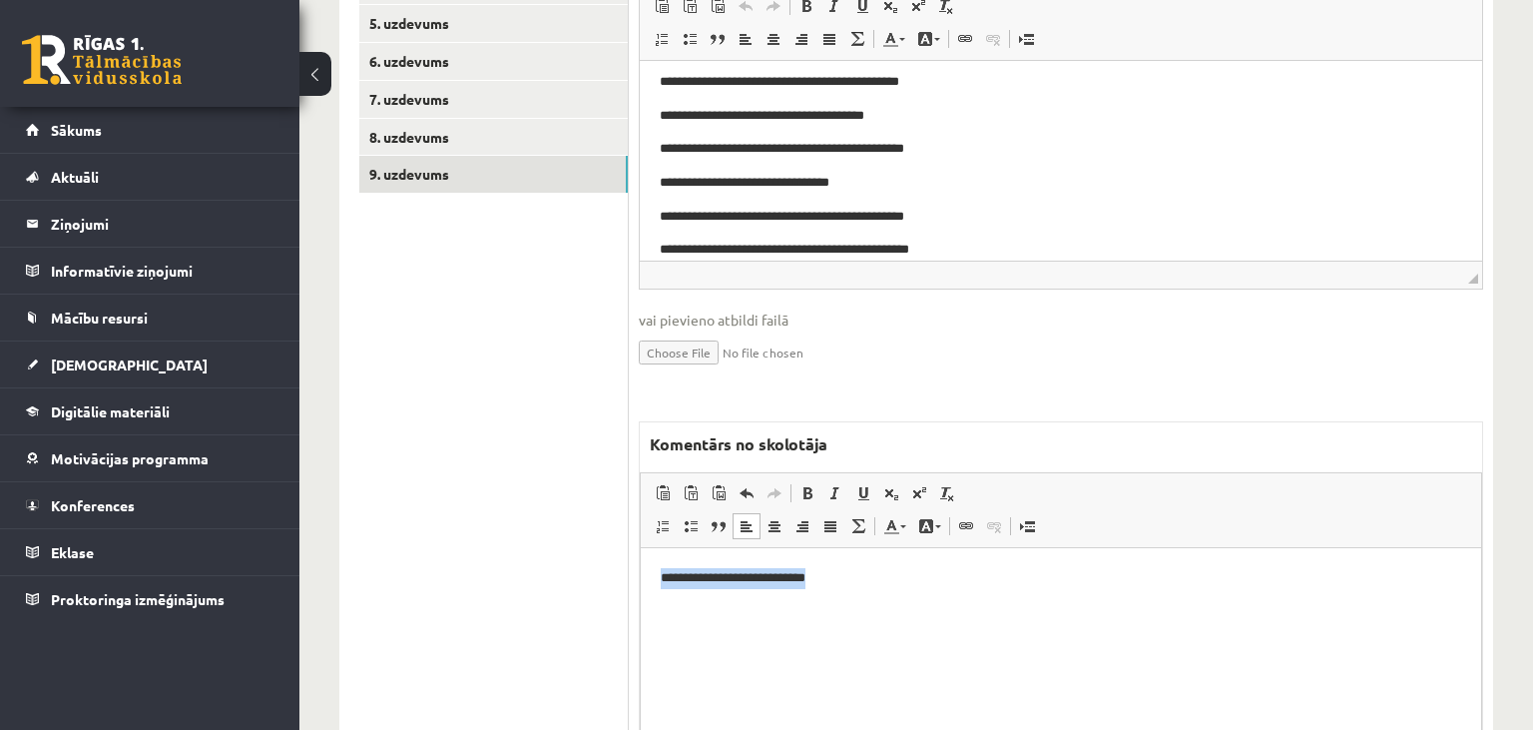
scroll to position [527, 0]
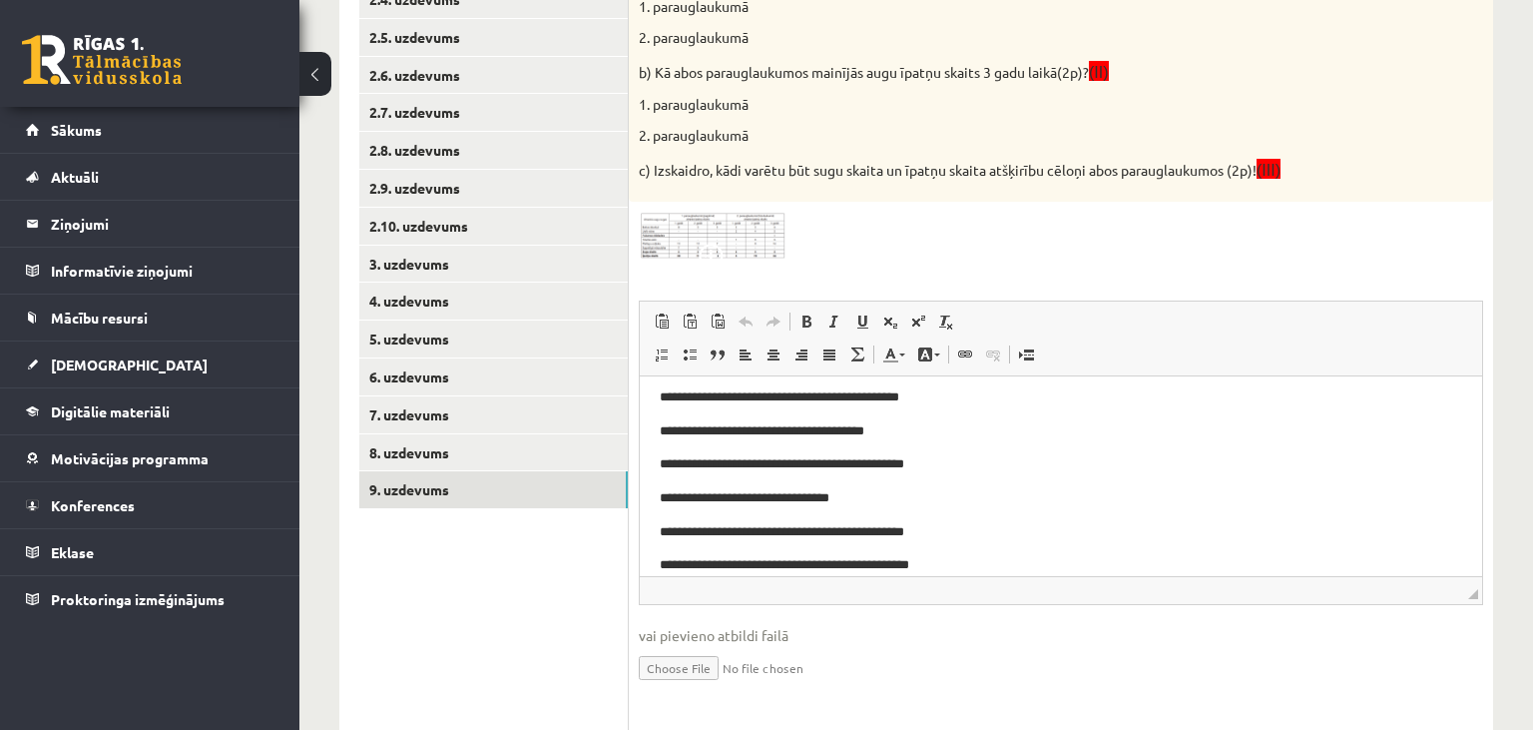
click at [733, 250] on img at bounding box center [714, 236] width 150 height 49
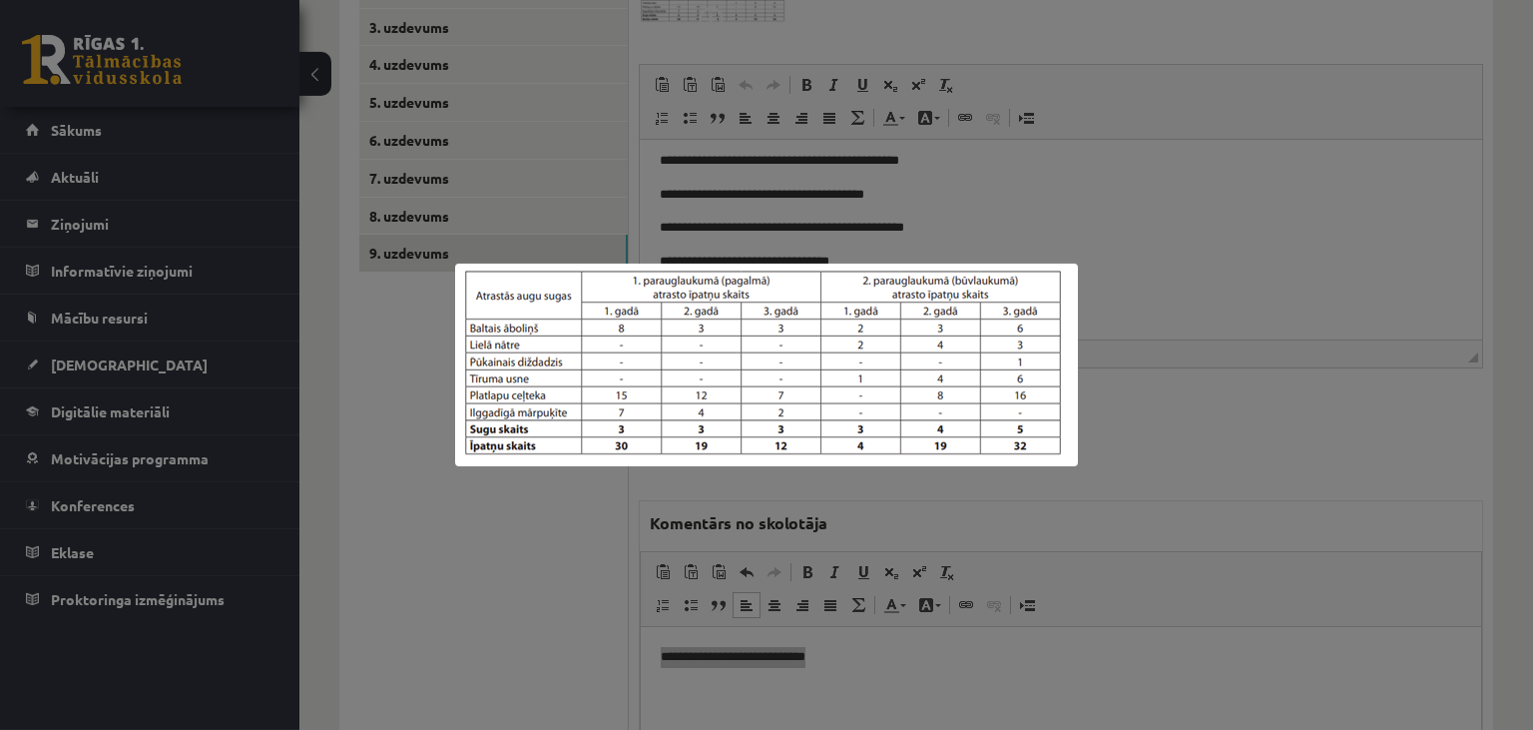
scroll to position [842, 0]
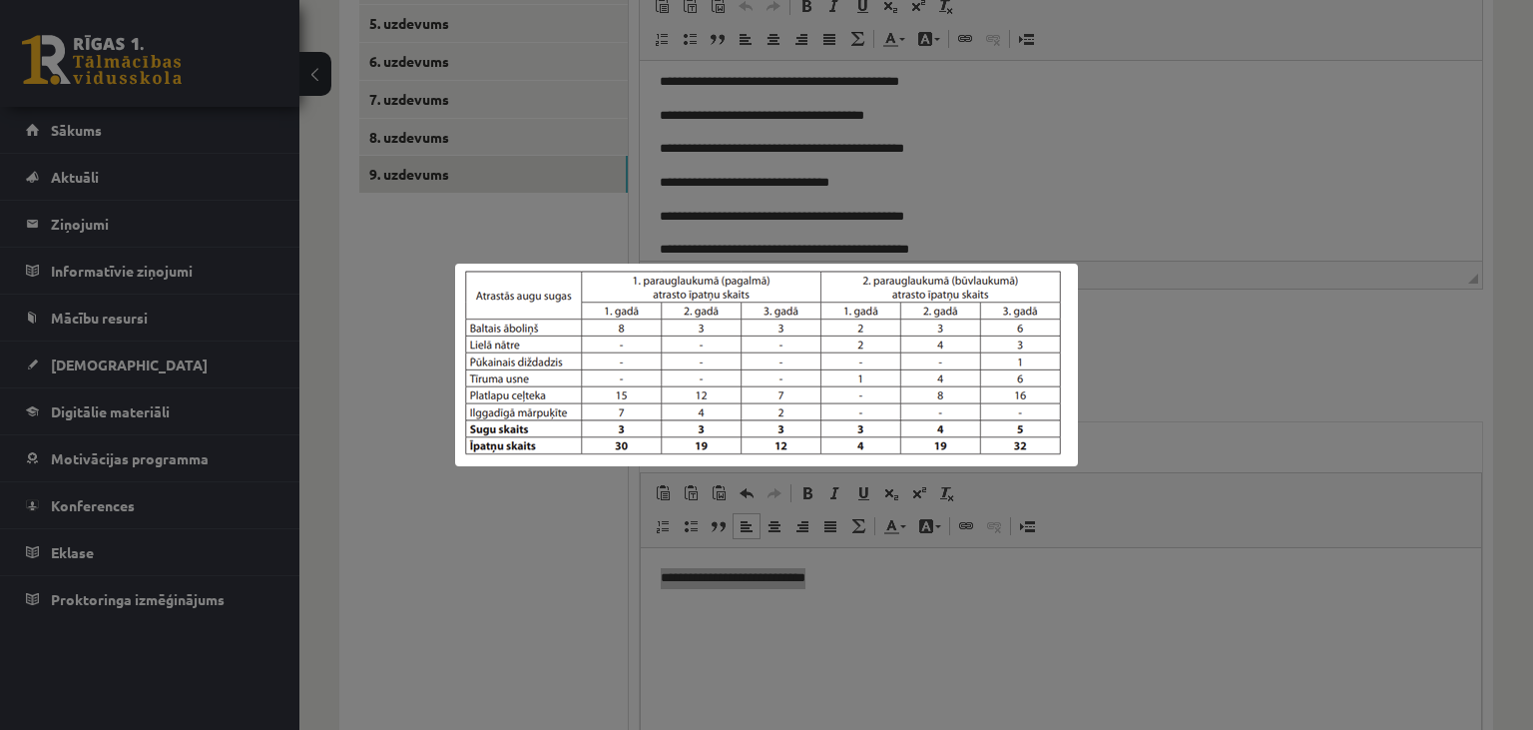
click at [909, 584] on div at bounding box center [766, 365] width 1533 height 730
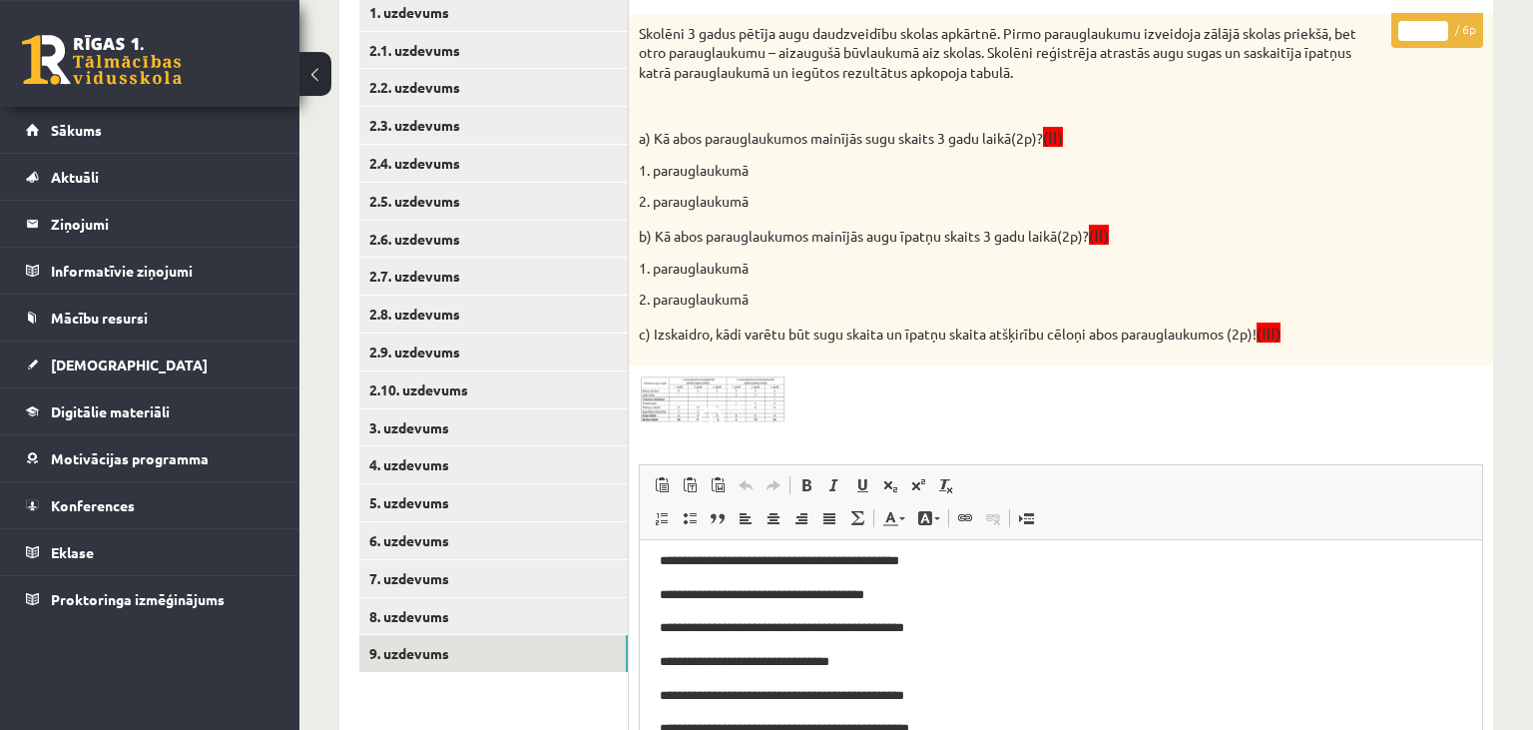
scroll to position [315, 0]
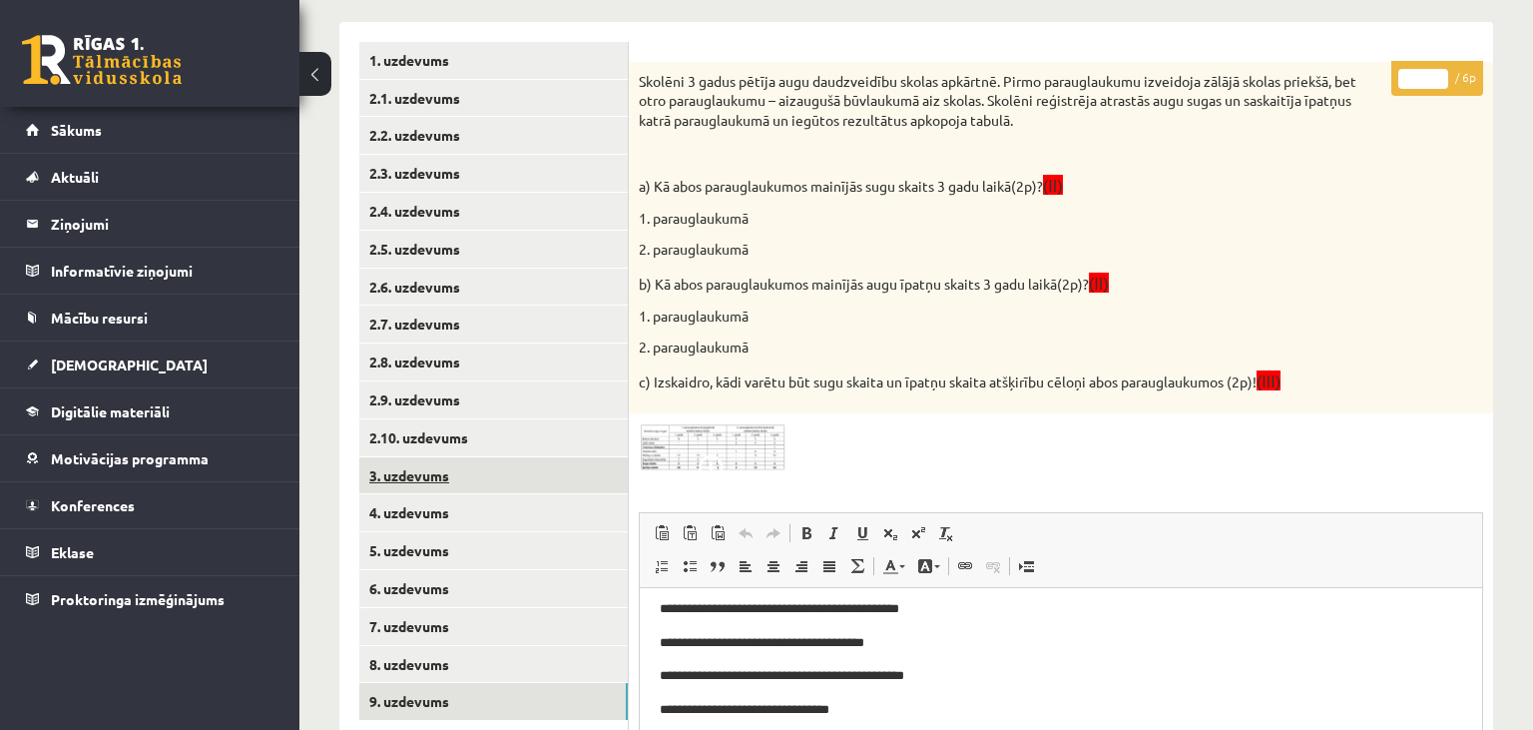
click at [439, 481] on link "3. uzdevums" at bounding box center [493, 475] width 269 height 37
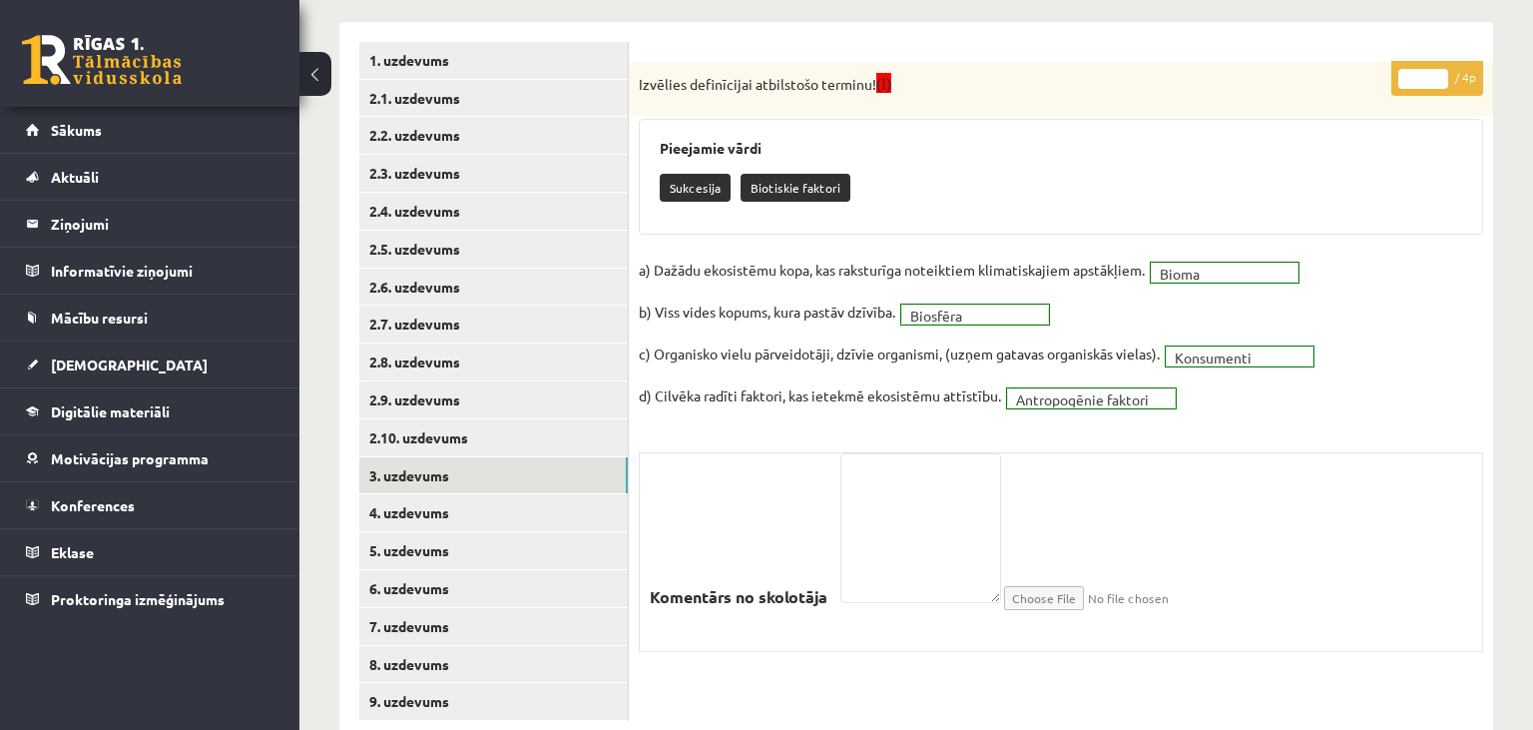
scroll to position [0, 0]
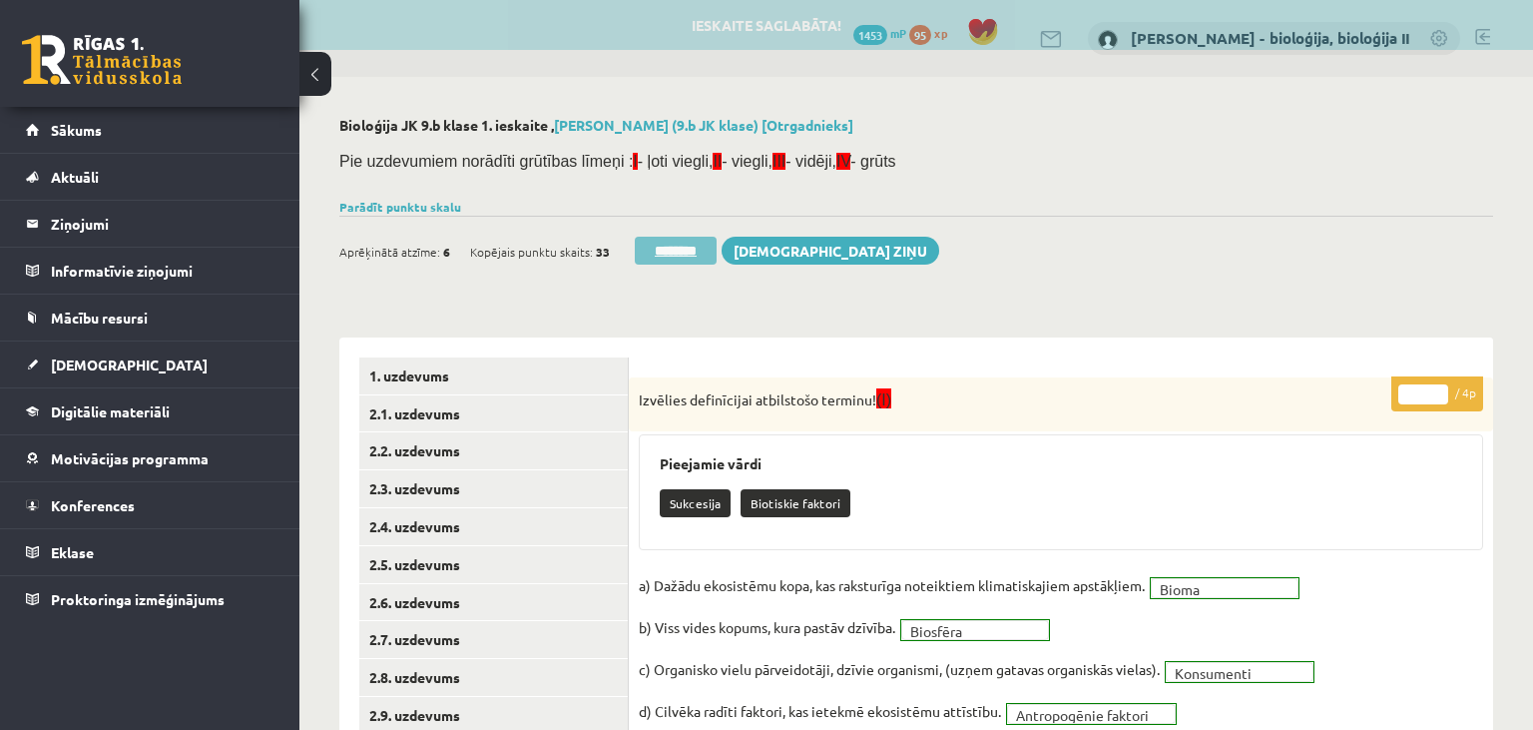
click at [694, 254] on input "********" at bounding box center [676, 251] width 82 height 28
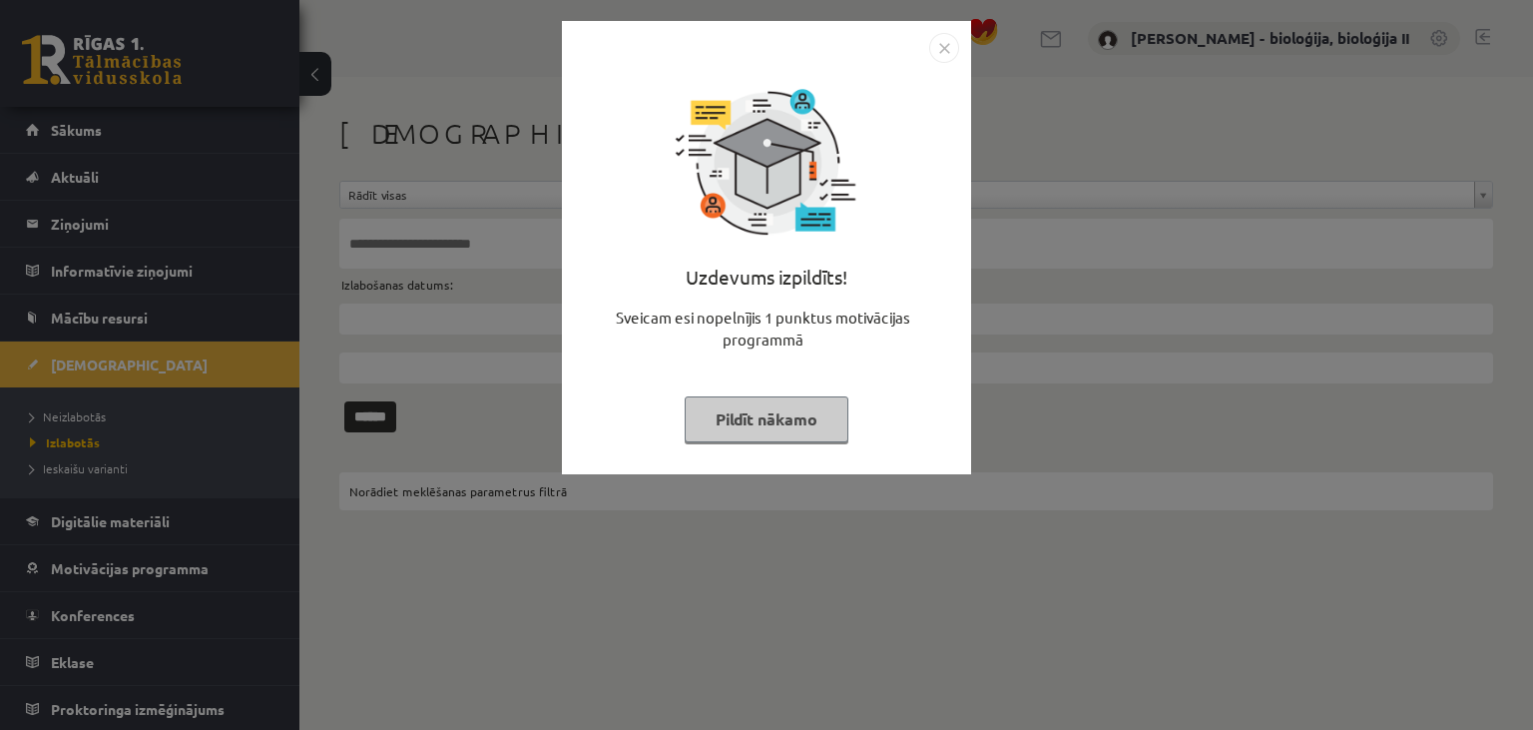
click at [813, 412] on button "Pildīt nākamo" at bounding box center [767, 419] width 164 height 46
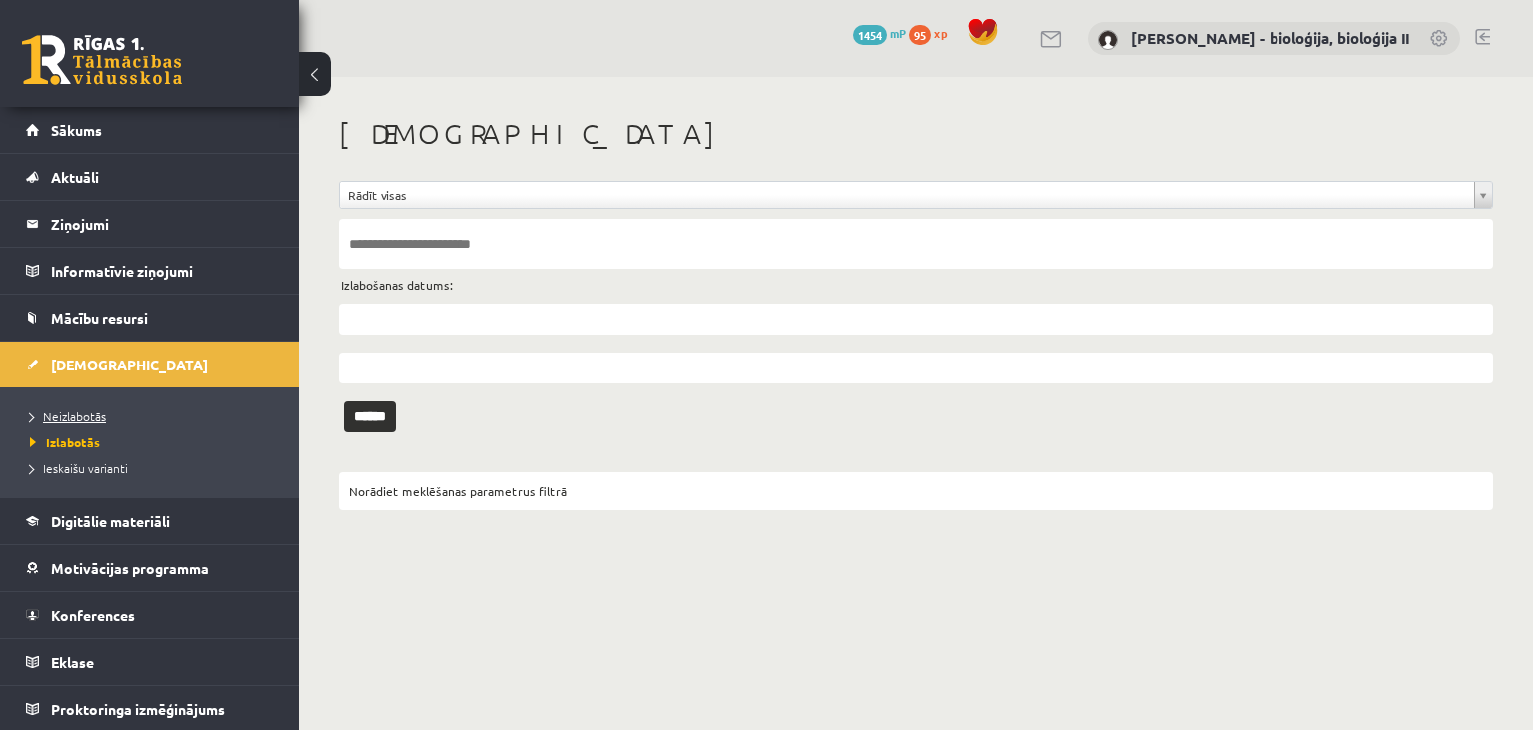
click at [133, 411] on link "Neizlabotās" at bounding box center [155, 416] width 250 height 18
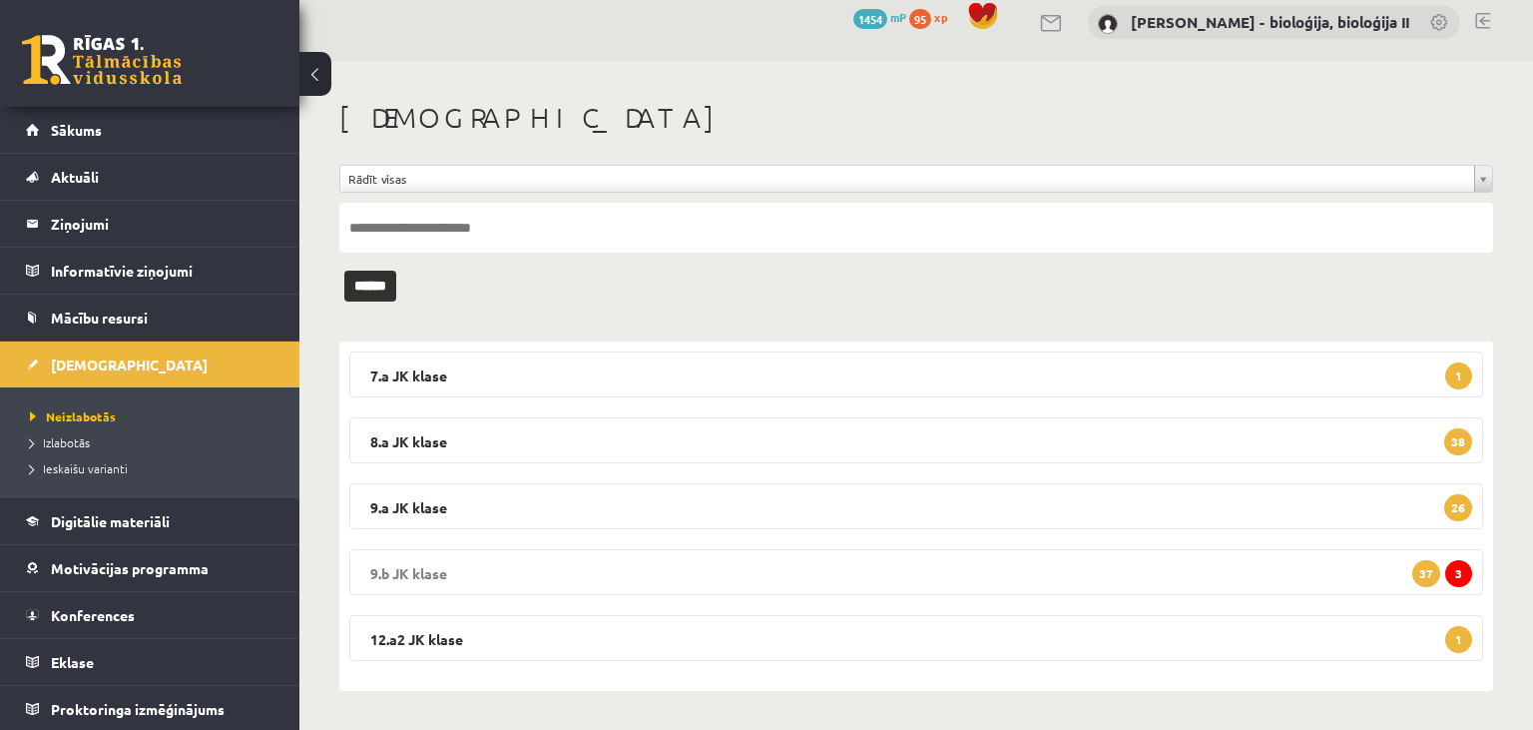
drag, startPoint x: 775, startPoint y: 561, endPoint x: 786, endPoint y: 497, distance: 64.8
click at [774, 561] on legend "9.b JK klase 3 37" at bounding box center [916, 572] width 1134 height 46
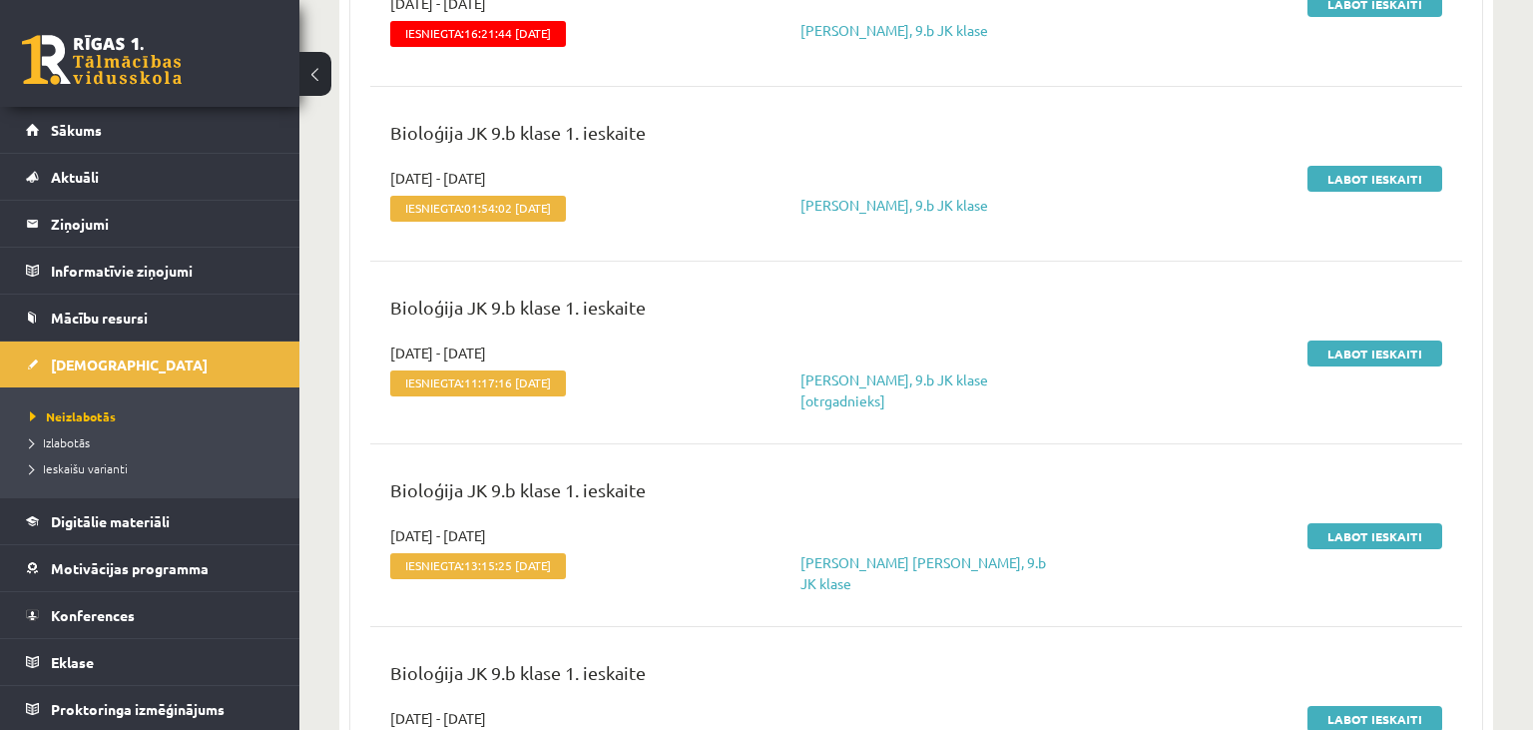
scroll to position [543, 0]
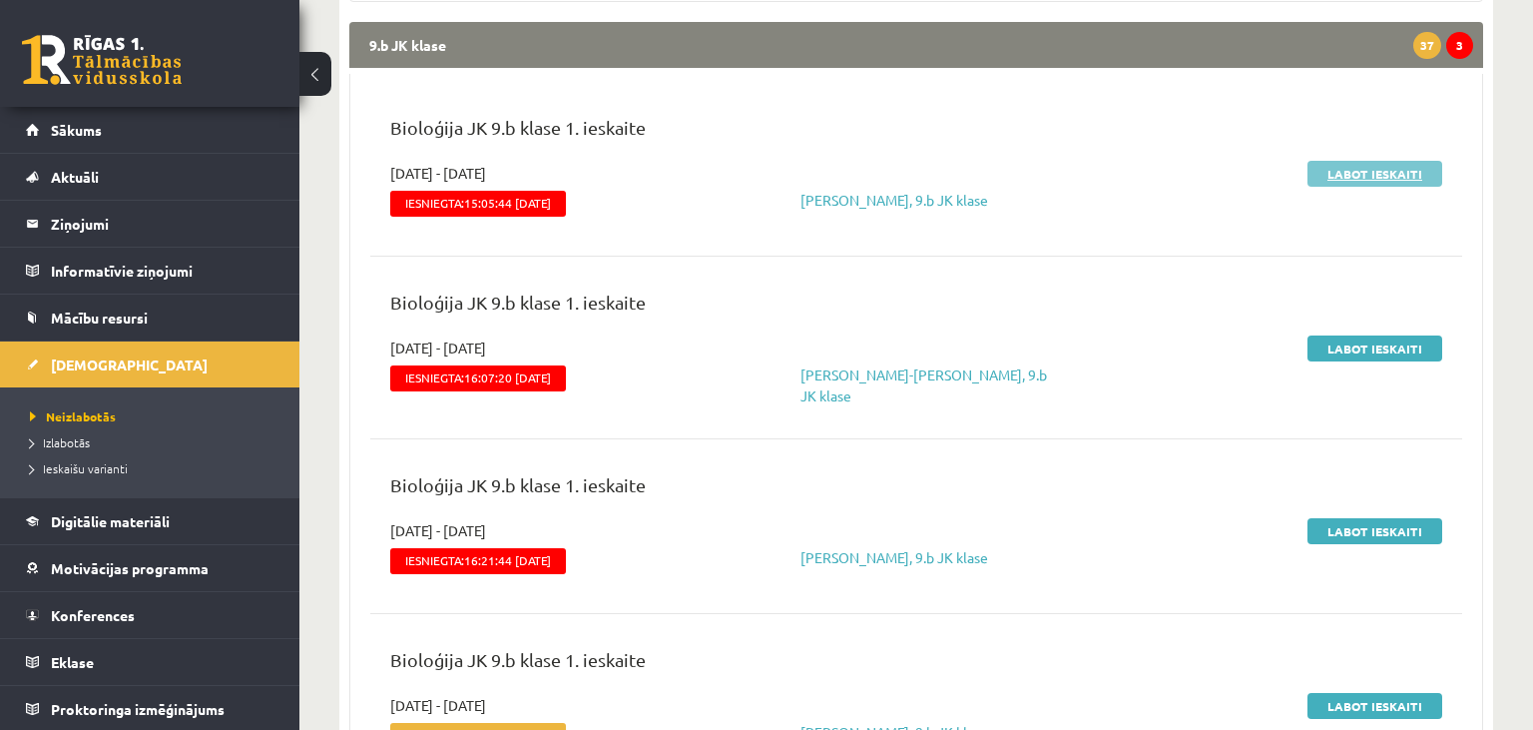
click at [1349, 175] on link "Labot ieskaiti" at bounding box center [1375, 174] width 135 height 26
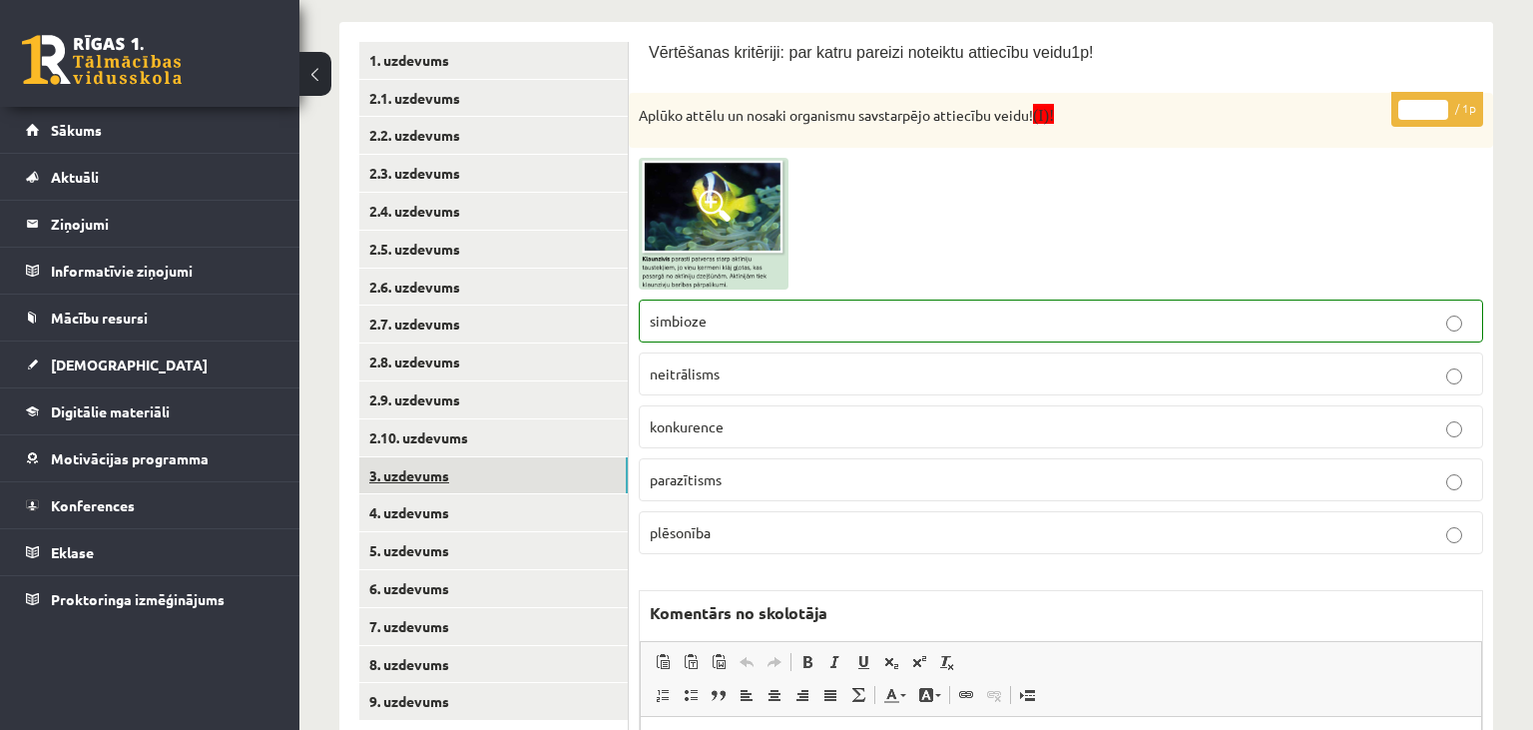
click at [477, 483] on link "3. uzdevums" at bounding box center [493, 475] width 269 height 37
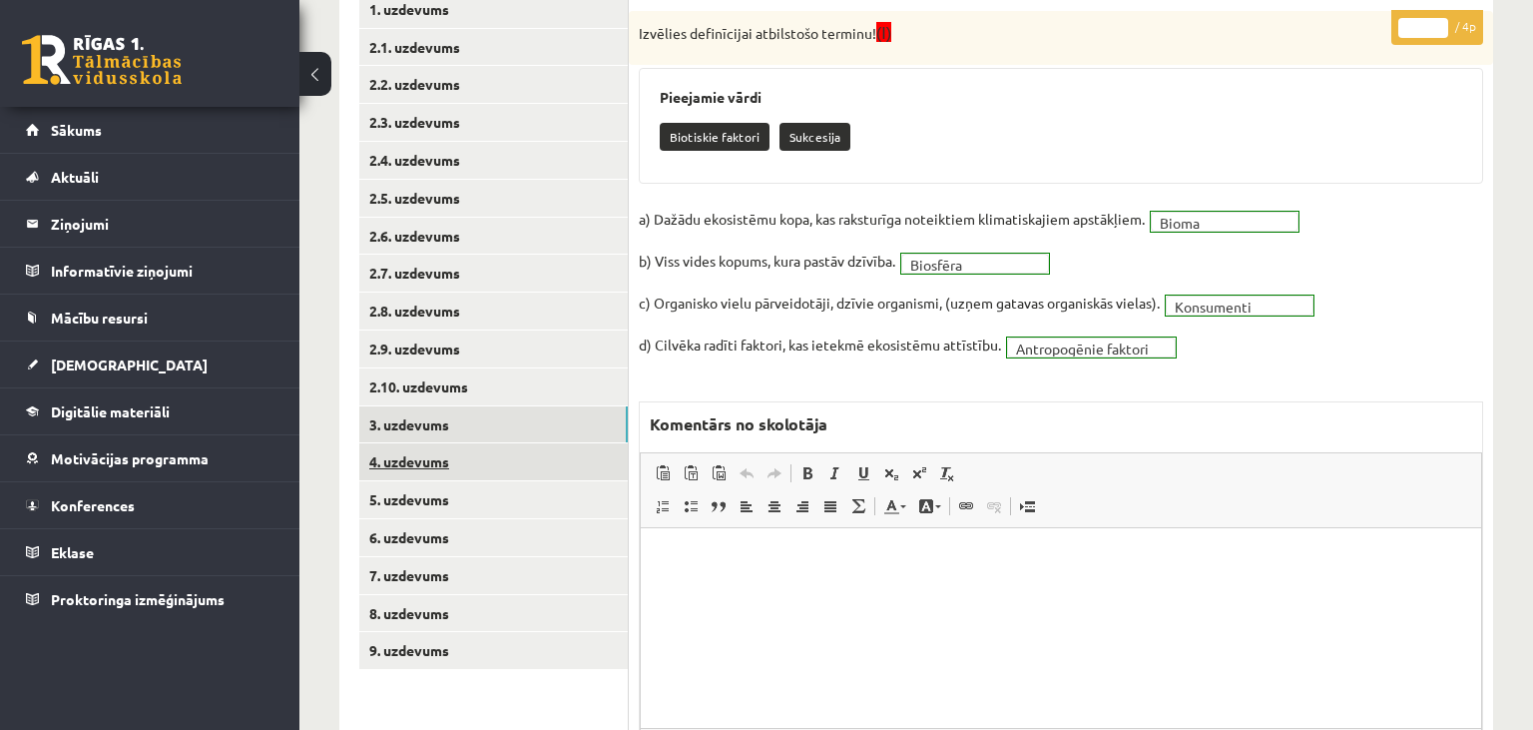
click at [454, 464] on link "4. uzdevums" at bounding box center [493, 461] width 269 height 37
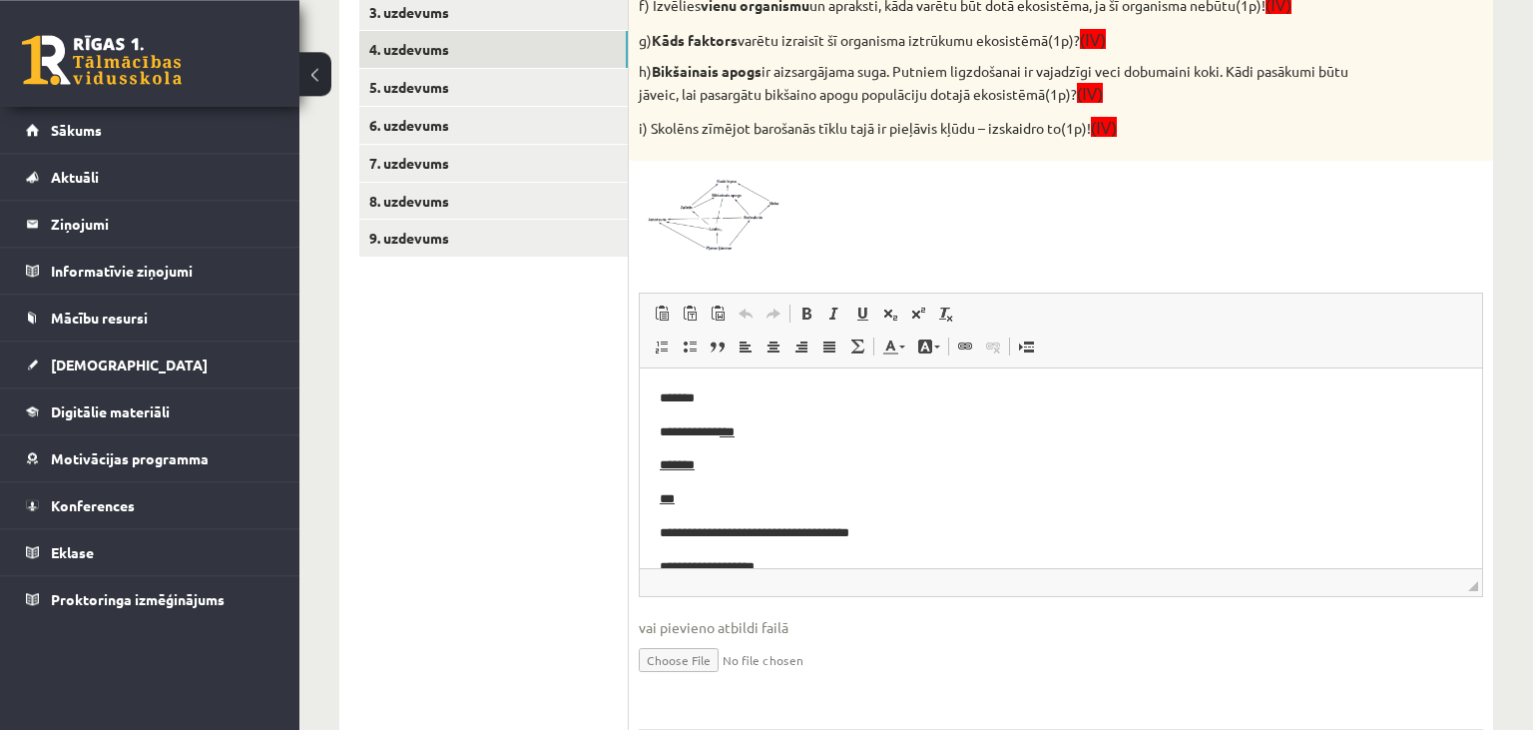
scroll to position [733, 0]
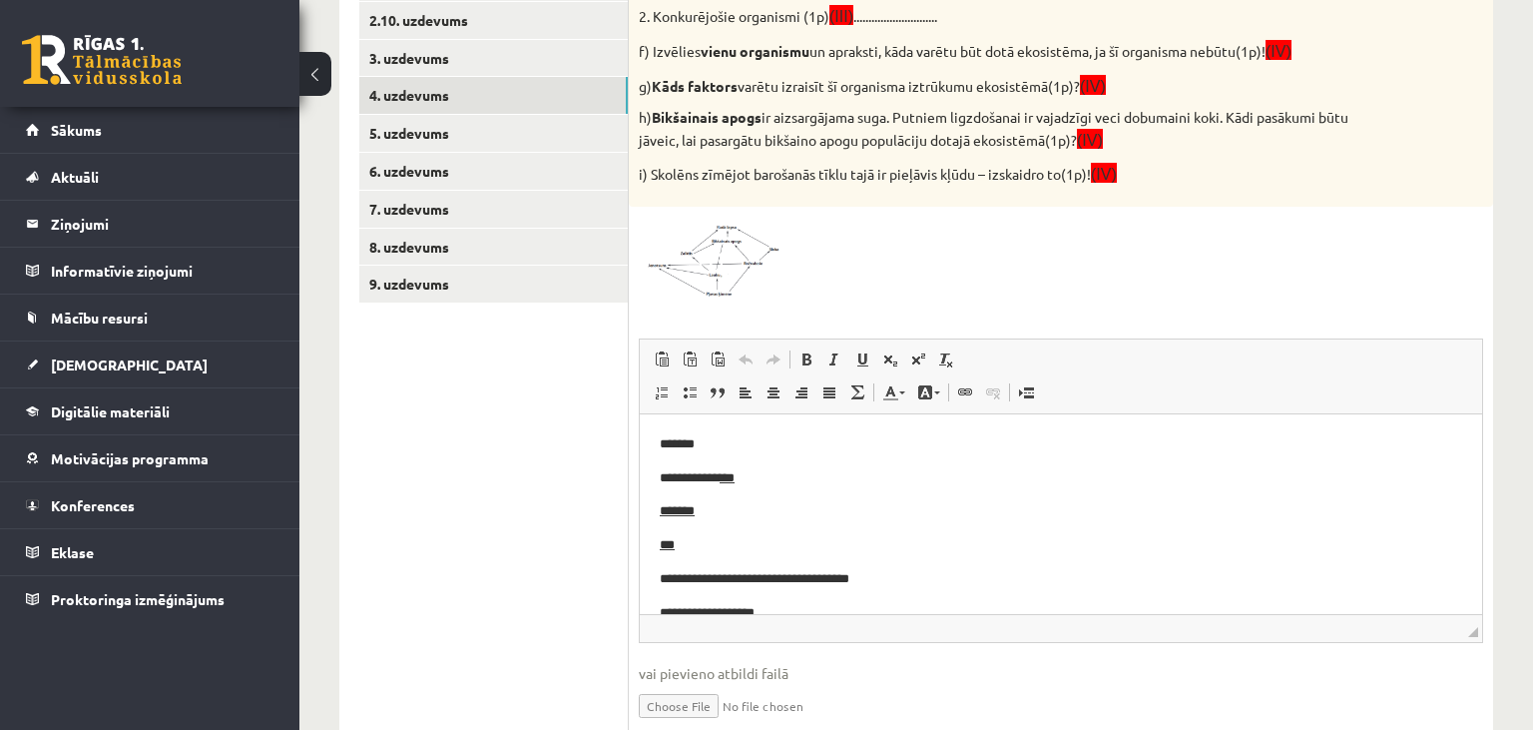
click at [705, 272] on span at bounding box center [715, 265] width 32 height 32
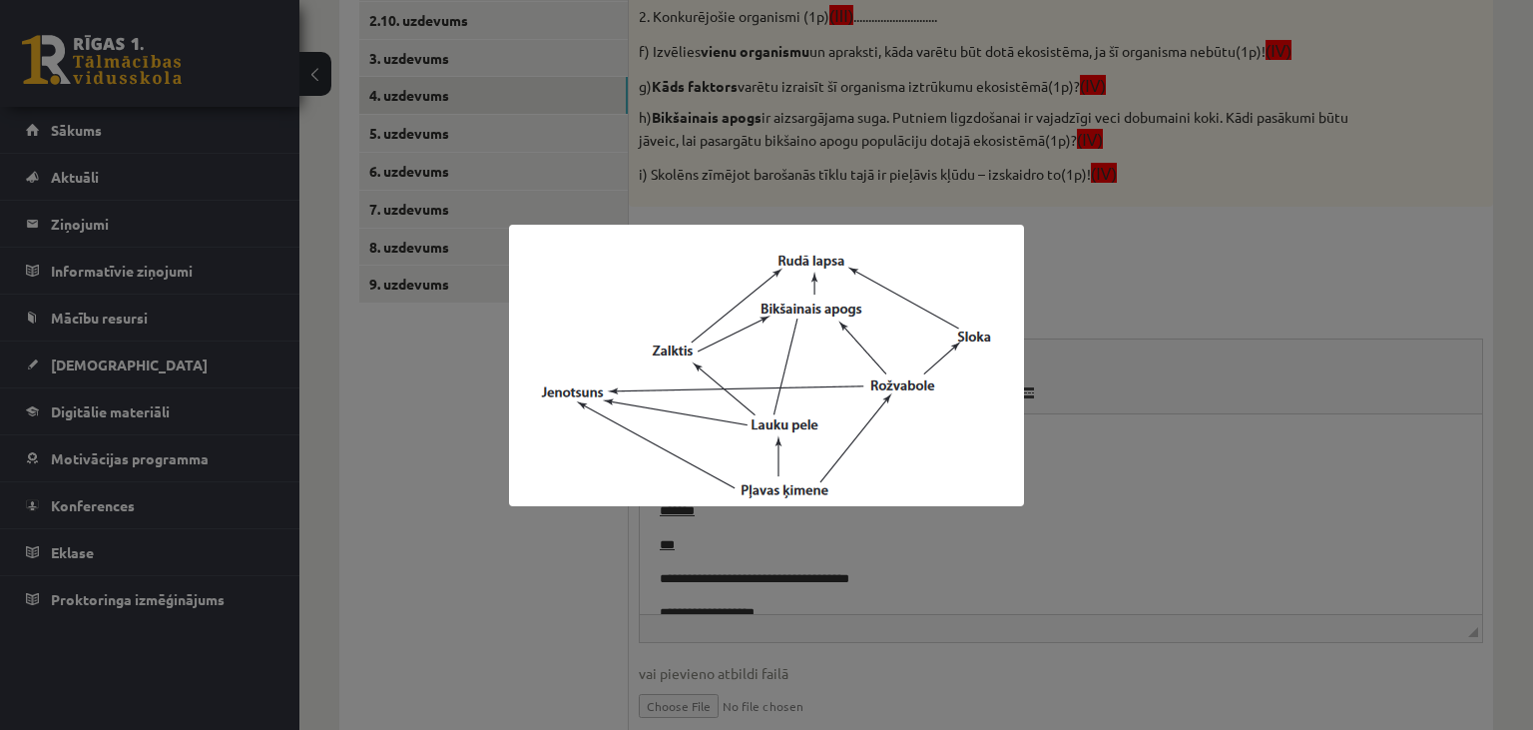
click at [478, 527] on div at bounding box center [766, 365] width 1533 height 730
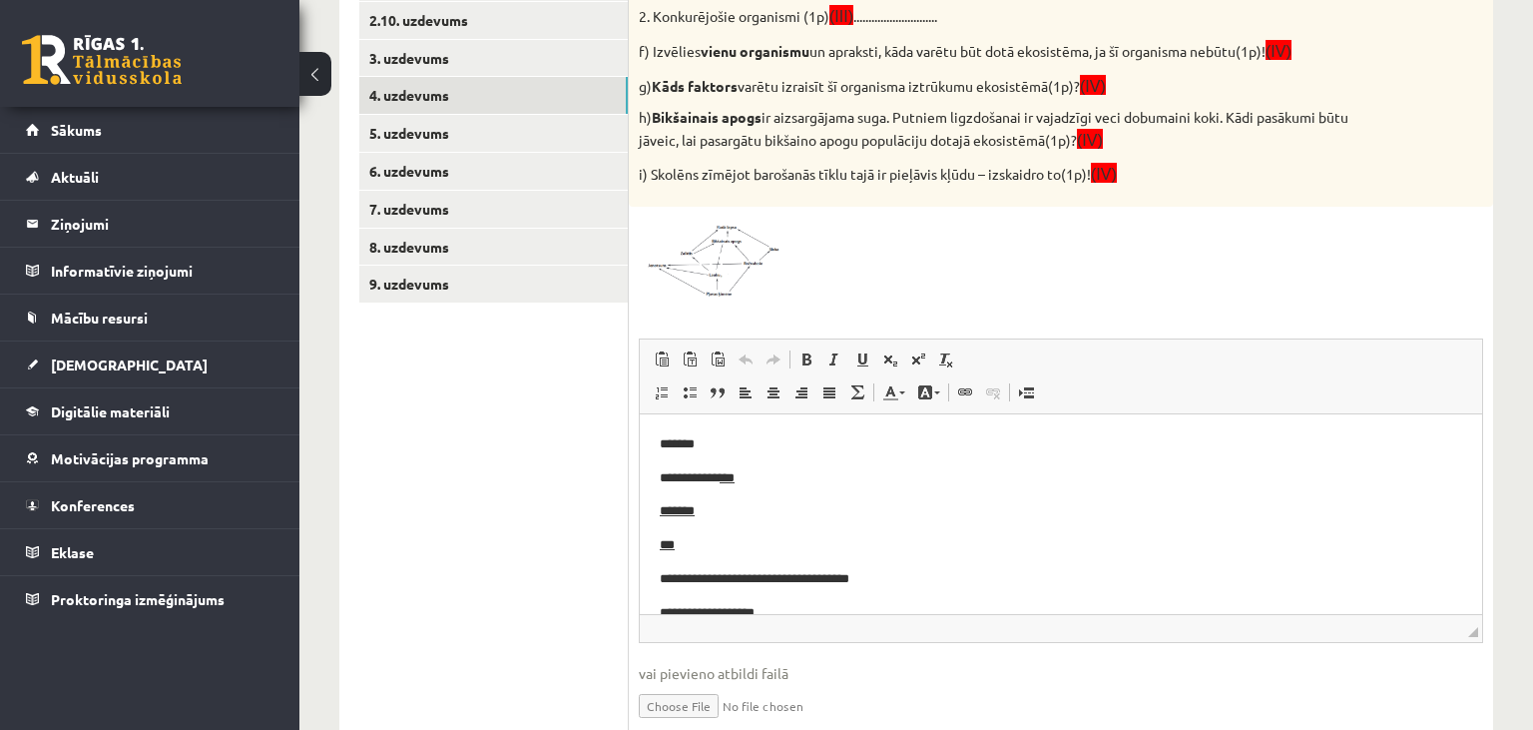
click at [729, 263] on span at bounding box center [715, 265] width 32 height 32
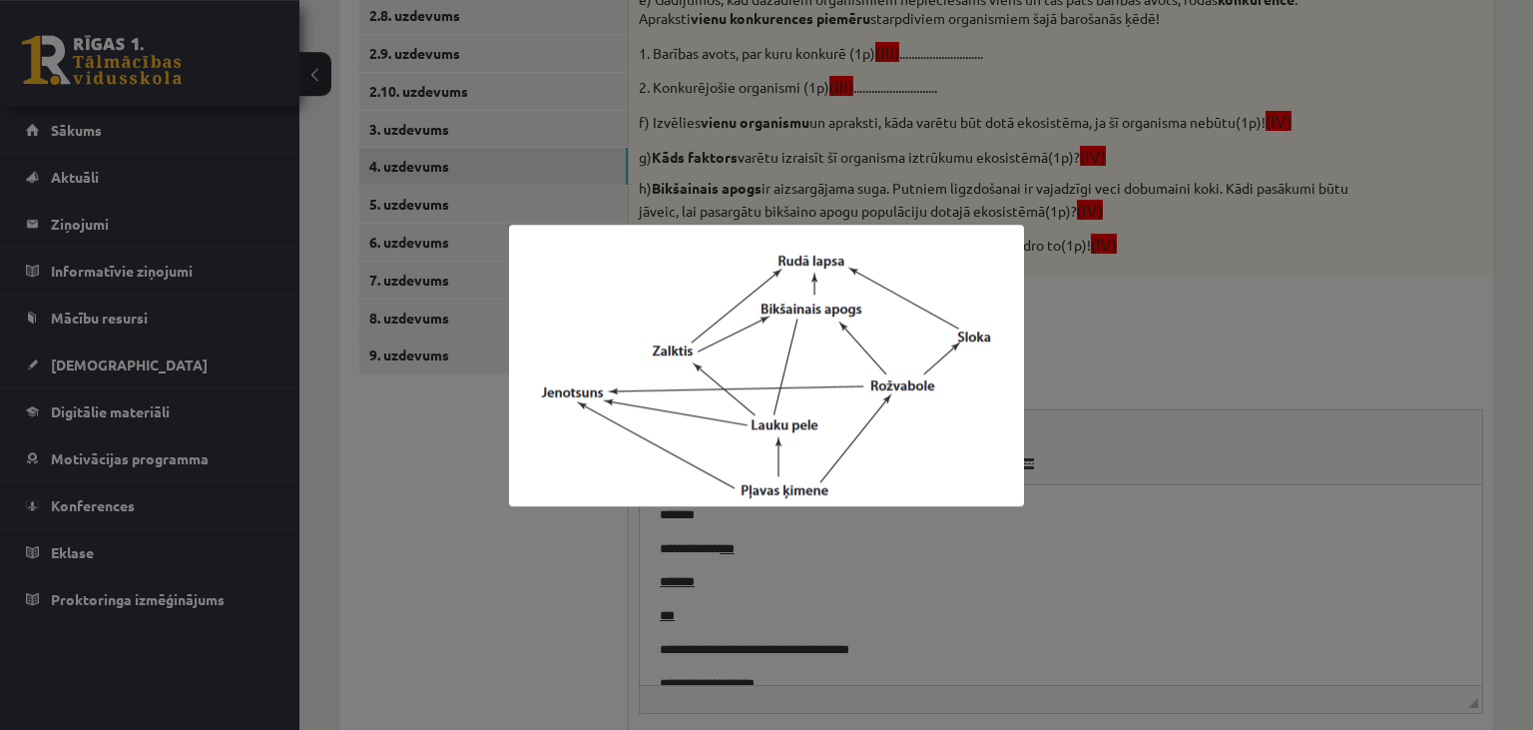
scroll to position [627, 0]
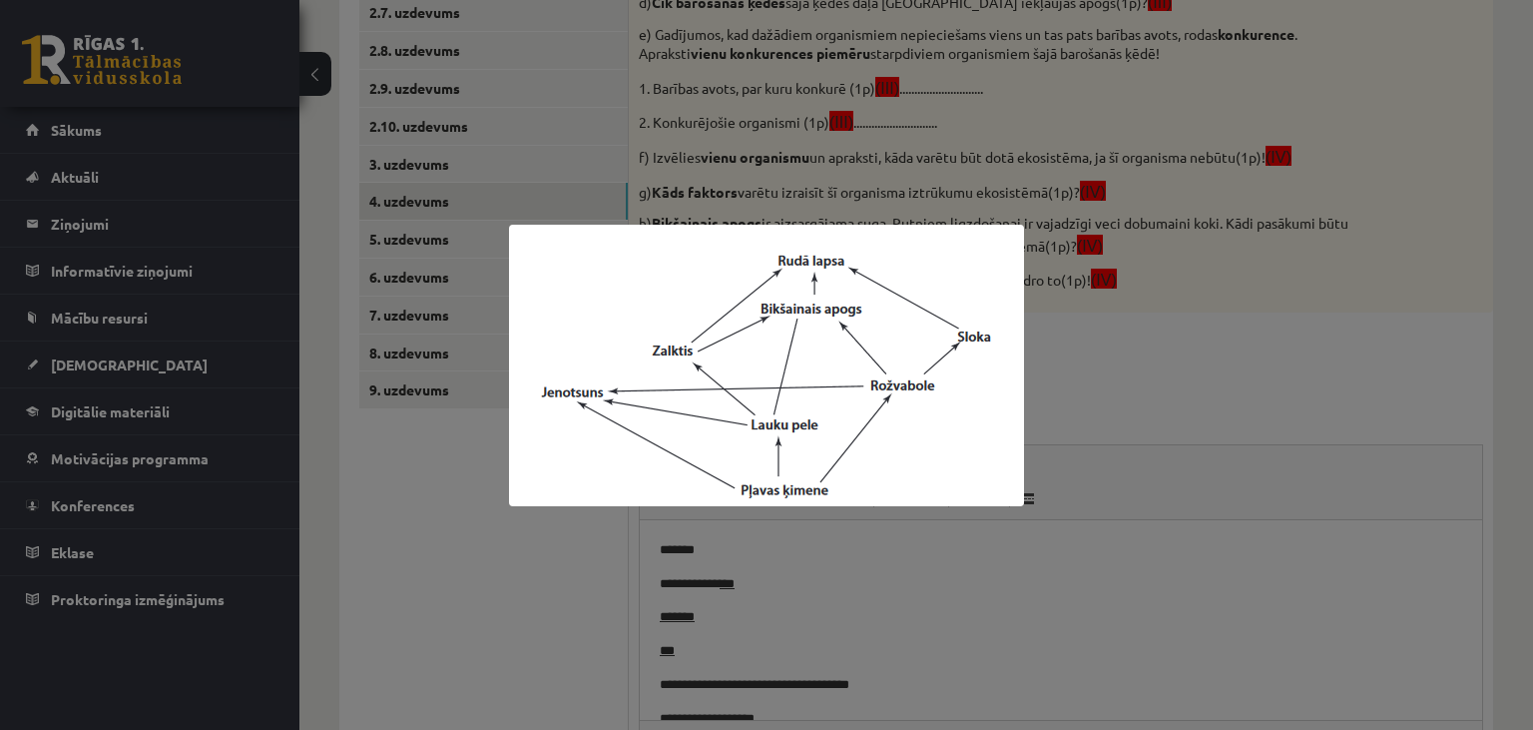
click at [471, 518] on div at bounding box center [766, 365] width 1533 height 730
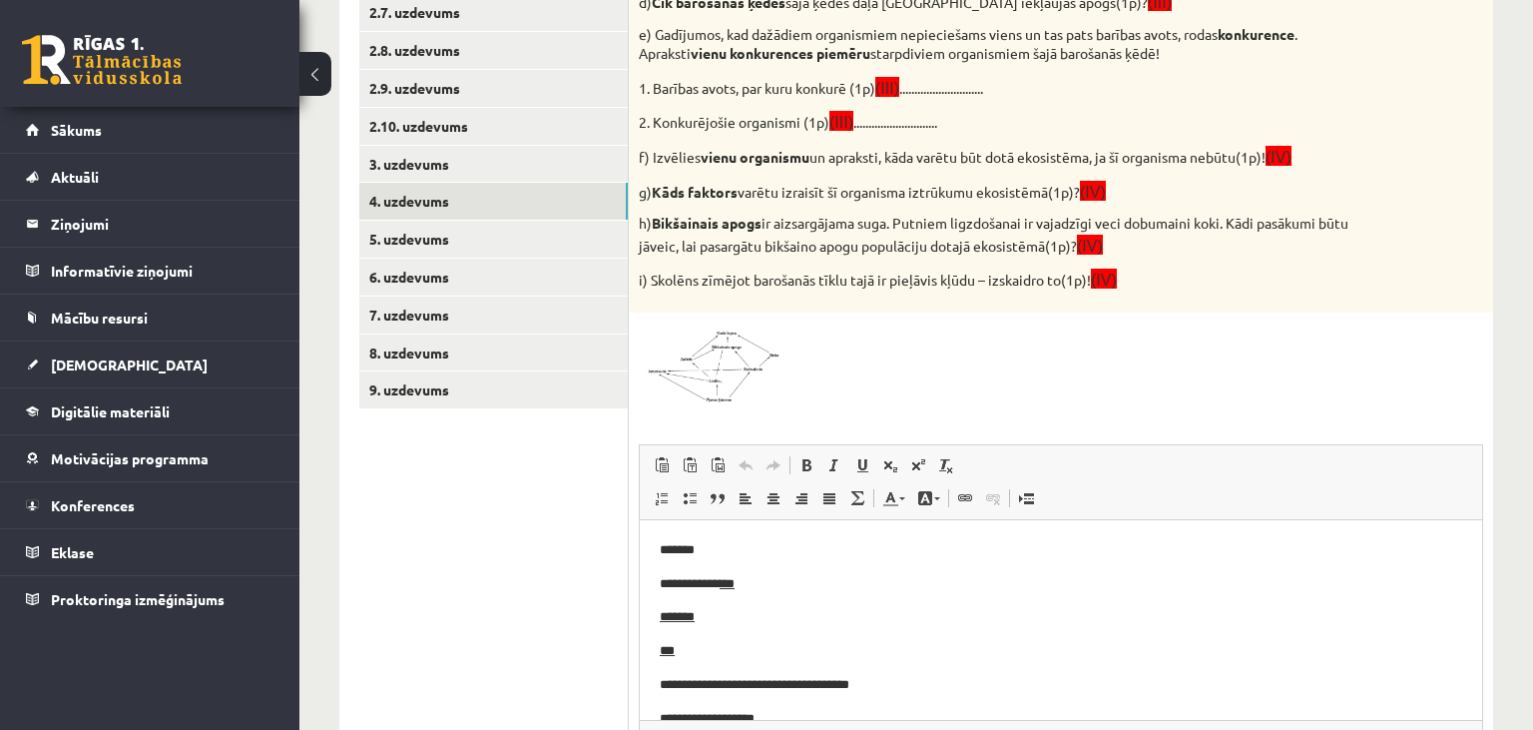
click at [726, 349] on img at bounding box center [714, 363] width 150 height 82
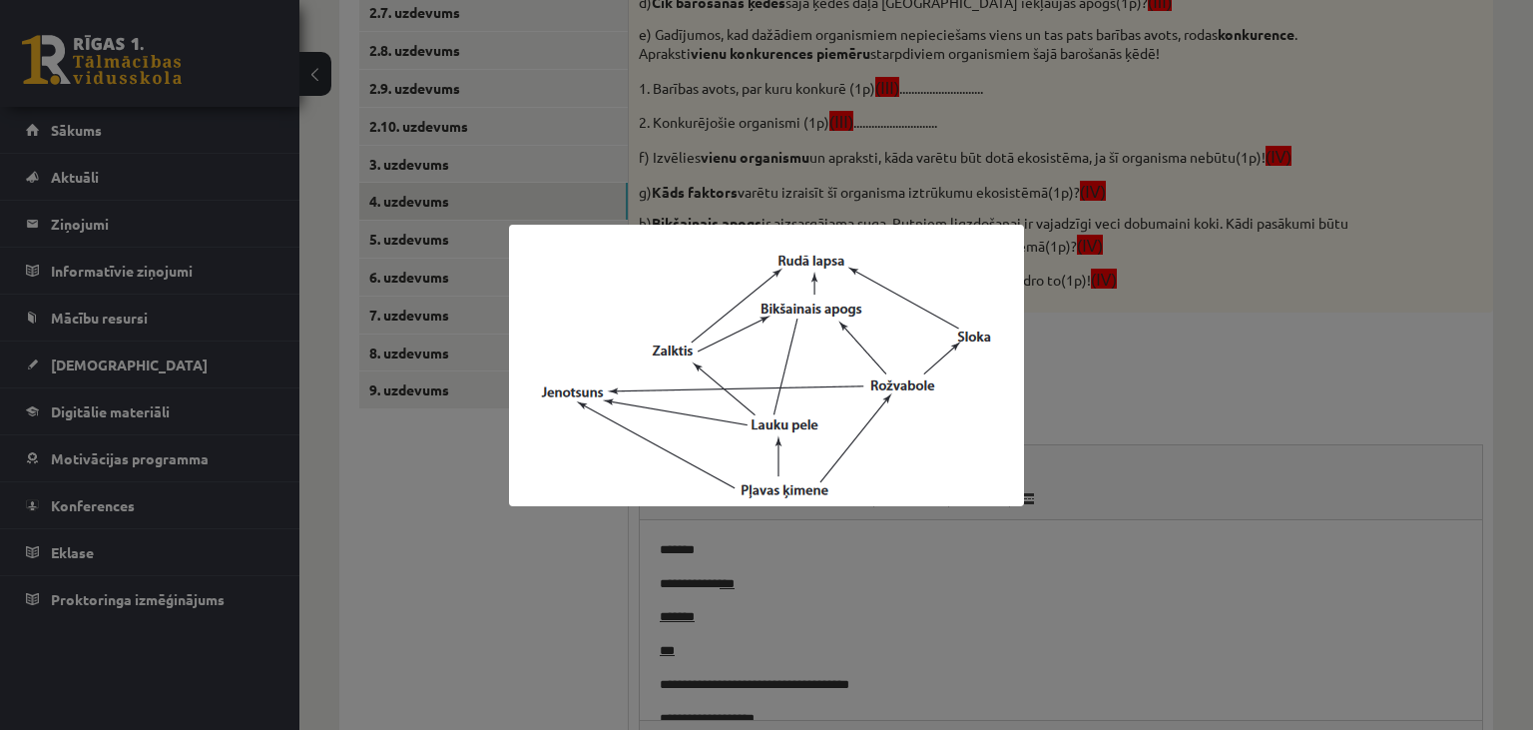
click at [569, 571] on div at bounding box center [766, 365] width 1533 height 730
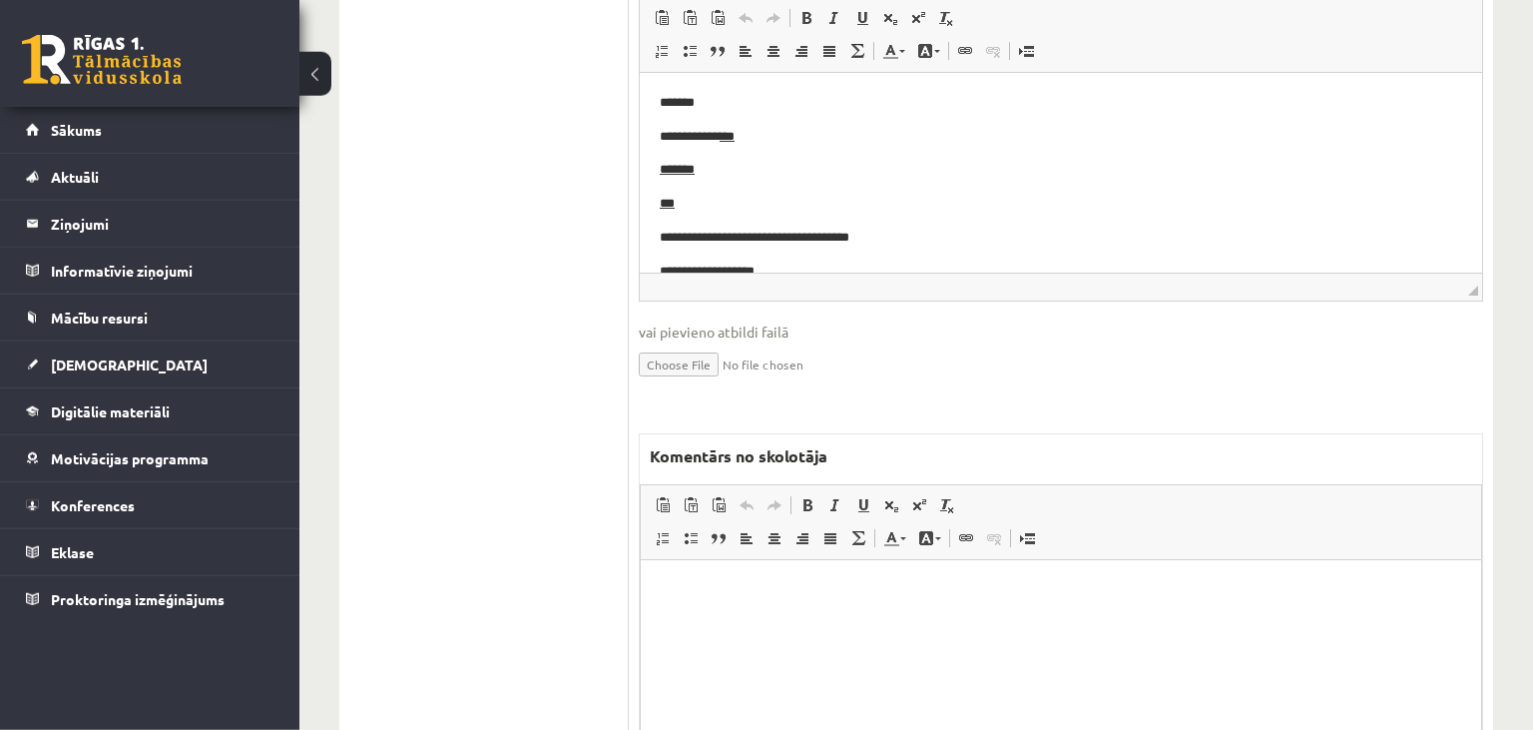
scroll to position [1154, 0]
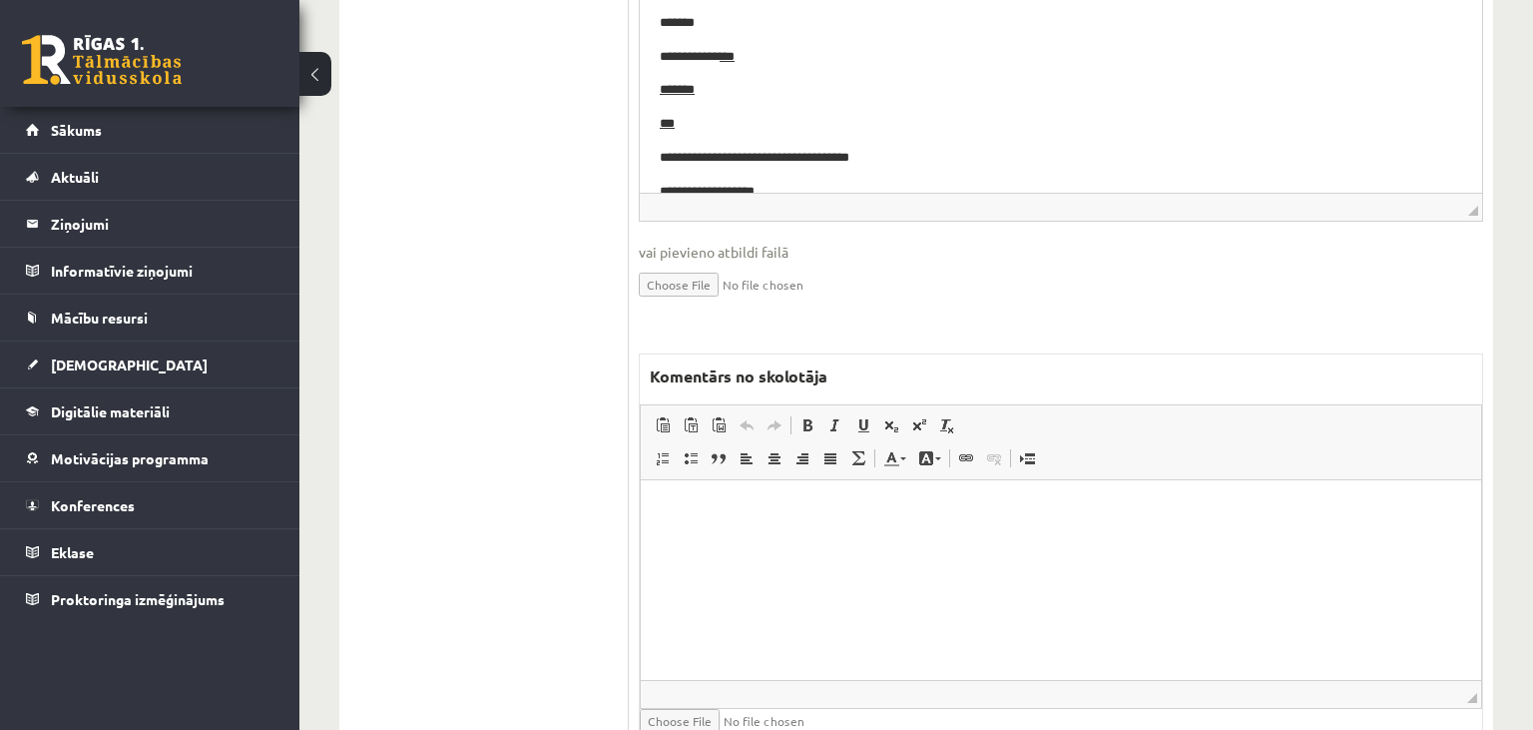
click at [797, 580] on html at bounding box center [1061, 579] width 840 height 200
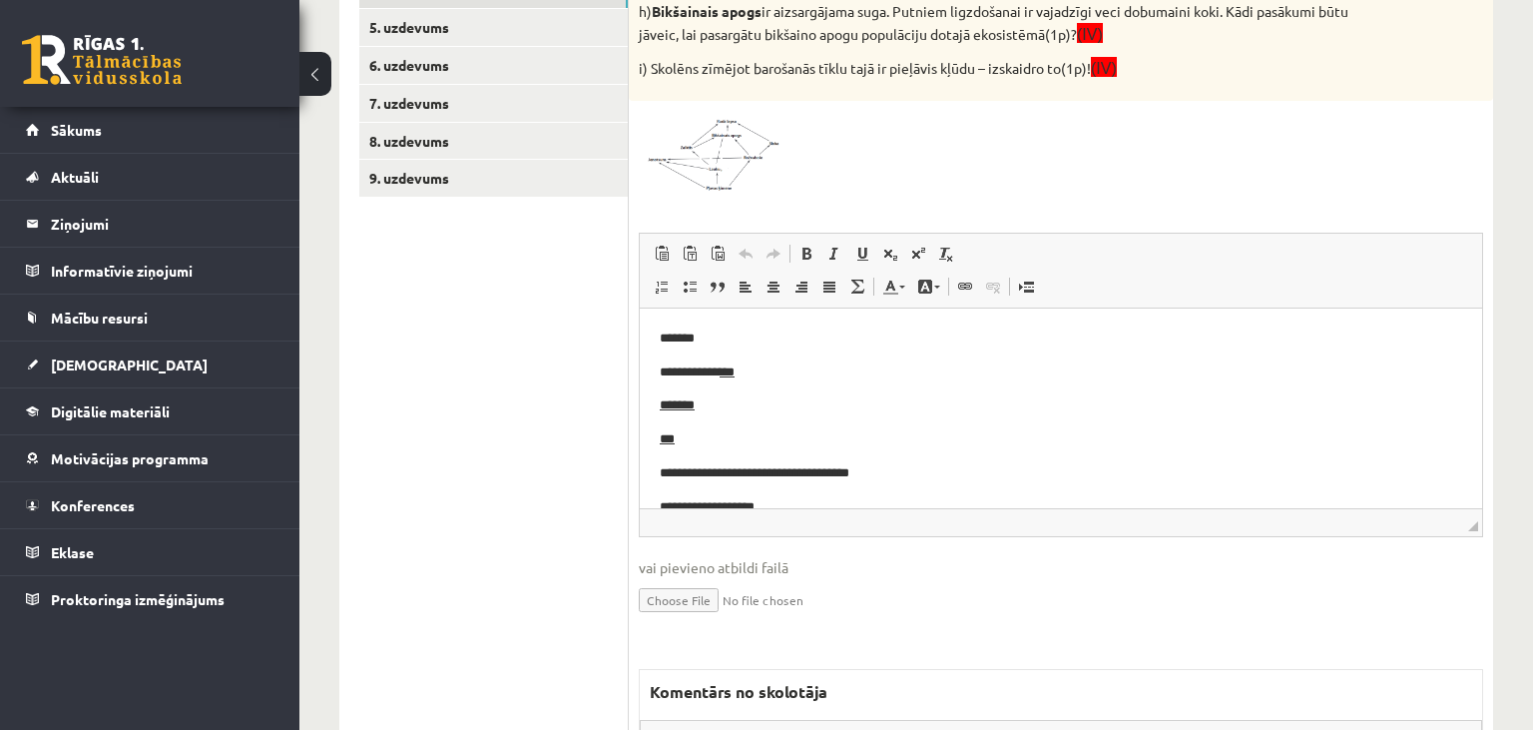
scroll to position [1237, 0]
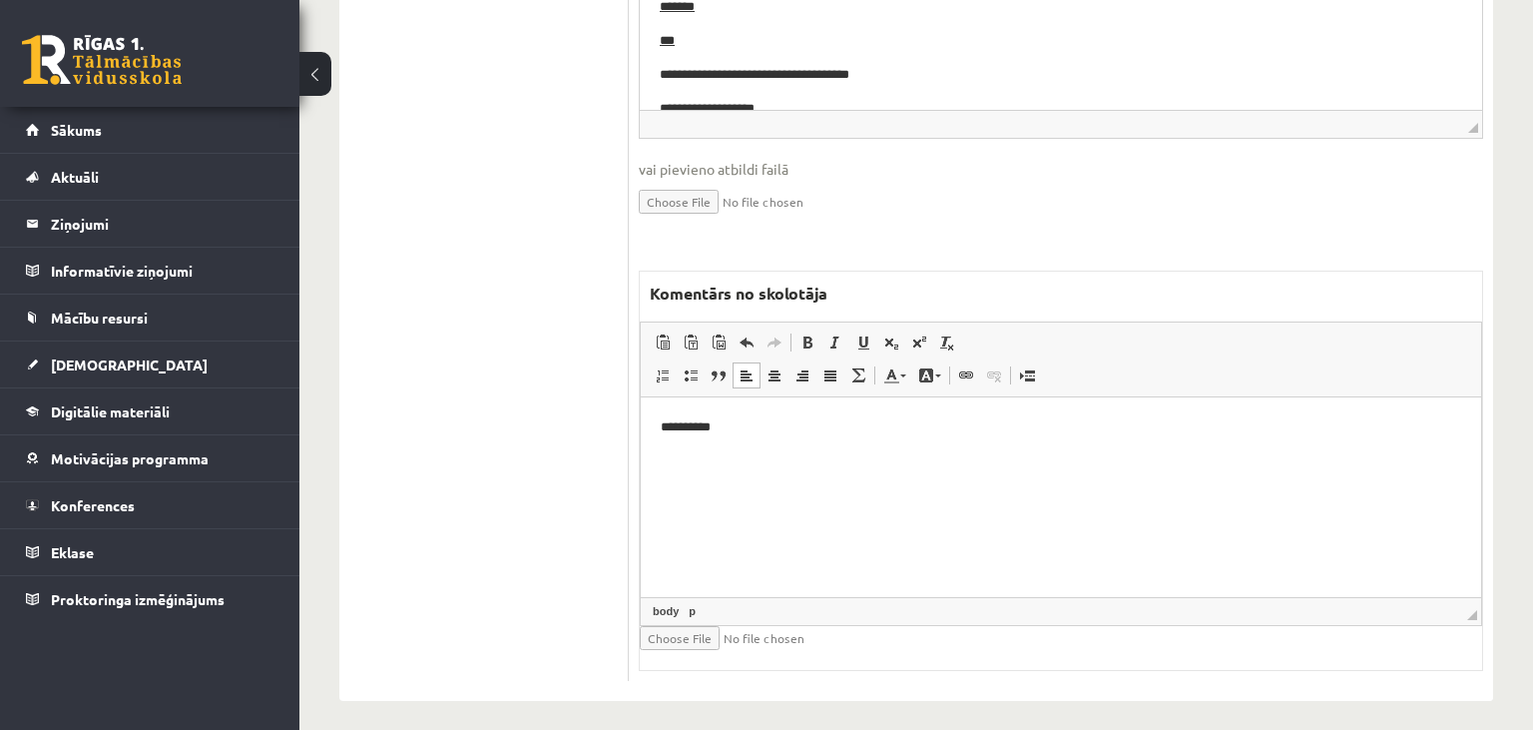
click at [707, 430] on p "**********" at bounding box center [1062, 426] width 802 height 21
click at [769, 424] on p "**********" at bounding box center [1062, 426] width 802 height 21
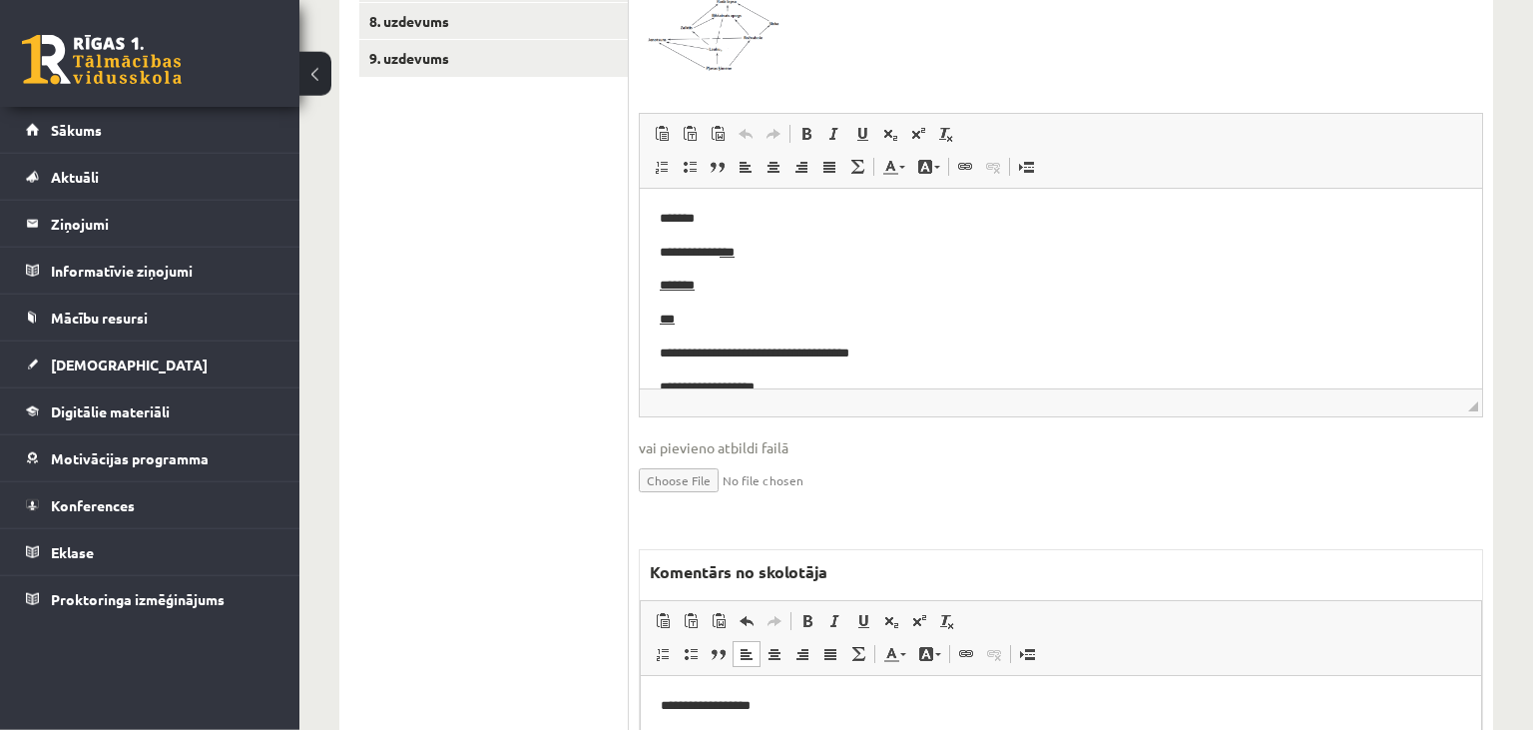
scroll to position [815, 0]
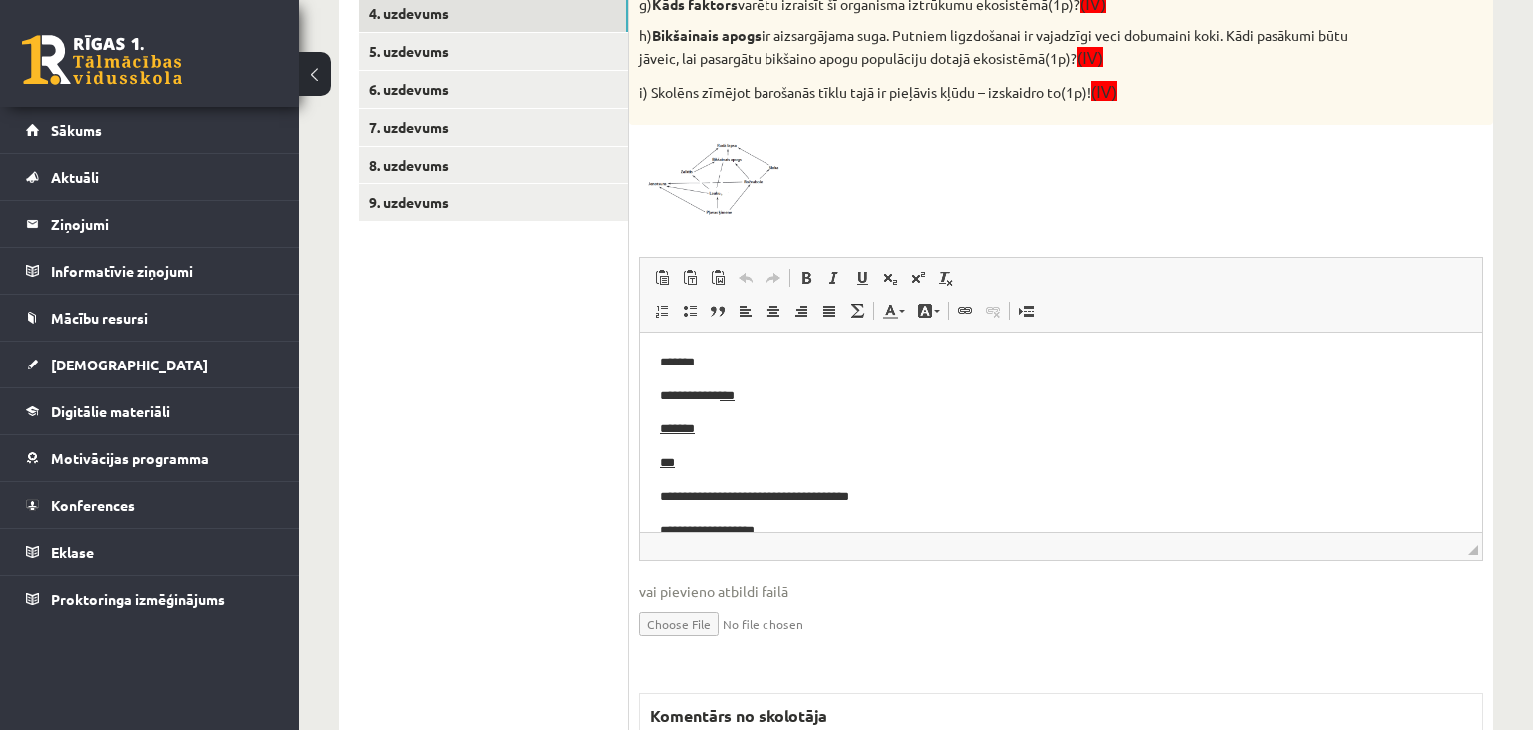
click at [713, 193] on span at bounding box center [715, 183] width 32 height 32
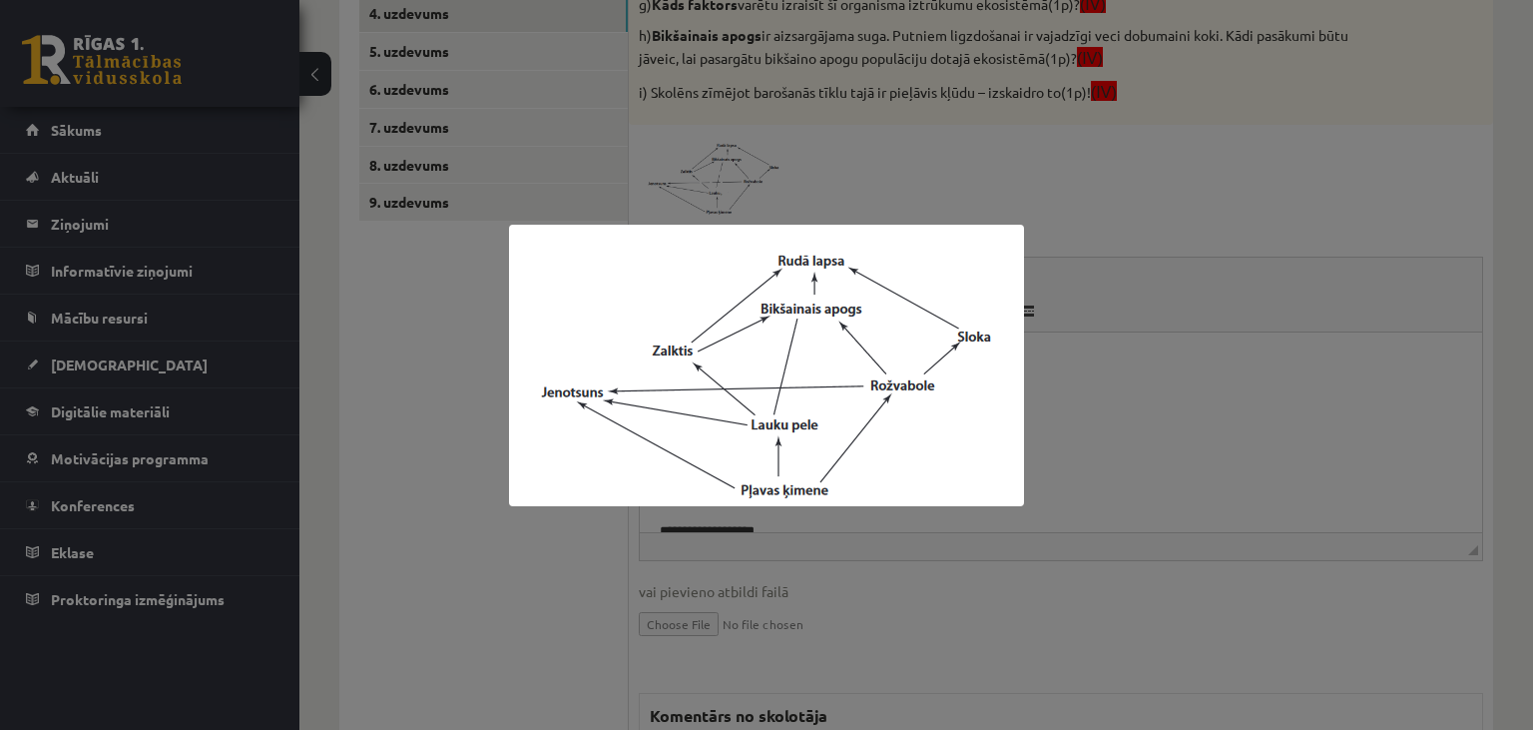
drag, startPoint x: 551, startPoint y: 540, endPoint x: 533, endPoint y: 541, distance: 18.0
click at [550, 540] on div at bounding box center [766, 365] width 1533 height 730
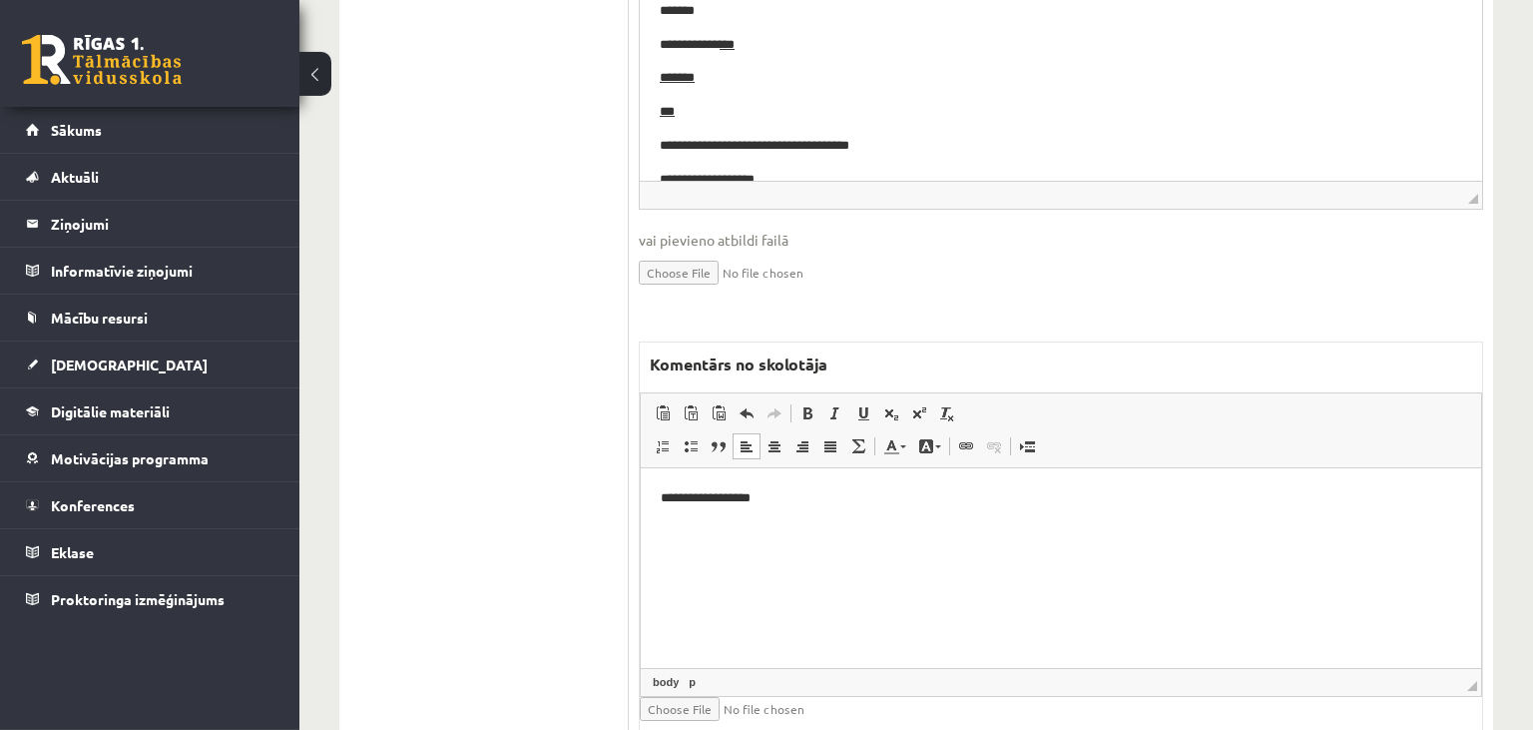
scroll to position [1237, 0]
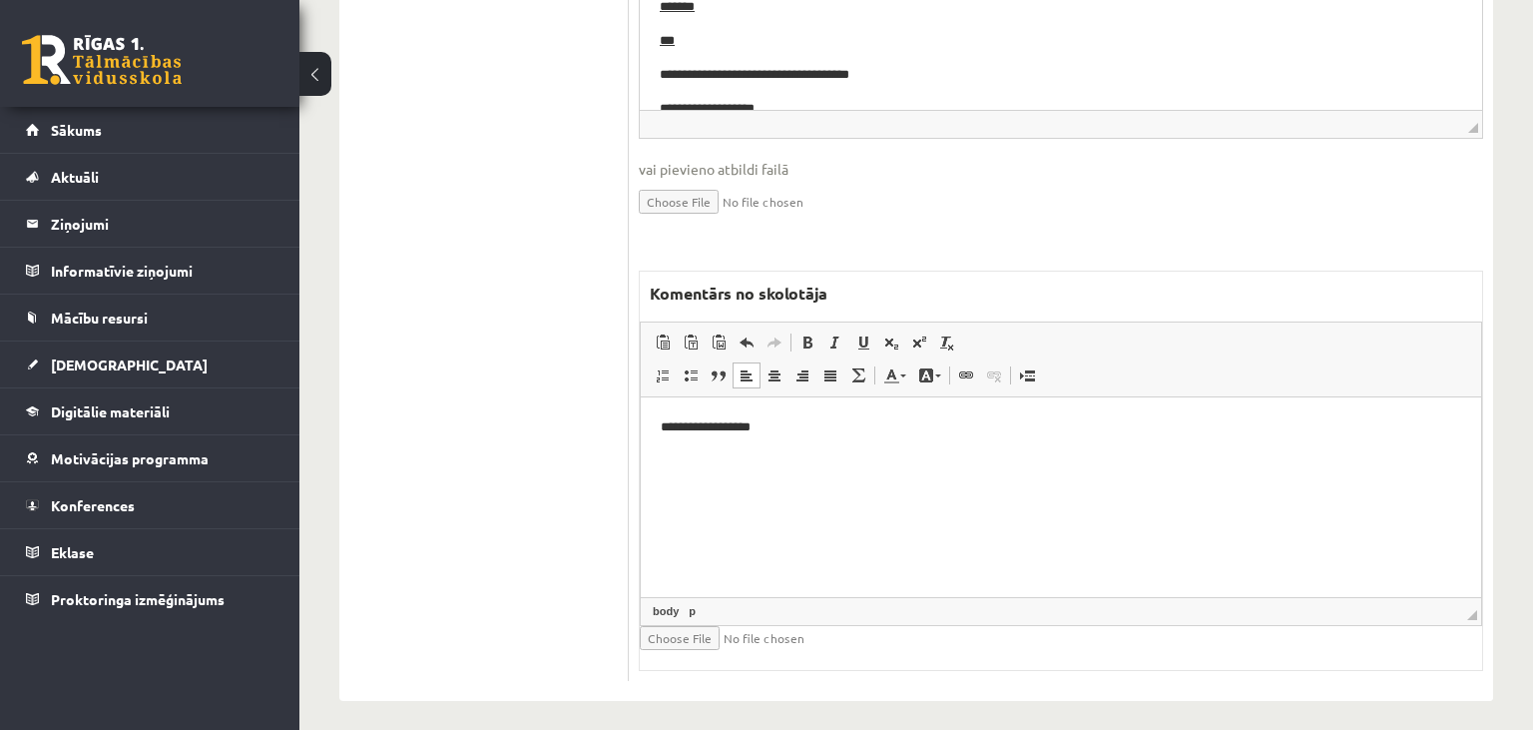
click at [831, 434] on p "**********" at bounding box center [1062, 426] width 802 height 21
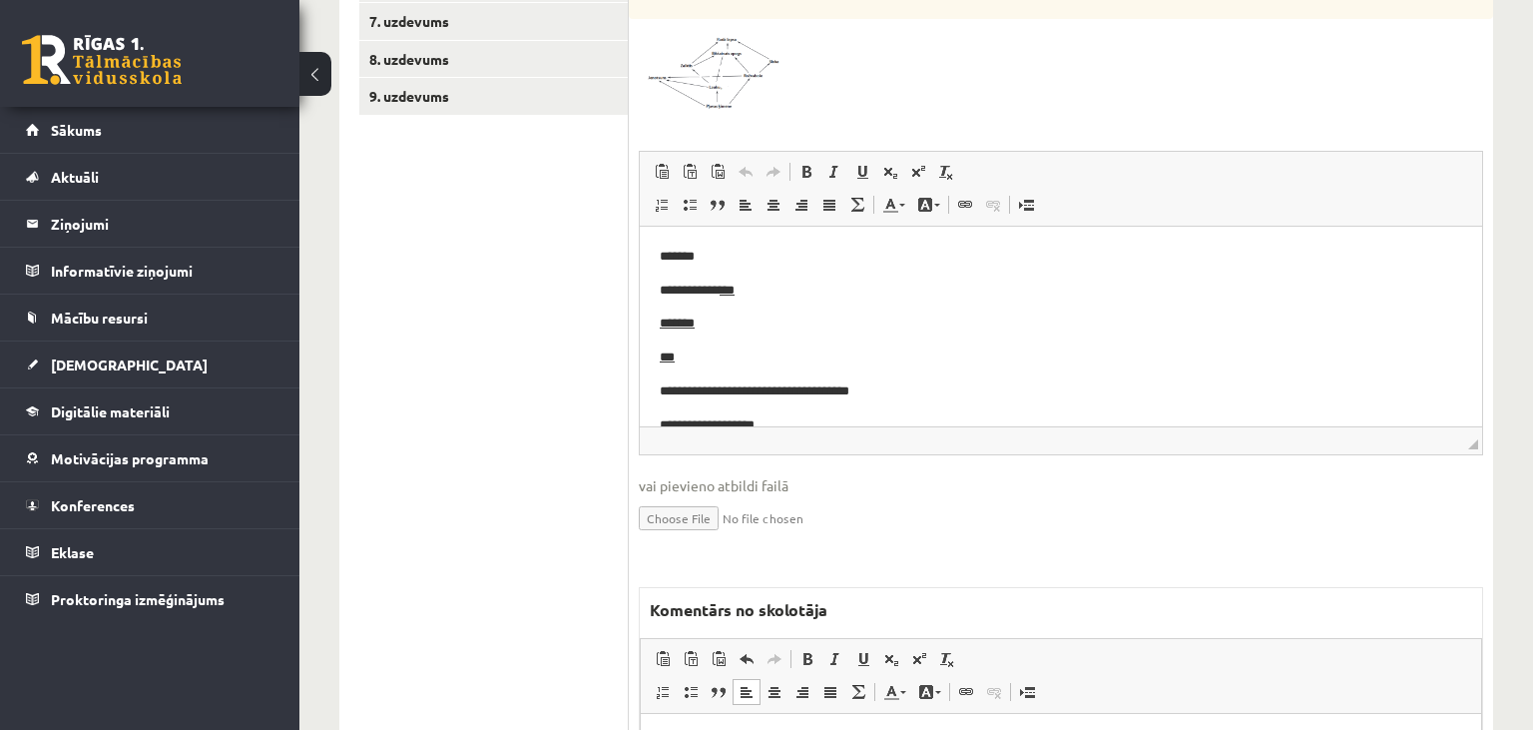
scroll to position [9, 0]
click at [722, 89] on span at bounding box center [715, 77] width 32 height 32
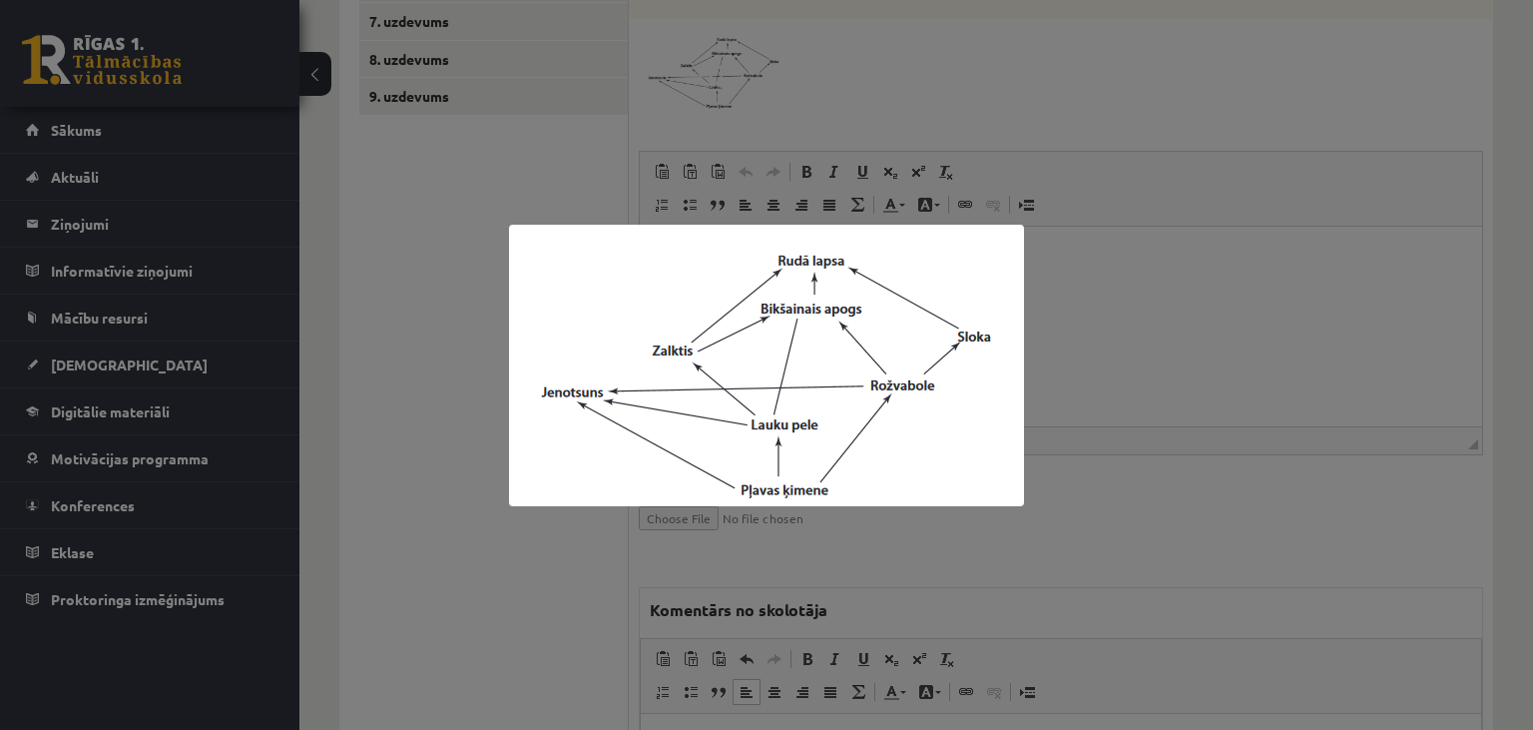
click at [1289, 364] on div at bounding box center [766, 365] width 1533 height 730
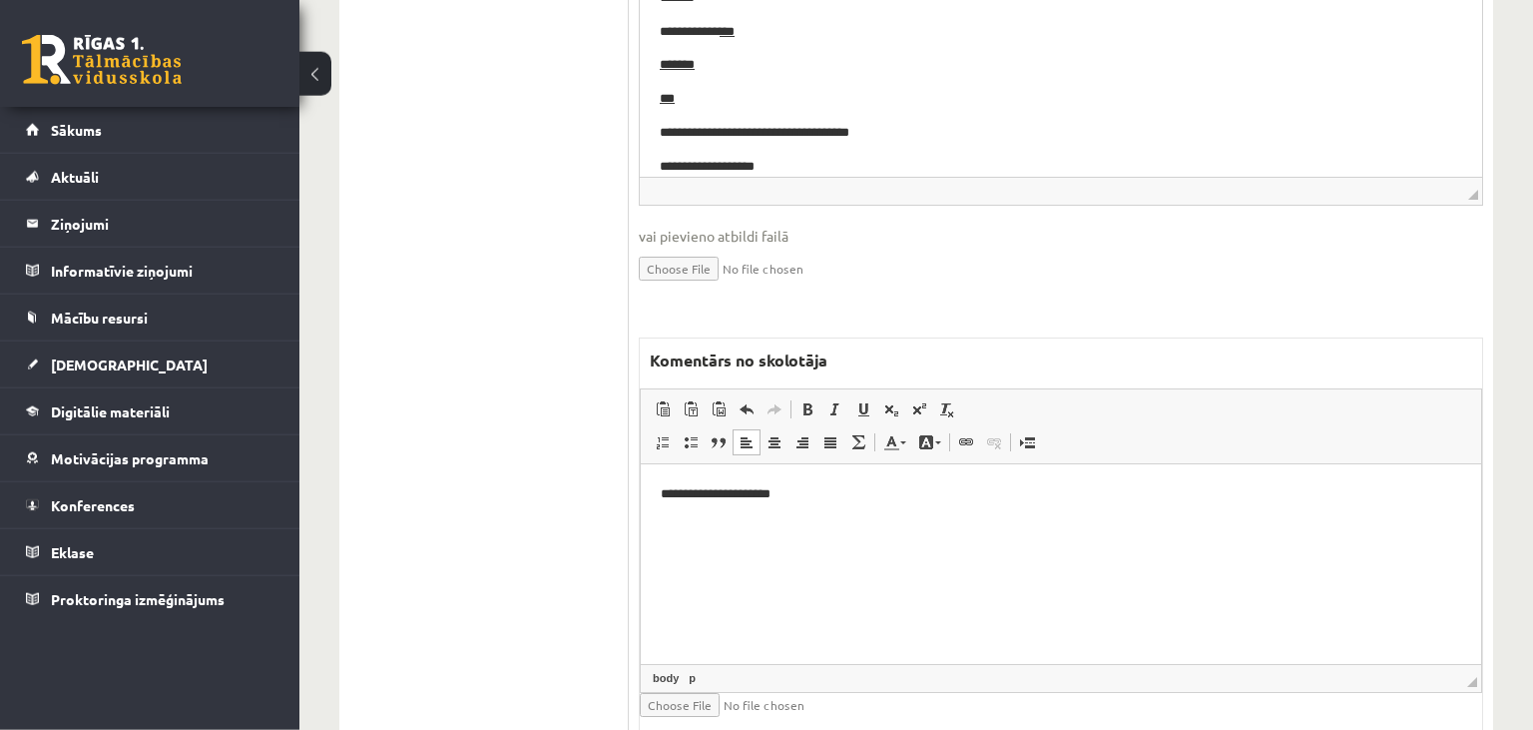
scroll to position [1131, 0]
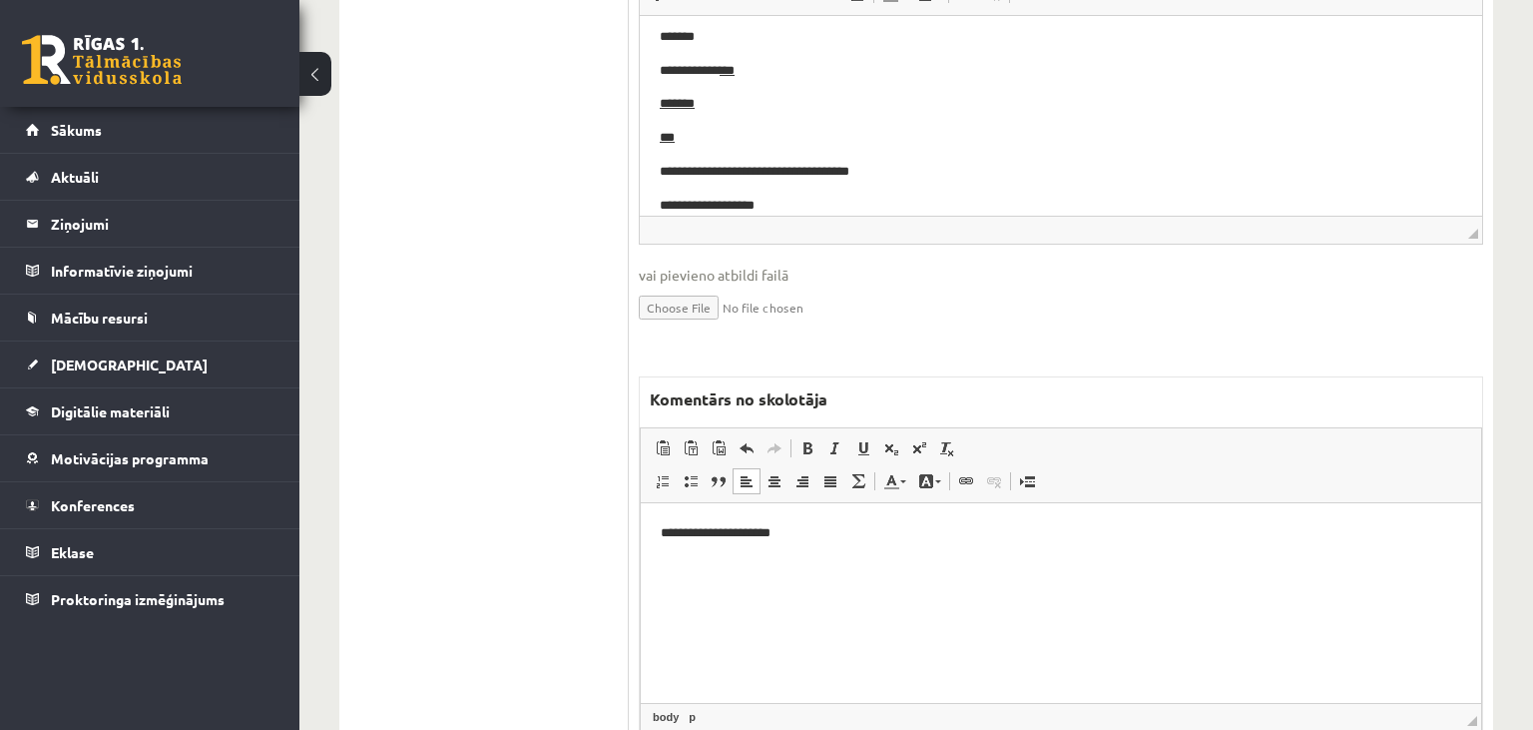
click at [871, 543] on html "**********" at bounding box center [1061, 602] width 840 height 200
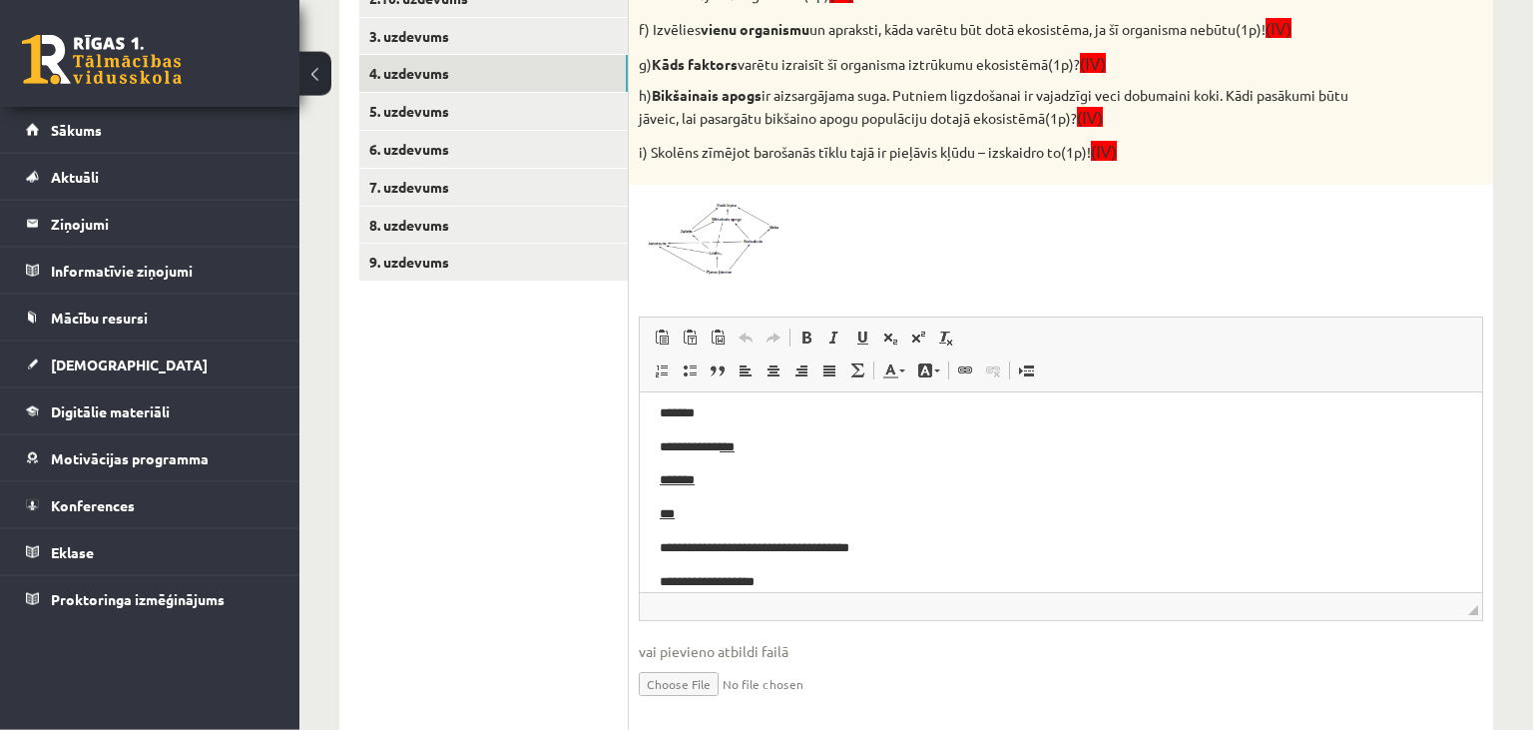
scroll to position [710, 0]
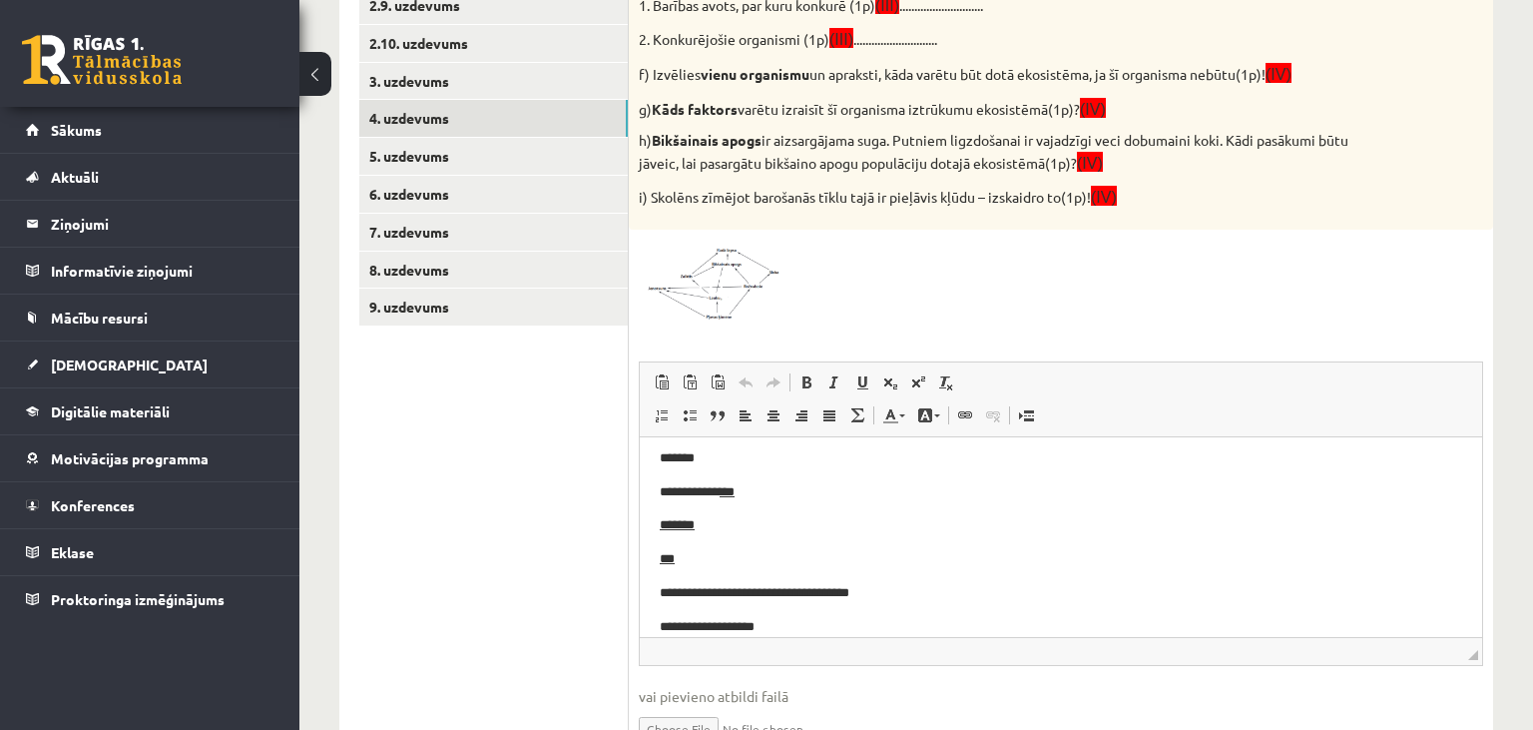
click at [741, 300] on img at bounding box center [714, 281] width 150 height 82
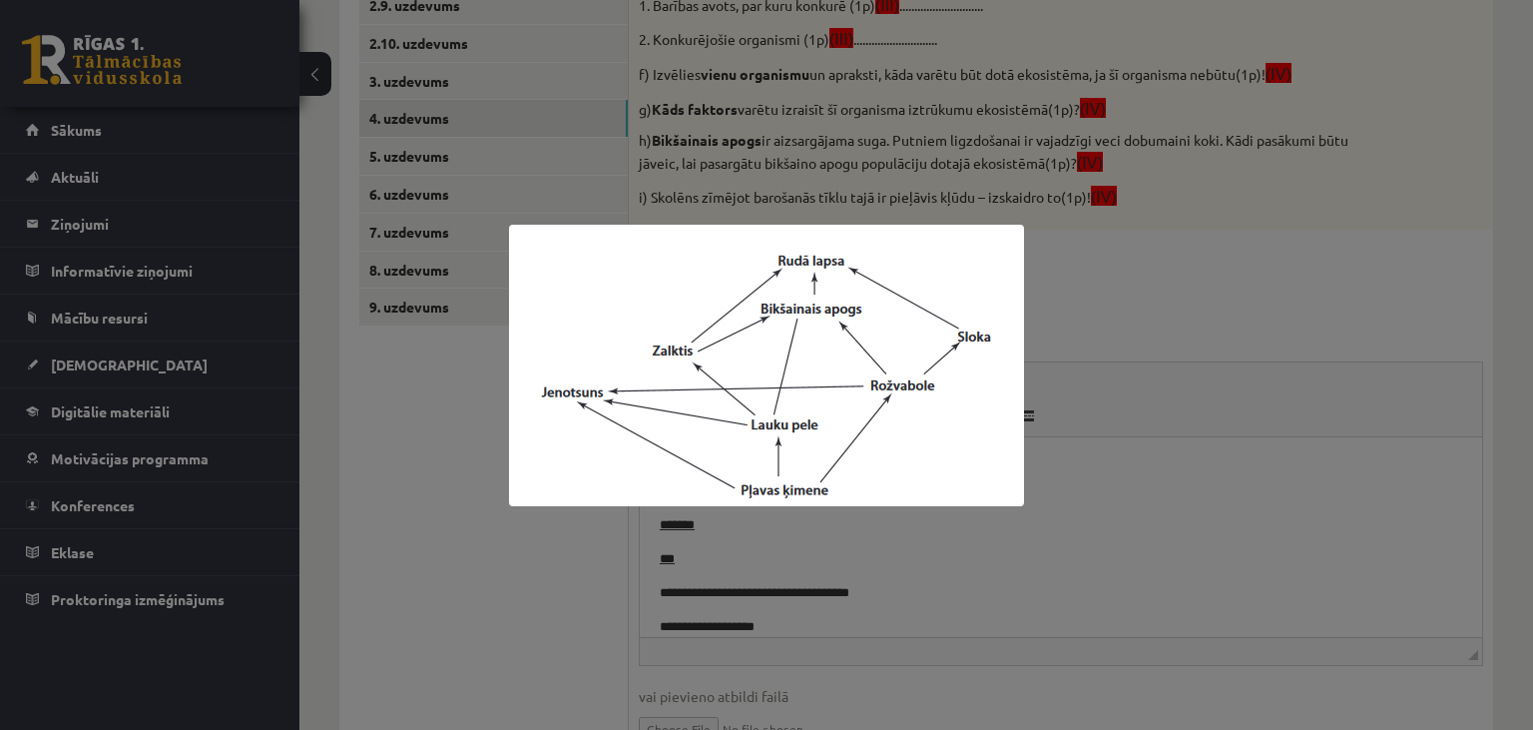
click at [1113, 501] on div at bounding box center [766, 365] width 1533 height 730
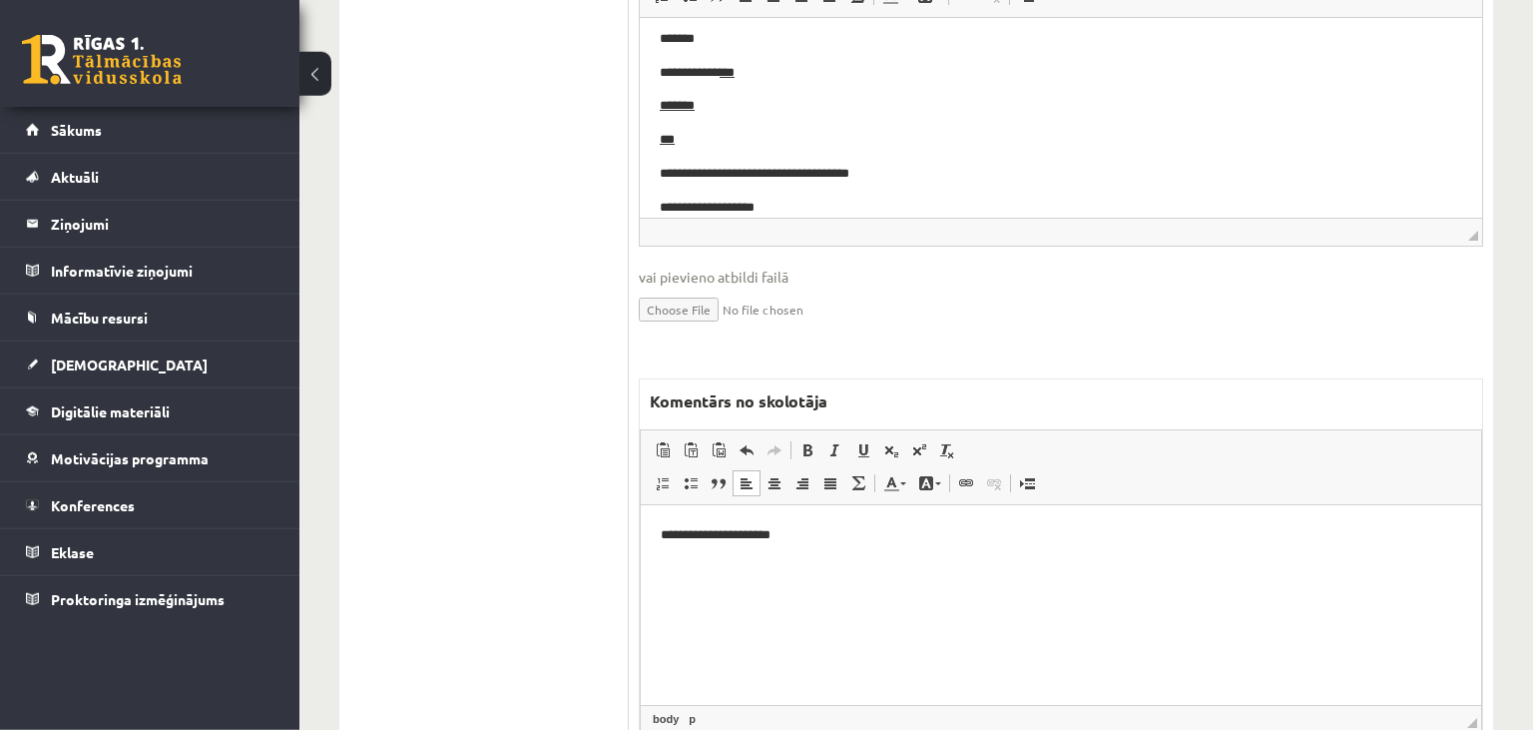
scroll to position [1237, 0]
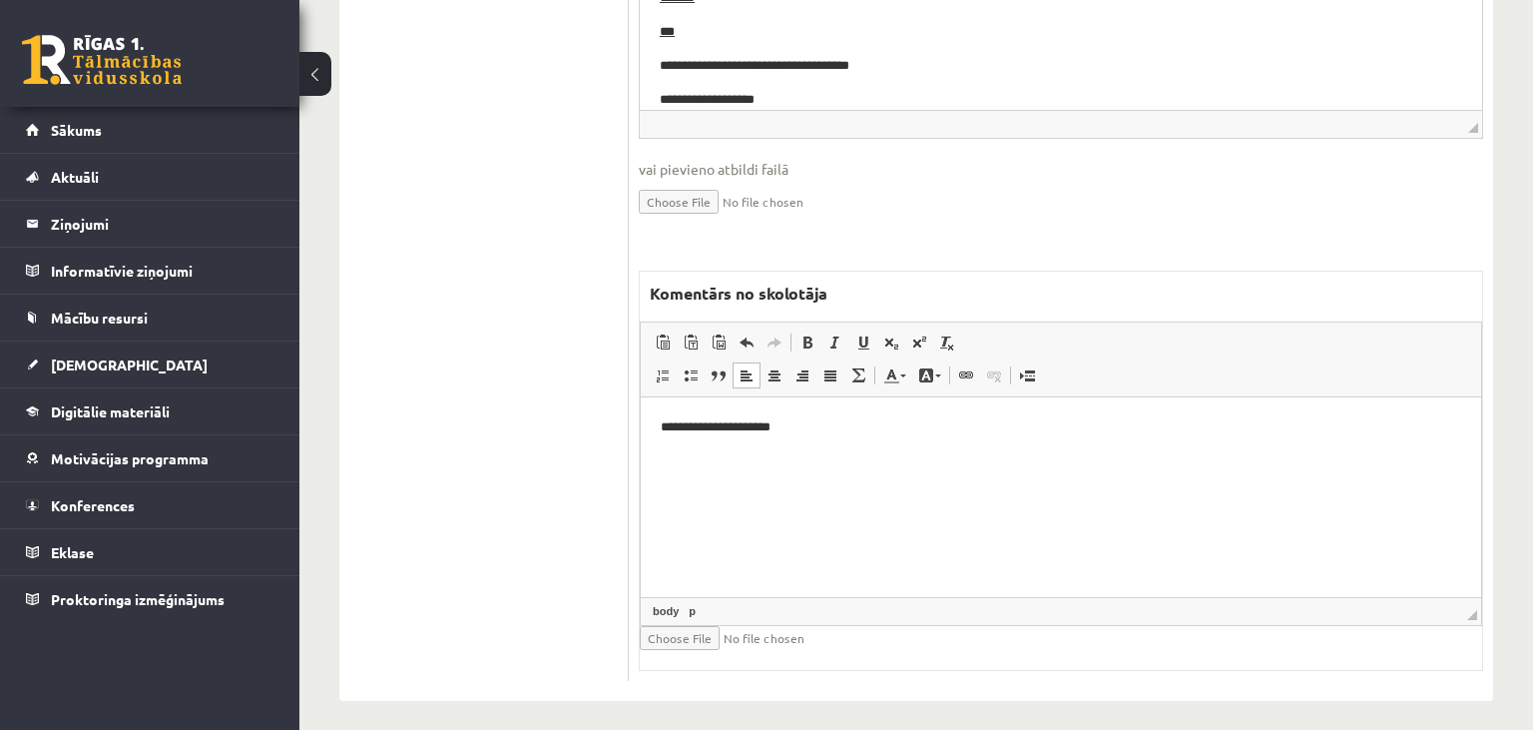
click at [906, 449] on html "**********" at bounding box center [1061, 496] width 840 height 200
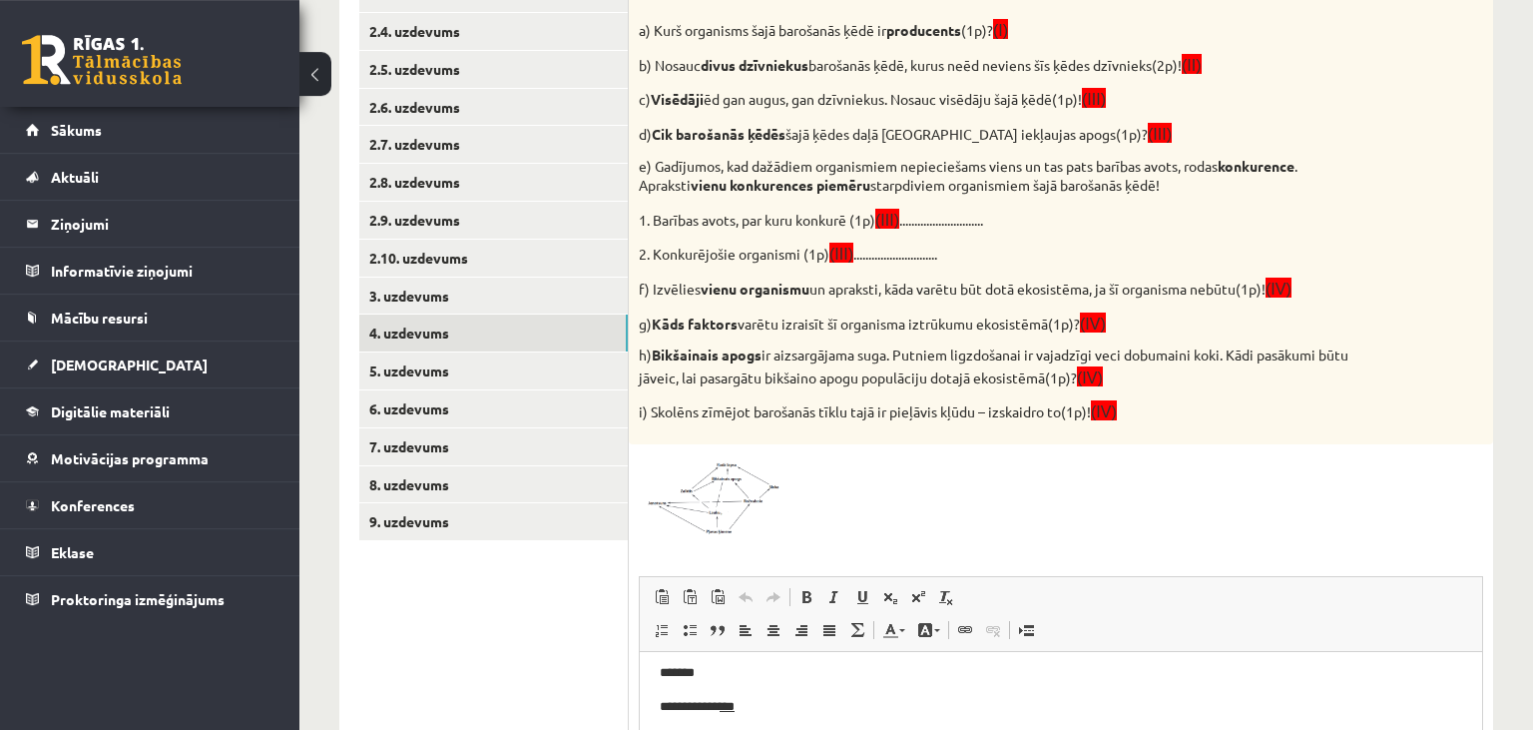
scroll to position [77, 0]
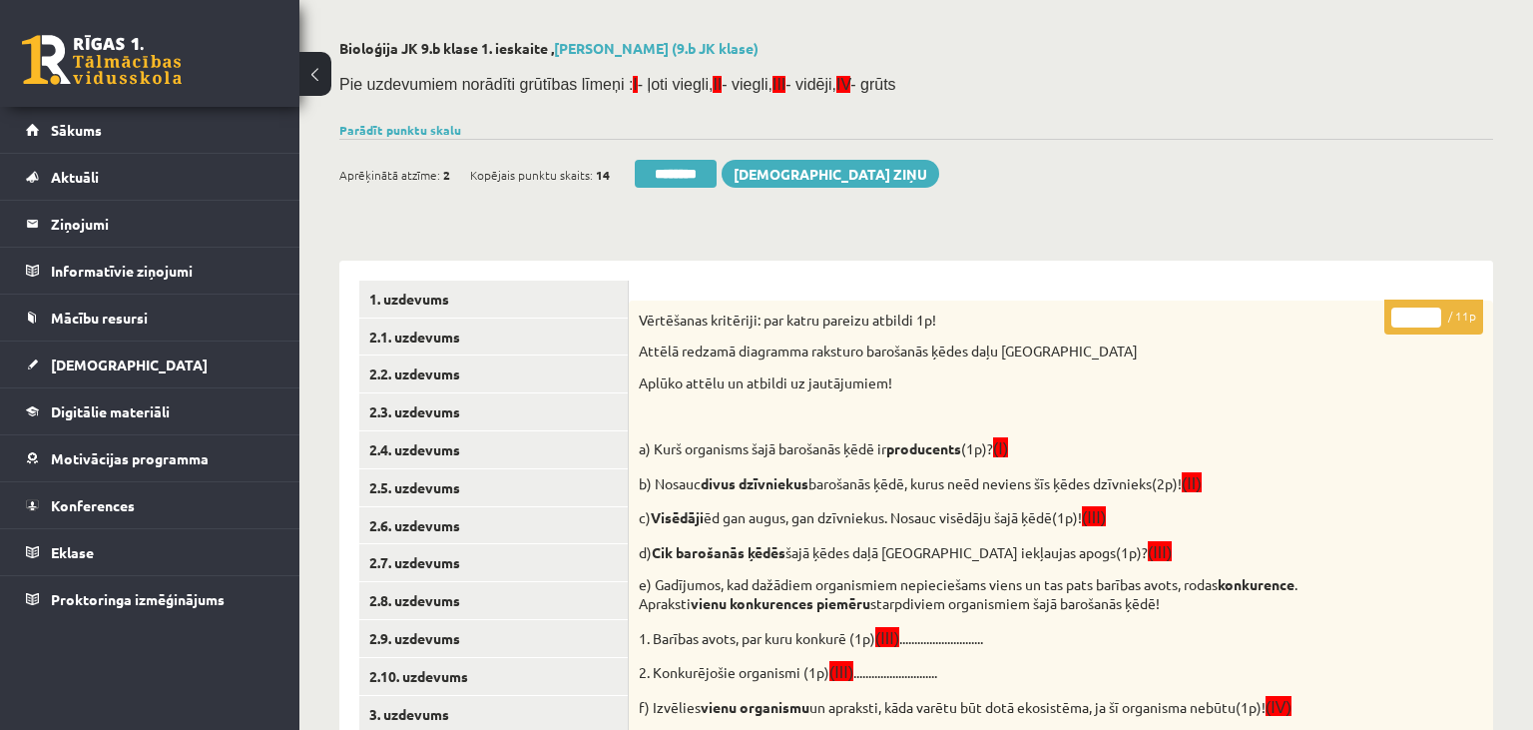
type input "*"
click at [1432, 311] on input "*" at bounding box center [1417, 317] width 50 height 20
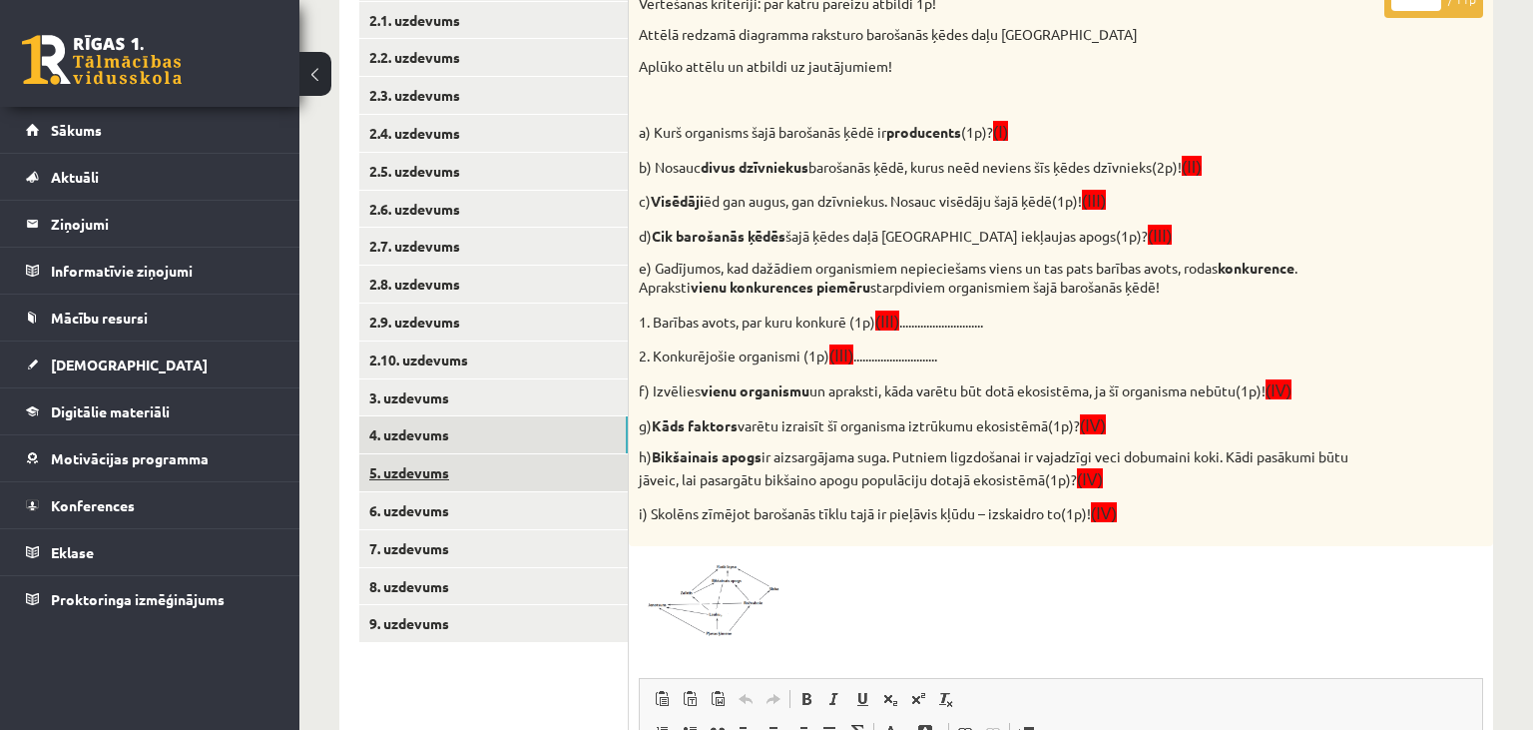
click at [524, 461] on link "5. uzdevums" at bounding box center [493, 472] width 269 height 37
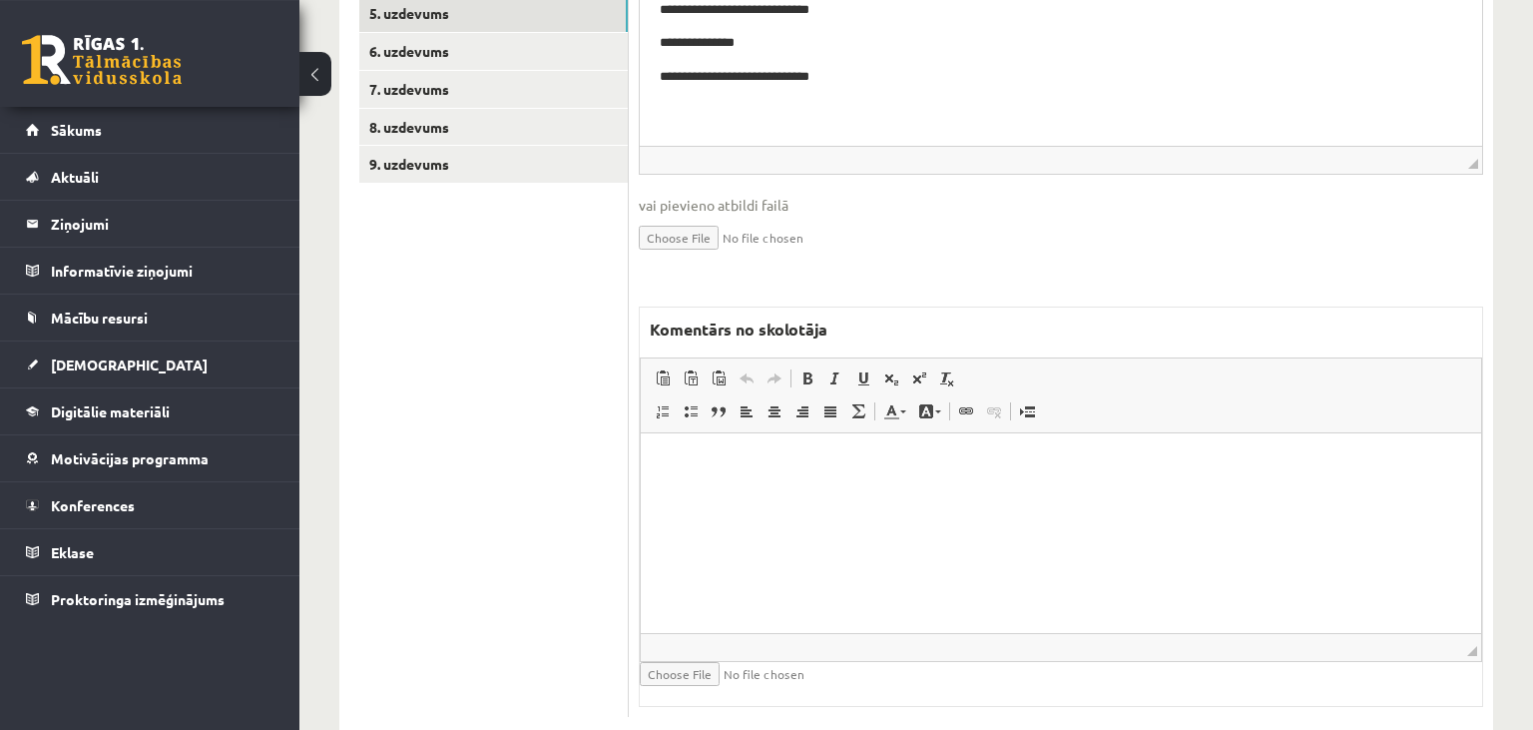
scroll to position [890, 0]
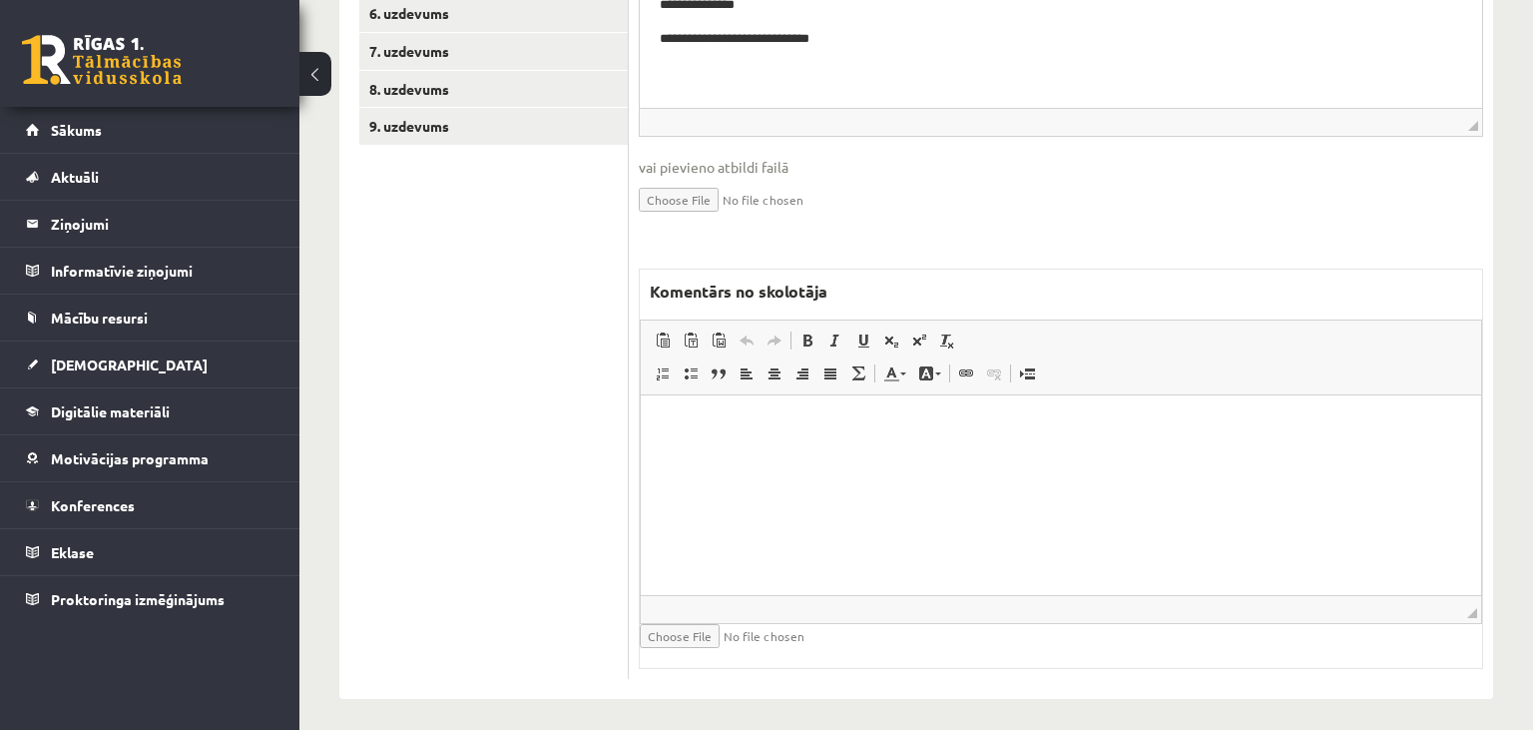
click at [933, 524] on html at bounding box center [1061, 495] width 840 height 200
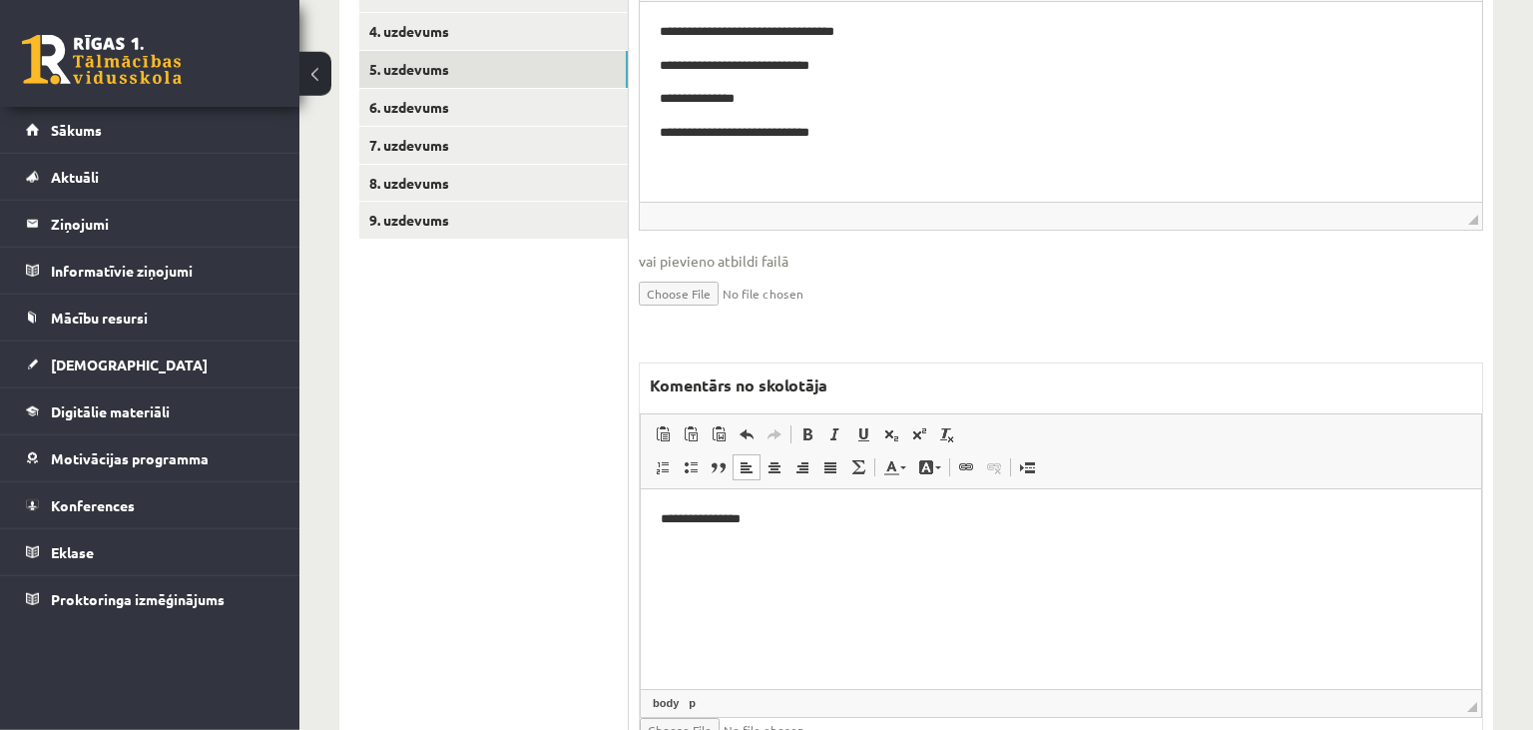
scroll to position [258, 0]
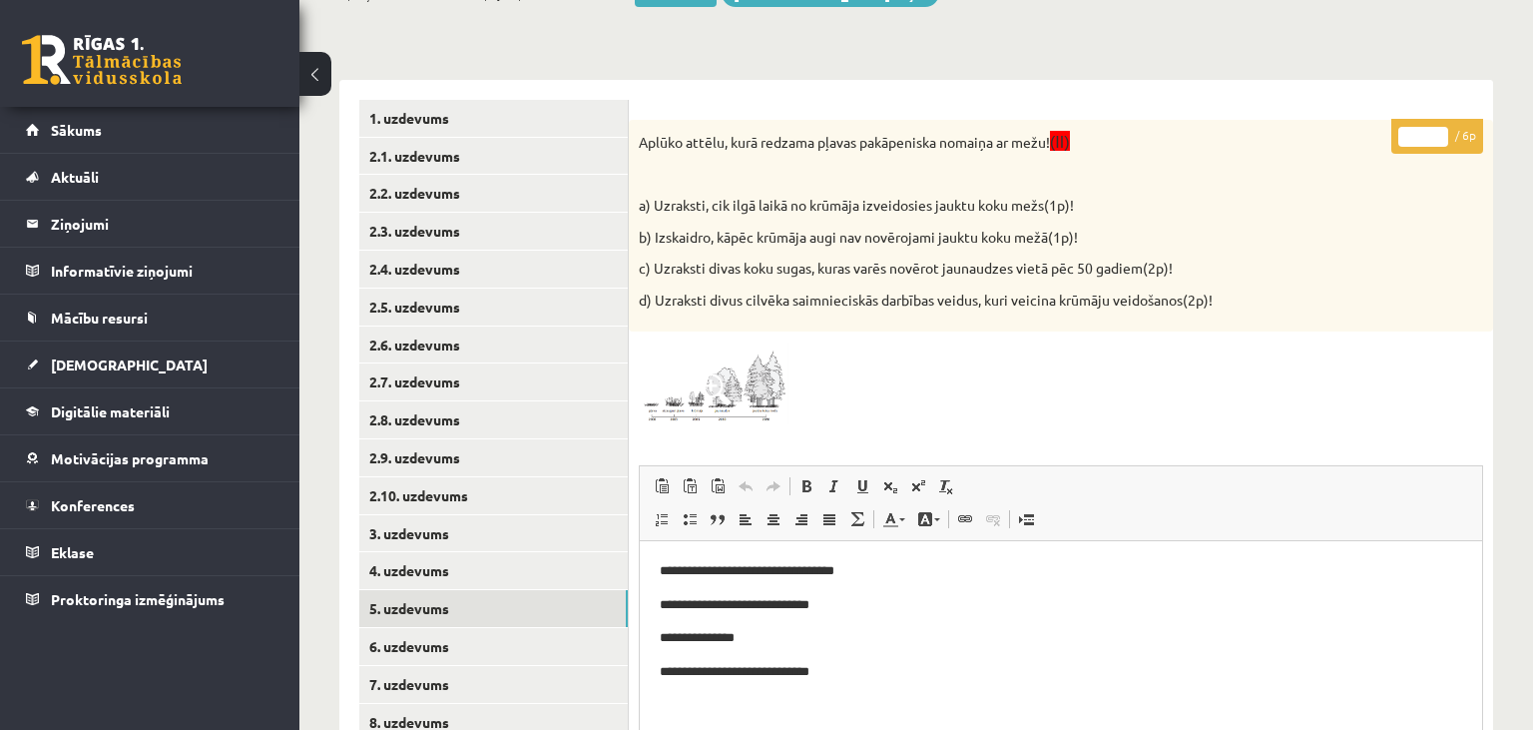
click at [1430, 130] on input "*" at bounding box center [1423, 137] width 50 height 20
type input "*"
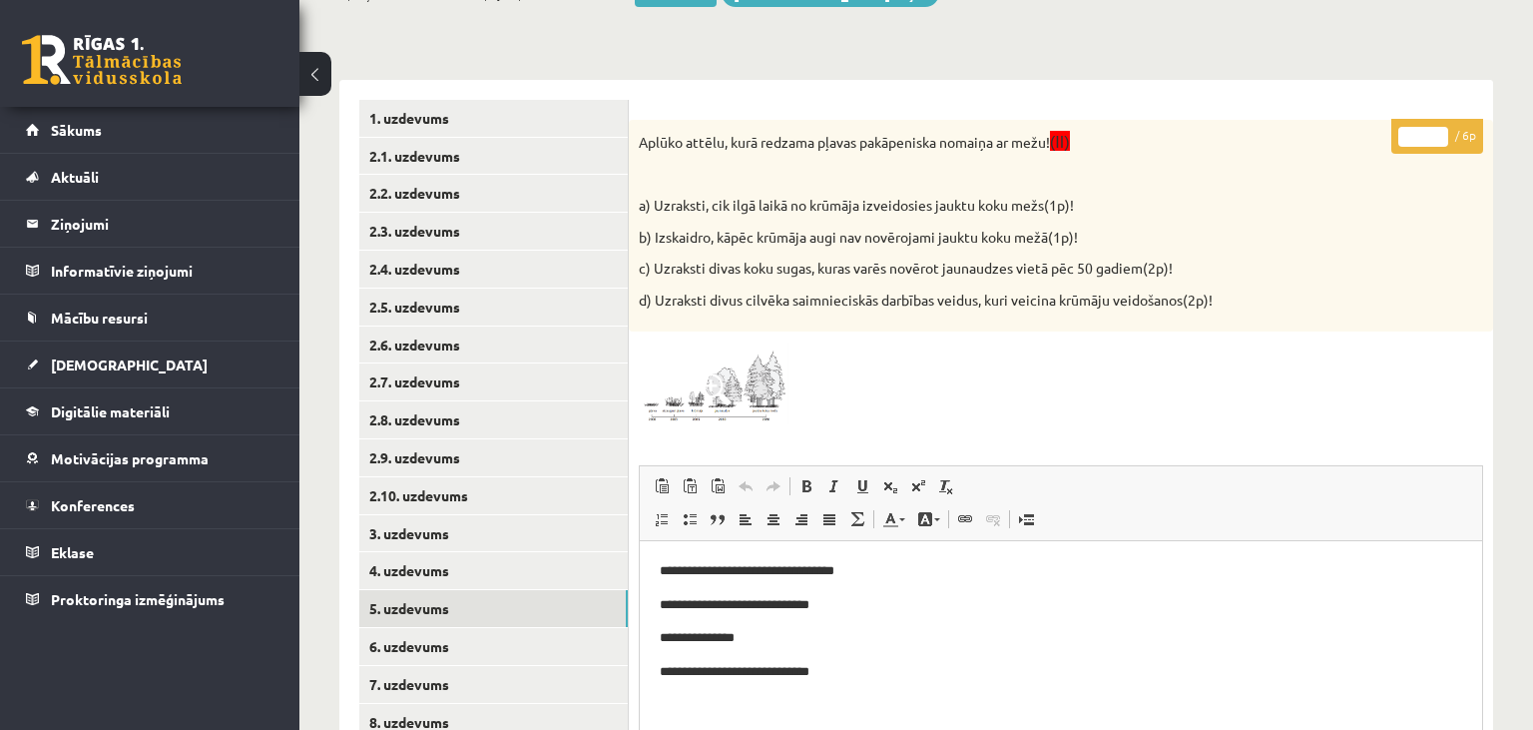
click at [1430, 130] on input "*" at bounding box center [1423, 137] width 50 height 20
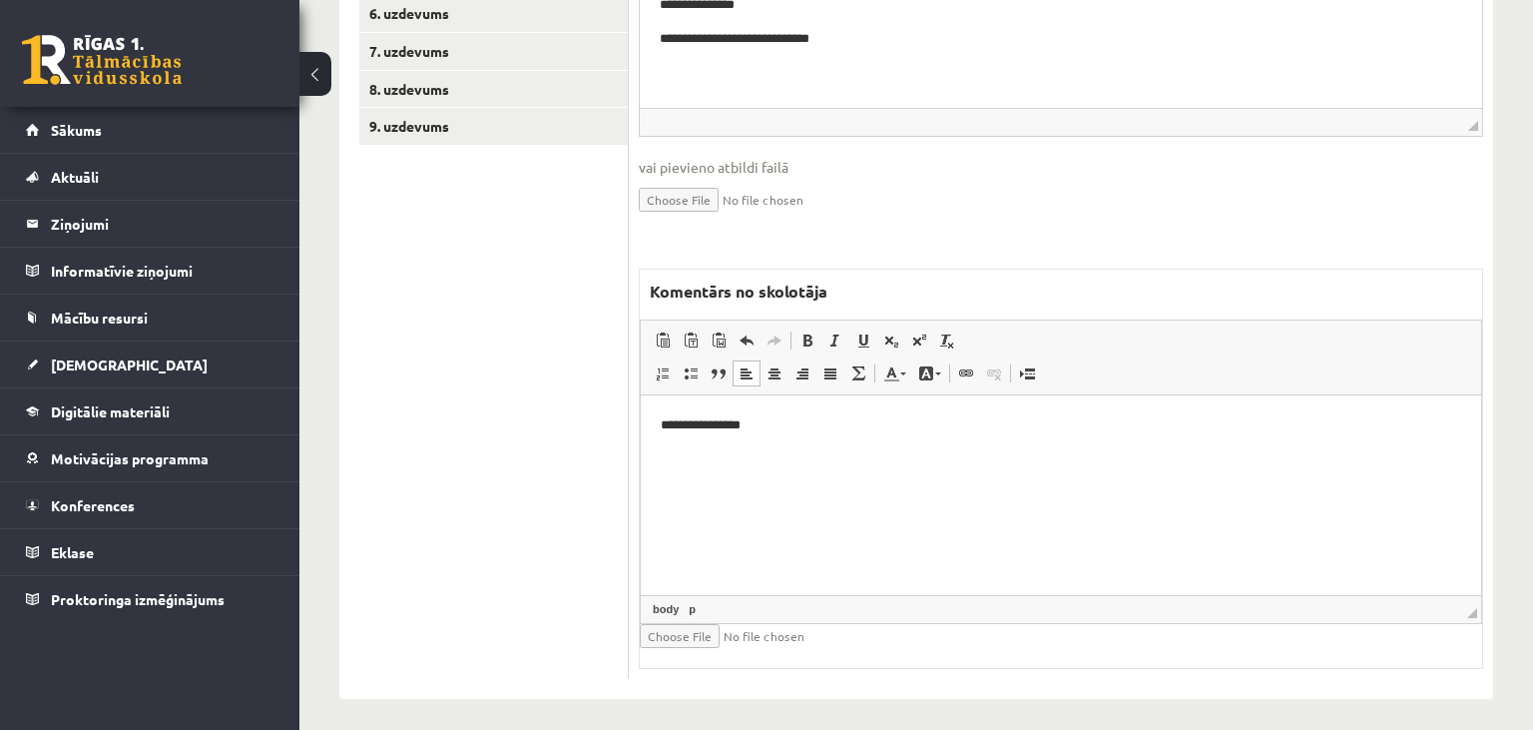
scroll to position [574, 0]
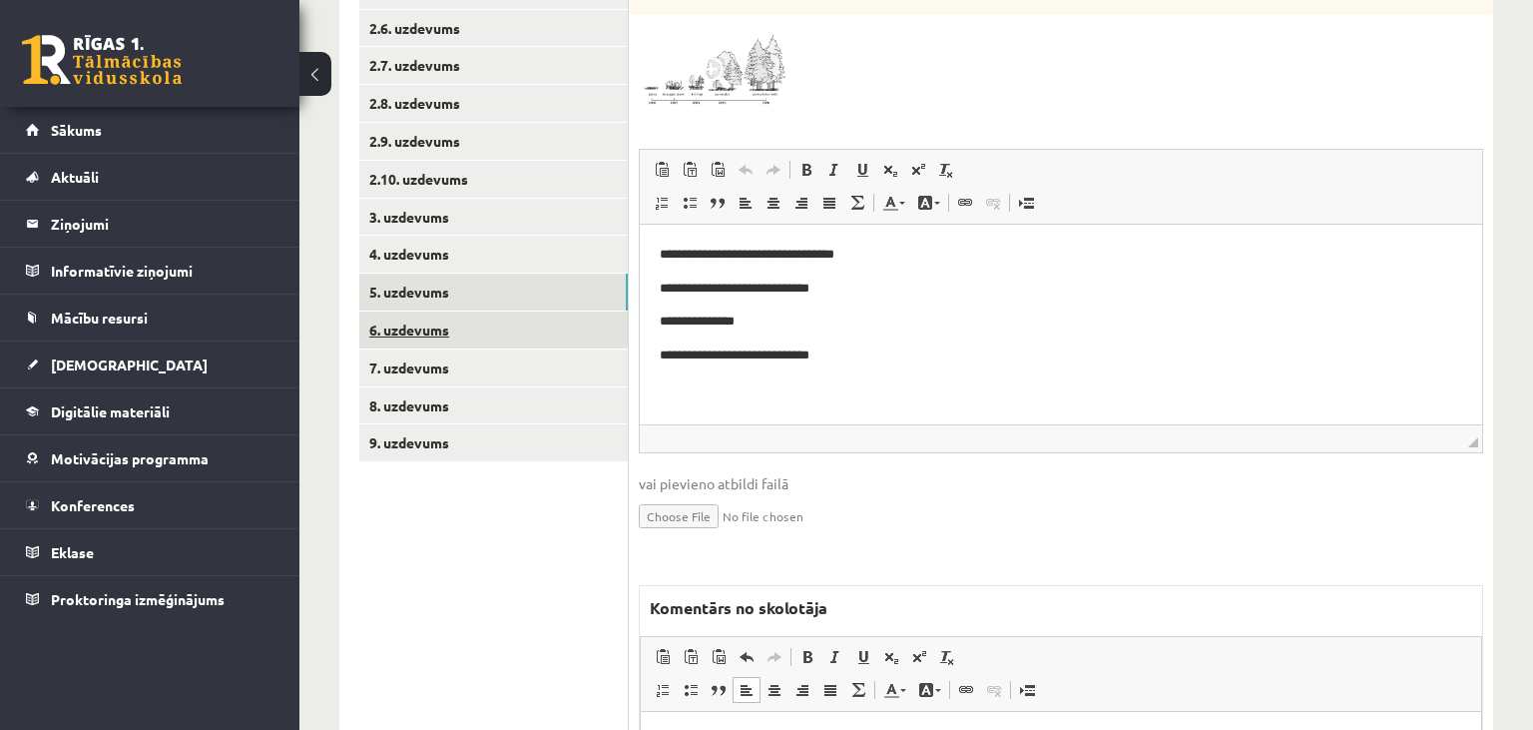
click at [425, 329] on link "6. uzdevums" at bounding box center [493, 329] width 269 height 37
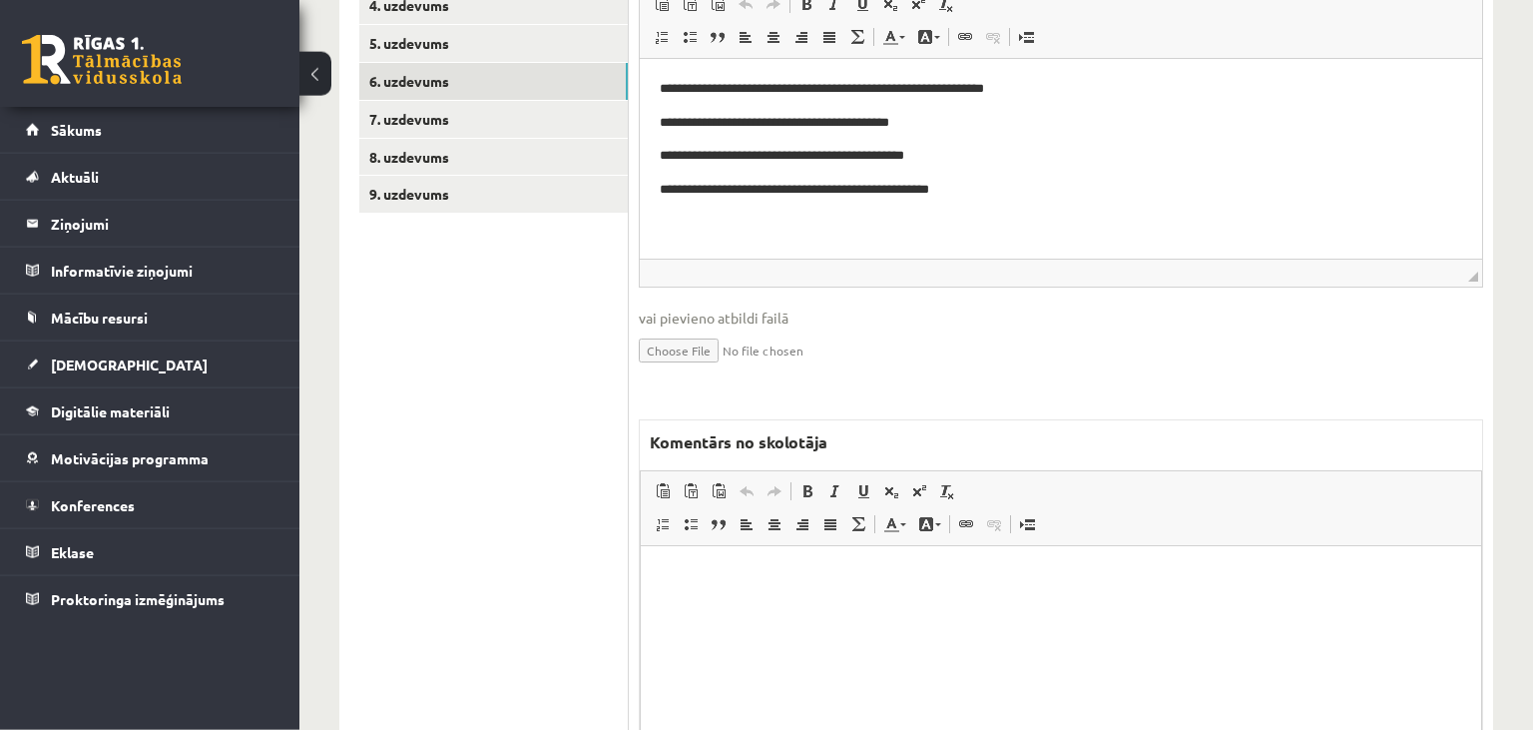
scroll to position [858, 0]
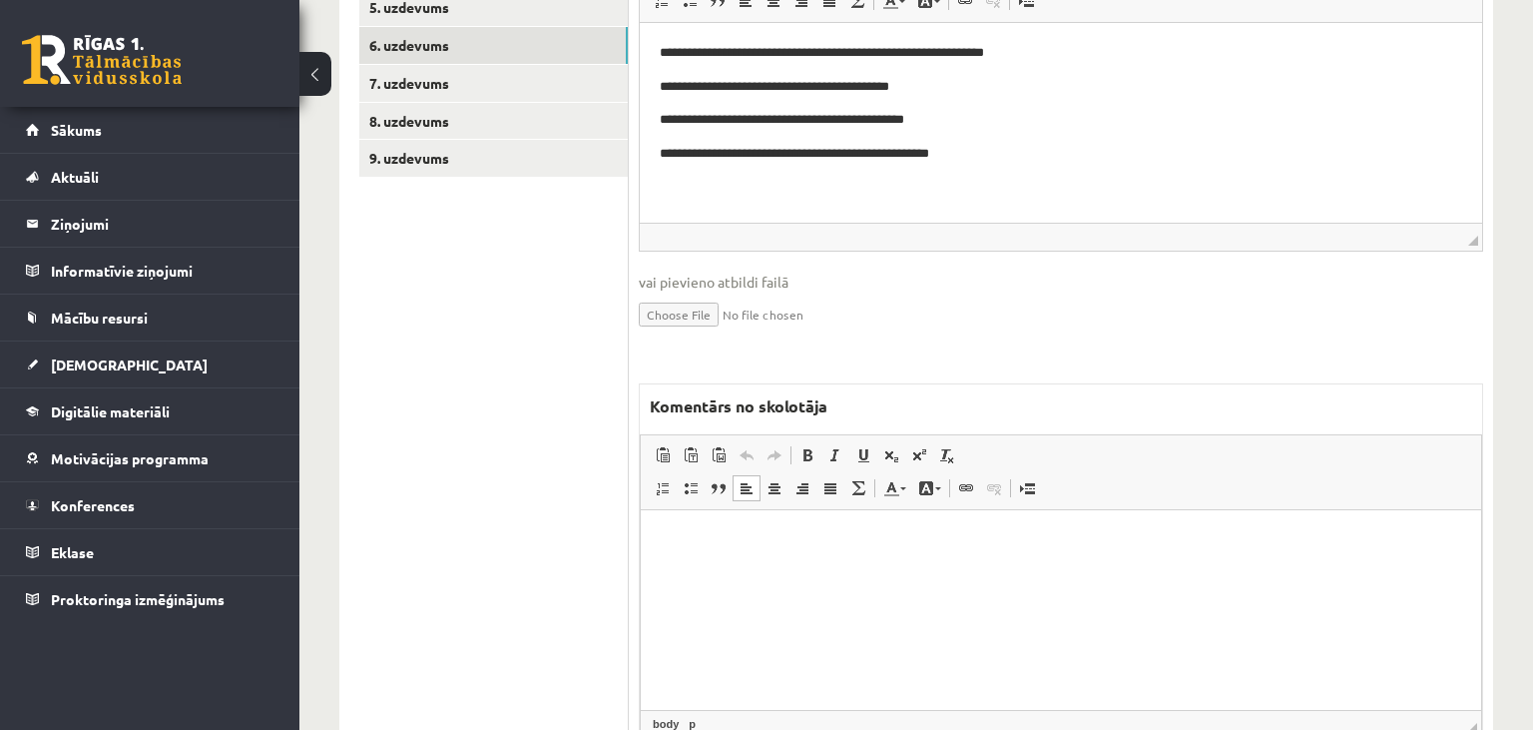
click at [1021, 572] on html at bounding box center [1061, 610] width 840 height 200
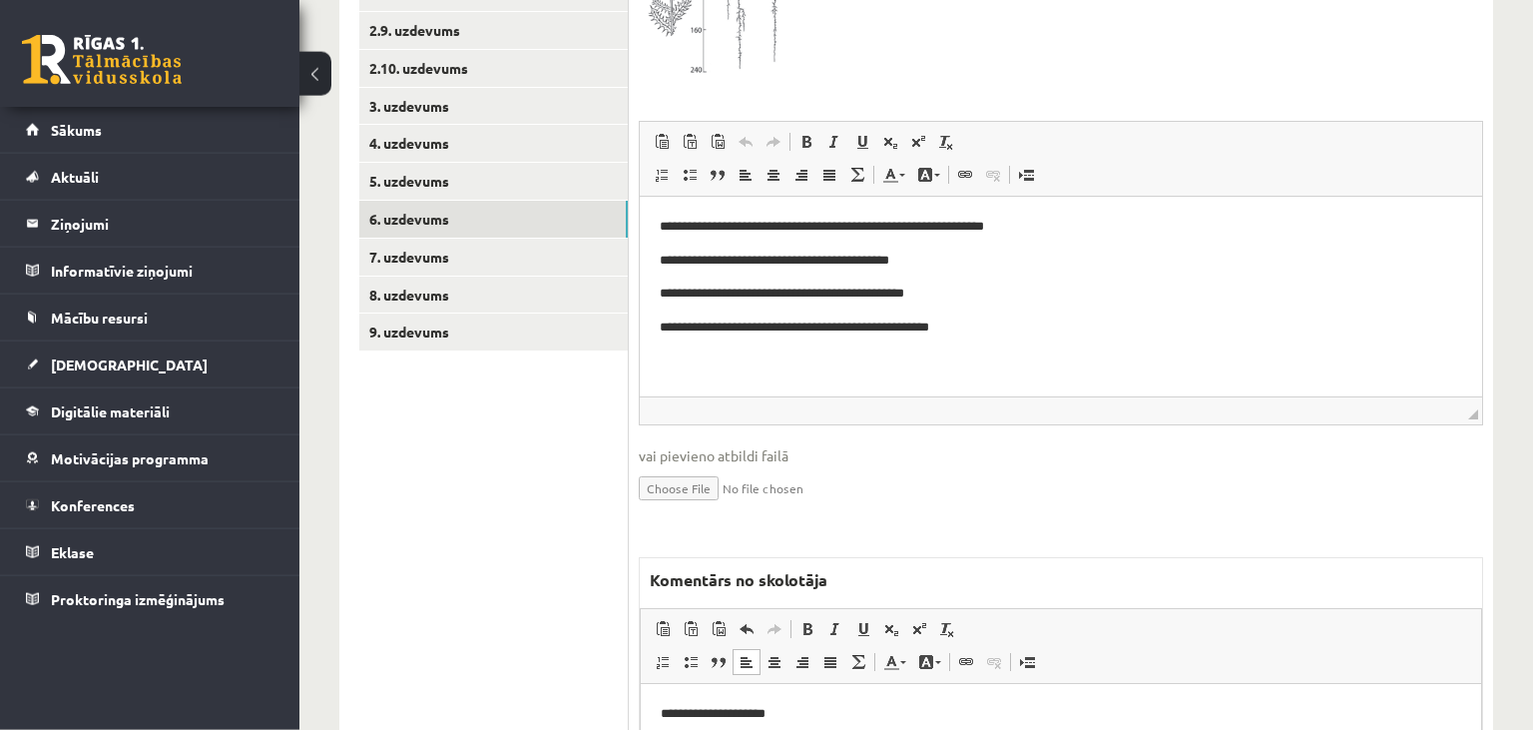
scroll to position [543, 0]
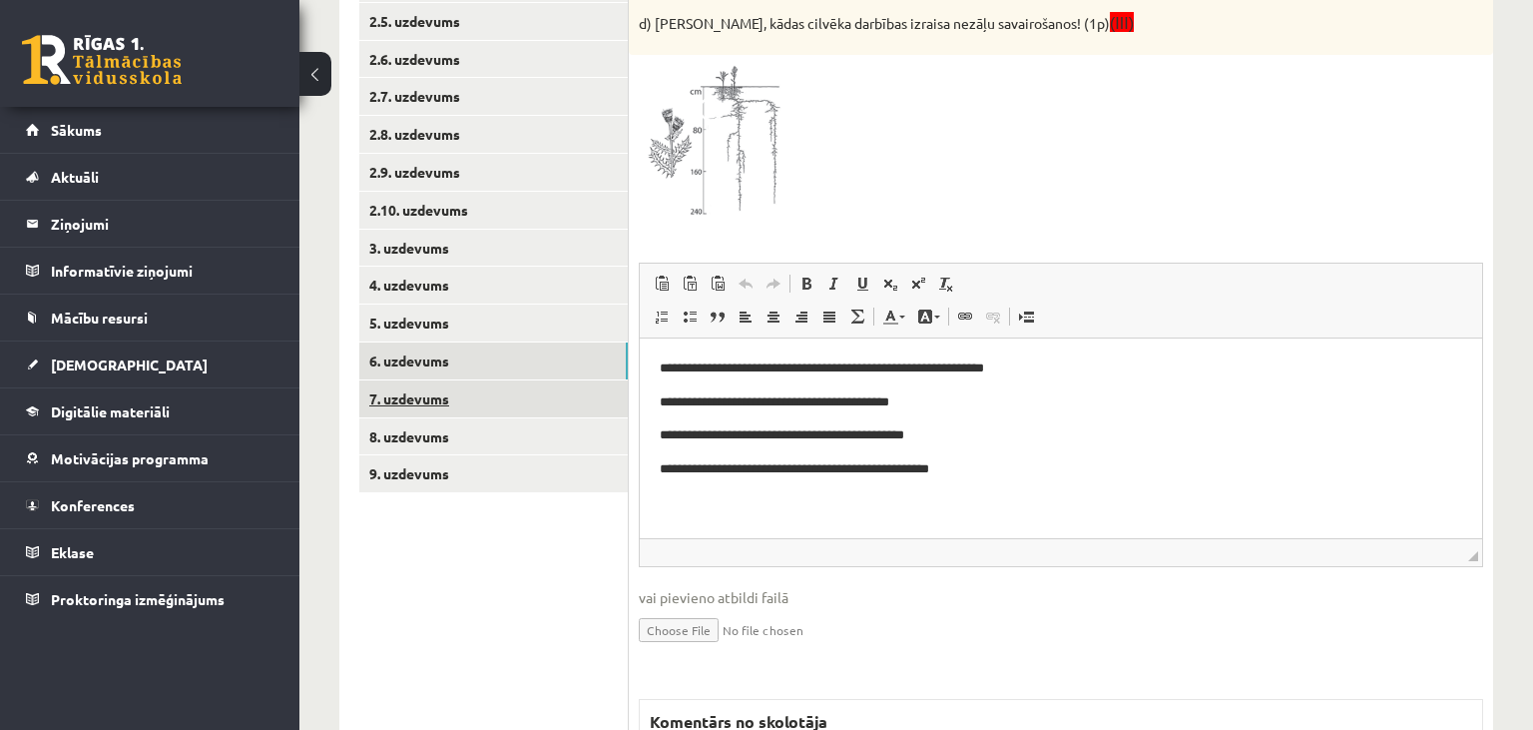
click at [518, 393] on link "7. uzdevums" at bounding box center [493, 398] width 269 height 37
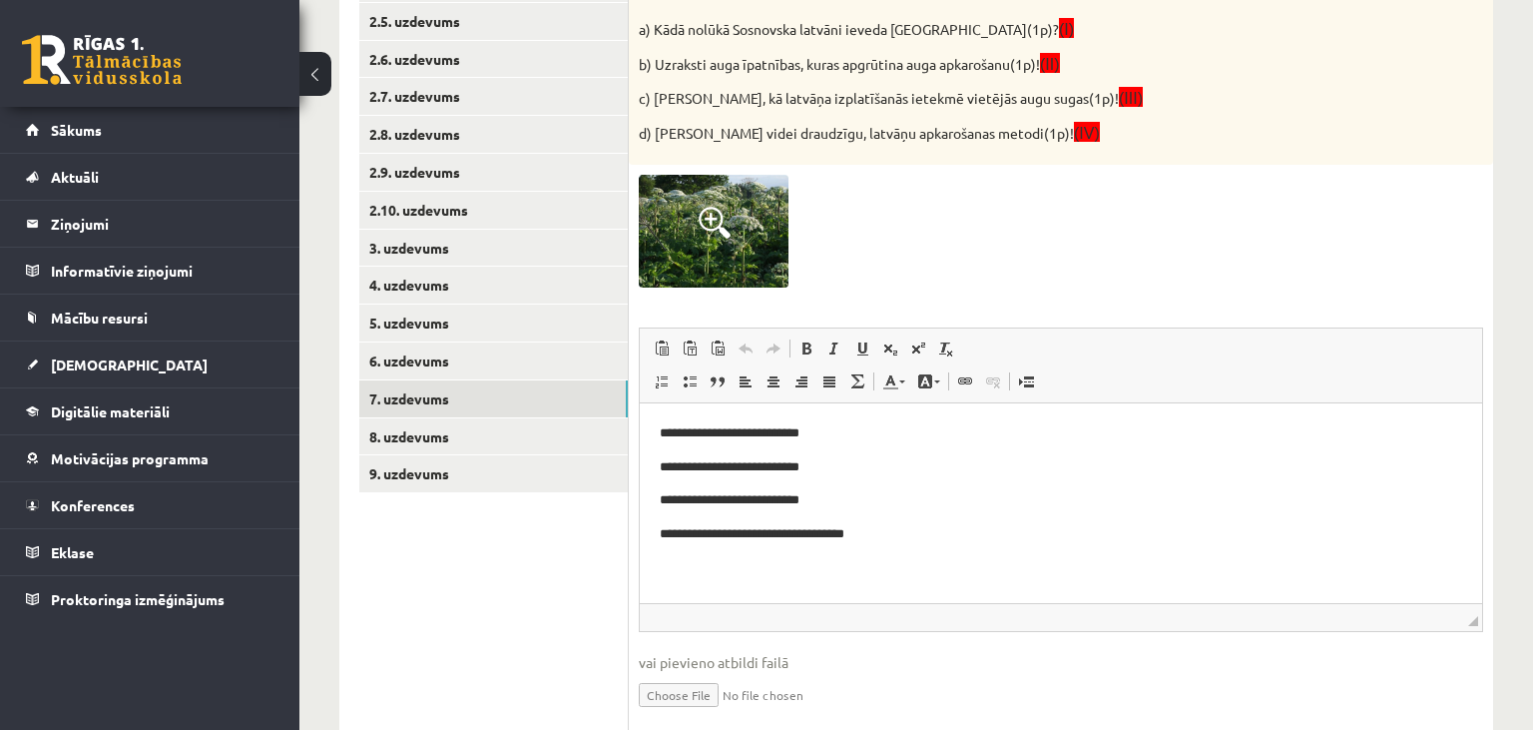
scroll to position [1037, 0]
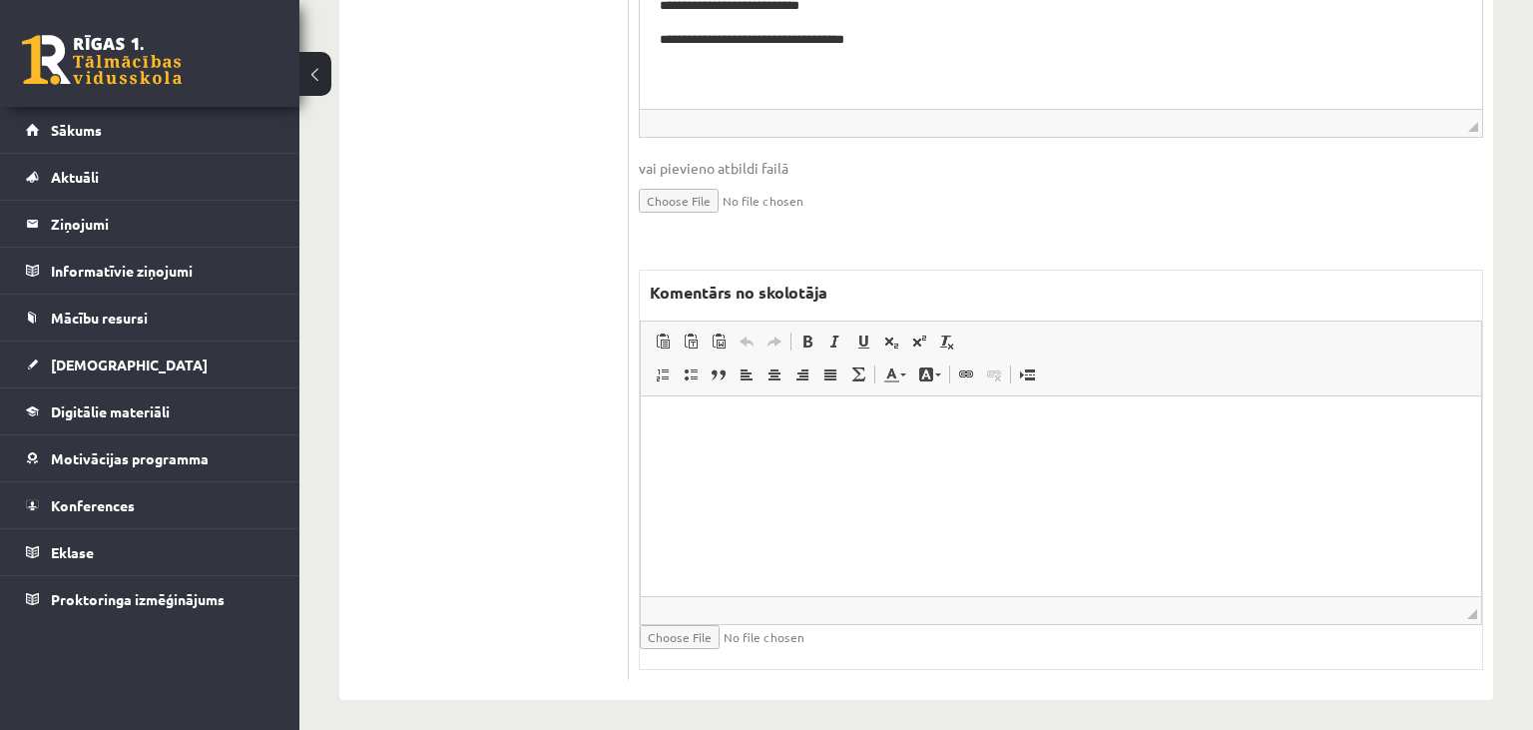
click at [882, 482] on html at bounding box center [1061, 495] width 840 height 200
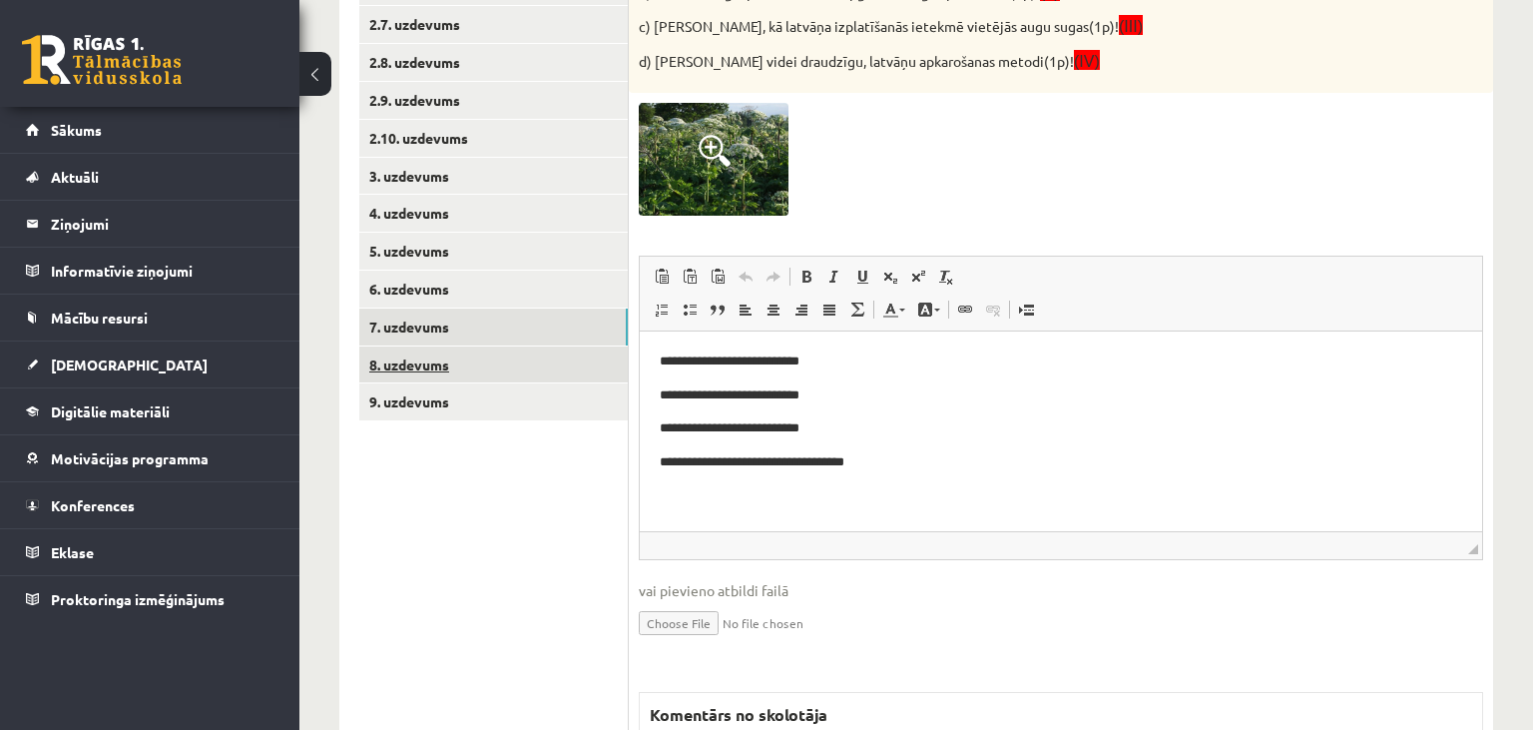
click at [465, 355] on link "8. uzdevums" at bounding box center [493, 364] width 269 height 37
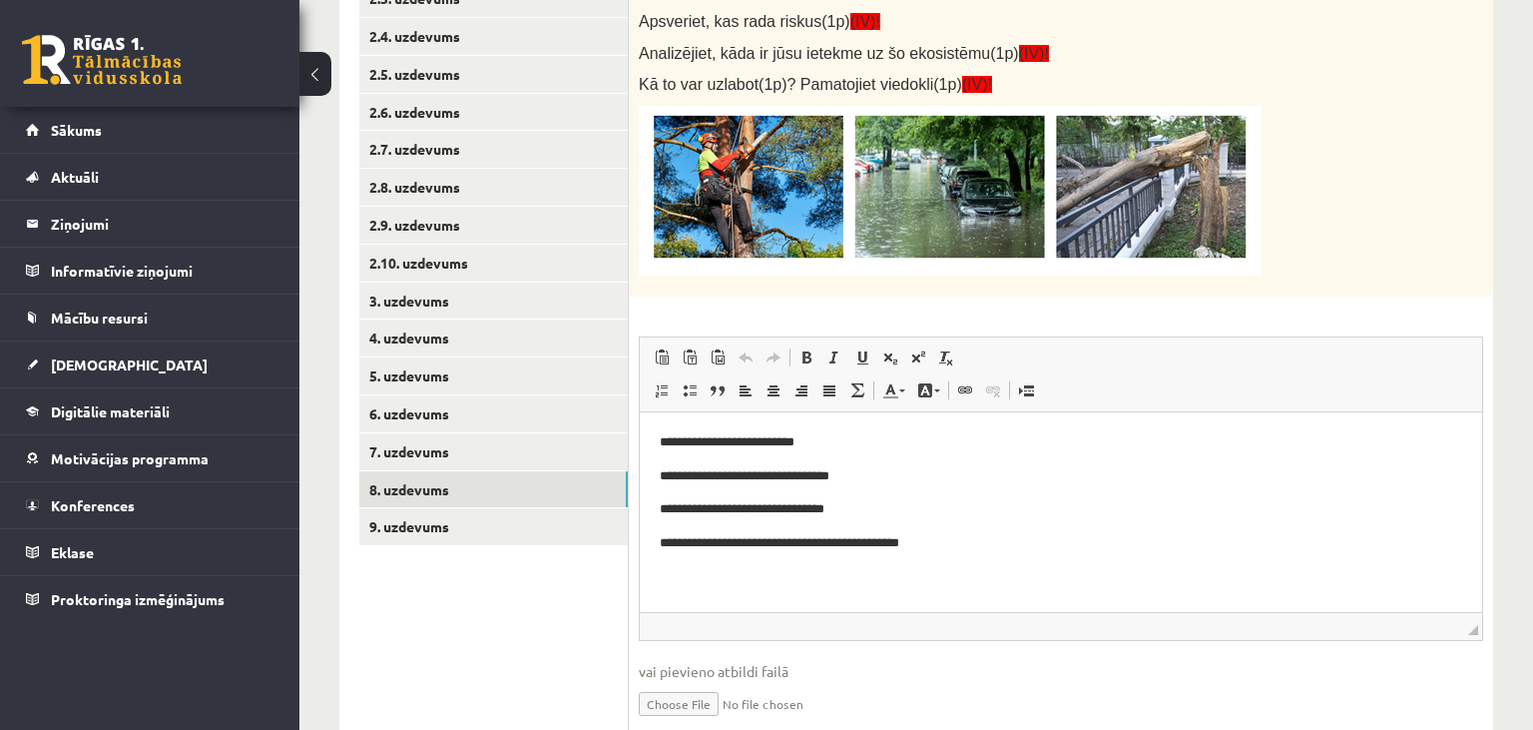
scroll to position [0, 0]
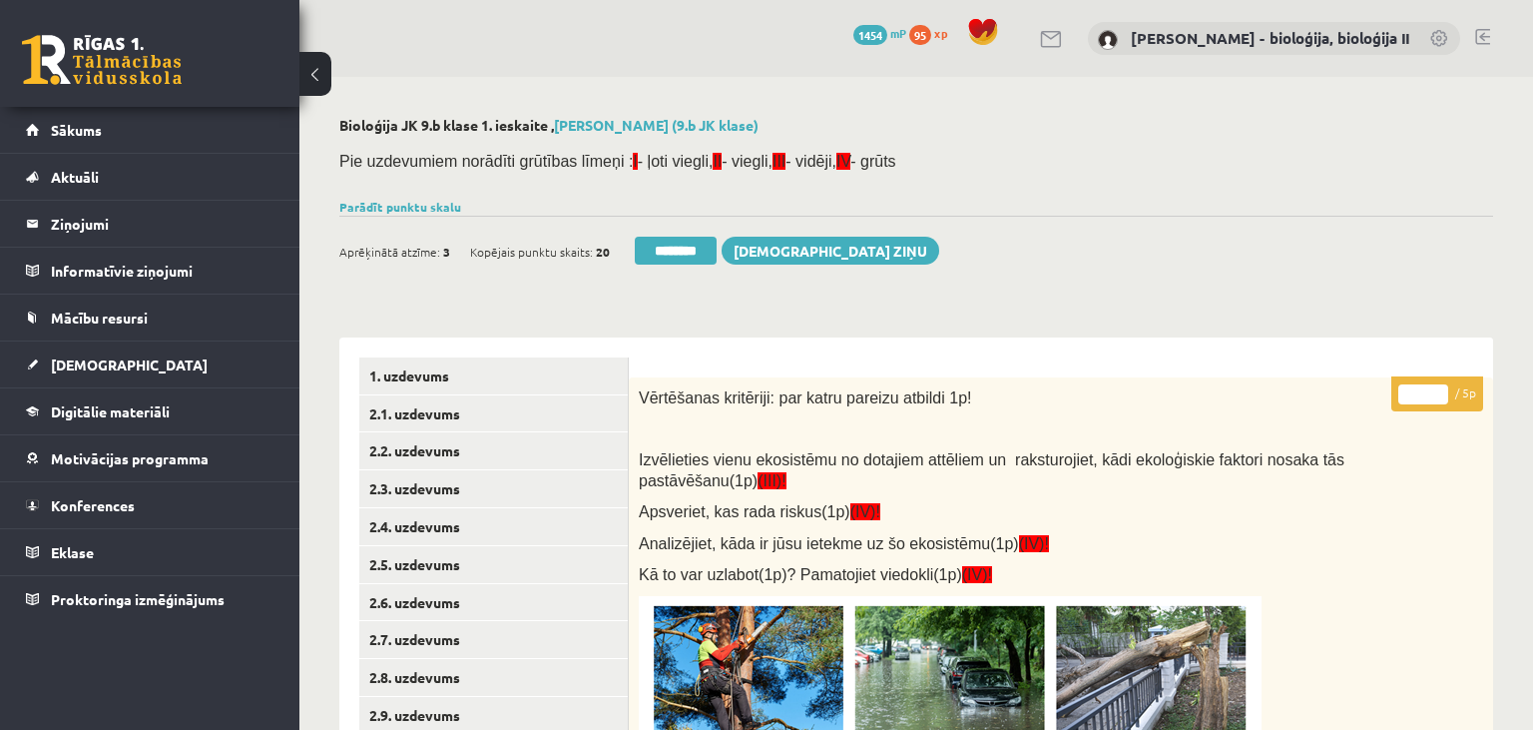
click at [1442, 389] on input "*" at bounding box center [1423, 394] width 50 height 20
type input "*"
click at [1442, 389] on input "*" at bounding box center [1423, 394] width 50 height 20
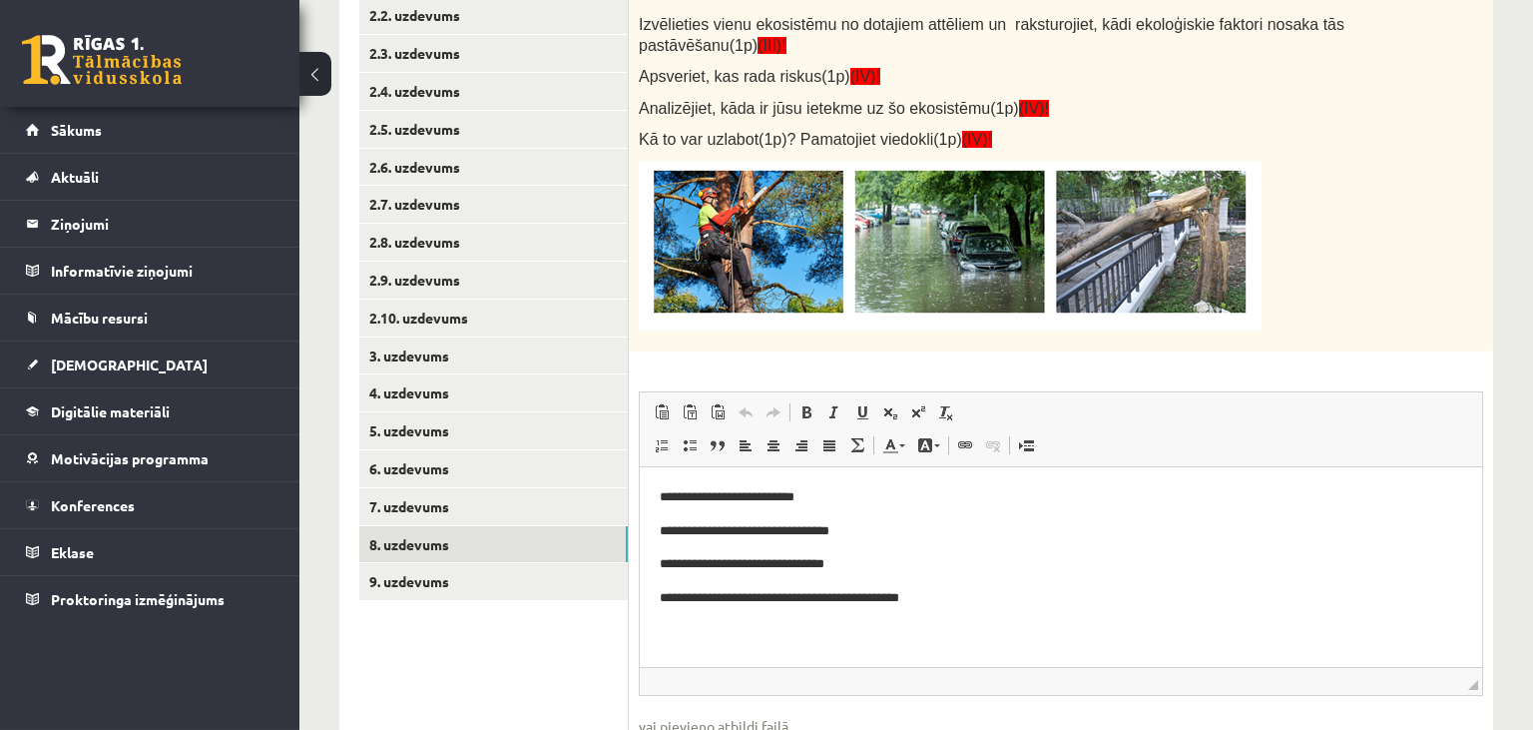
scroll to position [527, 0]
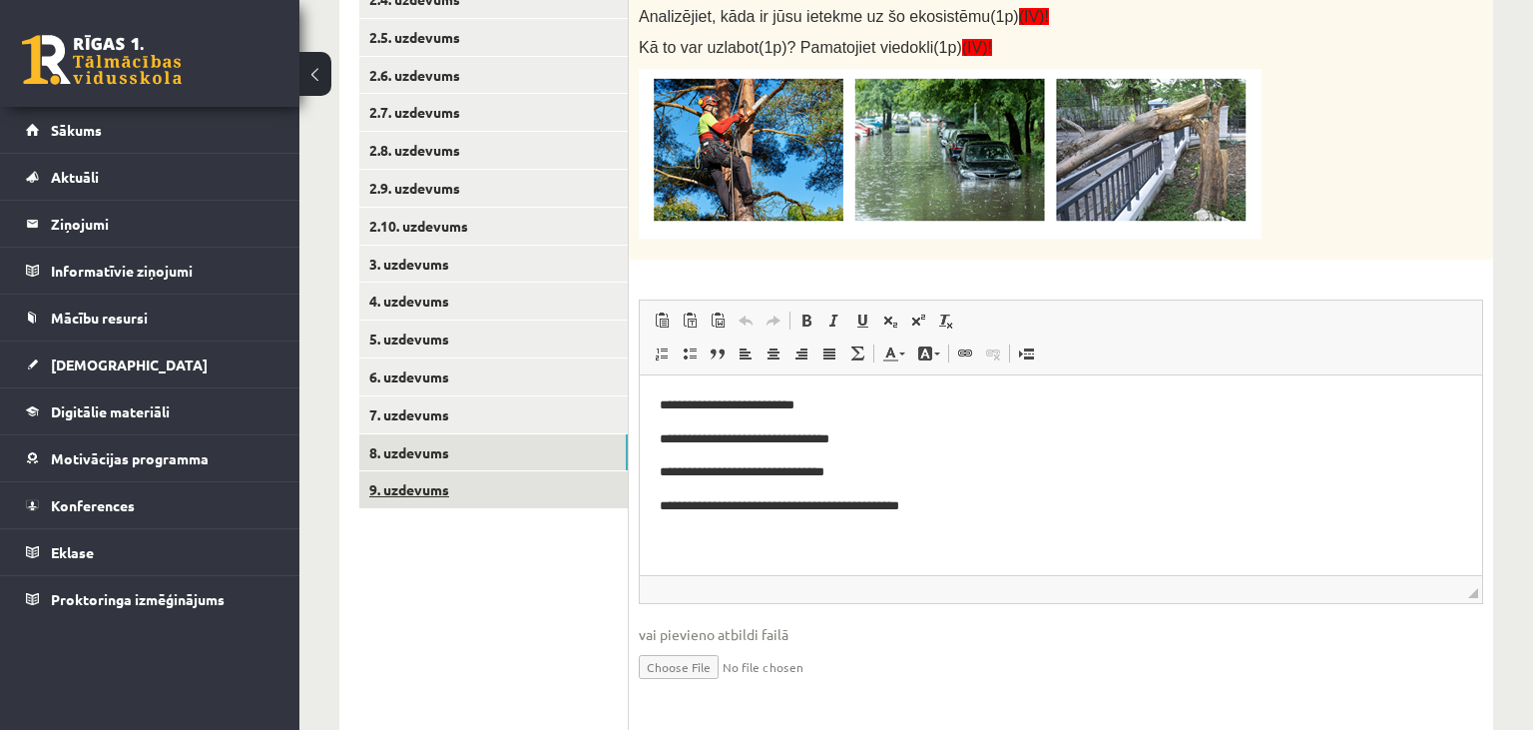
click at [536, 482] on link "9. uzdevums" at bounding box center [493, 489] width 269 height 37
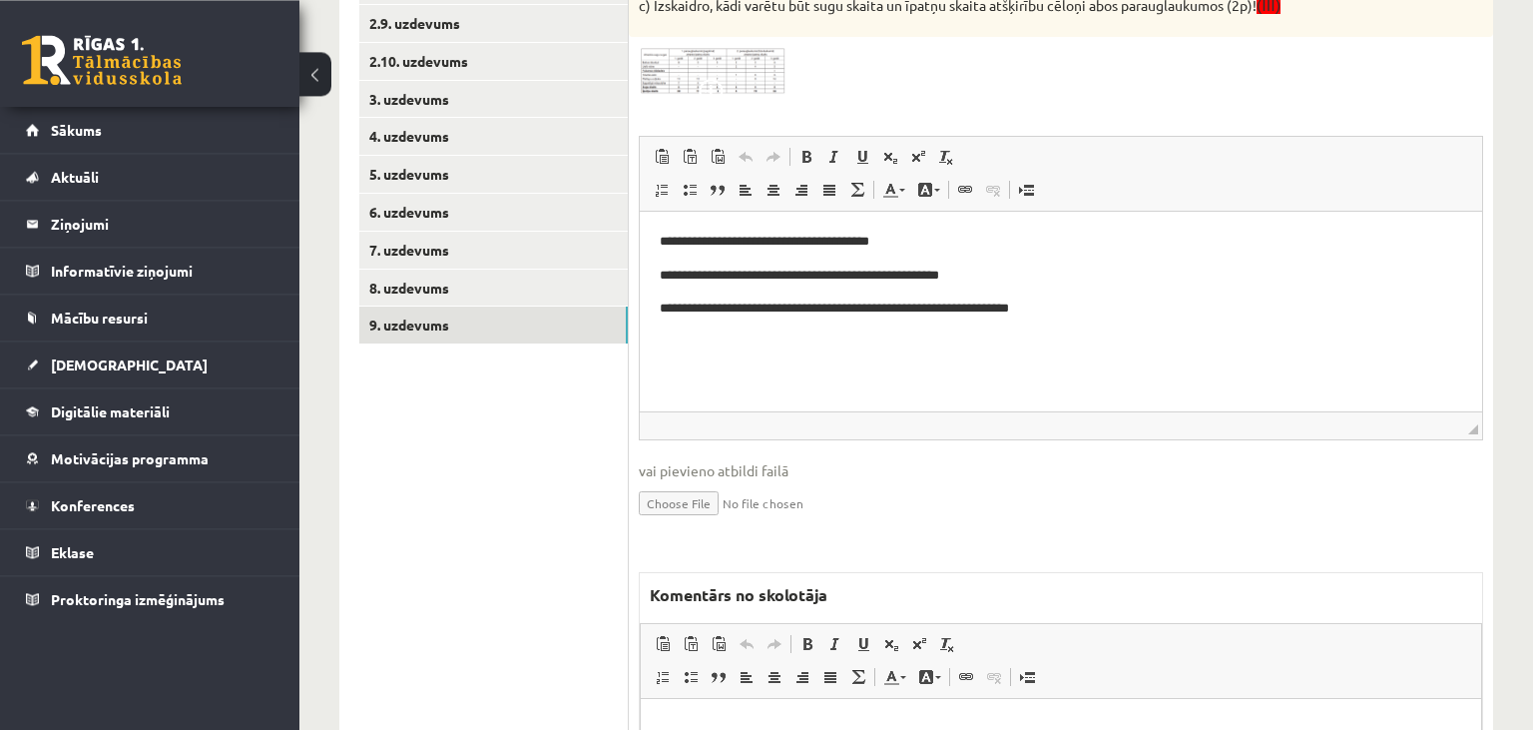
scroll to position [738, 0]
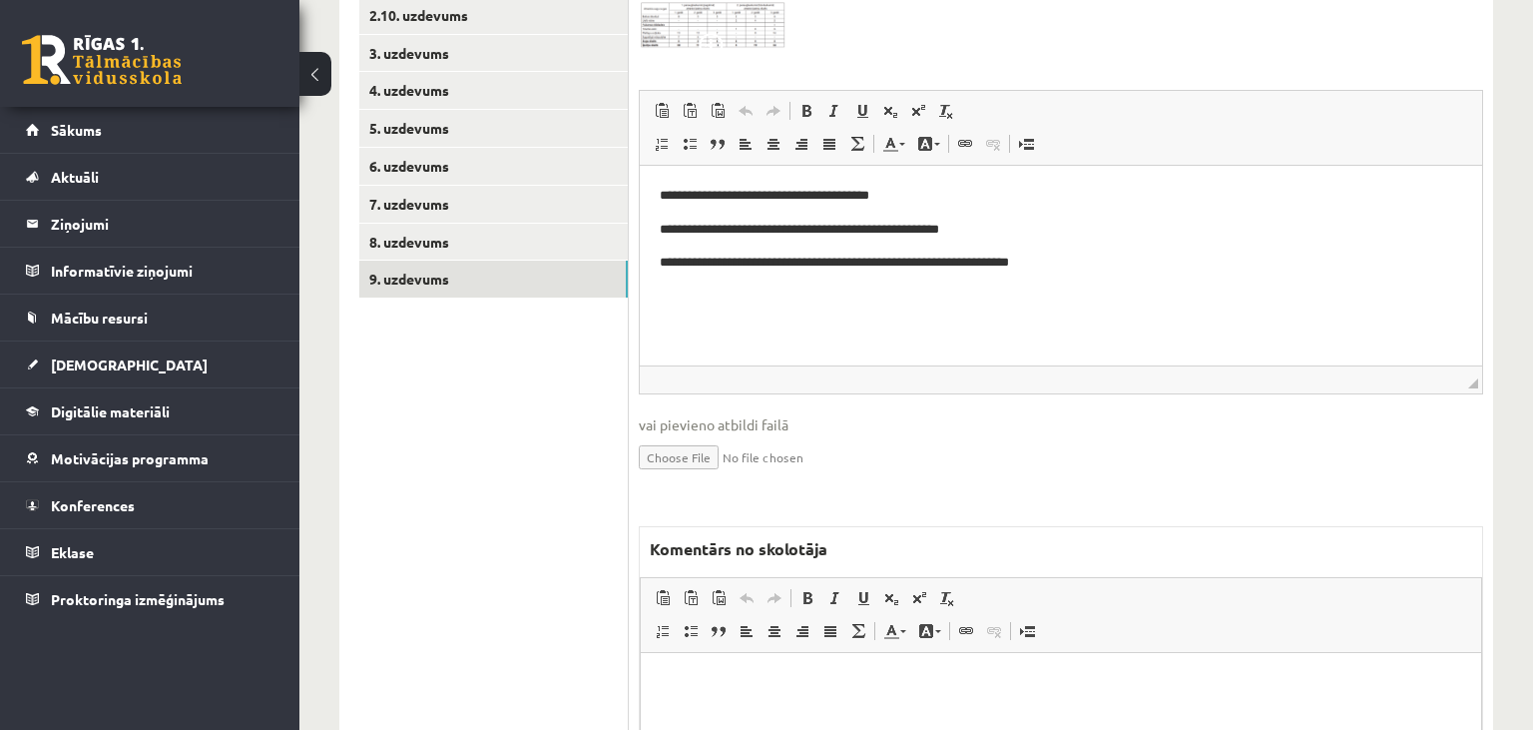
click at [804, 682] on p "Editor, wiswyg-editor-47433915123400-1758466561-830" at bounding box center [1061, 683] width 801 height 21
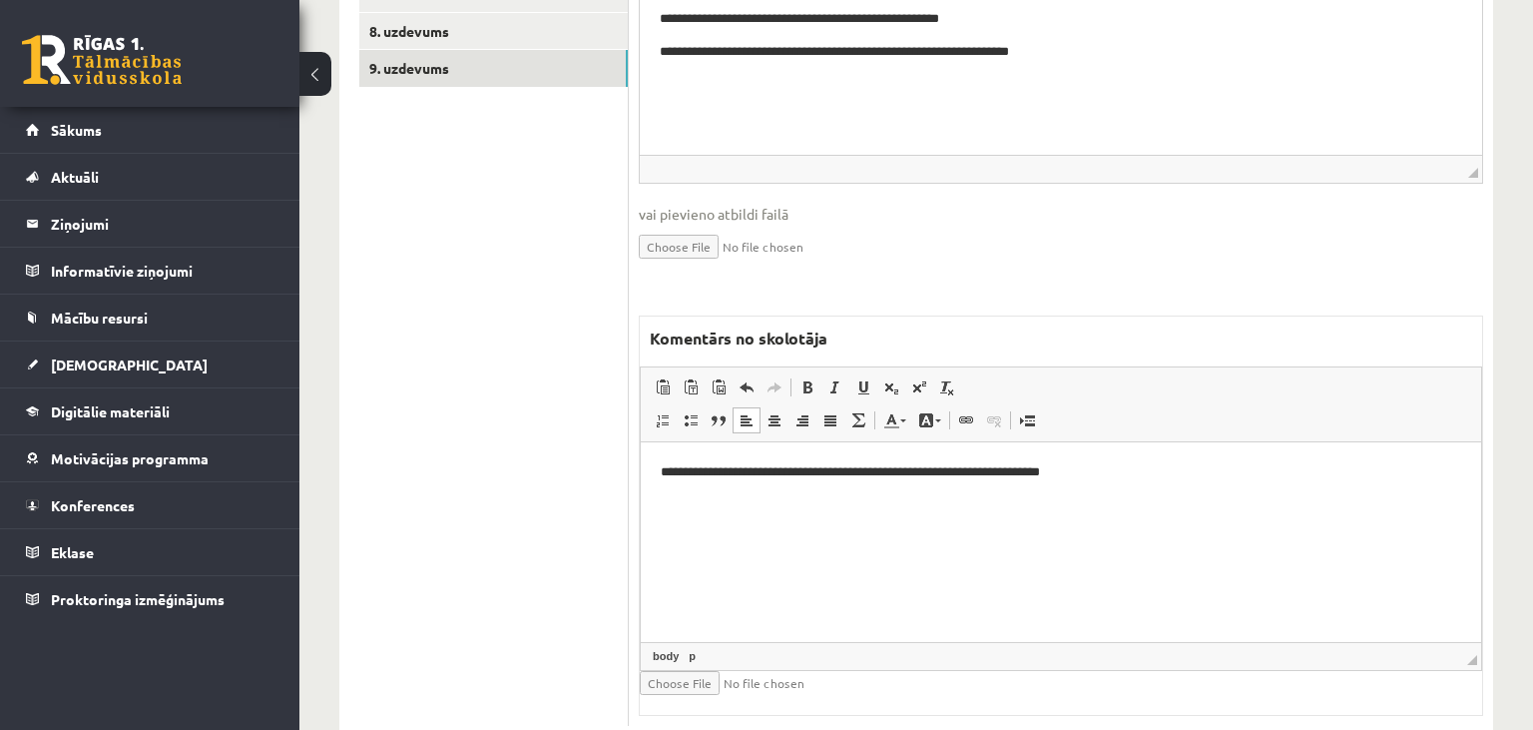
scroll to position [421, 0]
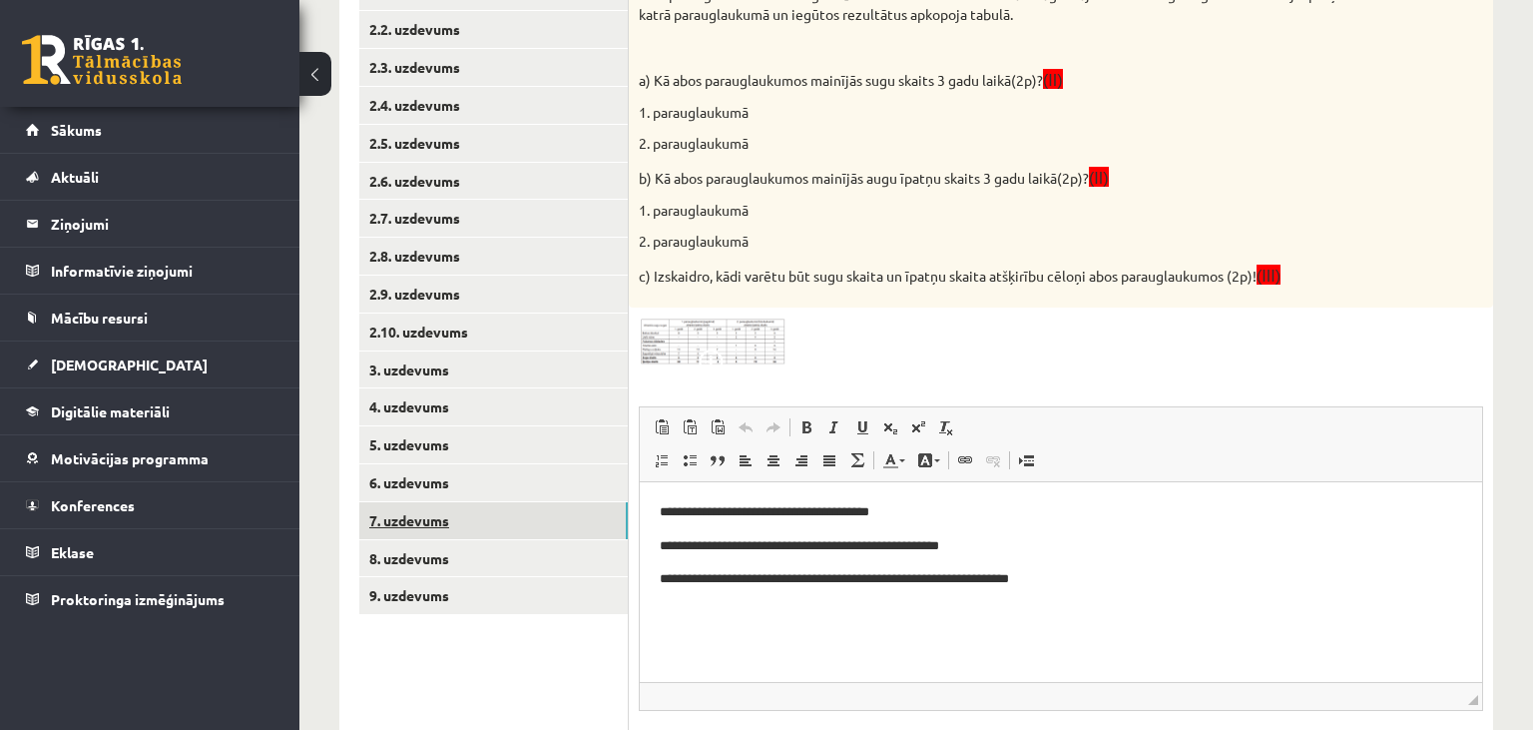
click at [501, 509] on link "7. uzdevums" at bounding box center [493, 520] width 269 height 37
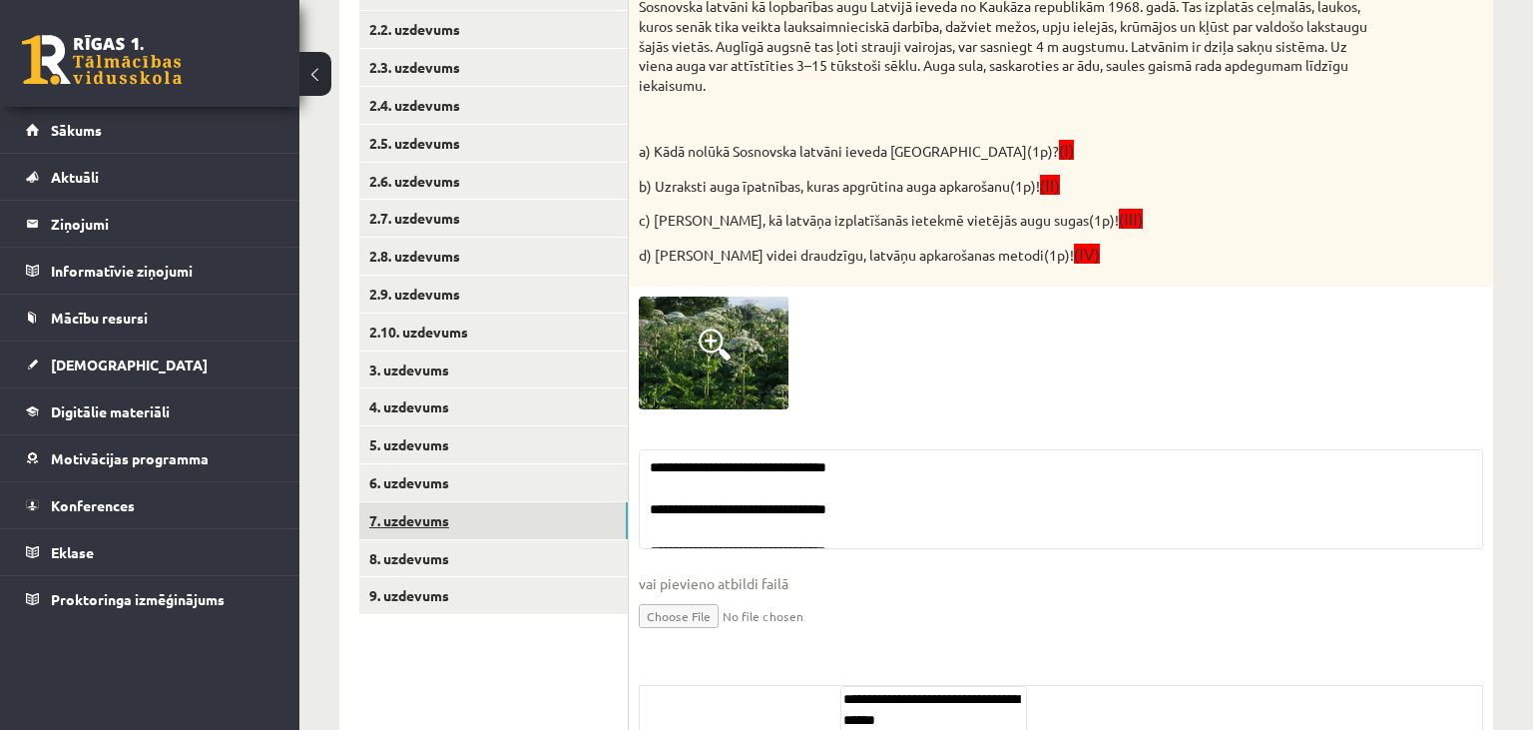
scroll to position [639, 0]
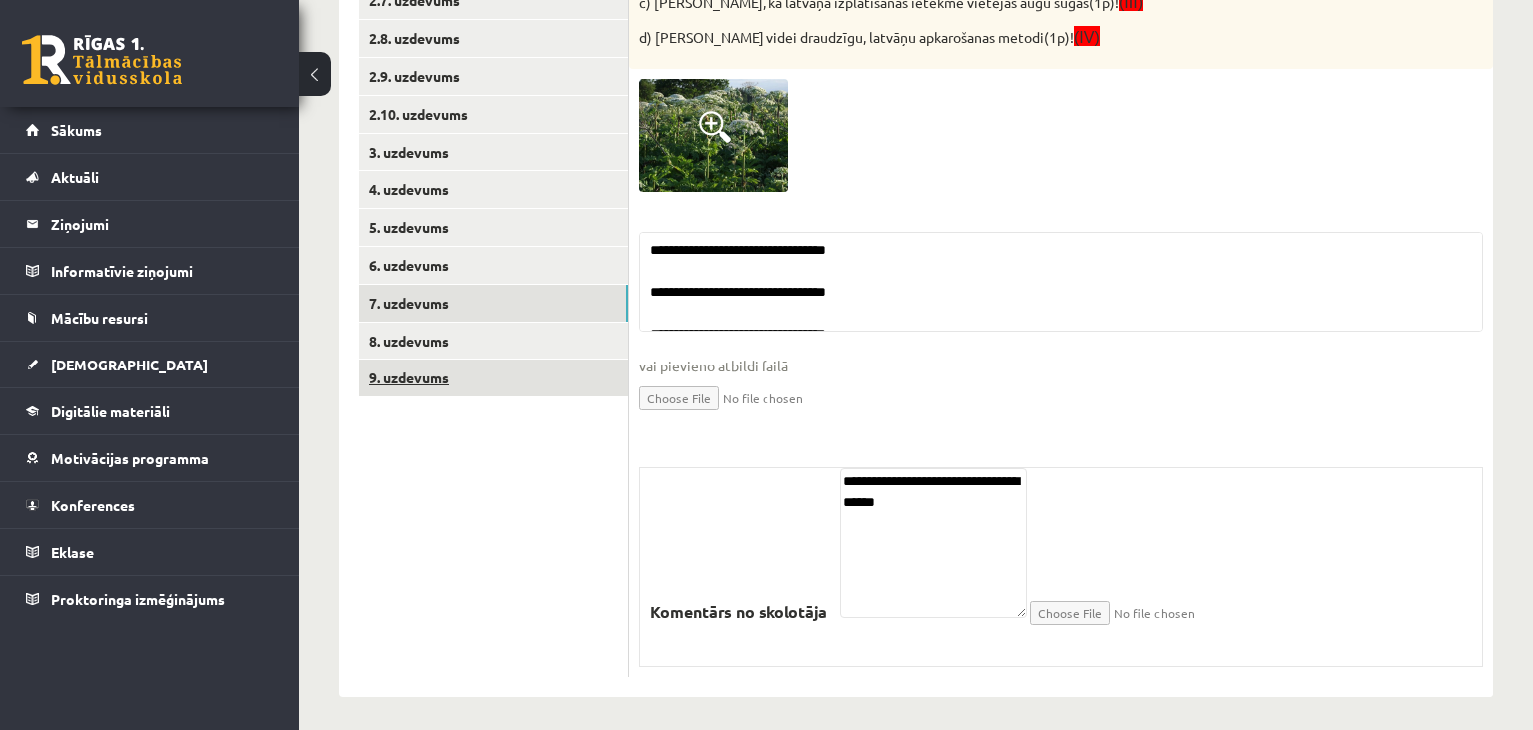
click at [497, 382] on link "9. uzdevums" at bounding box center [493, 377] width 269 height 37
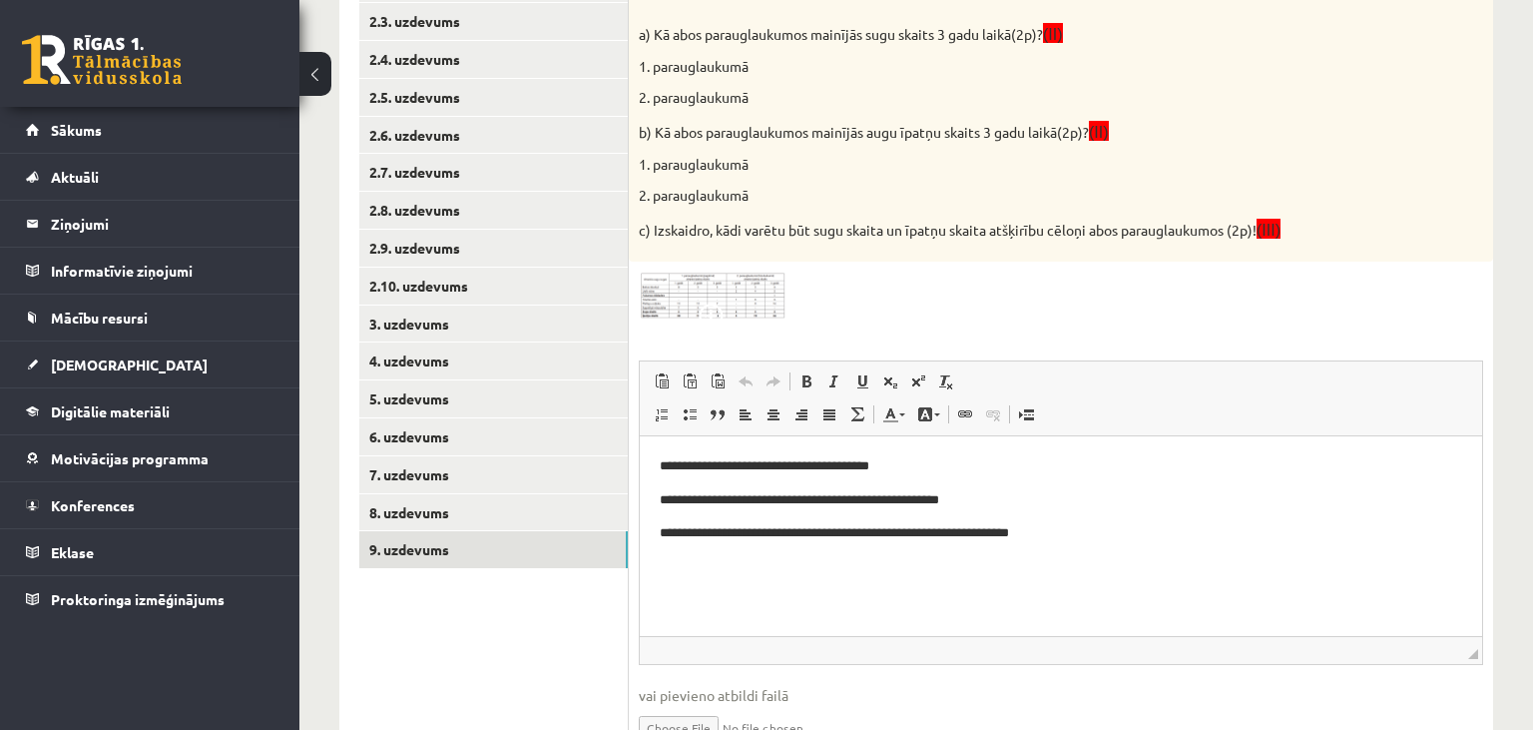
scroll to position [0, 0]
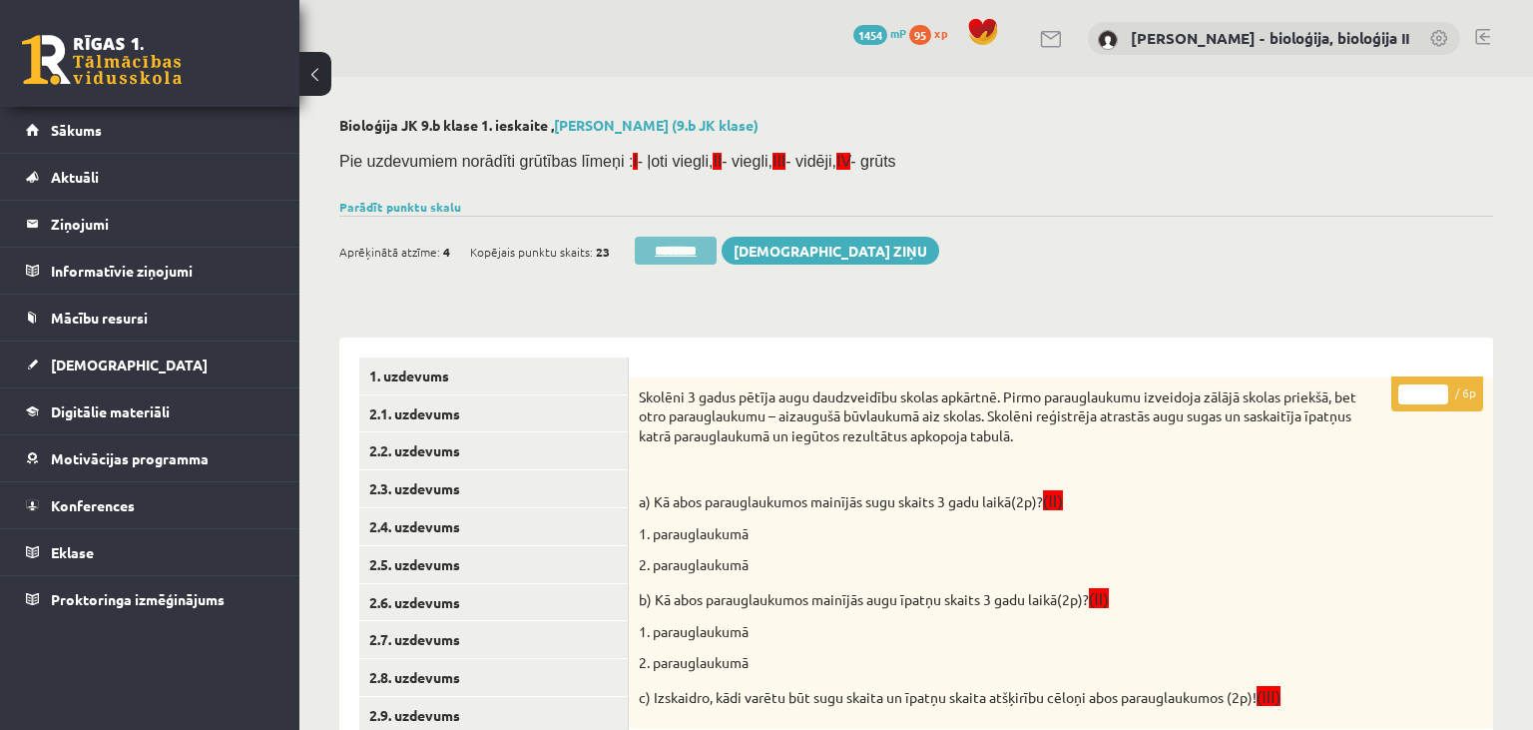
click at [695, 254] on input "********" at bounding box center [676, 251] width 82 height 28
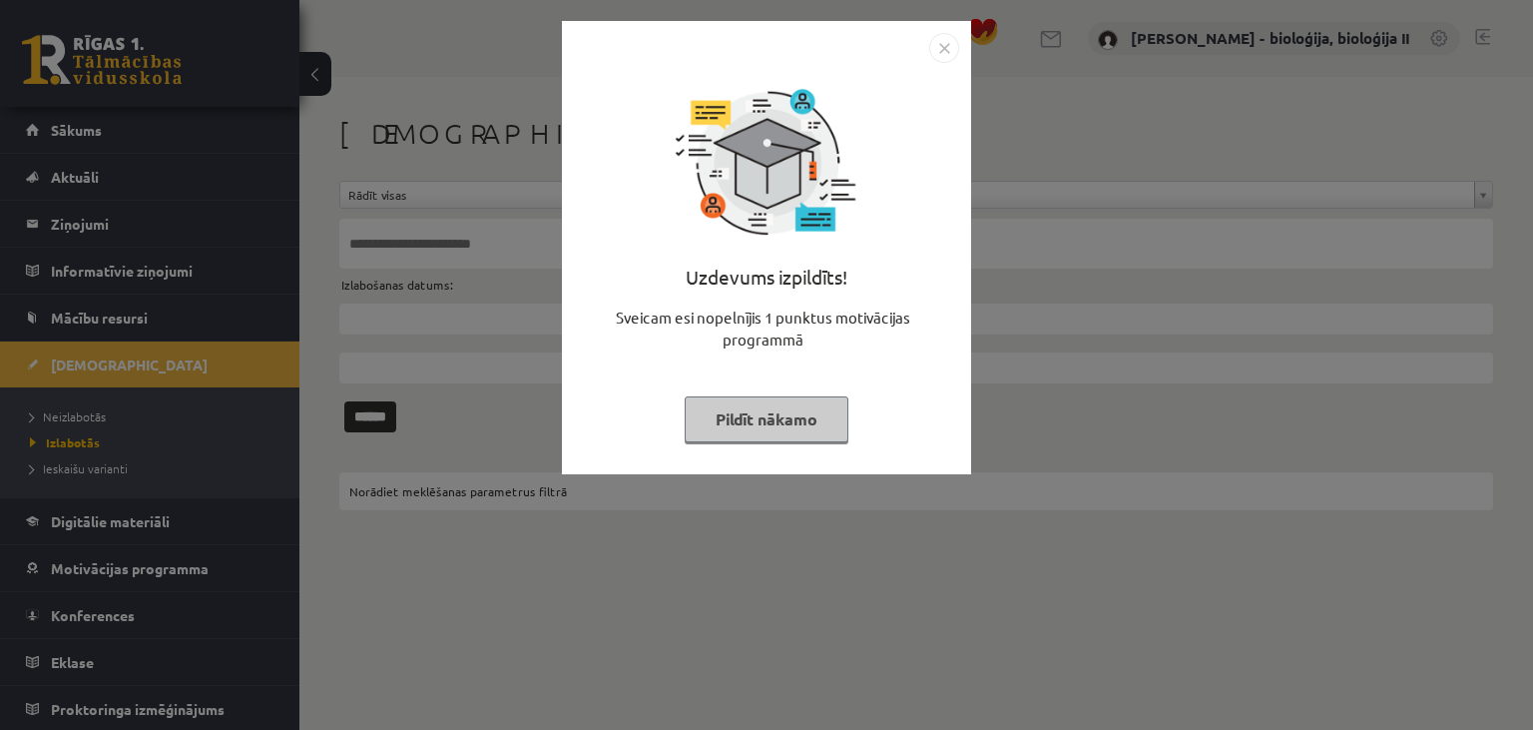
click at [818, 413] on button "Pildīt nākamo" at bounding box center [767, 419] width 164 height 46
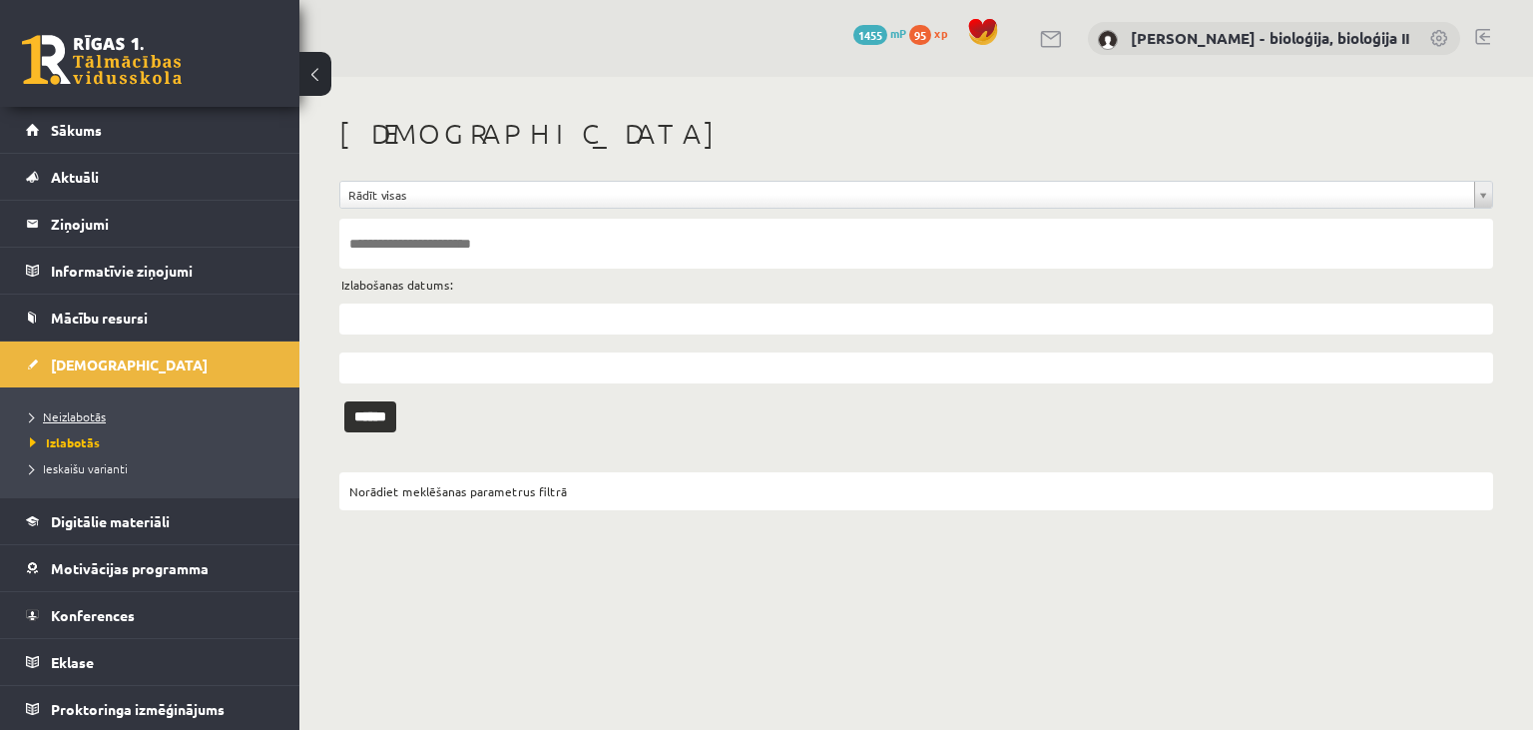
click at [123, 413] on link "Neizlabotās" at bounding box center [155, 416] width 250 height 18
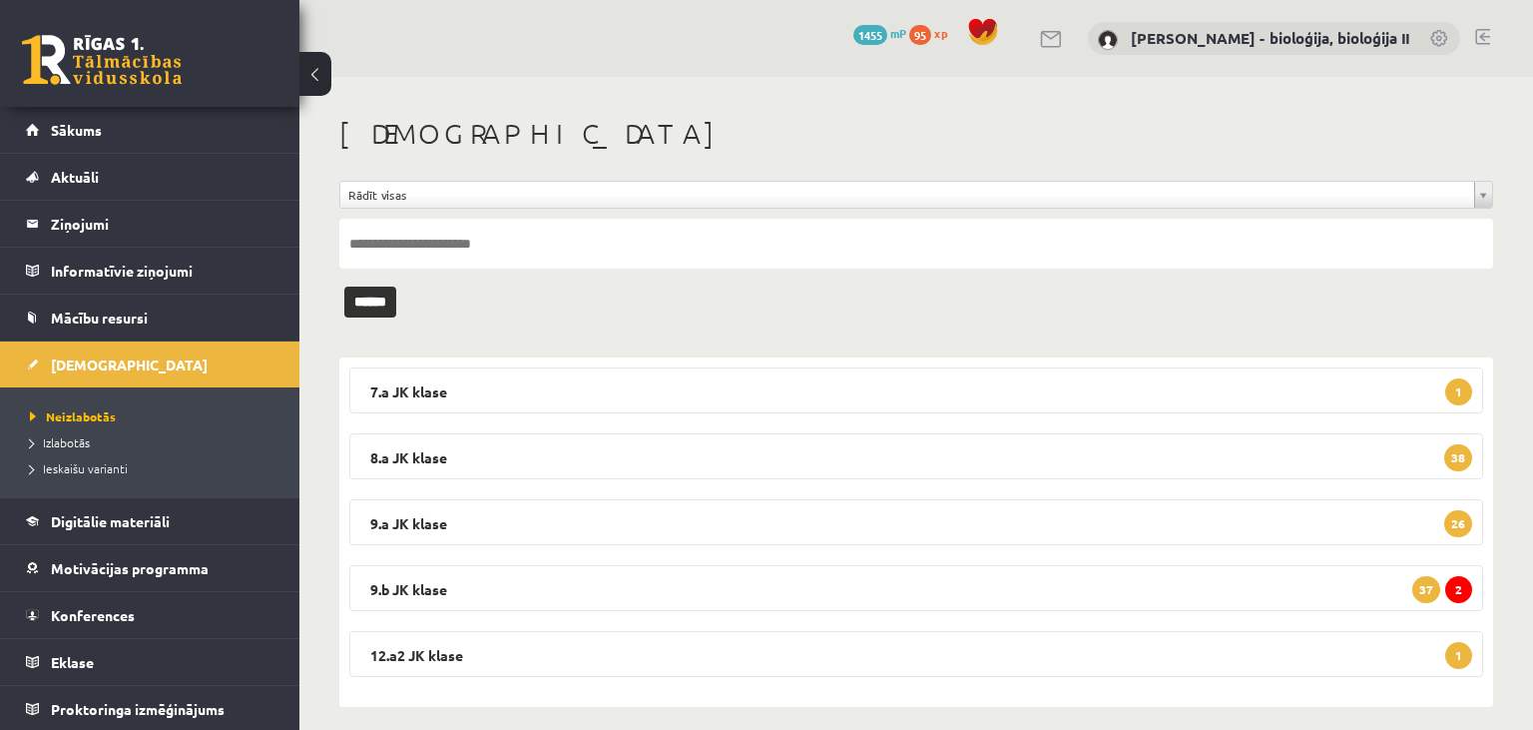
scroll to position [16, 0]
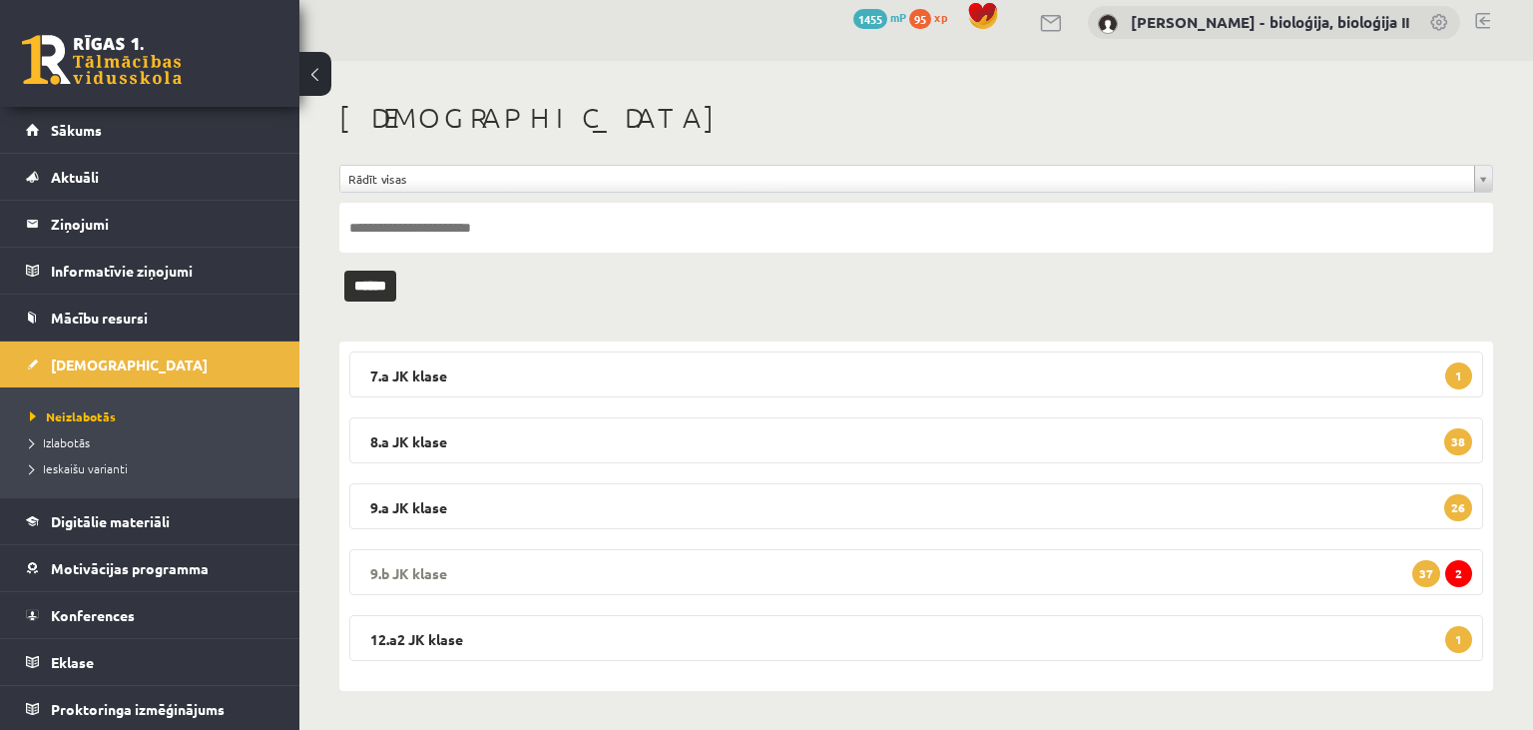
click at [749, 580] on legend "9.b JK klase 2 37" at bounding box center [916, 572] width 1134 height 46
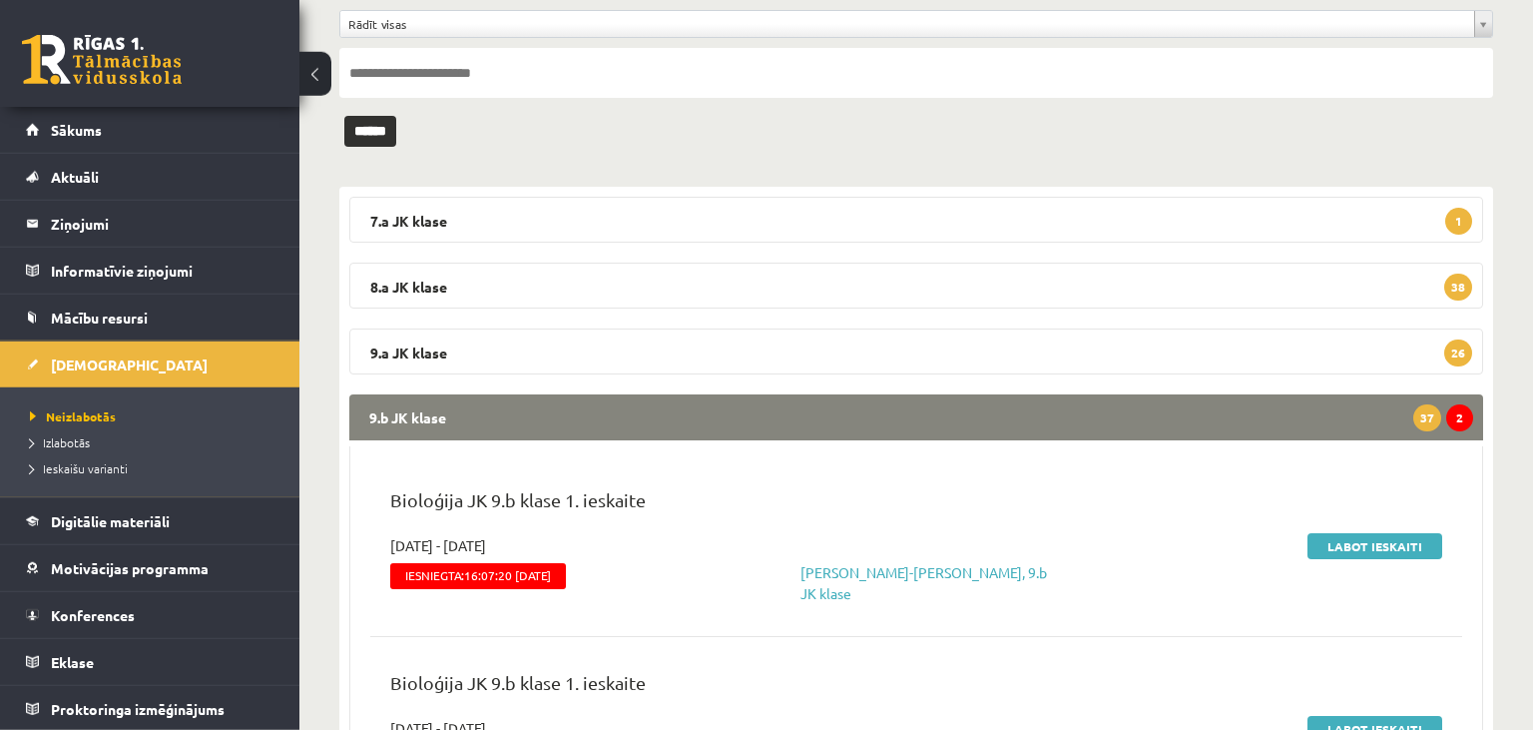
scroll to position [437, 0]
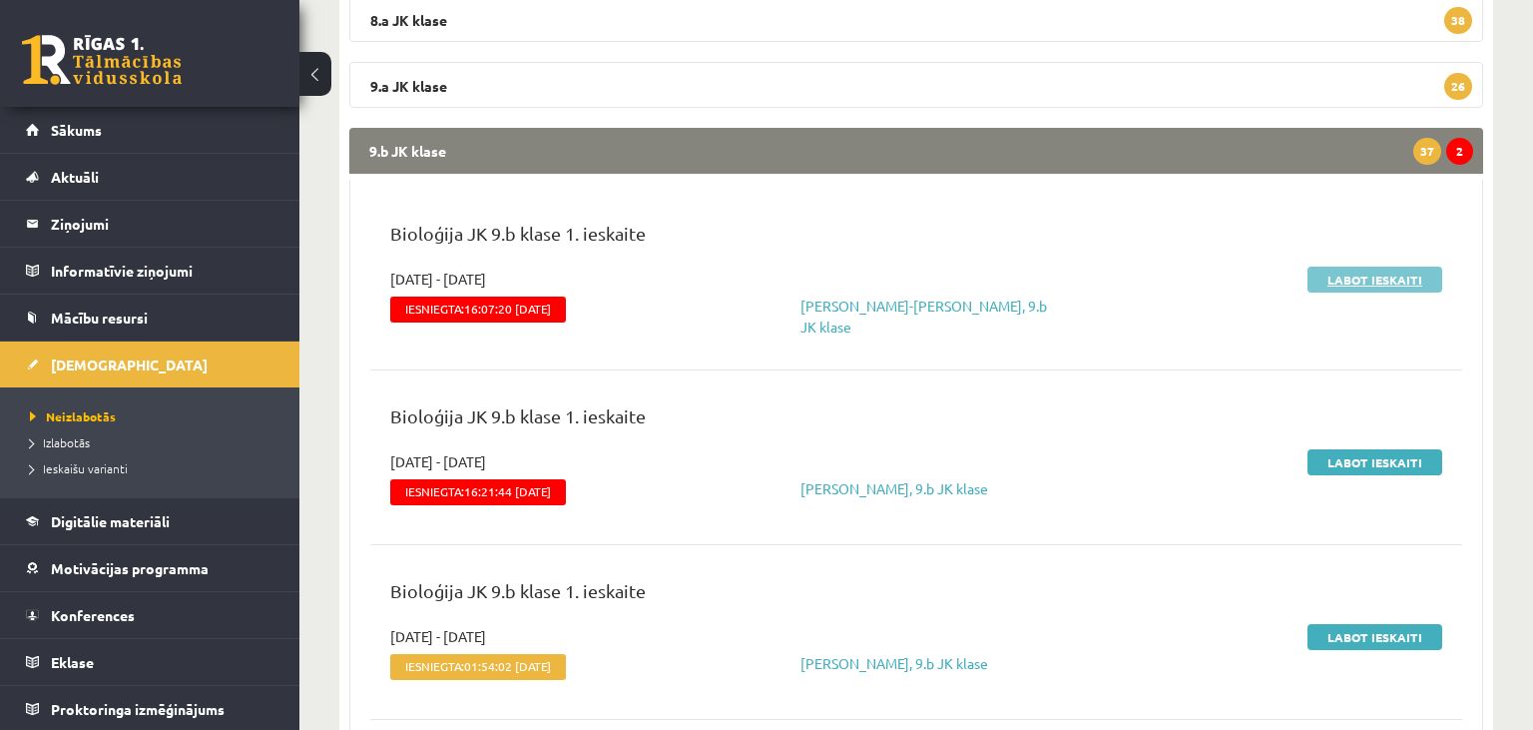
click at [1364, 285] on link "Labot ieskaiti" at bounding box center [1375, 280] width 135 height 26
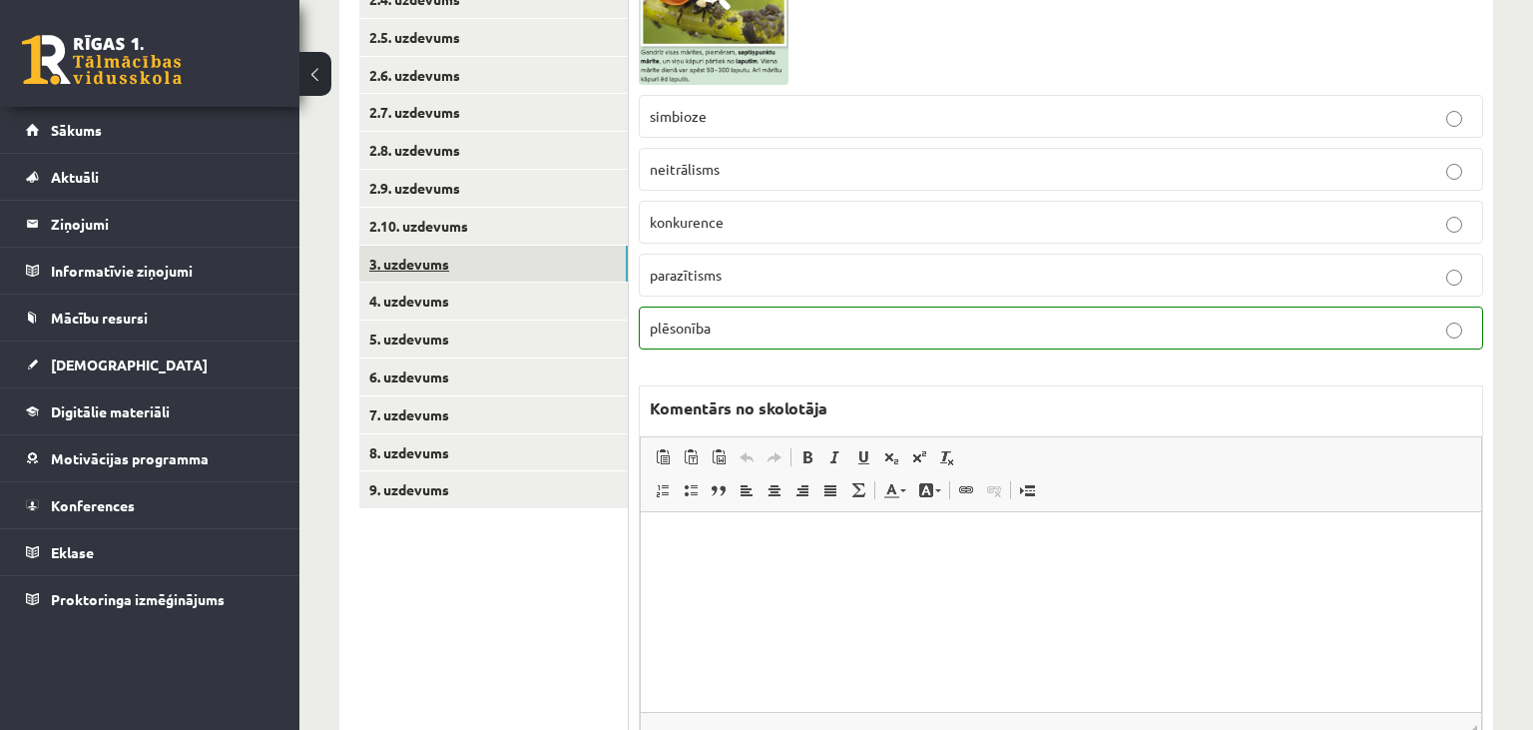
click at [450, 271] on link "3. uzdevums" at bounding box center [493, 264] width 269 height 37
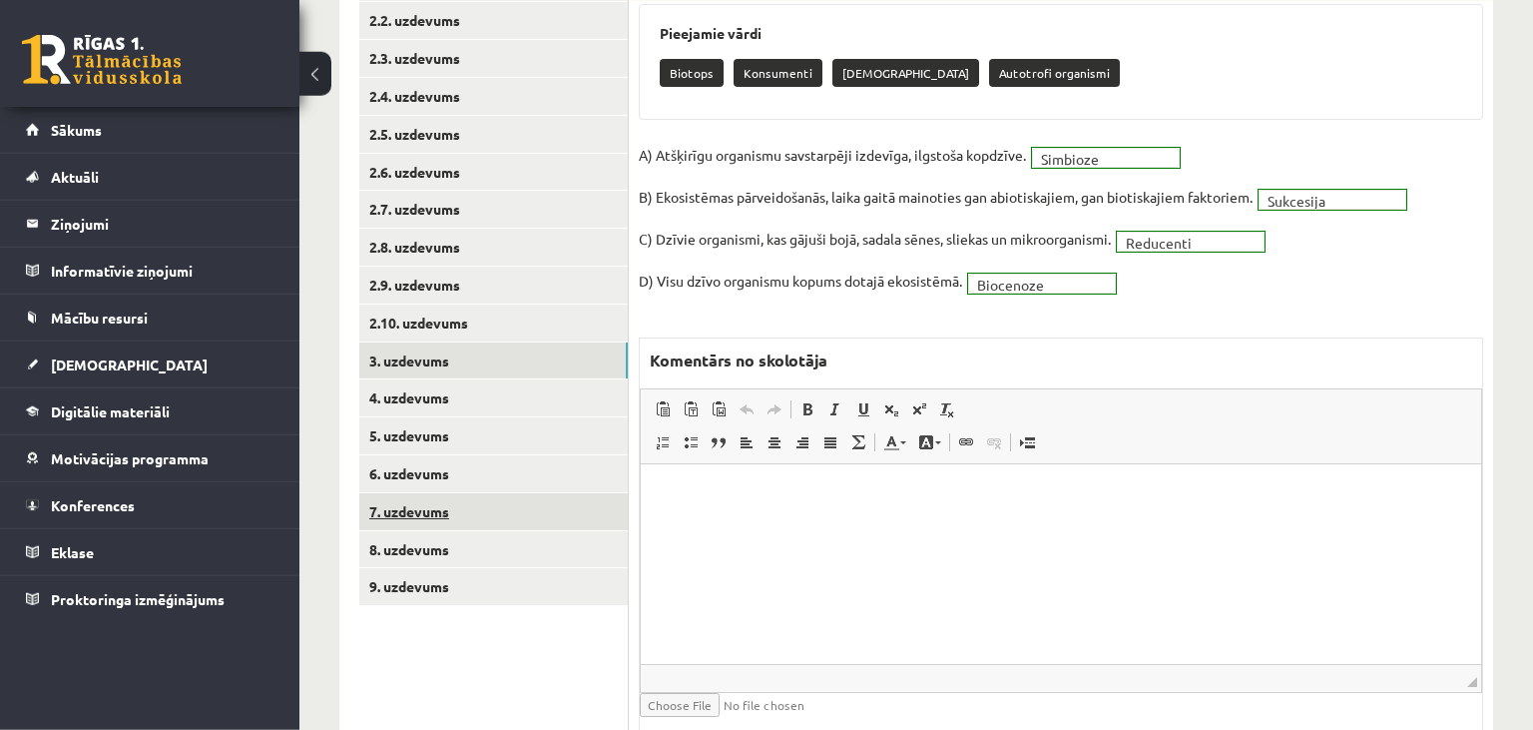
scroll to position [471, 0]
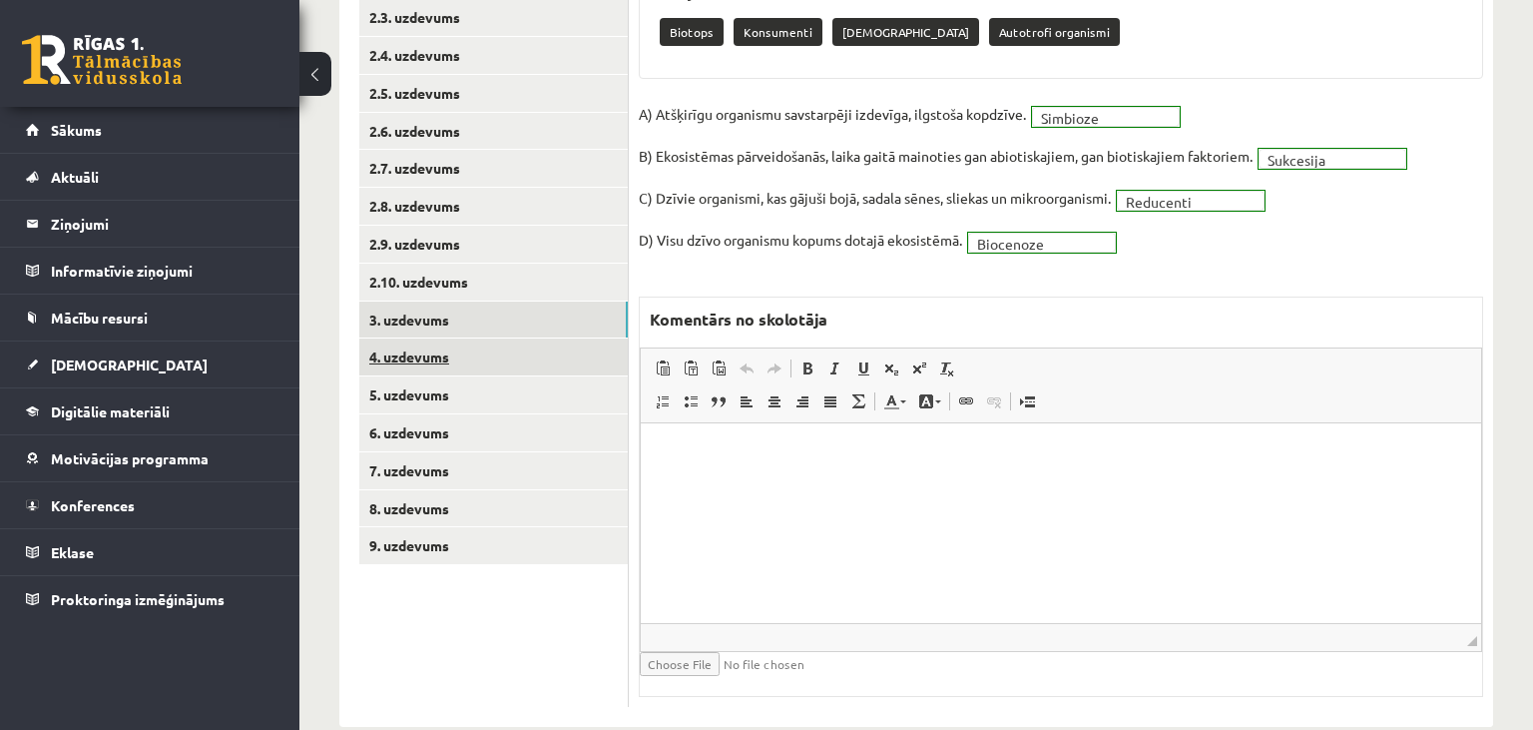
click at [505, 363] on link "4. uzdevums" at bounding box center [493, 356] width 269 height 37
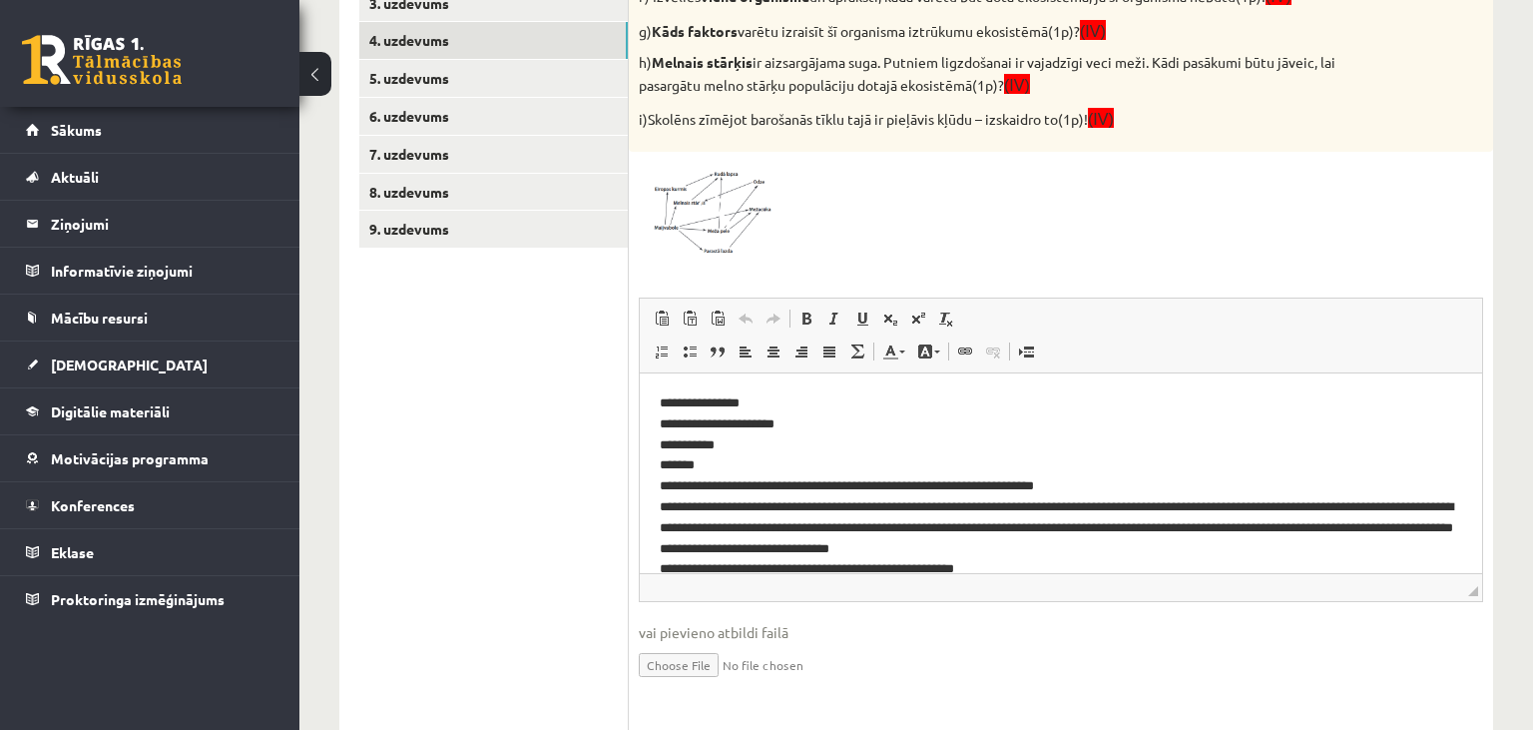
scroll to position [0, 0]
click at [730, 207] on span at bounding box center [715, 210] width 32 height 32
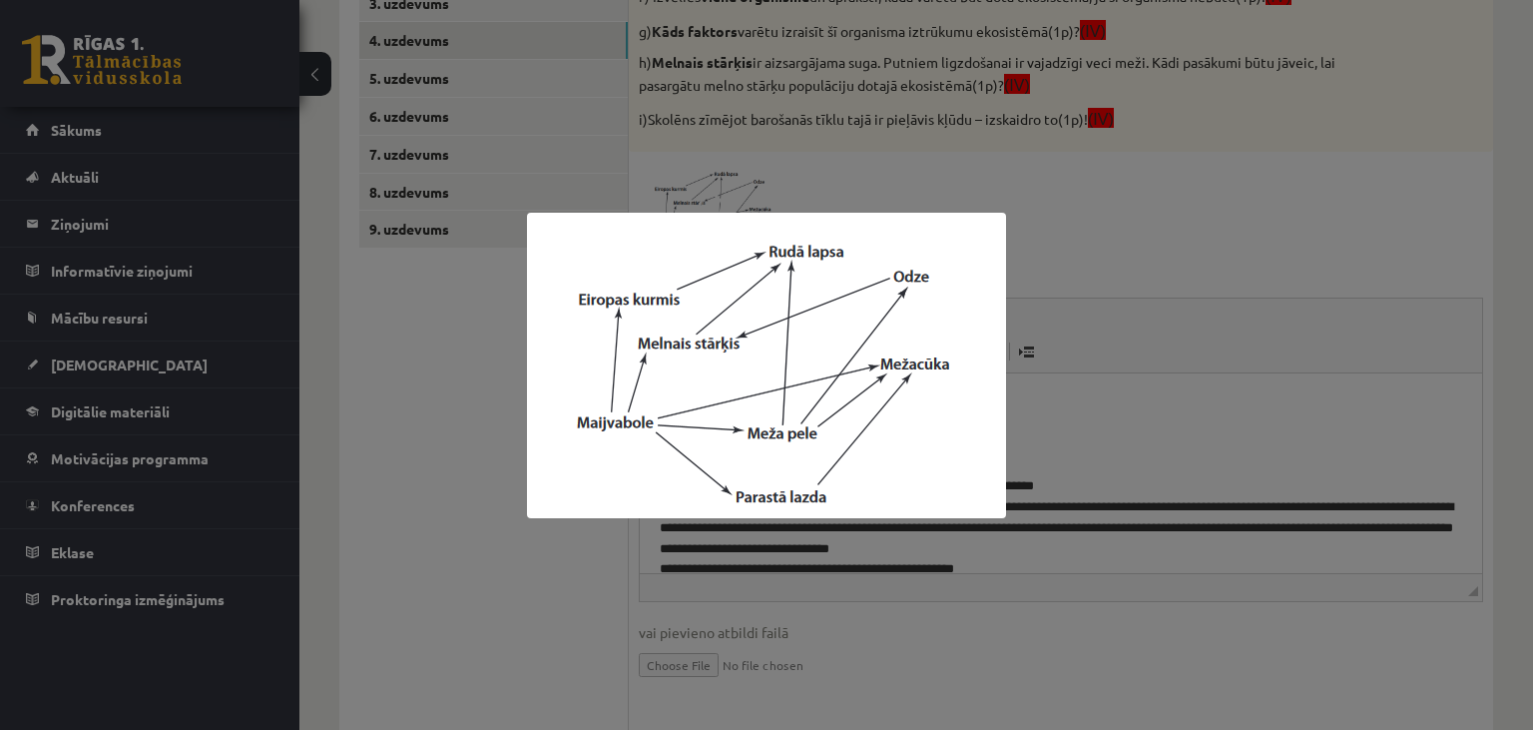
click at [474, 553] on div at bounding box center [766, 365] width 1533 height 730
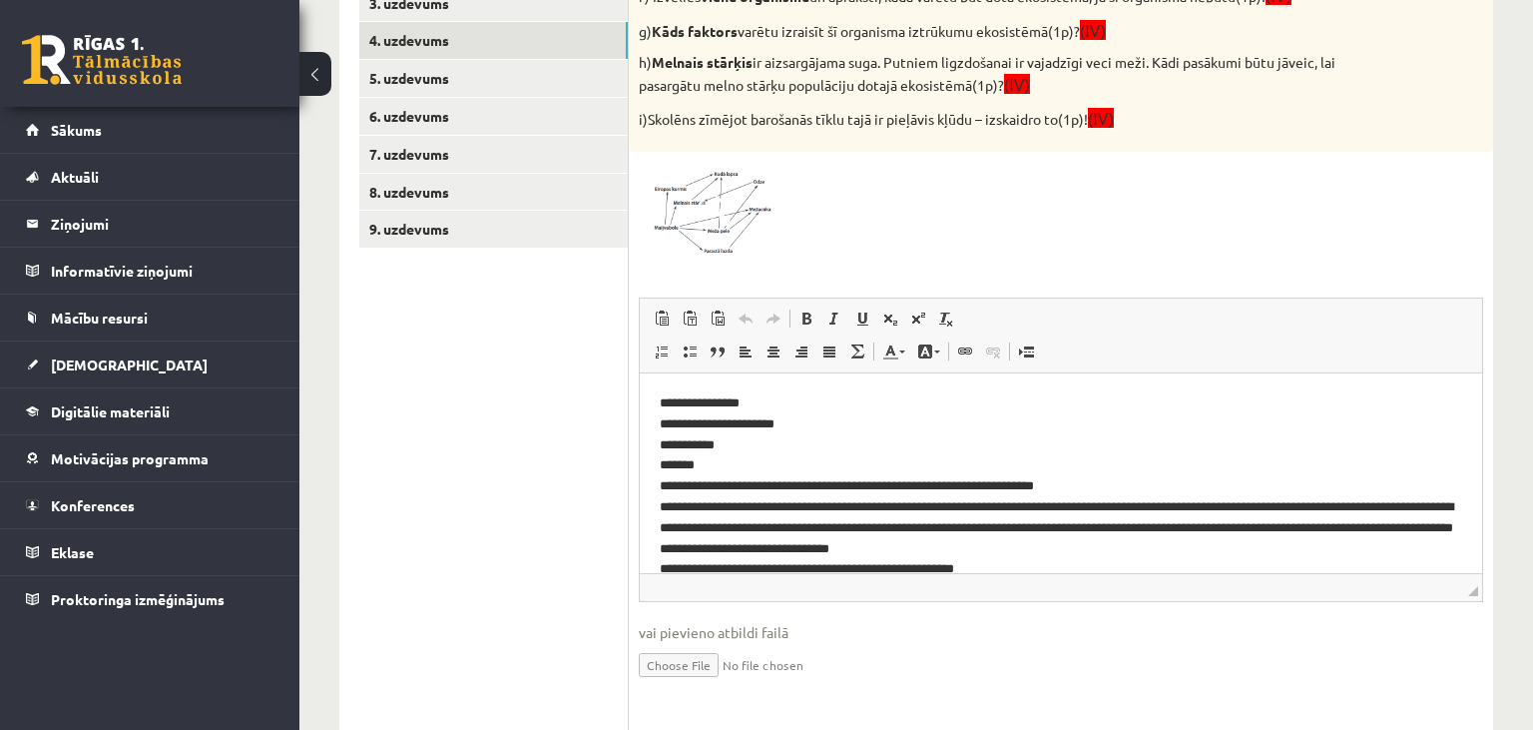
click at [733, 239] on img at bounding box center [714, 210] width 150 height 96
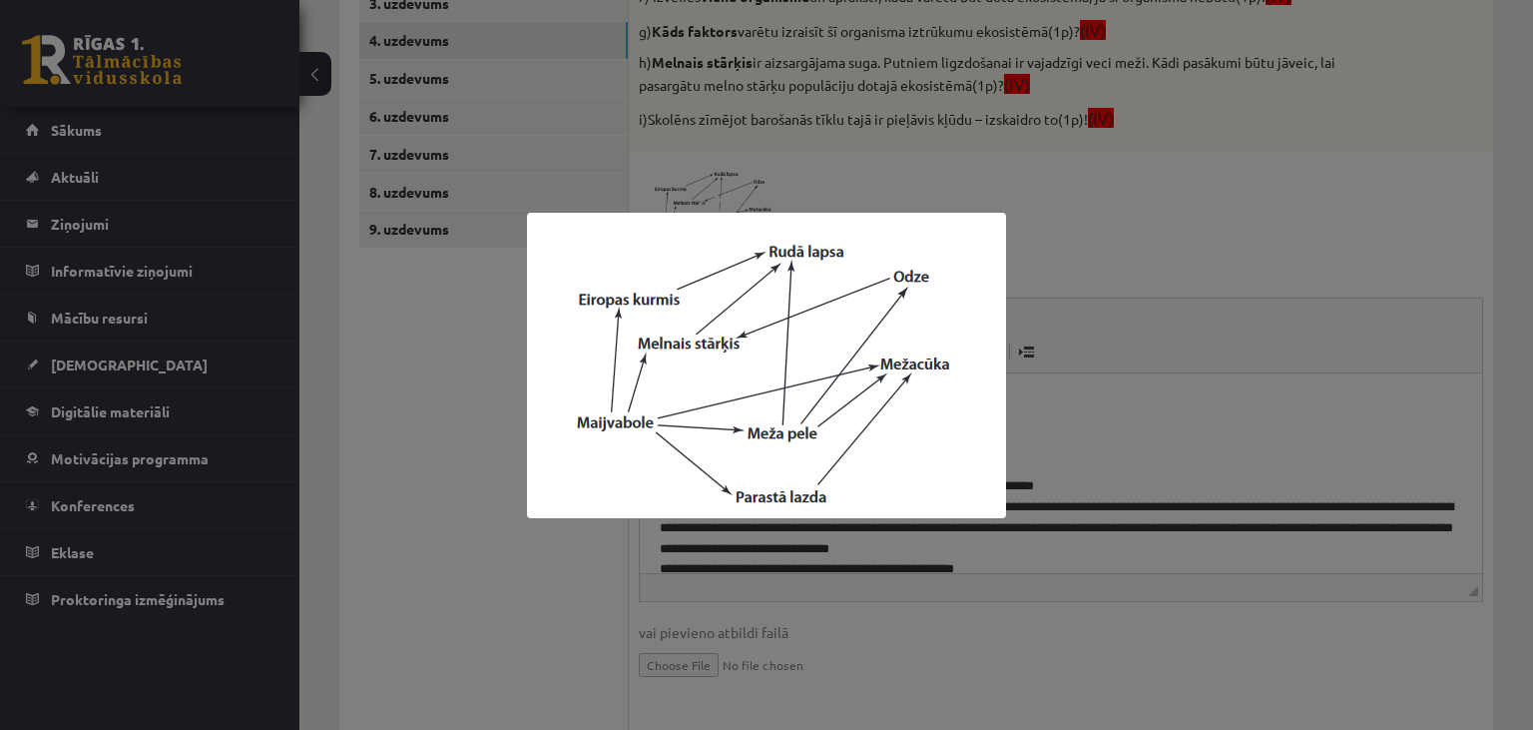
click at [453, 577] on div at bounding box center [766, 365] width 1533 height 730
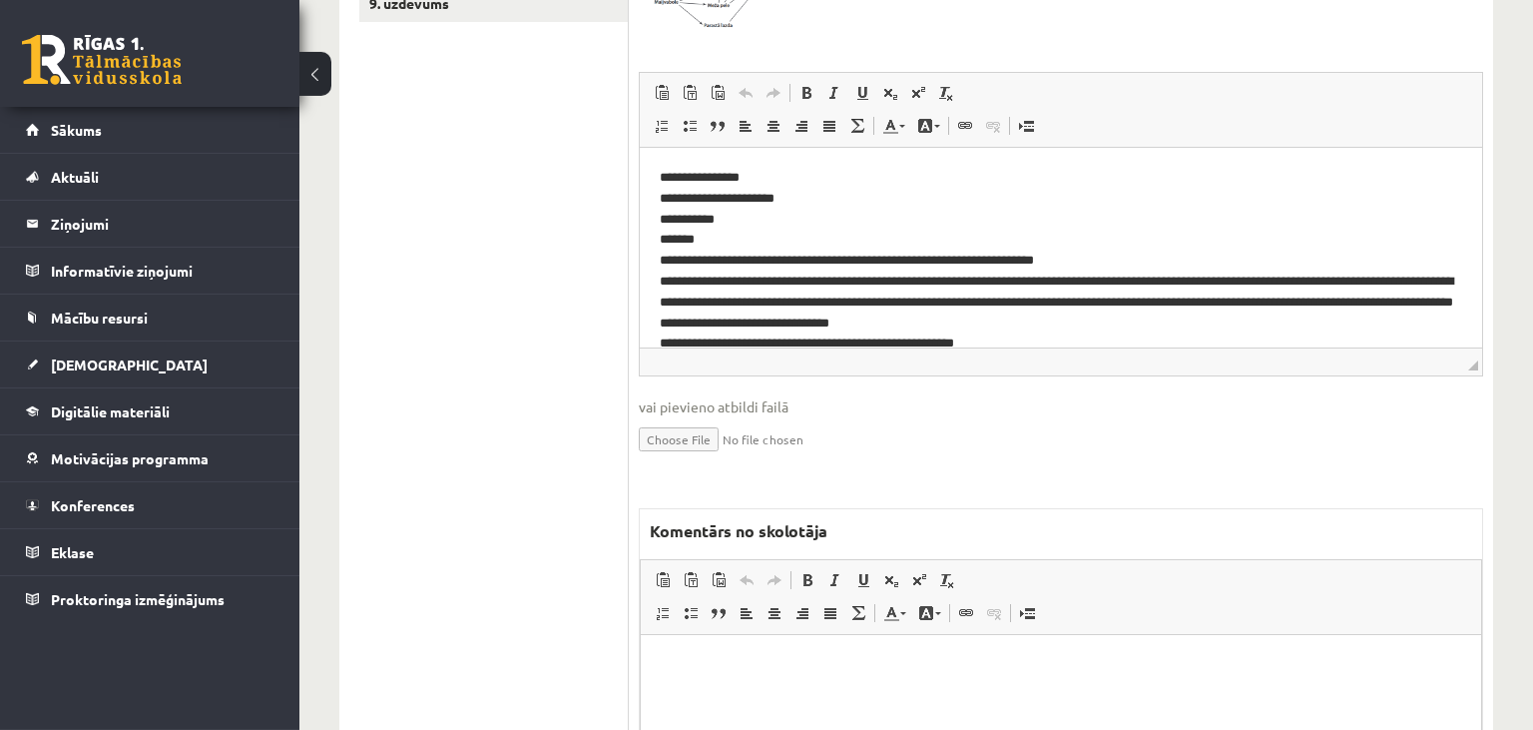
scroll to position [1104, 0]
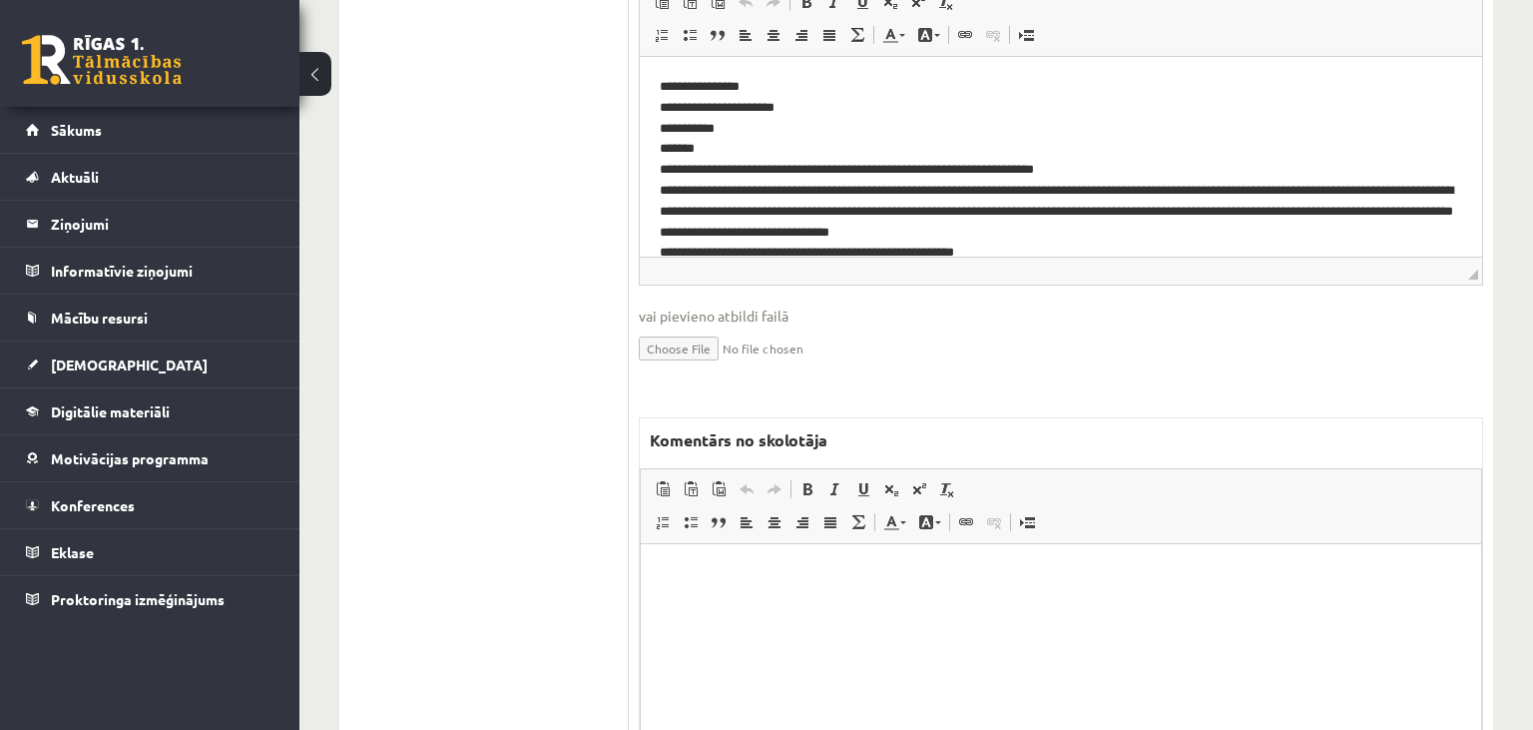
click at [850, 627] on html at bounding box center [1061, 643] width 840 height 200
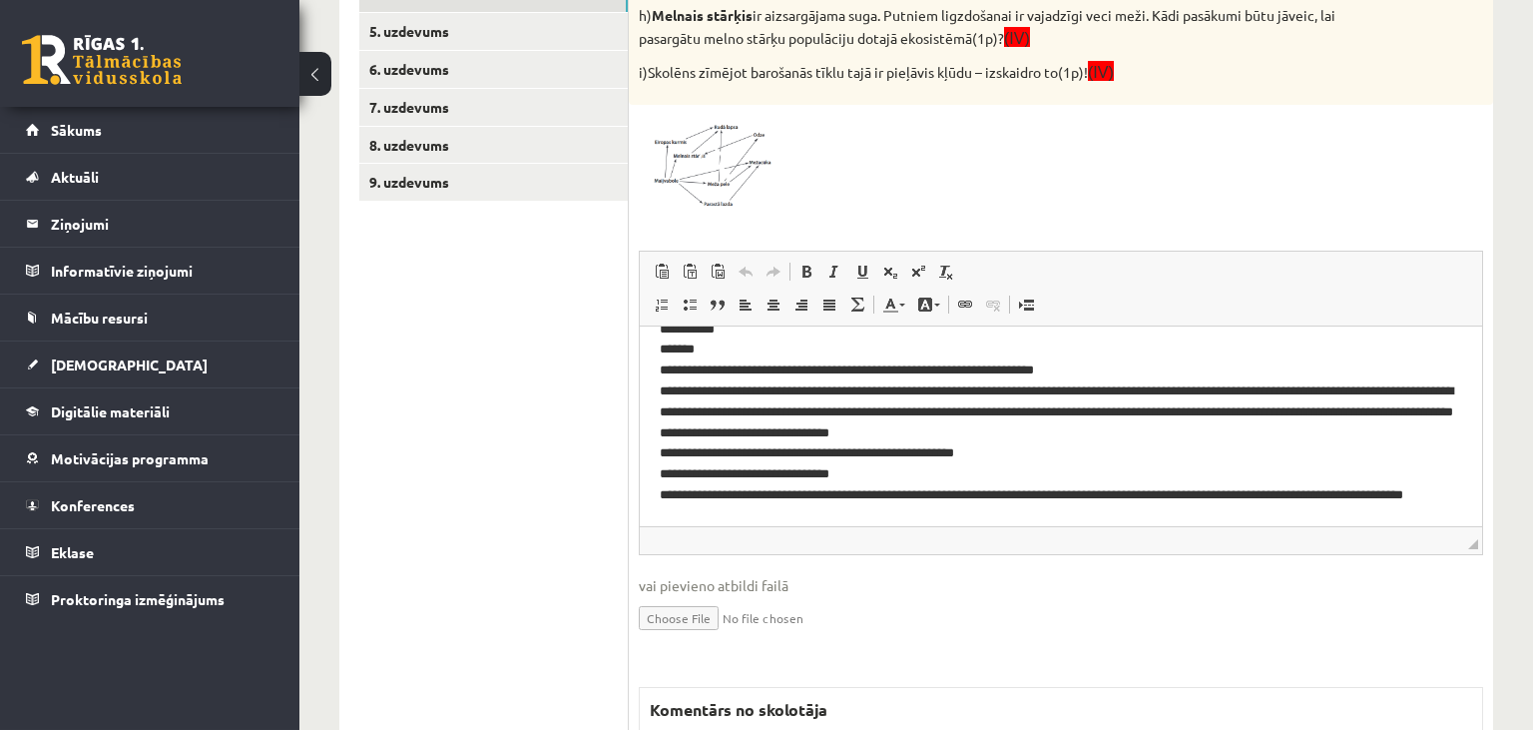
scroll to position [788, 0]
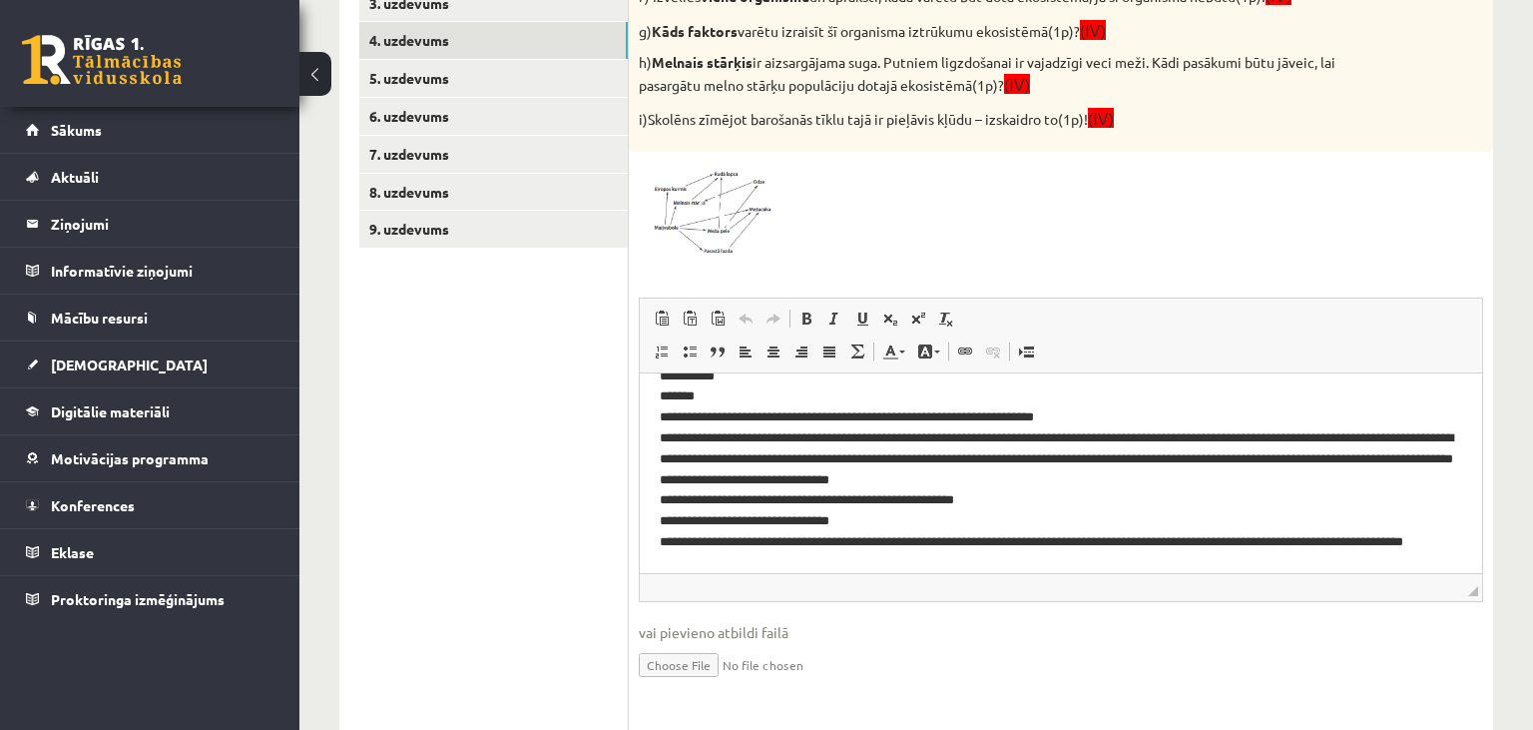
click at [709, 218] on span at bounding box center [715, 210] width 32 height 32
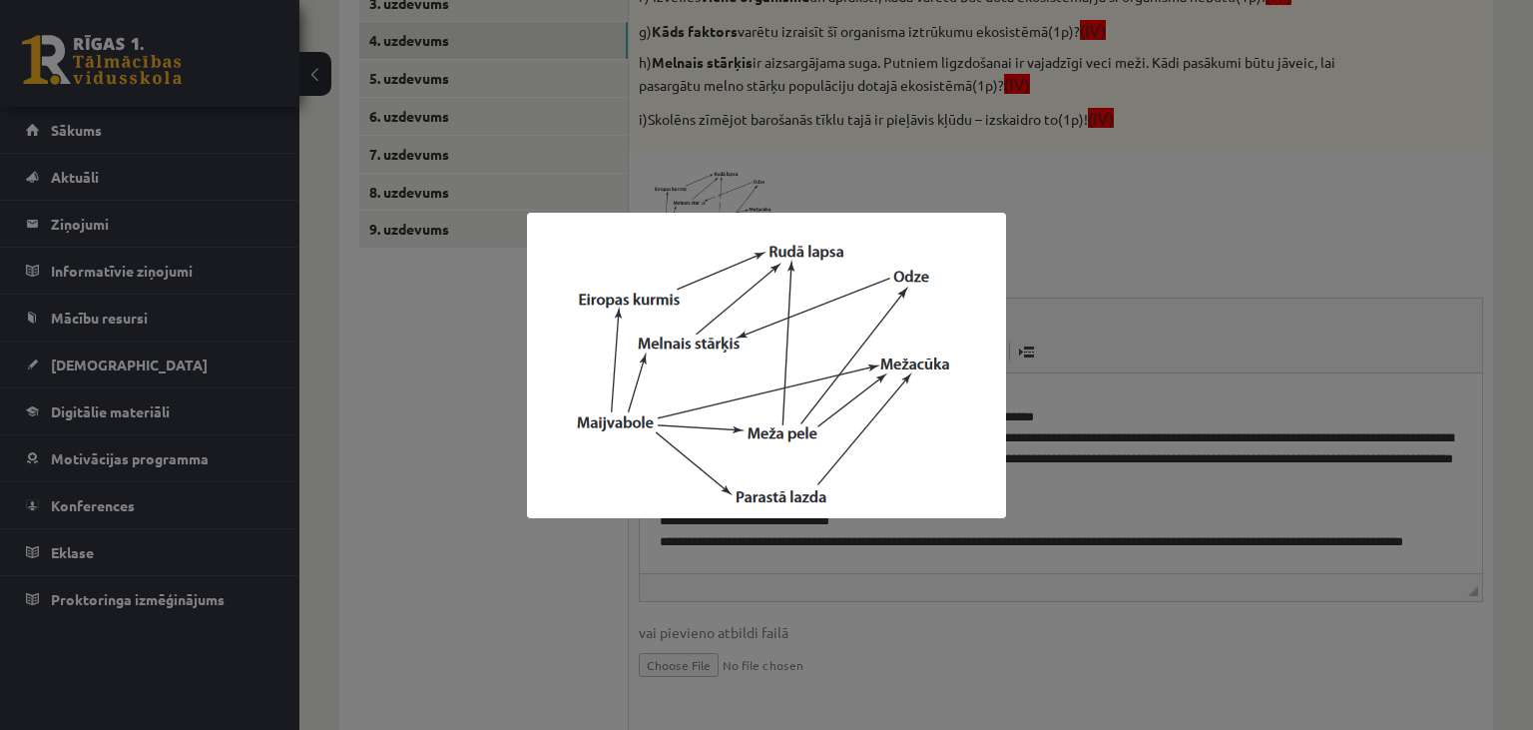
click at [1209, 323] on div at bounding box center [766, 365] width 1533 height 730
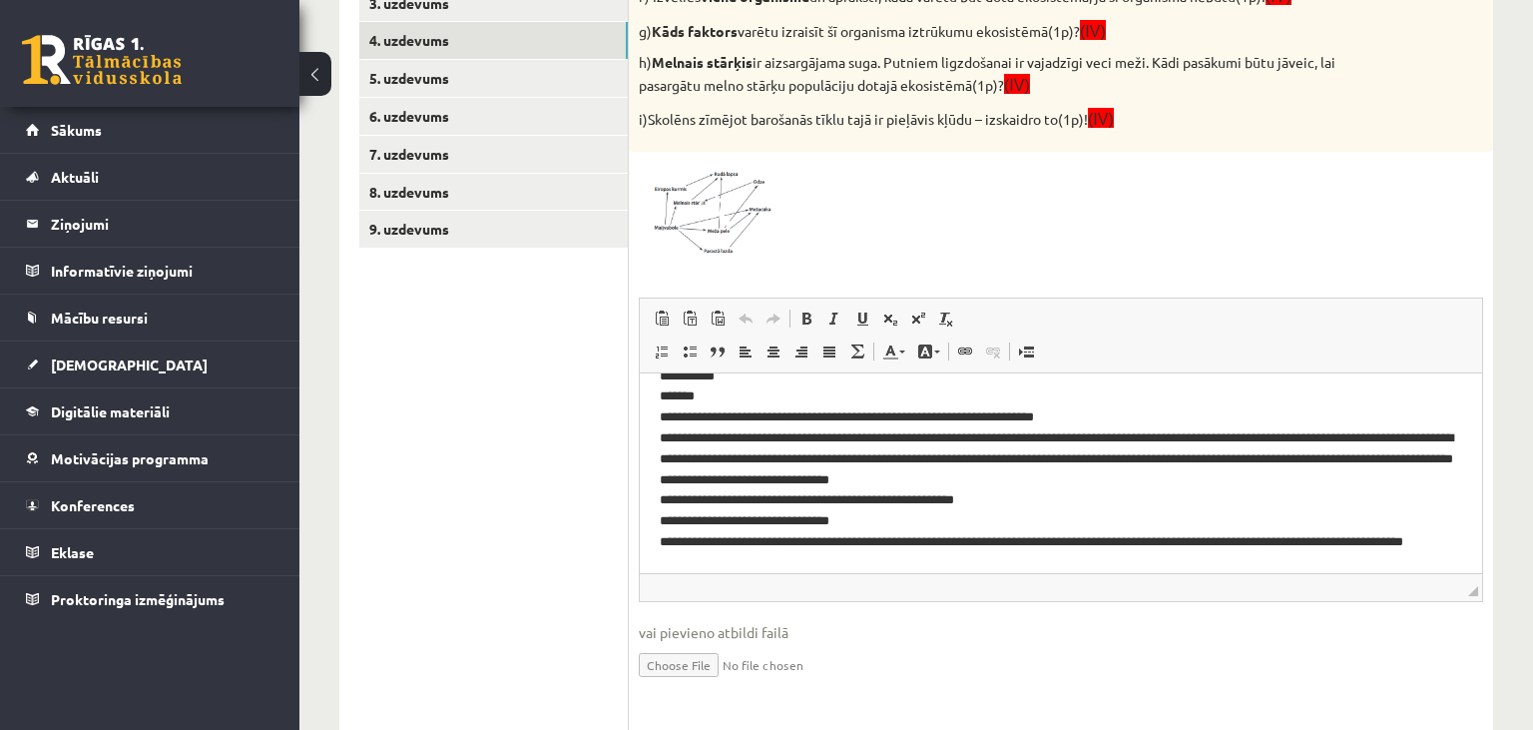
click at [695, 190] on img at bounding box center [714, 210] width 150 height 96
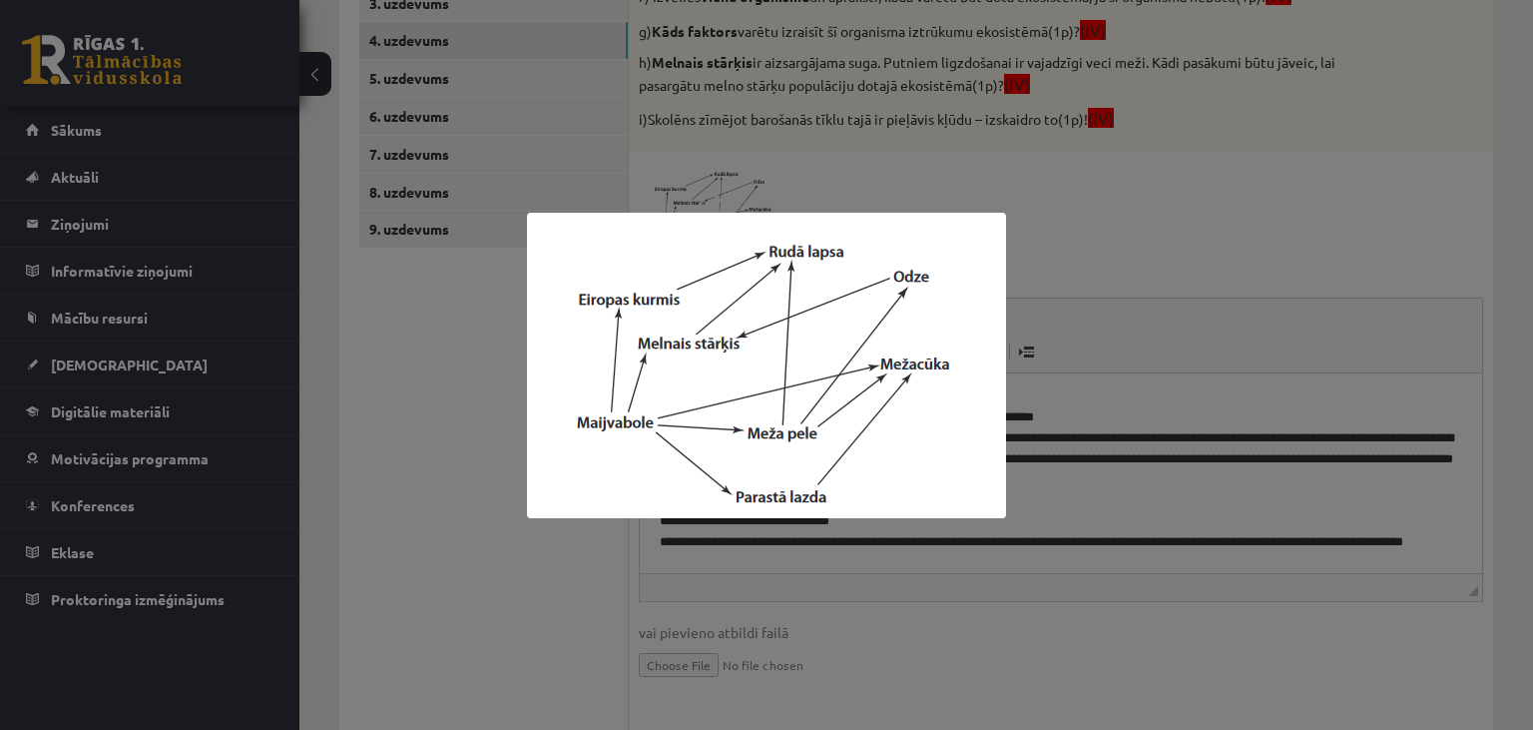
click at [1214, 258] on div at bounding box center [766, 365] width 1533 height 730
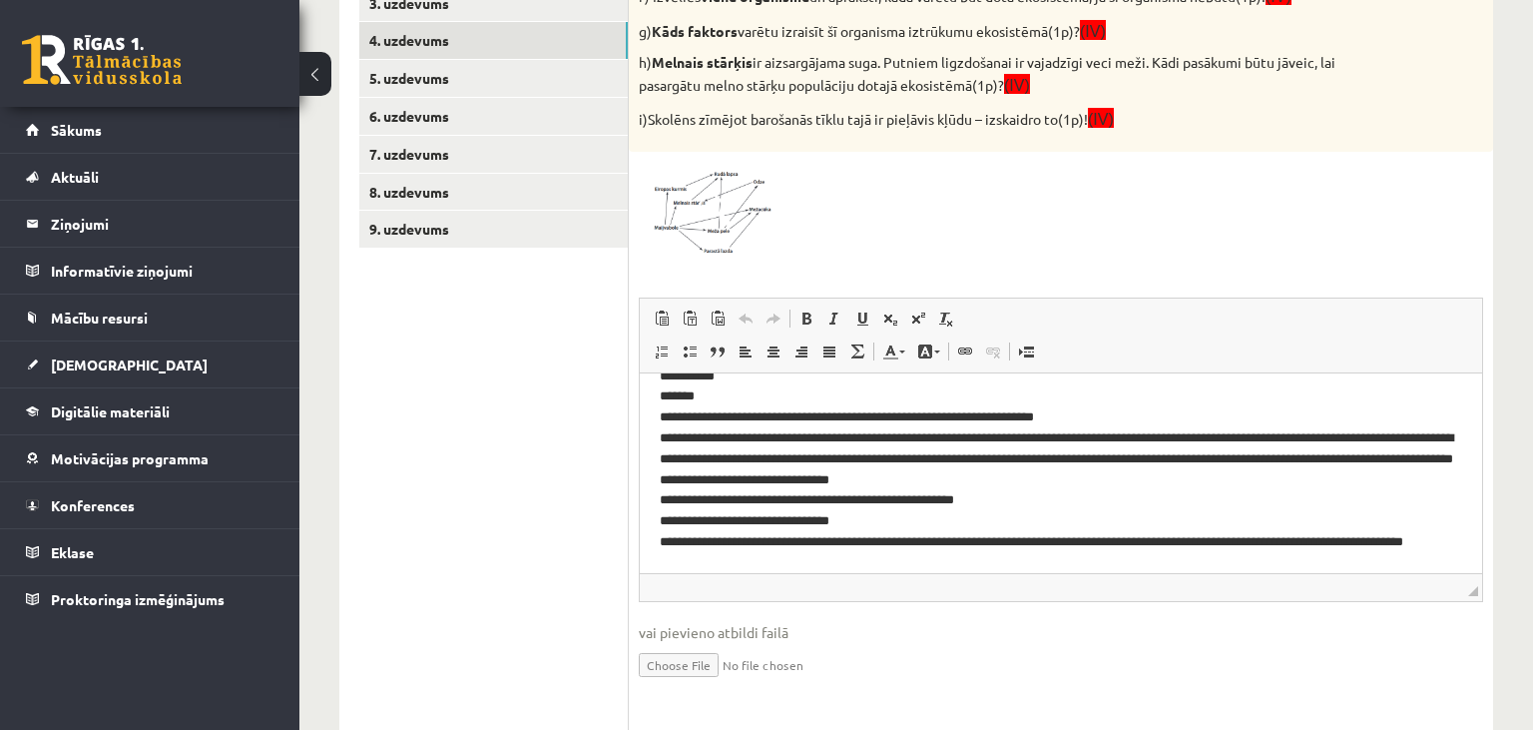
scroll to position [366, 0]
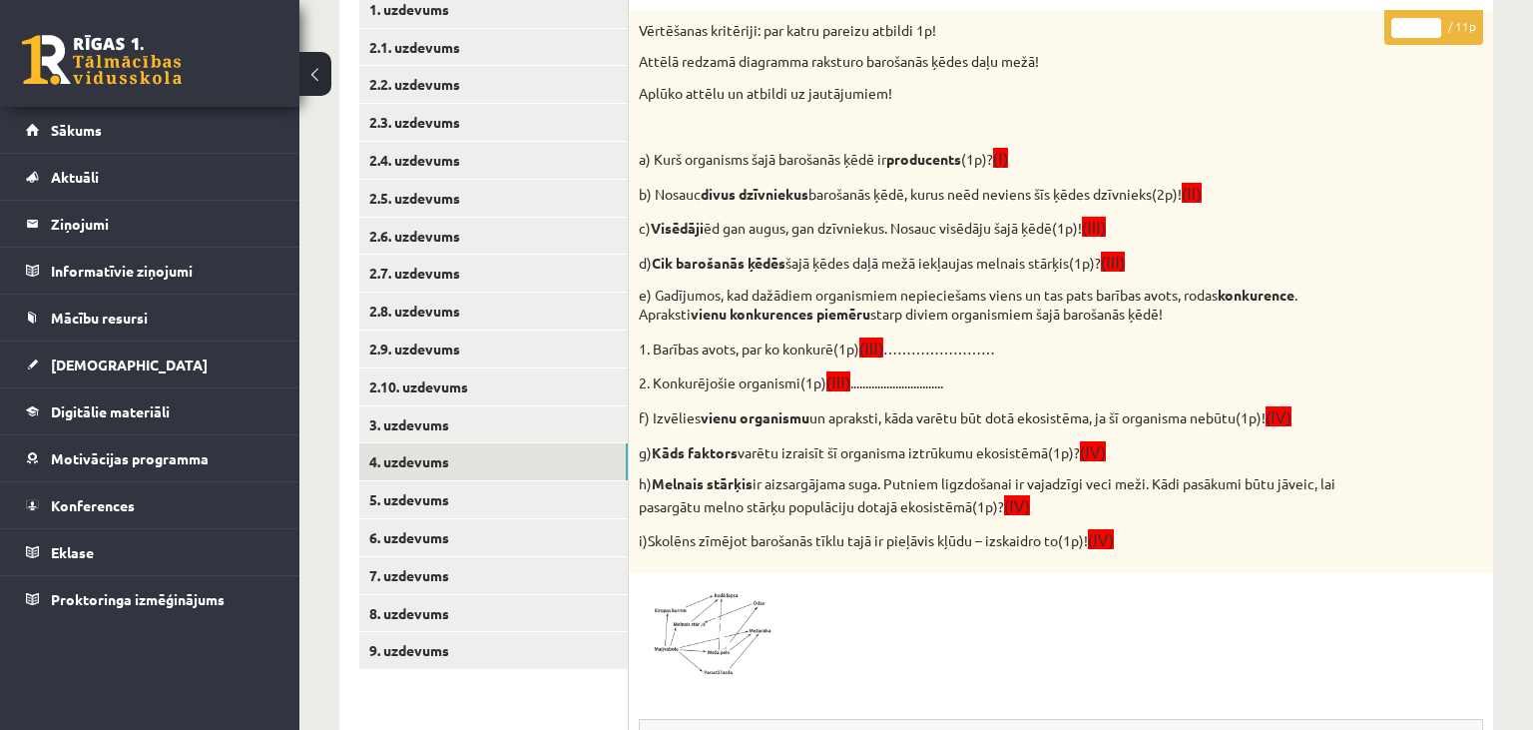
click at [1431, 18] on input "*" at bounding box center [1417, 28] width 50 height 20
click at [1431, 19] on input "*" at bounding box center [1417, 28] width 50 height 20
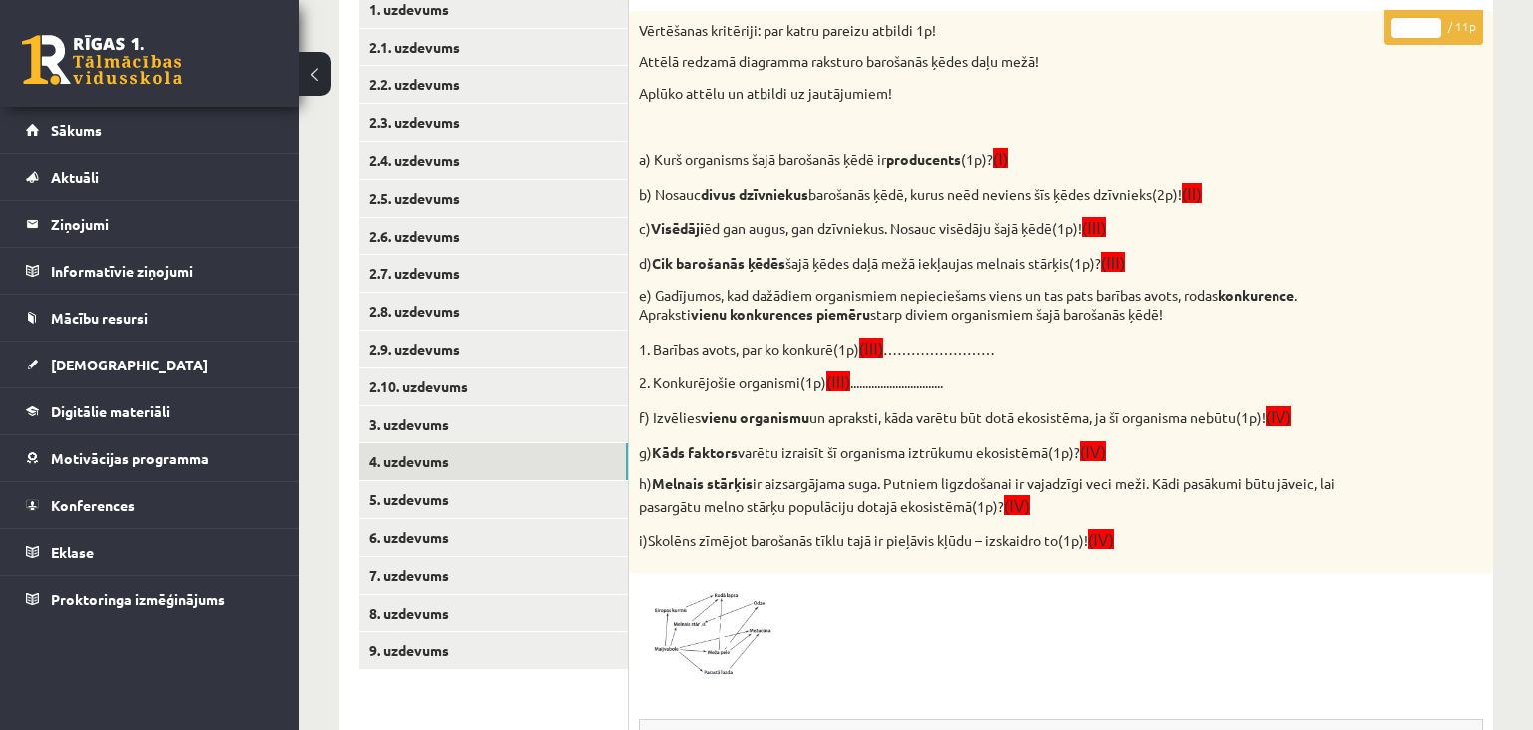
click at [1431, 19] on input "*" at bounding box center [1417, 28] width 50 height 20
type input "*"
click at [1431, 19] on input "*" at bounding box center [1417, 28] width 50 height 20
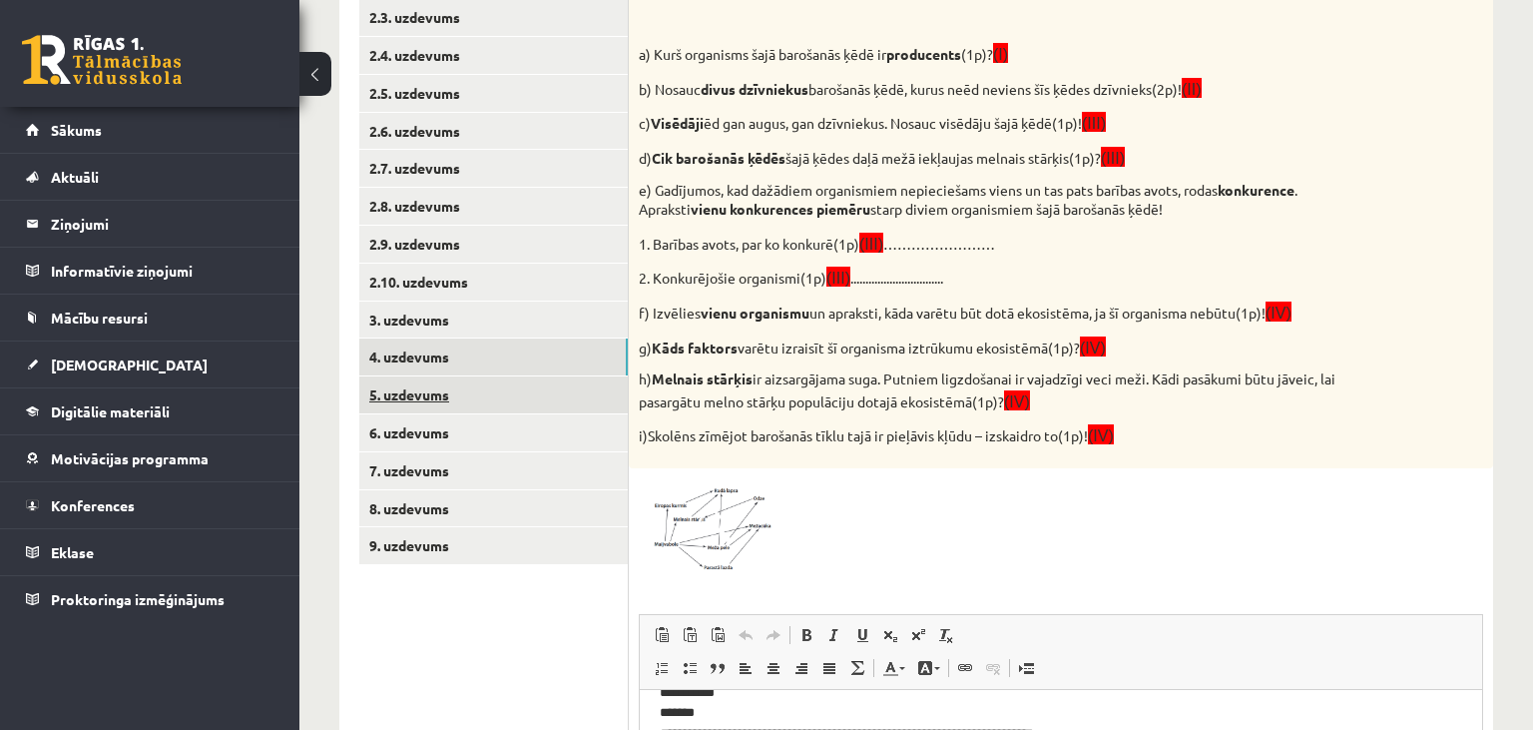
click at [441, 394] on link "5. uzdevums" at bounding box center [493, 394] width 269 height 37
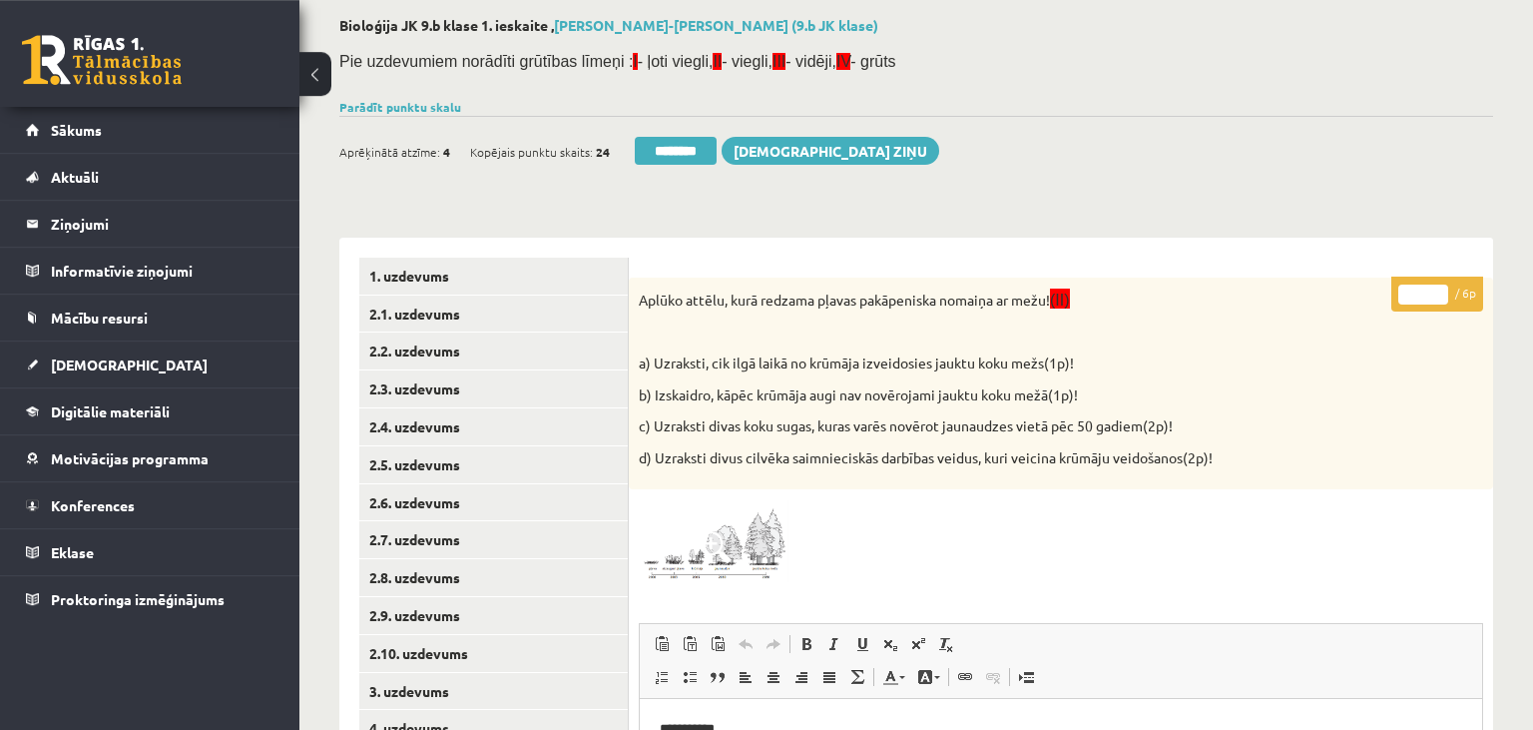
scroll to position [8, 0]
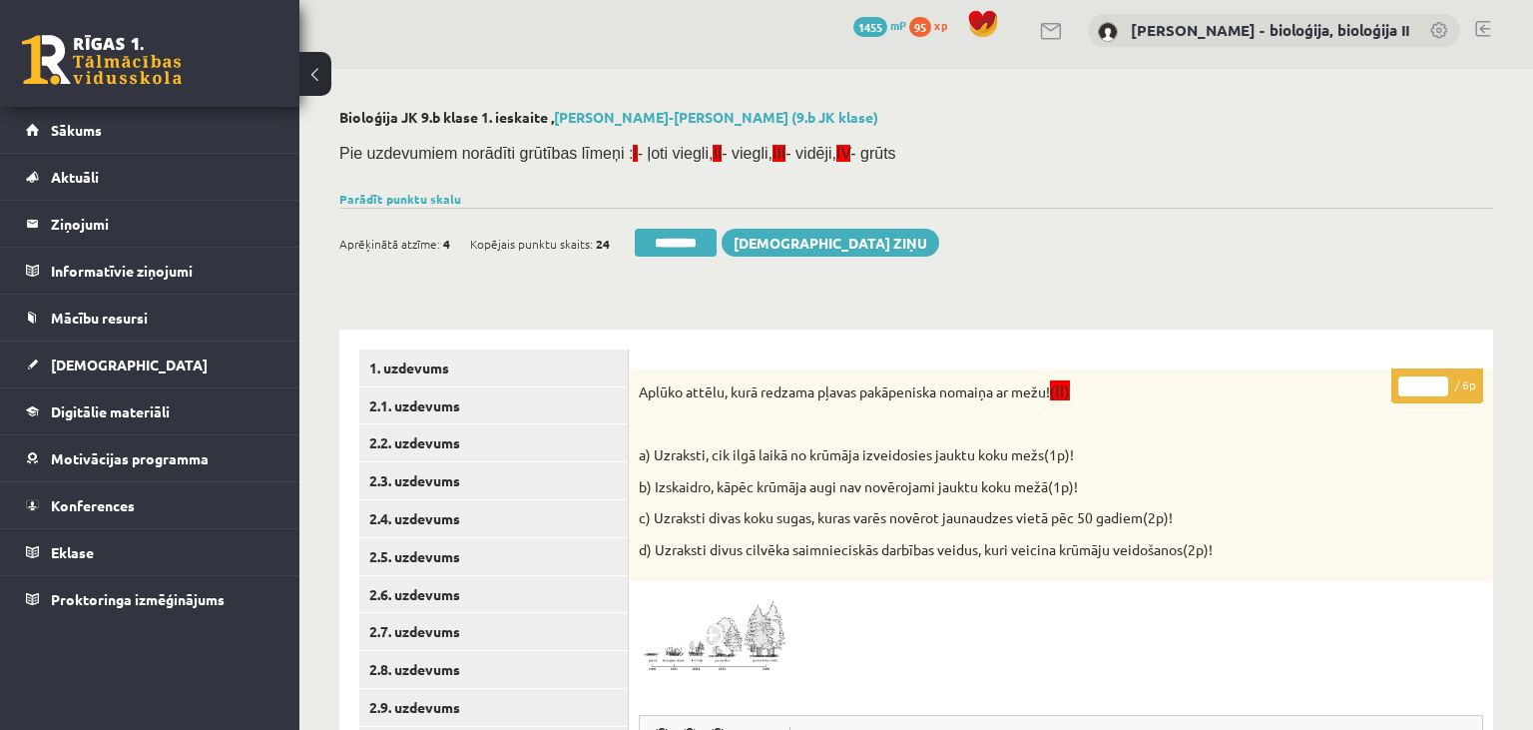
click at [1436, 381] on input "*" at bounding box center [1423, 386] width 50 height 20
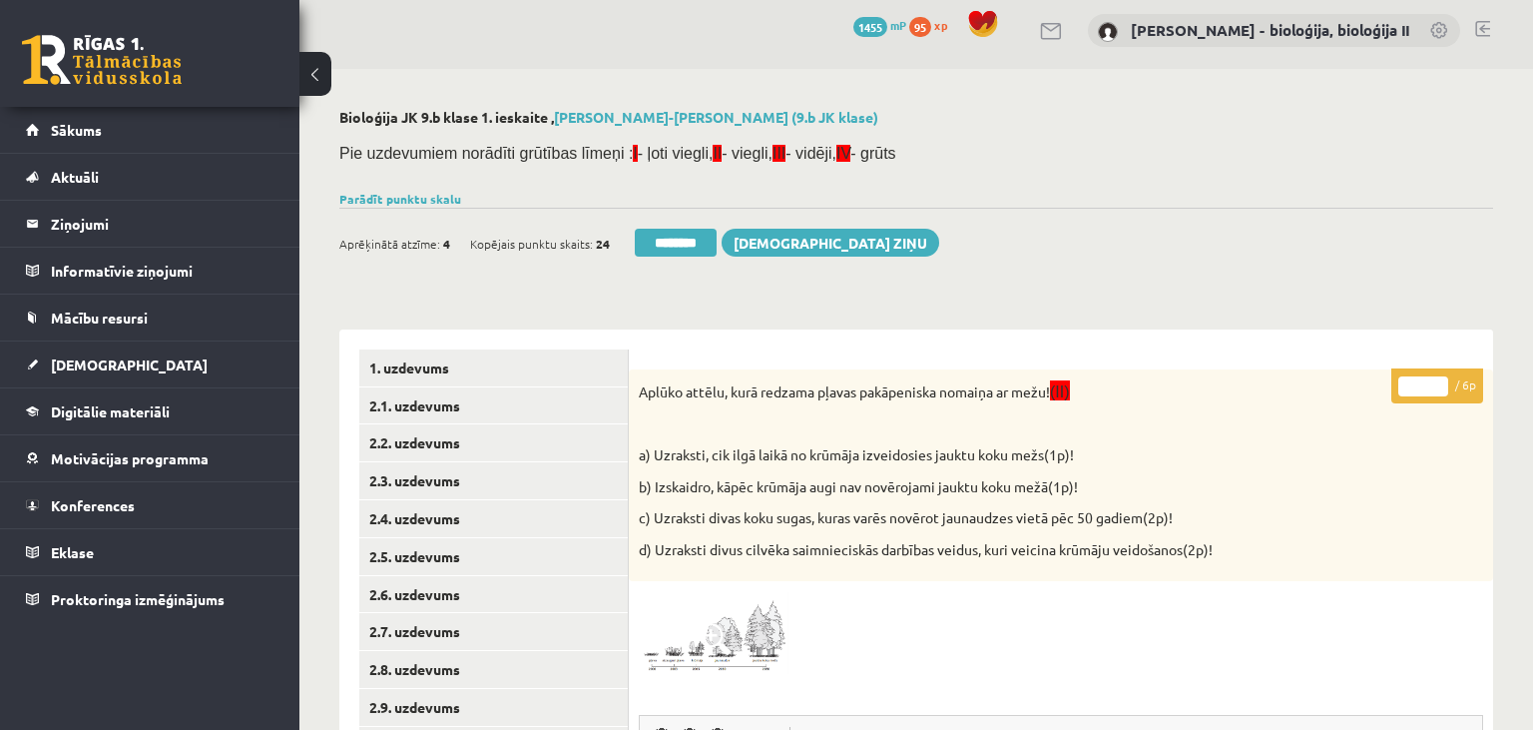
type input "*"
click at [1436, 381] on input "*" at bounding box center [1423, 386] width 50 height 20
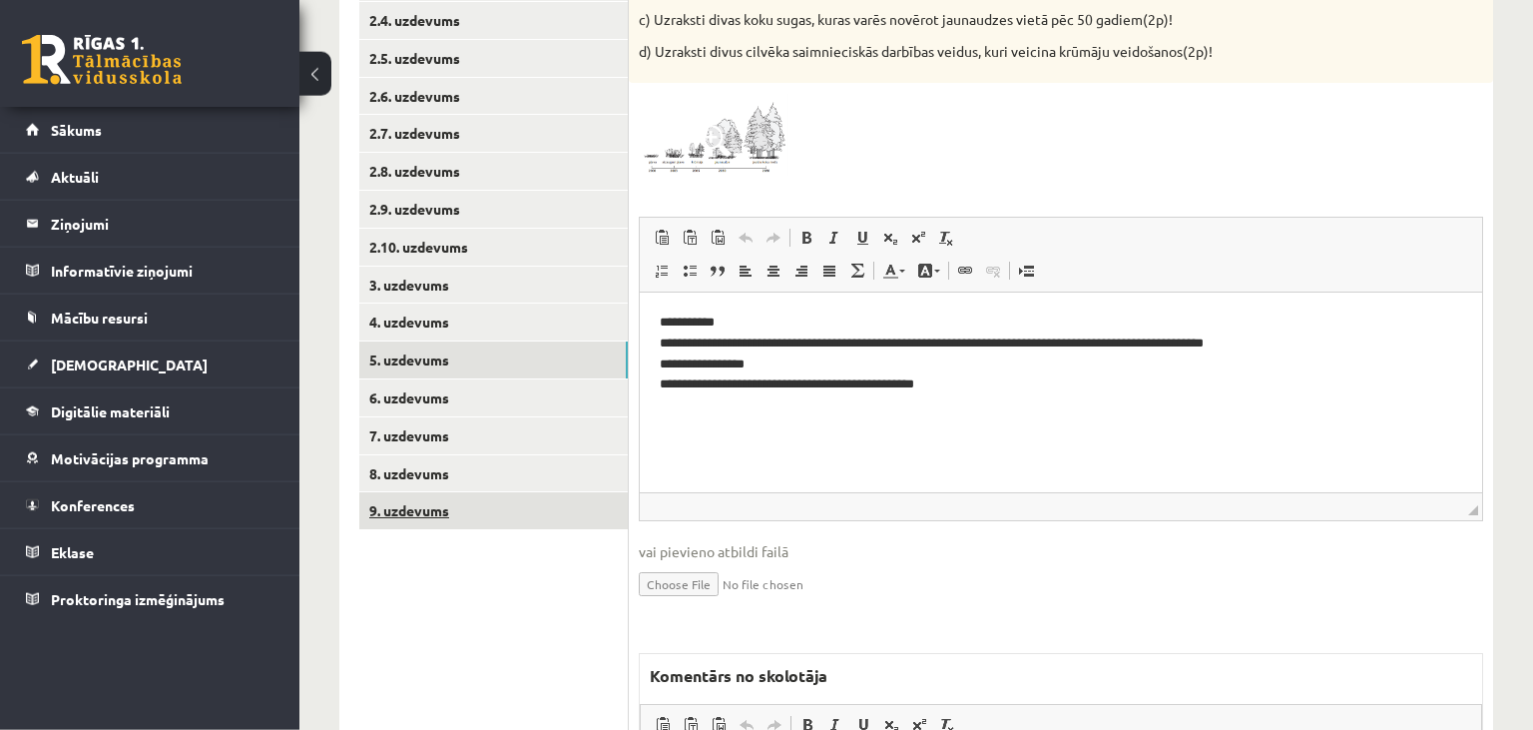
scroll to position [640, 0]
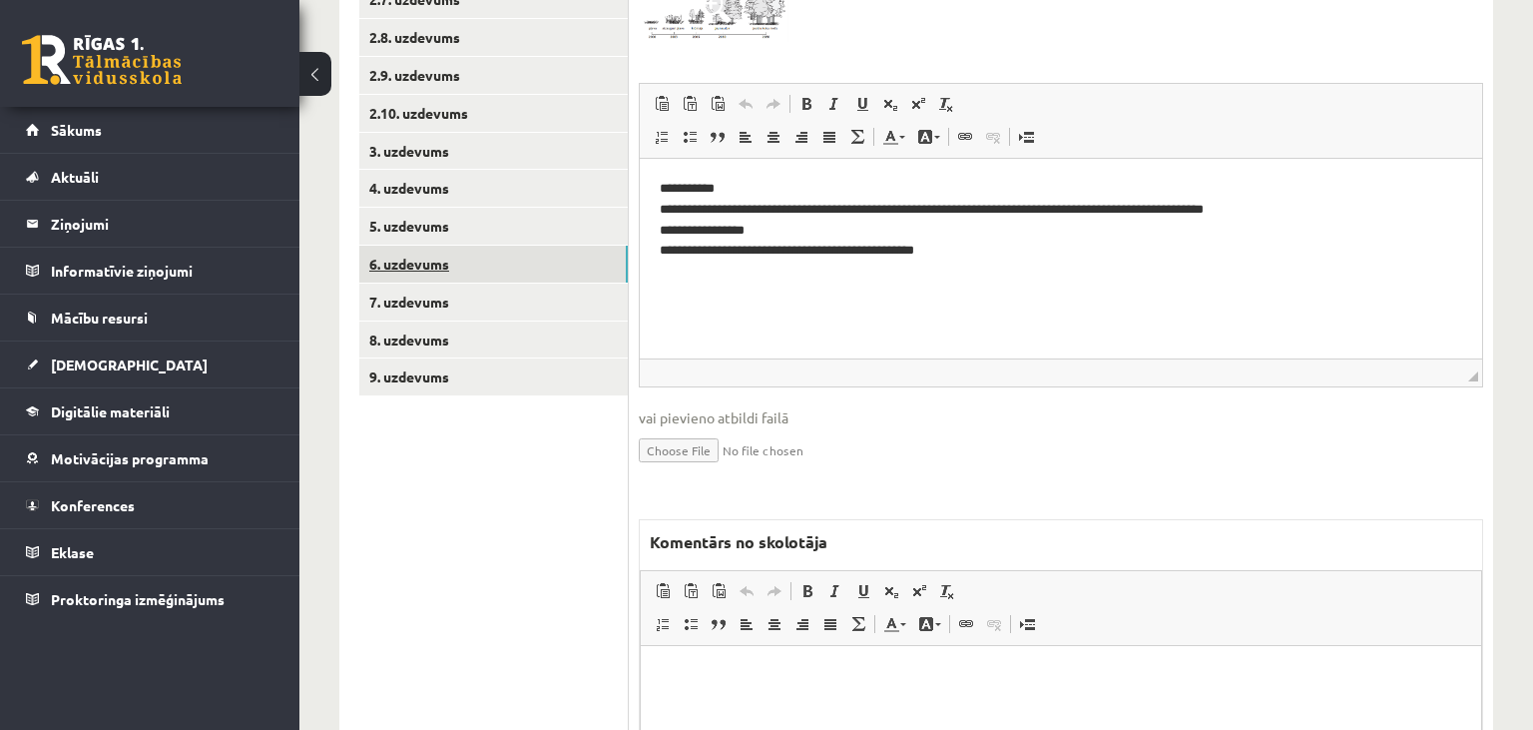
click at [494, 274] on link "6. uzdevums" at bounding box center [493, 264] width 269 height 37
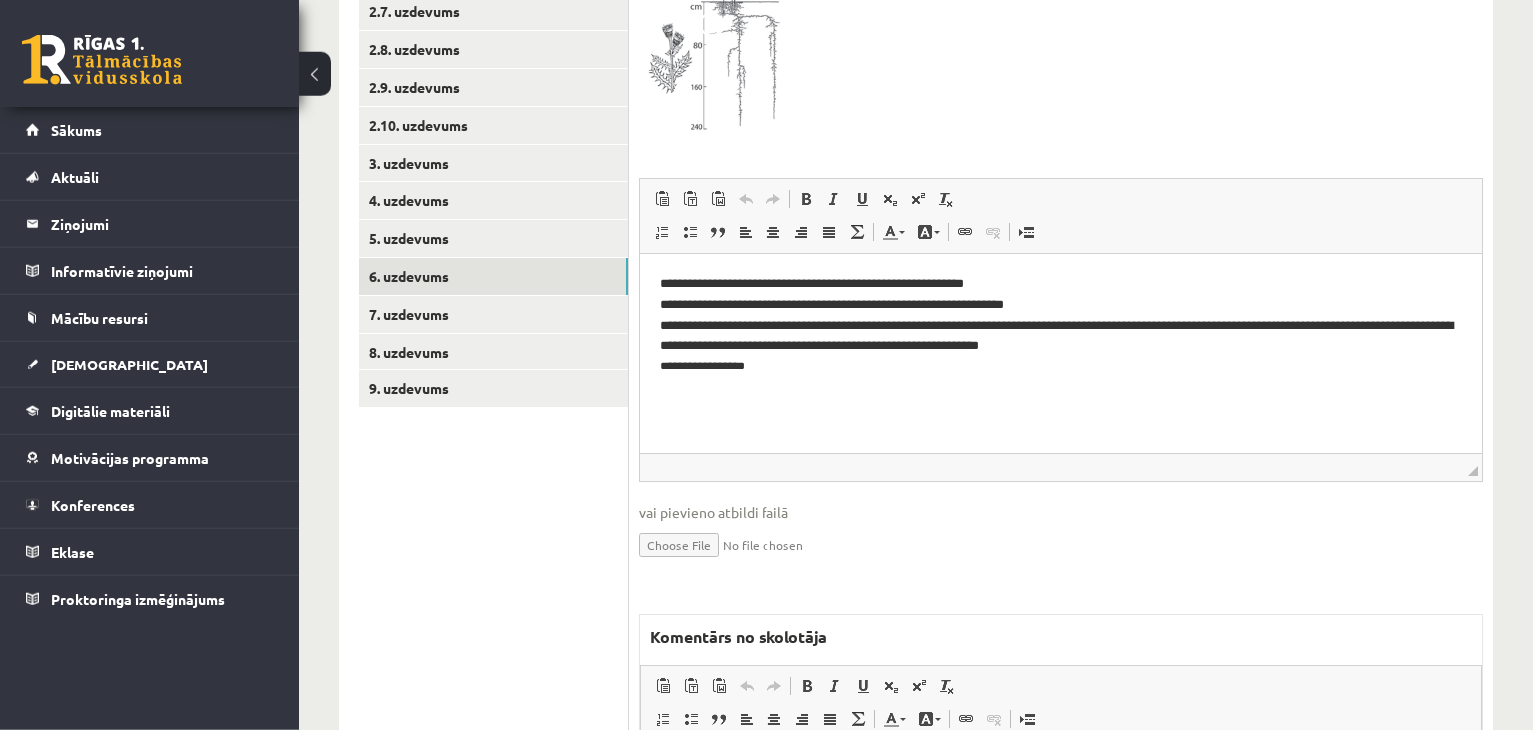
scroll to position [754, 0]
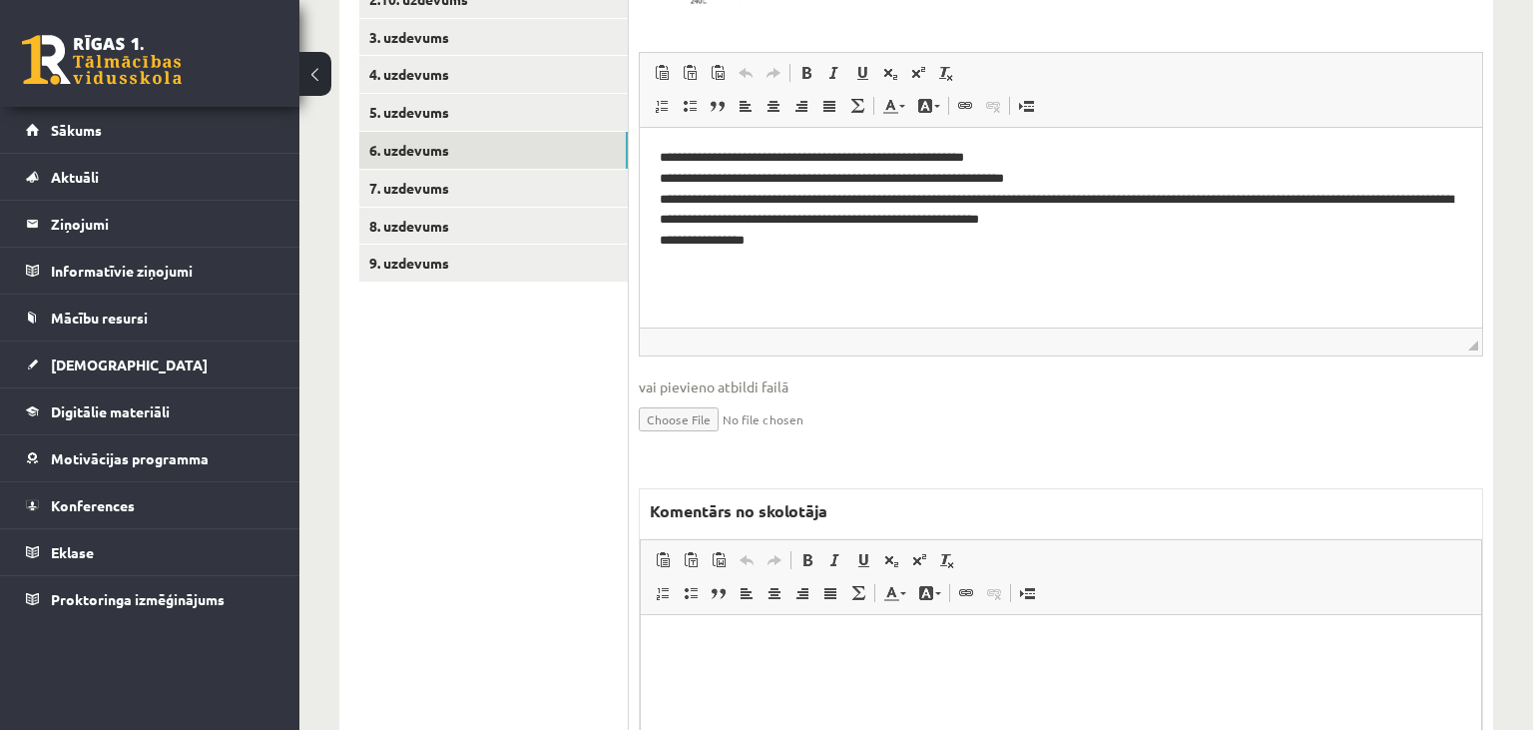
click at [1054, 683] on html at bounding box center [1061, 715] width 840 height 200
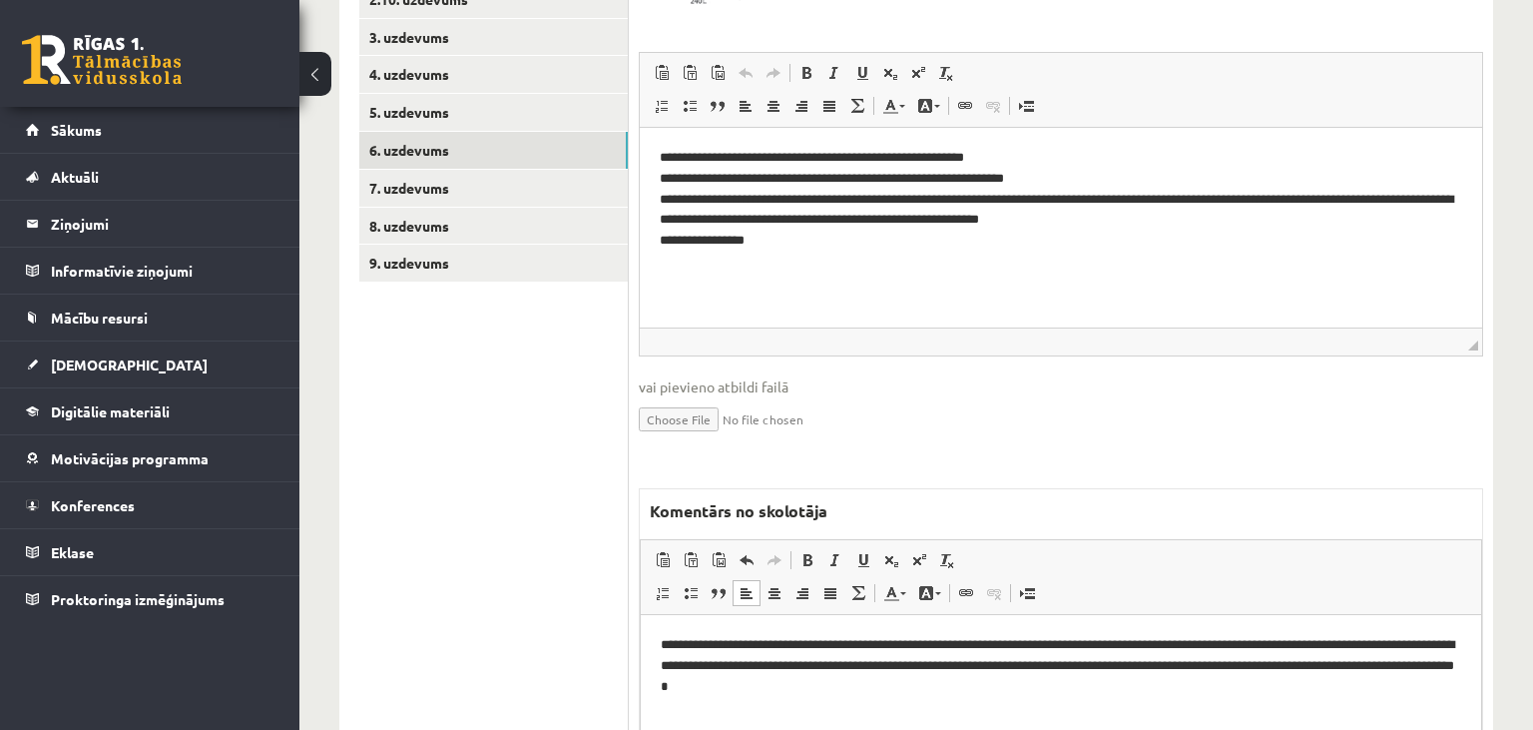
click at [899, 646] on p "**********" at bounding box center [1062, 666] width 802 height 62
click at [1180, 649] on p "**********" at bounding box center [1062, 666] width 802 height 62
click at [815, 666] on p "**********" at bounding box center [1062, 666] width 802 height 62
click at [1048, 666] on p "**********" at bounding box center [1062, 666] width 802 height 62
click at [955, 691] on p "**********" at bounding box center [1062, 666] width 802 height 62
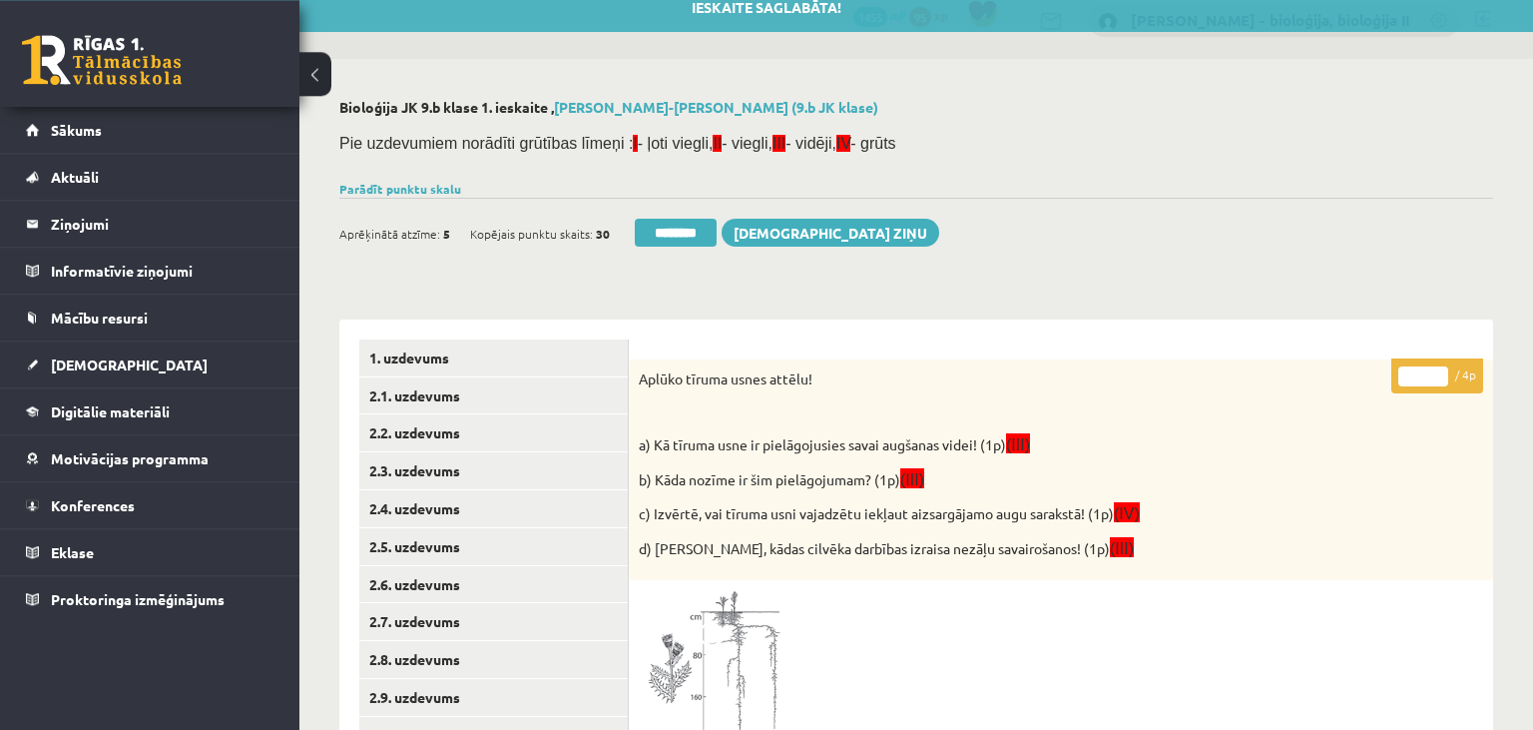
scroll to position [16, 0]
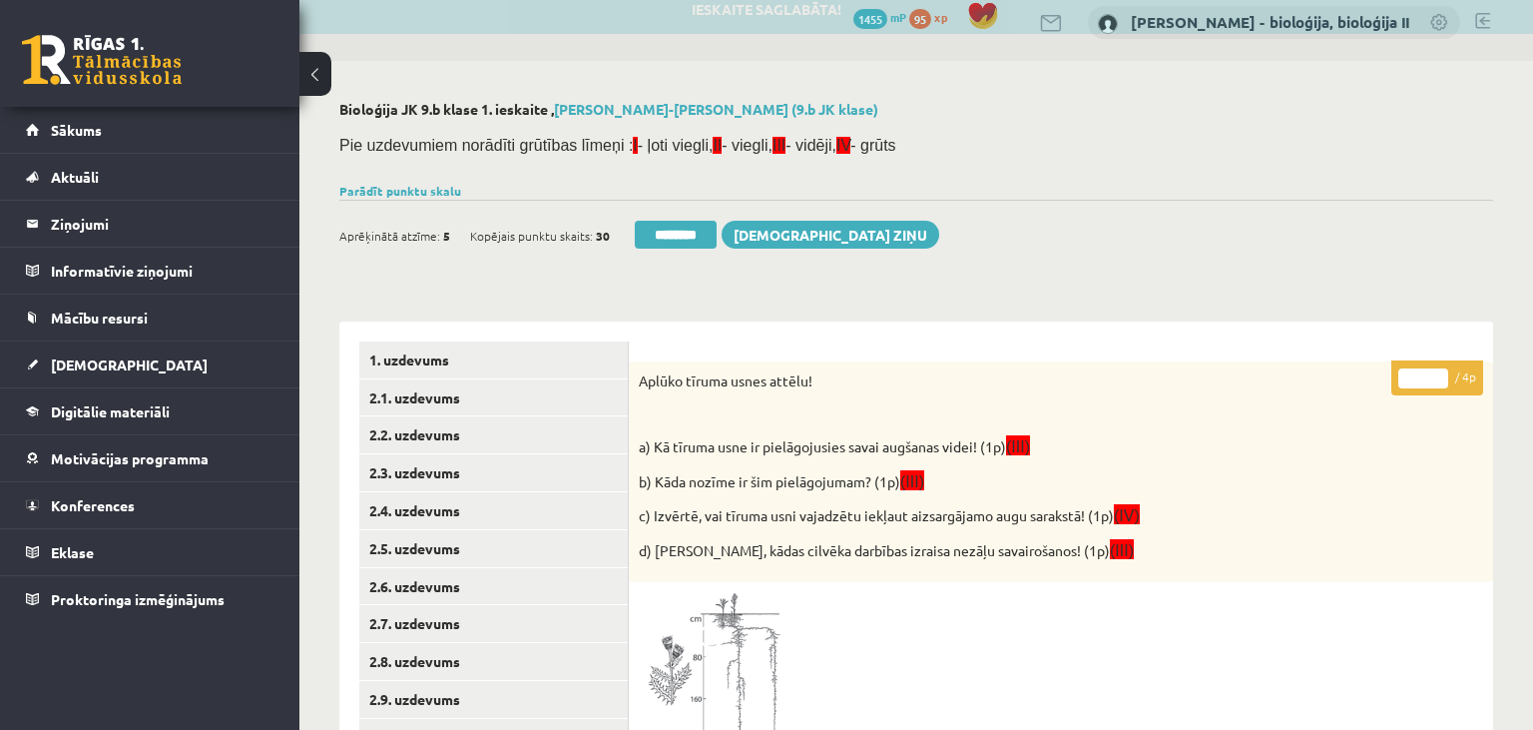
click at [1432, 377] on input "*" at bounding box center [1423, 378] width 50 height 20
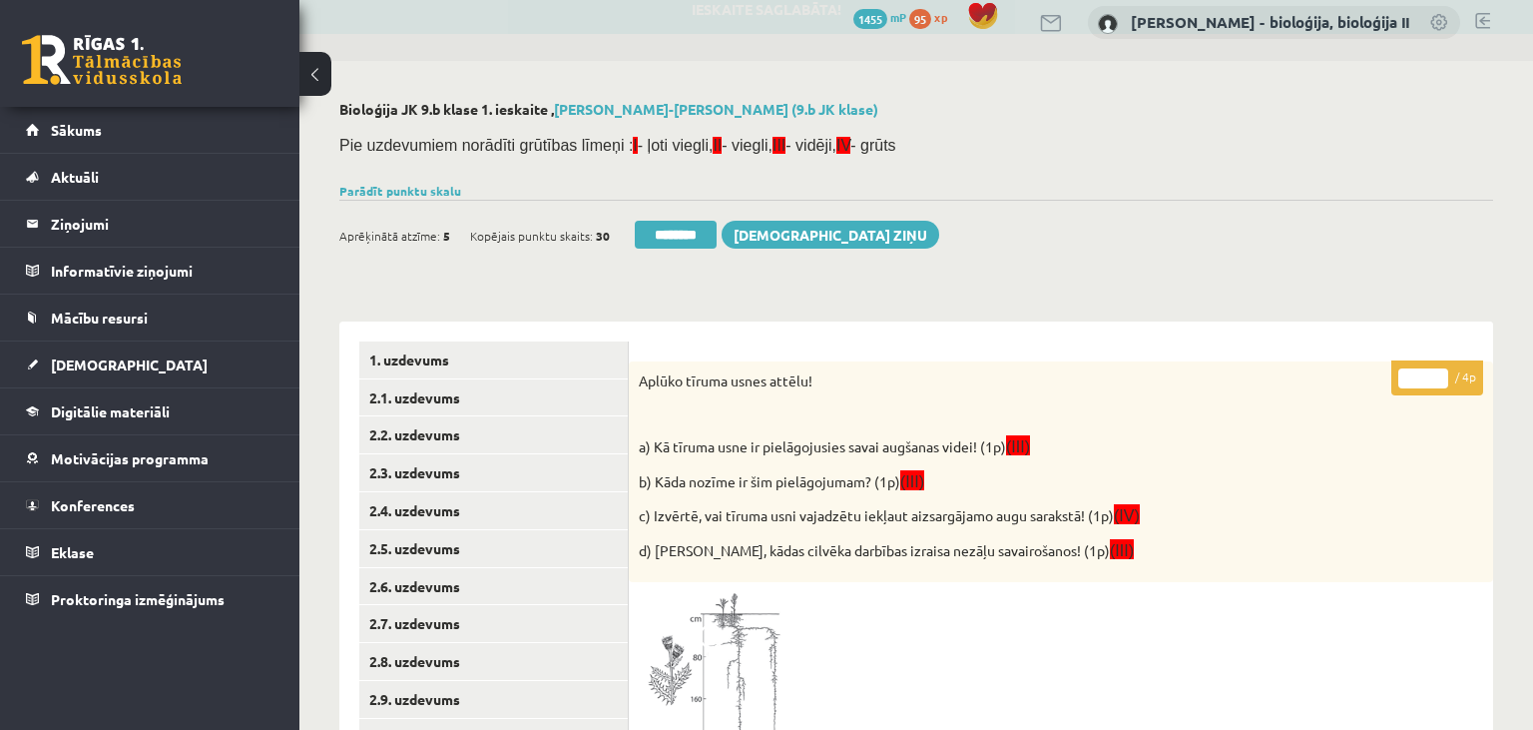
click at [1432, 377] on input "*" at bounding box center [1423, 378] width 50 height 20
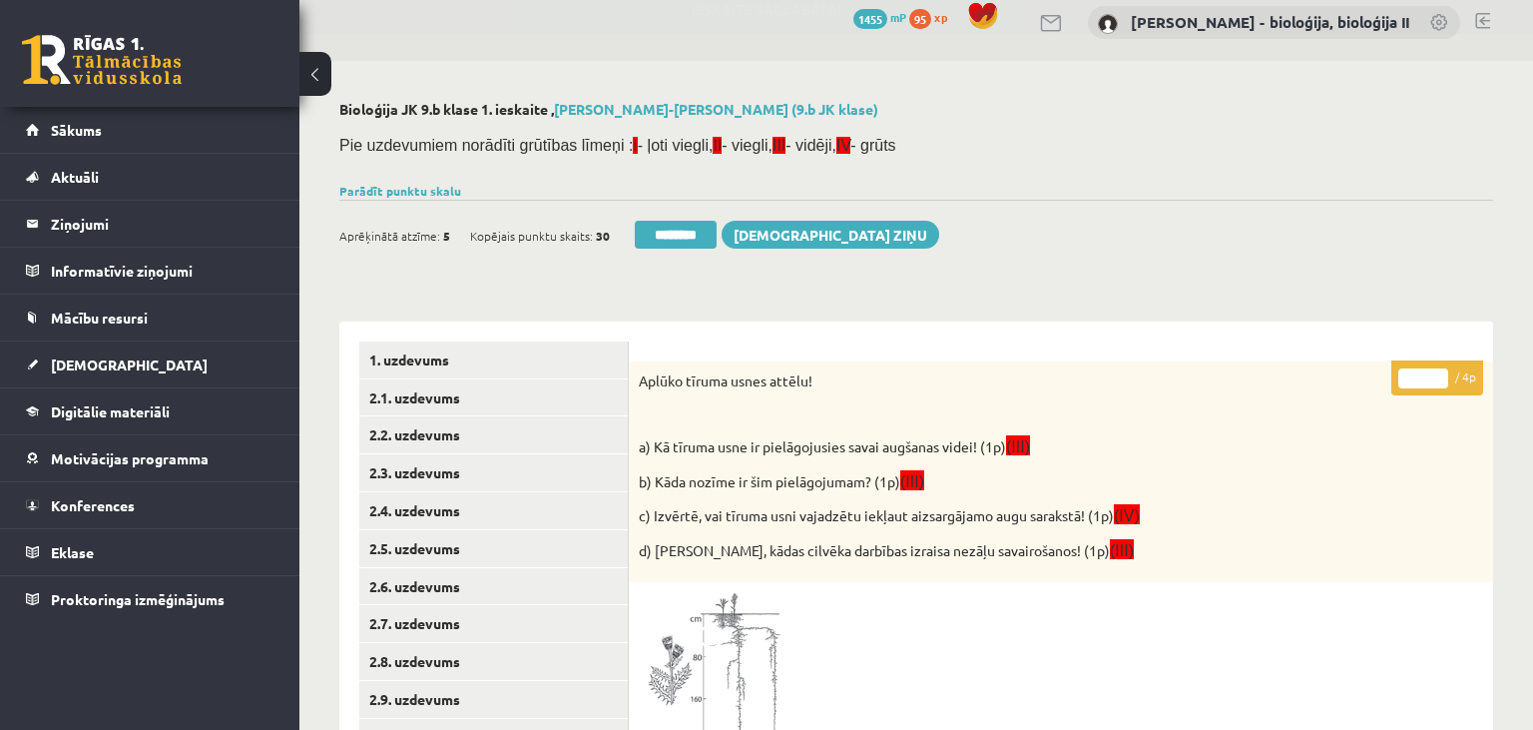
click at [1432, 377] on input "*" at bounding box center [1423, 378] width 50 height 20
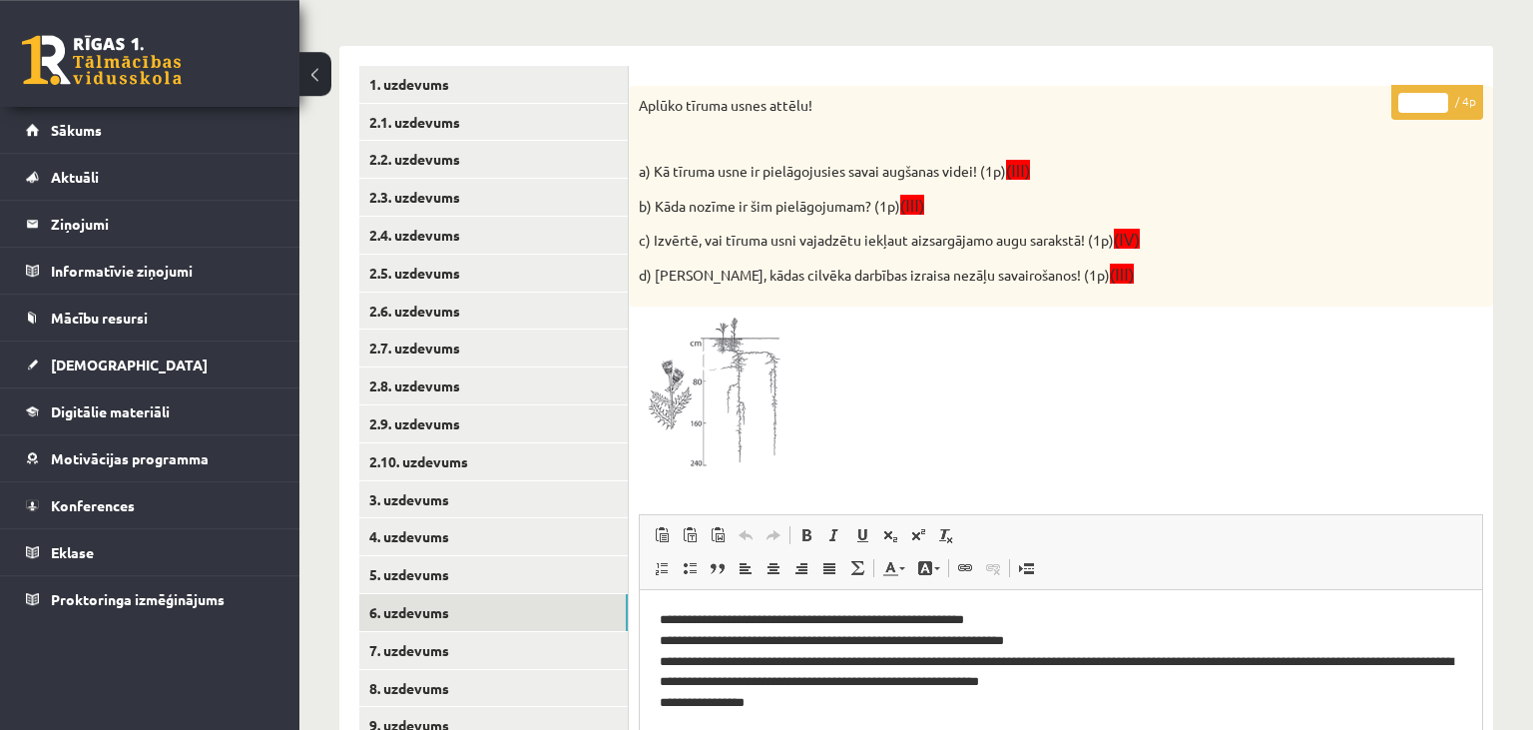
scroll to position [227, 0]
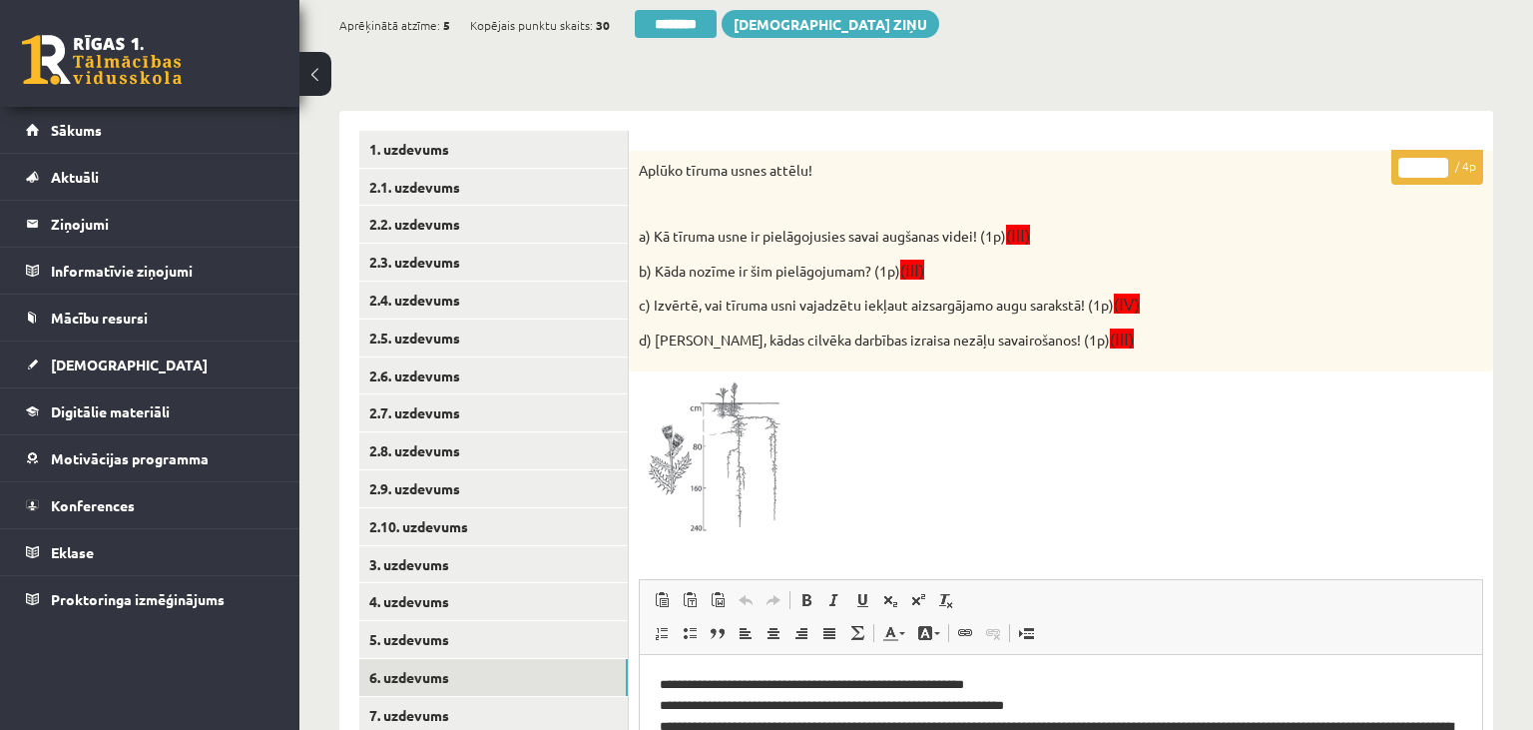
type input "*"
click at [1443, 175] on input "*" at bounding box center [1423, 168] width 50 height 20
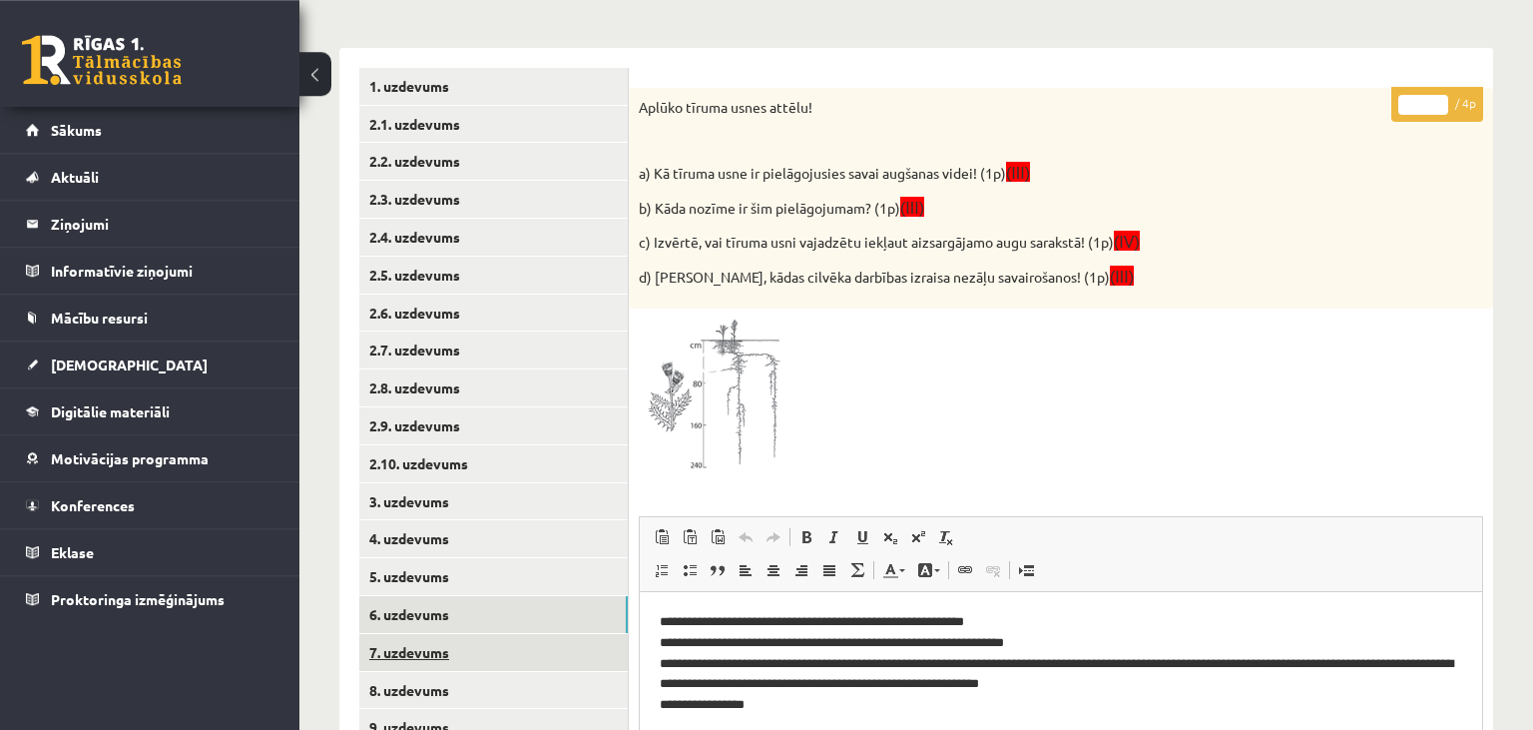
scroll to position [331, 0]
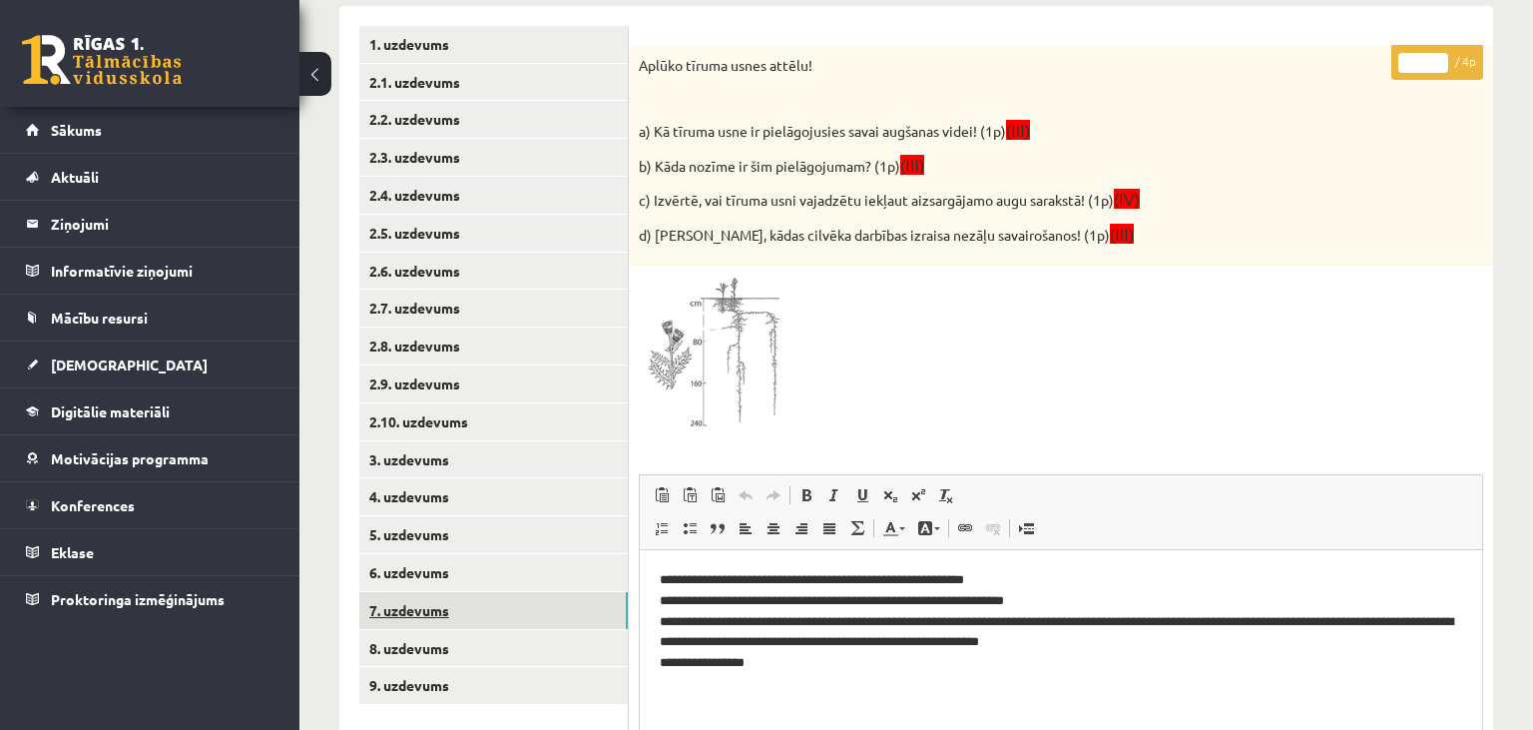
click at [453, 612] on link "7. uzdevums" at bounding box center [493, 610] width 269 height 37
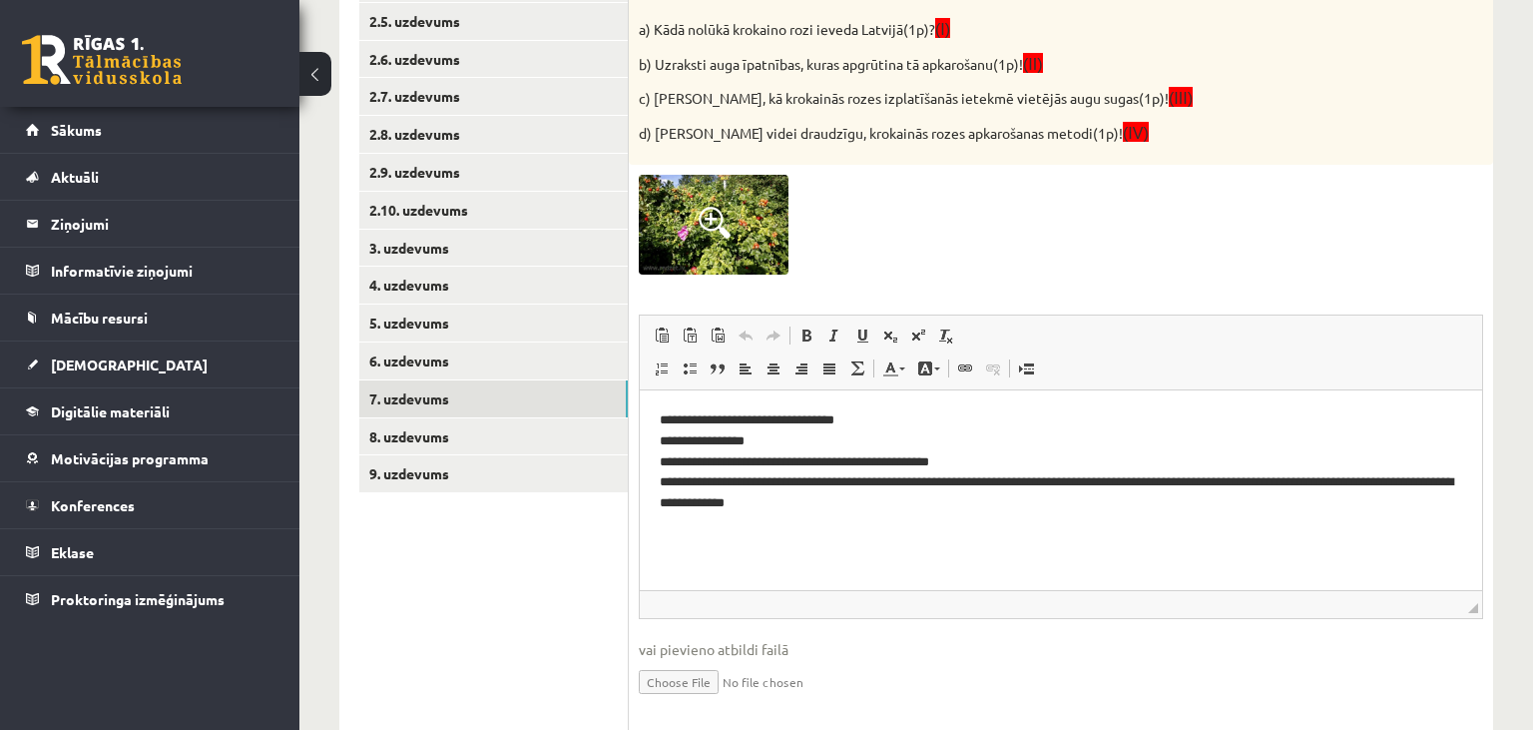
scroll to position [227, 0]
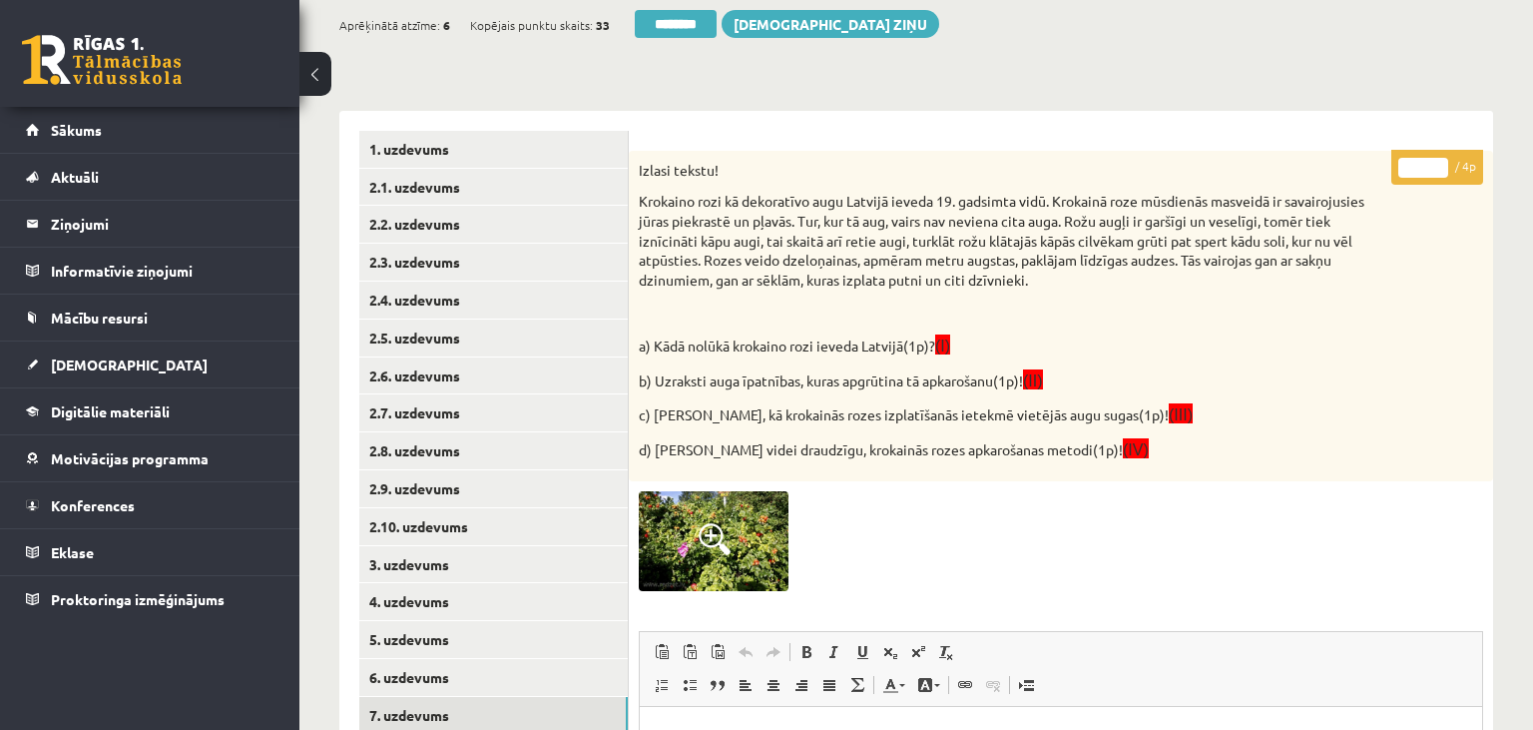
click at [1438, 168] on input "*" at bounding box center [1423, 168] width 50 height 20
click at [1437, 167] on input "*" at bounding box center [1423, 168] width 50 height 20
click at [1437, 166] on input "*" at bounding box center [1423, 168] width 50 height 20
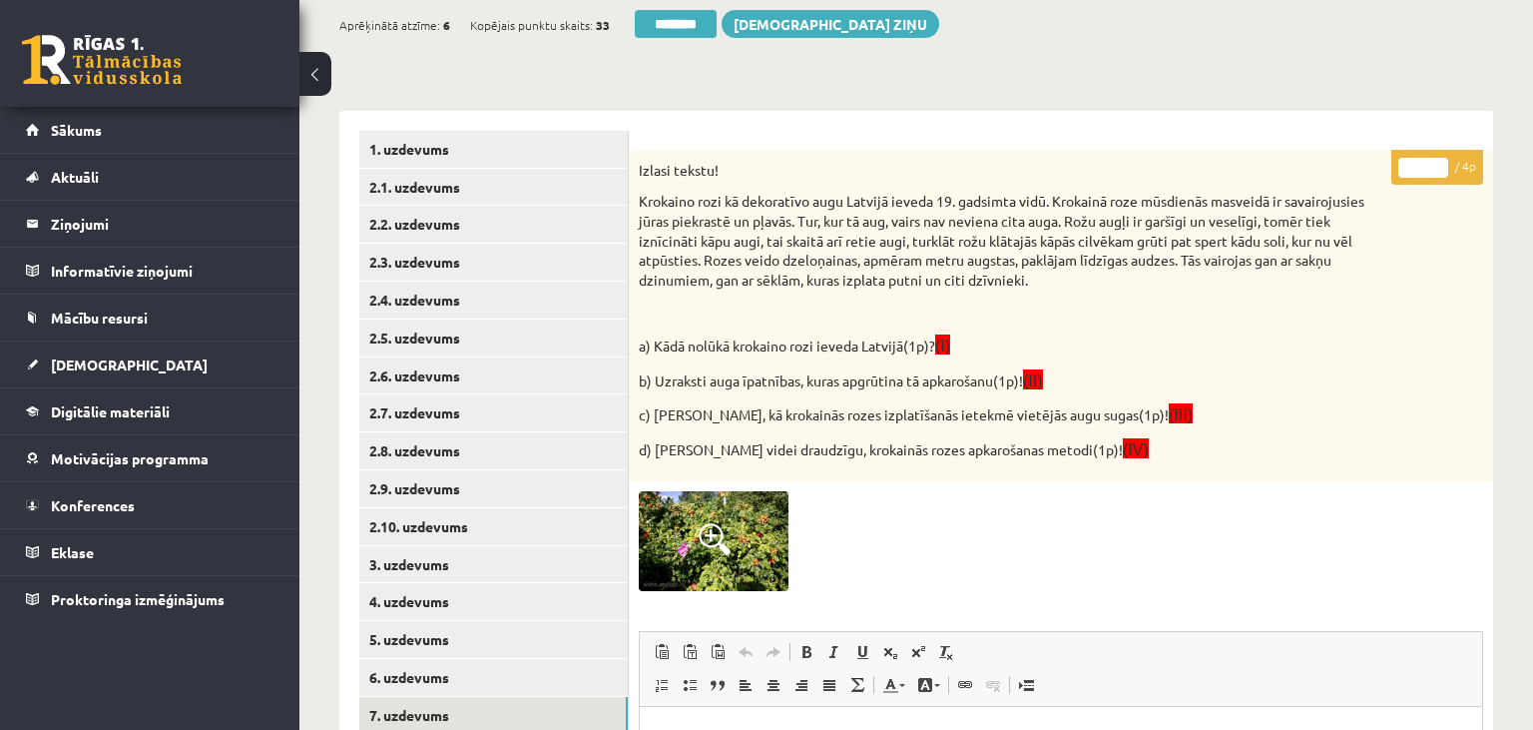
click at [1437, 166] on input "*" at bounding box center [1423, 168] width 50 height 20
type input "*"
click at [1437, 166] on input "*" at bounding box center [1423, 168] width 50 height 20
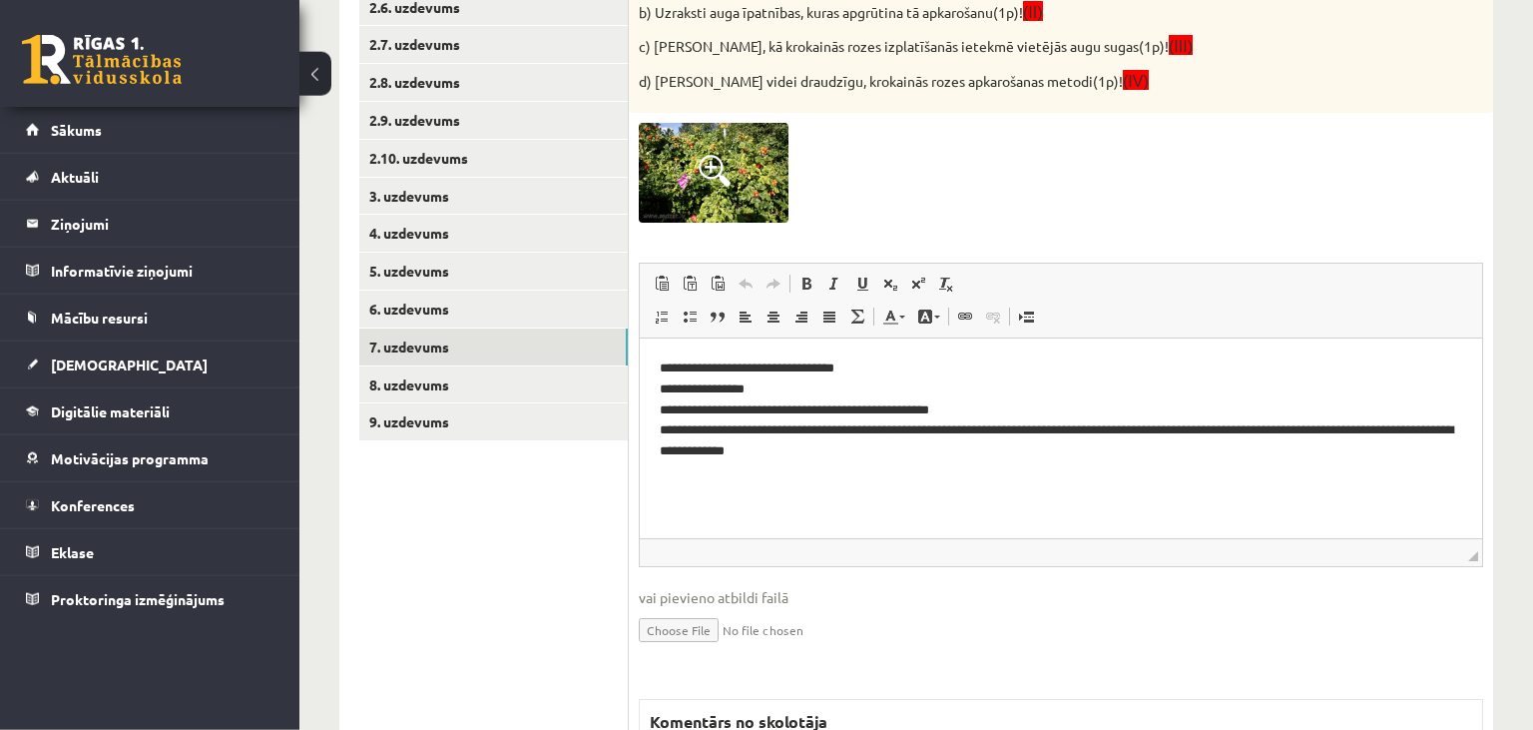
scroll to position [648, 0]
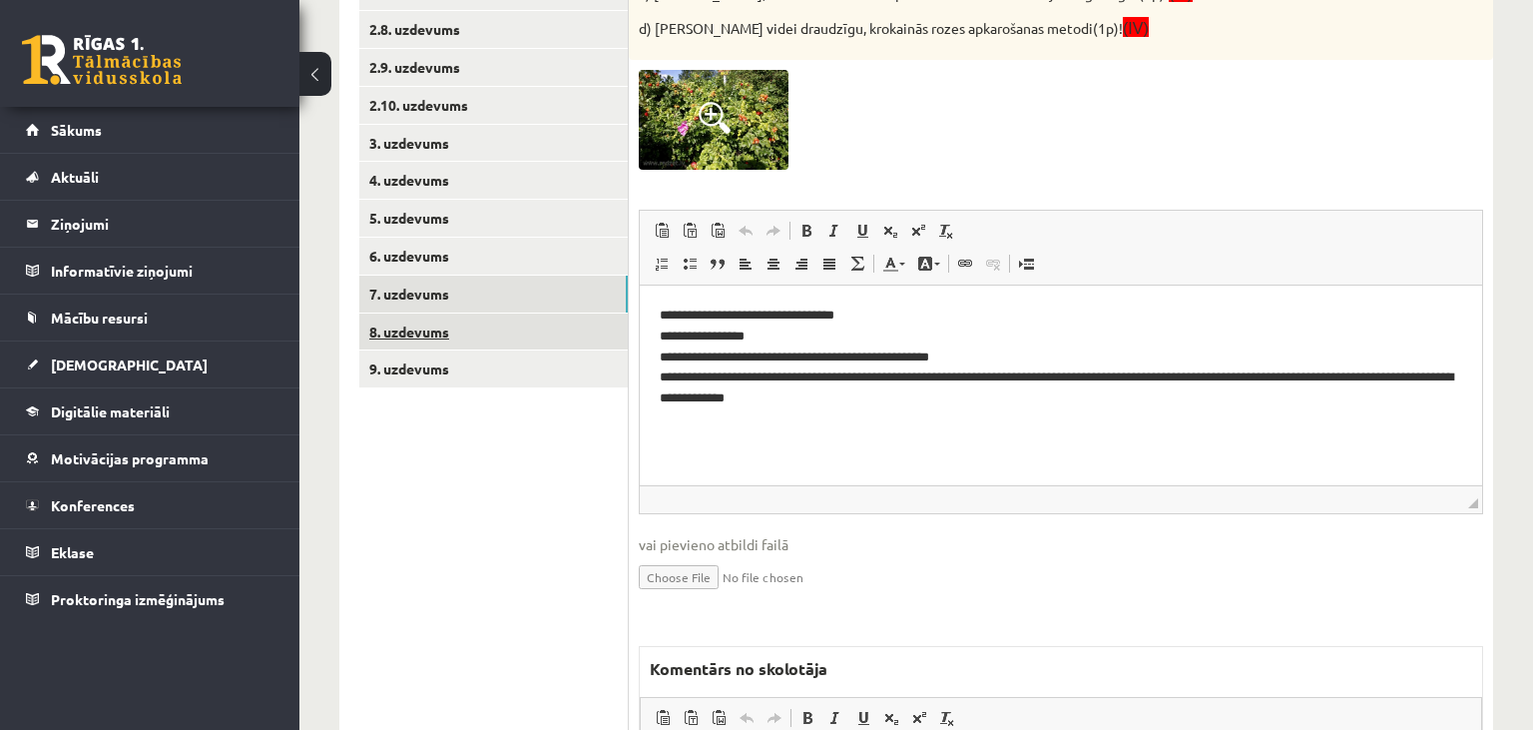
click at [500, 325] on link "8. uzdevums" at bounding box center [493, 331] width 269 height 37
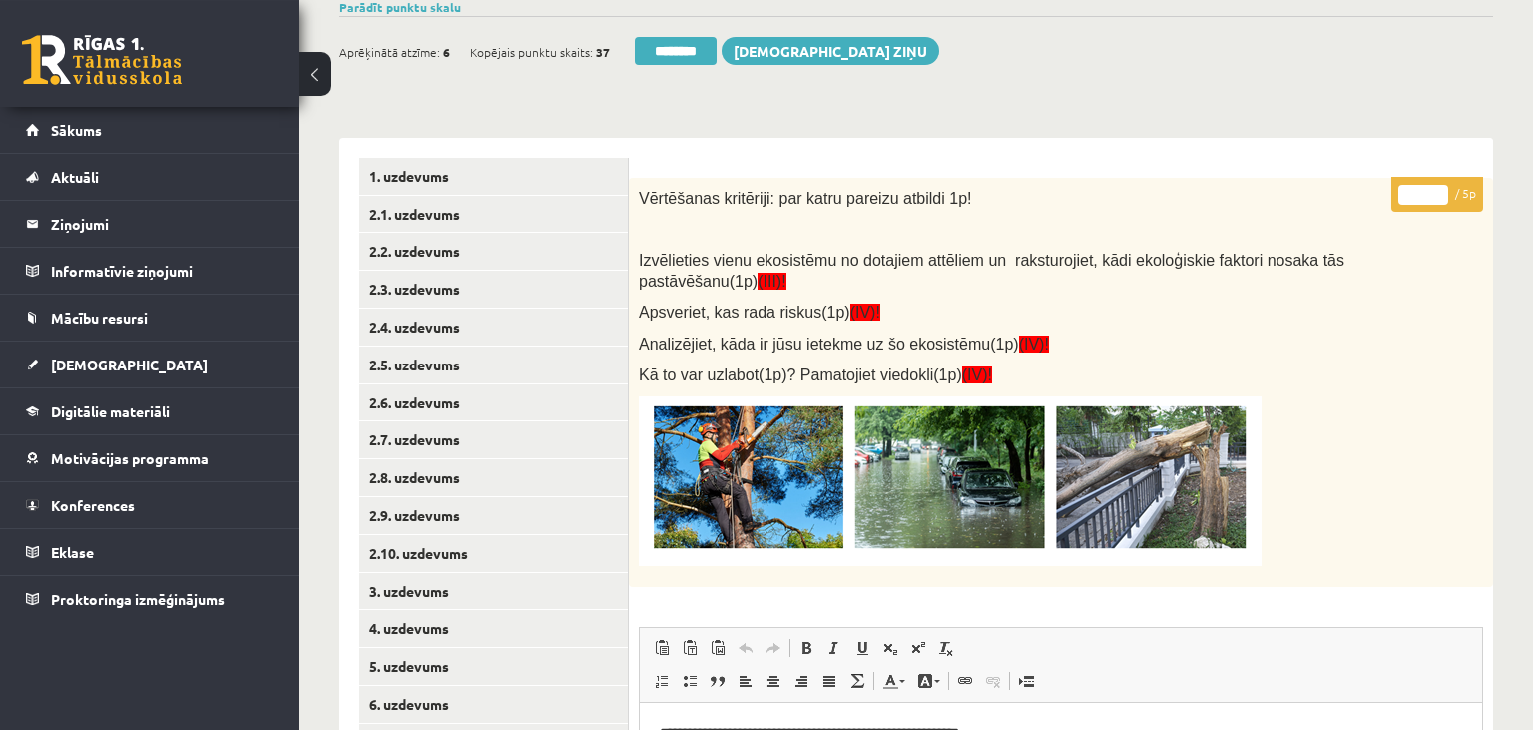
scroll to position [174, 0]
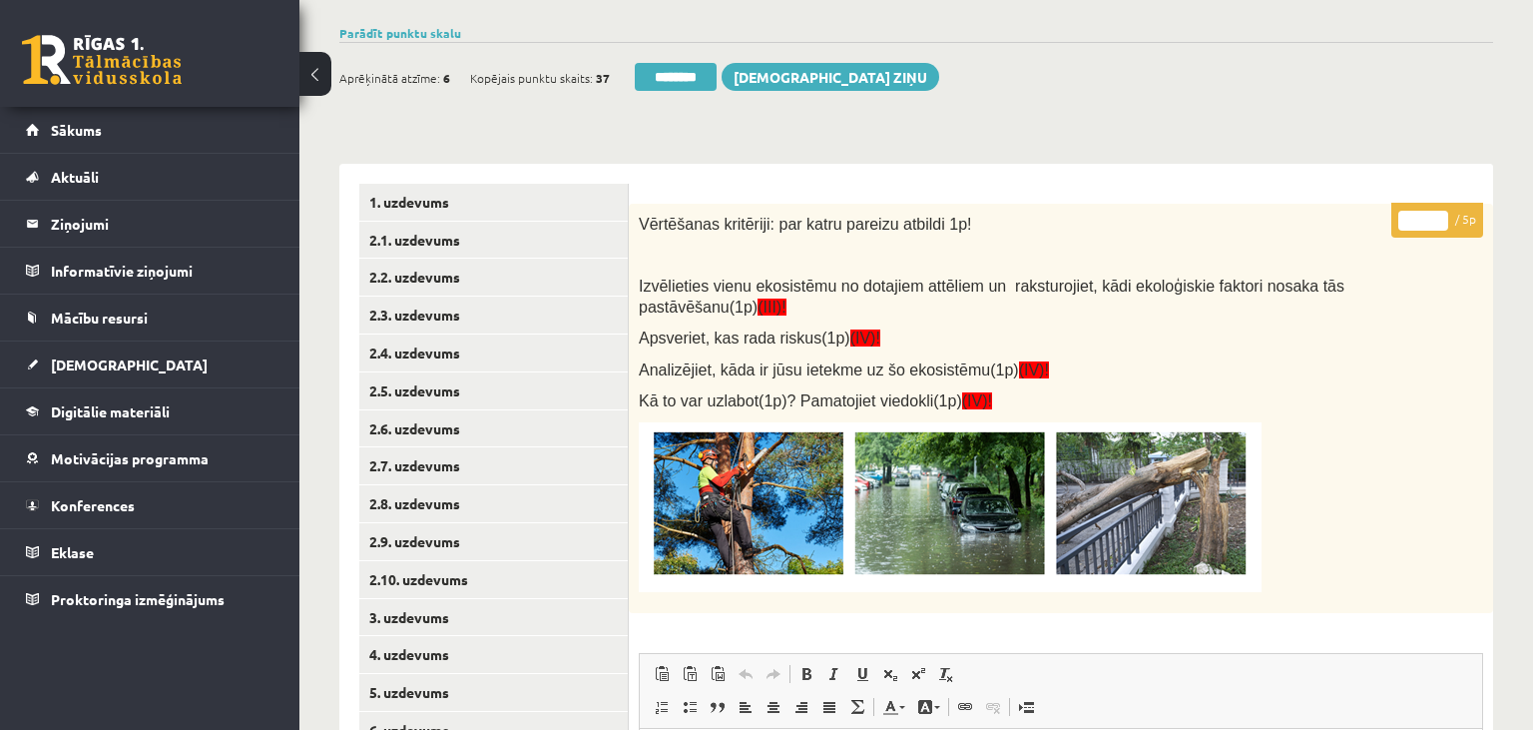
click at [1437, 214] on input "*" at bounding box center [1423, 221] width 50 height 20
type input "*"
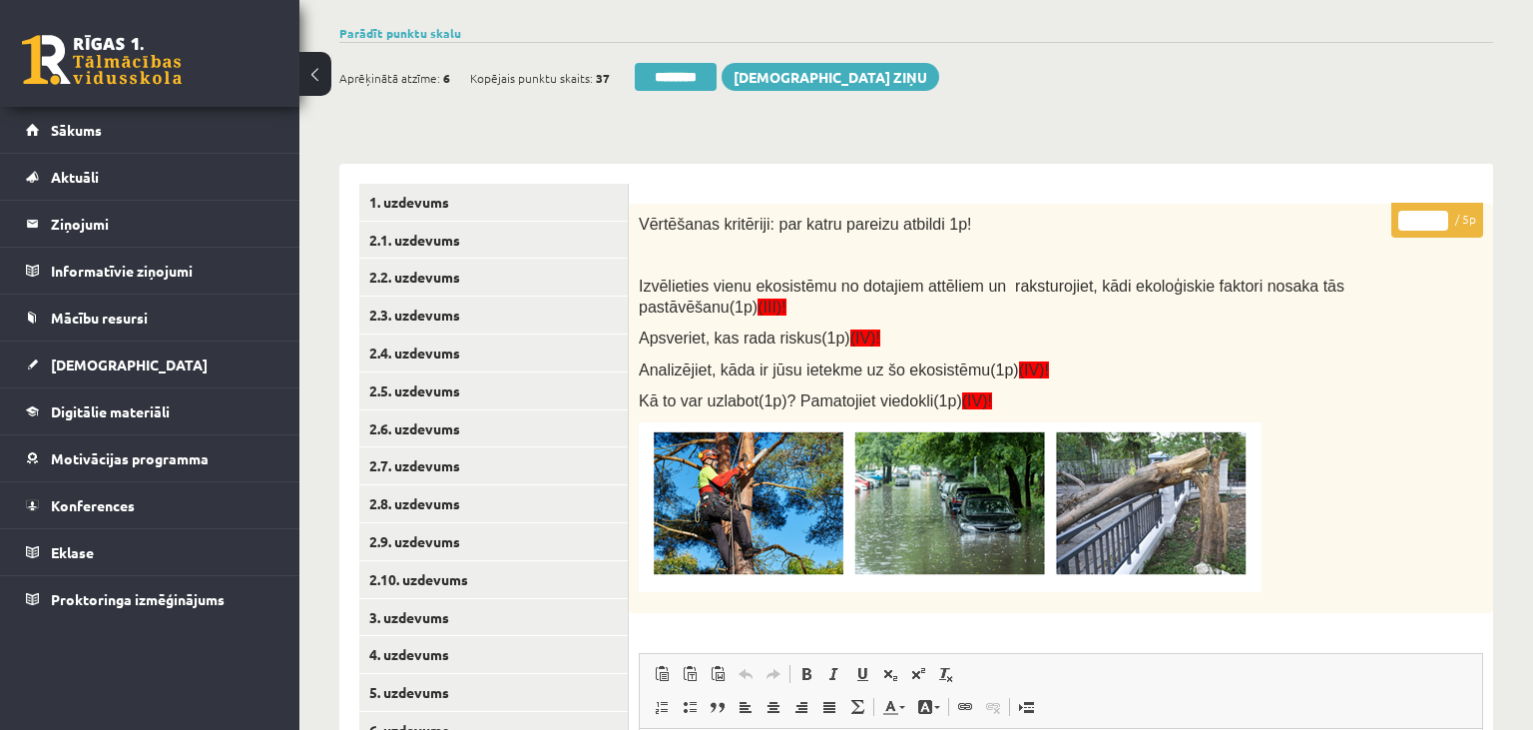
click at [1437, 214] on input "*" at bounding box center [1423, 221] width 50 height 20
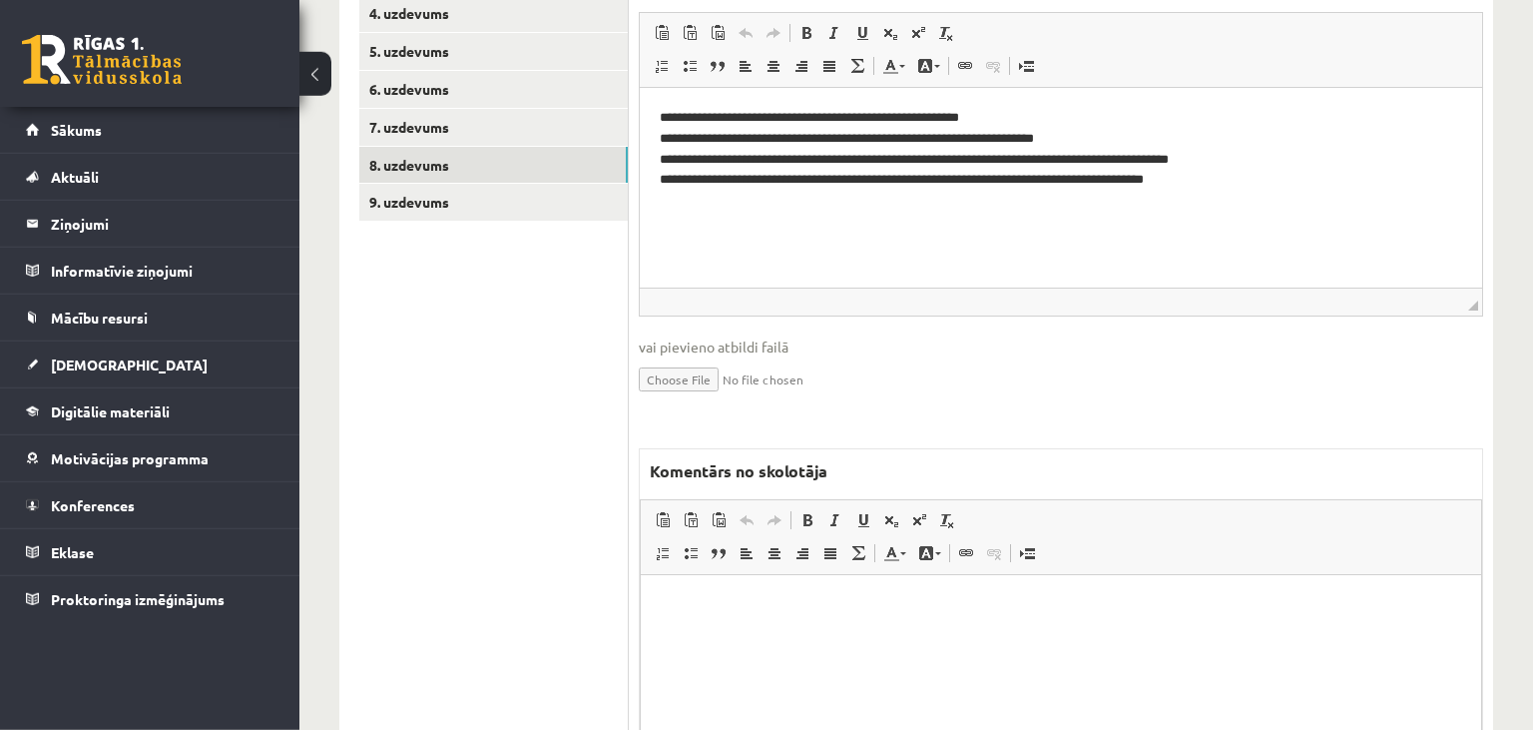
scroll to position [911, 0]
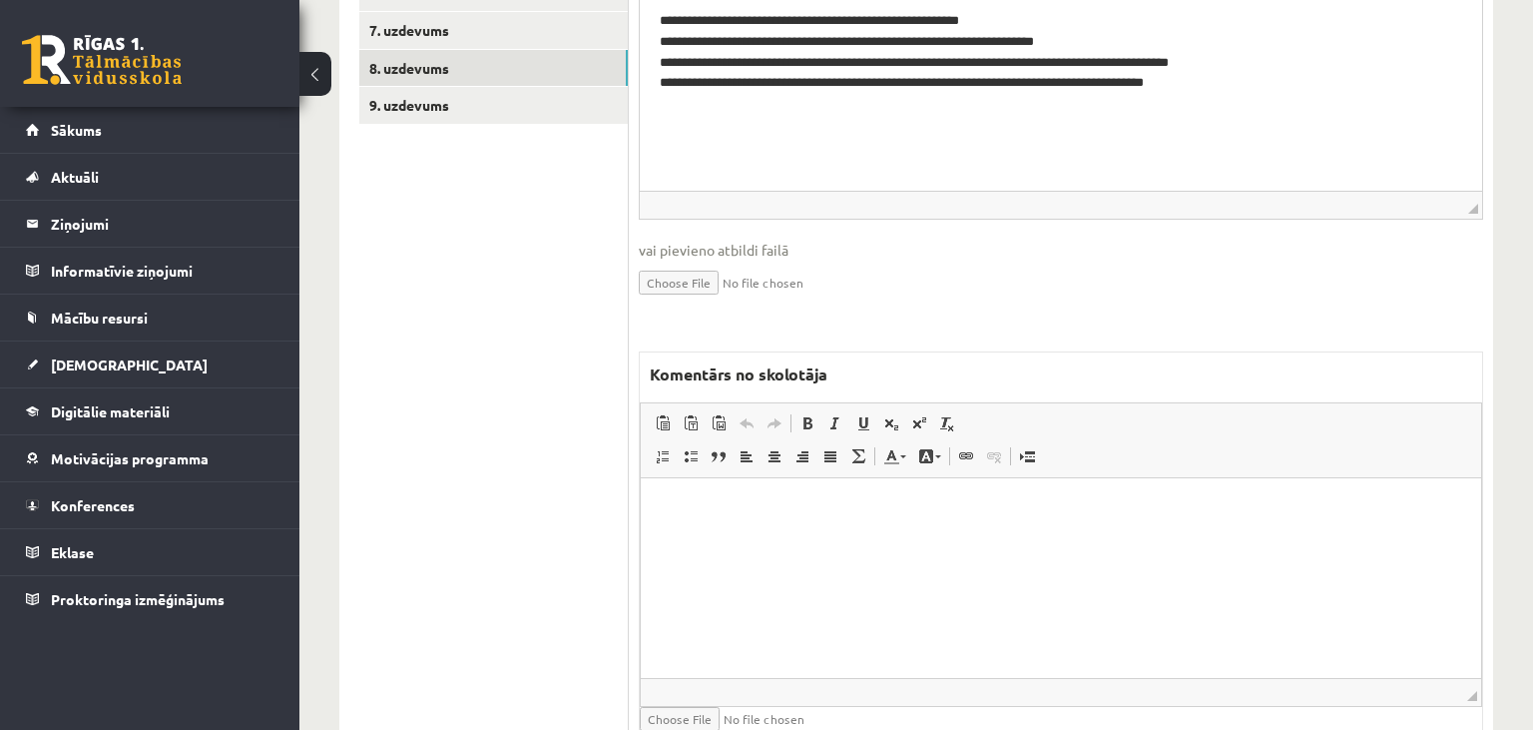
click at [827, 532] on html at bounding box center [1061, 577] width 840 height 200
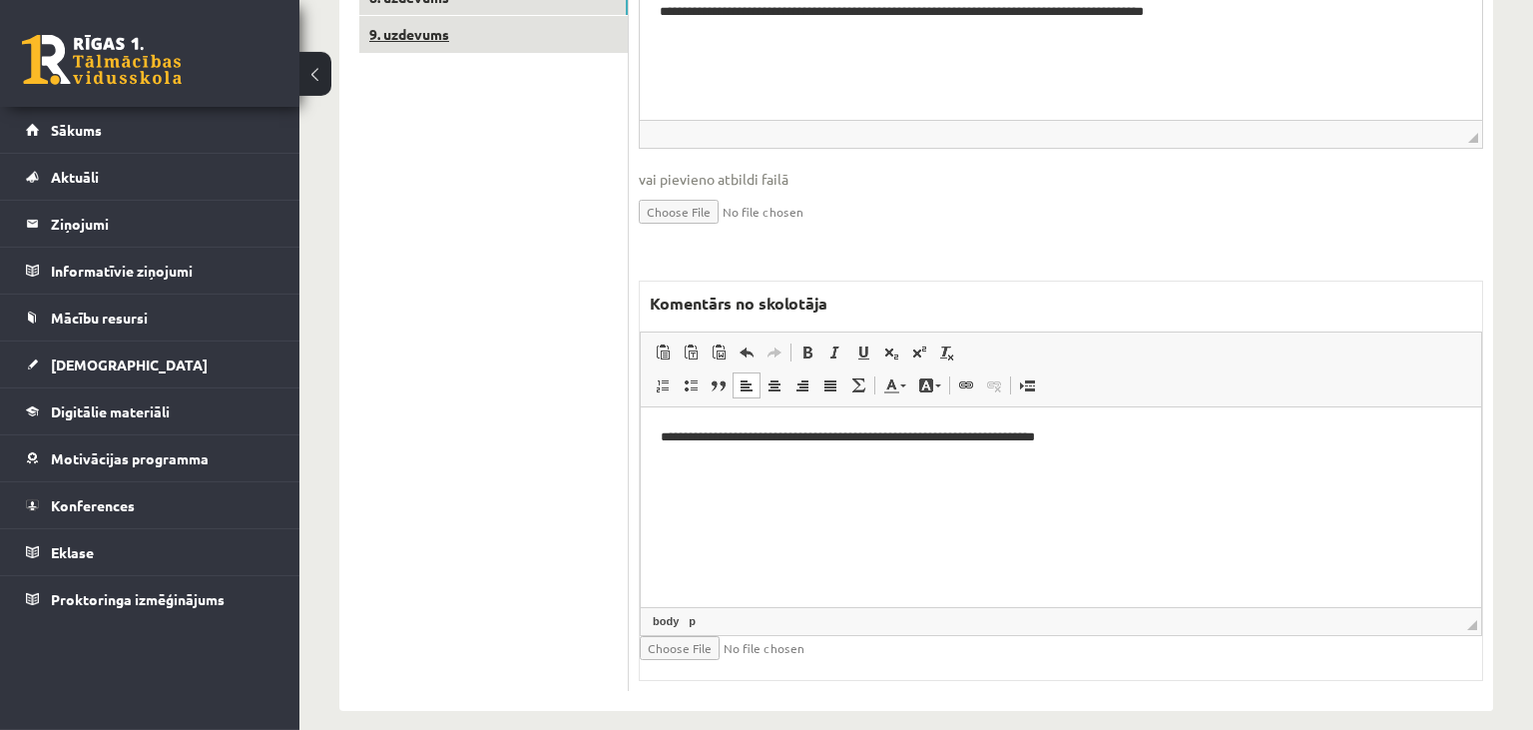
scroll to position [994, 0]
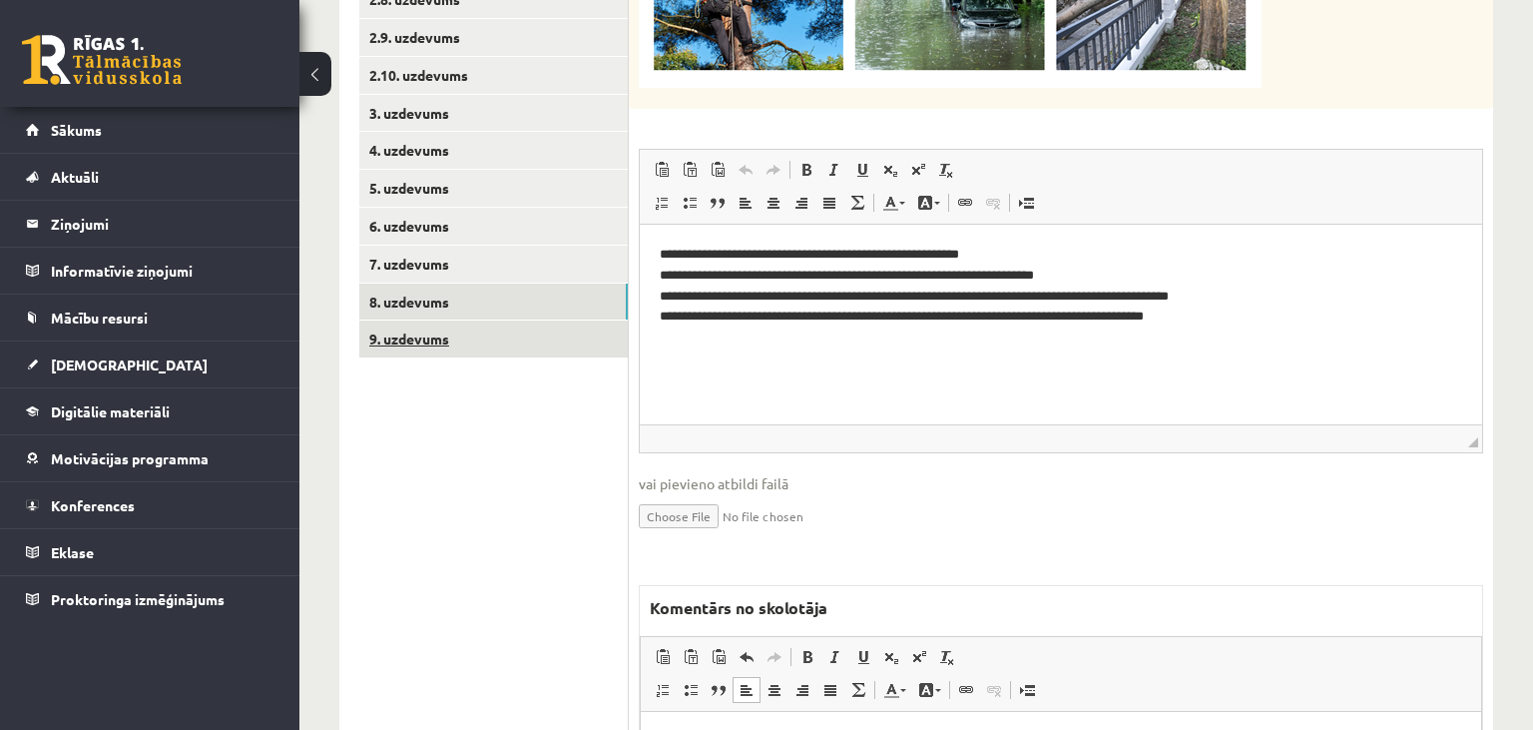
click at [500, 341] on link "9. uzdevums" at bounding box center [493, 338] width 269 height 37
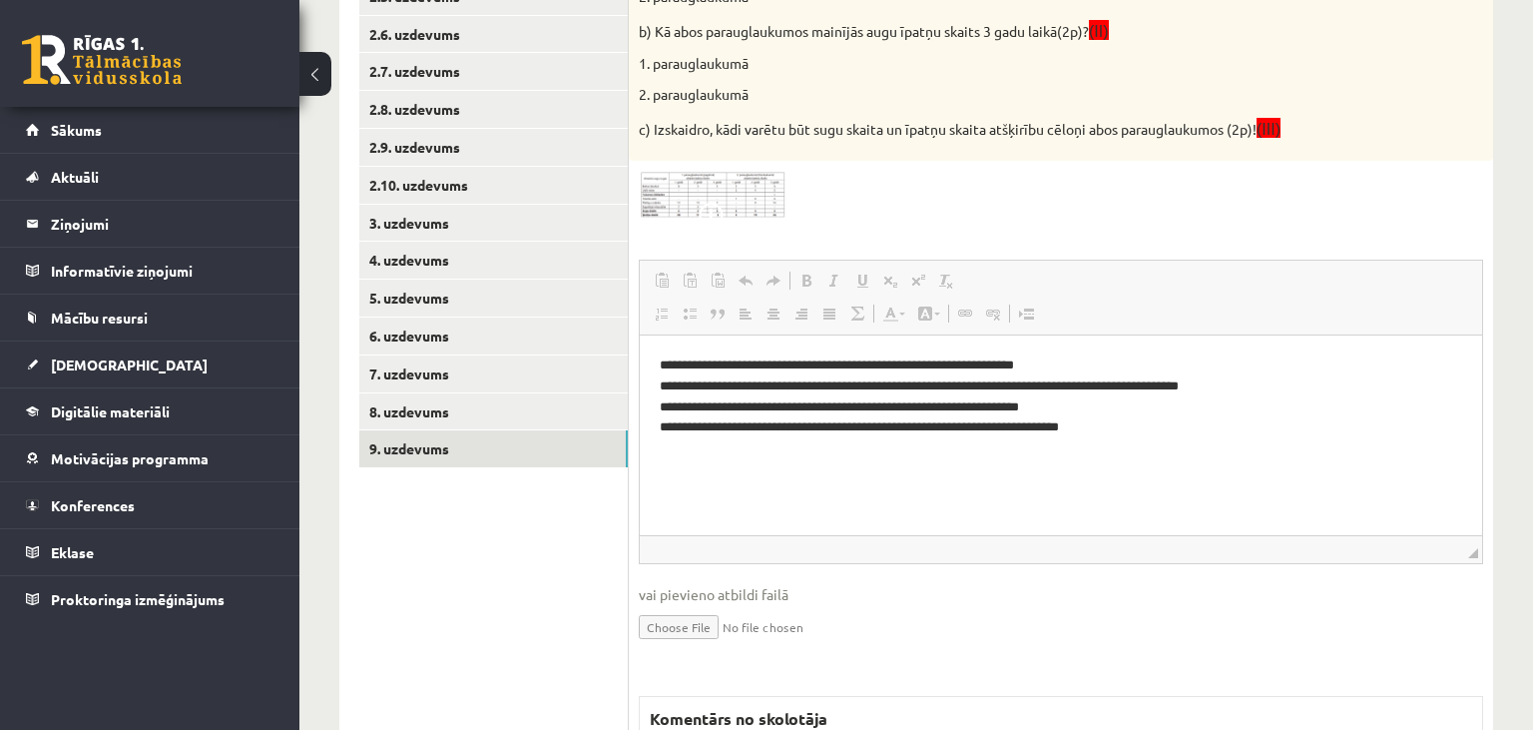
scroll to position [0, 0]
click at [742, 210] on img at bounding box center [714, 195] width 150 height 49
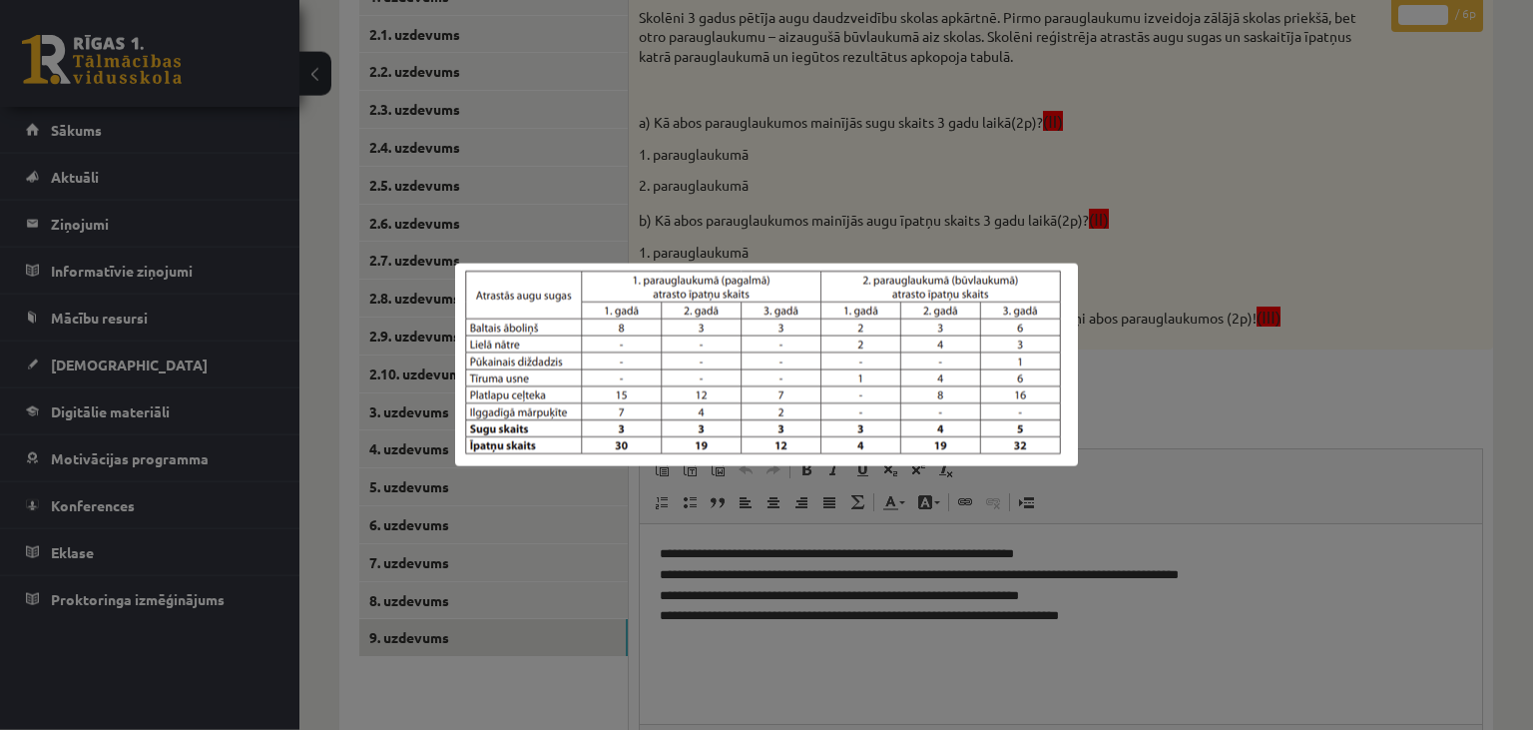
scroll to position [357, 0]
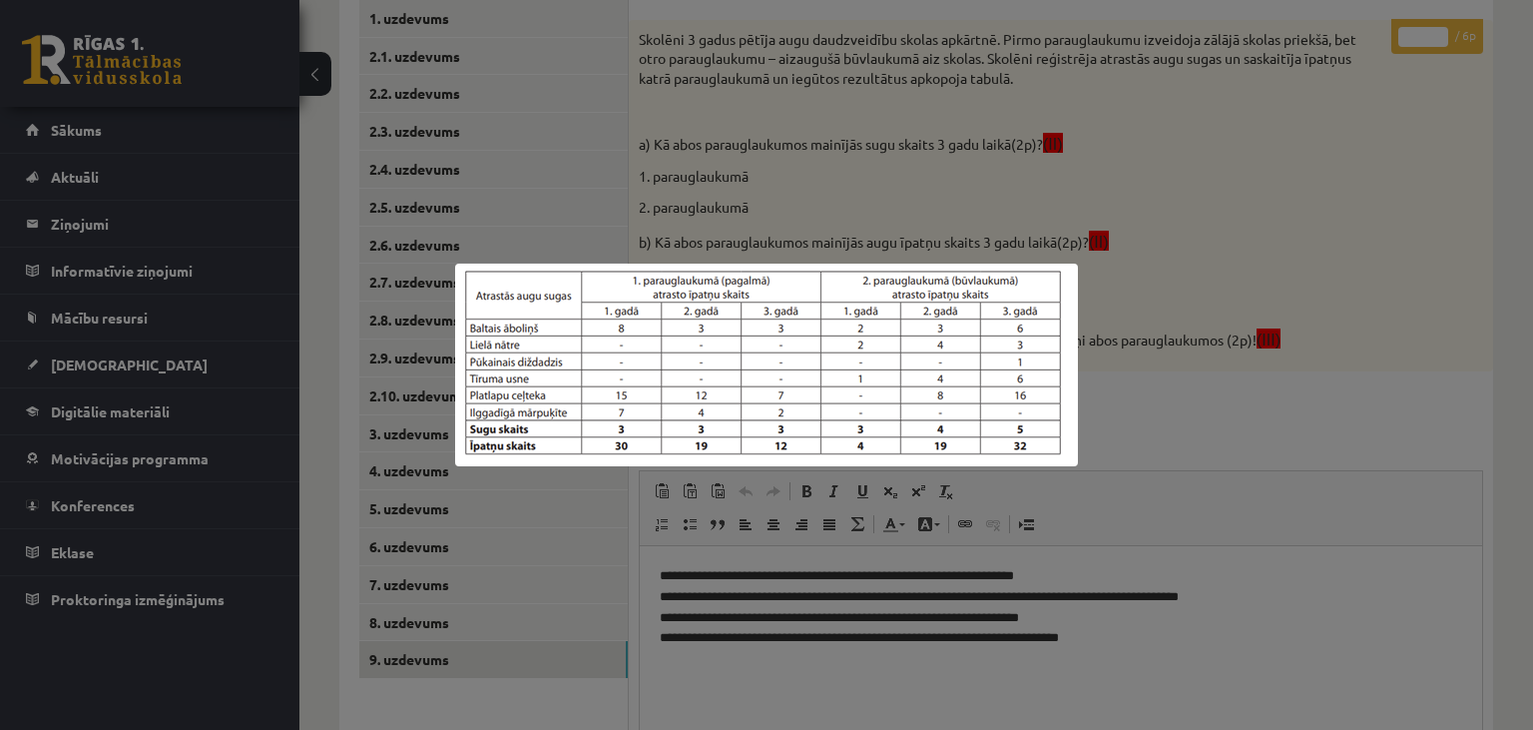
click at [980, 672] on div at bounding box center [766, 365] width 1533 height 730
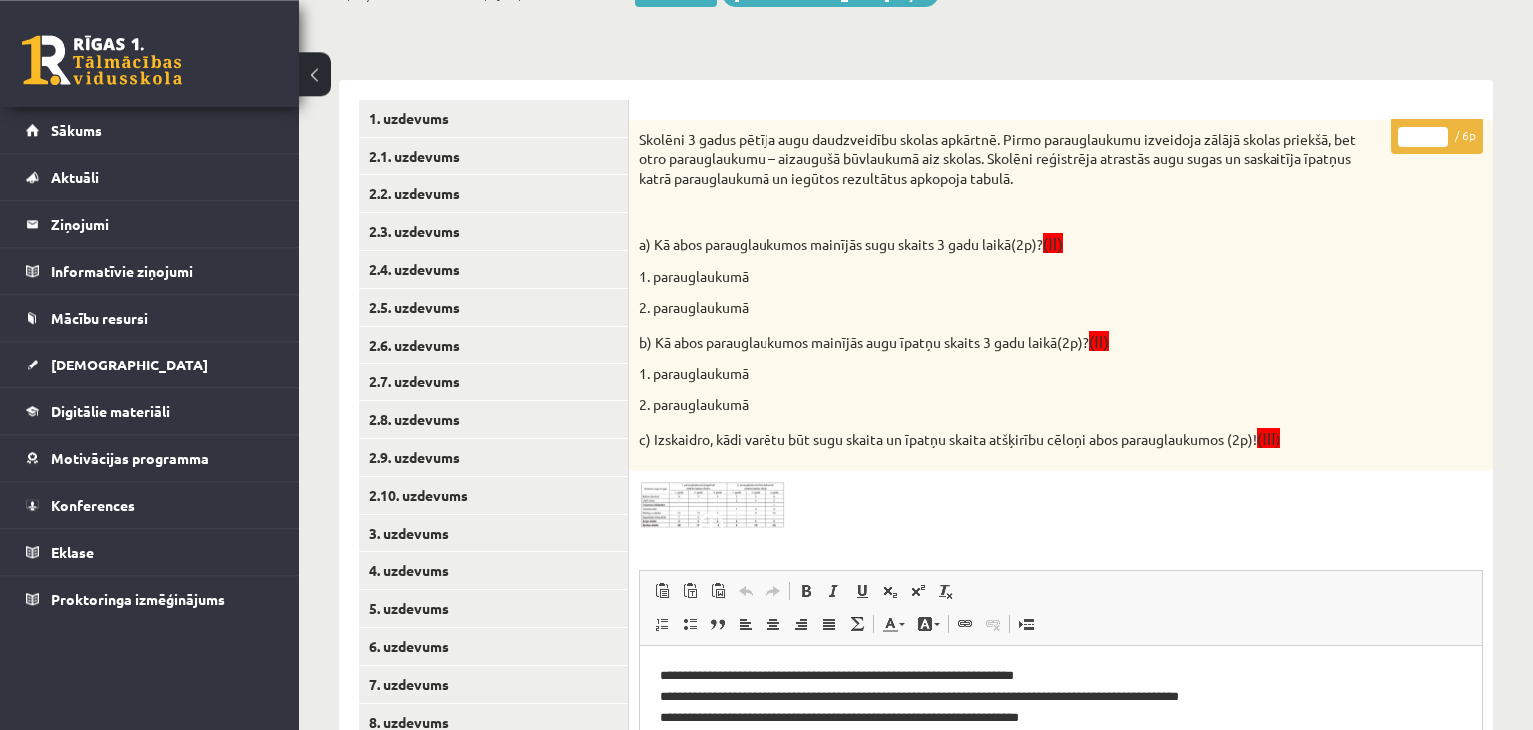
scroll to position [252, 0]
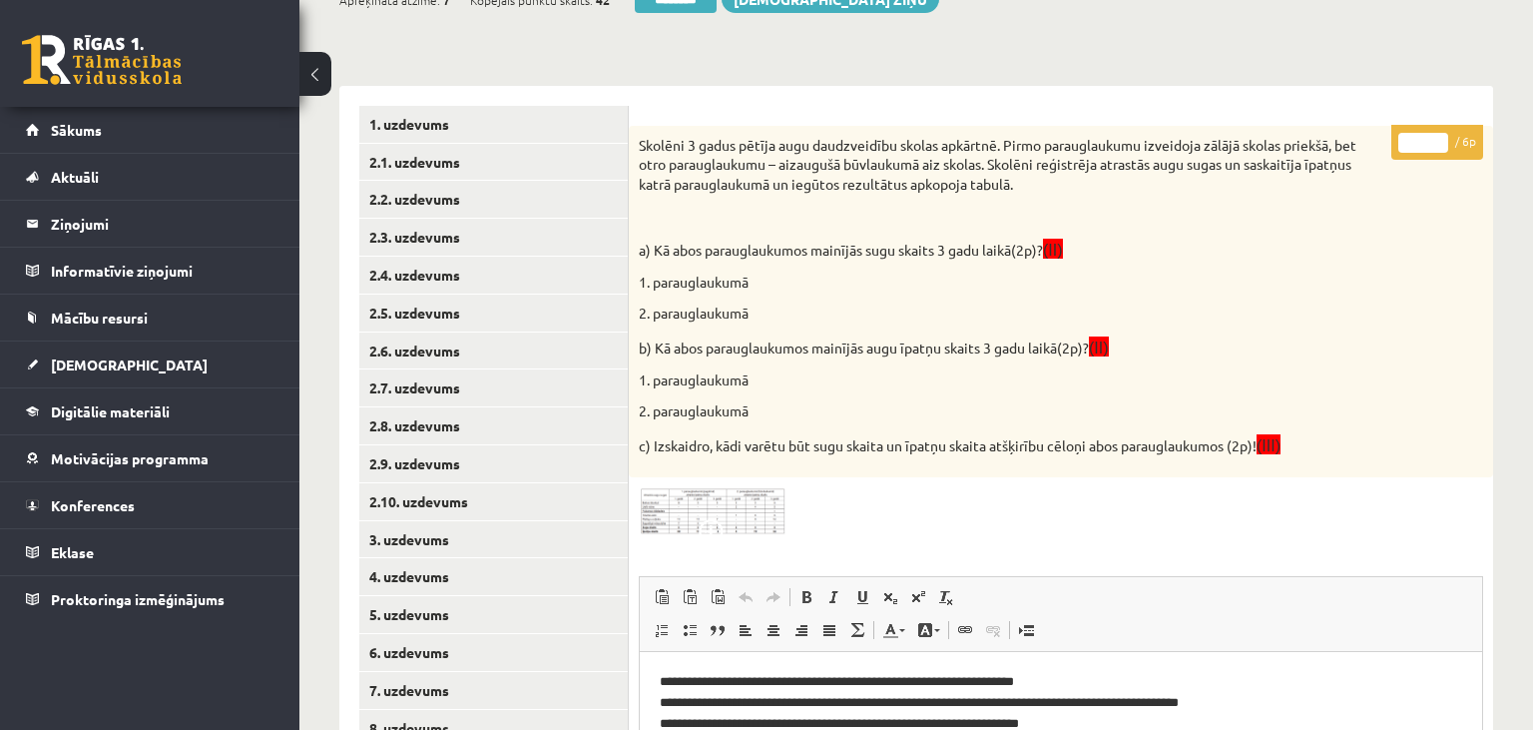
click at [1439, 135] on input "*" at bounding box center [1423, 143] width 50 height 20
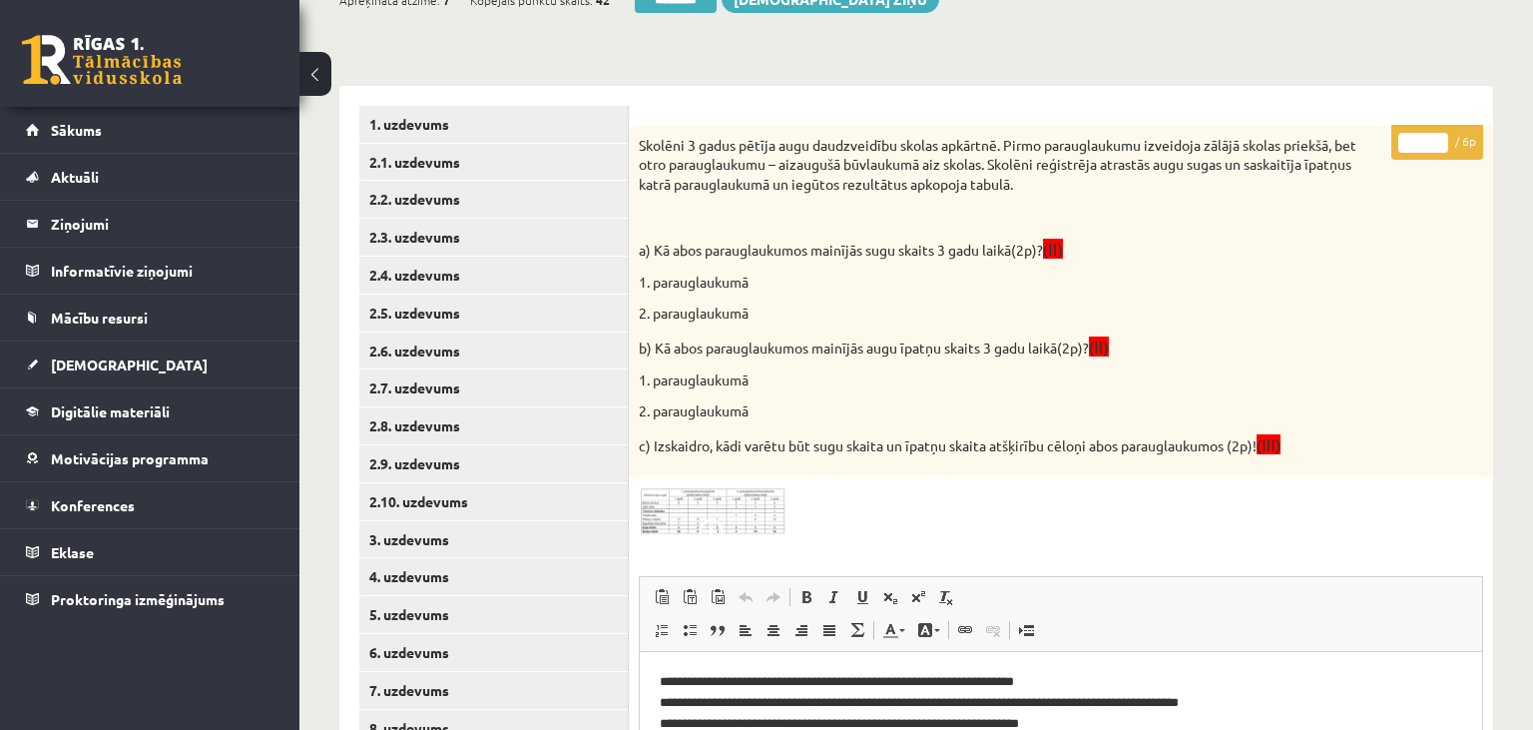
type input "*"
click at [1439, 135] on input "*" at bounding box center [1423, 143] width 50 height 20
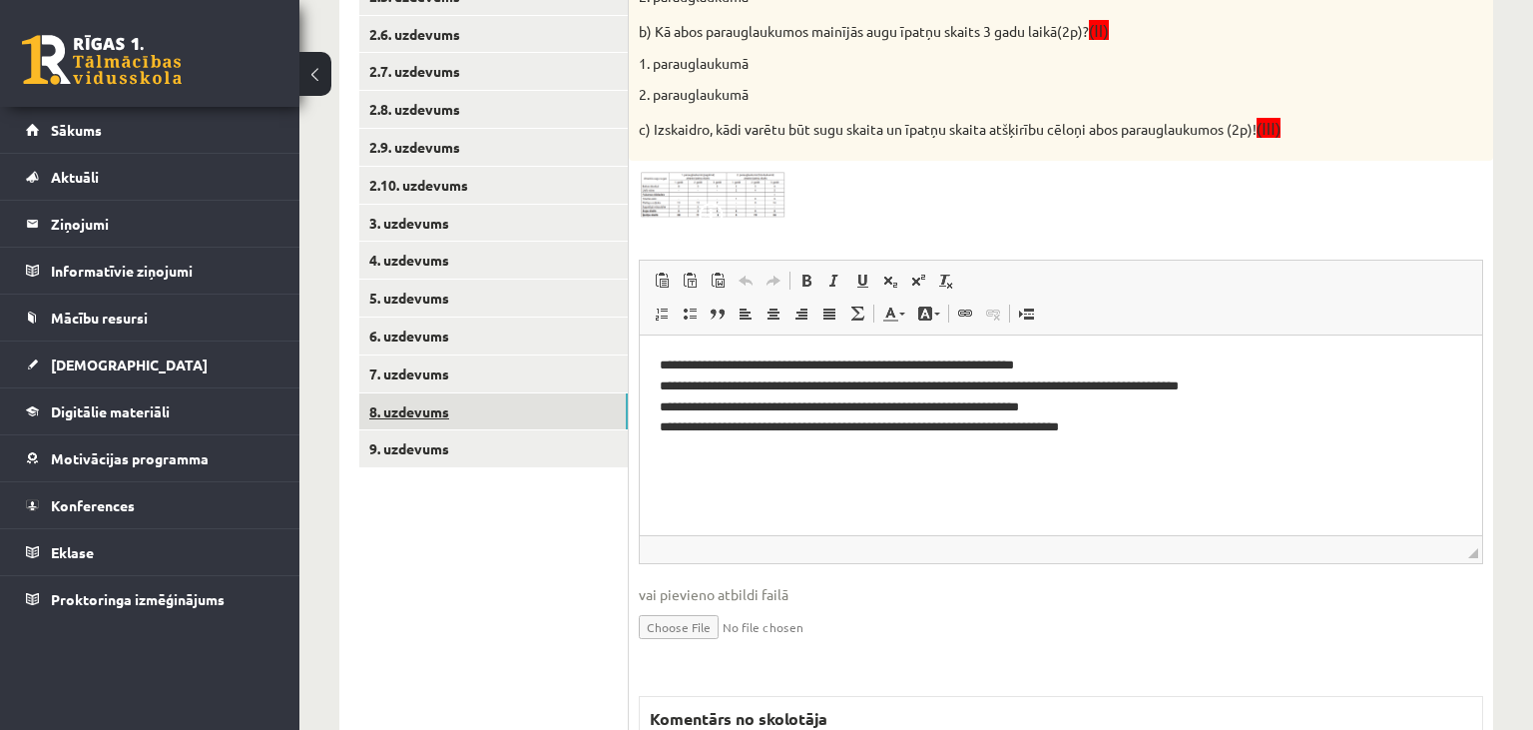
click at [504, 419] on link "8. uzdevums" at bounding box center [493, 411] width 269 height 37
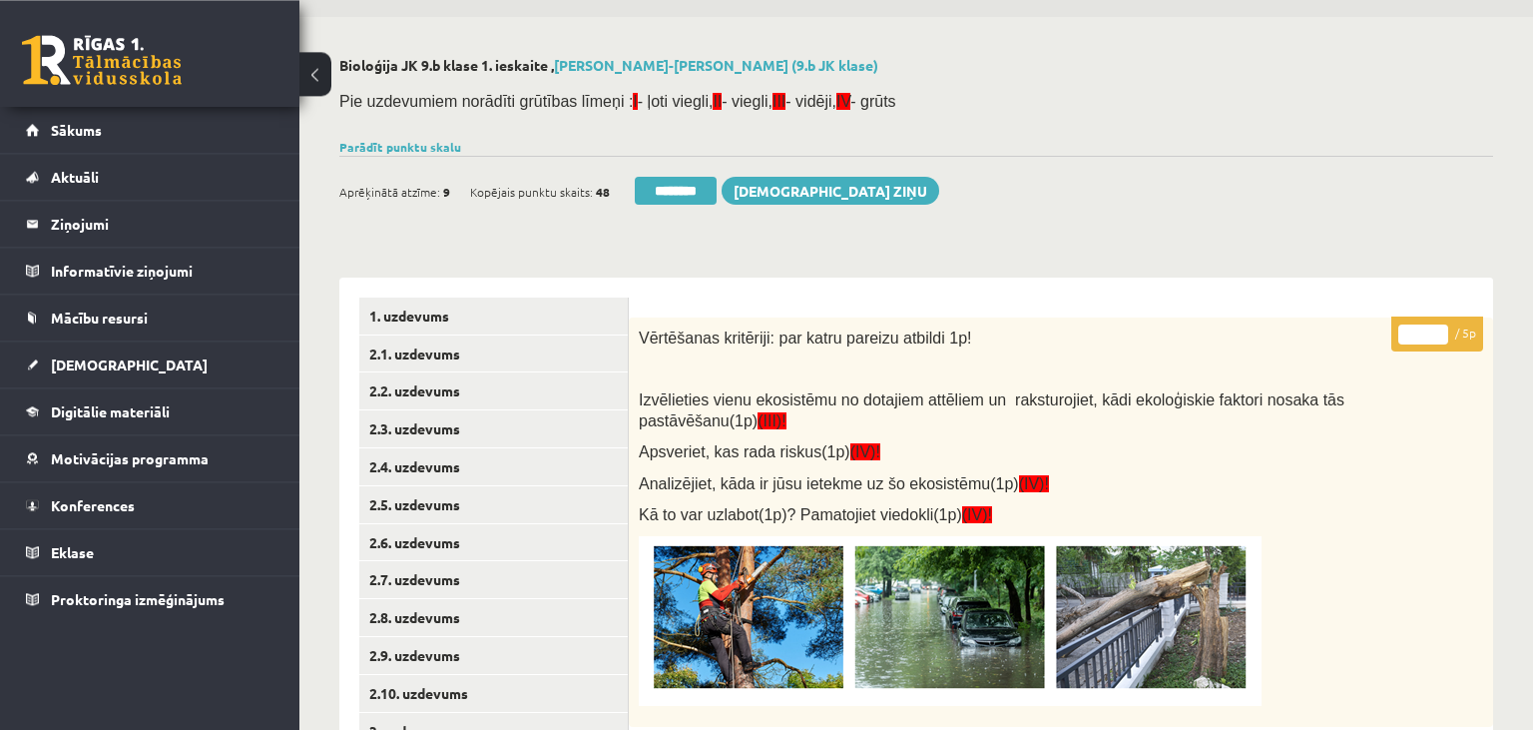
scroll to position [41, 0]
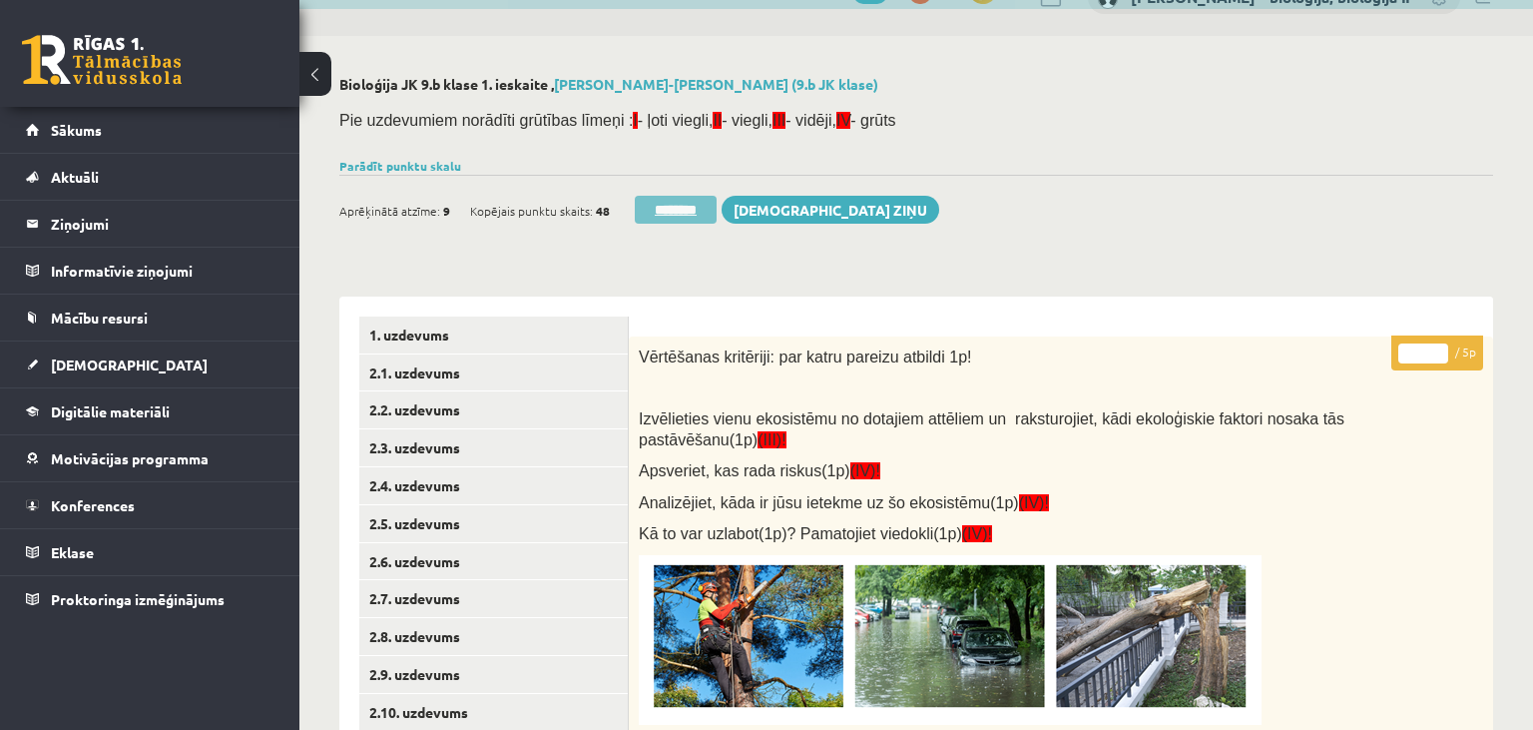
click at [650, 203] on input "********" at bounding box center [676, 210] width 82 height 28
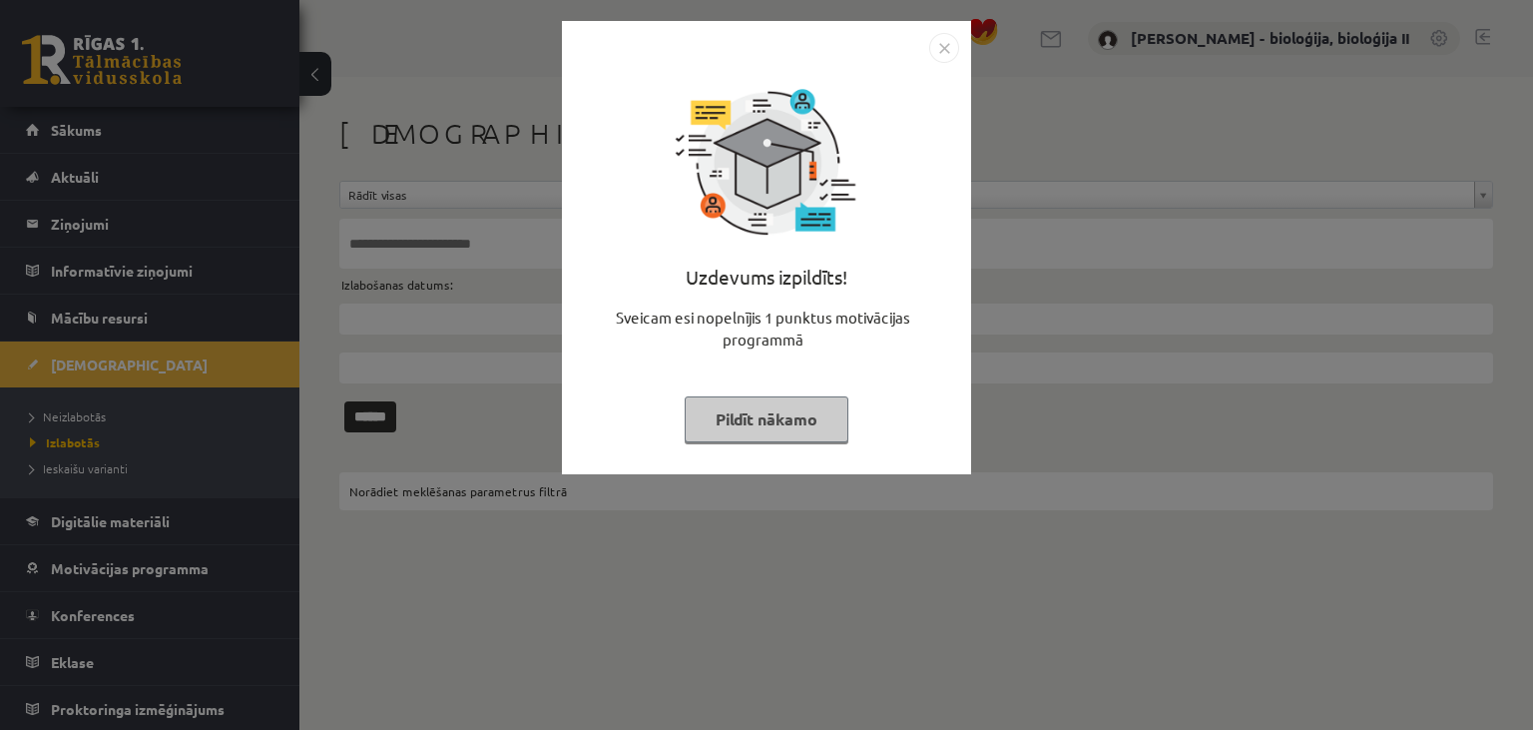
click at [789, 404] on button "Pildīt nākamo" at bounding box center [767, 419] width 164 height 46
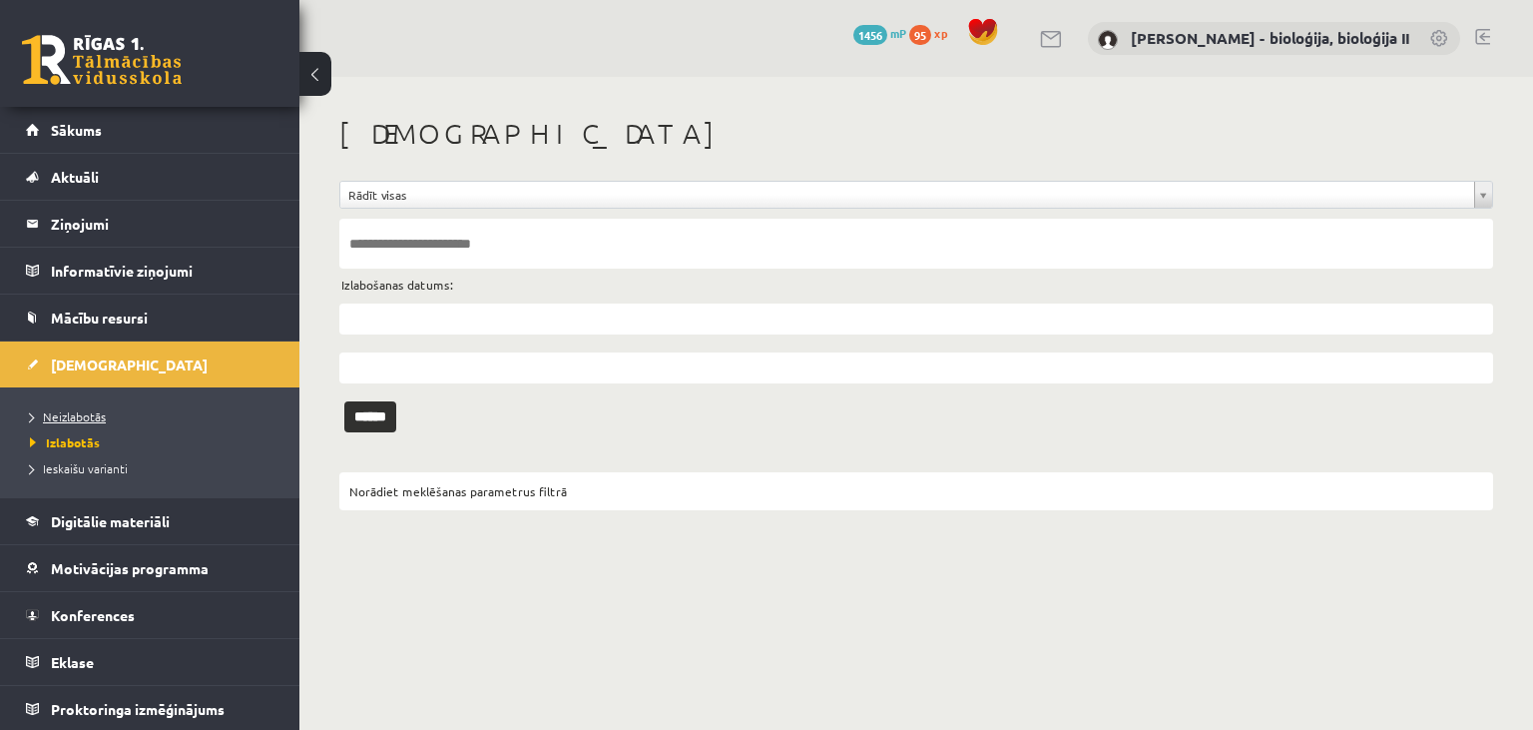
click at [128, 415] on link "Neizlabotās" at bounding box center [155, 416] width 250 height 18
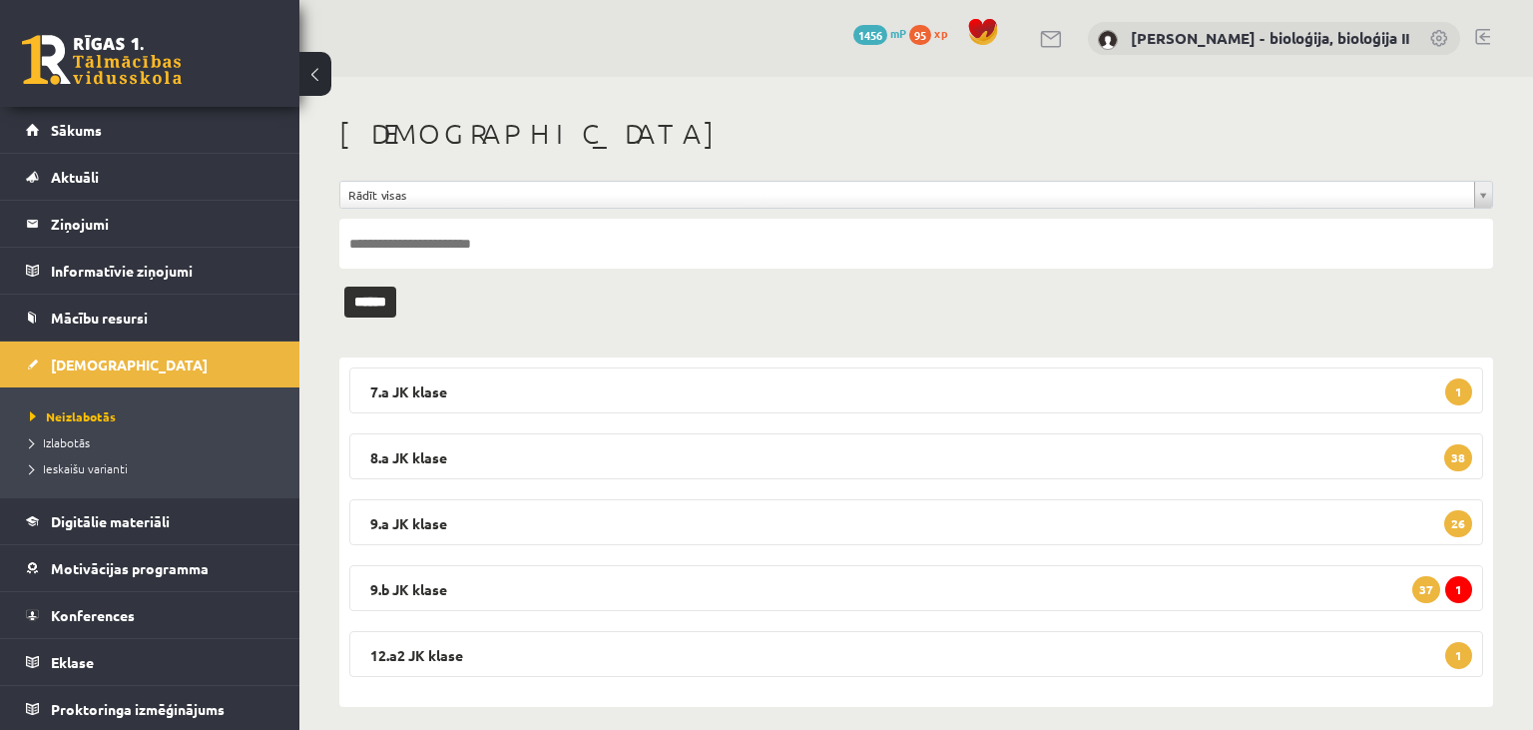
scroll to position [16, 0]
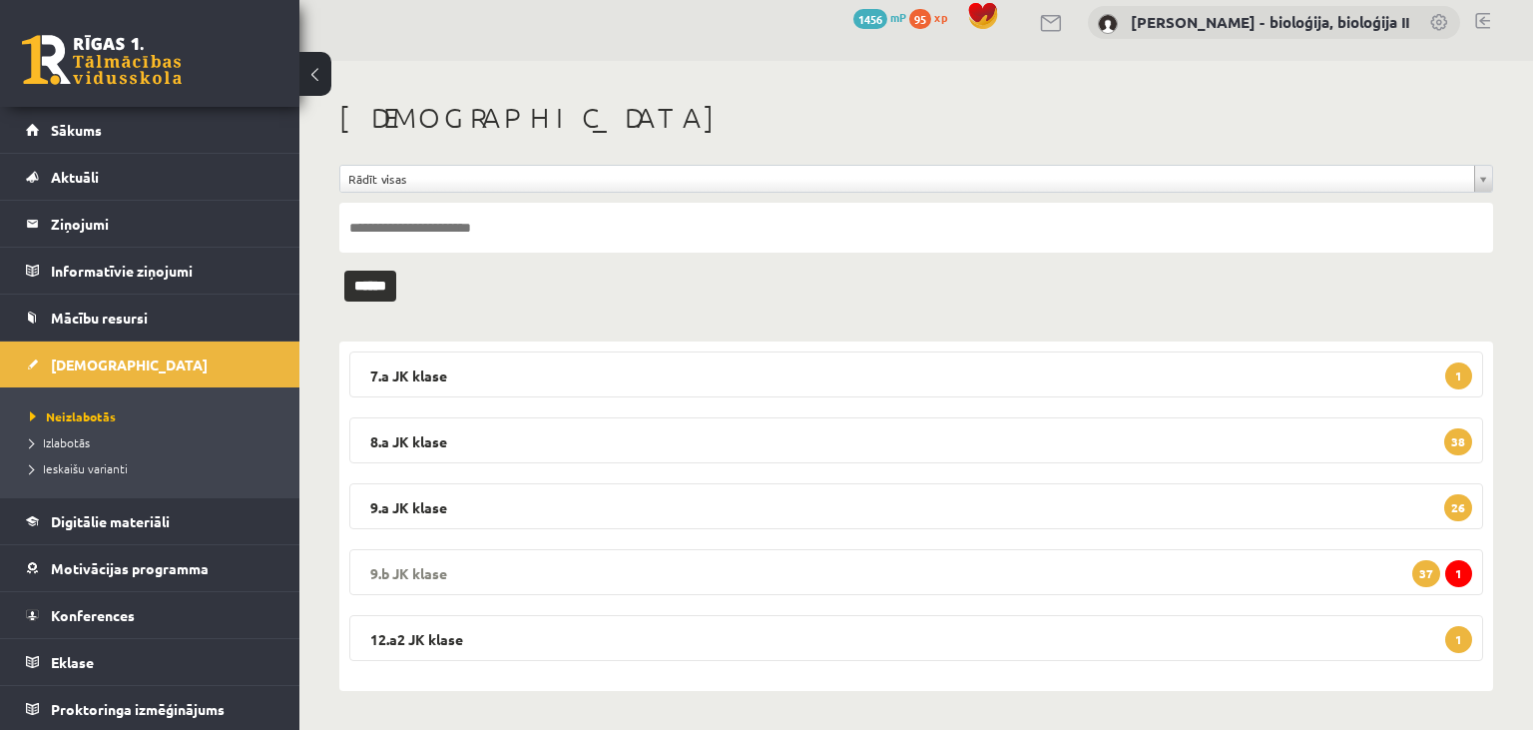
click at [701, 573] on legend "9.b JK klase 1 37" at bounding box center [916, 572] width 1134 height 46
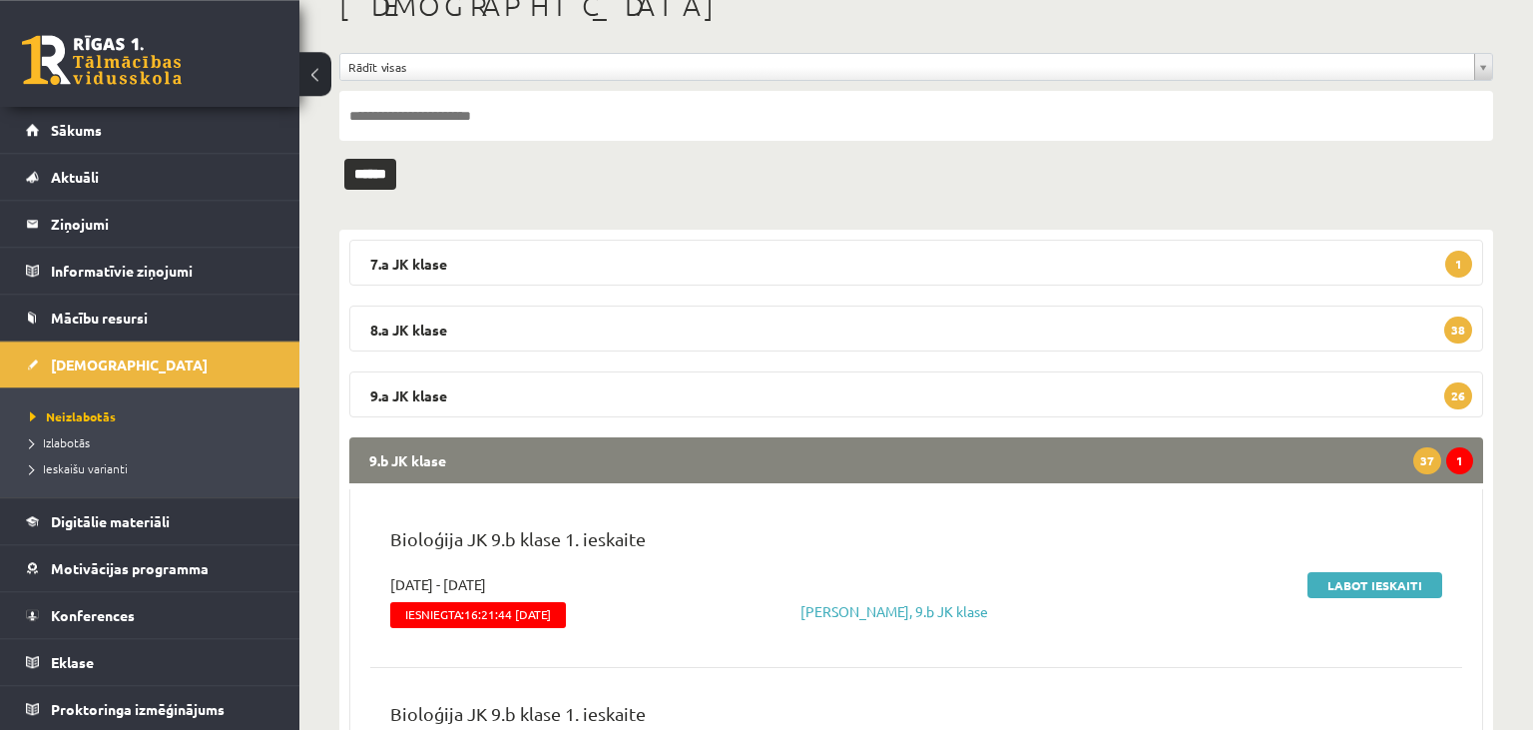
scroll to position [437, 0]
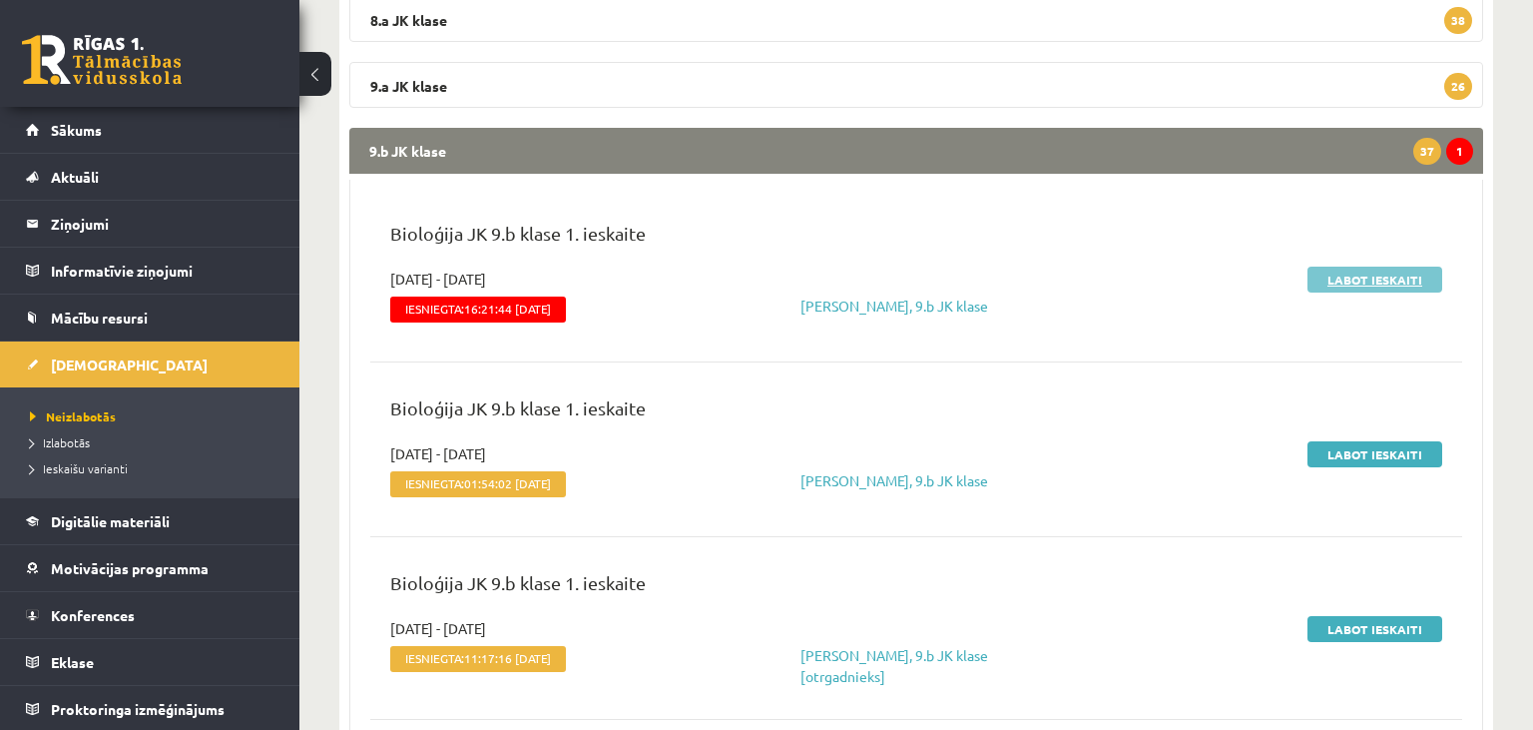
click at [1409, 275] on link "Labot ieskaiti" at bounding box center [1375, 280] width 135 height 26
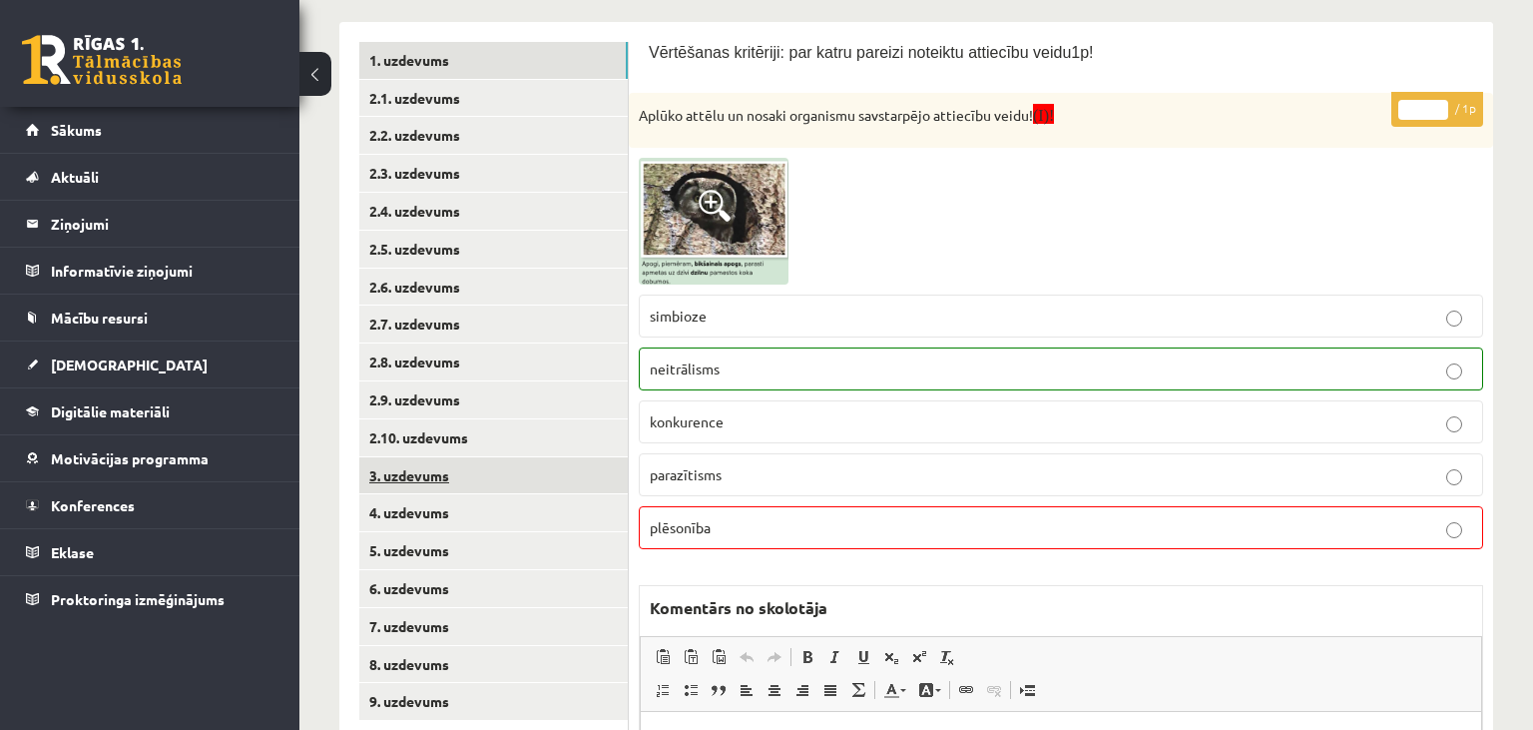
click at [501, 475] on link "3. uzdevums" at bounding box center [493, 475] width 269 height 37
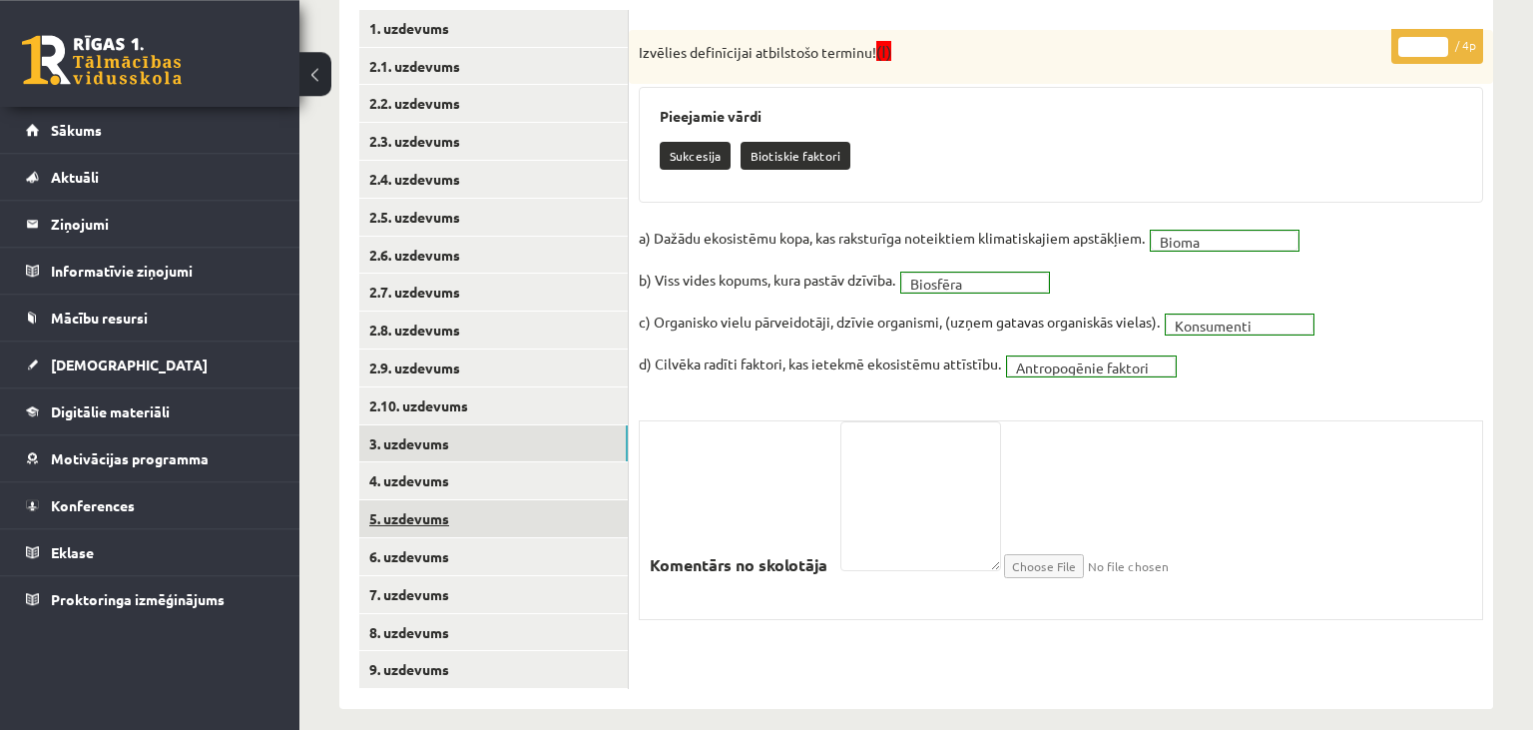
scroll to position [366, 0]
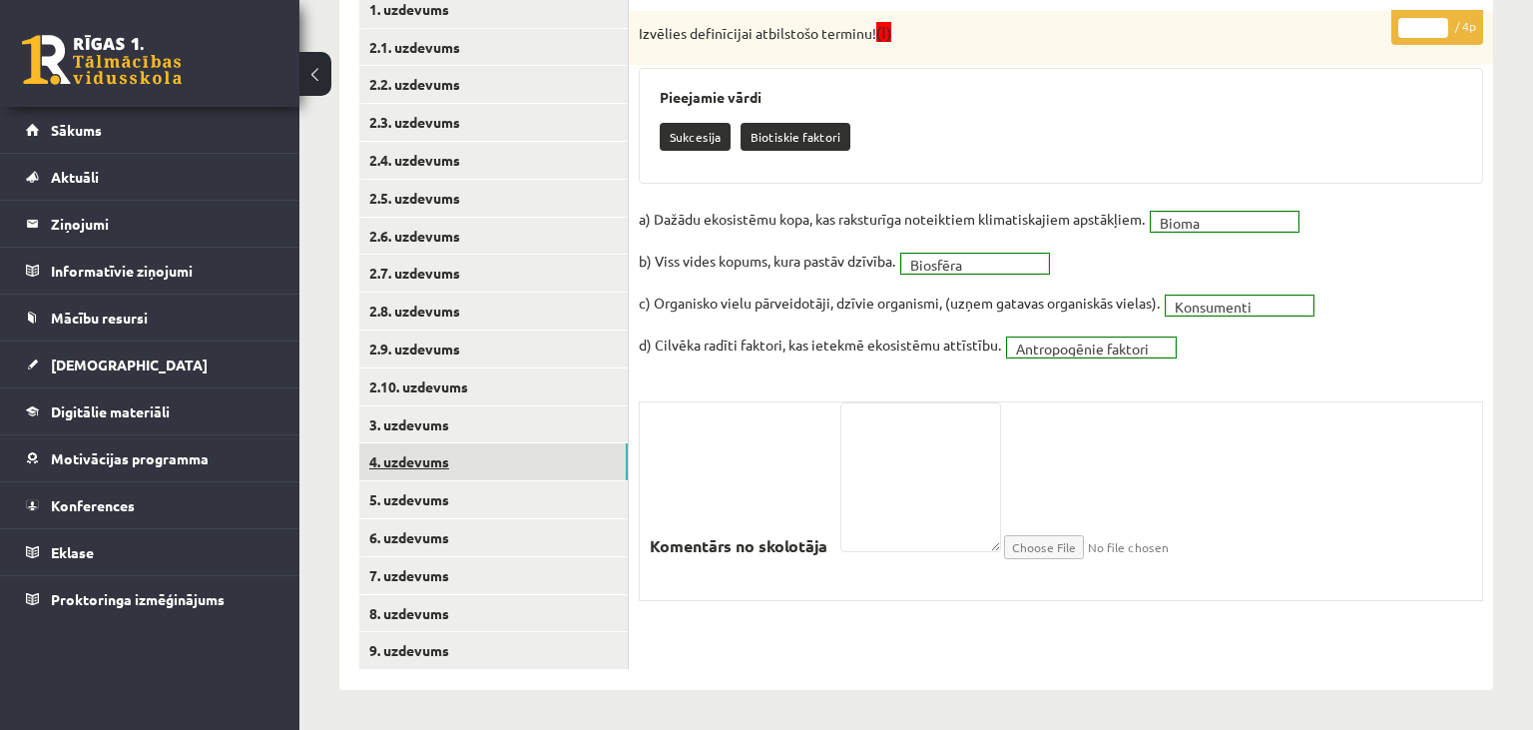
click at [471, 460] on link "4. uzdevums" at bounding box center [493, 461] width 269 height 37
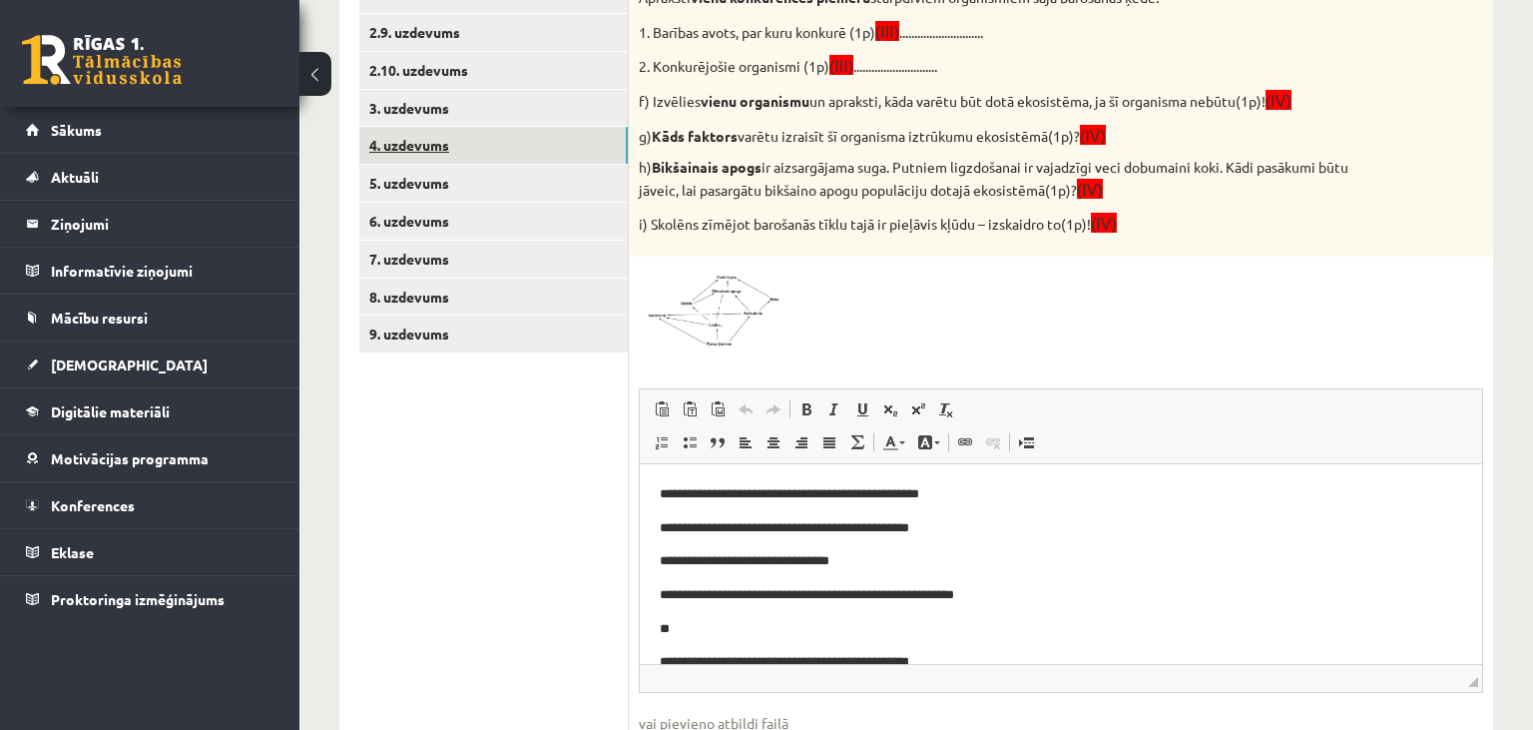
scroll to position [0, 0]
click at [740, 291] on img at bounding box center [714, 308] width 150 height 82
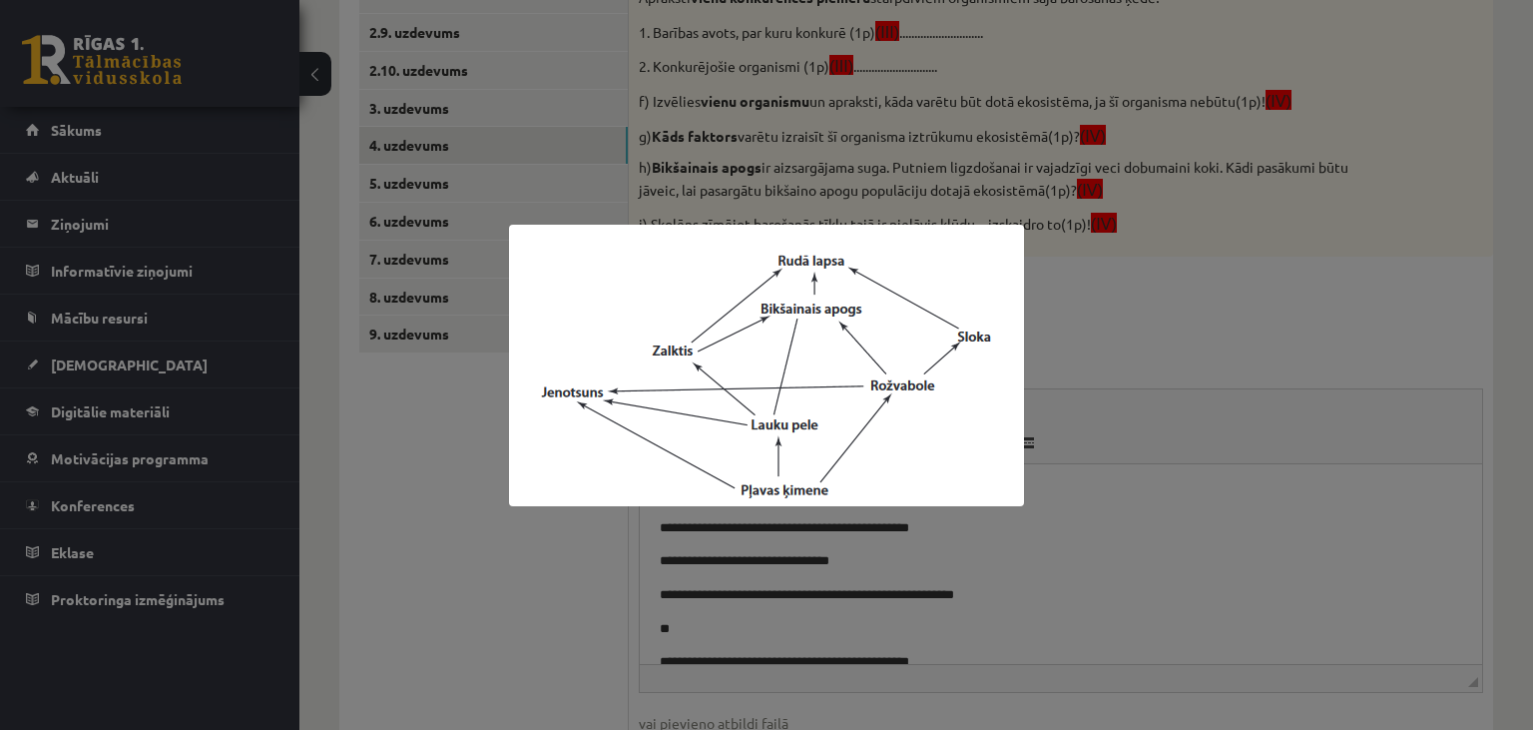
click at [540, 563] on div at bounding box center [766, 365] width 1533 height 730
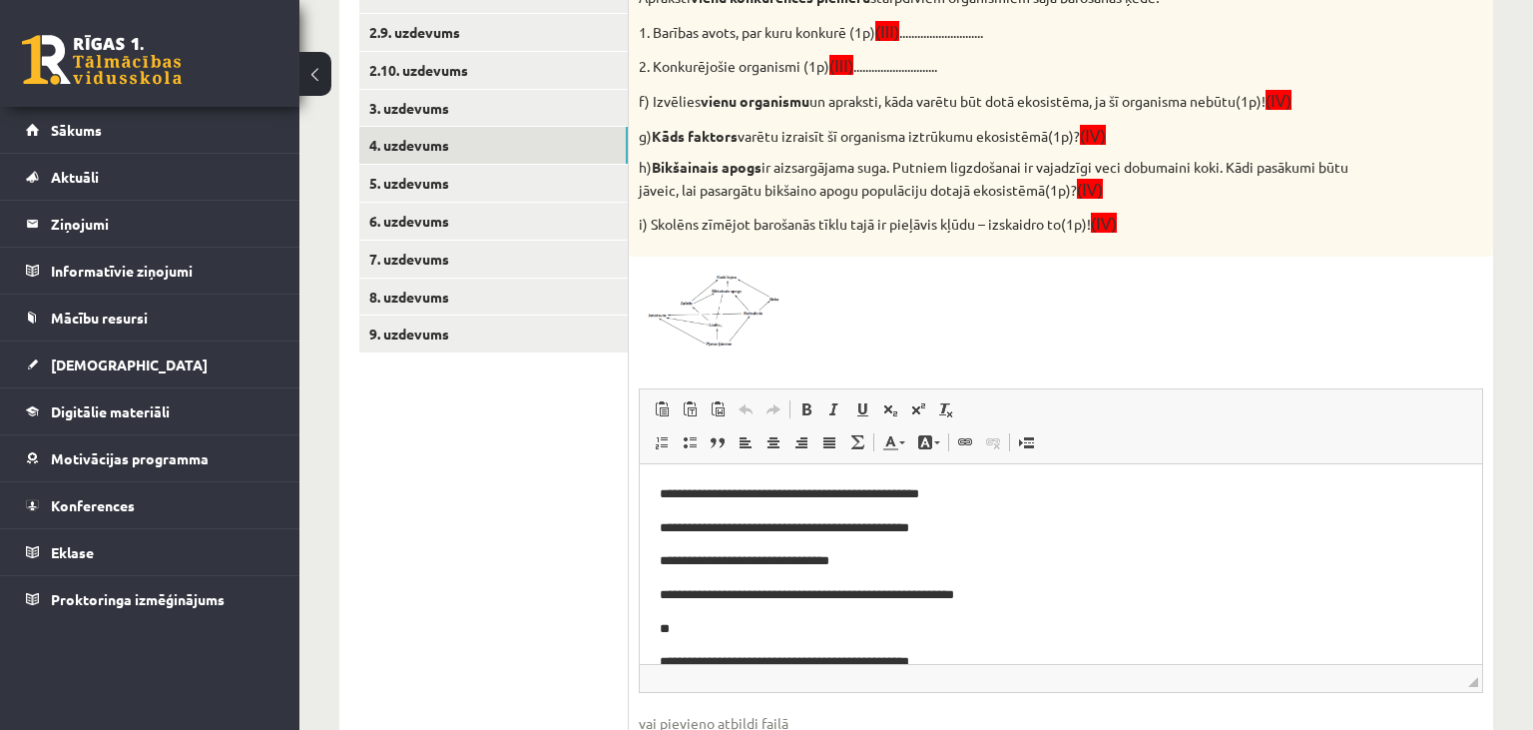
click at [733, 309] on img at bounding box center [714, 308] width 150 height 82
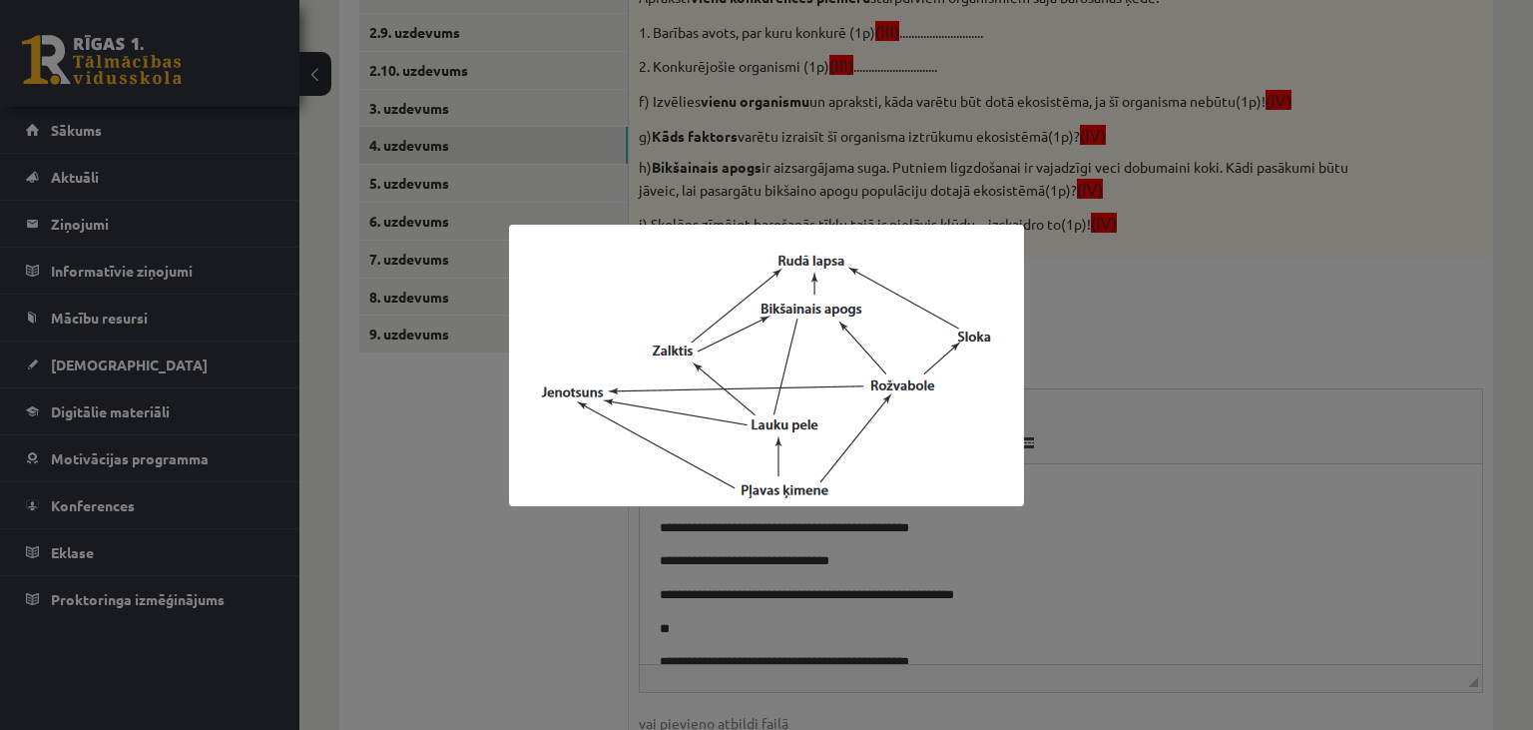
click at [427, 594] on div at bounding box center [766, 365] width 1533 height 730
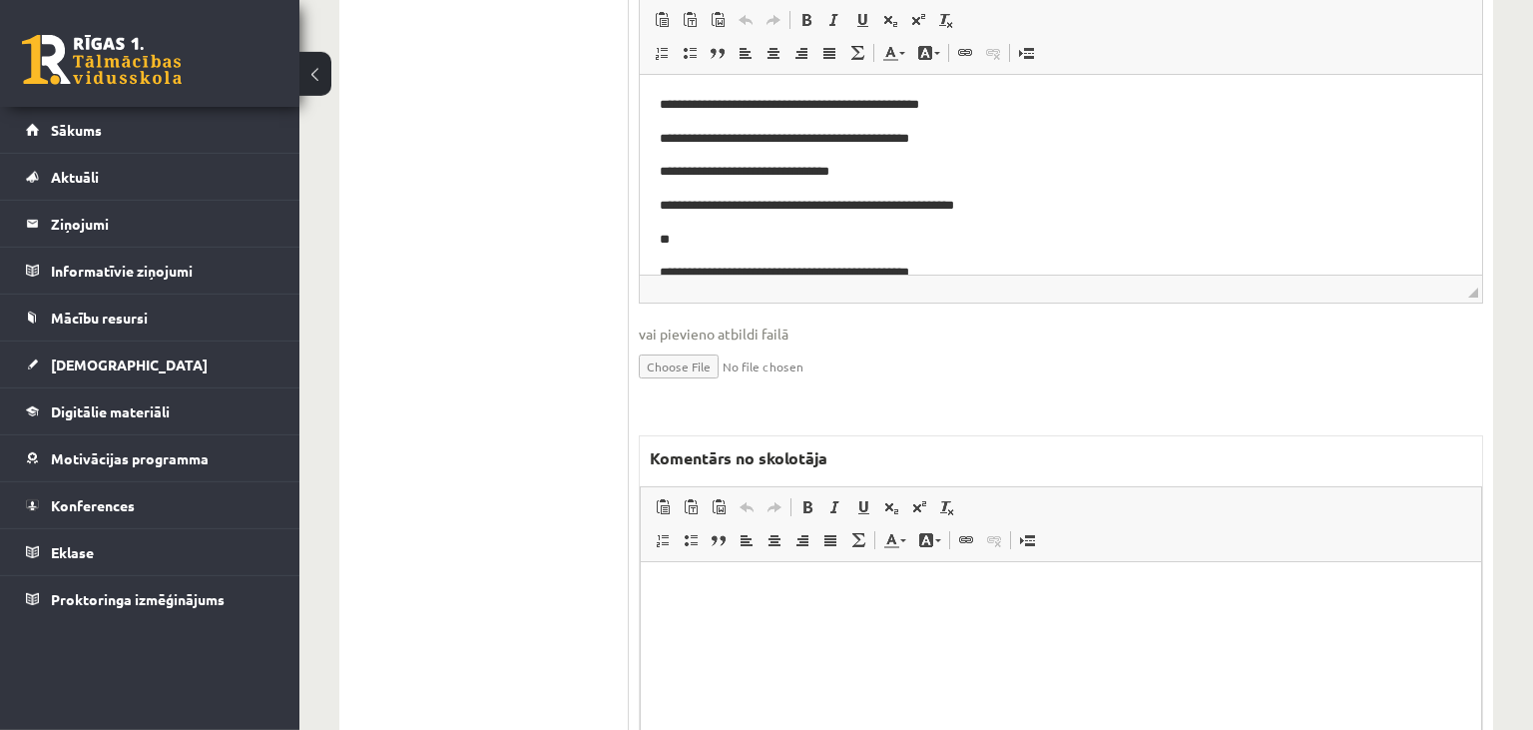
scroll to position [1104, 0]
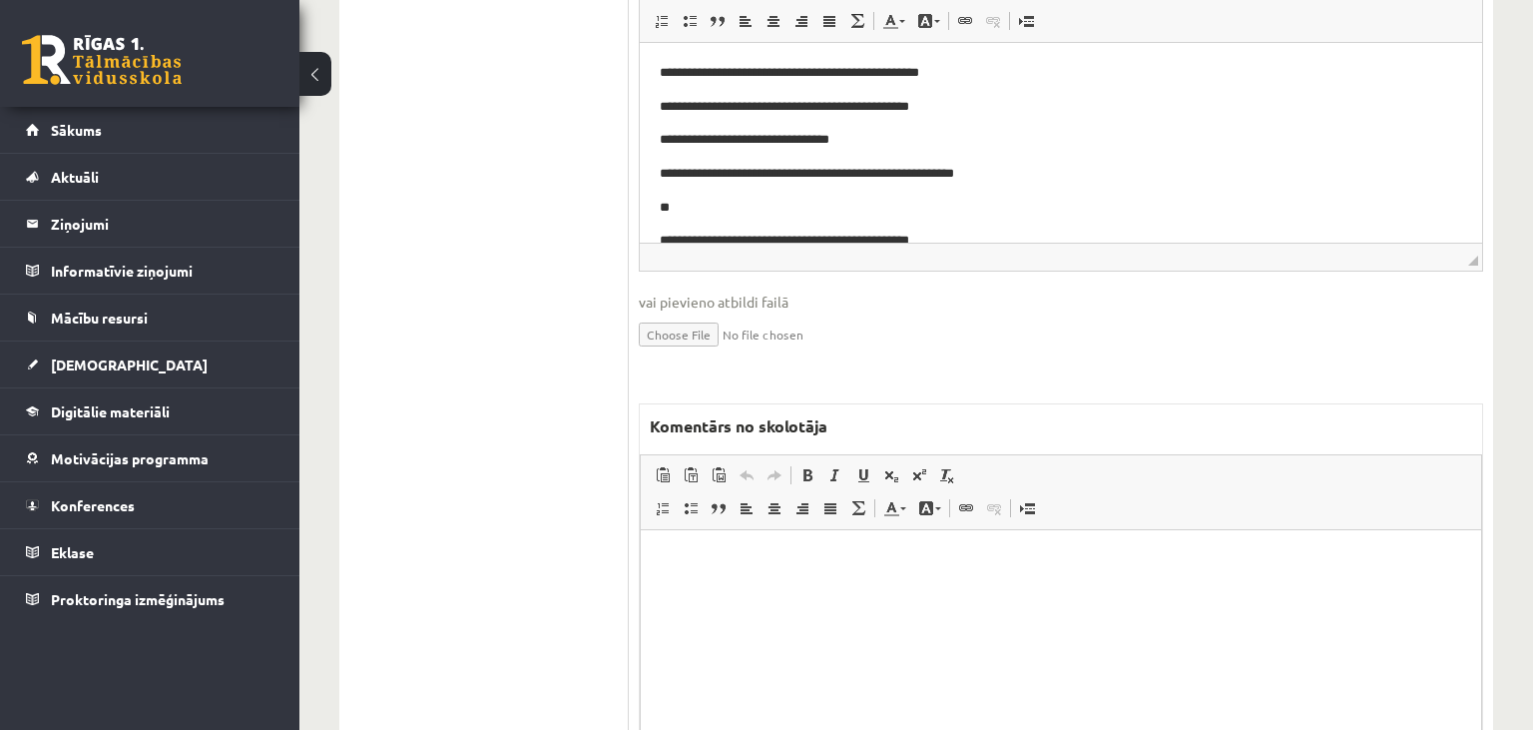
click at [710, 603] on html at bounding box center [1061, 629] width 840 height 200
click at [731, 561] on p "**********" at bounding box center [1062, 559] width 802 height 21
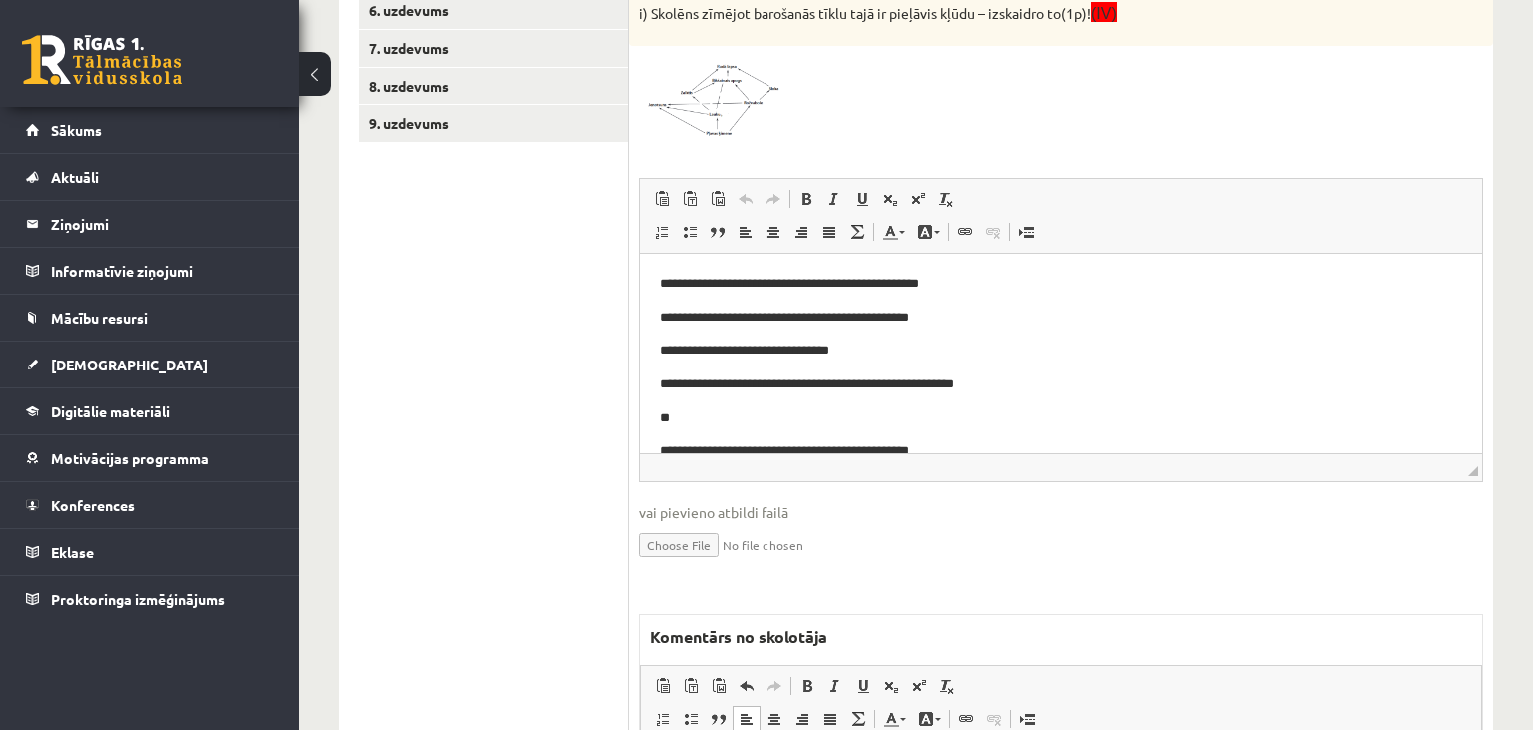
scroll to position [105, 0]
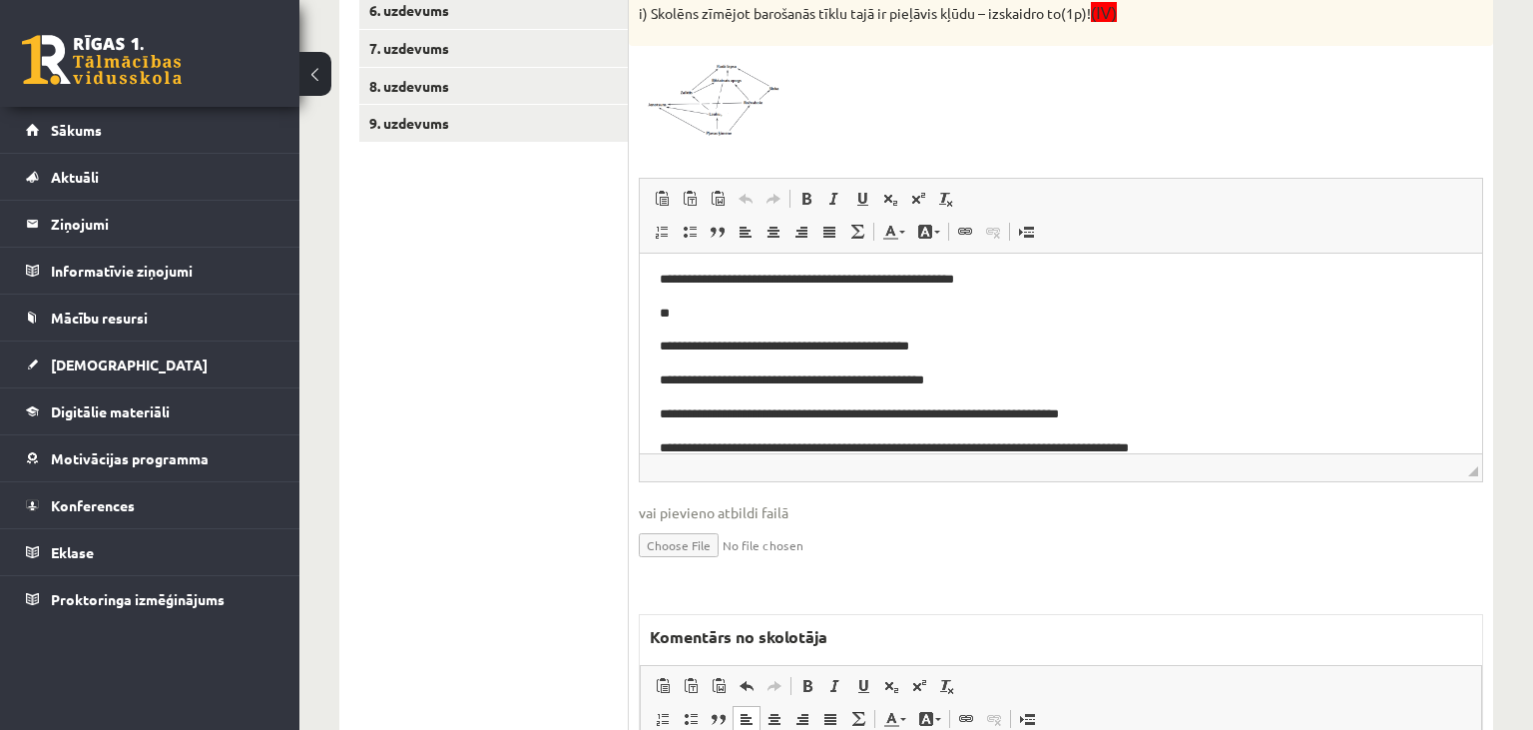
click at [709, 129] on img at bounding box center [714, 97] width 150 height 82
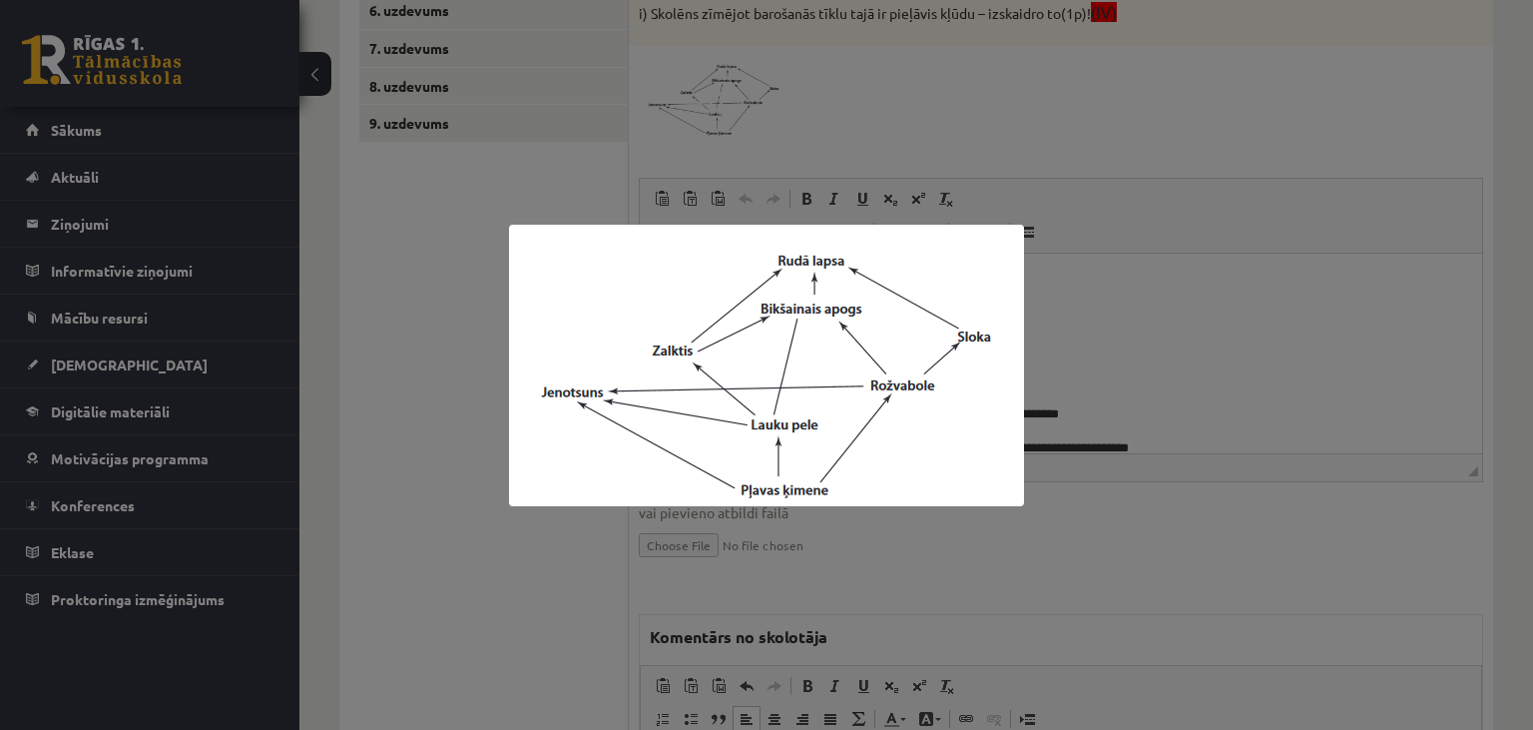
click at [489, 514] on div at bounding box center [766, 365] width 1533 height 730
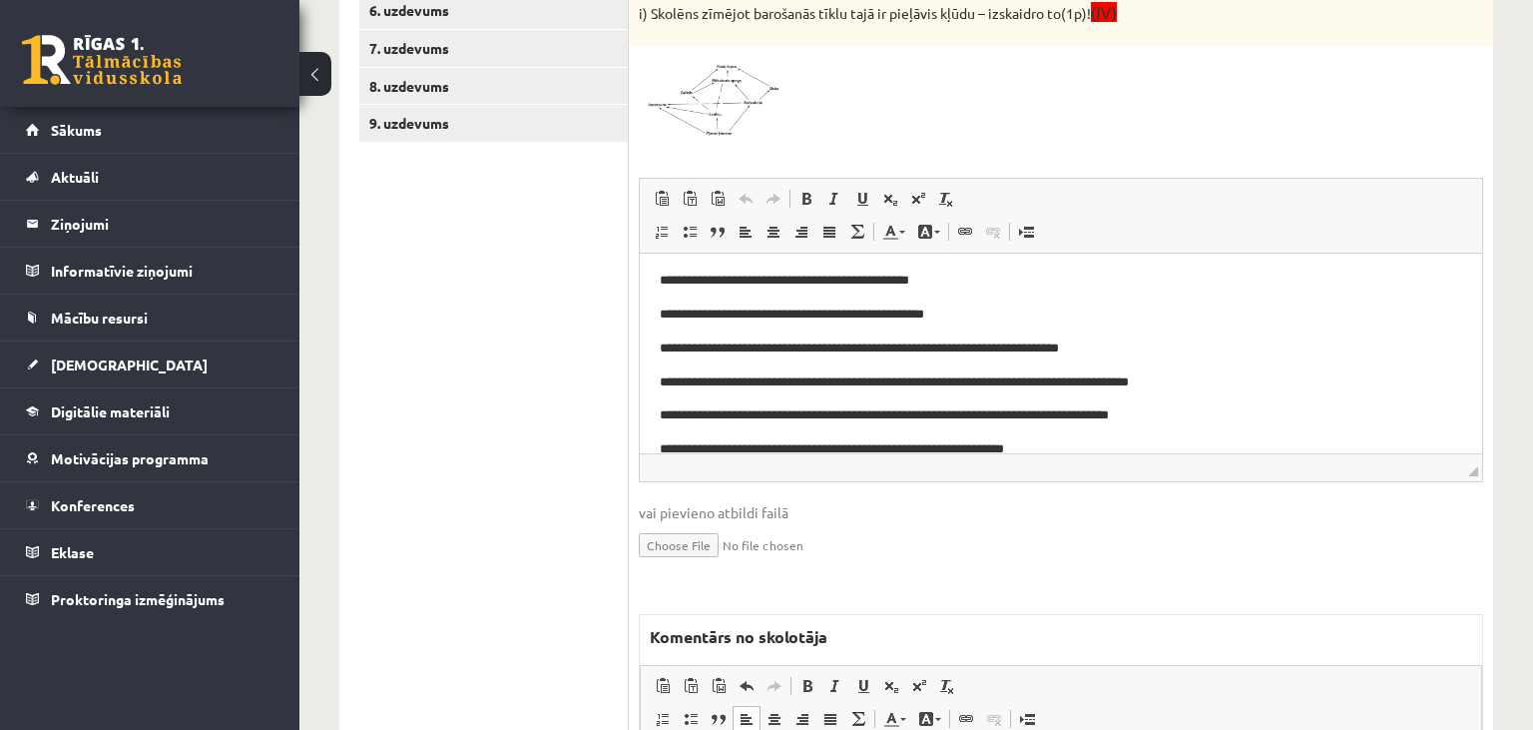
scroll to position [211, 0]
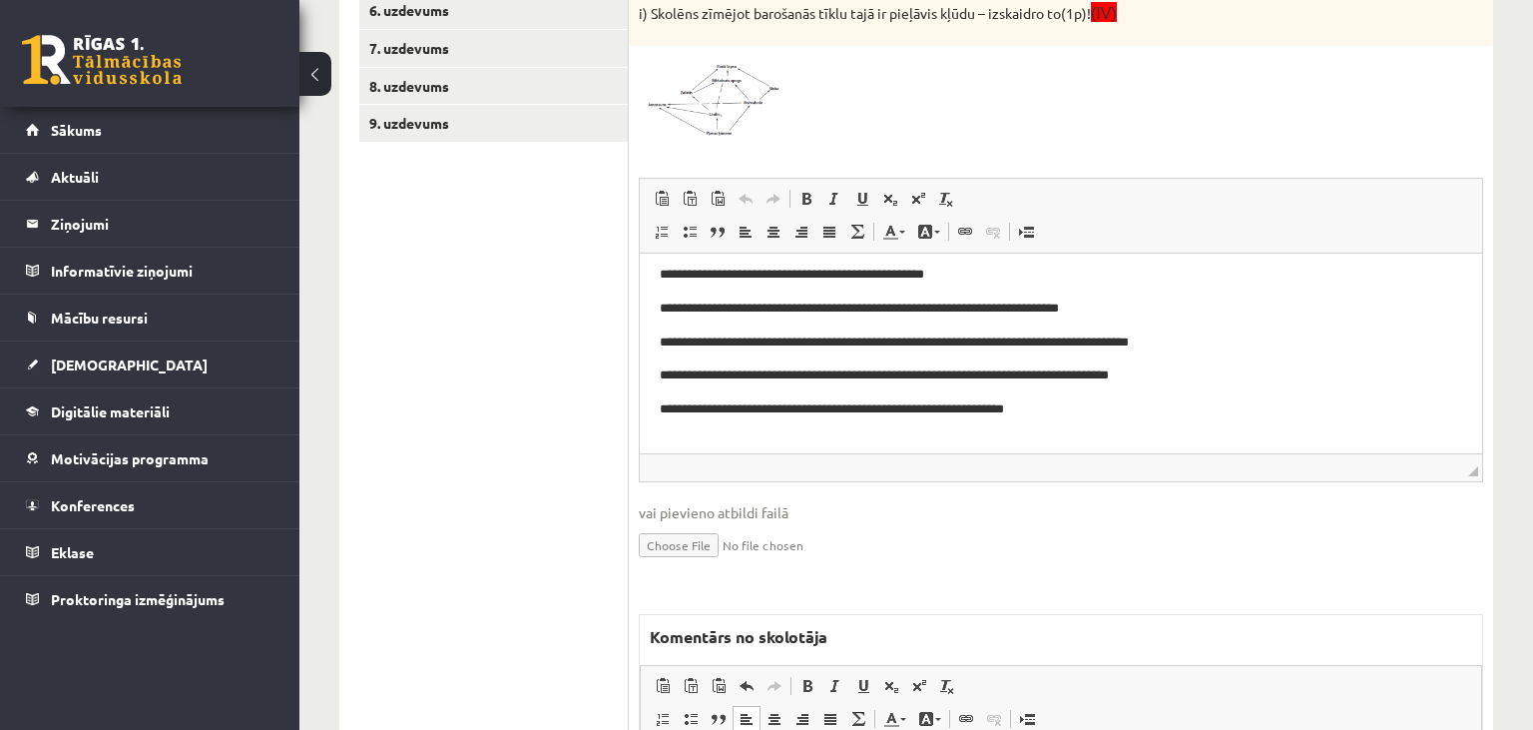
click at [726, 109] on span at bounding box center [715, 104] width 32 height 32
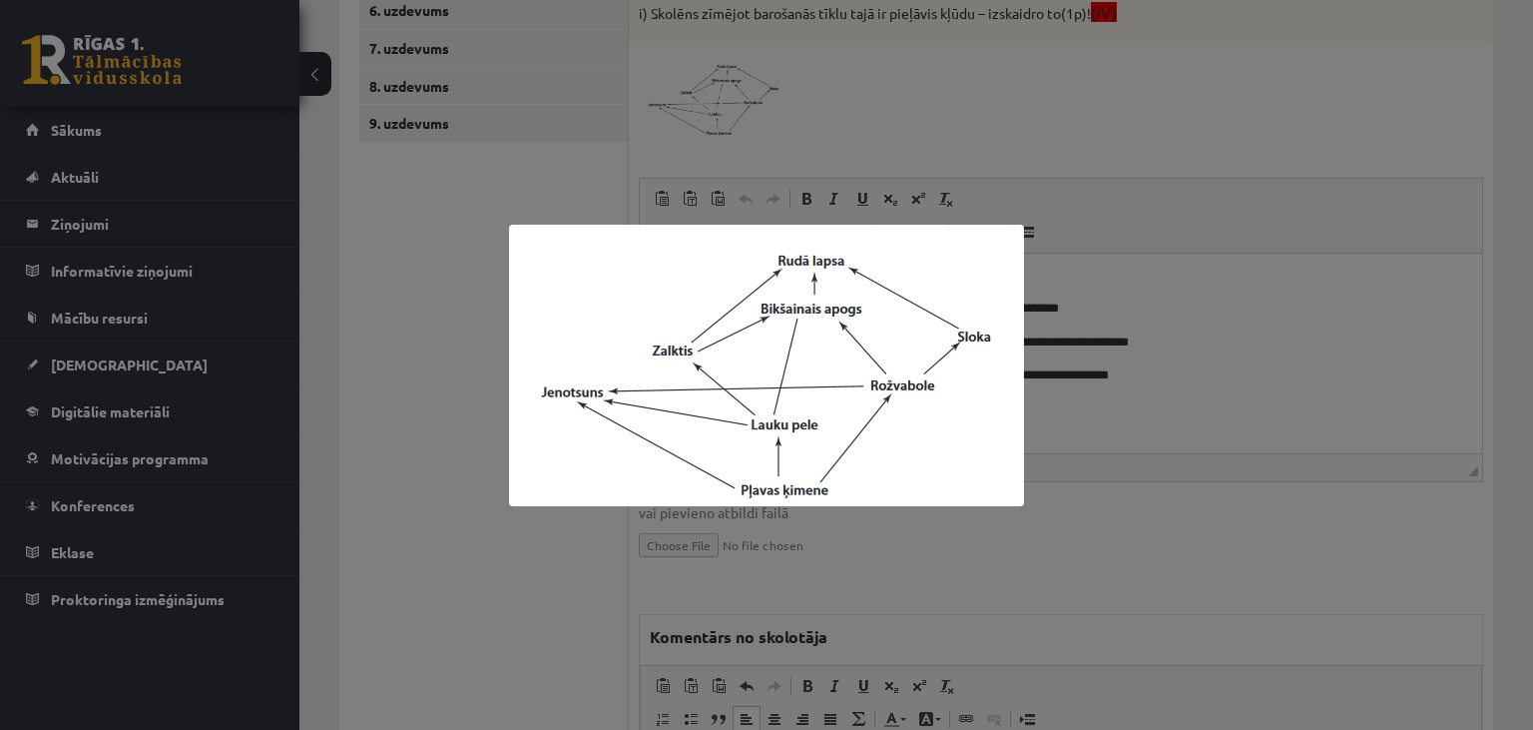
click at [1140, 501] on div at bounding box center [766, 365] width 1533 height 730
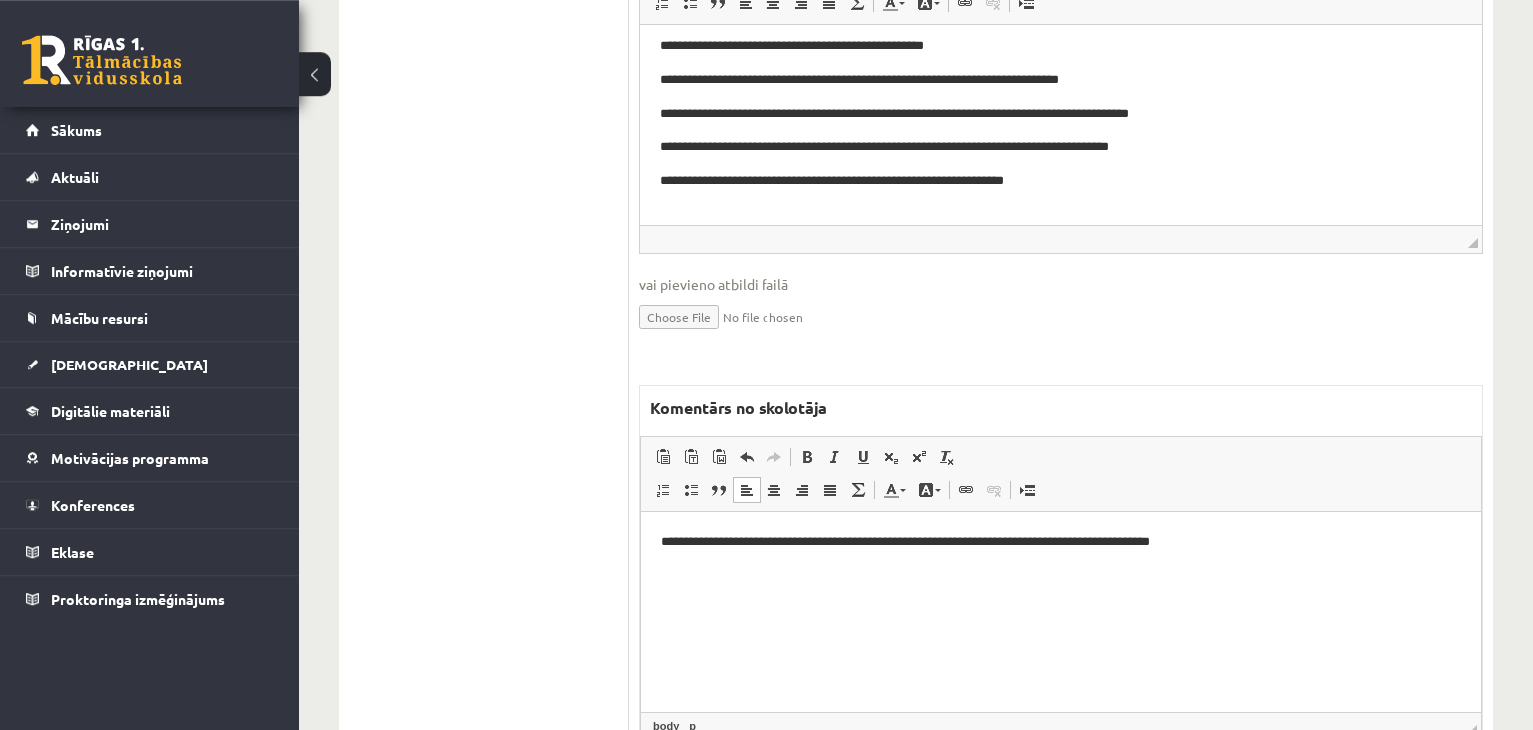
scroll to position [1237, 0]
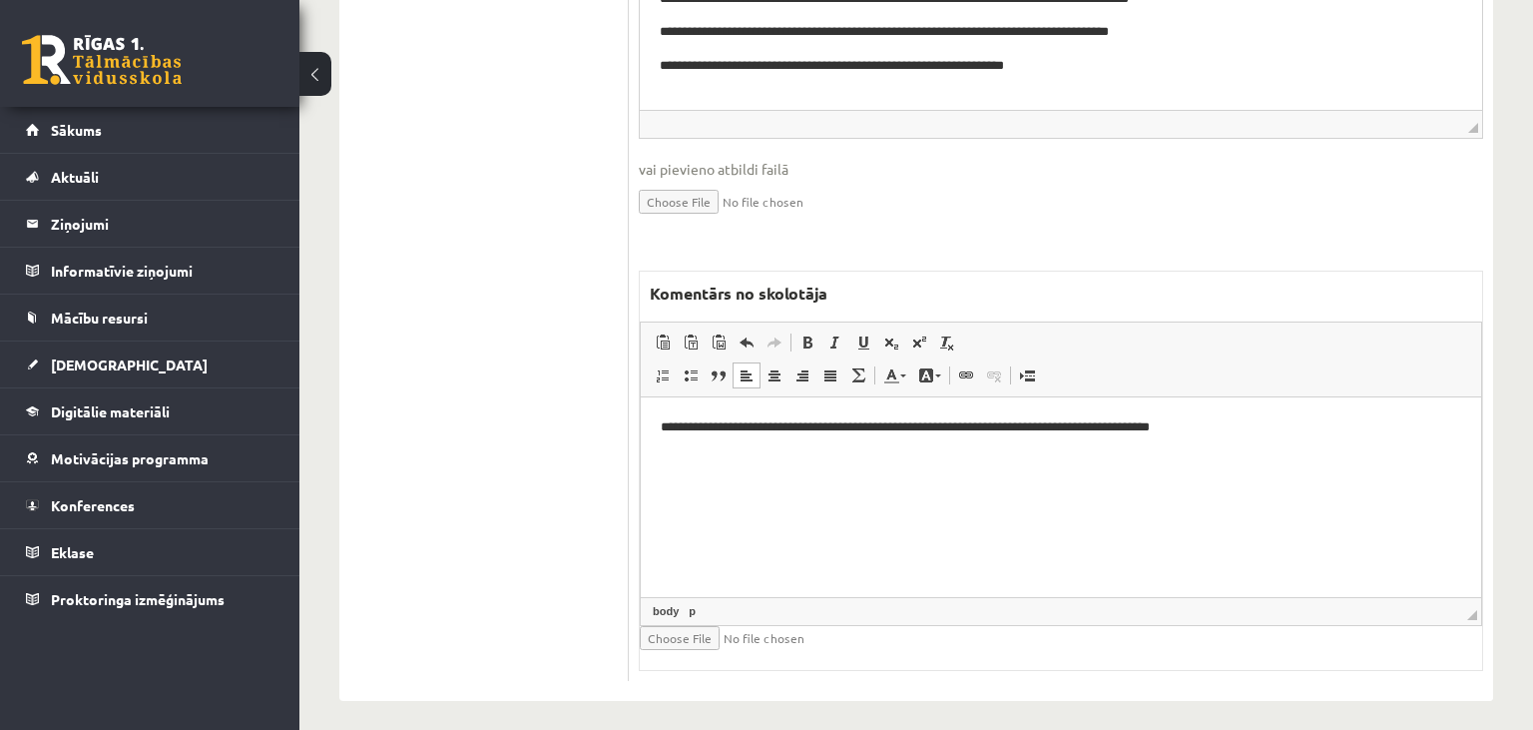
click at [1317, 426] on p "**********" at bounding box center [1062, 426] width 802 height 21
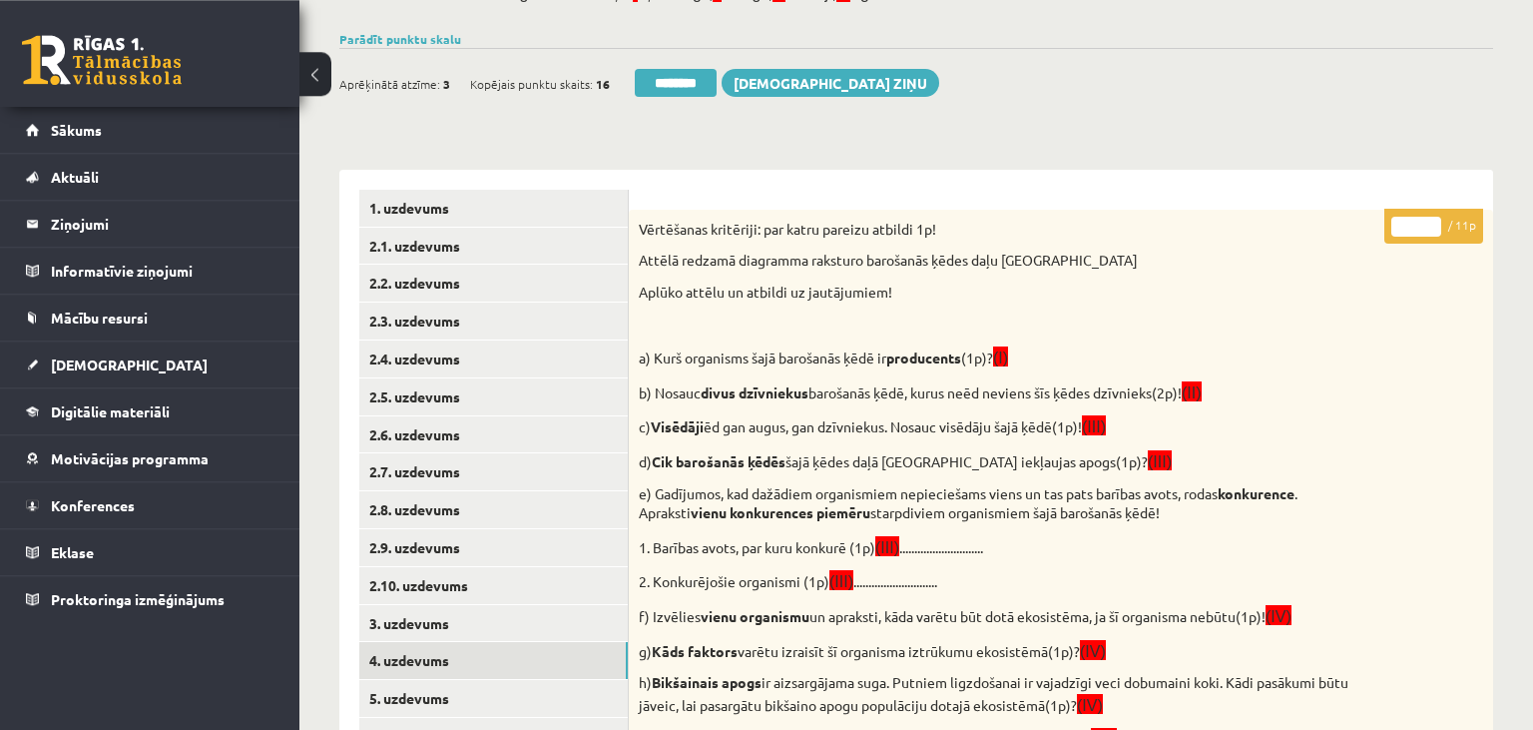
scroll to position [77, 0]
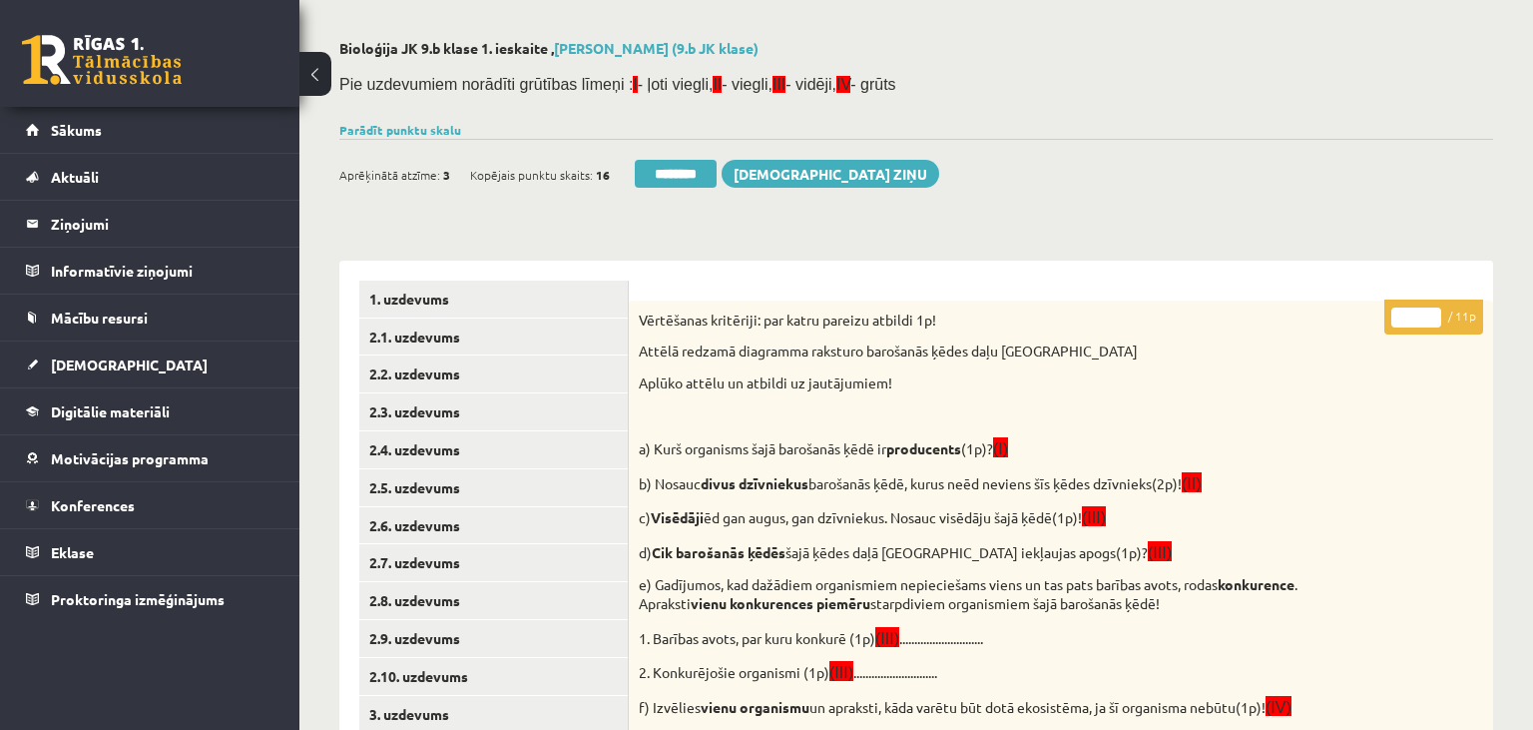
click at [1426, 314] on input "*" at bounding box center [1417, 317] width 50 height 20
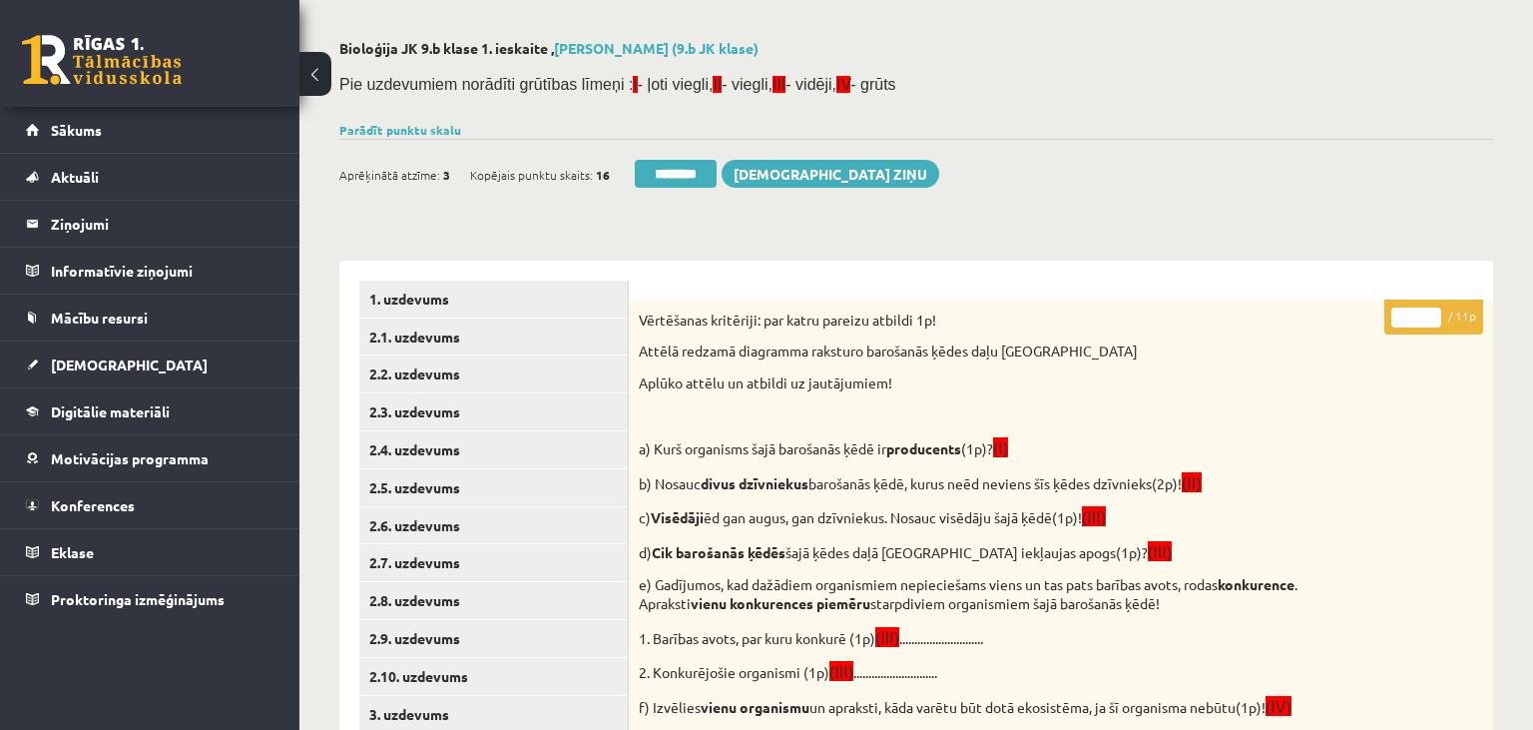
click at [1426, 314] on input "*" at bounding box center [1417, 317] width 50 height 20
type input "**"
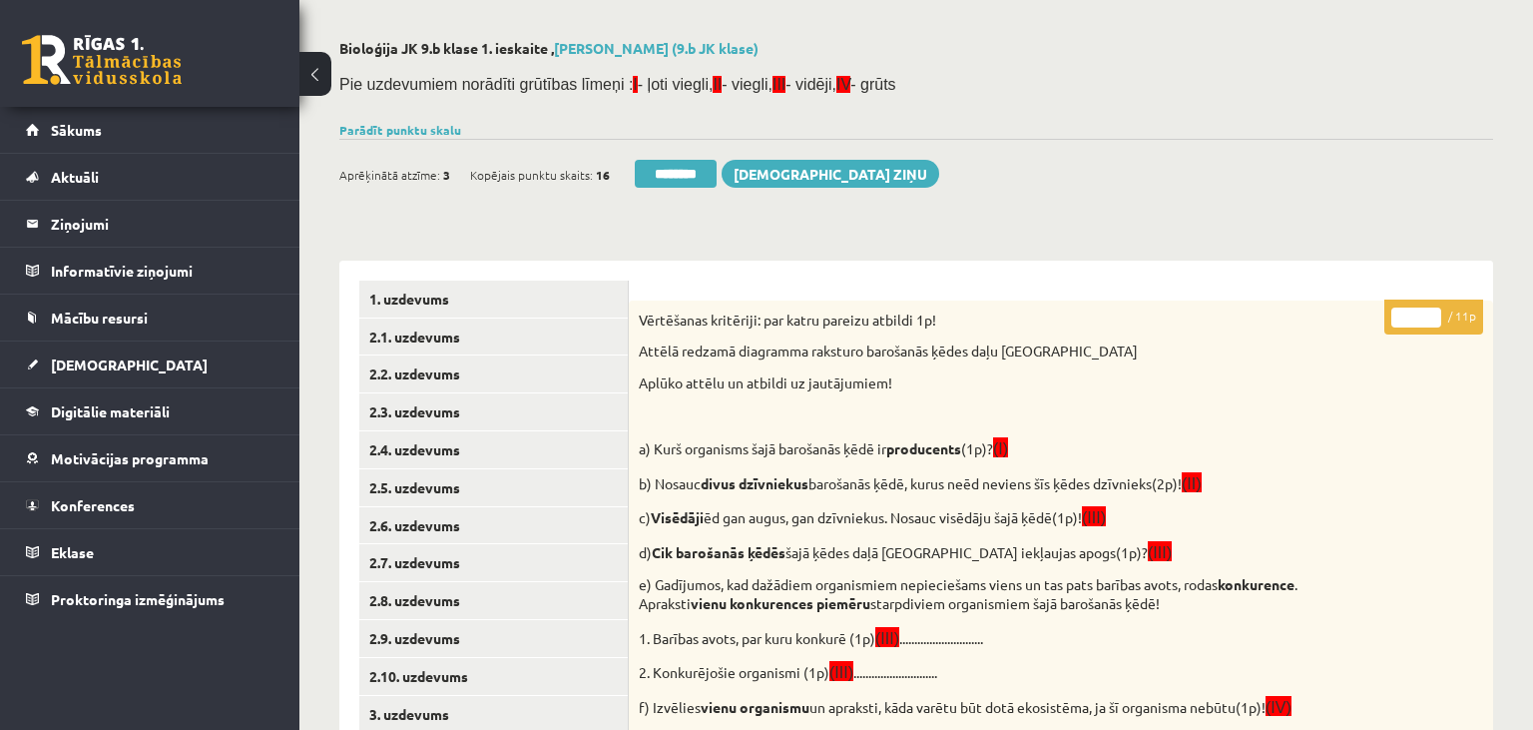
click at [1426, 314] on input "**" at bounding box center [1417, 317] width 50 height 20
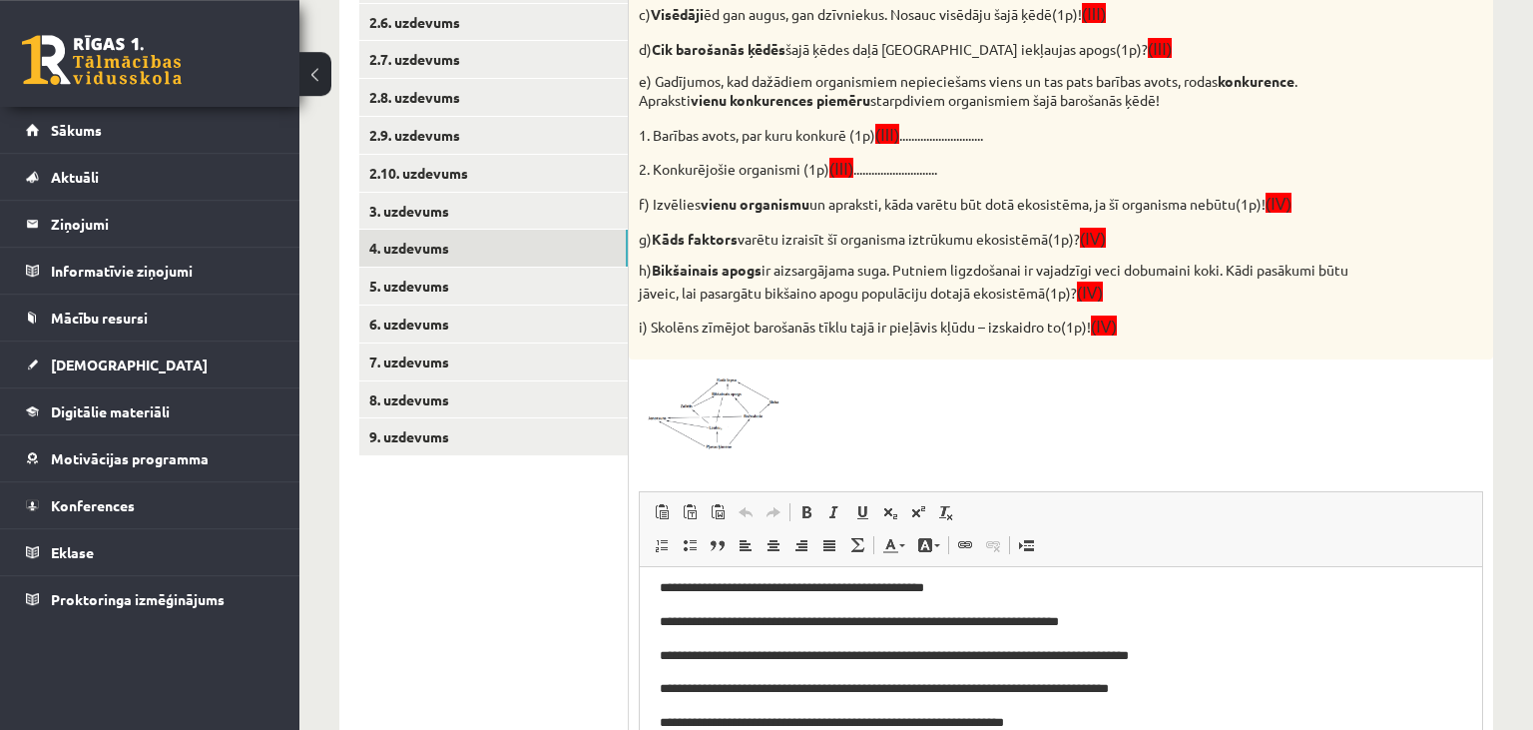
scroll to position [604, 0]
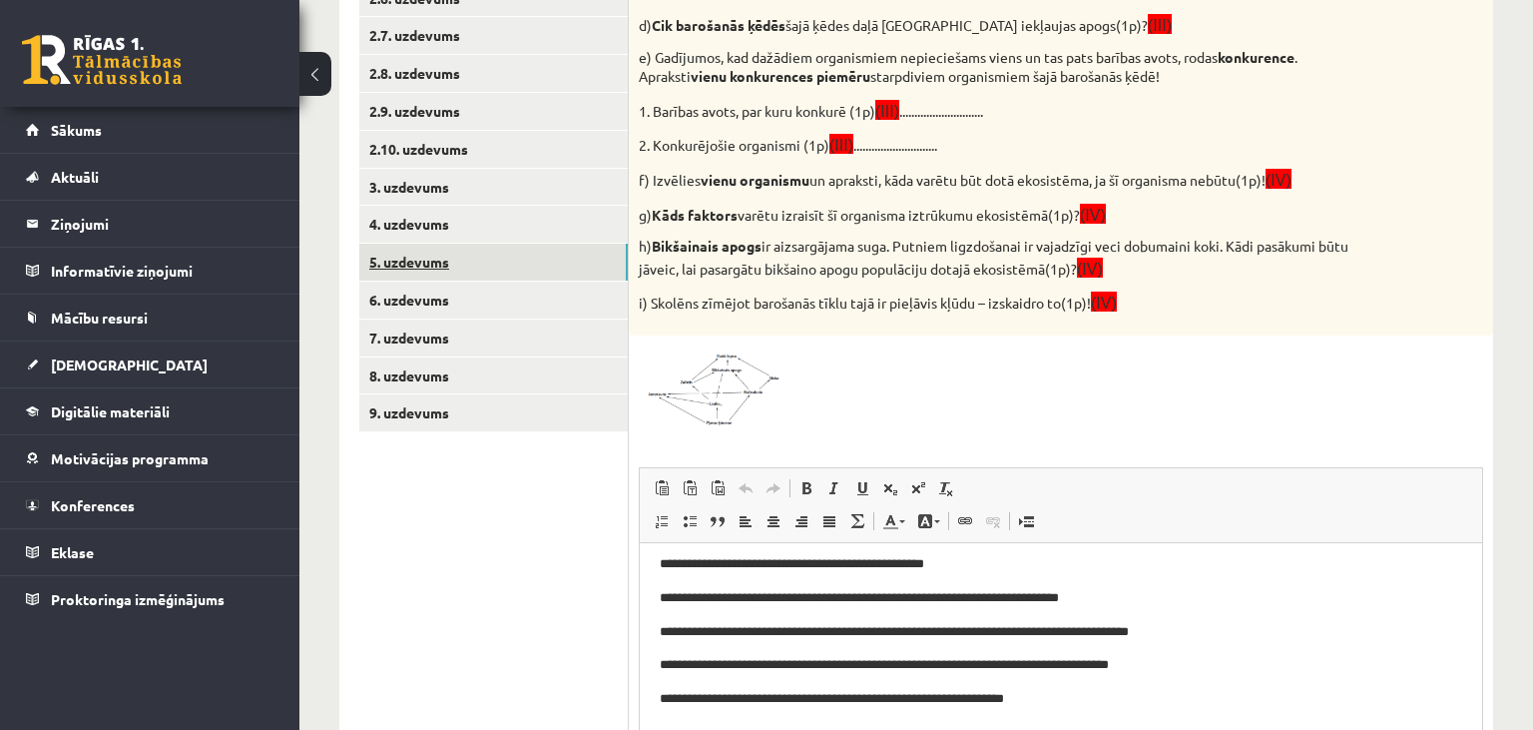
click at [433, 262] on link "5. uzdevums" at bounding box center [493, 262] width 269 height 37
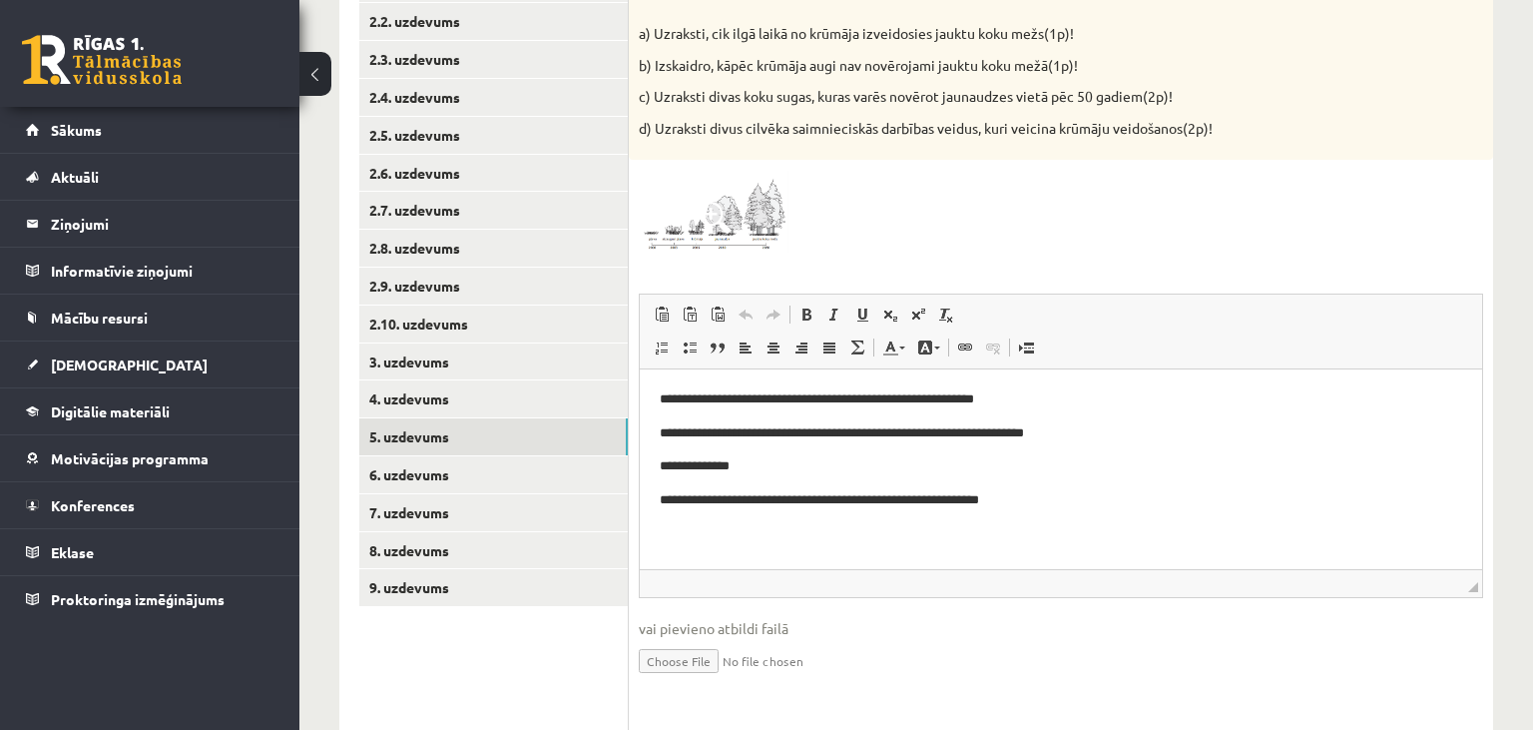
scroll to position [746, 0]
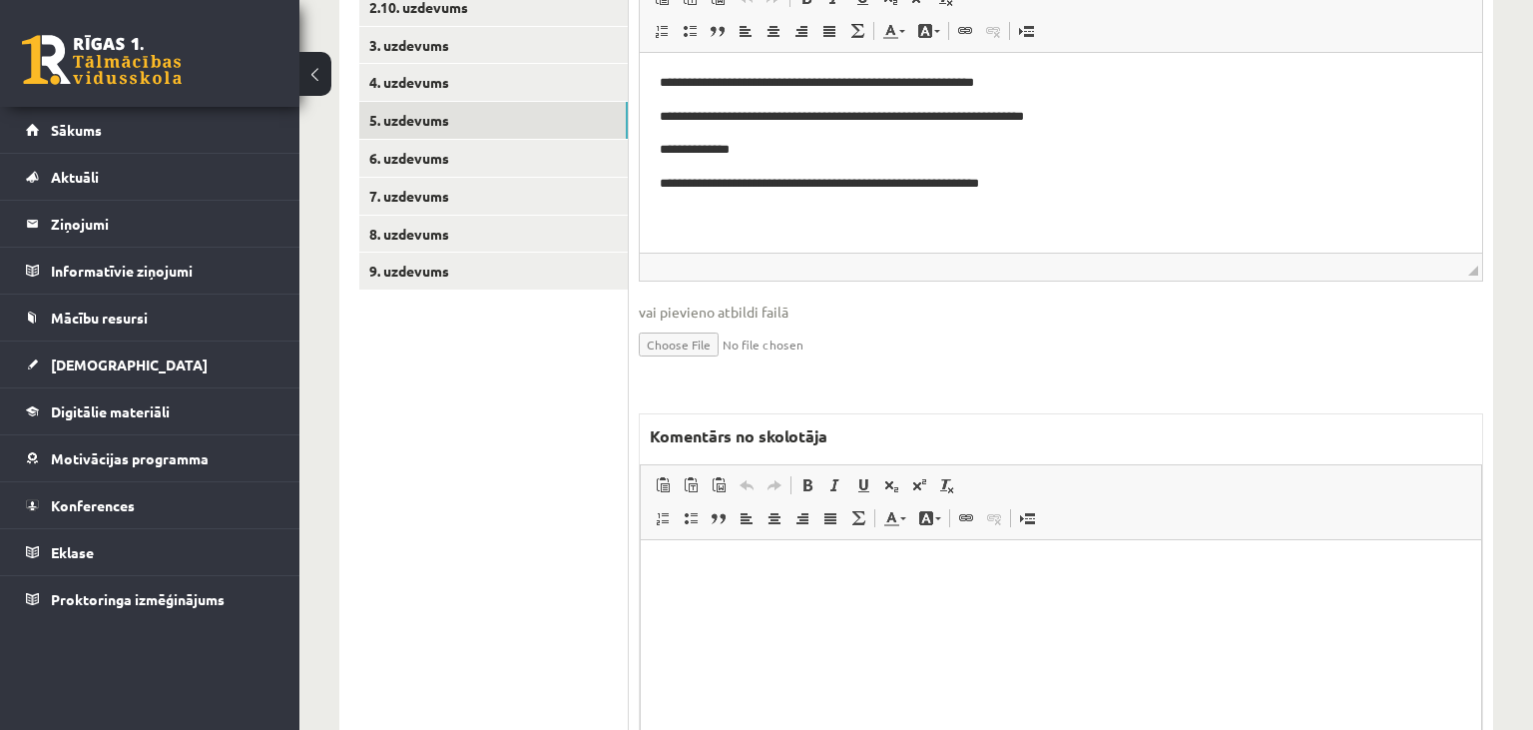
click at [956, 614] on html at bounding box center [1061, 640] width 840 height 200
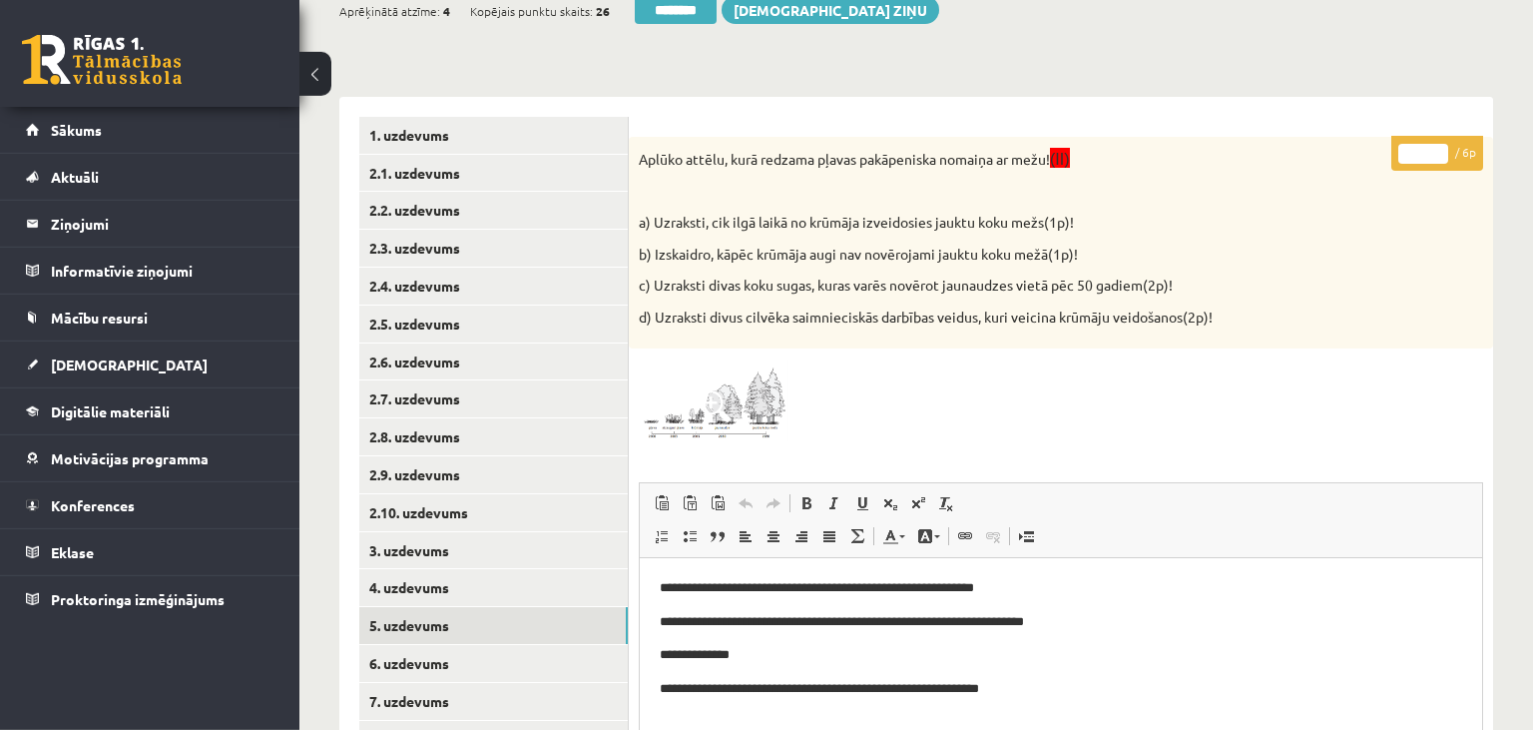
scroll to position [113, 0]
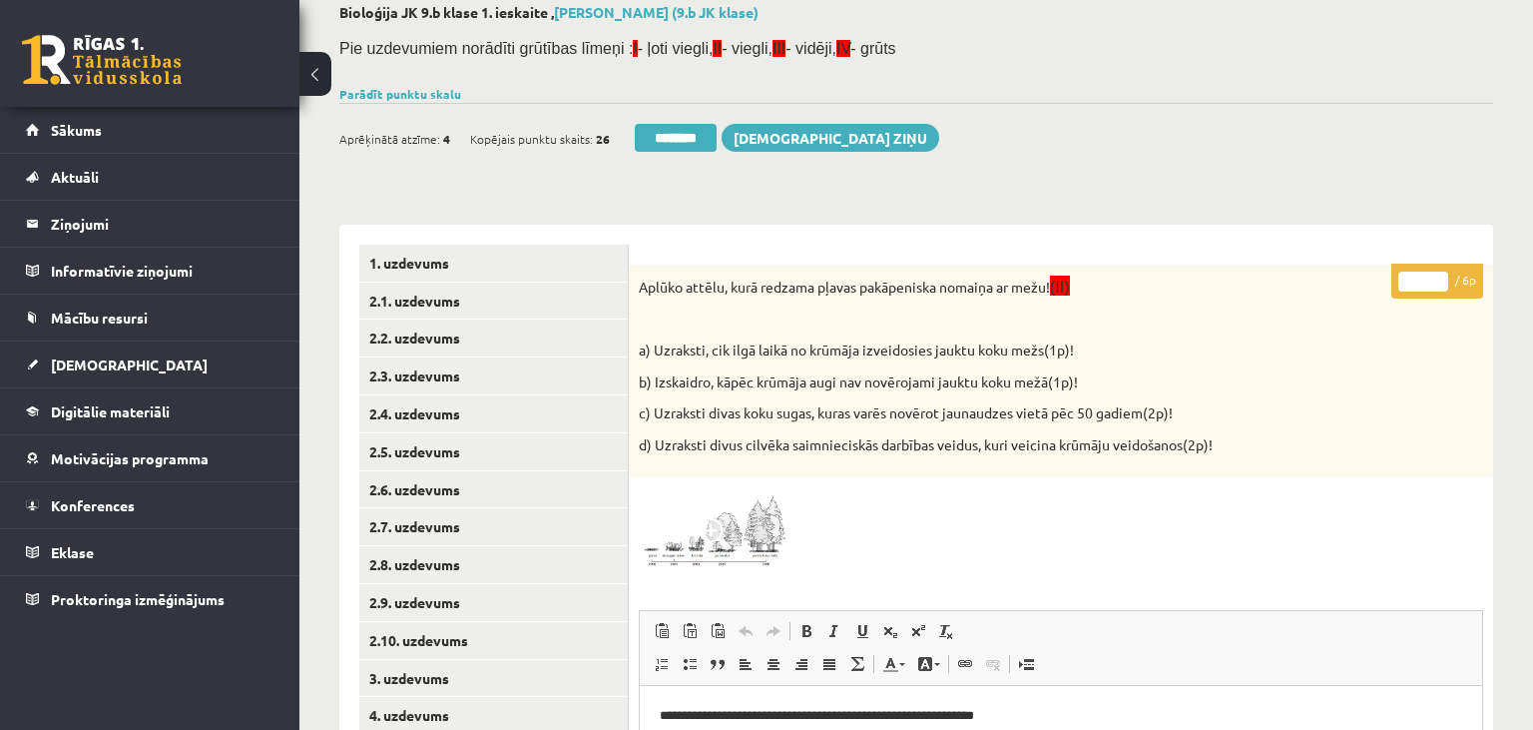
click at [1438, 281] on input "*" at bounding box center [1423, 282] width 50 height 20
click at [1438, 277] on input "*" at bounding box center [1423, 282] width 50 height 20
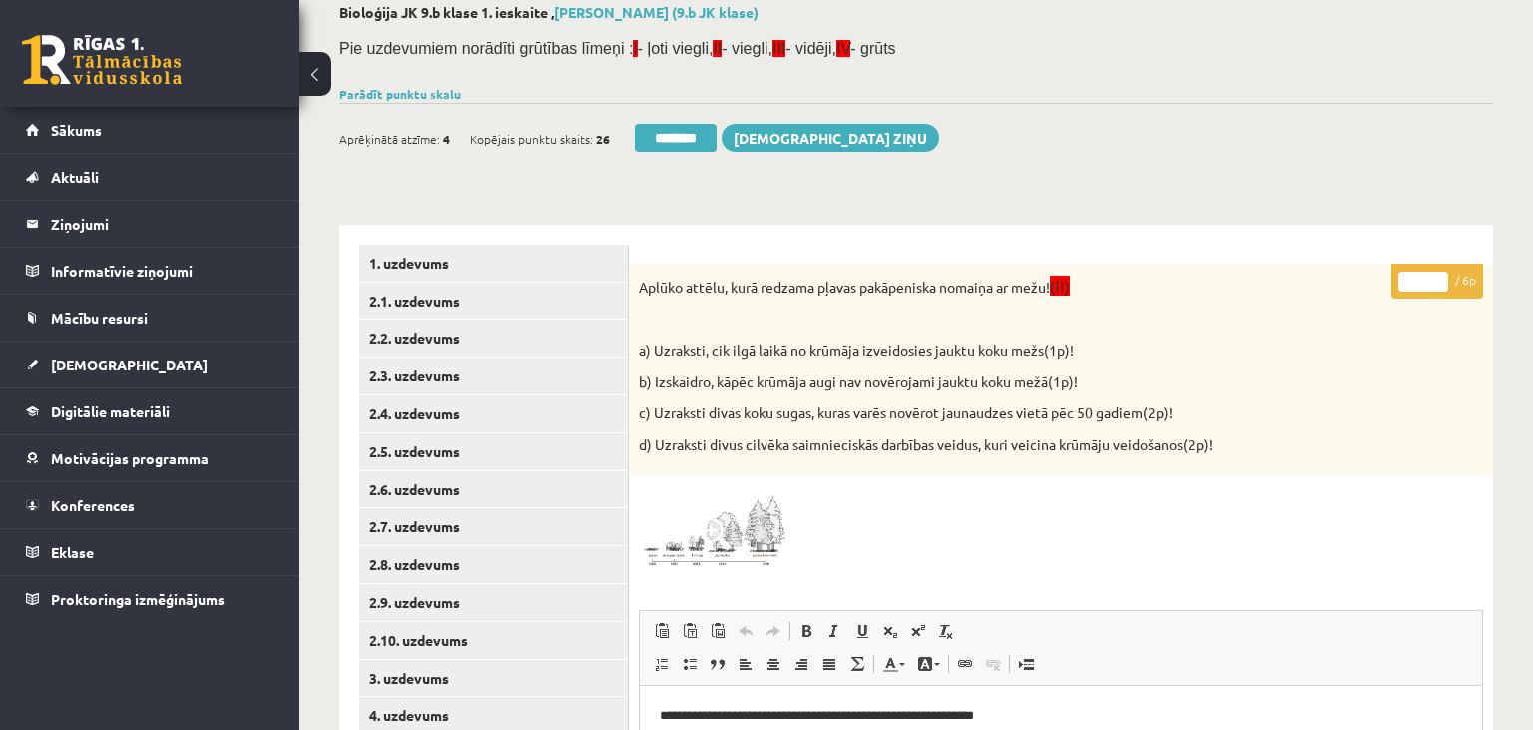
type input "*"
click at [1438, 277] on input "*" at bounding box center [1423, 282] width 50 height 20
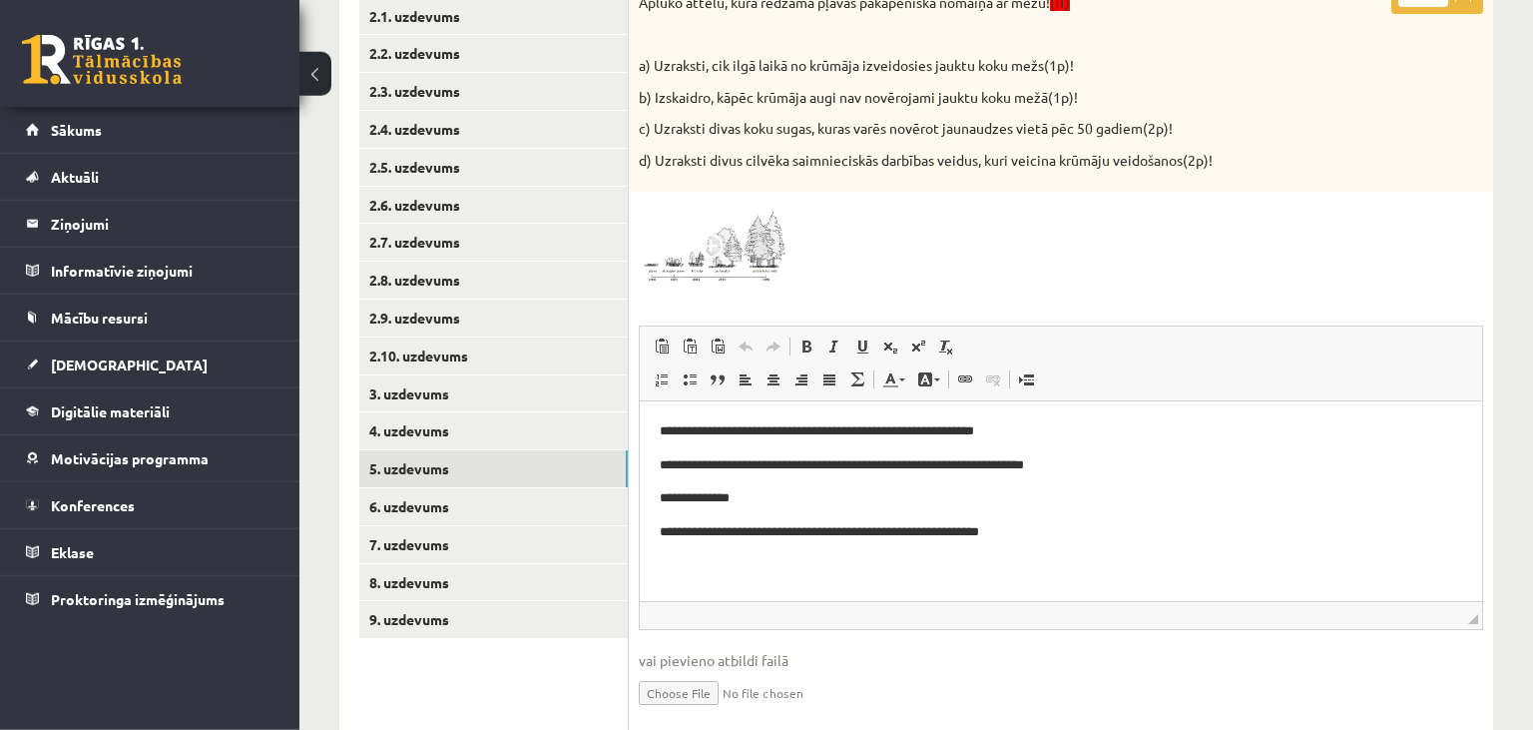
scroll to position [429, 0]
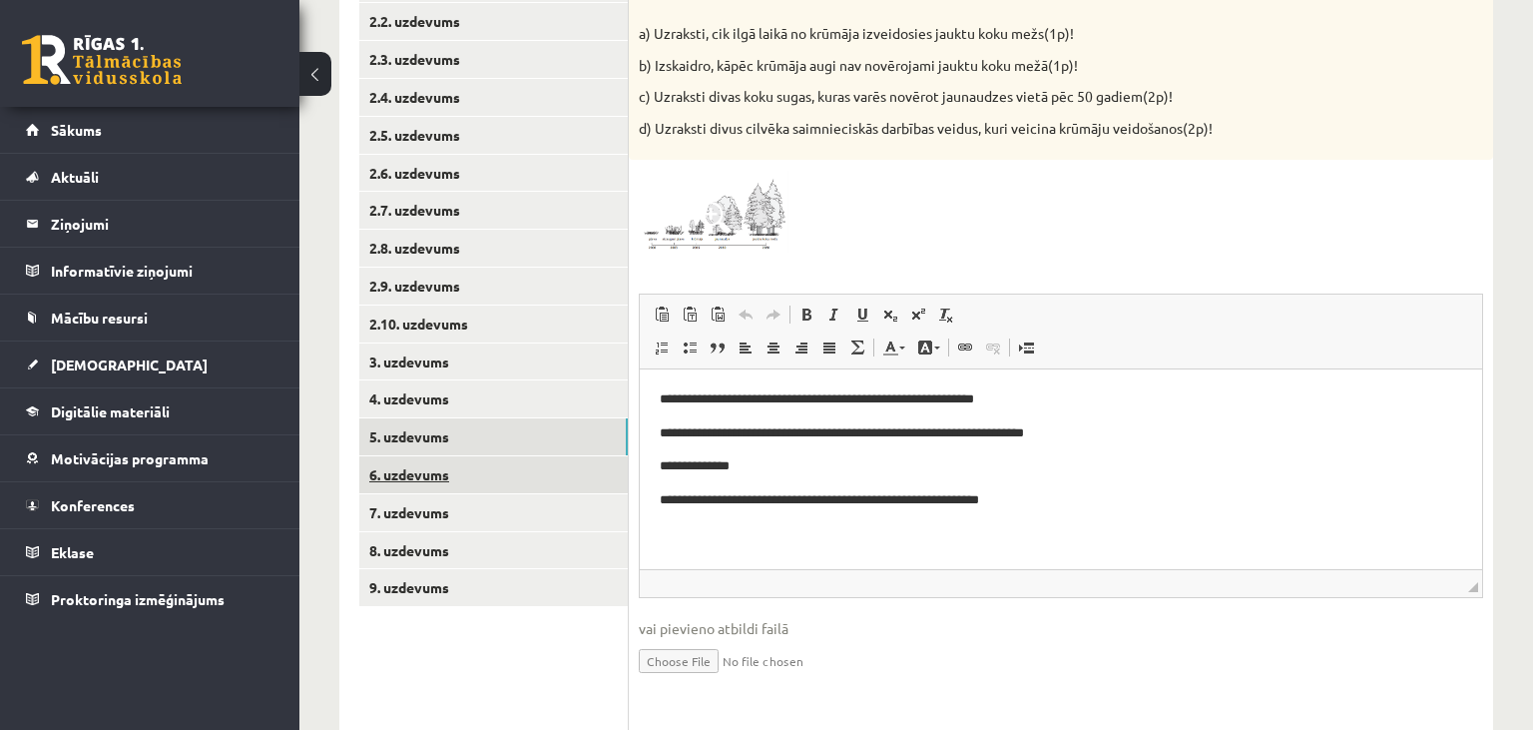
click at [429, 478] on link "6. uzdevums" at bounding box center [493, 474] width 269 height 37
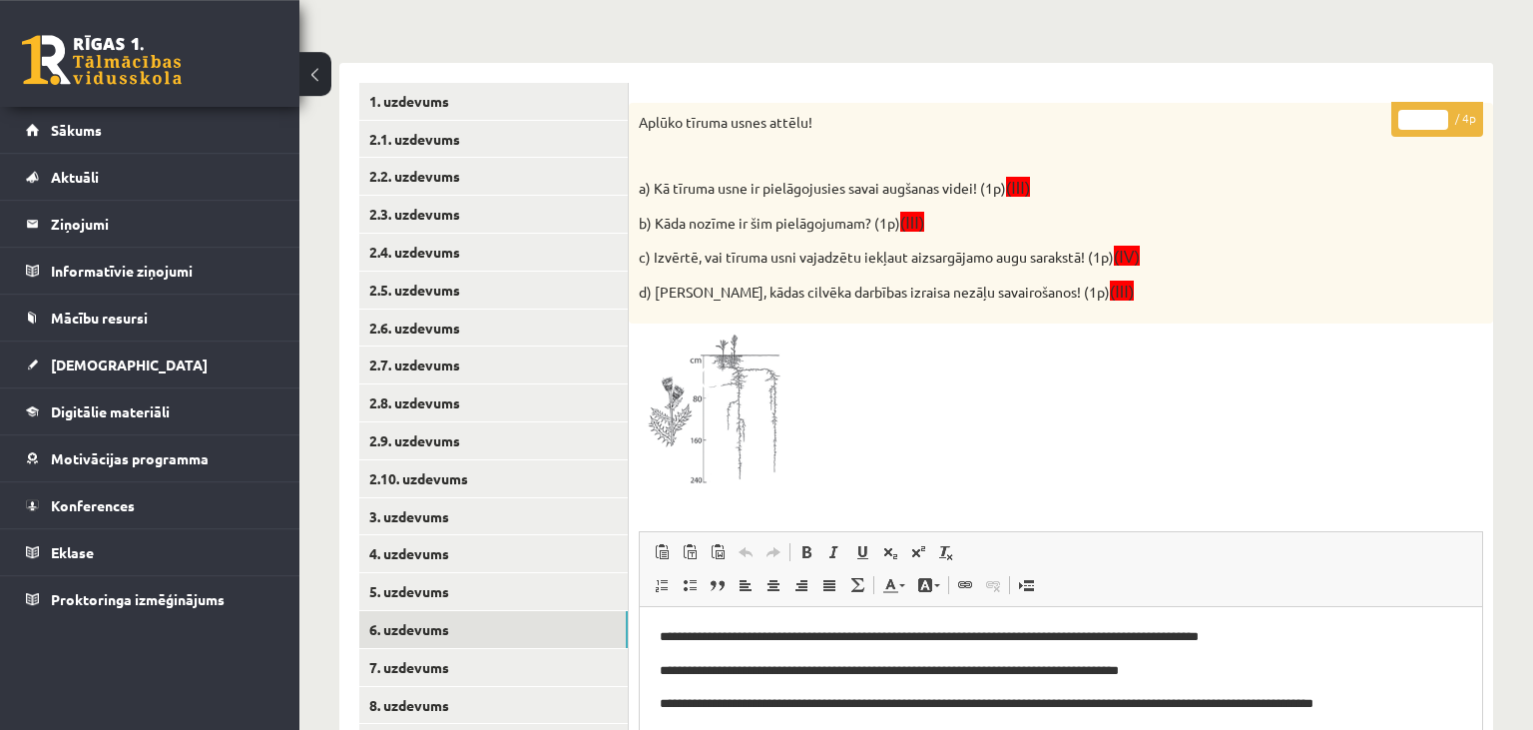
scroll to position [8, 0]
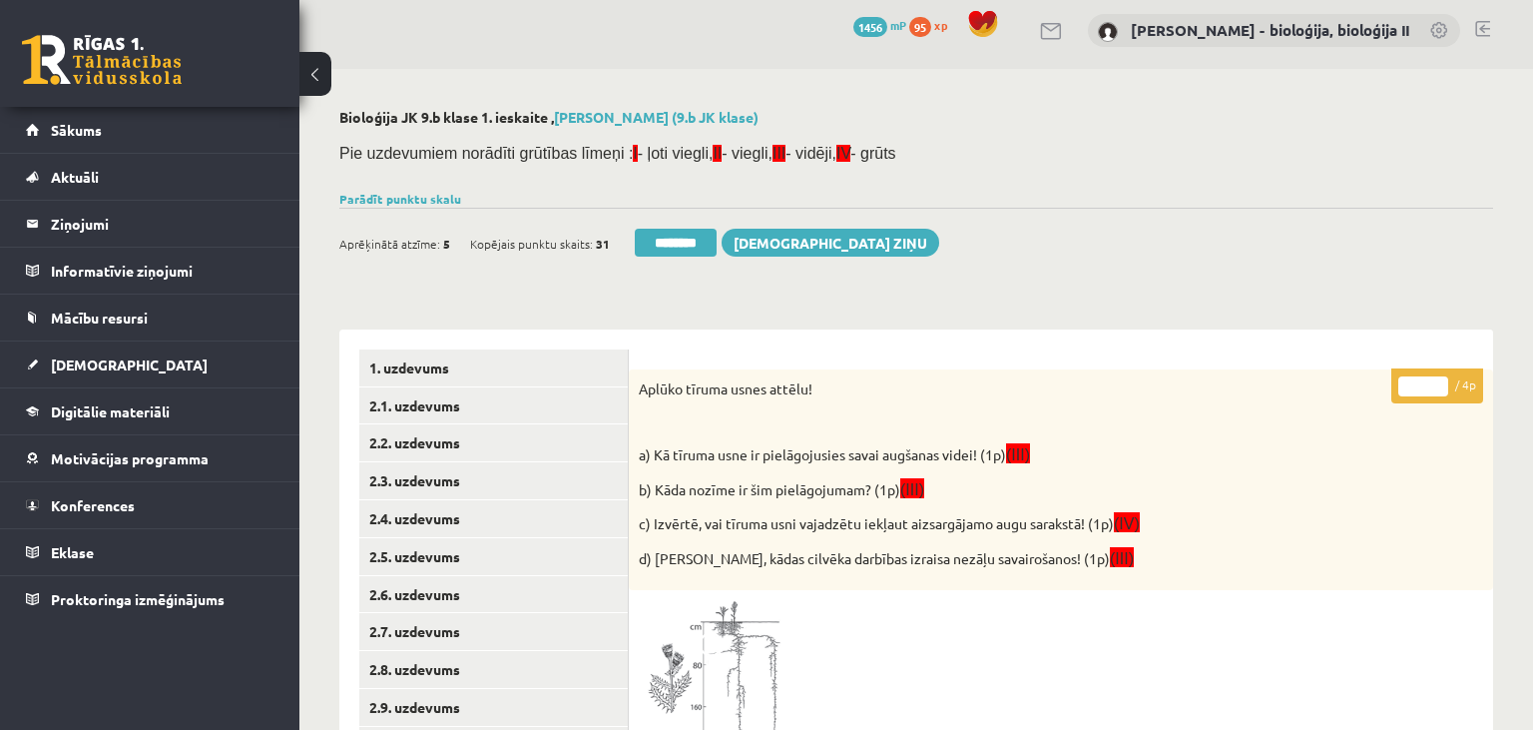
click at [1440, 382] on input "*" at bounding box center [1423, 386] width 50 height 20
type input "*"
click at [1440, 382] on input "*" at bounding box center [1423, 386] width 50 height 20
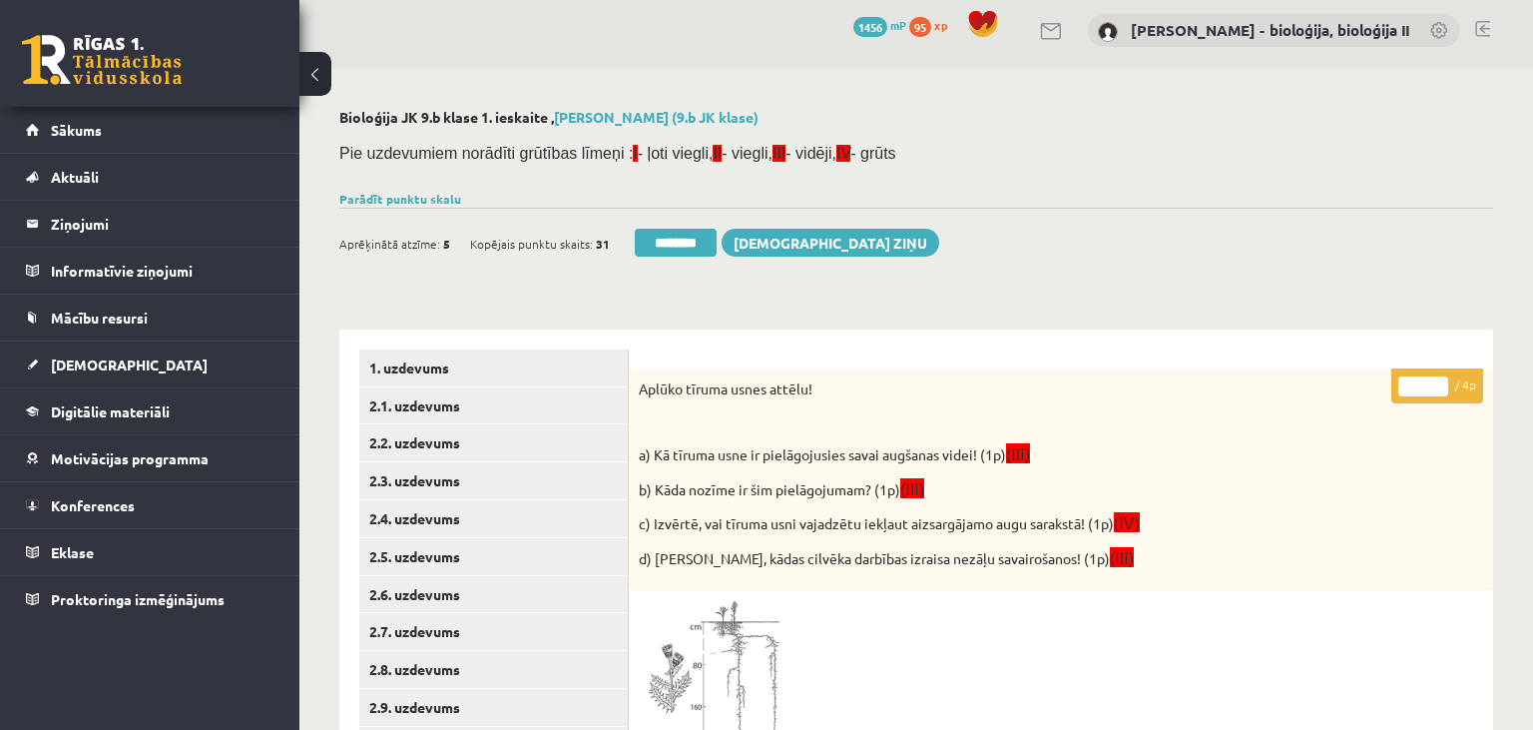
click at [1440, 382] on input "*" at bounding box center [1423, 386] width 50 height 20
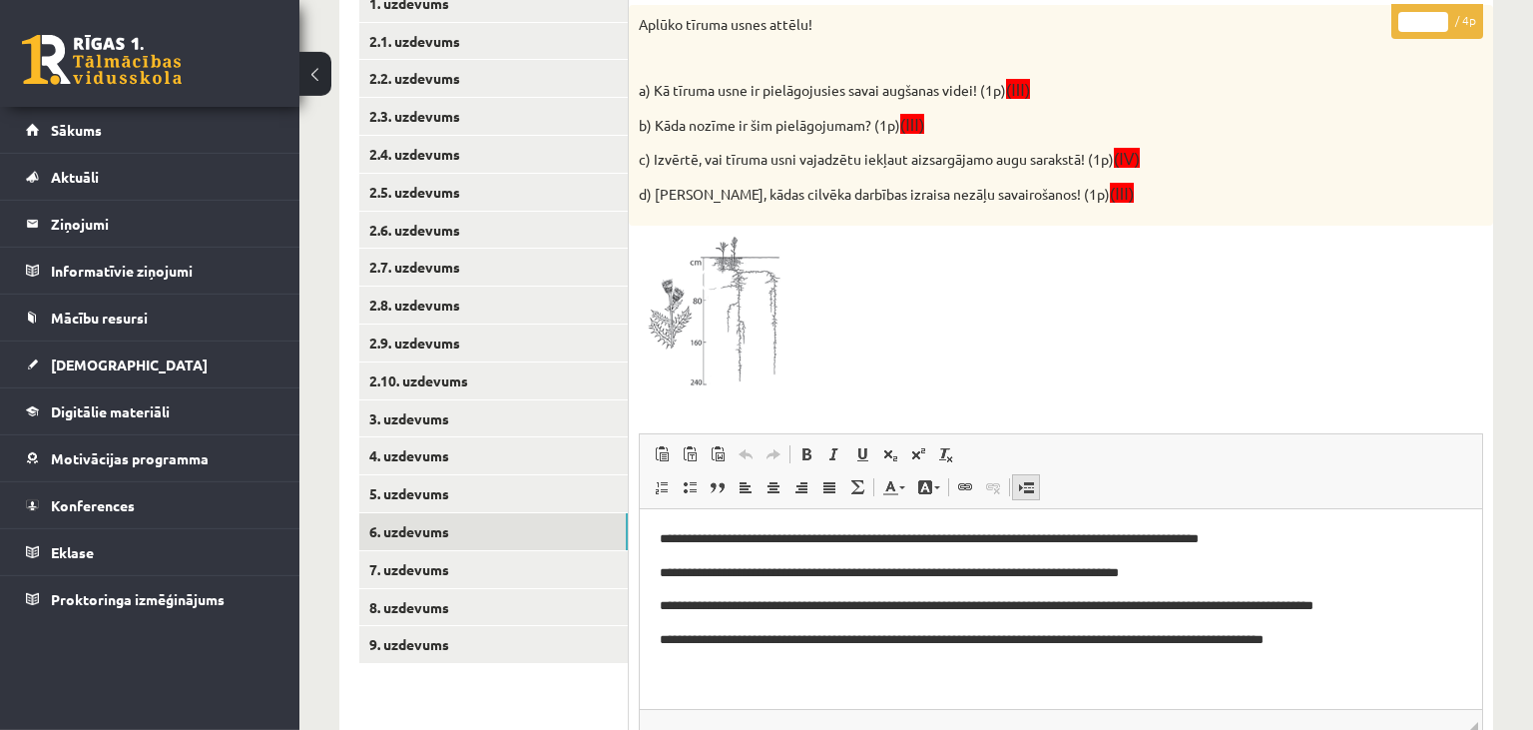
scroll to position [429, 0]
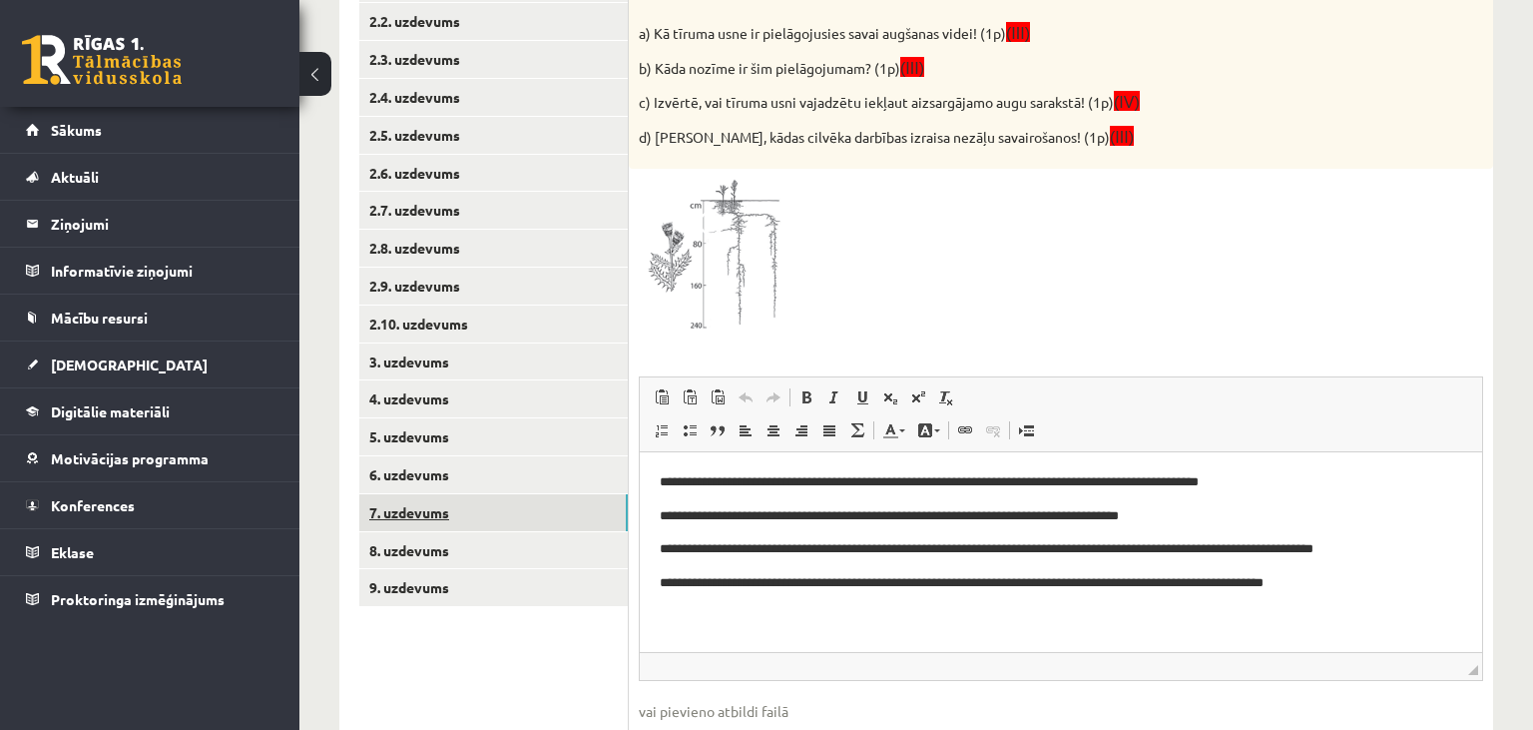
click at [525, 518] on link "7. uzdevums" at bounding box center [493, 512] width 269 height 37
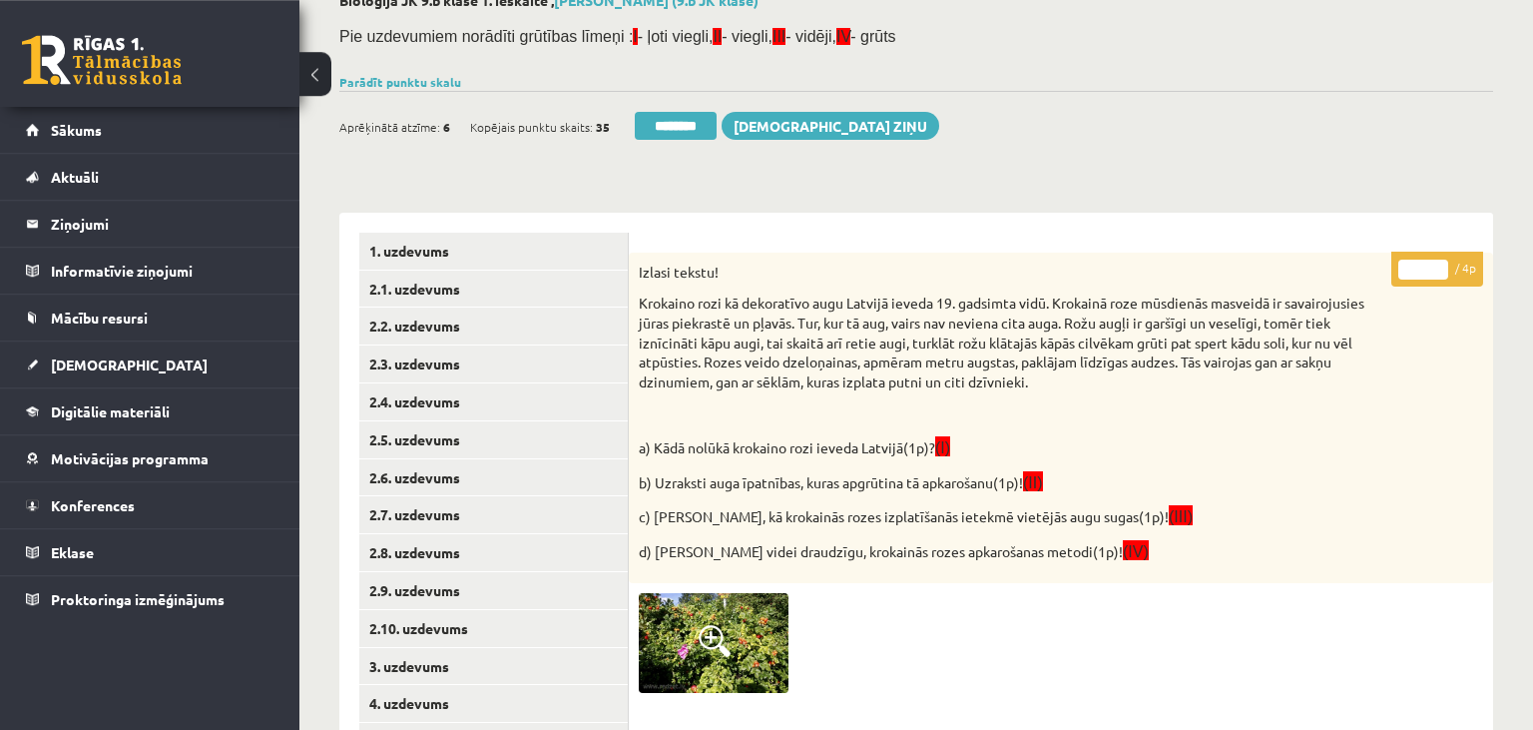
scroll to position [113, 0]
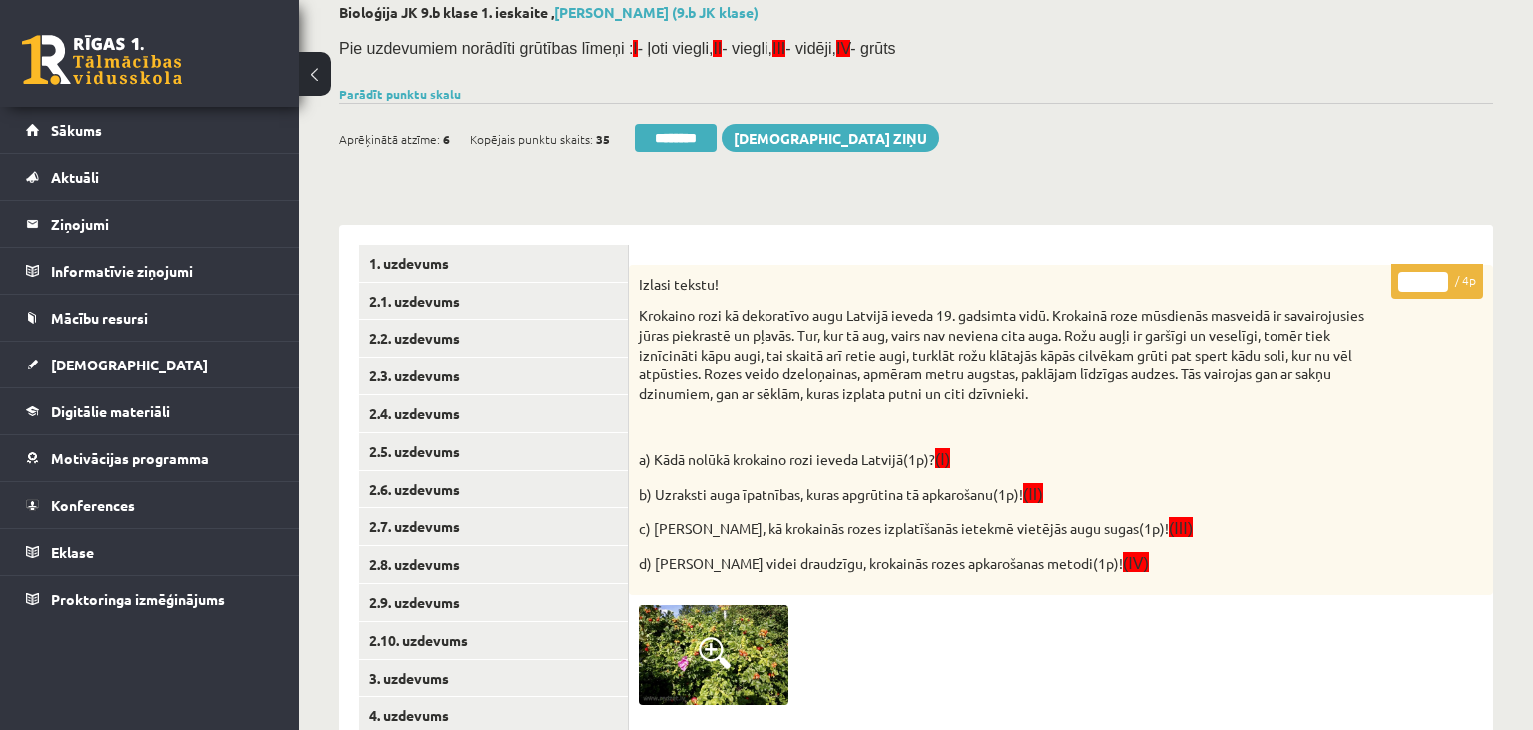
click at [1431, 278] on input "*" at bounding box center [1423, 282] width 50 height 20
type input "*"
click at [1431, 278] on input "*" at bounding box center [1423, 282] width 50 height 20
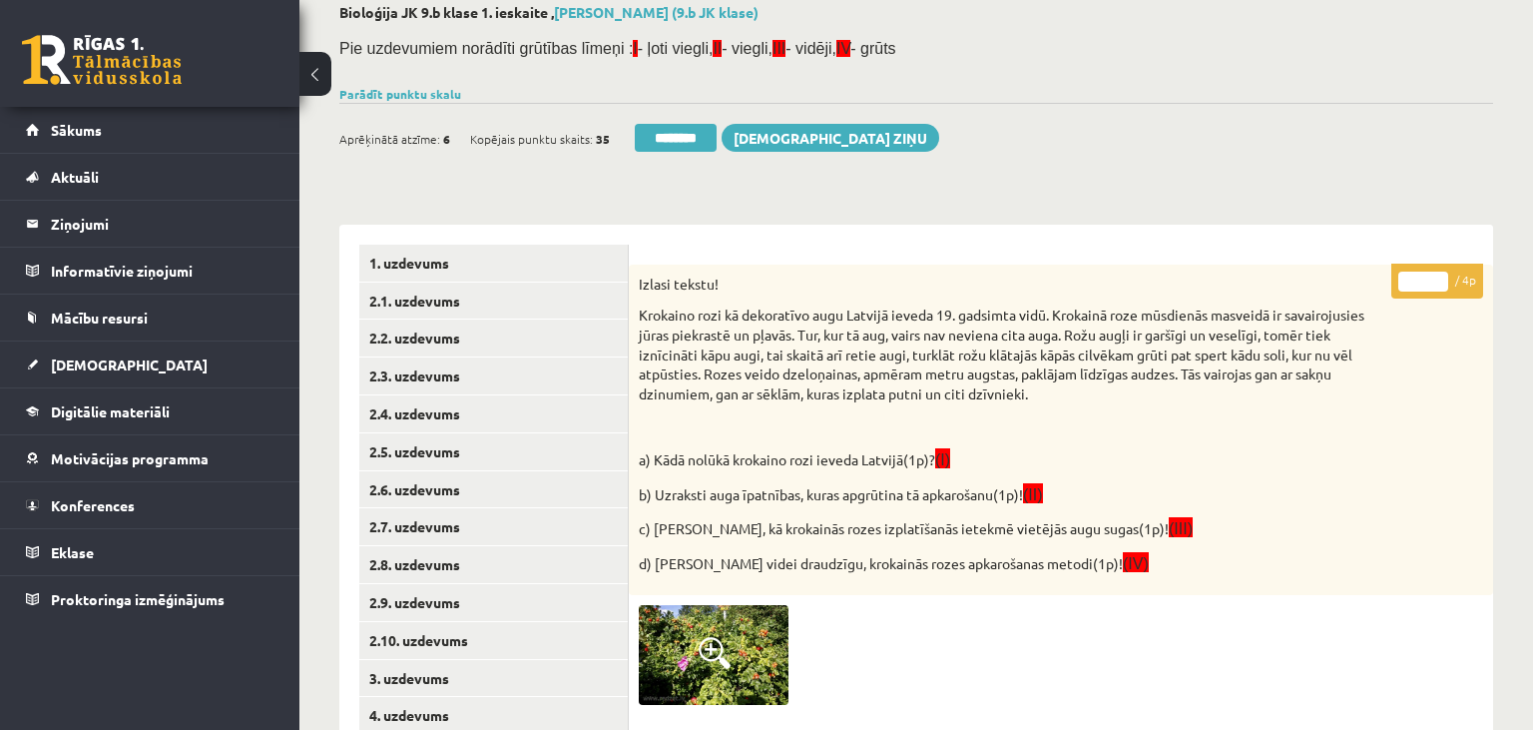
click at [1431, 278] on input "*" at bounding box center [1423, 282] width 50 height 20
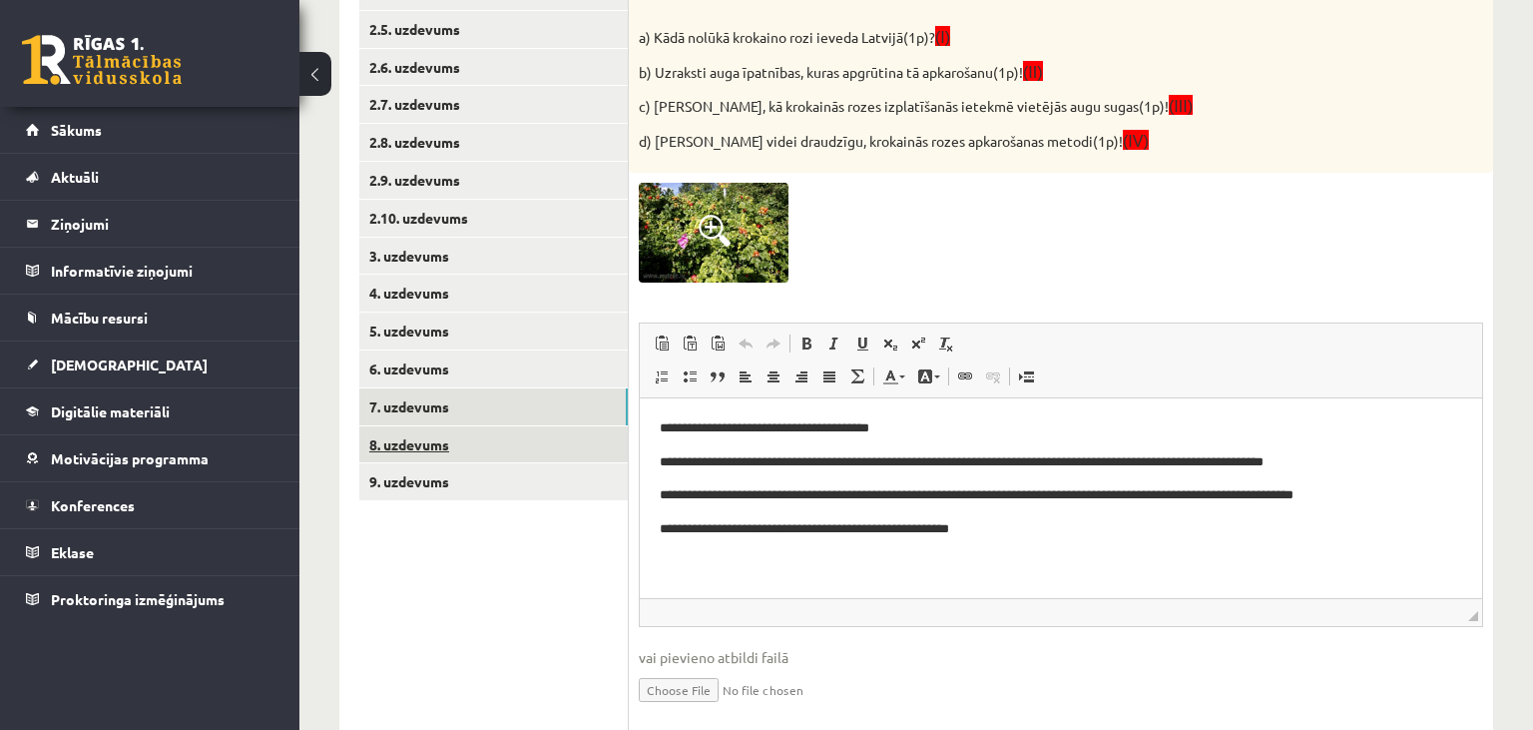
click at [513, 441] on link "8. uzdevums" at bounding box center [493, 444] width 269 height 37
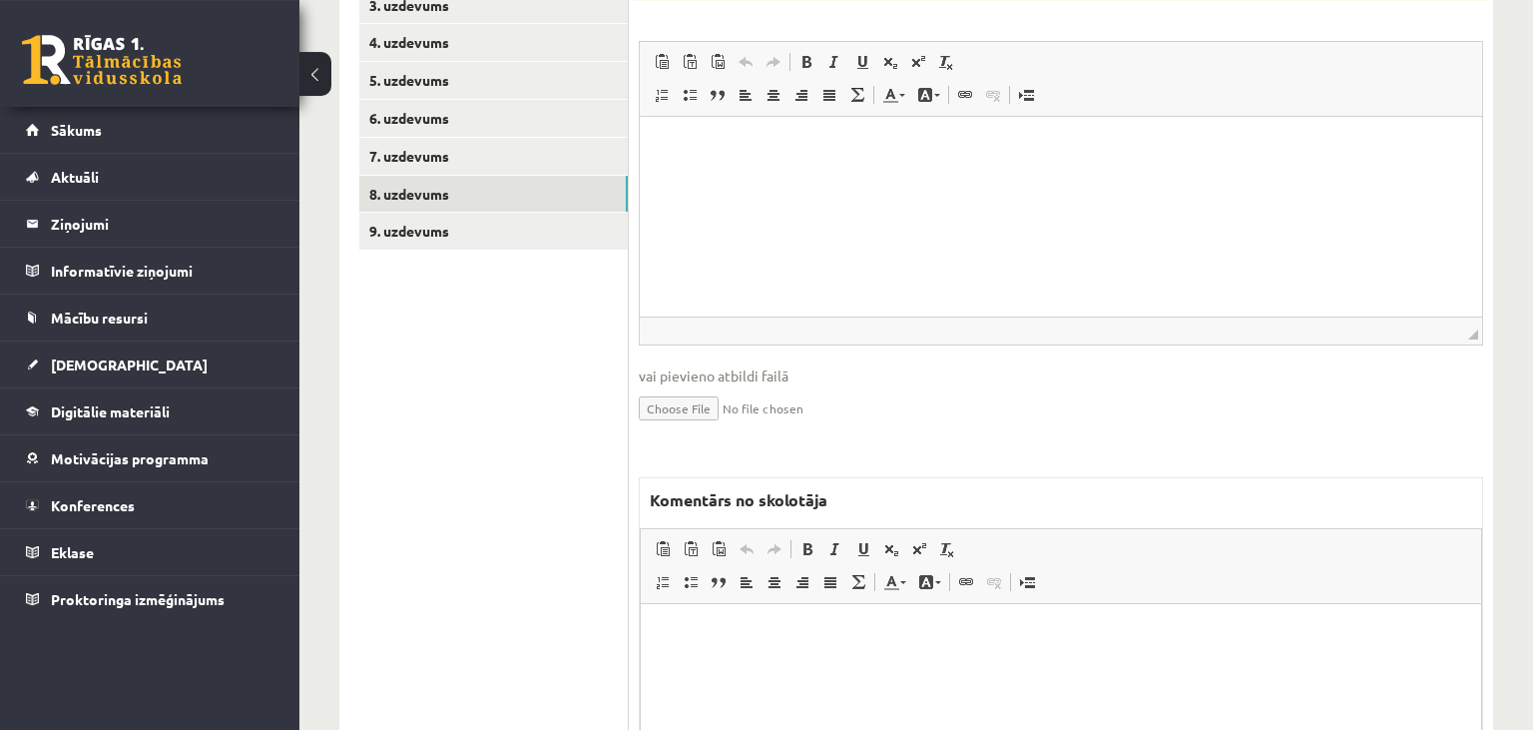
scroll to position [0, 0]
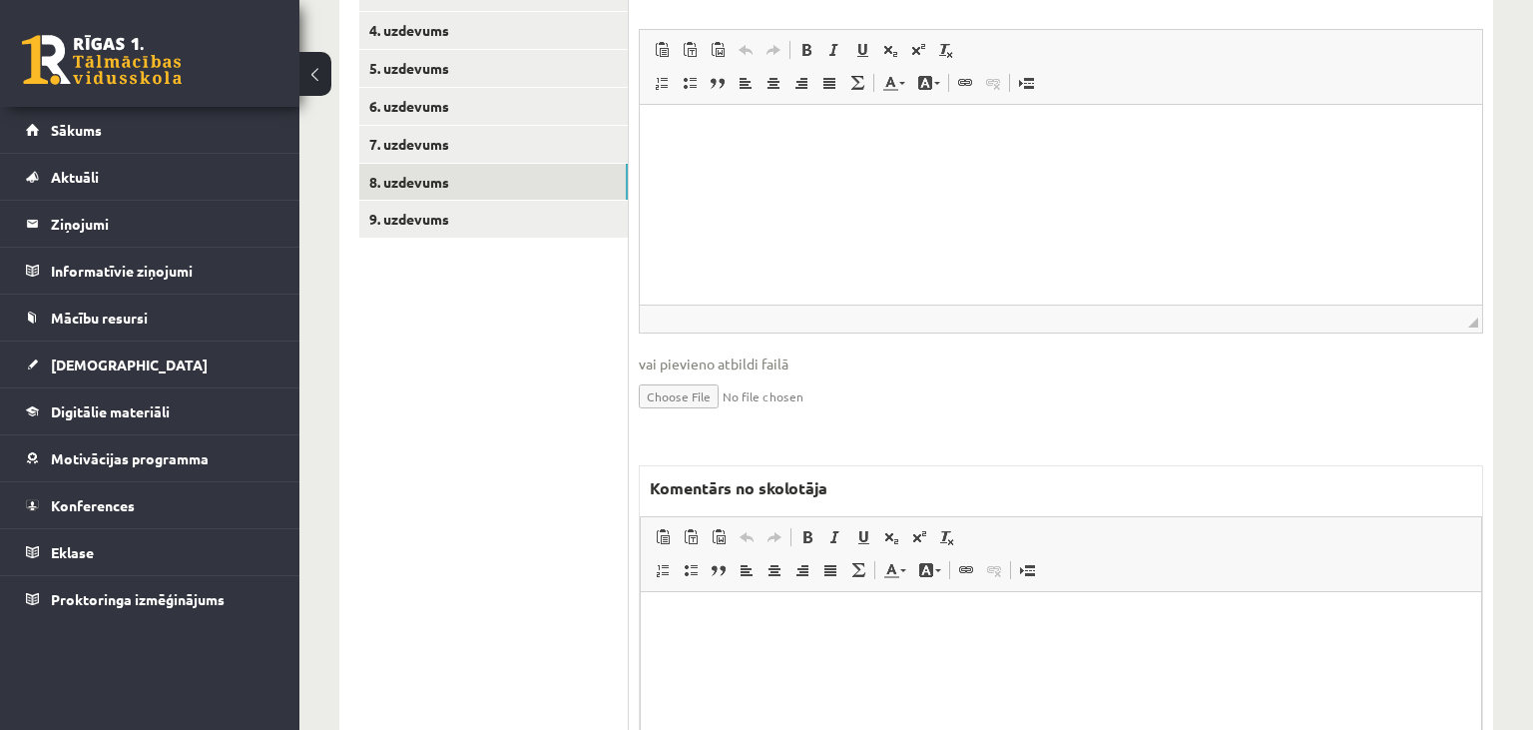
click at [827, 642] on html at bounding box center [1061, 691] width 840 height 200
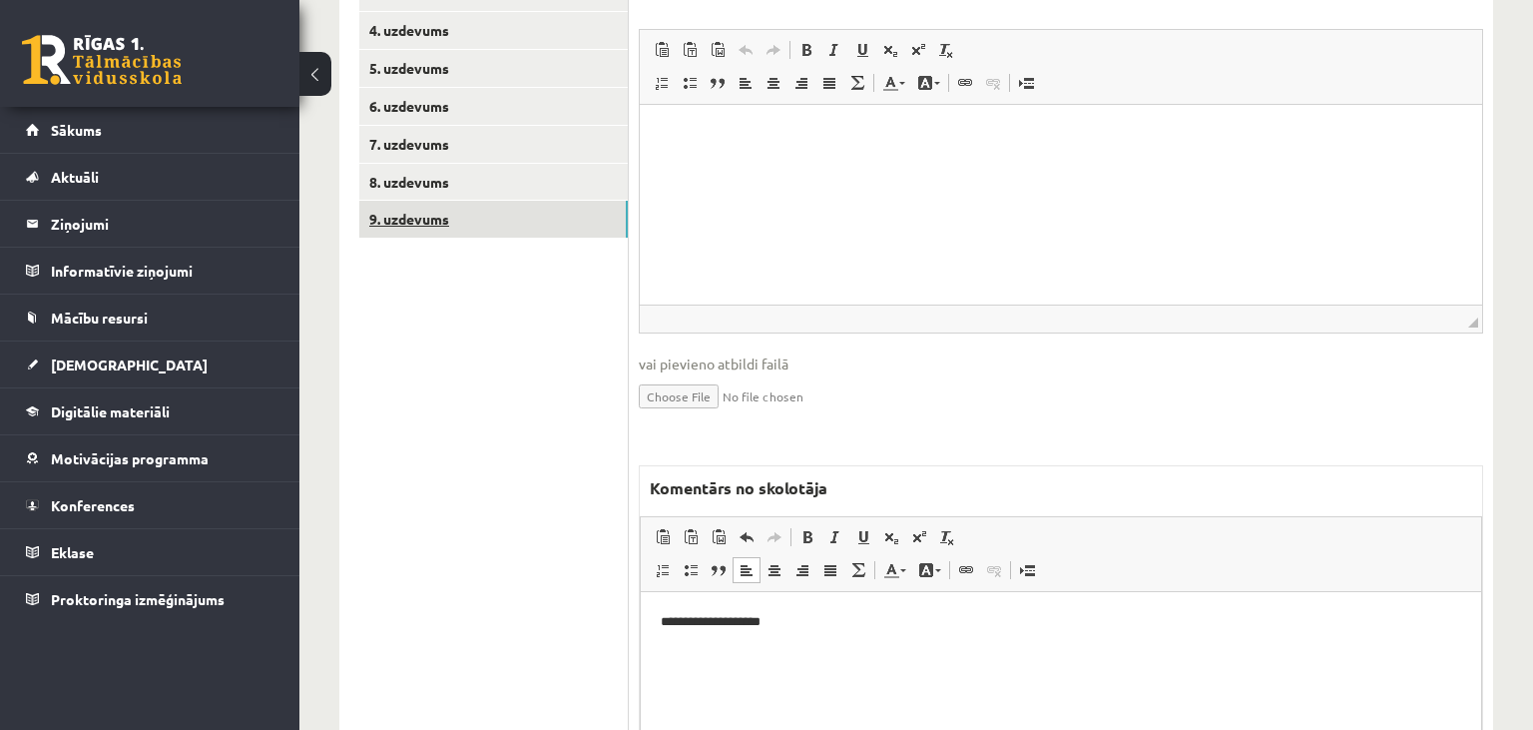
drag, startPoint x: 537, startPoint y: 215, endPoint x: 6, endPoint y: 191, distance: 531.6
click at [537, 215] on link "9. uzdevums" at bounding box center [493, 219] width 269 height 37
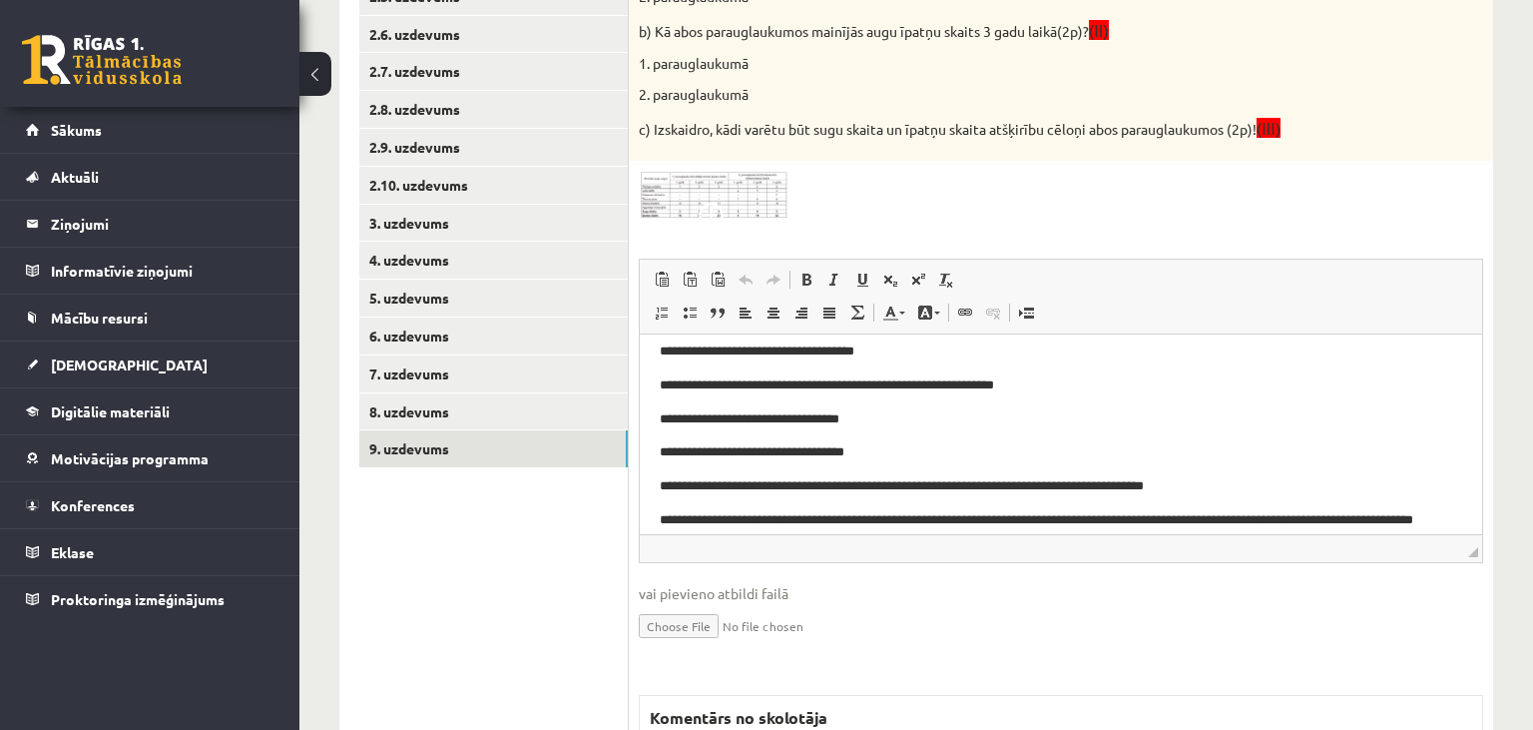
scroll to position [105, 0]
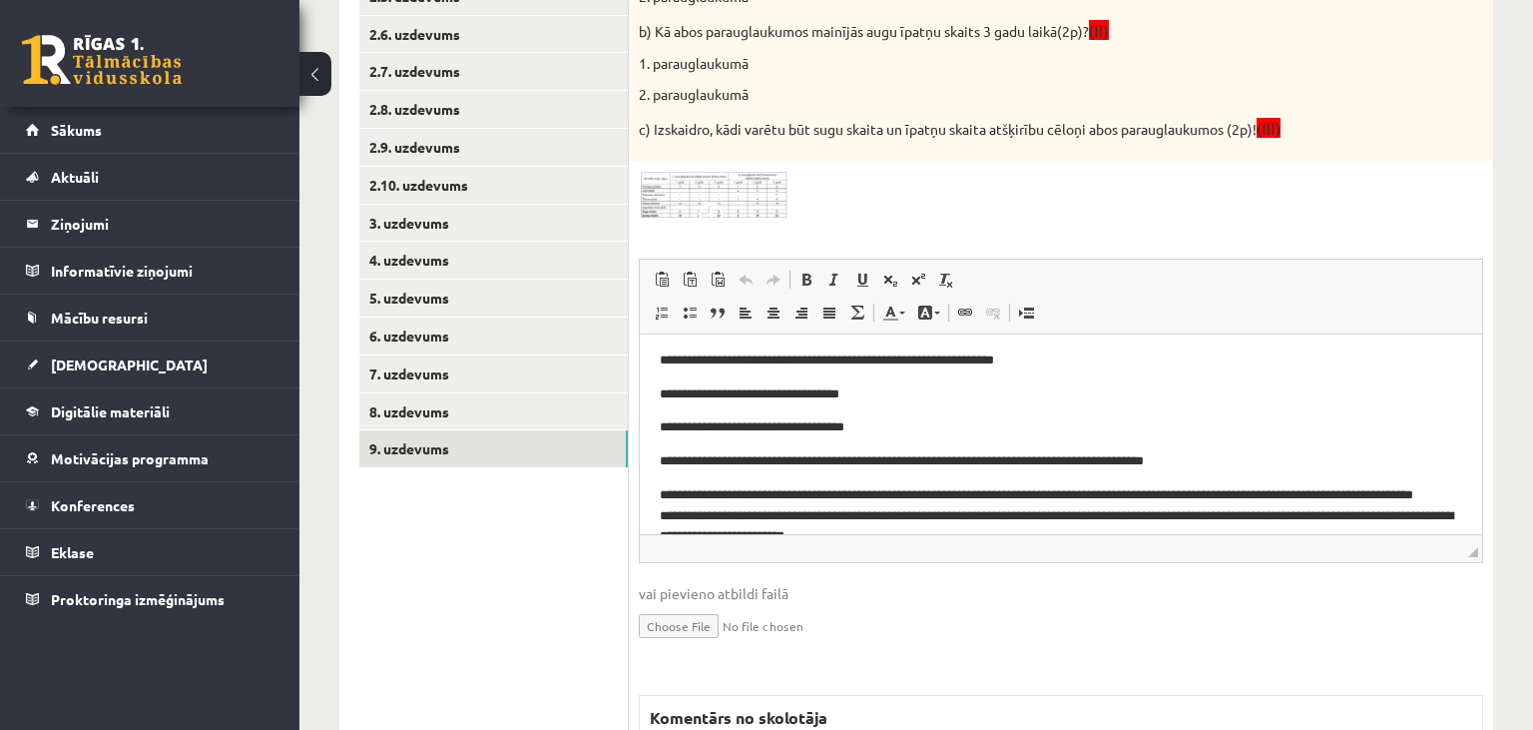
click at [702, 195] on img at bounding box center [714, 195] width 150 height 48
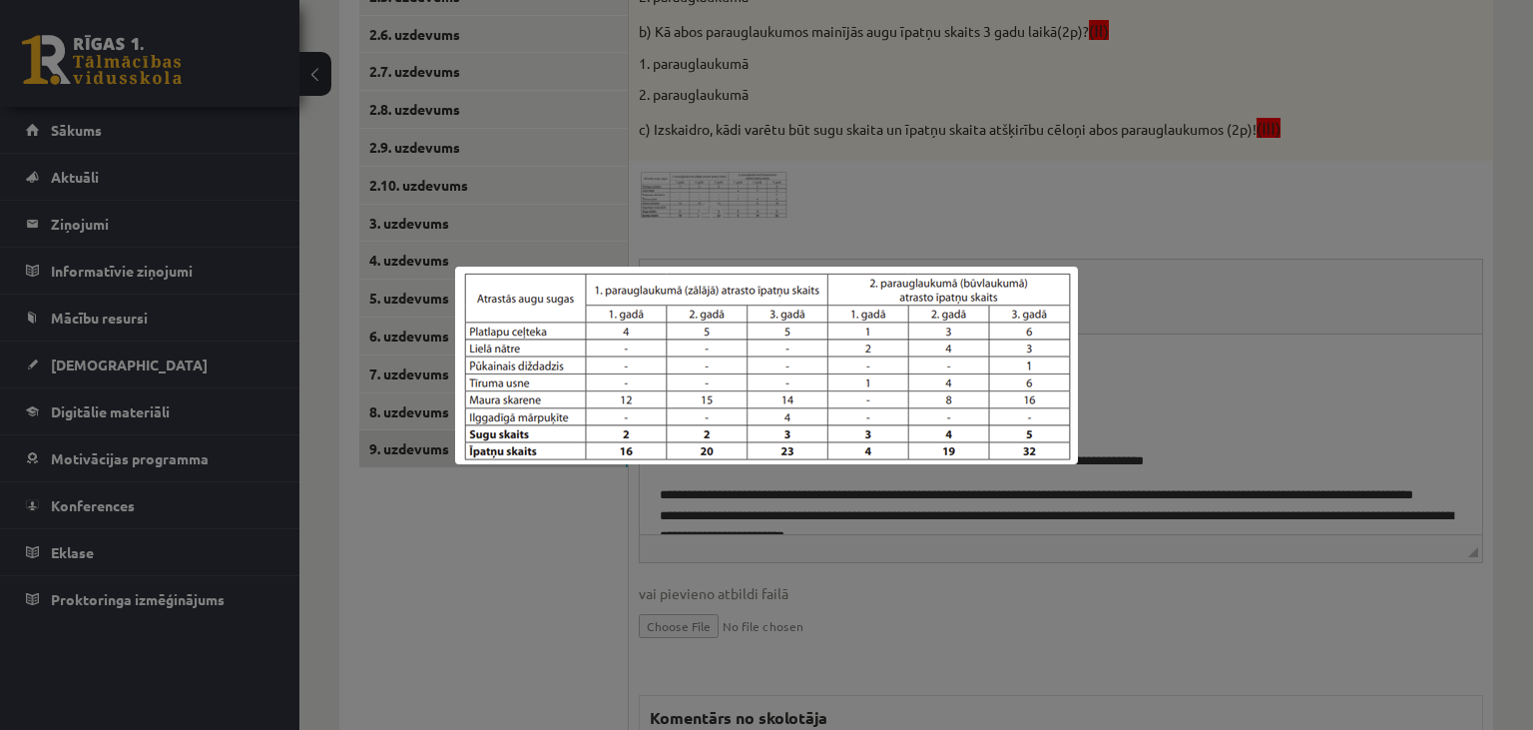
click at [1250, 372] on div at bounding box center [766, 365] width 1533 height 730
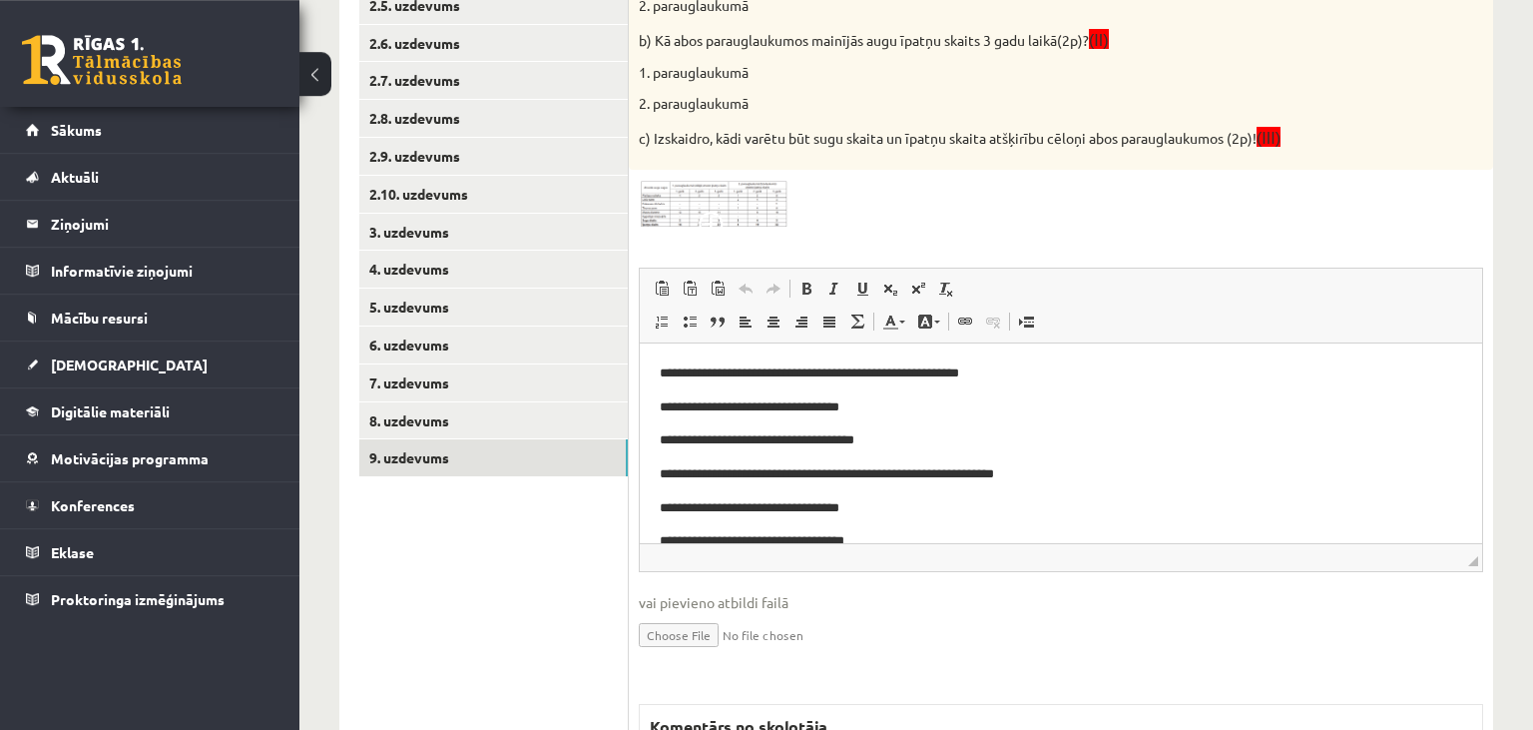
scroll to position [41, 0]
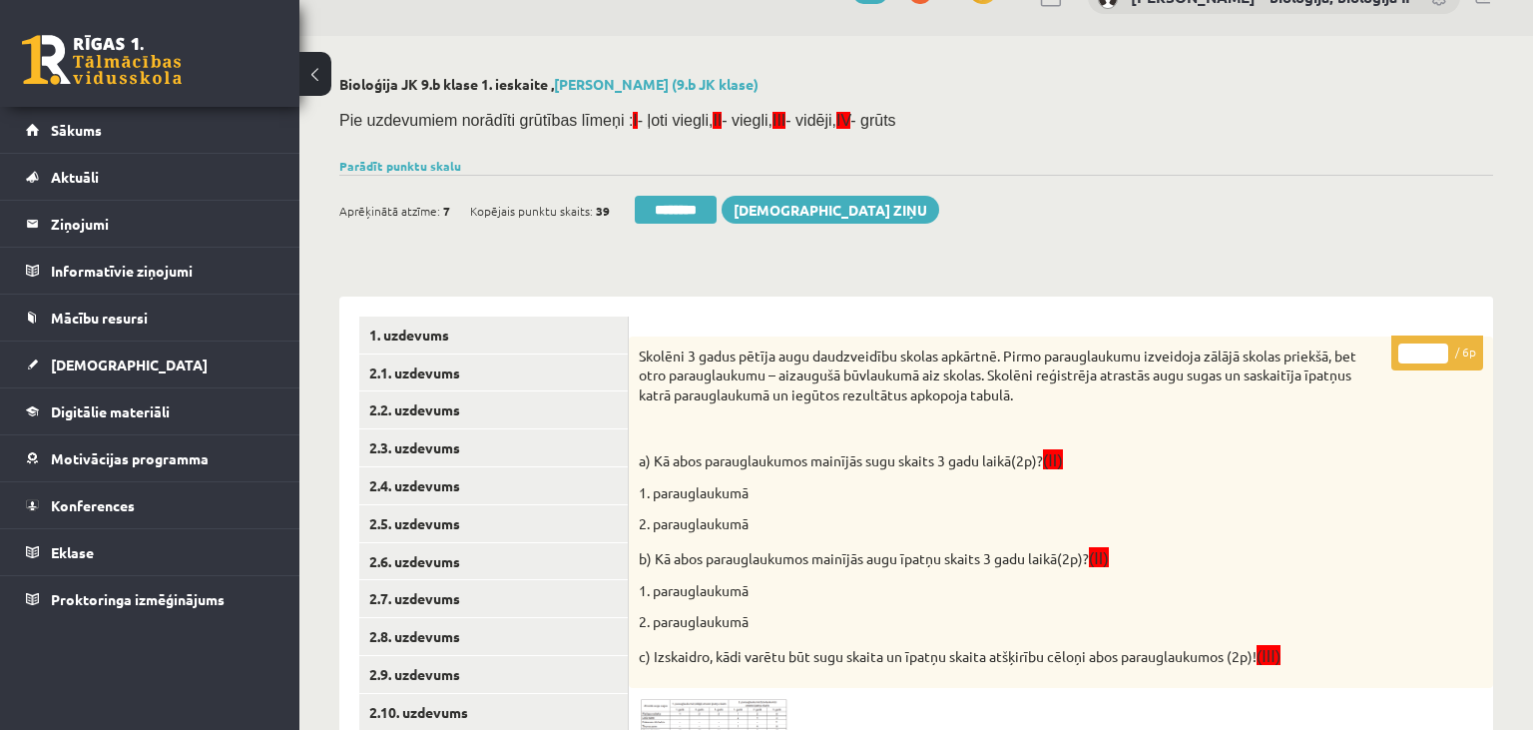
click at [1431, 349] on input "*" at bounding box center [1423, 353] width 50 height 20
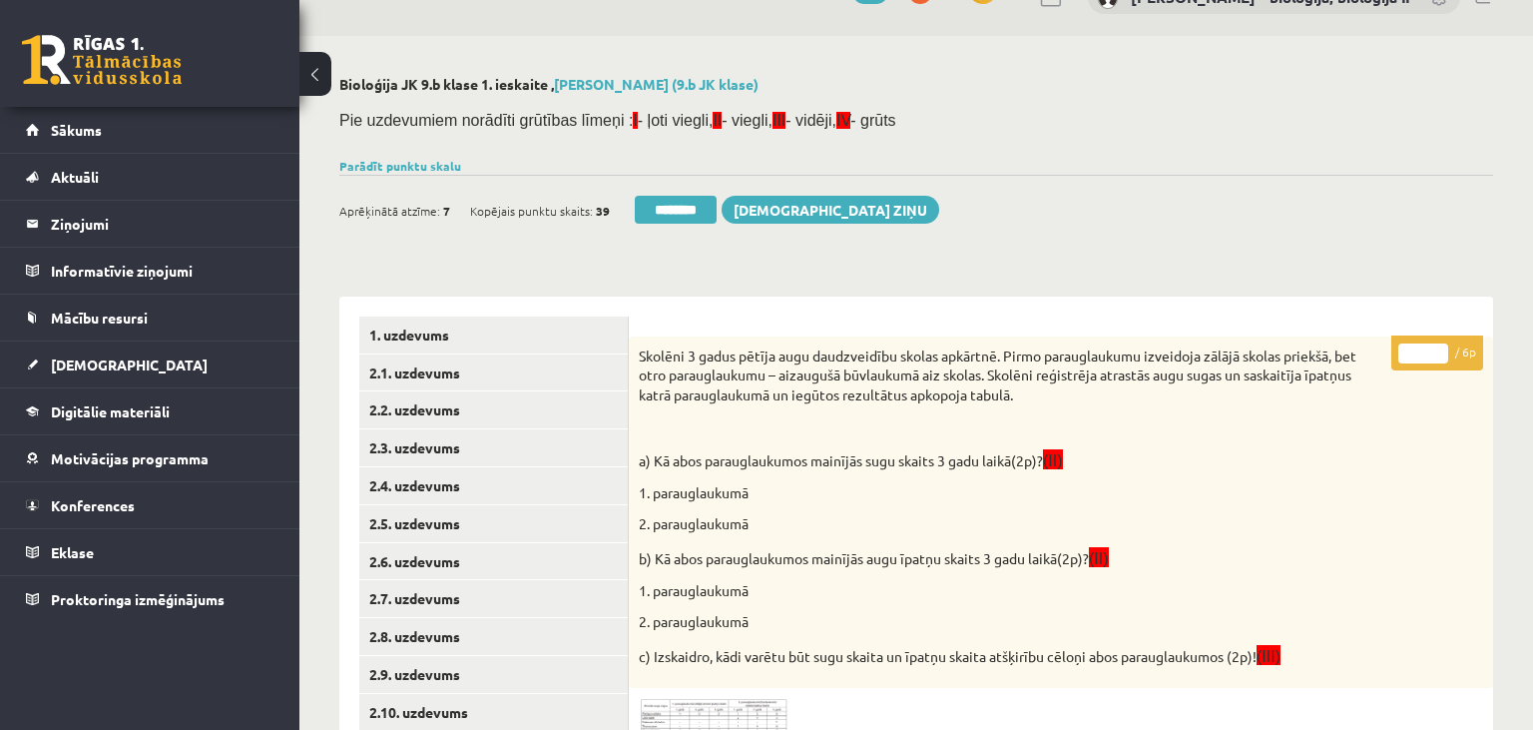
type input "*"
click at [1431, 349] on input "*" at bounding box center [1423, 353] width 50 height 20
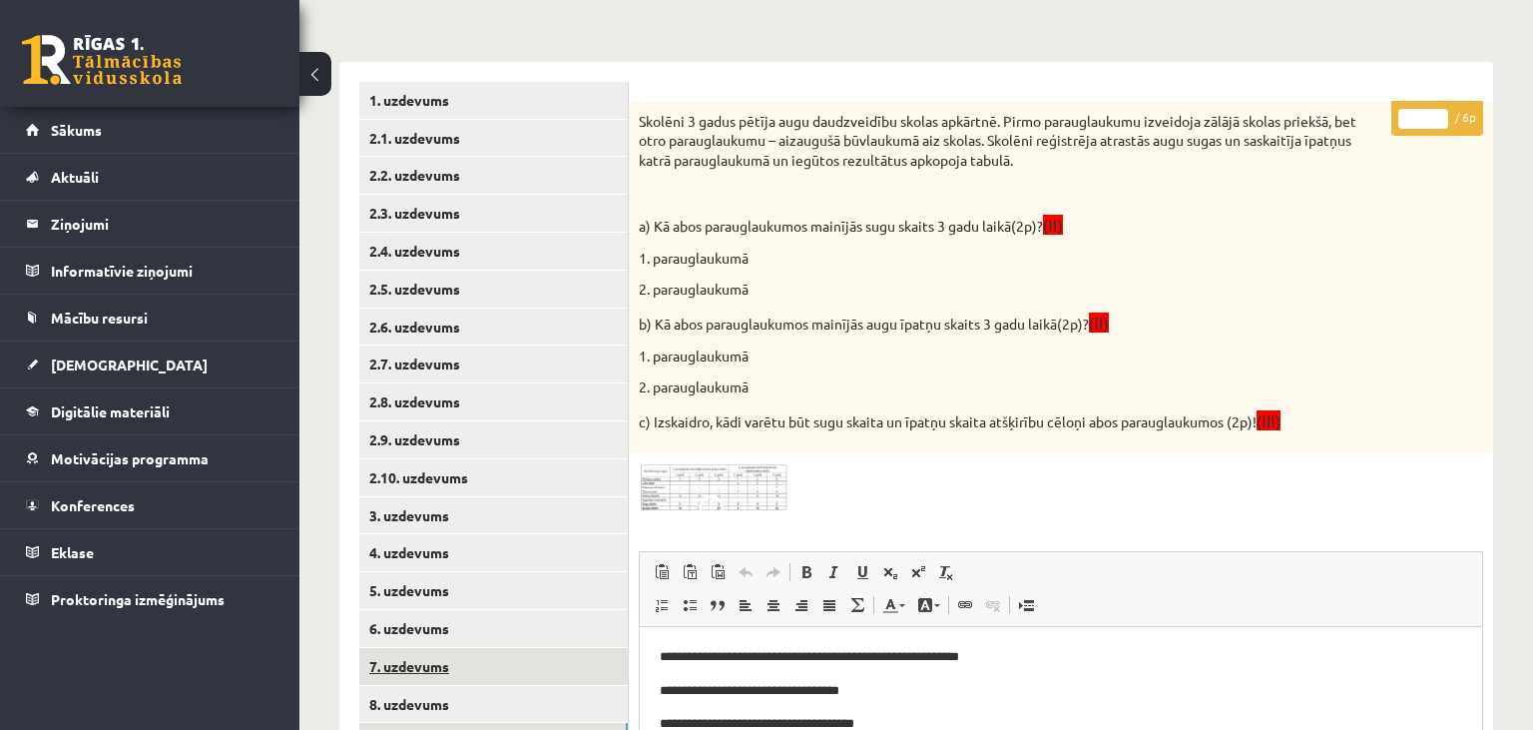
scroll to position [357, 0]
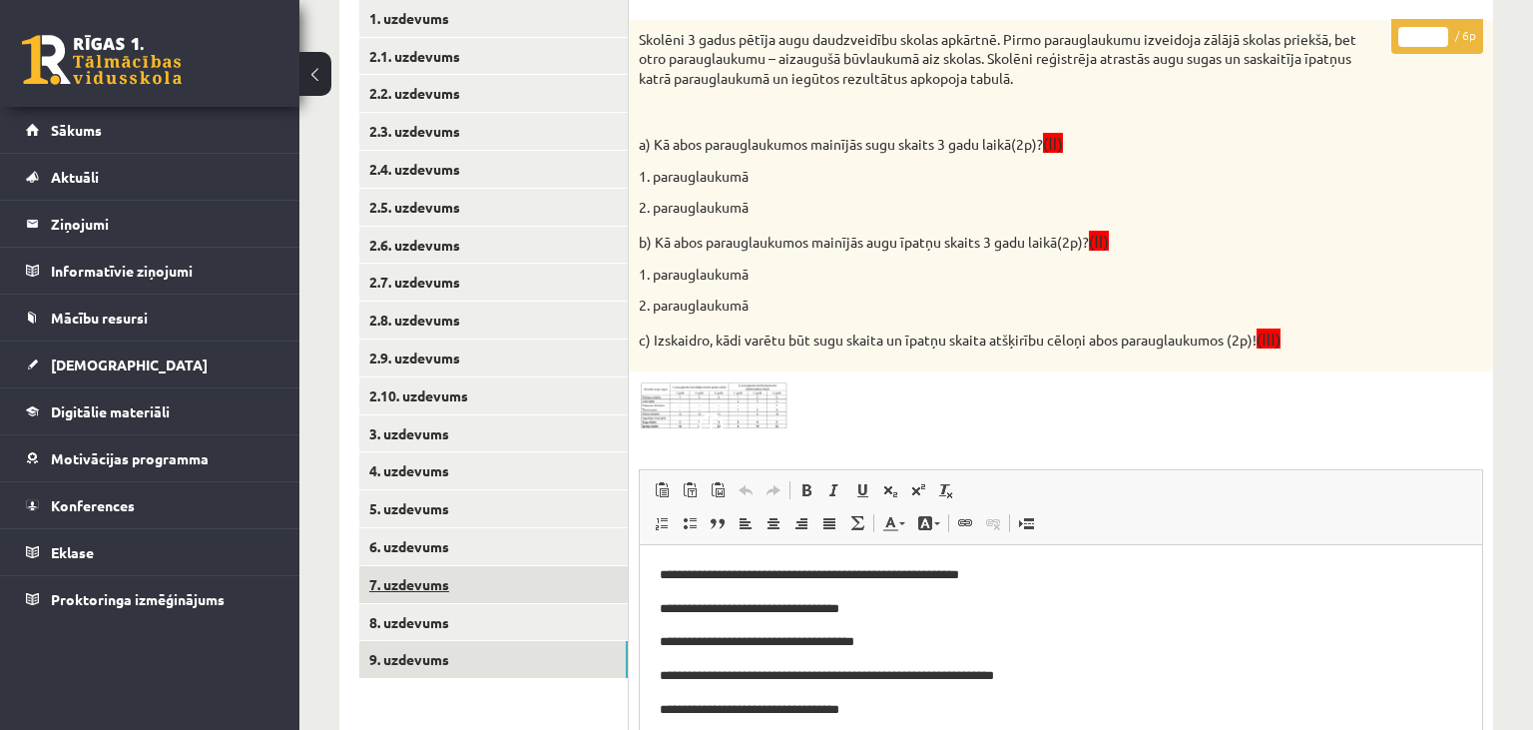
click at [463, 573] on link "7. uzdevums" at bounding box center [493, 584] width 269 height 37
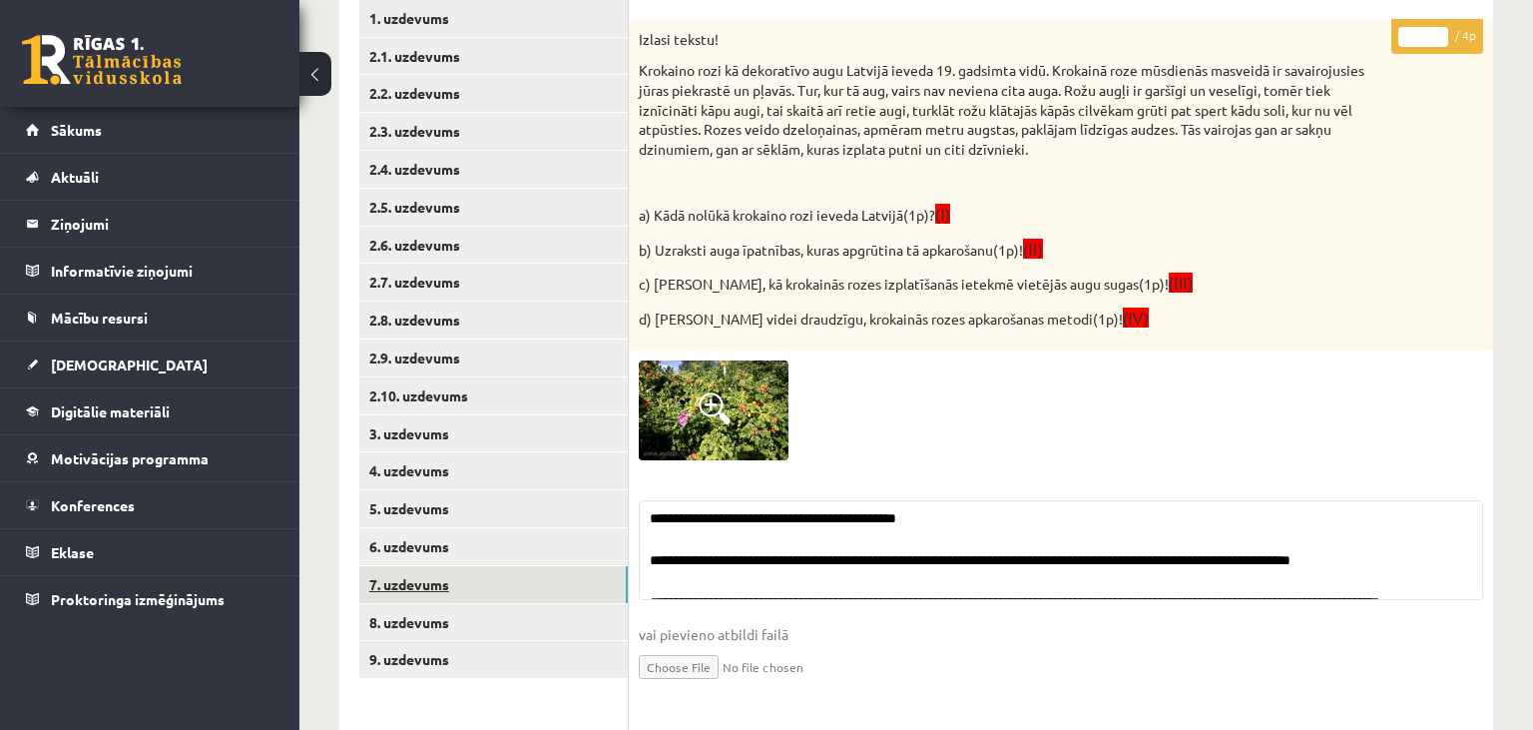
scroll to position [0, 0]
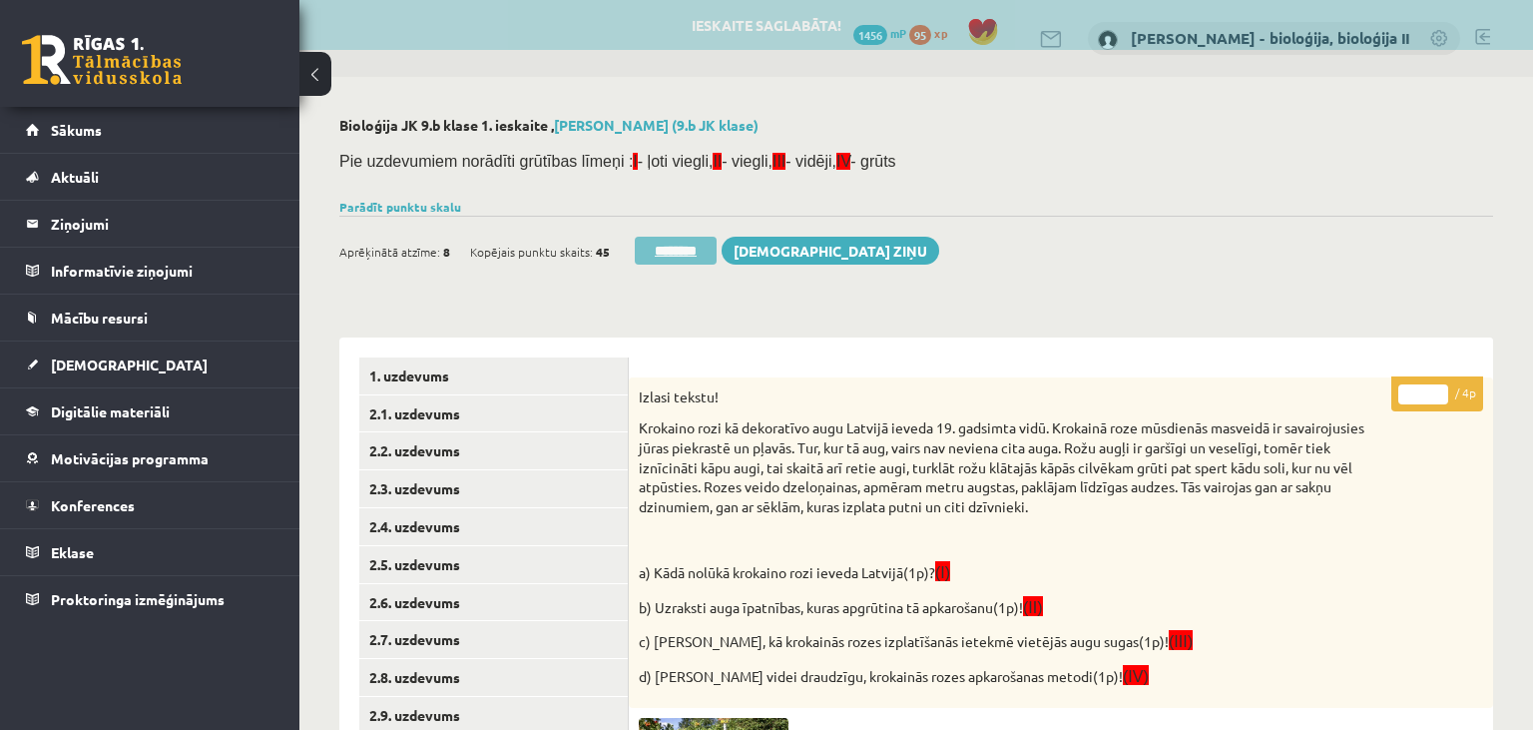
click at [675, 264] on input "********" at bounding box center [676, 251] width 82 height 28
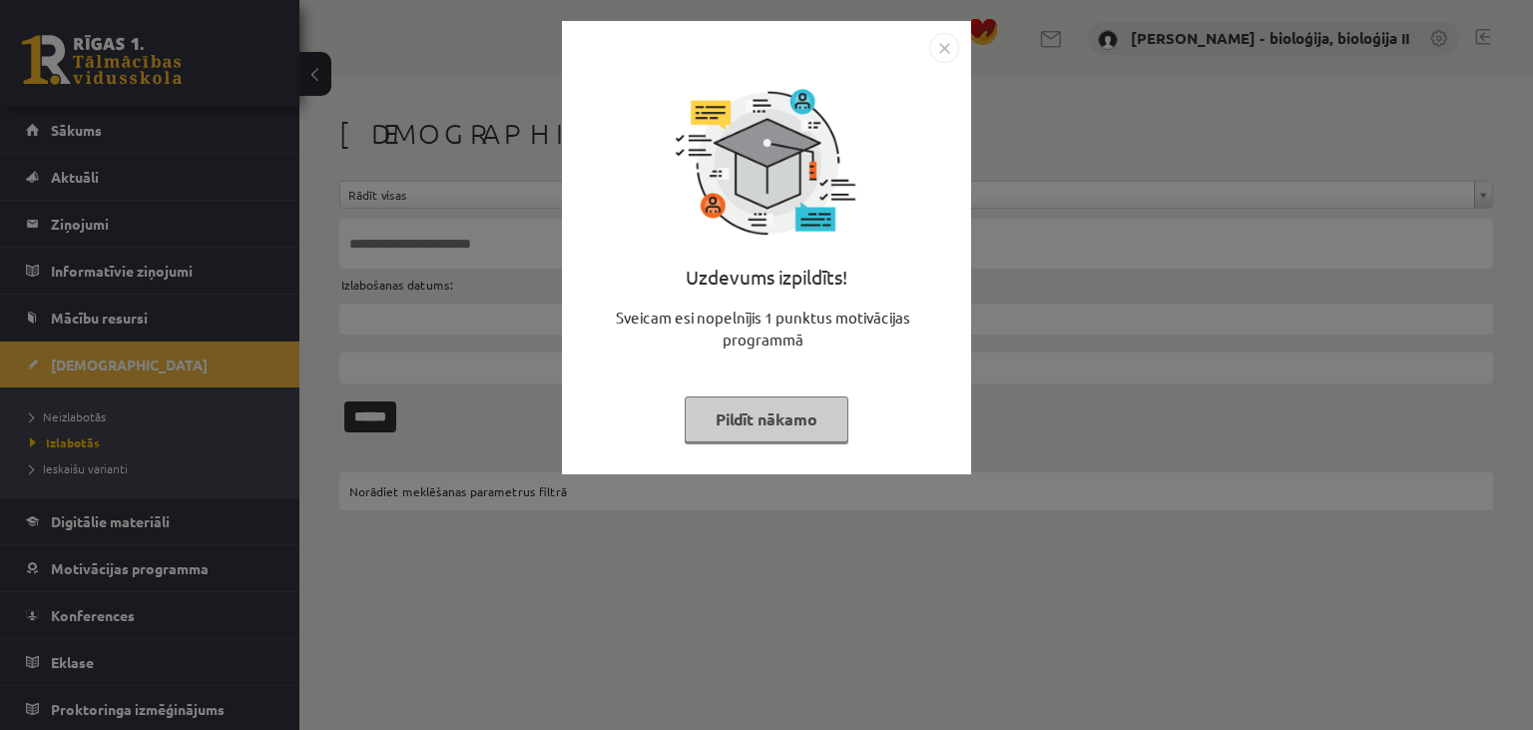
click at [784, 418] on button "Pildīt nākamo" at bounding box center [767, 419] width 164 height 46
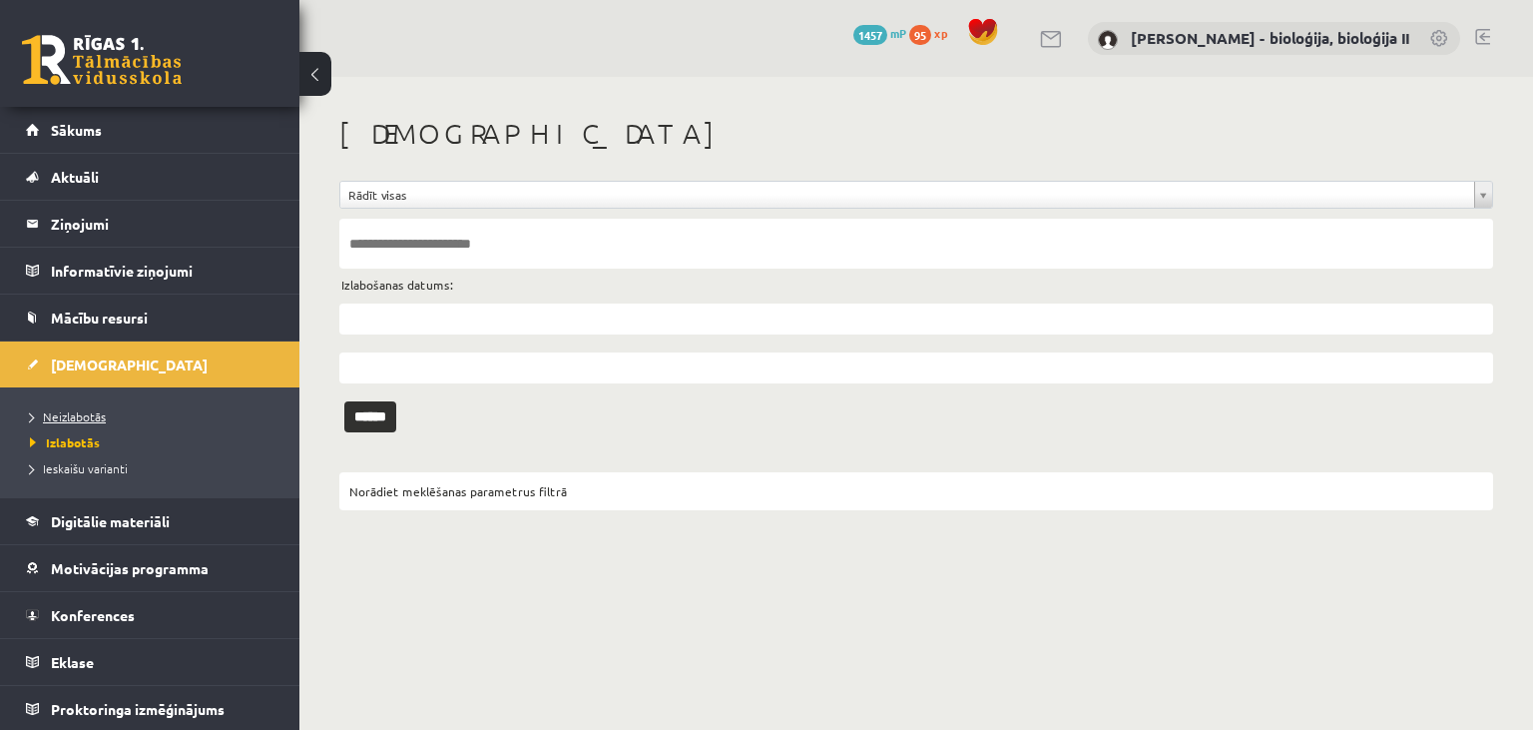
click at [126, 410] on link "Neizlabotās" at bounding box center [155, 416] width 250 height 18
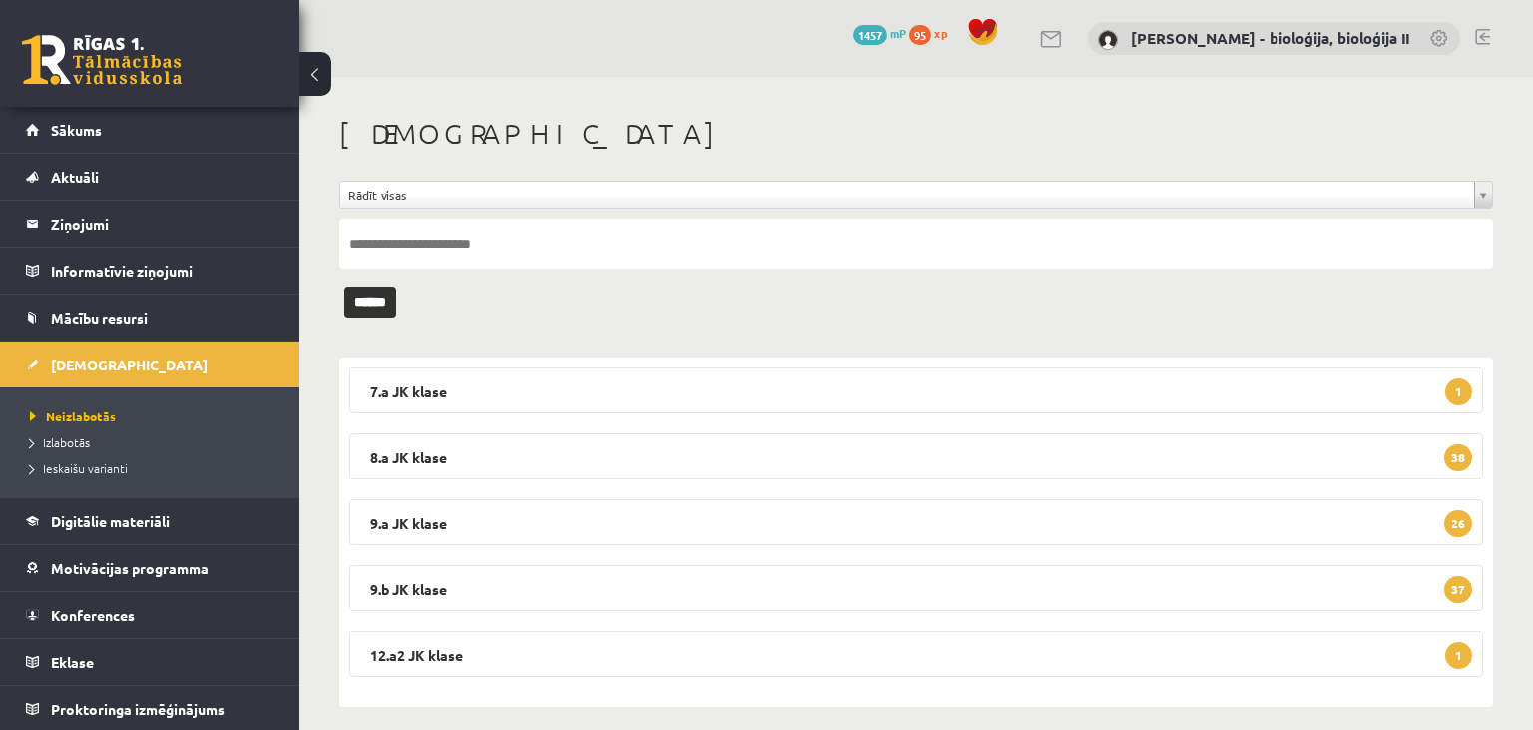
scroll to position [16, 0]
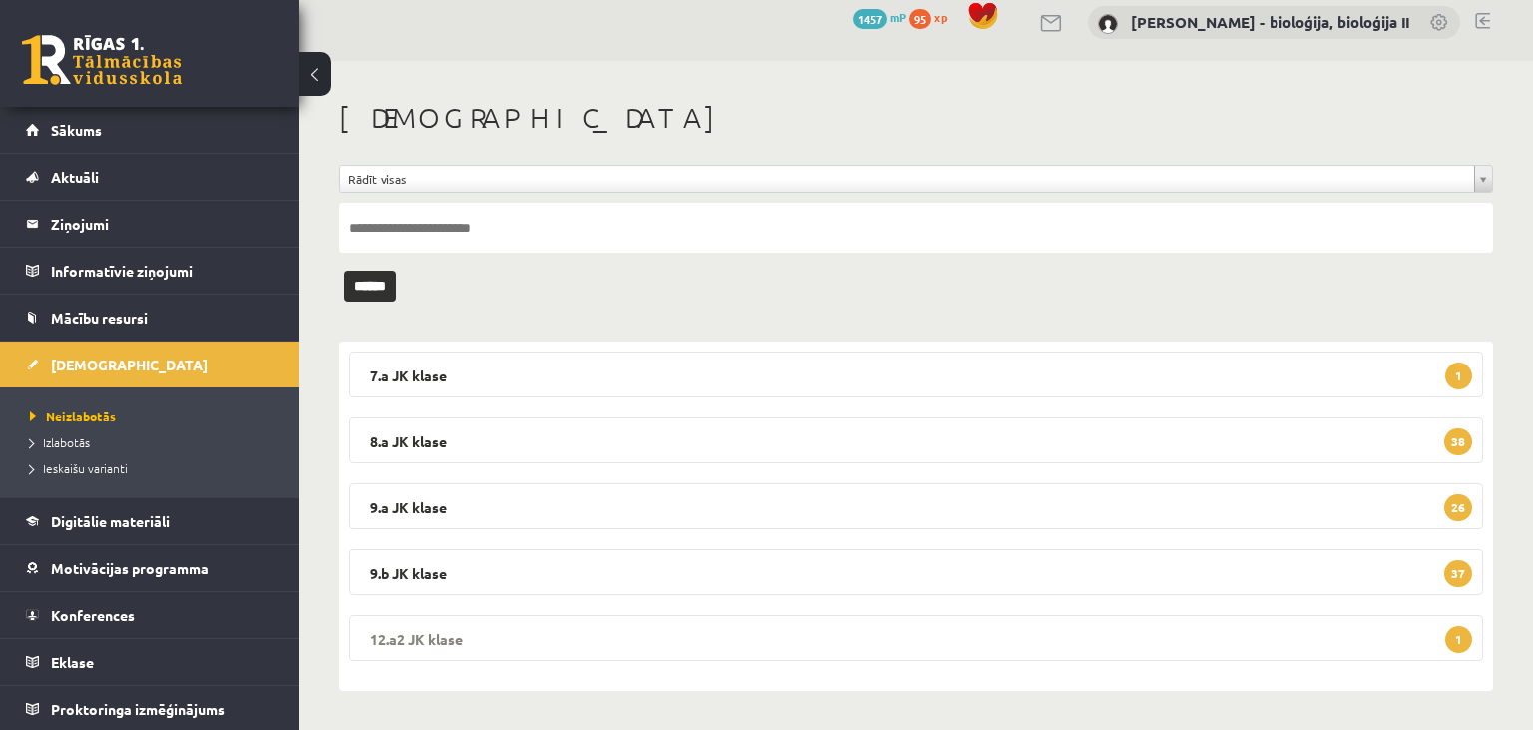
click at [1049, 629] on legend "12.a2 JK klase 1" at bounding box center [916, 638] width 1134 height 46
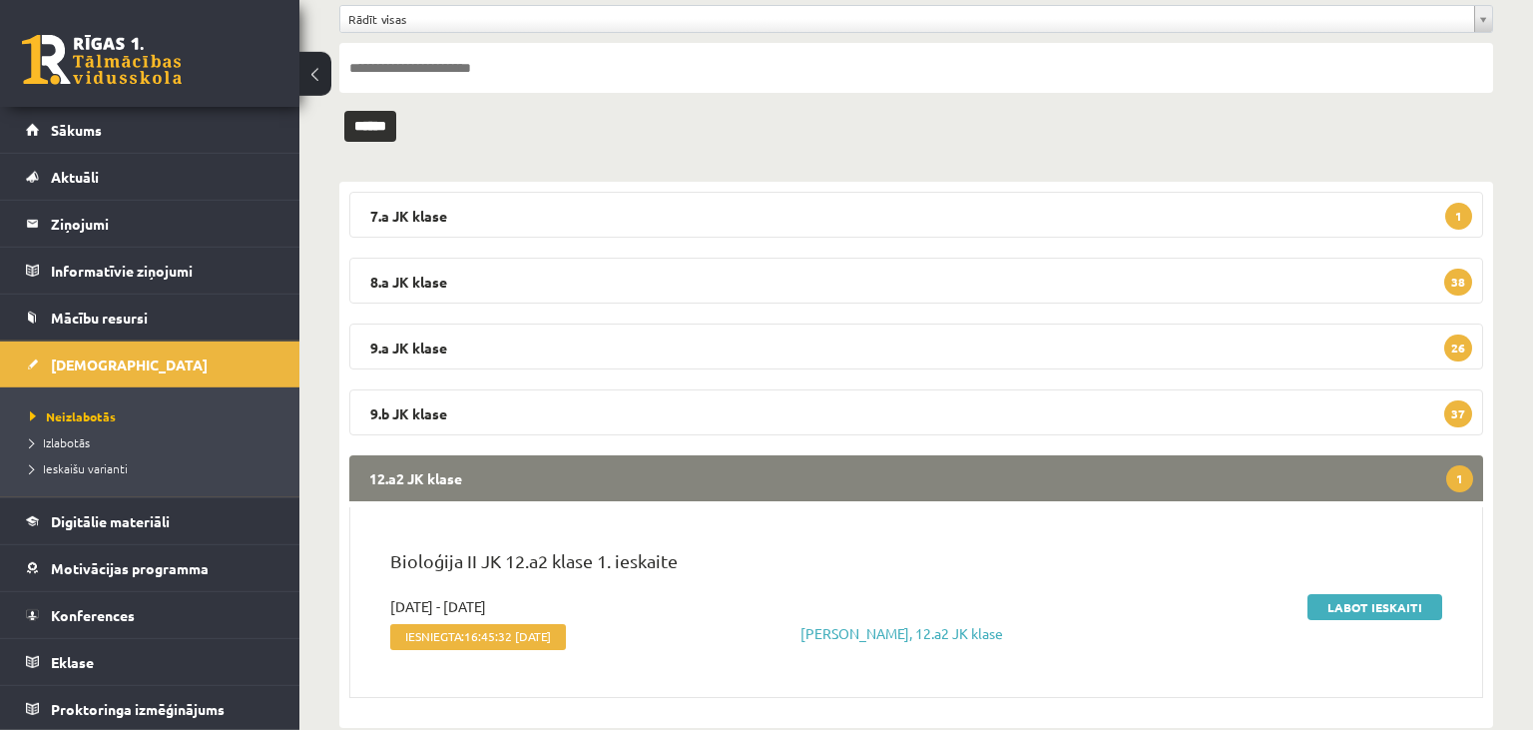
scroll to position [212, 0]
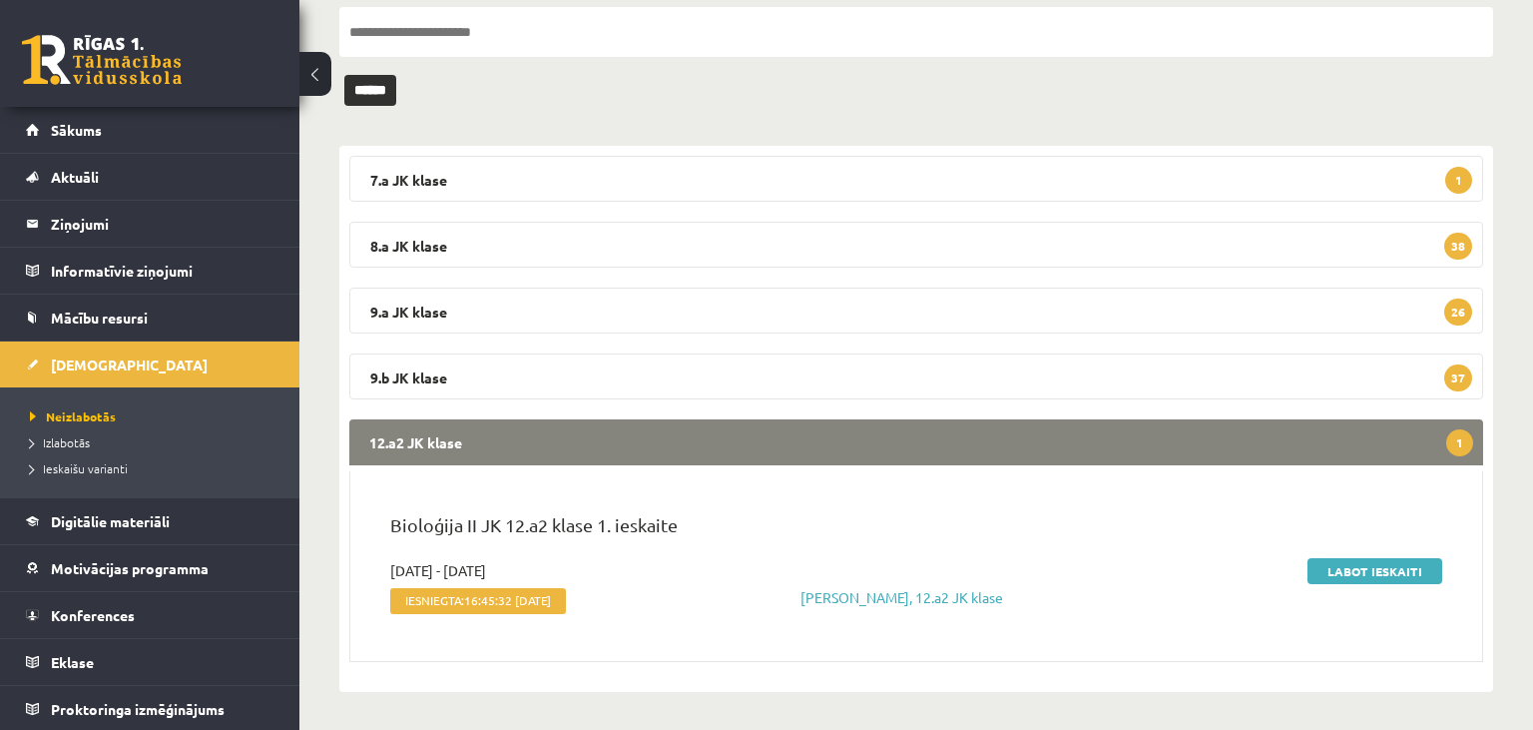
click at [777, 439] on legend "12.a2 JK klase 1" at bounding box center [916, 442] width 1134 height 46
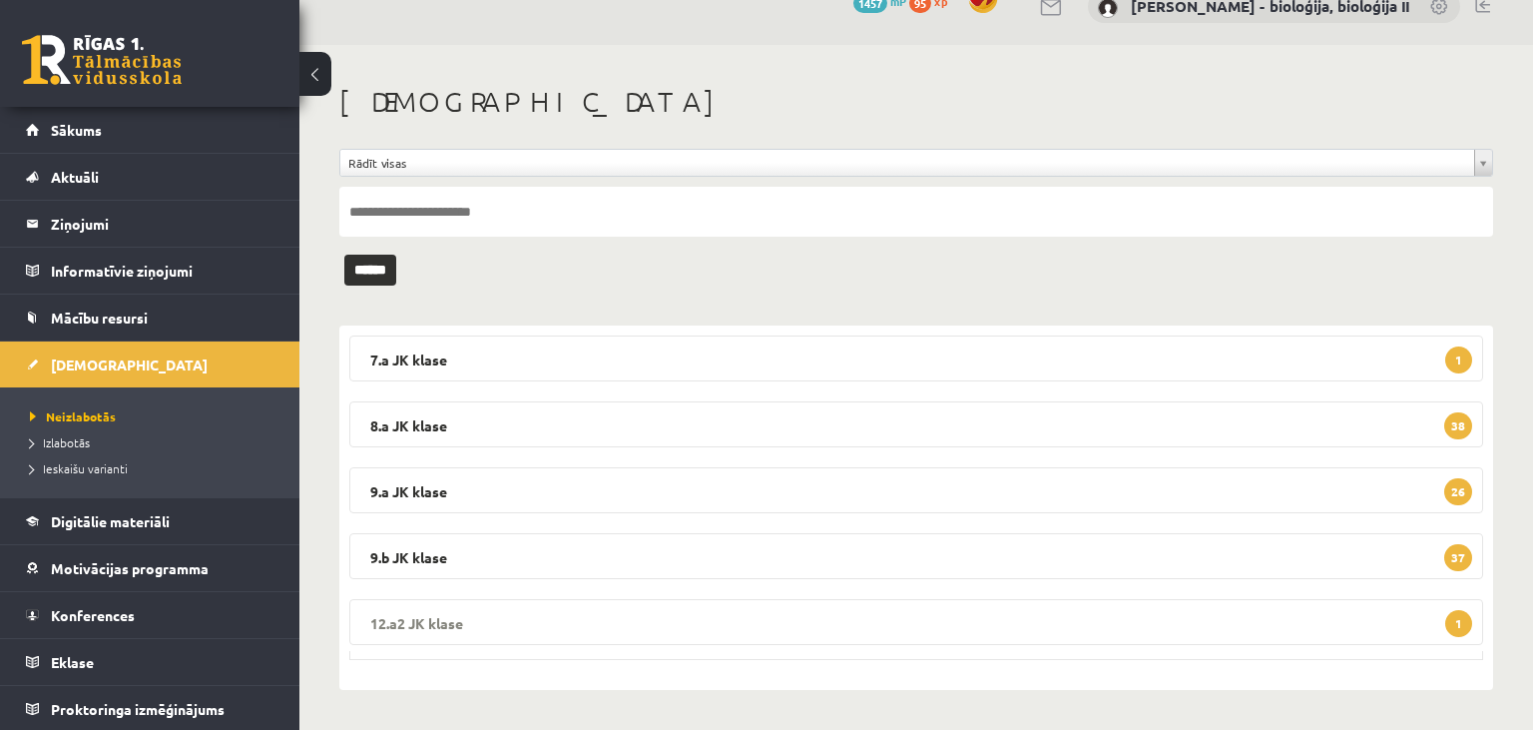
scroll to position [16, 0]
